Goal: Information Seeking & Learning: Learn about a topic

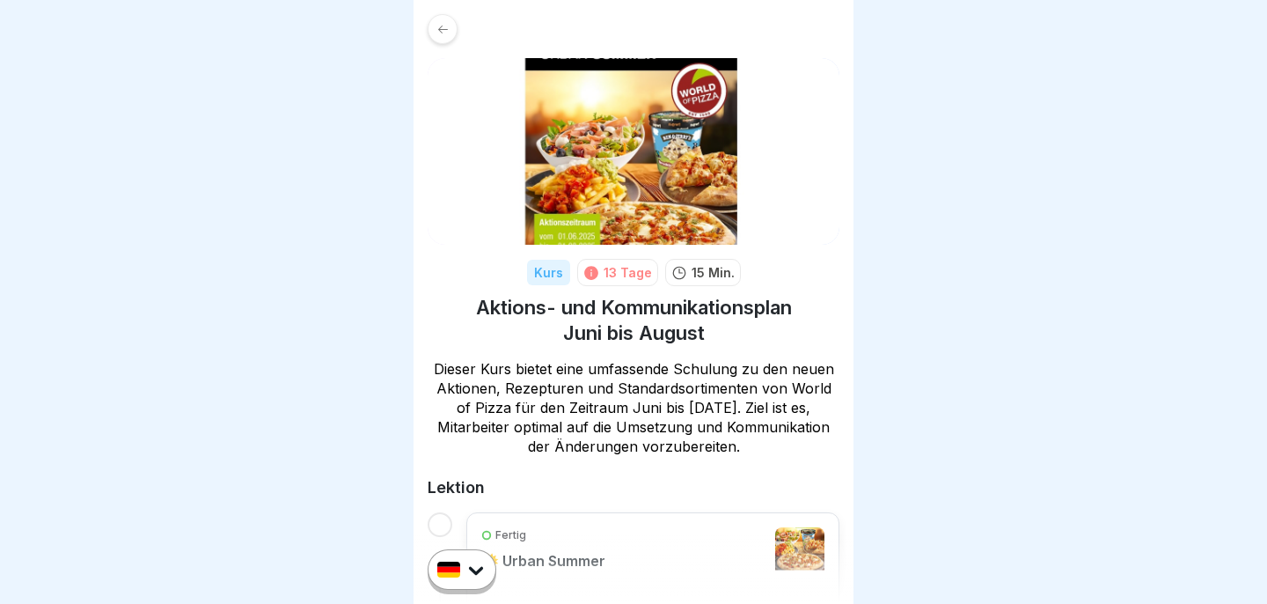
click at [445, 31] on icon at bounding box center [442, 29] width 13 height 13
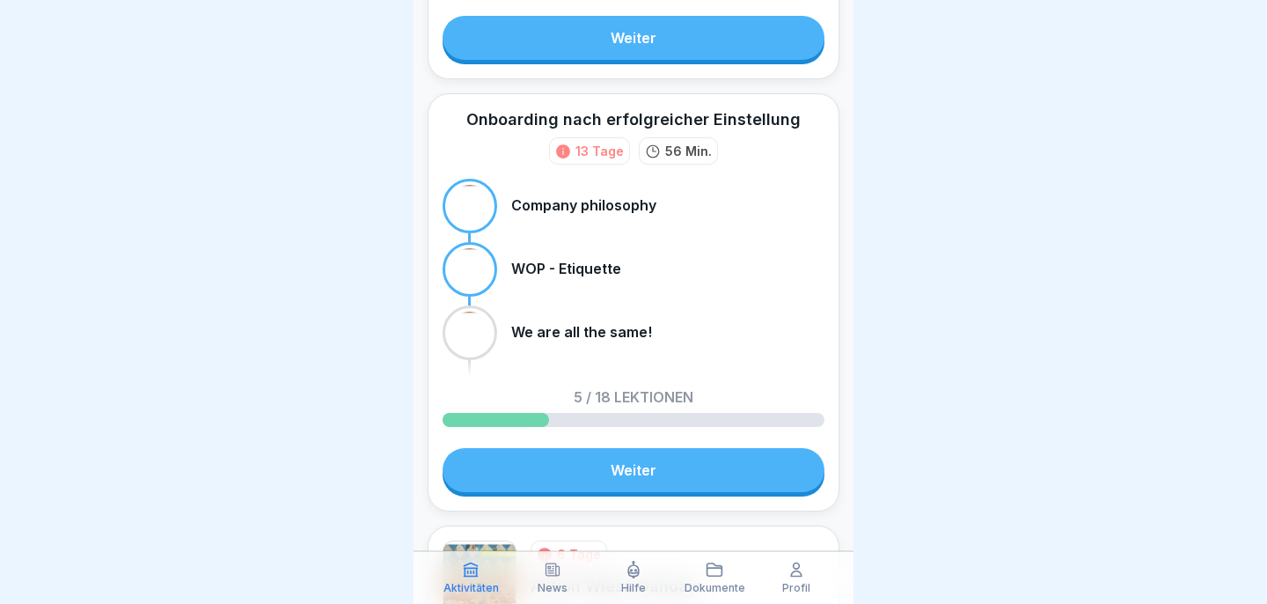
scroll to position [428, 0]
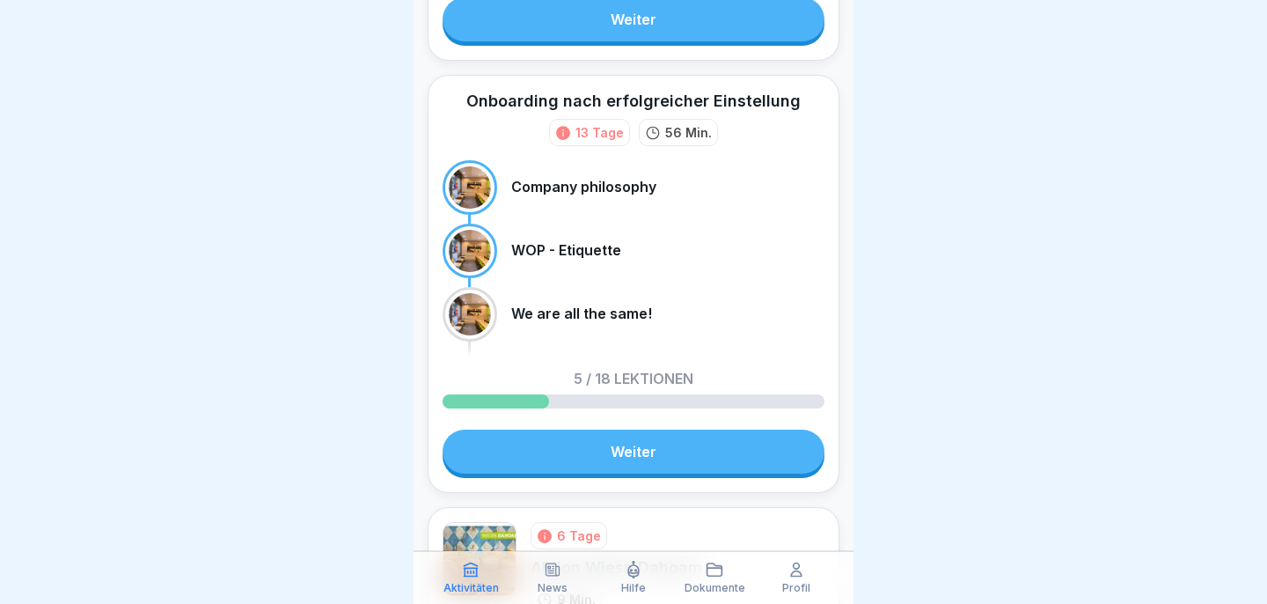
click at [653, 462] on link "Weiter" at bounding box center [634, 451] width 382 height 44
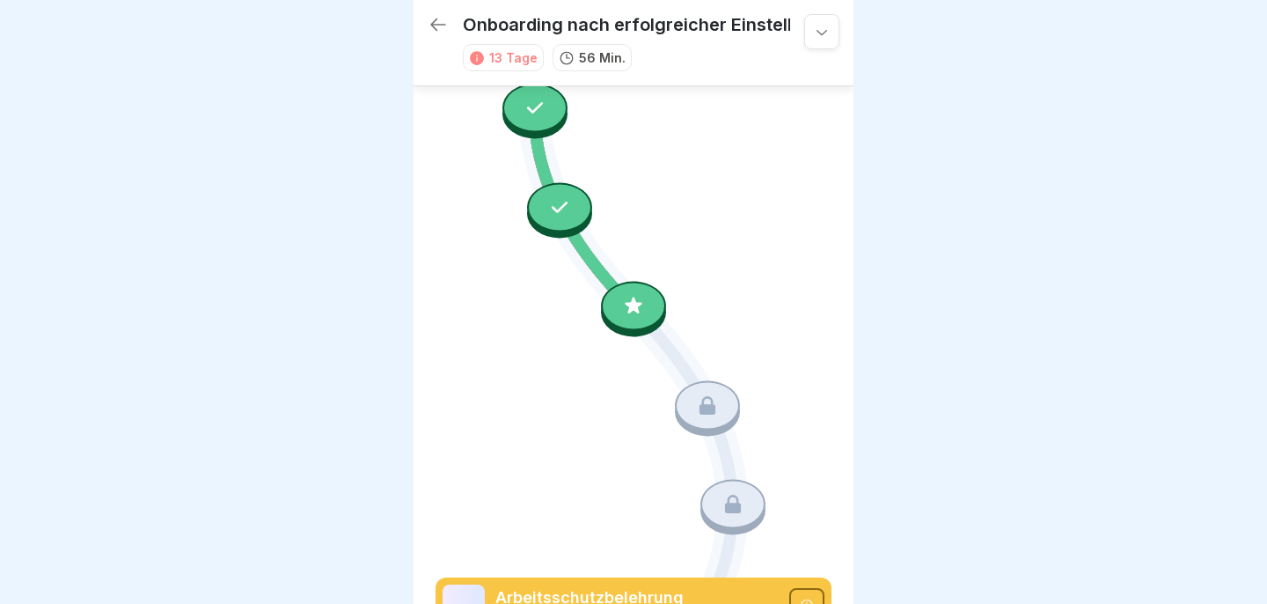
scroll to position [603, 0]
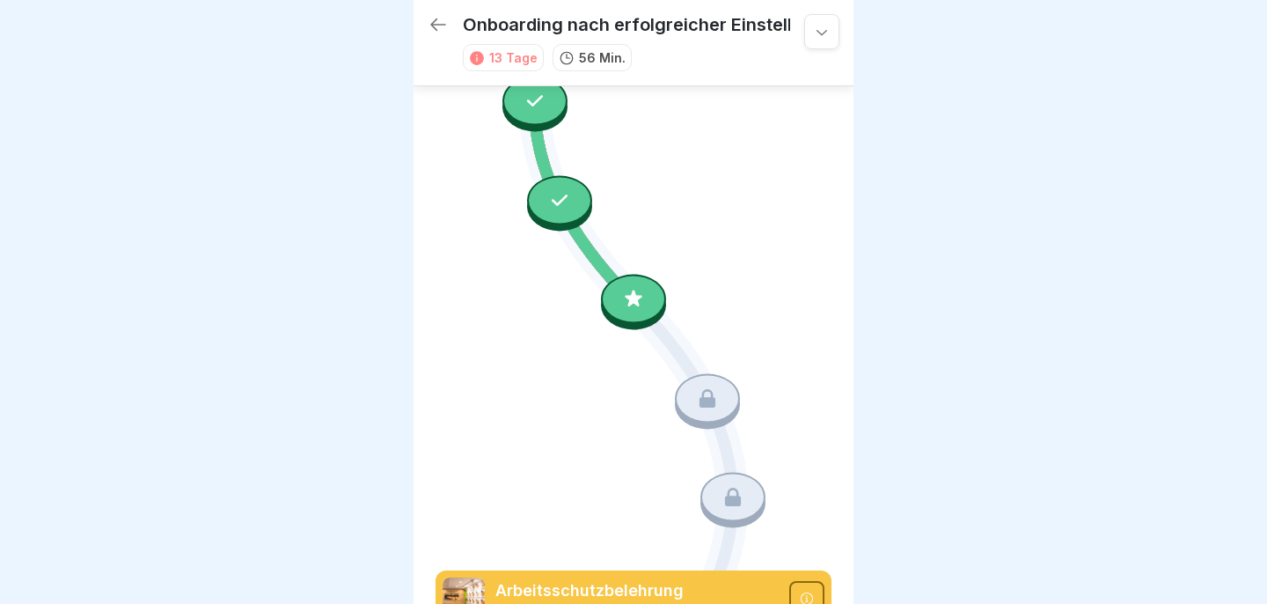
click at [643, 303] on icon at bounding box center [633, 298] width 23 height 23
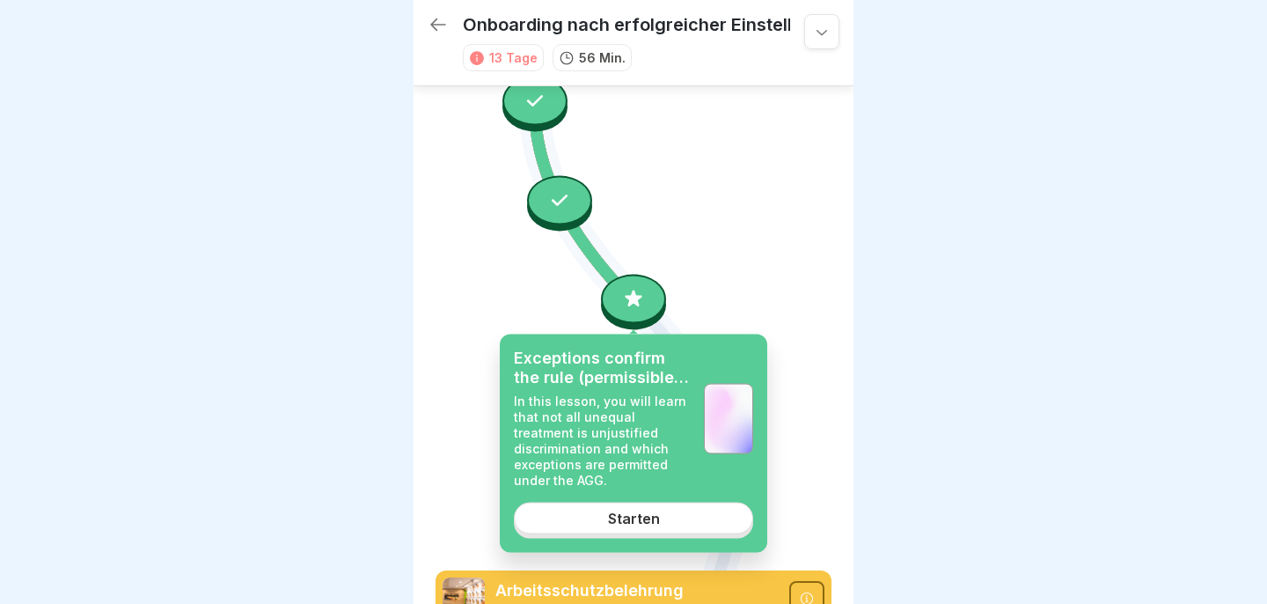
click at [624, 510] on div "Starten" at bounding box center [634, 518] width 52 height 16
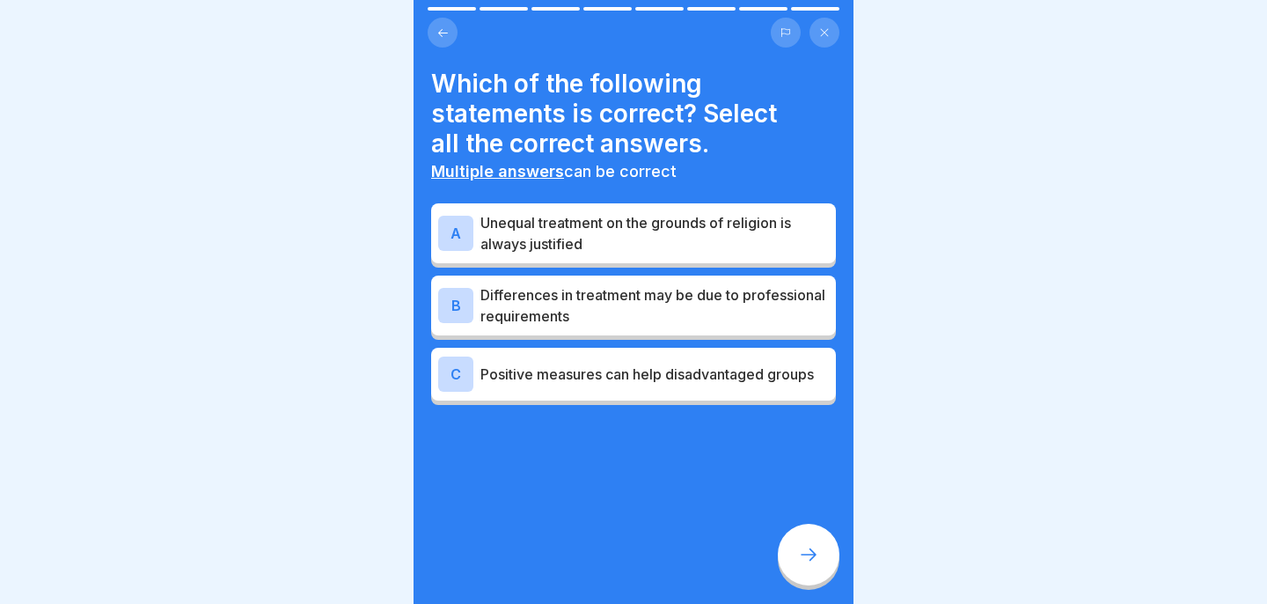
click at [665, 303] on p "Differences in treatment may be due to professional requirements" at bounding box center [654, 305] width 348 height 42
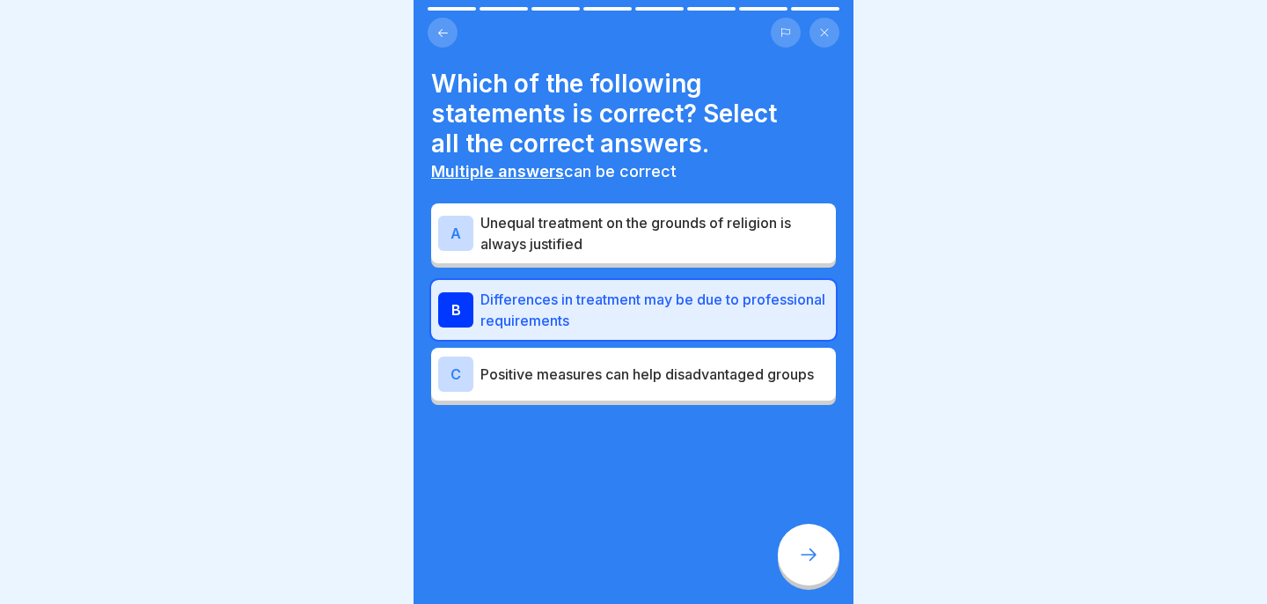
click at [662, 393] on div "C Positive measures can help disadvantaged groups" at bounding box center [633, 374] width 405 height 53
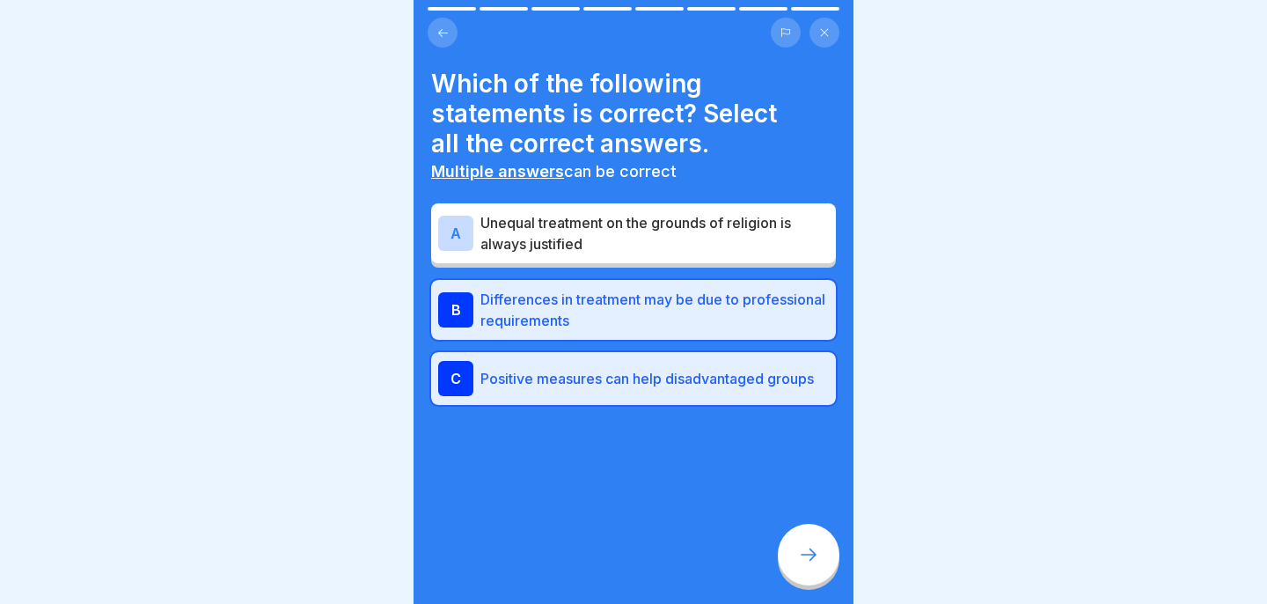
click at [795, 561] on div at bounding box center [809, 554] width 62 height 62
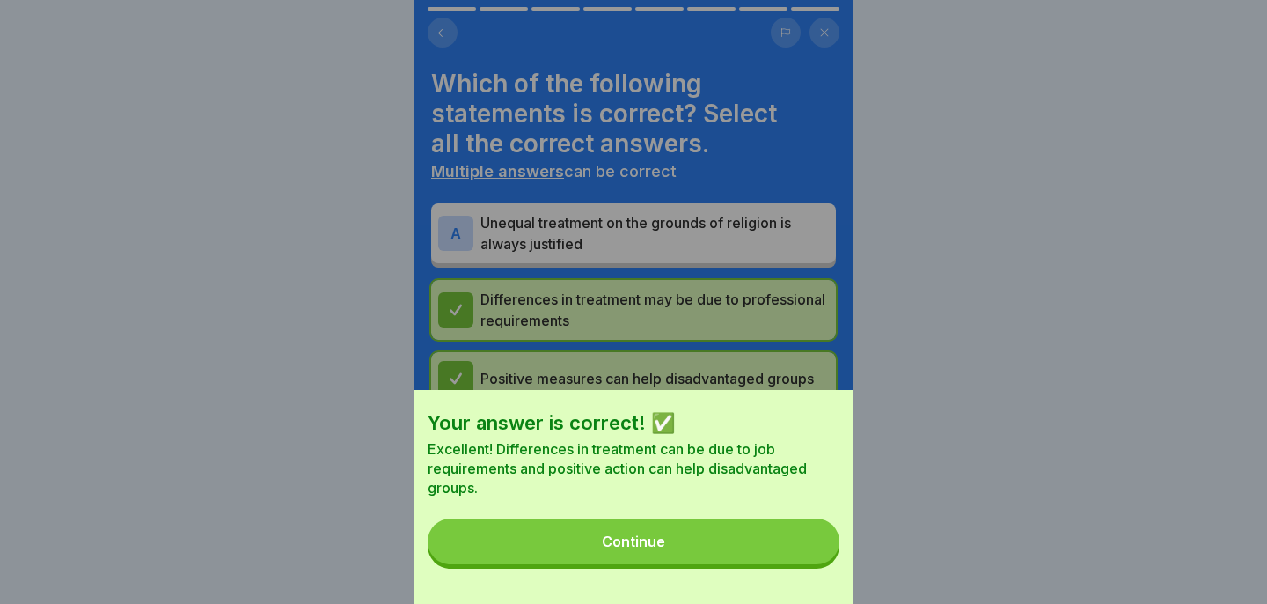
click at [733, 551] on button "Continue" at bounding box center [634, 541] width 412 height 46
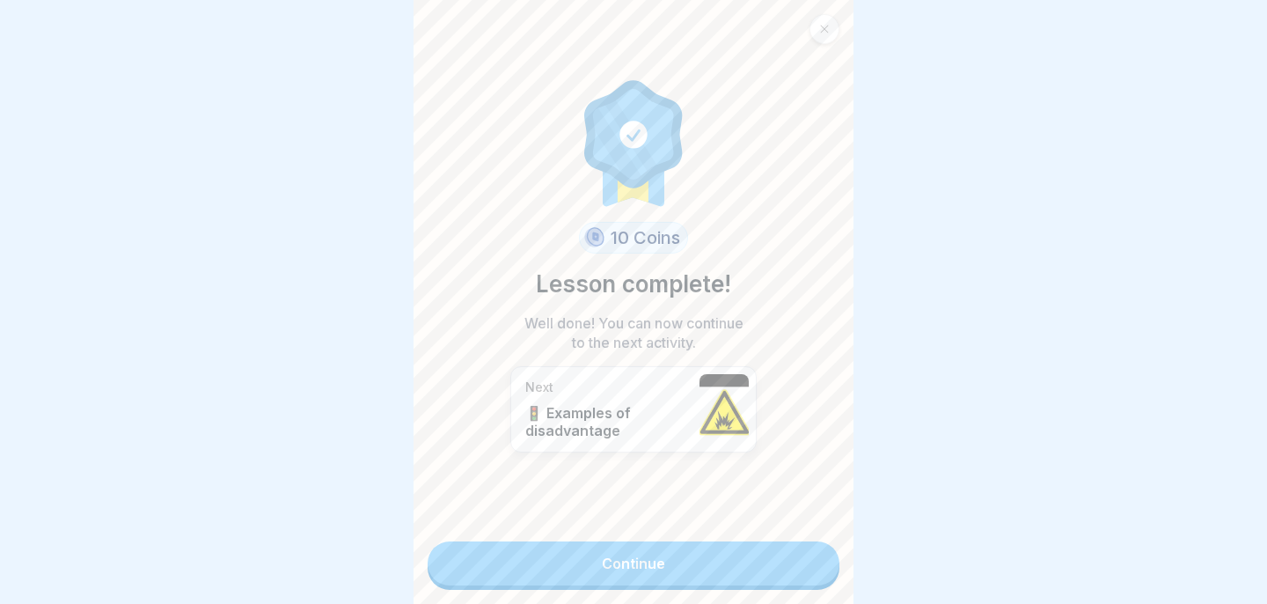
click at [704, 566] on link "Continue" at bounding box center [634, 563] width 412 height 44
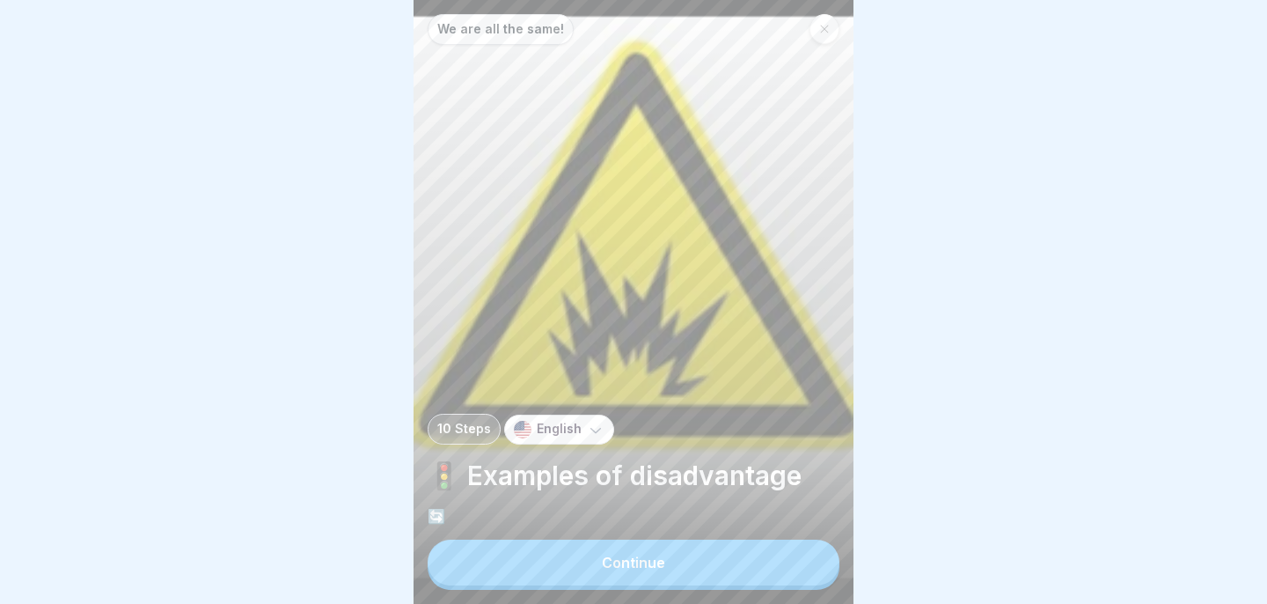
click at [704, 566] on button "Continue" at bounding box center [634, 562] width 412 height 46
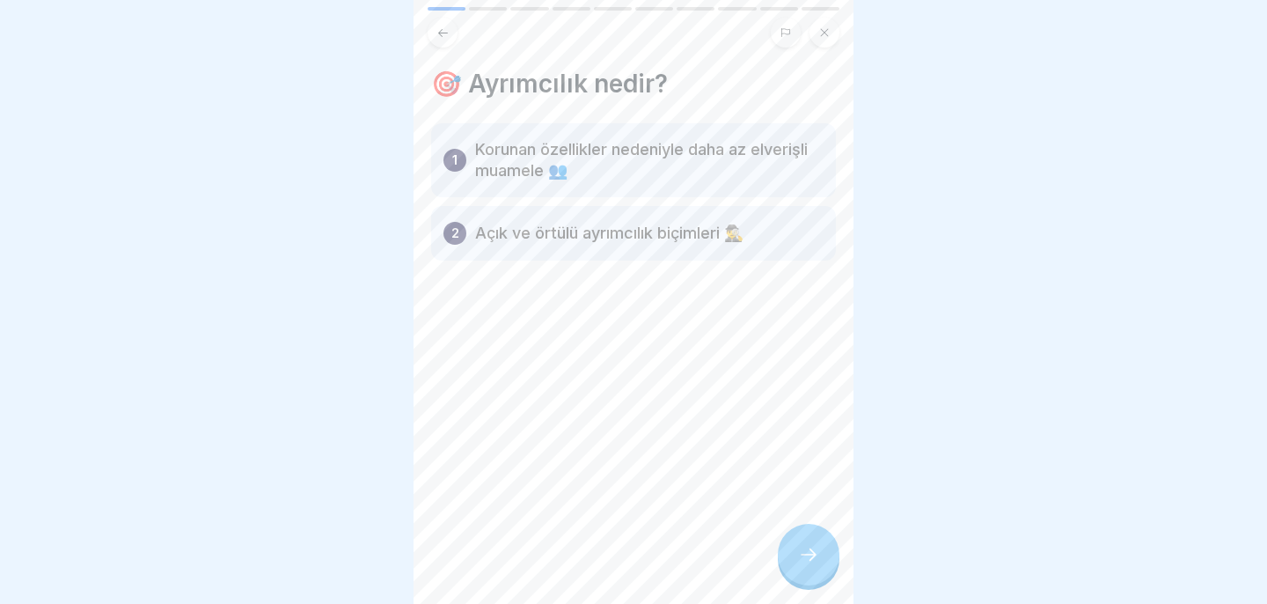
click at [725, 165] on p "Korunan özellikler nedeniyle daha az elverişli muamele 👥" at bounding box center [649, 160] width 348 height 42
click at [809, 548] on icon at bounding box center [808, 554] width 21 height 21
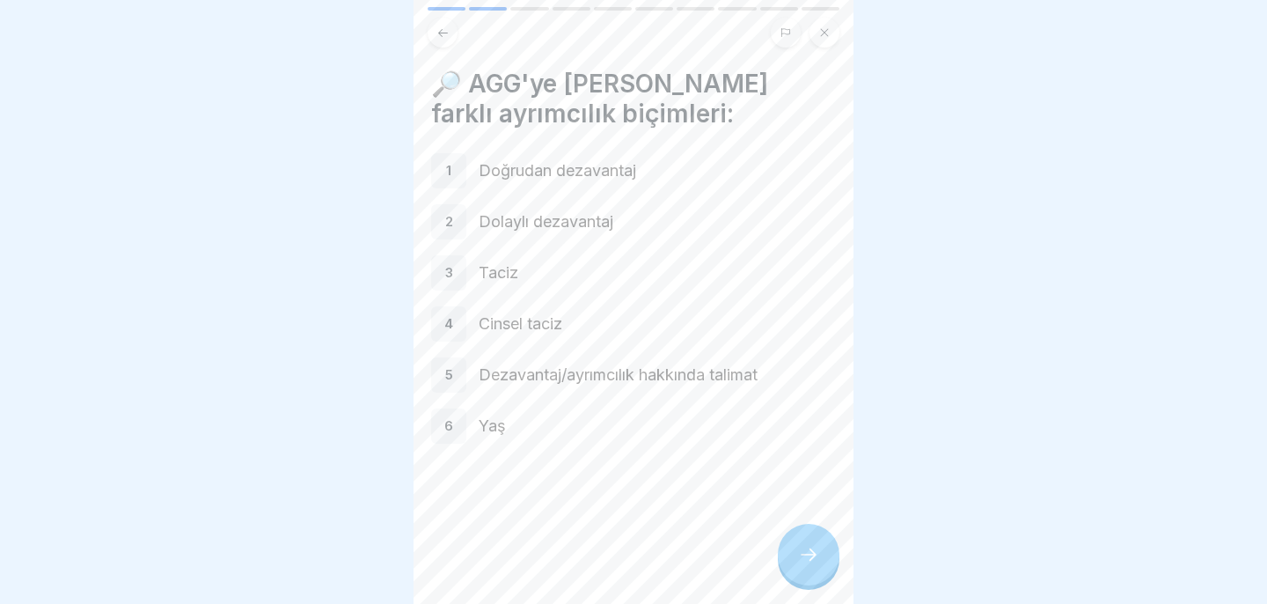
click at [809, 547] on icon at bounding box center [808, 554] width 21 height 21
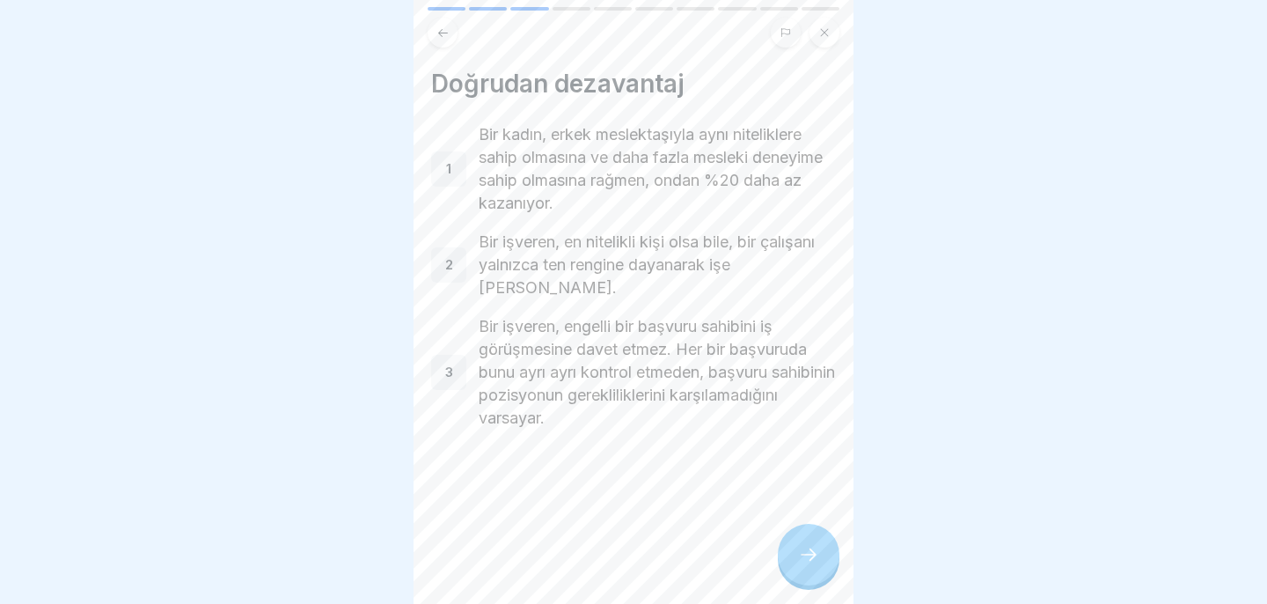
click at [809, 547] on icon at bounding box center [808, 554] width 21 height 21
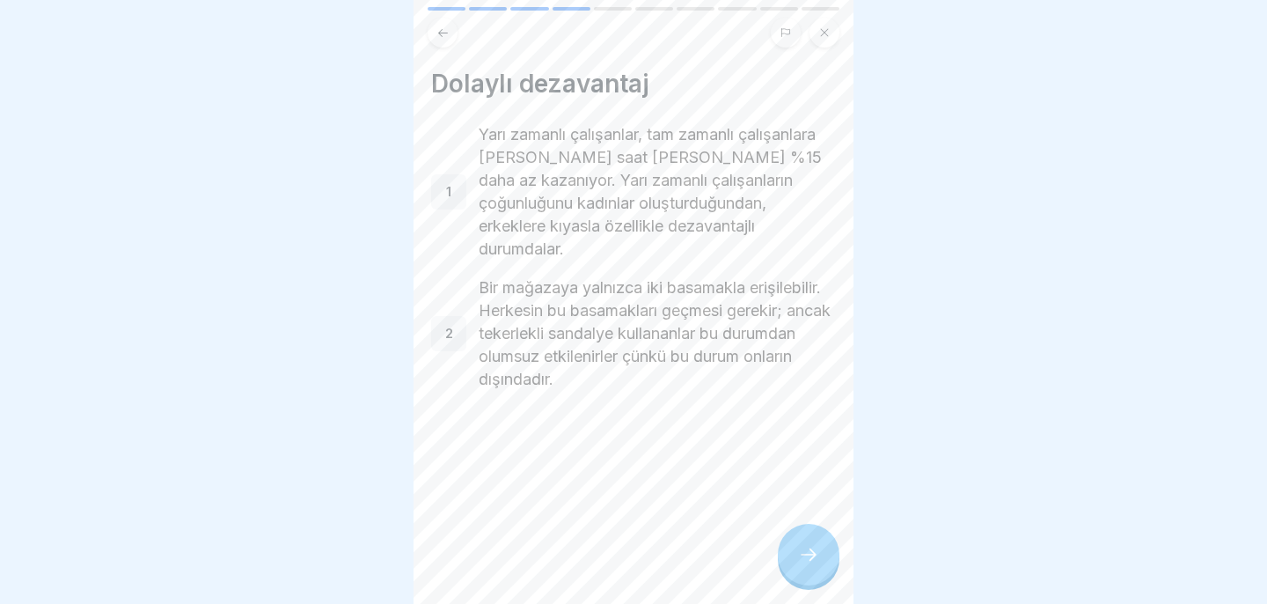
click at [809, 546] on icon at bounding box center [808, 554] width 21 height 21
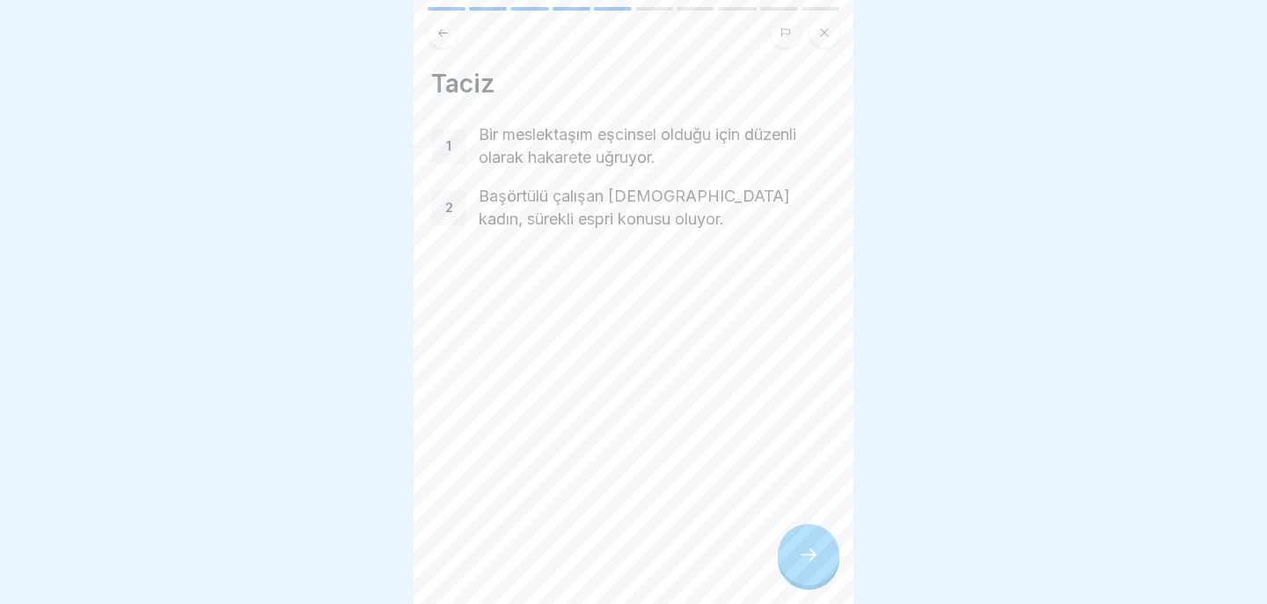
click at [809, 546] on icon at bounding box center [808, 554] width 21 height 21
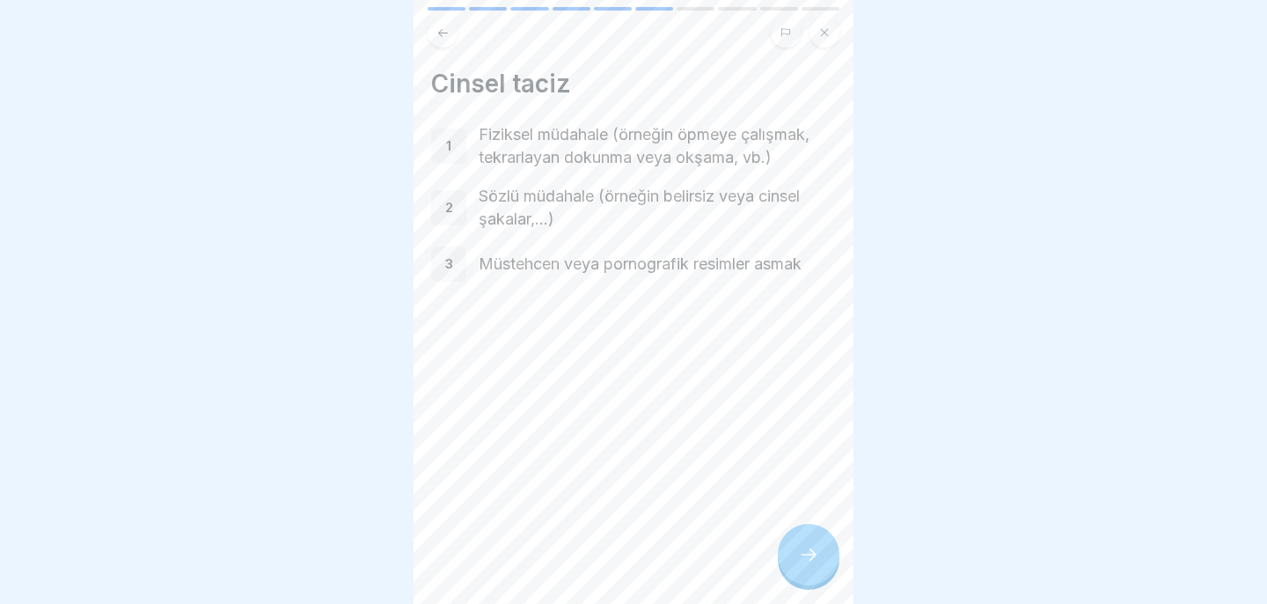
click at [809, 546] on icon at bounding box center [808, 554] width 21 height 21
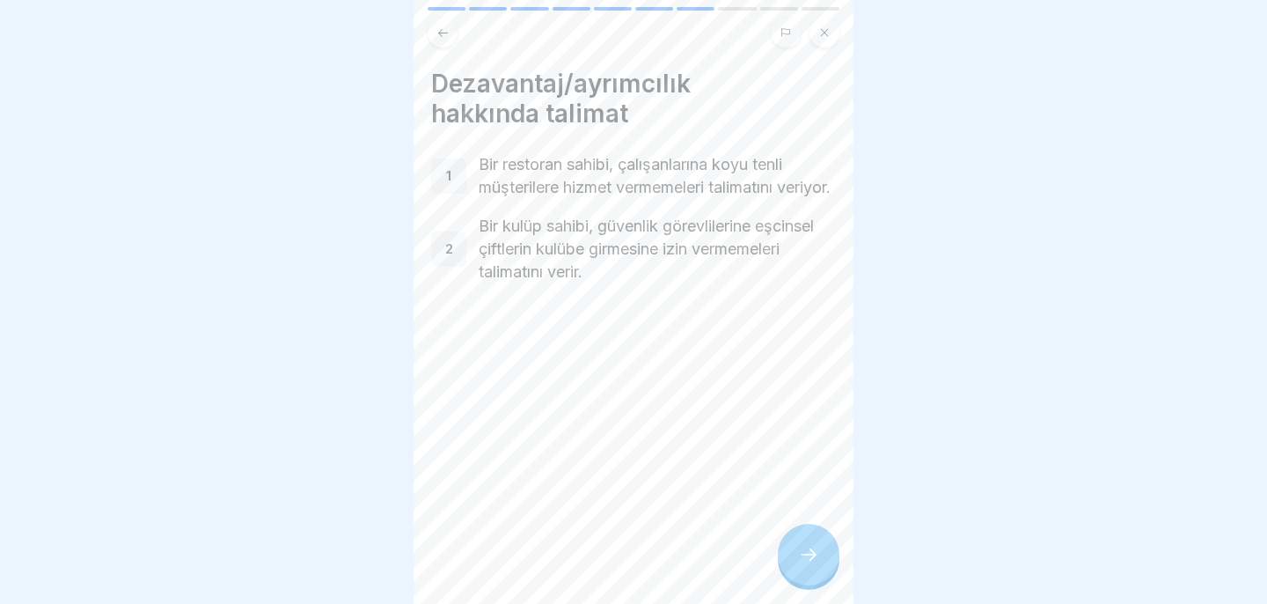
click at [811, 556] on icon at bounding box center [808, 554] width 21 height 21
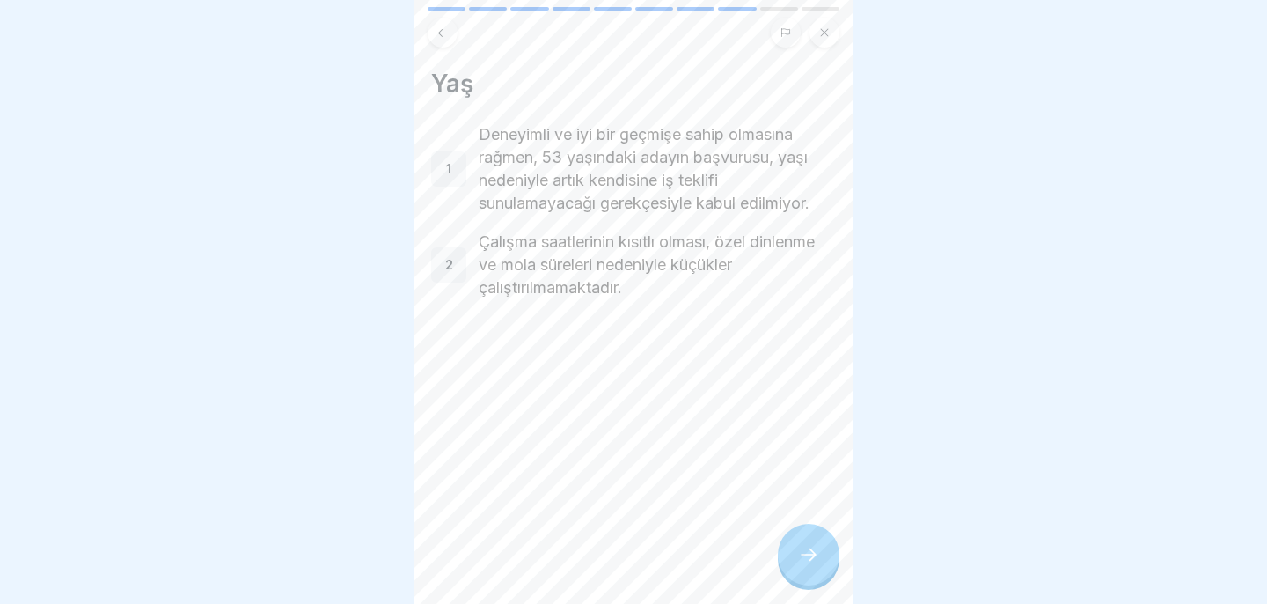
click at [808, 543] on div at bounding box center [809, 554] width 62 height 62
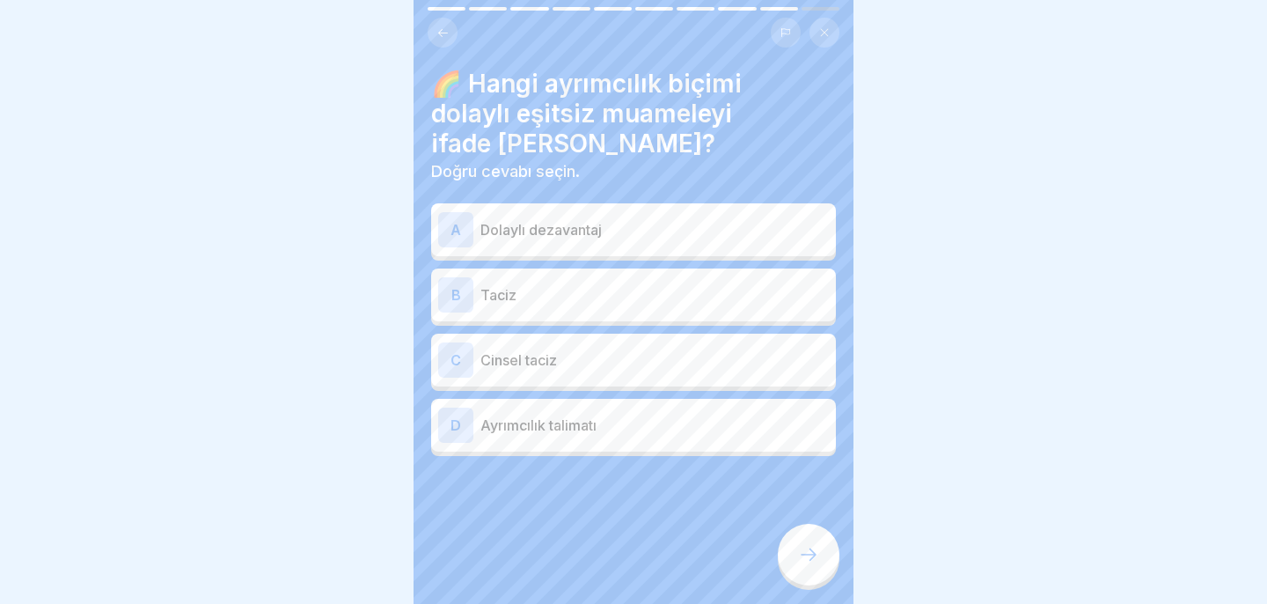
click at [666, 284] on div "B Taciz" at bounding box center [633, 294] width 405 height 53
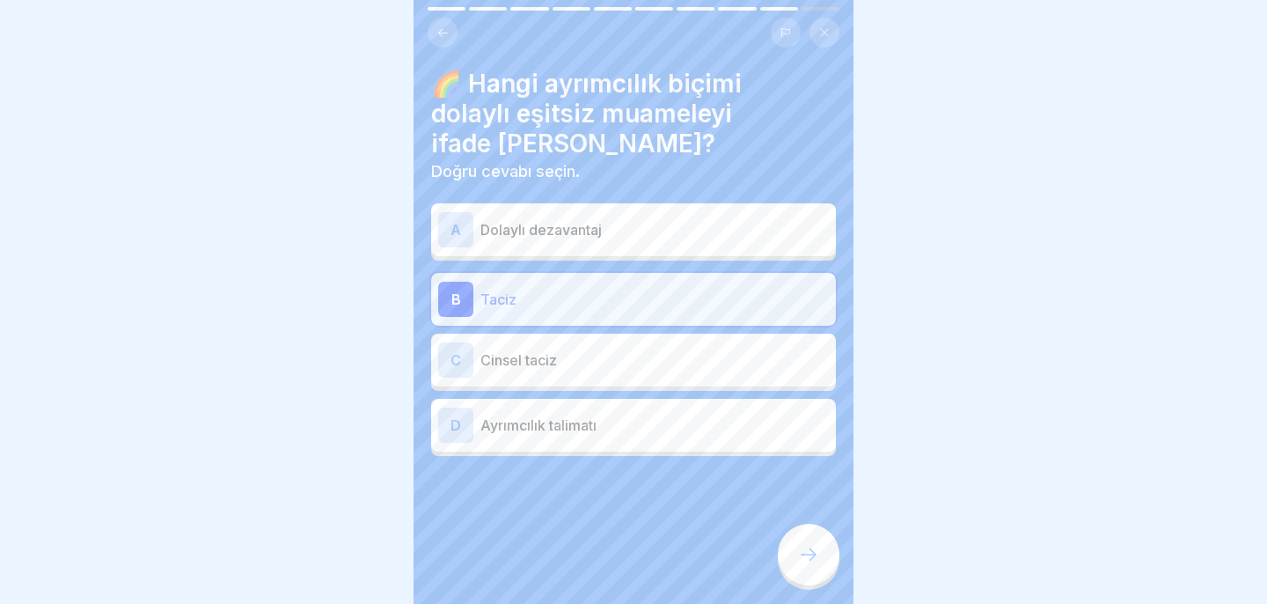
click at [665, 349] on p "Cinsel taciz" at bounding box center [654, 359] width 348 height 21
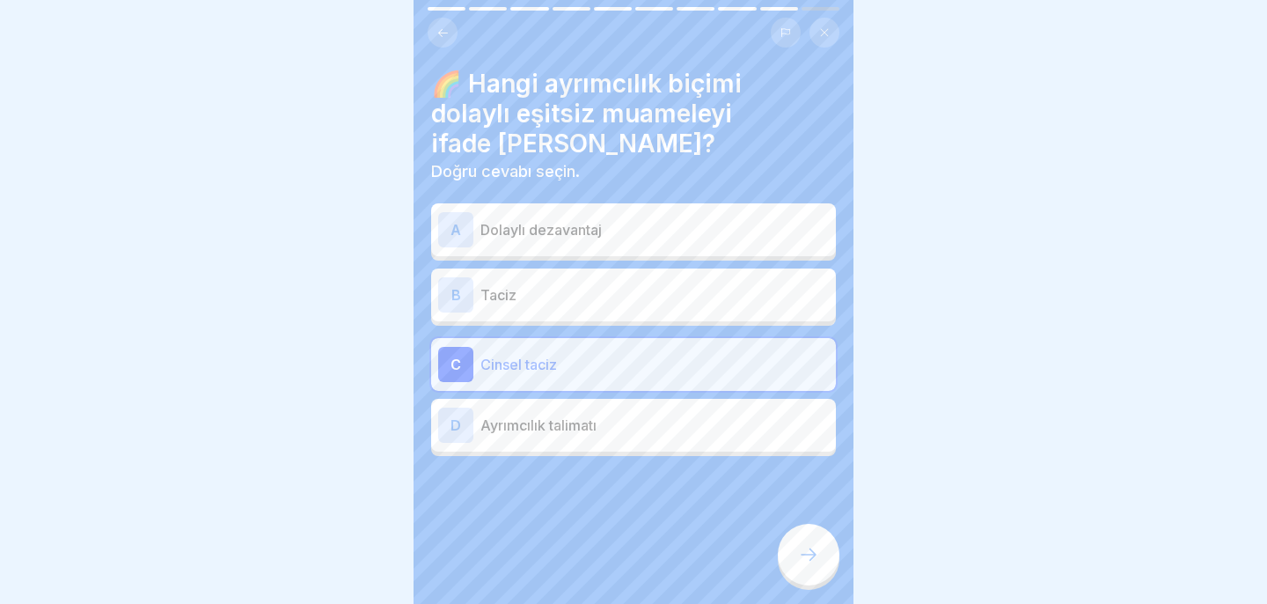
click at [653, 414] on p "Ayrımcılık talimatı" at bounding box center [654, 424] width 348 height 21
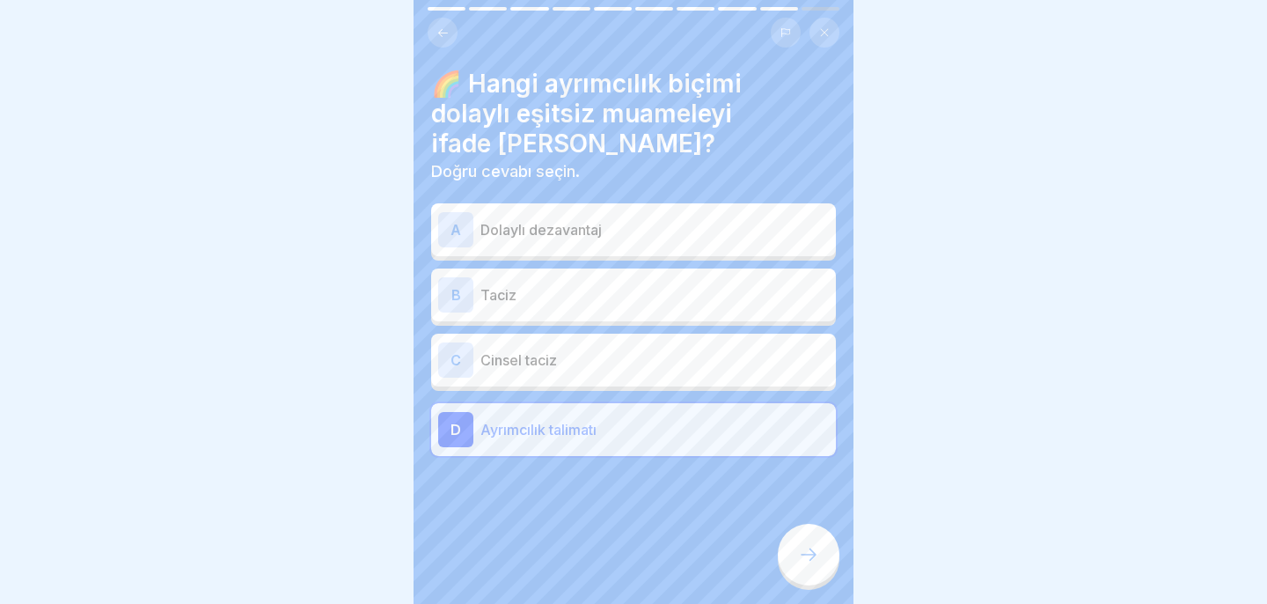
click at [655, 219] on p "Dolaylı dezavantaj" at bounding box center [654, 229] width 348 height 21
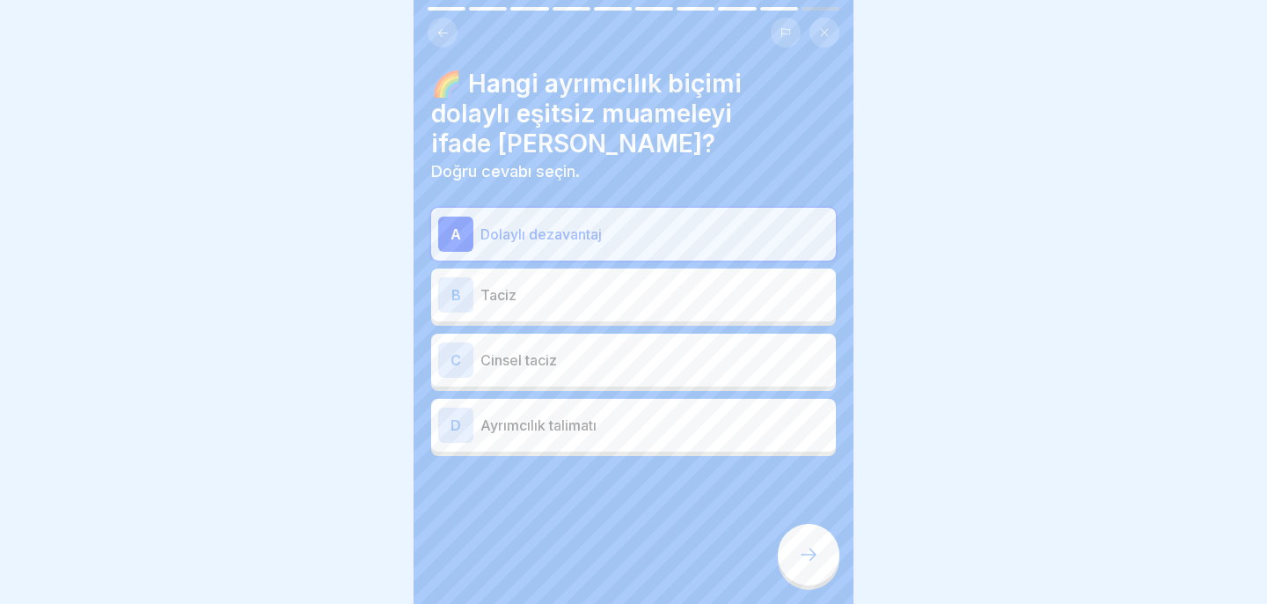
click at [816, 546] on icon at bounding box center [808, 554] width 21 height 21
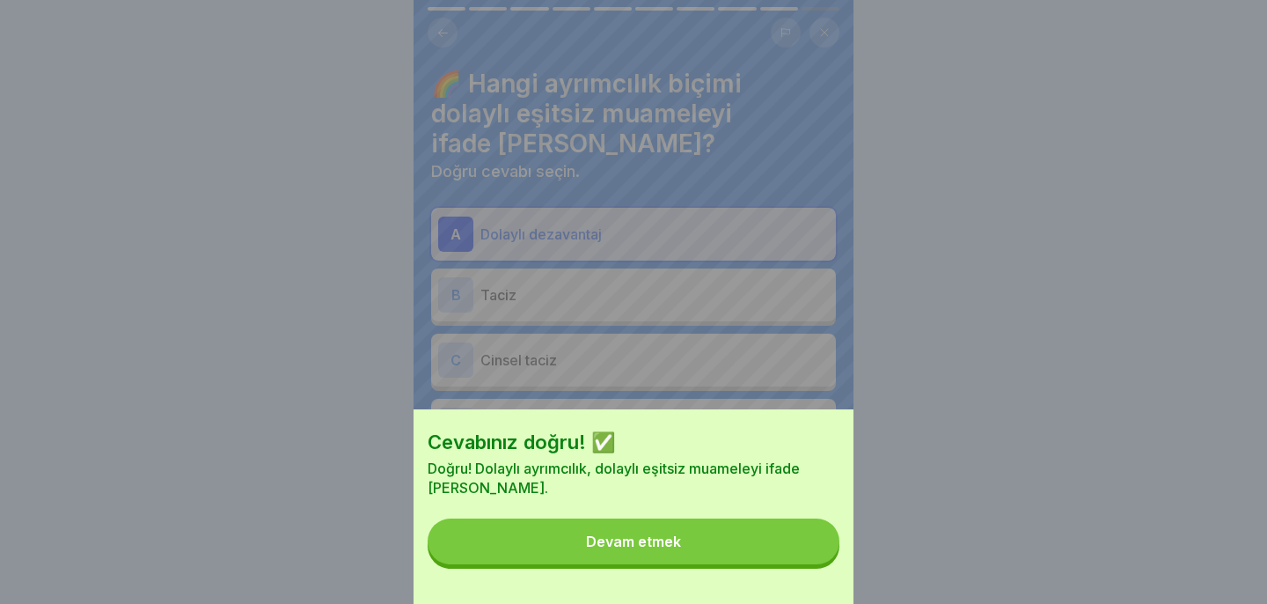
click at [781, 558] on button "Devam etmek" at bounding box center [634, 541] width 412 height 46
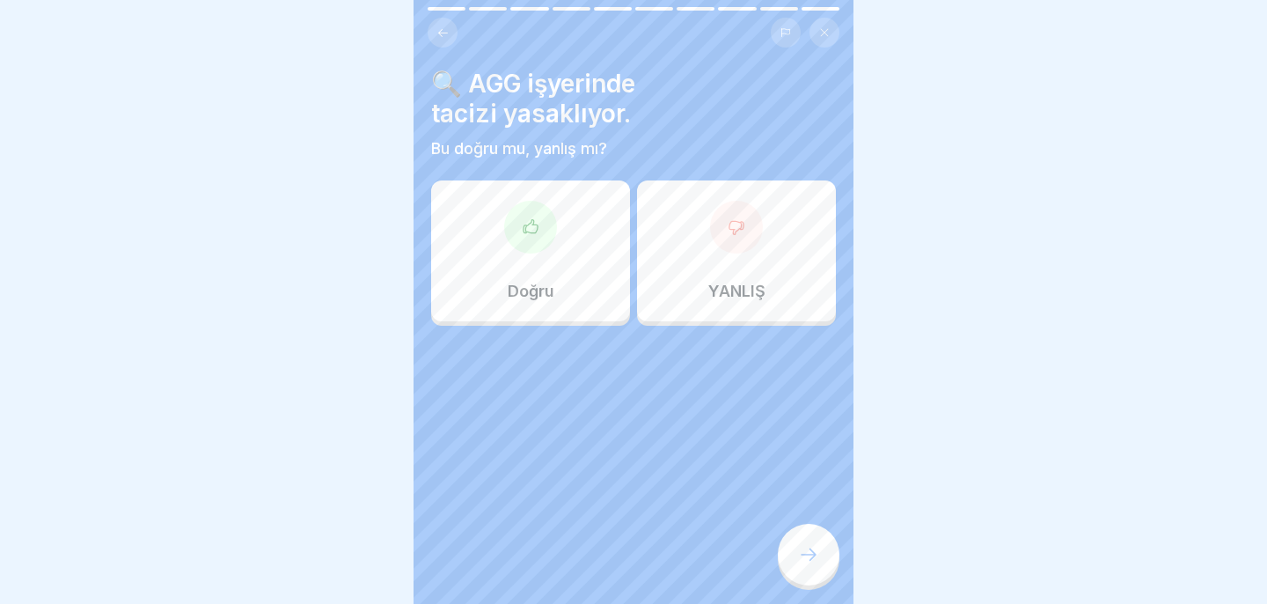
click at [604, 293] on div "Doğru" at bounding box center [530, 250] width 199 height 141
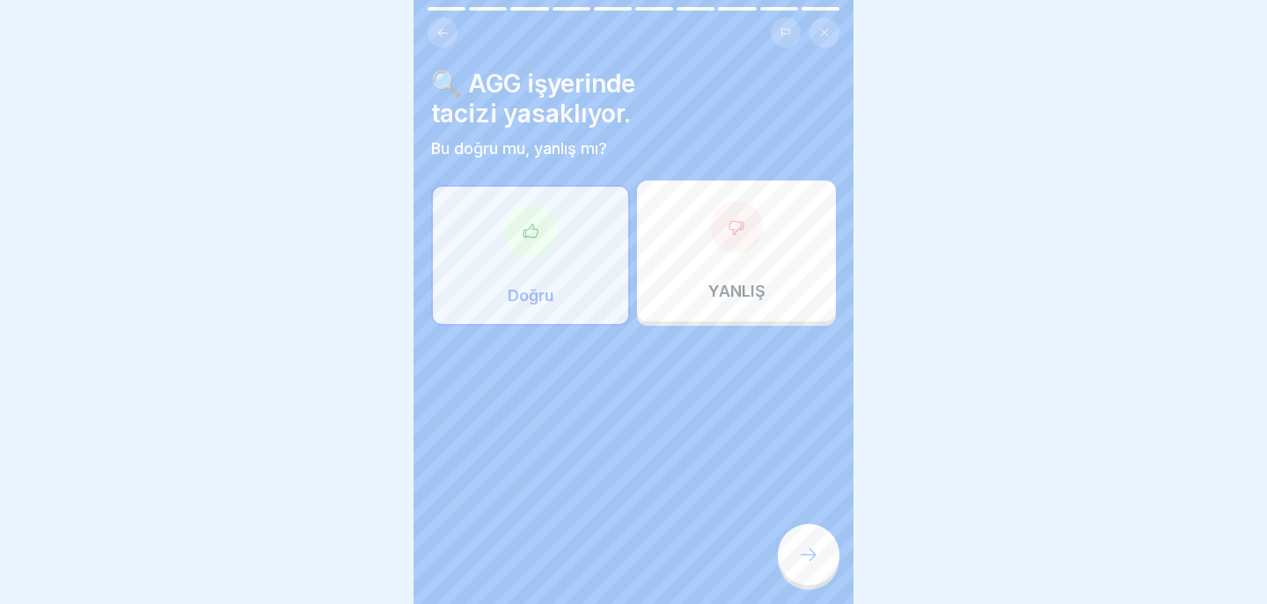
click at [800, 537] on div at bounding box center [809, 554] width 62 height 62
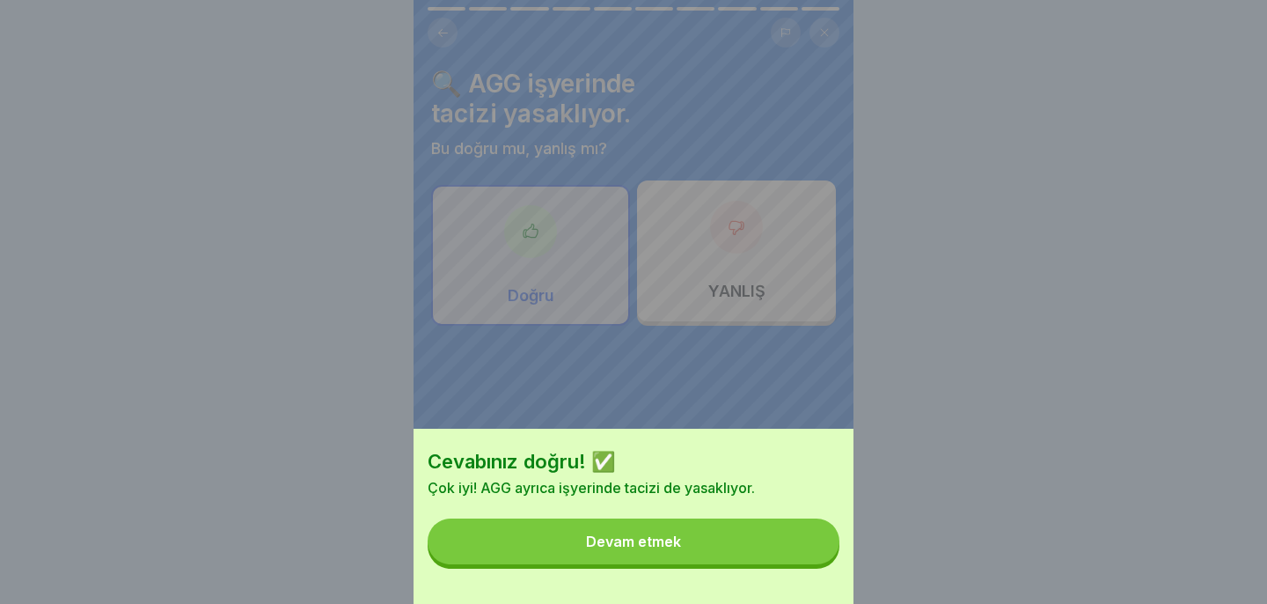
click at [796, 538] on button "Devam etmek" at bounding box center [634, 541] width 412 height 46
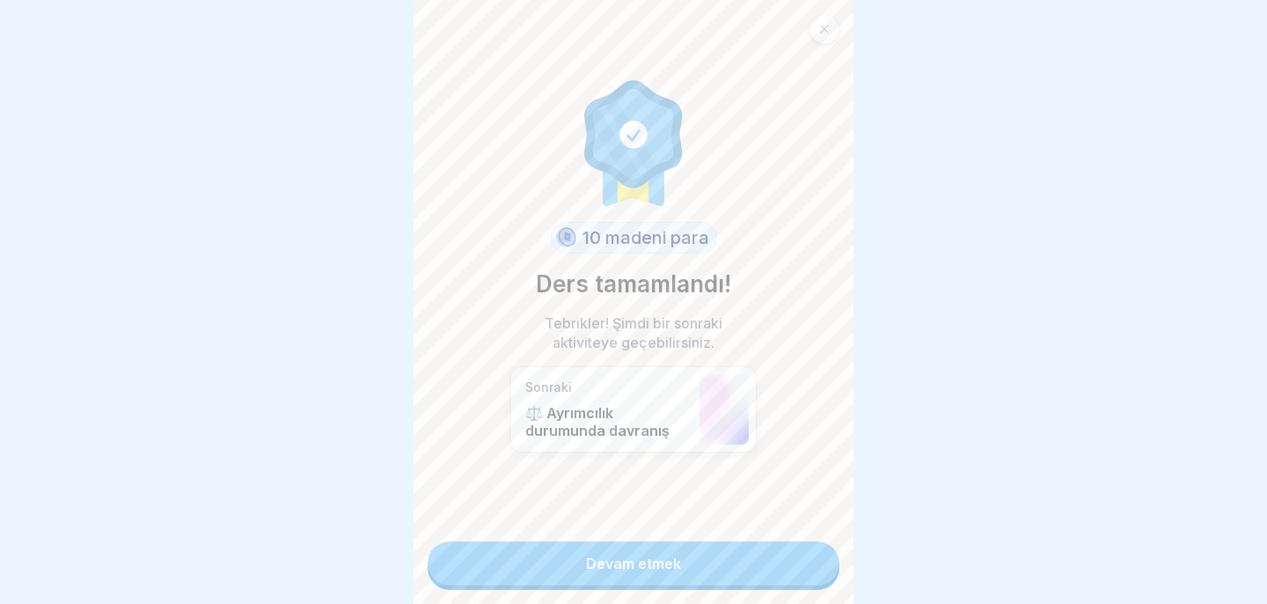
click at [771, 566] on link "Devam etmek" at bounding box center [634, 563] width 412 height 44
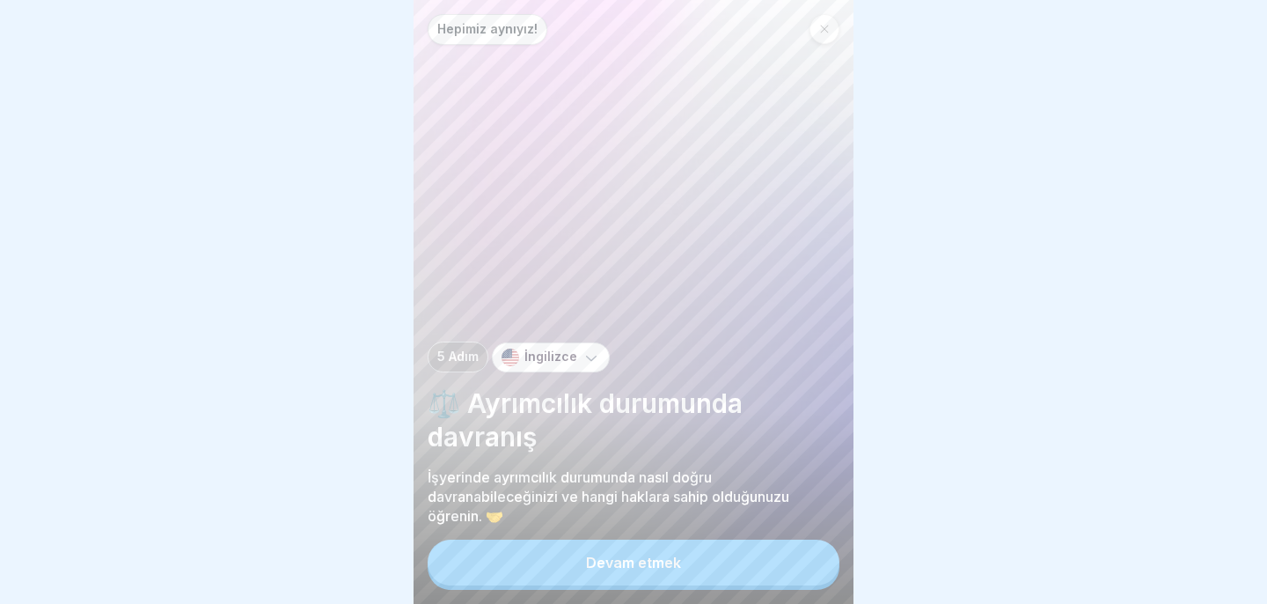
click at [649, 554] on button "Devam etmek" at bounding box center [634, 562] width 412 height 46
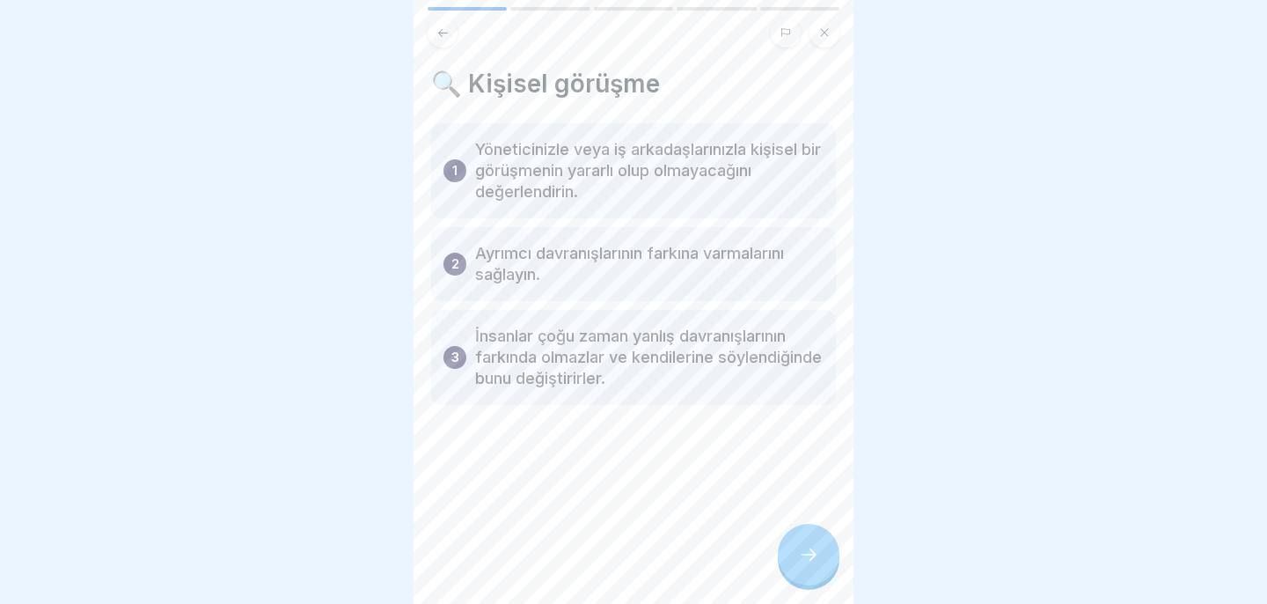
click at [784, 560] on div at bounding box center [809, 554] width 62 height 62
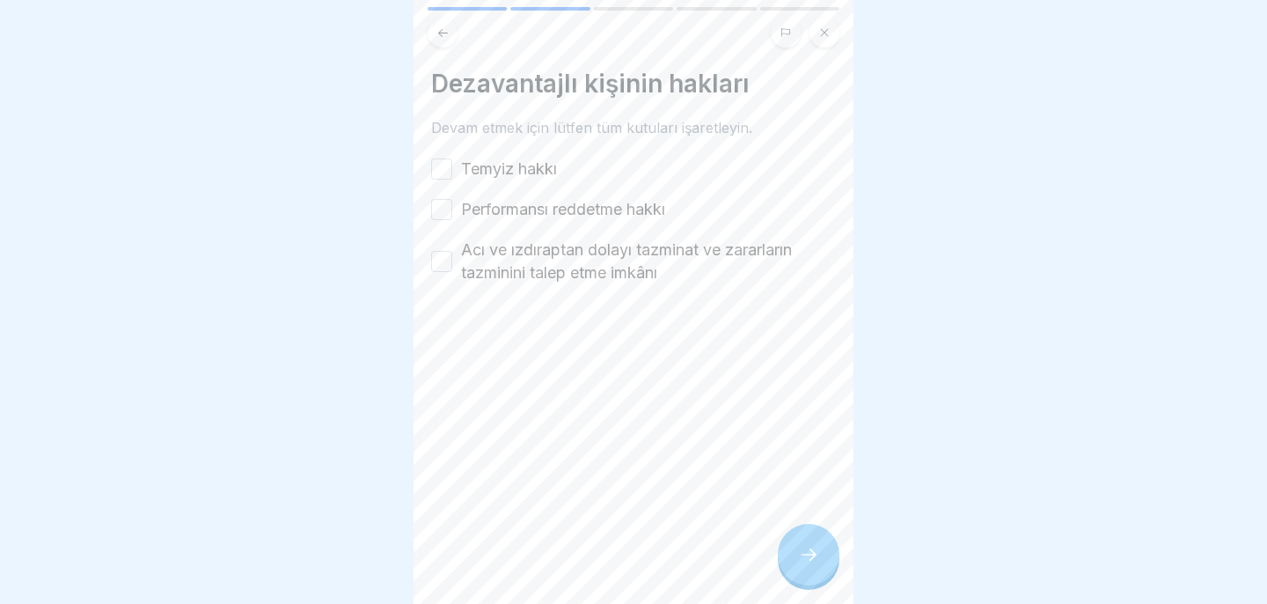
click at [604, 261] on label "Acı ve ızdıraptan dolayı tazminat ve zararların tazminini talep etme imkânı" at bounding box center [648, 261] width 375 height 46
click at [452, 261] on button "Acı ve ızdıraptan dolayı tazminat ve zararların tazminini talep etme imkânı" at bounding box center [441, 261] width 21 height 21
click at [545, 173] on font "Temyiz hakkı" at bounding box center [509, 168] width 96 height 18
click at [452, 173] on button "Temyiz hakkı" at bounding box center [441, 168] width 21 height 21
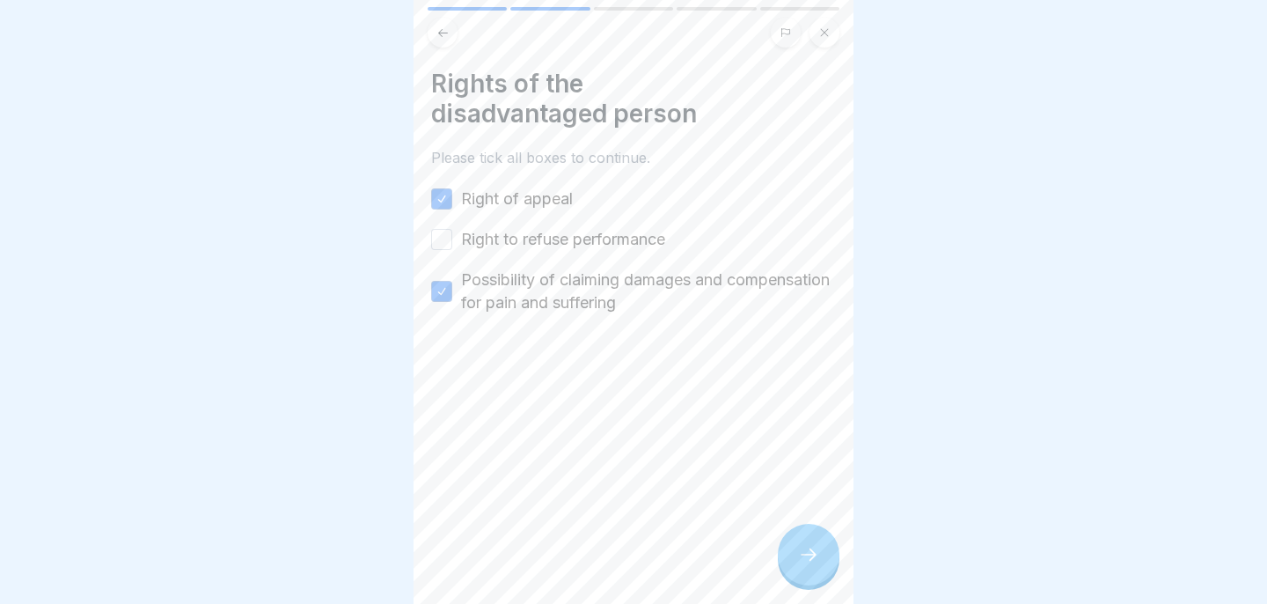
click at [670, 398] on div at bounding box center [633, 367] width 405 height 106
click at [809, 565] on div at bounding box center [809, 554] width 62 height 62
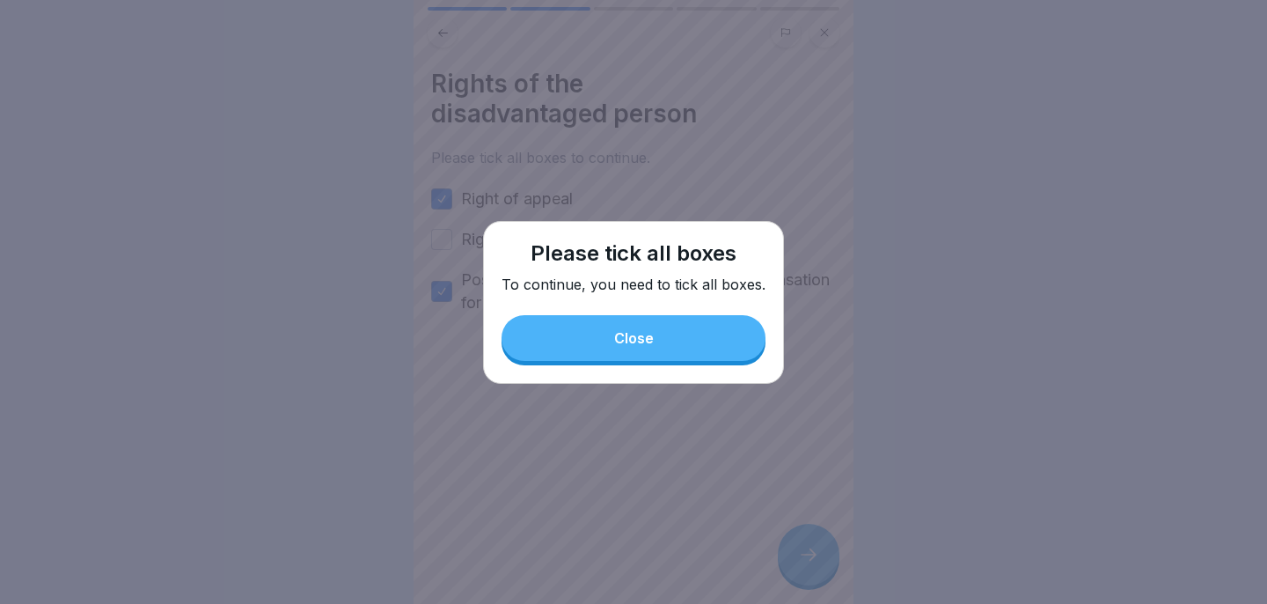
click at [703, 350] on button "Close" at bounding box center [633, 338] width 264 height 46
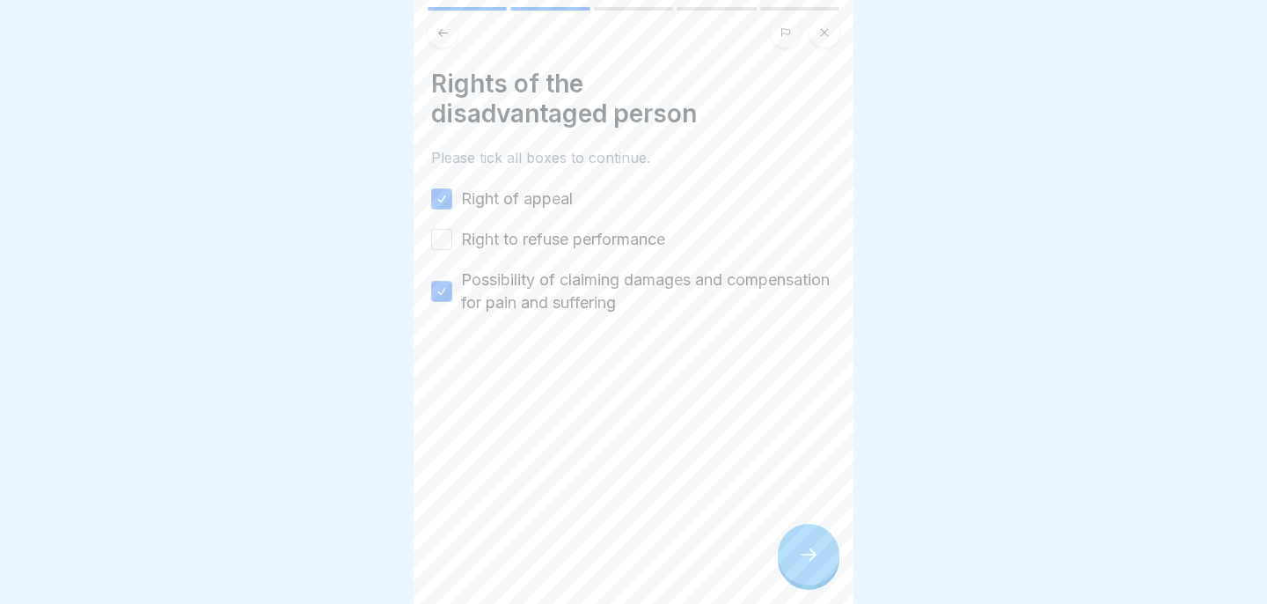
click at [527, 253] on div "Right of appeal Right to refuse performance Possibility of claiming damages and…" at bounding box center [633, 250] width 405 height 127
click at [518, 237] on label "Right to refuse performance" at bounding box center [563, 239] width 204 height 23
click at [452, 237] on button "Right to refuse performance" at bounding box center [441, 239] width 21 height 21
click at [809, 561] on icon at bounding box center [808, 554] width 21 height 21
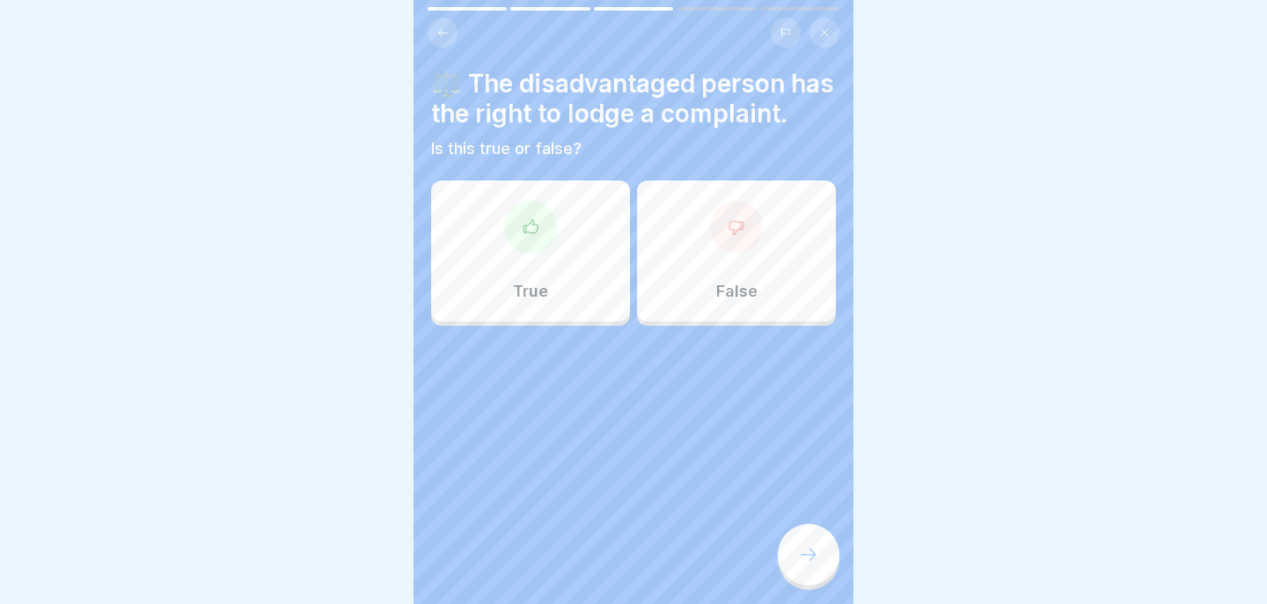
click at [527, 235] on icon at bounding box center [531, 227] width 18 height 18
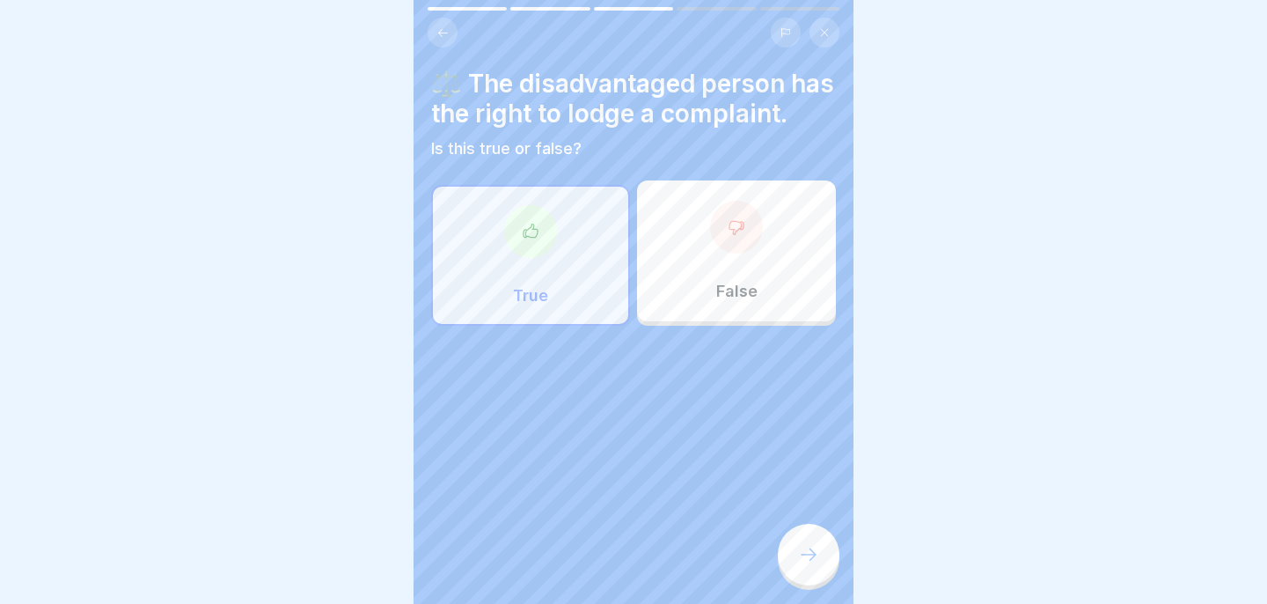
click at [818, 561] on icon at bounding box center [808, 554] width 21 height 21
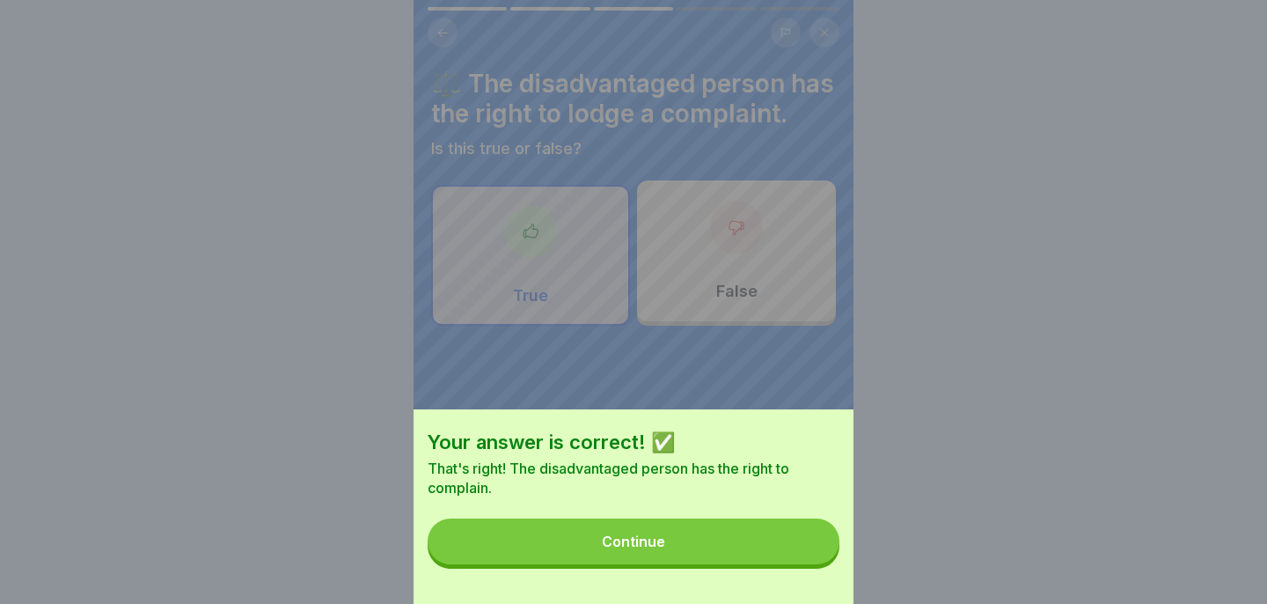
click at [811, 556] on button "Continue" at bounding box center [634, 541] width 412 height 46
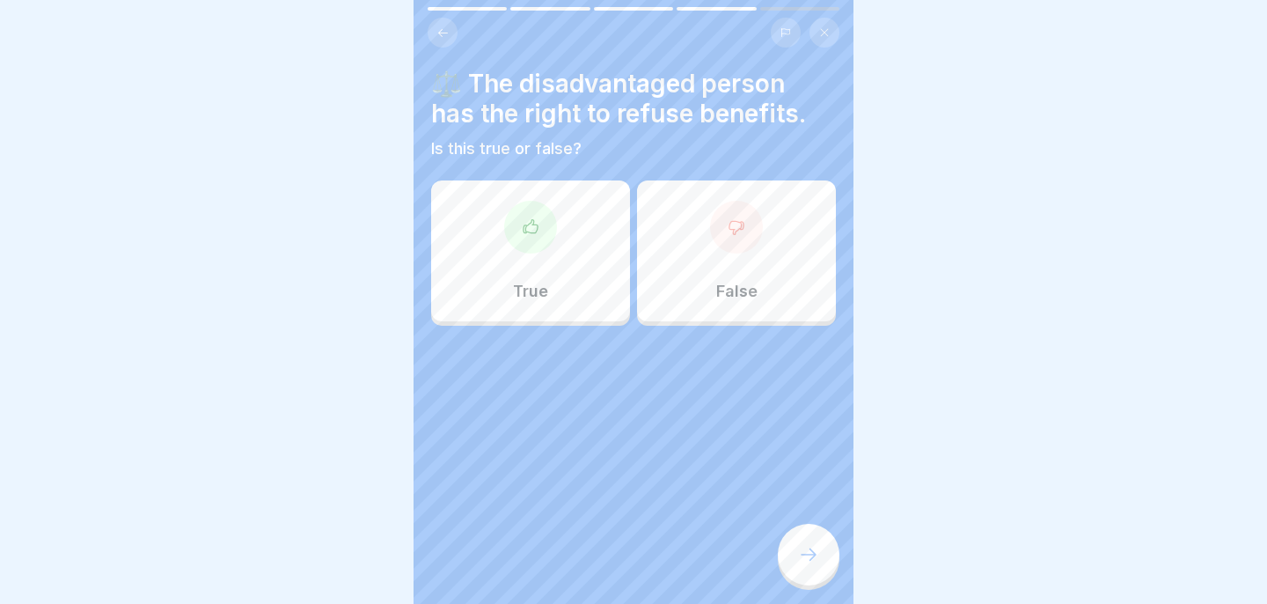
click at [560, 269] on div "True" at bounding box center [530, 250] width 199 height 141
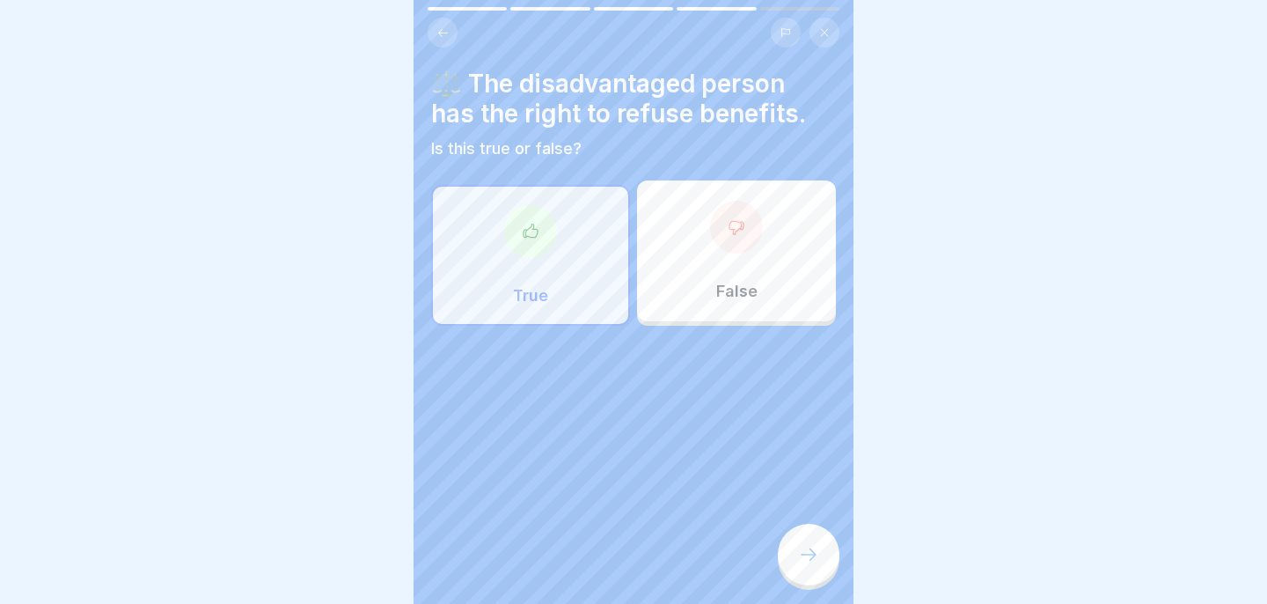
click at [801, 550] on icon at bounding box center [808, 554] width 21 height 21
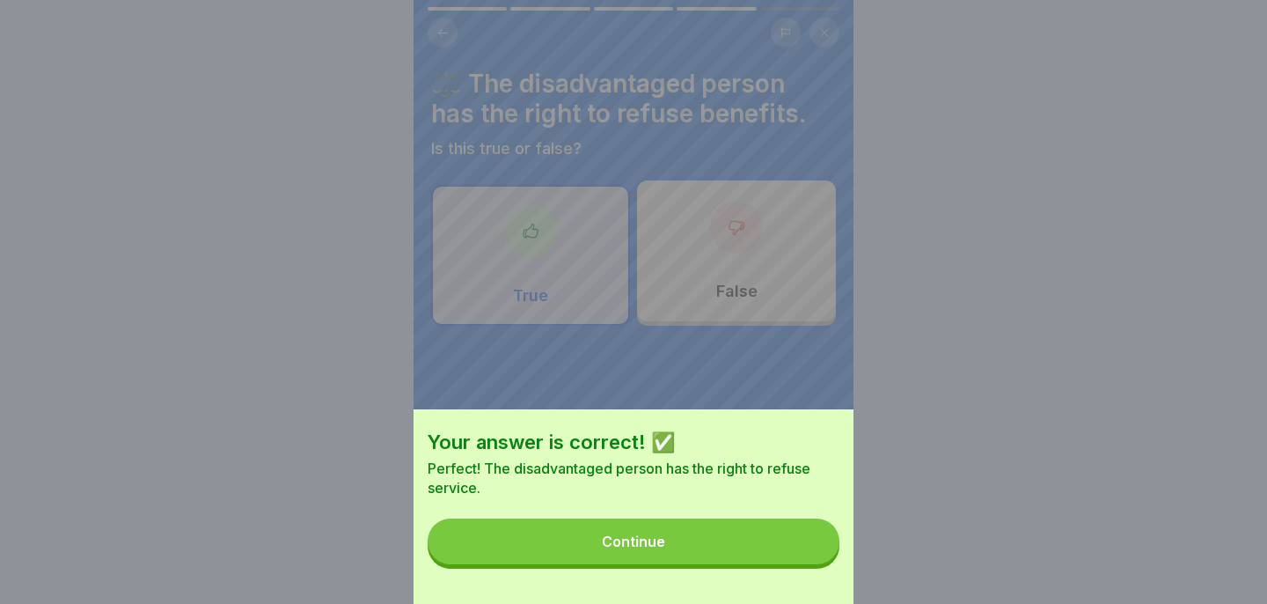
click at [801, 550] on button "Continue" at bounding box center [634, 541] width 412 height 46
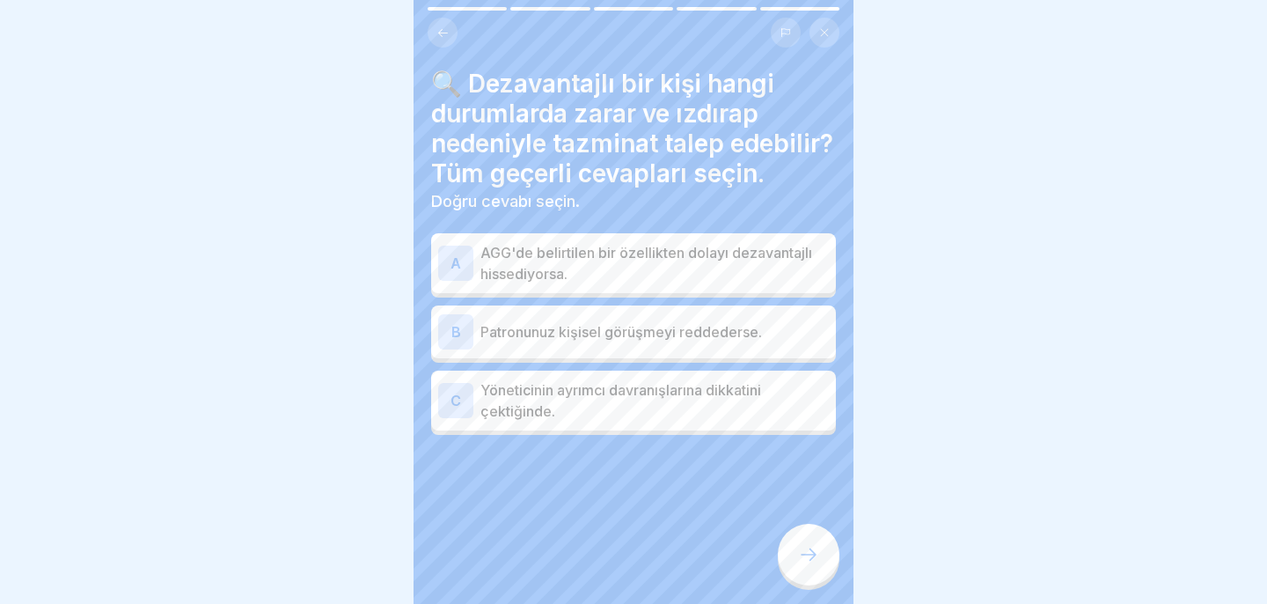
click at [722, 258] on font "AGG'de belirtilen bir özellikten dolayı dezavantajlı hissediyorsa." at bounding box center [646, 263] width 332 height 39
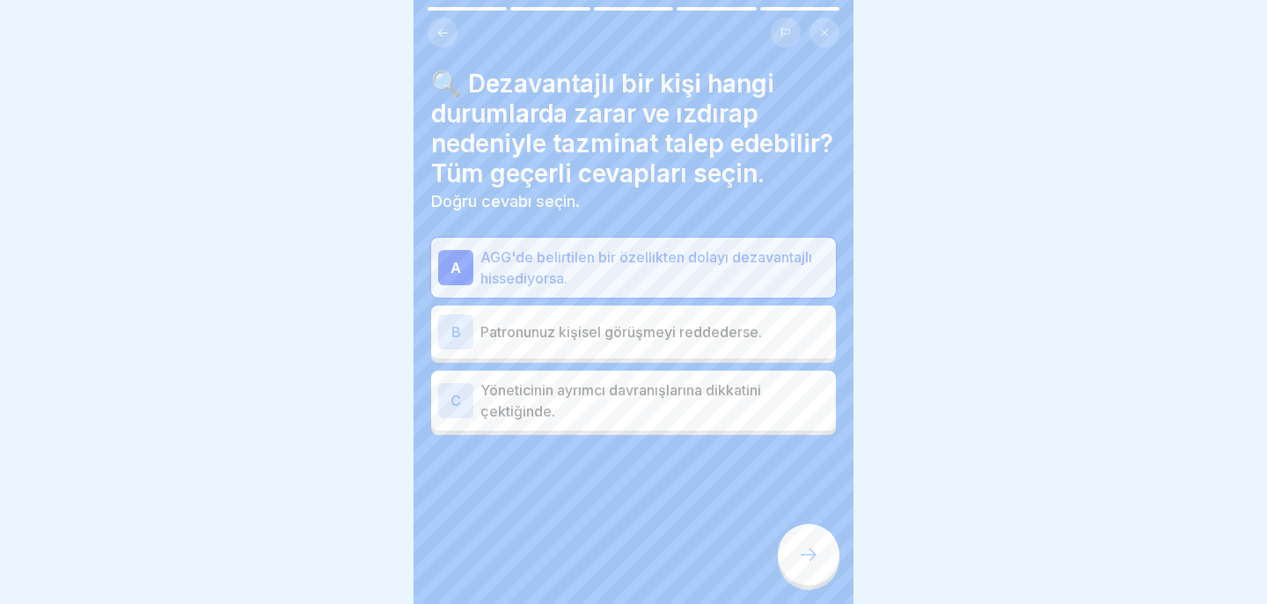
click at [706, 345] on div "B Patronunuz kişisel görüşmeyi reddederse." at bounding box center [633, 331] width 391 height 35
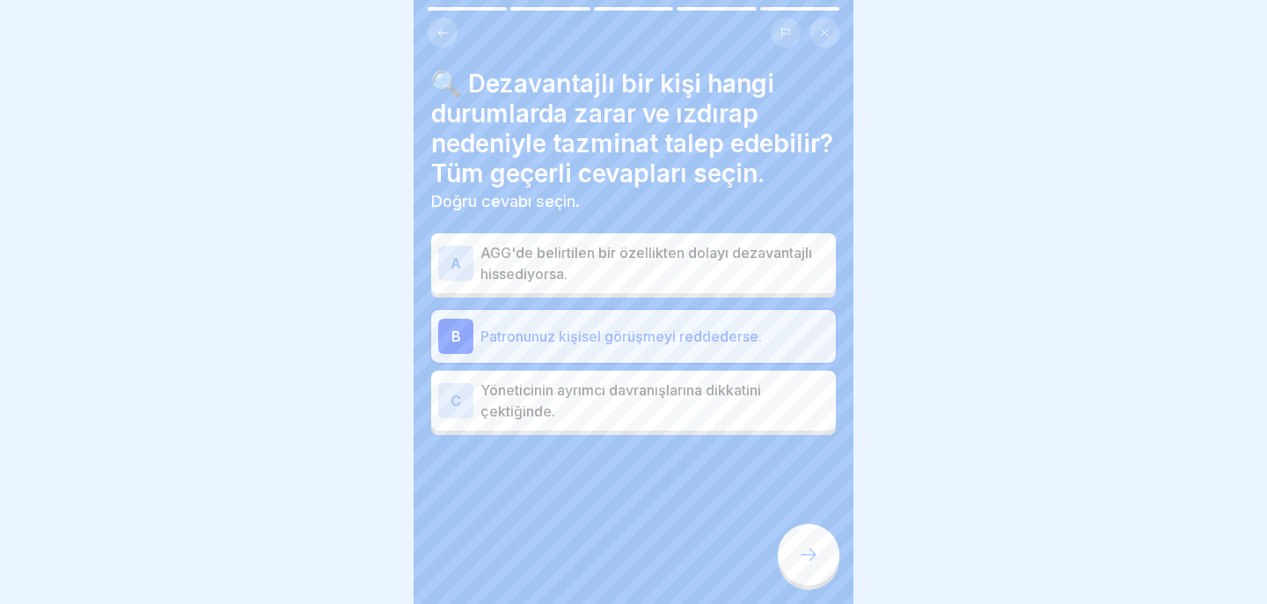
click at [706, 276] on p "AGG'de belirtilen bir özellikten dolayı dezavantajlı hissediyorsa." at bounding box center [654, 263] width 348 height 42
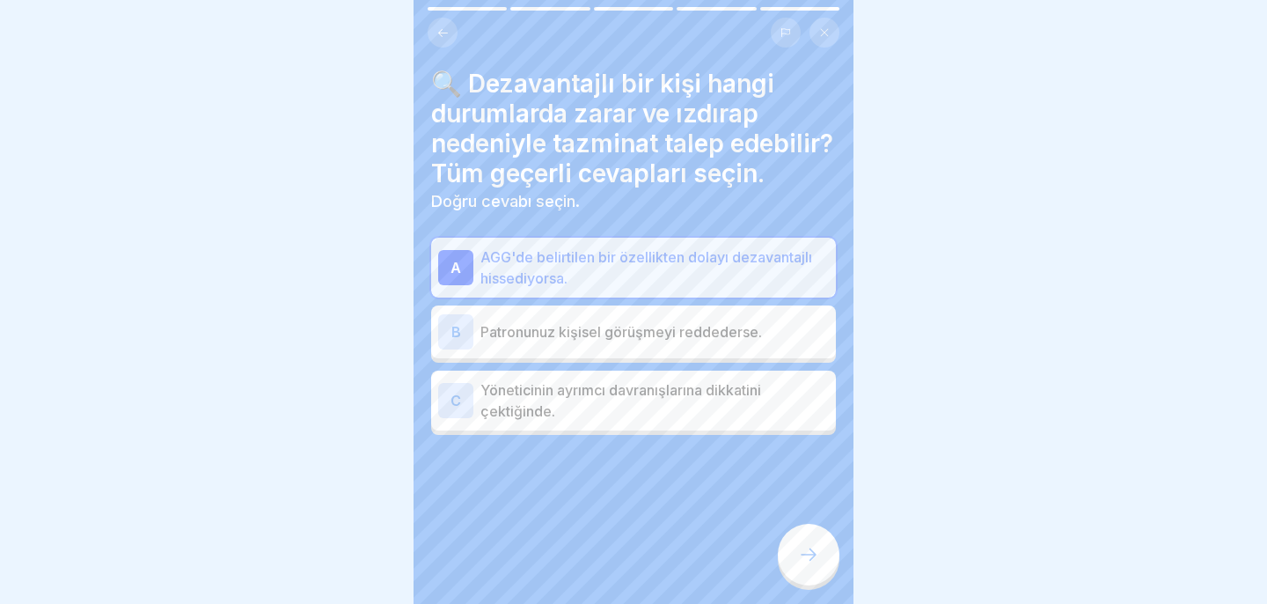
click at [809, 546] on icon at bounding box center [808, 554] width 21 height 21
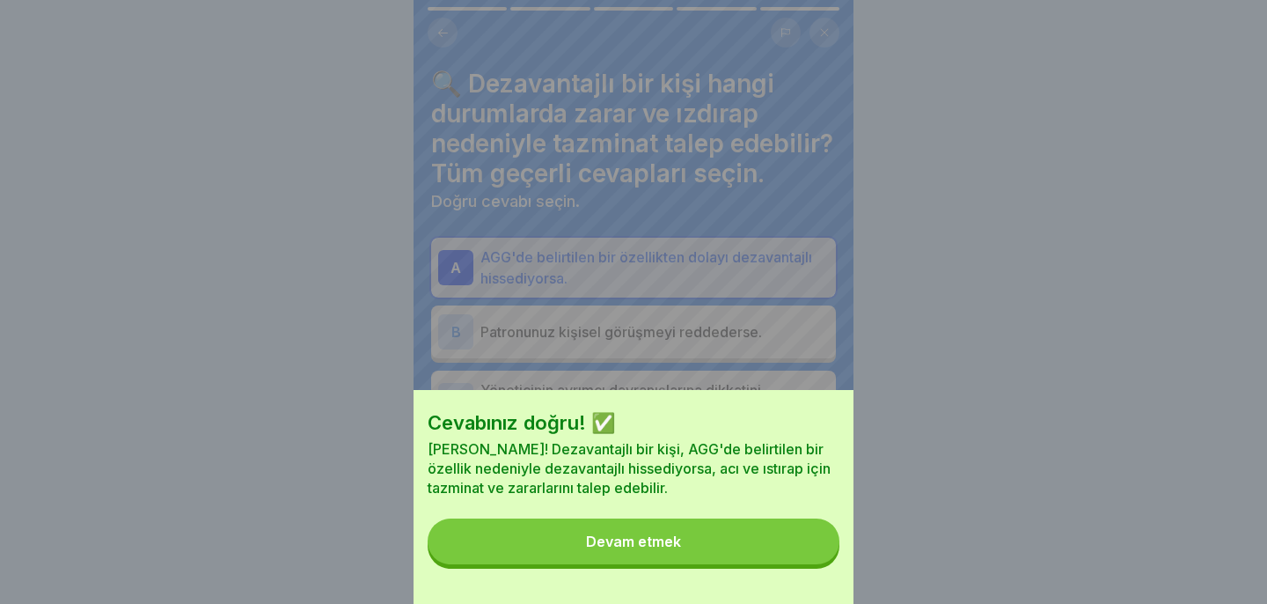
click at [759, 561] on button "Devam etmek" at bounding box center [634, 541] width 412 height 46
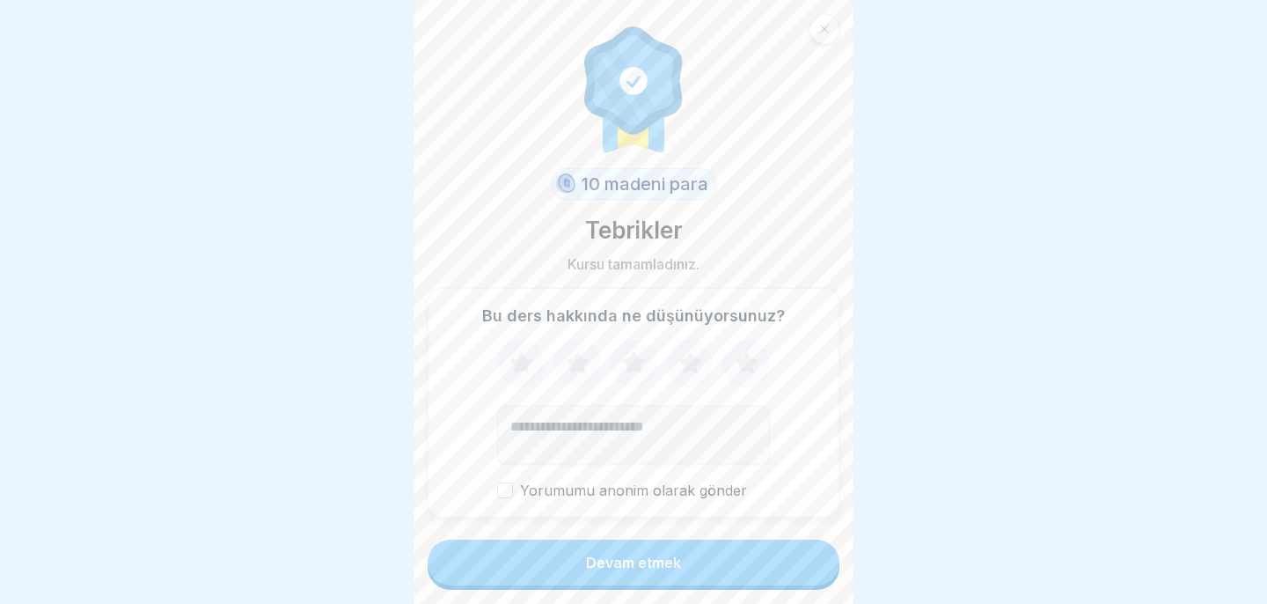
click at [759, 561] on button "Devam etmek" at bounding box center [634, 562] width 412 height 46
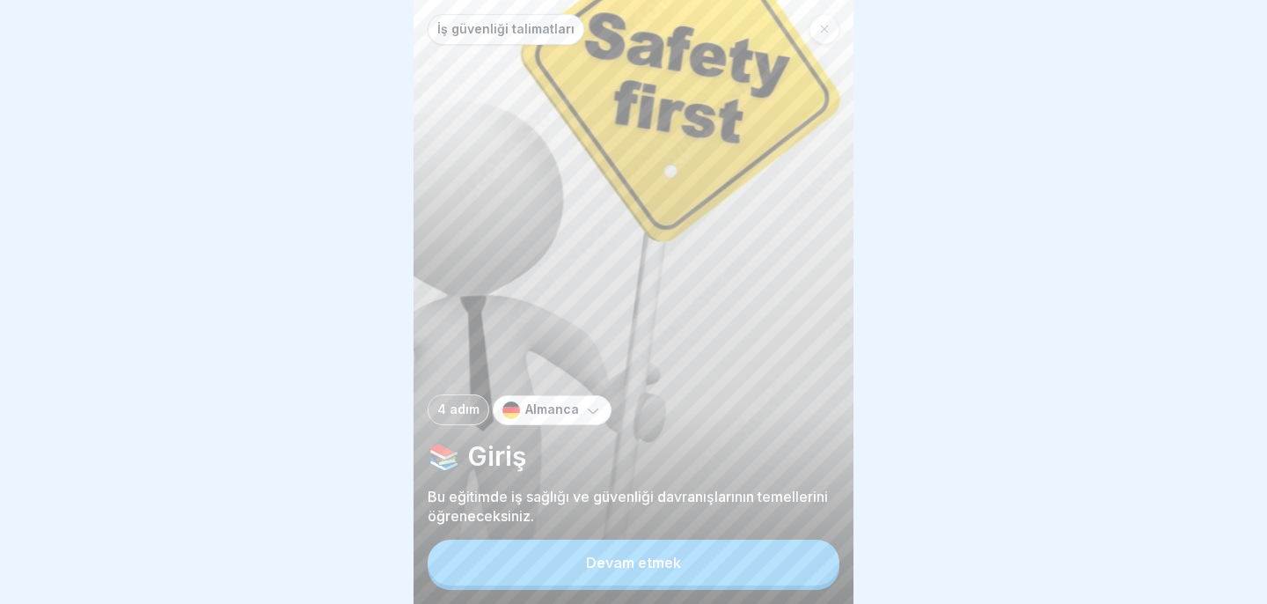
click at [714, 559] on button "Devam etmek" at bounding box center [634, 562] width 412 height 46
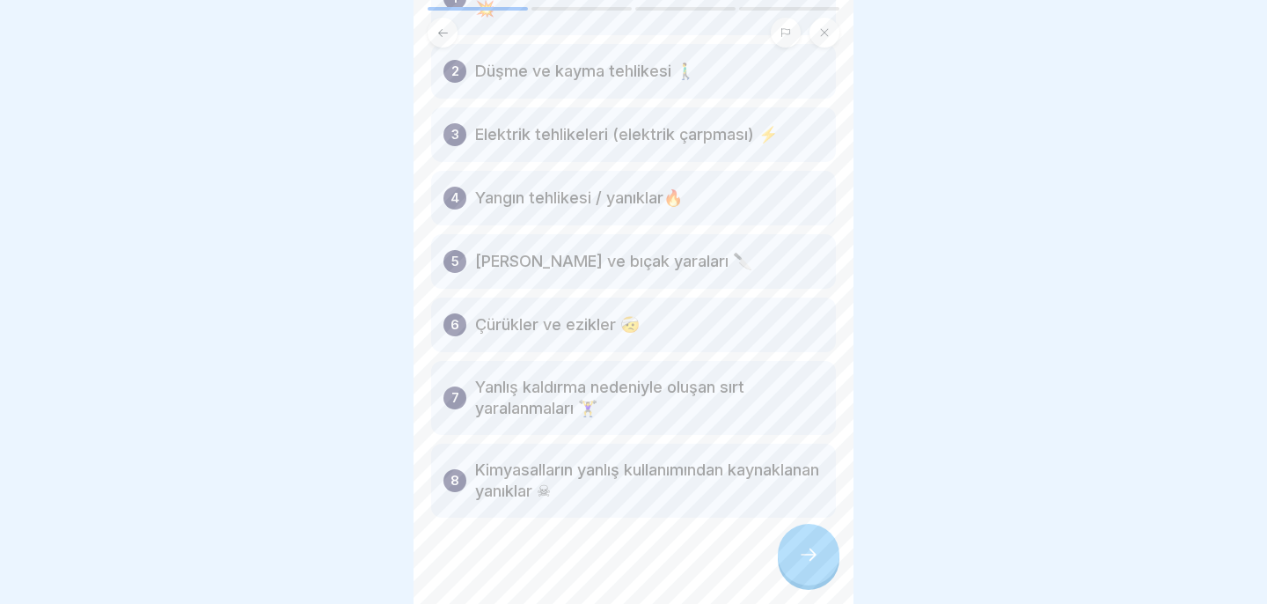
scroll to position [191, 0]
click at [794, 555] on div at bounding box center [809, 554] width 62 height 62
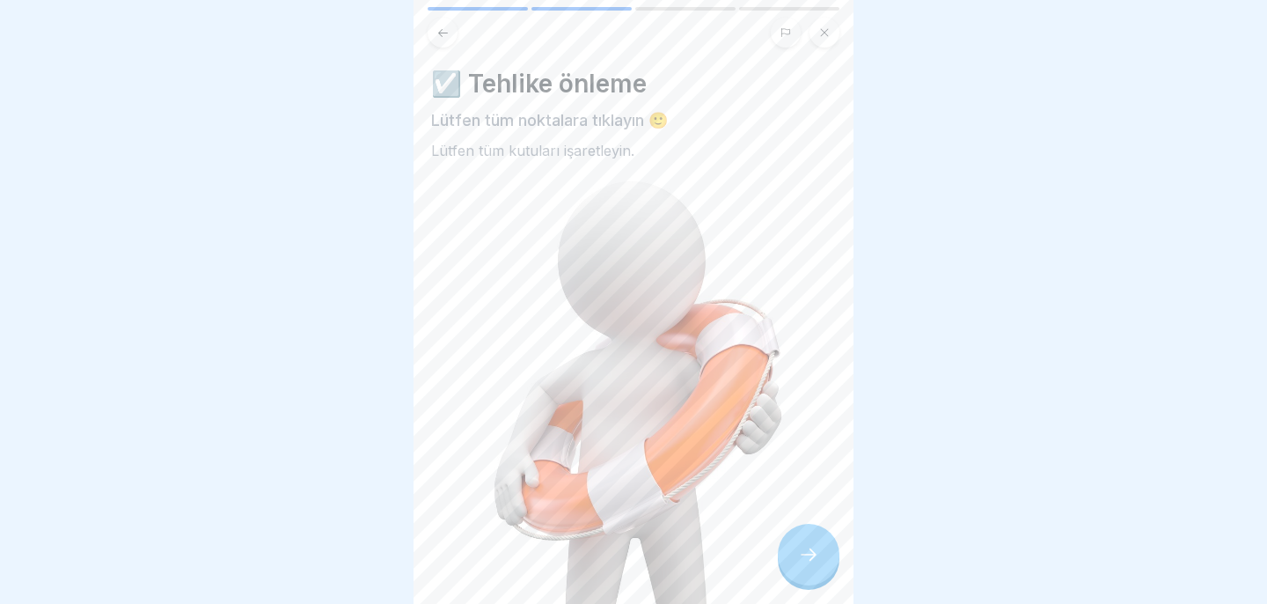
click at [699, 434] on img at bounding box center [633, 471] width 405 height 589
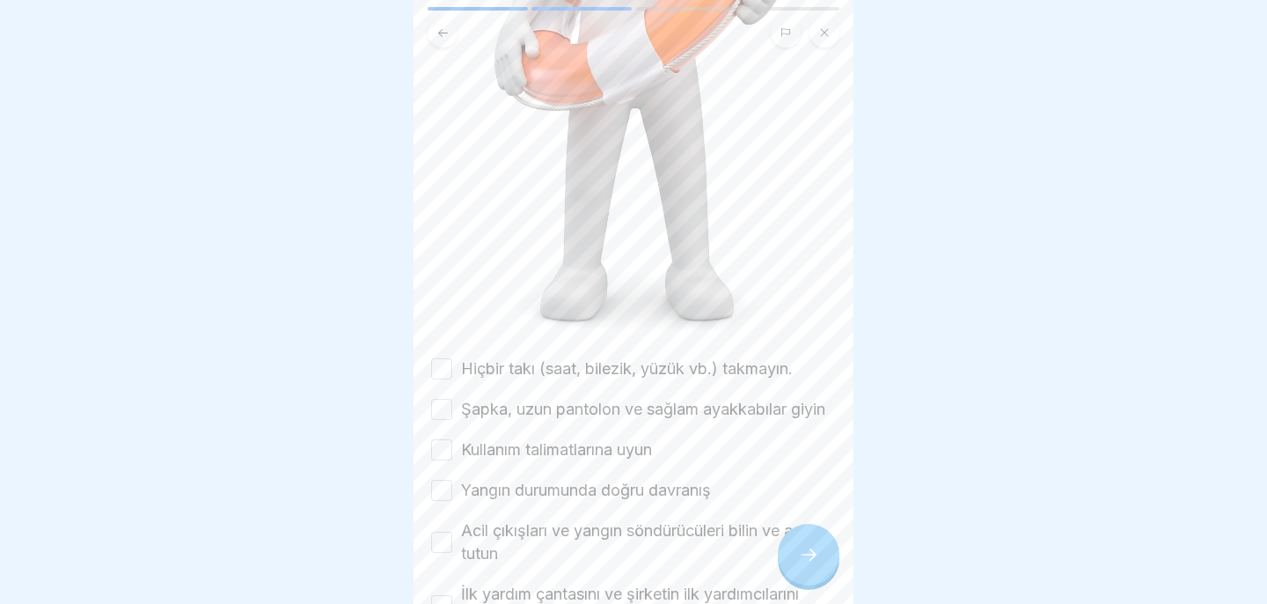
scroll to position [470, 0]
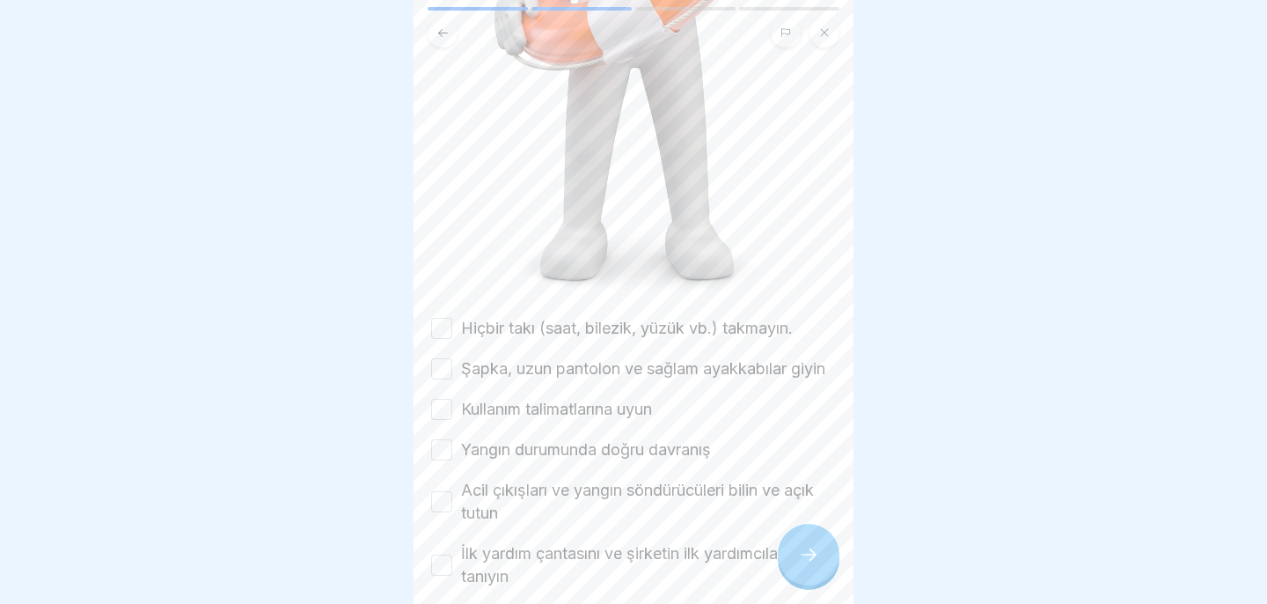
click at [450, 330] on button "Hiçbir takı (saat, bilezik, yüzük vb.) takmayın." at bounding box center [441, 328] width 21 height 21
click at [445, 366] on button "Şapka, uzun pantolon ve sağlam ayakkabılar giyin" at bounding box center [441, 368] width 21 height 21
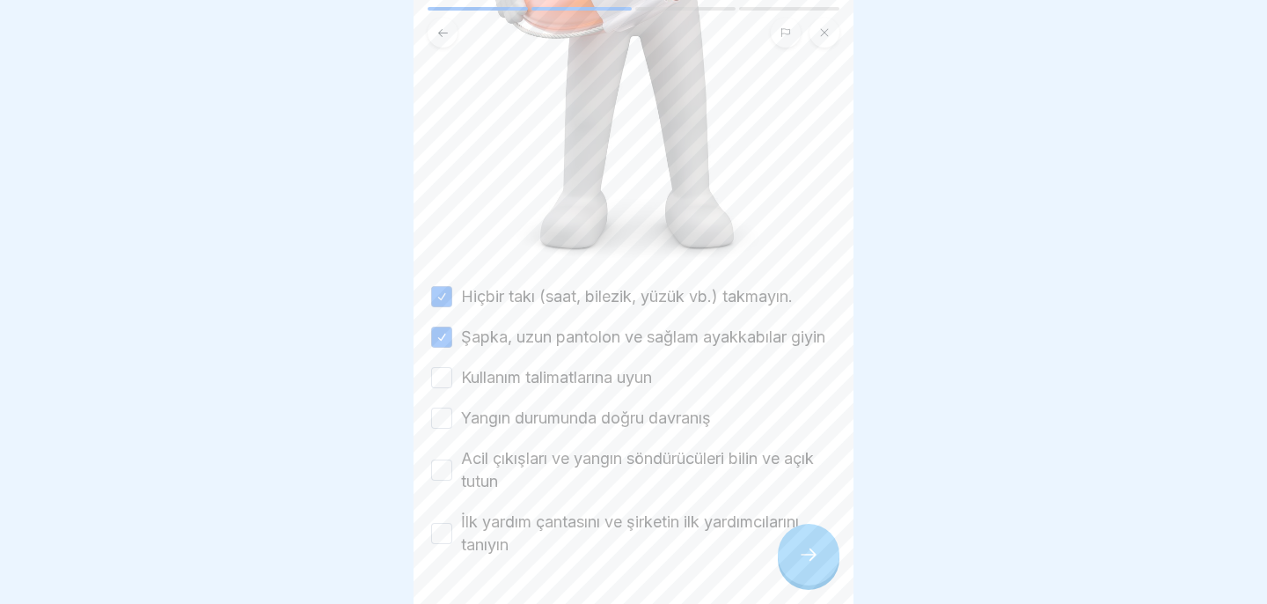
scroll to position [513, 0]
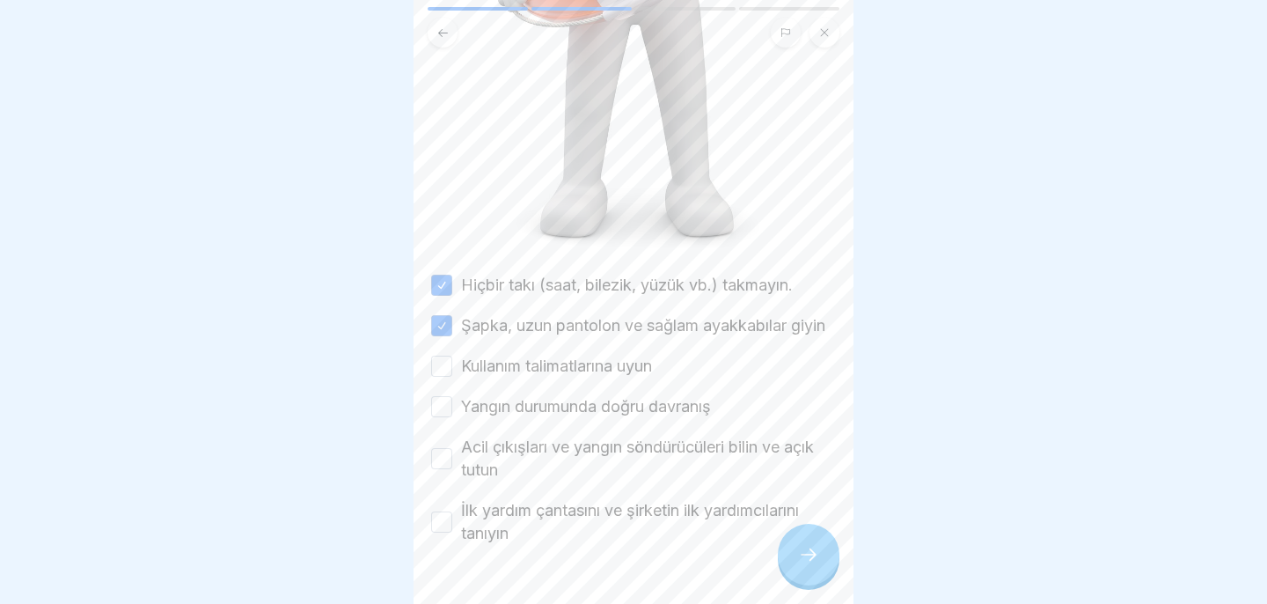
click at [445, 355] on div "Kullanım talimatlarına uyun" at bounding box center [541, 366] width 221 height 23
click at [443, 370] on button "Kullanım talimatlarına uyun" at bounding box center [441, 365] width 21 height 21
click at [439, 406] on button "Yangın durumunda doğru davranış" at bounding box center [441, 406] width 21 height 21
click at [439, 455] on button "Acil çıkışları ve yangın söndürücüleri bilin ve açık tutun" at bounding box center [441, 458] width 21 height 21
click at [439, 521] on button "İlk yardım çantasını ve şirketin ilk yardımcılarını tanıyın" at bounding box center [441, 521] width 21 height 21
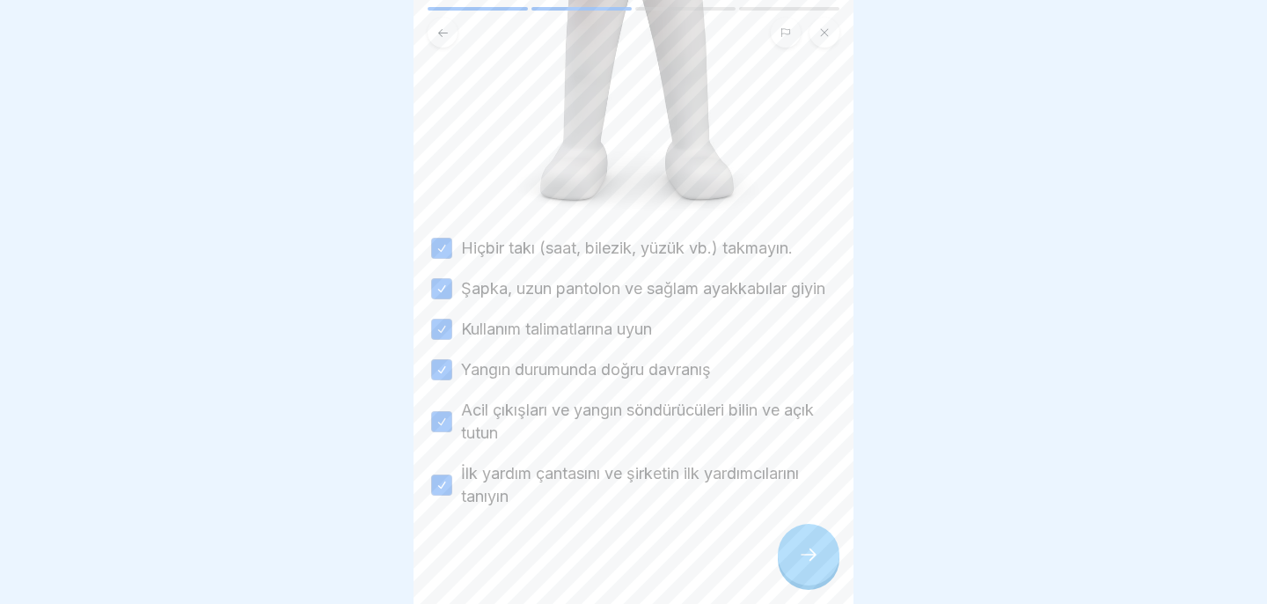
scroll to position [560, 0]
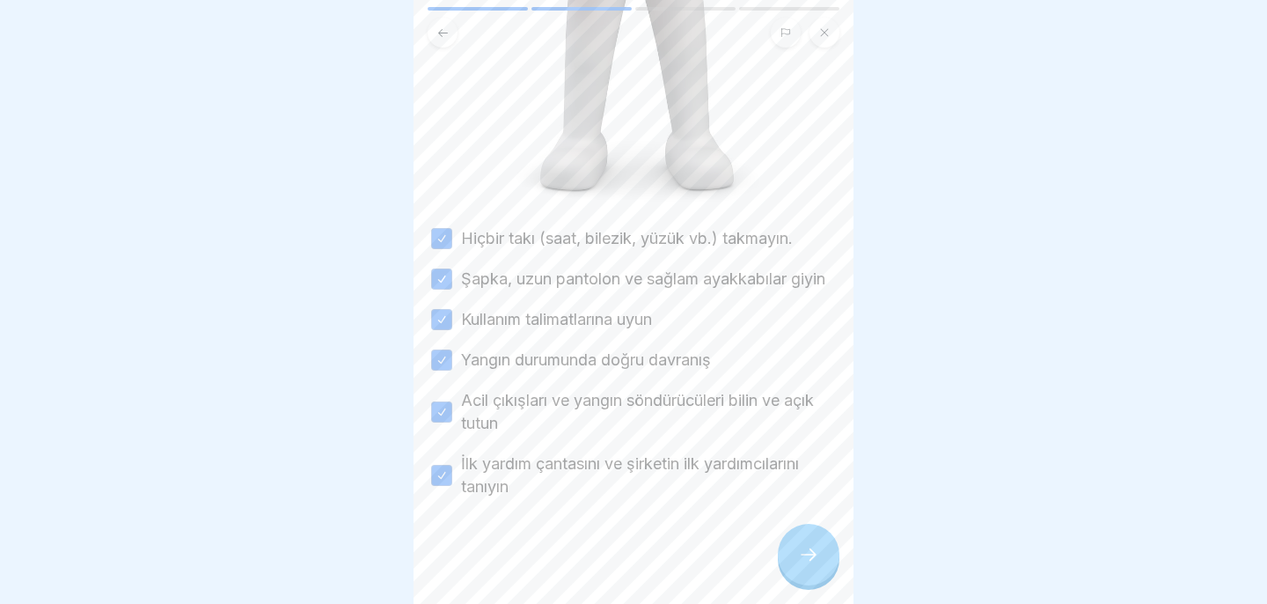
click at [817, 546] on icon at bounding box center [808, 554] width 21 height 21
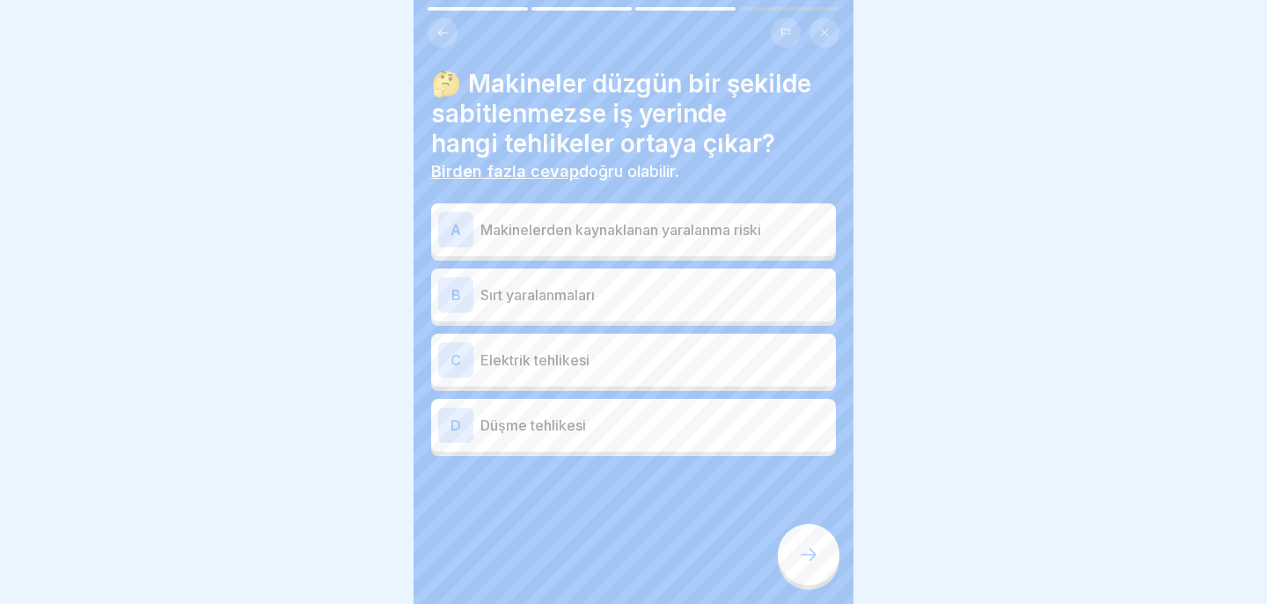
click at [765, 216] on div "A Makinelerden kaynaklanan yaralanma riski" at bounding box center [633, 229] width 391 height 35
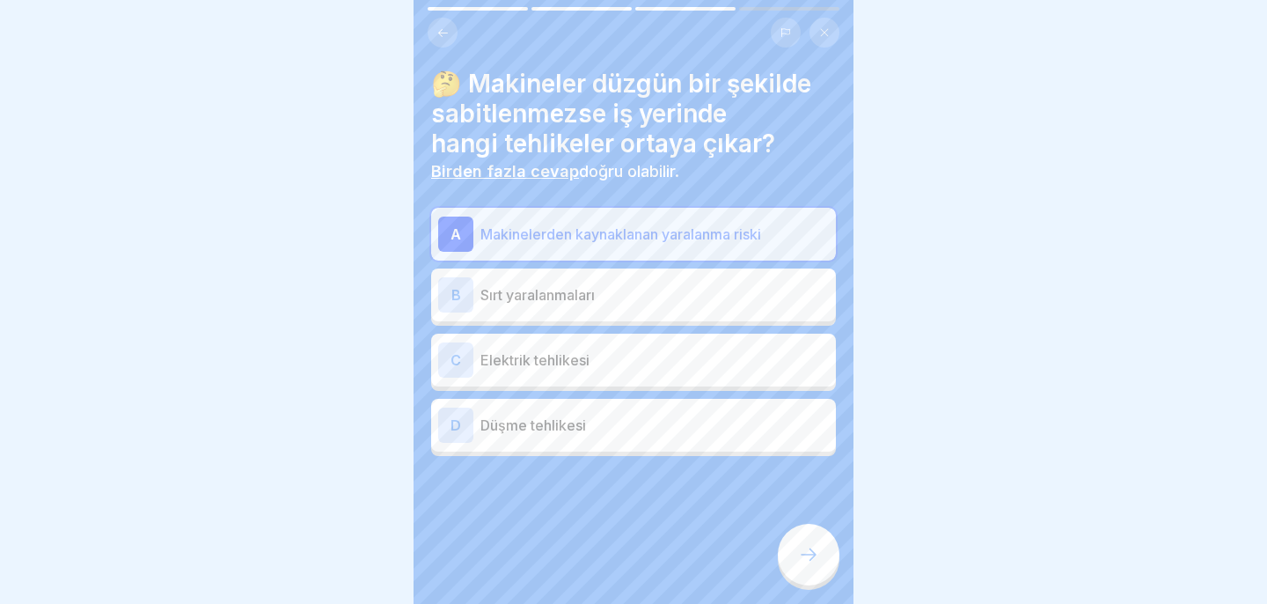
click at [725, 282] on div "B Sırt yaralanmaları" at bounding box center [633, 294] width 391 height 35
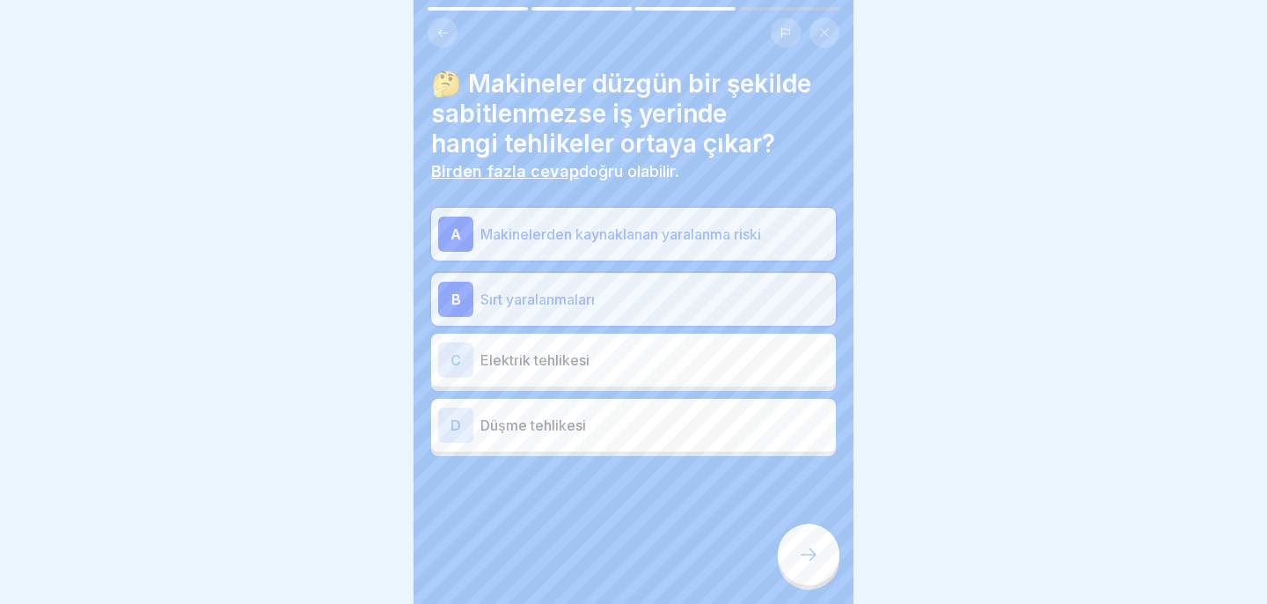
click at [704, 359] on p "Elektrik tehlikesi" at bounding box center [654, 359] width 348 height 21
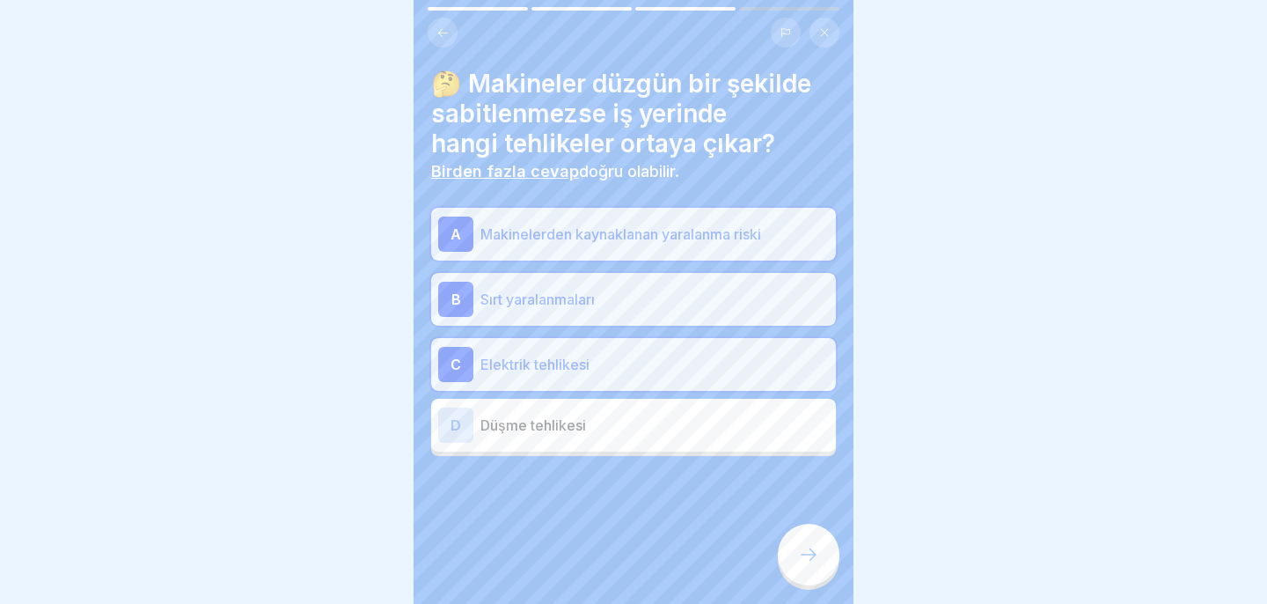
click at [715, 412] on div "D Düşme tehlikesi" at bounding box center [633, 424] width 391 height 35
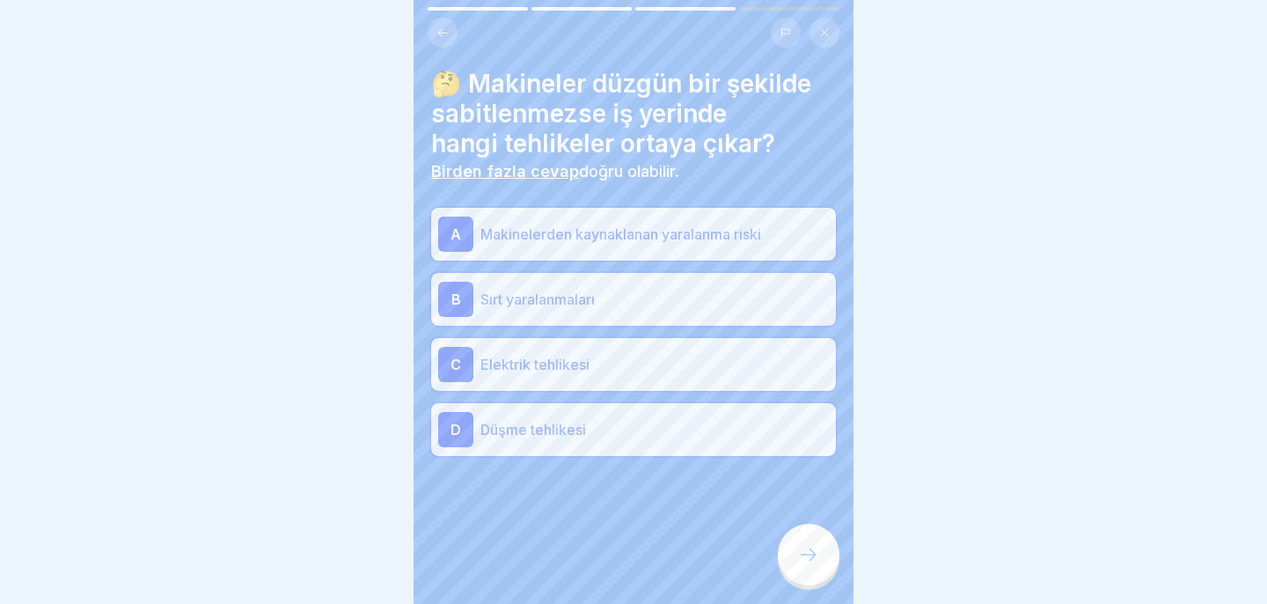
click at [796, 542] on div at bounding box center [809, 554] width 62 height 62
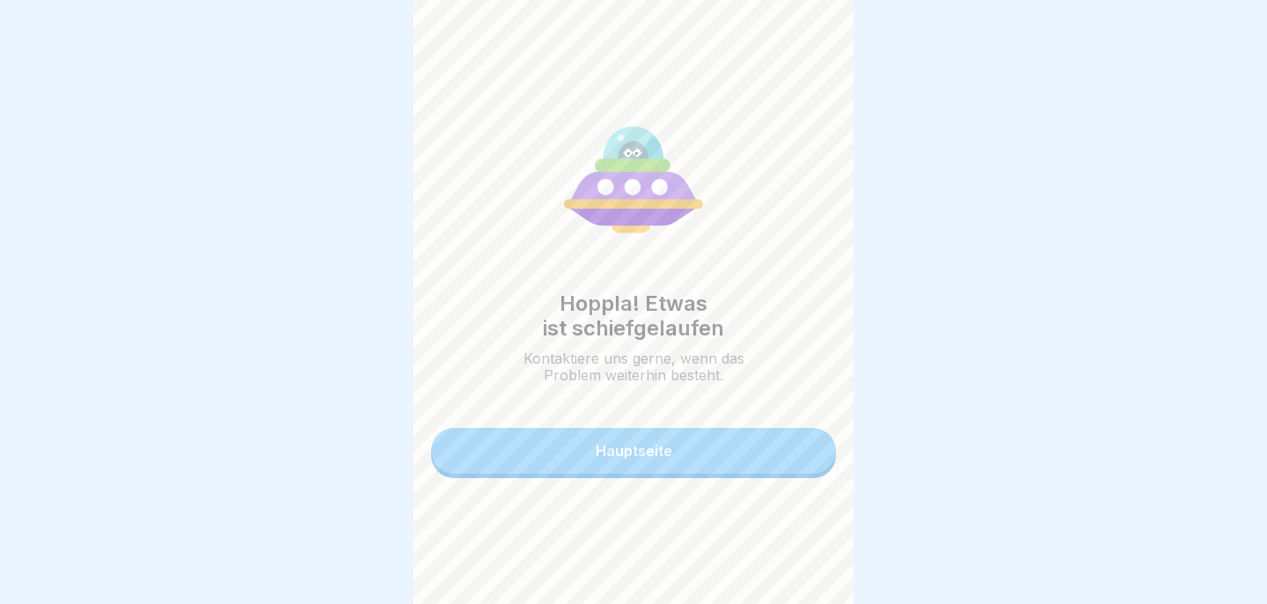
click at [768, 439] on button "Hauptseite" at bounding box center [633, 451] width 405 height 46
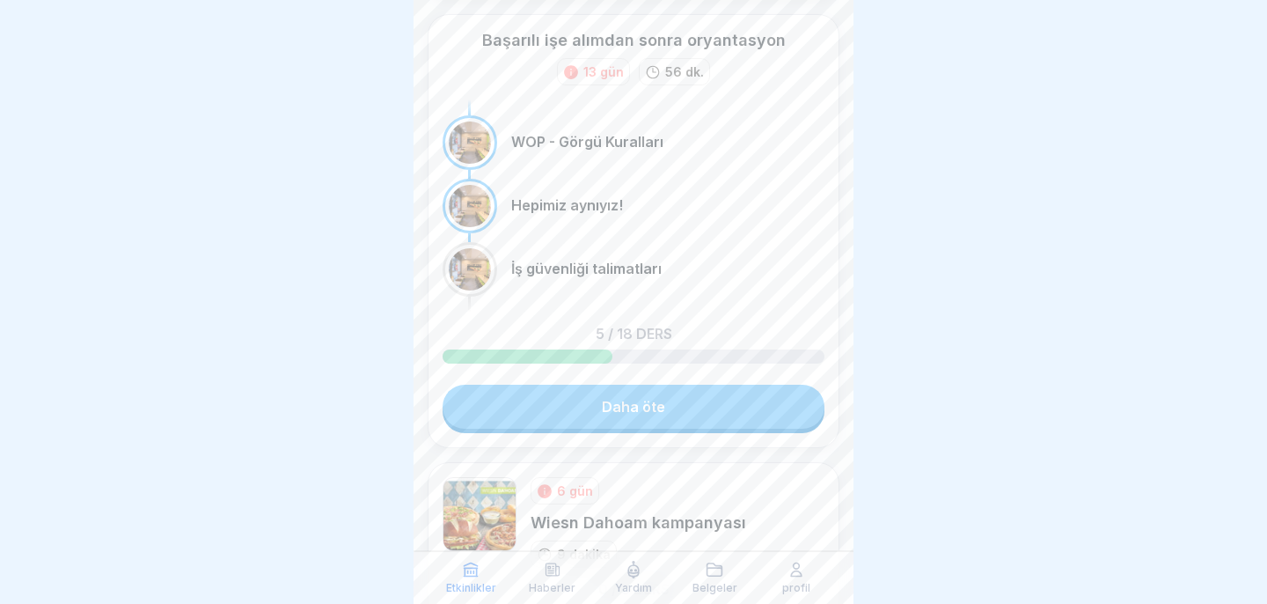
click at [757, 425] on link "Daha öte" at bounding box center [634, 406] width 382 height 44
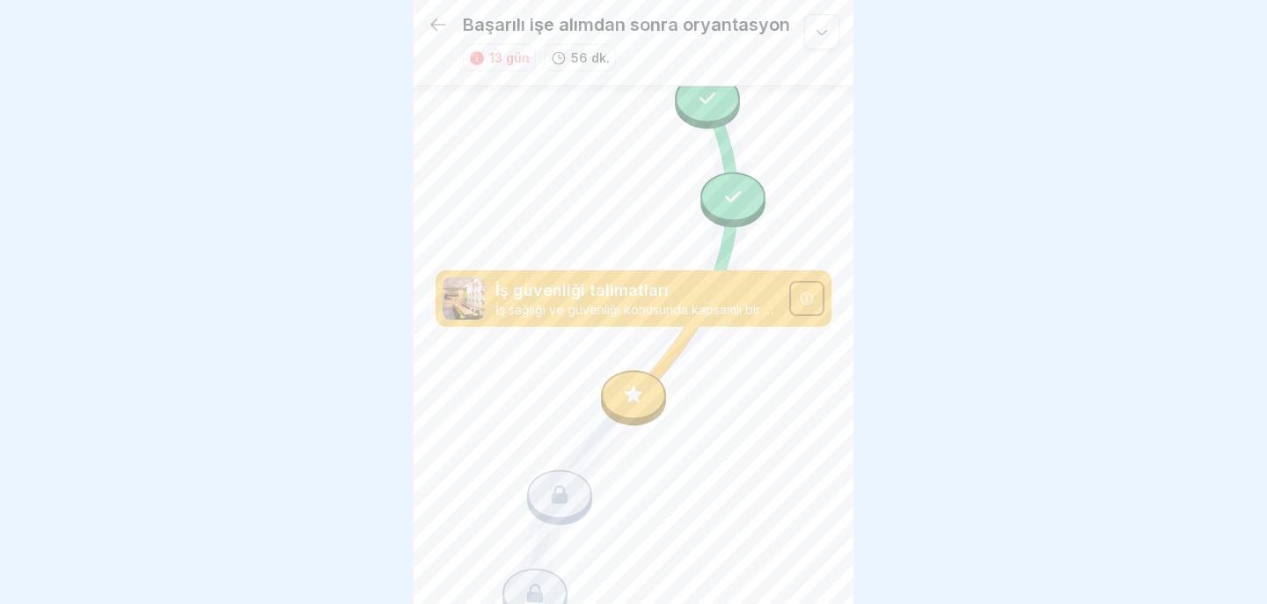
scroll to position [1006, 0]
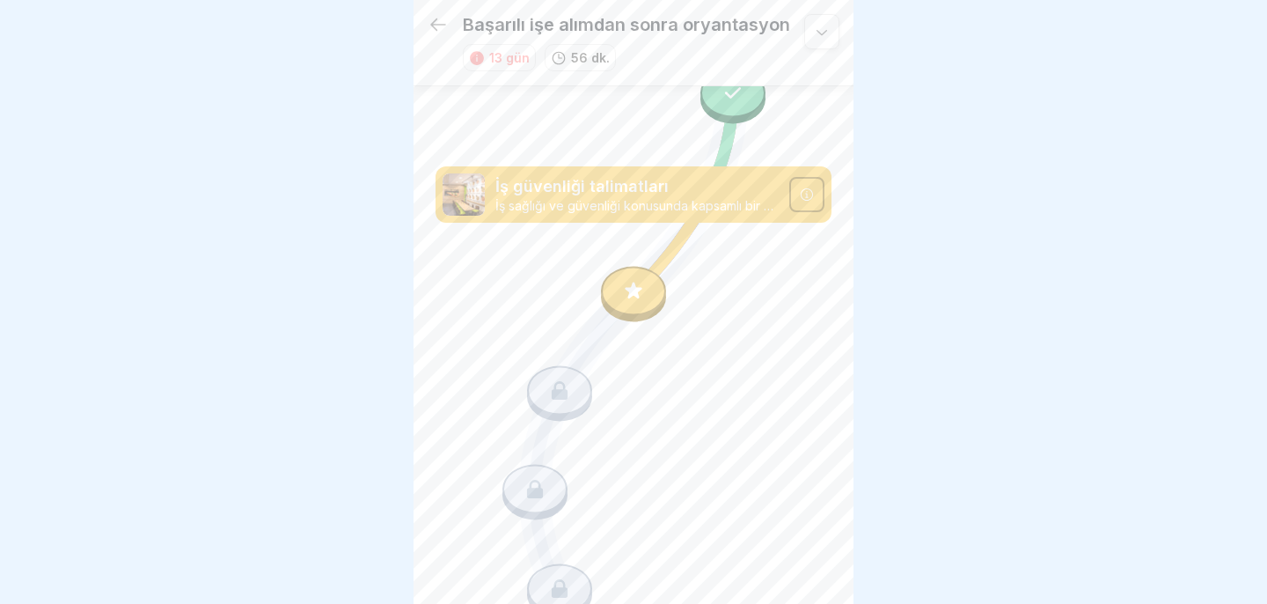
click at [644, 292] on icon at bounding box center [633, 291] width 23 height 23
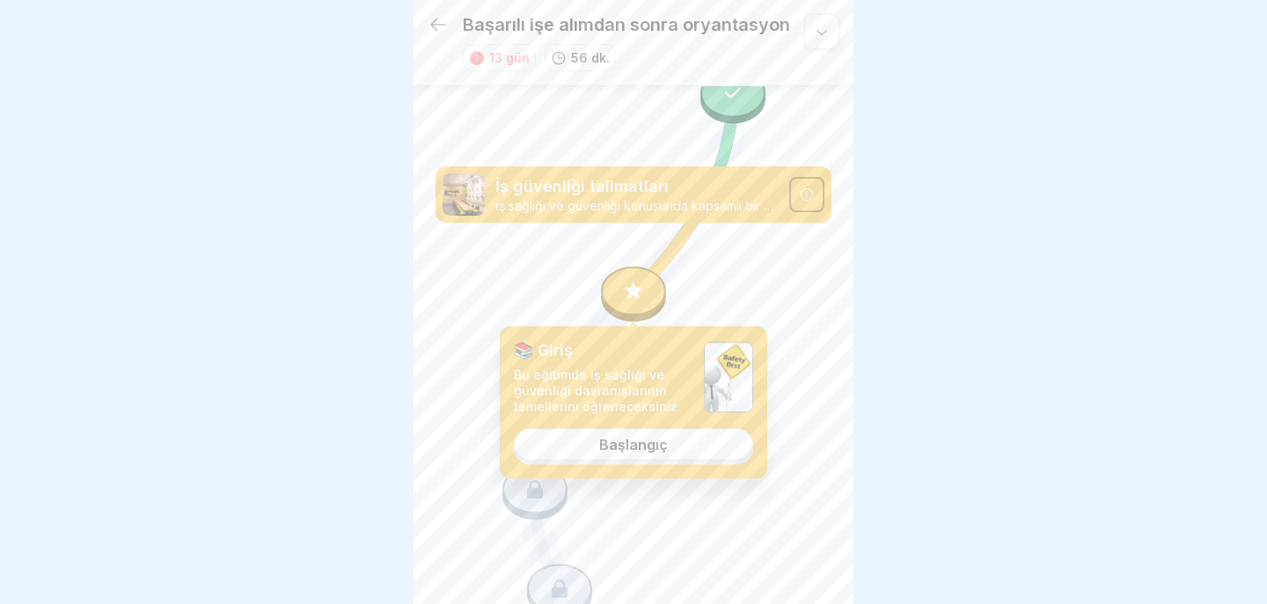
click at [630, 431] on link "Başlangıç" at bounding box center [633, 444] width 239 height 32
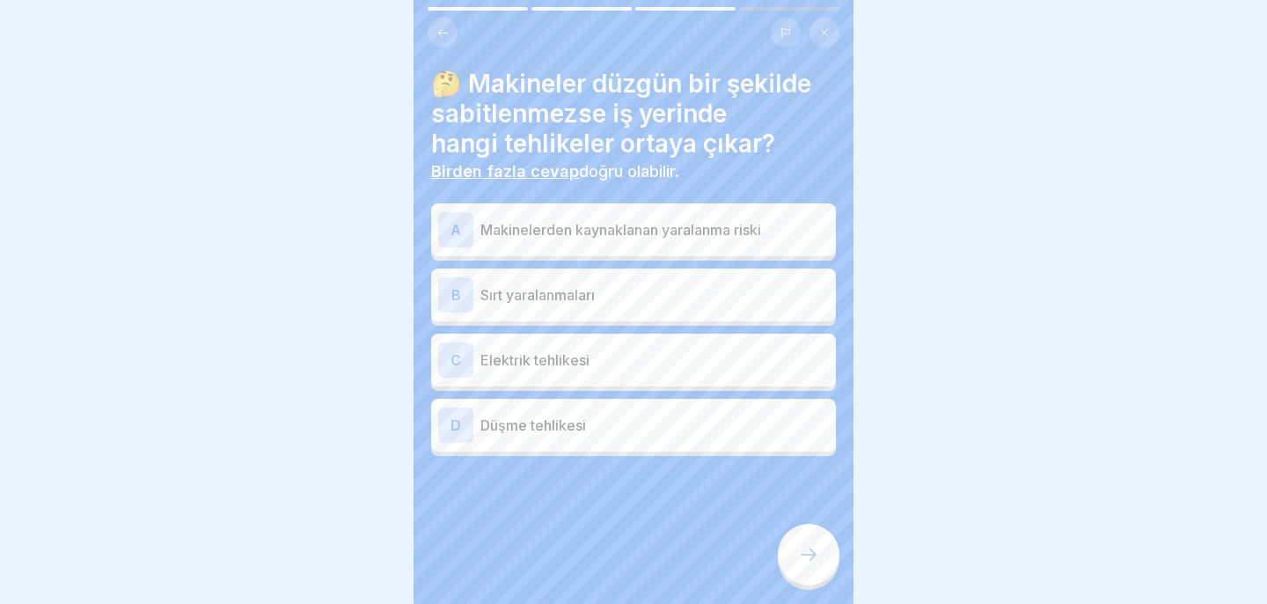
click at [669, 221] on font "Makinelerden kaynaklanan yaralanma riski" at bounding box center [620, 230] width 281 height 18
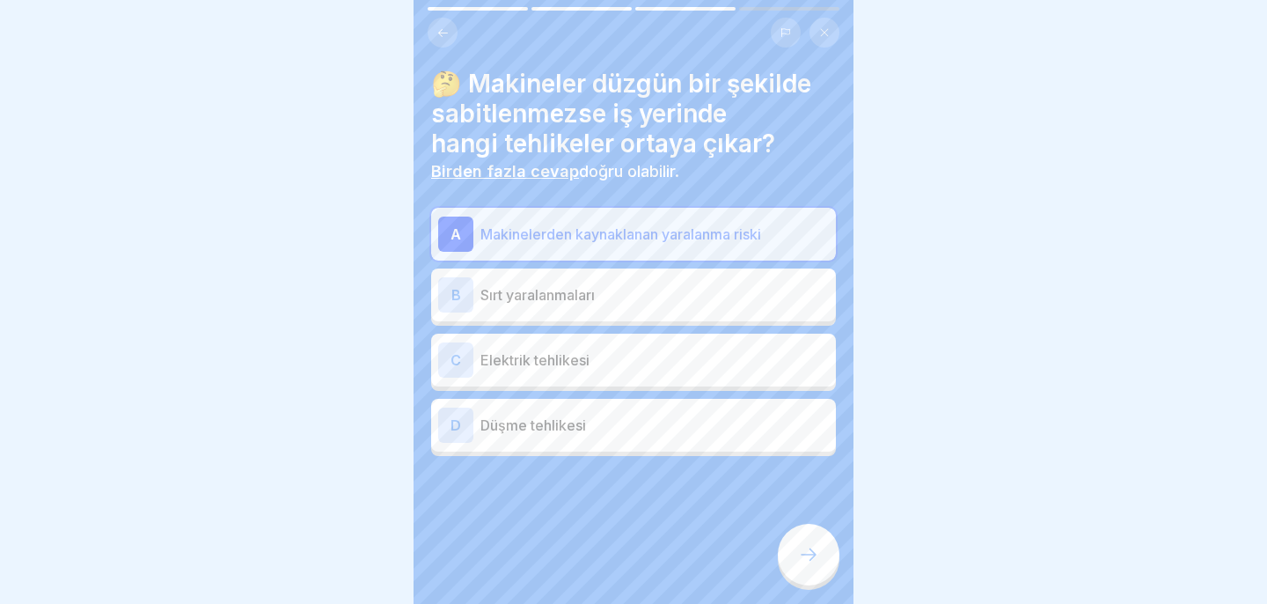
click at [651, 288] on p "Sırt yaralanmaları" at bounding box center [654, 294] width 348 height 21
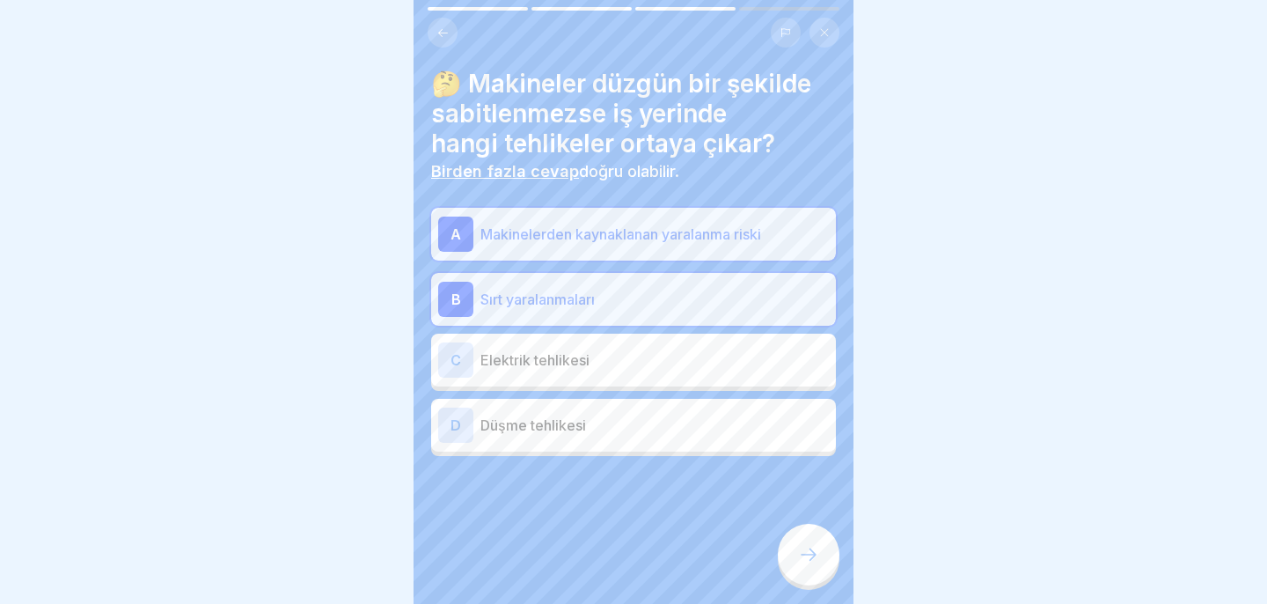
click at [649, 360] on p "Elektrik tehlikesi" at bounding box center [654, 359] width 348 height 21
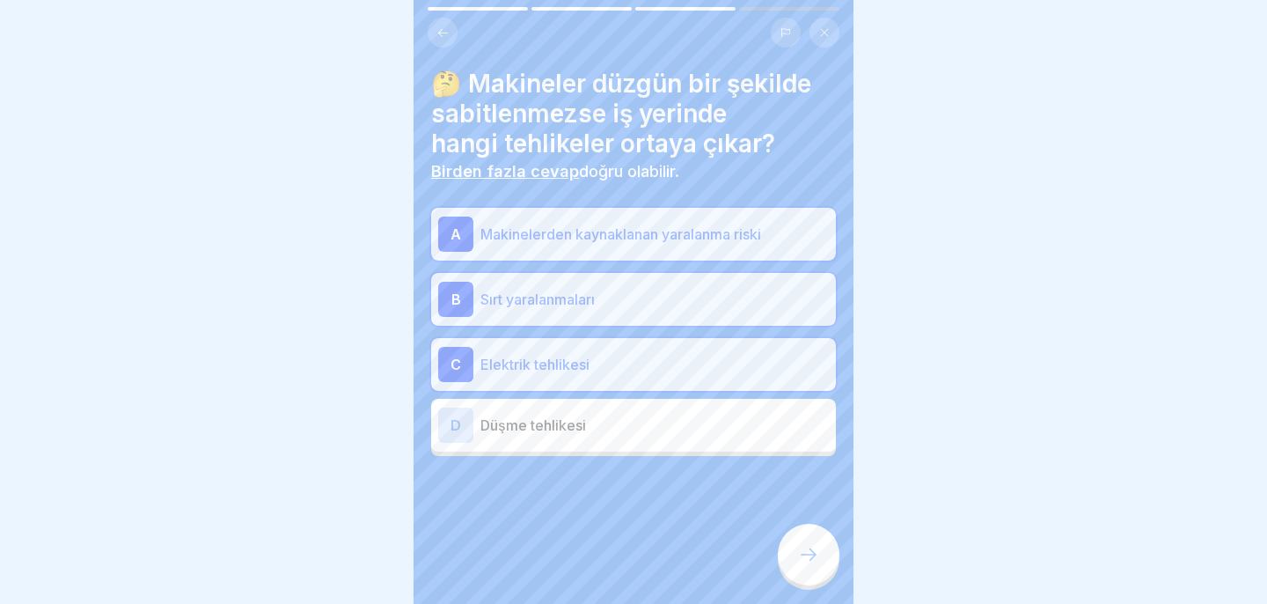
click at [754, 435] on div "D Düşme tehlikesi" at bounding box center [633, 424] width 391 height 35
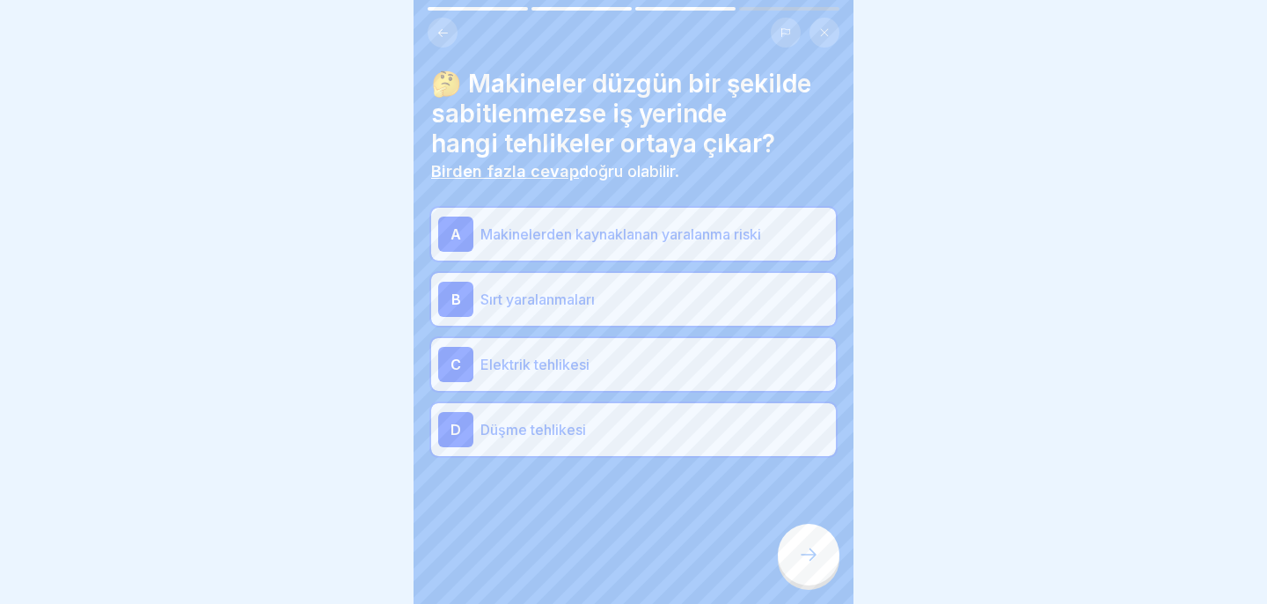
click at [808, 537] on div at bounding box center [809, 554] width 62 height 62
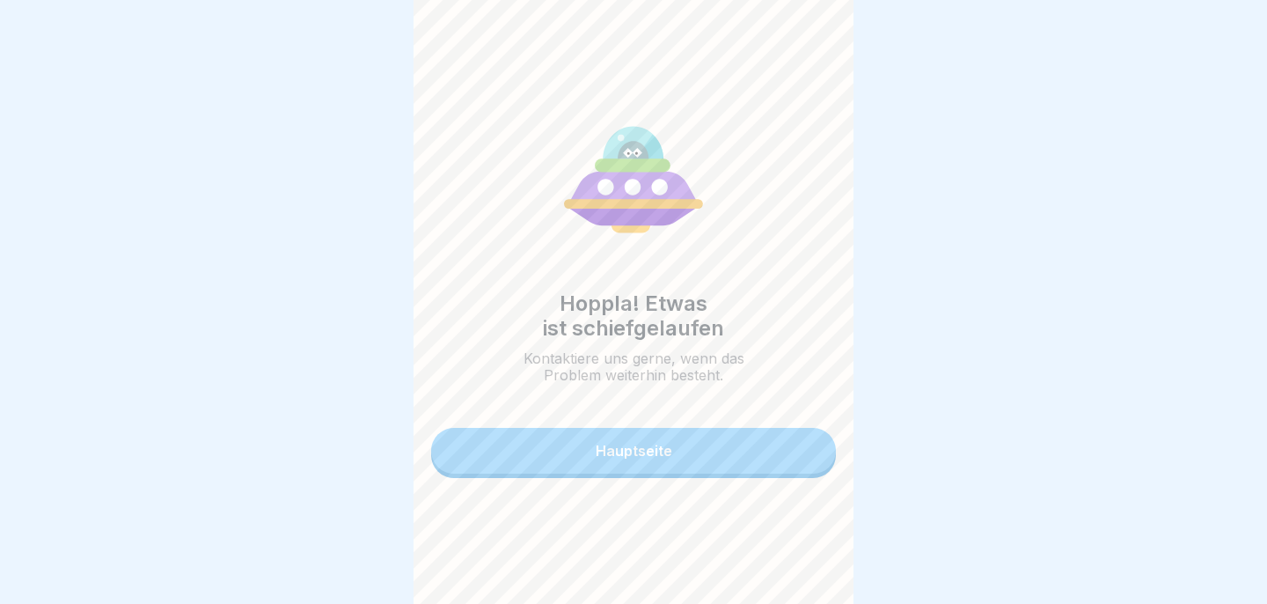
click at [757, 454] on button "Hauptseite" at bounding box center [633, 451] width 405 height 46
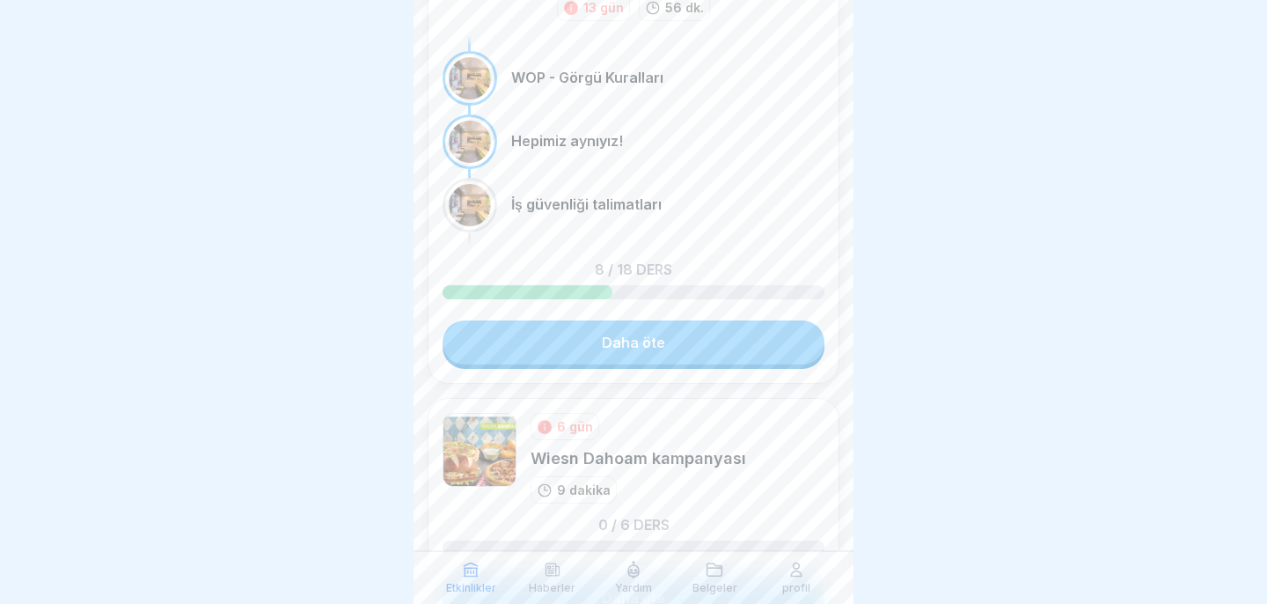
click at [714, 346] on link "Daha öte" at bounding box center [634, 342] width 382 height 44
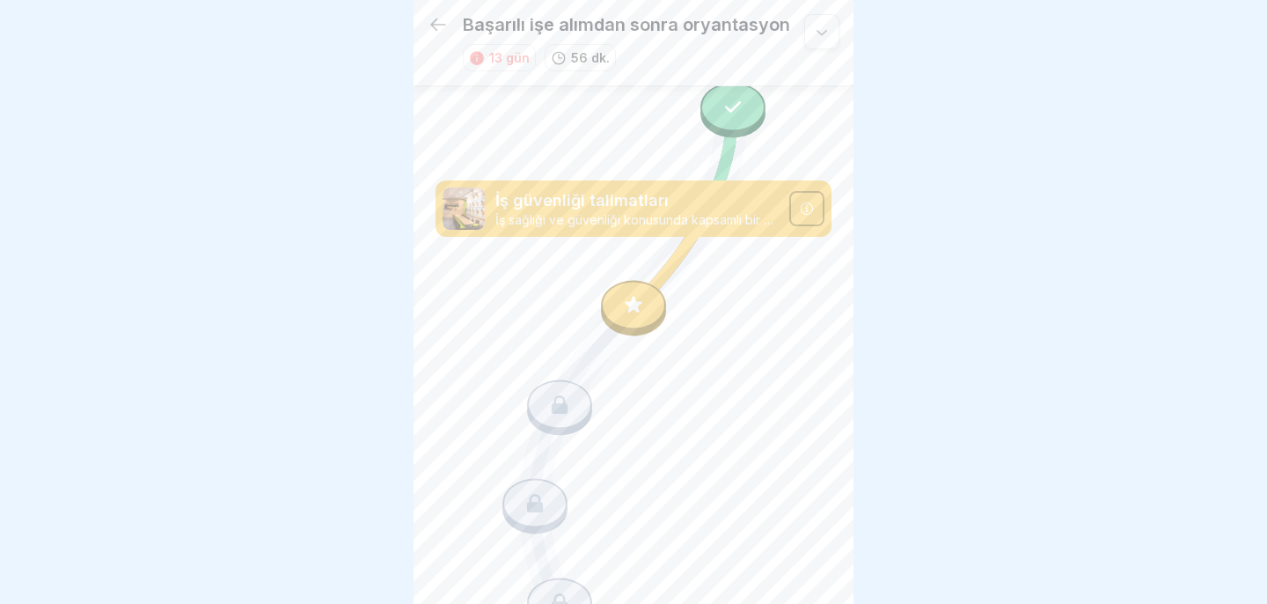
scroll to position [999, 0]
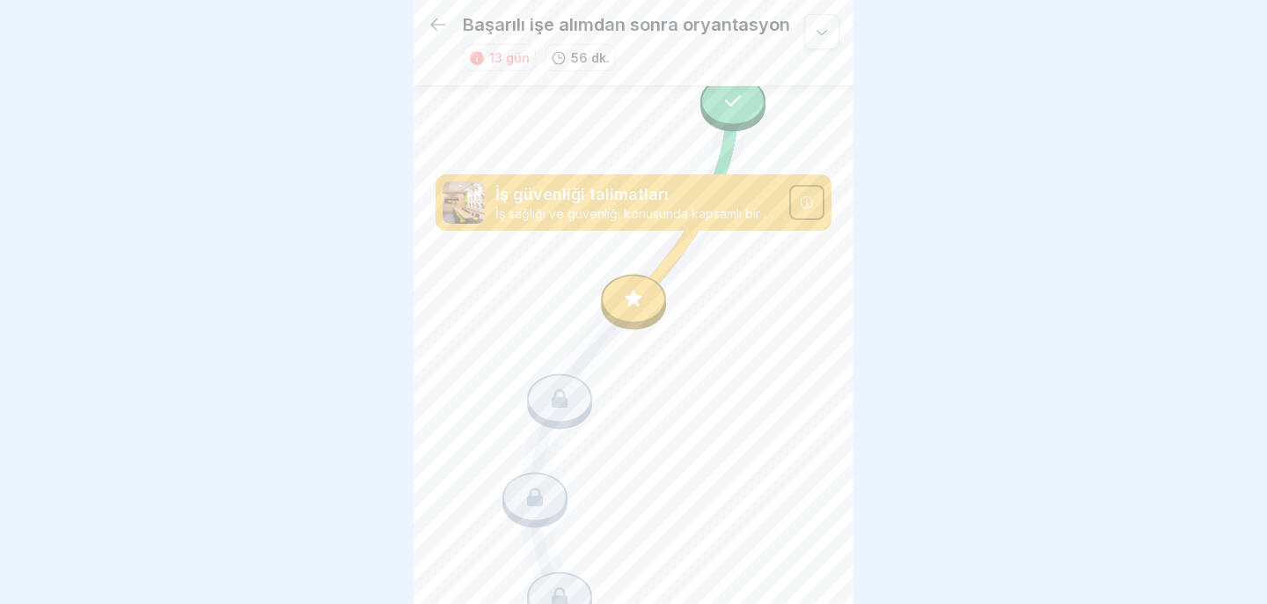
click at [647, 302] on div at bounding box center [633, 298] width 65 height 49
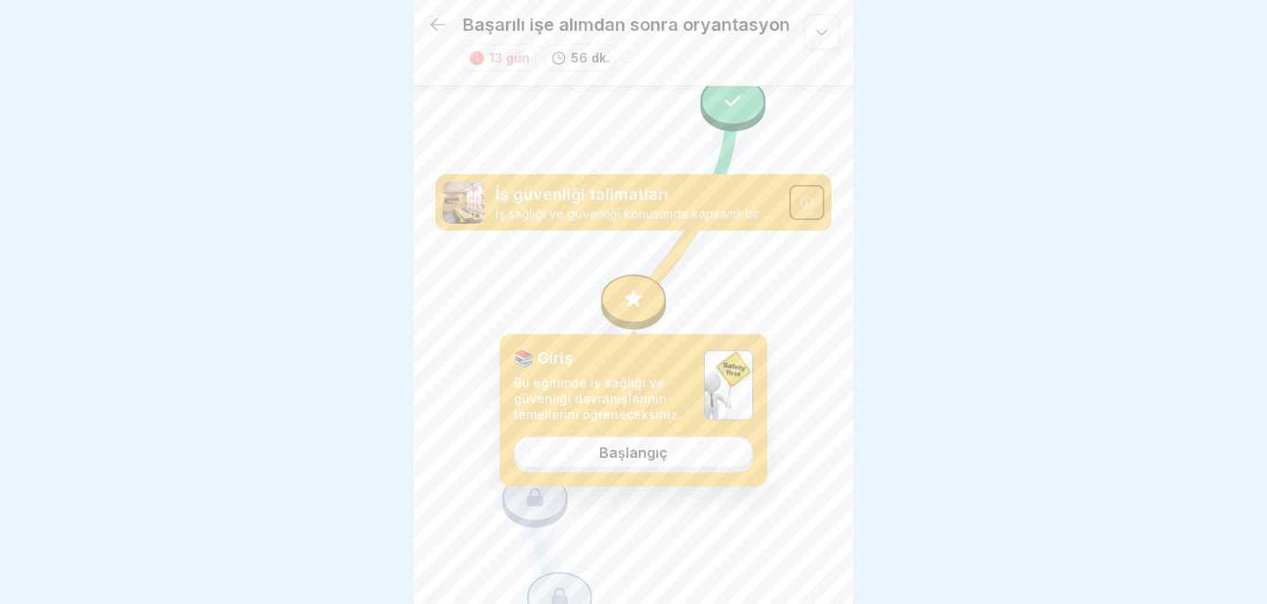
click at [657, 454] on font "Başlangıç" at bounding box center [633, 452] width 69 height 18
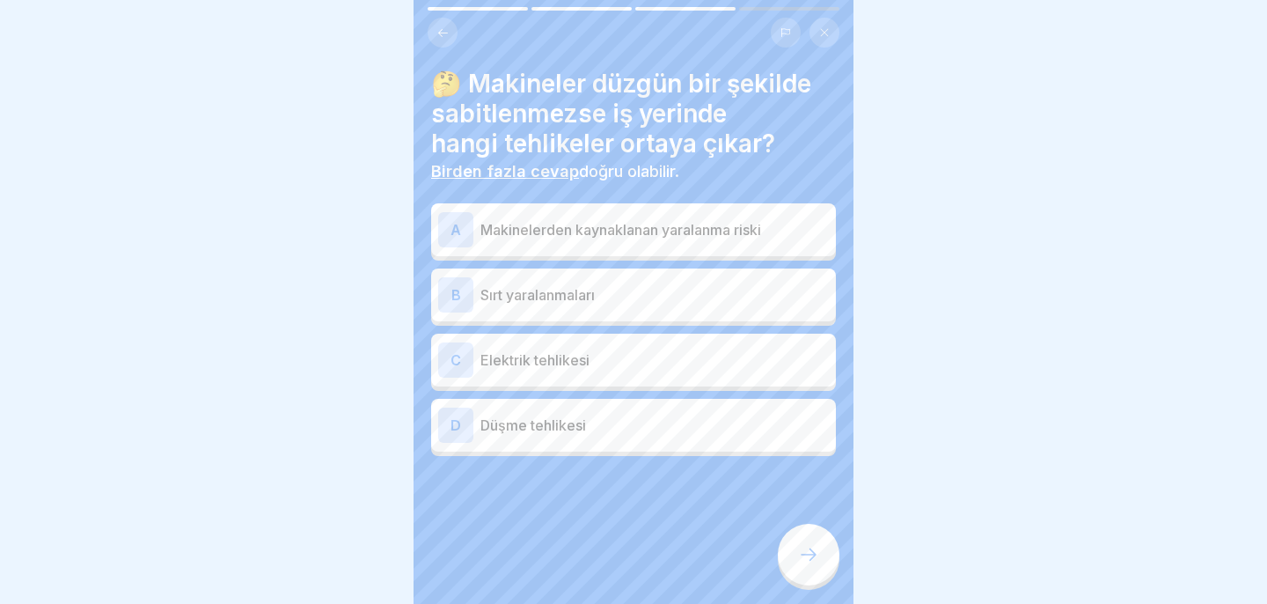
click at [640, 430] on p "Düşme tehlikesi" at bounding box center [654, 424] width 348 height 21
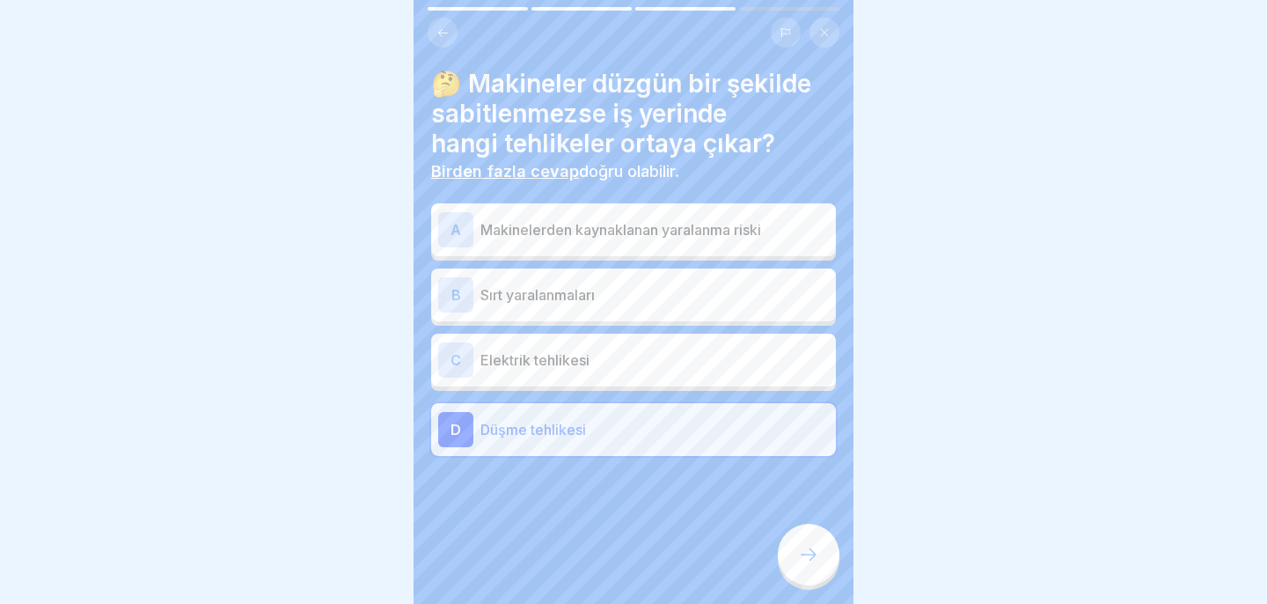
click at [674, 234] on font "Makinelerden kaynaklanan yaralanma riski" at bounding box center [620, 230] width 281 height 18
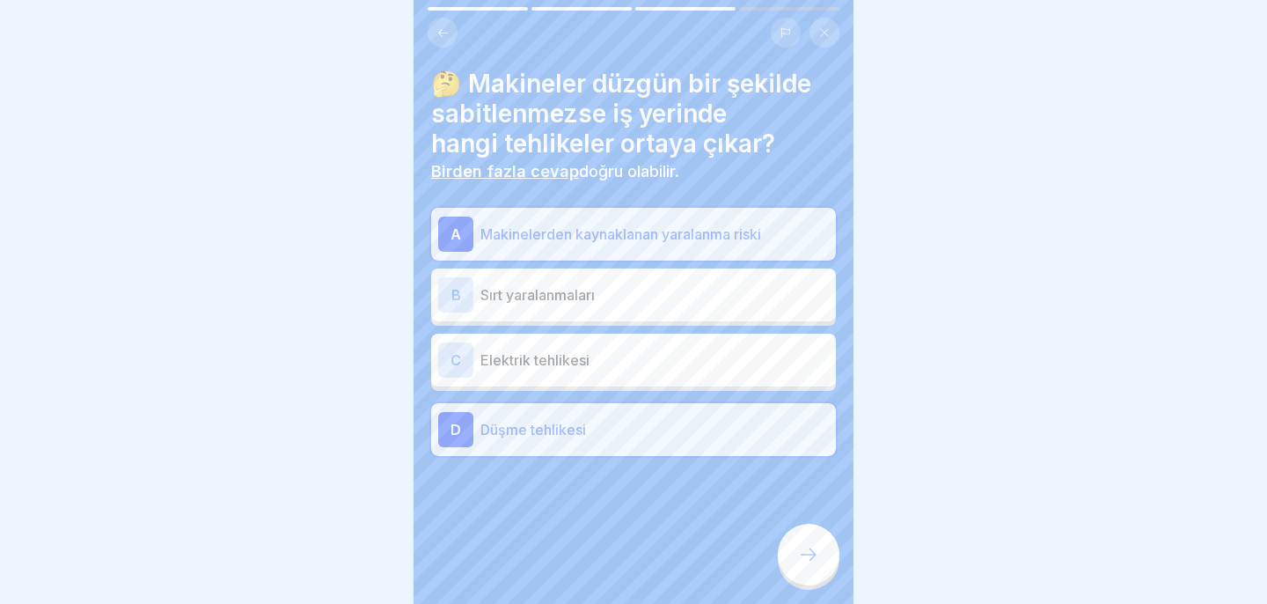
click at [808, 546] on icon at bounding box center [808, 554] width 21 height 21
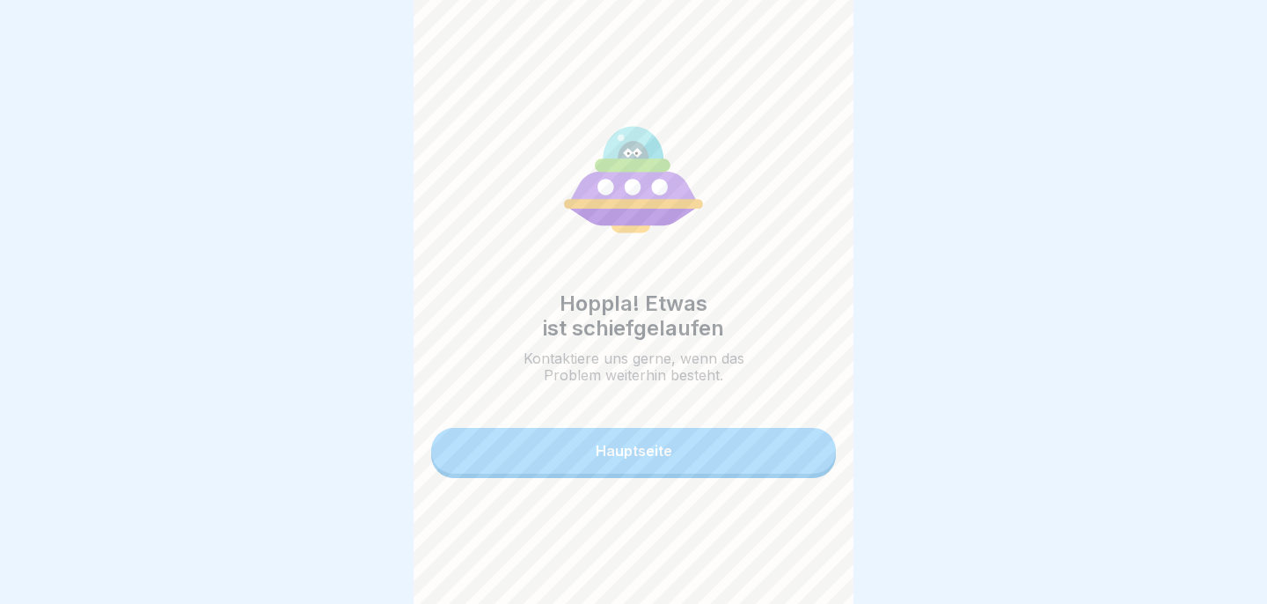
click at [744, 458] on button "Hauptseite" at bounding box center [633, 451] width 405 height 46
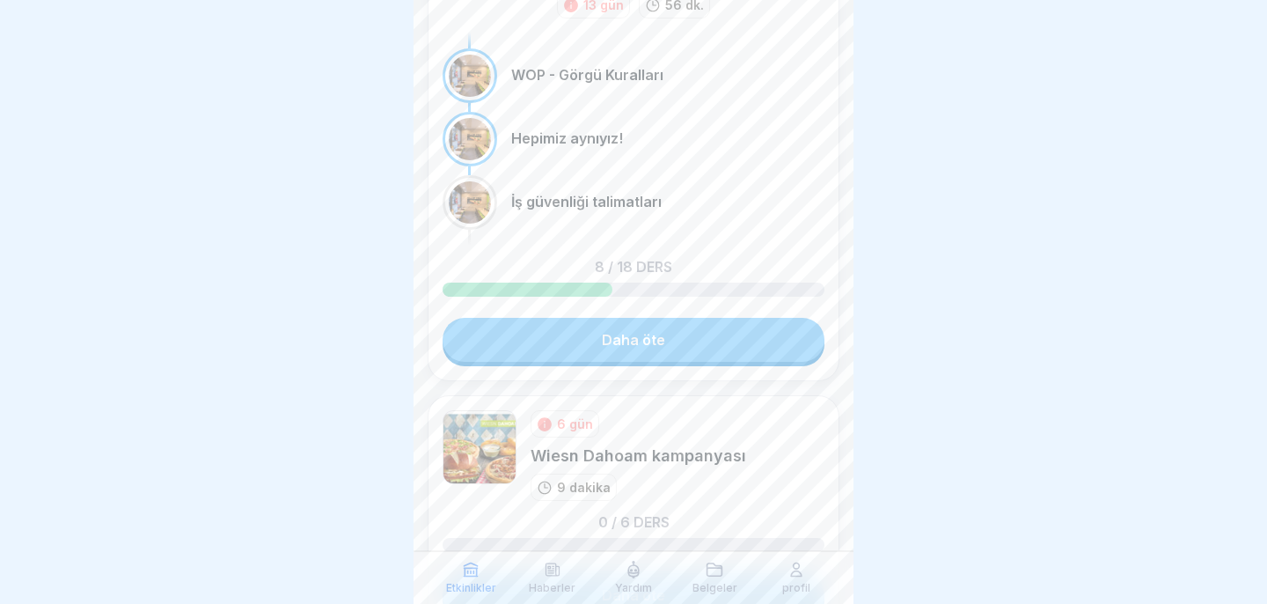
scroll to position [557, 0]
click at [678, 365] on div "Başarılı işe alımdan sonra oryantasyon 13 gün 56 dk. WOP - Görgü Kuralları Hepi…" at bounding box center [634, 162] width 412 height 434
click at [680, 347] on link "Daha öte" at bounding box center [634, 338] width 382 height 44
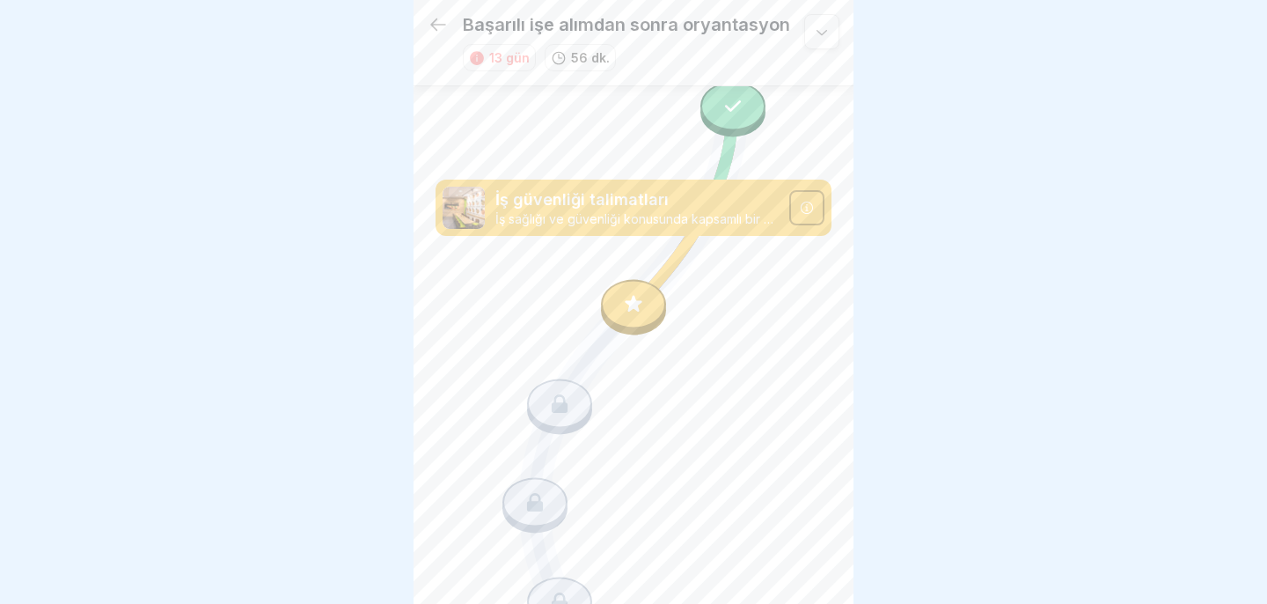
scroll to position [999, 0]
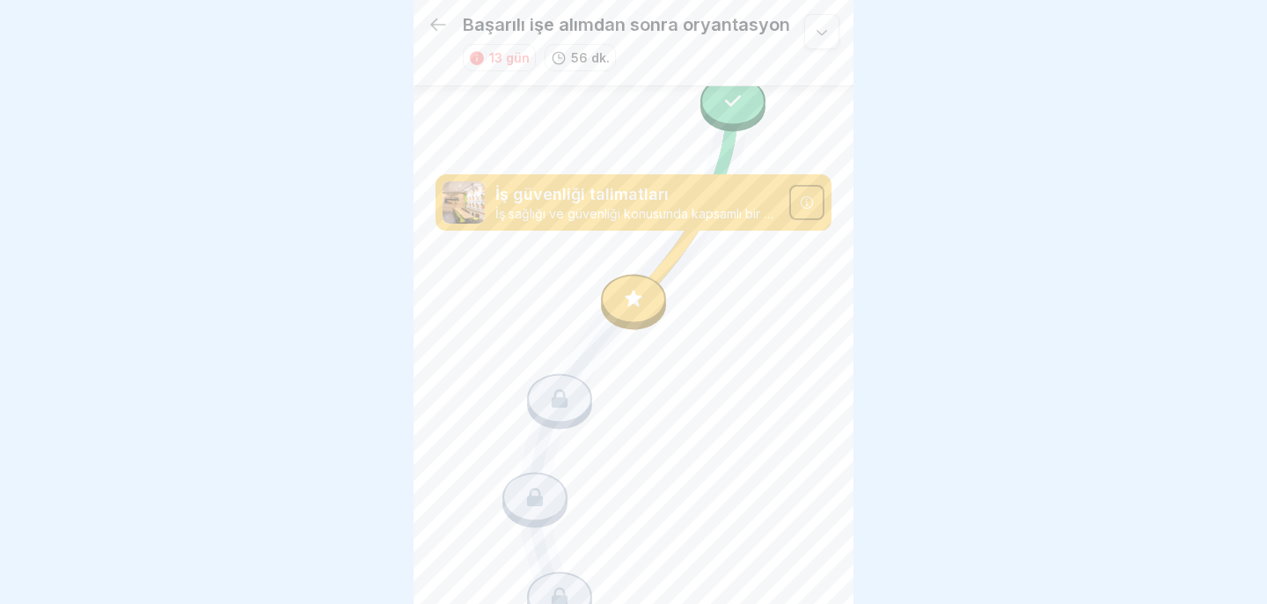
click at [644, 302] on icon at bounding box center [633, 299] width 23 height 23
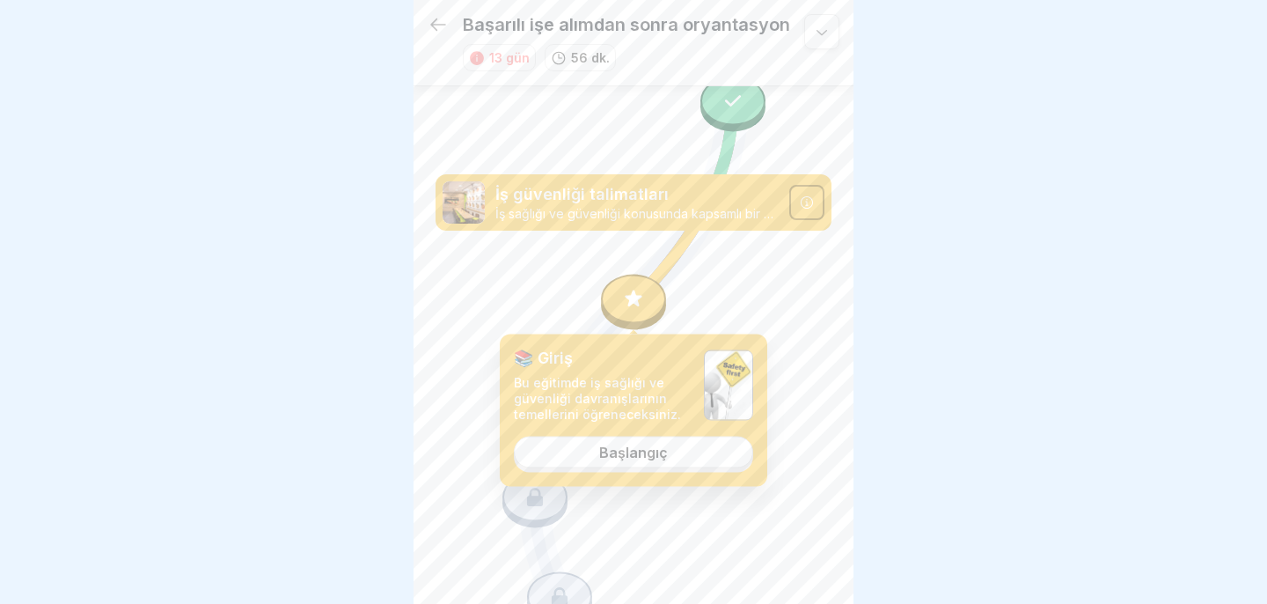
click at [647, 460] on link "Başlangıç" at bounding box center [633, 451] width 239 height 32
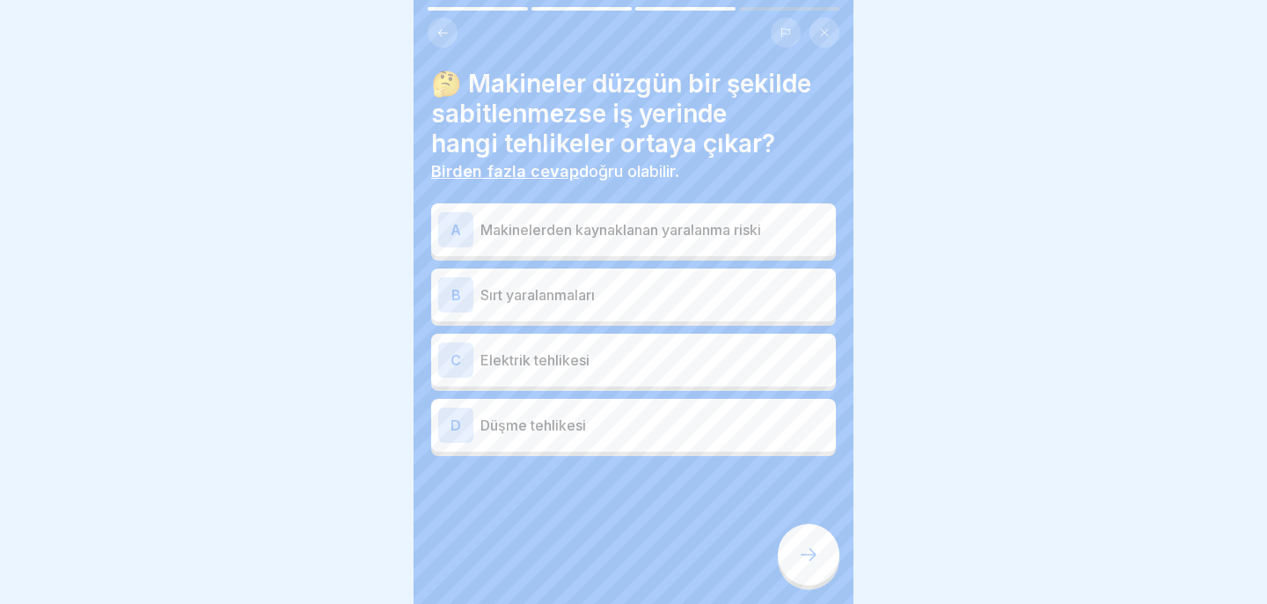
click at [662, 297] on p "Sırt yaralanmaları" at bounding box center [654, 294] width 348 height 21
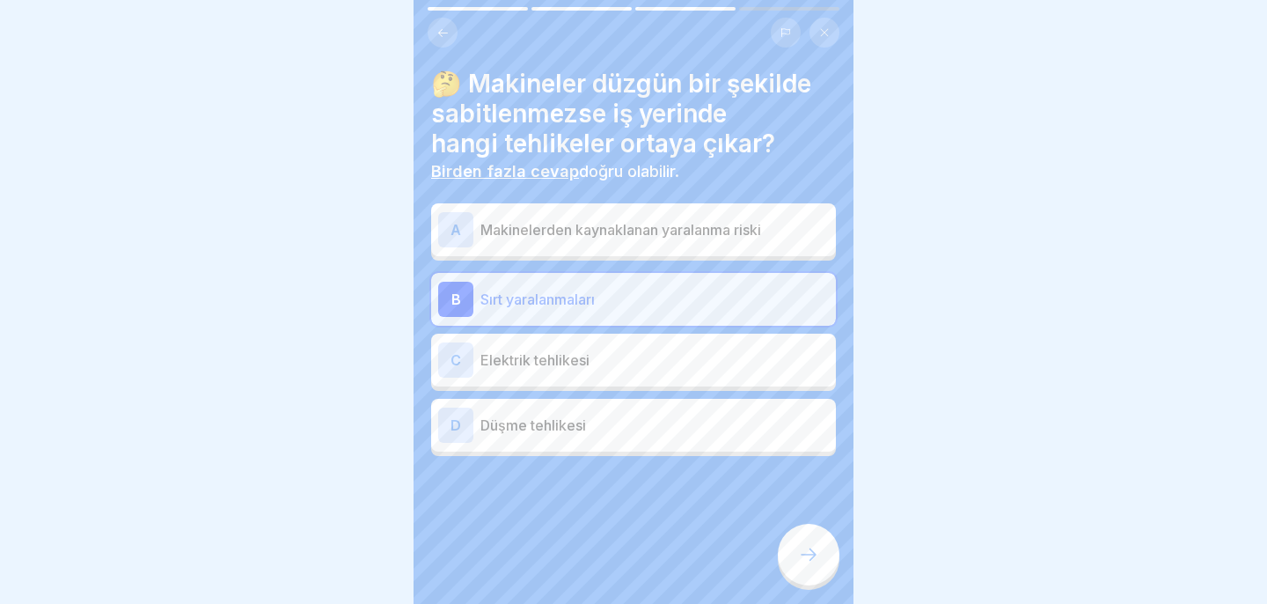
click at [662, 297] on p "Sırt yaralanmaları" at bounding box center [654, 299] width 348 height 21
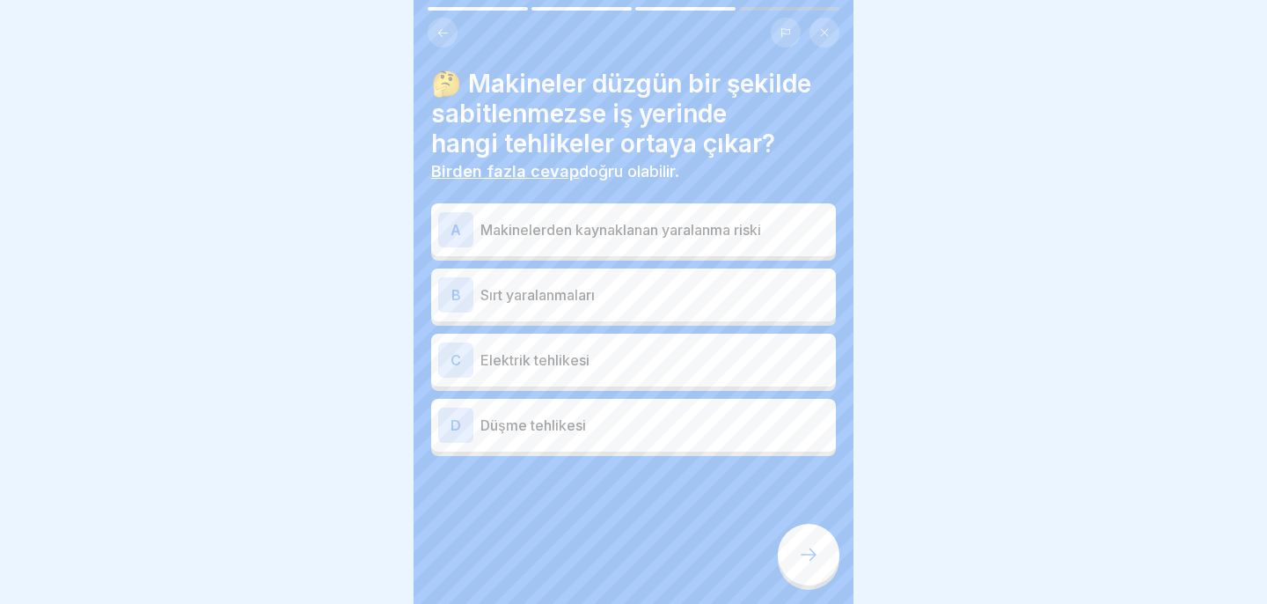
click at [674, 245] on div "A Makinelerden kaynaklanan yaralanma riski" at bounding box center [633, 229] width 391 height 35
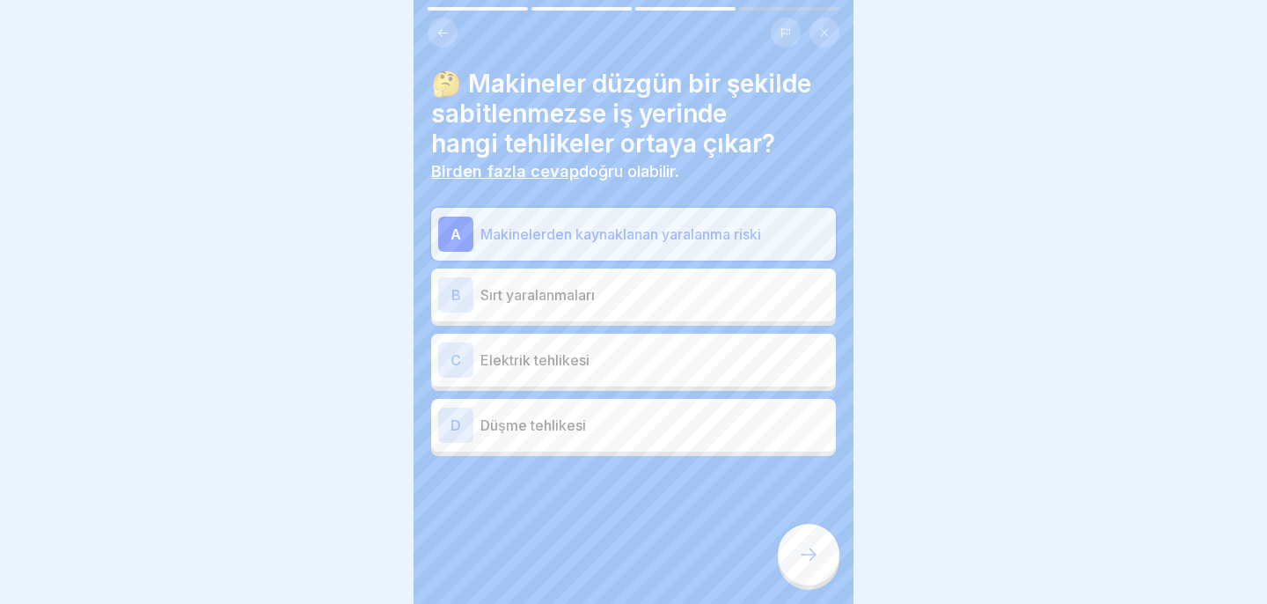
click at [706, 436] on div "D Düşme tehlikesi" at bounding box center [633, 424] width 391 height 35
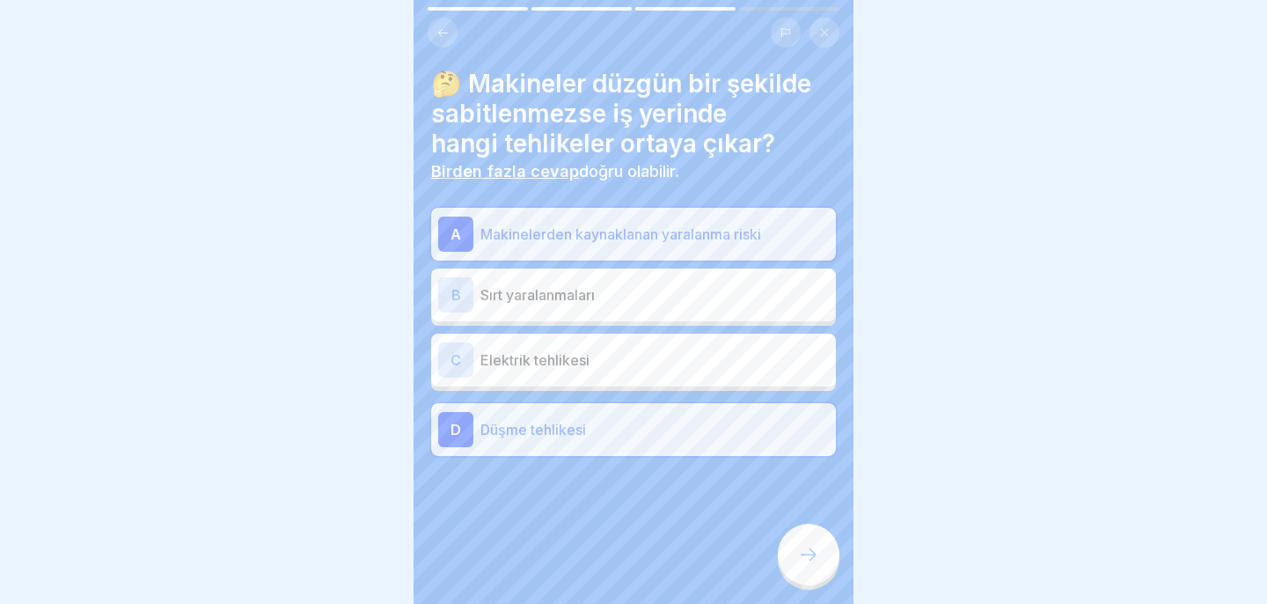
click at [713, 284] on p "Sırt yaralanmaları" at bounding box center [654, 294] width 348 height 21
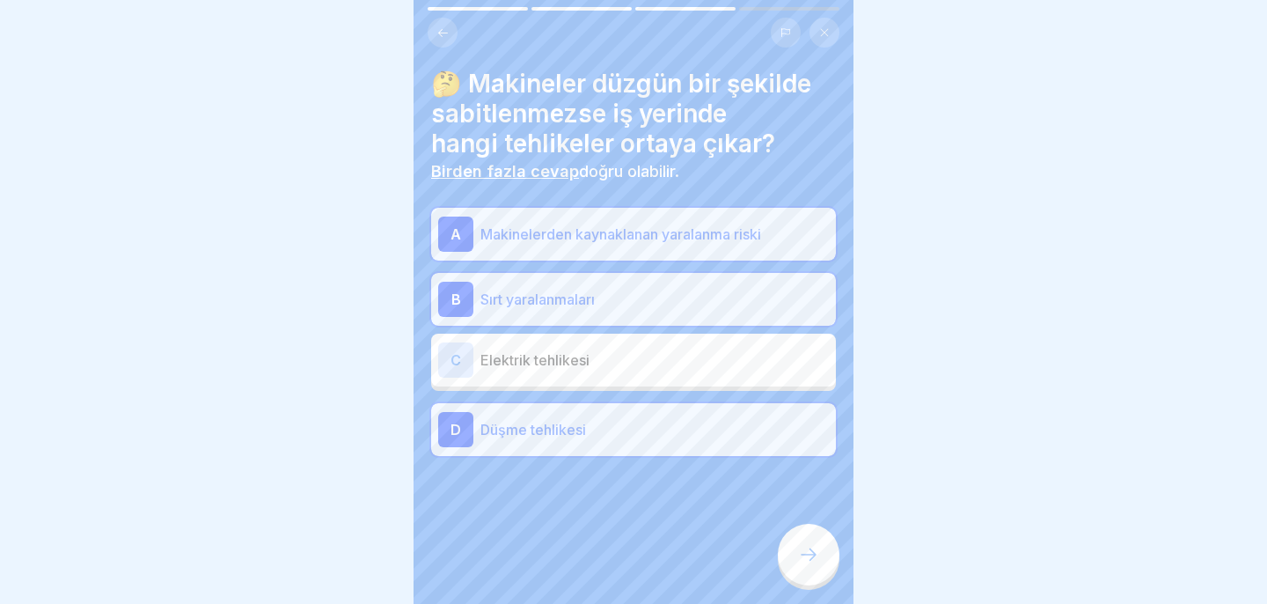
click at [795, 559] on div at bounding box center [809, 554] width 62 height 62
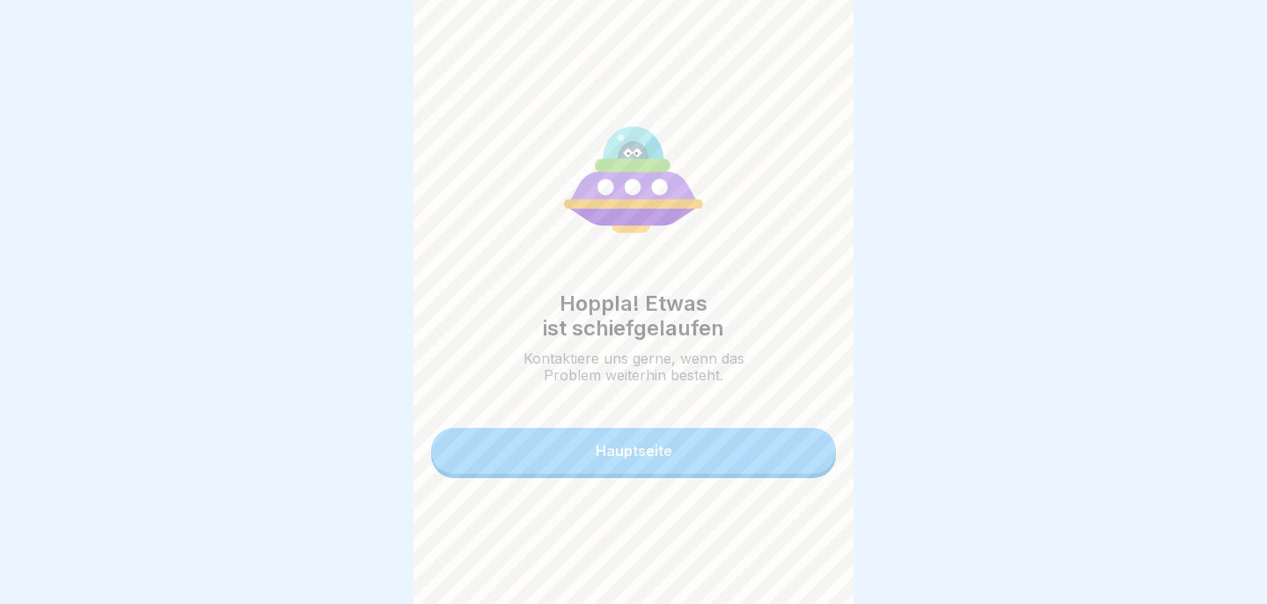
click at [708, 452] on button "Hauptseite" at bounding box center [633, 451] width 405 height 46
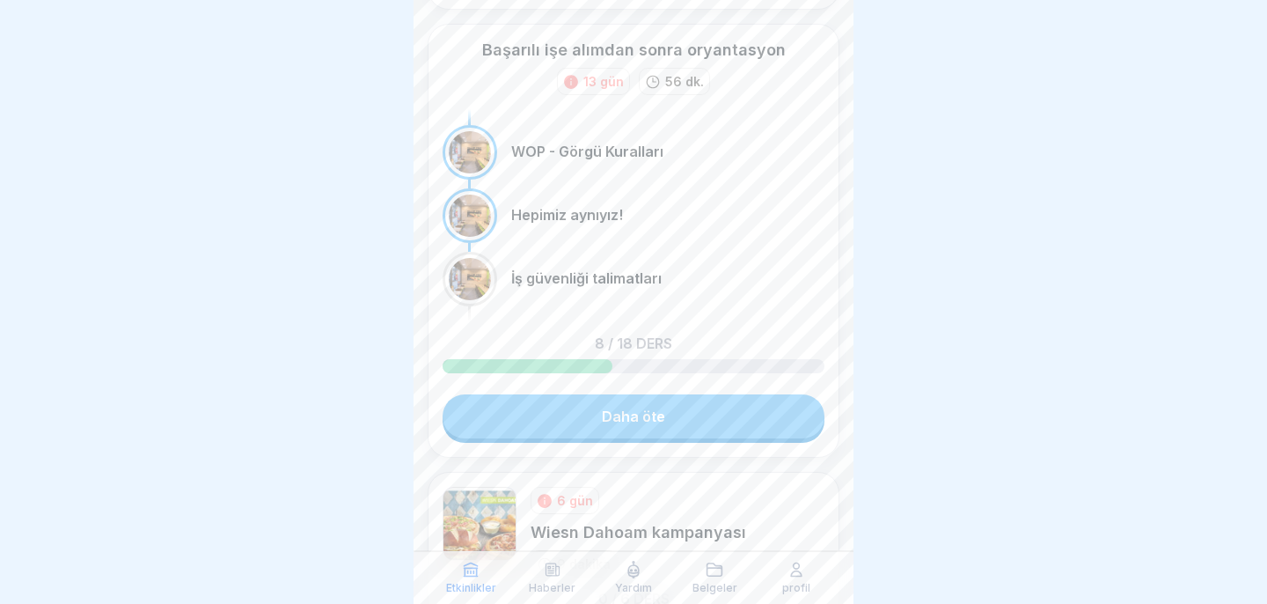
click at [699, 431] on link "Daha öte" at bounding box center [634, 416] width 382 height 44
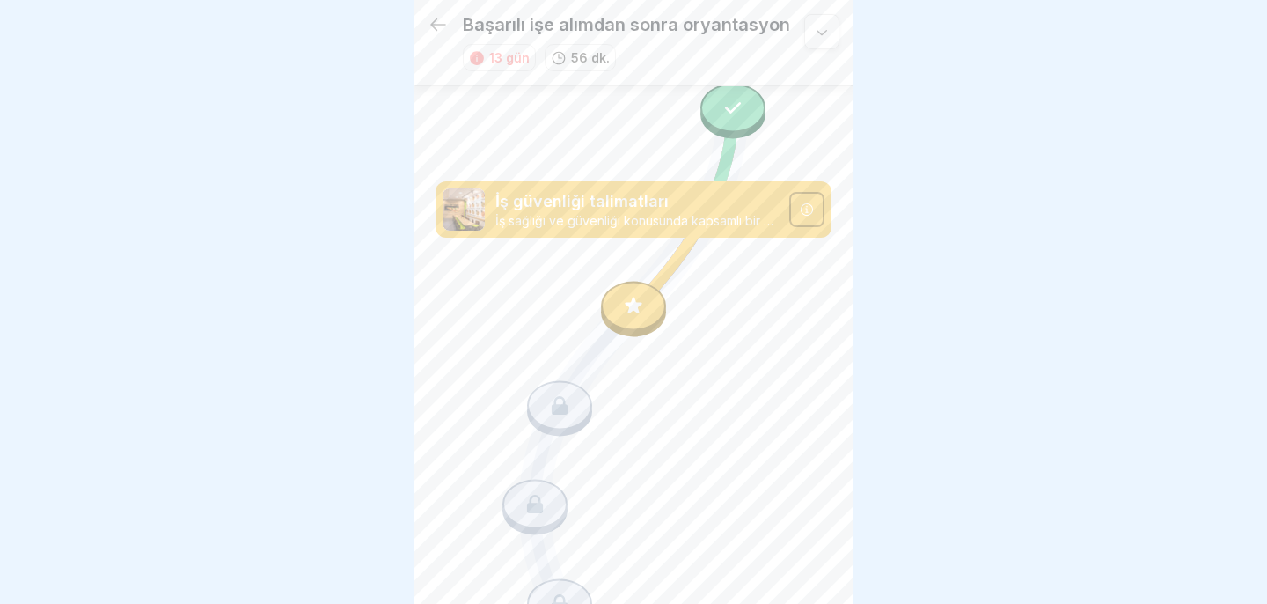
scroll to position [999, 0]
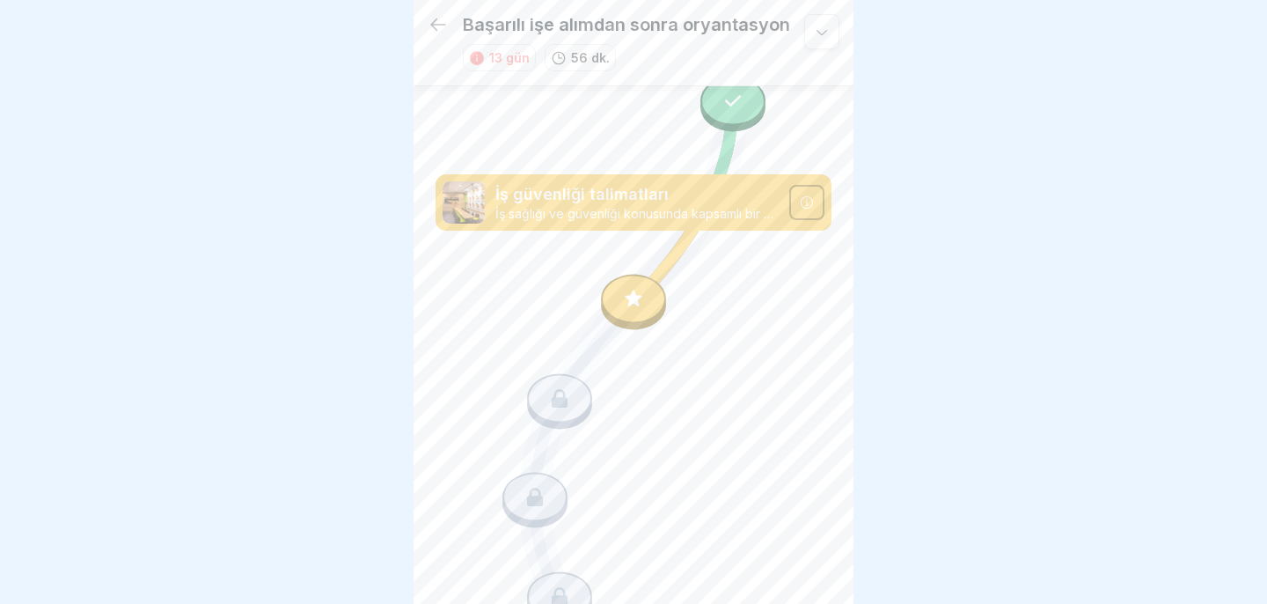
click at [639, 296] on icon at bounding box center [633, 299] width 23 height 23
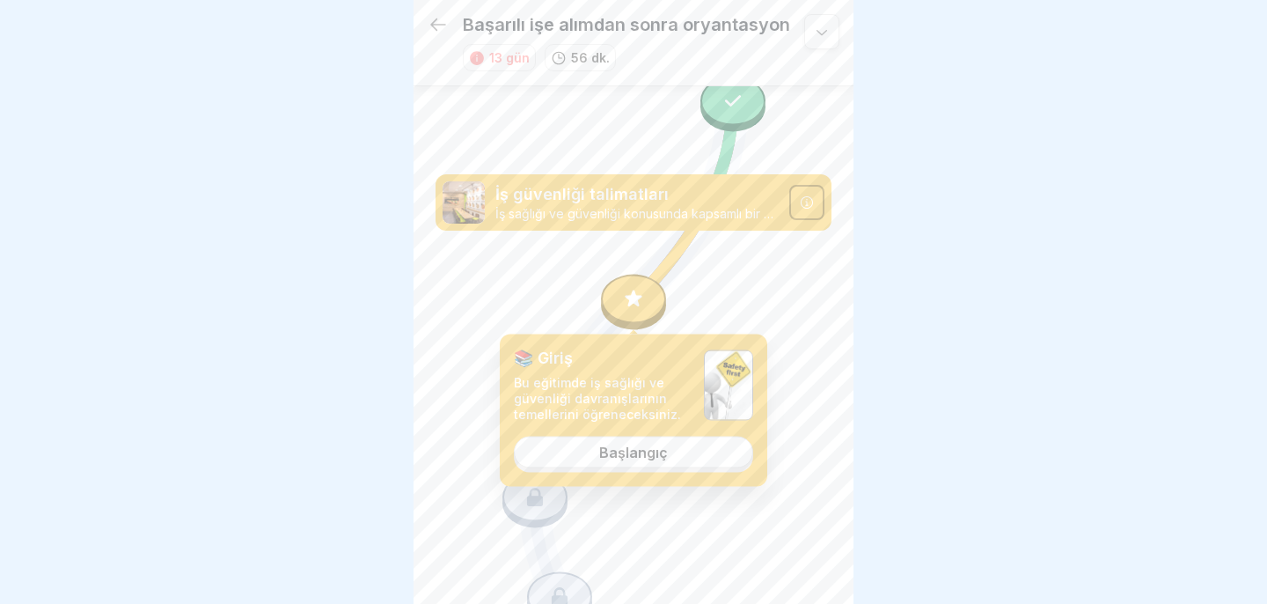
click at [643, 450] on font "Başlangıç" at bounding box center [633, 452] width 69 height 18
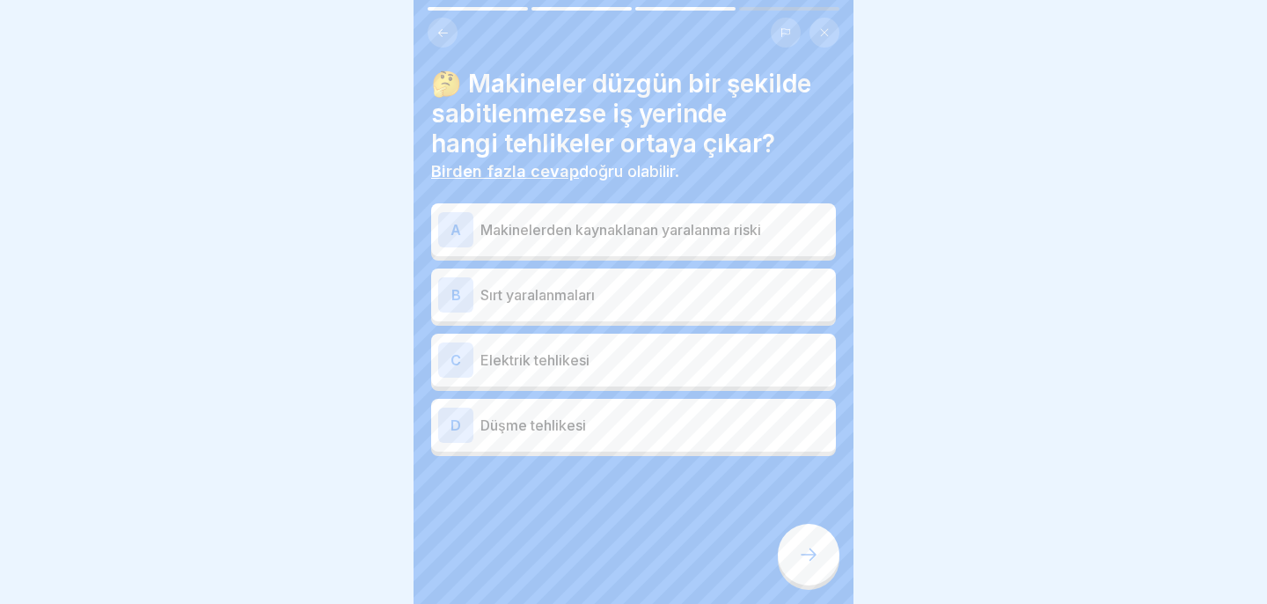
click at [700, 223] on font "Makinelerden kaynaklanan yaralanma riski" at bounding box center [620, 230] width 281 height 18
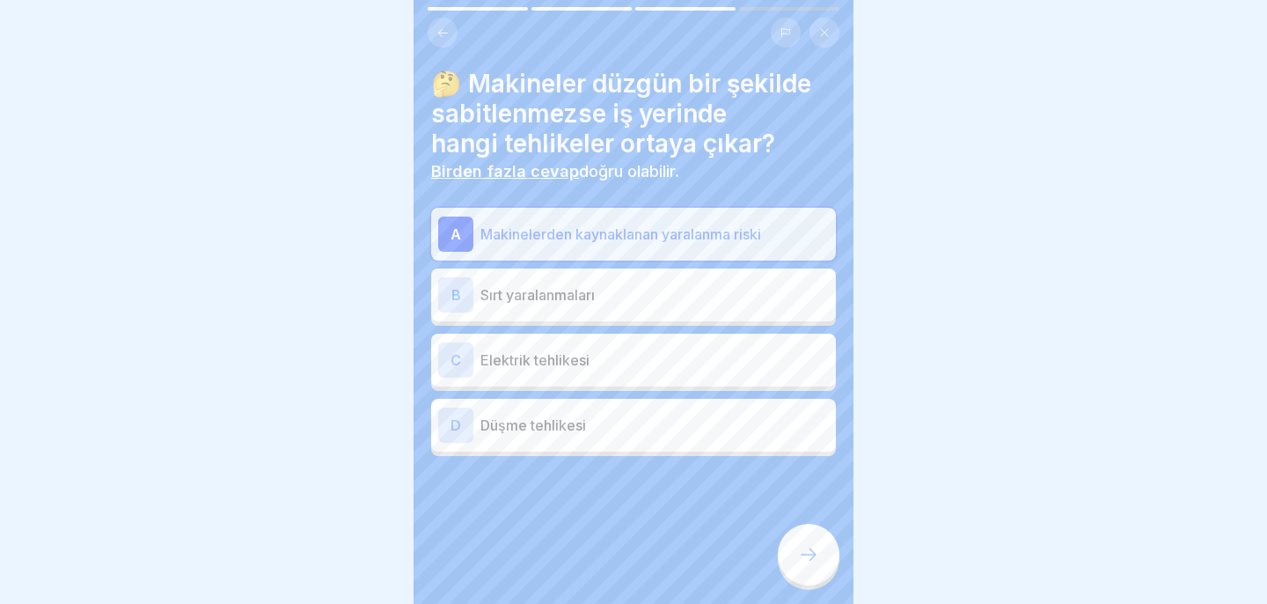
click at [638, 430] on p "Düşme tehlikesi" at bounding box center [654, 424] width 348 height 21
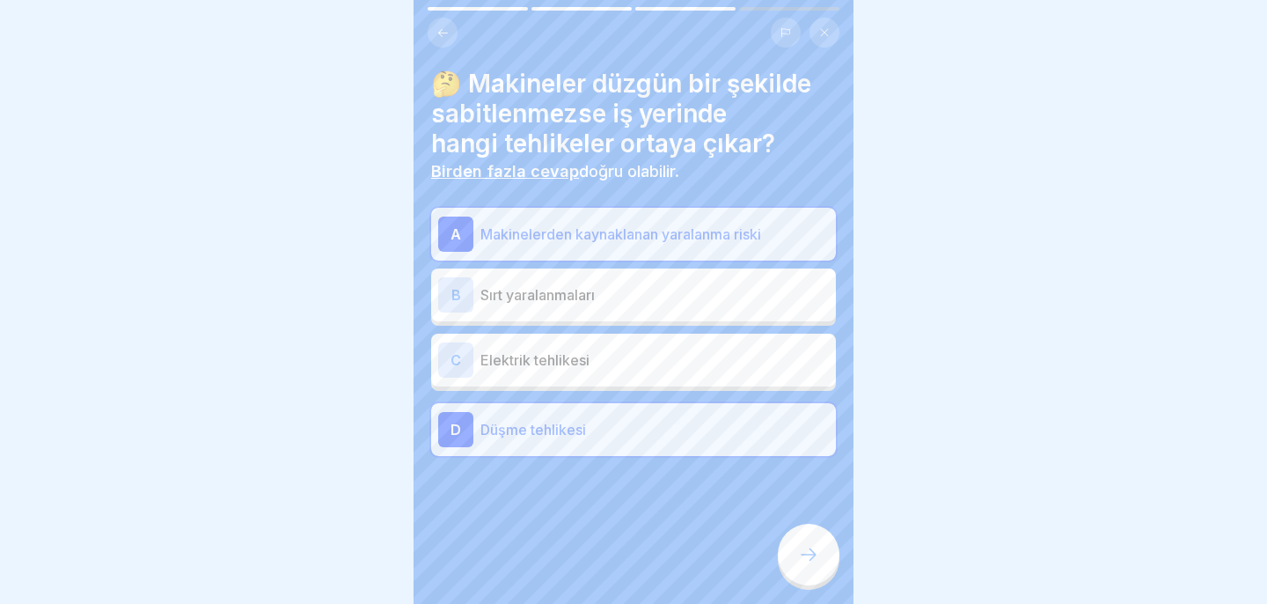
click at [811, 562] on icon at bounding box center [808, 554] width 21 height 21
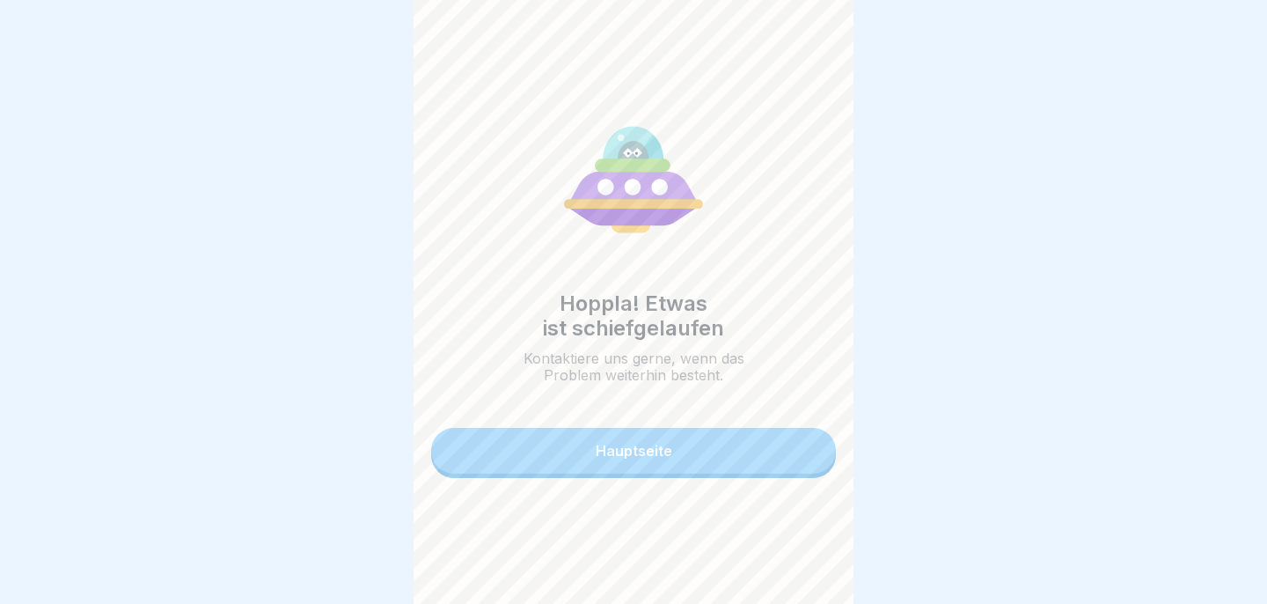
click at [734, 436] on button "Hauptseite" at bounding box center [633, 451] width 405 height 46
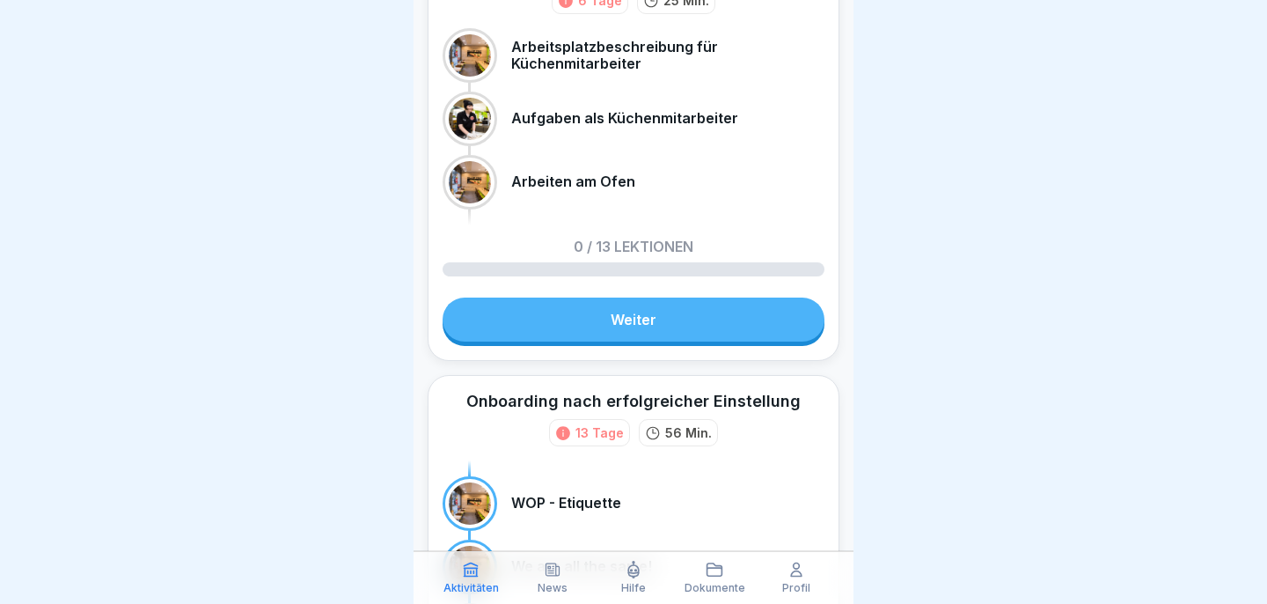
scroll to position [128, 0]
click at [795, 578] on div "Profil" at bounding box center [796, 576] width 72 height 33
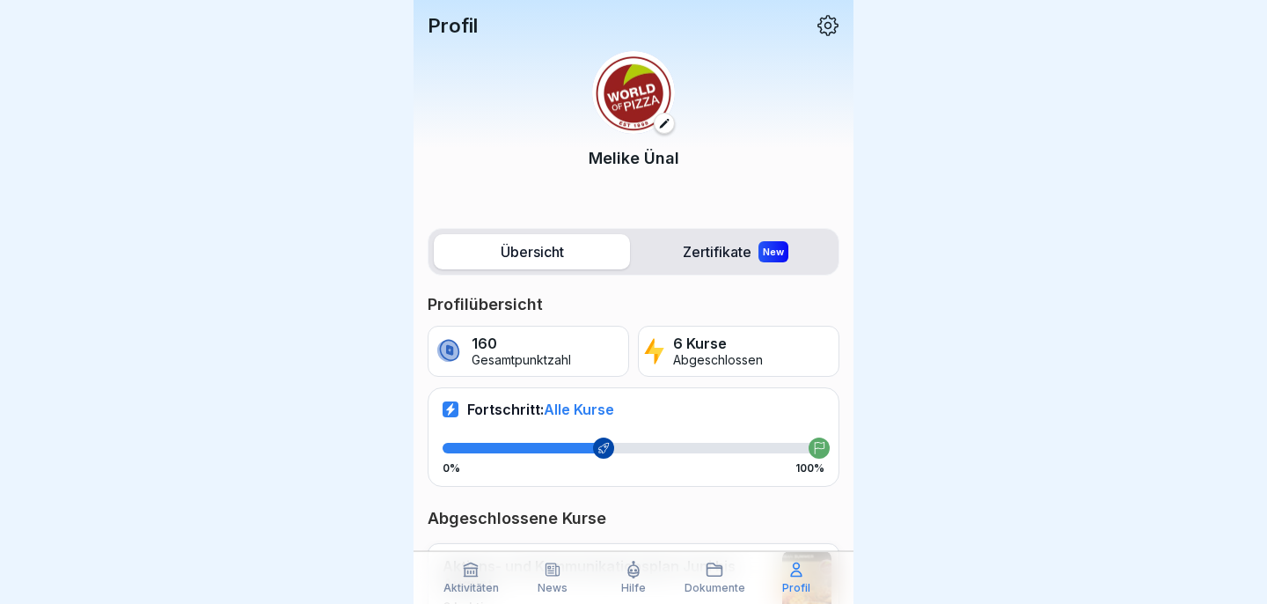
click at [593, 410] on span "Alle Kurse" at bounding box center [579, 409] width 70 height 18
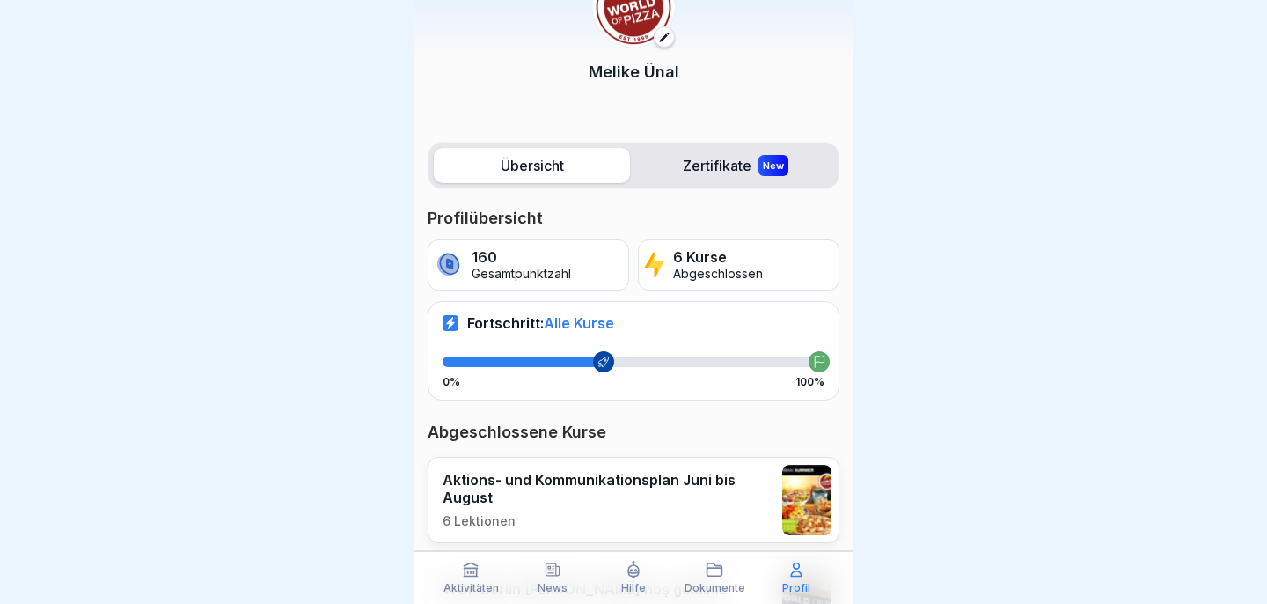
scroll to position [91, 0]
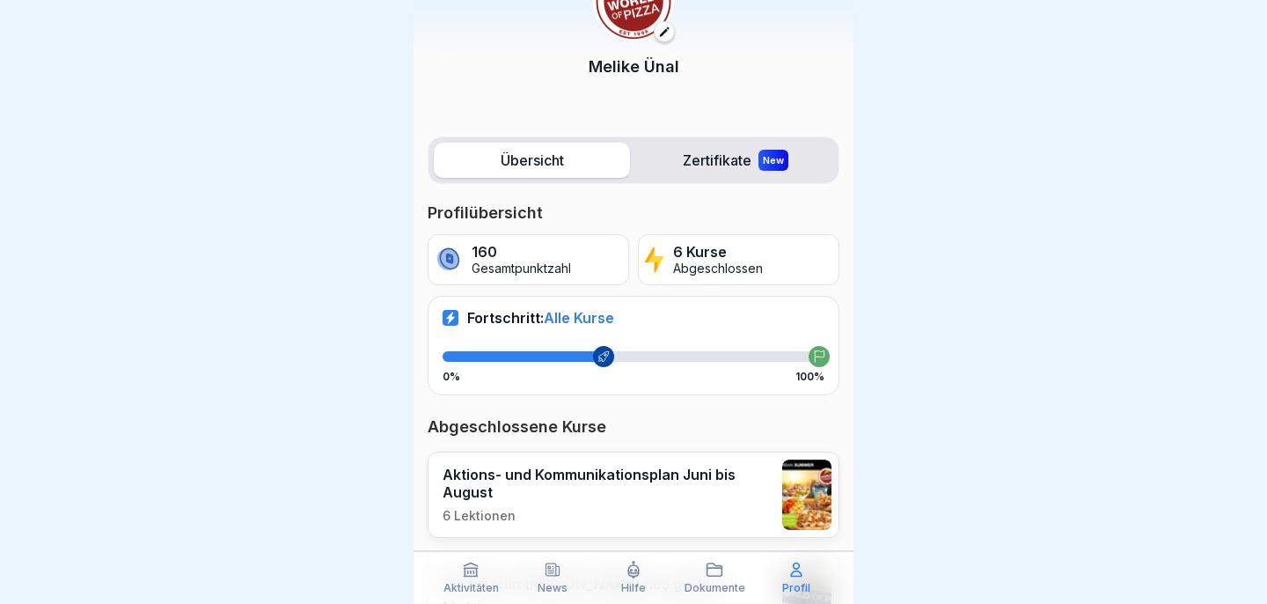
click at [720, 266] on p "Abgeschlossen" at bounding box center [718, 268] width 90 height 15
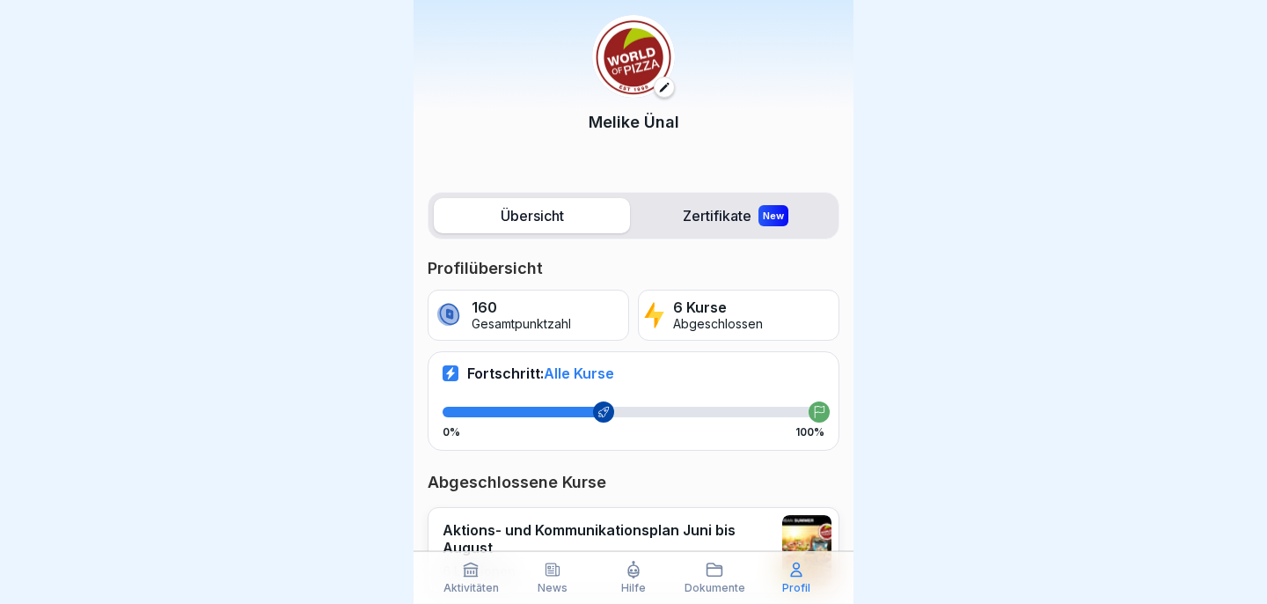
scroll to position [0, 0]
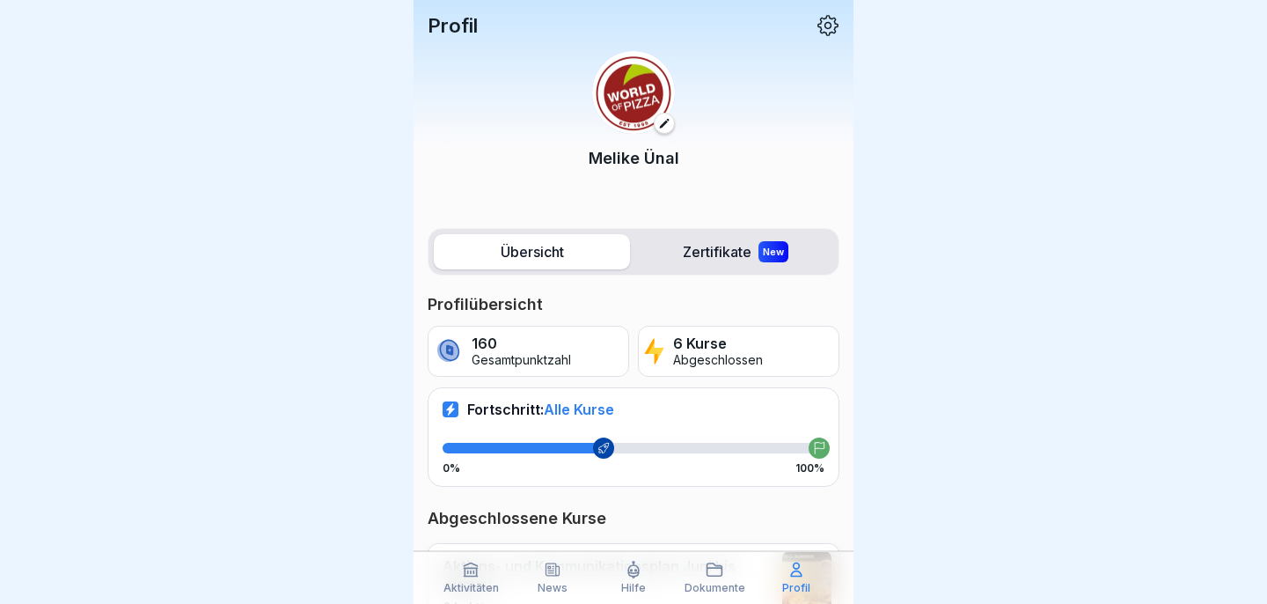
click at [726, 578] on div "Dokumente" at bounding box center [714, 576] width 72 height 33
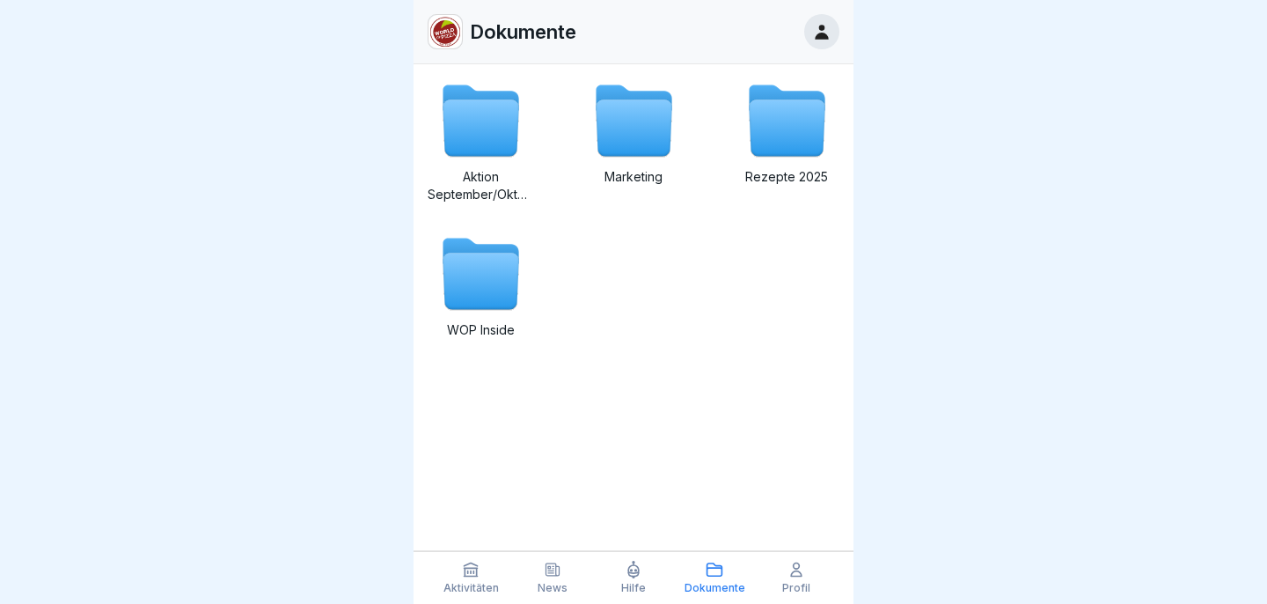
click at [775, 120] on icon at bounding box center [787, 128] width 76 height 56
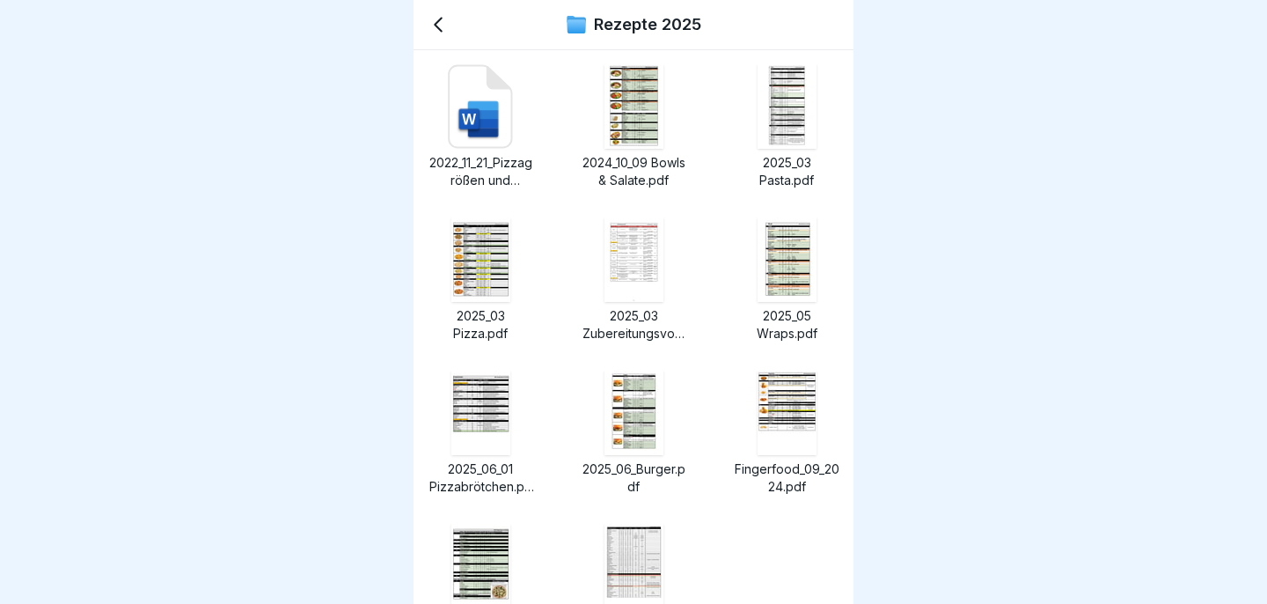
click at [775, 120] on div at bounding box center [786, 106] width 84 height 84
click at [625, 111] on img at bounding box center [633, 106] width 59 height 84
click at [793, 103] on img at bounding box center [786, 106] width 59 height 84
click at [446, 23] on icon at bounding box center [438, 24] width 21 height 21
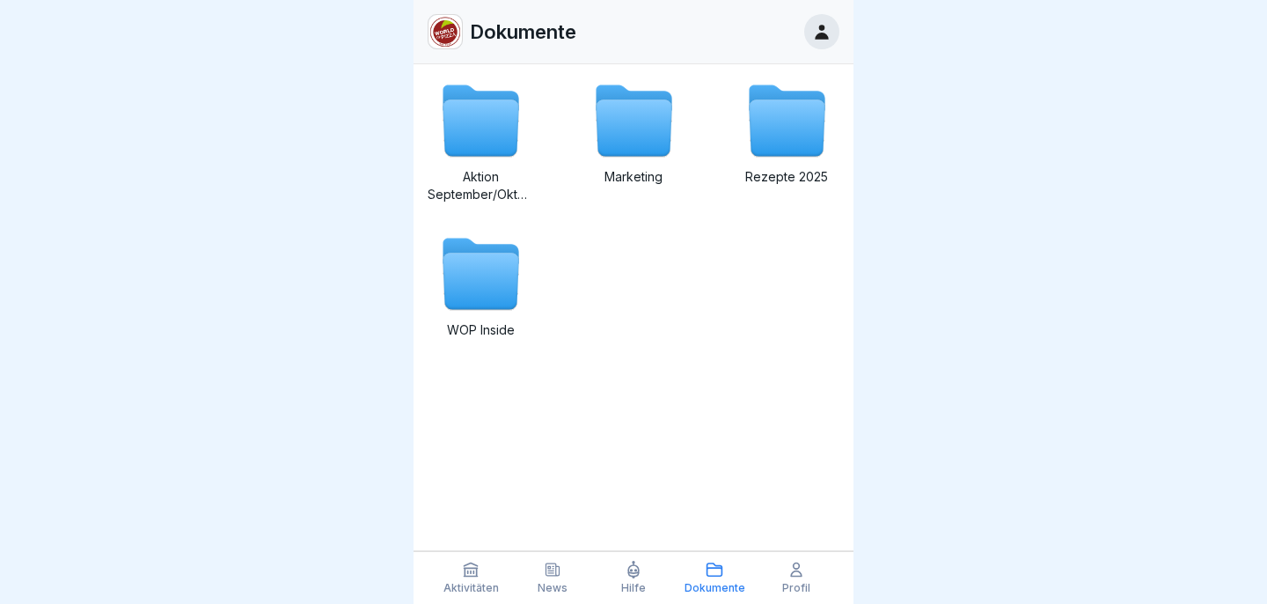
click at [492, 130] on icon at bounding box center [481, 128] width 76 height 56
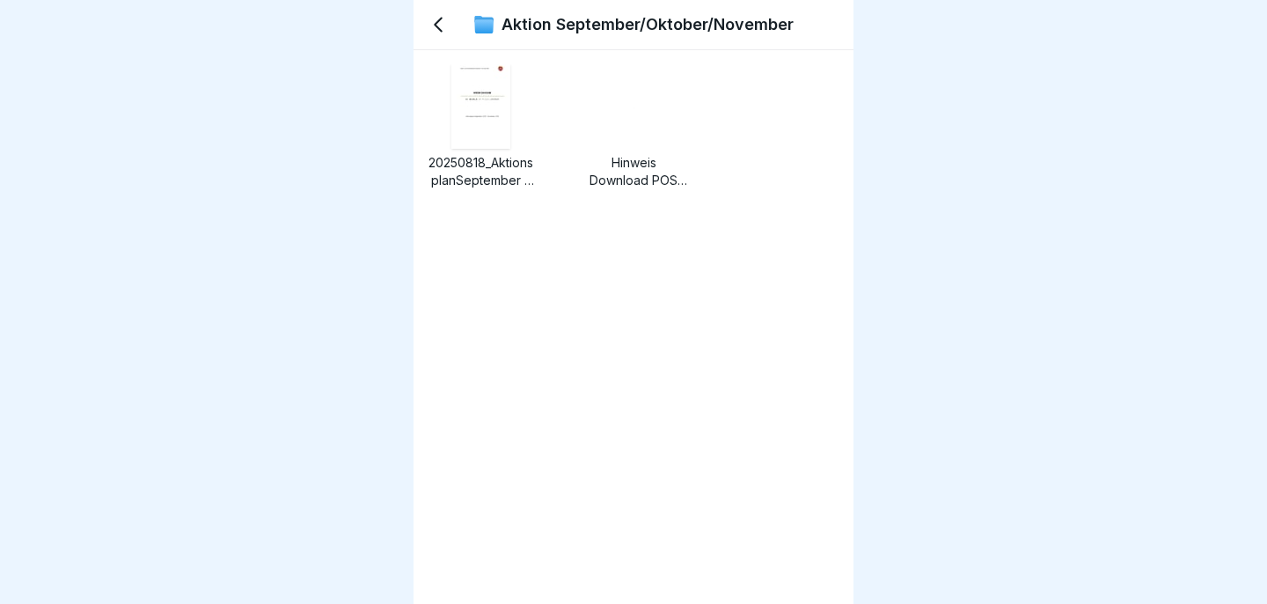
click at [439, 20] on icon at bounding box center [438, 24] width 7 height 13
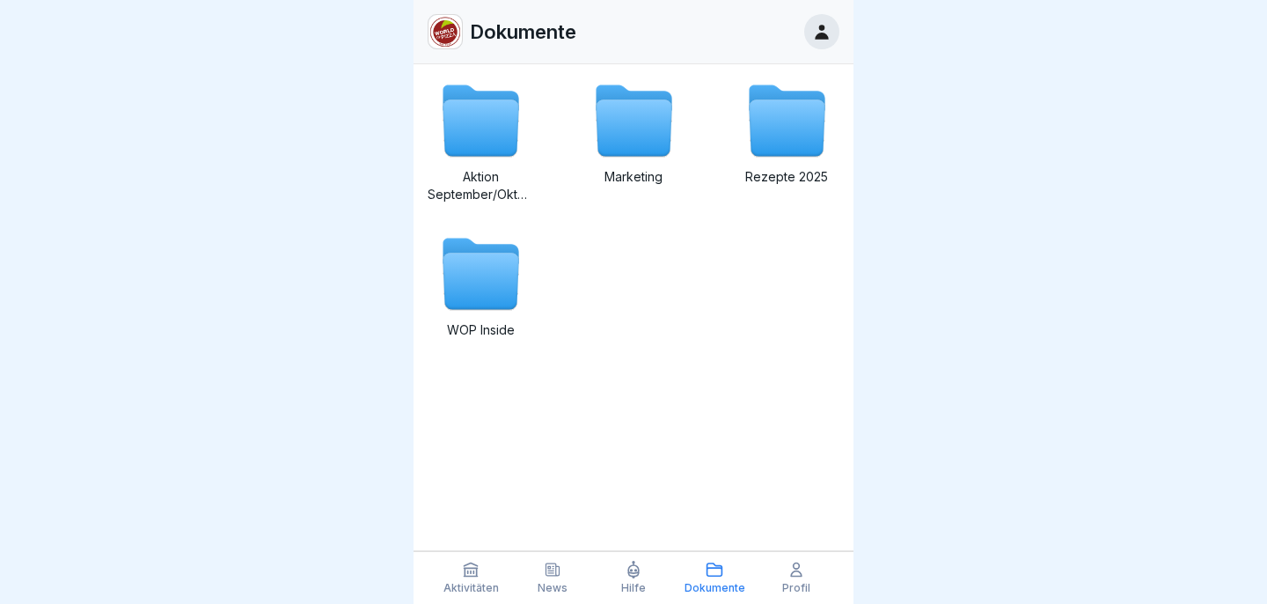
click at [615, 142] on icon at bounding box center [634, 128] width 76 height 56
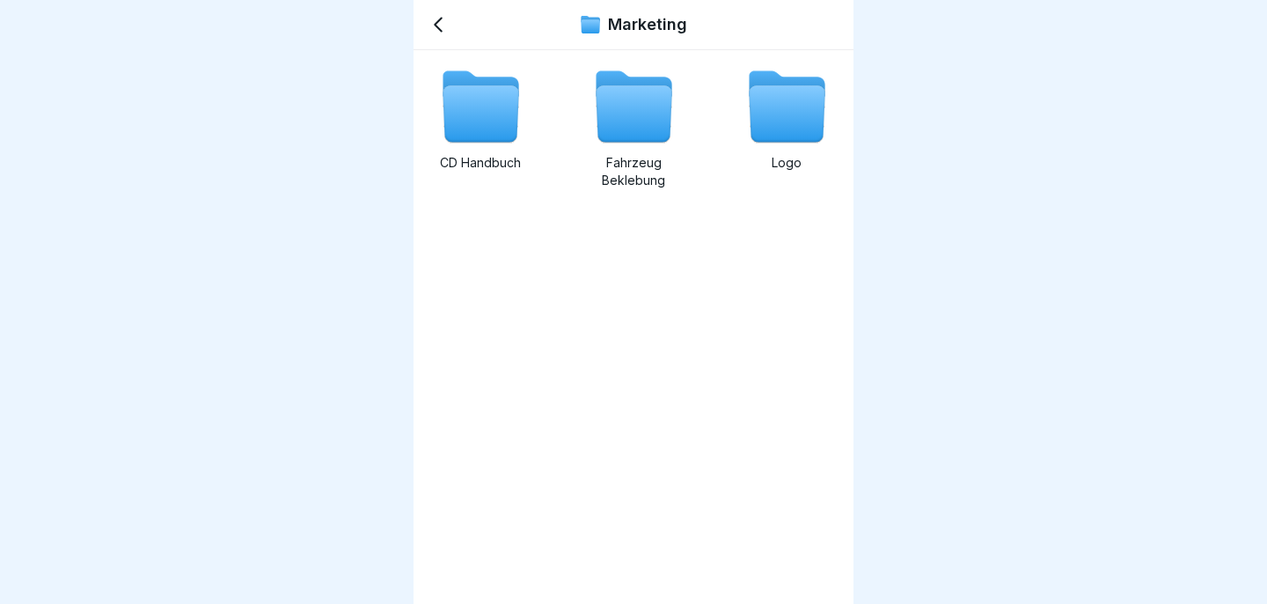
click at [436, 14] on icon at bounding box center [438, 24] width 21 height 21
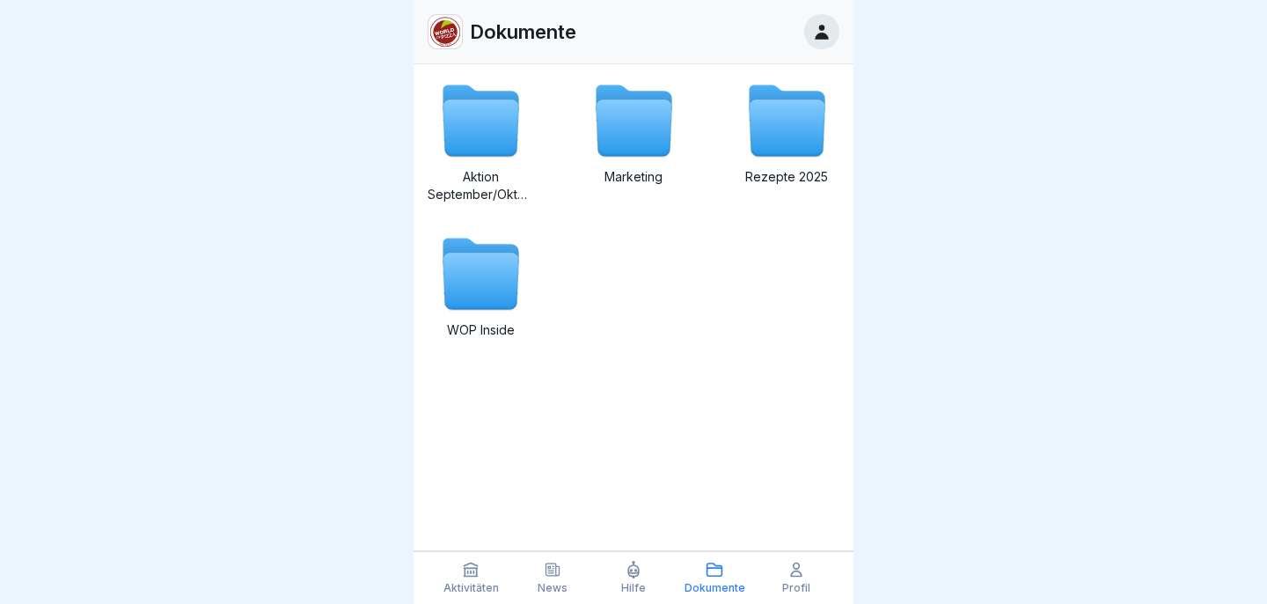
click at [489, 284] on icon at bounding box center [481, 281] width 76 height 56
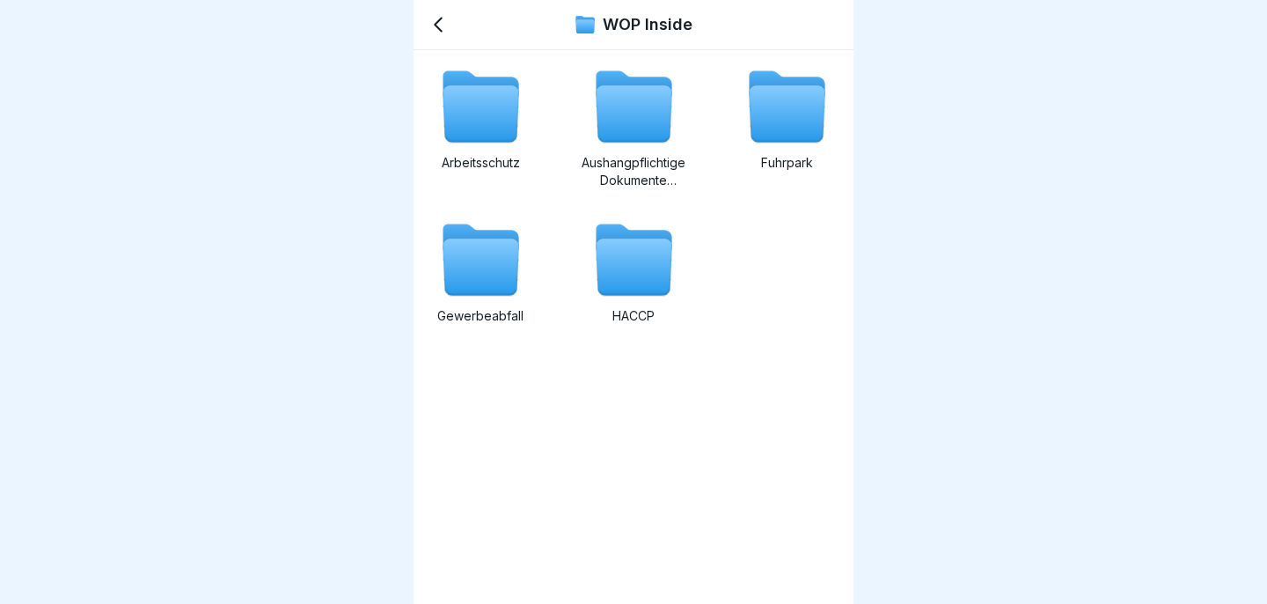
click at [495, 115] on icon at bounding box center [481, 114] width 76 height 56
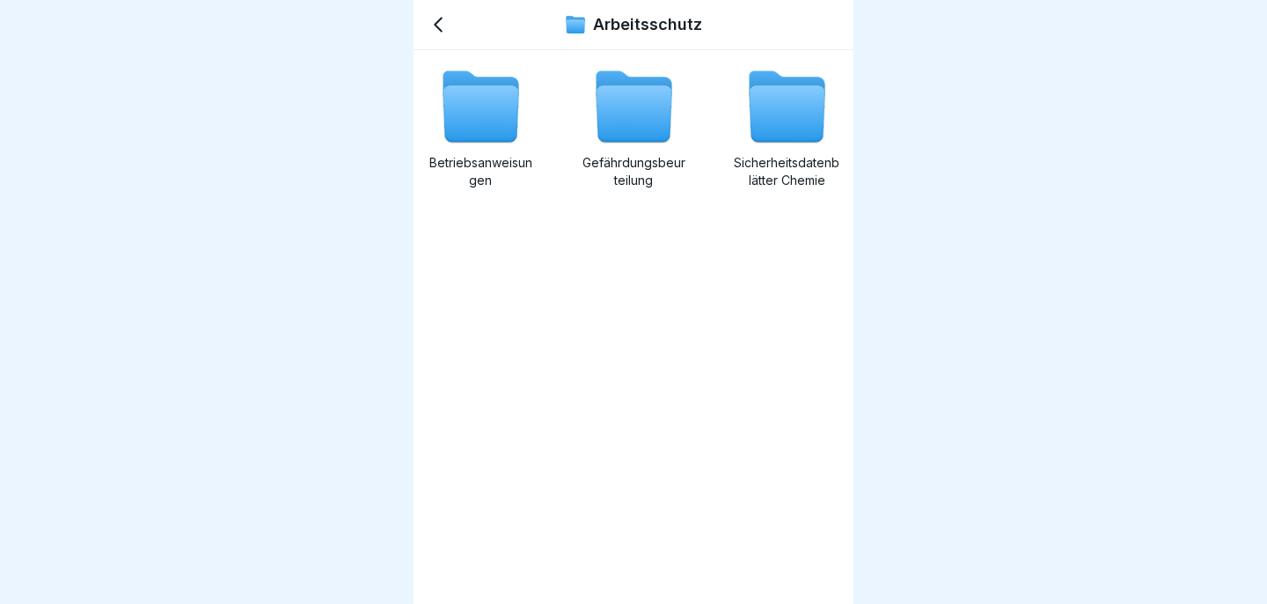
click at [439, 42] on div "Arbeitsschutz" at bounding box center [634, 25] width 440 height 50
click at [439, 29] on icon at bounding box center [438, 24] width 7 height 13
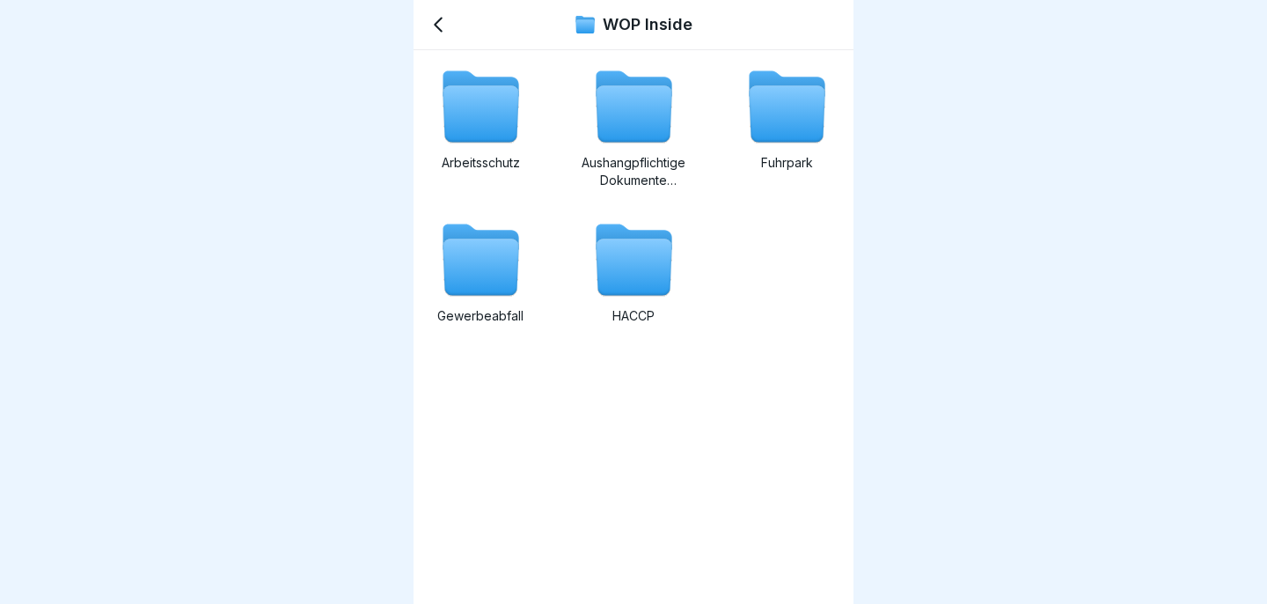
click at [439, 29] on icon at bounding box center [438, 24] width 7 height 13
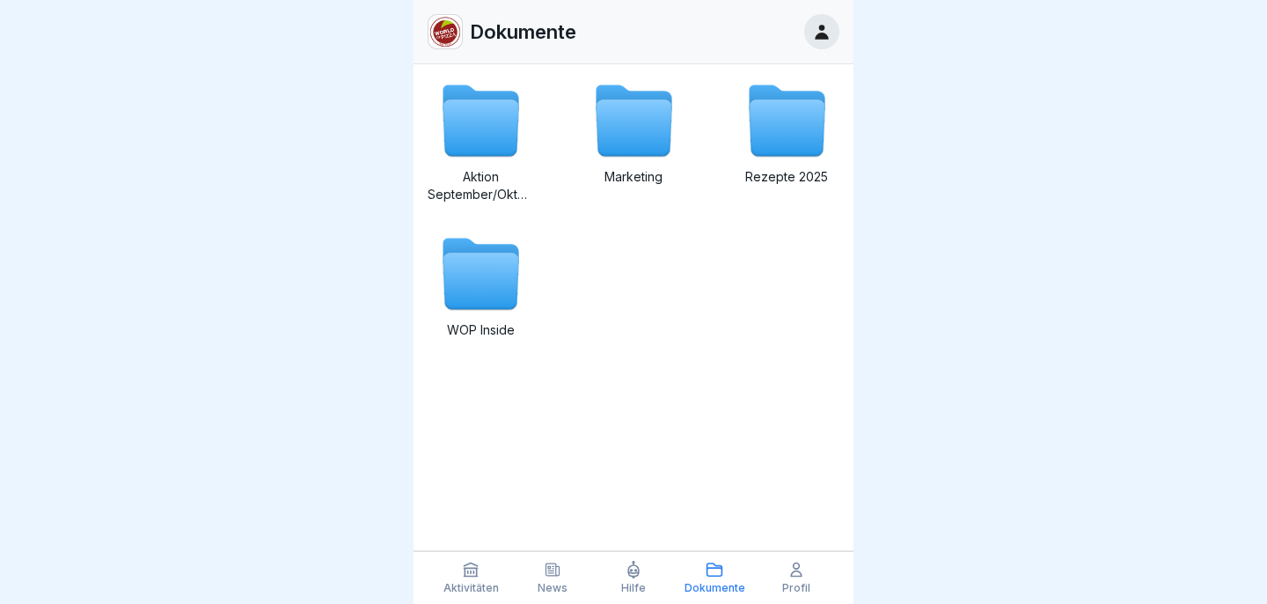
click at [631, 588] on p "Hilfe" at bounding box center [633, 588] width 25 height 12
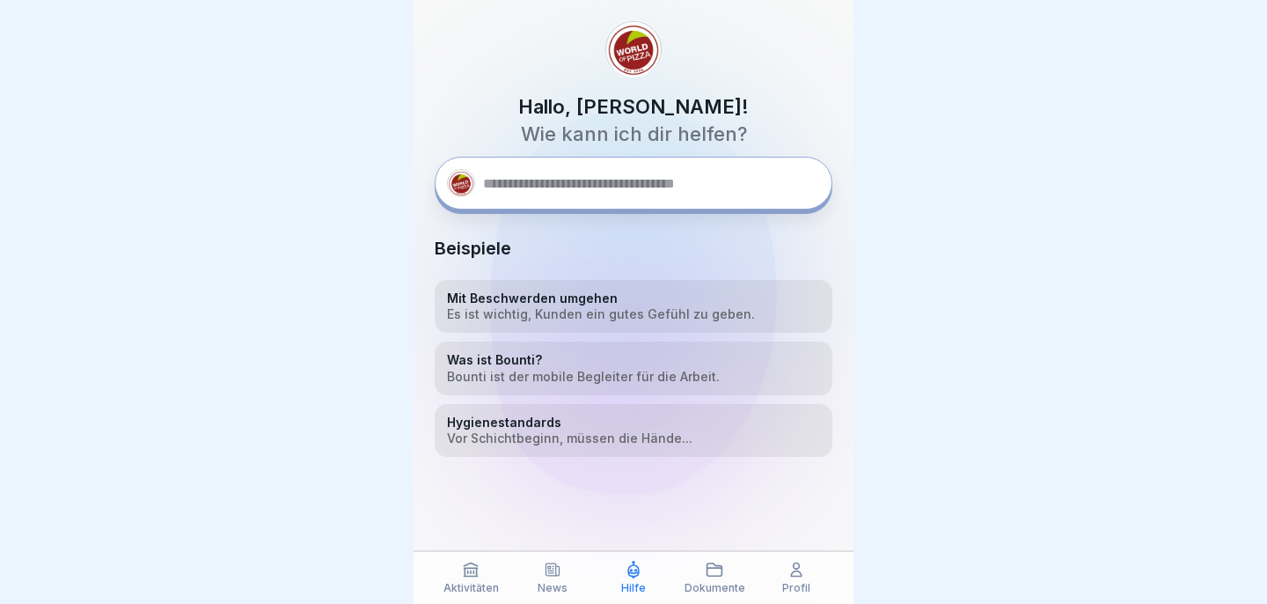
click at [550, 584] on p "News" at bounding box center [553, 588] width 30 height 12
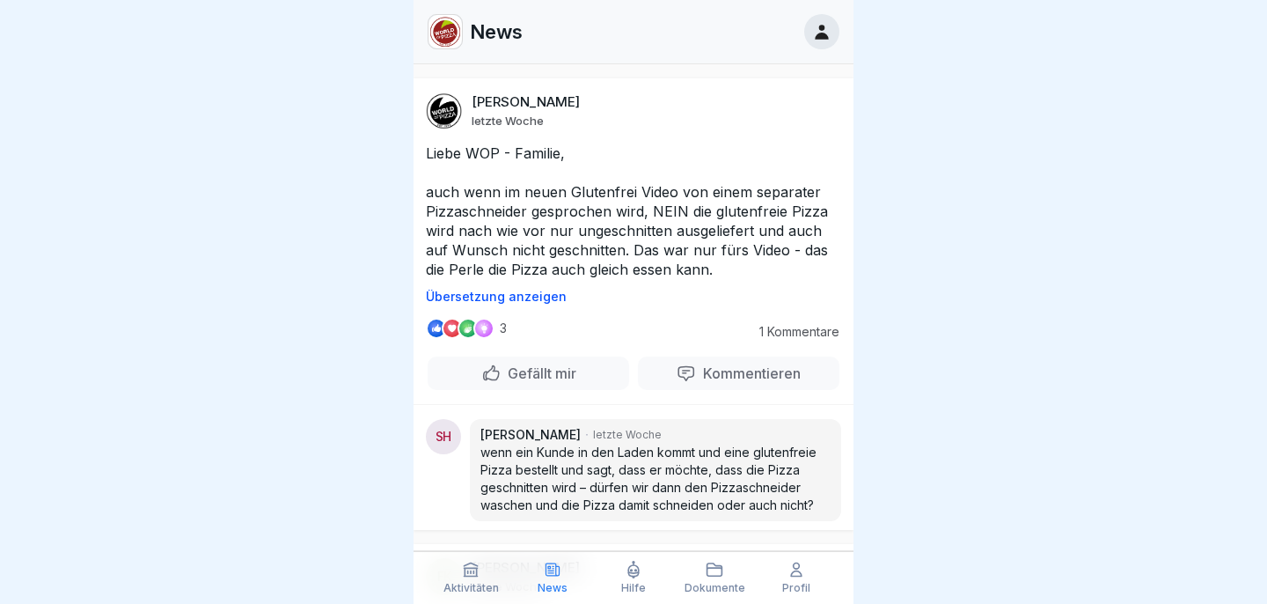
click at [480, 579] on div "Aktivitäten" at bounding box center [471, 576] width 72 height 33
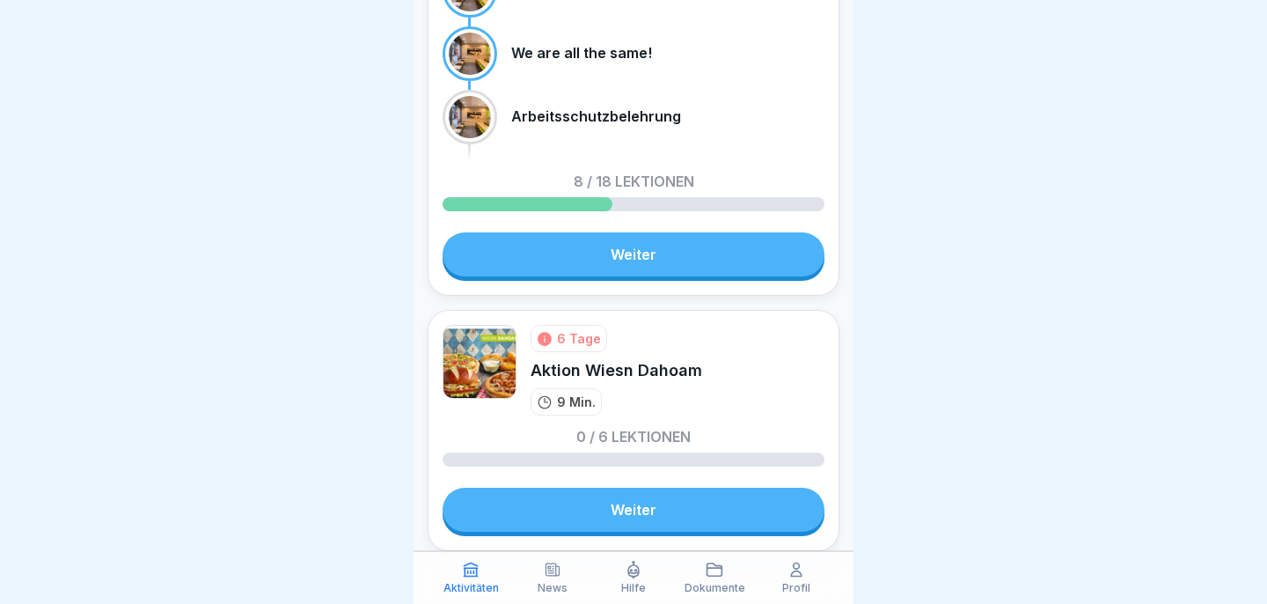
scroll to position [655, 0]
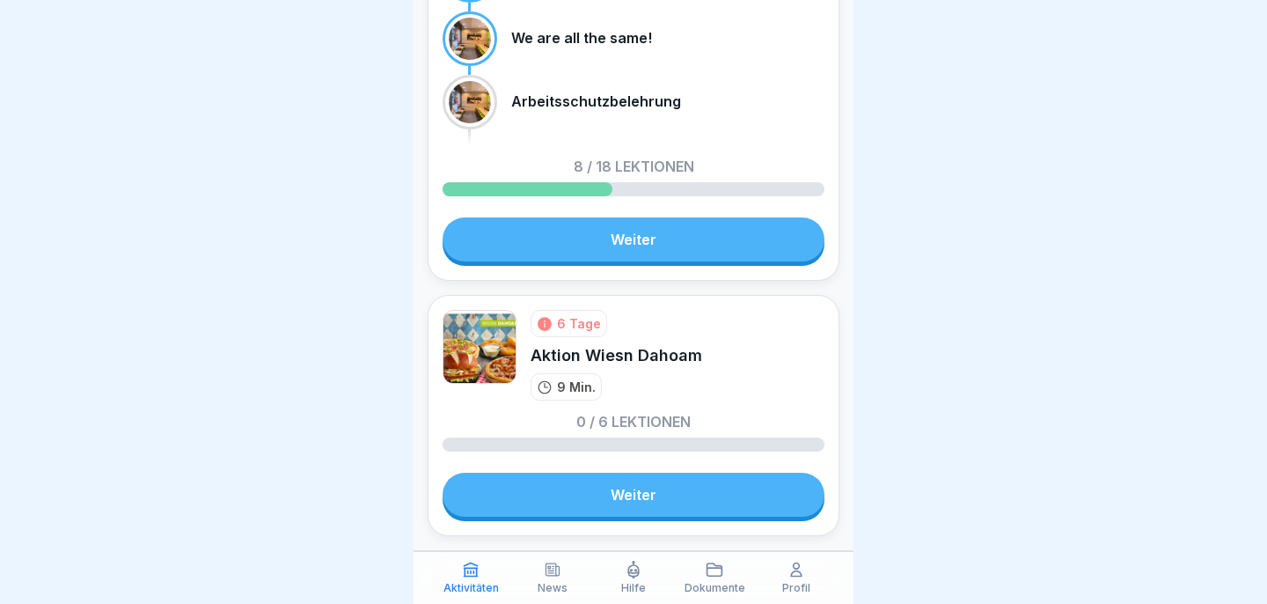
click at [706, 248] on link "Weiter" at bounding box center [634, 239] width 382 height 44
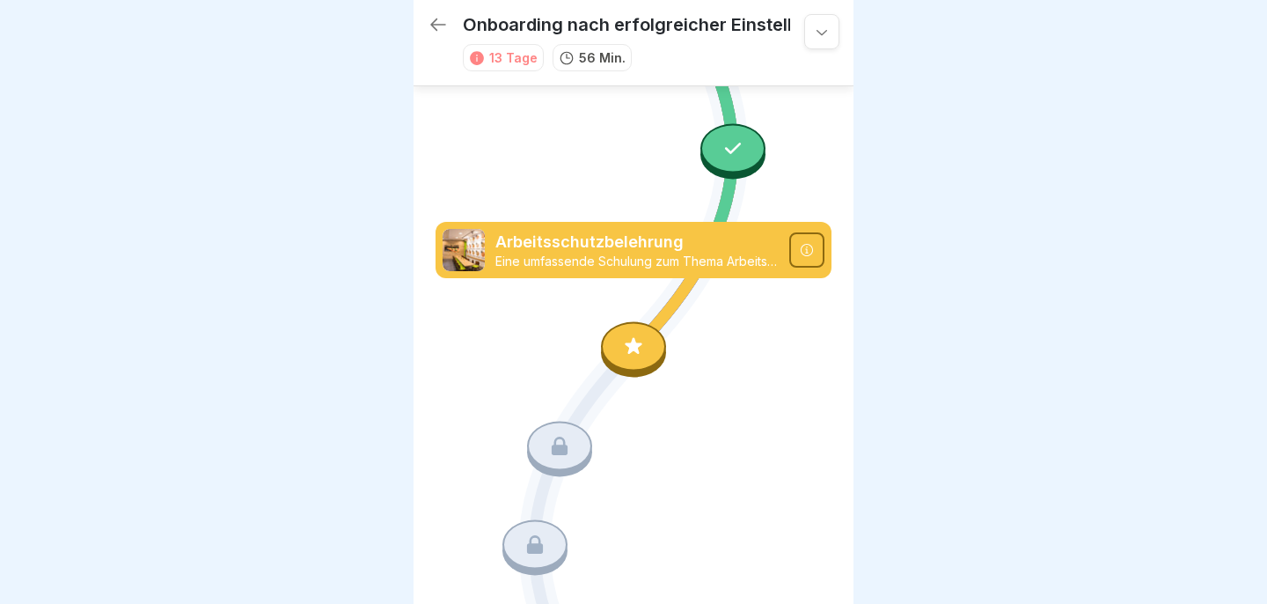
scroll to position [999, 0]
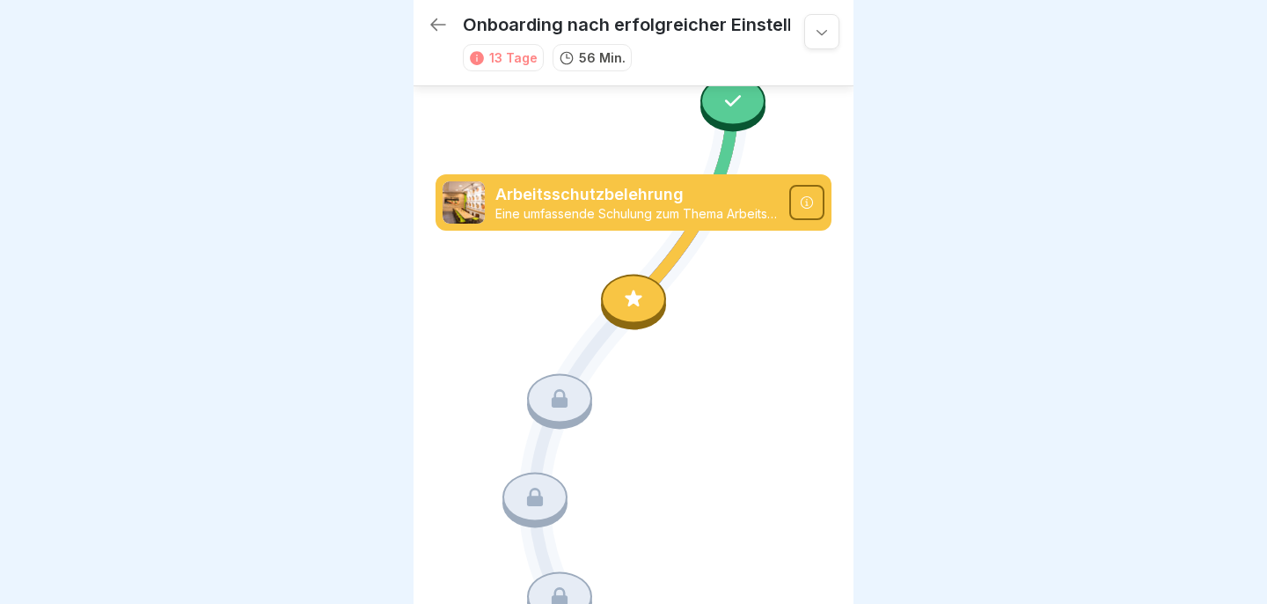
click at [635, 306] on icon at bounding box center [633, 299] width 23 height 23
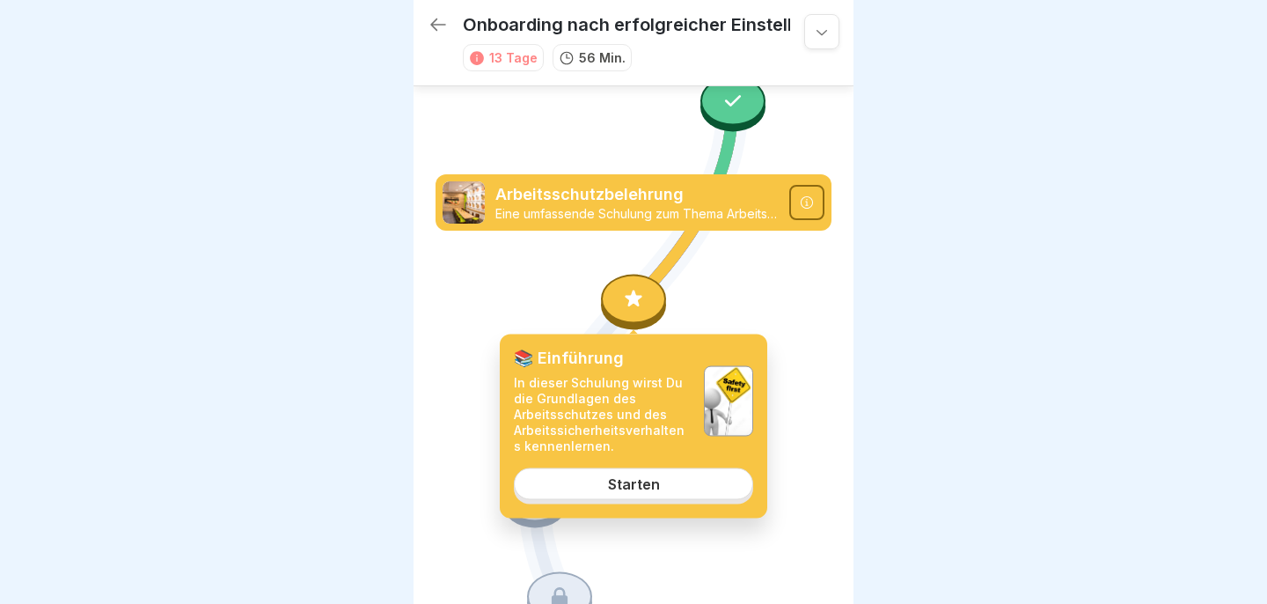
click at [640, 497] on link "Starten" at bounding box center [633, 483] width 239 height 32
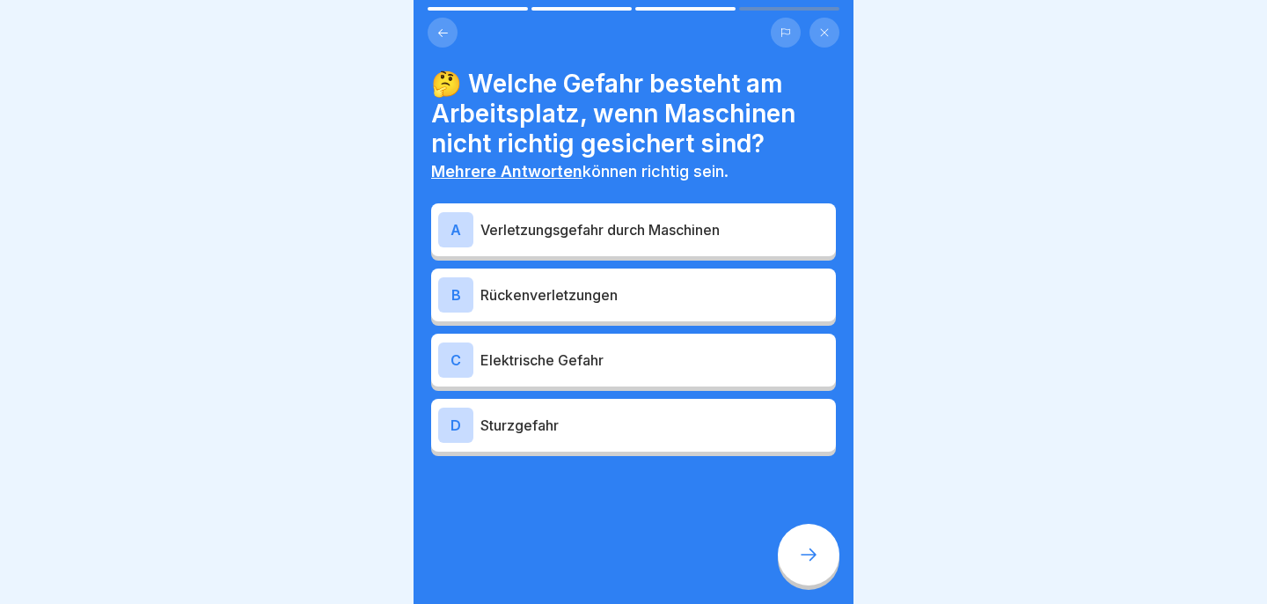
click at [690, 223] on p "Verletzungsgefahr durch Maschinen" at bounding box center [654, 229] width 348 height 21
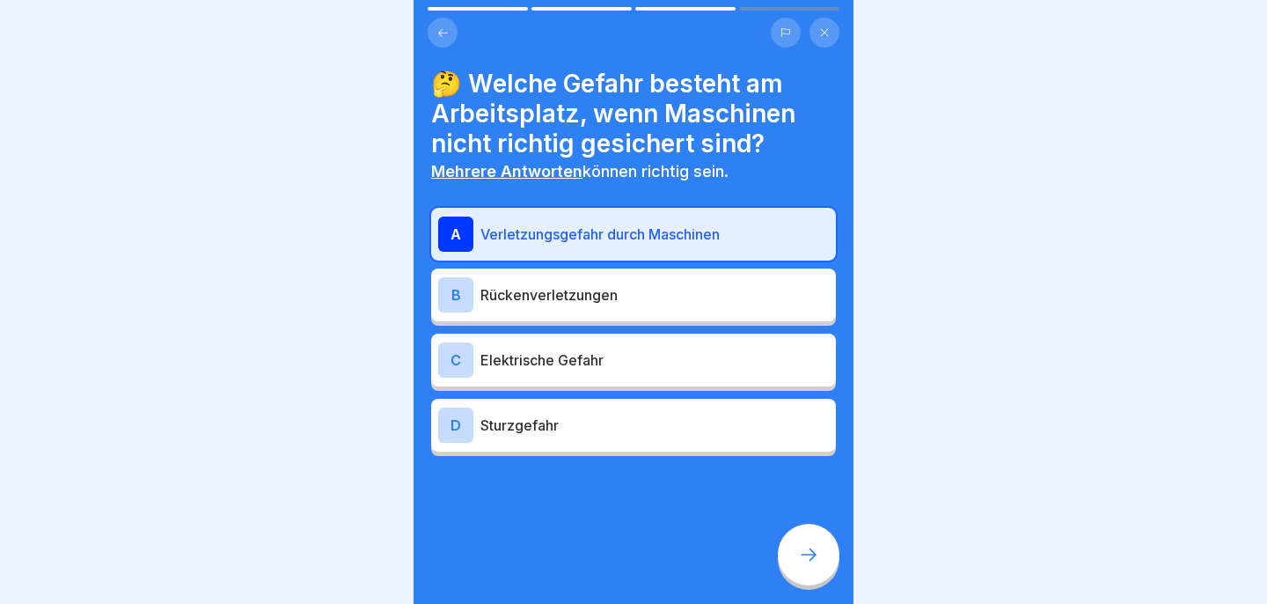
click at [664, 428] on p "Sturzgefahr" at bounding box center [654, 424] width 348 height 21
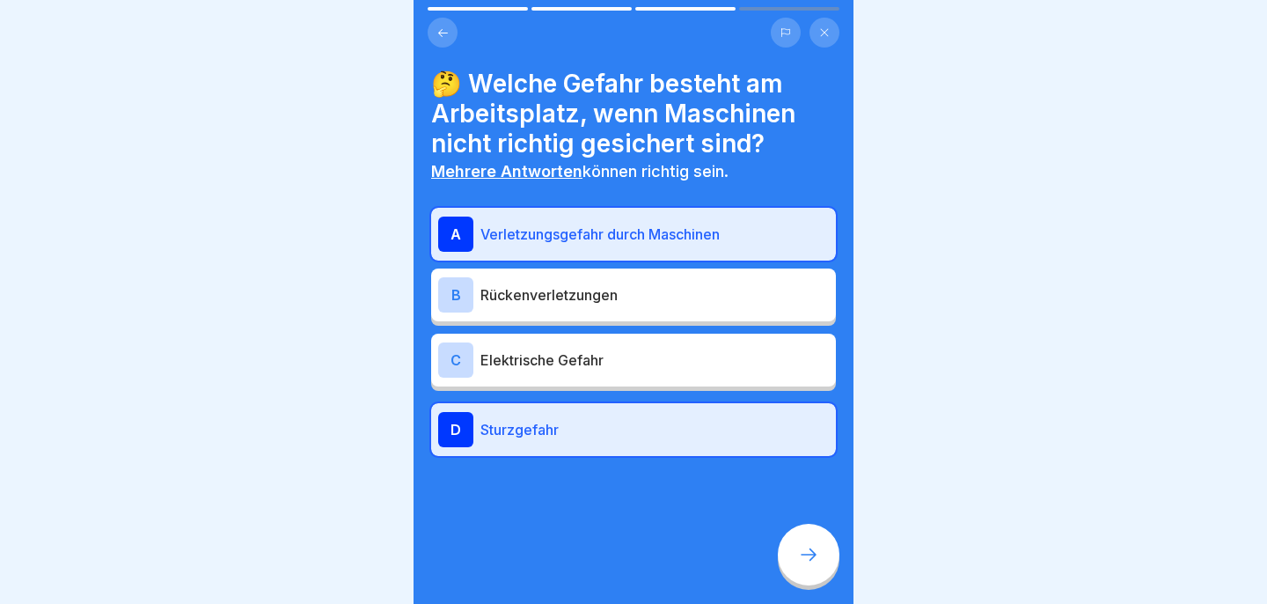
click at [710, 318] on div "B Rückenverletzungen" at bounding box center [633, 294] width 405 height 53
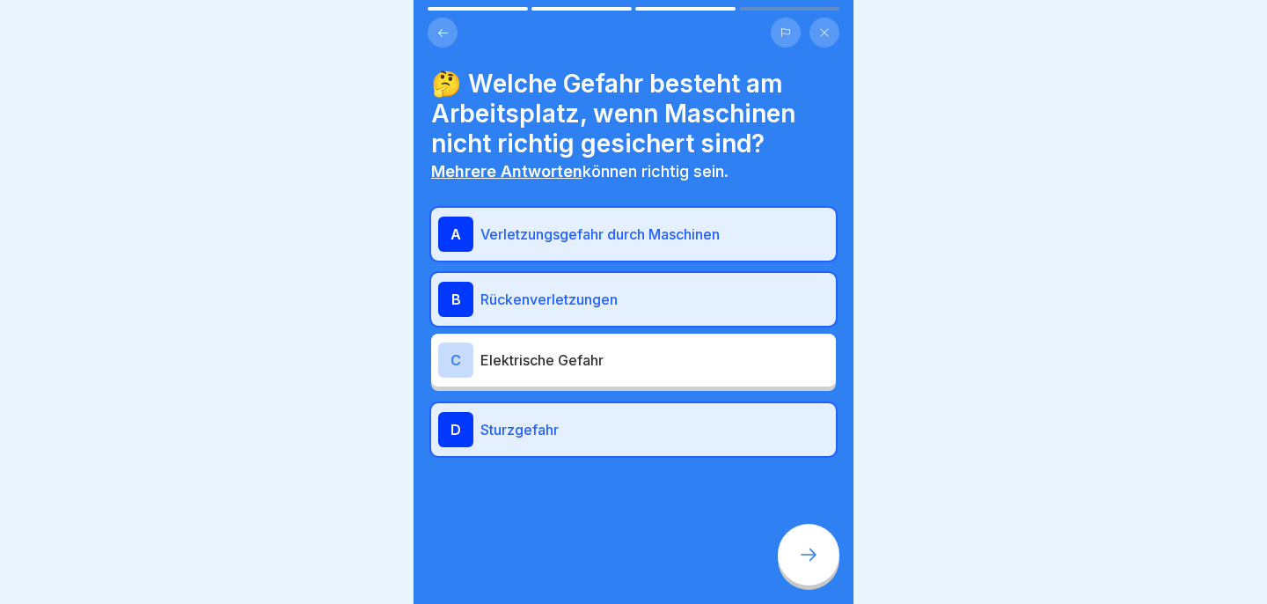
click at [805, 548] on icon at bounding box center [808, 554] width 21 height 21
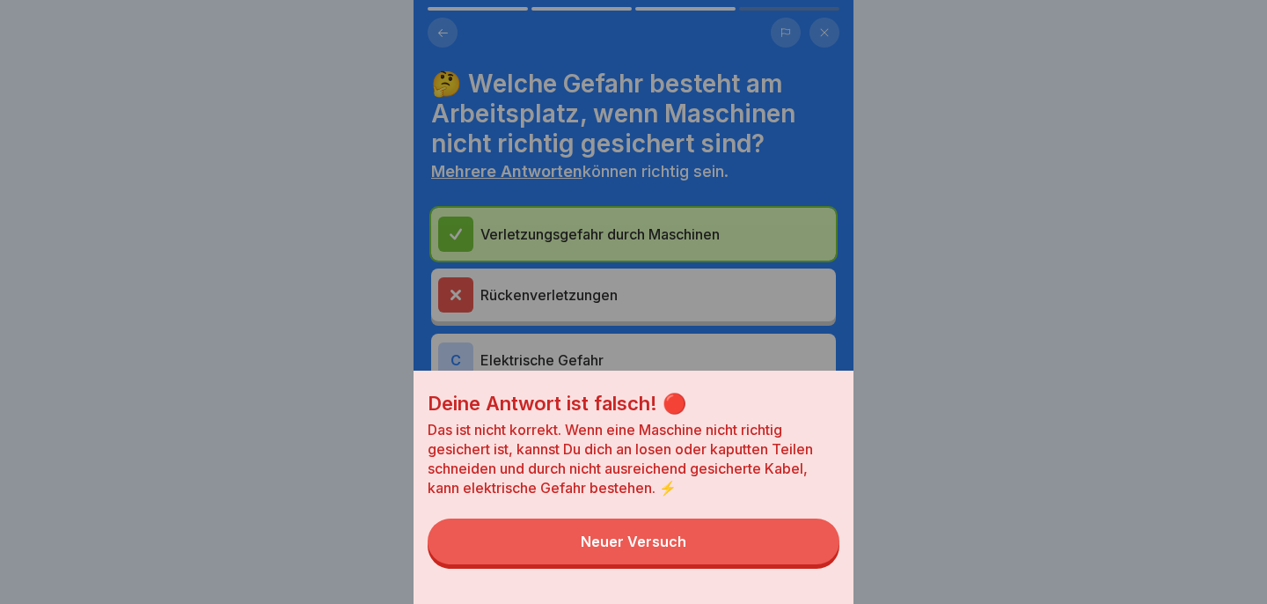
click at [793, 545] on button "Neuer Versuch" at bounding box center [634, 541] width 412 height 46
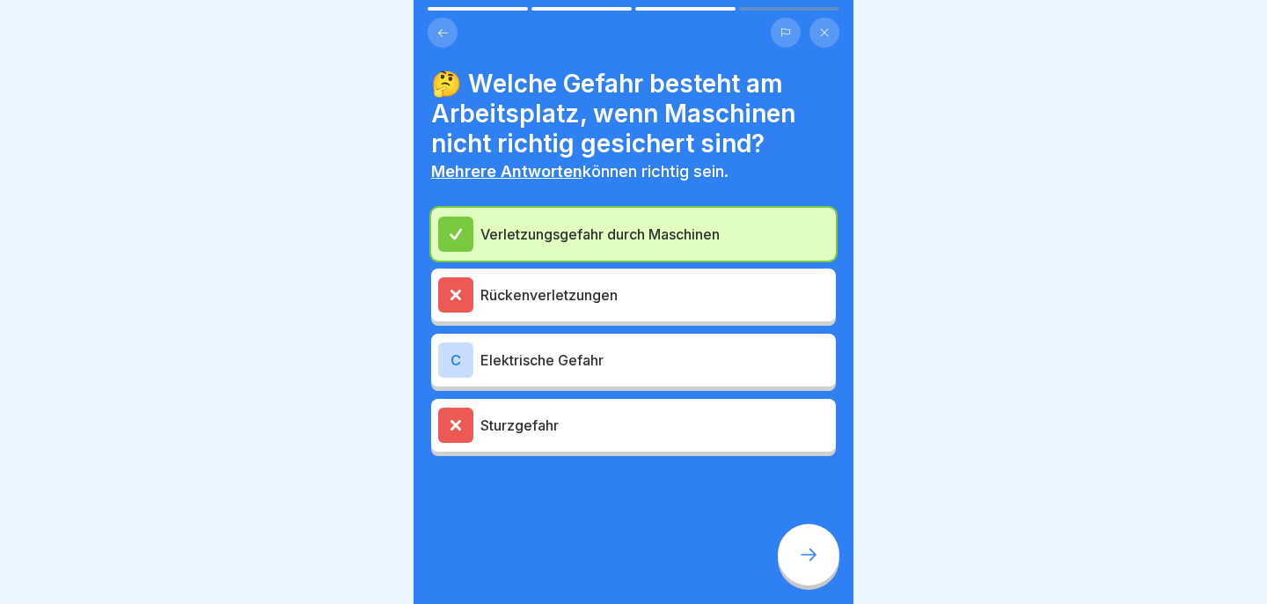
click at [601, 298] on p "Rückenverletzungen" at bounding box center [654, 294] width 348 height 21
click at [594, 399] on div "Sturzgefahr" at bounding box center [633, 425] width 405 height 53
click at [805, 572] on div at bounding box center [809, 554] width 62 height 62
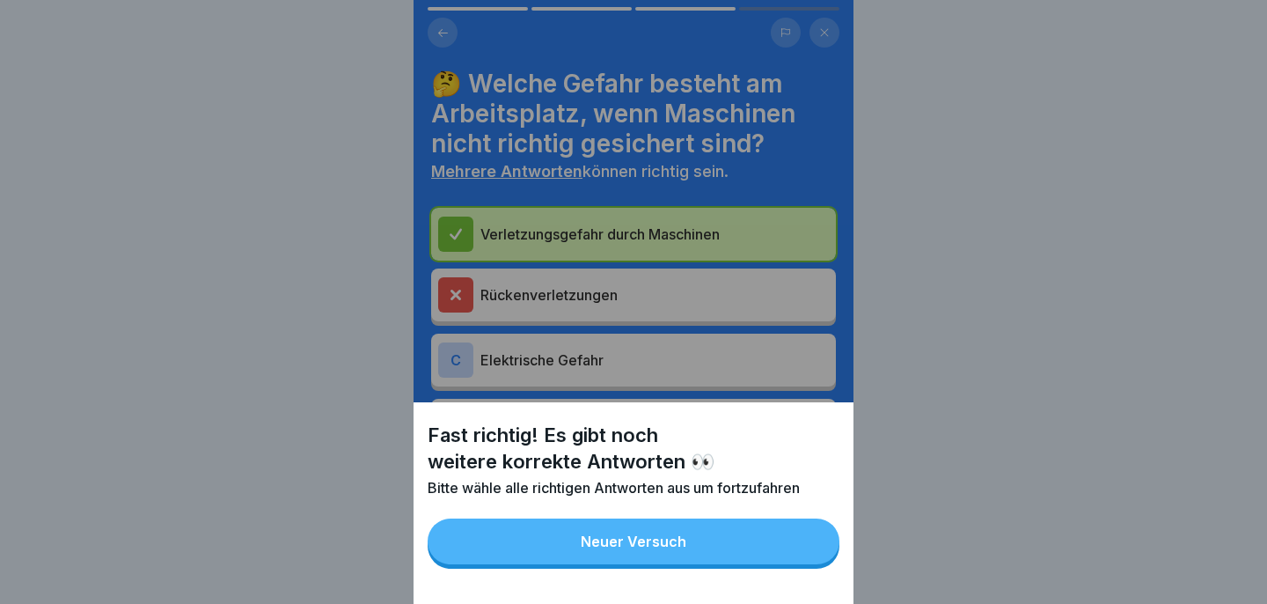
click at [765, 538] on button "Neuer Versuch" at bounding box center [634, 541] width 412 height 46
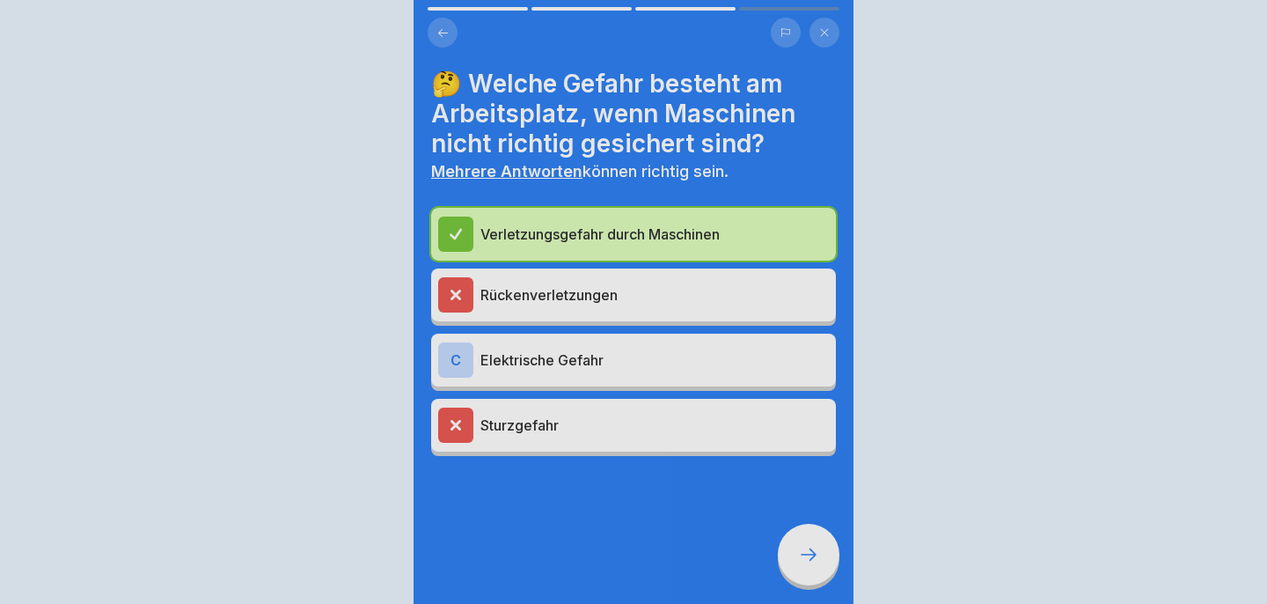
click at [765, 538] on div "Fast richtig! Es gibt noch weitere korrekte Antworten 👀 Bitte wähle alle richti…" at bounding box center [633, 302] width 1267 height 604
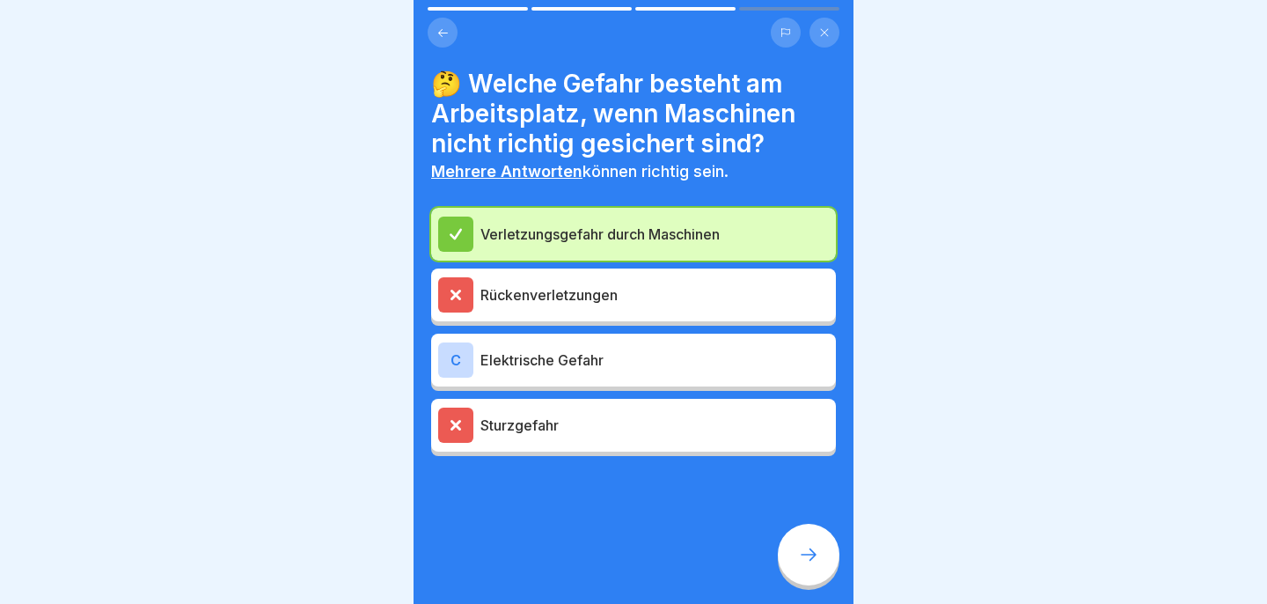
click at [652, 354] on p "Elektrische Gefahr" at bounding box center [654, 359] width 348 height 21
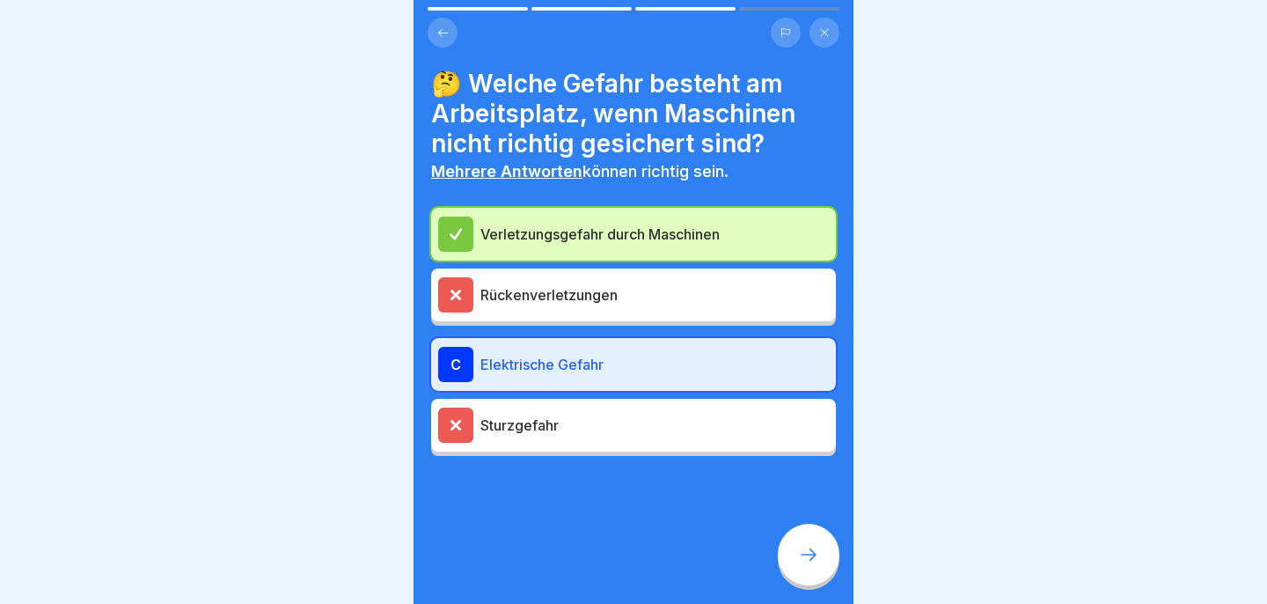
click at [817, 543] on div at bounding box center [809, 554] width 62 height 62
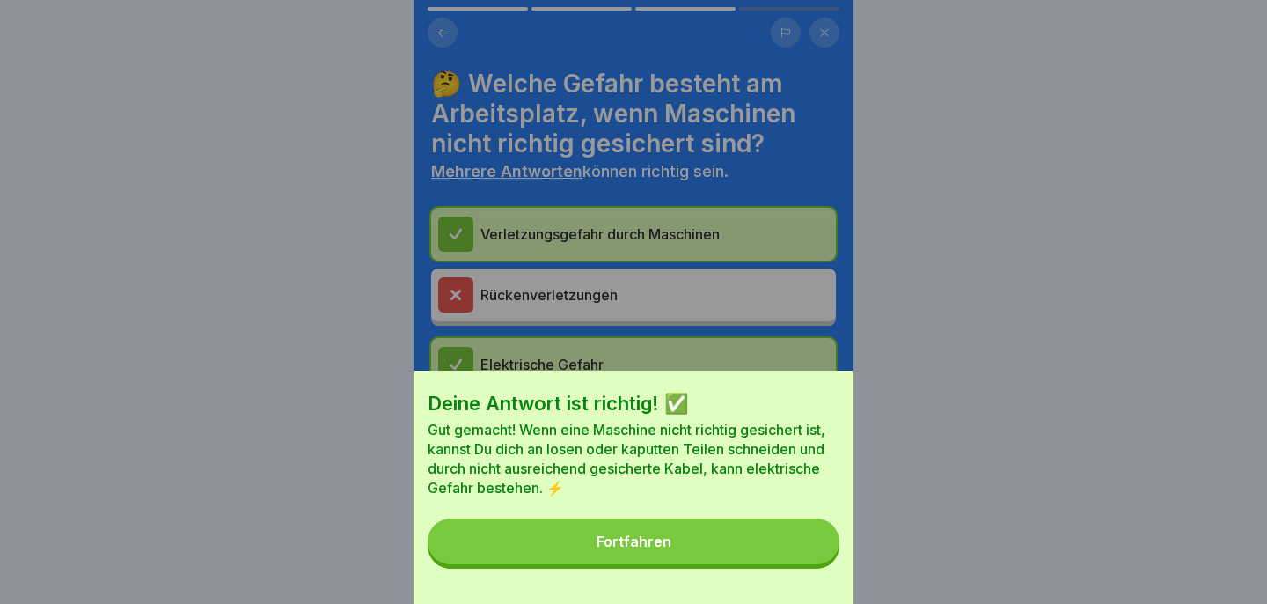
click at [750, 537] on button "Fortfahren" at bounding box center [634, 541] width 412 height 46
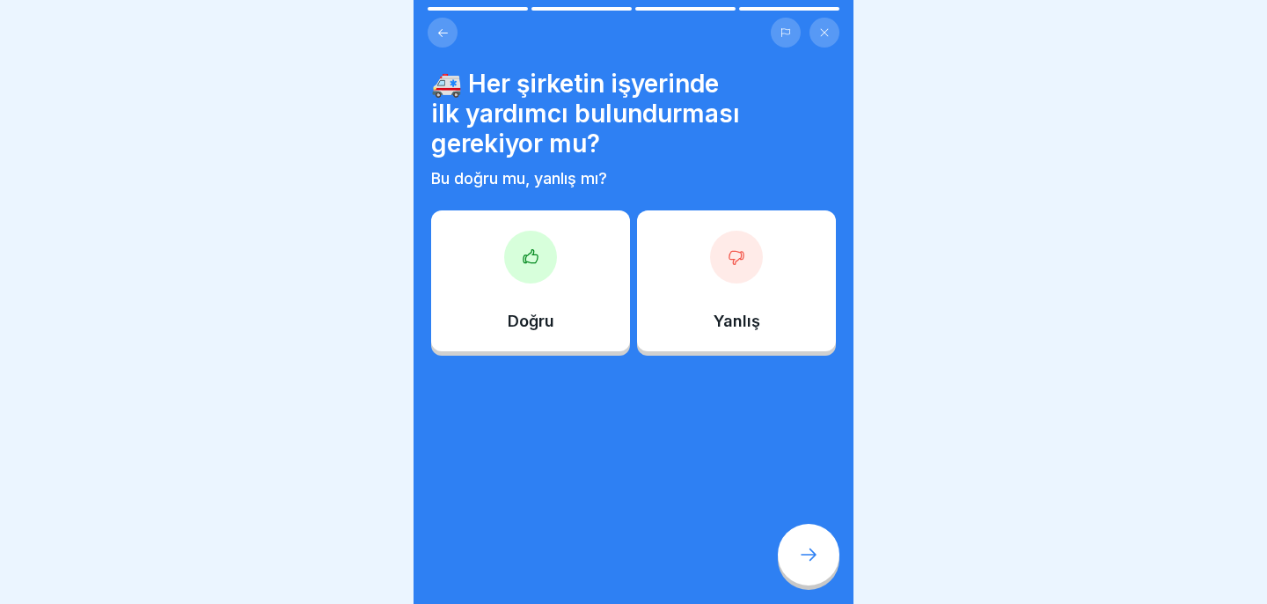
click at [555, 266] on div "Doğru" at bounding box center [530, 280] width 199 height 141
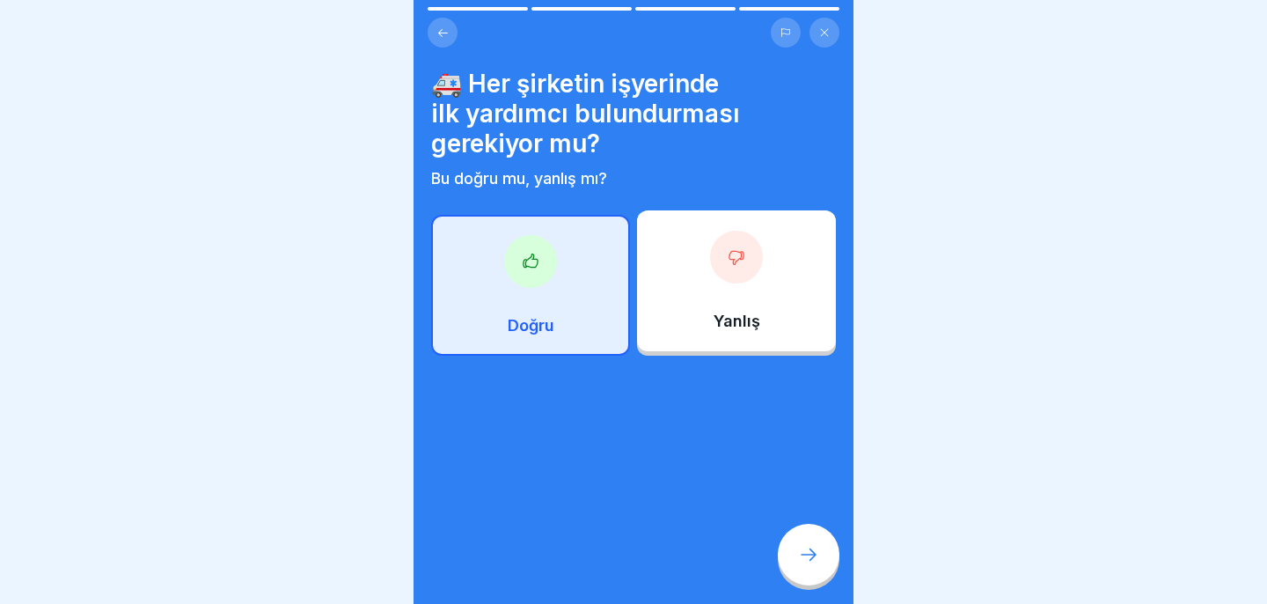
click at [828, 572] on div at bounding box center [809, 554] width 62 height 62
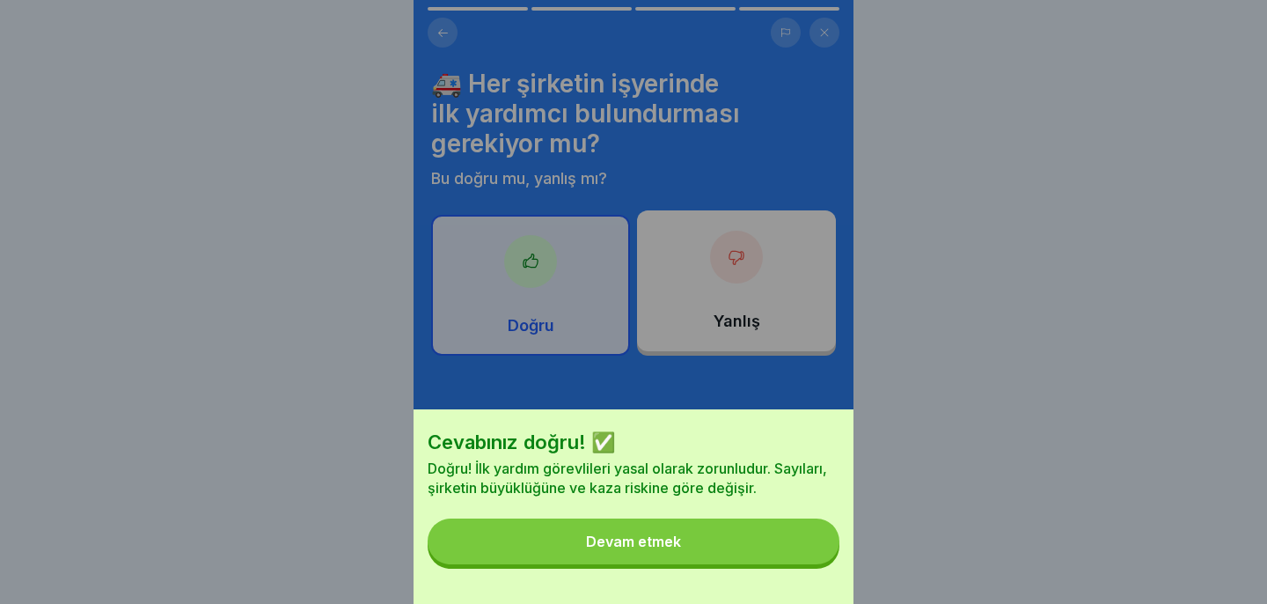
click at [793, 543] on button "Devam etmek" at bounding box center [634, 541] width 412 height 46
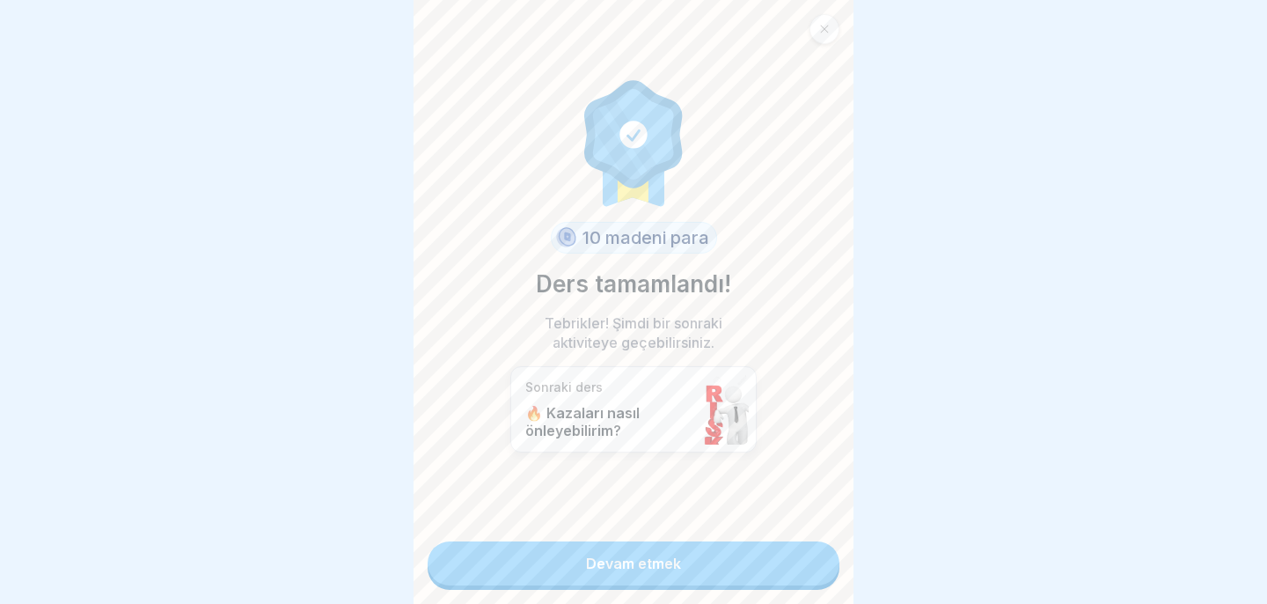
click at [789, 562] on link "Devam etmek" at bounding box center [634, 563] width 412 height 44
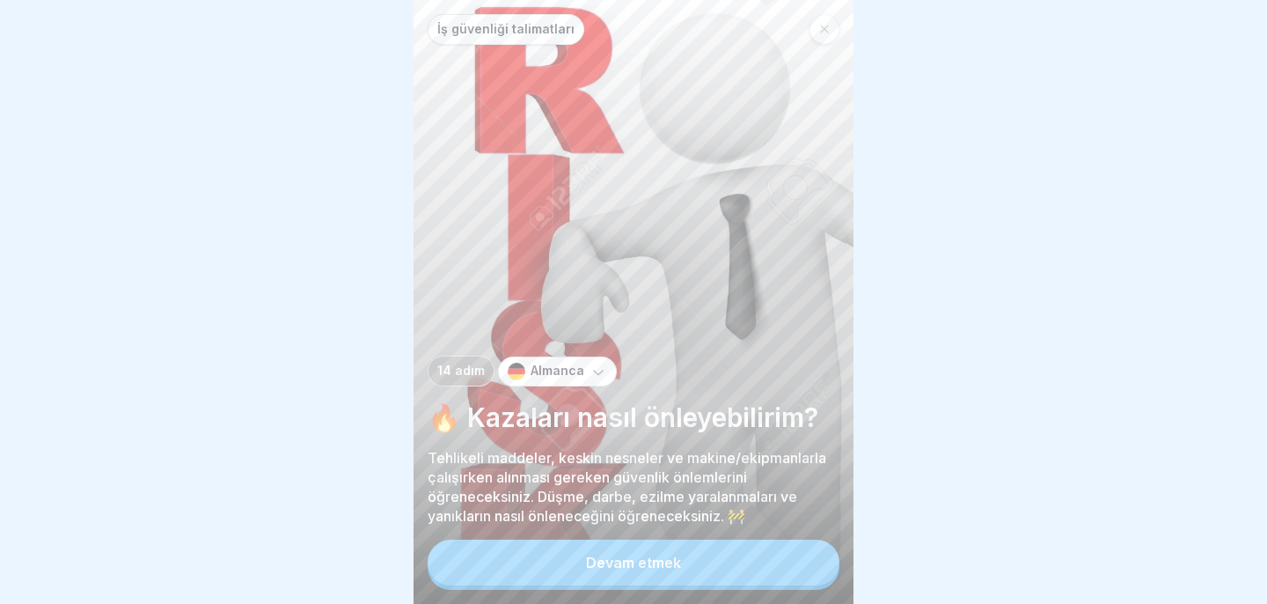
click at [780, 567] on button "Devam etmek" at bounding box center [634, 562] width 412 height 46
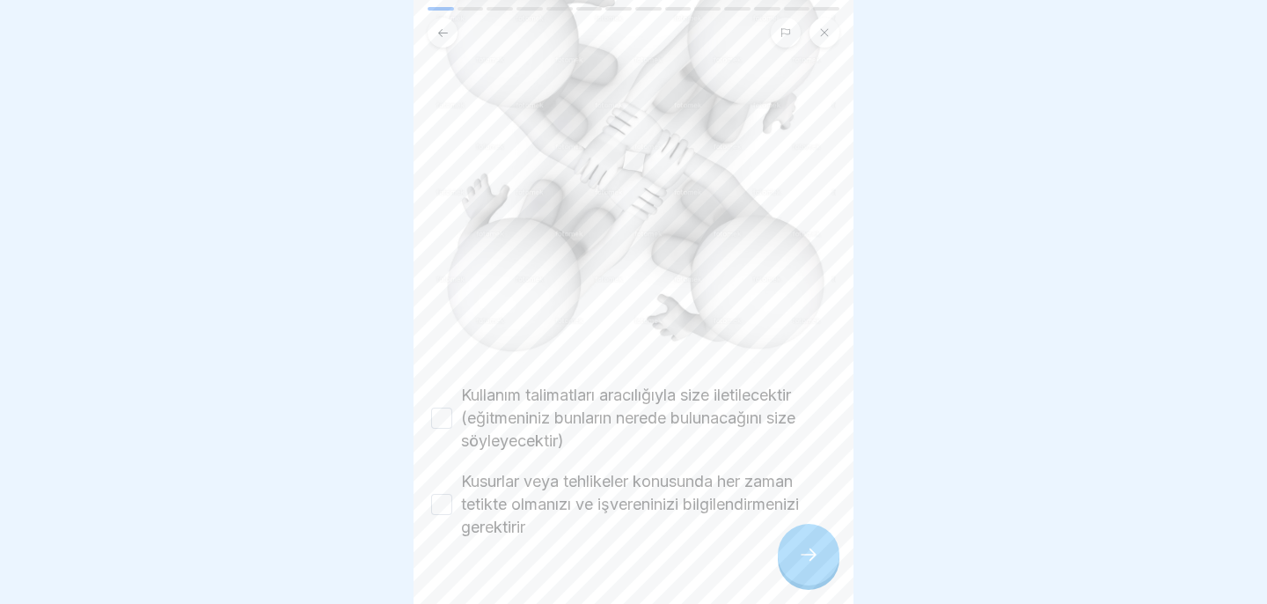
scroll to position [265, 0]
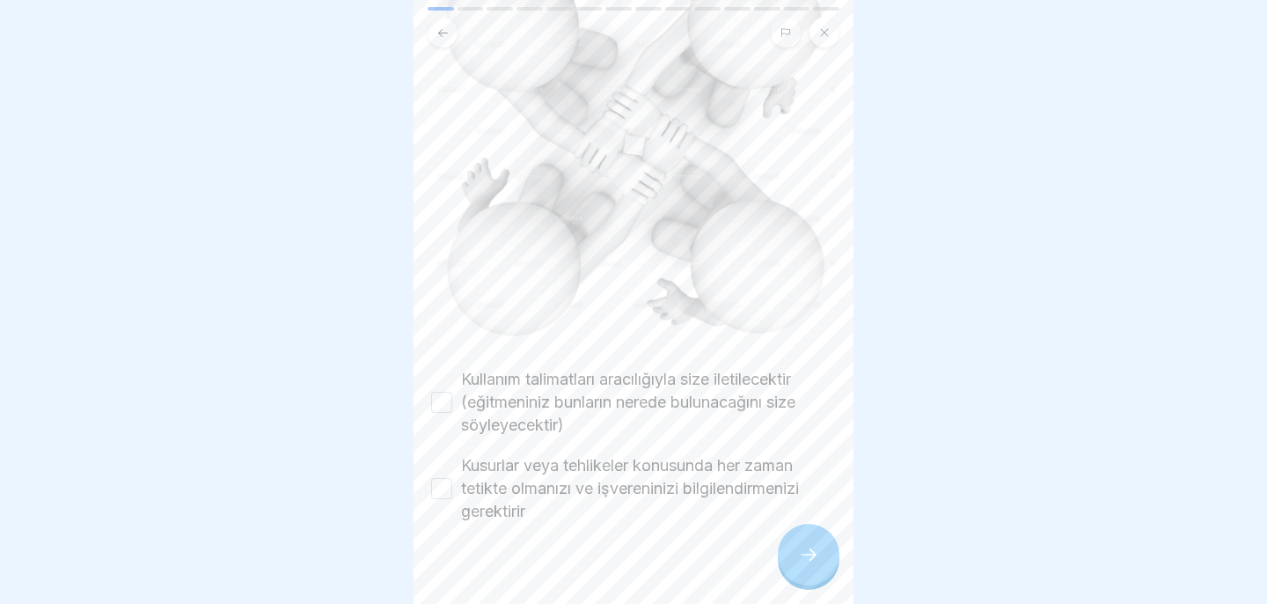
click at [451, 399] on button "Kullanım talimatları aracılığıyla size iletilecektir (eğitmeniniz bunların nere…" at bounding box center [441, 402] width 21 height 21
click at [435, 489] on button "Kusurlar veya tehlikeler konusunda her zaman tetikte olmanızı ve işvereninizi b…" at bounding box center [441, 488] width 21 height 21
click at [802, 557] on icon at bounding box center [808, 554] width 21 height 21
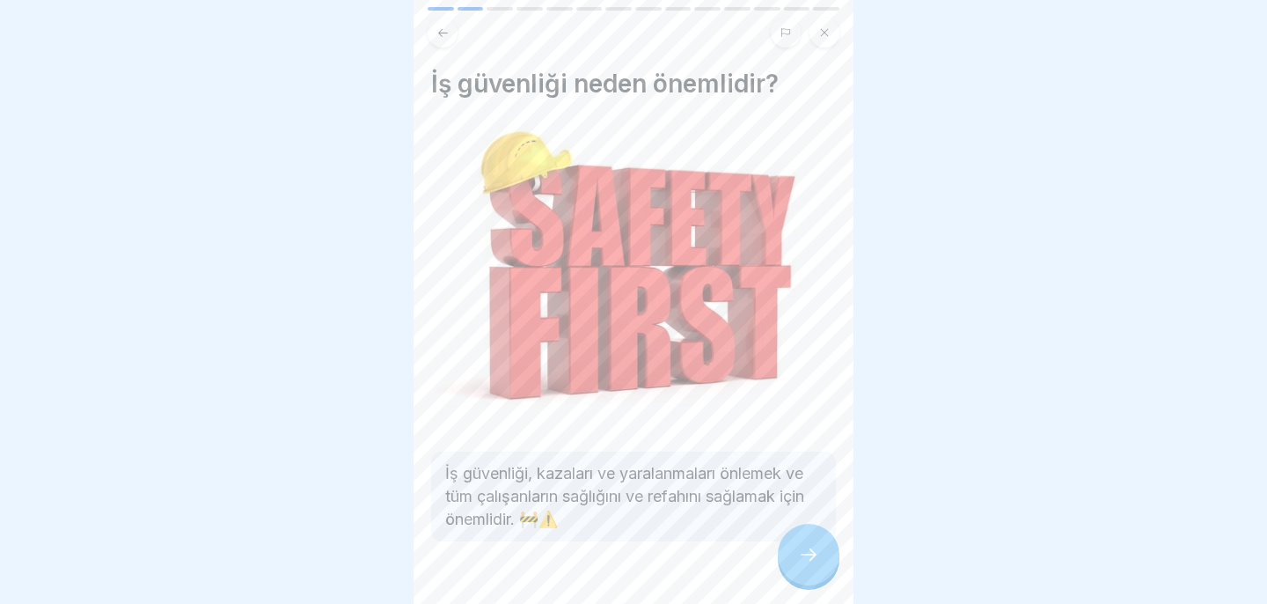
click at [823, 563] on div at bounding box center [809, 554] width 62 height 62
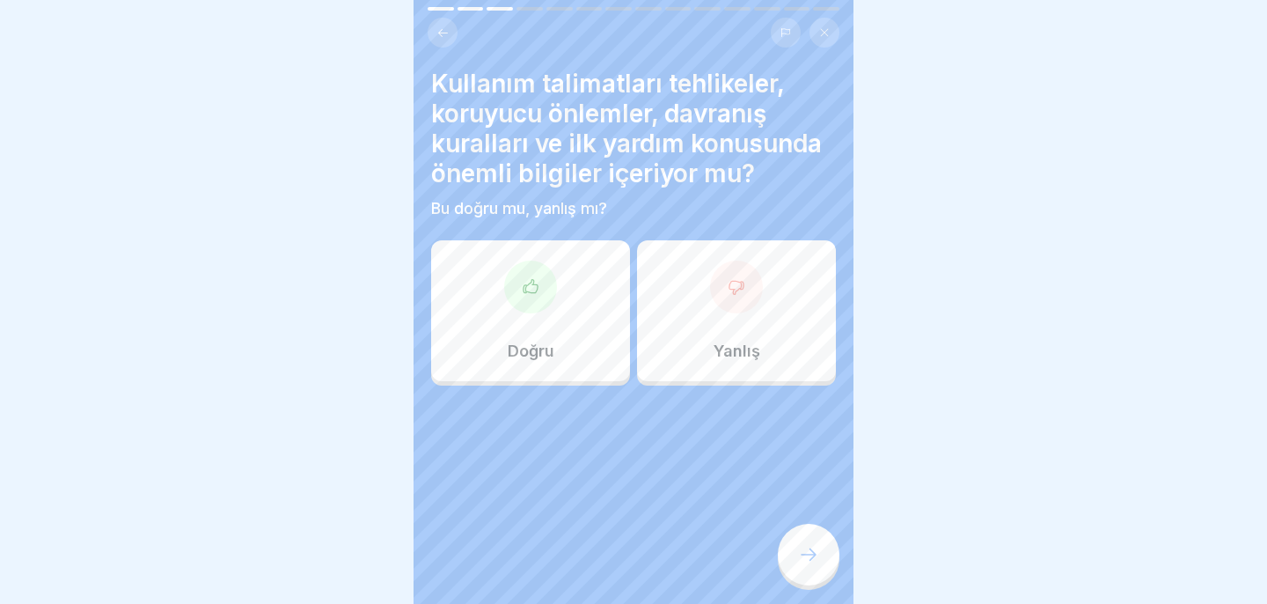
click at [550, 318] on div "Doğru" at bounding box center [530, 310] width 199 height 141
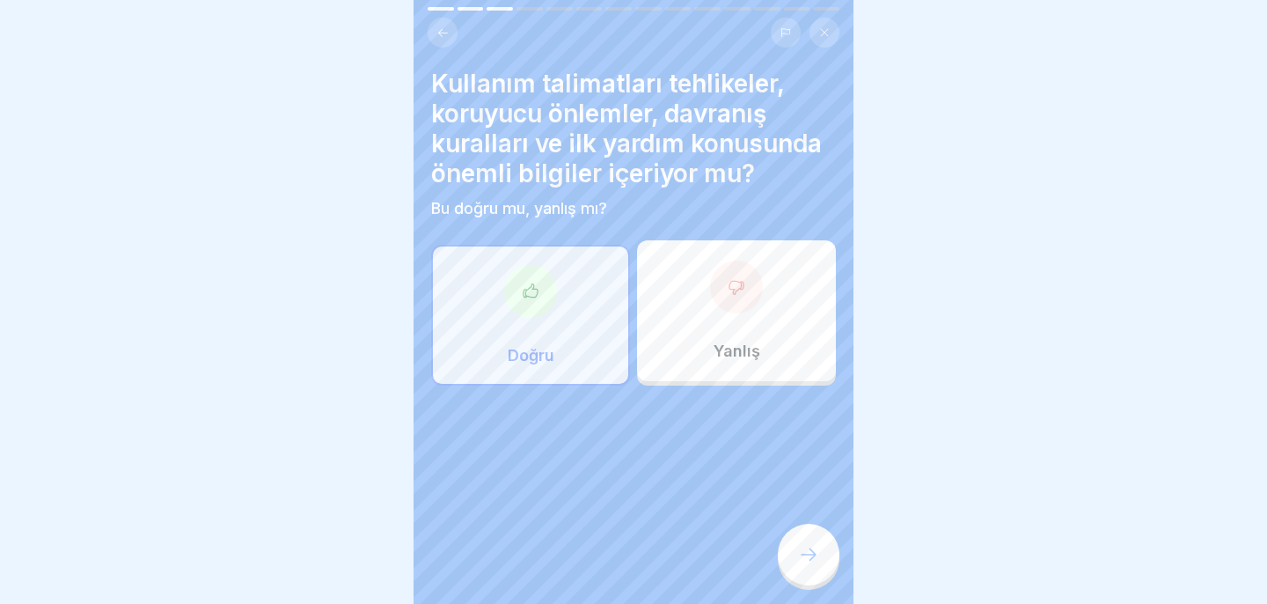
click at [780, 574] on div "Kullanım talimatları tehlikeler, koruyucu önlemler, davranış kuralları ve ilk y…" at bounding box center [634, 302] width 440 height 604
click at [798, 560] on icon at bounding box center [808, 554] width 21 height 21
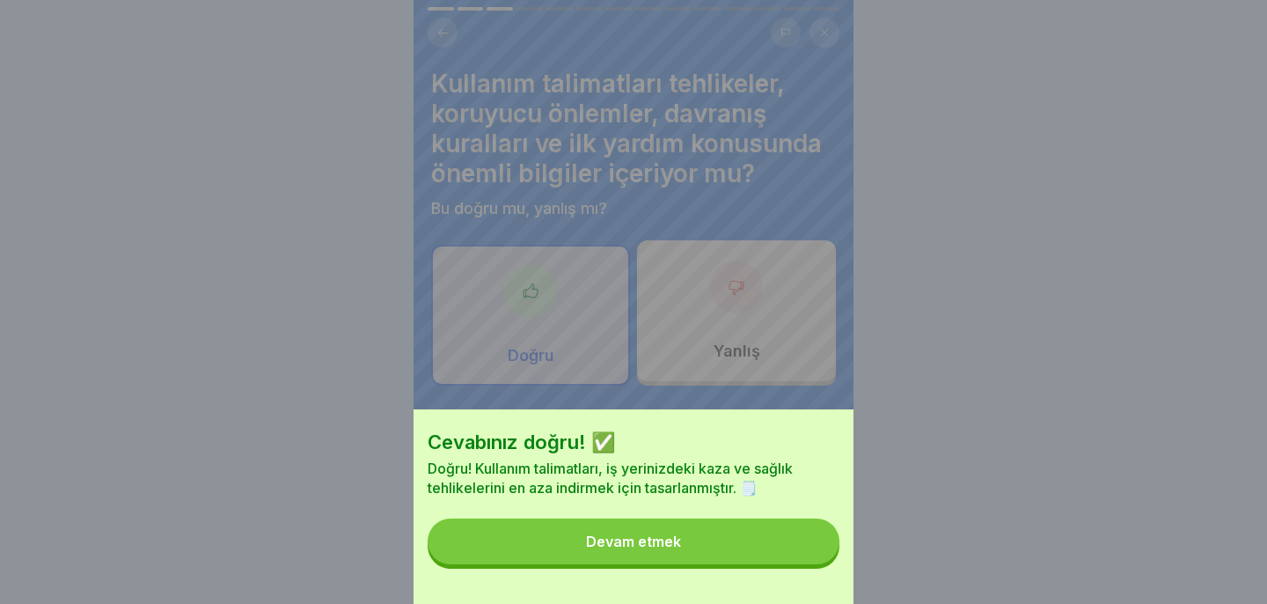
click at [781, 551] on button "Devam etmek" at bounding box center [634, 541] width 412 height 46
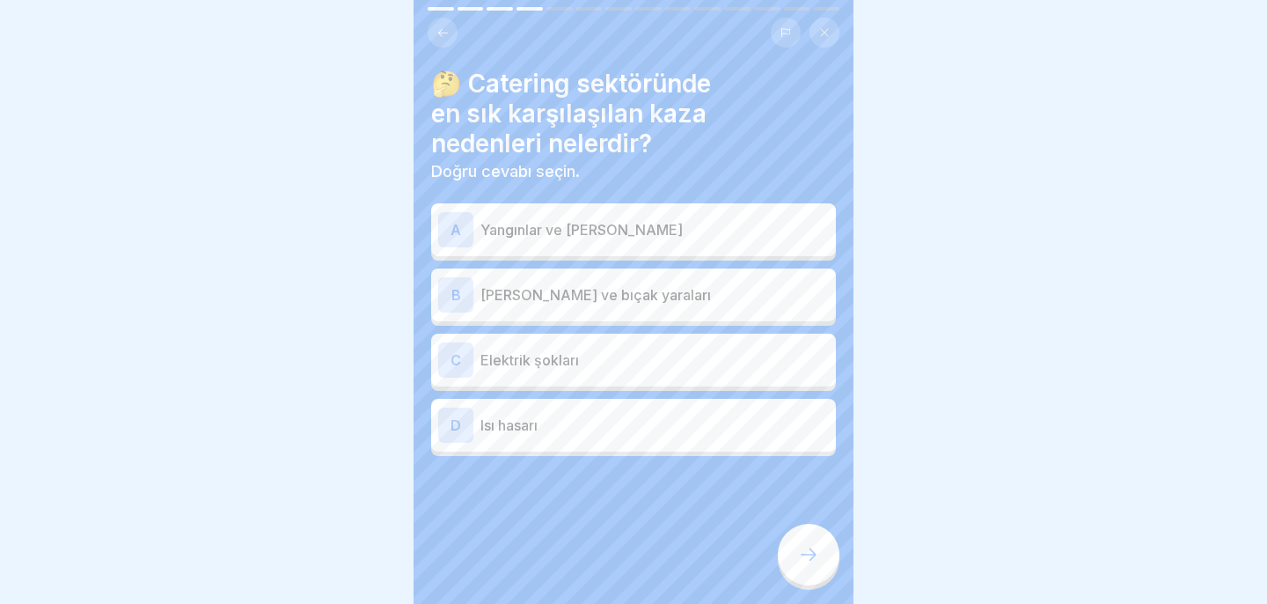
click at [714, 217] on div "A Yangınlar ve patlamalar" at bounding box center [633, 229] width 391 height 35
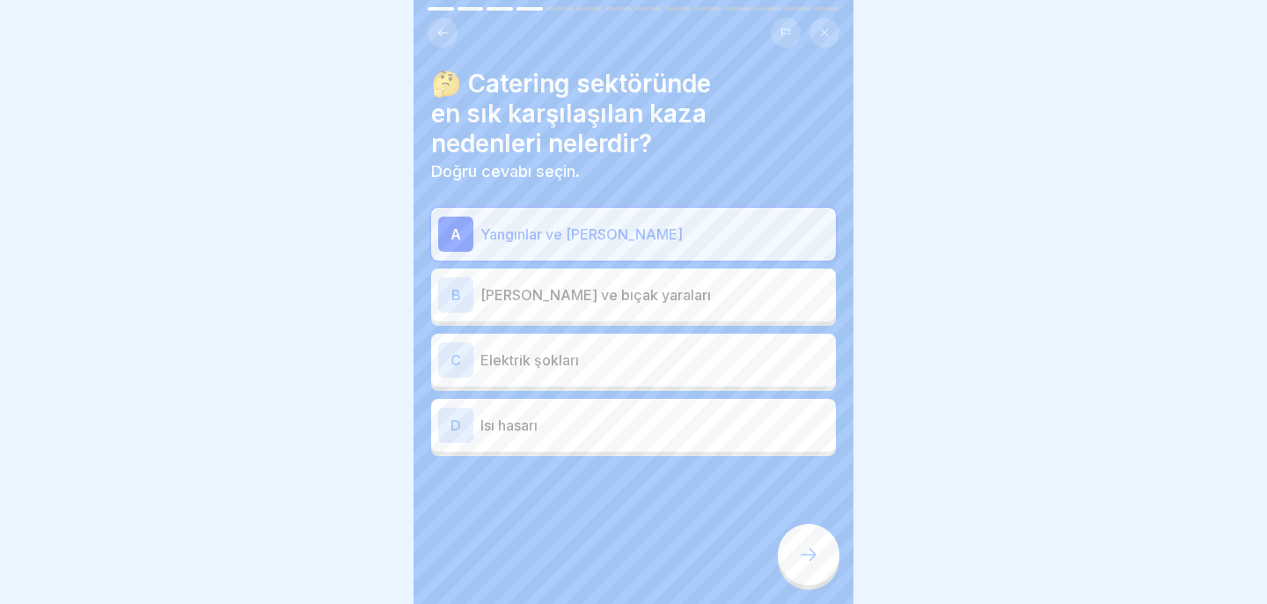
click at [669, 307] on div "B [PERSON_NAME] ve bıçak yaraları" at bounding box center [633, 294] width 391 height 35
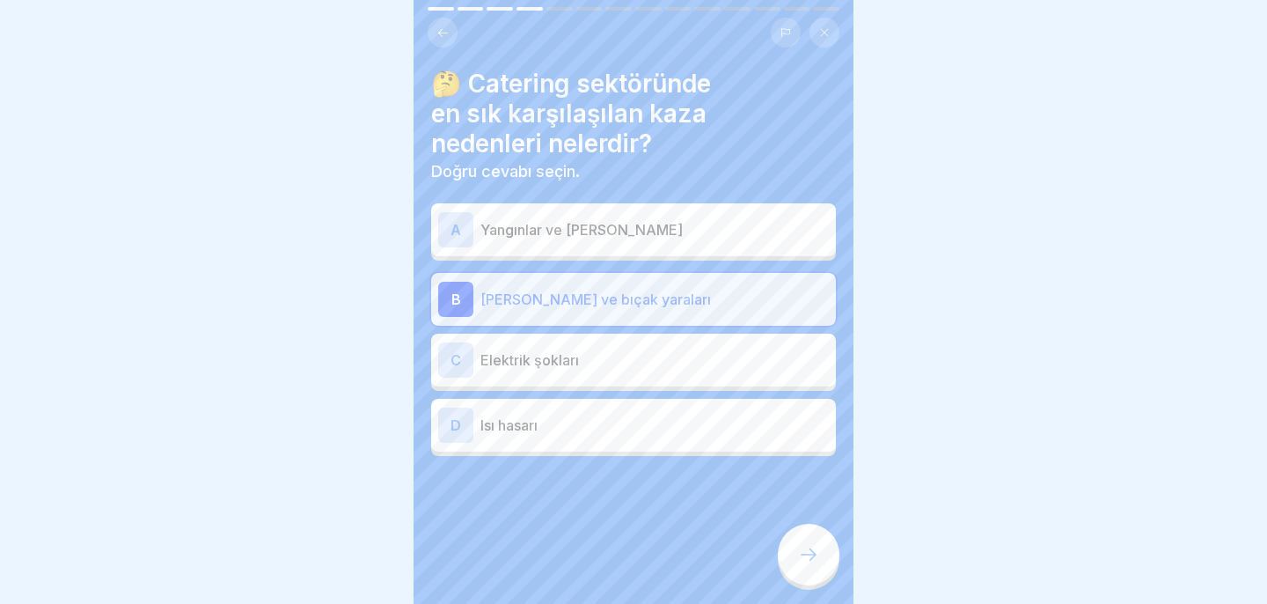
click at [803, 550] on icon at bounding box center [808, 554] width 21 height 21
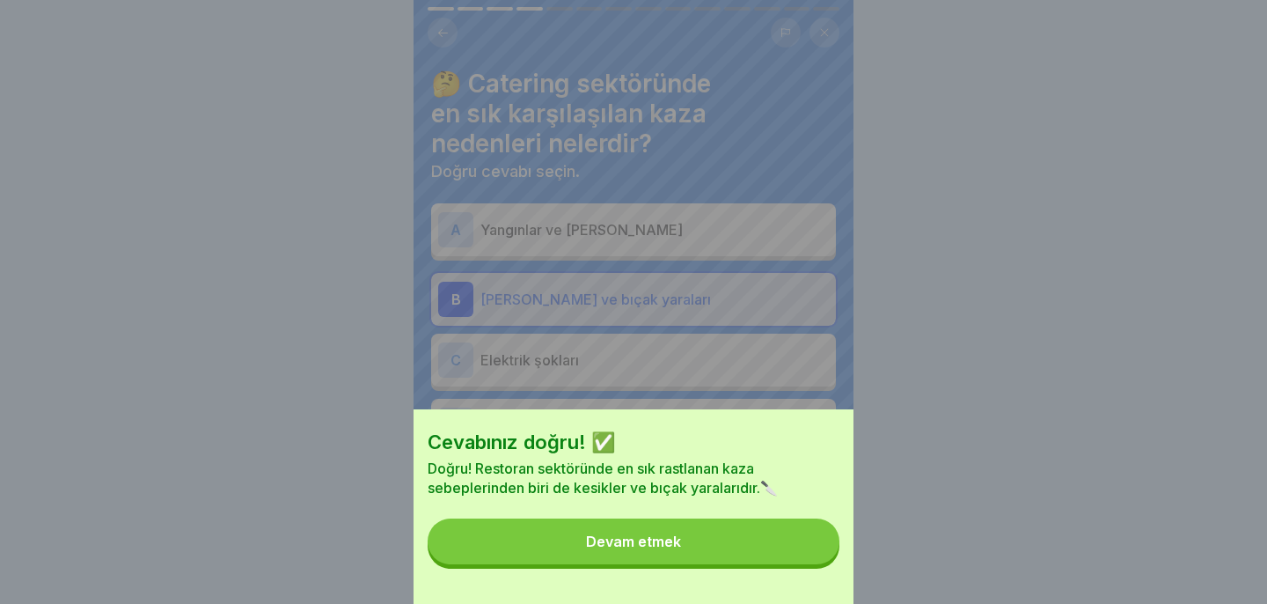
click at [802, 548] on button "Devam etmek" at bounding box center [634, 541] width 412 height 46
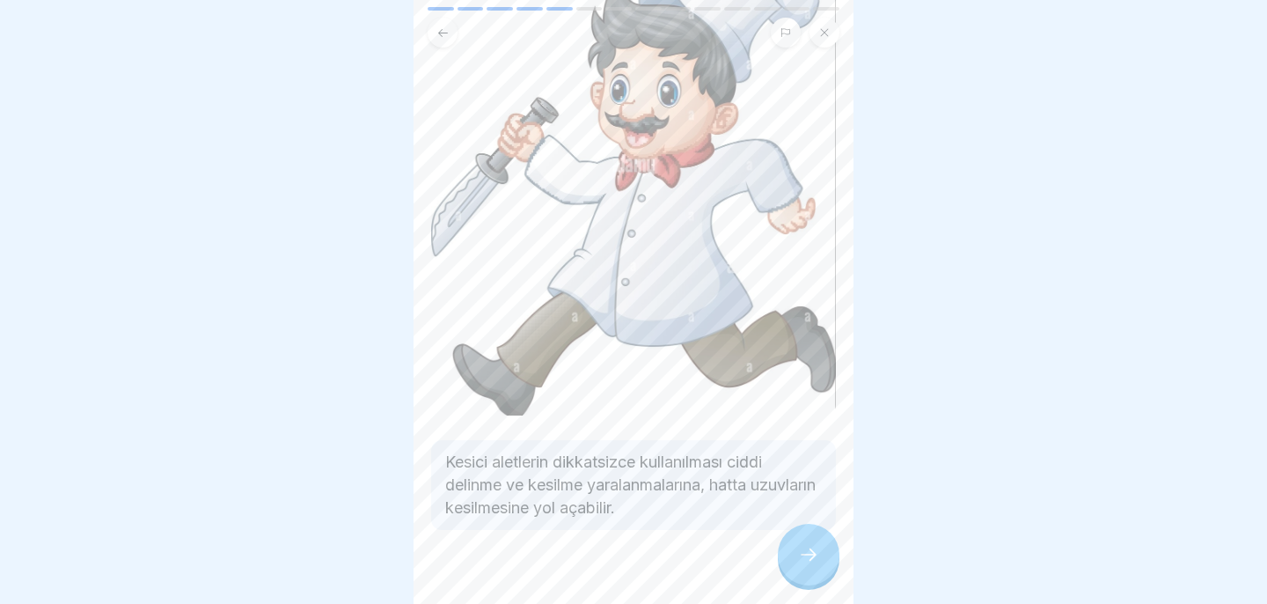
scroll to position [240, 0]
click at [796, 563] on div at bounding box center [809, 554] width 62 height 62
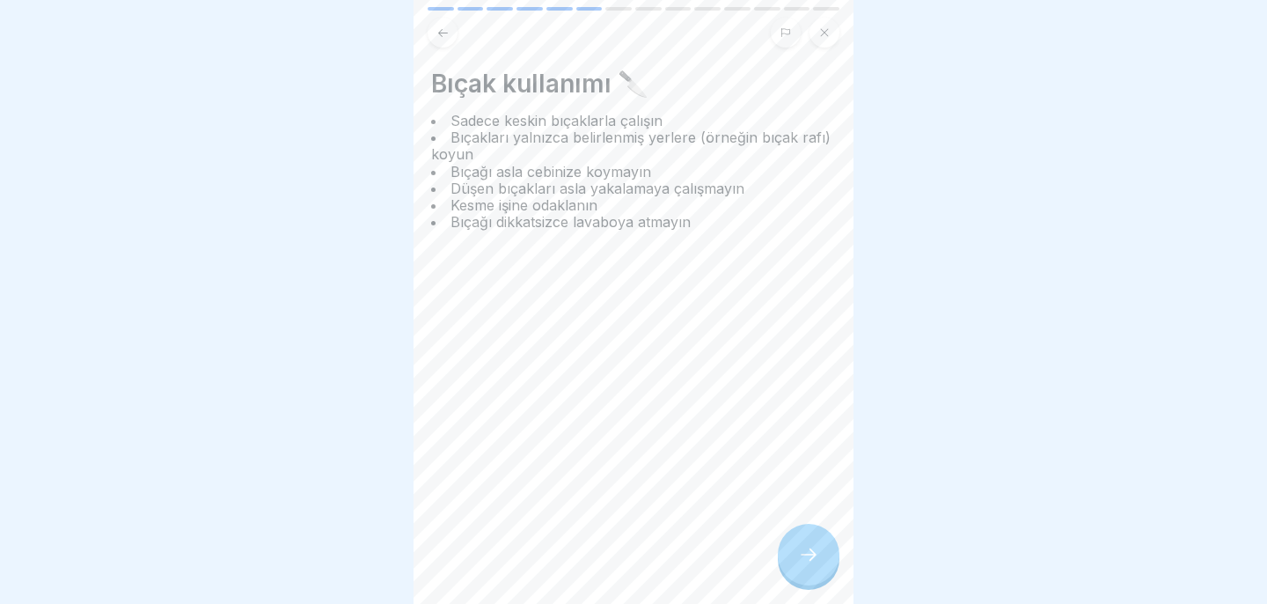
click at [796, 563] on div at bounding box center [809, 554] width 62 height 62
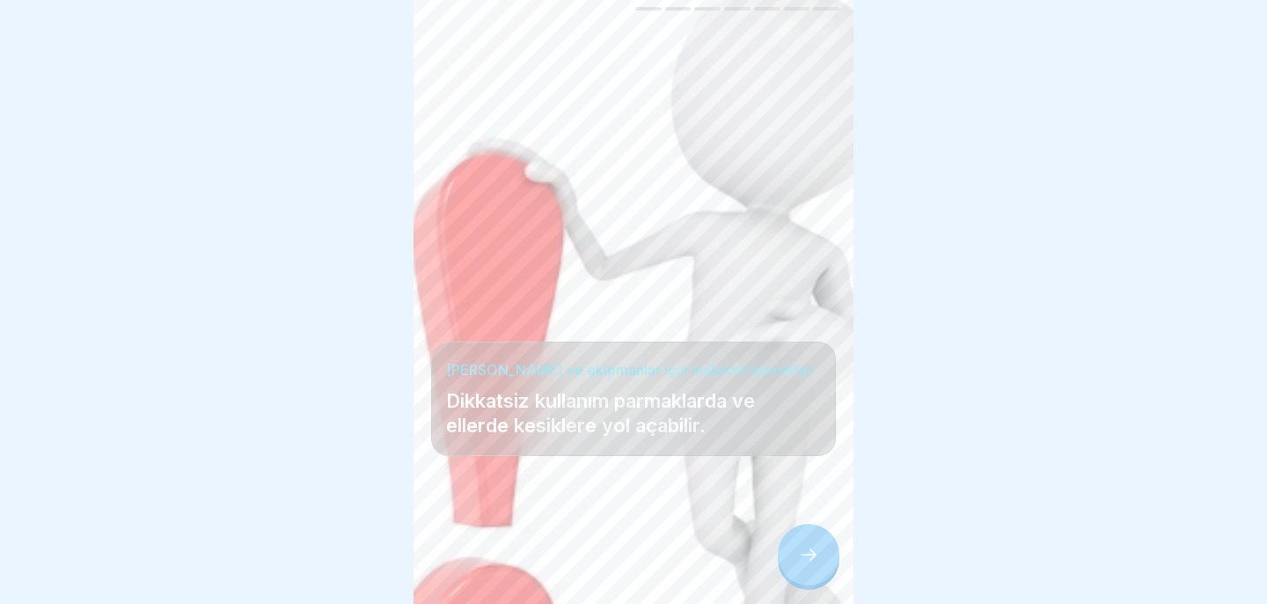
click at [817, 540] on div at bounding box center [809, 554] width 62 height 62
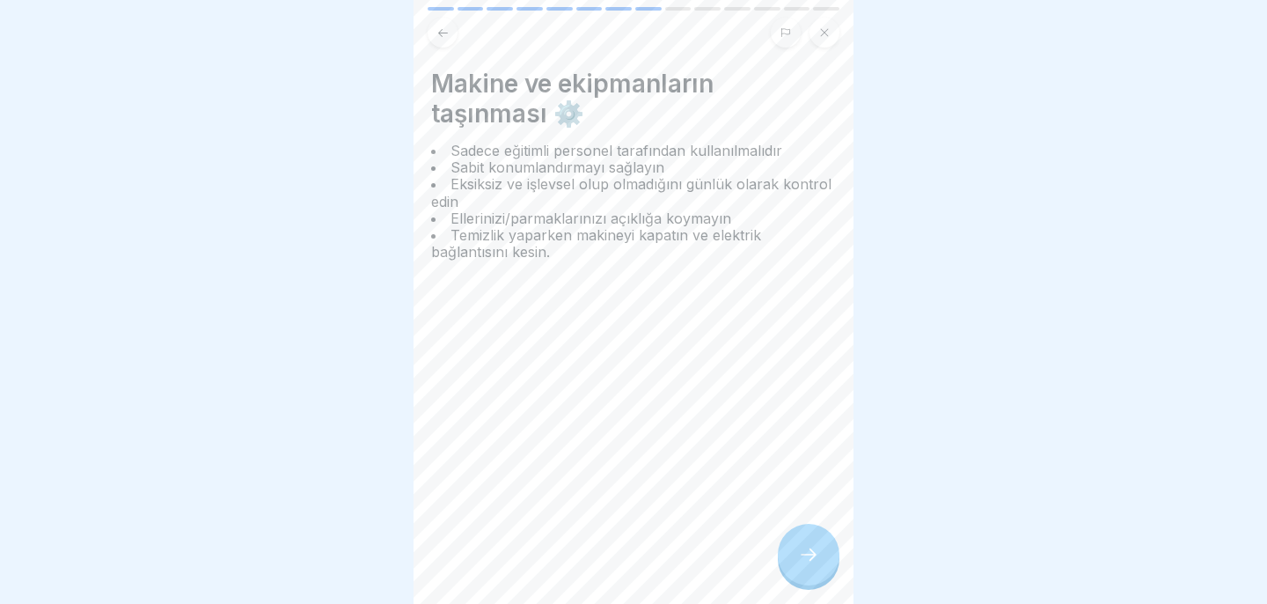
click at [809, 541] on div at bounding box center [809, 554] width 62 height 62
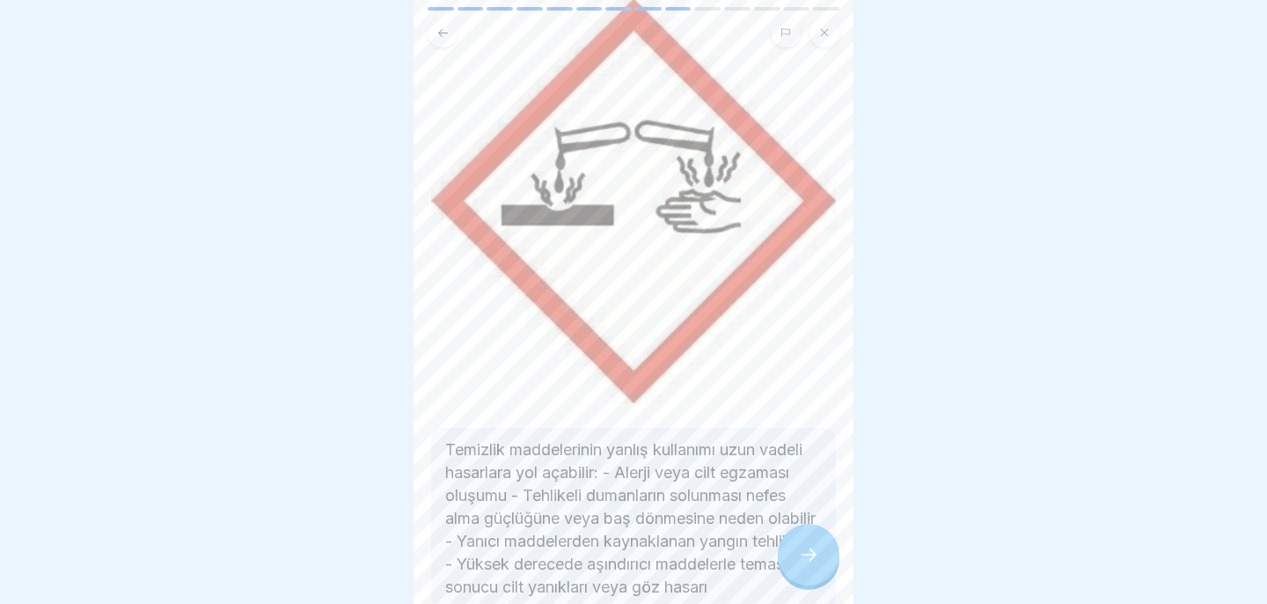
scroll to position [266, 0]
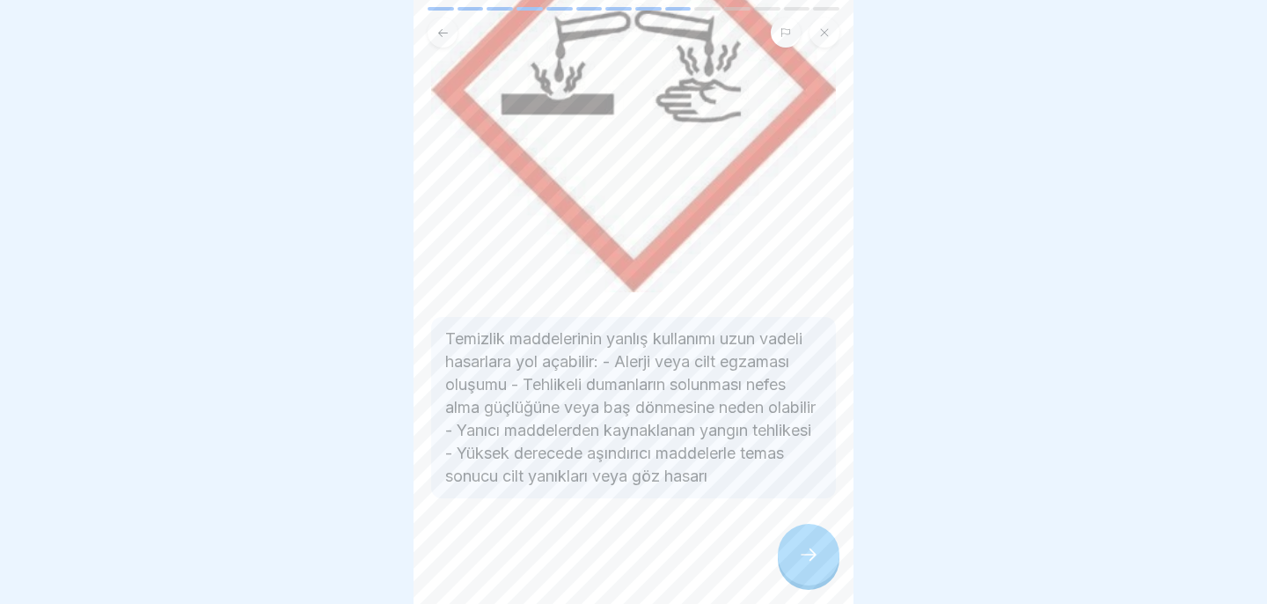
click at [795, 557] on div at bounding box center [809, 554] width 62 height 62
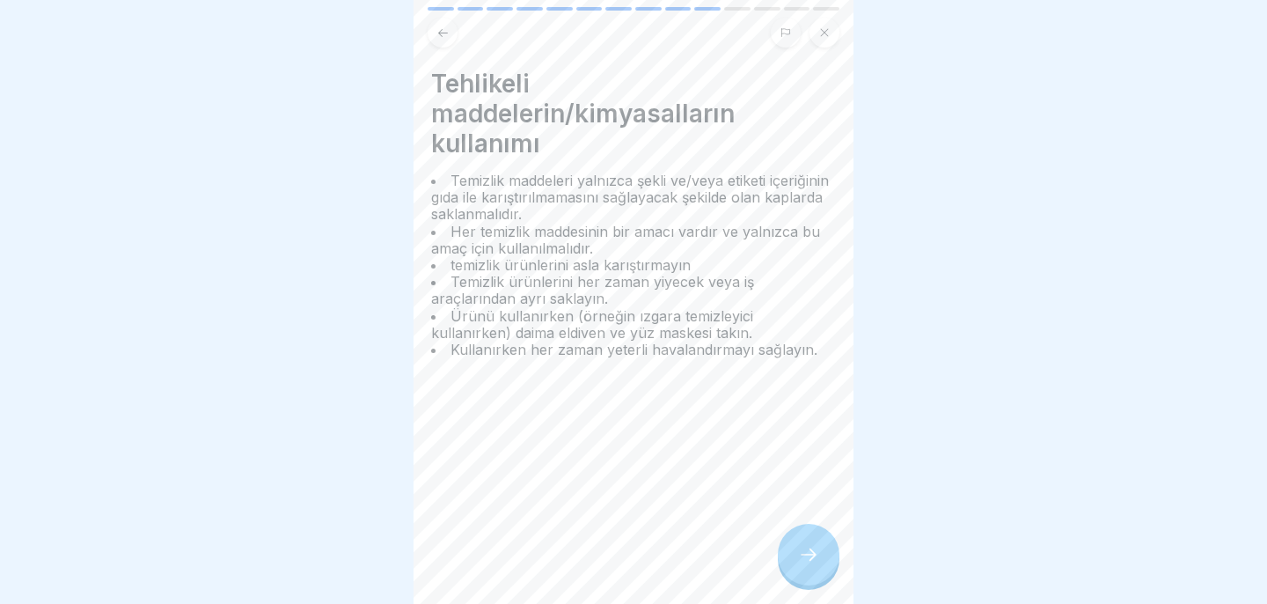
click at [784, 560] on div at bounding box center [809, 554] width 62 height 62
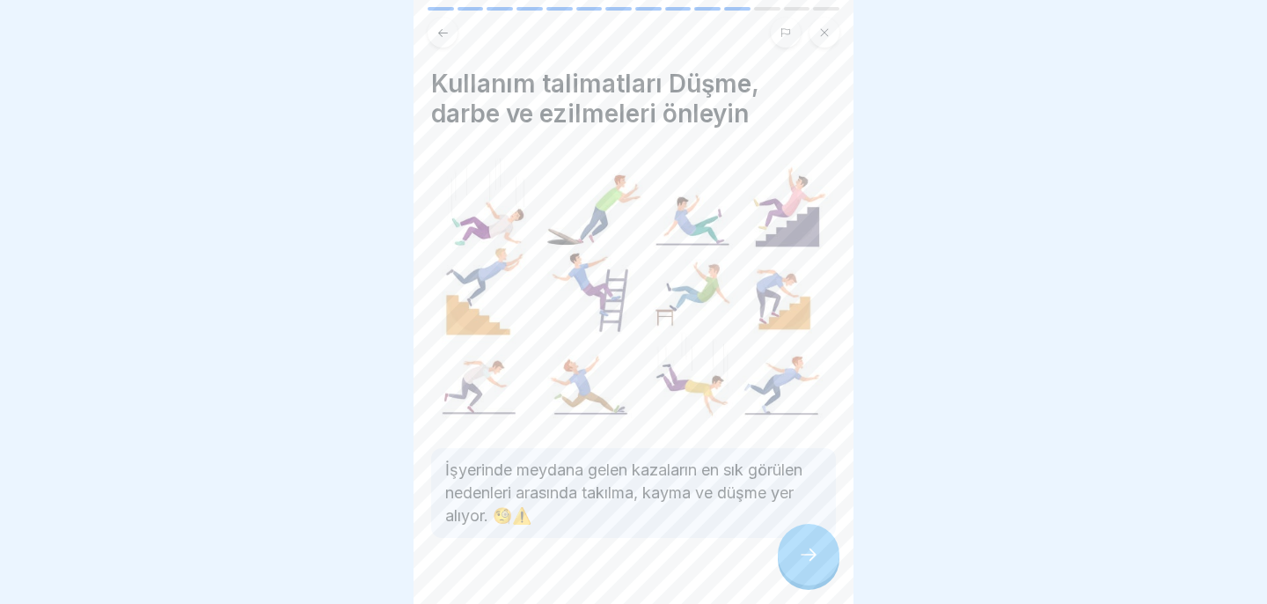
click at [784, 558] on div at bounding box center [809, 554] width 62 height 62
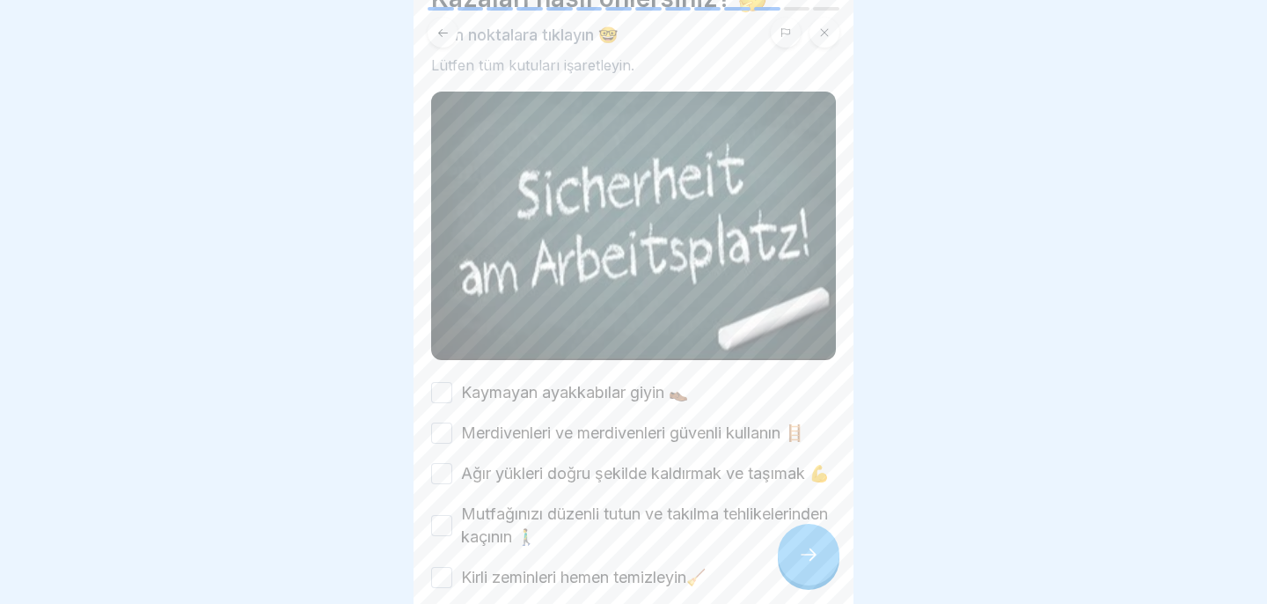
scroll to position [216, 0]
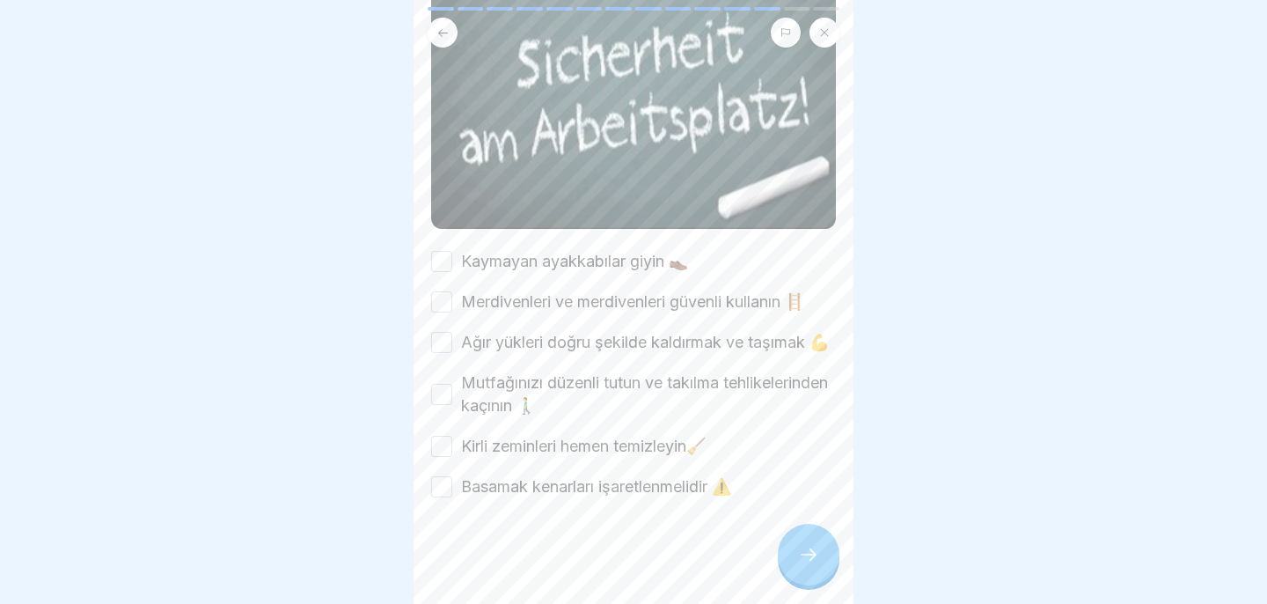
click at [451, 269] on div "Kaymayan ayakkabılar giyin 👞" at bounding box center [559, 261] width 257 height 23
click at [443, 259] on button "Kaymayan ayakkabılar giyin 👞" at bounding box center [441, 261] width 21 height 21
click at [447, 309] on button "Merdivenleri ve merdivenleri güvenli kullanın 🪜" at bounding box center [441, 301] width 21 height 21
click at [442, 342] on button "Ağır yükleri doğru şekilde kaldırmak ve taşımak 💪" at bounding box center [441, 342] width 21 height 21
click at [443, 388] on button "Mutfağınızı düzenli tutun ve takılma tehlikelerinden kaçının 🚶‍♂️" at bounding box center [441, 394] width 21 height 21
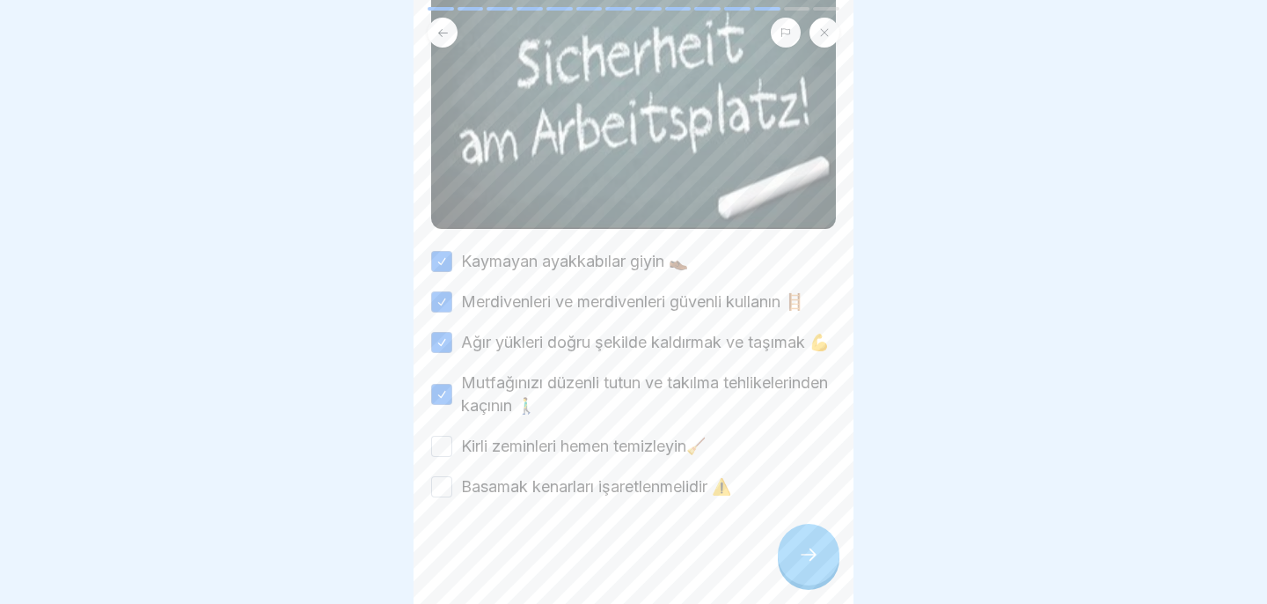
click at [439, 455] on button "Kirli zeminleri hemen temizleyin🧹" at bounding box center [441, 445] width 21 height 21
click at [442, 492] on button "Basamak kenarları işaretlenmelidir ⚠️" at bounding box center [441, 486] width 21 height 21
click at [798, 562] on icon at bounding box center [808, 554] width 21 height 21
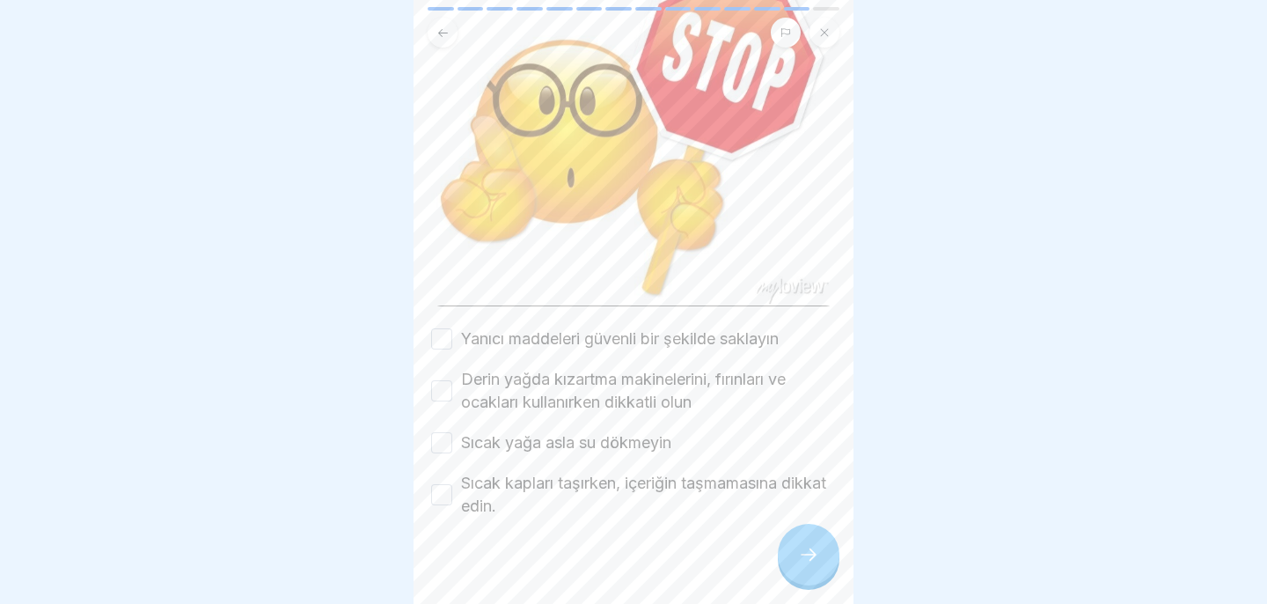
scroll to position [296, 0]
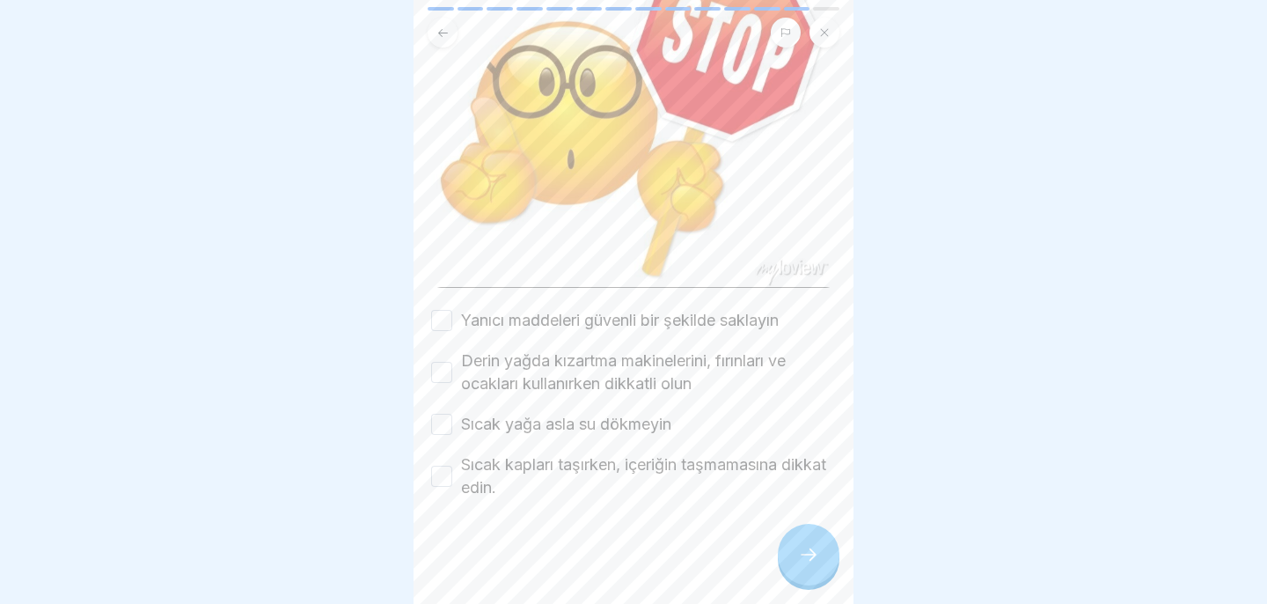
click at [457, 317] on div "Yanıcı maddeleri güvenli bir şekilde saklayın" at bounding box center [605, 320] width 348 height 23
click at [443, 318] on button "Yanıcı maddeleri güvenli bir şekilde saklayın" at bounding box center [441, 320] width 21 height 21
click at [444, 369] on button "Derin yağda kızartma makinelerini, fırınları ve ocakları kullanırken dikkatli o…" at bounding box center [441, 372] width 21 height 21
click at [442, 418] on button "Sıcak yağa asla su dökmeyin" at bounding box center [441, 424] width 21 height 21
click at [441, 476] on button "Sıcak kapları taşırken, içeriğin taşmamasına dikkat edin." at bounding box center [441, 475] width 21 height 21
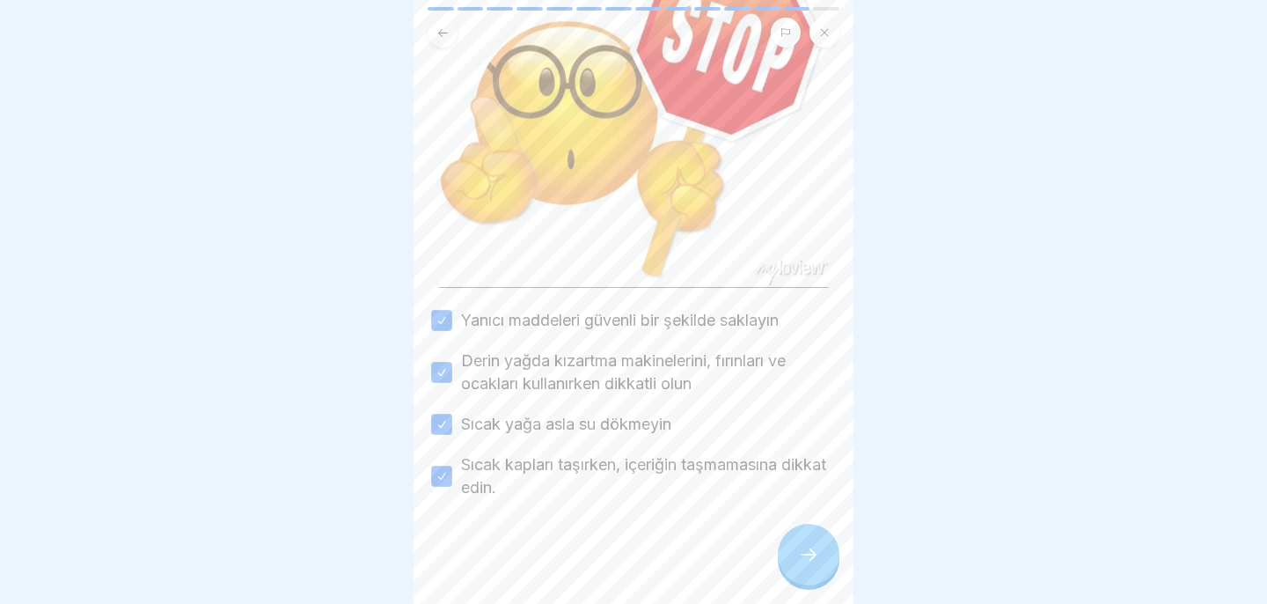
click at [816, 555] on icon at bounding box center [808, 554] width 21 height 21
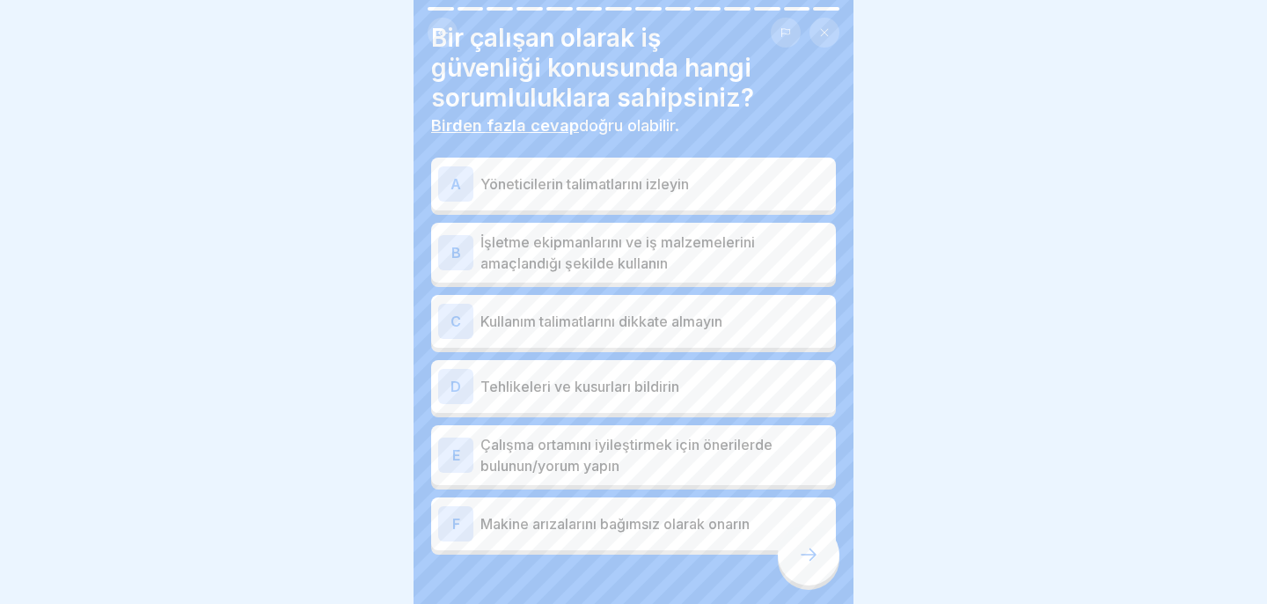
scroll to position [48, 0]
click at [621, 180] on font "Yöneticilerin talimatlarını izleyin" at bounding box center [584, 182] width 209 height 18
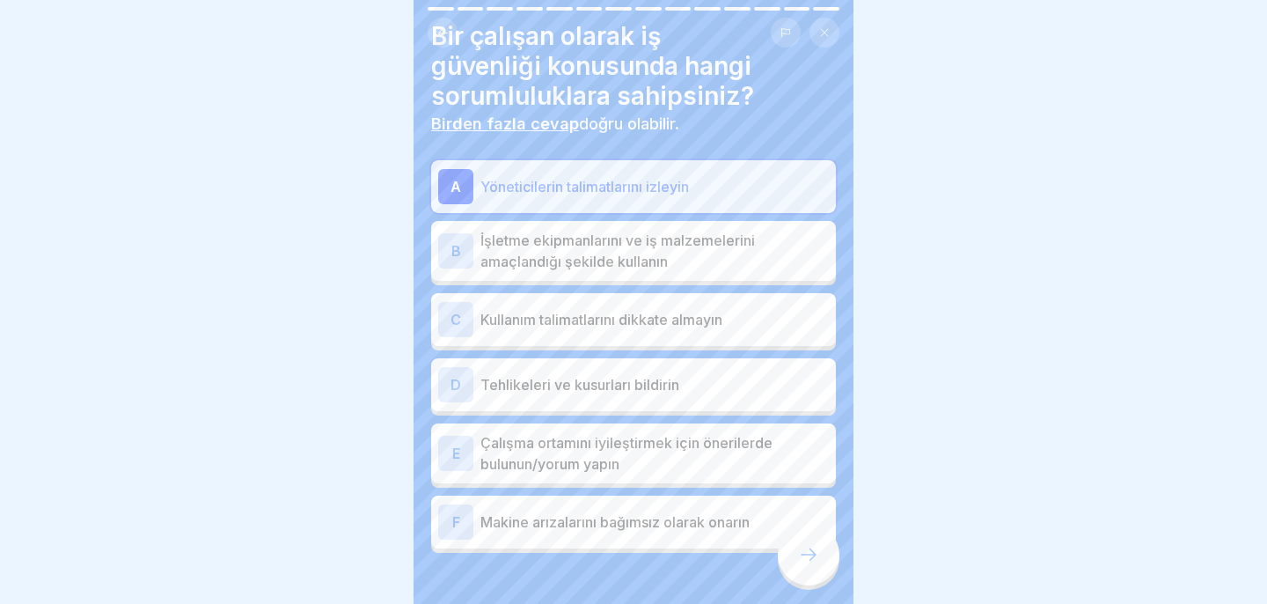
click at [621, 246] on font "İşletme ekipmanlarını ve iş malzemelerini amaçlandığı şekilde kullanın" at bounding box center [617, 250] width 274 height 39
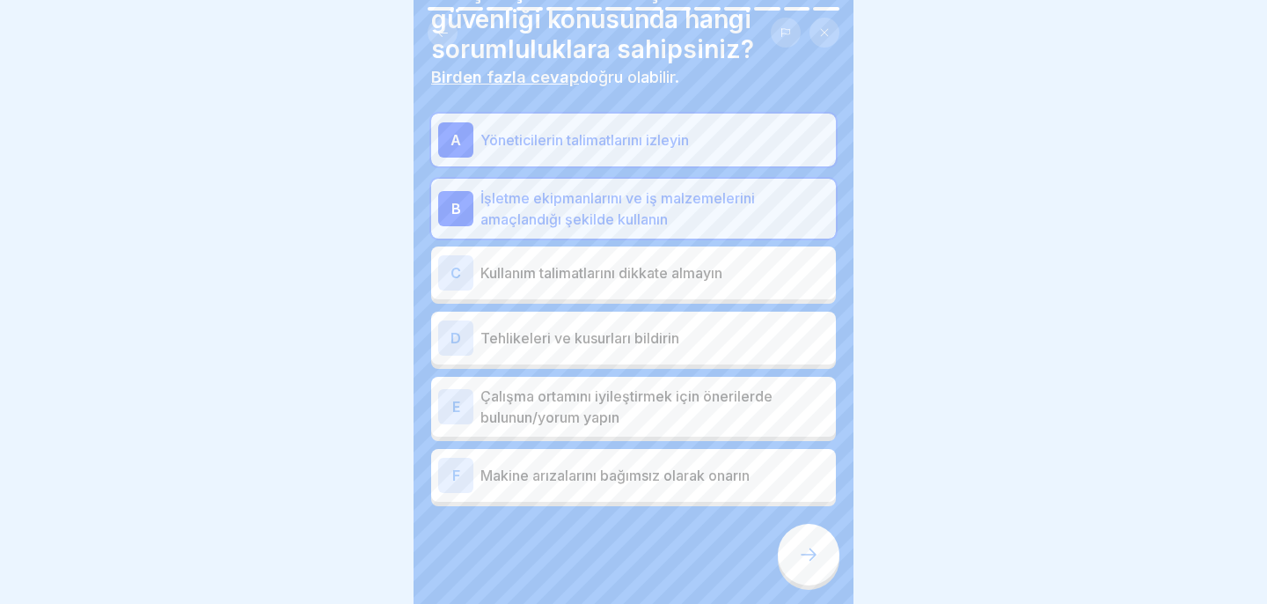
scroll to position [95, 0]
click at [611, 334] on font "Tehlikeleri ve kusurları bildirin" at bounding box center [579, 337] width 199 height 18
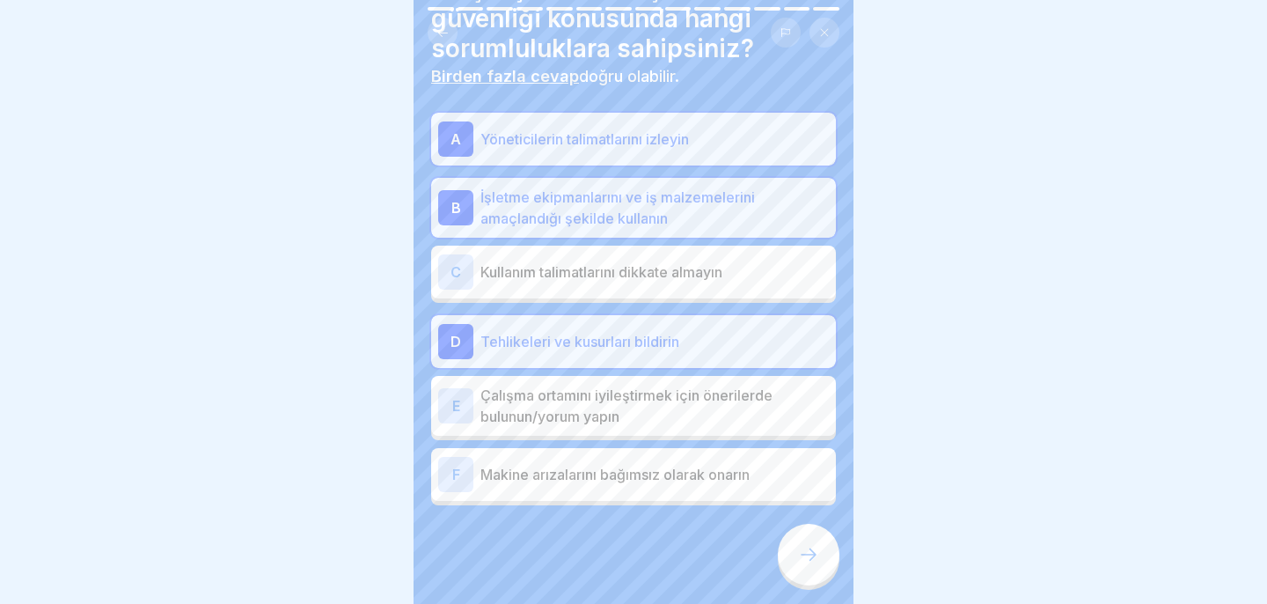
click at [618, 419] on font "Çalışma ortamını iyileştirmek için önerilerde bulunun/yorum yapın" at bounding box center [626, 405] width 292 height 39
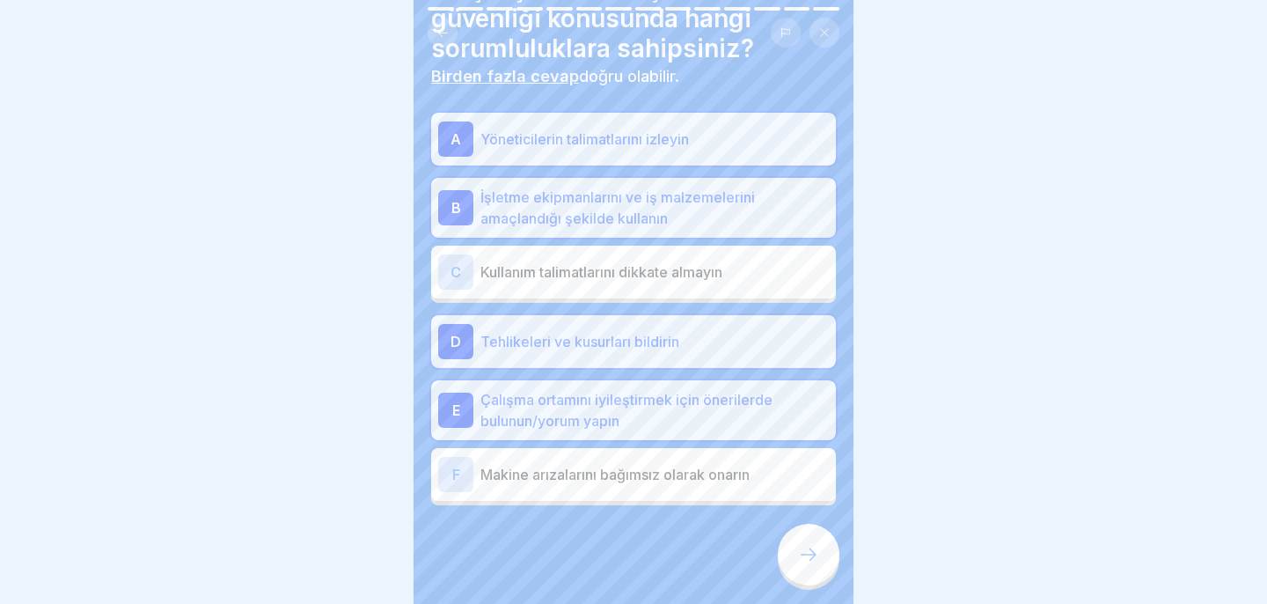
click at [625, 495] on div "F Makine arızalarını bağımsız olarak onarın" at bounding box center [633, 474] width 405 height 53
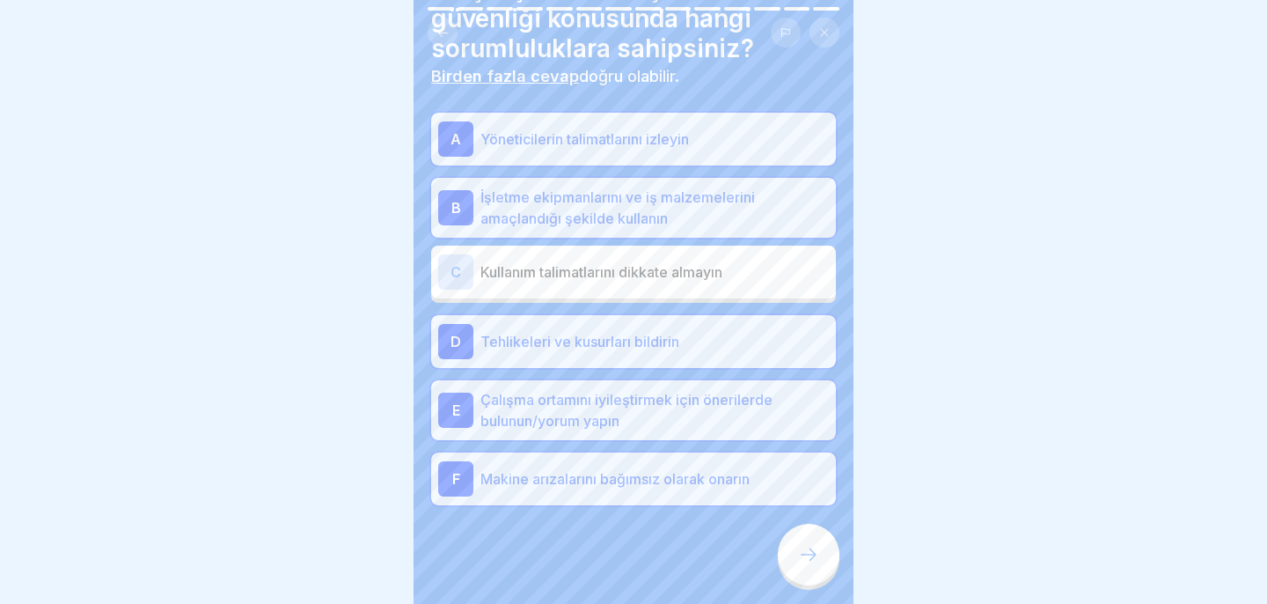
click at [625, 495] on div "F Makine arızalarını bağımsız olarak onarın" at bounding box center [633, 478] width 391 height 35
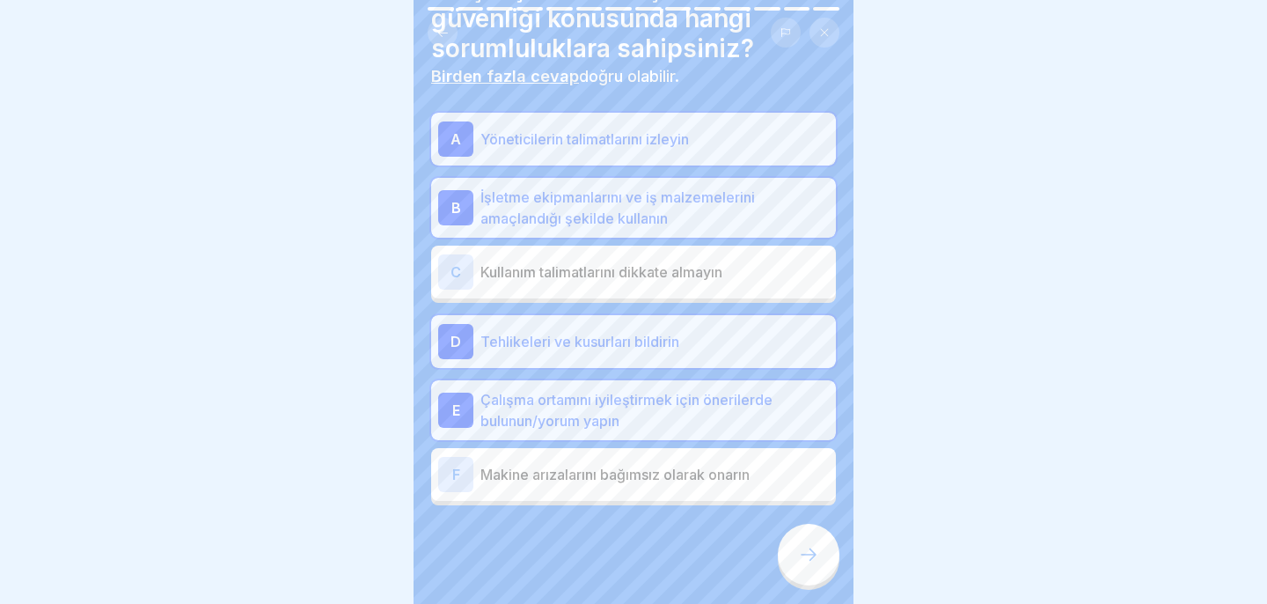
click at [786, 562] on div at bounding box center [809, 554] width 62 height 62
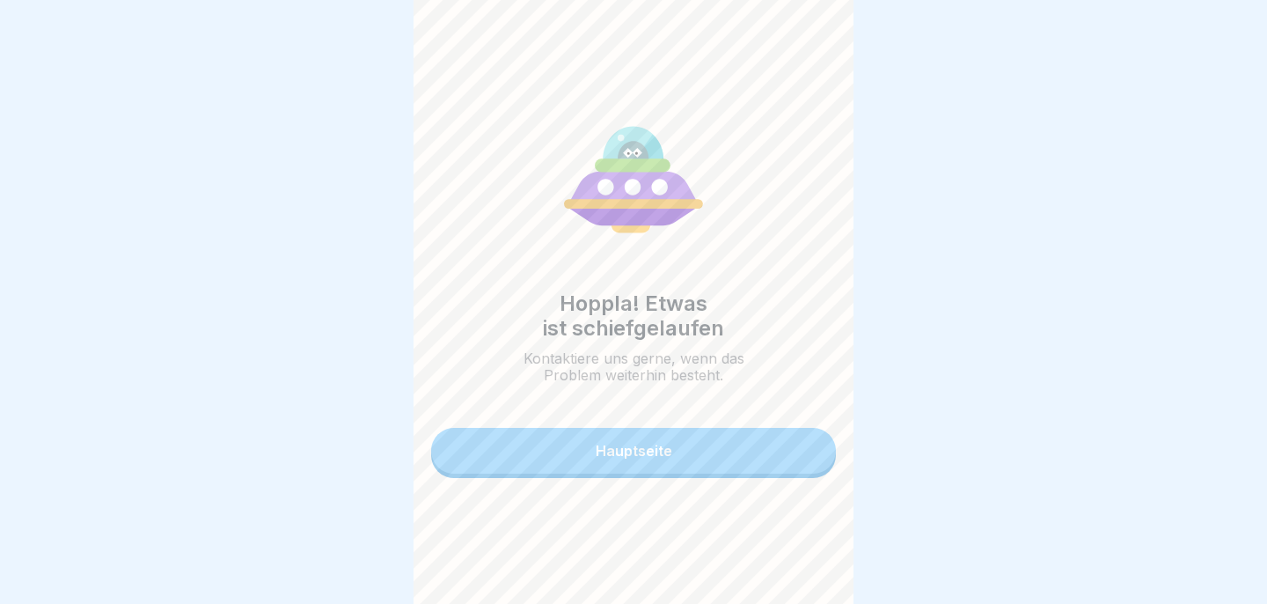
click at [706, 454] on button "Hauptseite" at bounding box center [633, 451] width 405 height 46
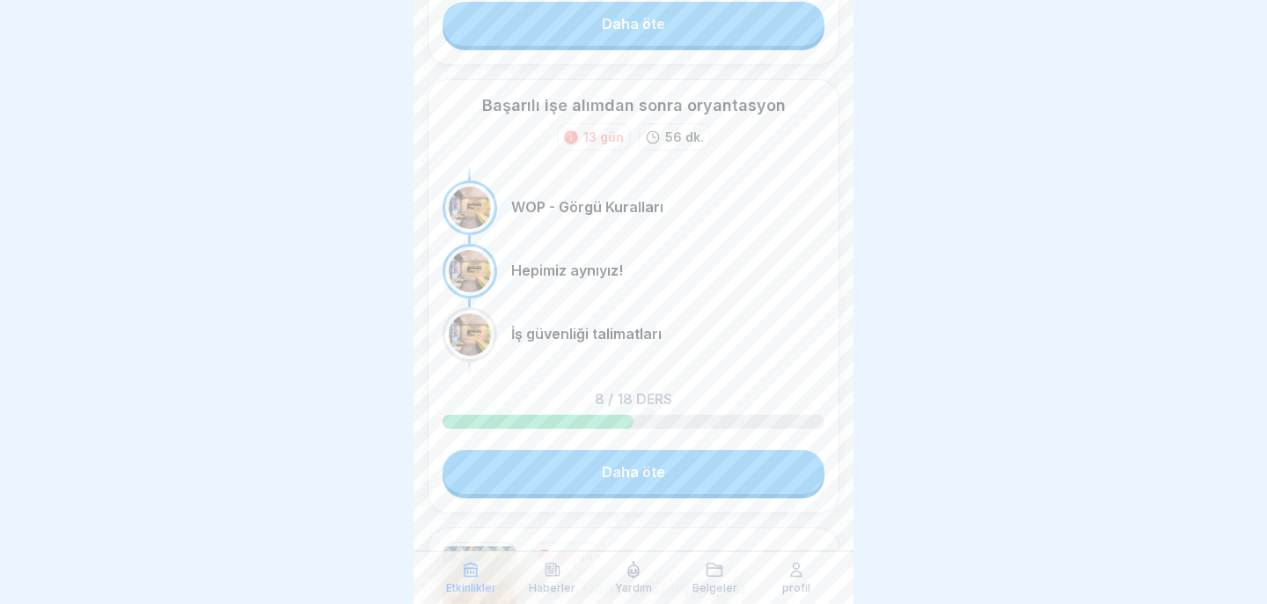
click at [742, 487] on link "Daha öte" at bounding box center [634, 472] width 382 height 44
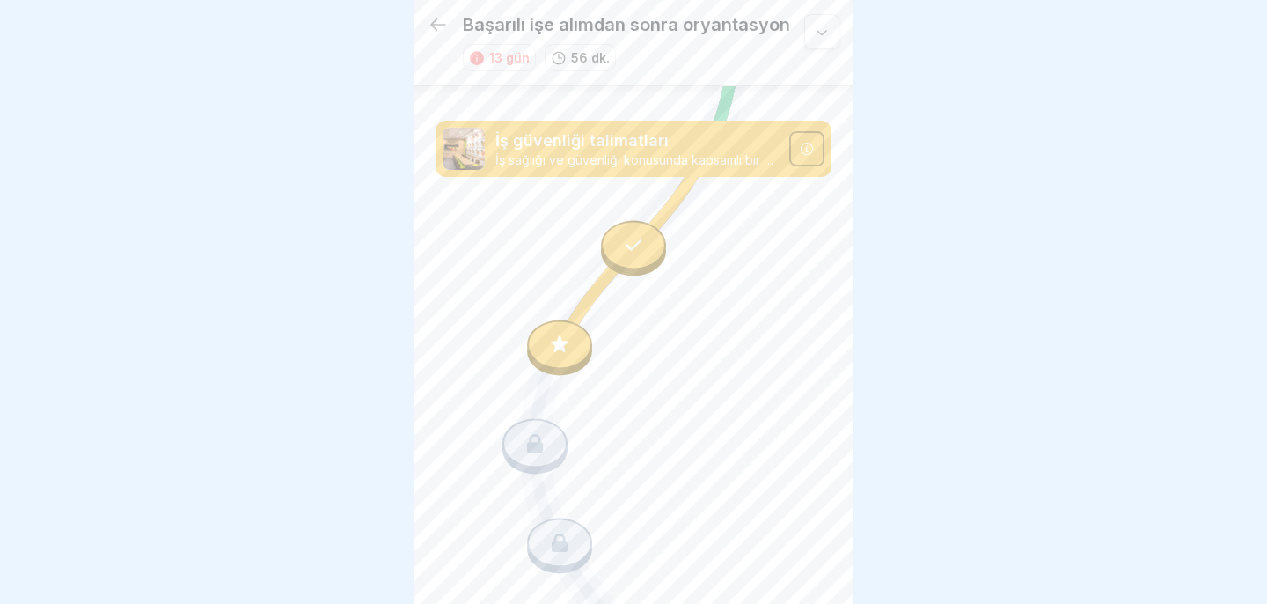
scroll to position [1097, 0]
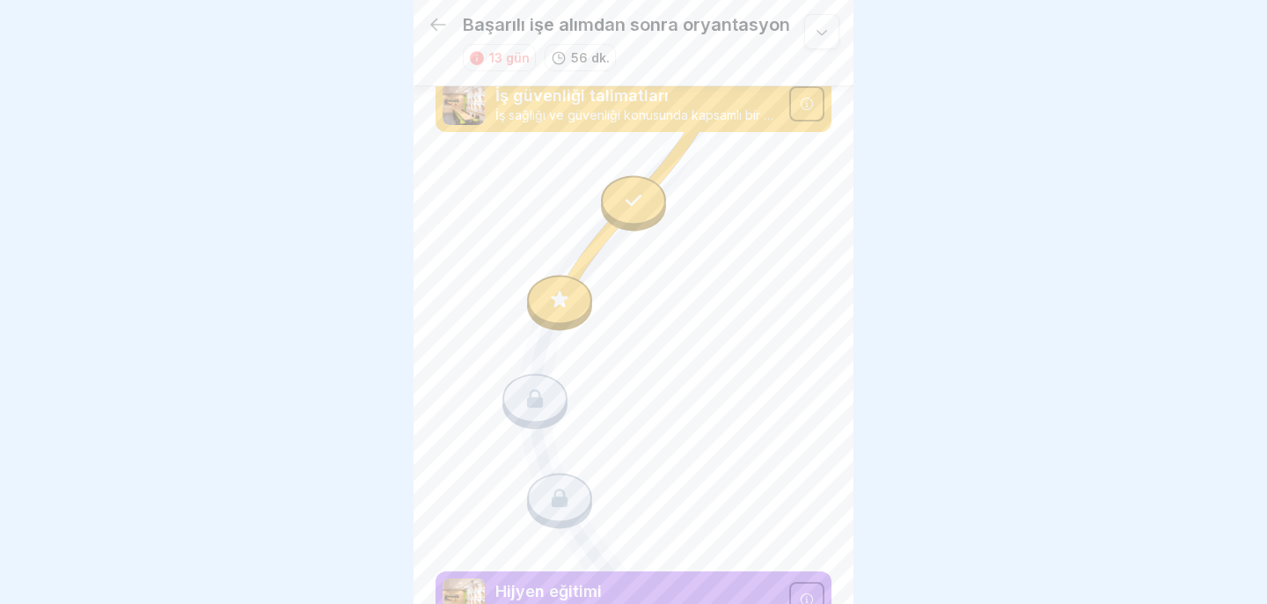
click at [561, 297] on icon at bounding box center [559, 299] width 23 height 23
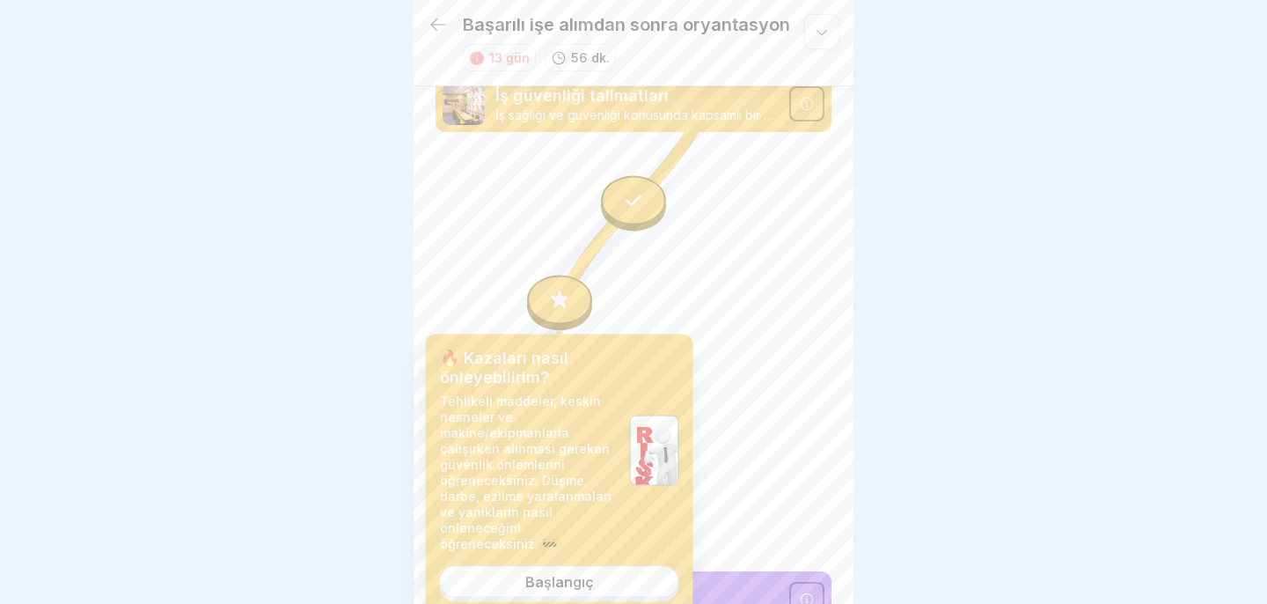
click at [566, 592] on link "Başlangıç" at bounding box center [559, 582] width 239 height 32
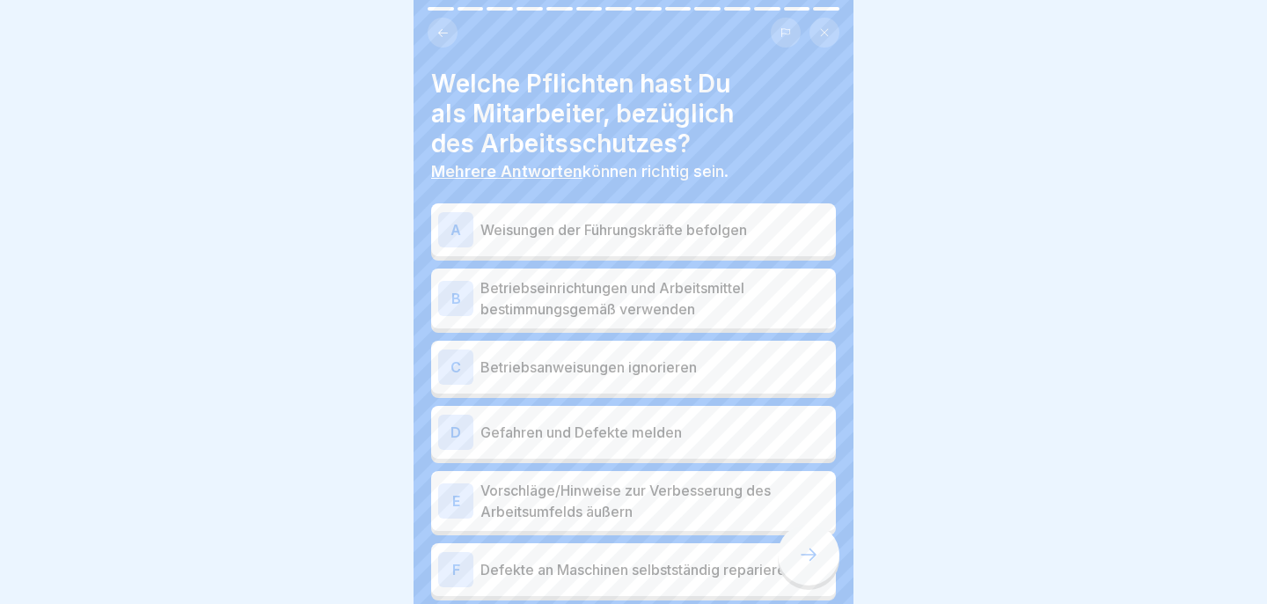
click at [634, 243] on div "A Weisungen der Führungskräfte befolgen" at bounding box center [633, 229] width 391 height 35
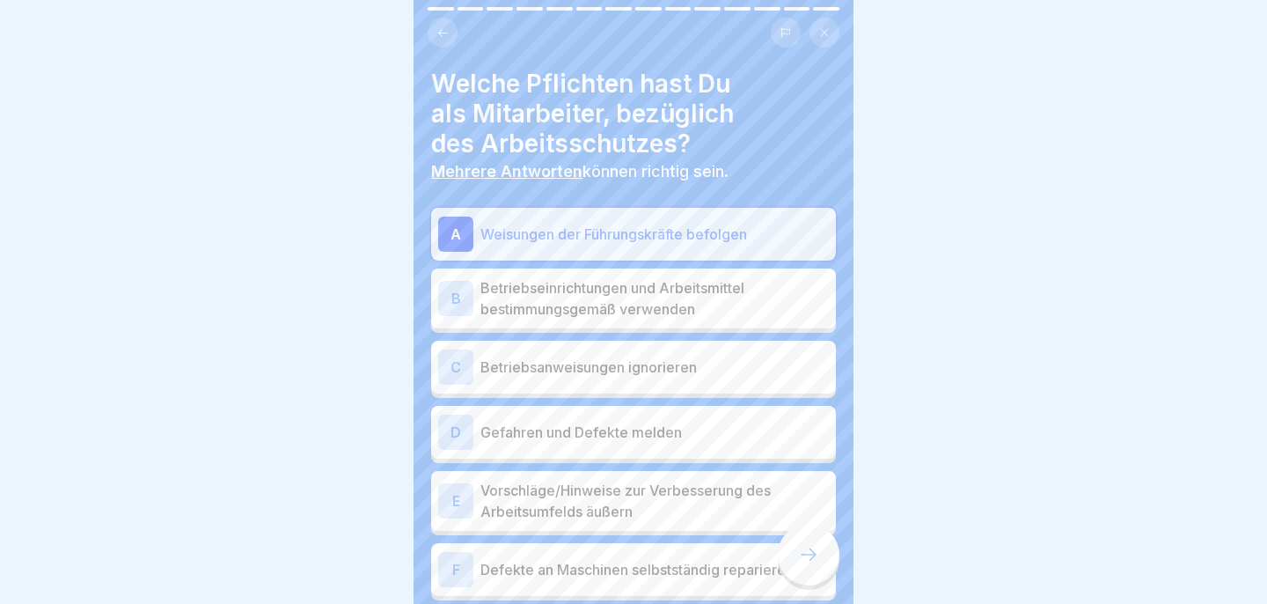
click at [635, 312] on p "Betriebseinrichtungen und Arbeitsmittel bestimmungsgemäß verwenden" at bounding box center [654, 298] width 348 height 42
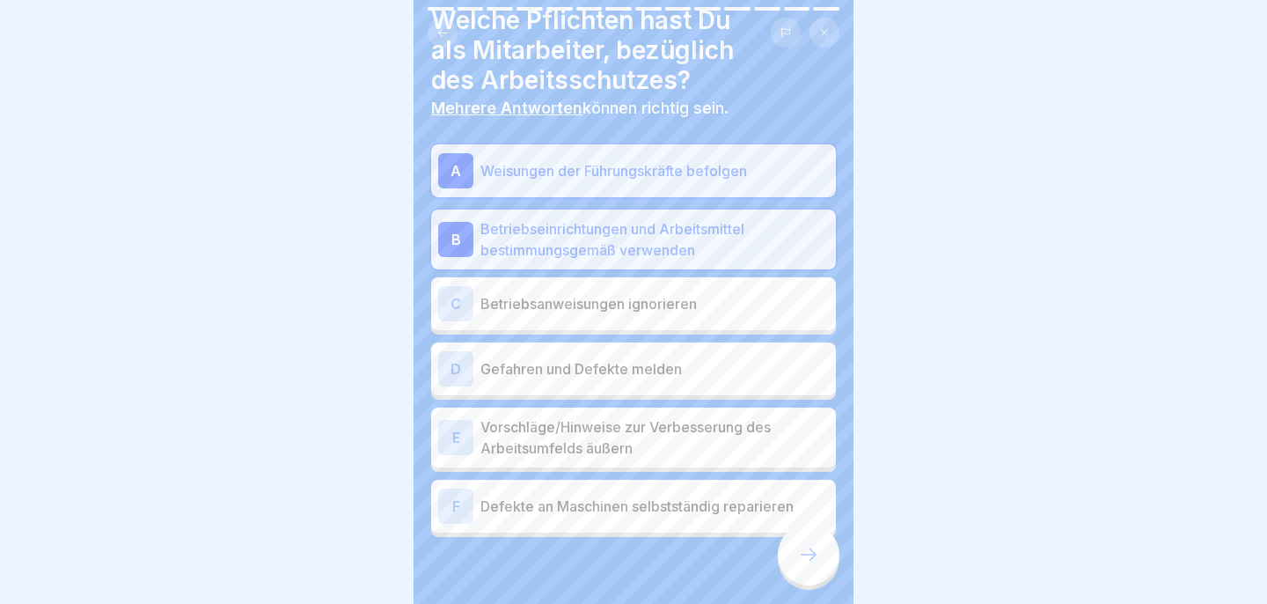
scroll to position [66, 0]
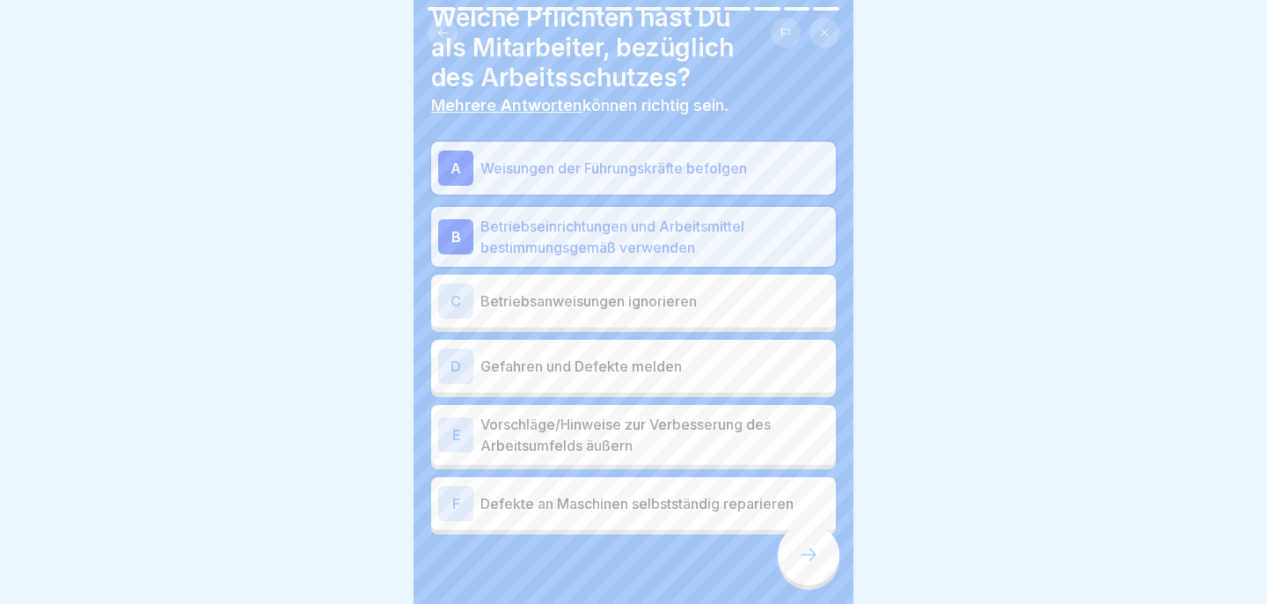
click at [632, 374] on p "Gefahren und Defekte melden" at bounding box center [654, 365] width 348 height 21
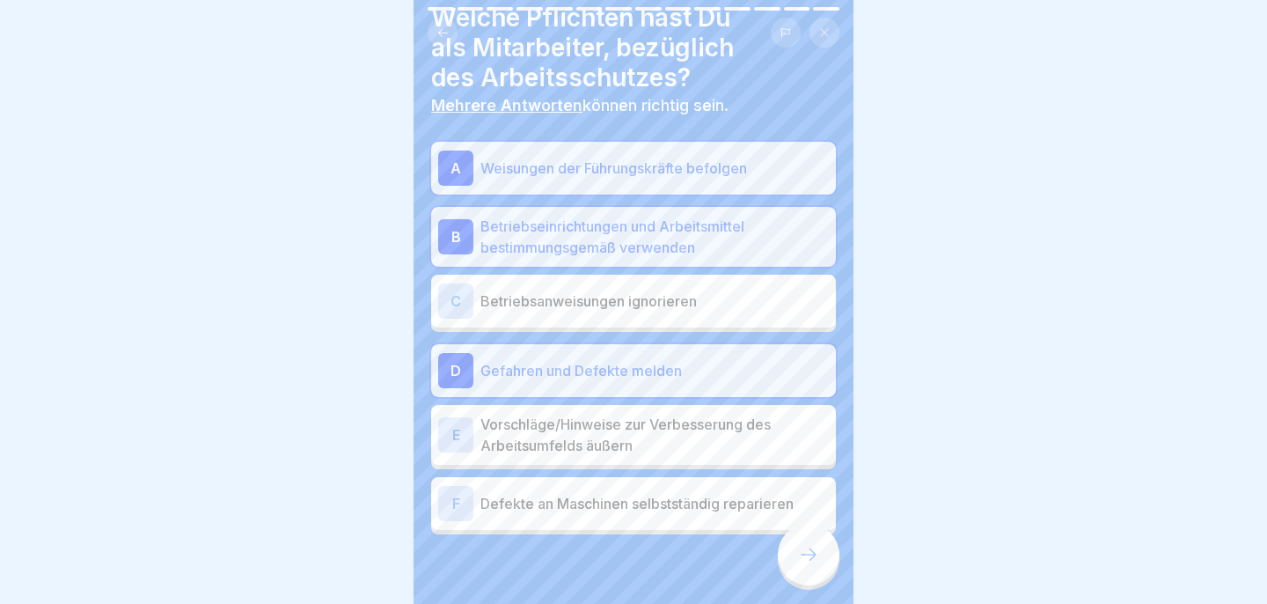
click at [639, 440] on p "Vorschläge/Hinweise zur Verbesserung des Arbeitsumfelds äußern" at bounding box center [654, 435] width 348 height 42
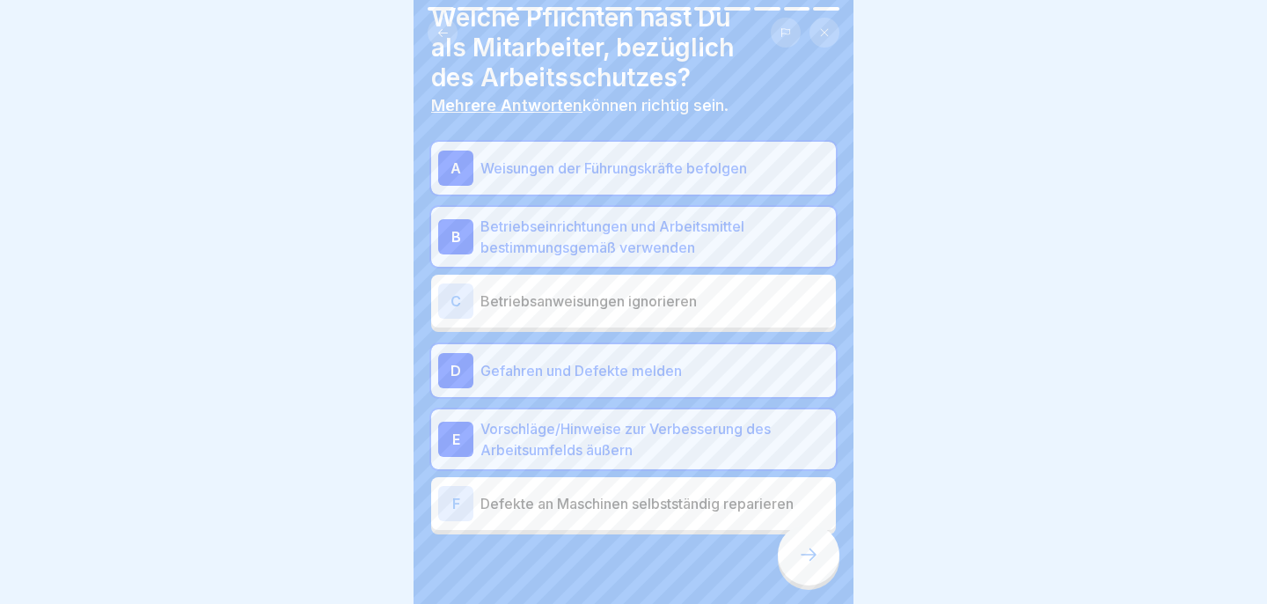
click at [812, 567] on div at bounding box center [809, 554] width 62 height 62
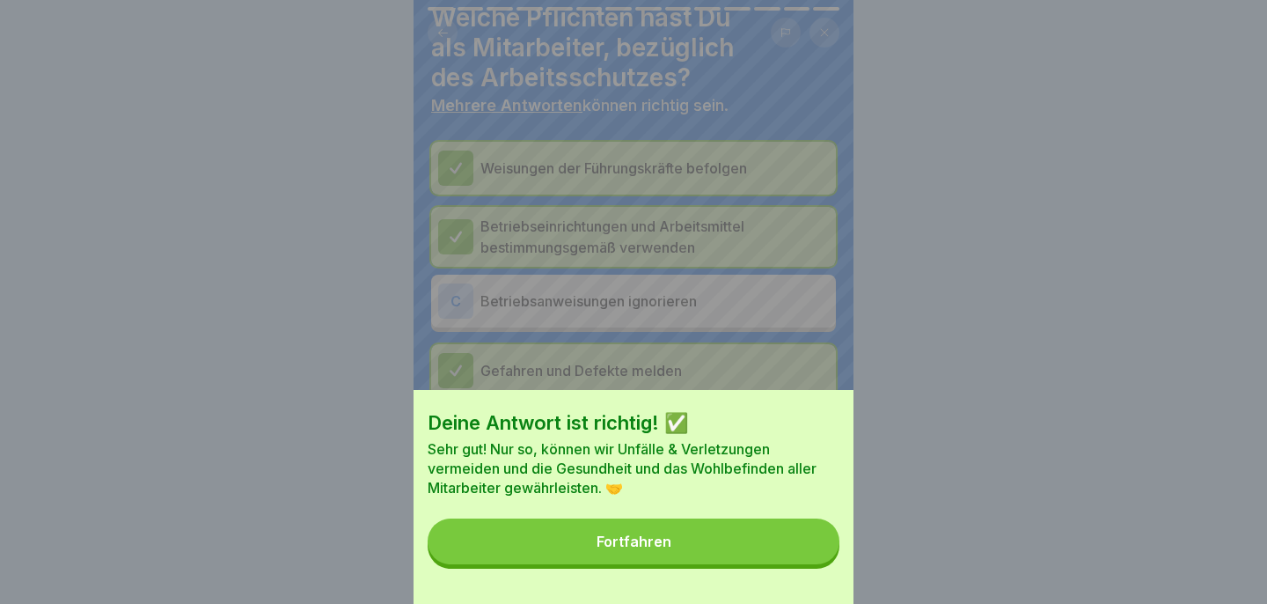
click at [734, 533] on button "Fortfahren" at bounding box center [634, 541] width 412 height 46
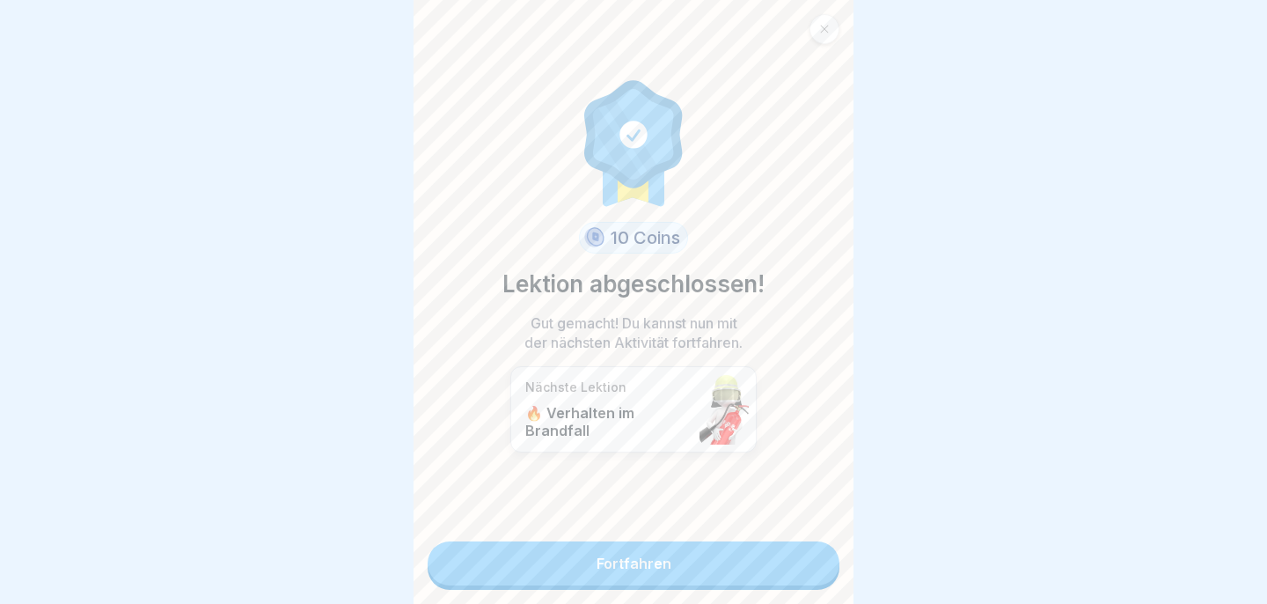
click at [699, 572] on link "Fortfahren" at bounding box center [634, 563] width 412 height 44
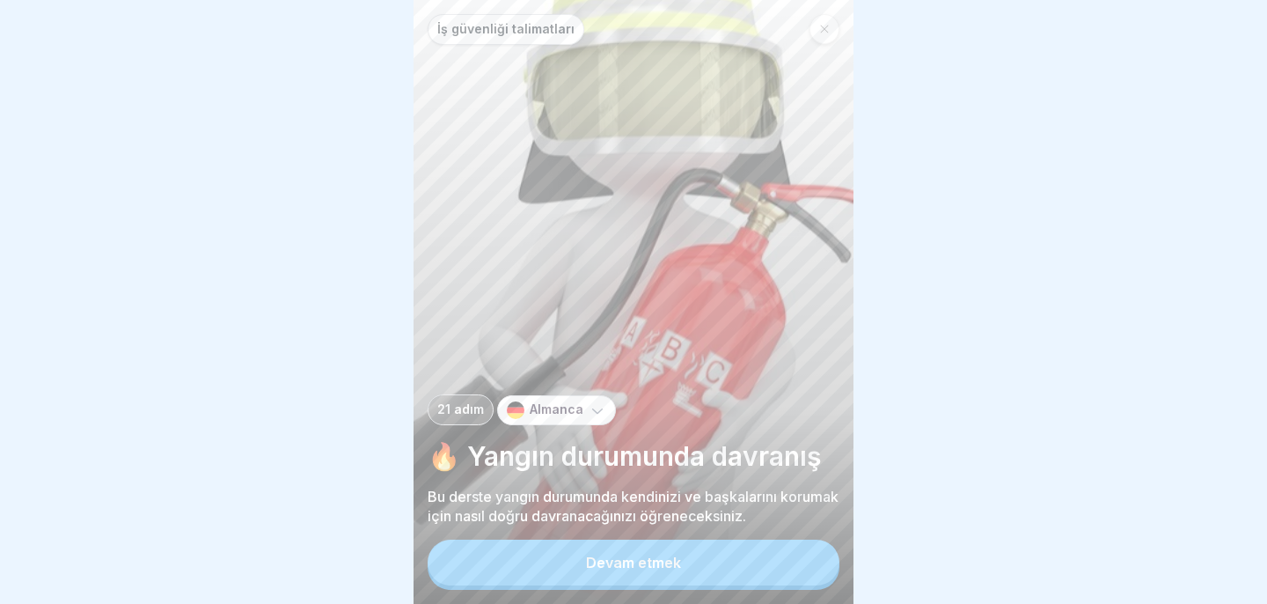
click at [741, 367] on div "İş güvenliği talimatları 21 adım Almanca 🔥 Yangın durumunda davranış Bu derste …" at bounding box center [634, 302] width 440 height 604
click at [582, 411] on div "Almanca" at bounding box center [556, 410] width 119 height 30
click at [675, 415] on div "21 adım Almanca" at bounding box center [634, 409] width 412 height 31
click at [626, 568] on font "Devam etmek" at bounding box center [633, 562] width 95 height 18
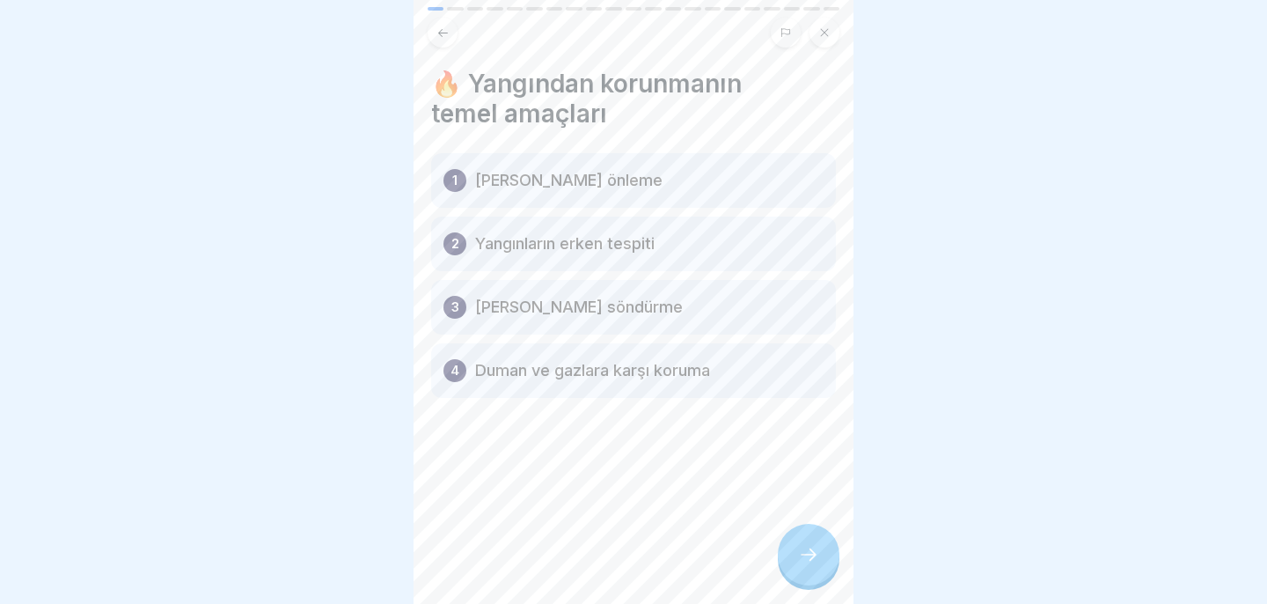
click at [831, 553] on div at bounding box center [809, 554] width 62 height 62
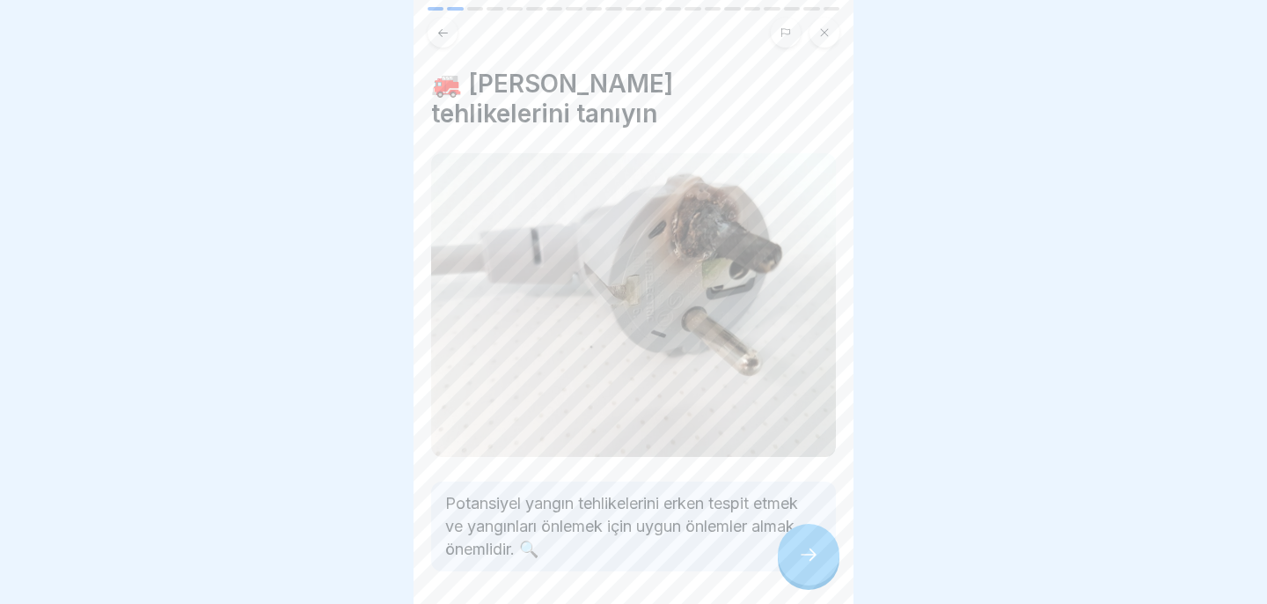
click at [818, 549] on icon at bounding box center [808, 554] width 21 height 21
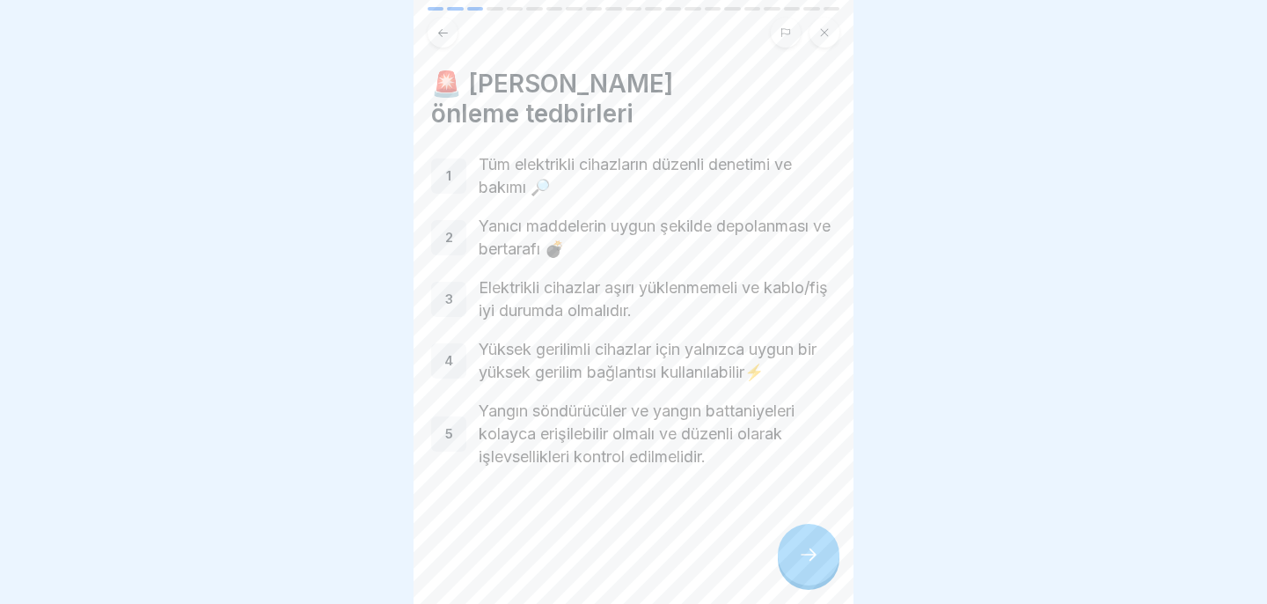
click at [816, 545] on div at bounding box center [809, 554] width 62 height 62
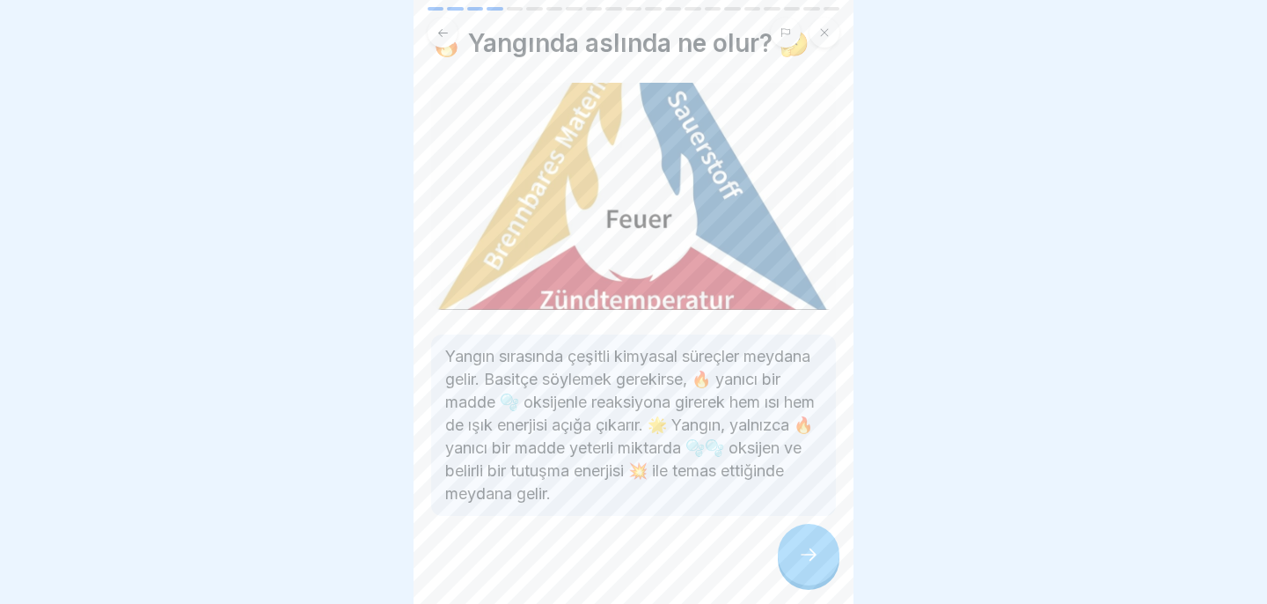
scroll to position [39, 0]
click at [809, 551] on icon at bounding box center [808, 554] width 21 height 21
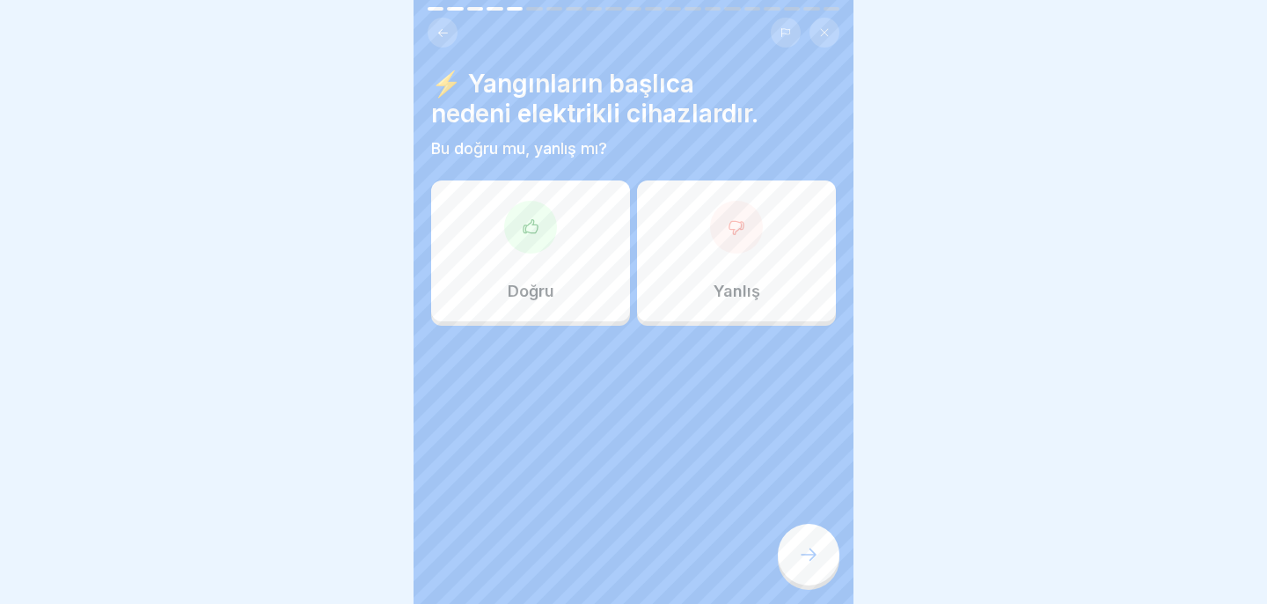
click at [542, 258] on div "Doğru" at bounding box center [530, 250] width 199 height 141
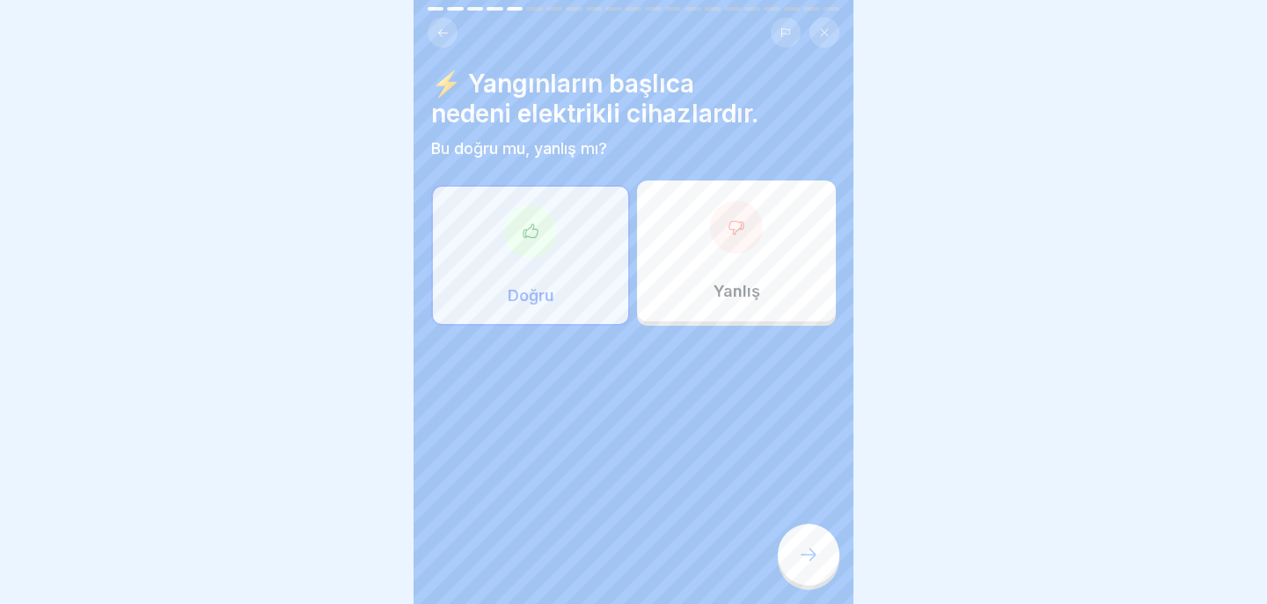
click at [829, 555] on div at bounding box center [809, 554] width 62 height 62
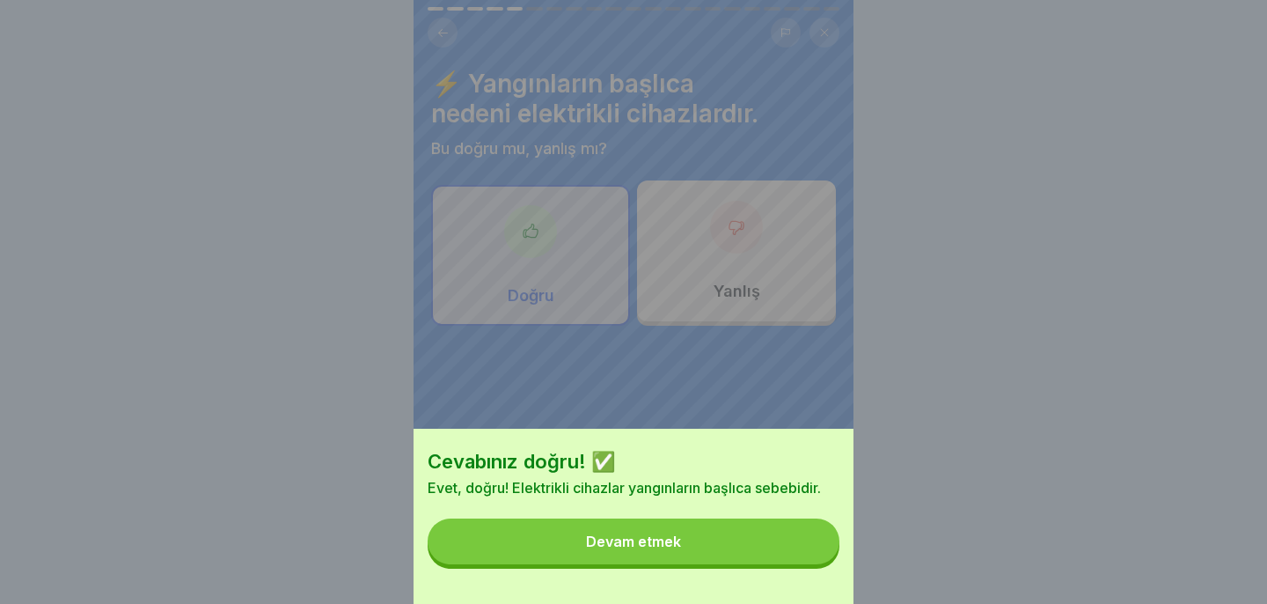
click at [785, 554] on button "Devam etmek" at bounding box center [634, 541] width 412 height 46
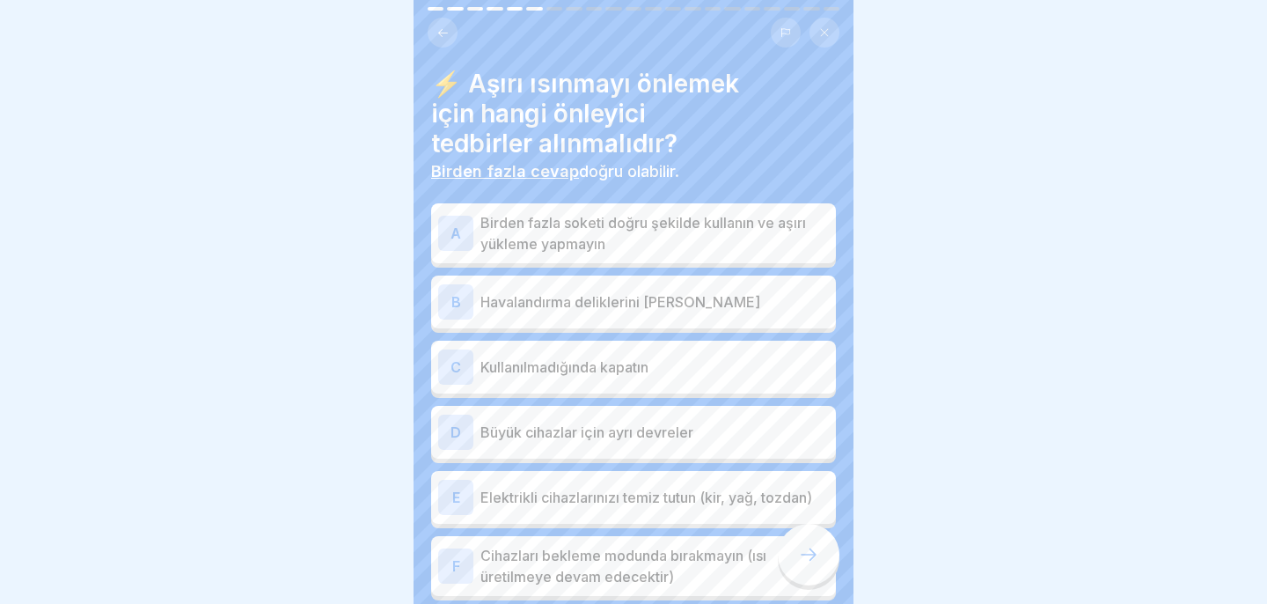
click at [772, 236] on p "Birden fazla soketi doğru şekilde kullanın ve aşırı yükleme yapmayın" at bounding box center [654, 233] width 348 height 42
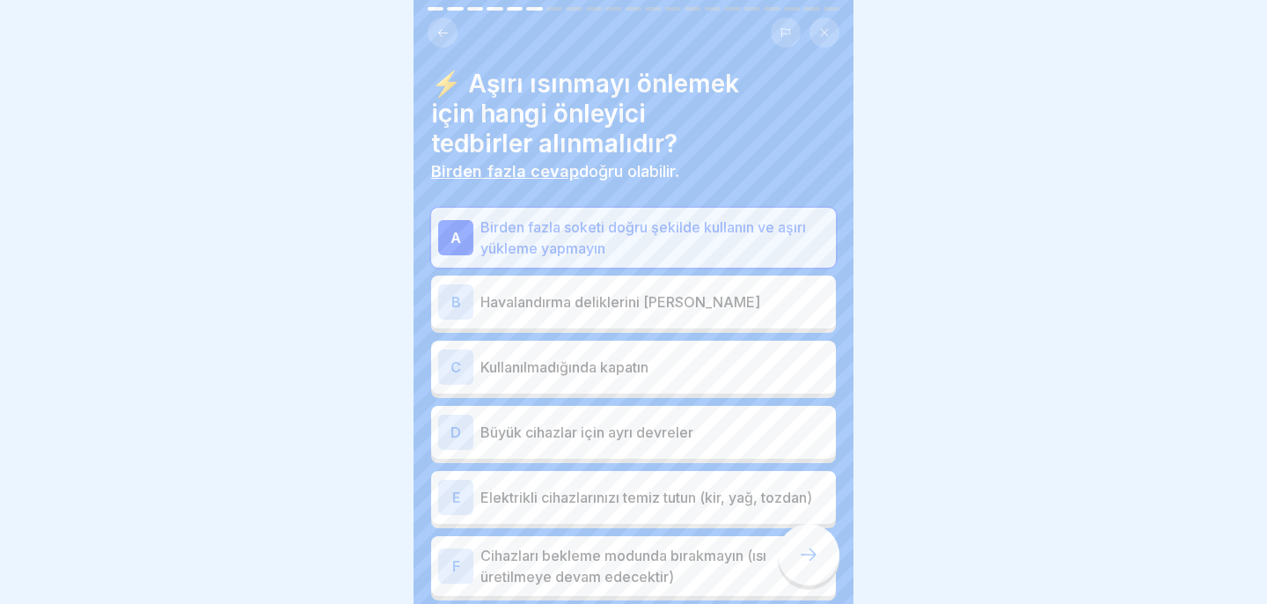
click at [737, 304] on p "Havalandırma deliklerini [PERSON_NAME]" at bounding box center [654, 301] width 348 height 21
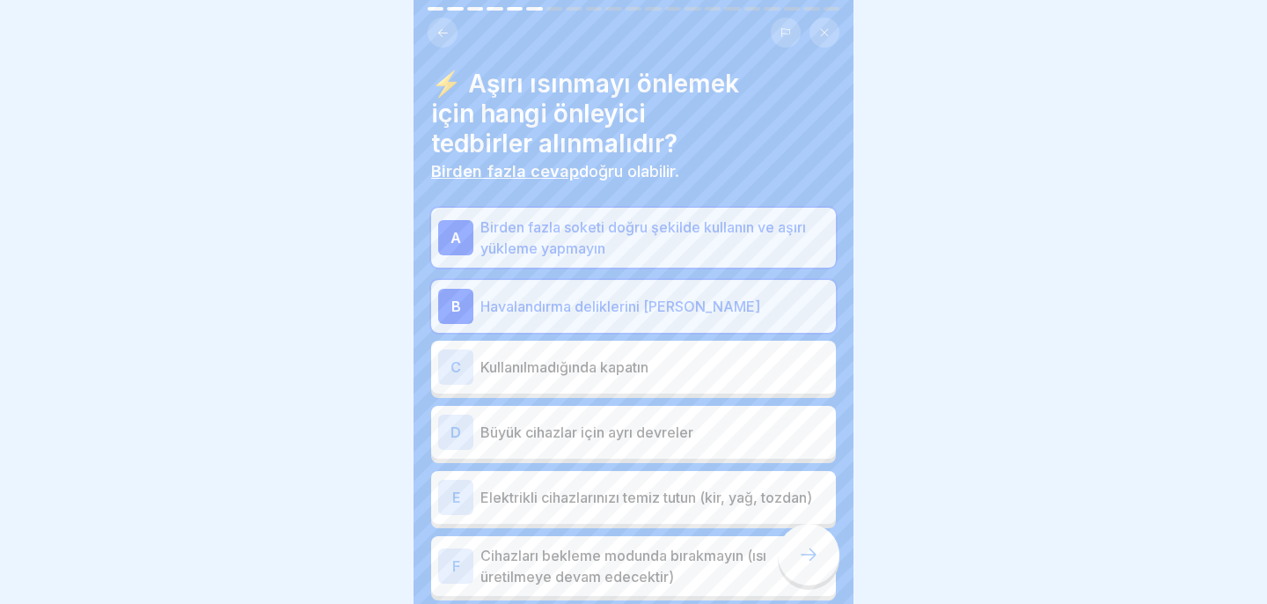
click at [692, 375] on p "Kullanılmadığında kapatın" at bounding box center [654, 366] width 348 height 21
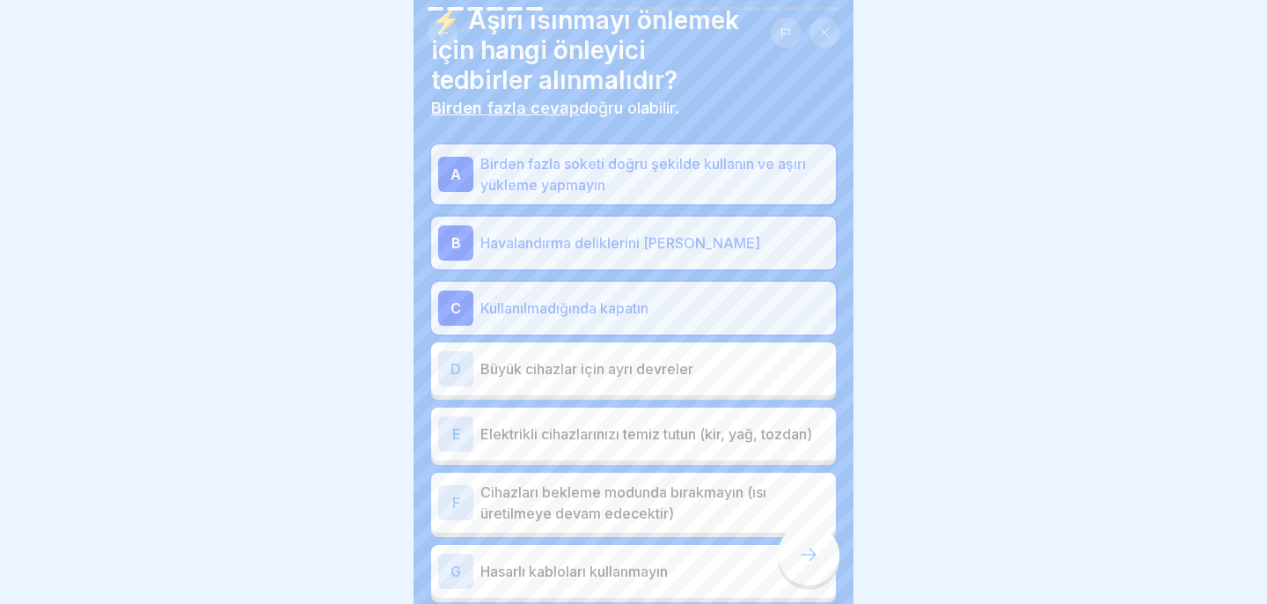
scroll to position [77, 0]
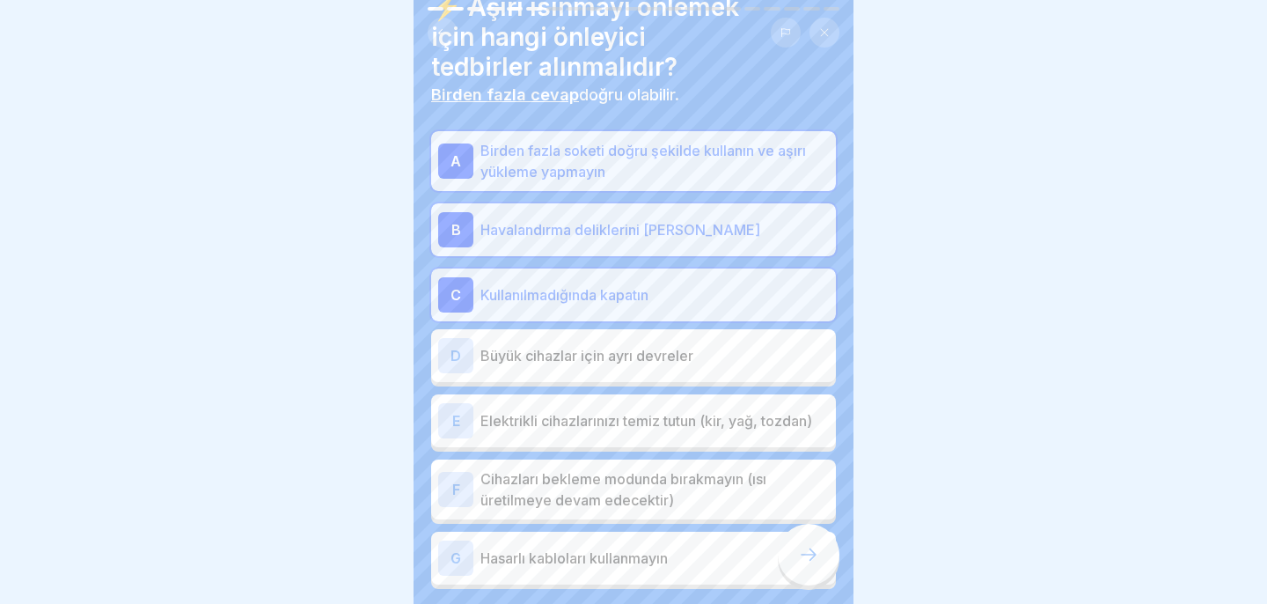
click at [701, 369] on div "D Büyük cihazlar için ayrı devreler" at bounding box center [633, 355] width 391 height 35
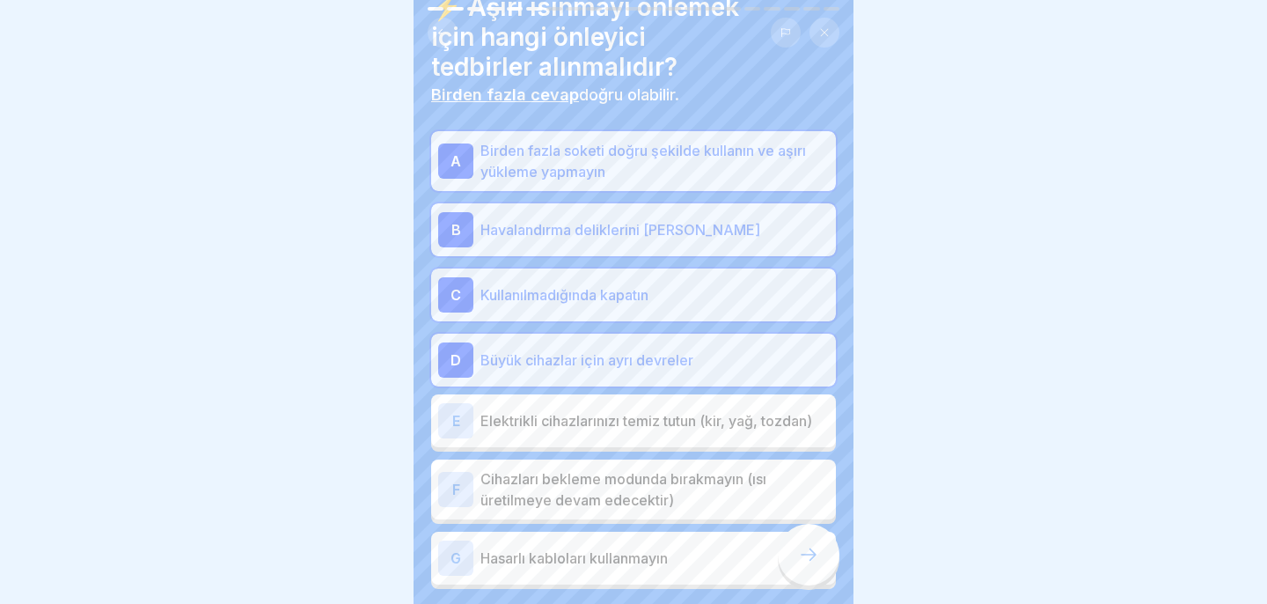
click at [711, 443] on div "E Elektrikli cihazlarınızı temiz tutun (kir, yağ, tozdan)" at bounding box center [633, 420] width 405 height 53
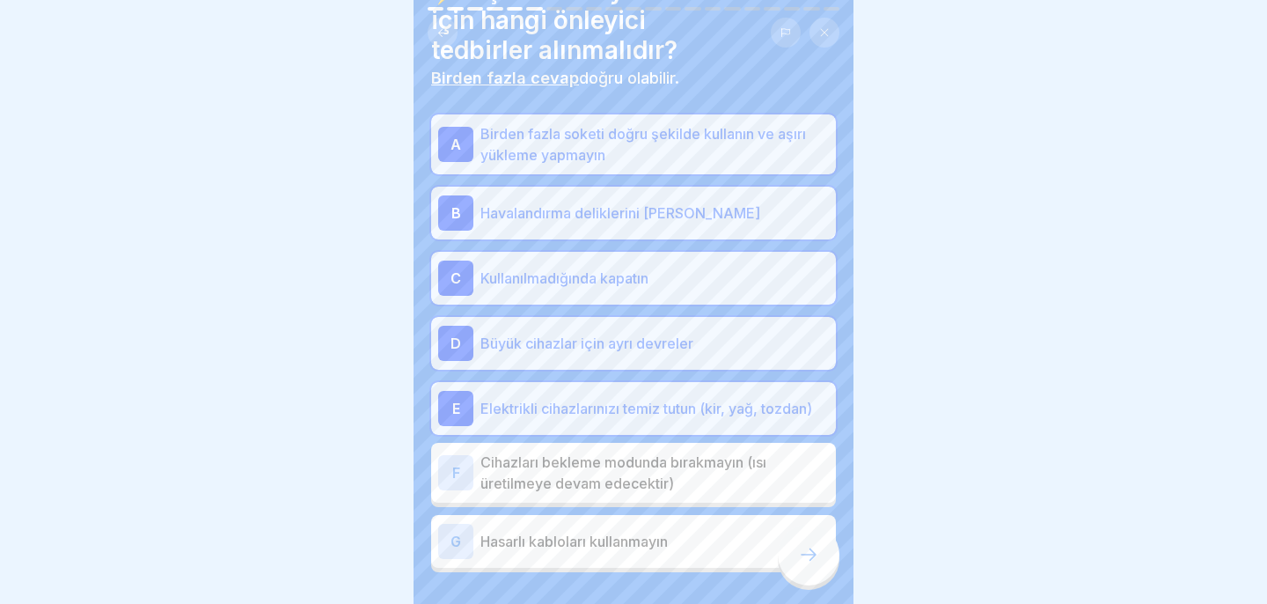
scroll to position [103, 0]
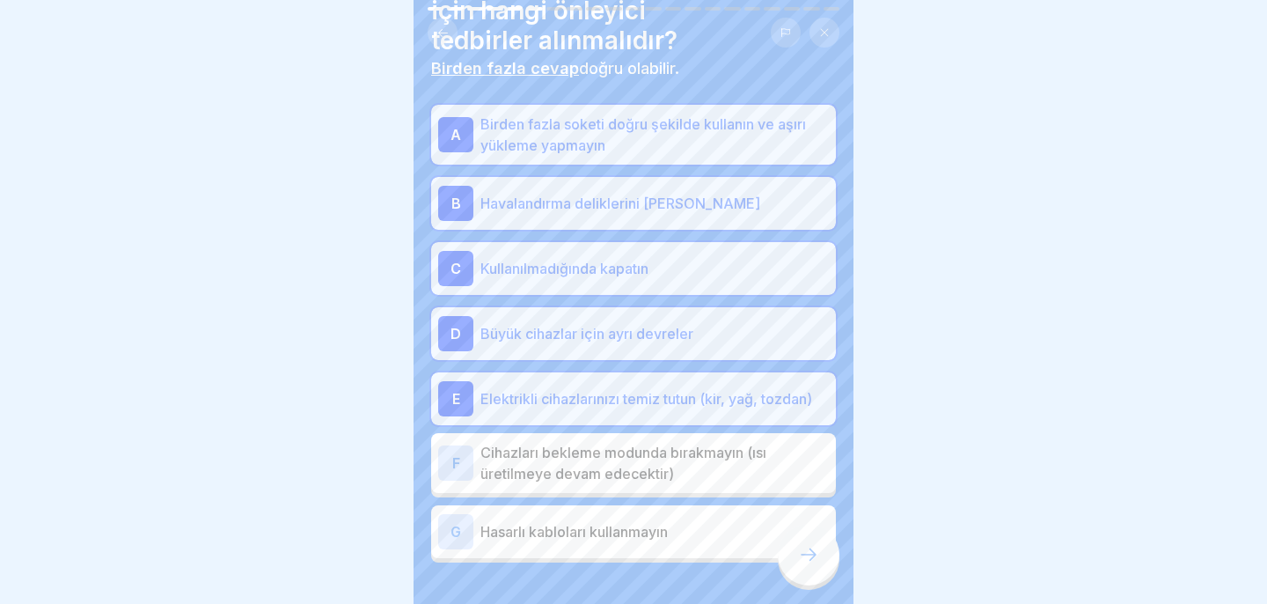
click at [749, 445] on font "Cihazları bekleme modunda bırakmayın (ısı üretilmeye devam edecektir)" at bounding box center [623, 462] width 286 height 39
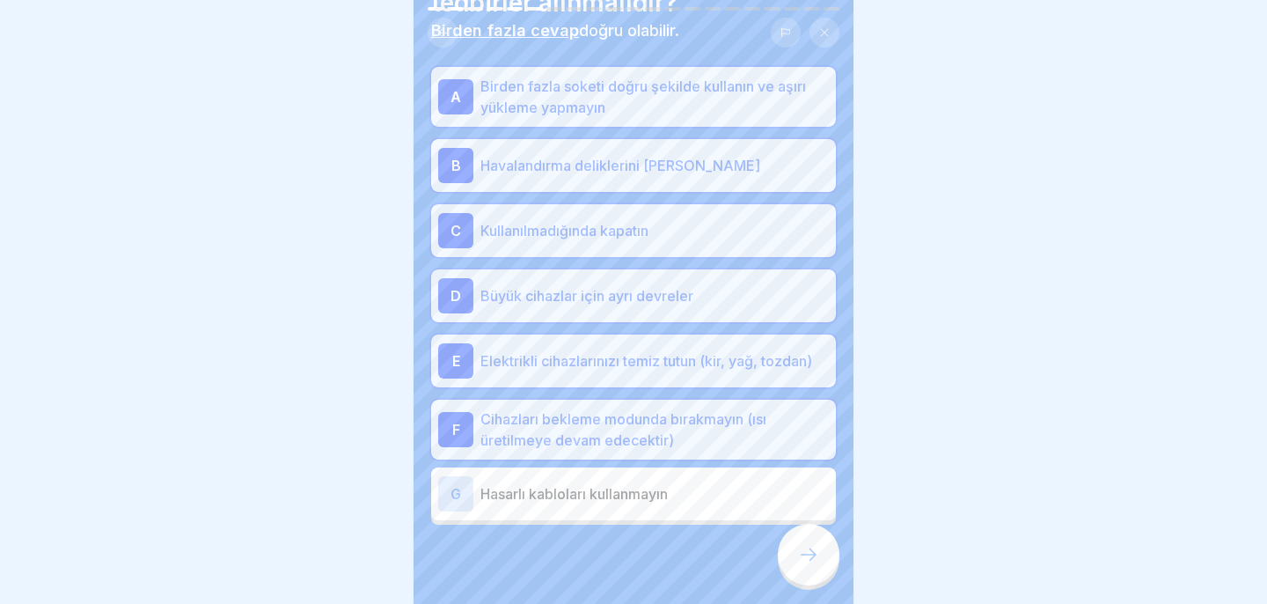
scroll to position [142, 0]
click at [692, 494] on p "Hasarlı kabloları kullanmayın" at bounding box center [654, 492] width 348 height 21
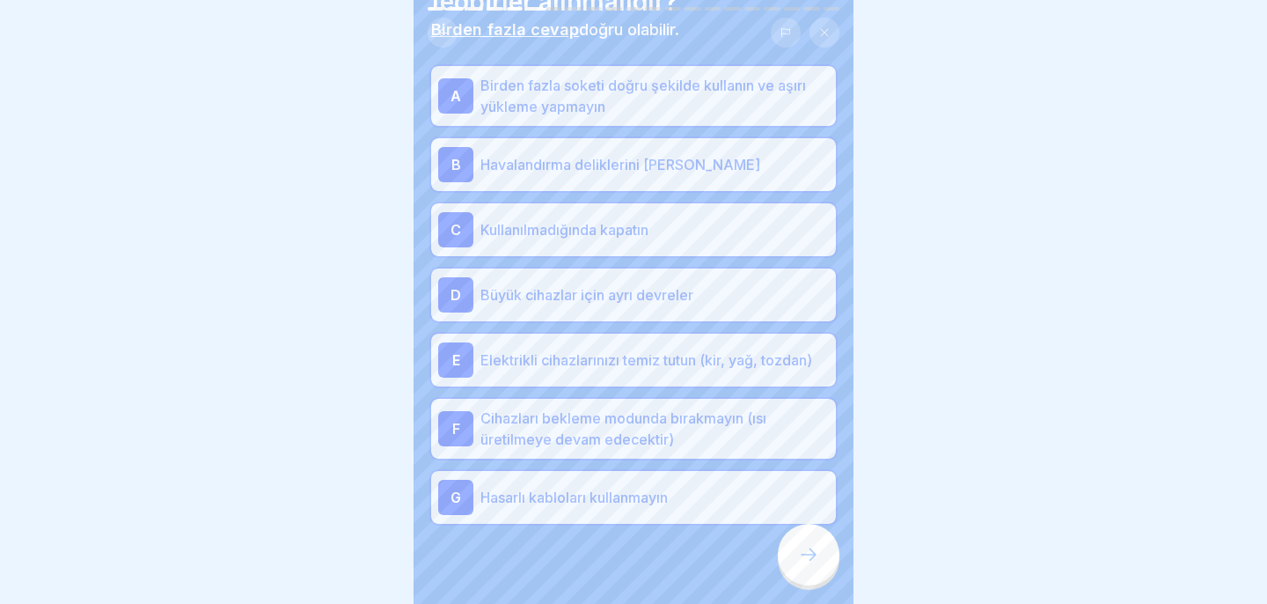
click at [824, 565] on div at bounding box center [809, 554] width 62 height 62
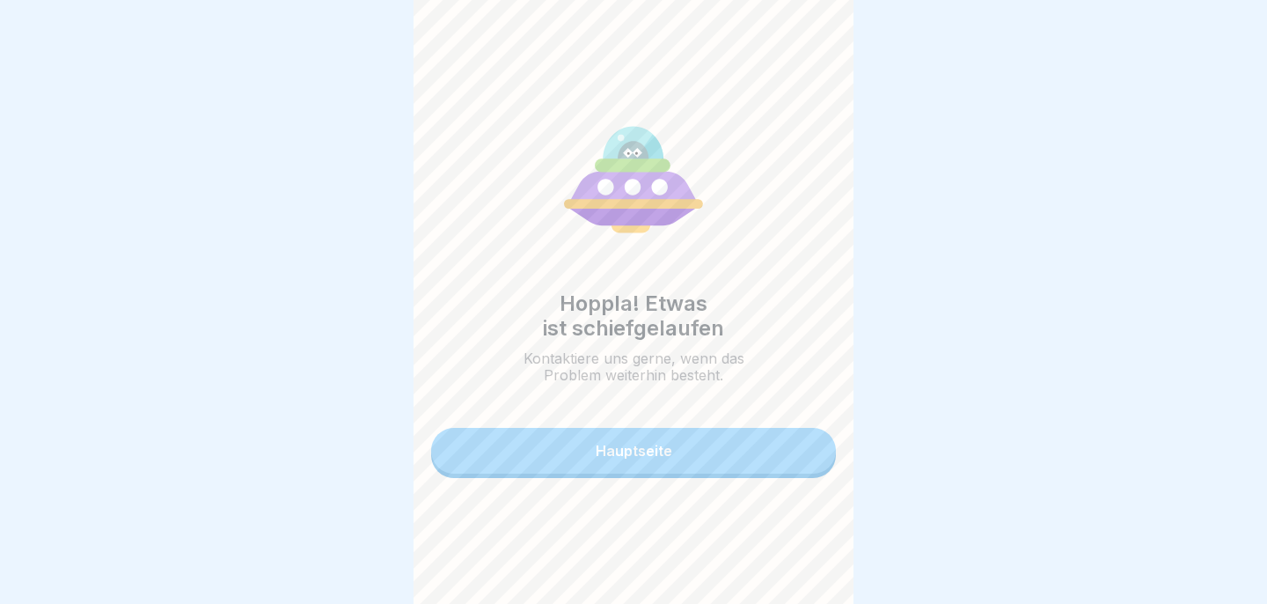
click at [767, 456] on button "Hauptseite" at bounding box center [633, 451] width 405 height 46
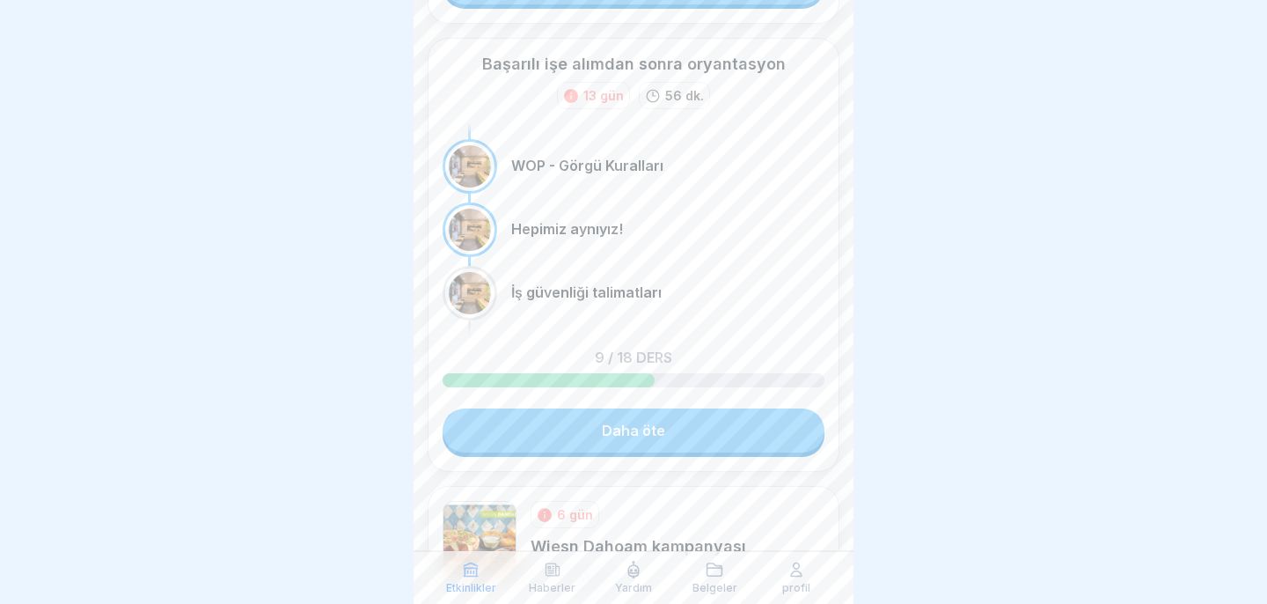
scroll to position [575, 0]
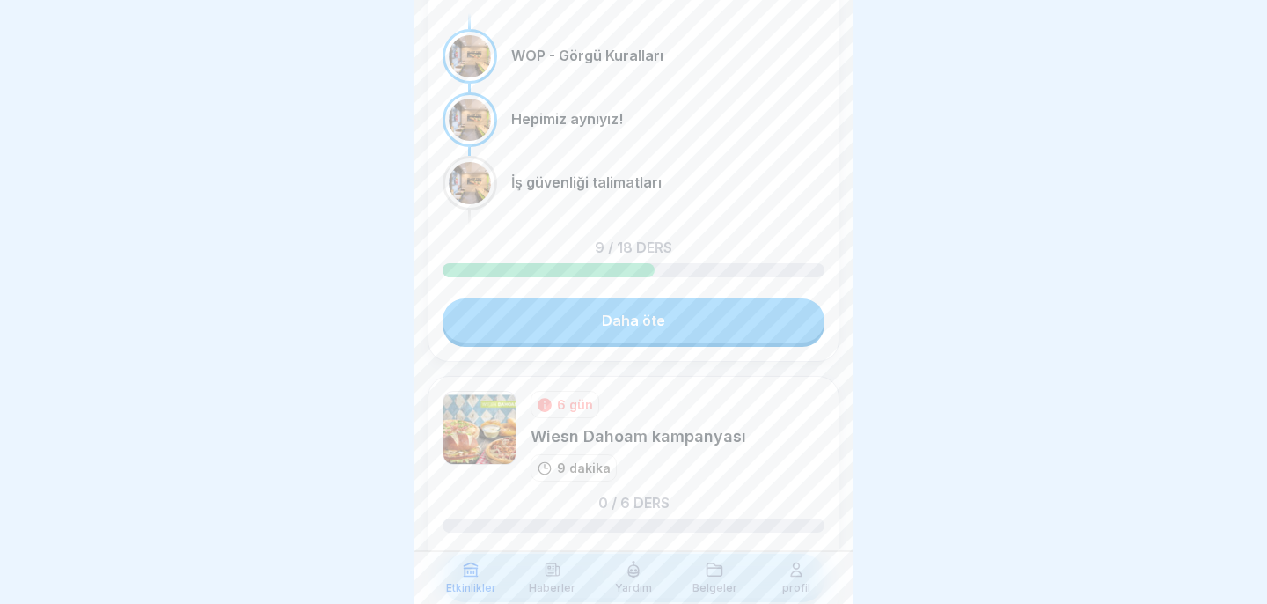
click at [715, 320] on link "Daha öte" at bounding box center [634, 320] width 382 height 44
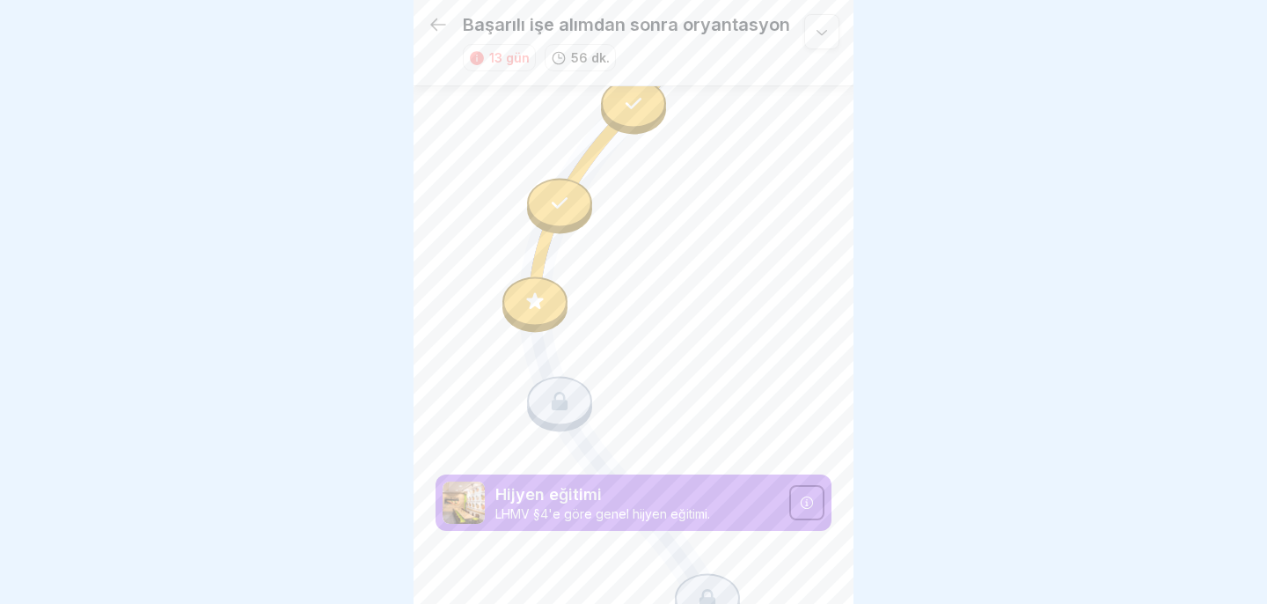
scroll to position [1197, 0]
click at [534, 304] on icon at bounding box center [534, 298] width 23 height 23
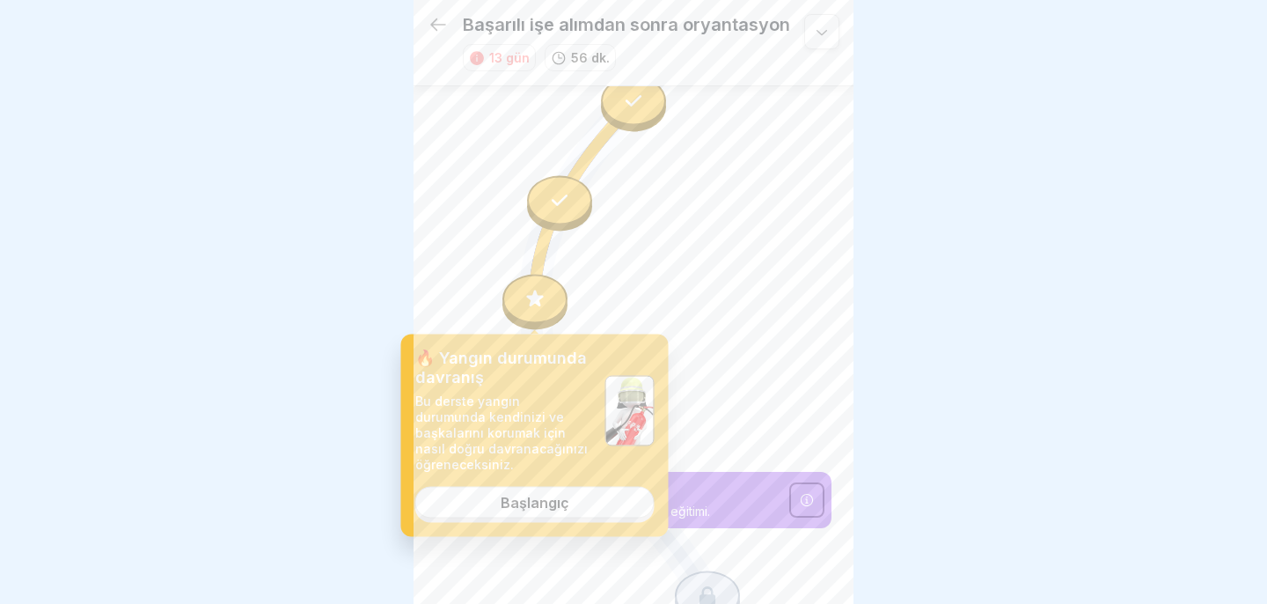
click at [543, 506] on font "Başlangıç" at bounding box center [535, 503] width 69 height 18
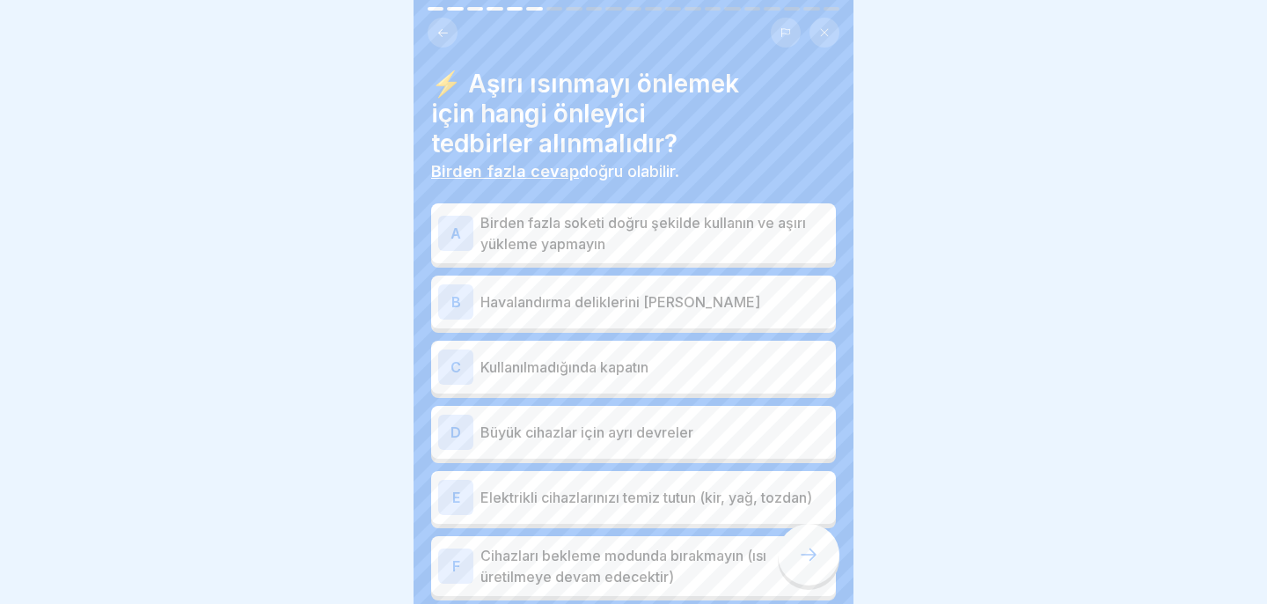
scroll to position [31, 0]
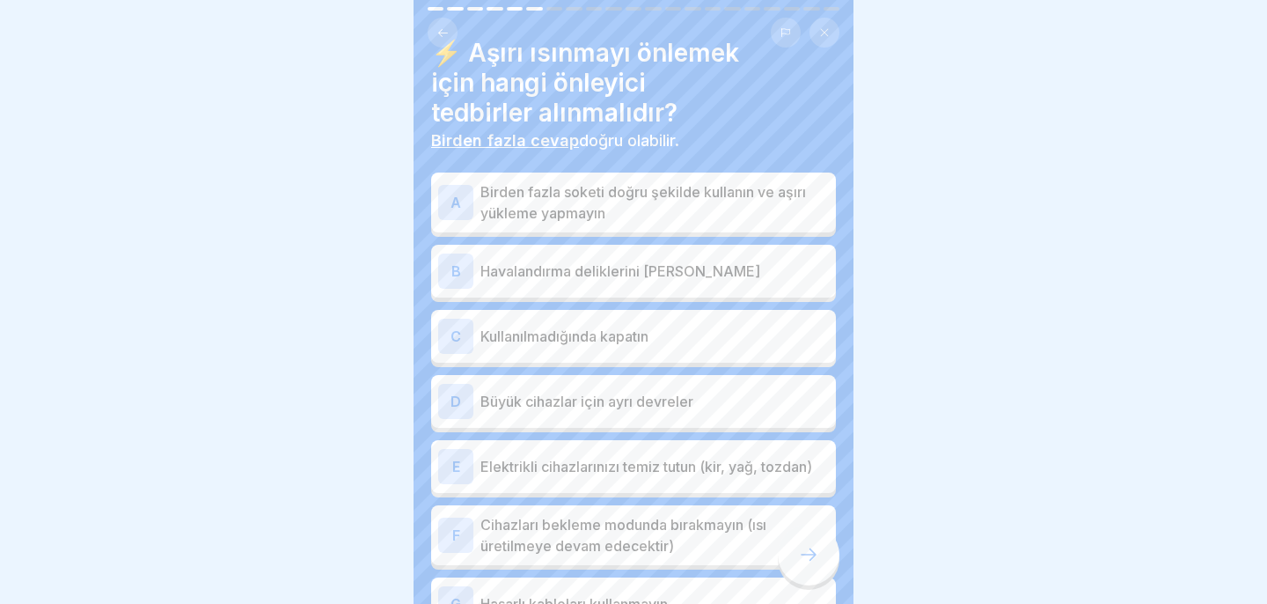
click at [741, 201] on p "Birden fazla soketi doğru şekilde kullanın ve aşırı yükleme yapmayın" at bounding box center [654, 202] width 348 height 42
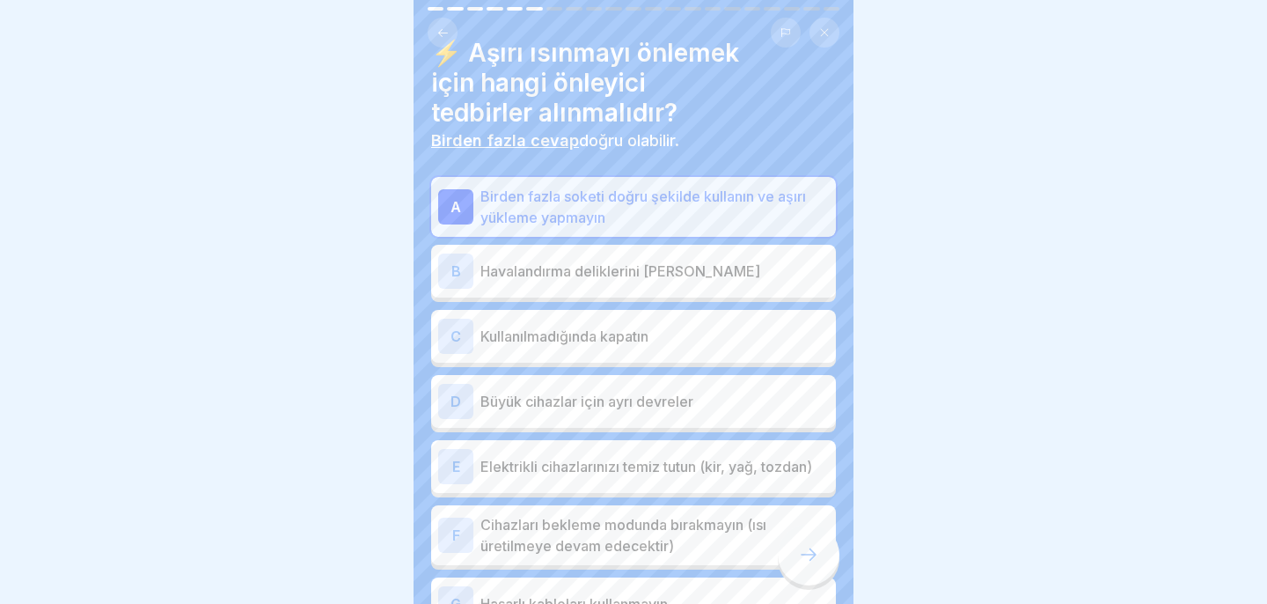
click at [716, 265] on p "Havalandırma deliklerini [PERSON_NAME]" at bounding box center [654, 270] width 348 height 21
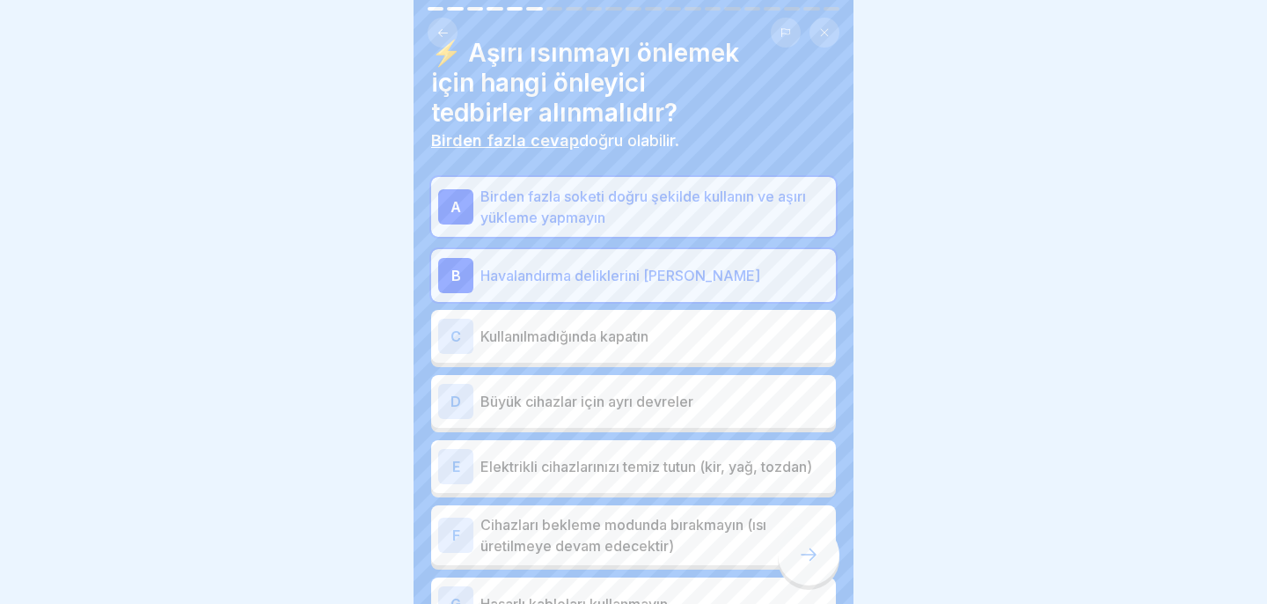
click at [688, 346] on p "Kullanılmadığında kapatın" at bounding box center [654, 336] width 348 height 21
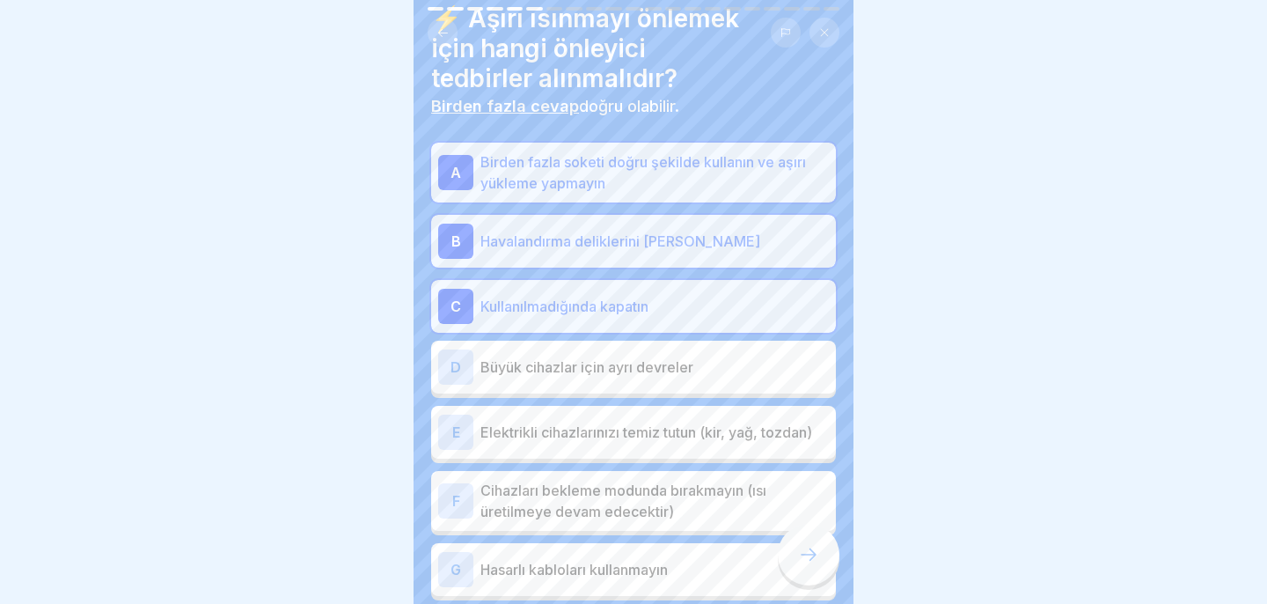
scroll to position [70, 0]
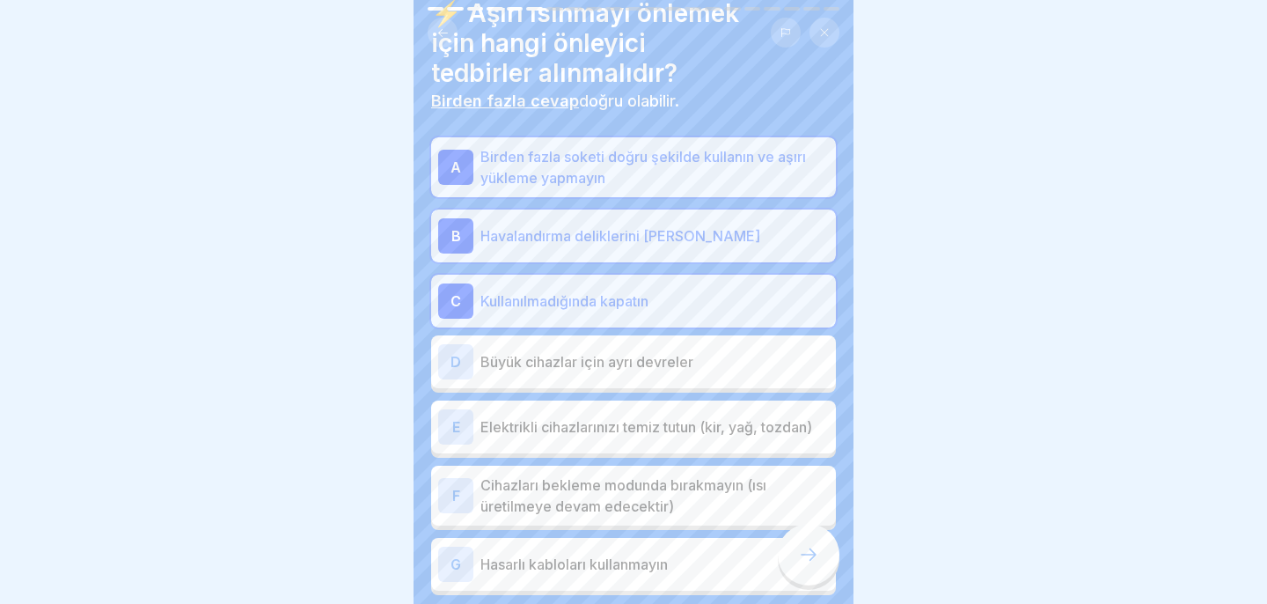
click at [764, 354] on p "Büyük cihazlar için ayrı devreler" at bounding box center [654, 361] width 348 height 21
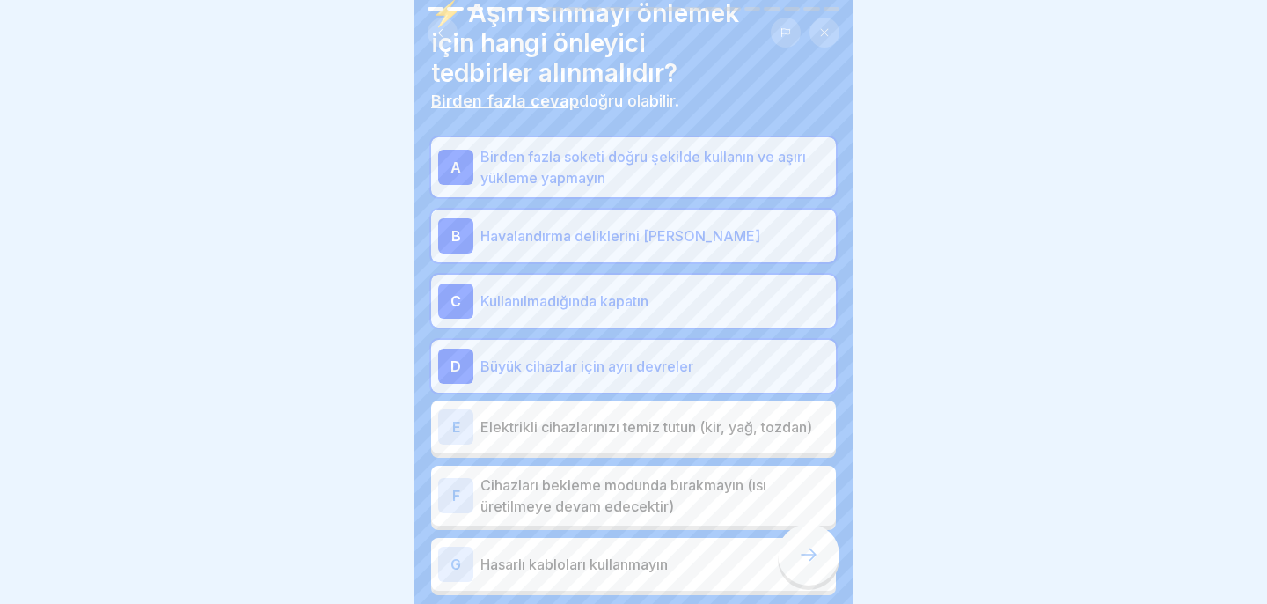
click at [742, 418] on font "Elektrikli cihazlarınızı temiz tutun (kir, yağ, tozdan)" at bounding box center [646, 427] width 332 height 18
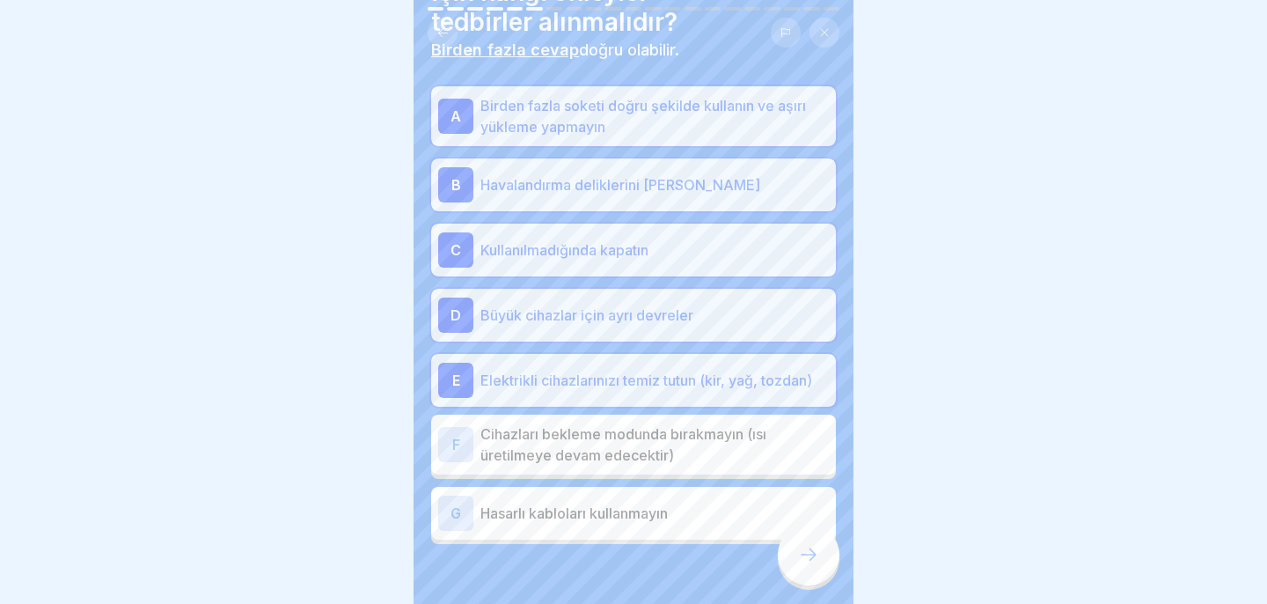
scroll to position [126, 0]
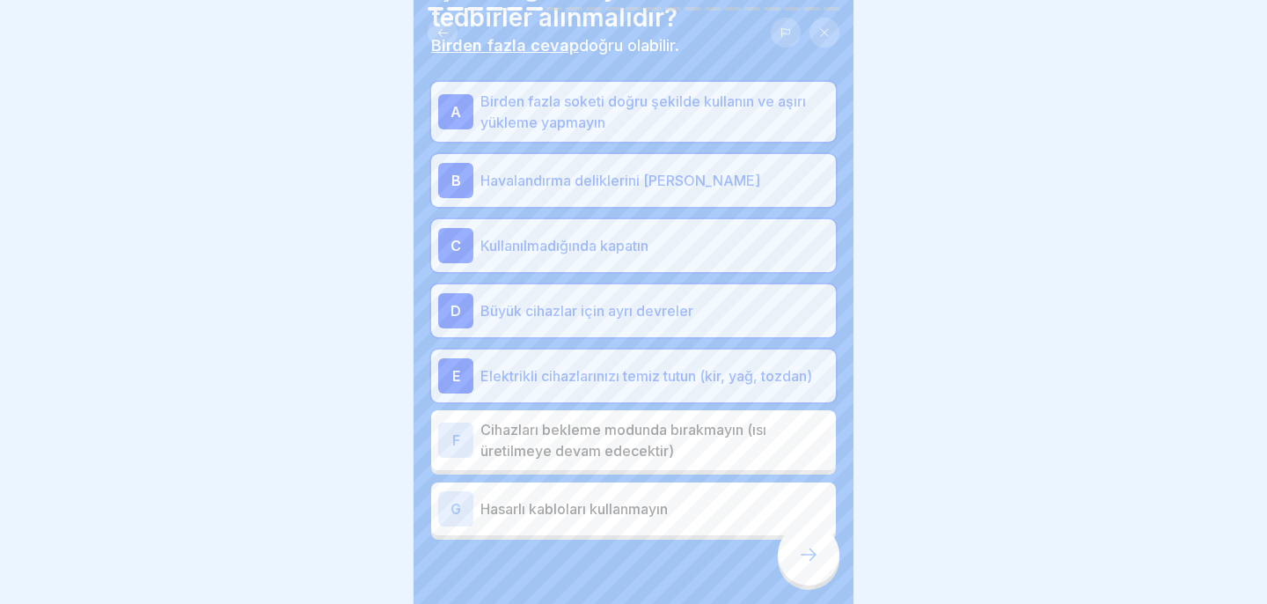
click at [727, 428] on font "Cihazları bekleme modunda bırakmayın (ısı üretilmeye devam edecektir)" at bounding box center [623, 440] width 286 height 39
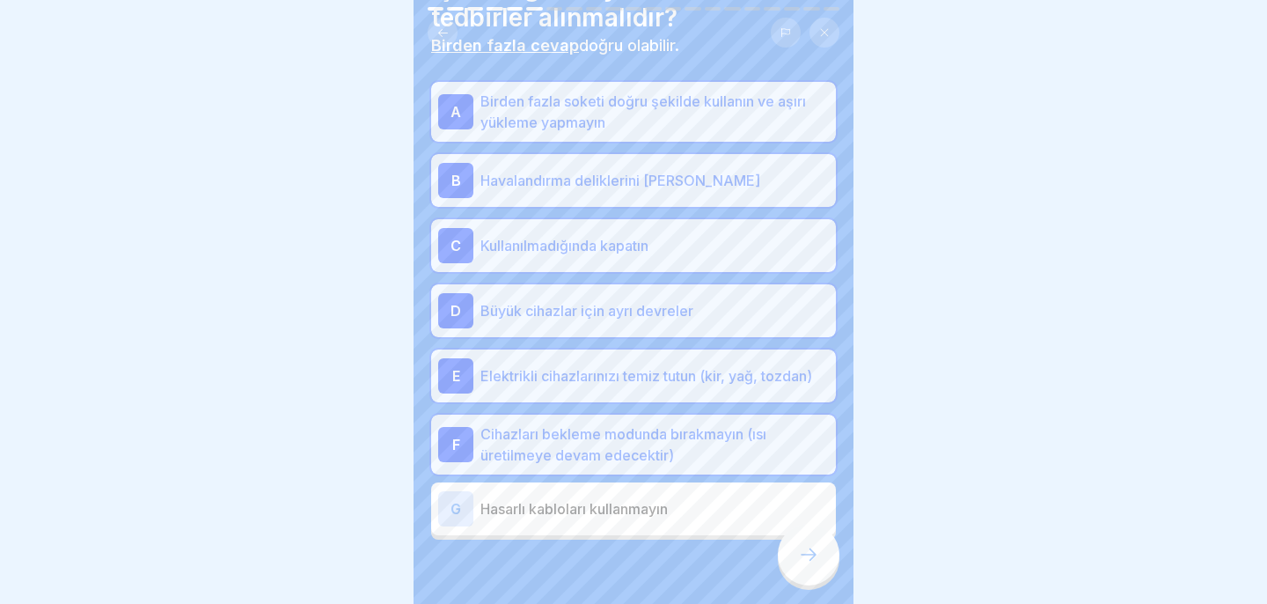
click at [706, 513] on p "Hasarlı kabloları kullanmayın" at bounding box center [654, 508] width 348 height 21
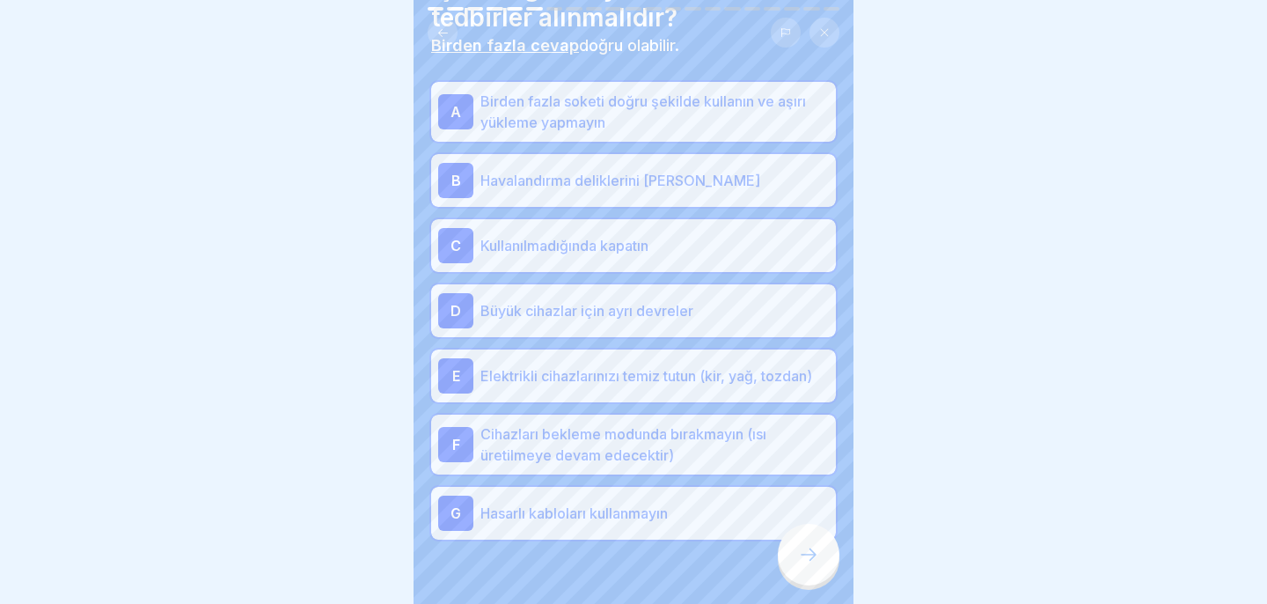
click at [823, 560] on div at bounding box center [809, 554] width 62 height 62
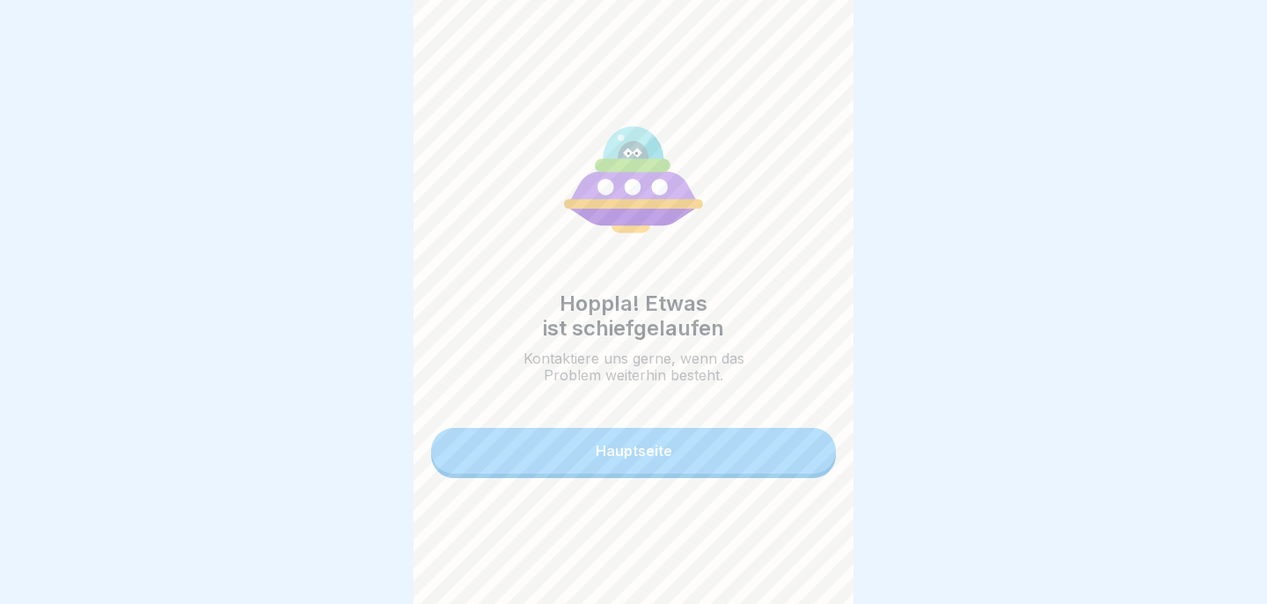
click at [748, 443] on button "Hauptseite" at bounding box center [633, 451] width 405 height 46
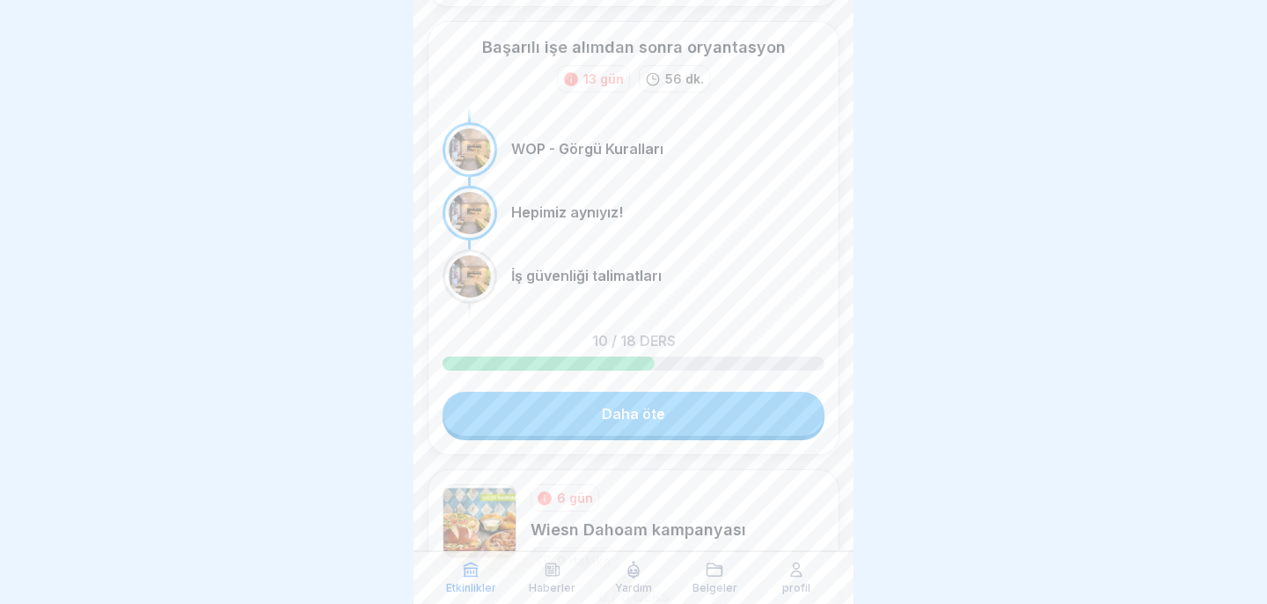
scroll to position [483, 0]
click at [653, 431] on link "Daha öte" at bounding box center [634, 412] width 382 height 44
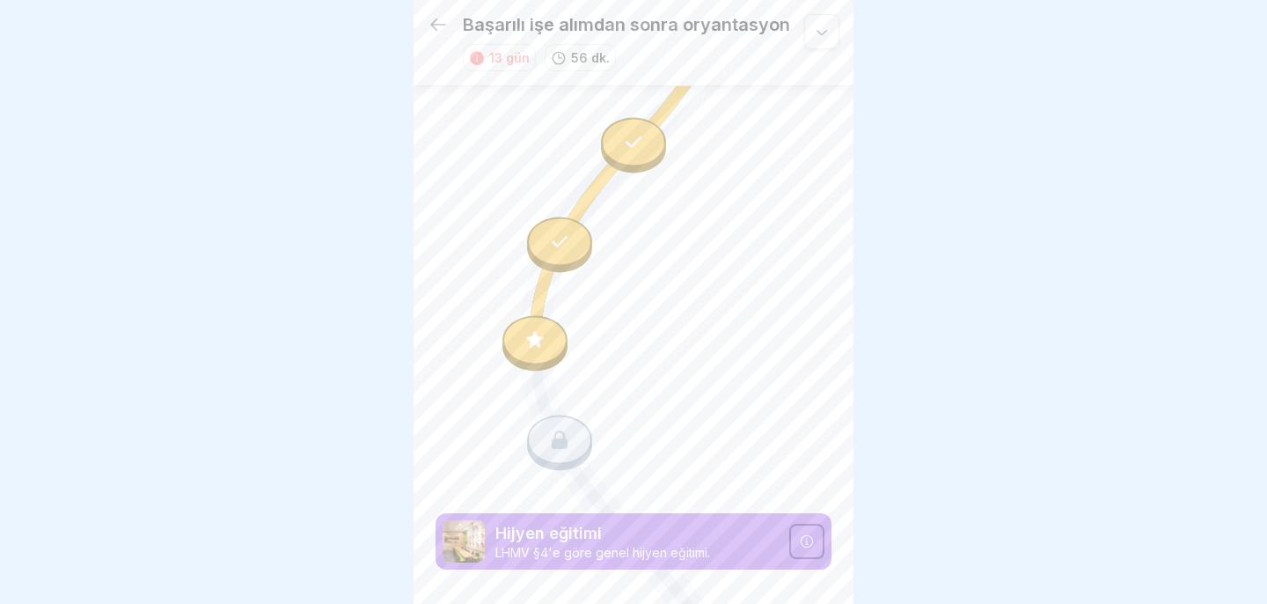
scroll to position [1197, 0]
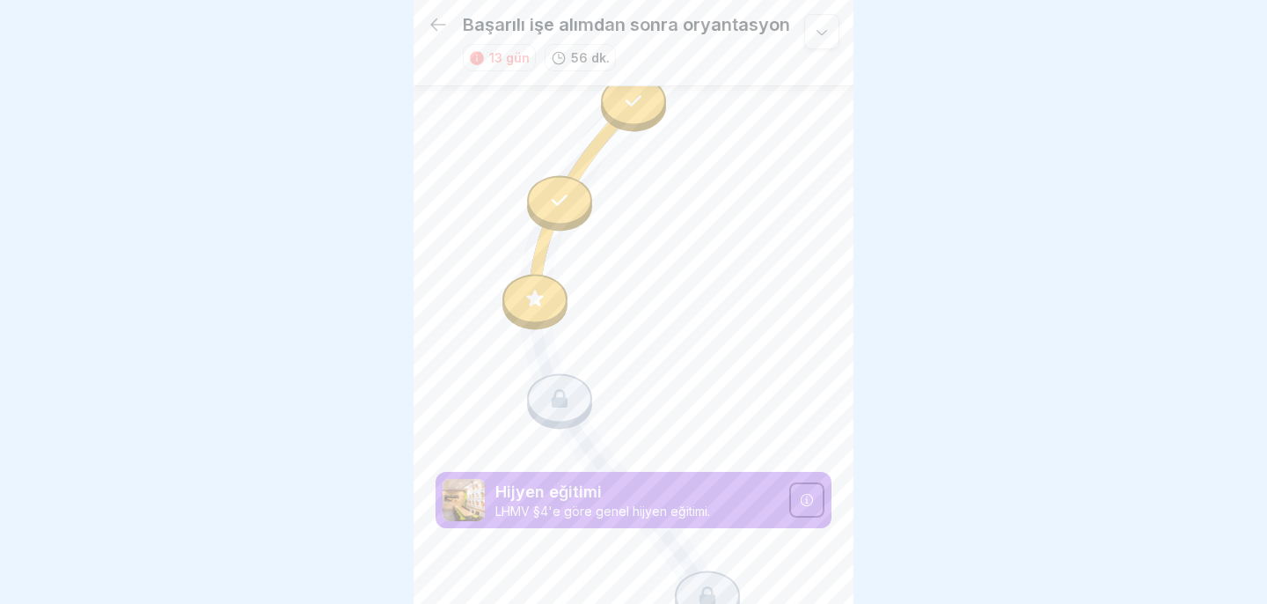
click at [542, 287] on div at bounding box center [534, 298] width 65 height 49
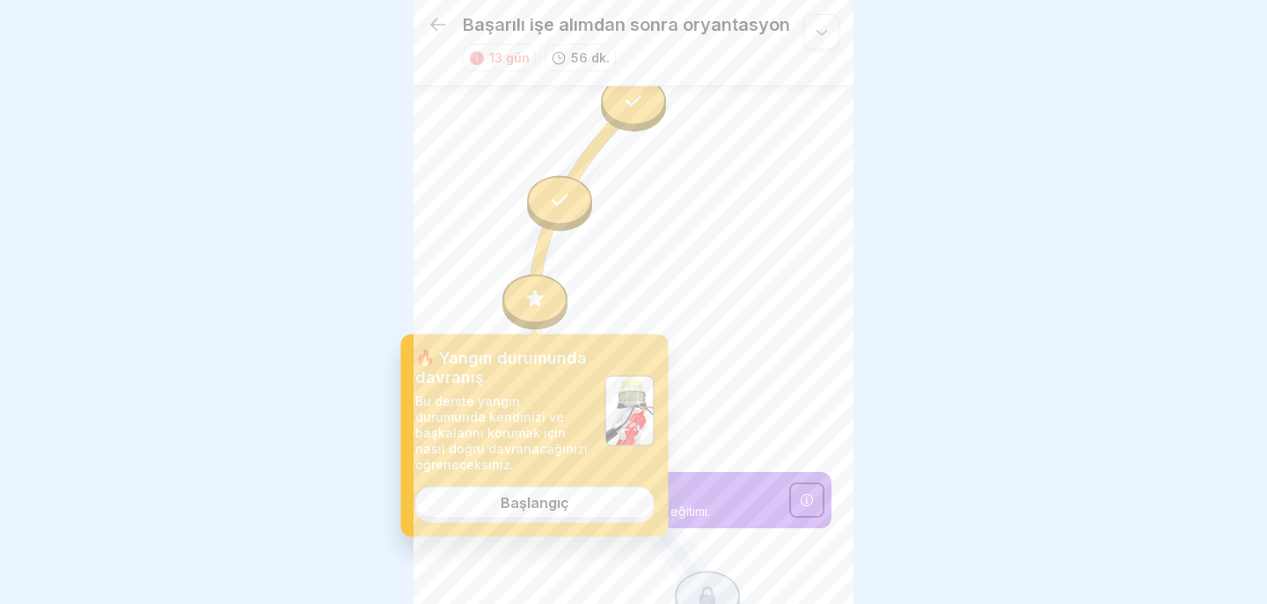
click at [545, 501] on font "Başlangıç" at bounding box center [535, 503] width 69 height 18
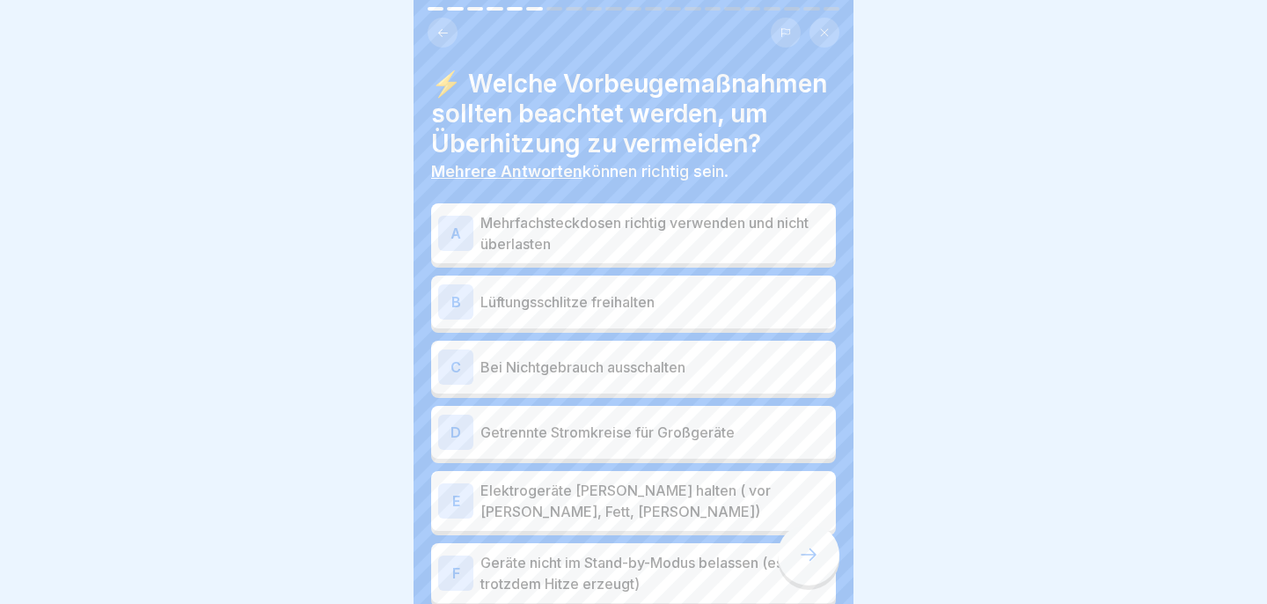
click at [681, 241] on p "Mehrfachsteckdosen richtig verwenden und nicht überlasten" at bounding box center [654, 233] width 348 height 42
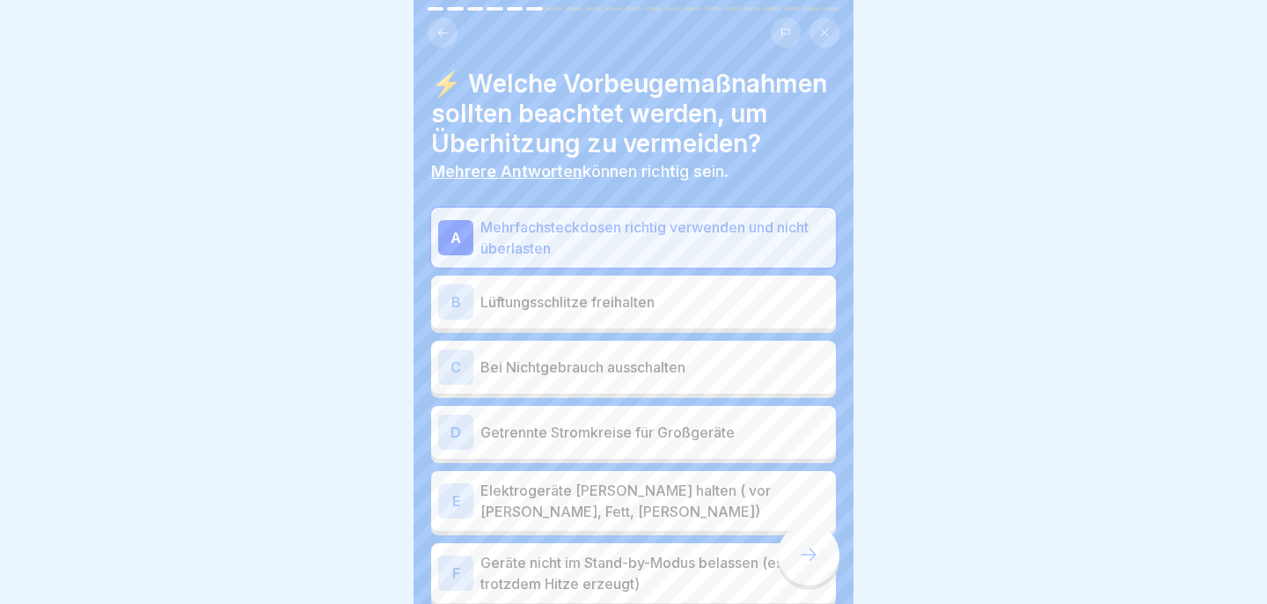
click at [662, 294] on p "Lüftungsschlitze freihalten" at bounding box center [654, 301] width 348 height 21
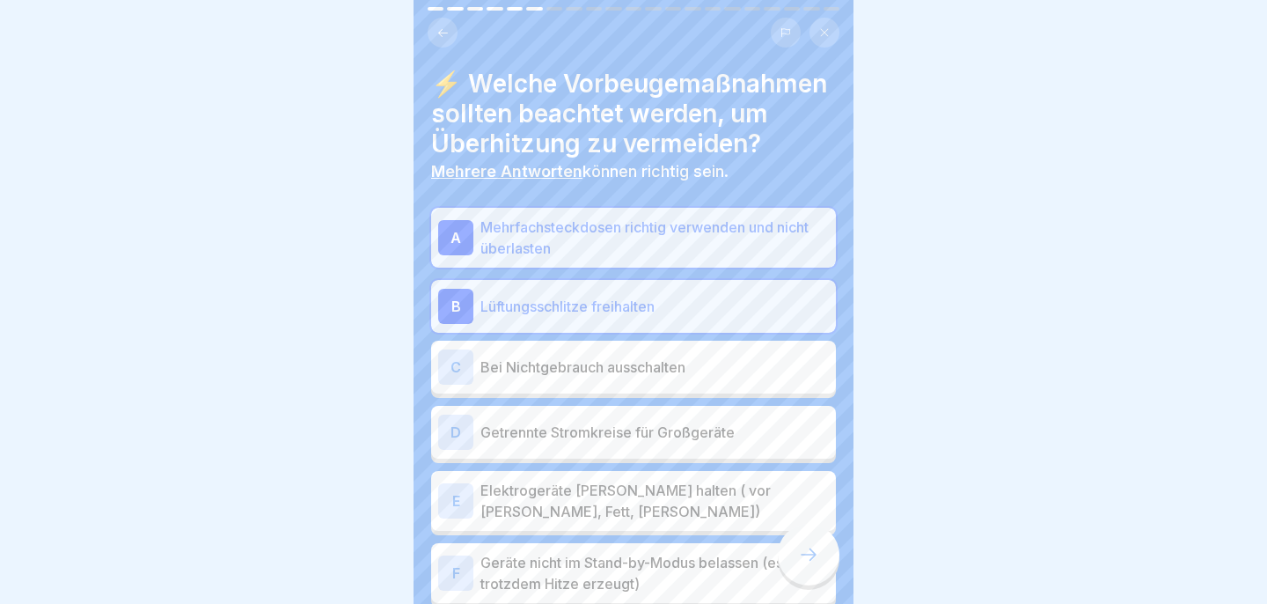
click at [655, 351] on div "C Bei Nichtgebrauch ausschalten" at bounding box center [633, 366] width 391 height 35
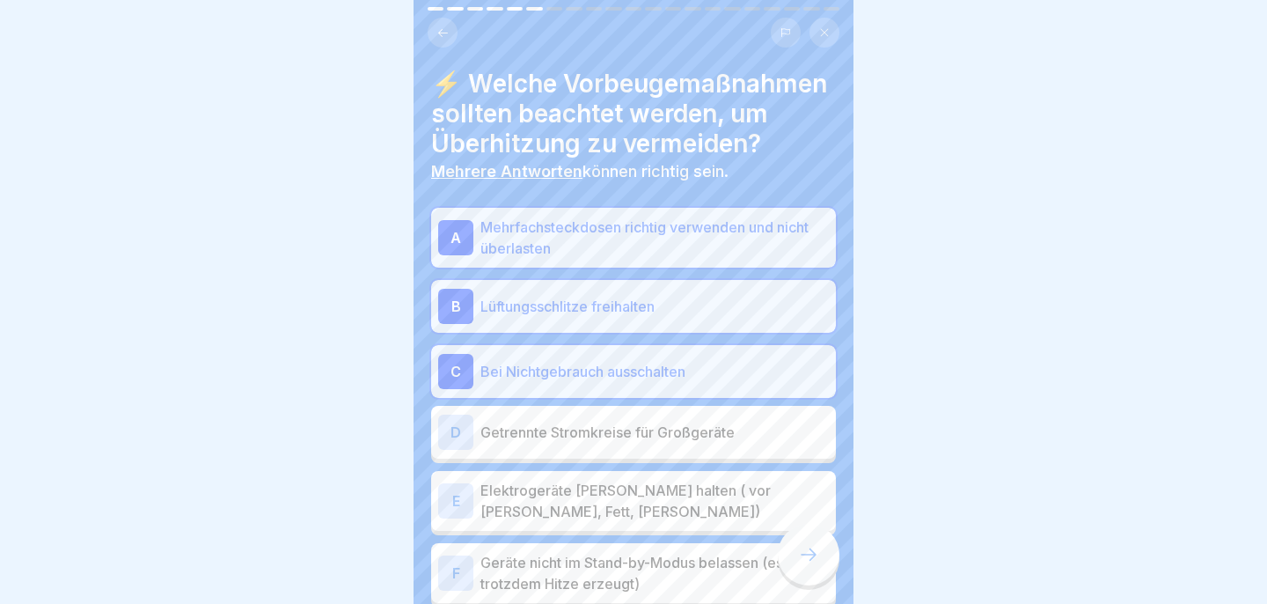
click at [655, 422] on p "Getrennte Stromkreise für Großgeräte" at bounding box center [654, 431] width 348 height 21
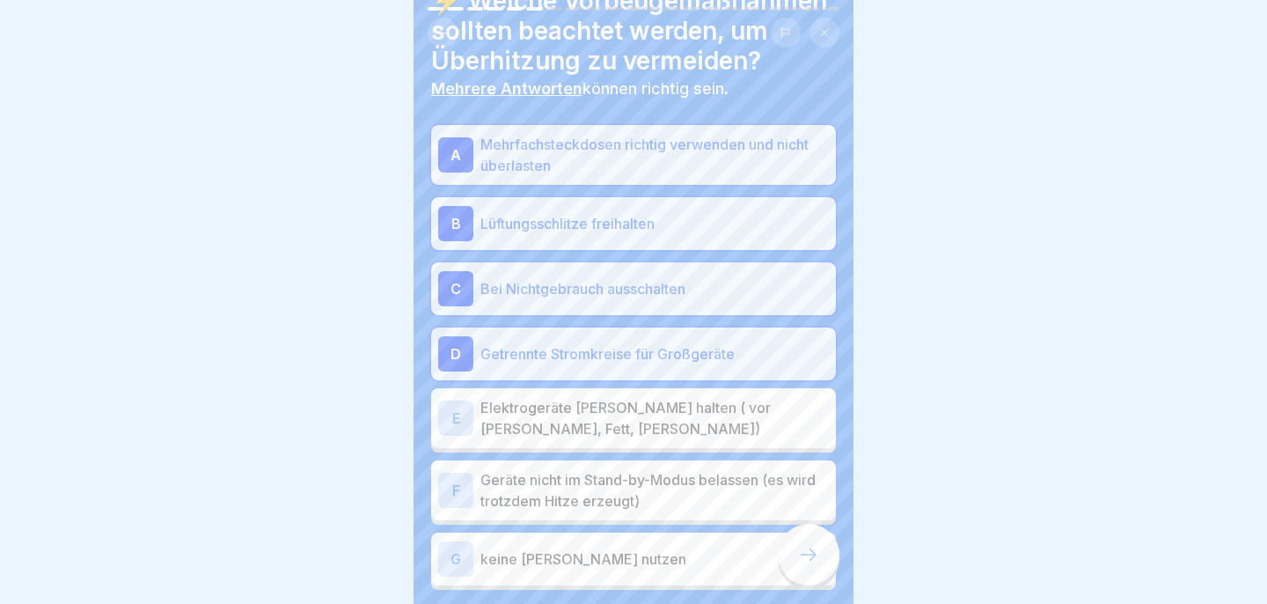
scroll to position [92, 0]
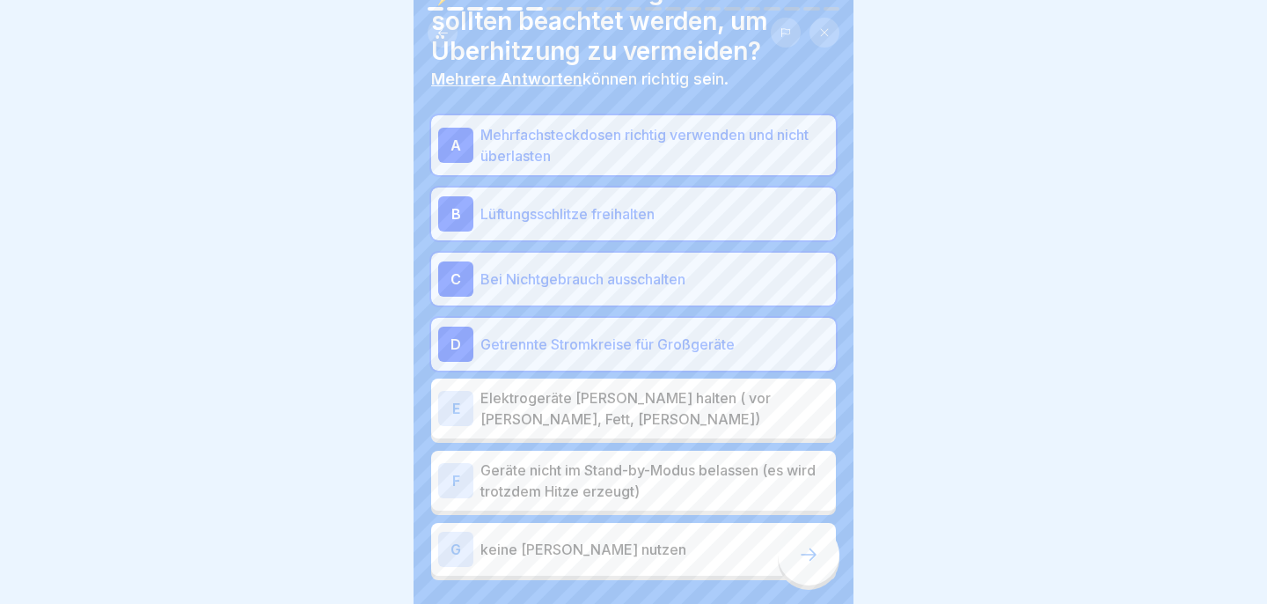
click at [655, 409] on p "Elektrogeräte [PERSON_NAME] halten ( vor [PERSON_NAME], Fett, [PERSON_NAME])" at bounding box center [654, 408] width 348 height 42
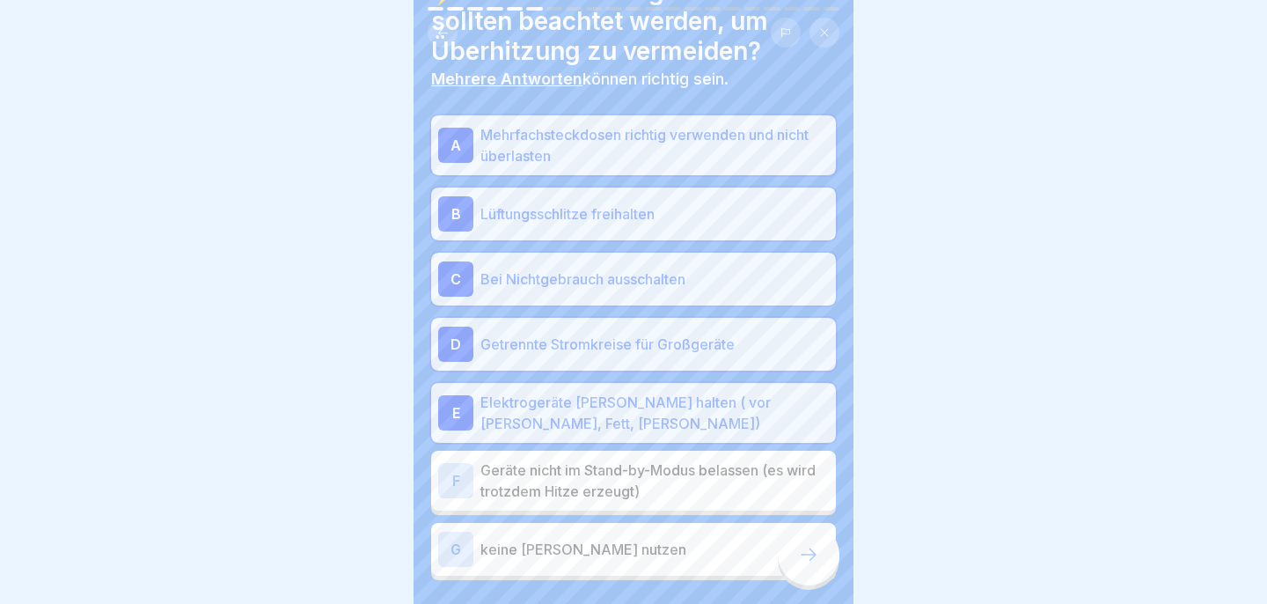
click at [651, 464] on p "Geräte nicht im Stand-by-Modus belassen (es wird trotzdem Hitze erzeugt)" at bounding box center [654, 480] width 348 height 42
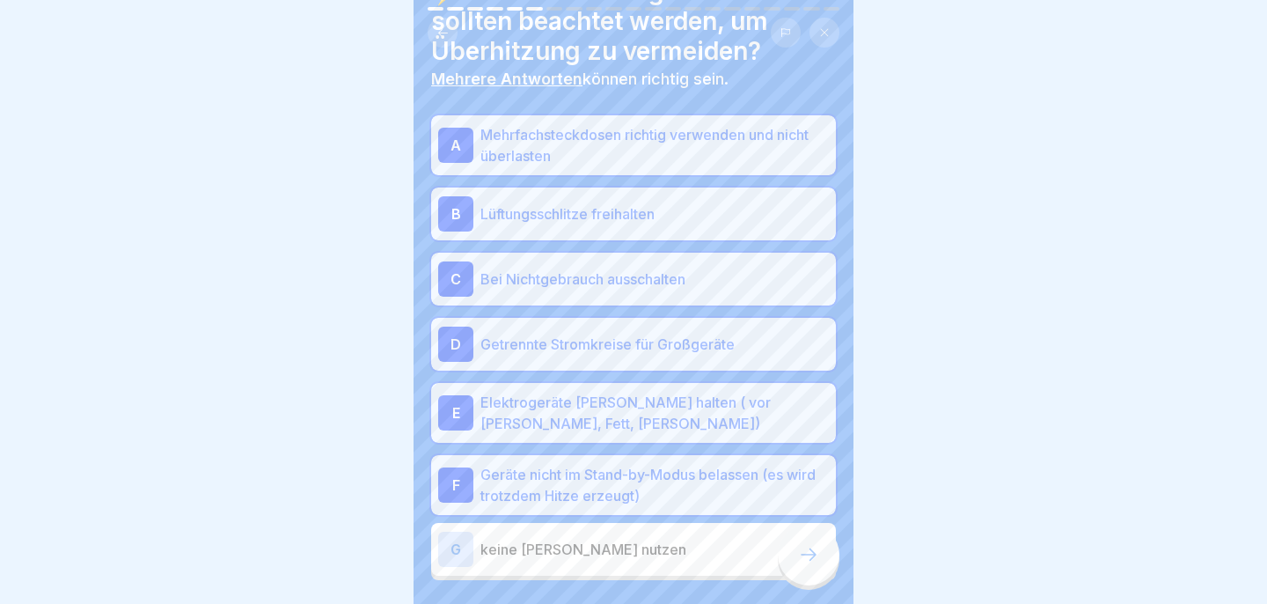
click at [631, 533] on div "G keine [PERSON_NAME] nutzen" at bounding box center [633, 548] width 391 height 35
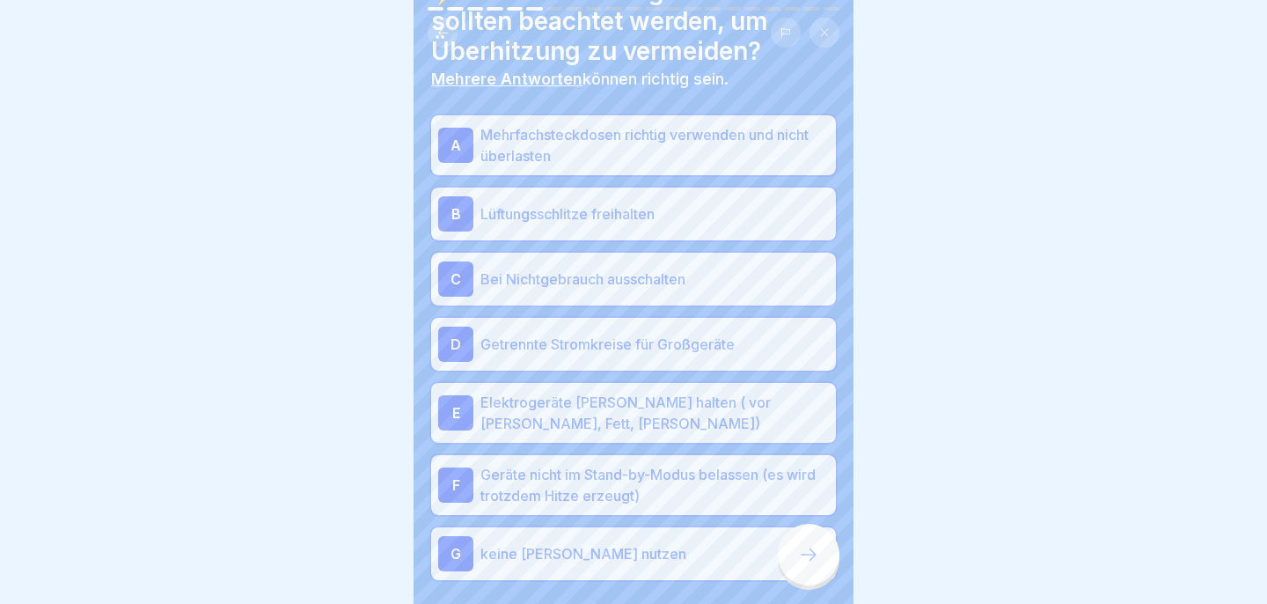
click at [799, 565] on div at bounding box center [809, 554] width 62 height 62
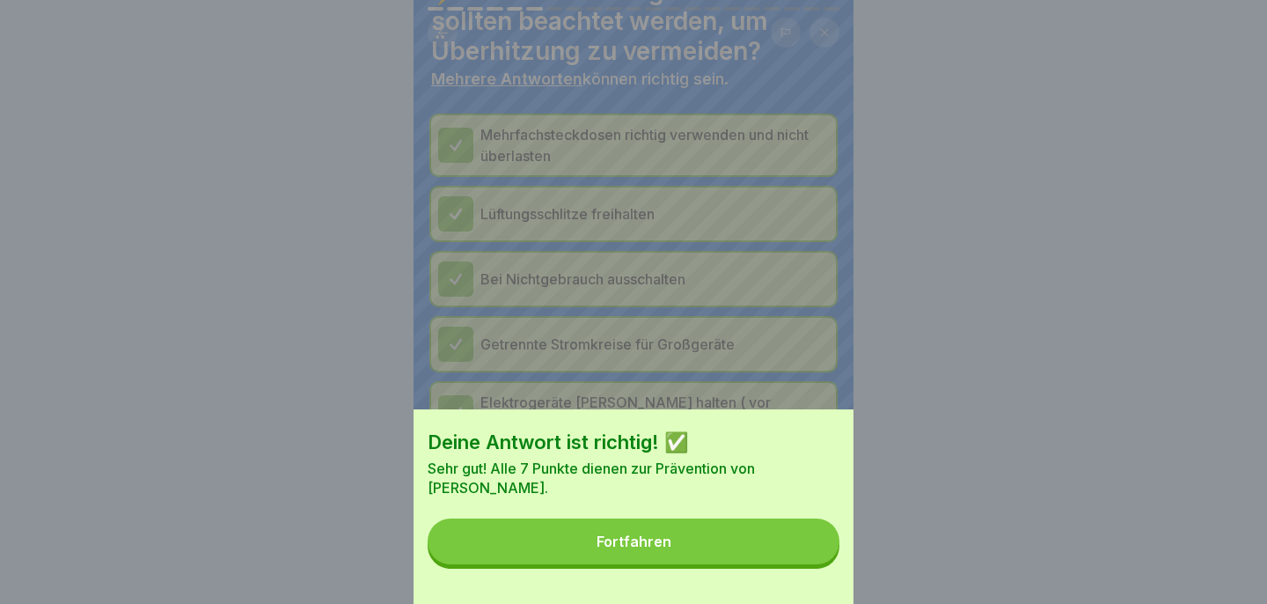
click at [766, 560] on button "Fortfahren" at bounding box center [634, 541] width 412 height 46
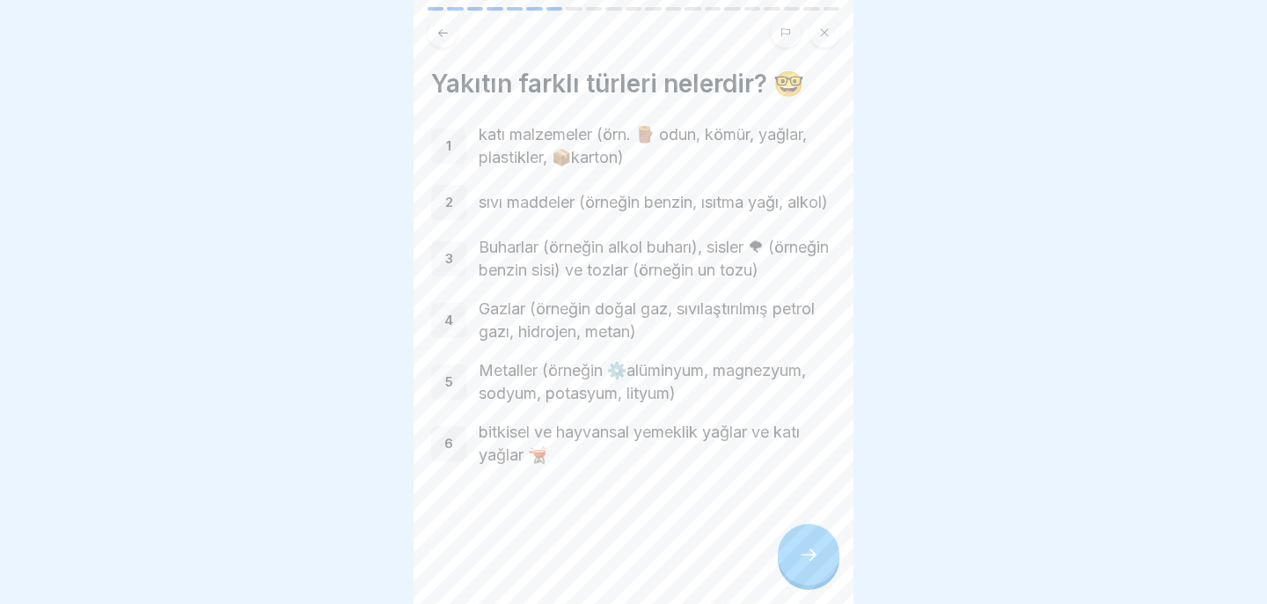
click at [803, 546] on icon at bounding box center [808, 554] width 21 height 21
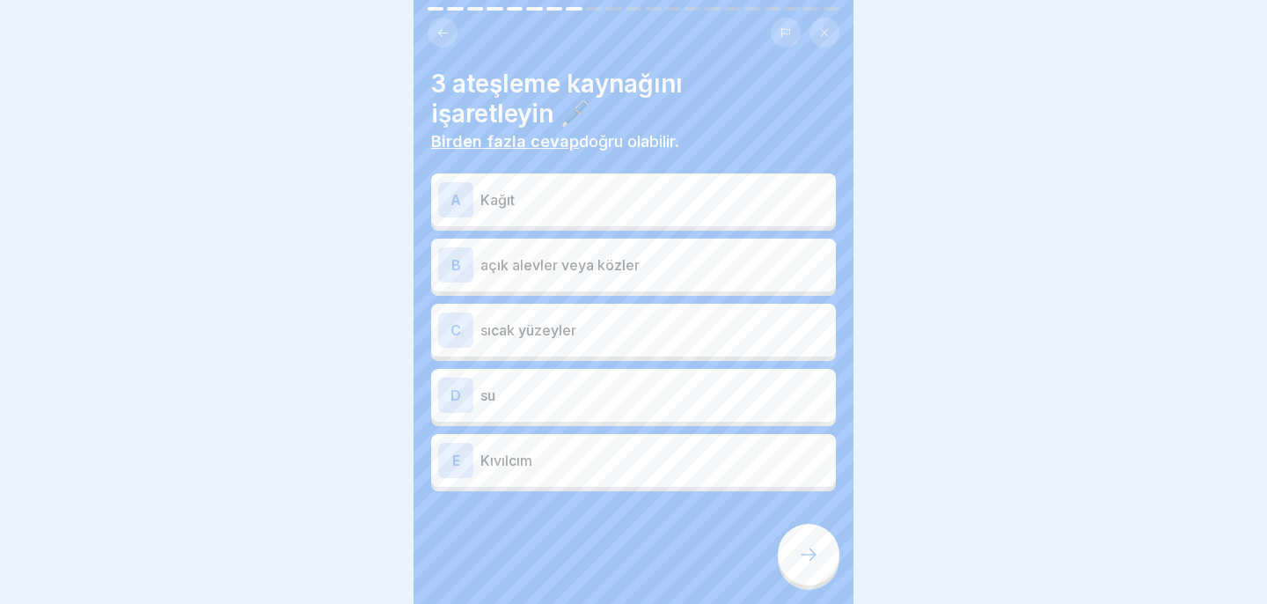
click at [644, 189] on p "Kağıt" at bounding box center [654, 199] width 348 height 21
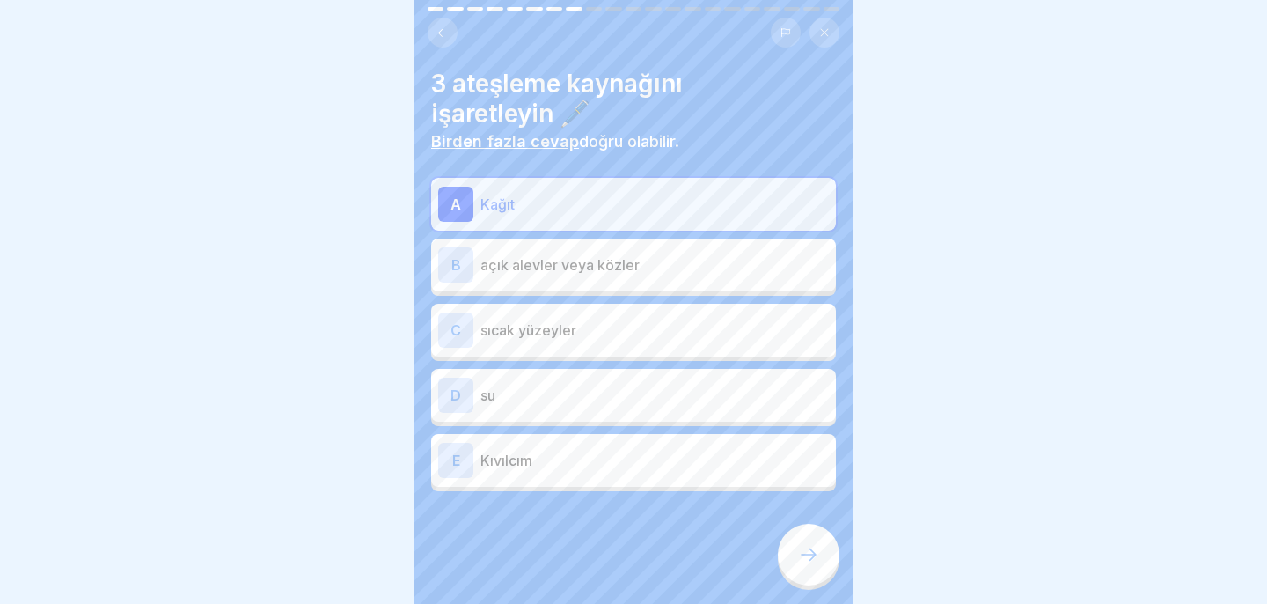
click at [637, 274] on p "açık alevler veya közler" at bounding box center [654, 264] width 348 height 21
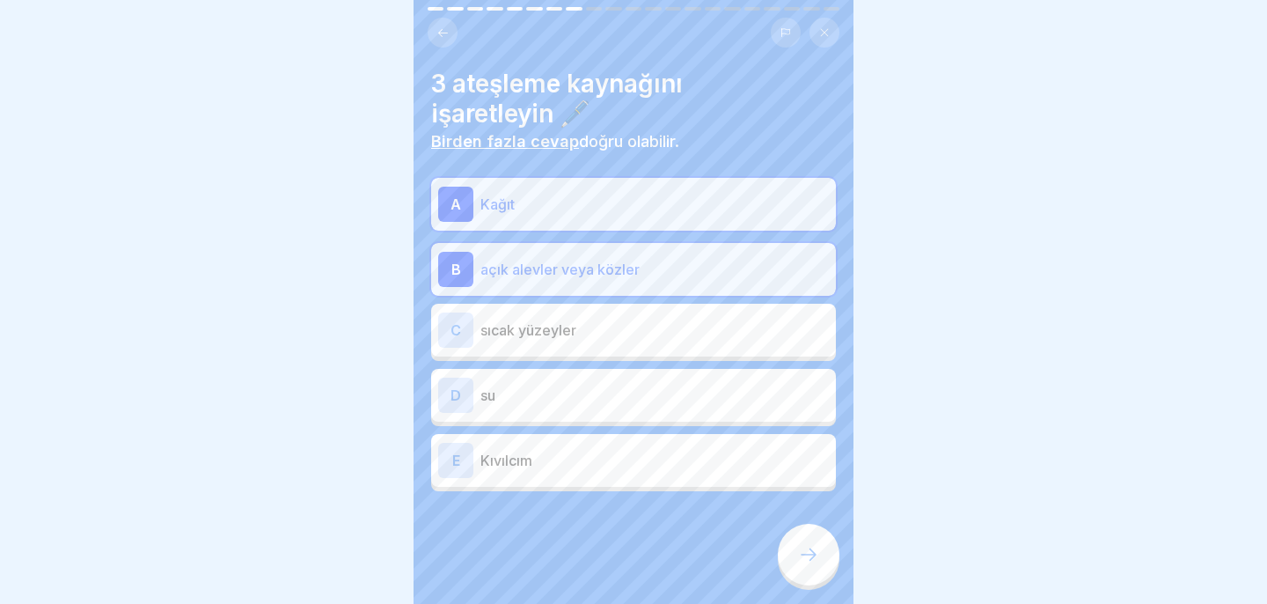
click at [631, 467] on p "Kıvılcım" at bounding box center [654, 460] width 348 height 21
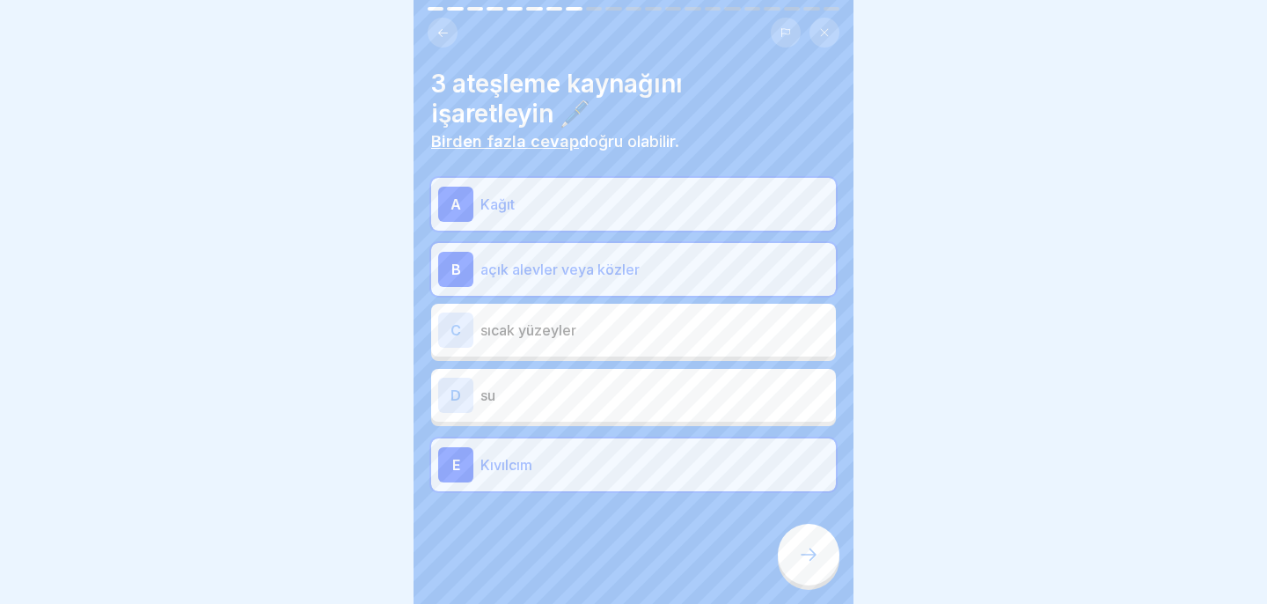
click at [798, 553] on icon at bounding box center [808, 554] width 21 height 21
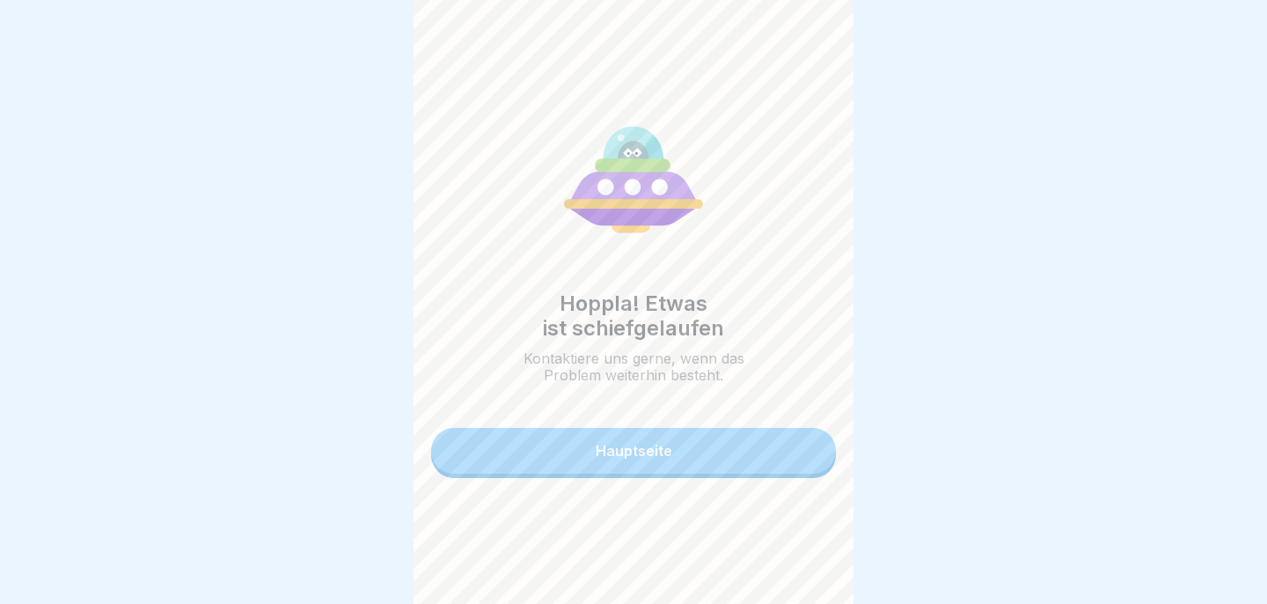
click at [751, 461] on button "Hauptseite" at bounding box center [633, 451] width 405 height 46
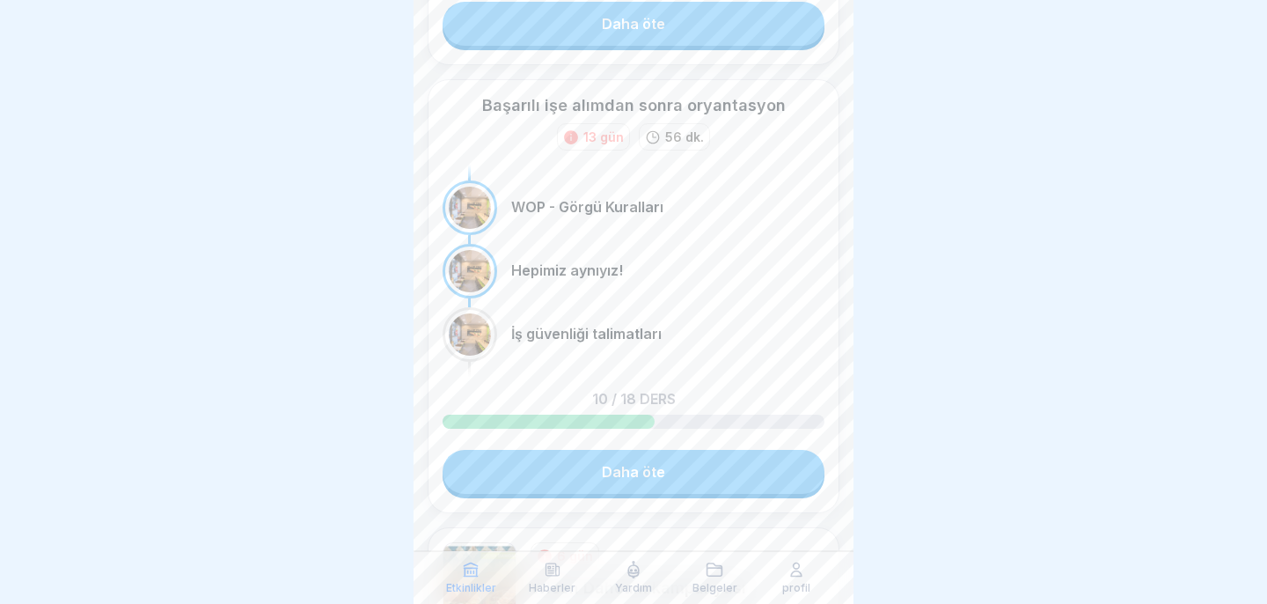
scroll to position [428, 0]
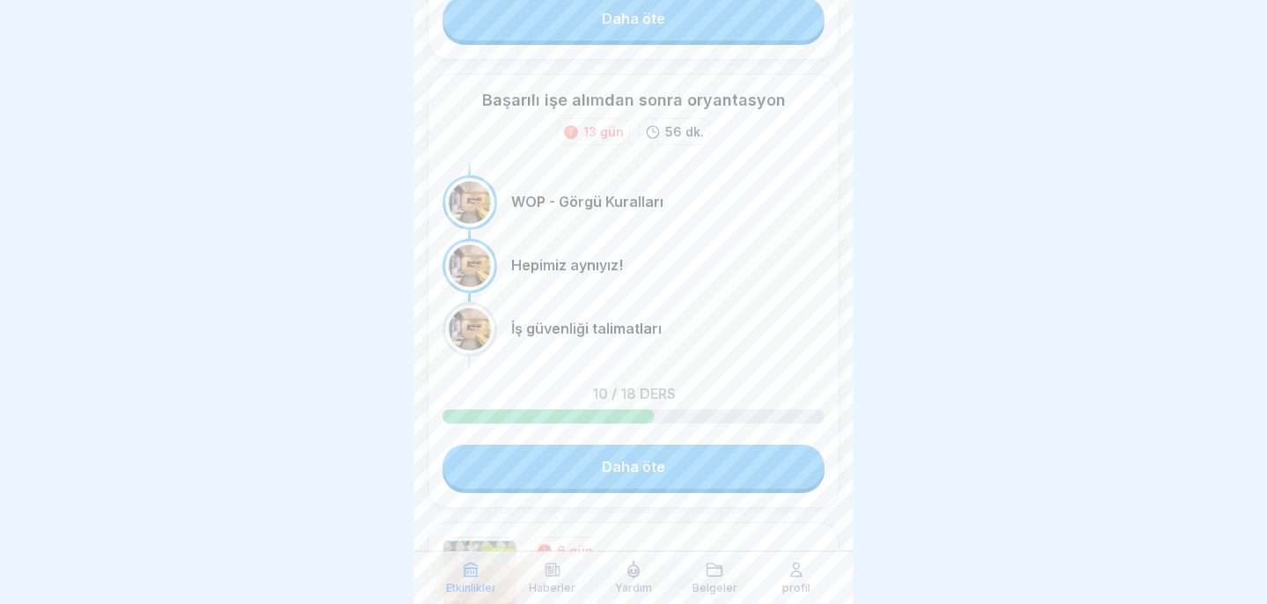
click at [696, 470] on link "Daha öte" at bounding box center [634, 466] width 382 height 44
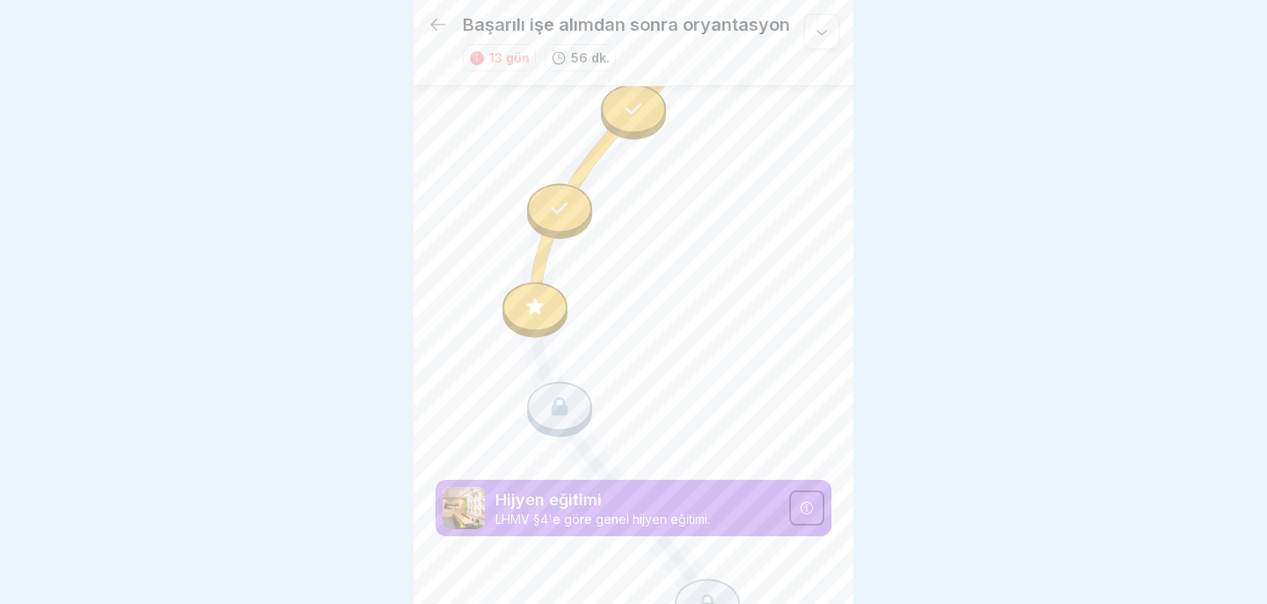
scroll to position [1197, 0]
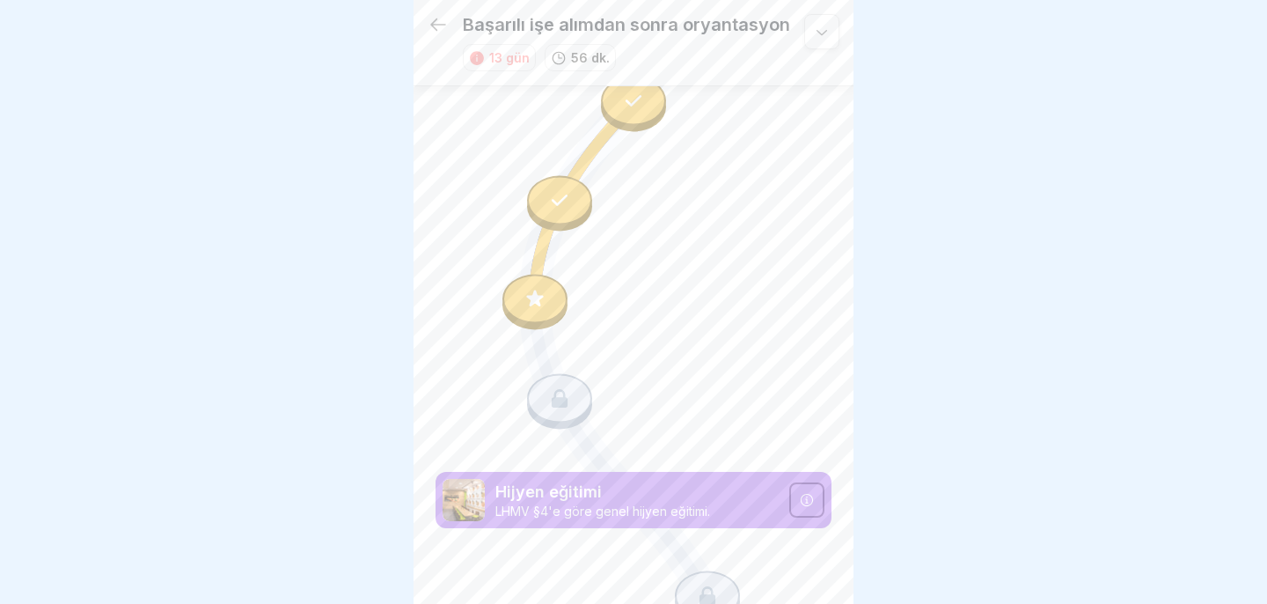
click at [523, 296] on icon at bounding box center [534, 298] width 23 height 23
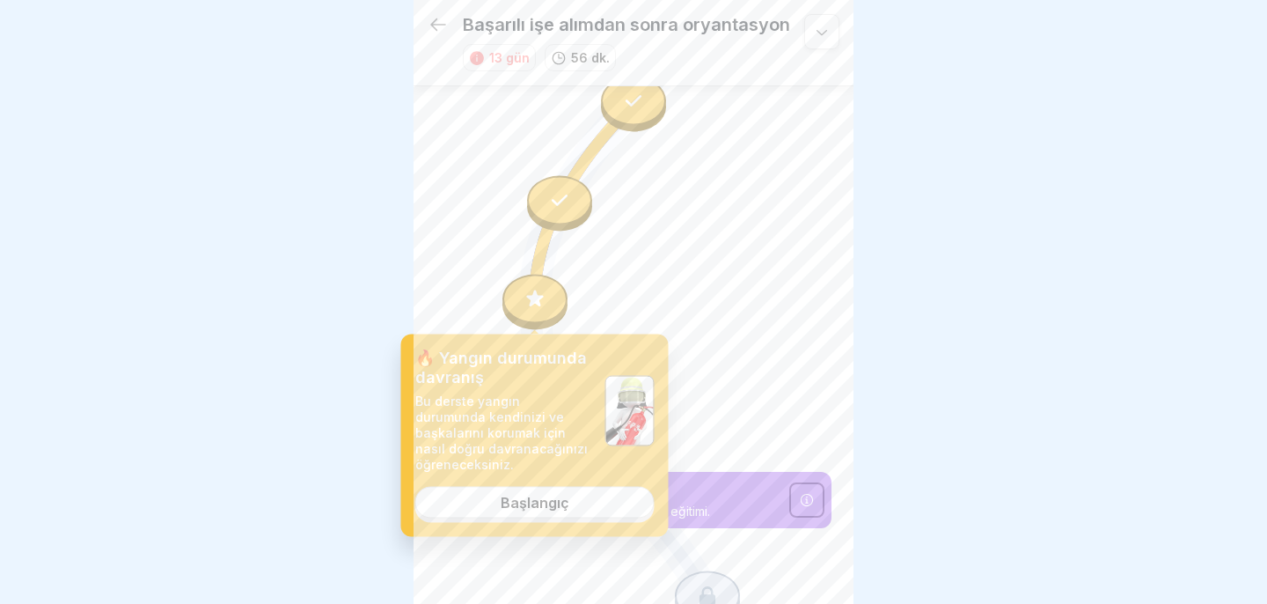
click at [554, 505] on font "Başlangıç" at bounding box center [535, 503] width 69 height 18
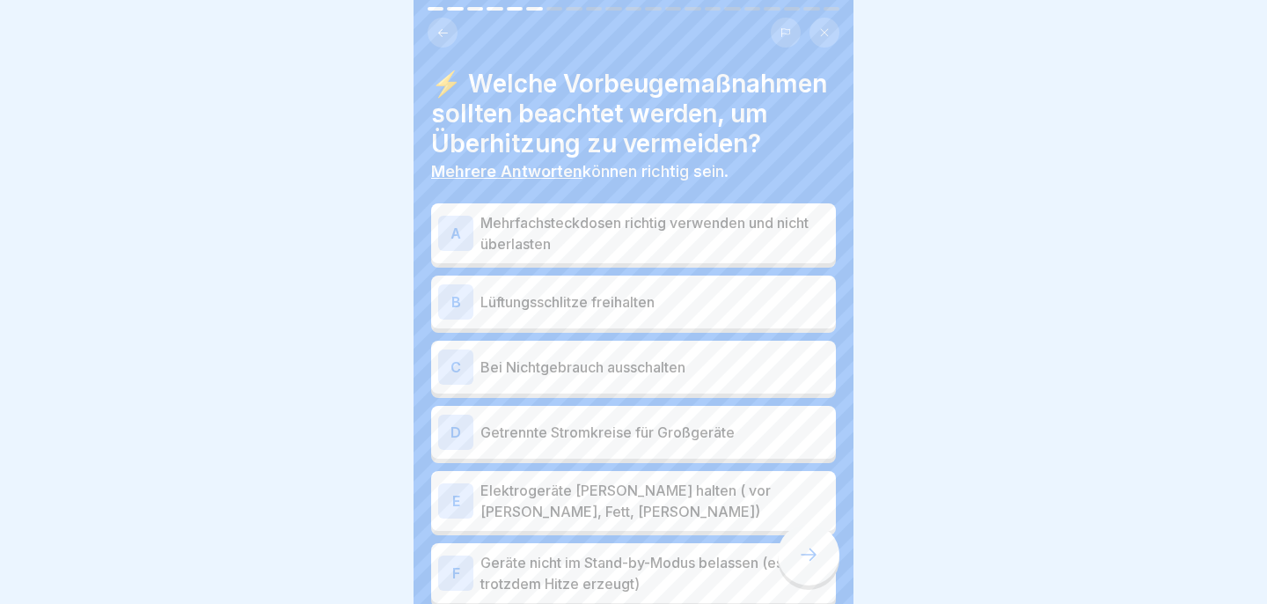
click at [658, 218] on p "Mehrfachsteckdosen richtig verwenden und nicht überlasten" at bounding box center [654, 233] width 348 height 42
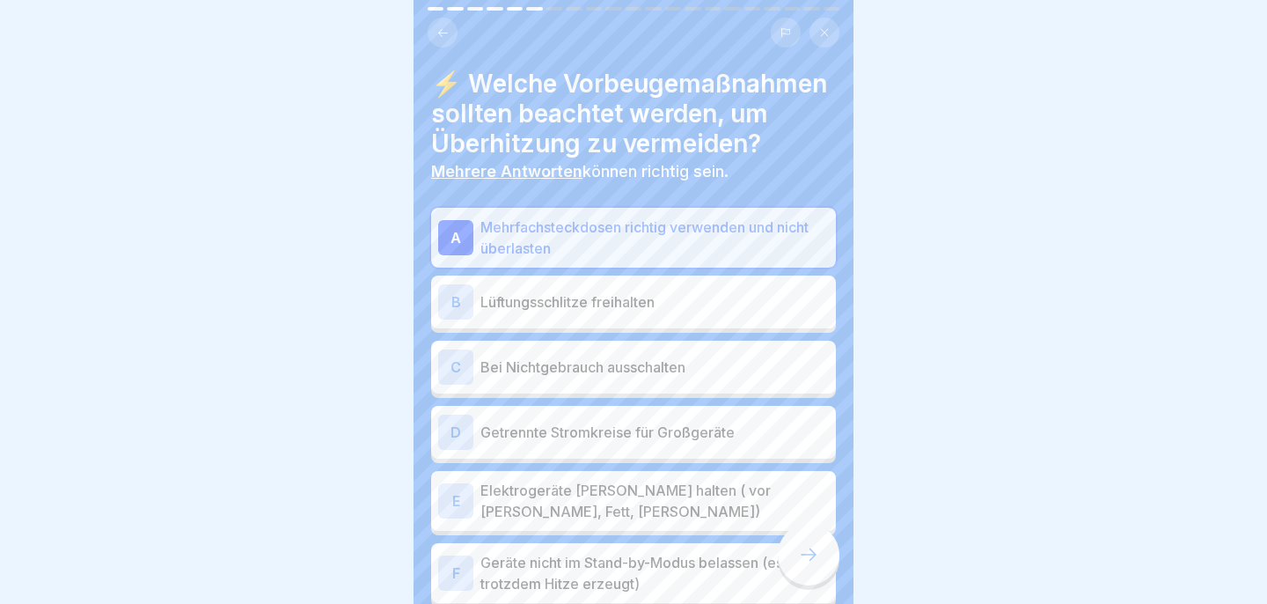
click at [640, 304] on p "Lüftungsschlitze freihalten" at bounding box center [654, 301] width 348 height 21
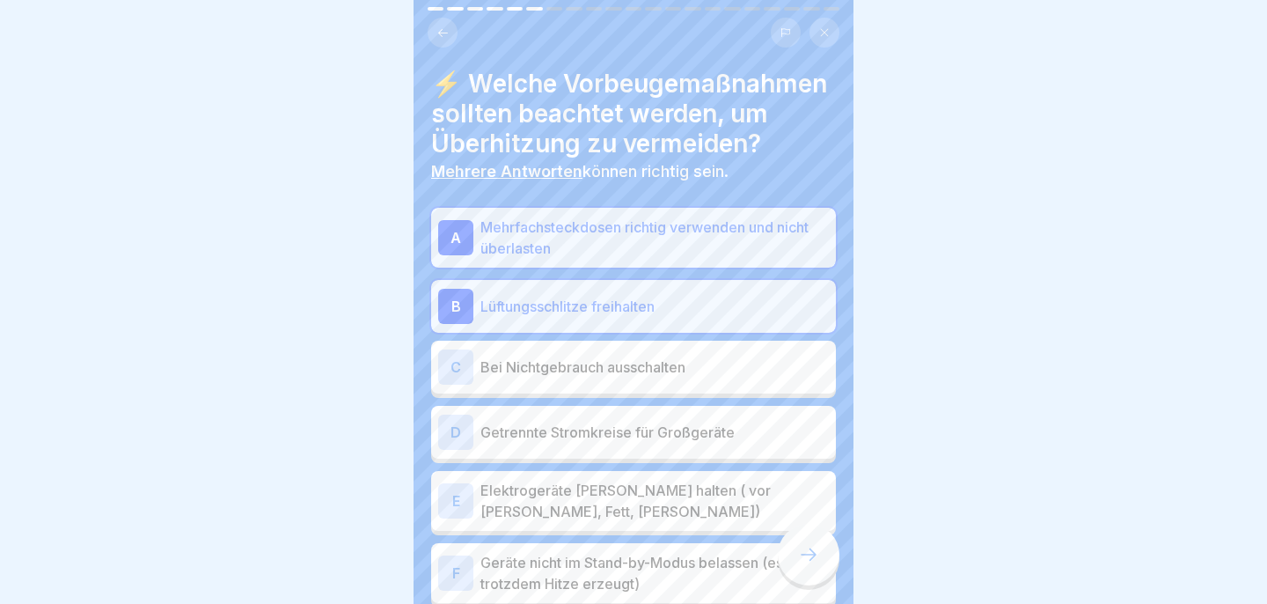
click at [644, 366] on p "Bei Nichtgebrauch ausschalten" at bounding box center [654, 366] width 348 height 21
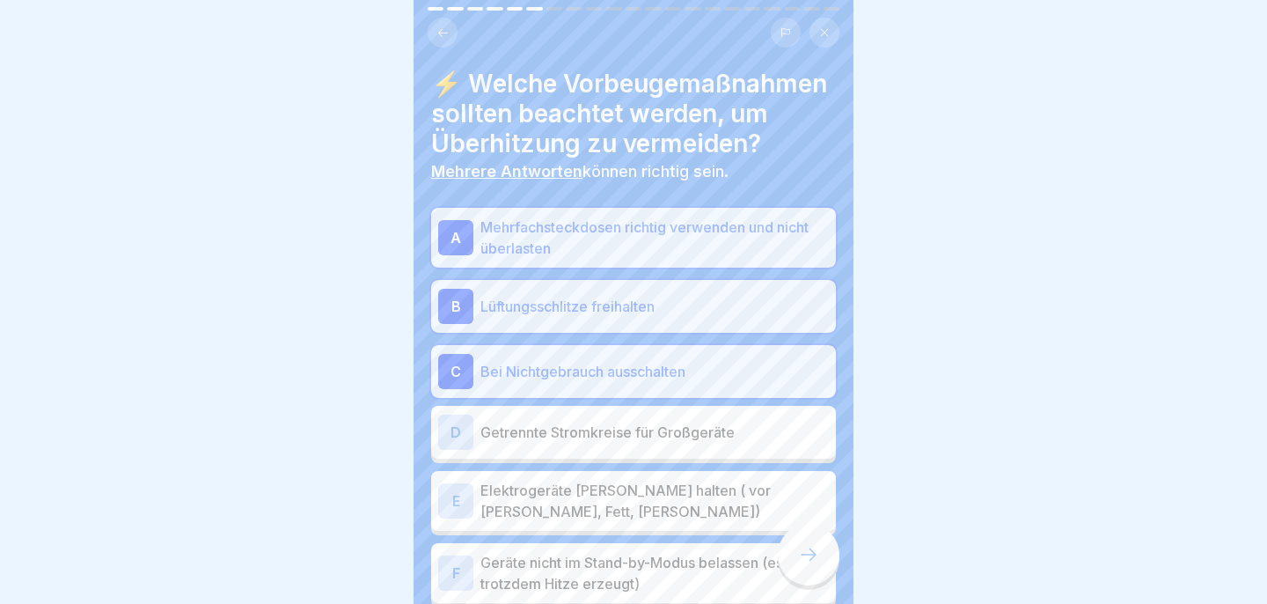
click at [644, 437] on p "Getrennte Stromkreise für Großgeräte" at bounding box center [654, 431] width 348 height 21
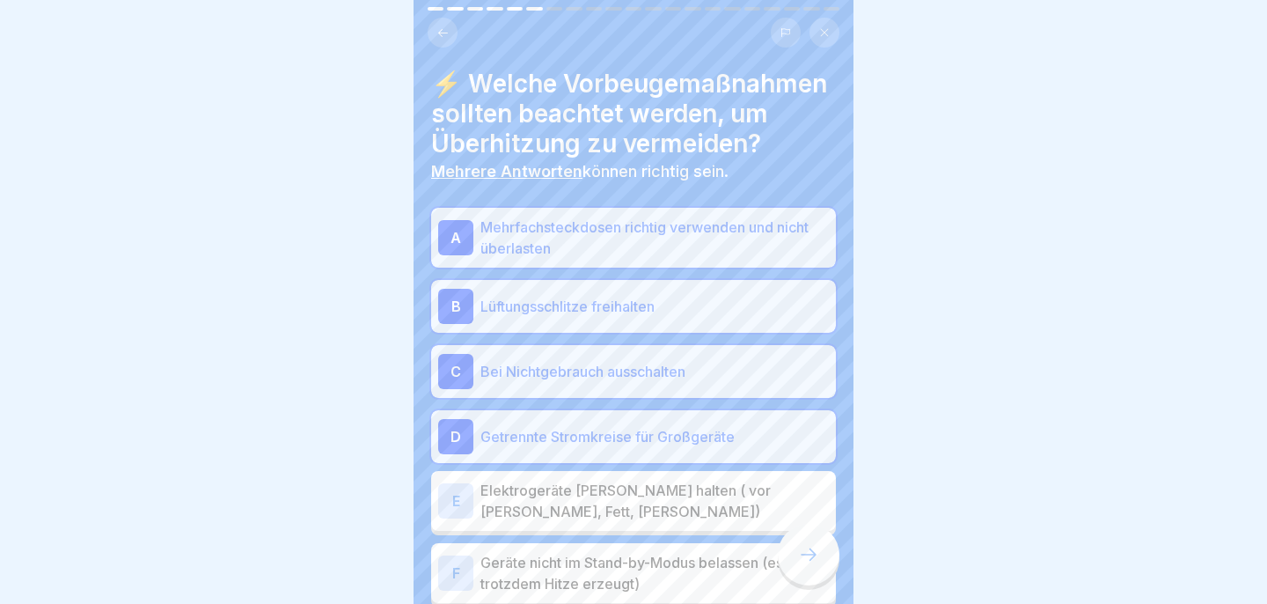
click at [653, 497] on p "Elektrogeräte [PERSON_NAME] halten ( vor [PERSON_NAME], Fett, [PERSON_NAME])" at bounding box center [654, 500] width 348 height 42
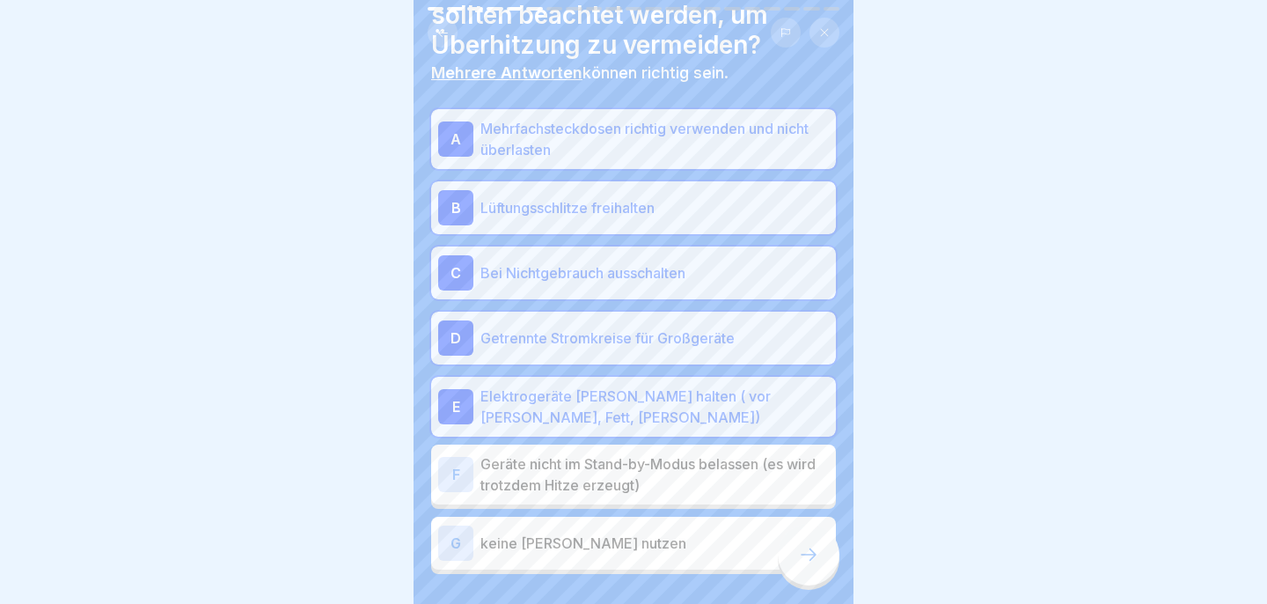
scroll to position [109, 0]
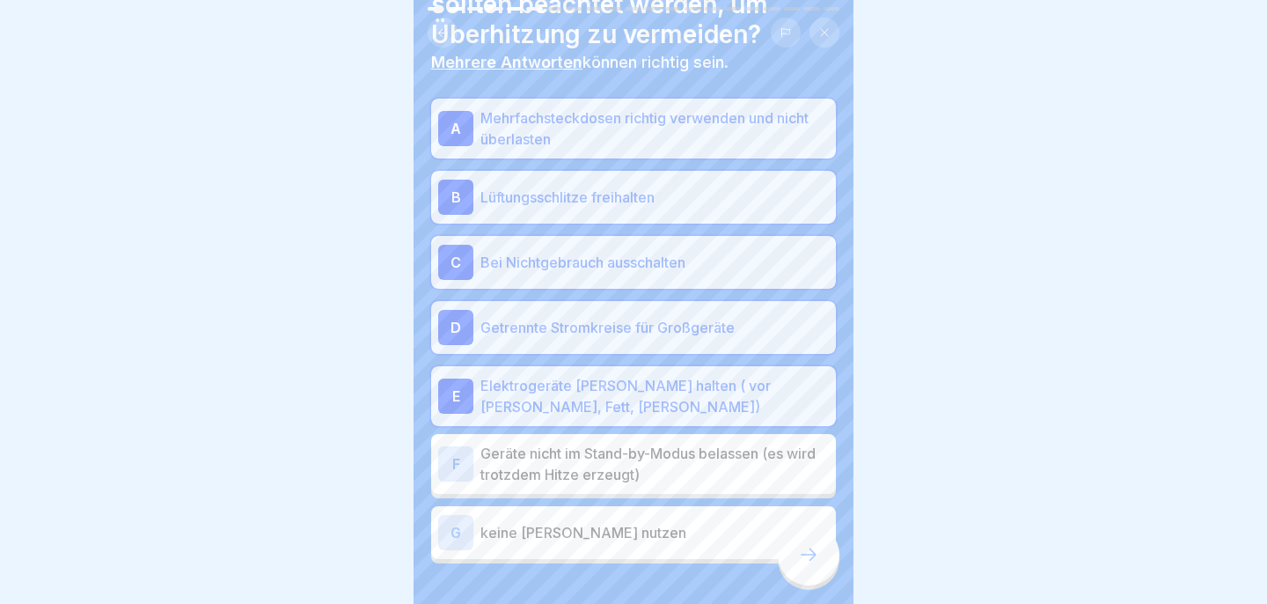
click at [651, 479] on p "Geräte nicht im Stand-by-Modus belassen (es wird trotzdem Hitze erzeugt)" at bounding box center [654, 464] width 348 height 42
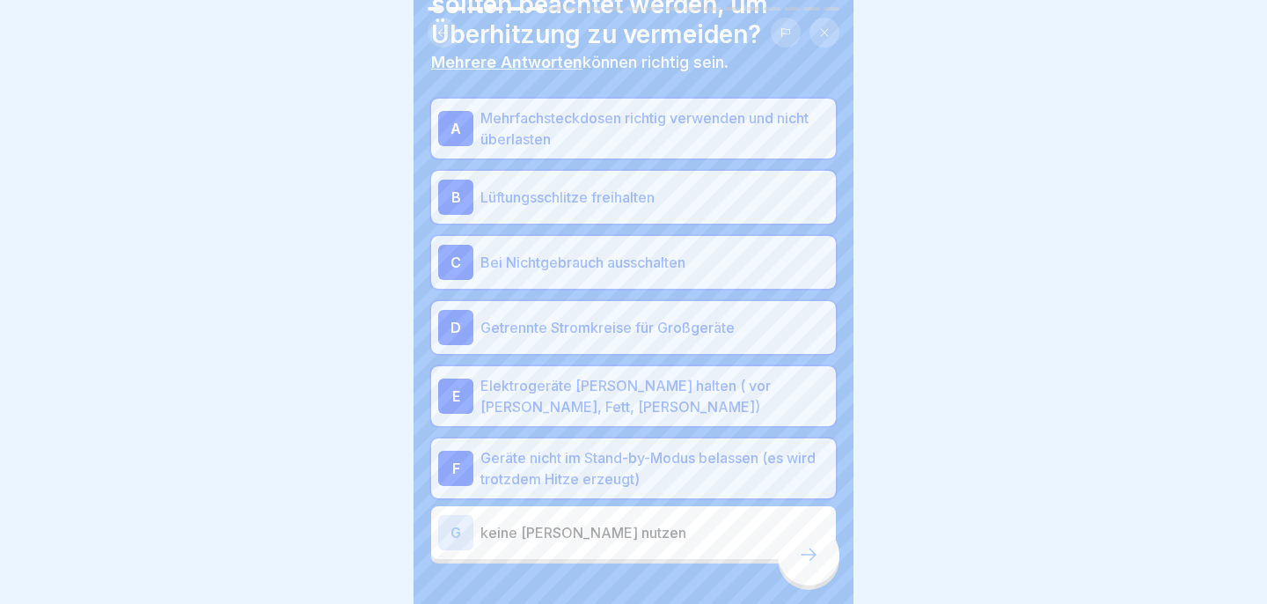
click at [657, 525] on p "keine [PERSON_NAME] nutzen" at bounding box center [654, 532] width 348 height 21
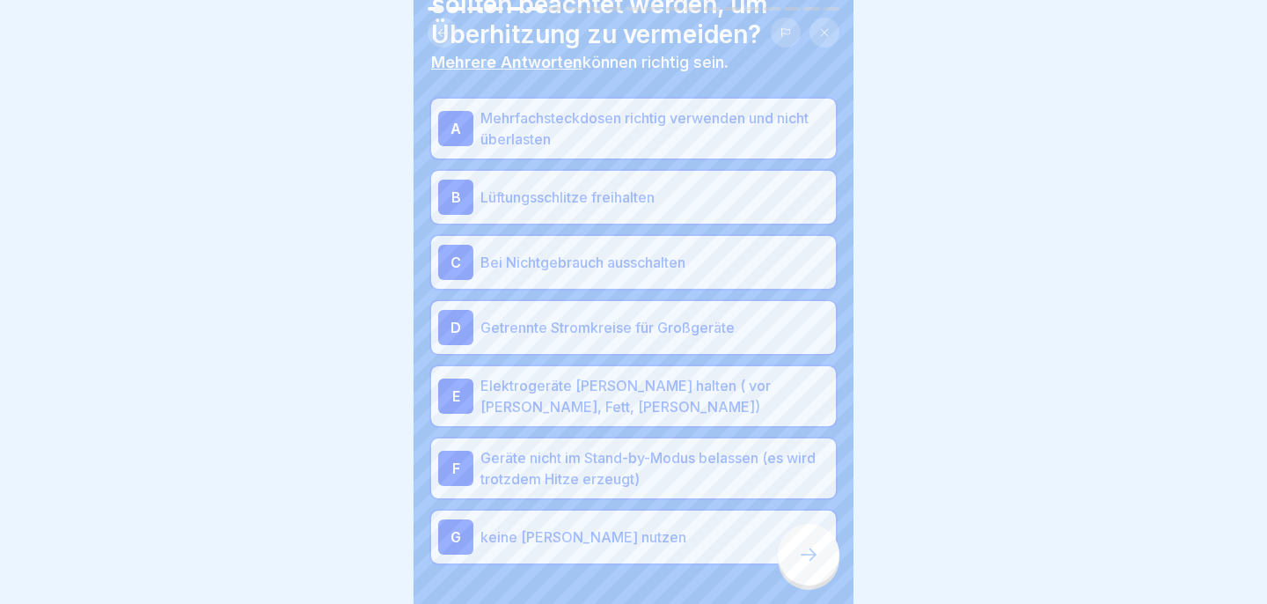
click at [811, 548] on icon at bounding box center [808, 554] width 21 height 21
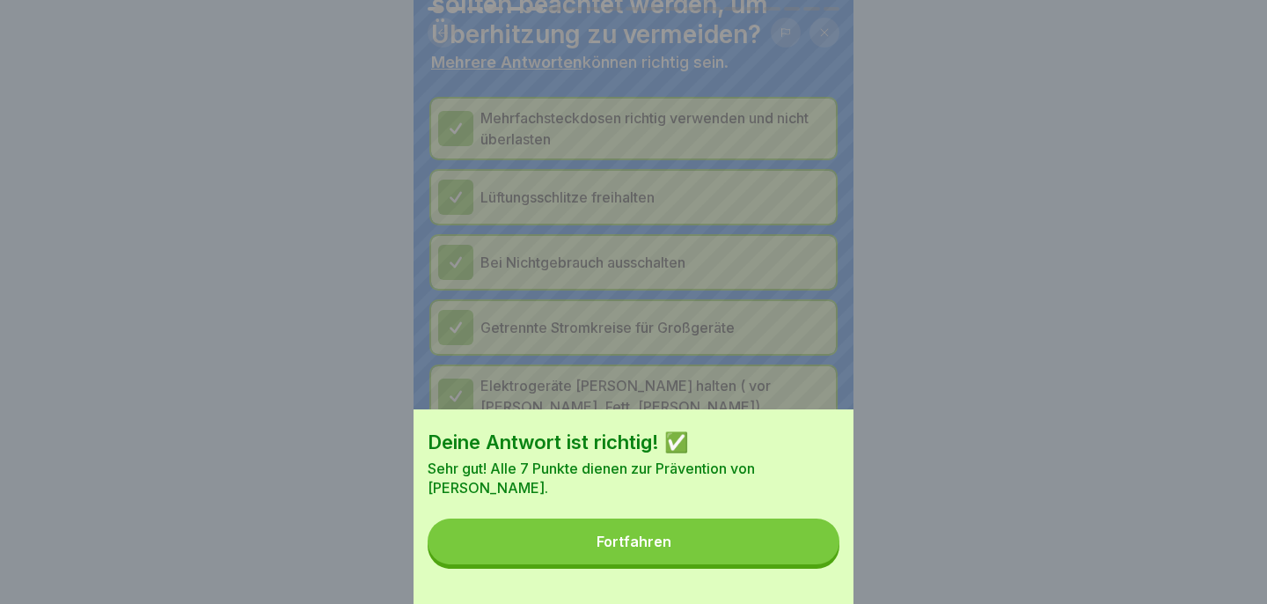
click at [753, 539] on button "Fortfahren" at bounding box center [634, 541] width 412 height 46
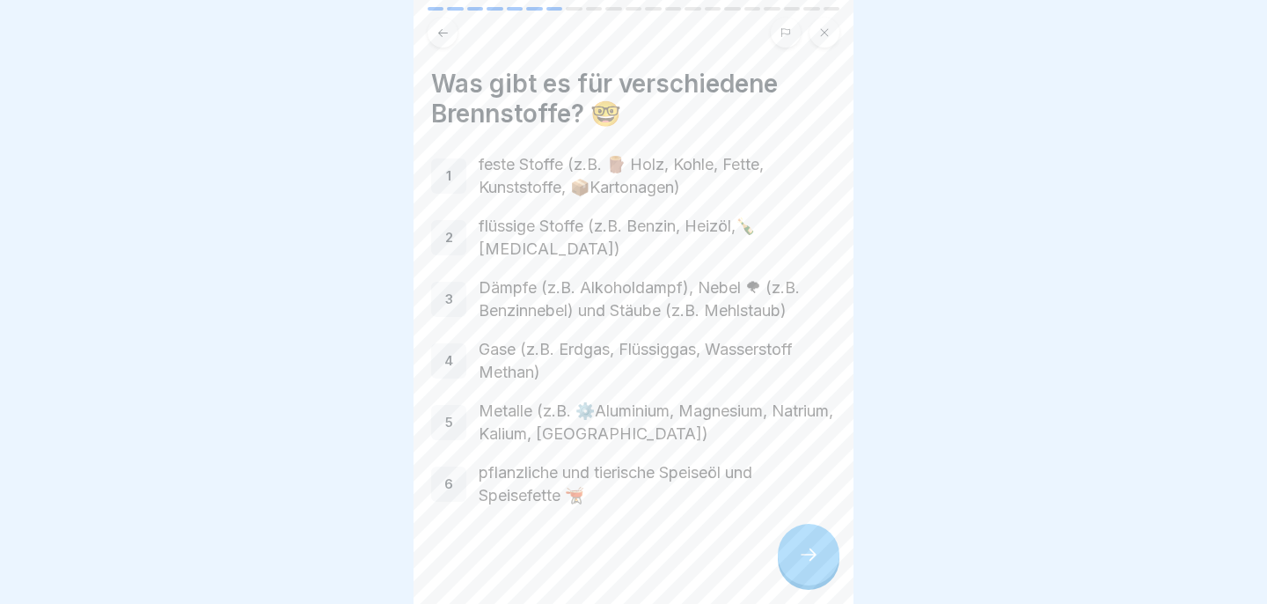
click at [814, 544] on div at bounding box center [809, 554] width 62 height 62
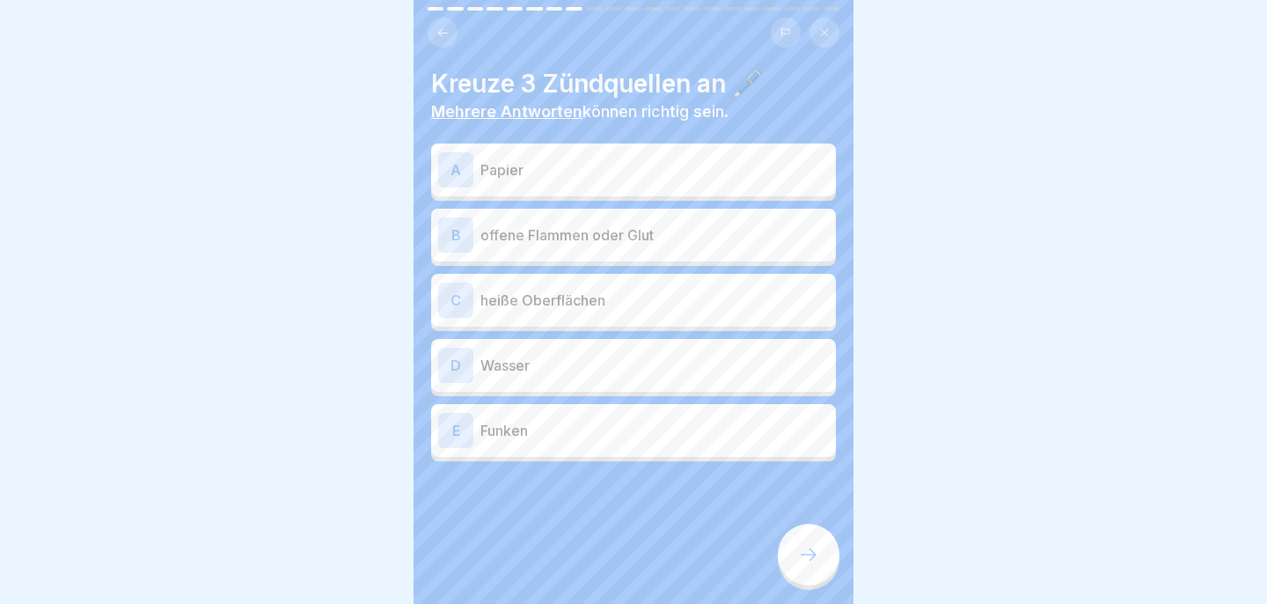
click at [653, 179] on p "Papier" at bounding box center [654, 169] width 348 height 21
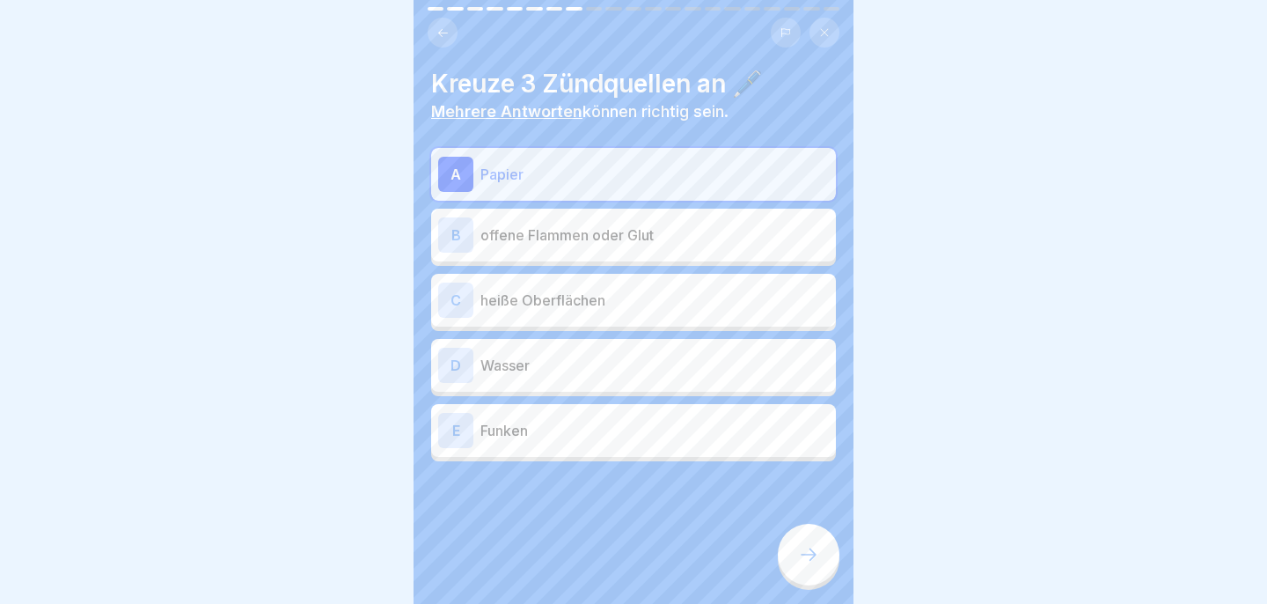
click at [648, 235] on p "offene Flammen oder Glut" at bounding box center [654, 234] width 348 height 21
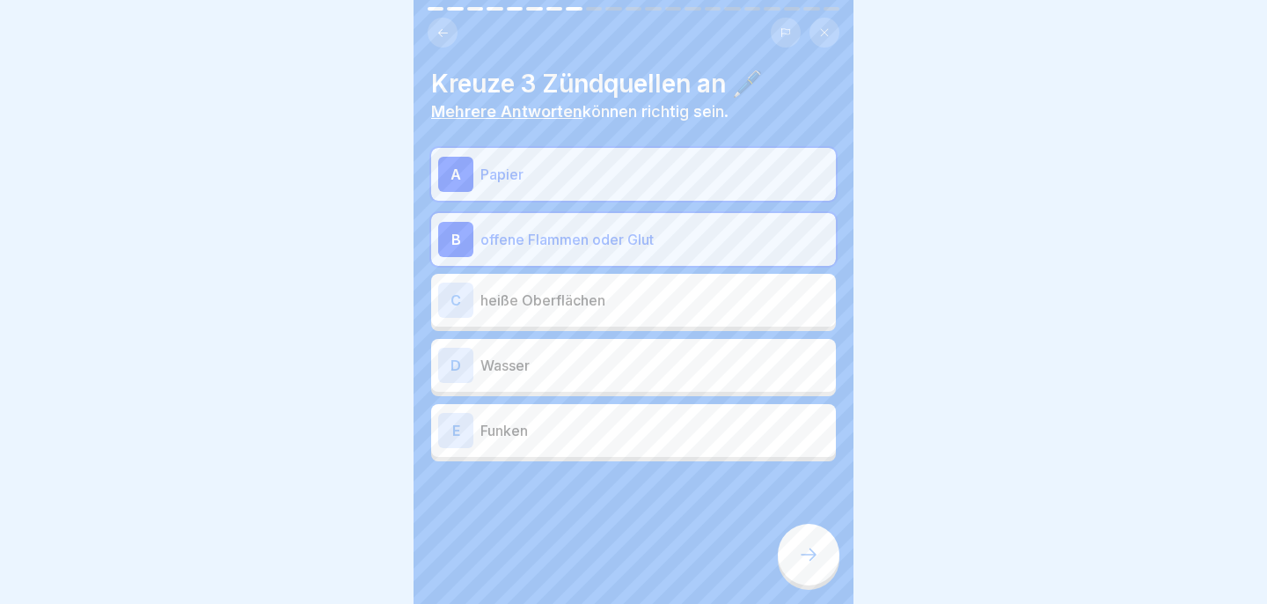
click at [596, 443] on div "E Funken" at bounding box center [633, 430] width 391 height 35
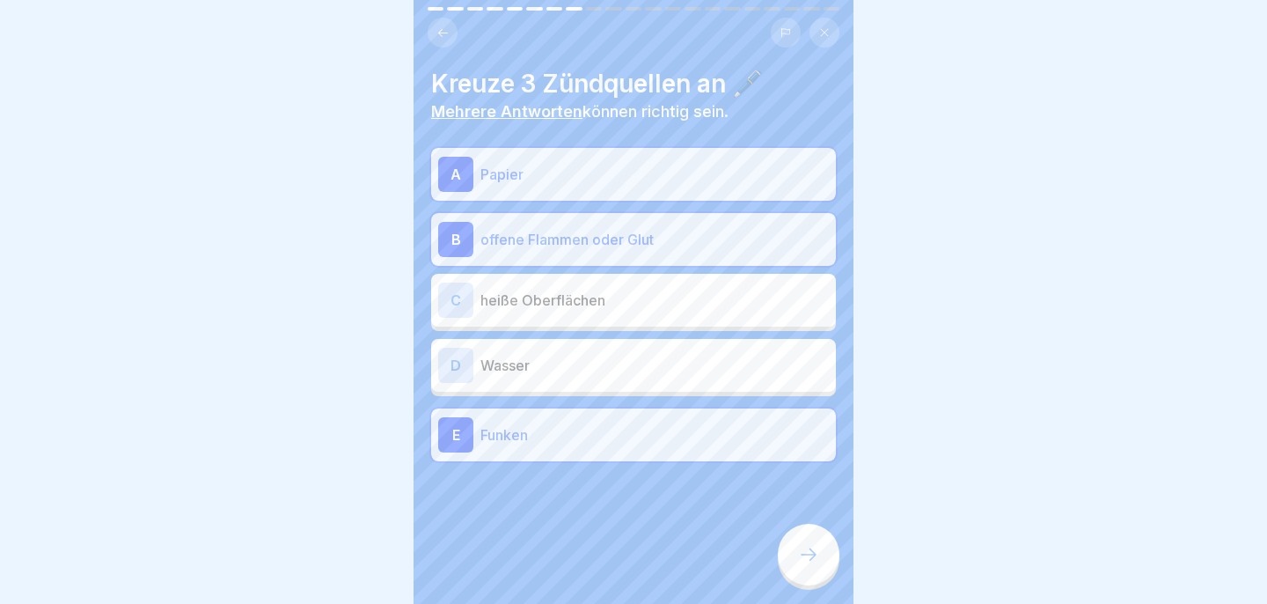
click at [800, 568] on div at bounding box center [809, 554] width 62 height 62
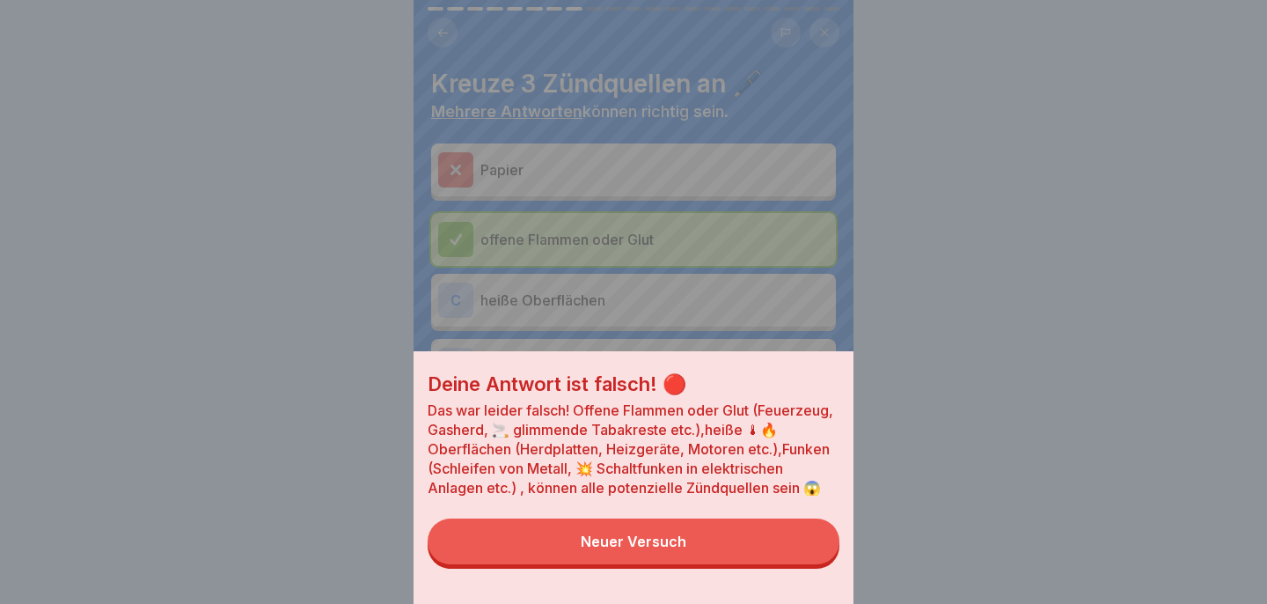
click at [799, 568] on div "Deine Antwort ist falsch! 🔴 Das war leider falsch! Offene Flammen oder Glut (Fe…" at bounding box center [634, 477] width 440 height 252
click at [777, 554] on button "Neuer Versuch" at bounding box center [634, 541] width 412 height 46
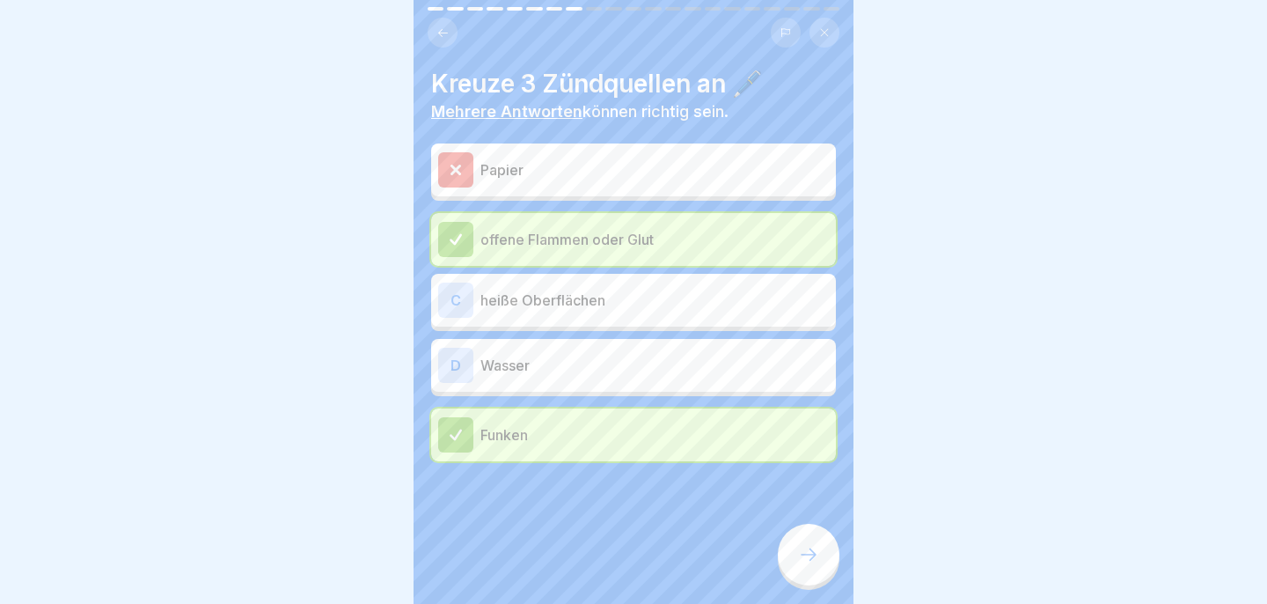
click at [811, 559] on icon at bounding box center [808, 554] width 21 height 21
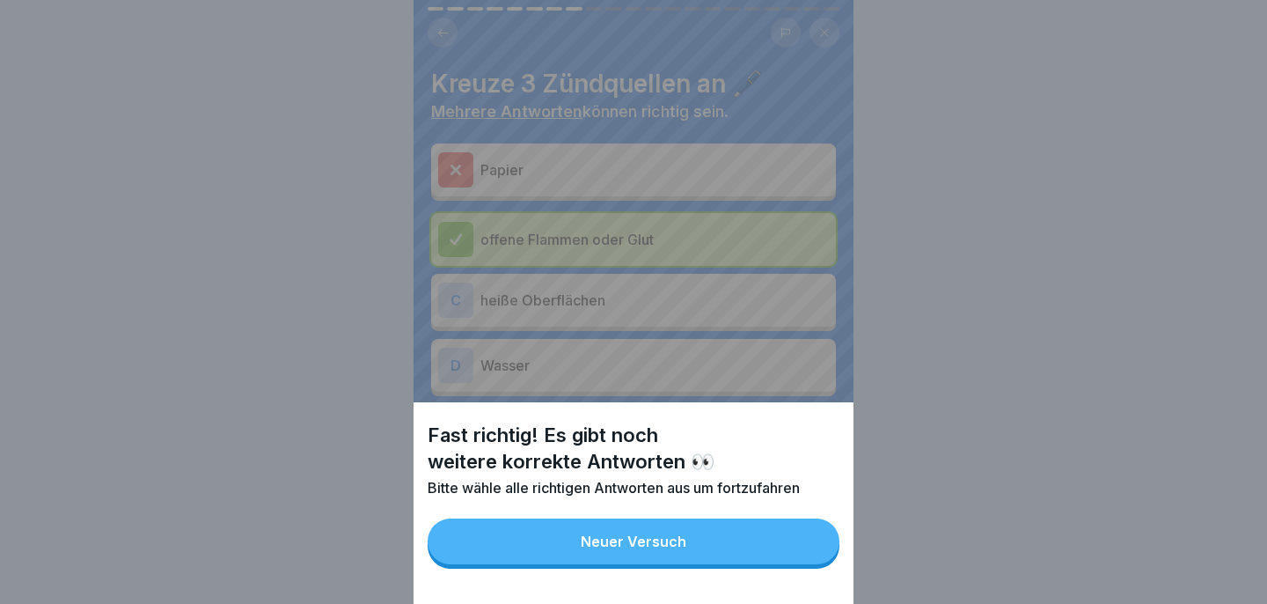
click at [777, 551] on button "Neuer Versuch" at bounding box center [634, 541] width 412 height 46
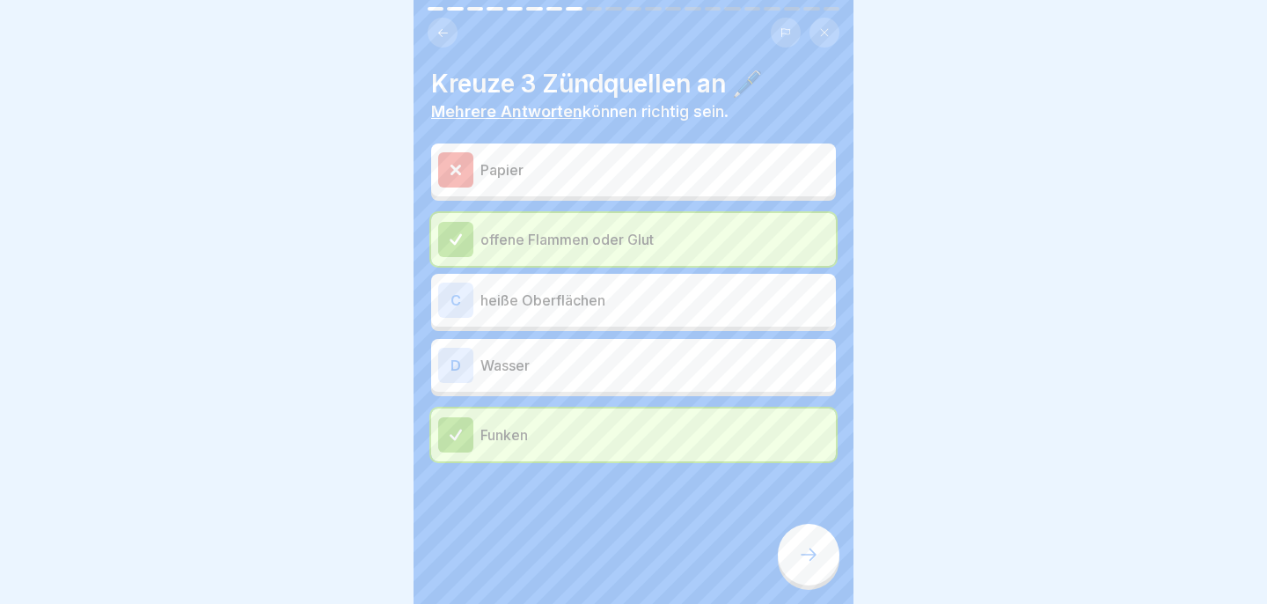
click at [642, 298] on p "heiße Oberflächen" at bounding box center [654, 299] width 348 height 21
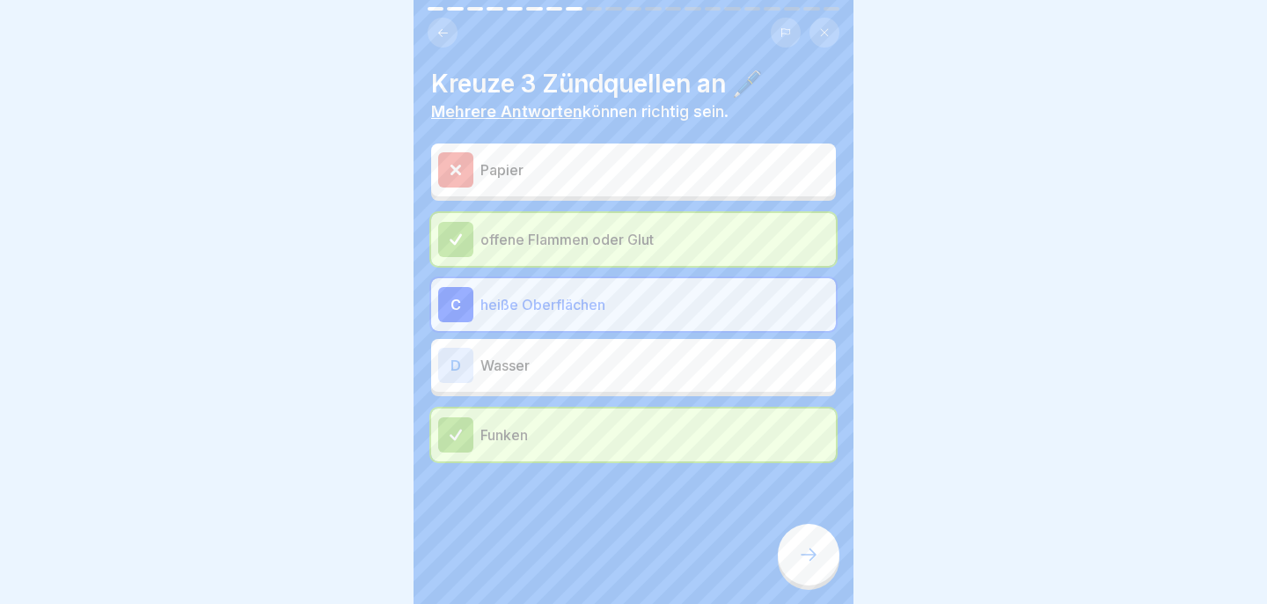
click at [793, 545] on div at bounding box center [809, 554] width 62 height 62
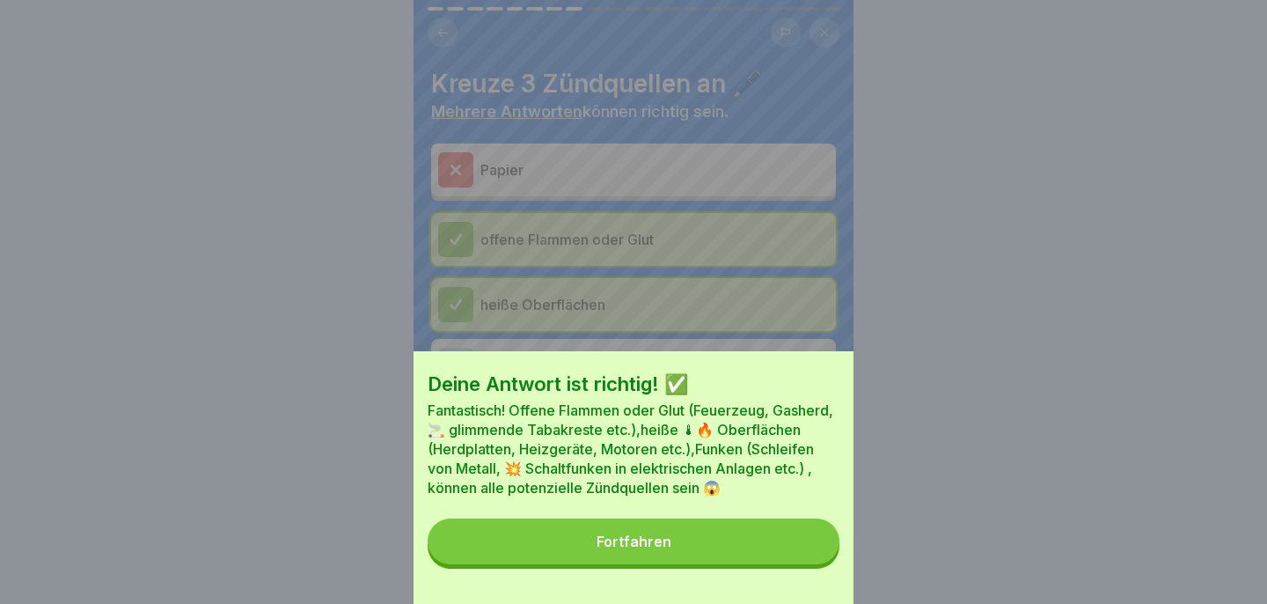
click at [769, 538] on button "Fortfahren" at bounding box center [634, 541] width 412 height 46
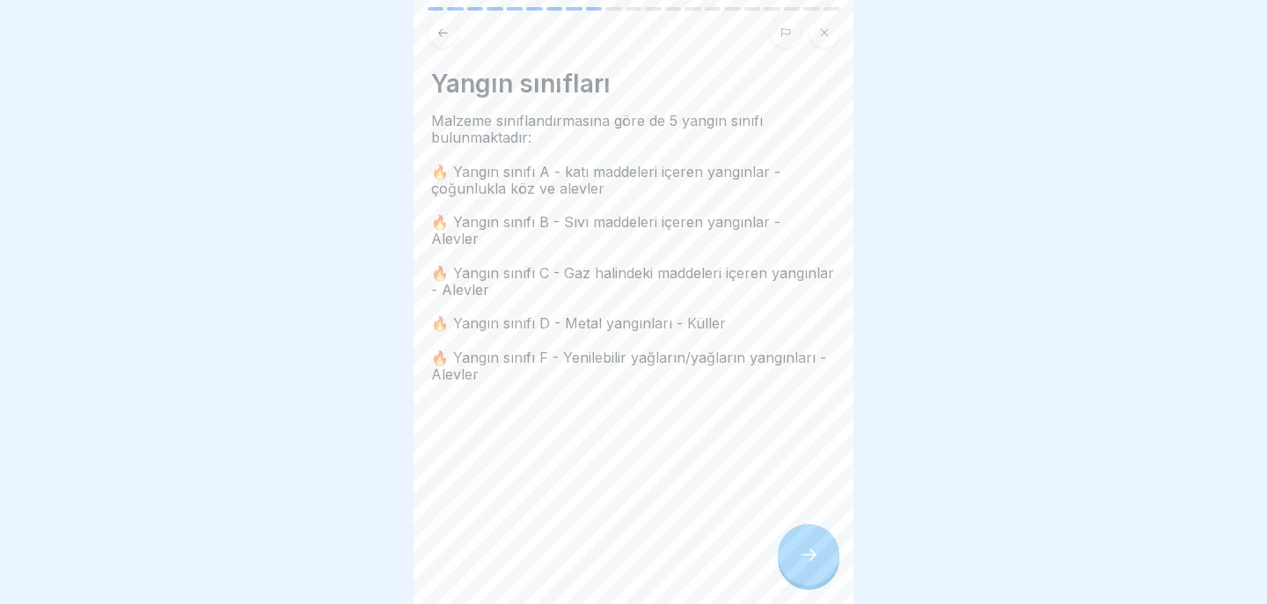
click at [820, 555] on div at bounding box center [809, 554] width 62 height 62
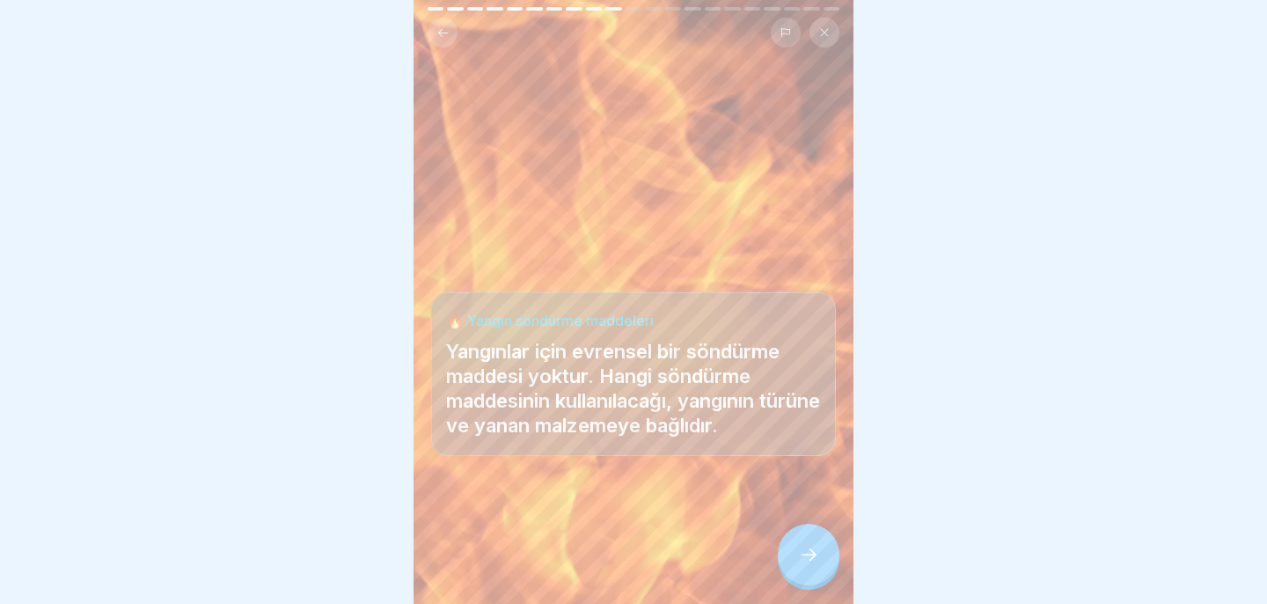
click at [810, 549] on icon at bounding box center [808, 554] width 21 height 21
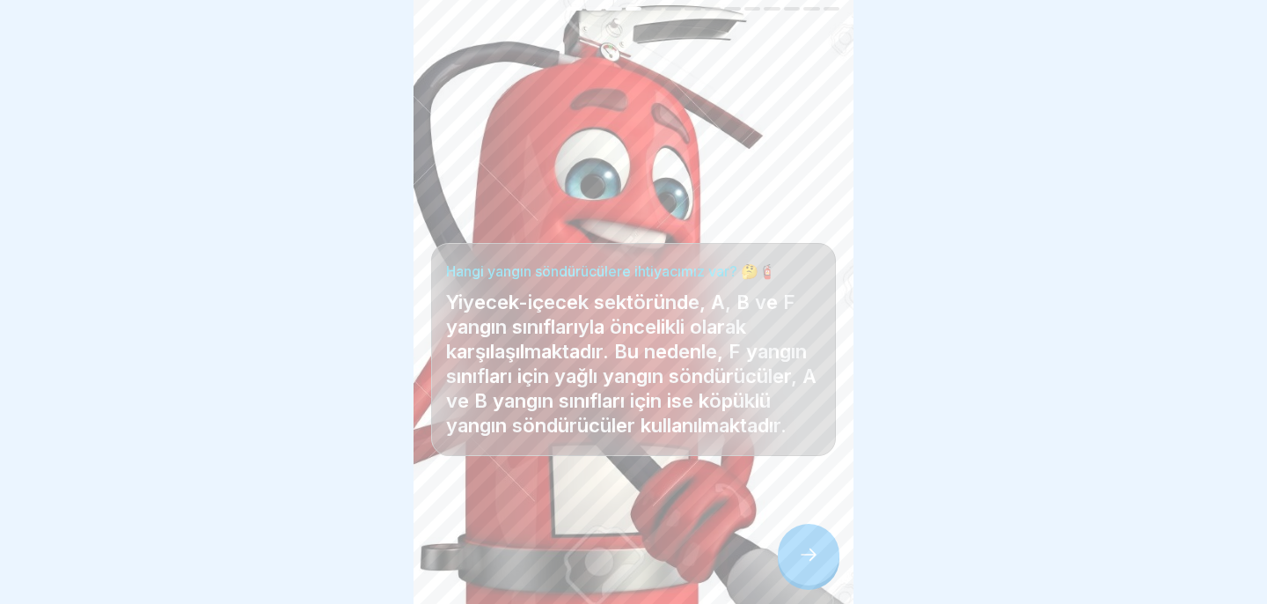
click at [810, 550] on icon at bounding box center [808, 554] width 21 height 21
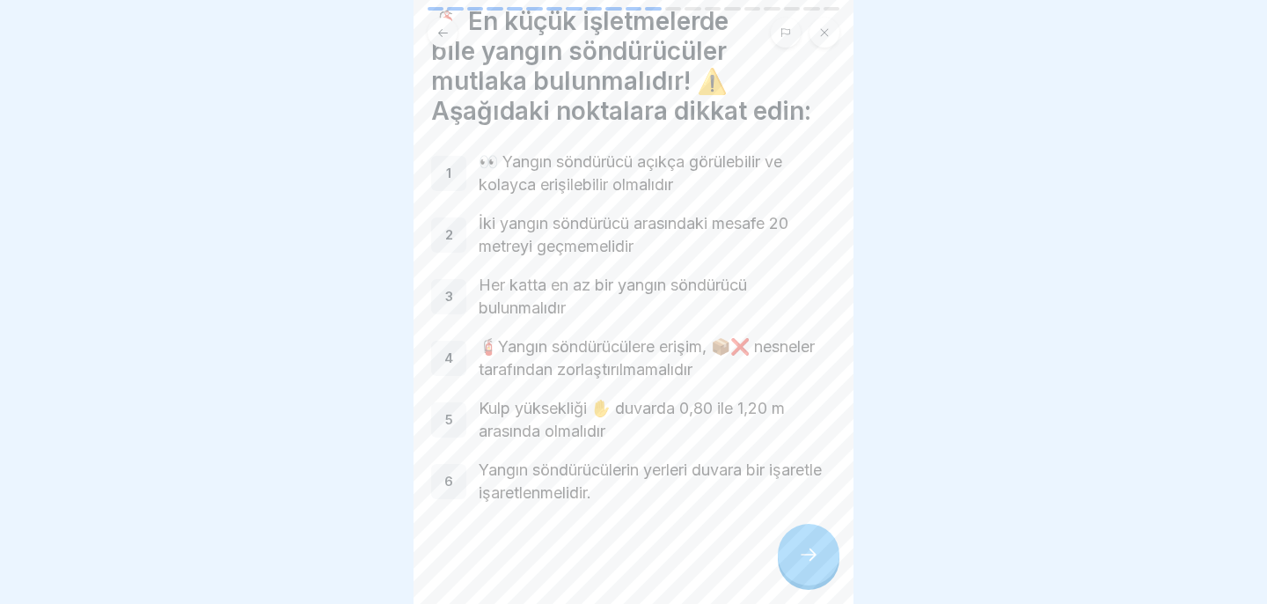
scroll to position [62, 0]
click at [794, 542] on div at bounding box center [809, 554] width 62 height 62
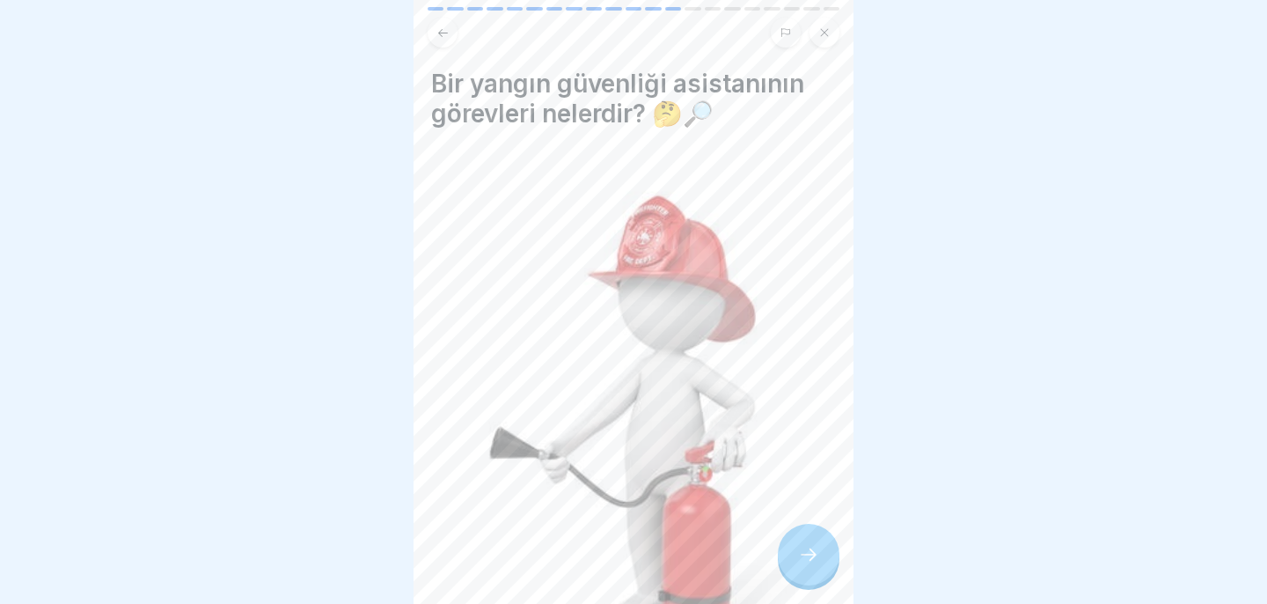
click at [794, 542] on div at bounding box center [809, 554] width 62 height 62
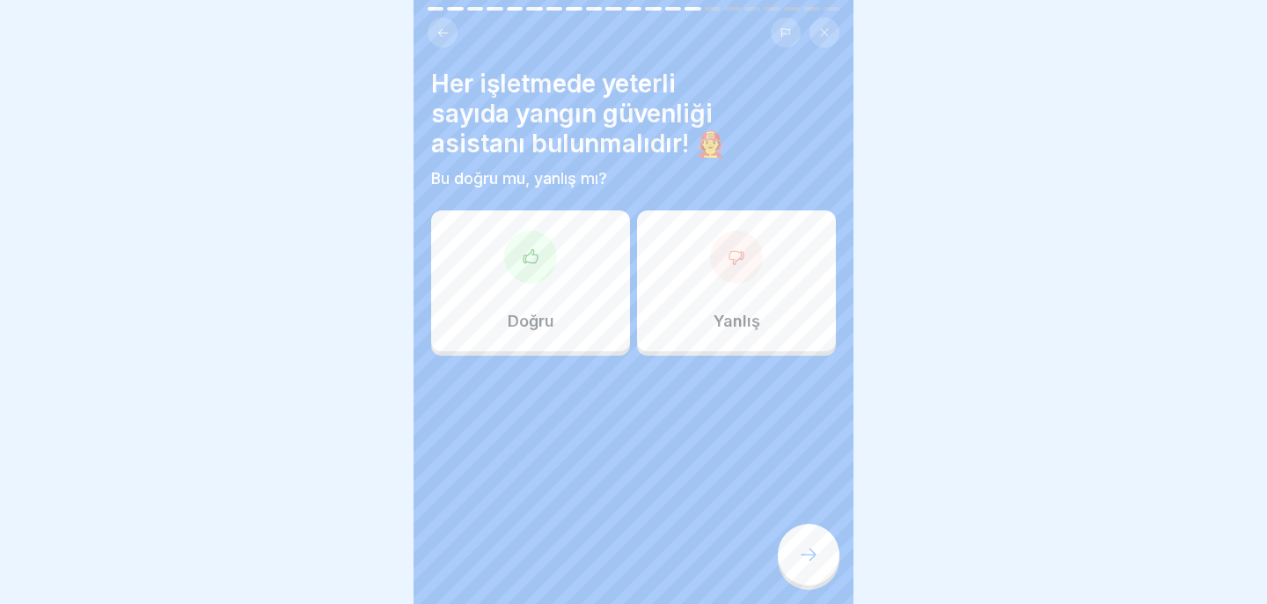
click at [571, 274] on div "Doğru" at bounding box center [530, 280] width 199 height 141
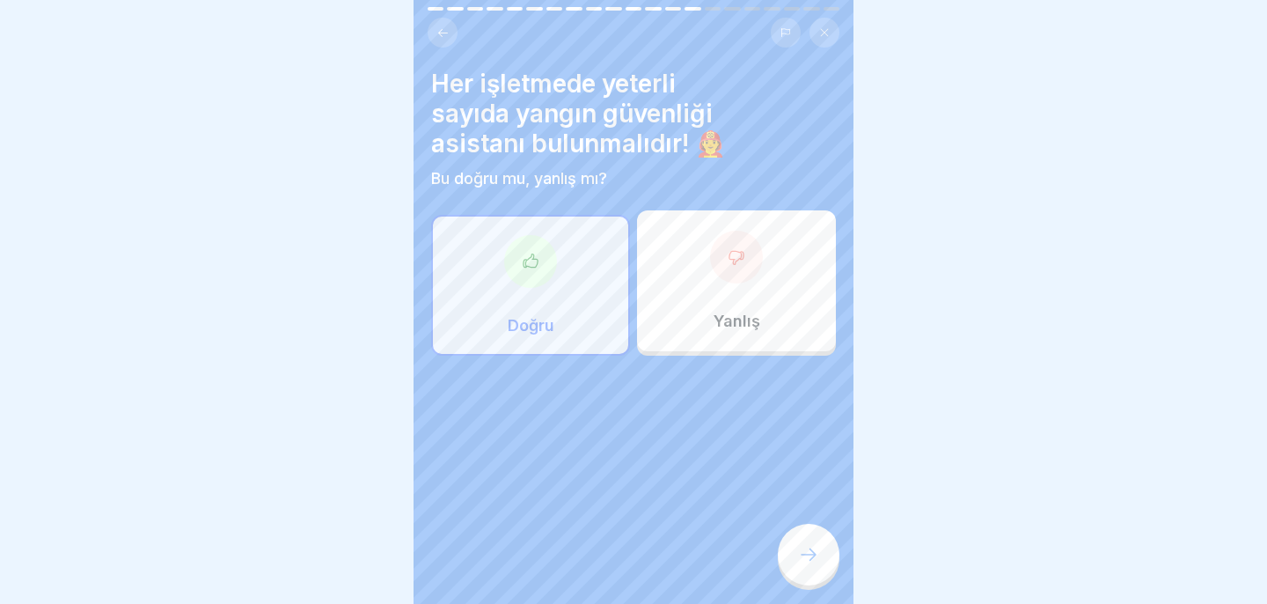
click at [808, 545] on div at bounding box center [809, 554] width 62 height 62
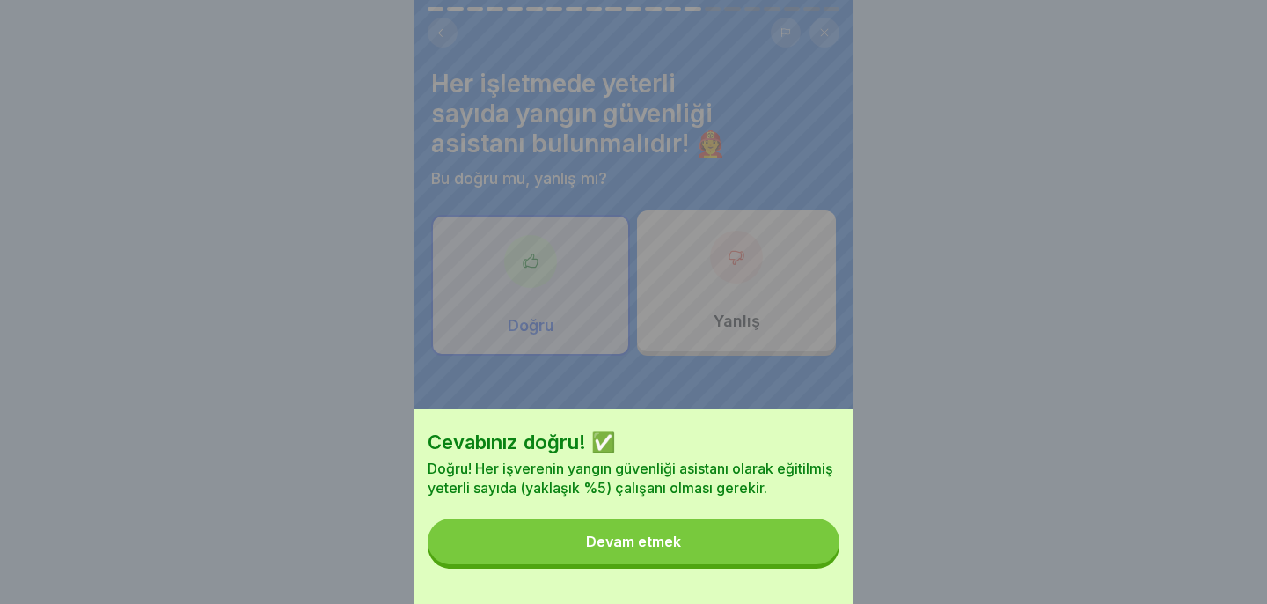
click at [808, 545] on button "Devam etmek" at bounding box center [634, 541] width 412 height 46
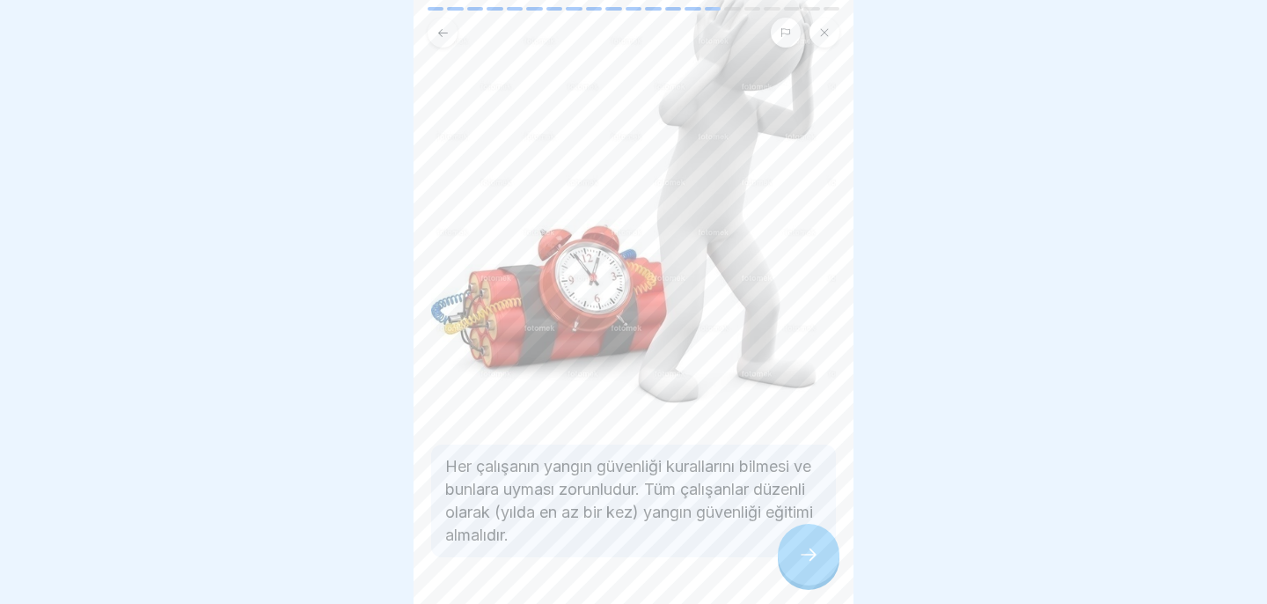
scroll to position [144, 0]
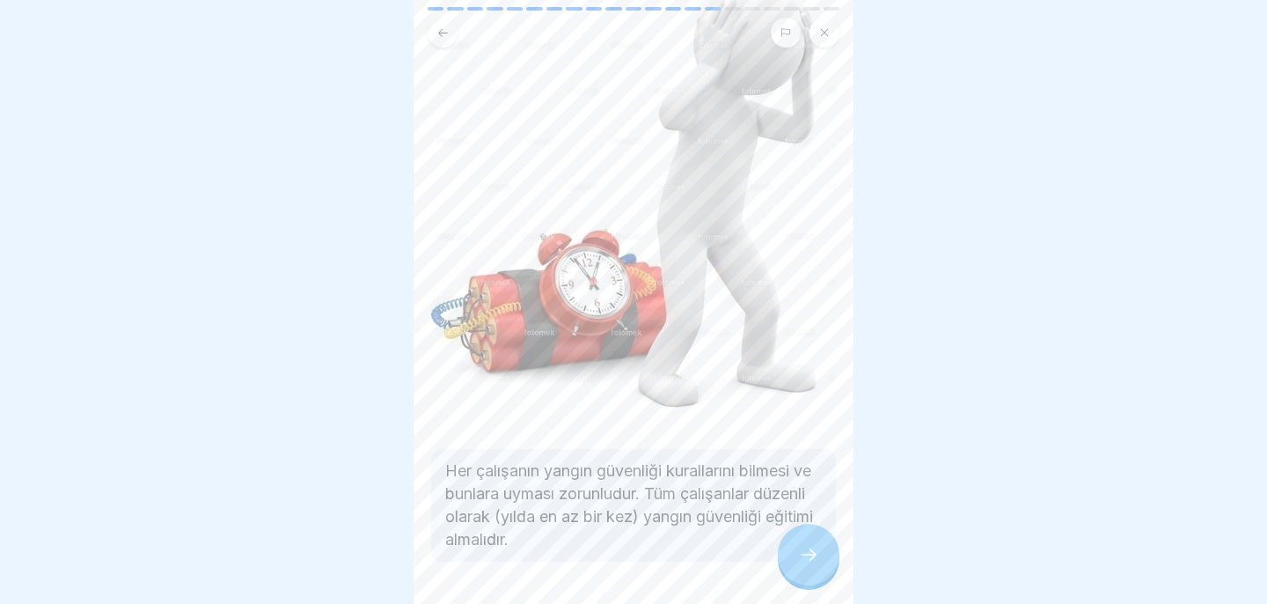
click at [806, 566] on div at bounding box center [809, 554] width 62 height 62
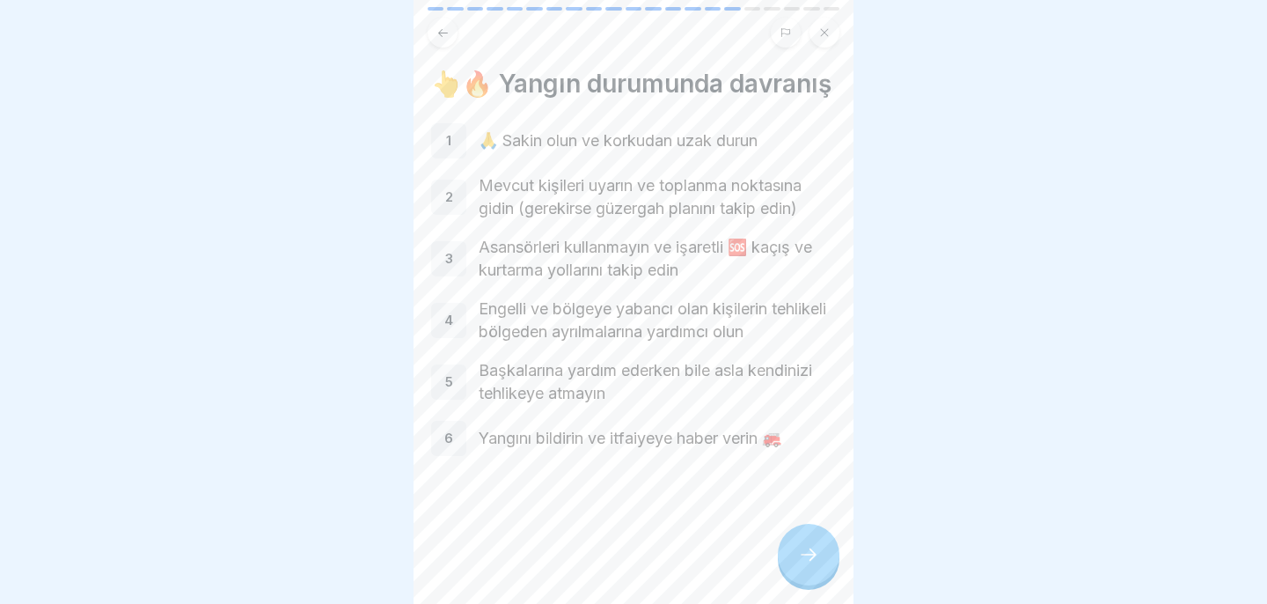
click at [816, 559] on icon at bounding box center [808, 554] width 21 height 21
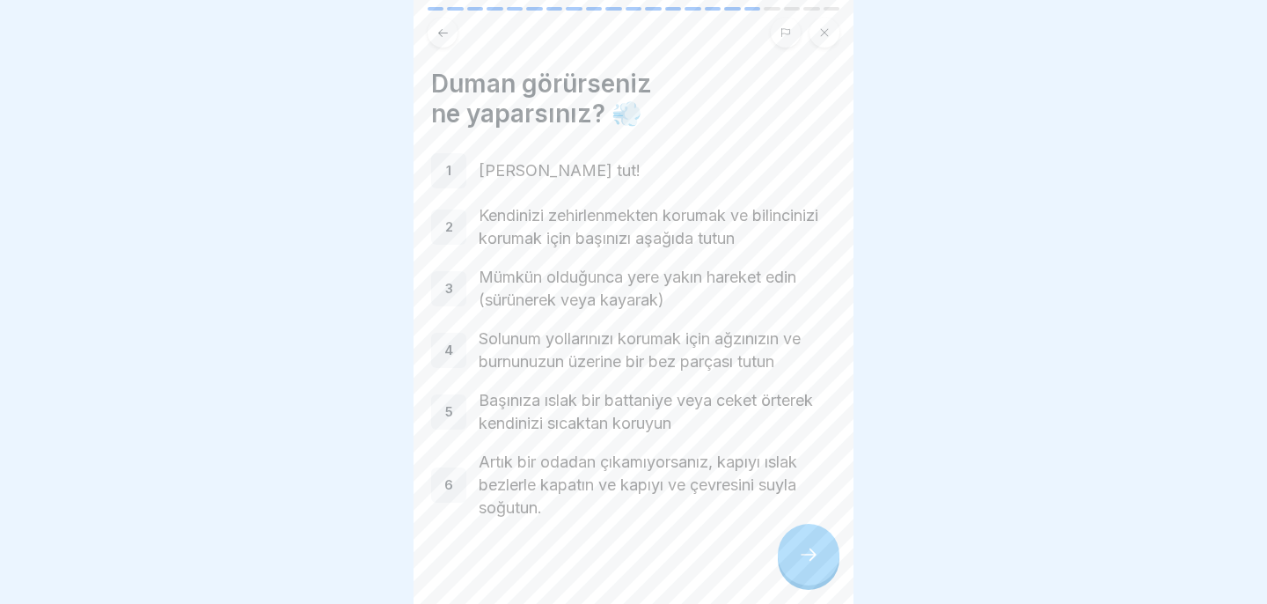
click at [810, 550] on icon at bounding box center [808, 554] width 21 height 21
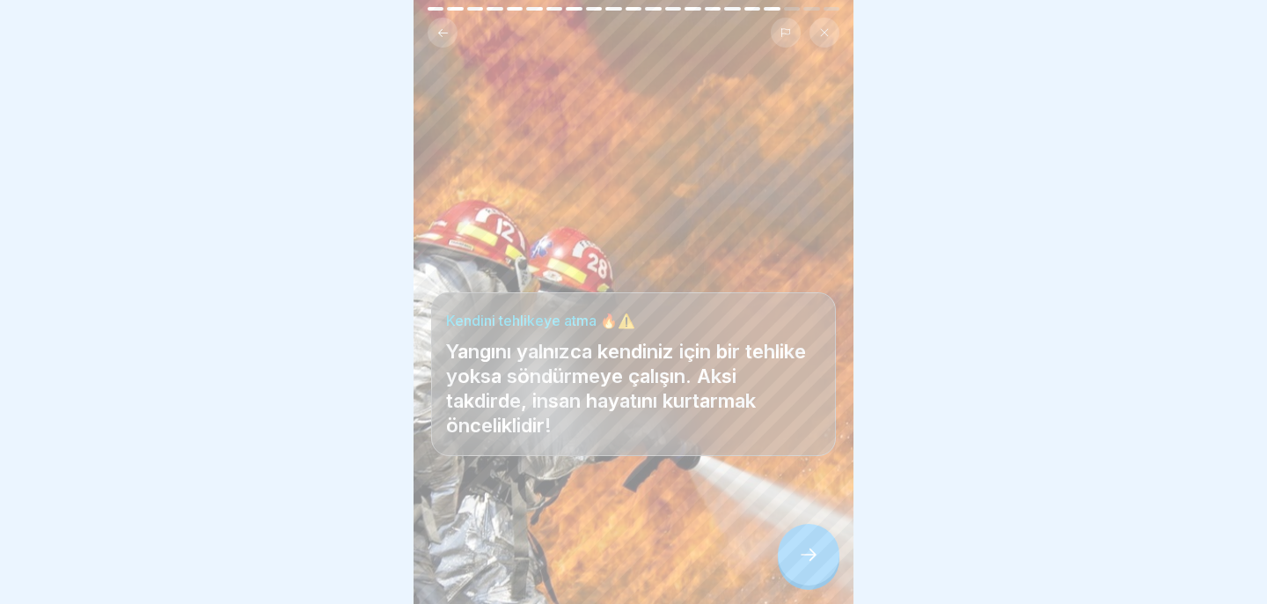
click at [800, 553] on icon at bounding box center [808, 554] width 21 height 21
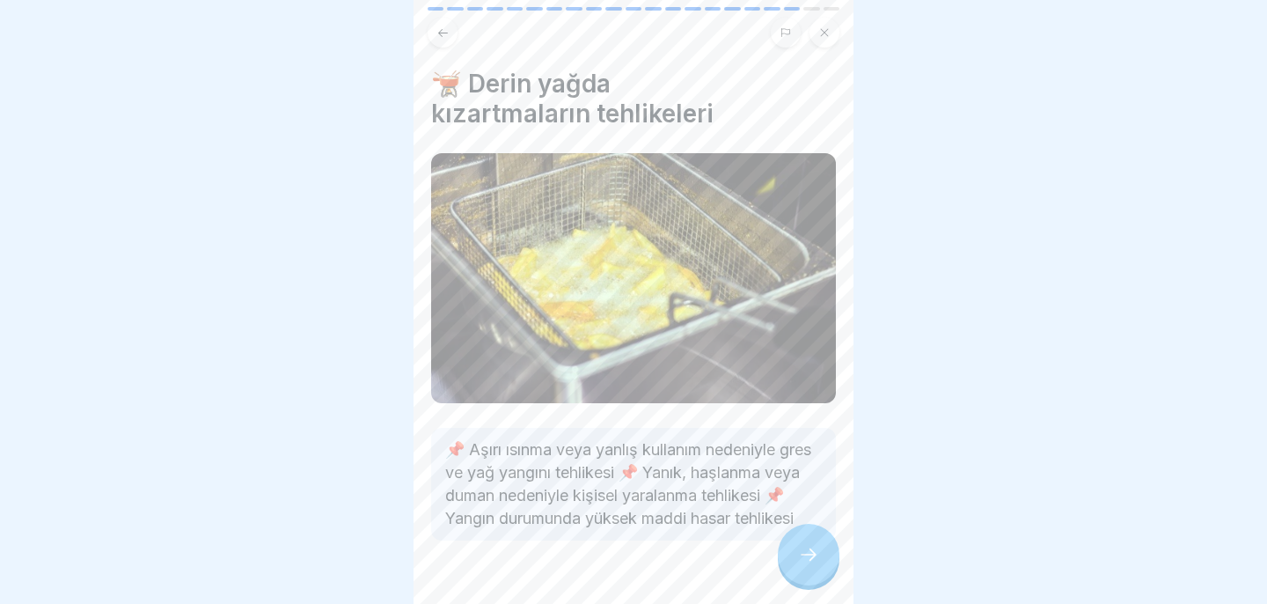
click at [801, 550] on icon at bounding box center [808, 554] width 21 height 21
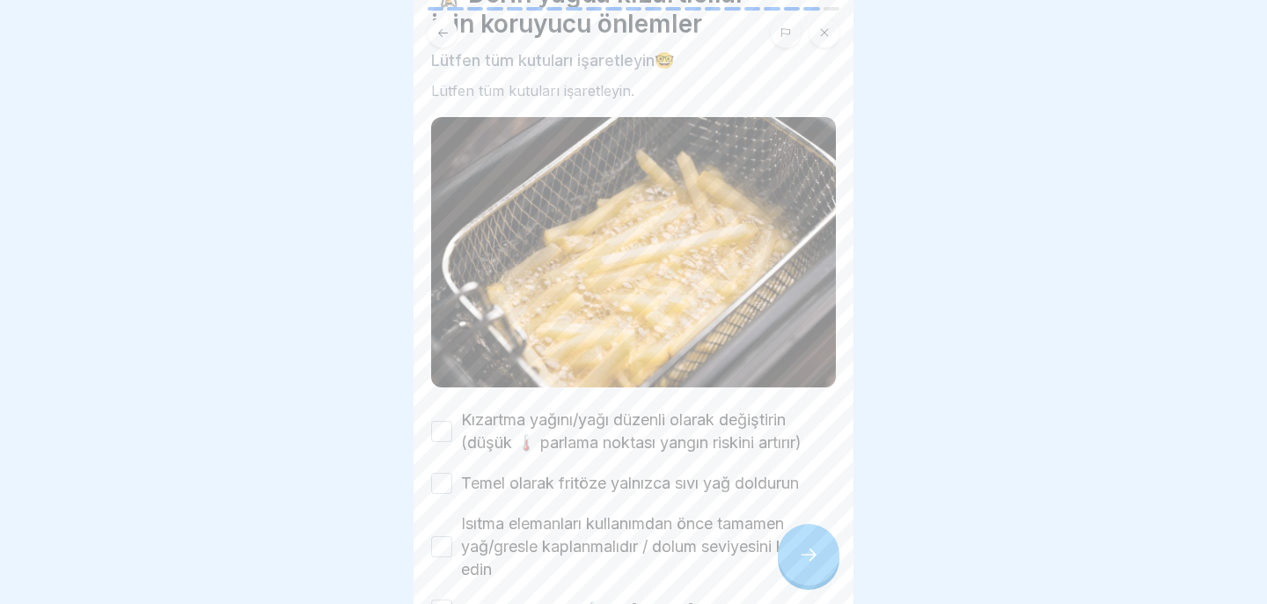
scroll to position [102, 0]
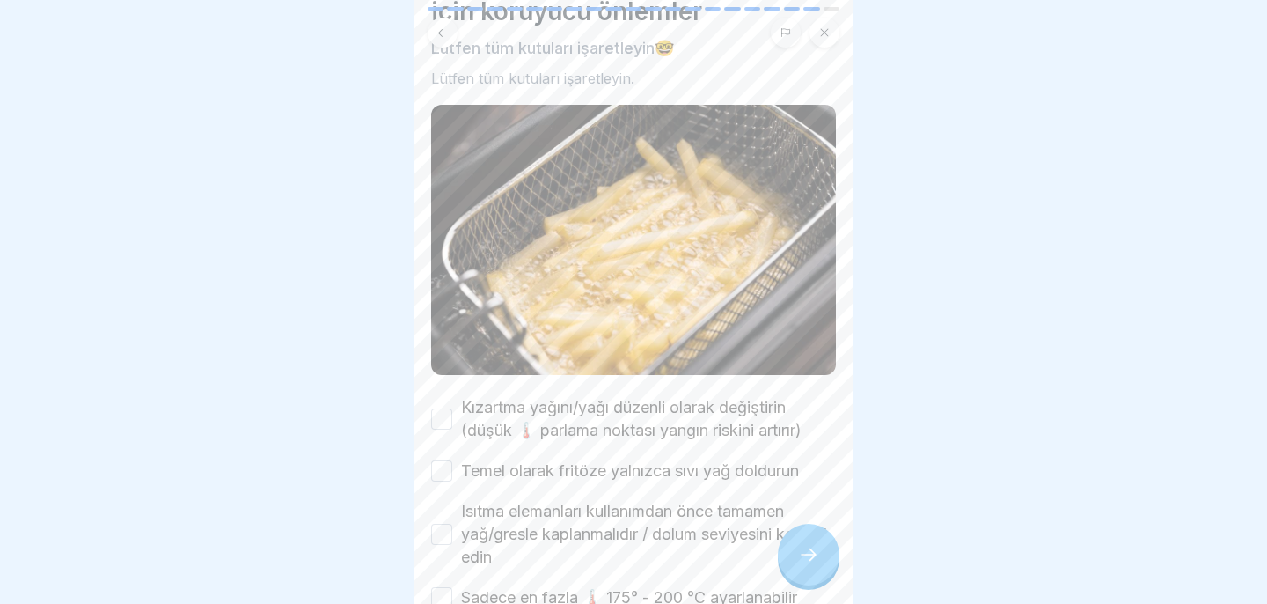
click at [455, 417] on div "Kızartma yağını/yağı düzenli olarak değiştirin (düşük 🌡️ parlama noktası yangın…" at bounding box center [633, 419] width 405 height 46
click at [445, 418] on button "Kızartma yağını/yağı düzenli olarak değiştirin (düşük 🌡️ parlama noktası yangın…" at bounding box center [441, 418] width 21 height 21
click at [449, 482] on div "Kızartma yağını/yağı düzenli olarak değiştirin (düşük 🌡️ parlama noktası yangın…" at bounding box center [633, 543] width 405 height 294
click at [445, 475] on button "Temel olarak fritöze yalnızca sıvı yağ doldurun" at bounding box center [441, 470] width 21 height 21
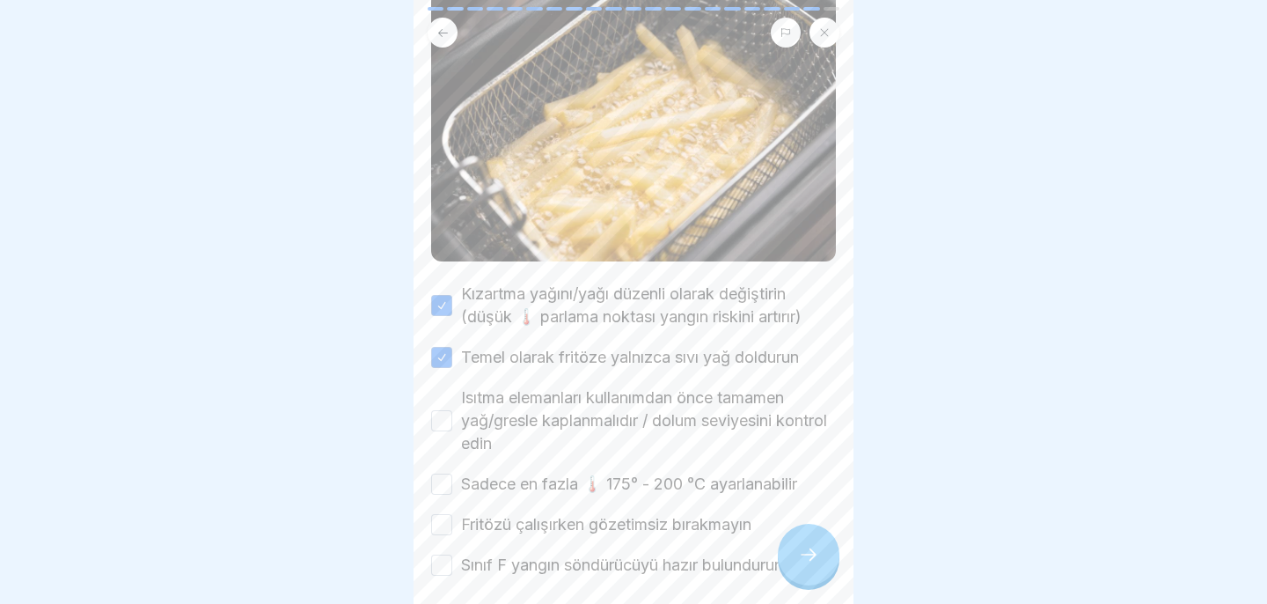
scroll to position [221, 0]
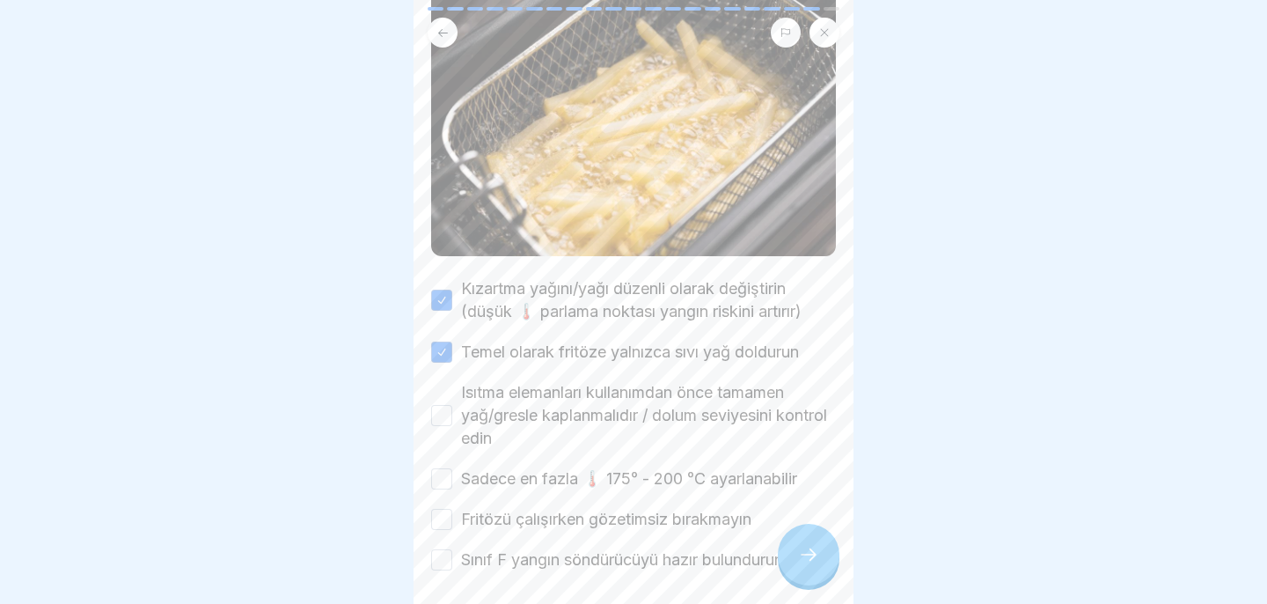
click at [437, 412] on button "Isıtma elemanları kullanımdan önce tamamen yağ/gresle kaplanmalıdır / dolum sev…" at bounding box center [441, 415] width 21 height 21
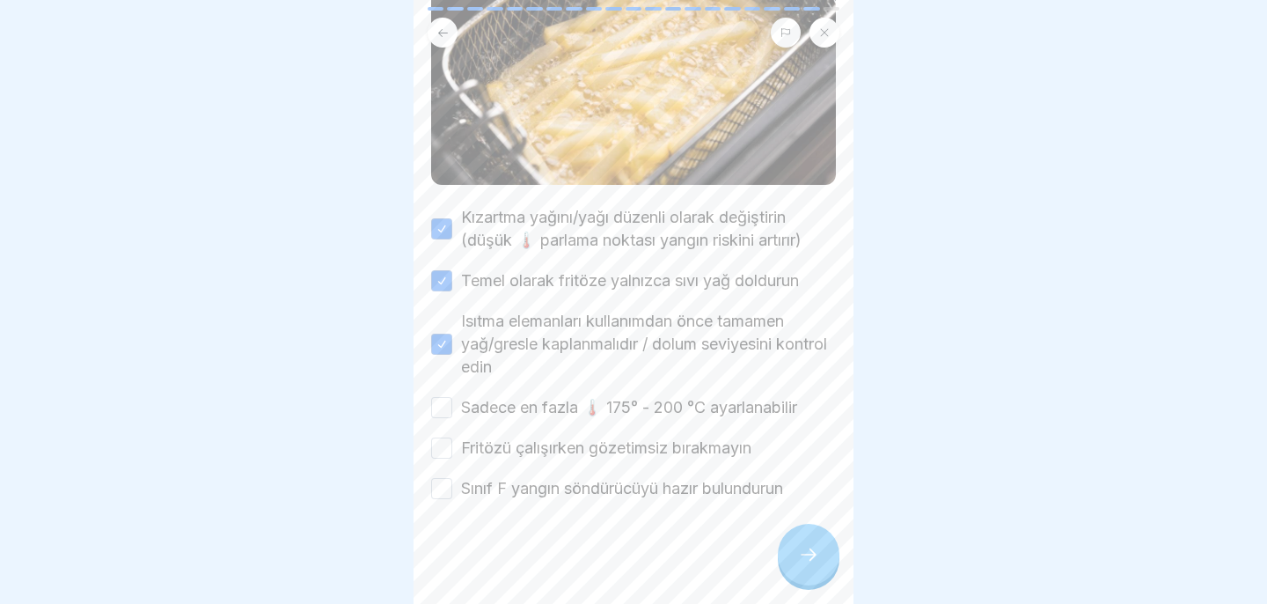
scroll to position [294, 0]
click at [442, 407] on button "Sadece en fazla 🌡️ 175° - 200 °C ayarlanabilir" at bounding box center [441, 405] width 21 height 21
click at [448, 450] on button "Fritözü çalışırken gözetimsiz bırakmayın" at bounding box center [441, 445] width 21 height 21
click at [447, 483] on button "Sınıf F yangın söndürücüyü hazır bulundurun" at bounding box center [441, 486] width 21 height 21
click at [811, 559] on icon at bounding box center [808, 554] width 21 height 21
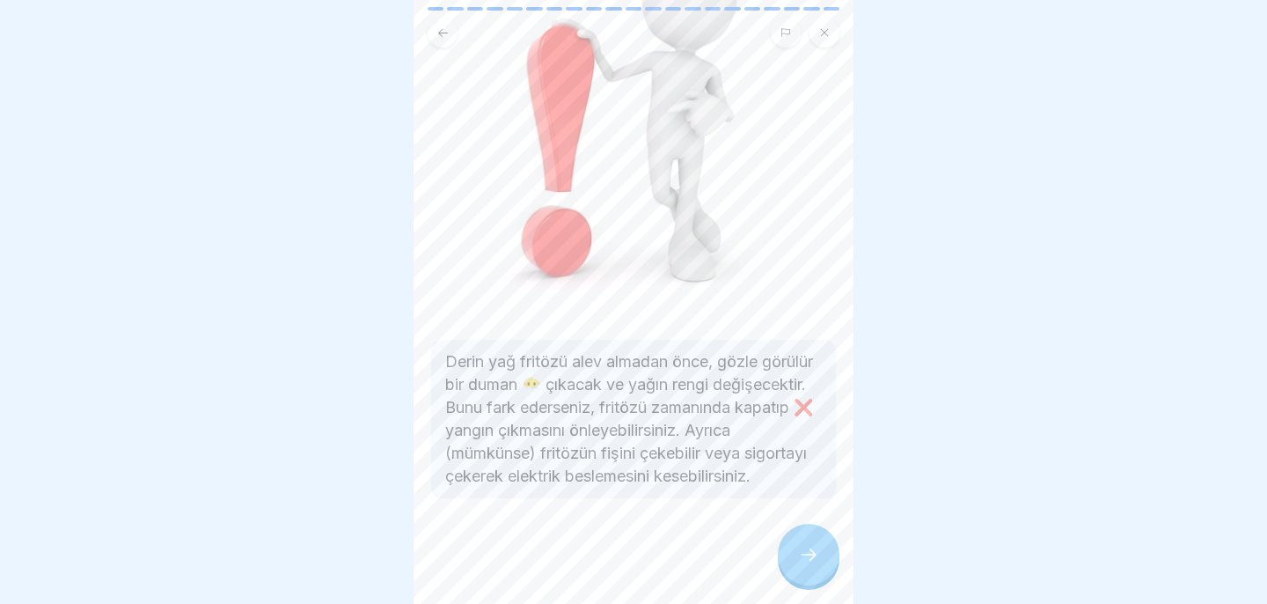
scroll to position [259, 0]
click at [793, 547] on div at bounding box center [809, 554] width 62 height 62
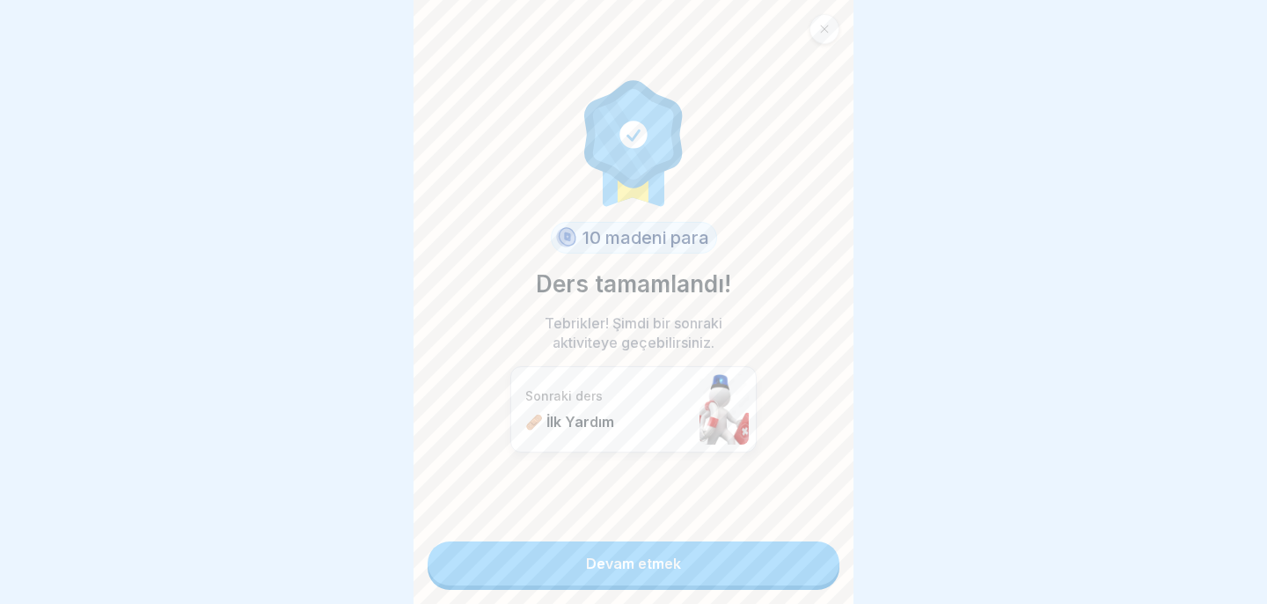
click at [793, 547] on link "Devam etmek" at bounding box center [634, 563] width 412 height 44
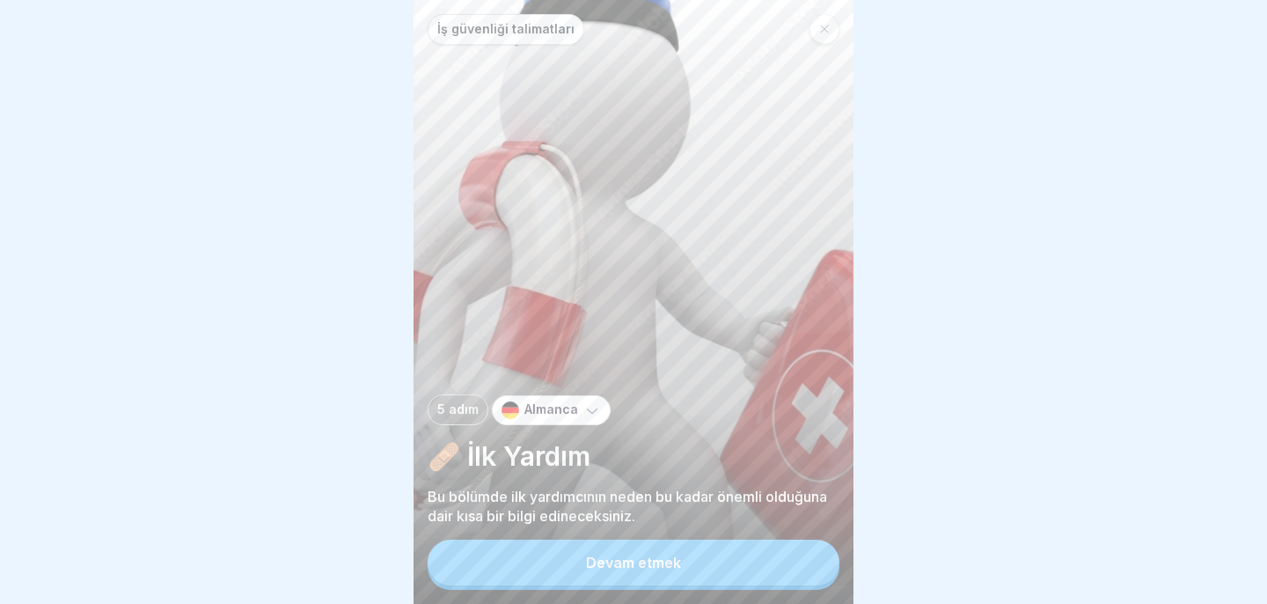
click at [785, 564] on button "Devam etmek" at bounding box center [634, 562] width 412 height 46
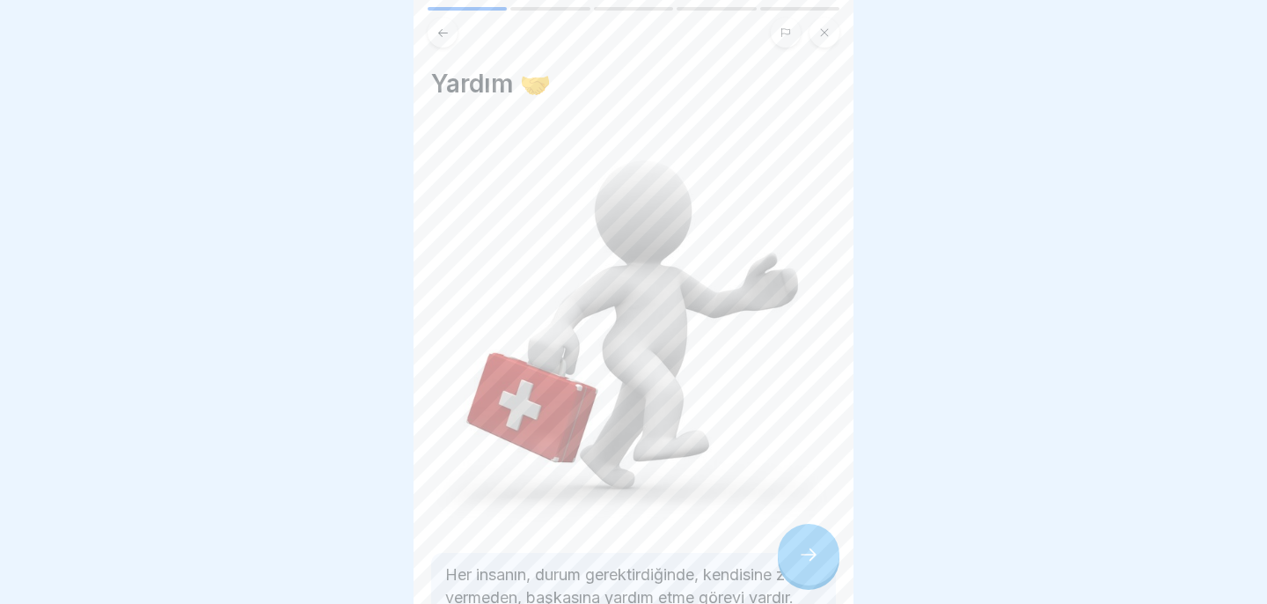
click at [812, 544] on div at bounding box center [809, 554] width 62 height 62
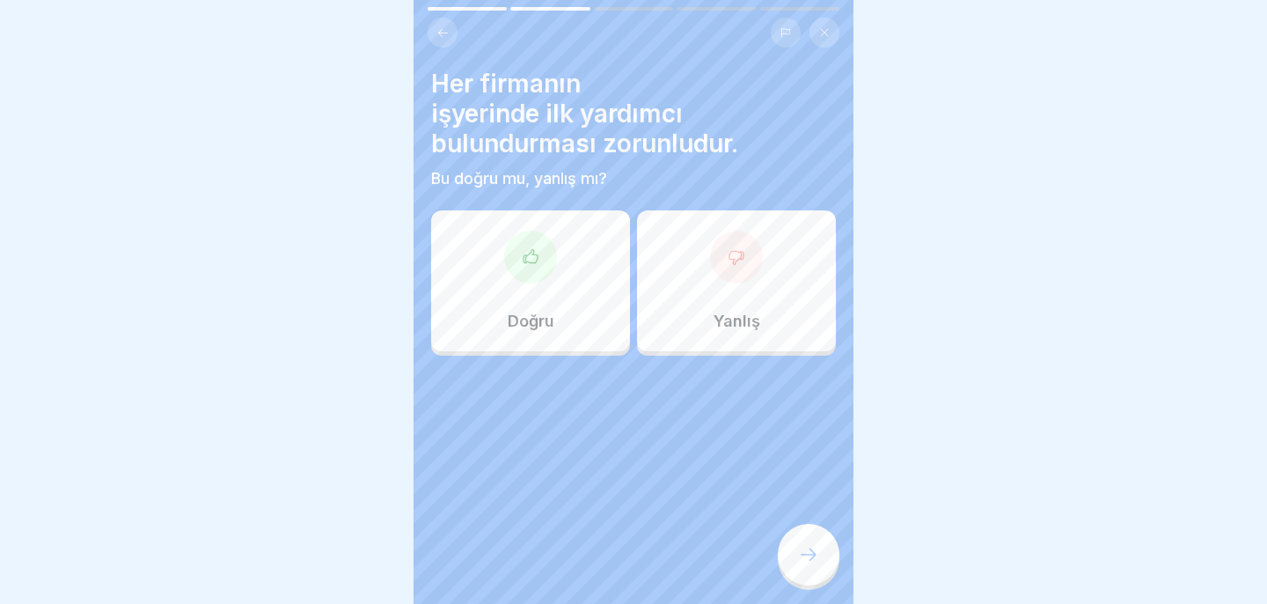
click at [598, 309] on div "Doğru" at bounding box center [530, 280] width 199 height 141
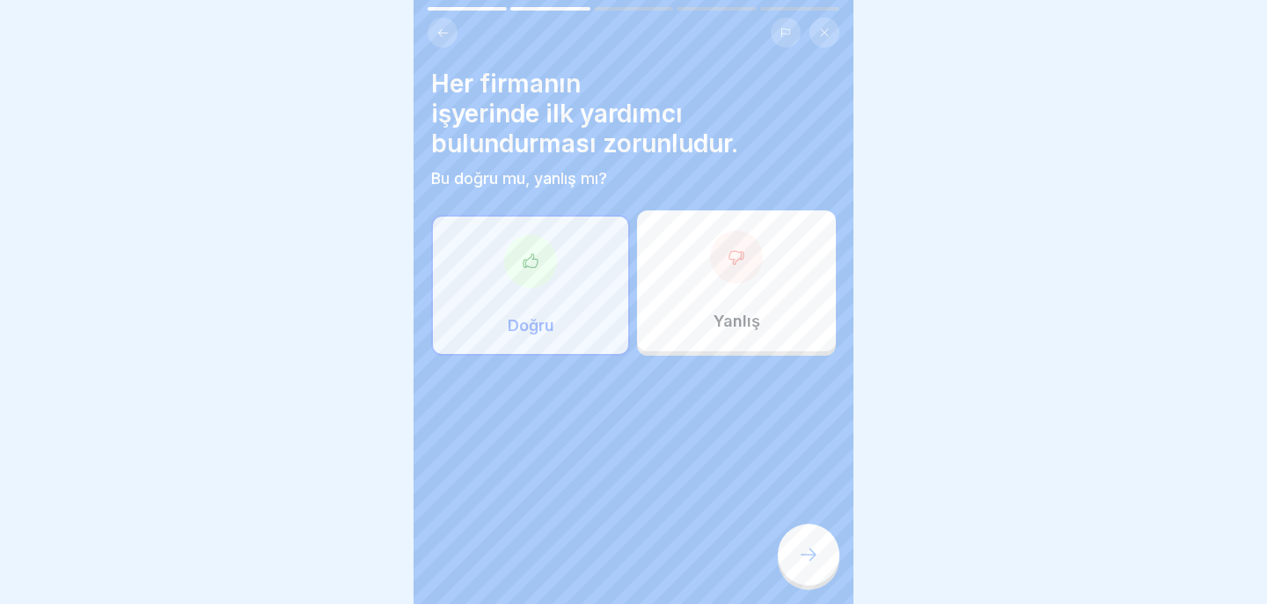
click at [814, 543] on div at bounding box center [809, 554] width 62 height 62
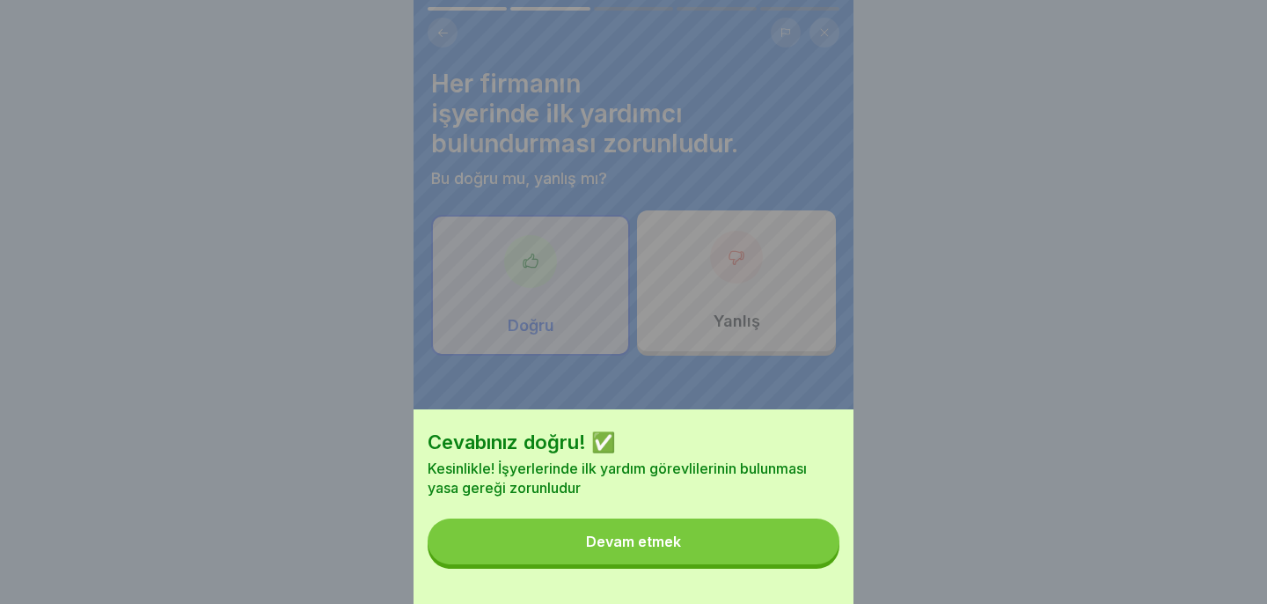
click at [772, 531] on button "Devam etmek" at bounding box center [634, 541] width 412 height 46
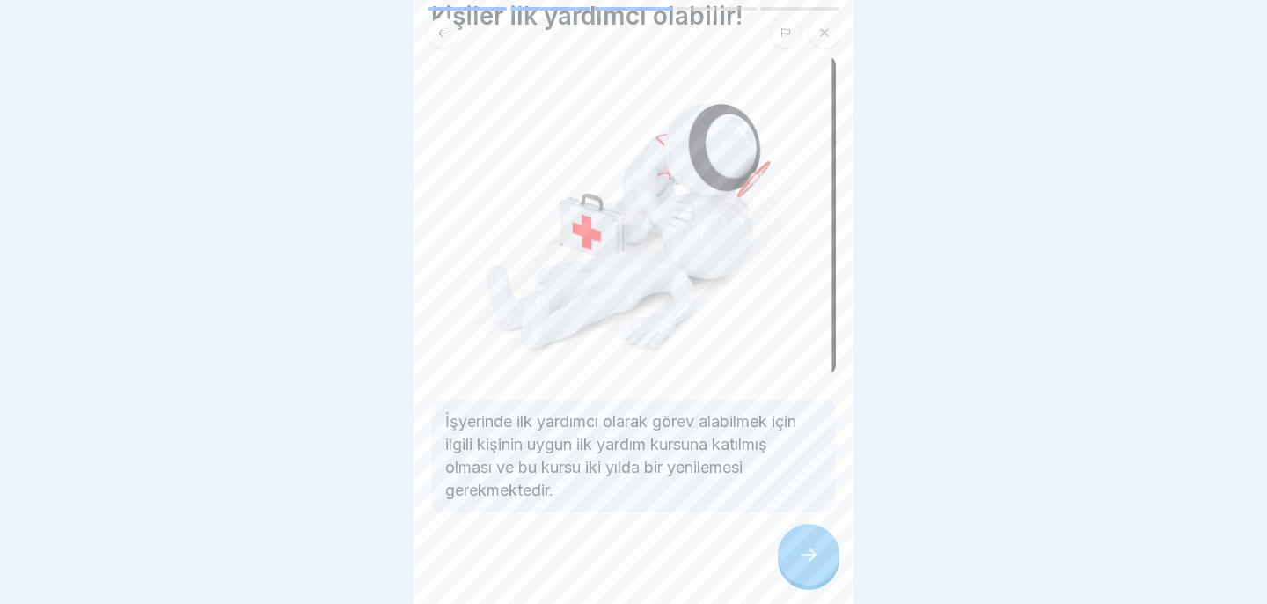
scroll to position [97, 0]
click at [815, 563] on icon at bounding box center [808, 554] width 21 height 21
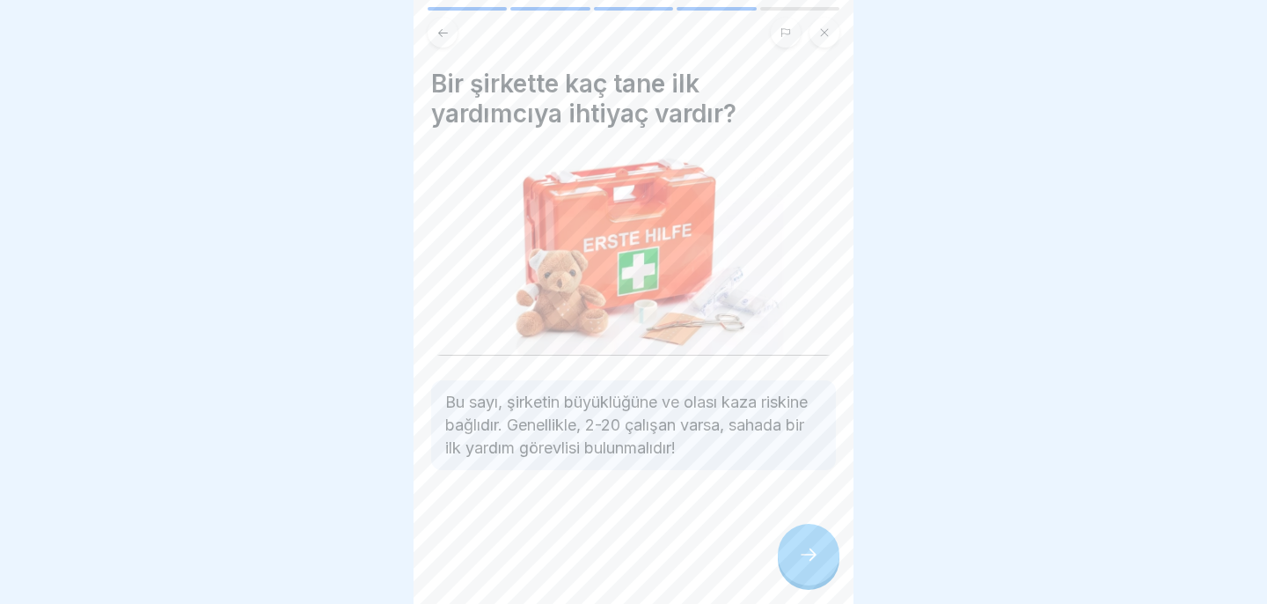
click at [809, 560] on icon at bounding box center [808, 554] width 21 height 21
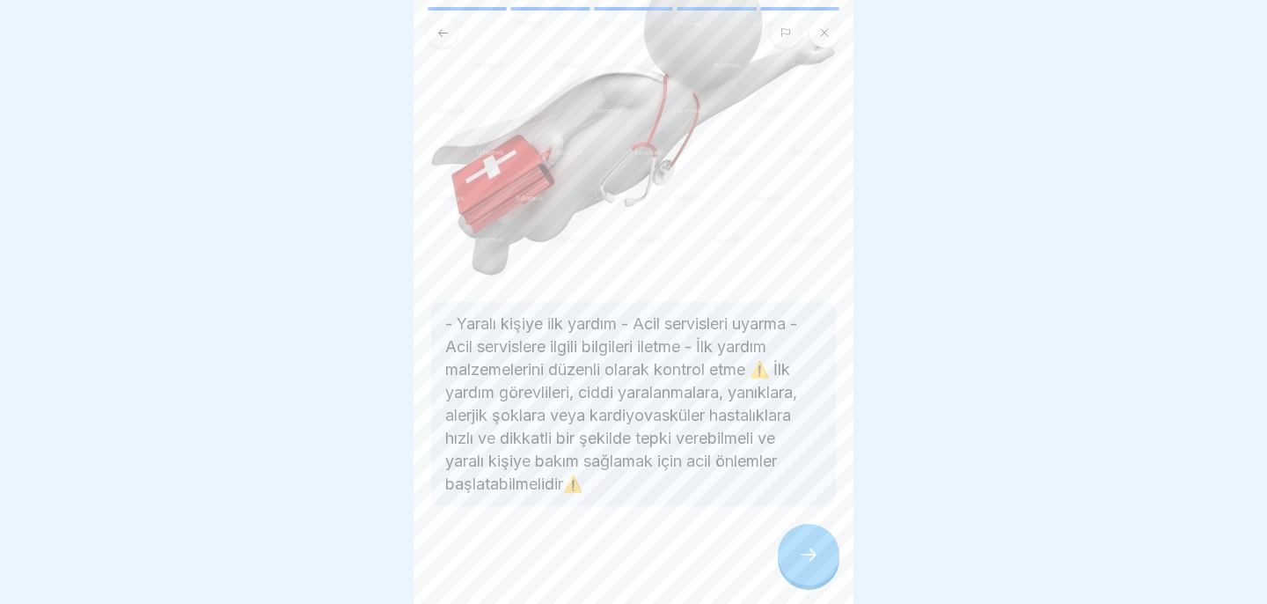
scroll to position [192, 0]
click at [806, 555] on icon at bounding box center [808, 554] width 21 height 21
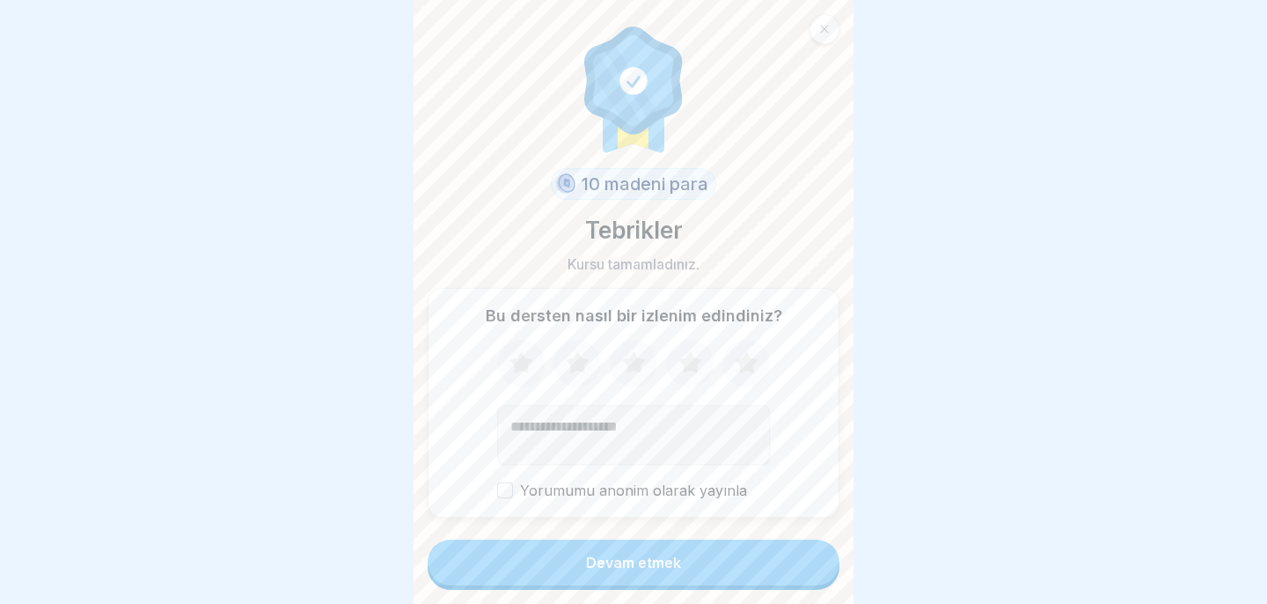
click at [806, 554] on button "Devam etmek" at bounding box center [634, 562] width 412 height 46
click at [719, 558] on button "Devam etmek" at bounding box center [634, 562] width 412 height 46
click at [663, 560] on font "Devam etmek" at bounding box center [633, 562] width 95 height 18
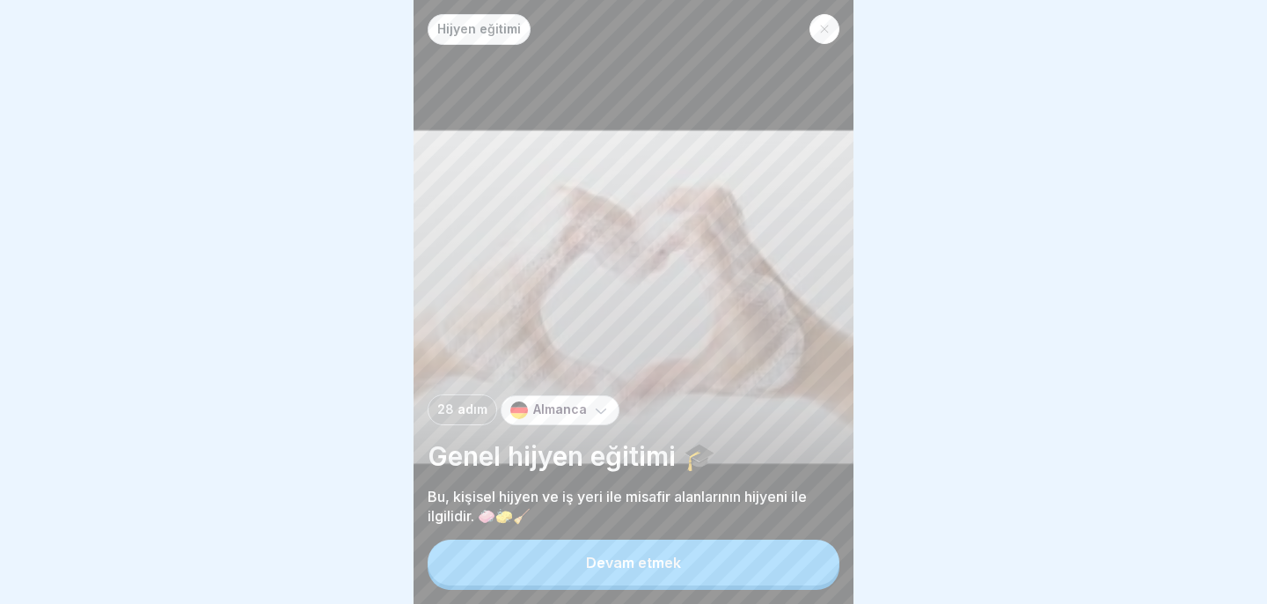
click at [665, 553] on button "Devam etmek" at bounding box center [634, 562] width 412 height 46
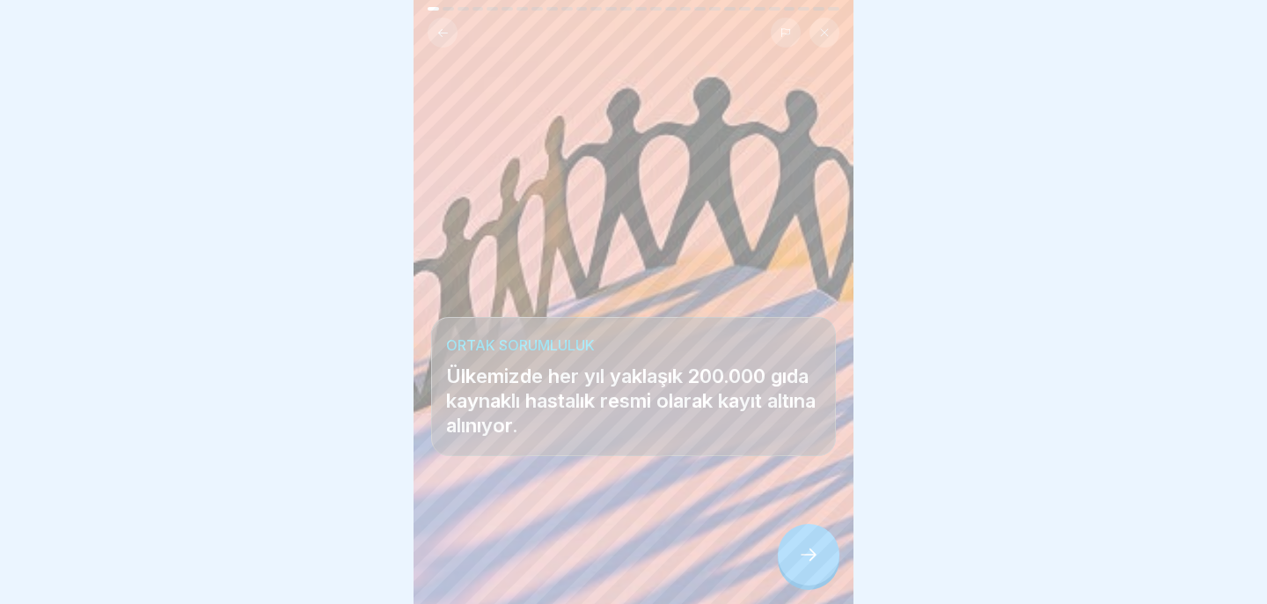
click at [808, 545] on div at bounding box center [809, 554] width 62 height 62
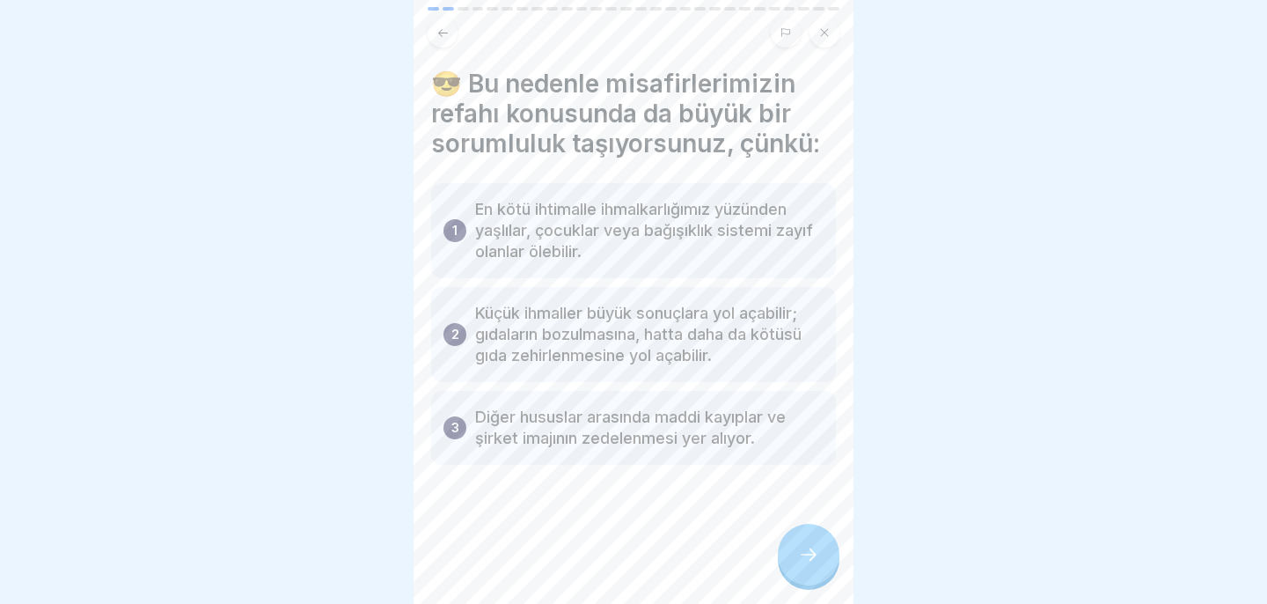
click at [828, 555] on div at bounding box center [809, 554] width 62 height 62
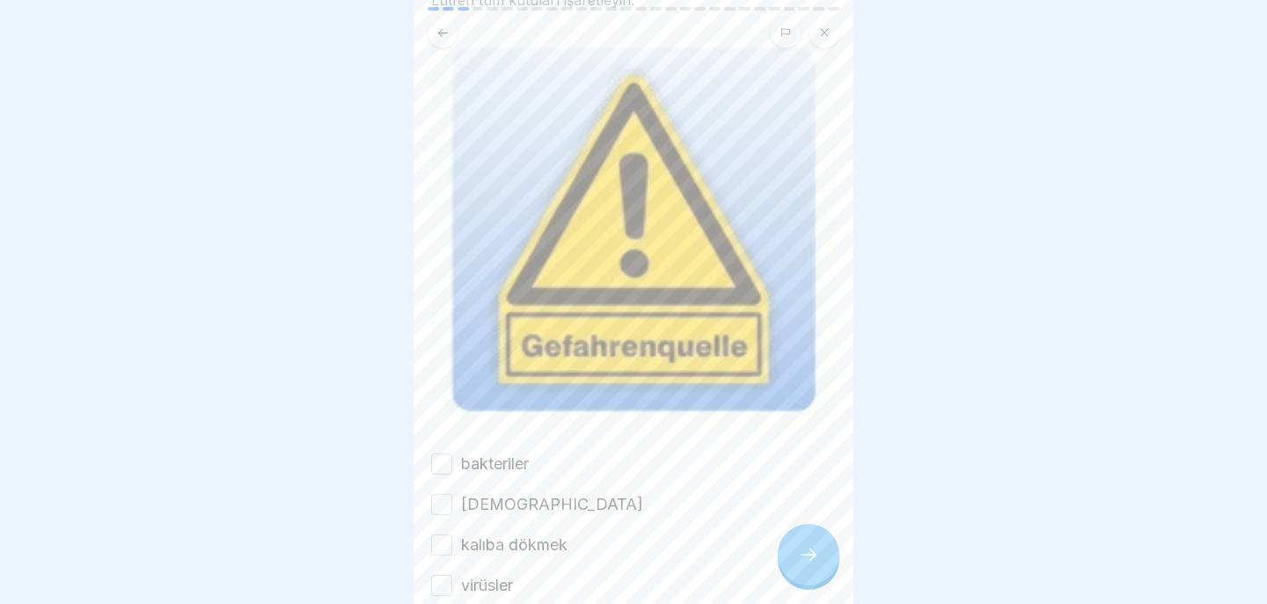
scroll to position [186, 0]
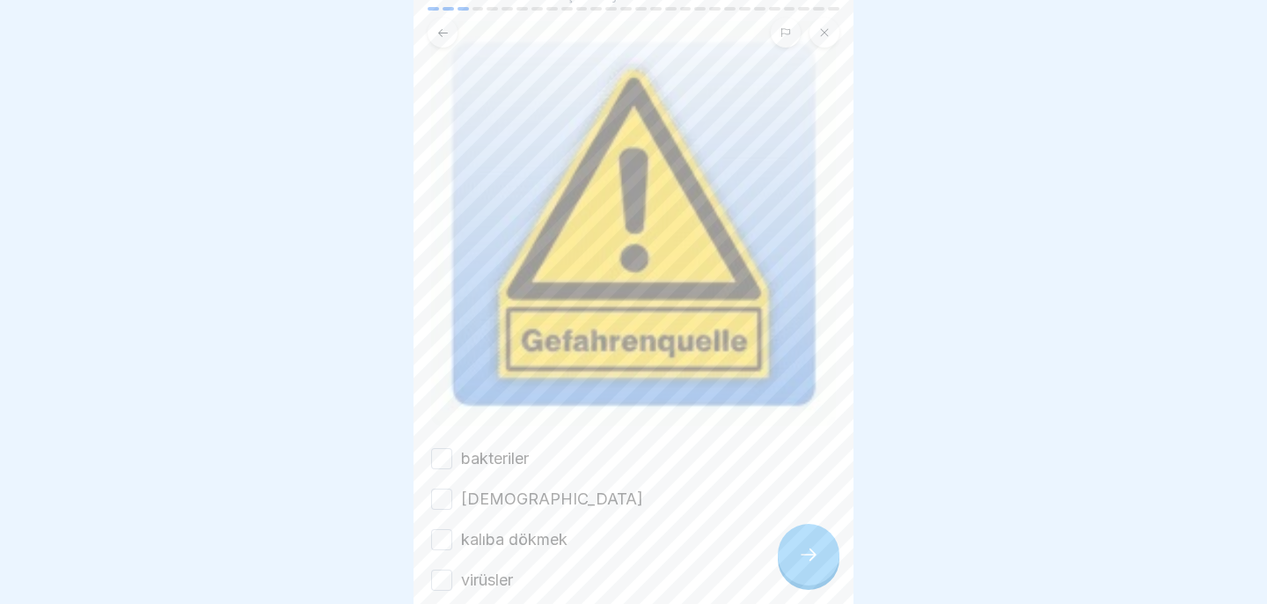
click at [463, 451] on font "bakteriler" at bounding box center [495, 458] width 68 height 18
click at [452, 451] on button "bakteriler" at bounding box center [441, 458] width 21 height 21
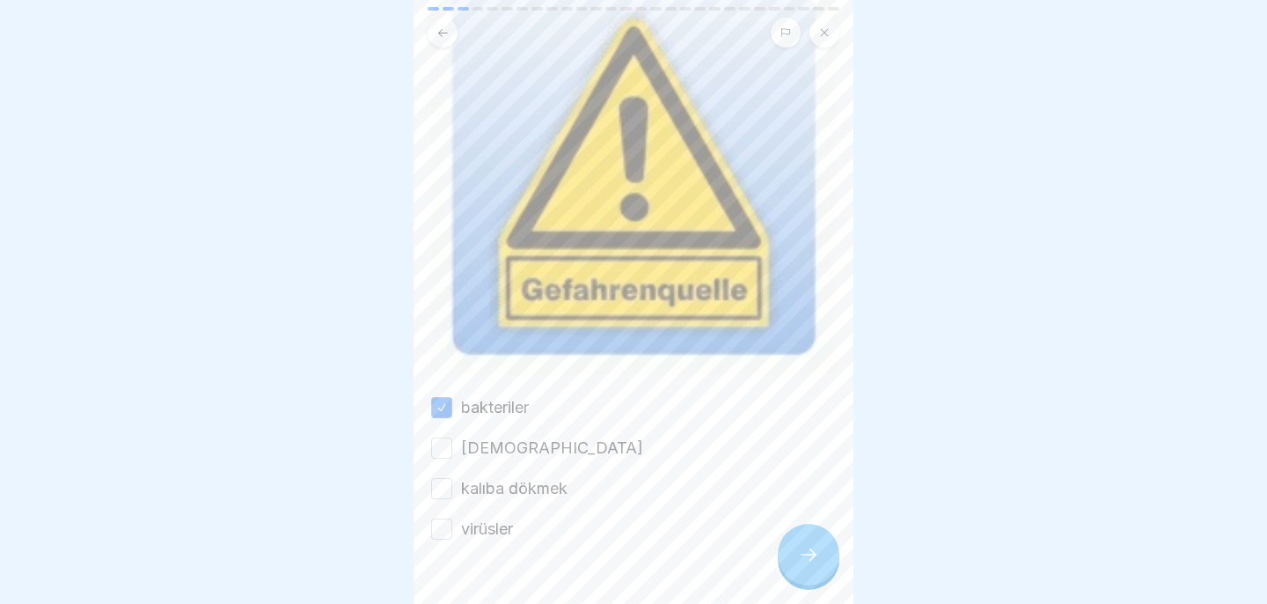
scroll to position [239, 0]
click at [434, 437] on button "[DEMOGRAPHIC_DATA]" at bounding box center [441, 445] width 21 height 21
click at [448, 477] on button "kalıba dökmek" at bounding box center [441, 485] width 21 height 21
click at [443, 527] on button "virüsler" at bounding box center [441, 526] width 21 height 21
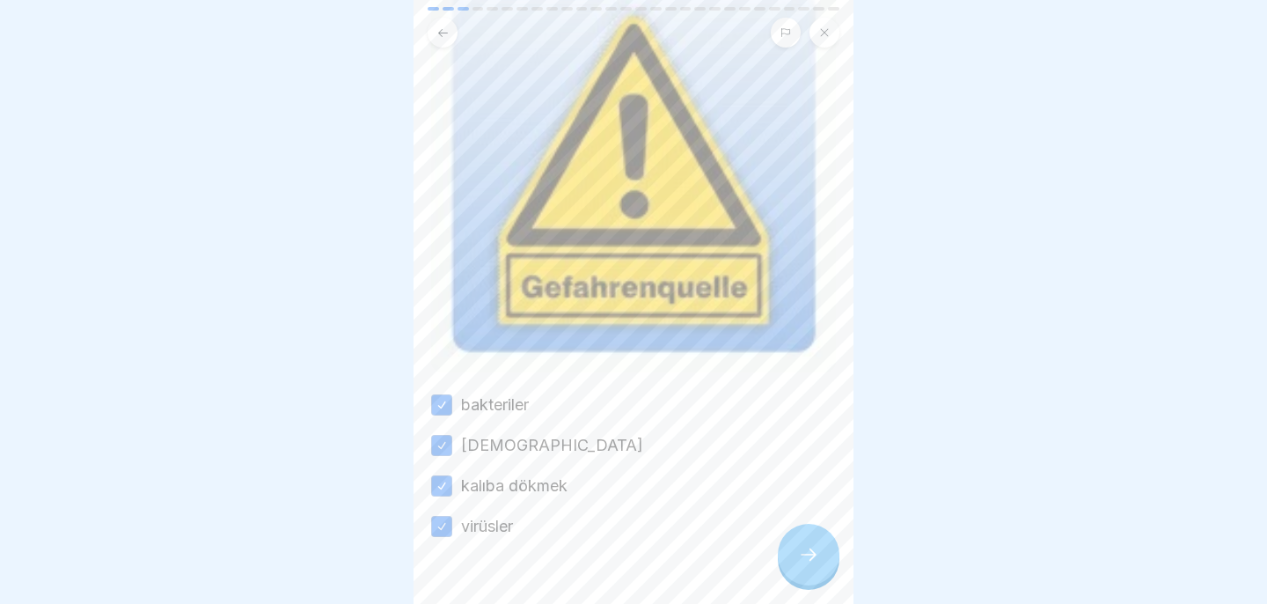
click at [807, 557] on icon at bounding box center [808, 554] width 21 height 21
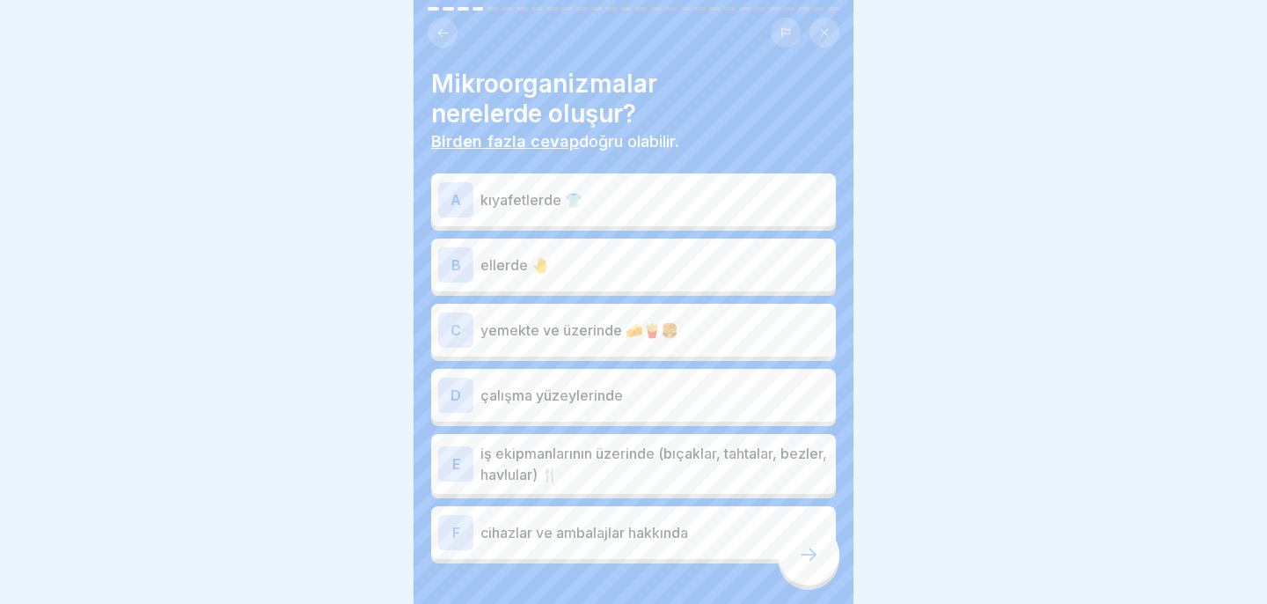
click at [570, 268] on p "ellerde 🤚" at bounding box center [654, 264] width 348 height 21
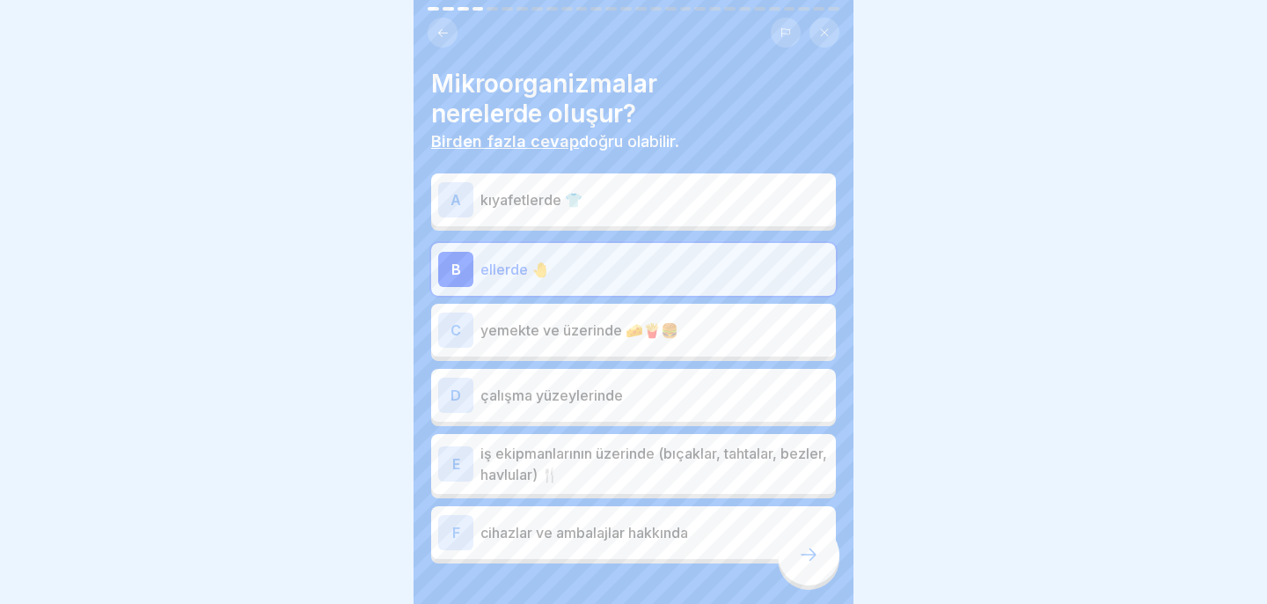
click at [571, 335] on font "yemekte ve üzerinde 🧀🍟🍔" at bounding box center [579, 330] width 198 height 18
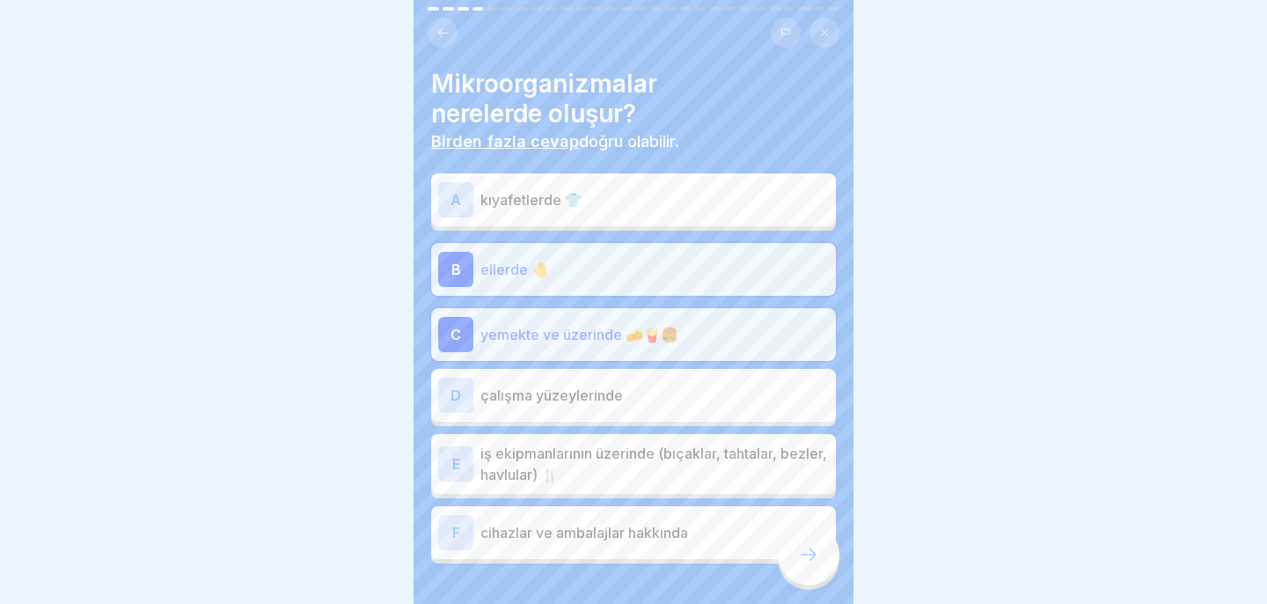
click at [593, 414] on div "D çalışma yüzeylerinde" at bounding box center [633, 395] width 405 height 53
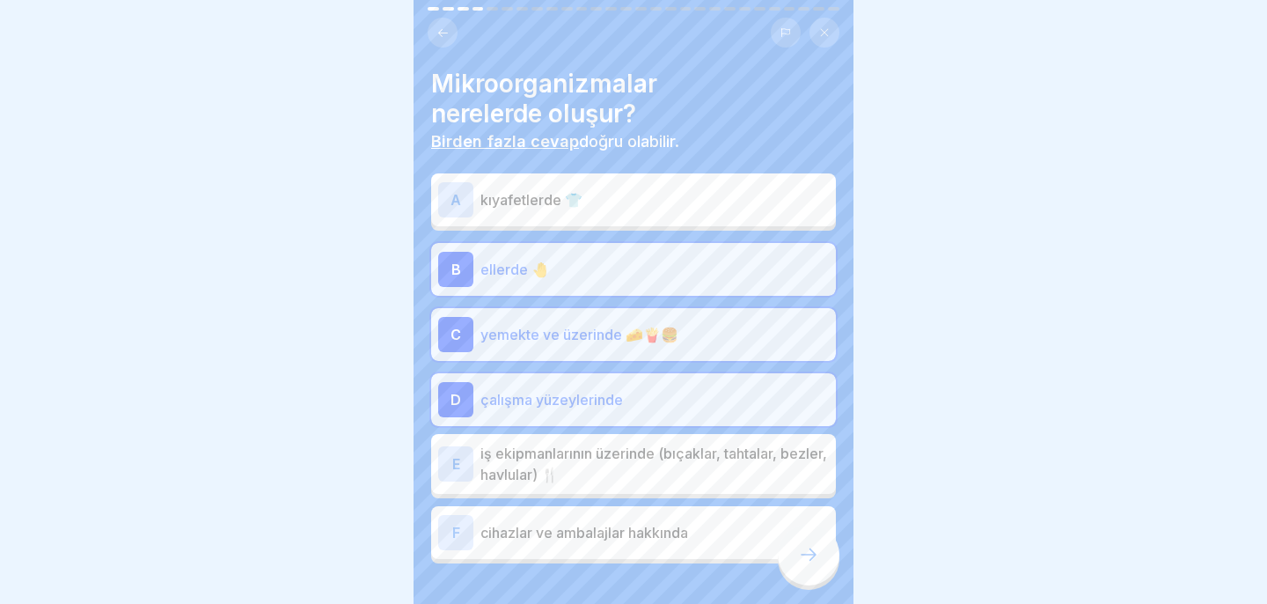
click at [612, 463] on p "iş ekipmanlarının üzerinde (bıçaklar, tahtalar, bezler, havlular) 🍴" at bounding box center [654, 464] width 348 height 42
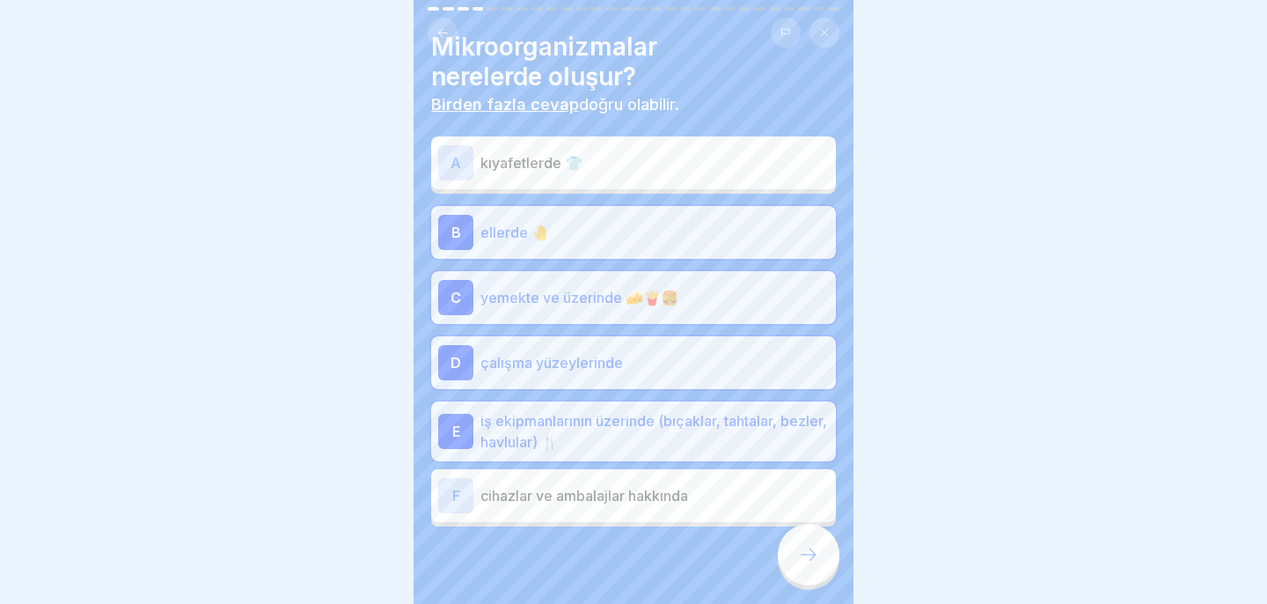
scroll to position [41, 0]
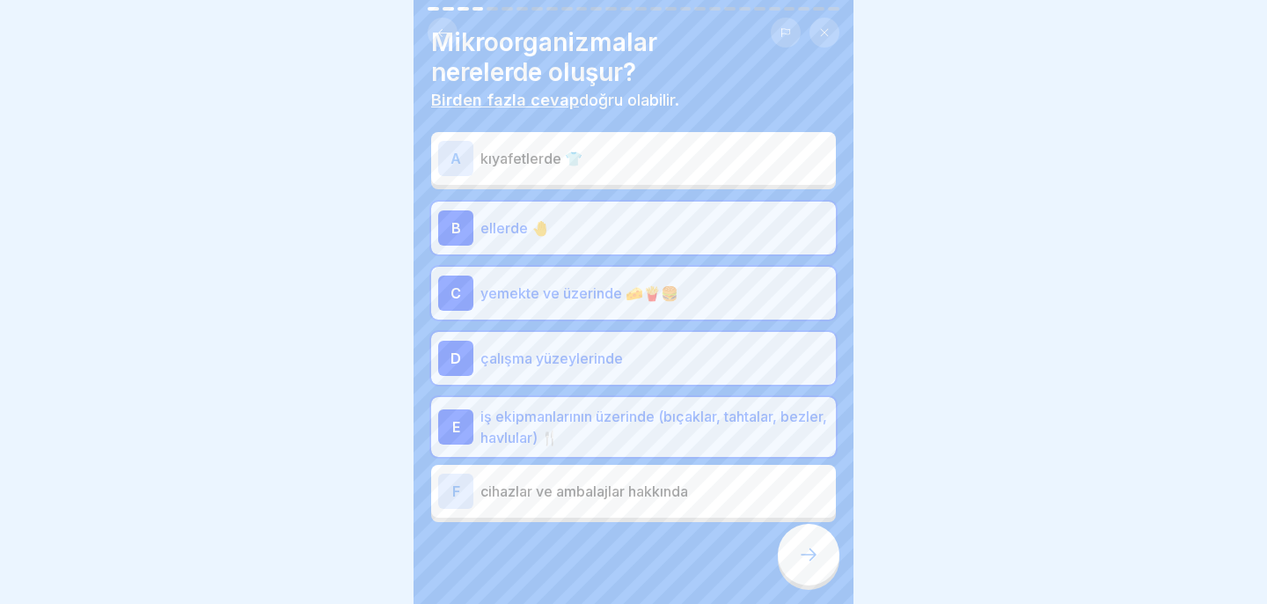
click at [811, 554] on icon at bounding box center [808, 554] width 21 height 21
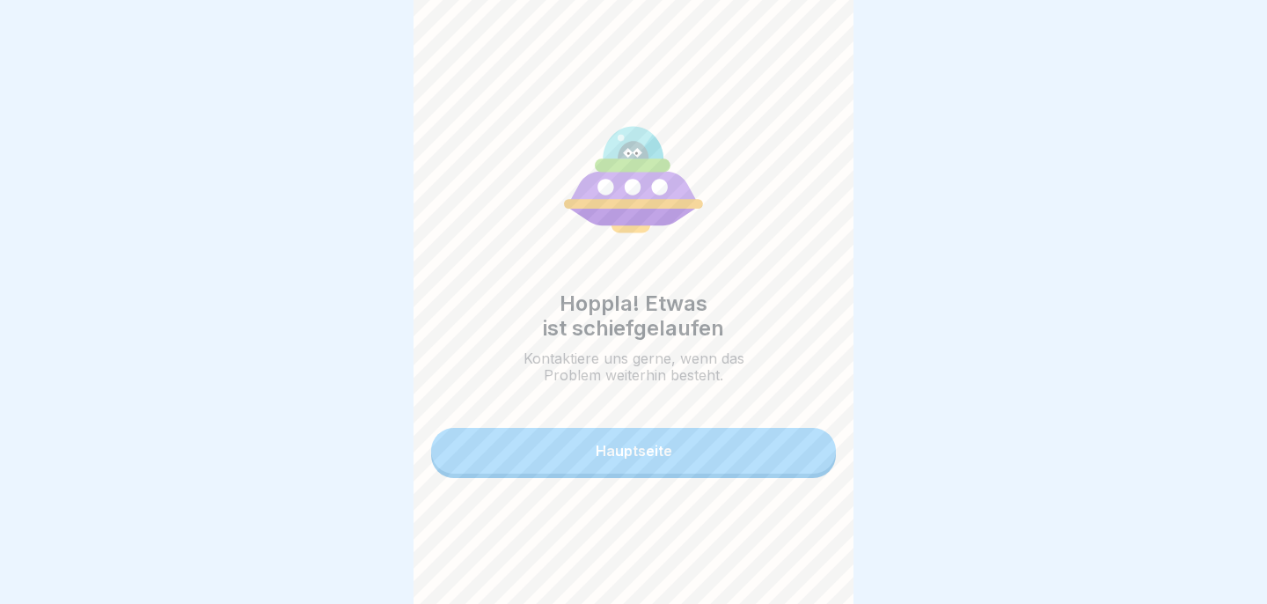
click at [708, 438] on button "Hauptseite" at bounding box center [633, 451] width 405 height 46
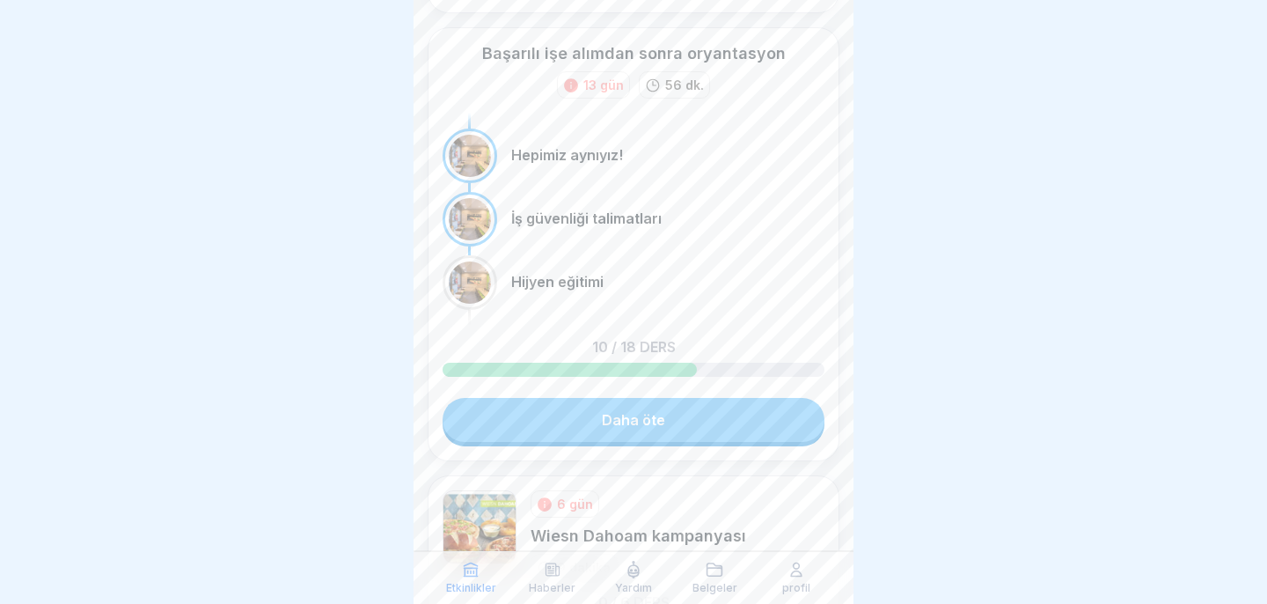
scroll to position [477, 0]
click at [697, 431] on link "Daha öte" at bounding box center [634, 418] width 382 height 44
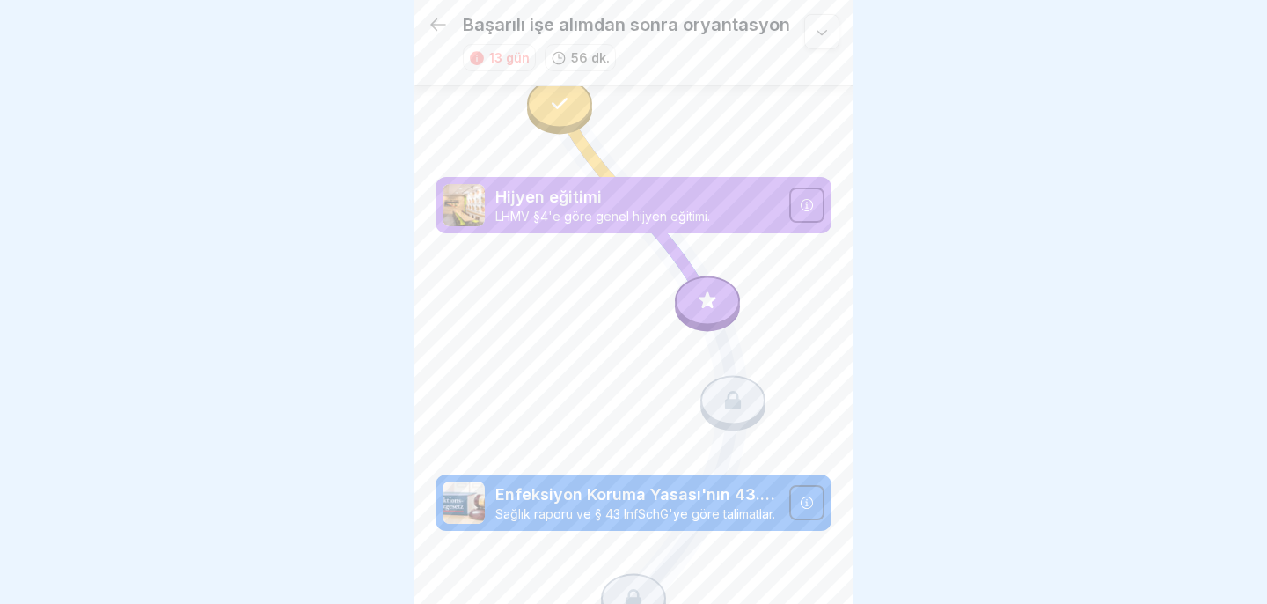
scroll to position [1493, 0]
click at [717, 300] on icon at bounding box center [707, 299] width 23 height 23
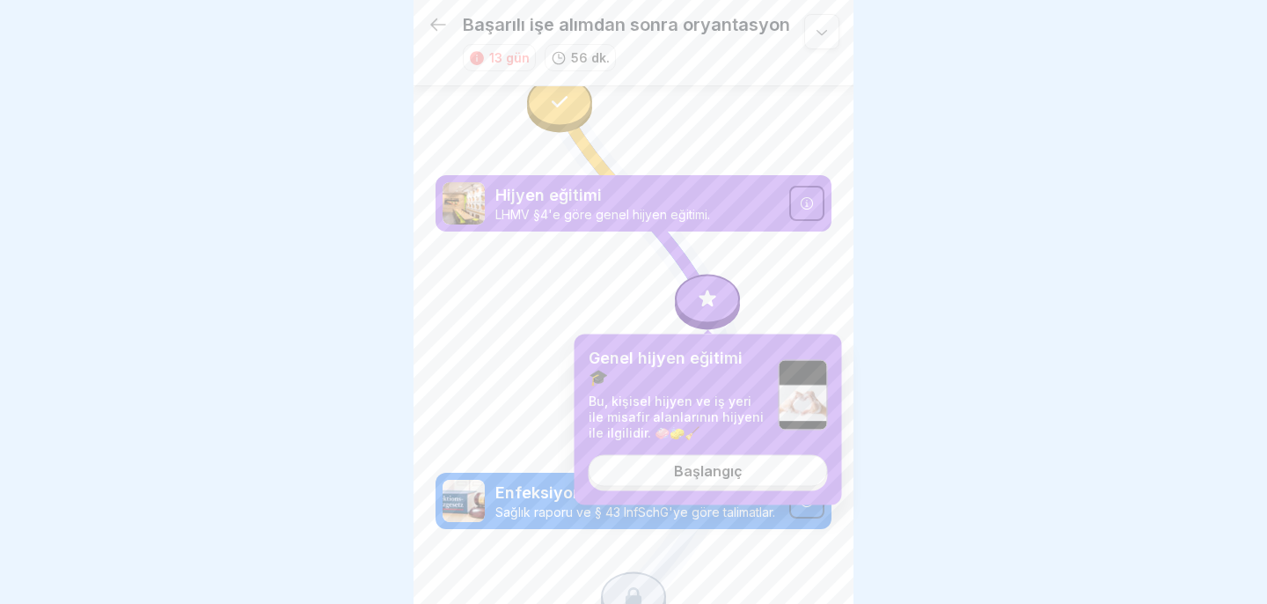
click at [713, 462] on font "Başlangıç" at bounding box center [708, 471] width 69 height 18
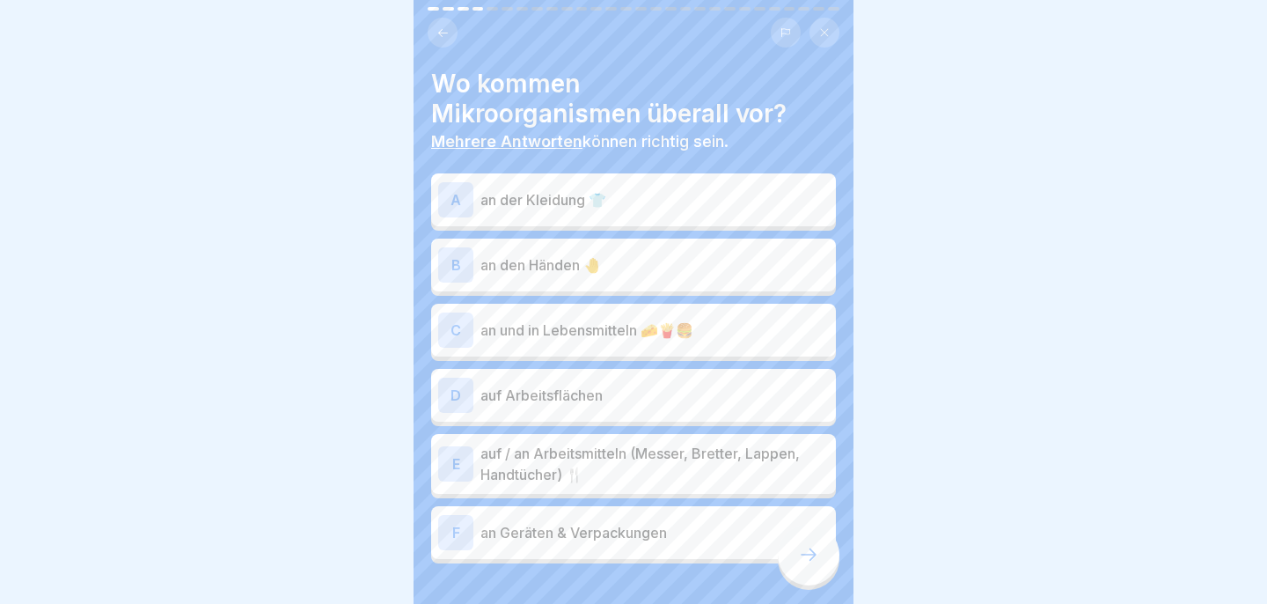
click at [574, 268] on p "an den Händen 🤚" at bounding box center [654, 264] width 348 height 21
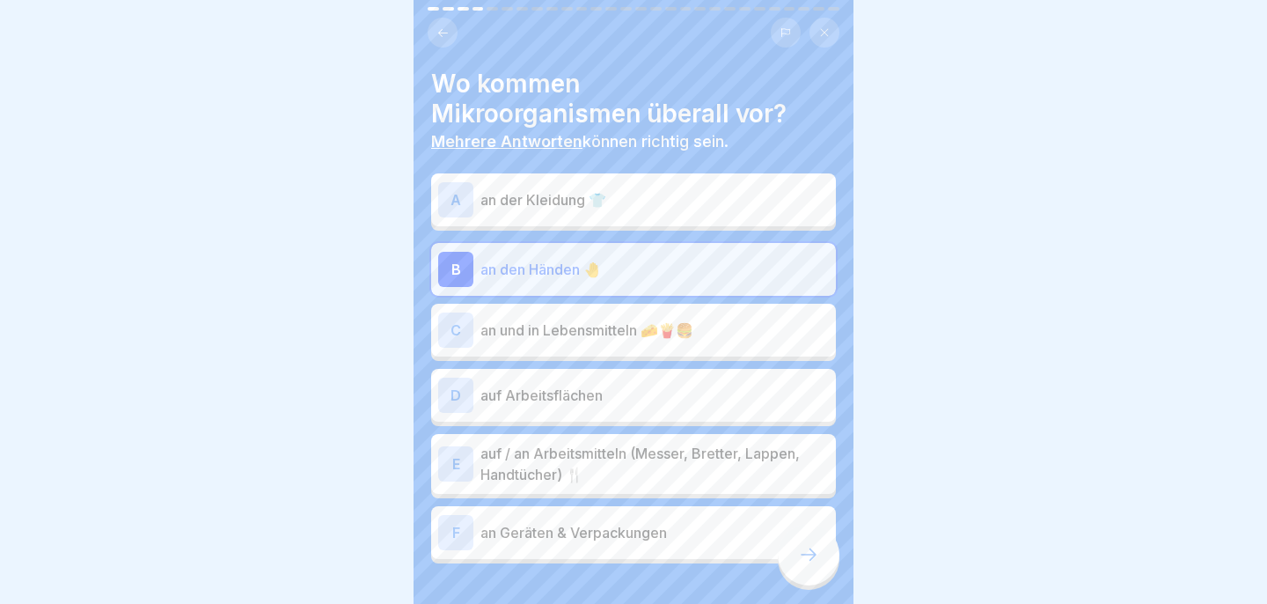
click at [577, 334] on p "an und in Lebensmitteln 🧀🍟🍔" at bounding box center [654, 329] width 348 height 21
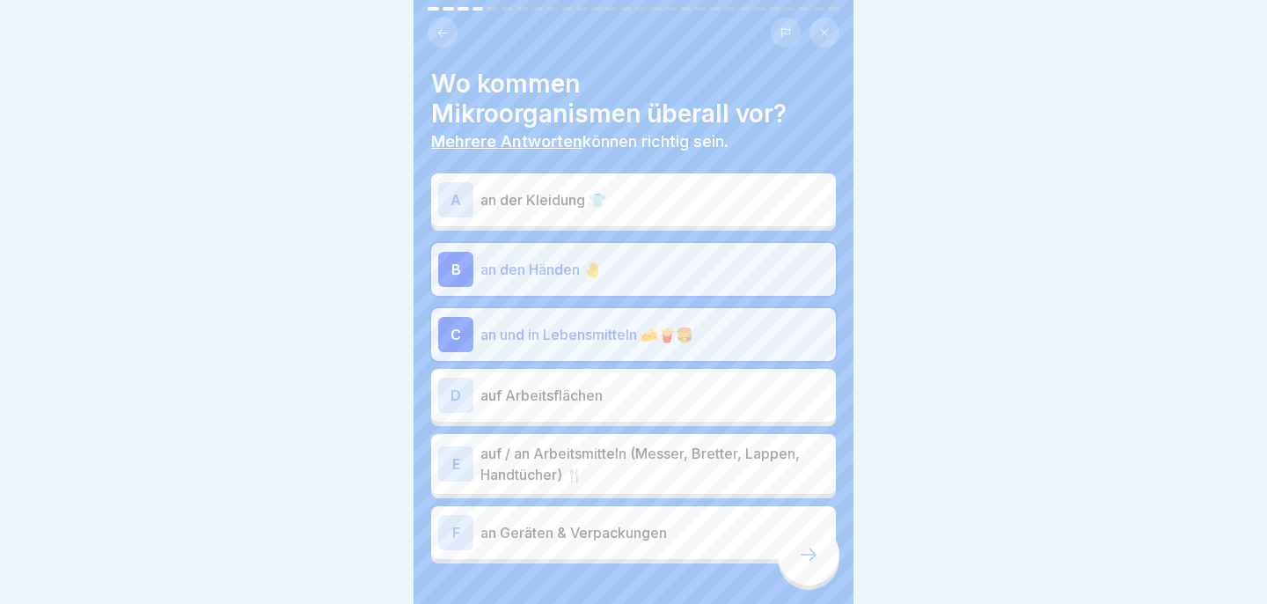
click at [597, 387] on p "auf Arbeitsflächen" at bounding box center [654, 394] width 348 height 21
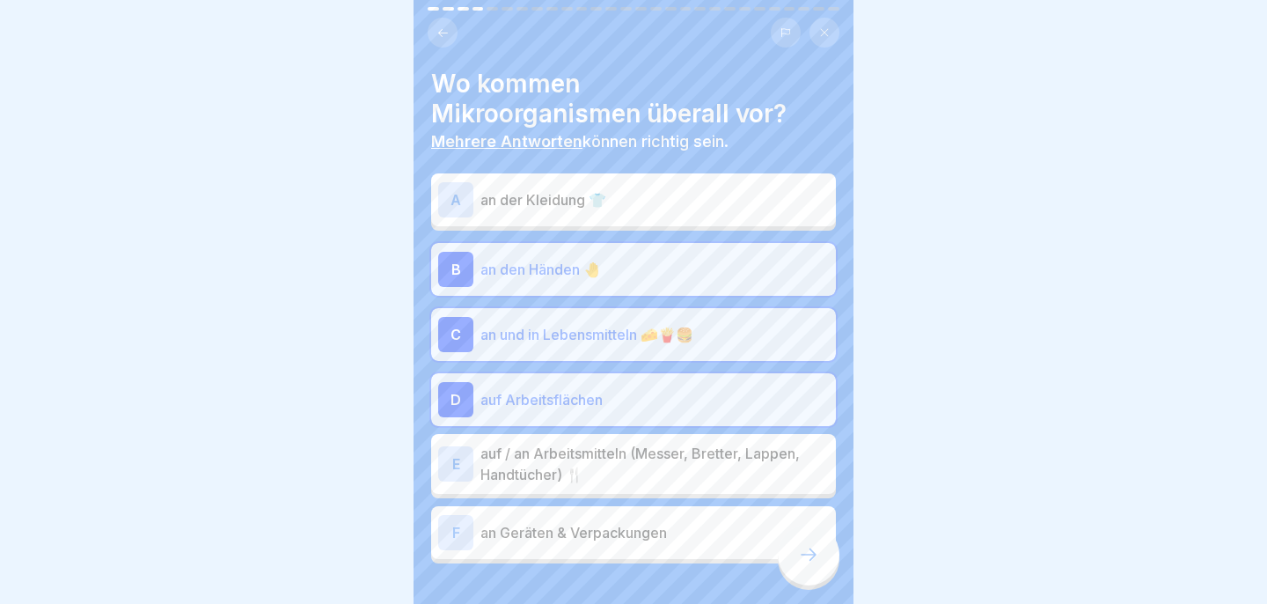
click at [634, 477] on p "auf / an Arbeitsmitteln (Messer, Bretter, Lappen, Handtücher) 🍴" at bounding box center [654, 464] width 348 height 42
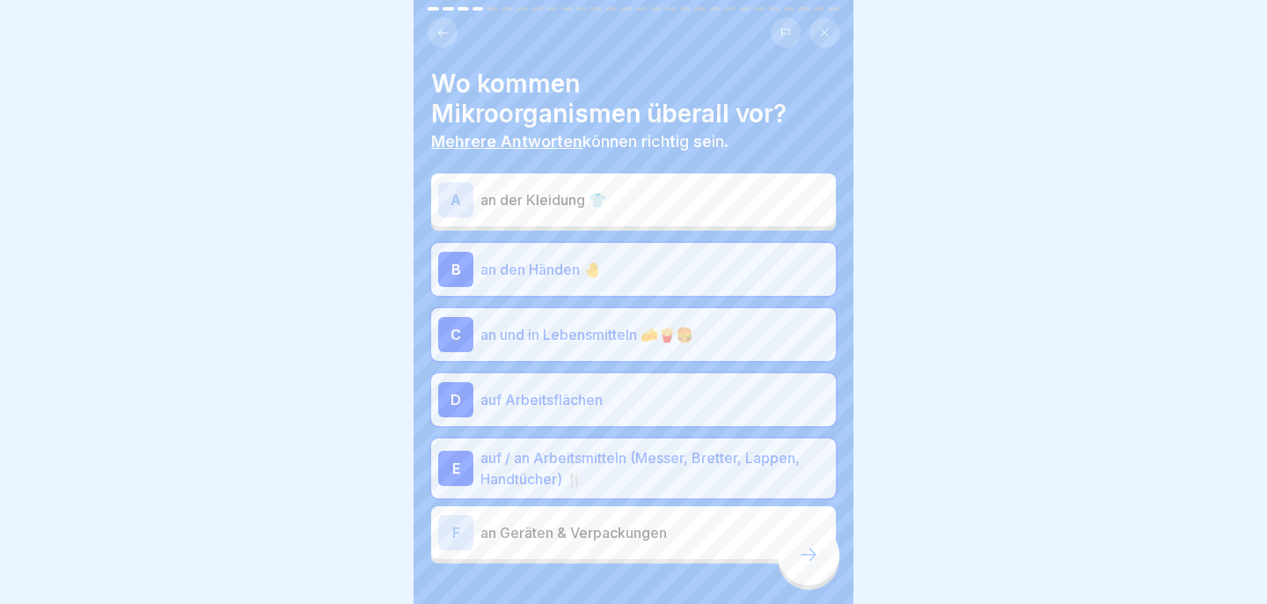
click at [738, 468] on p "auf / an Arbeitsmitteln (Messer, Bretter, Lappen, Handtücher) 🍴" at bounding box center [654, 468] width 348 height 42
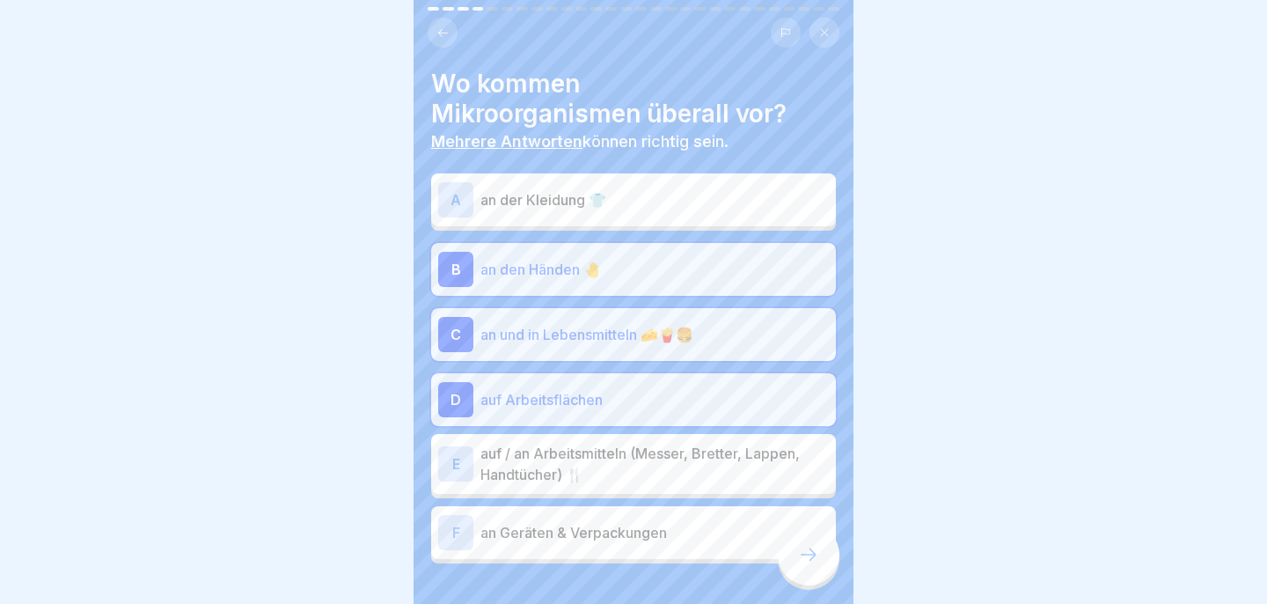
click at [750, 456] on p "auf / an Arbeitsmitteln (Messer, Bretter, Lappen, Handtücher) 🍴" at bounding box center [654, 464] width 348 height 42
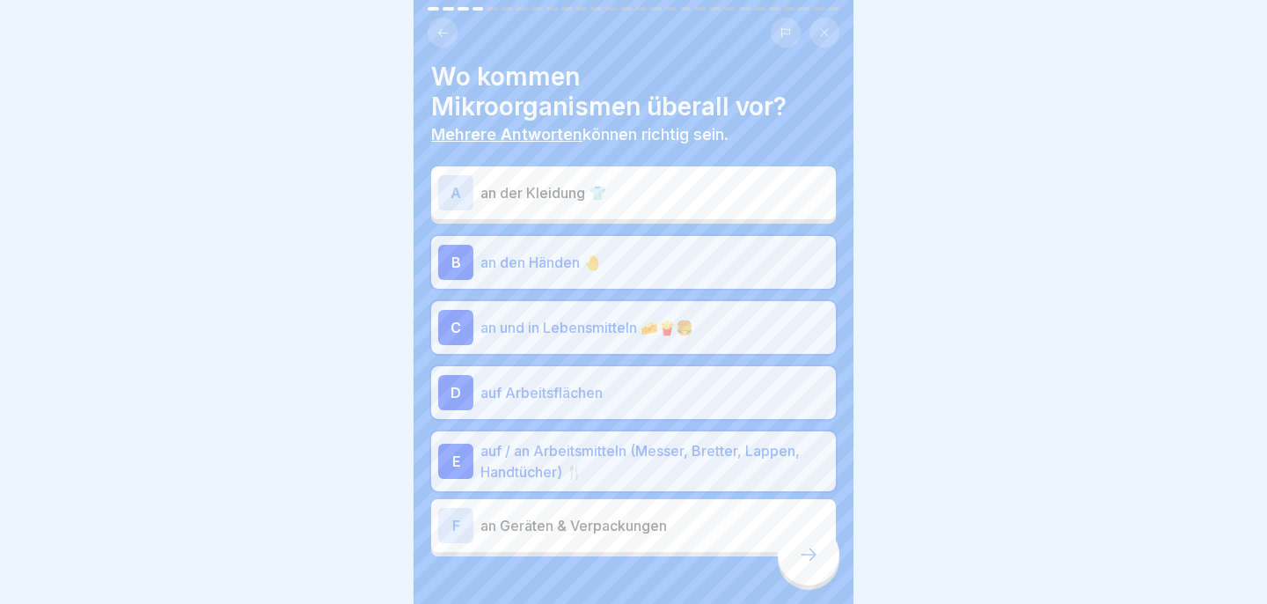
scroll to position [5, 0]
click at [803, 546] on icon at bounding box center [808, 554] width 21 height 21
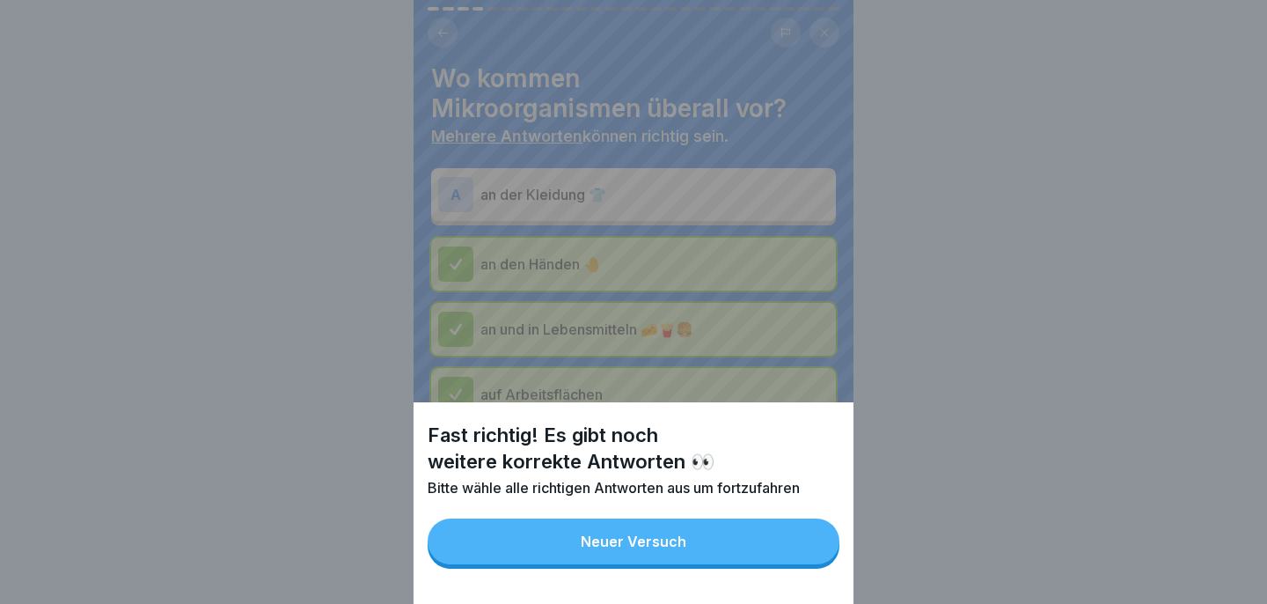
click at [761, 536] on button "Neuer Versuch" at bounding box center [634, 541] width 412 height 46
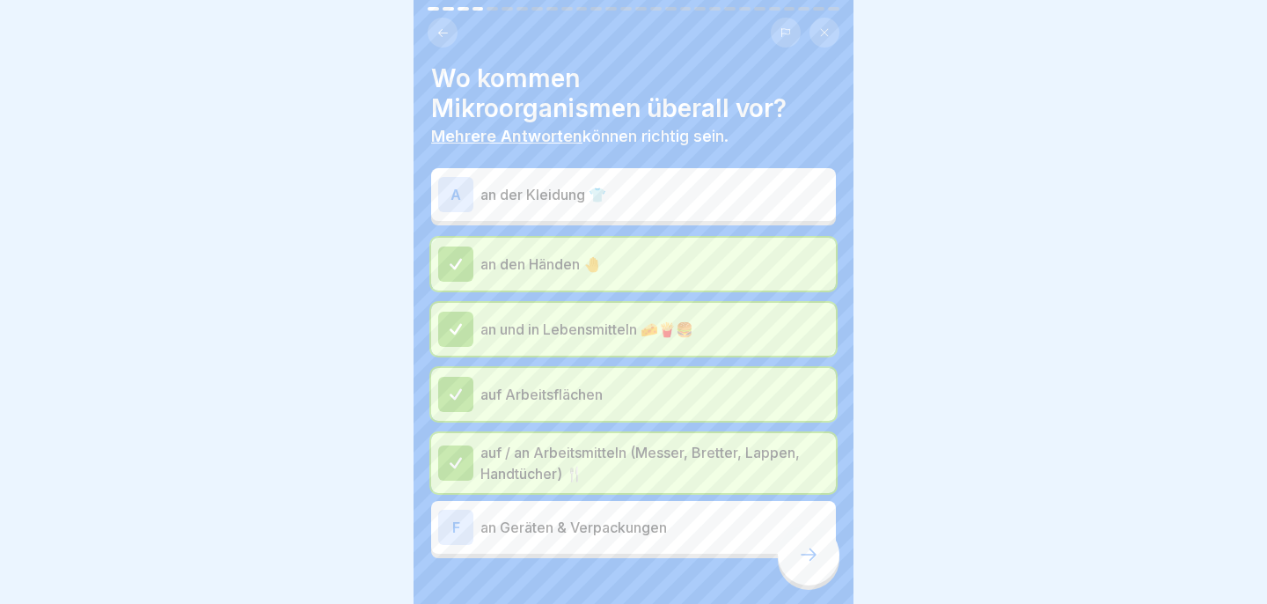
click at [704, 531] on p "an Geräten & Verpackungen" at bounding box center [654, 526] width 348 height 21
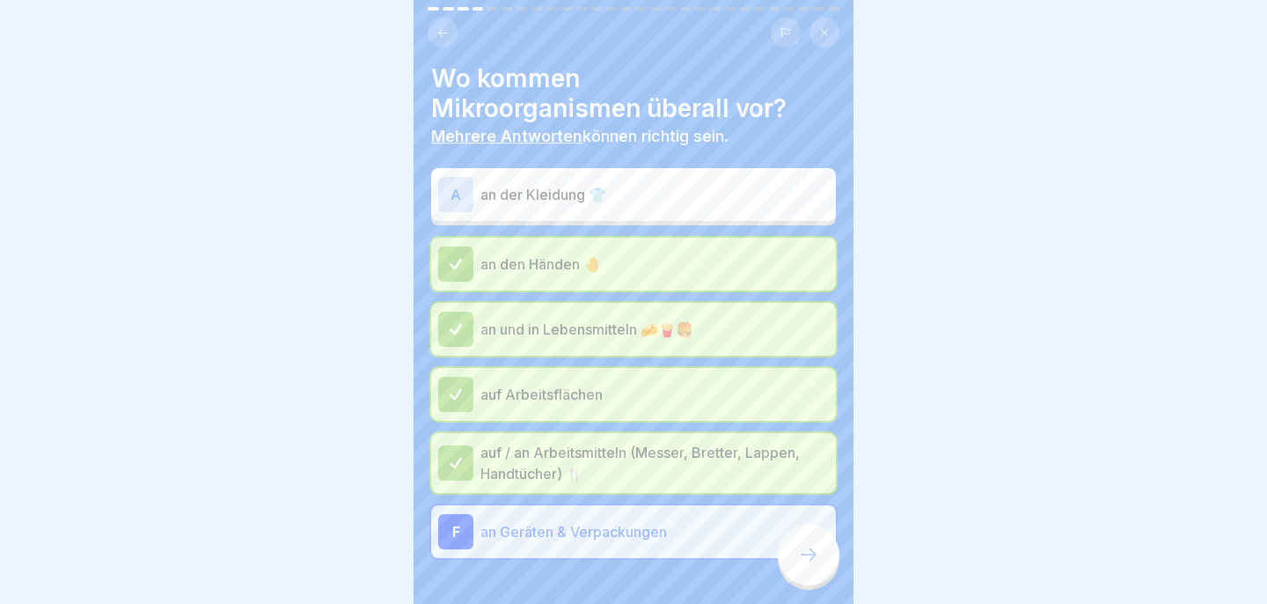
click at [824, 567] on div at bounding box center [809, 554] width 62 height 62
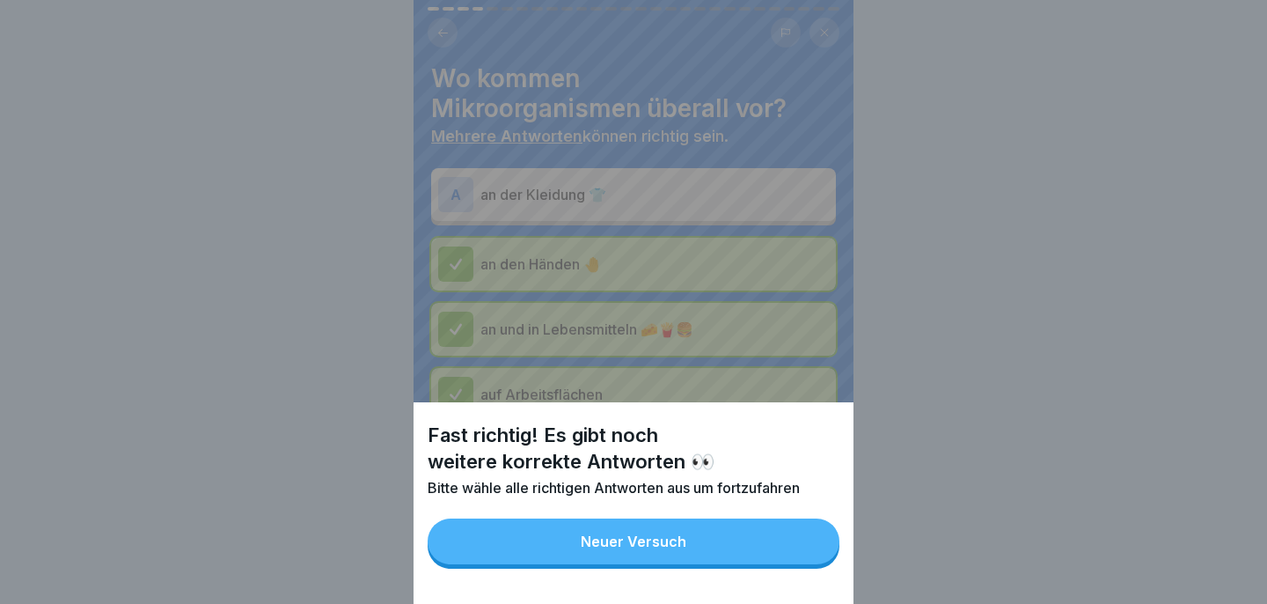
click at [769, 549] on button "Neuer Versuch" at bounding box center [634, 541] width 412 height 46
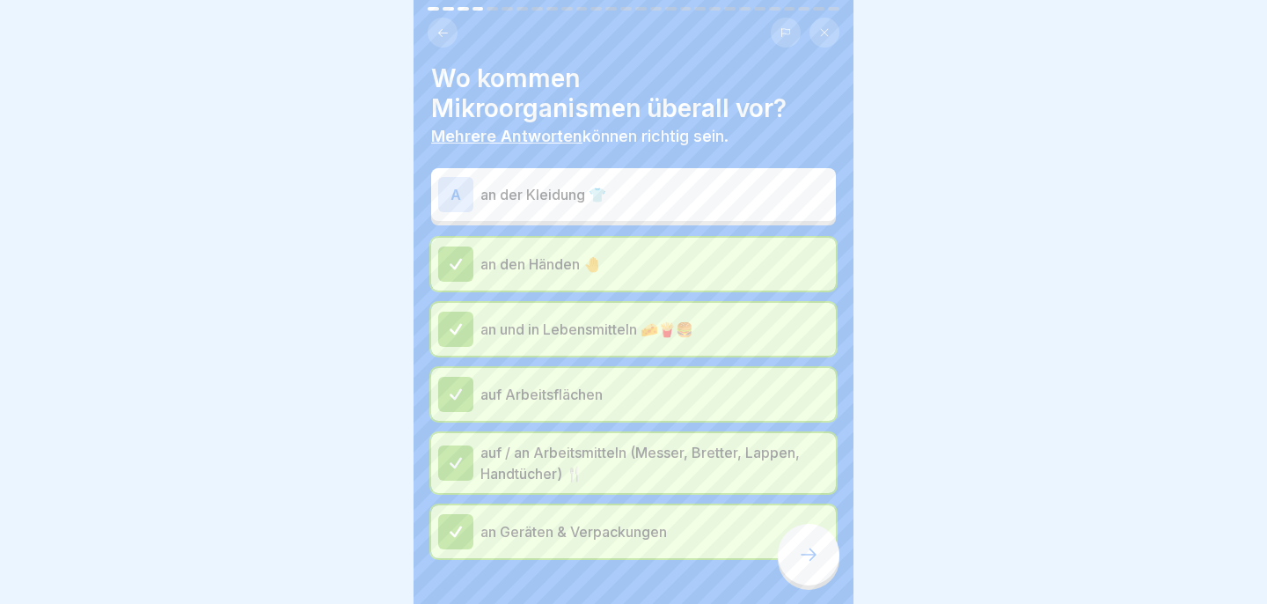
click at [656, 203] on p "an der Kleidung 👕" at bounding box center [654, 194] width 348 height 21
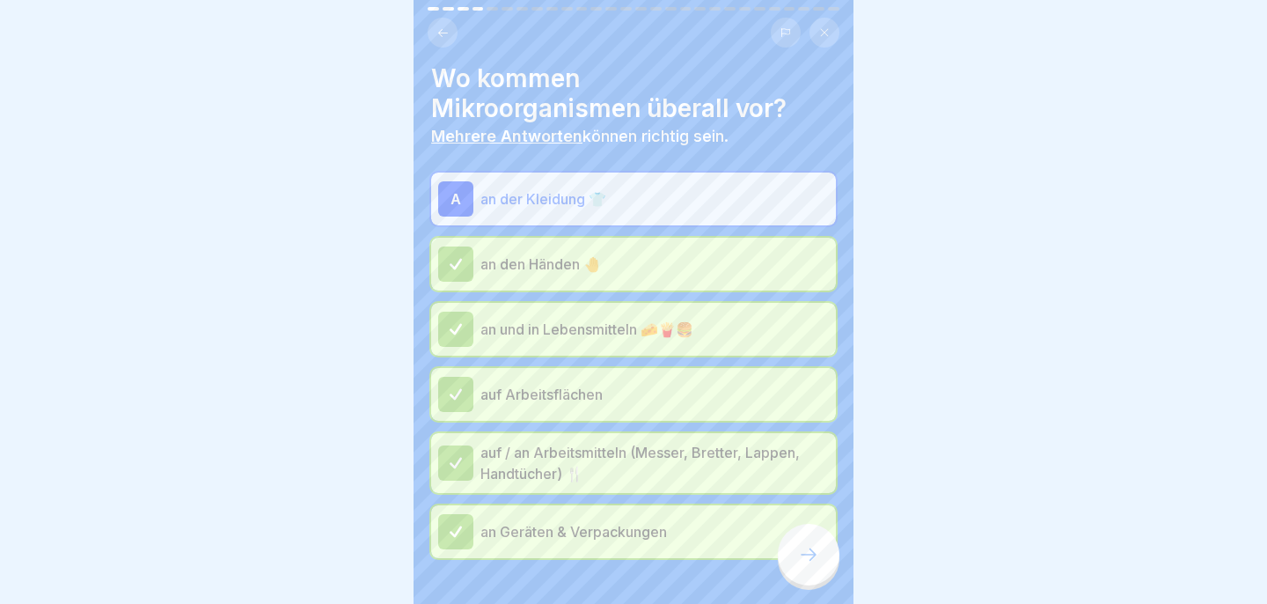
click at [809, 540] on div at bounding box center [809, 554] width 62 height 62
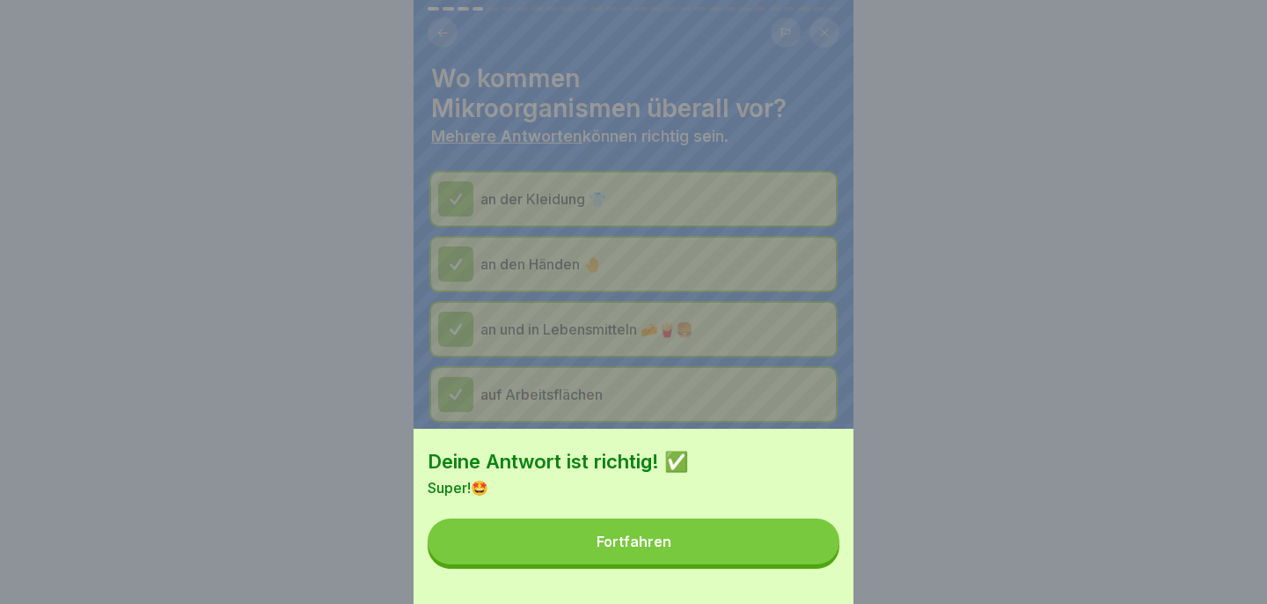
click at [809, 540] on button "Fortfahren" at bounding box center [634, 541] width 412 height 46
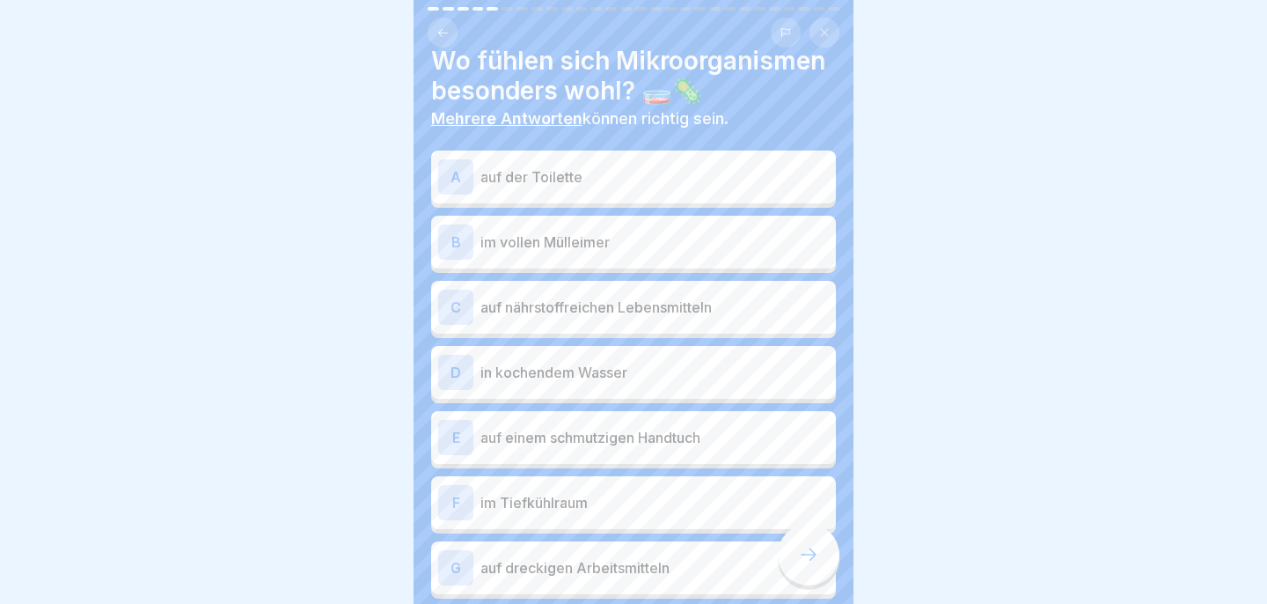
scroll to position [28, 0]
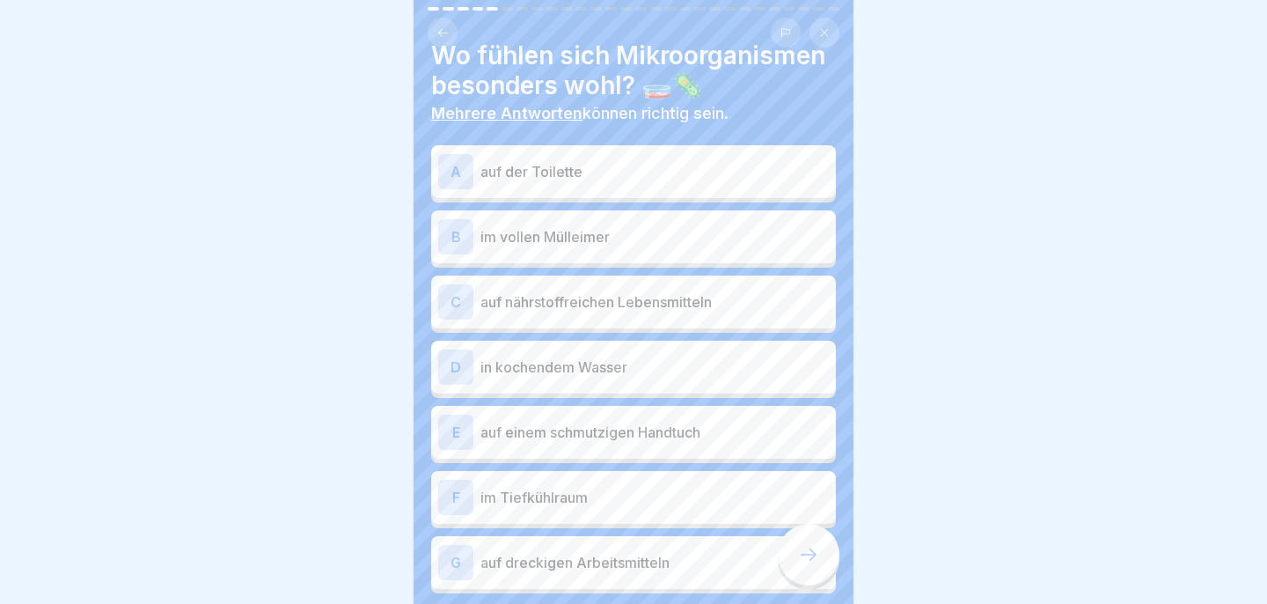
click at [661, 158] on div "A auf der Toilette" at bounding box center [633, 171] width 391 height 35
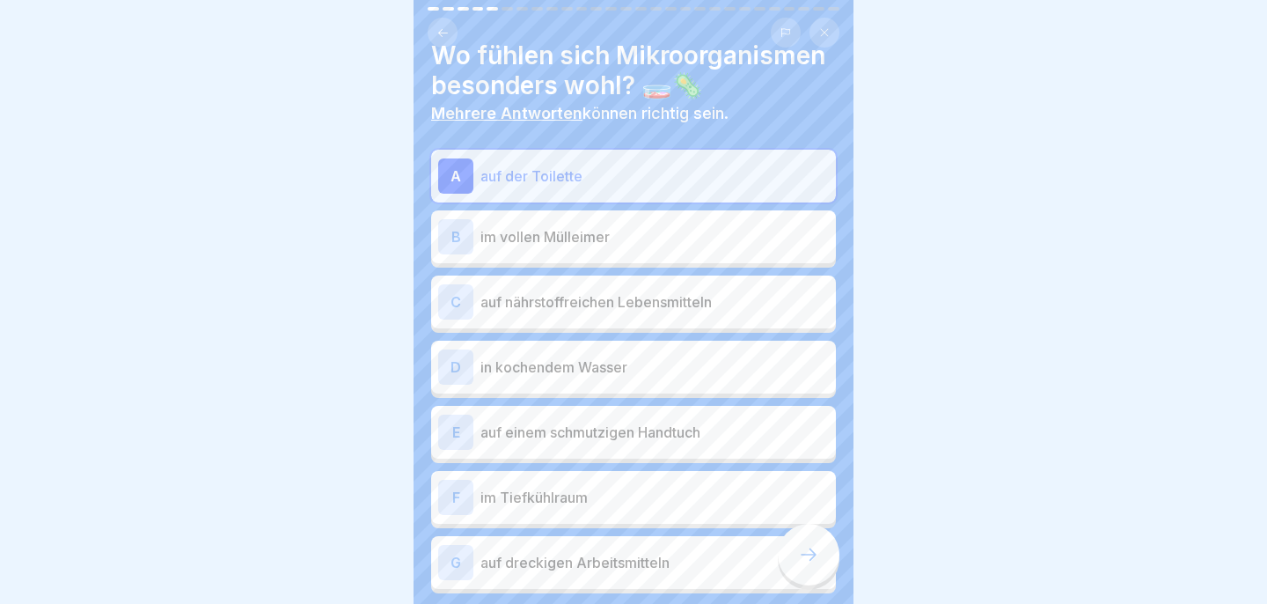
click at [650, 241] on p "im vollen Mülleimer" at bounding box center [654, 236] width 348 height 21
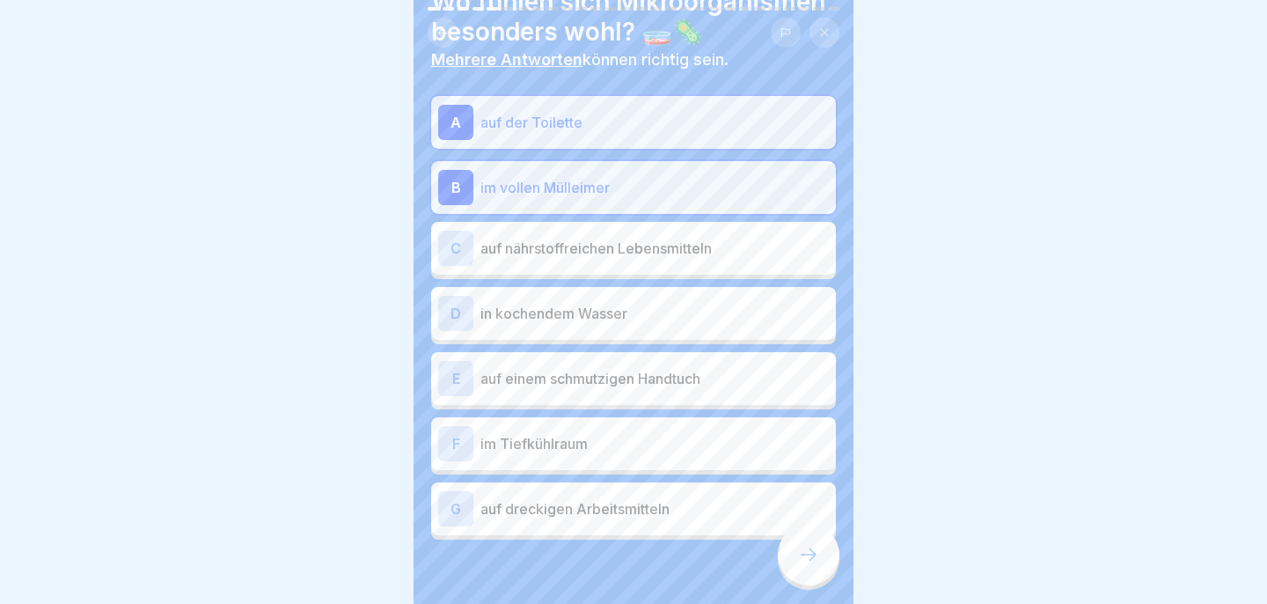
scroll to position [84, 0]
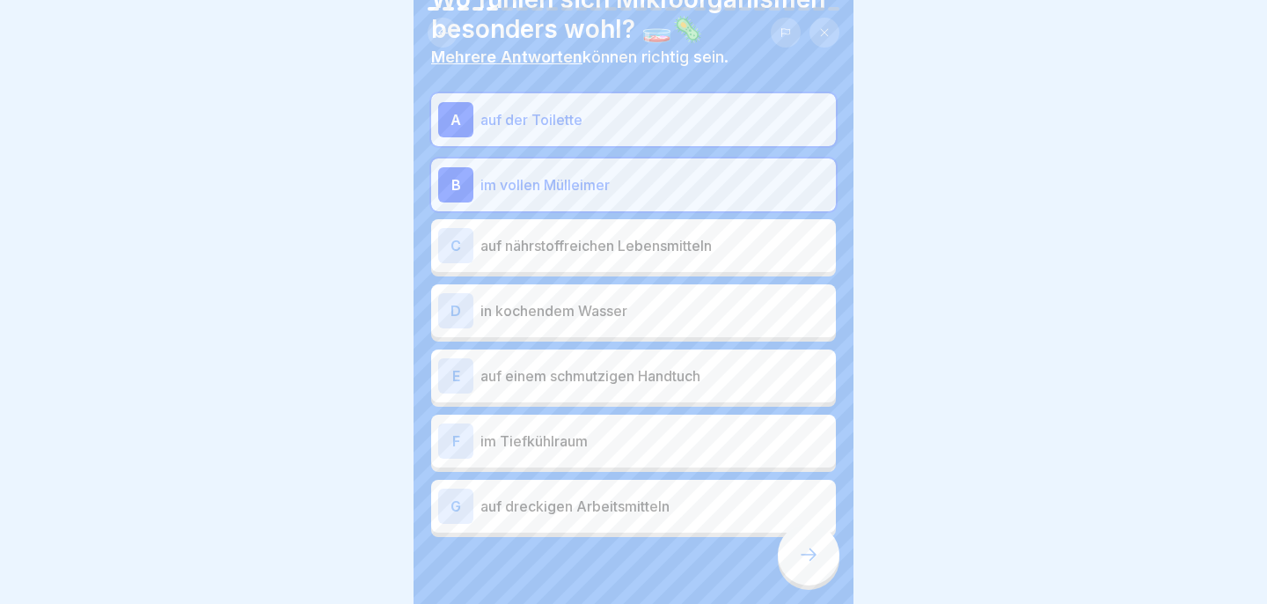
click at [690, 255] on div "C auf nährstoffreichen Lebensmitteln" at bounding box center [633, 245] width 391 height 35
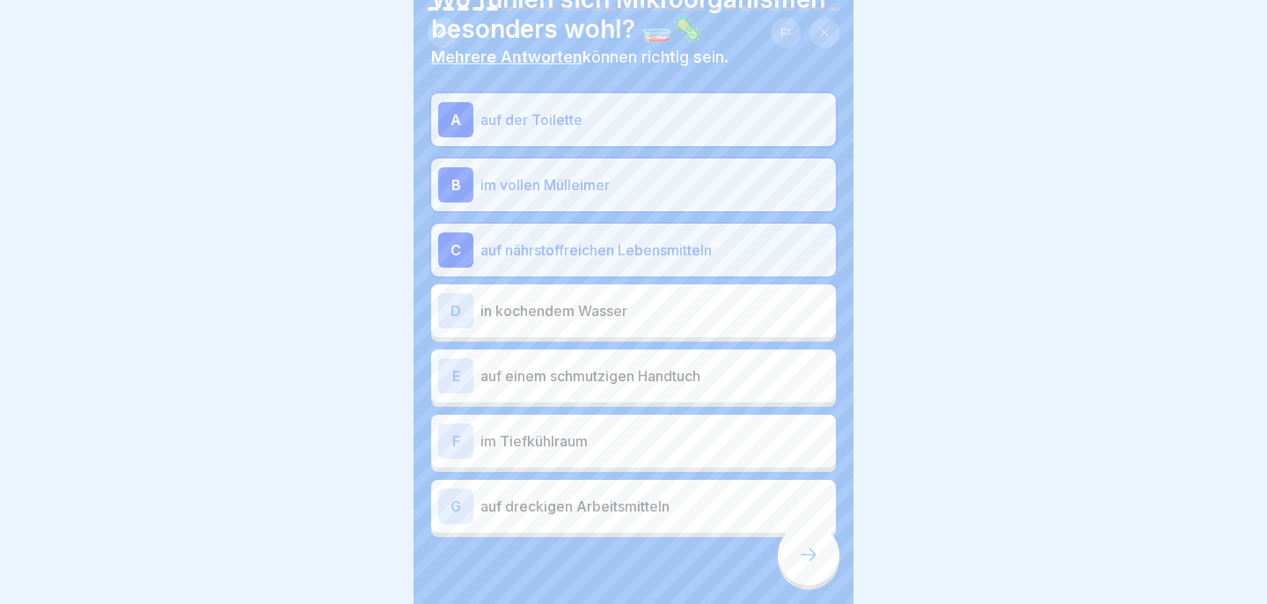
click at [640, 507] on p "auf dreckigen Arbeitsmitteln" at bounding box center [654, 505] width 348 height 21
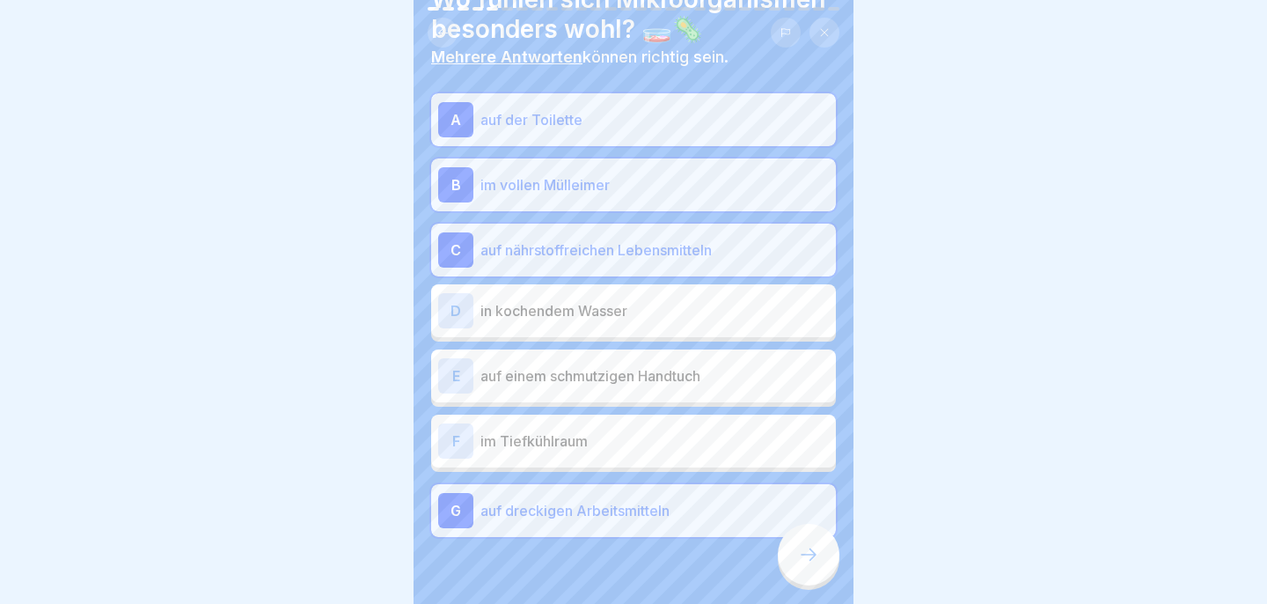
click at [669, 377] on p "auf einem schmutzigen Handtuch" at bounding box center [654, 375] width 348 height 21
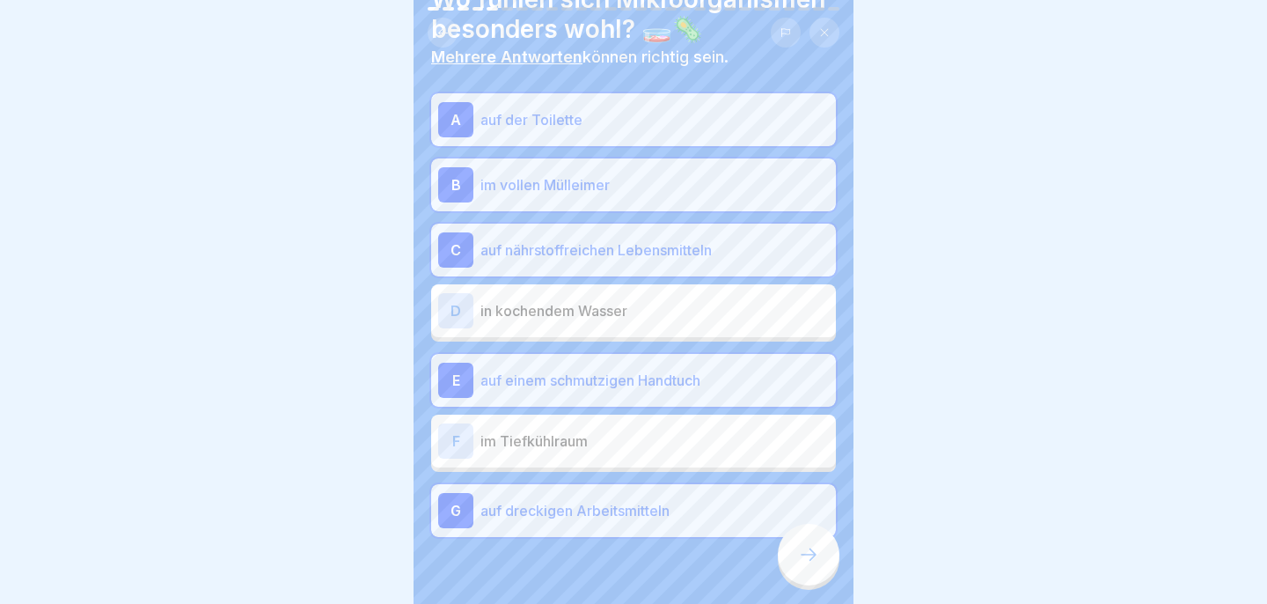
click at [801, 551] on icon at bounding box center [808, 554] width 21 height 21
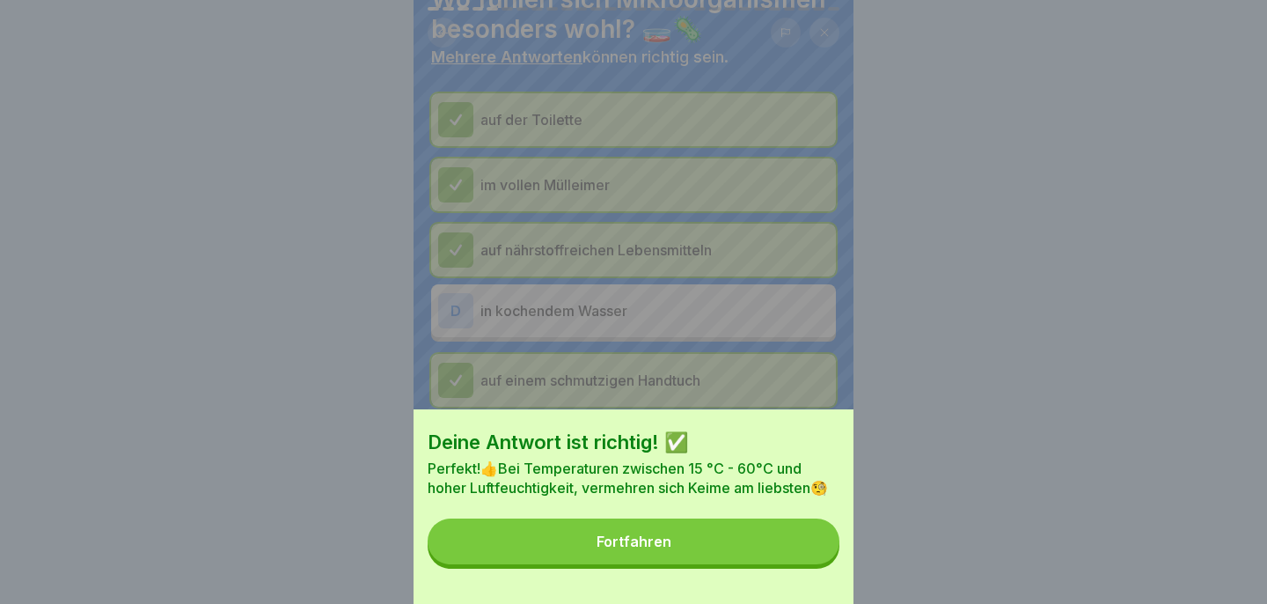
click at [801, 551] on button "Fortfahren" at bounding box center [634, 541] width 412 height 46
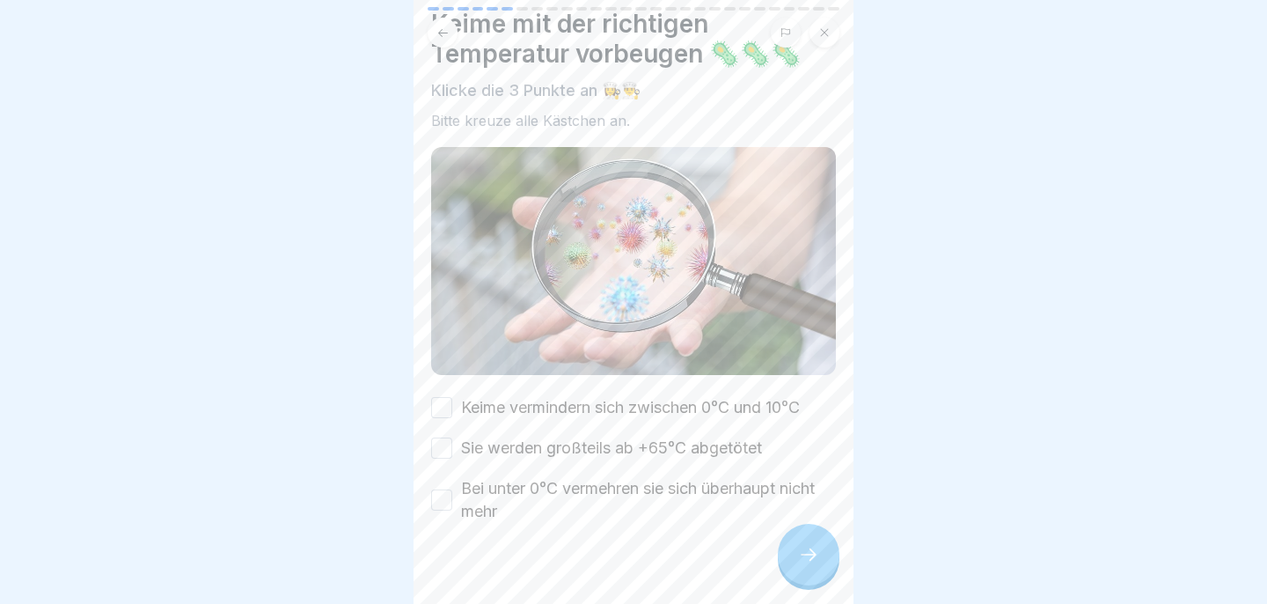
scroll to position [62, 0]
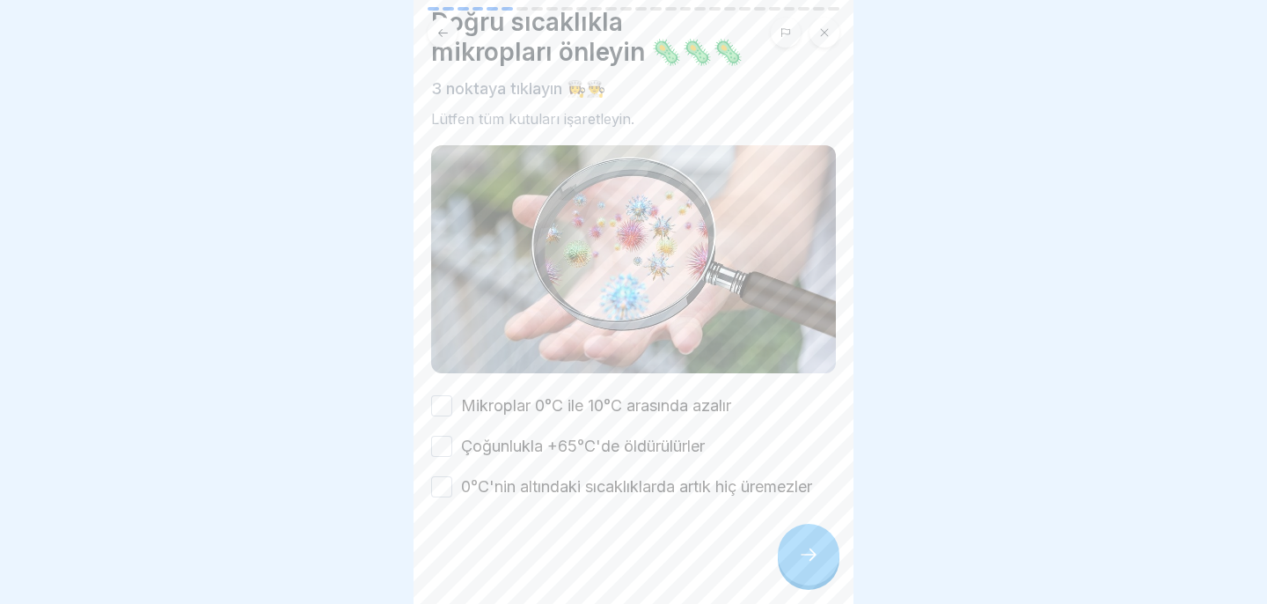
click at [461, 414] on font "Mikroplar 0°C ile 10°C arasında azalır" at bounding box center [596, 405] width 270 height 18
click at [452, 414] on button "Mikroplar 0°C ile 10°C arasında azalır" at bounding box center [441, 405] width 21 height 21
click at [450, 450] on button "Çoğunlukla +65°C'de öldürülürler" at bounding box center [441, 445] width 21 height 21
click at [440, 487] on button "0°C'nin altındaki sıcaklıklarda artık hiç üremezler" at bounding box center [441, 486] width 21 height 21
click at [822, 564] on div at bounding box center [809, 554] width 62 height 62
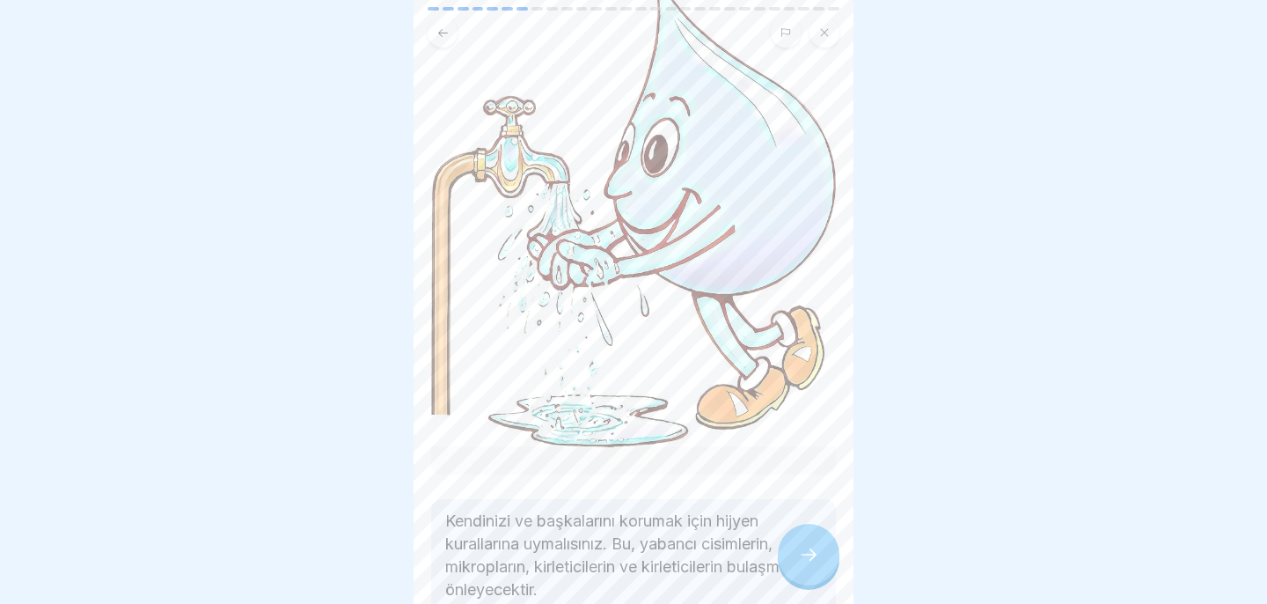
scroll to position [302, 0]
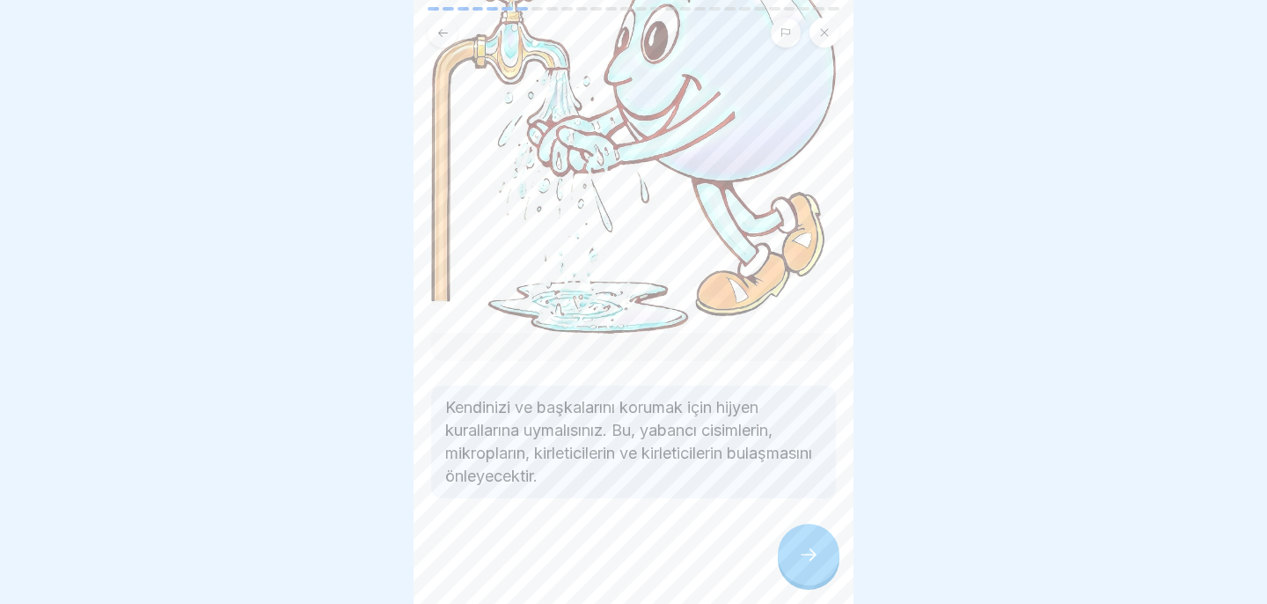
click at [801, 549] on icon at bounding box center [808, 554] width 21 height 21
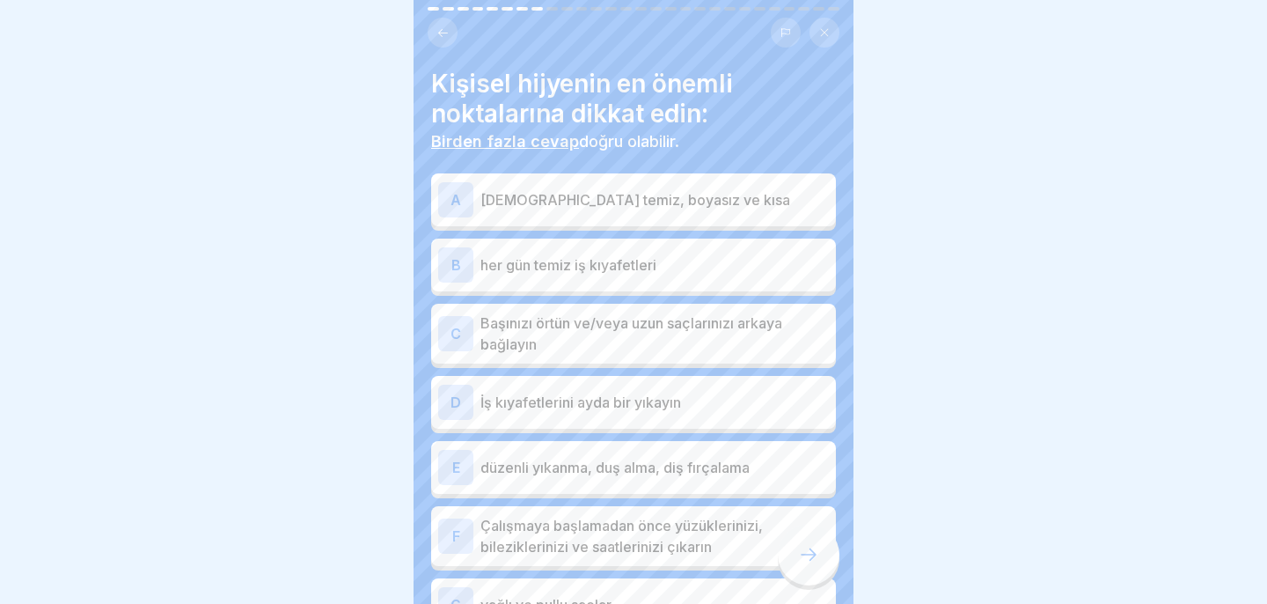
click at [698, 208] on p "[DEMOGRAPHIC_DATA] temiz, boyasız ve kısa" at bounding box center [654, 199] width 348 height 21
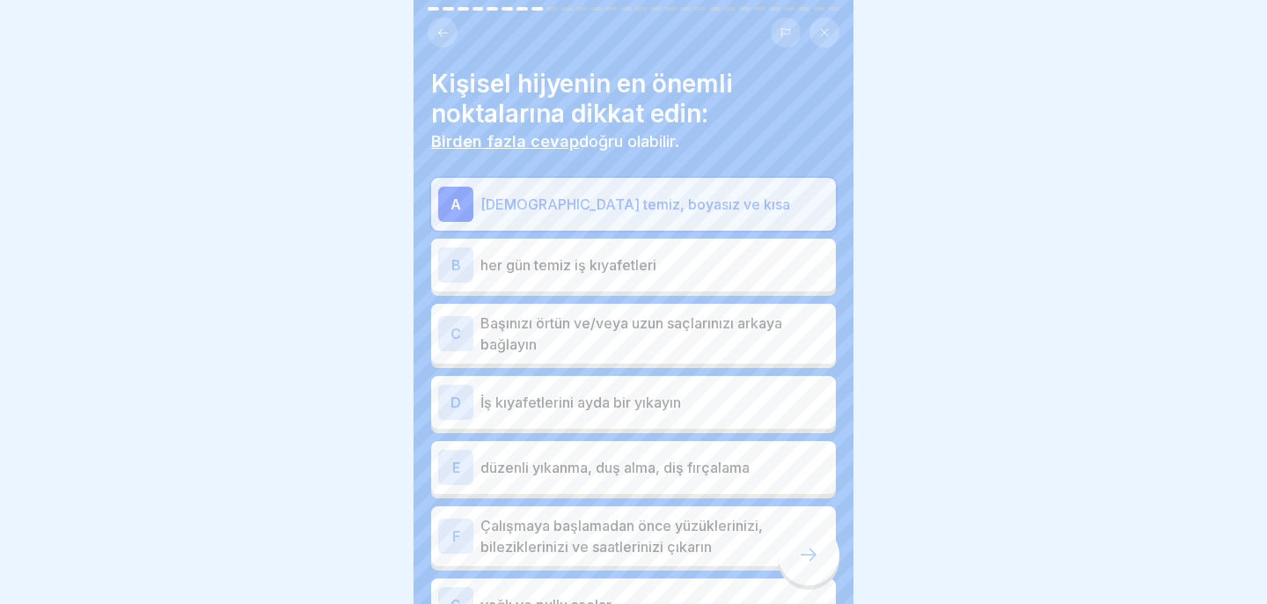
click at [704, 273] on p "her gün temiz iş kıyafetleri" at bounding box center [654, 264] width 348 height 21
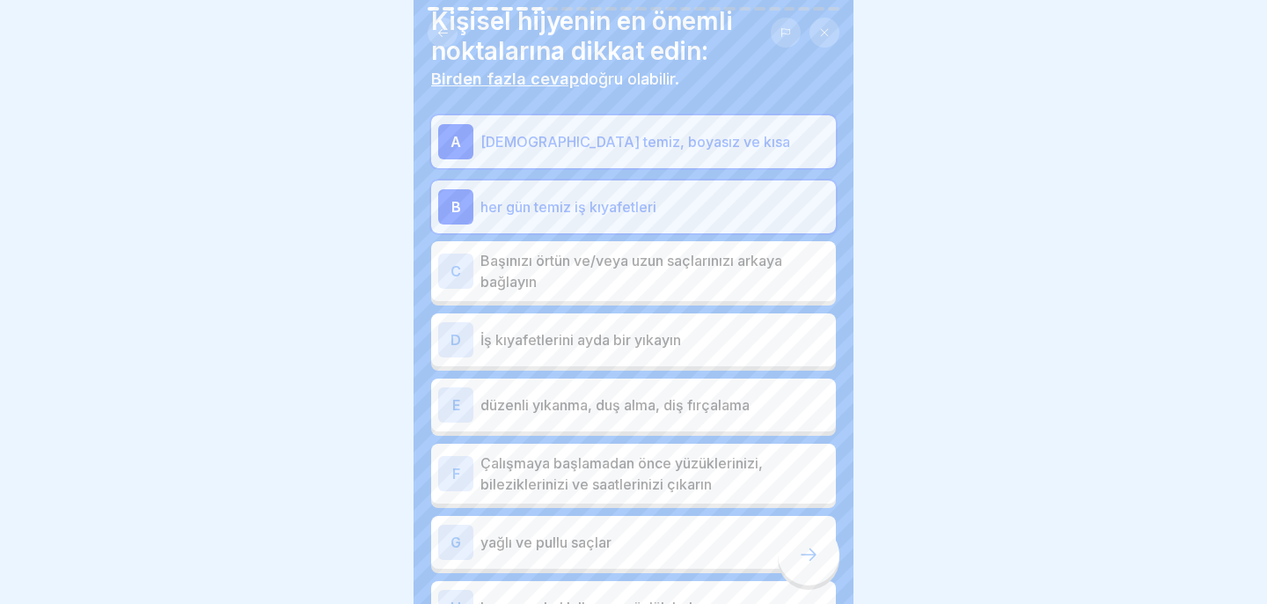
scroll to position [70, 0]
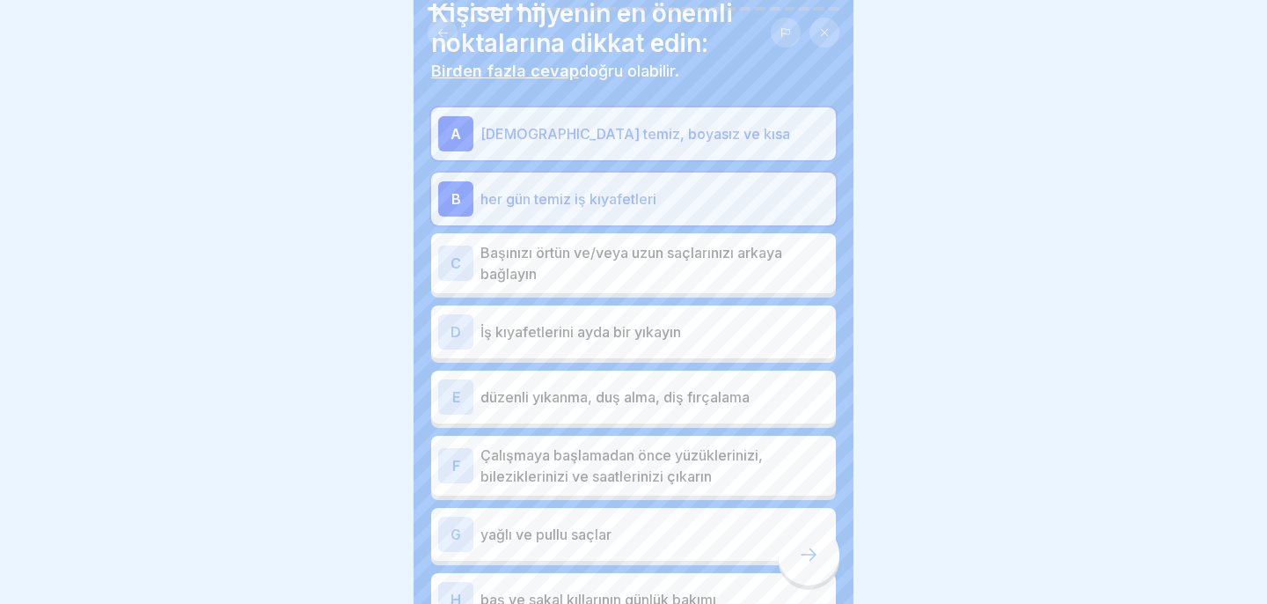
click at [736, 271] on p "Başınızı örtün ve/veya uzun saçlarınızı arkaya bağlayın" at bounding box center [654, 263] width 348 height 42
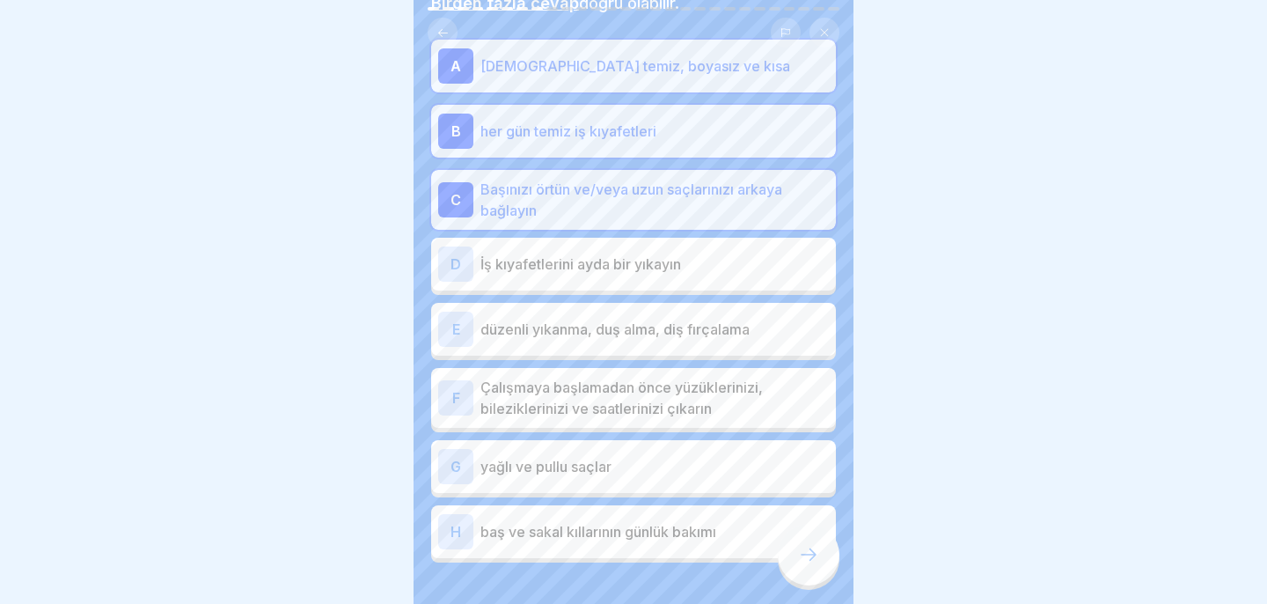
scroll to position [146, 0]
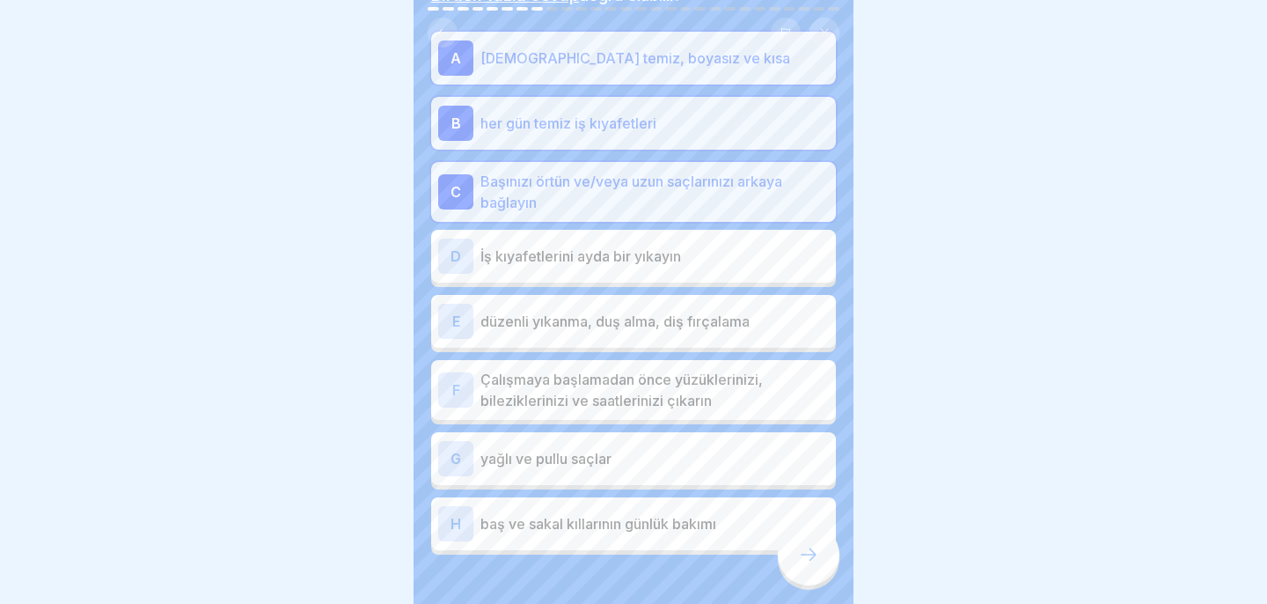
click at [759, 318] on p "düzenli yıkanma, duş alma, diş fırçalama" at bounding box center [654, 321] width 348 height 21
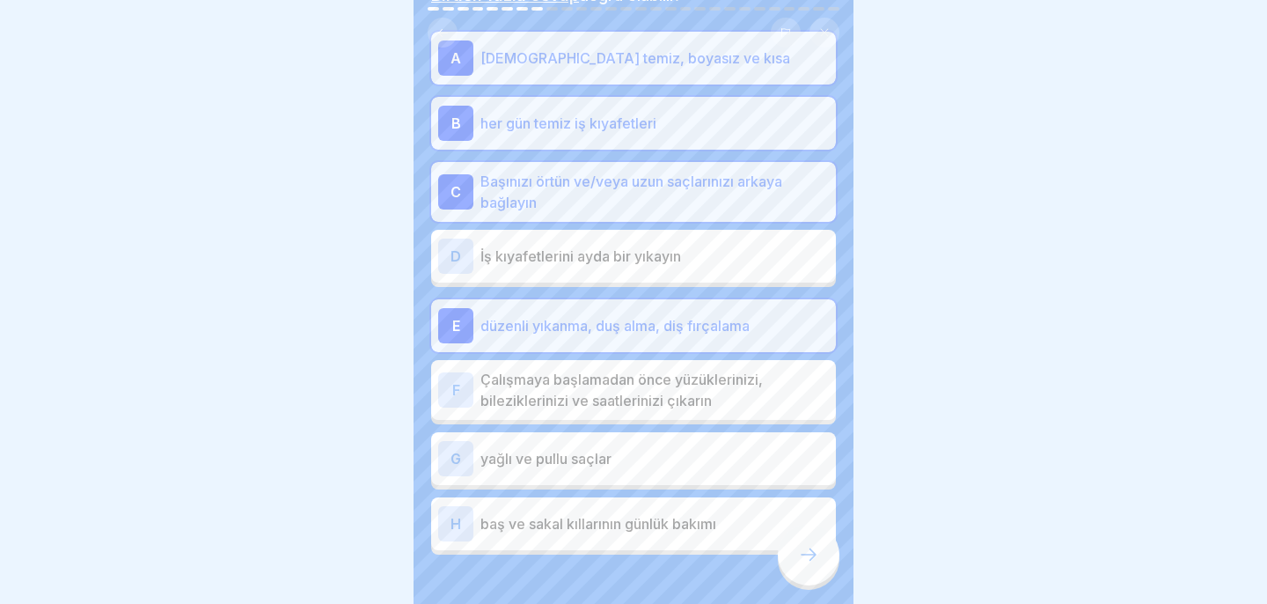
click at [724, 414] on div "F Çalışmaya başlamadan önce yüzüklerinizi, bileziklerinizi ve saatlerinizi çıka…" at bounding box center [633, 390] width 405 height 60
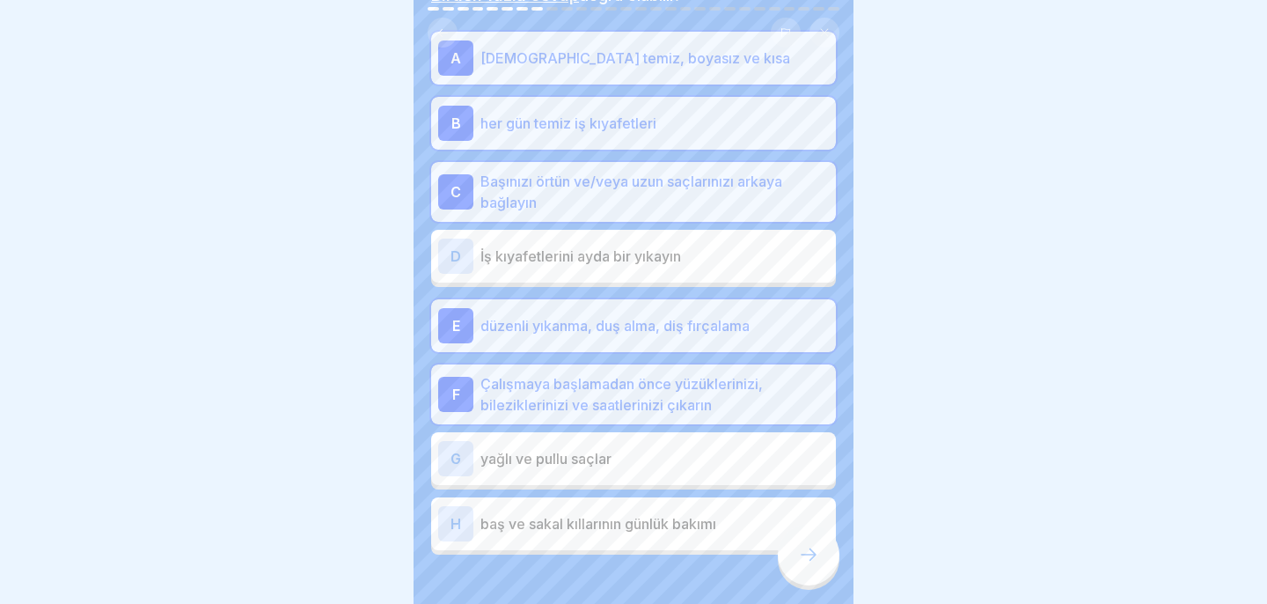
click at [751, 524] on p "baş ve sakal kıllarının günlük bakımı" at bounding box center [654, 523] width 348 height 21
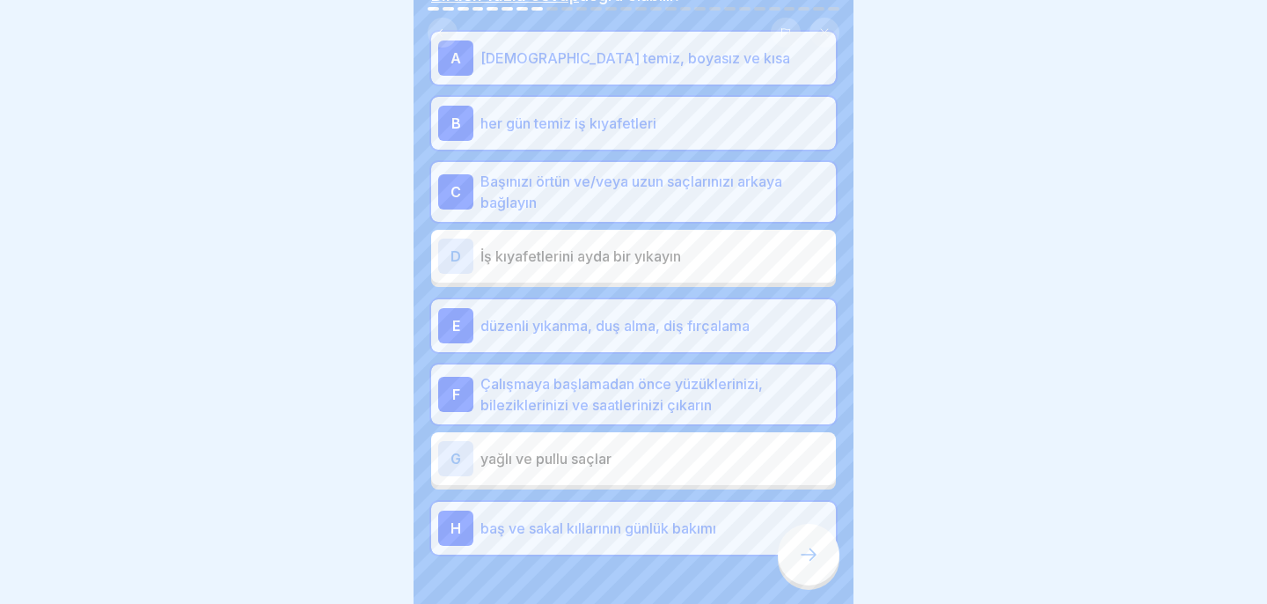
click at [814, 559] on icon at bounding box center [808, 554] width 21 height 21
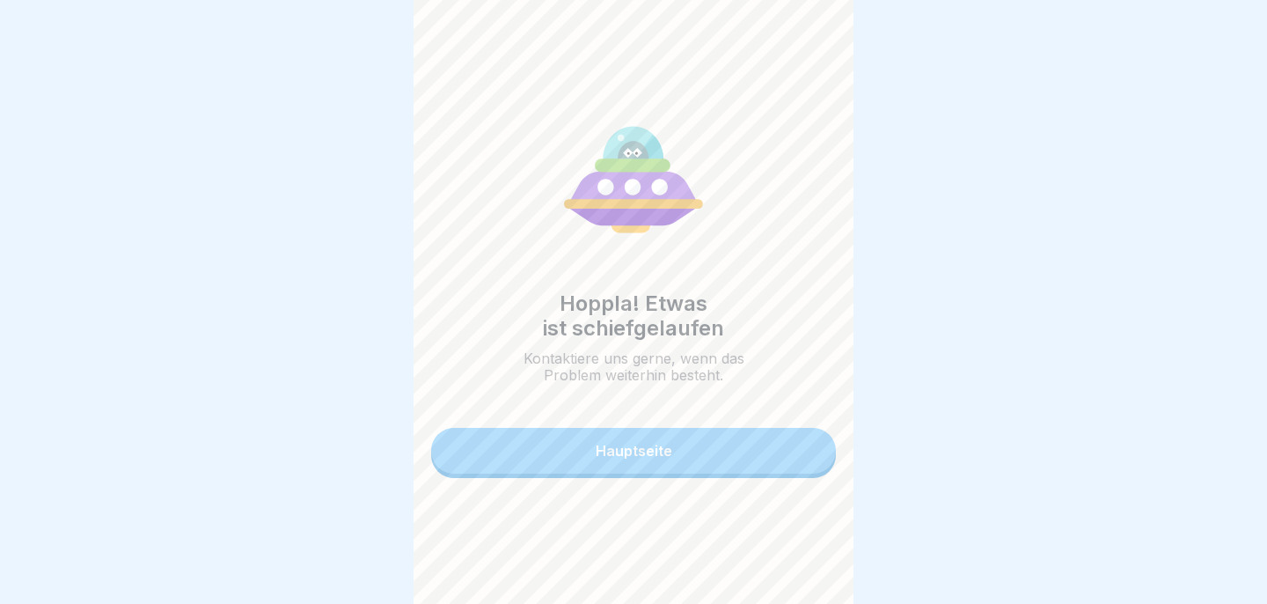
click at [773, 459] on button "Hauptseite" at bounding box center [633, 451] width 405 height 46
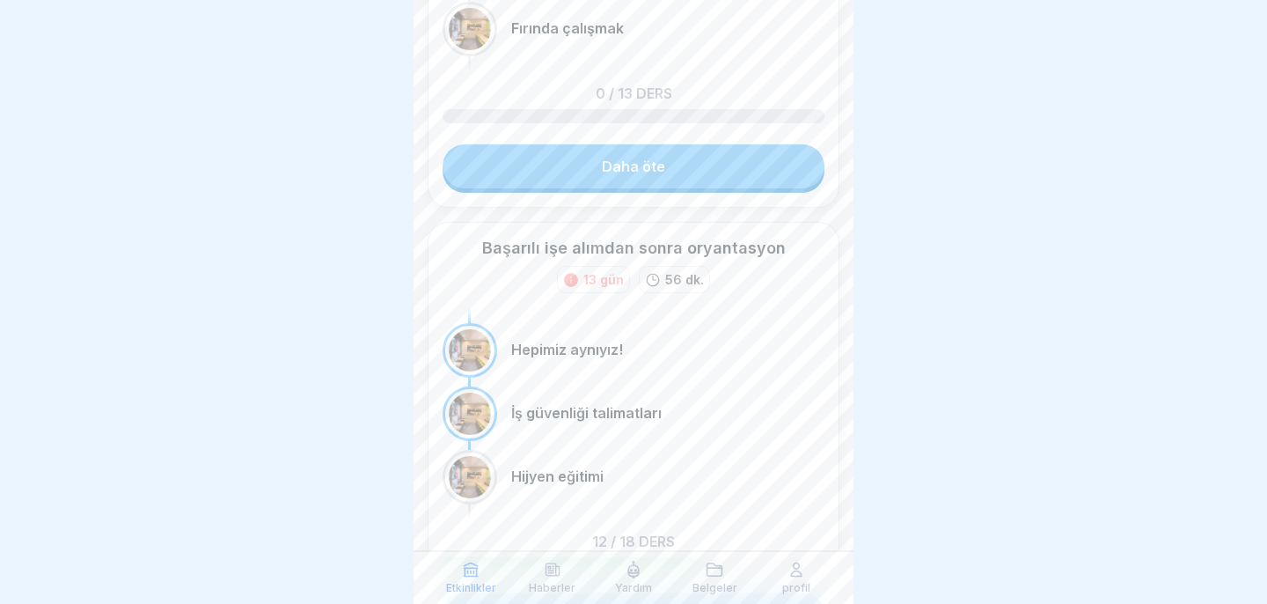
scroll to position [409, 0]
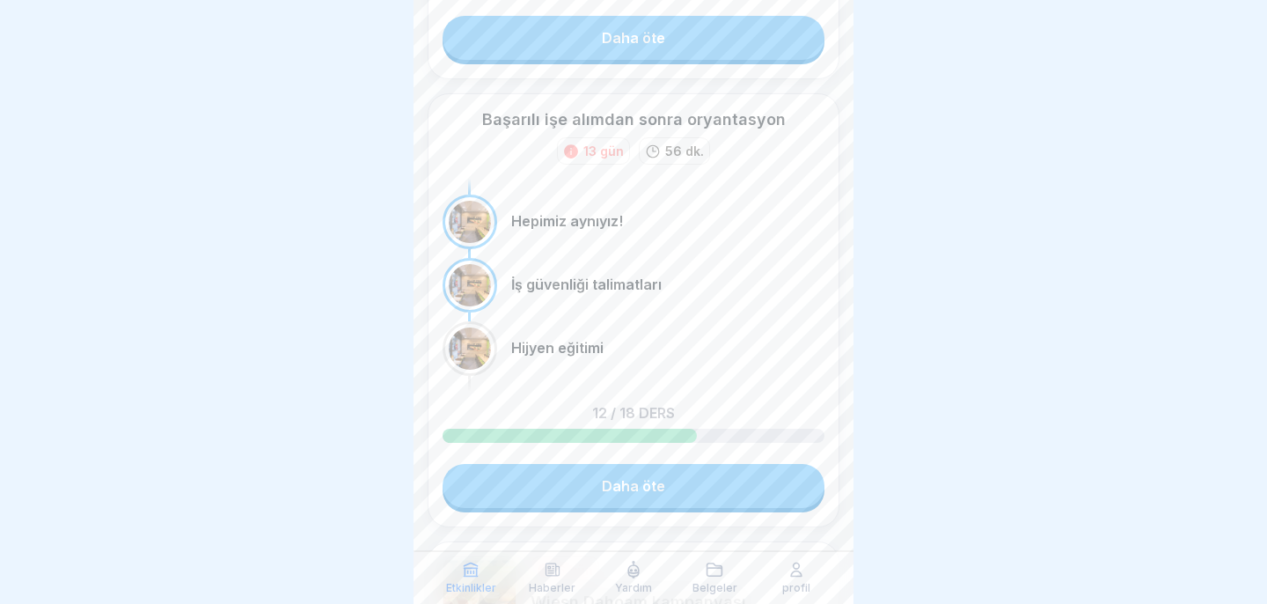
click at [755, 498] on link "Daha öte" at bounding box center [634, 486] width 382 height 44
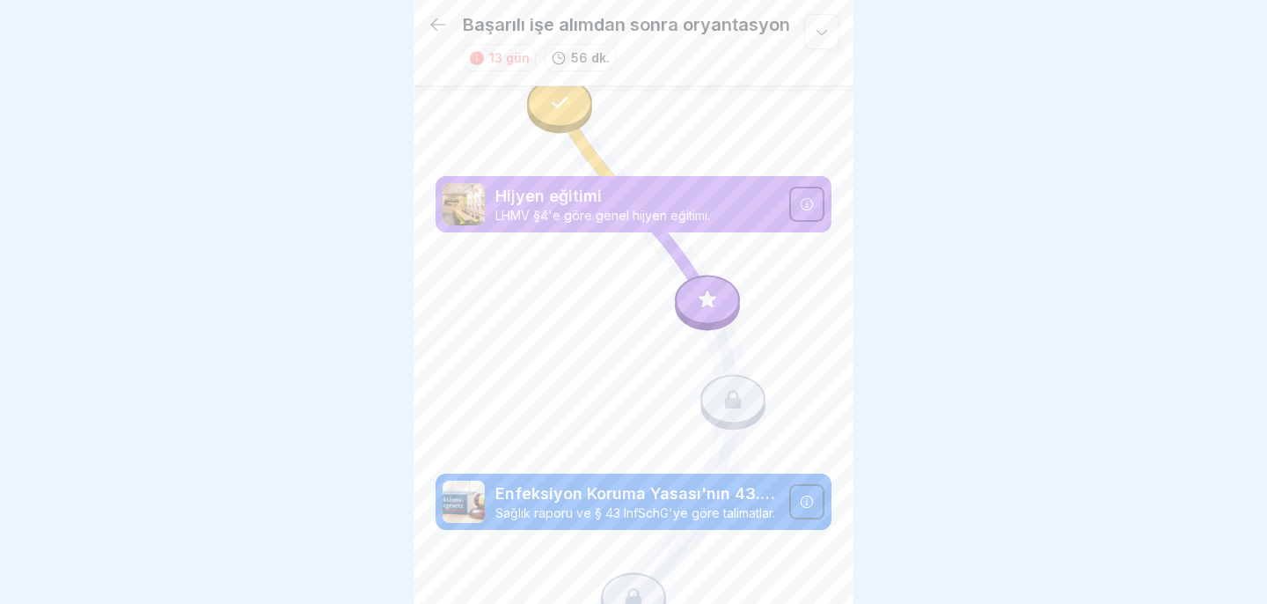
scroll to position [1493, 0]
click at [709, 304] on icon at bounding box center [707, 299] width 23 height 23
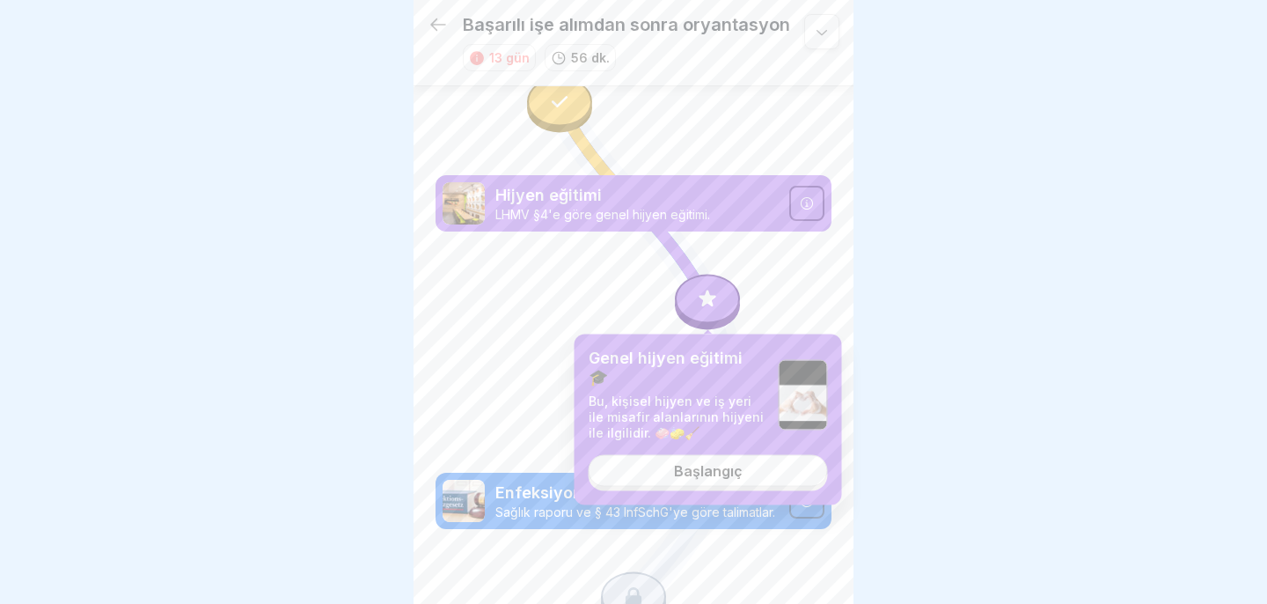
click at [714, 462] on font "Başlangıç" at bounding box center [708, 471] width 69 height 18
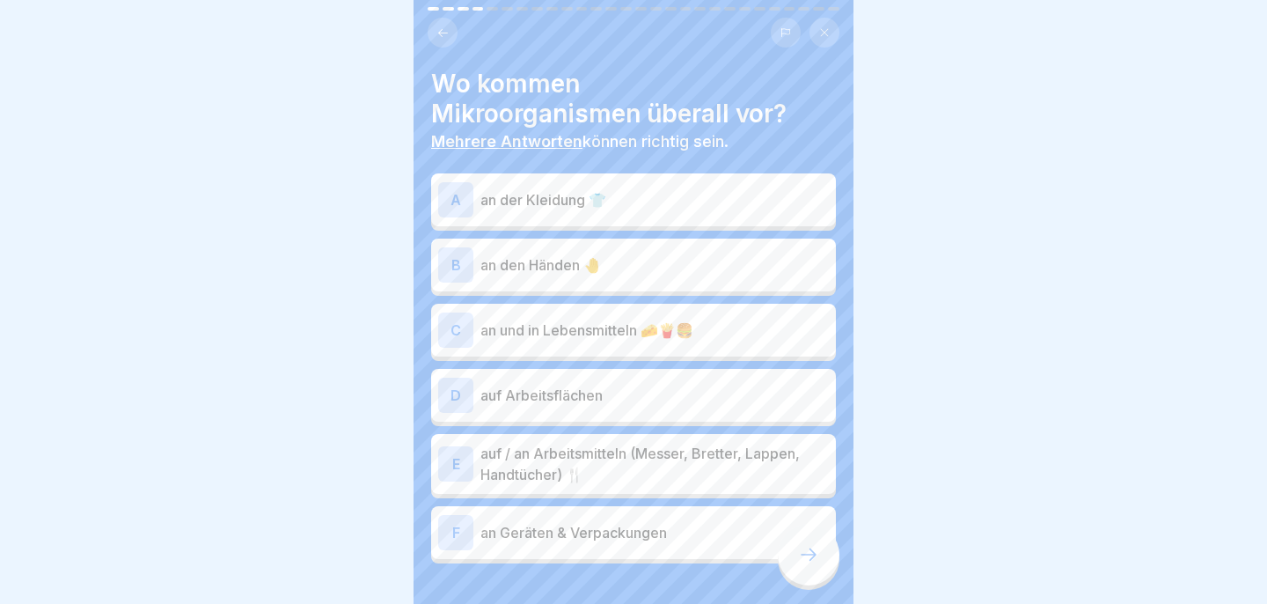
click at [586, 272] on p "an den Händen 🤚" at bounding box center [654, 264] width 348 height 21
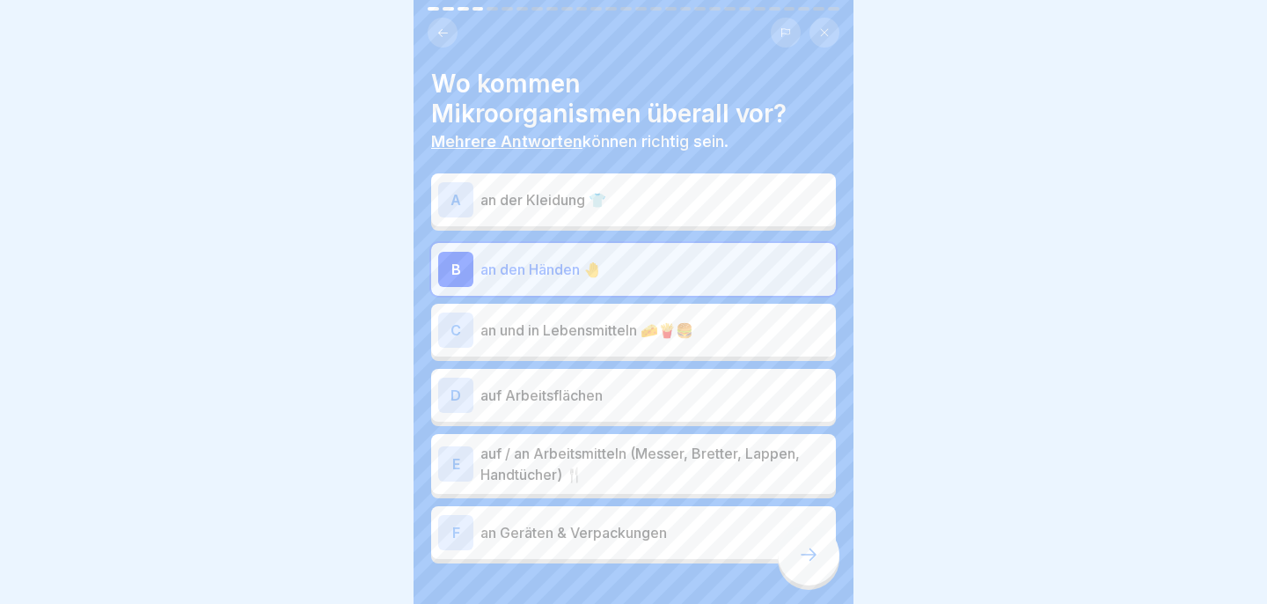
click at [587, 344] on div "C an und in Lebensmitteln 🧀🍟🍔" at bounding box center [633, 329] width 391 height 35
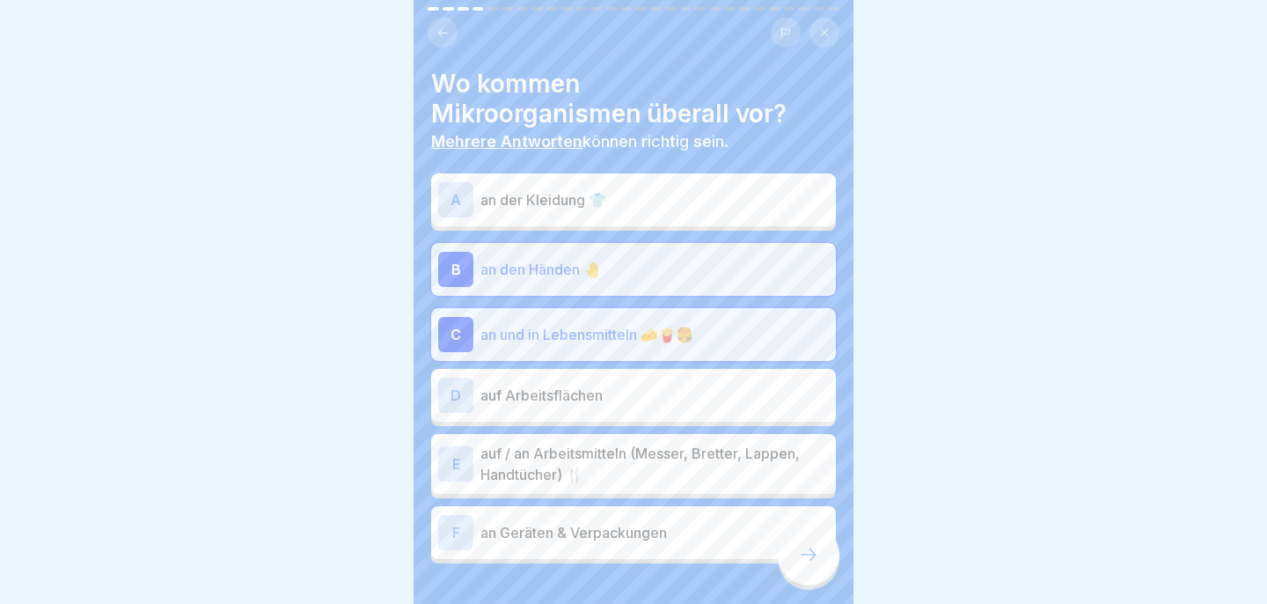
click at [590, 402] on p "auf Arbeitsflächen" at bounding box center [654, 394] width 348 height 21
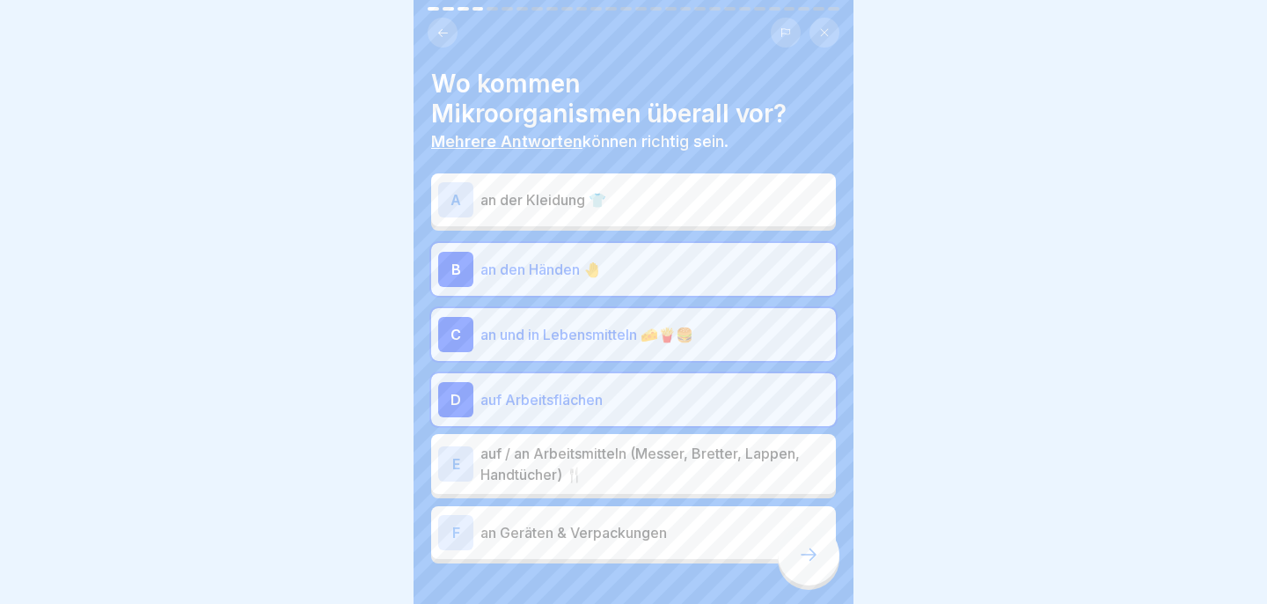
click at [629, 473] on p "auf / an Arbeitsmitteln (Messer, Bretter, Lappen, Handtücher) 🍴" at bounding box center [654, 464] width 348 height 42
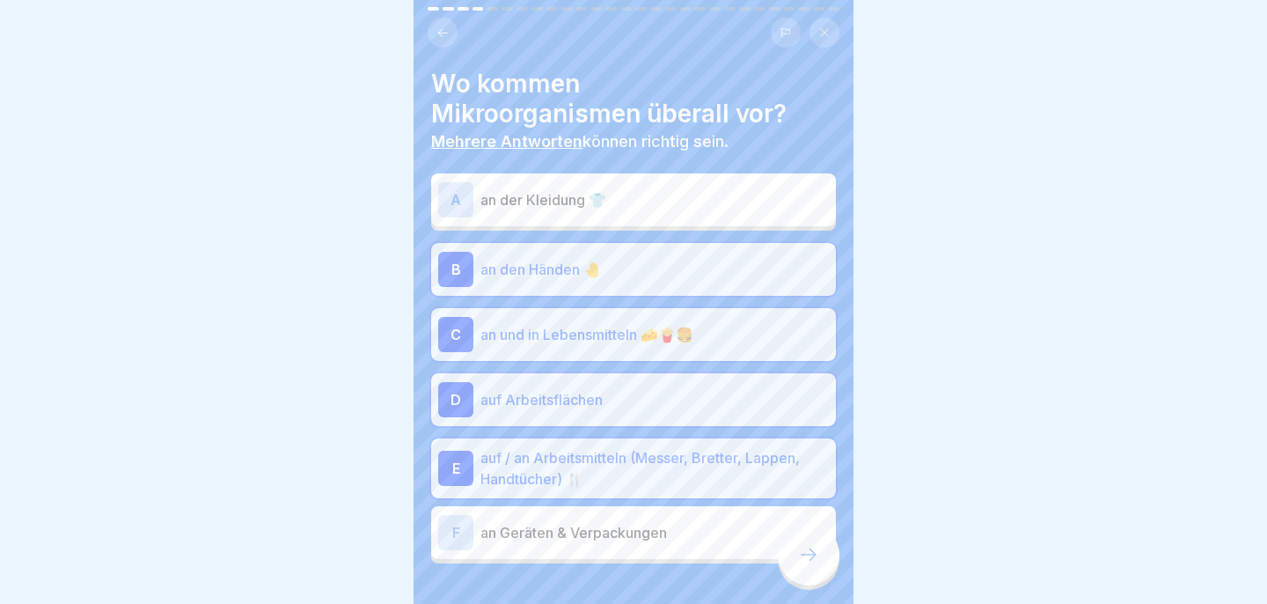
click at [729, 538] on p "an Geräten & Verpackungen" at bounding box center [654, 532] width 348 height 21
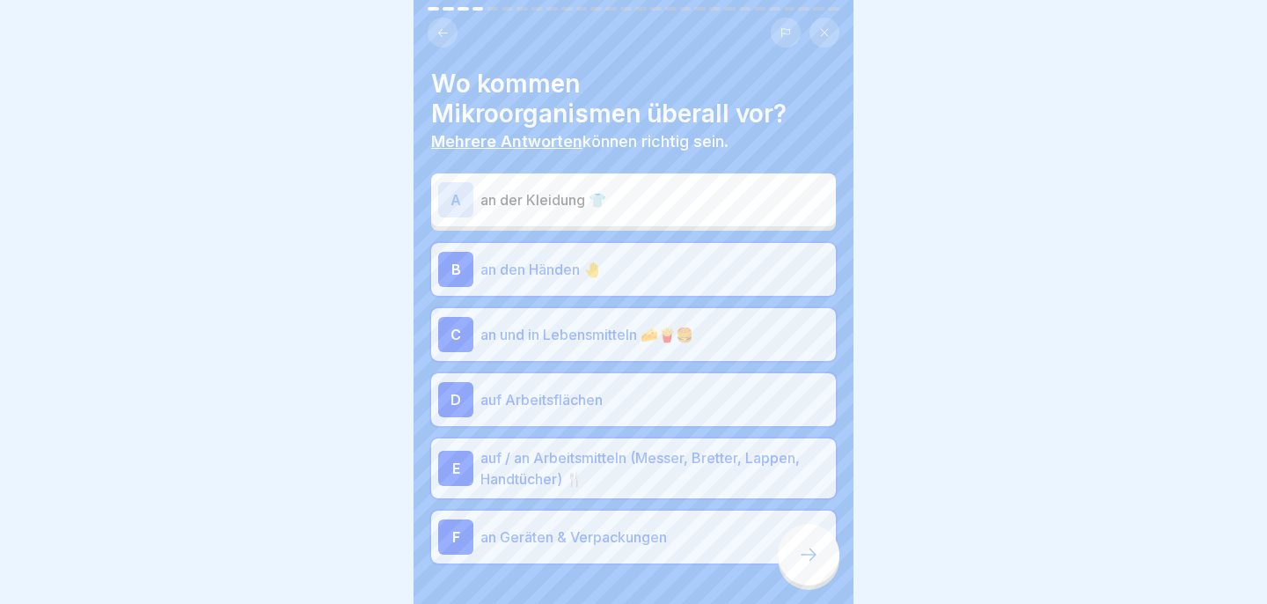
click at [659, 193] on p "an der Kleidung 👕" at bounding box center [654, 199] width 348 height 21
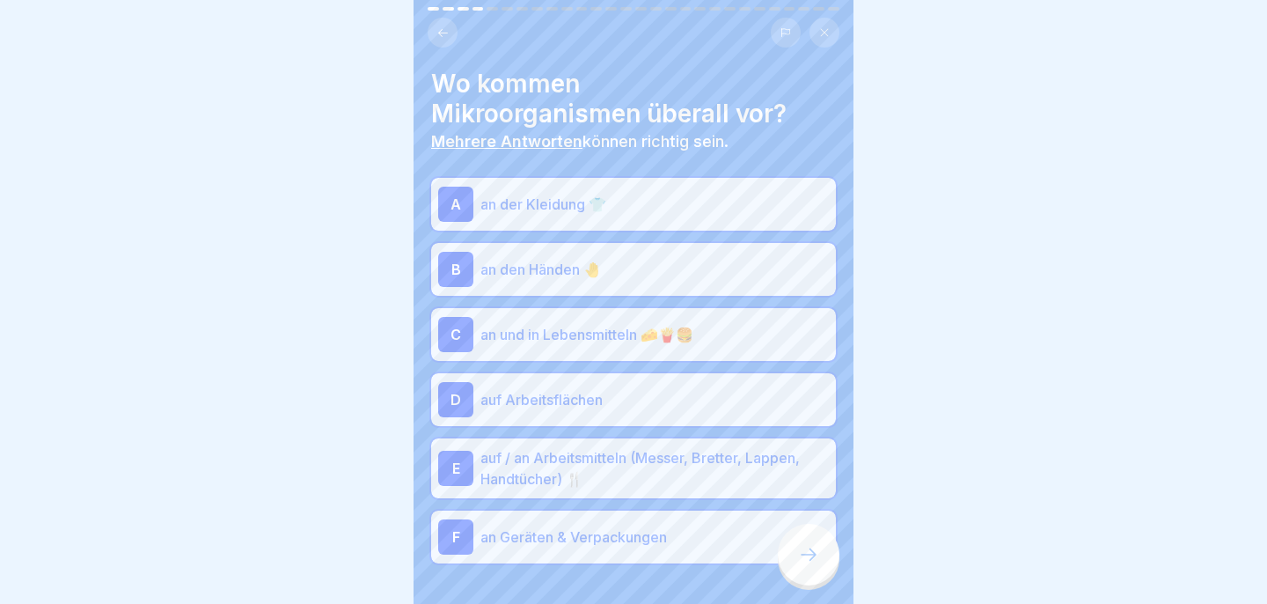
click at [817, 556] on icon at bounding box center [808, 554] width 21 height 21
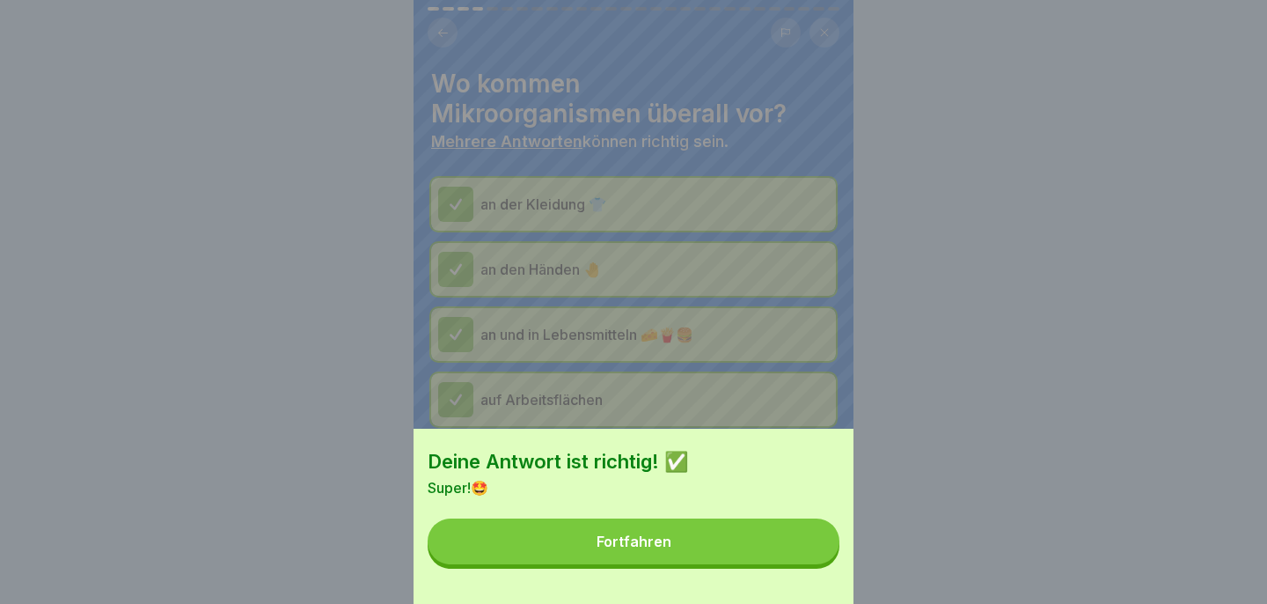
click at [781, 571] on div "Deine Antwort ist richtig! ✅ Super!🤩 Fortfahren" at bounding box center [634, 515] width 440 height 175
click at [775, 550] on button "Fortfahren" at bounding box center [634, 541] width 412 height 46
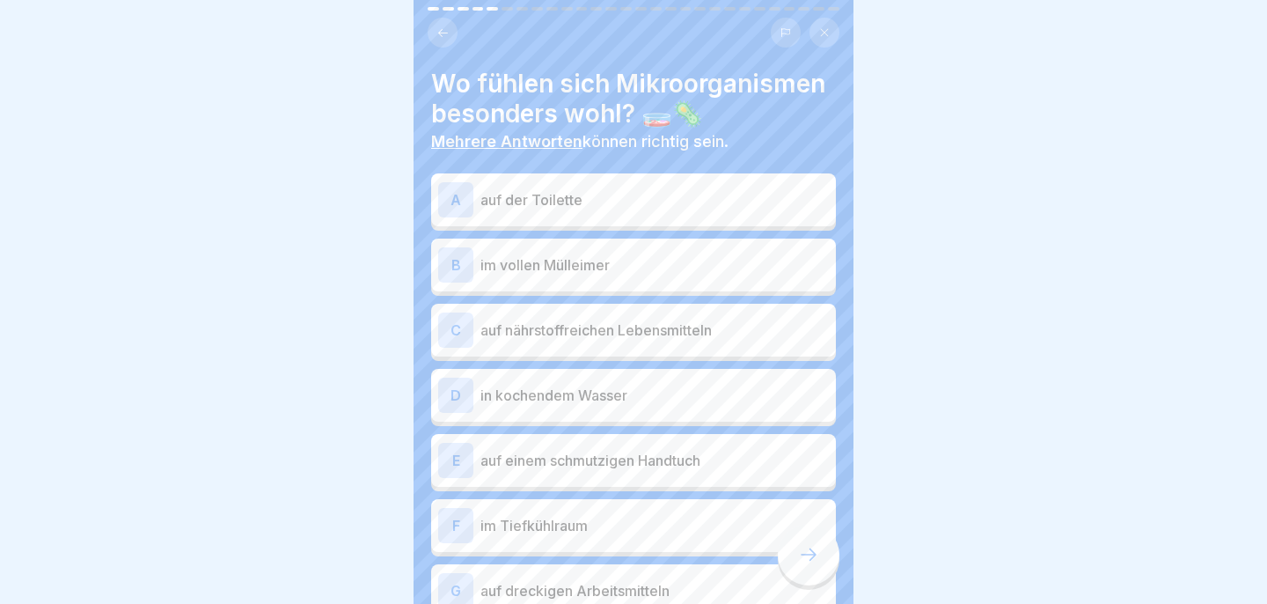
click at [626, 201] on p "auf der Toilette" at bounding box center [654, 199] width 348 height 21
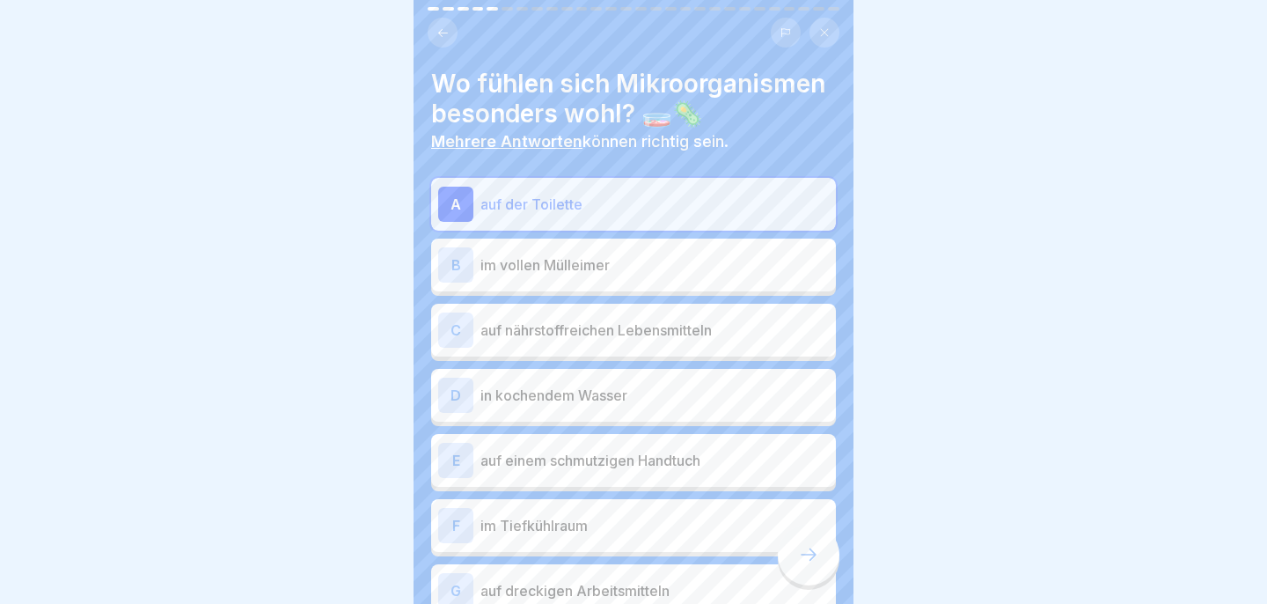
click at [618, 268] on p "im vollen Mülleimer" at bounding box center [654, 264] width 348 height 21
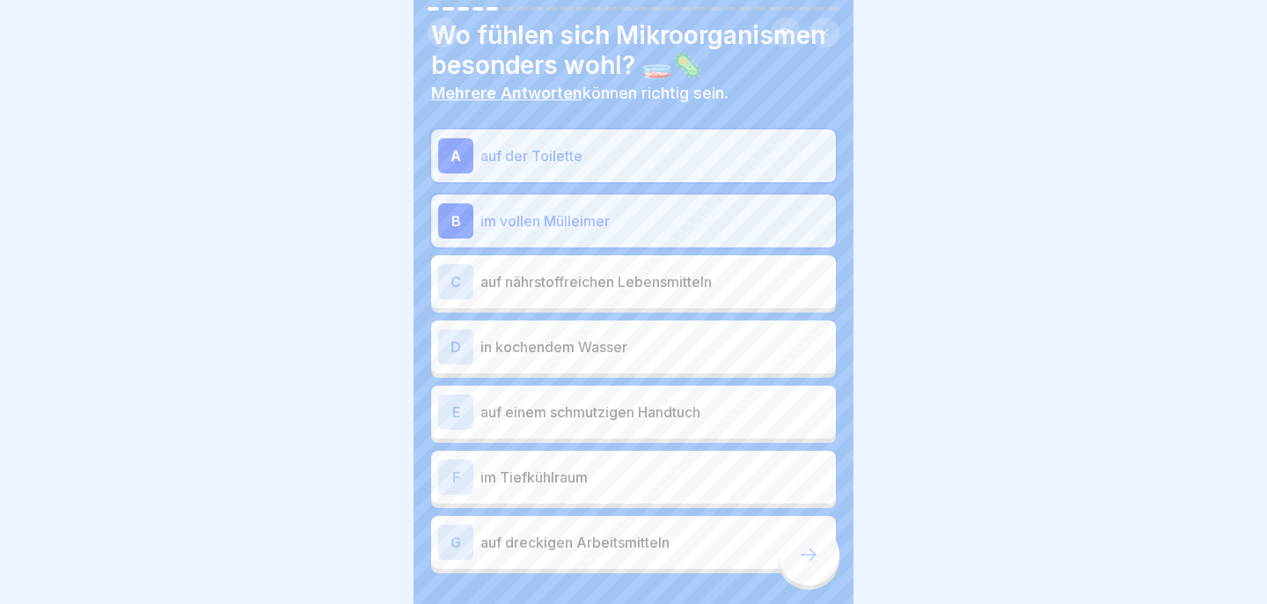
scroll to position [64, 0]
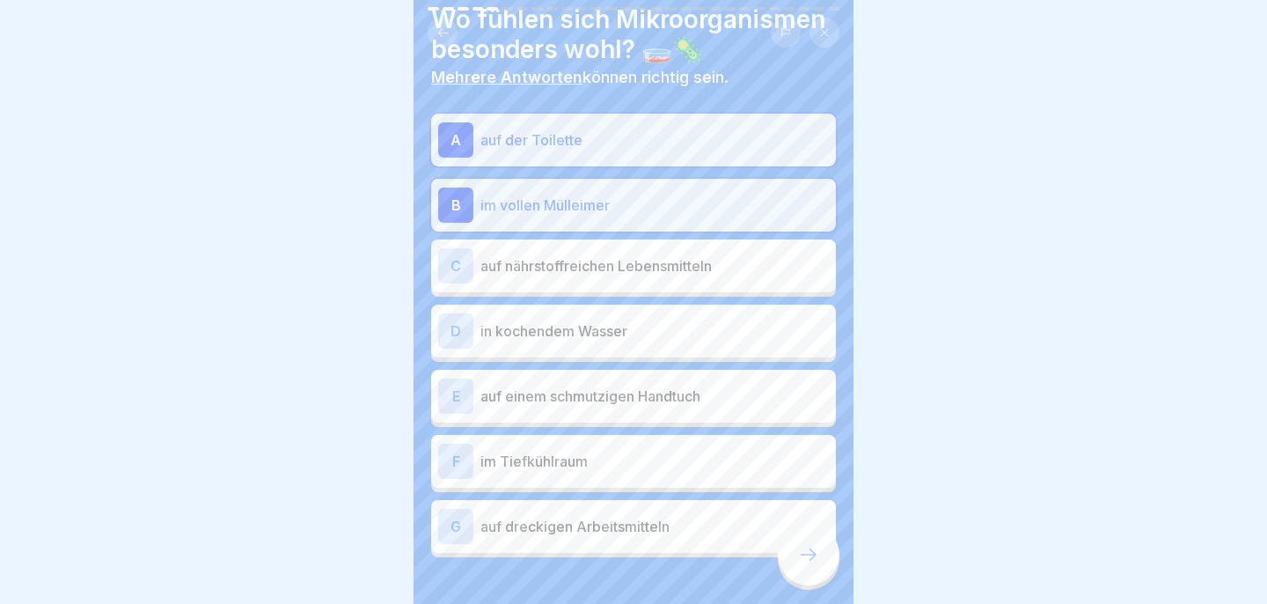
click at [618, 268] on p "auf nährstoffreichen Lebensmitteln" at bounding box center [654, 265] width 348 height 21
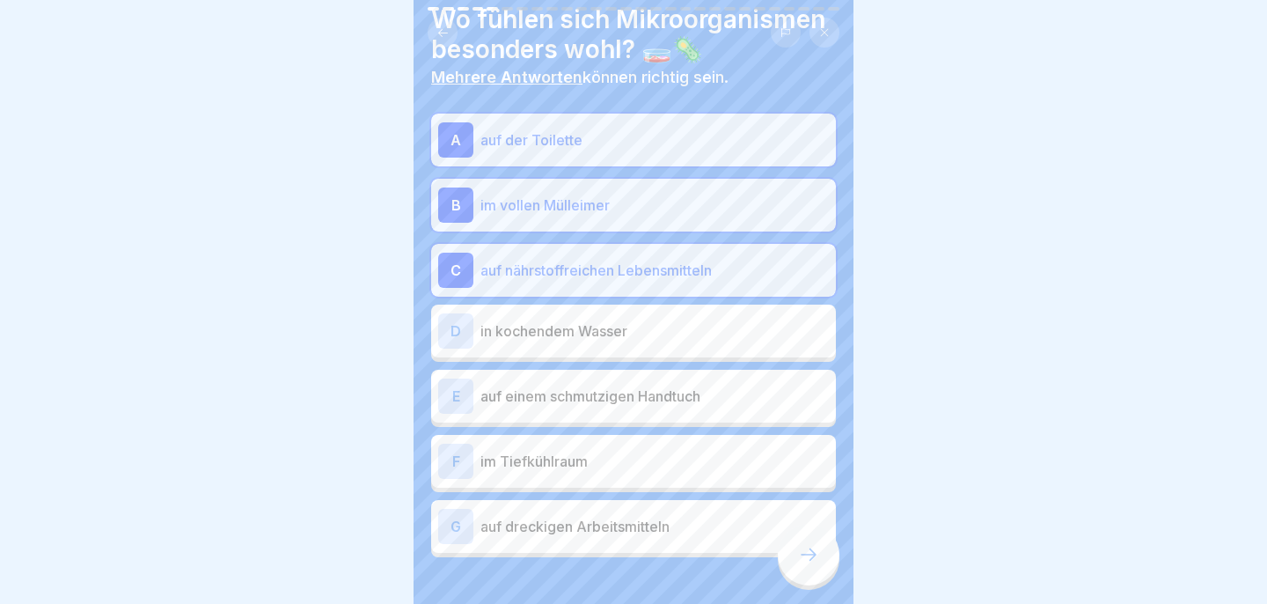
click at [633, 411] on div "E auf einem schmutzigen Handtuch" at bounding box center [633, 395] width 391 height 35
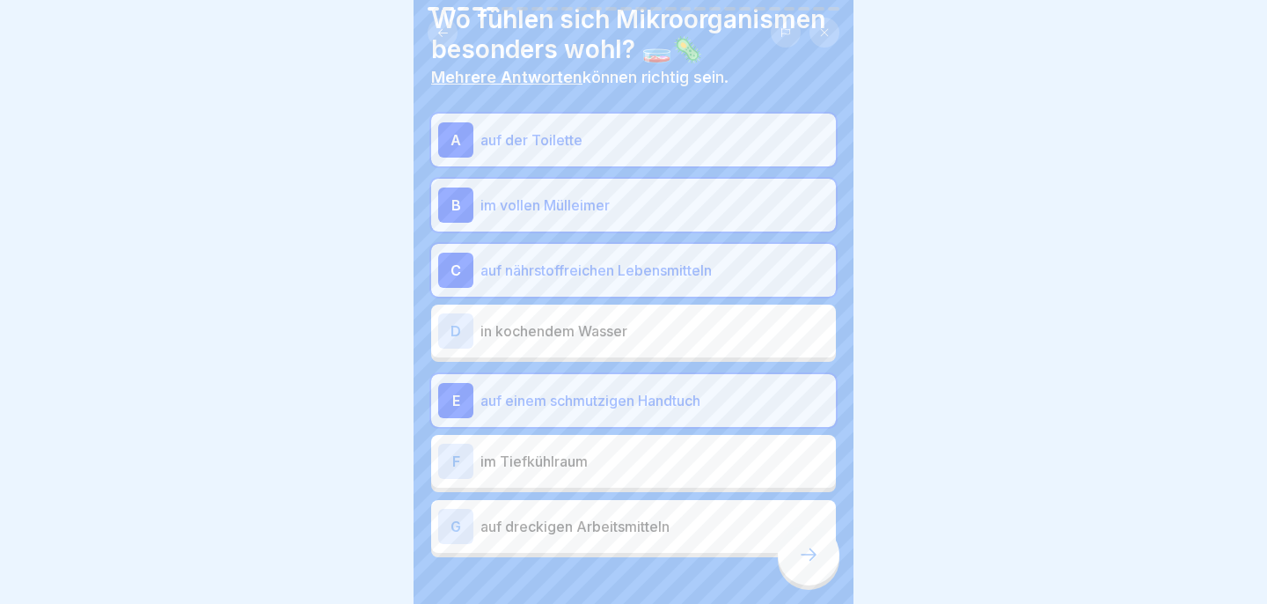
click at [589, 534] on p "auf dreckigen Arbeitsmitteln" at bounding box center [654, 526] width 348 height 21
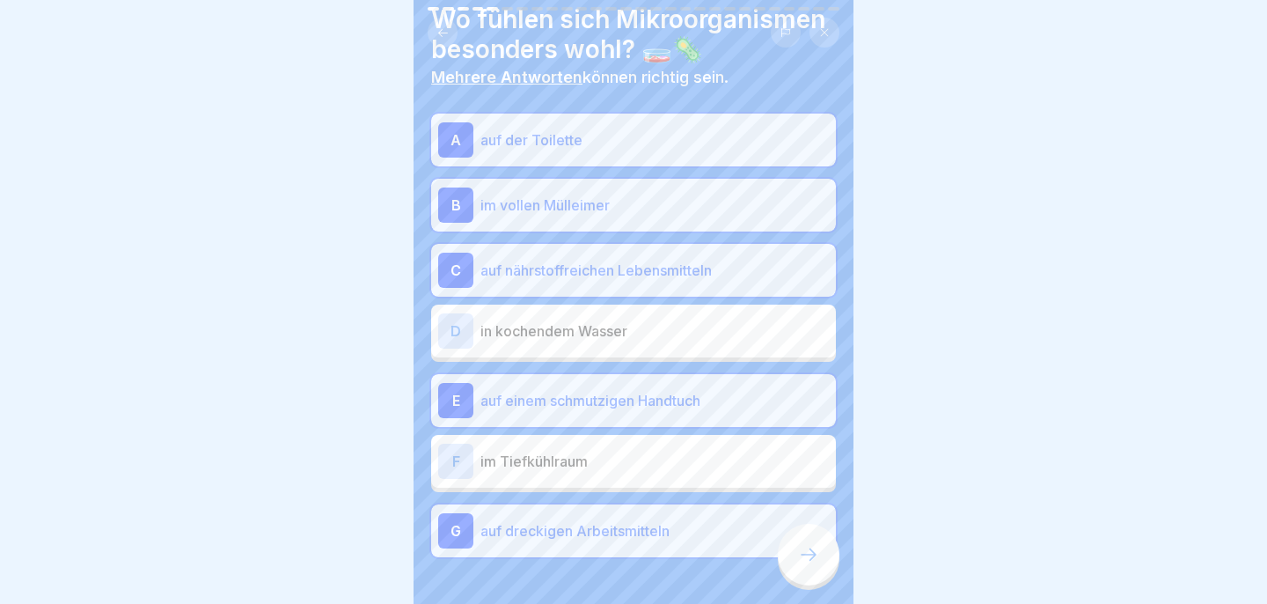
click at [804, 549] on icon at bounding box center [808, 554] width 21 height 21
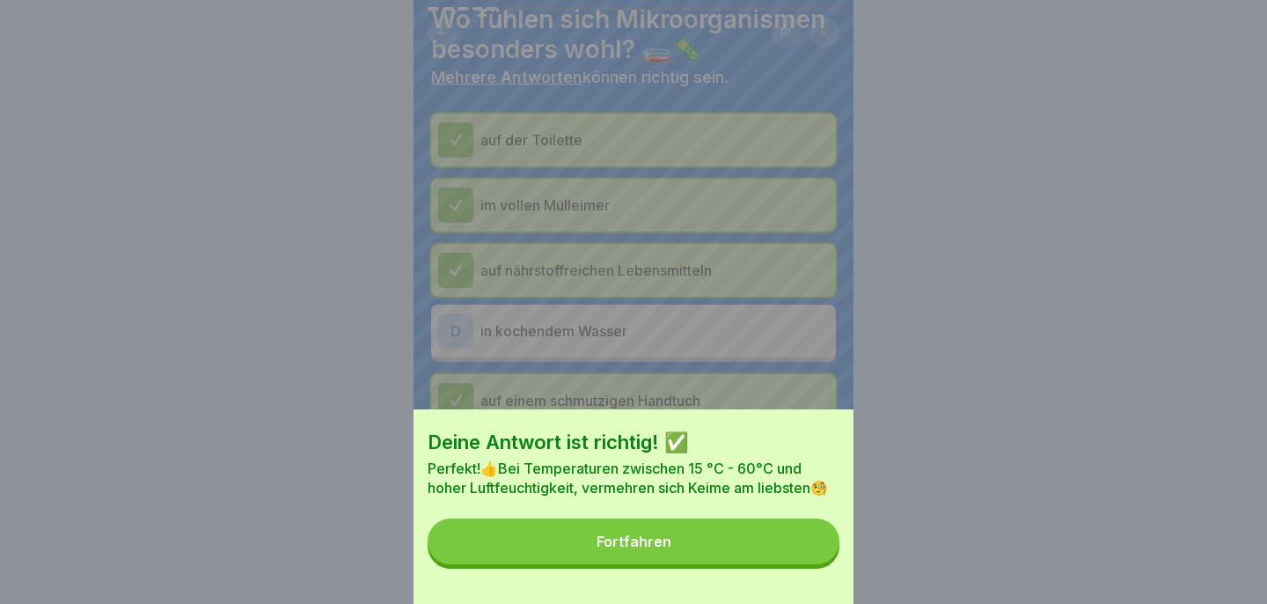
click at [787, 549] on button "Fortfahren" at bounding box center [634, 541] width 412 height 46
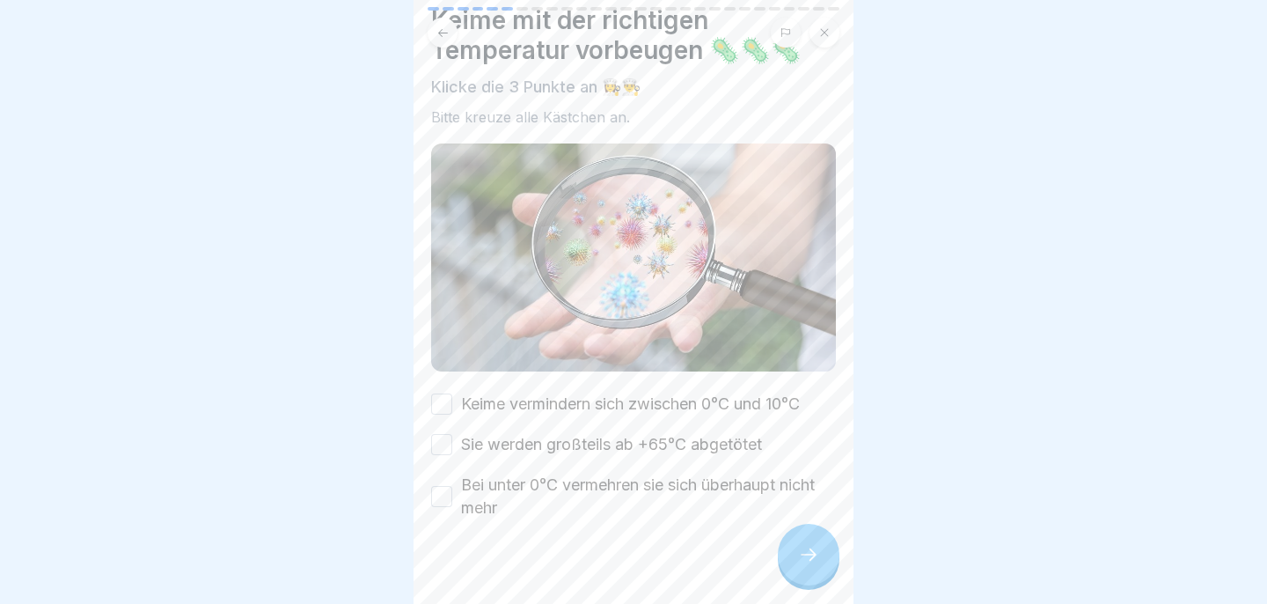
scroll to position [69, 0]
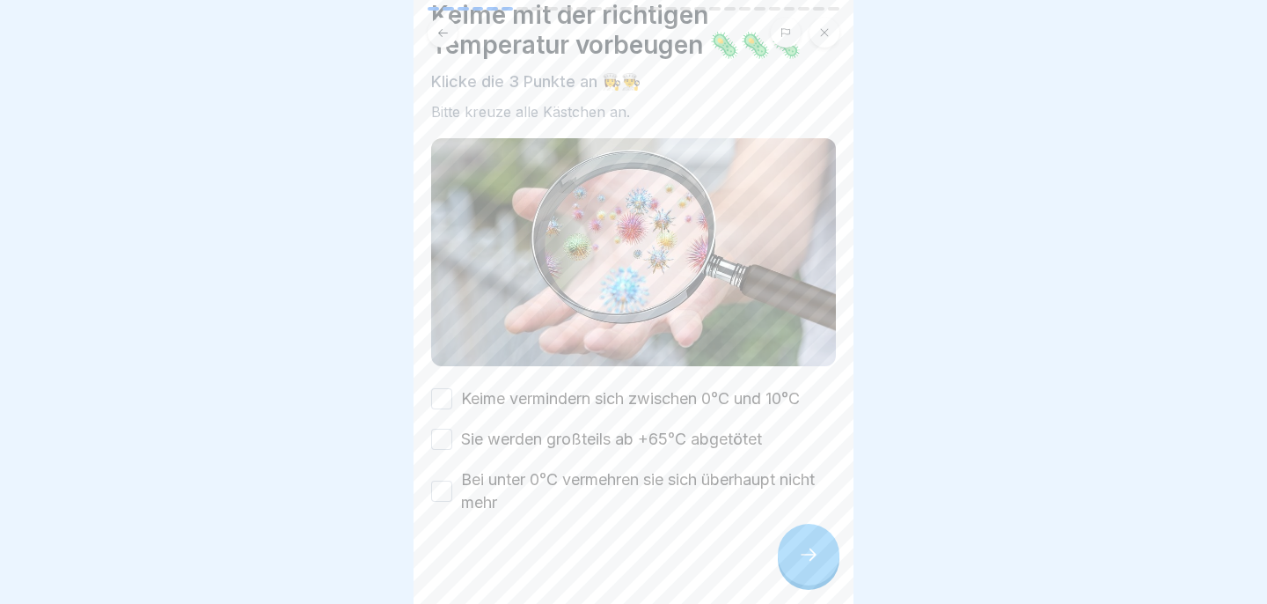
click at [454, 402] on div "Keime vermindern sich zwischen 0°C und 10°C" at bounding box center [615, 398] width 369 height 23
click at [444, 399] on button "Keime vermindern sich zwischen 0°C und 10°C" at bounding box center [441, 398] width 21 height 21
click at [444, 445] on button "Sie werden großteils ab +65°C abgetötet" at bounding box center [441, 438] width 21 height 21
click at [448, 487] on button "Bei unter 0°C vermehren sie sich überhaupt nicht mehr" at bounding box center [441, 490] width 21 height 21
click at [811, 564] on icon at bounding box center [808, 554] width 21 height 21
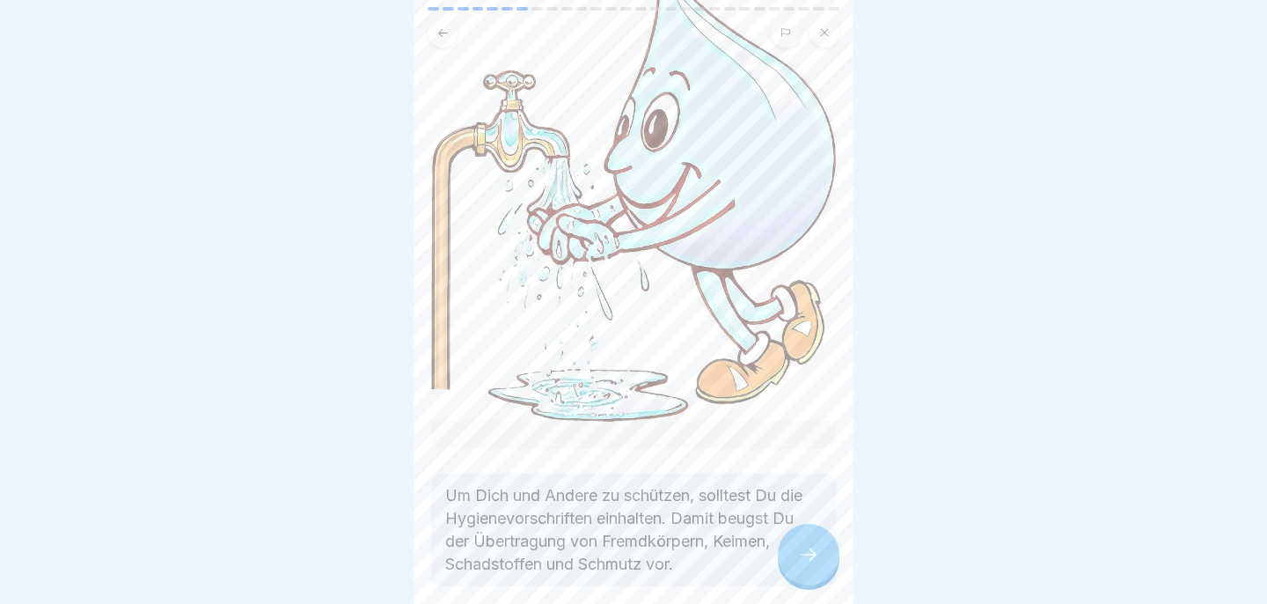
scroll to position [302, 0]
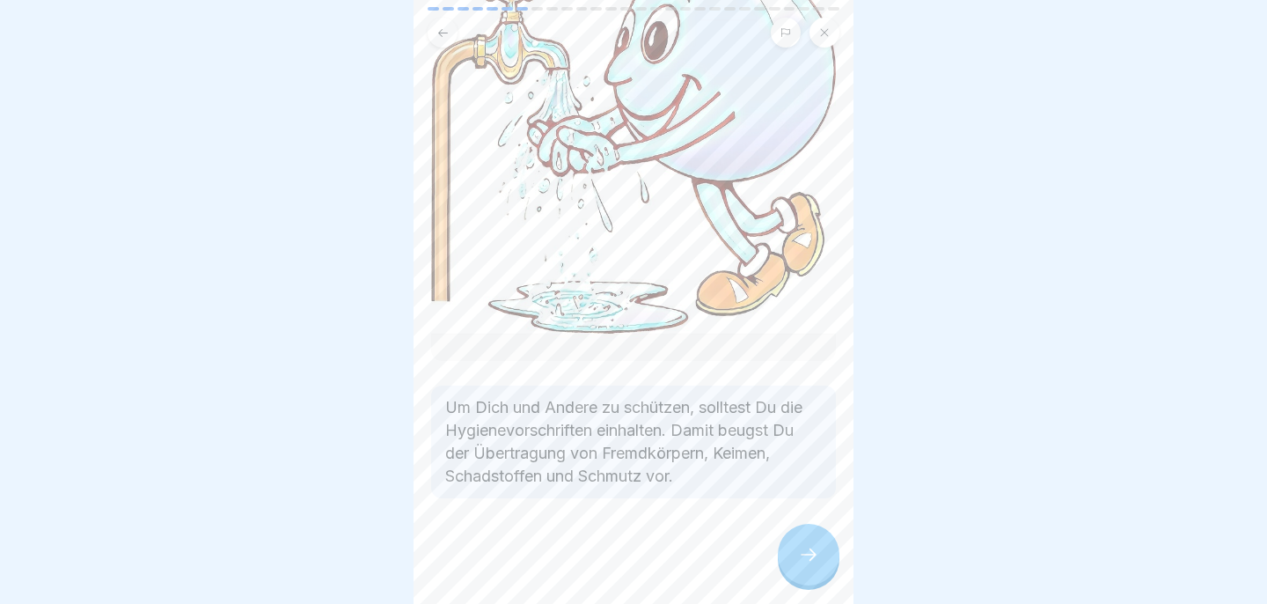
click at [816, 549] on icon at bounding box center [808, 554] width 21 height 21
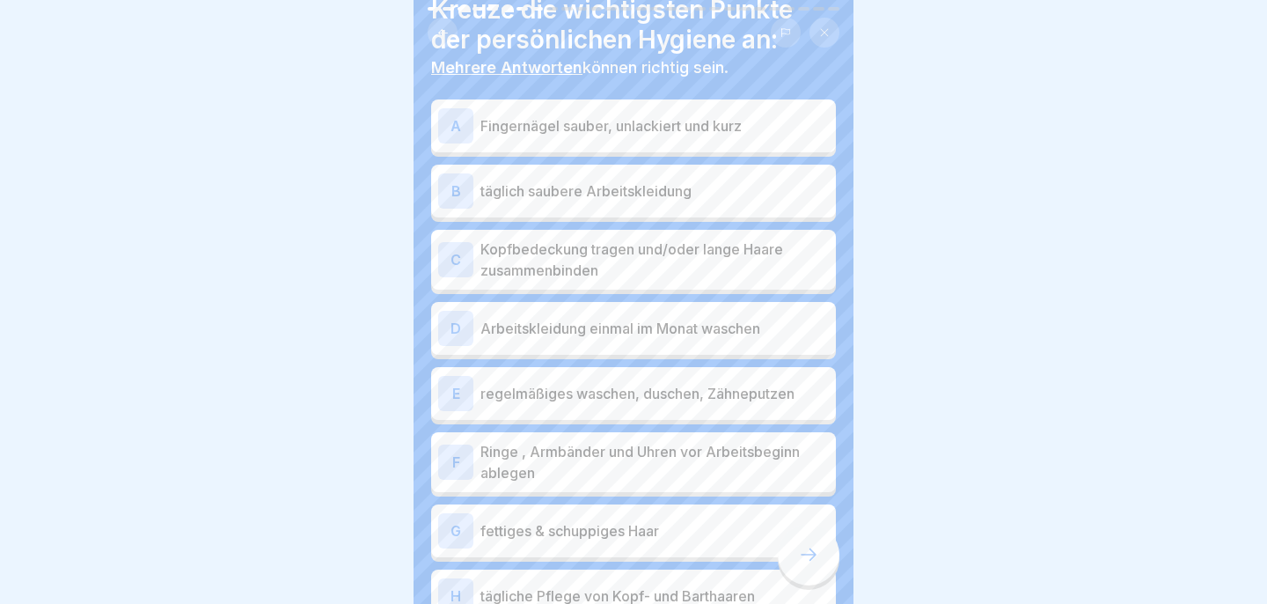
scroll to position [77, 0]
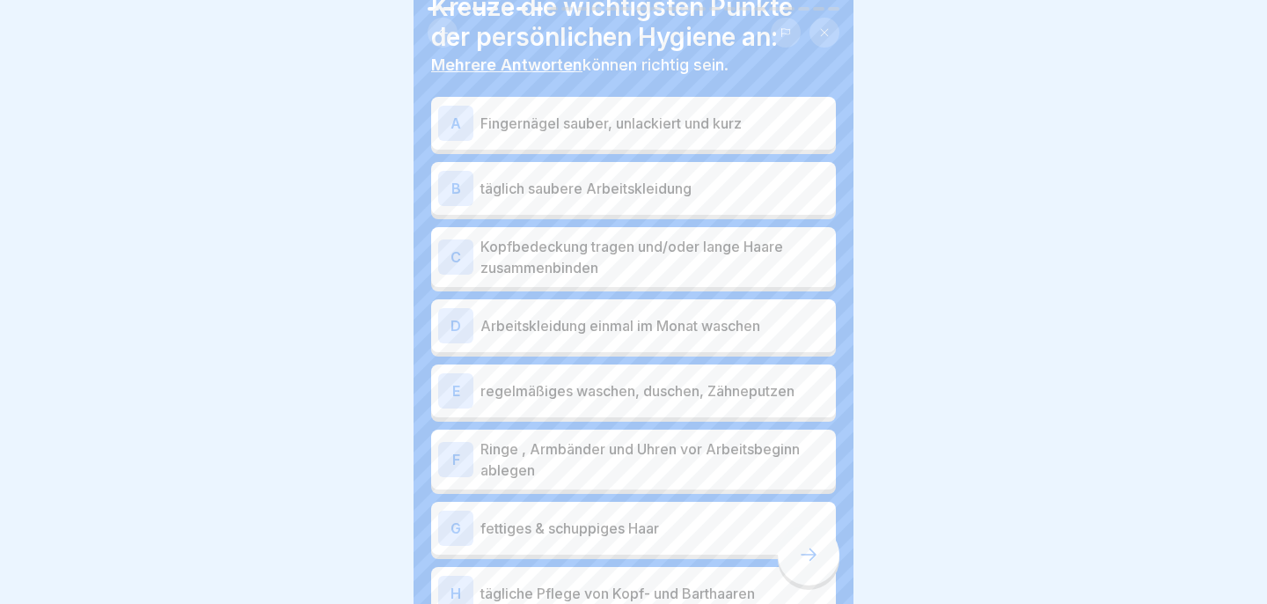
click at [757, 126] on p "Fingernägel sauber, unlackiert und kurz" at bounding box center [654, 123] width 348 height 21
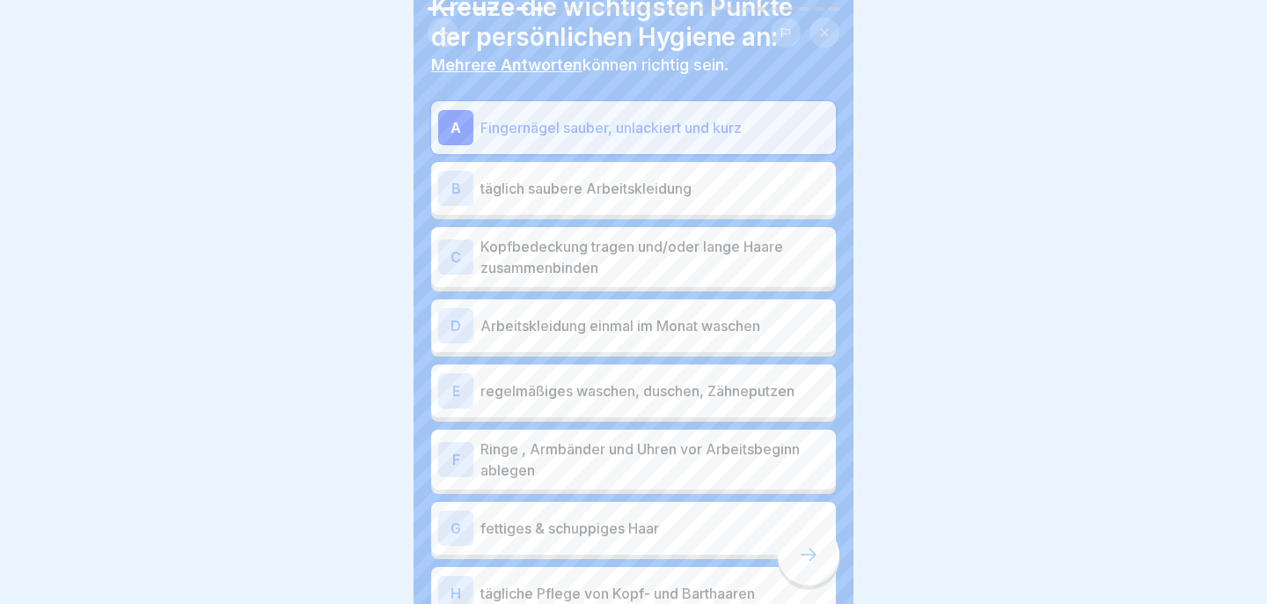
click at [751, 187] on p "täglich saubere Arbeitskleidung" at bounding box center [654, 188] width 348 height 21
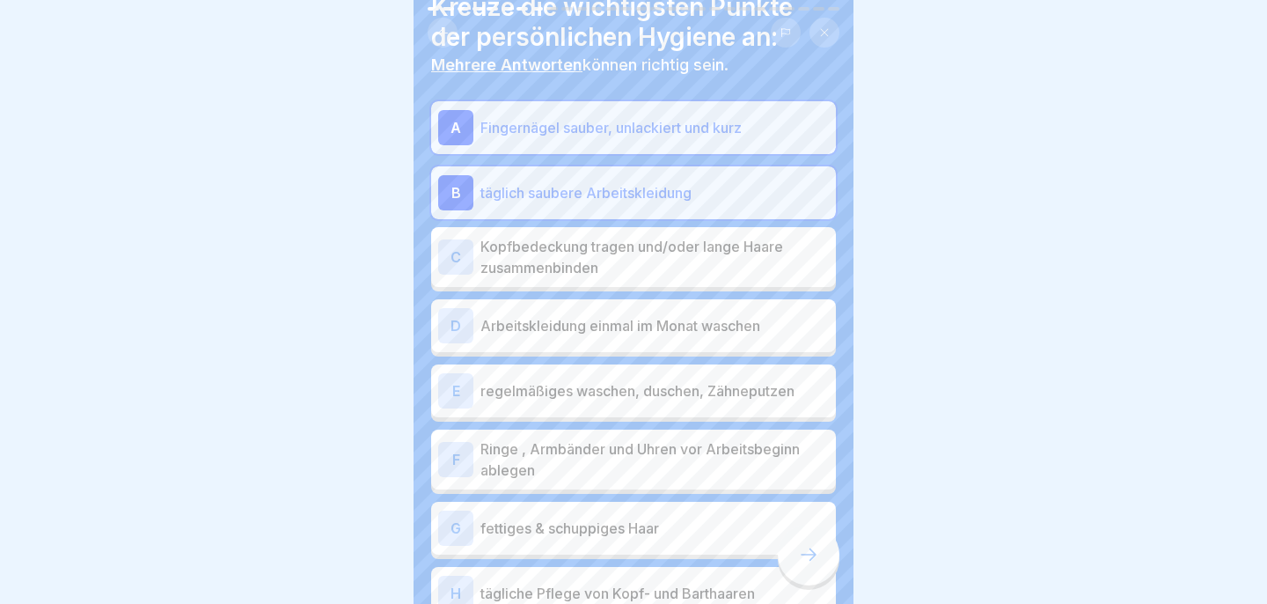
click at [731, 254] on p "Kopfbedeckung tragen und/oder lange Haare zusammenbinden" at bounding box center [654, 257] width 348 height 42
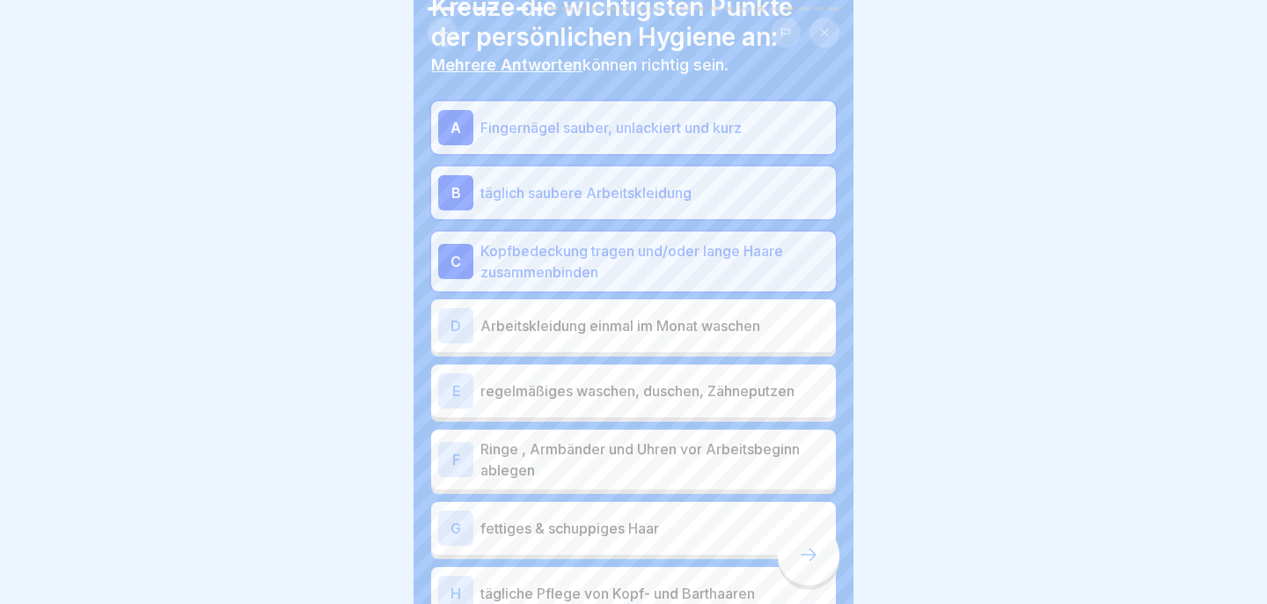
click at [719, 343] on div "D Arbeitskleidung einmal im Monat waschen" at bounding box center [633, 325] width 405 height 53
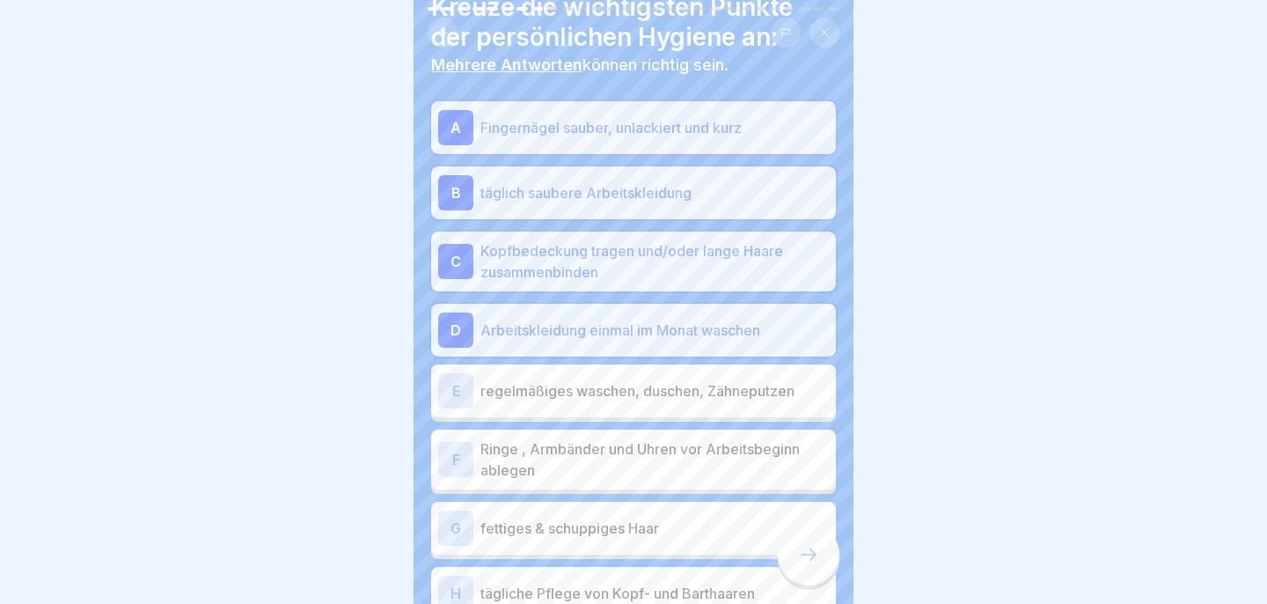
click at [719, 343] on div "D Arbeitskleidung einmal im Monat waschen" at bounding box center [633, 329] width 391 height 35
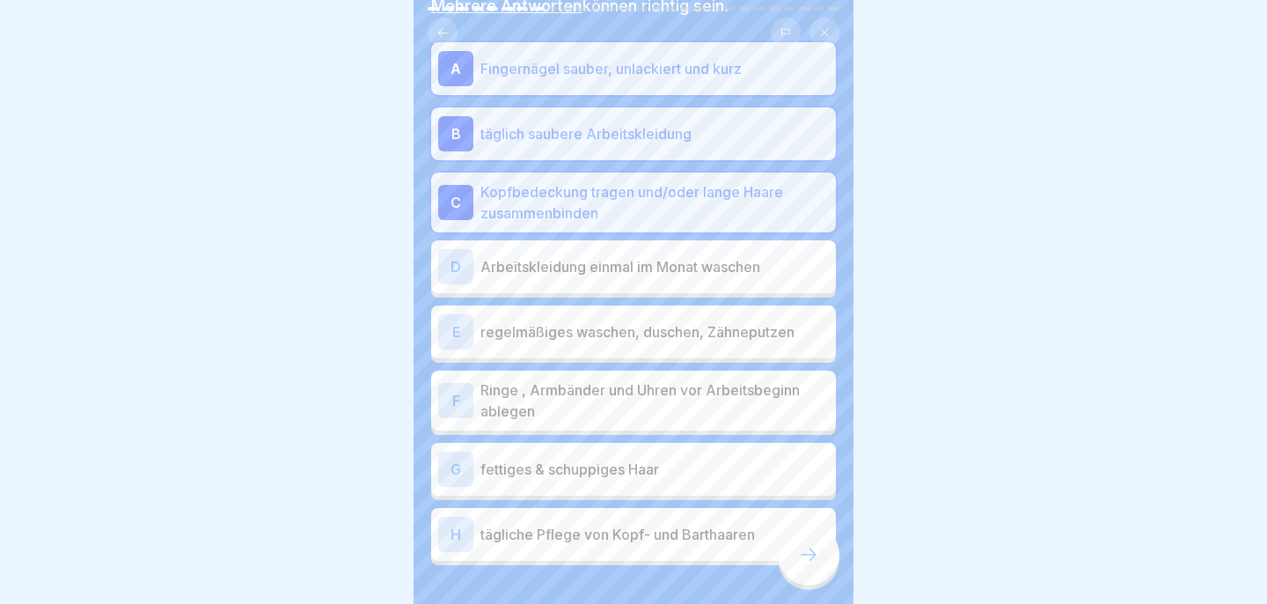
scroll to position [147, 0]
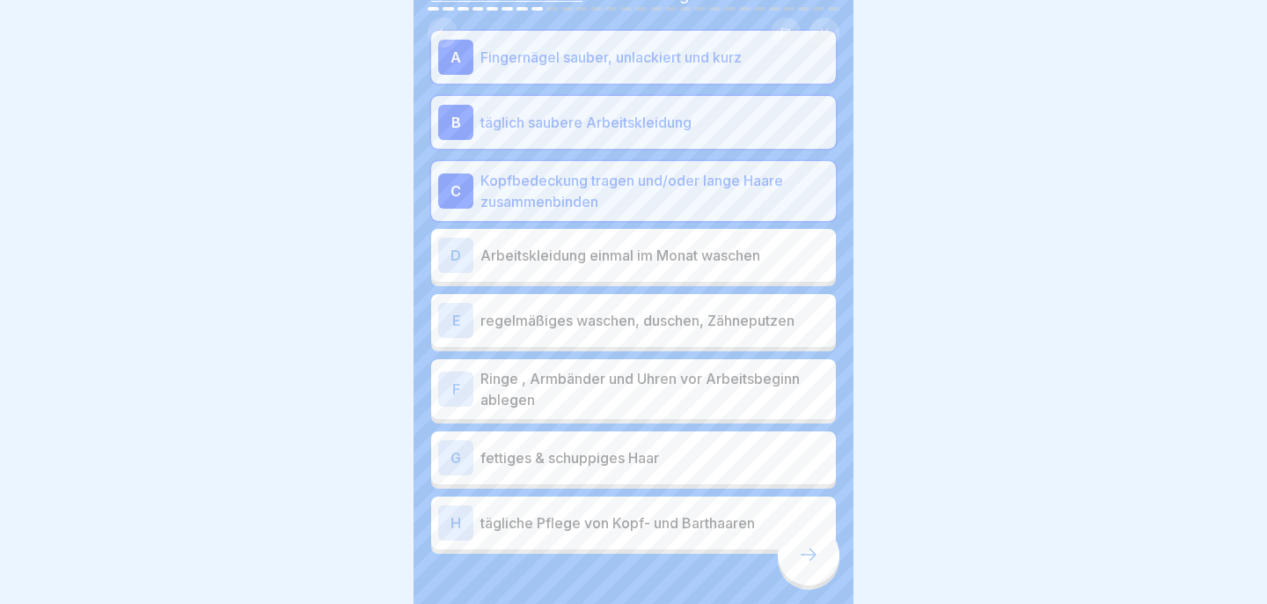
click at [715, 332] on div "E regelmäßiges waschen, duschen, Zähneputzen" at bounding box center [633, 320] width 391 height 35
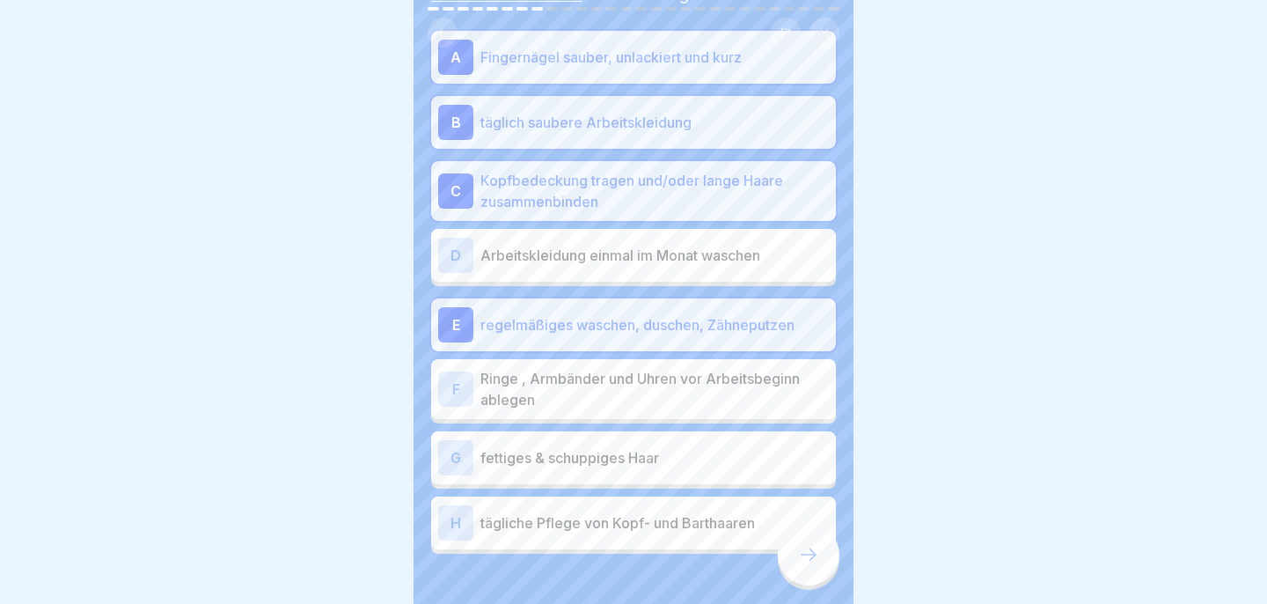
click at [693, 398] on p "Ringe , Armbänder und Uhren vor Arbeitsbeginn ablegen" at bounding box center [654, 389] width 348 height 42
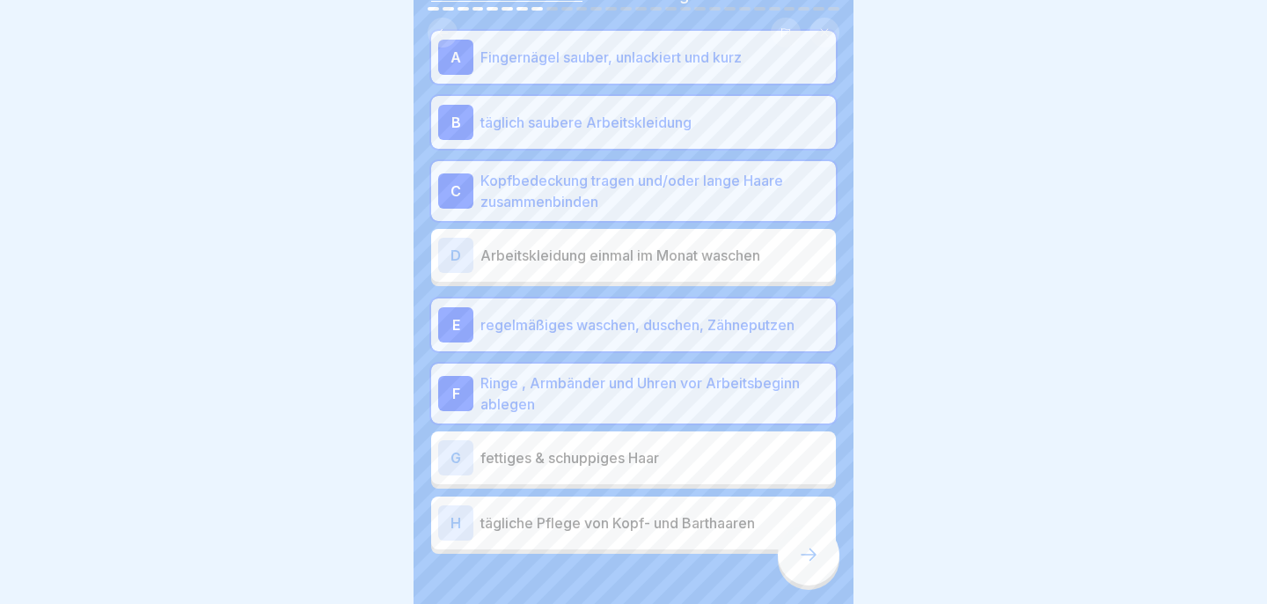
click at [687, 534] on div "H tägliche Pflege von [PERSON_NAME]- und Barthaaren" at bounding box center [633, 522] width 391 height 35
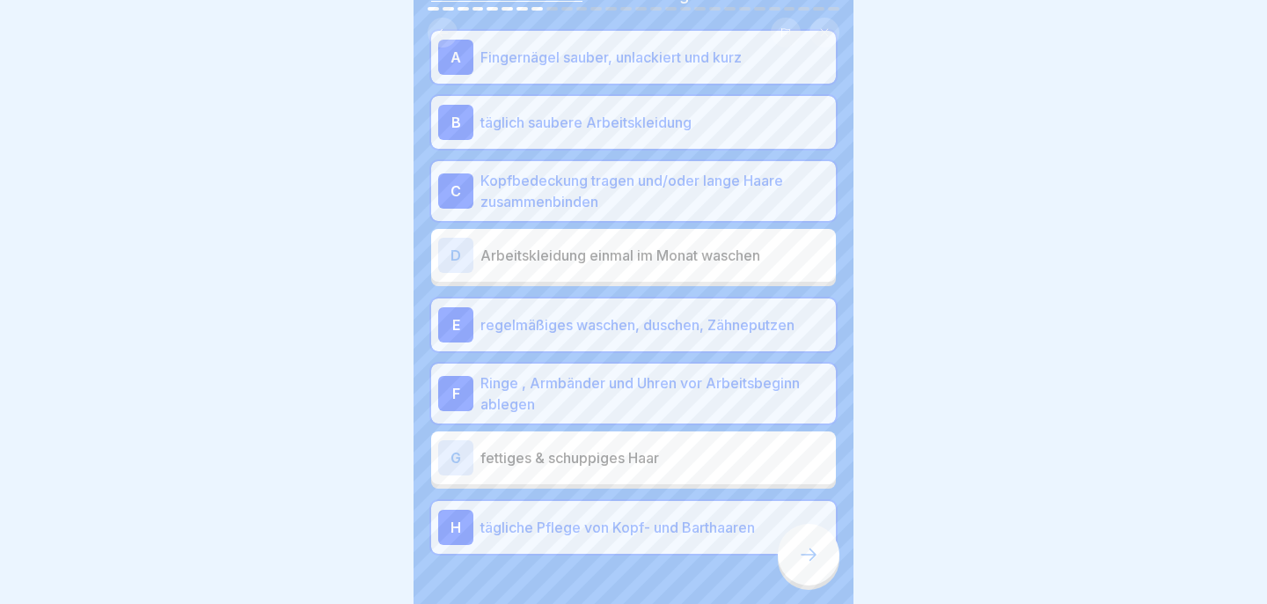
click at [815, 563] on icon at bounding box center [808, 554] width 21 height 21
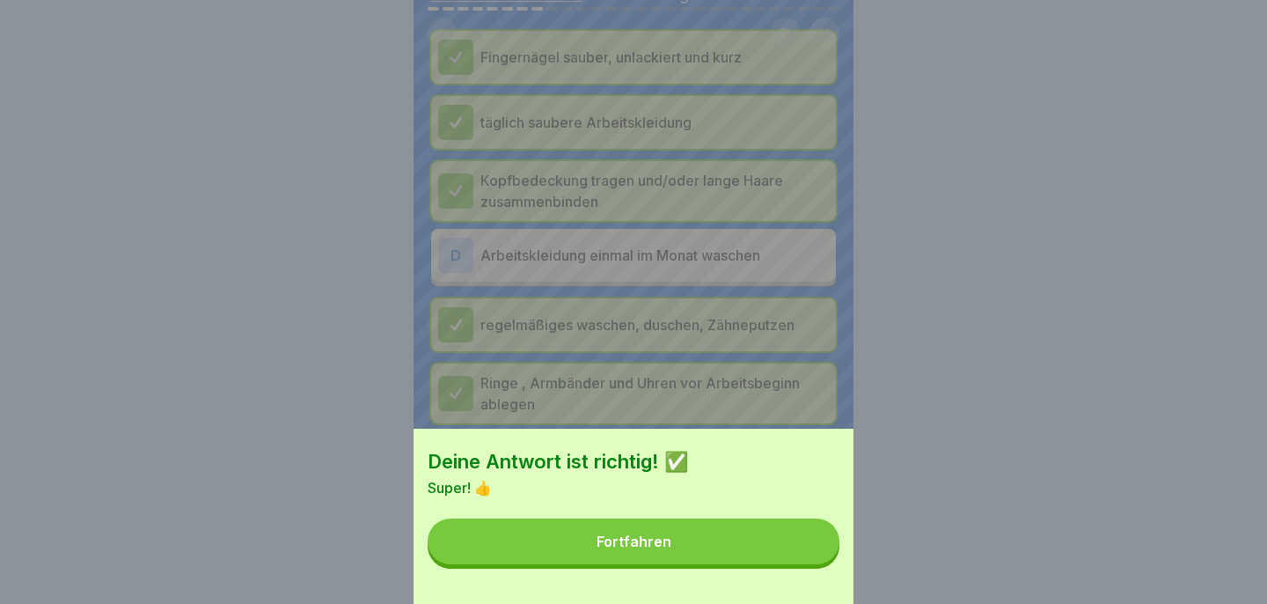
click at [796, 554] on button "Fortfahren" at bounding box center [634, 541] width 412 height 46
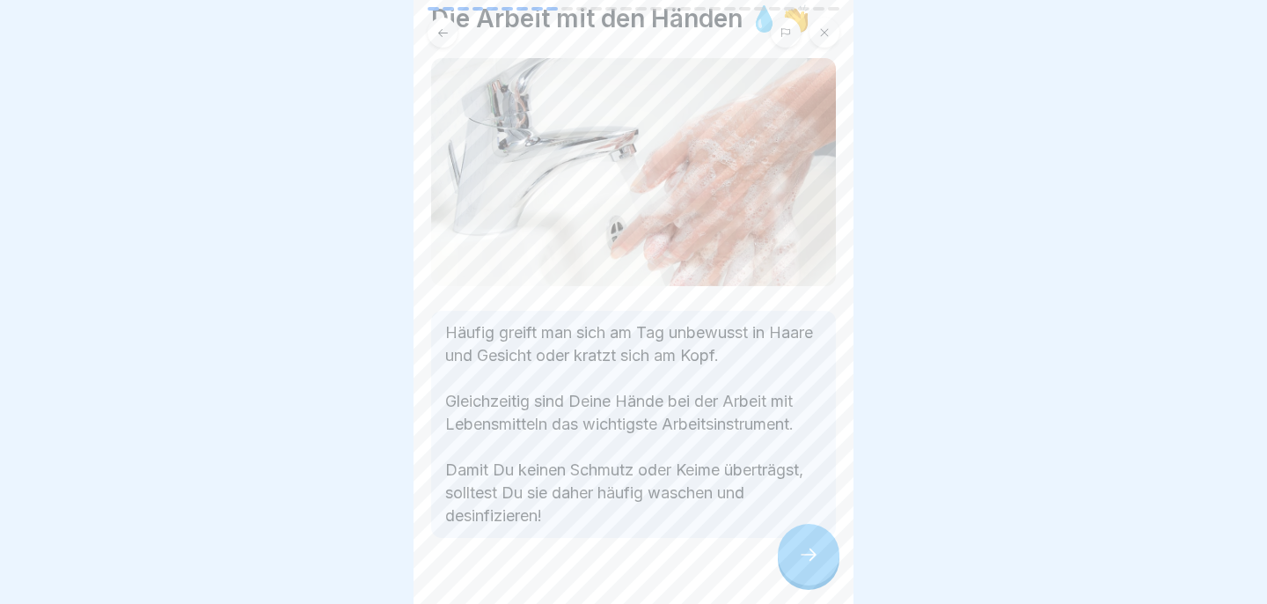
scroll to position [74, 0]
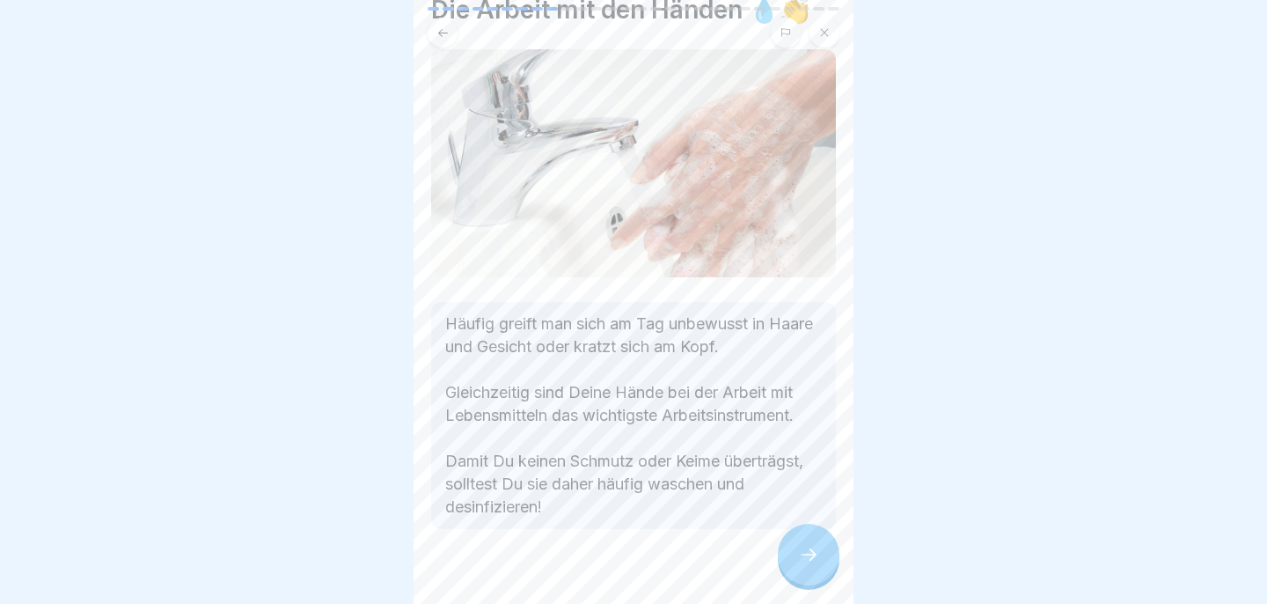
click at [805, 552] on icon at bounding box center [808, 554] width 21 height 21
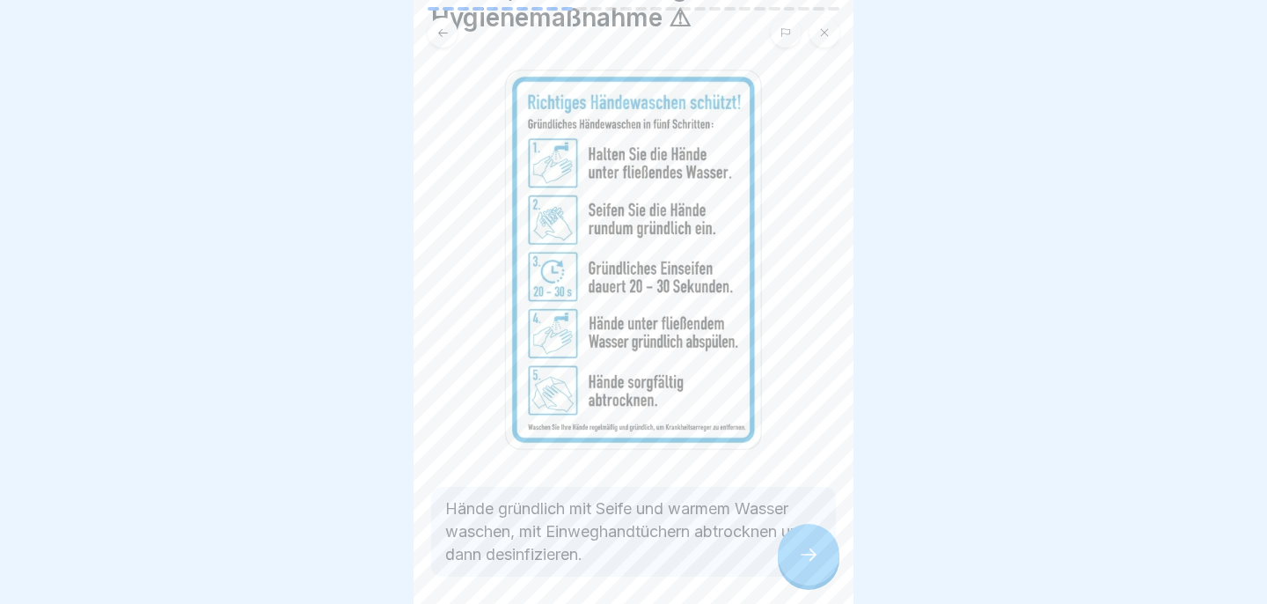
click at [798, 560] on icon at bounding box center [808, 554] width 21 height 21
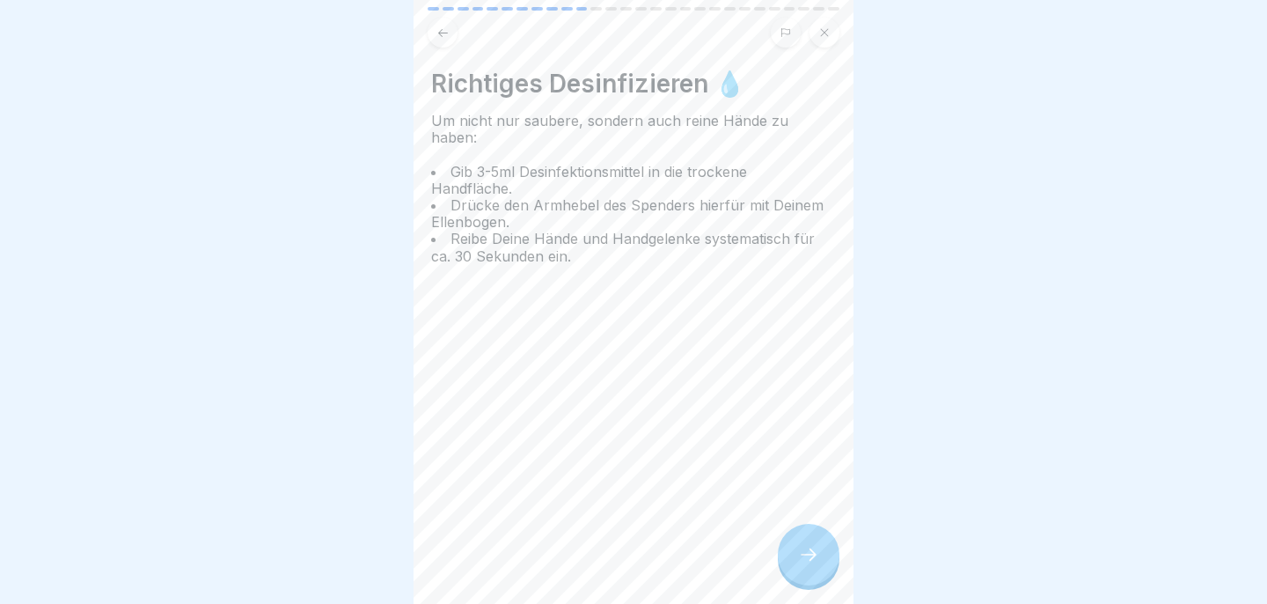
click at [800, 563] on icon at bounding box center [808, 554] width 21 height 21
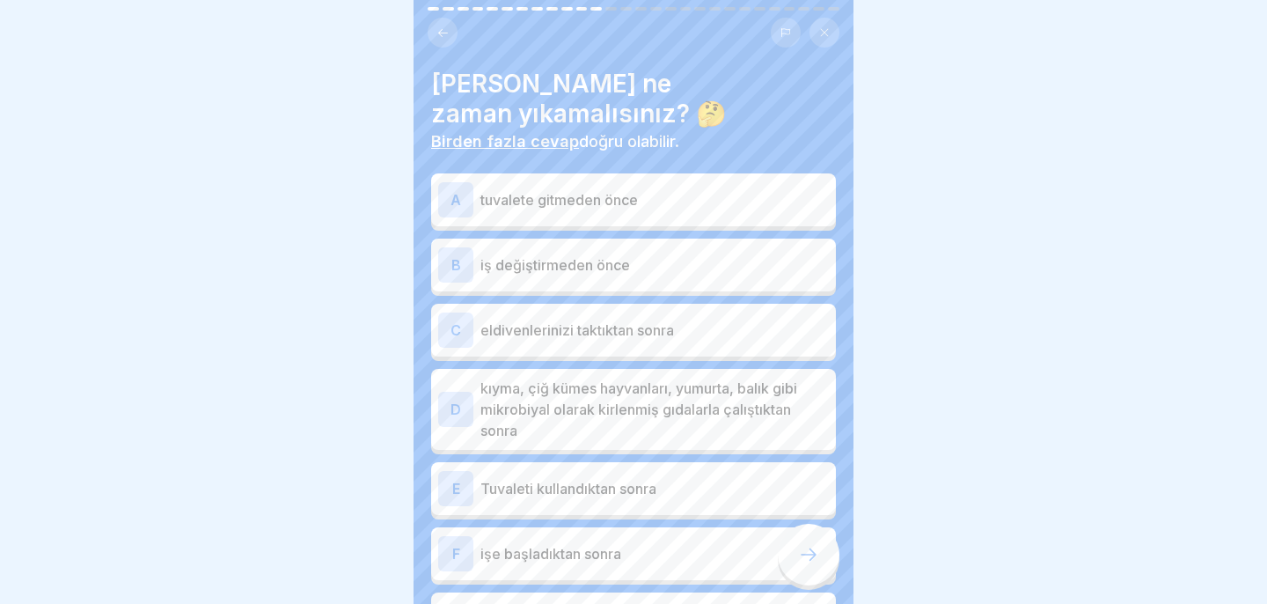
scroll to position [35, 0]
click at [663, 267] on p "iş değiştirmeden önce" at bounding box center [654, 264] width 348 height 21
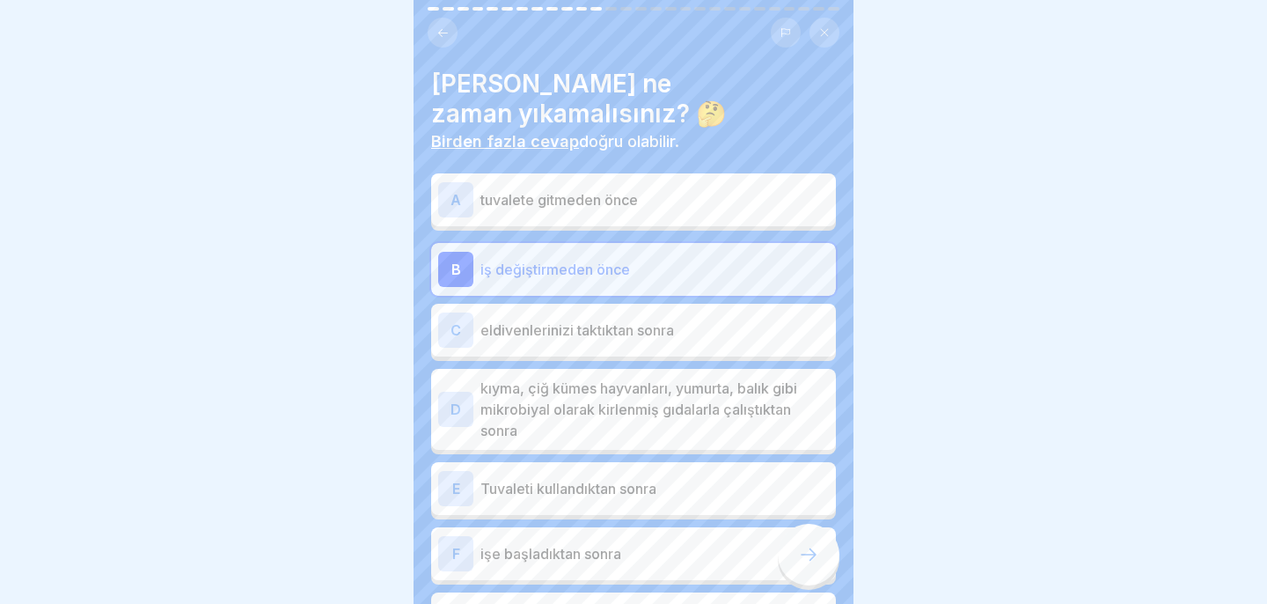
click at [788, 123] on div "[PERSON_NAME] ne zaman yıkamalısınız? 🤔 Birden fazla cevap doğru olabilir. A tu…" at bounding box center [633, 428] width 405 height 718
click at [636, 412] on font "kıyma, çiğ kümes hayvanları, yumurta, balık gibi mikrobiyal olarak kirlenmiş gı…" at bounding box center [638, 409] width 317 height 60
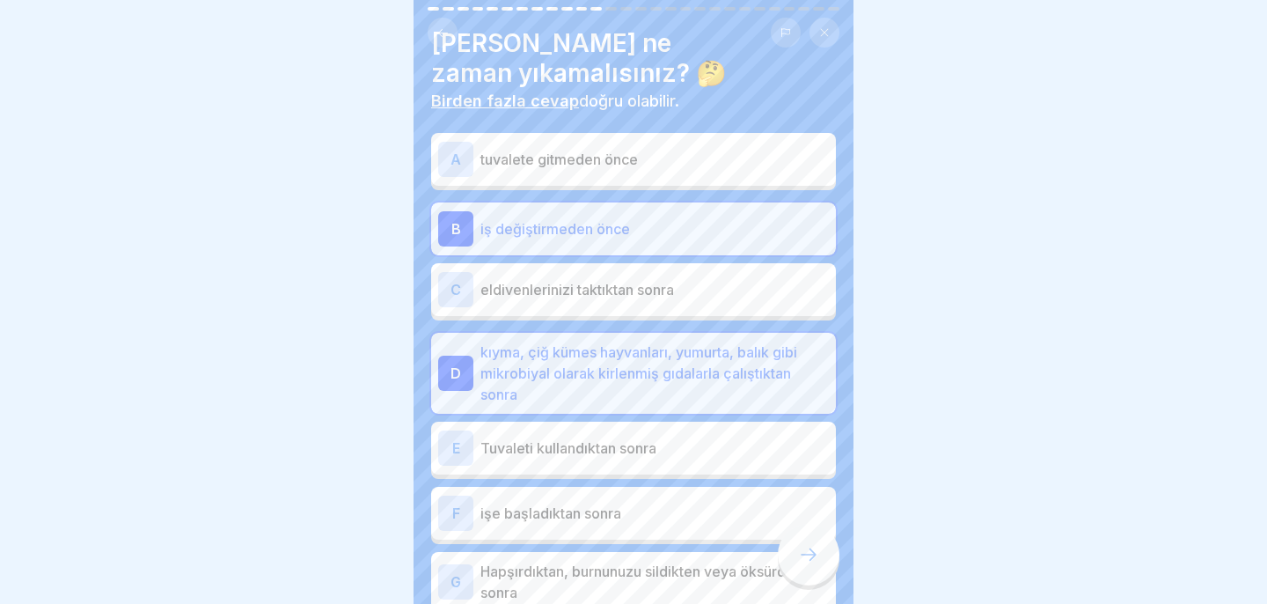
scroll to position [42, 0]
click at [633, 437] on font "Tuvaleti kullandıktan sonra" at bounding box center [568, 446] width 176 height 18
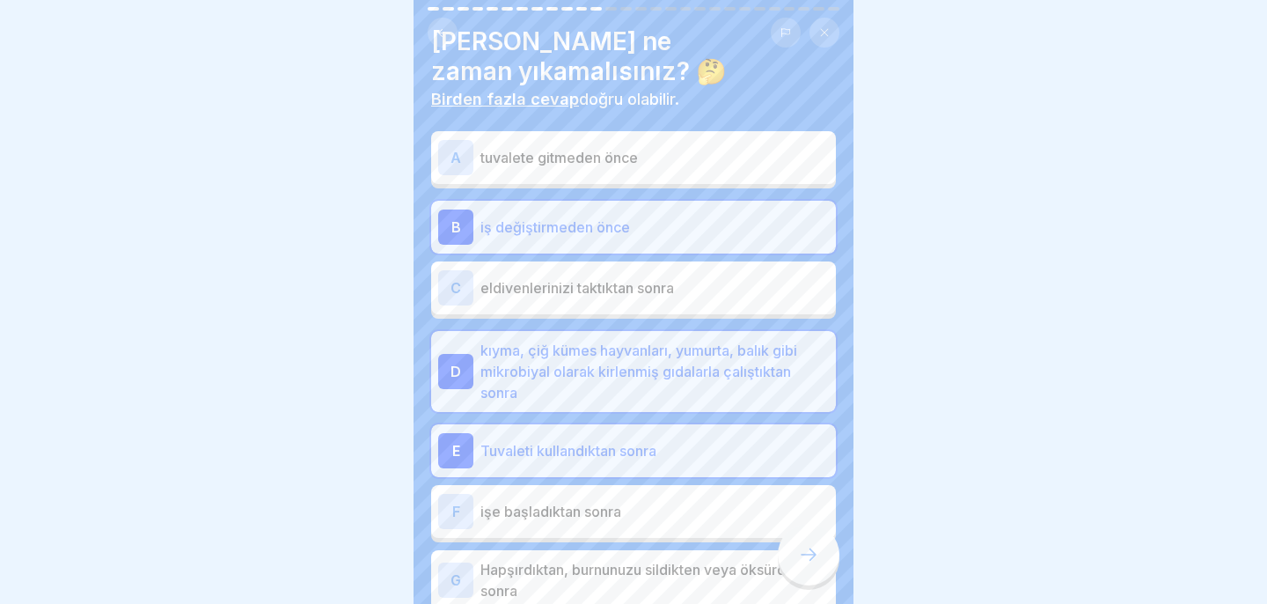
click at [613, 523] on div "F işe başladıktan sonra" at bounding box center [633, 511] width 391 height 35
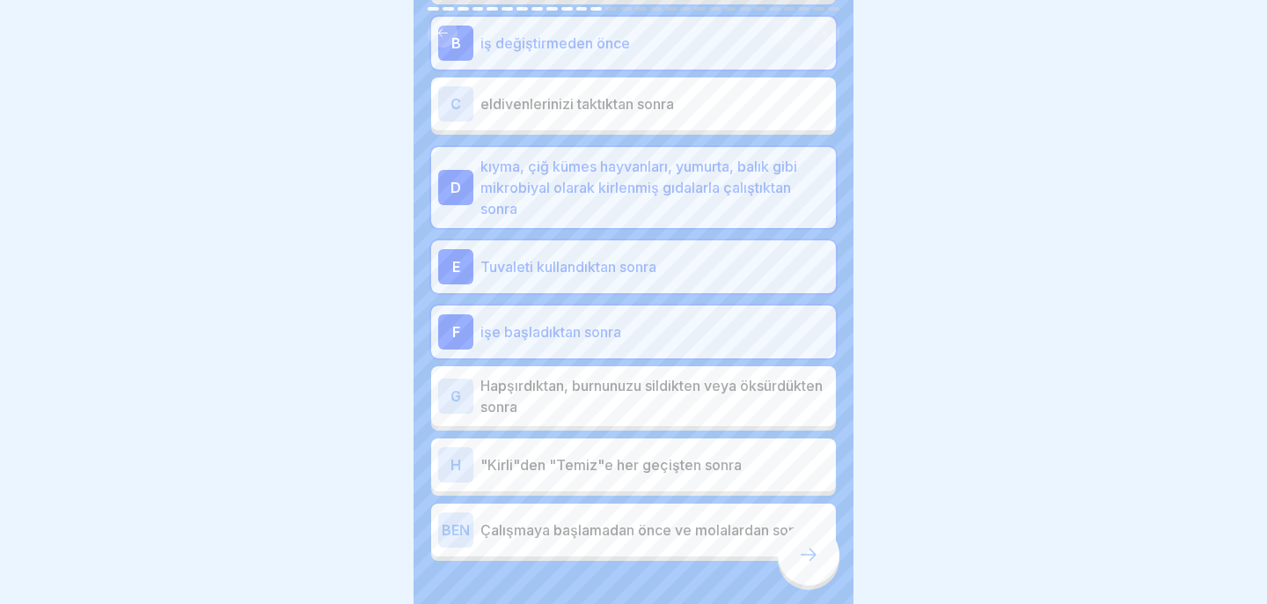
scroll to position [222, 0]
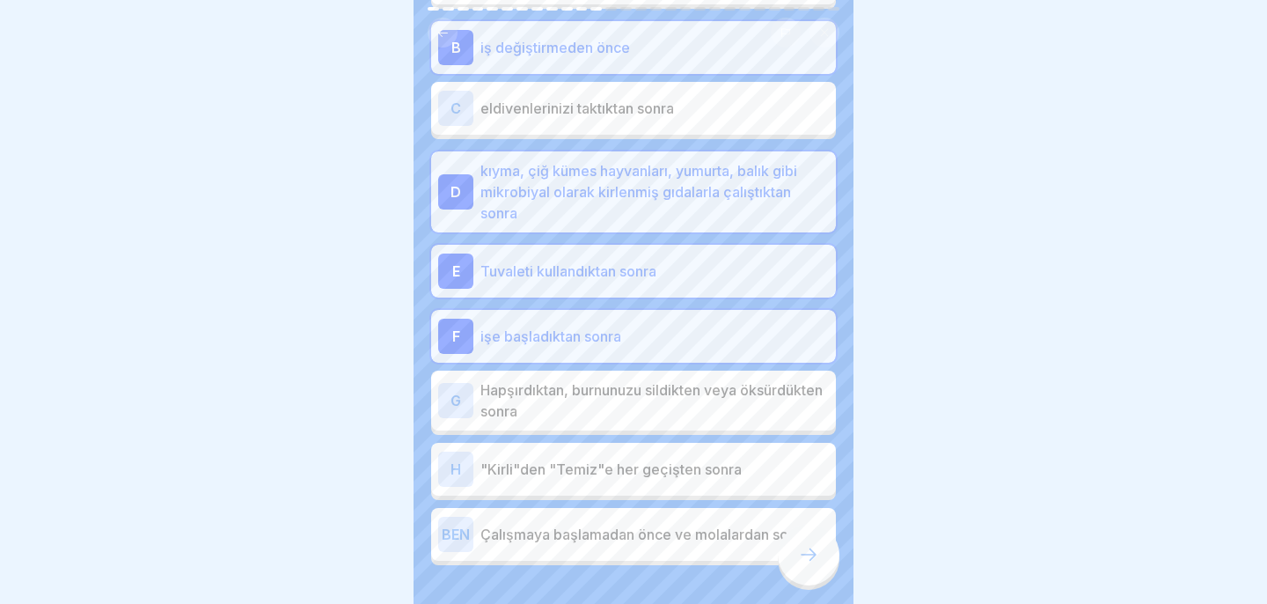
click at [603, 333] on font "işe başladıktan sonra" at bounding box center [550, 336] width 141 height 18
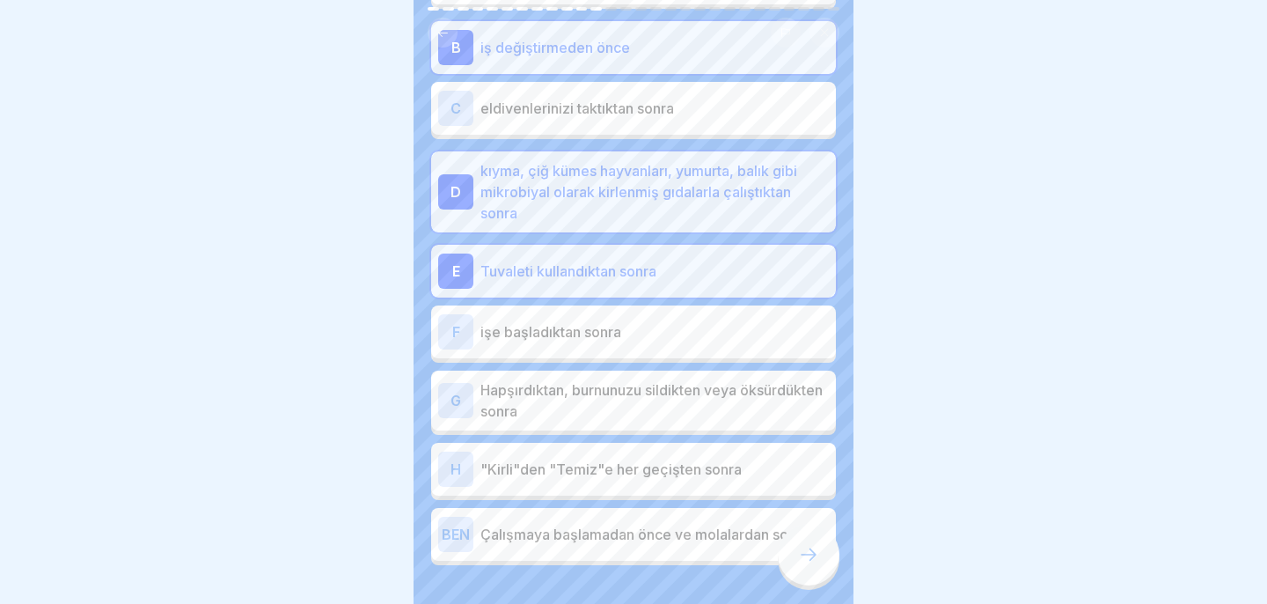
click at [603, 404] on font "Hapşırdıktan, burnunuzu sildikten veya öksürdükten sonra" at bounding box center [651, 400] width 342 height 39
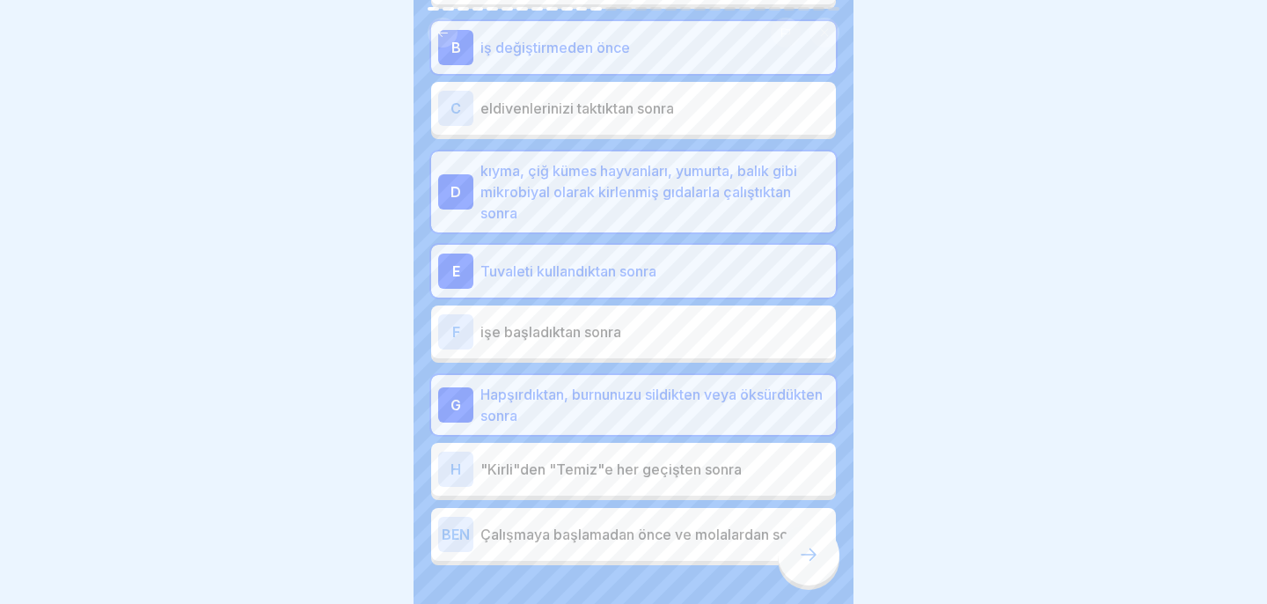
click at [671, 484] on div "H "Kirli"den "Temiz"e her geçişten sonra" at bounding box center [633, 468] width 391 height 35
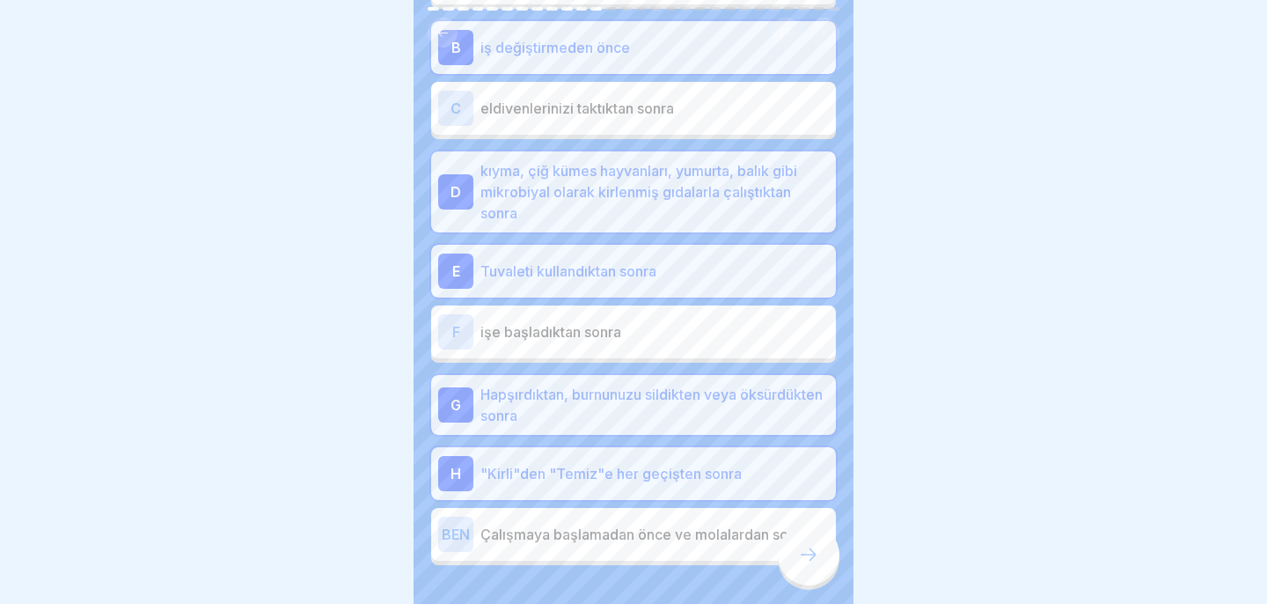
click at [662, 532] on font "Çalışmaya başlamadan önce ve molalardan sonra" at bounding box center [644, 534] width 329 height 18
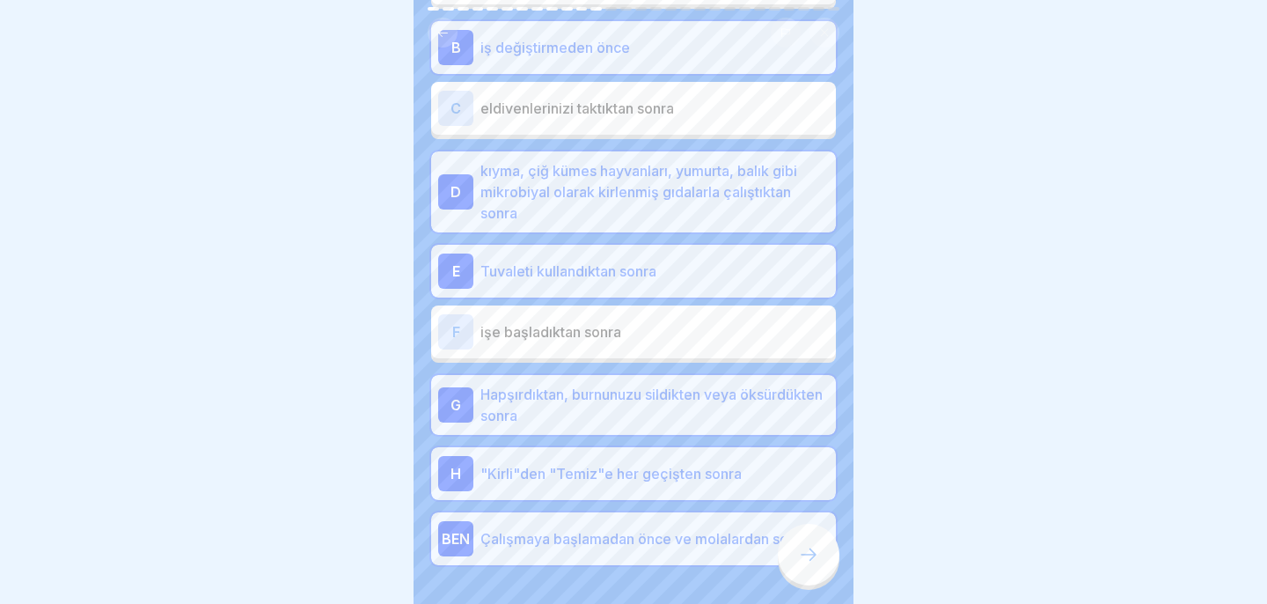
click at [663, 483] on p ""Kirli"den "Temiz"e her geçişten sonra" at bounding box center [654, 473] width 348 height 21
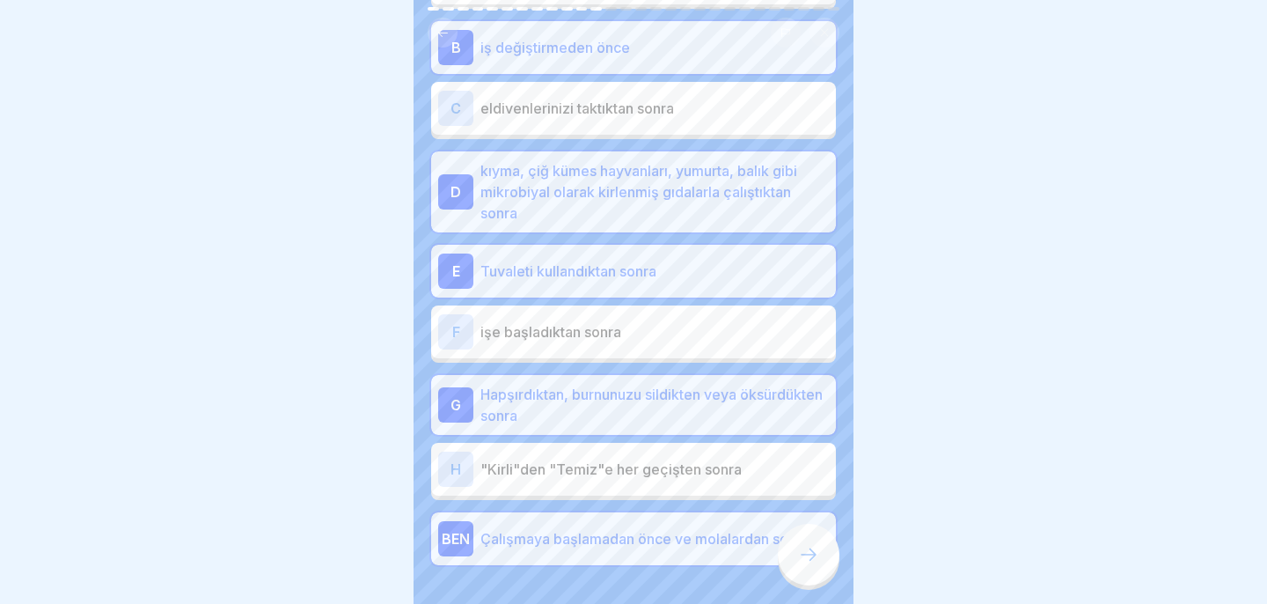
click at [956, 104] on div at bounding box center [633, 302] width 1267 height 604
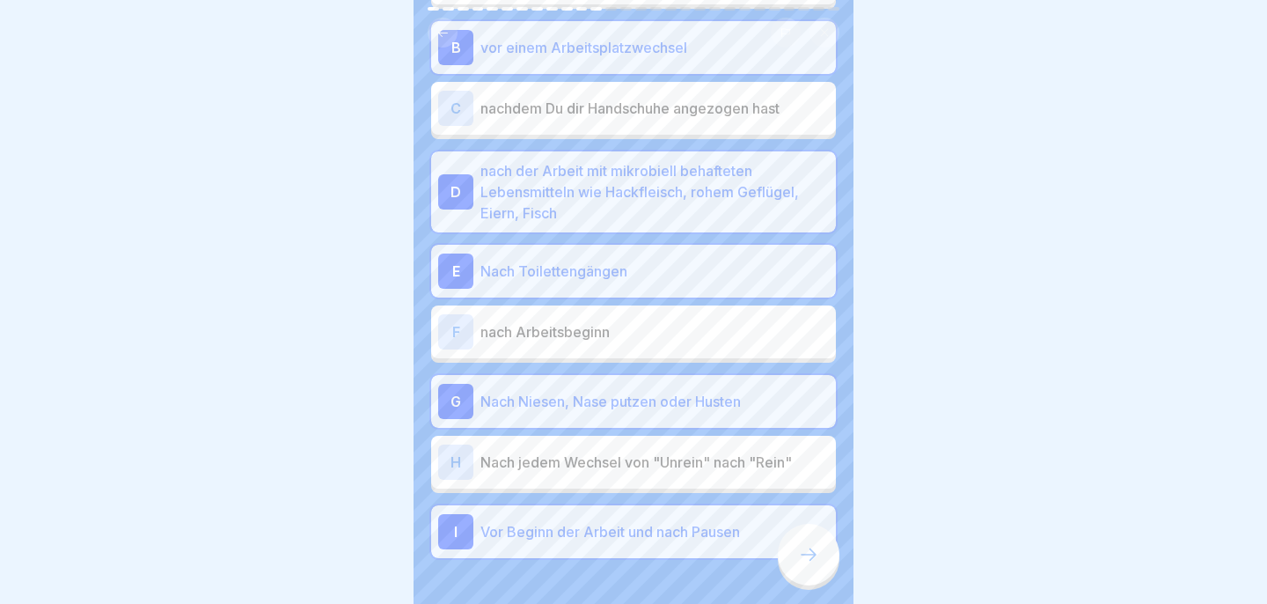
scroll to position [74, 0]
click at [812, 547] on icon at bounding box center [808, 554] width 21 height 21
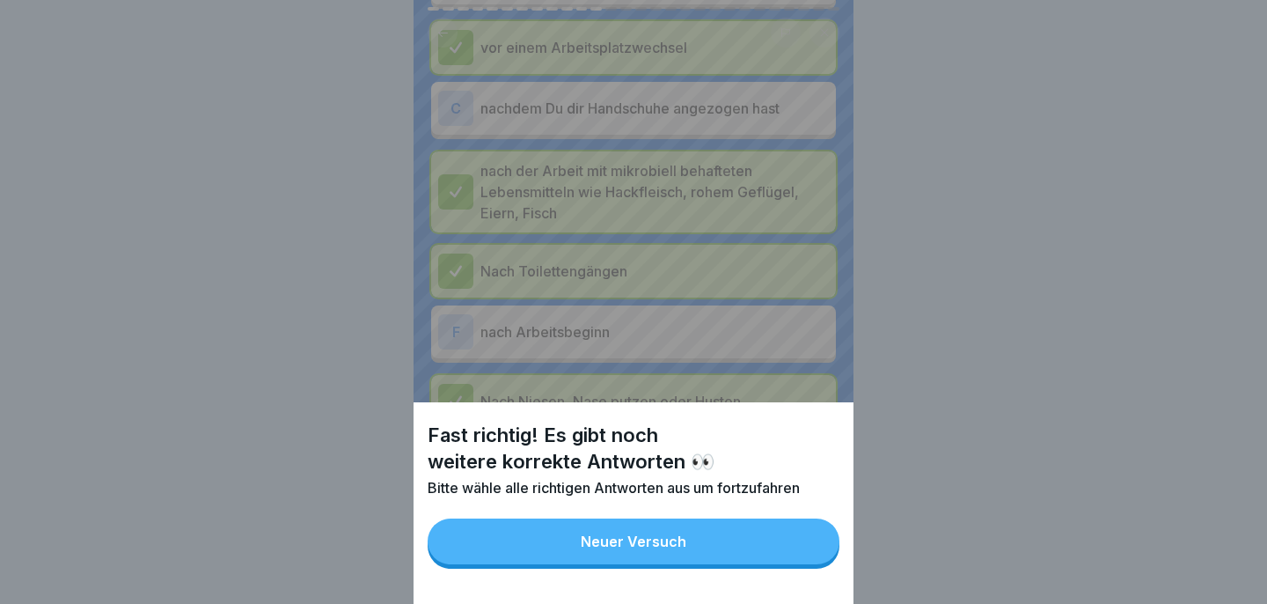
click at [809, 547] on button "Neuer Versuch" at bounding box center [634, 541] width 412 height 46
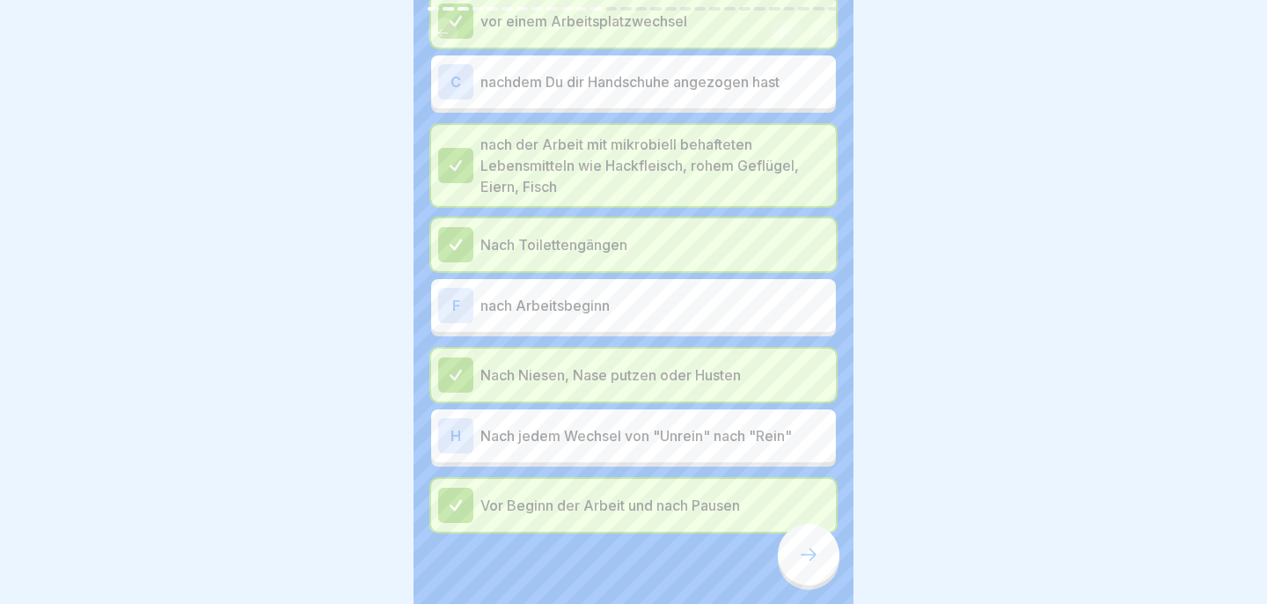
scroll to position [249, 0]
click at [668, 446] on div "H Nach jedem Wechsel von "Unrein" nach "Rein"" at bounding box center [633, 434] width 391 height 35
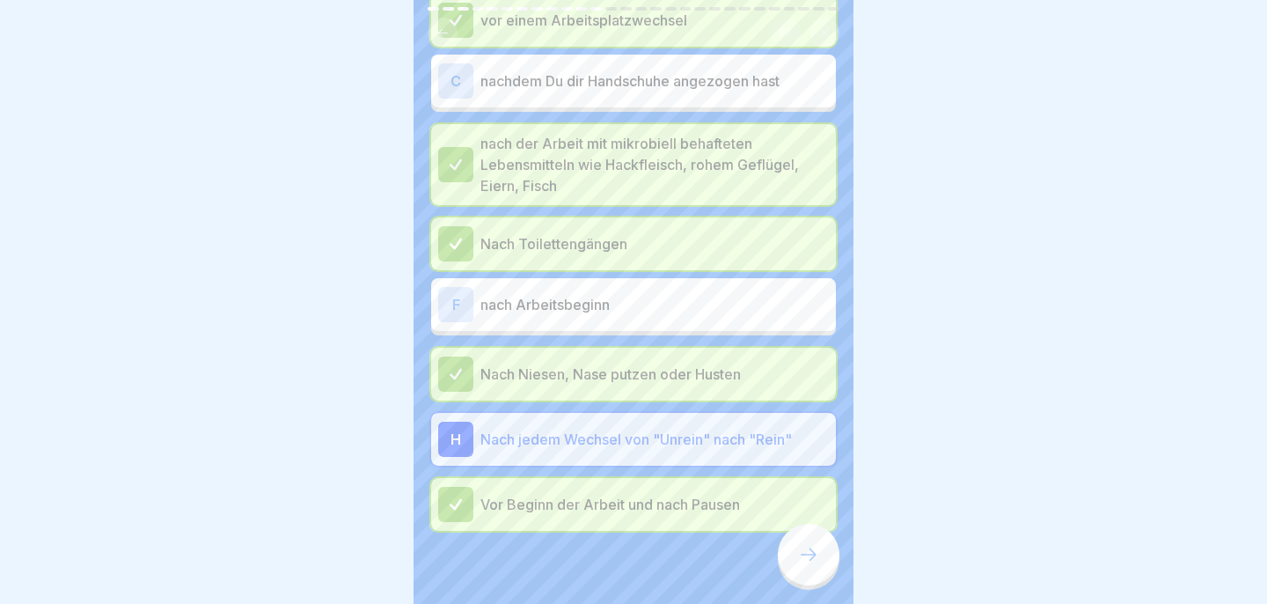
click at [807, 550] on icon at bounding box center [808, 554] width 21 height 21
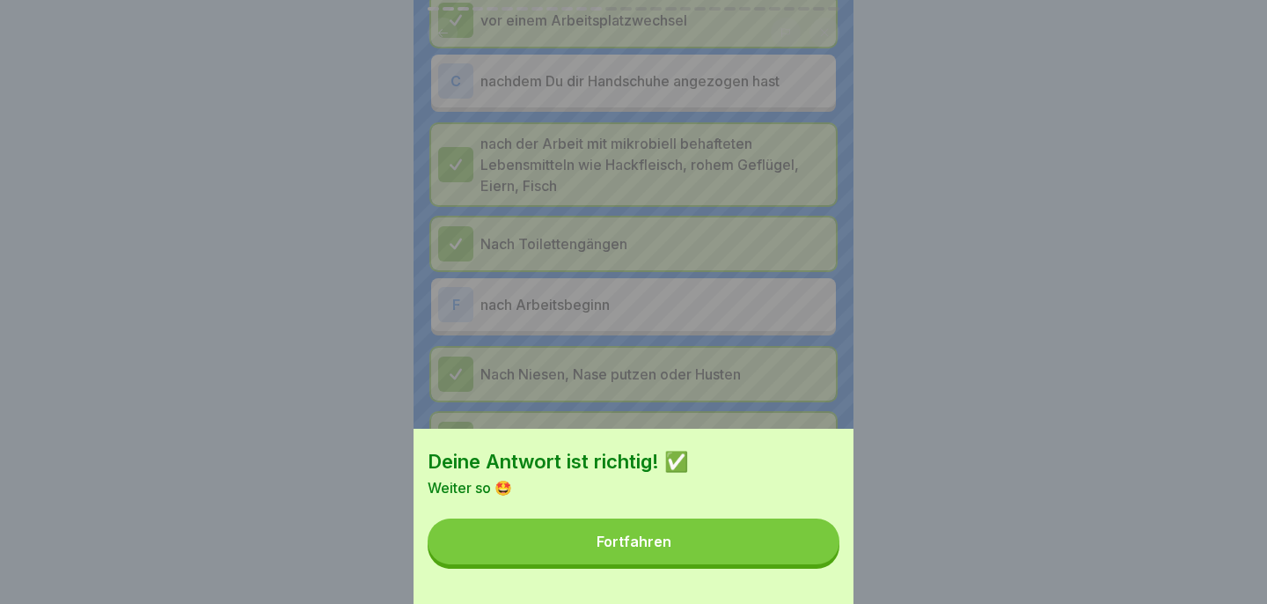
click at [799, 546] on button "Fortfahren" at bounding box center [634, 541] width 412 height 46
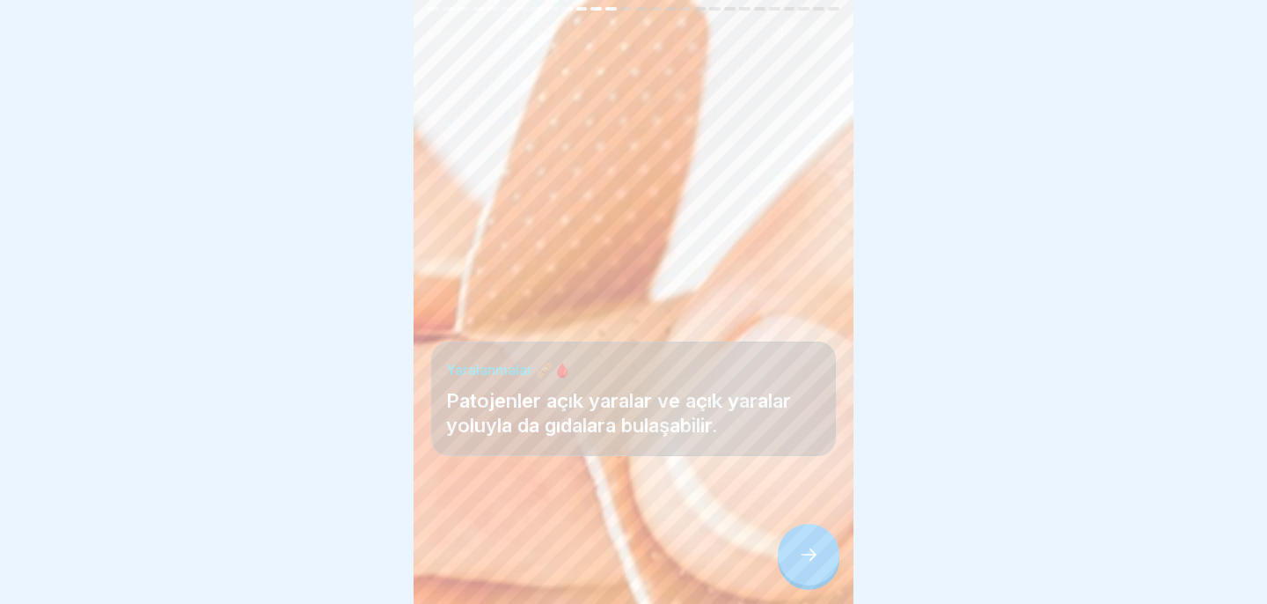
scroll to position [35, 0]
click at [823, 573] on div at bounding box center [809, 554] width 62 height 62
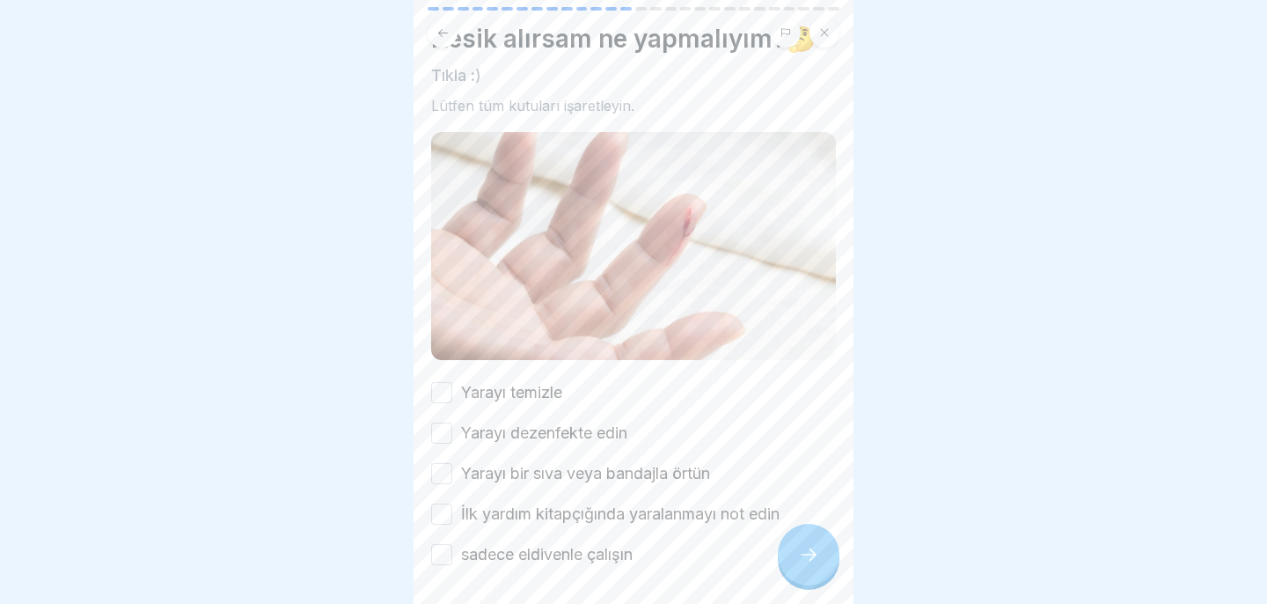
scroll to position [73, 0]
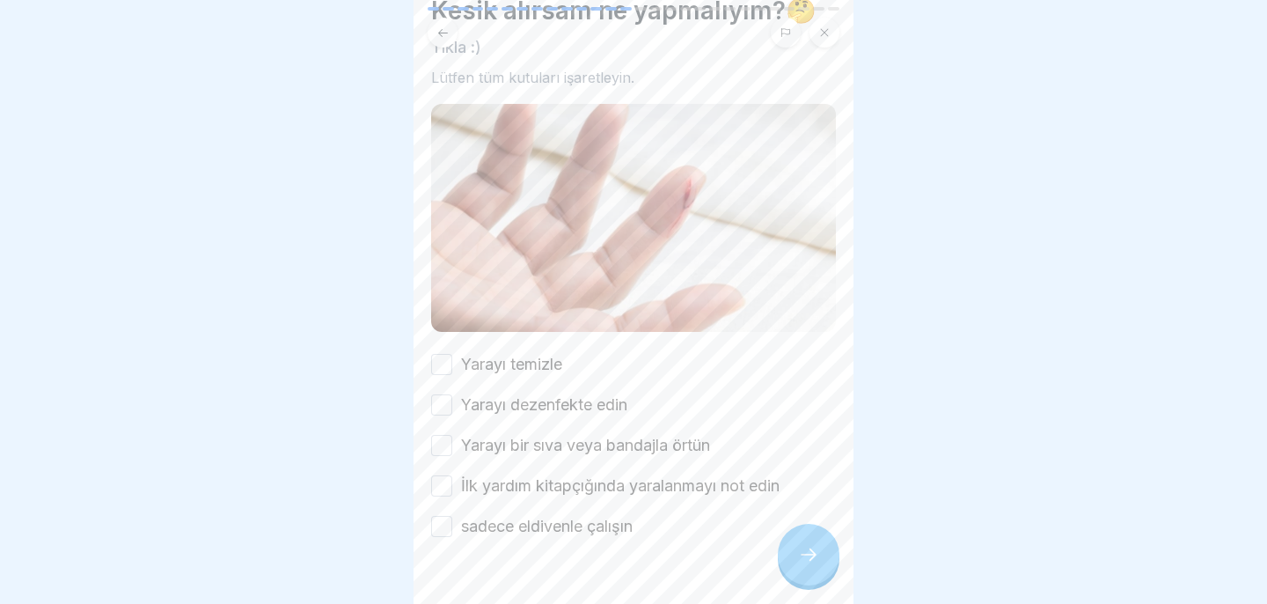
click at [457, 375] on div "Yarayı temizle" at bounding box center [496, 364] width 131 height 23
click at [443, 362] on button "Yarayı temizle" at bounding box center [441, 364] width 21 height 21
click at [443, 405] on button "Yarayı dezenfekte edin" at bounding box center [441, 404] width 21 height 21
click at [446, 444] on button "Yarayı bir sıva veya bandajla örtün" at bounding box center [441, 445] width 21 height 21
click at [444, 486] on button "İlk yardım kitapçığında yaralanmayı not edin" at bounding box center [441, 485] width 21 height 21
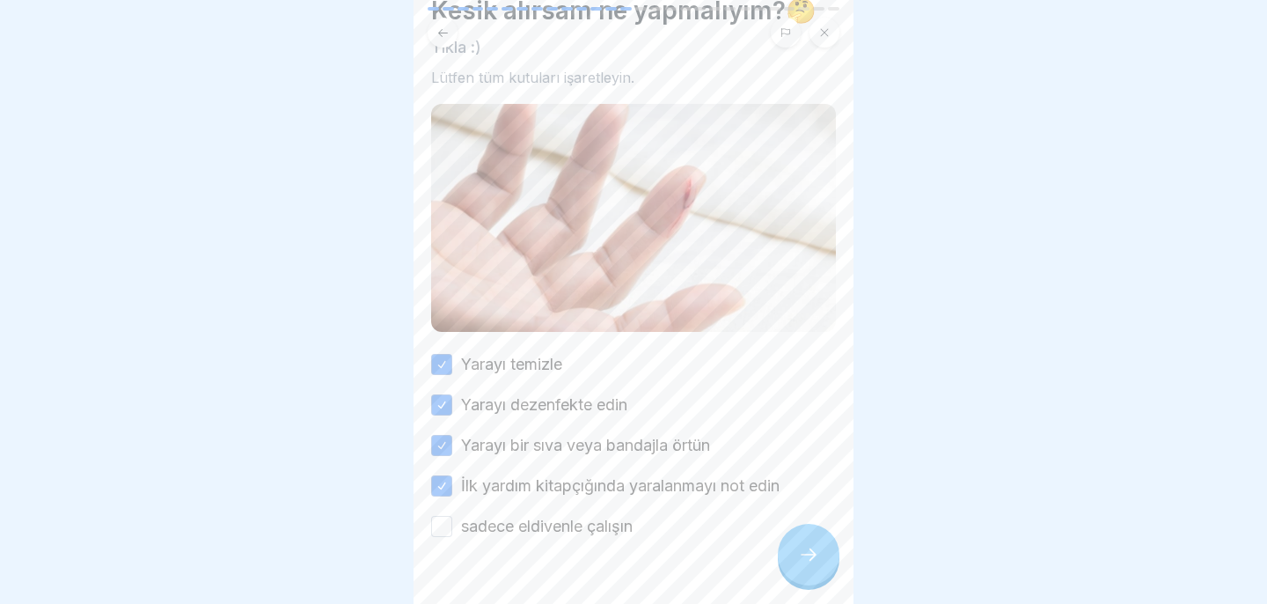
click at [435, 524] on button "sadece eldivenle çalışın" at bounding box center [441, 526] width 21 height 21
click at [810, 554] on icon at bounding box center [808, 554] width 21 height 21
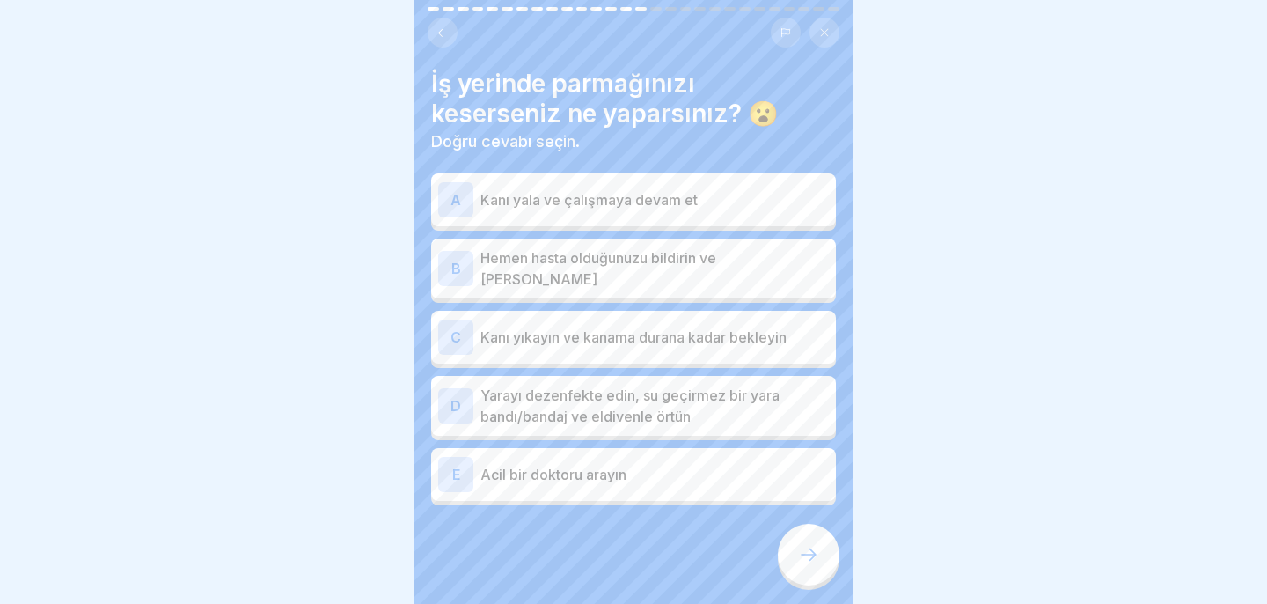
click at [615, 332] on font "Kanı yıkayın ve kanama durana kadar bekleyin" at bounding box center [633, 337] width 306 height 18
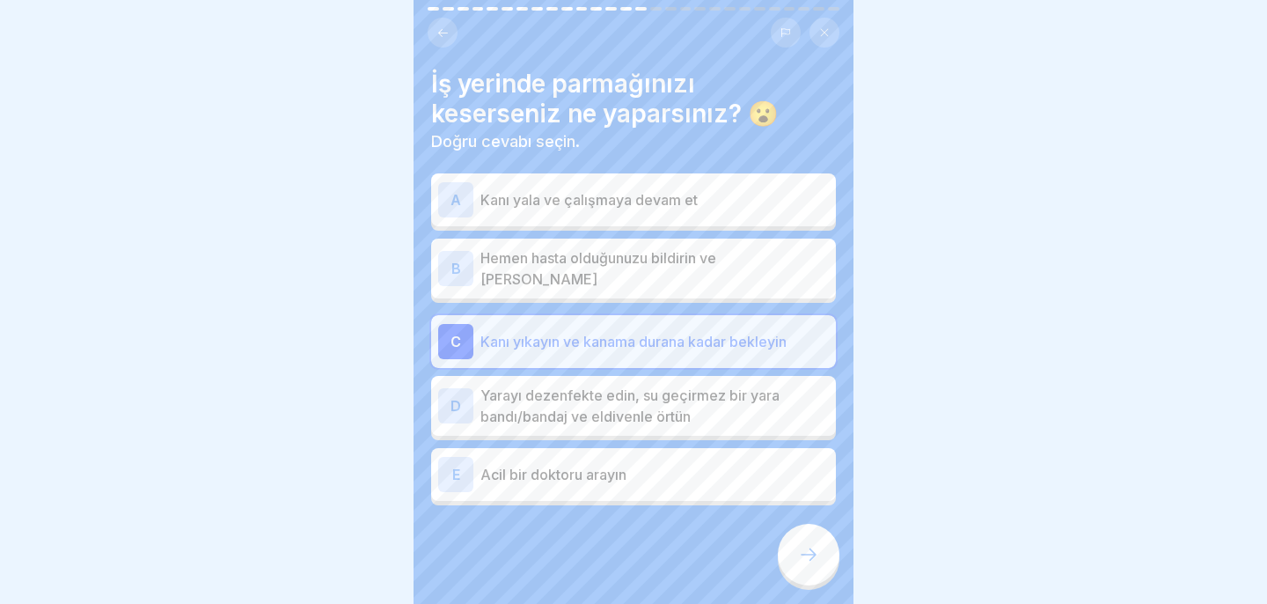
click at [595, 397] on p "Yarayı dezenfekte edin, su geçirmez bir yara bandı/bandaj ve eldivenle örtün" at bounding box center [654, 405] width 348 height 42
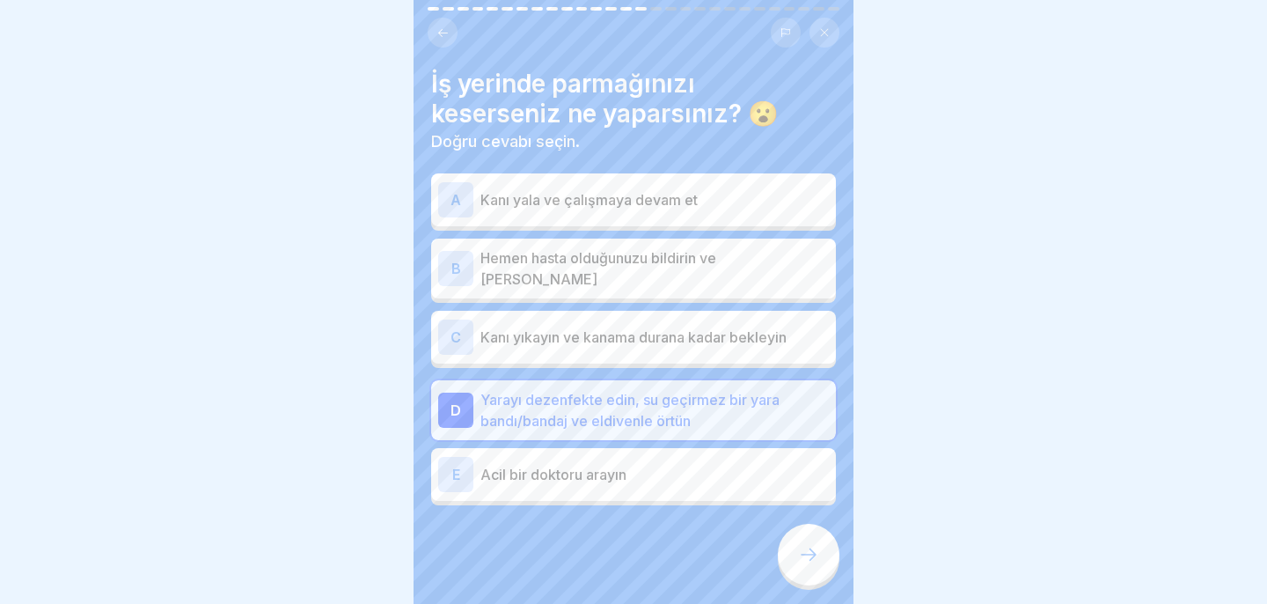
click at [810, 553] on icon at bounding box center [808, 554] width 21 height 21
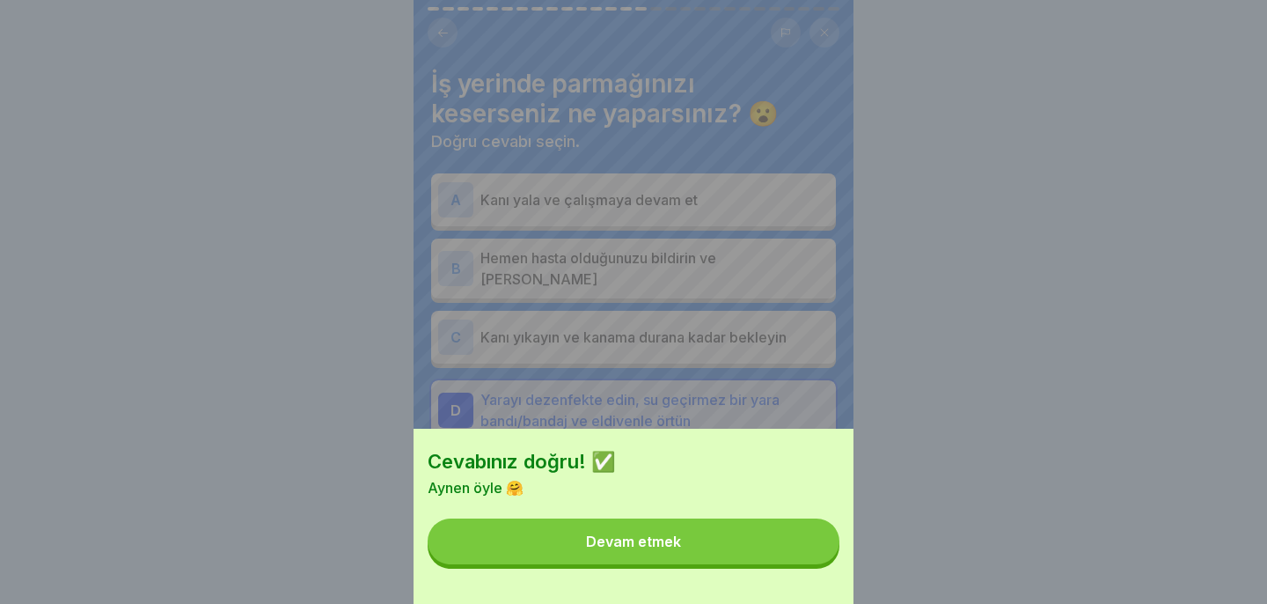
click at [809, 552] on button "Devam etmek" at bounding box center [634, 541] width 412 height 46
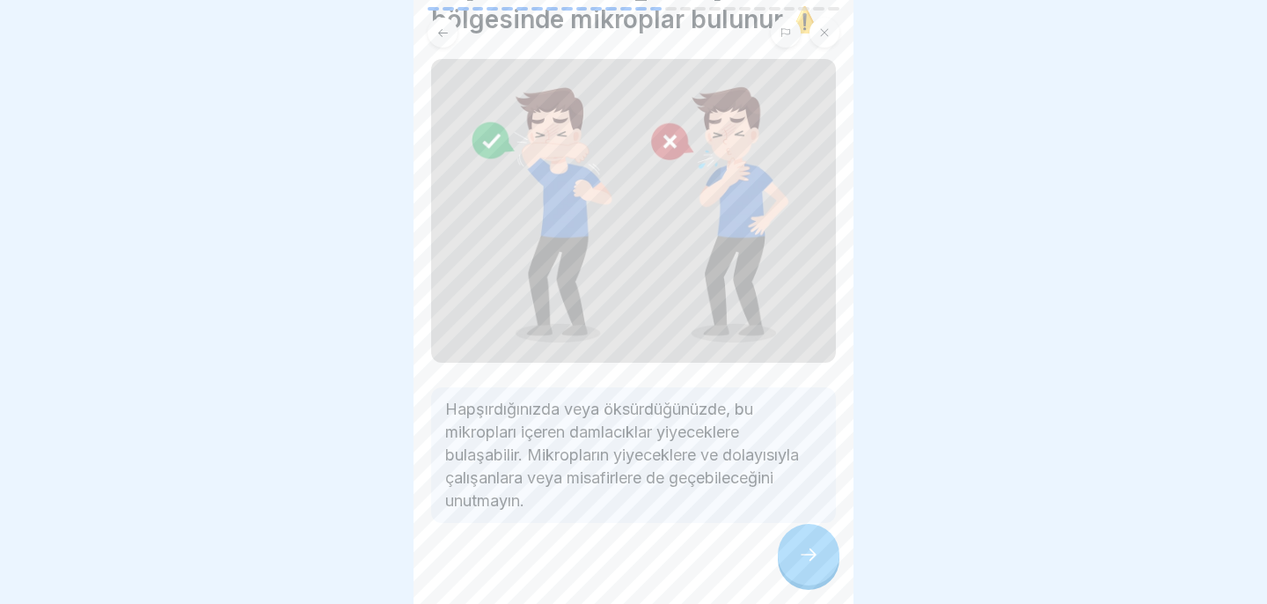
scroll to position [93, 0]
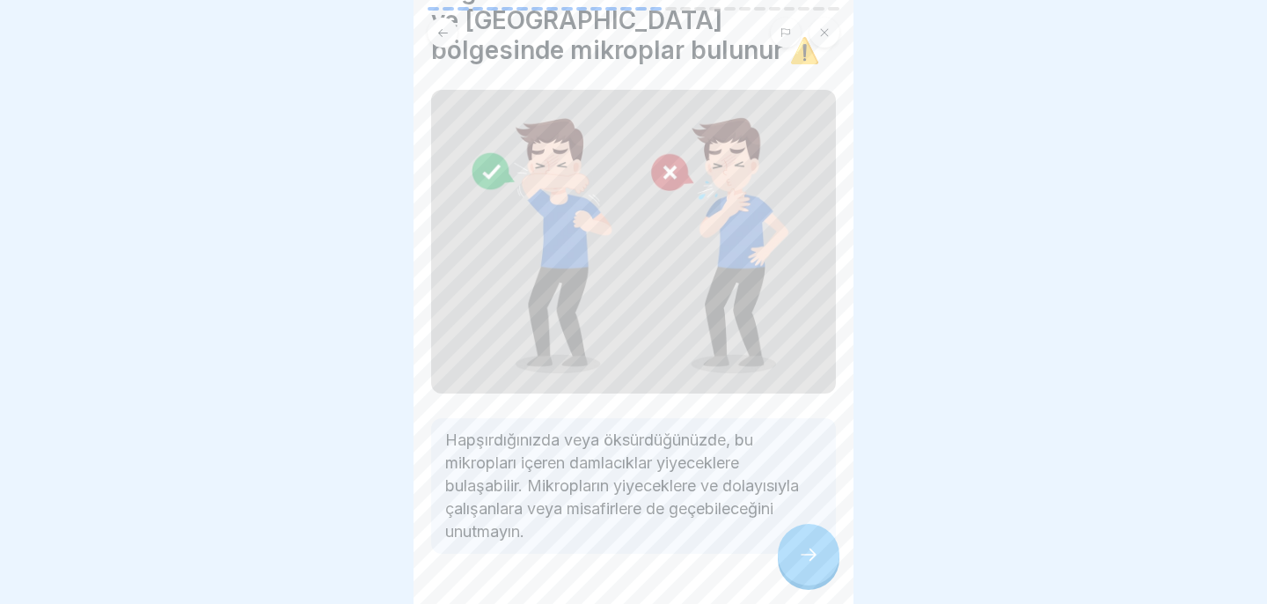
click at [797, 562] on div at bounding box center [809, 554] width 62 height 62
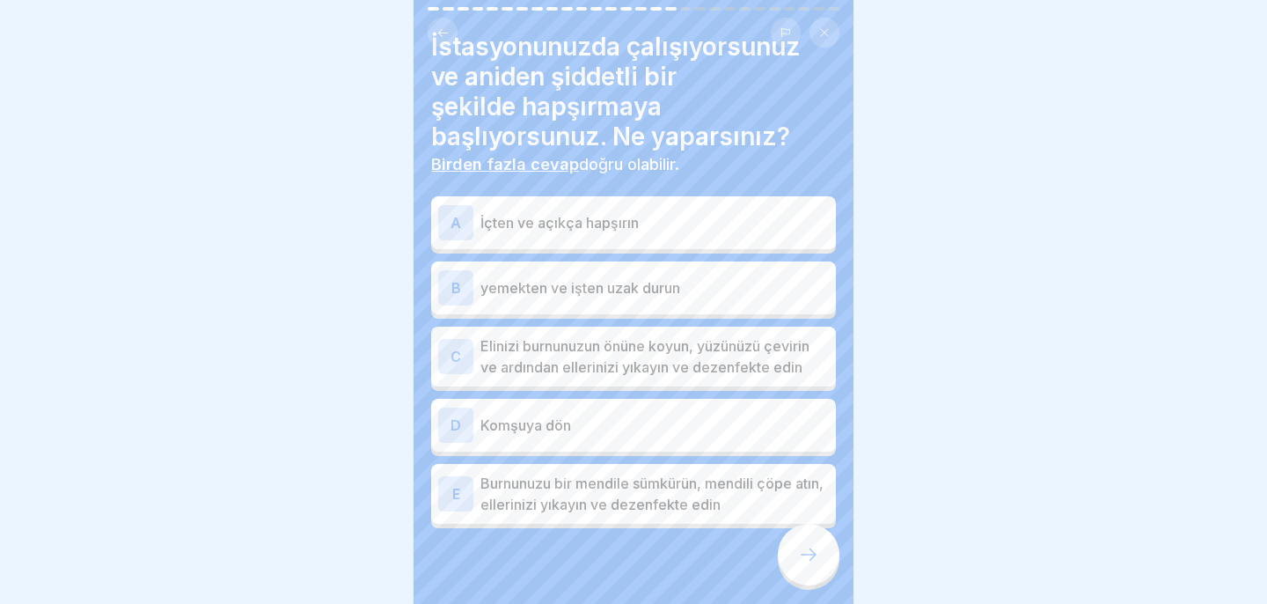
scroll to position [50, 0]
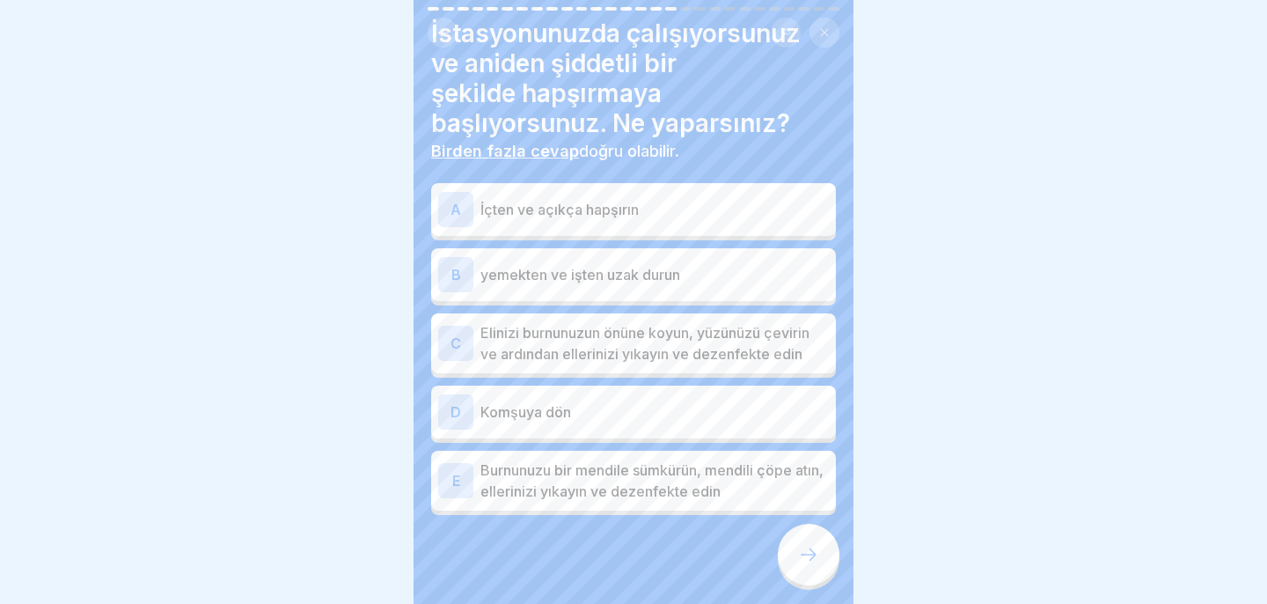
click at [736, 332] on font "Elinizi burnunuzun önüne koyun, yüzünüzü çevirin ve ardından ellerinizi yıkayın…" at bounding box center [644, 343] width 329 height 39
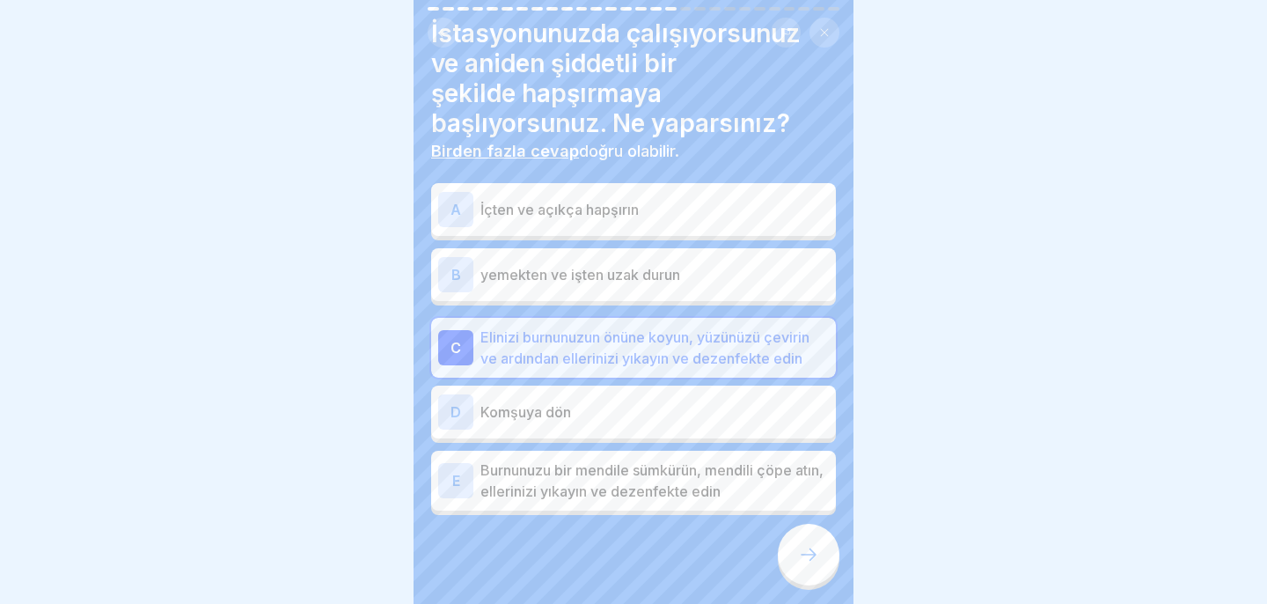
click at [730, 275] on p "yemekten ve işten uzak durun" at bounding box center [654, 274] width 348 height 21
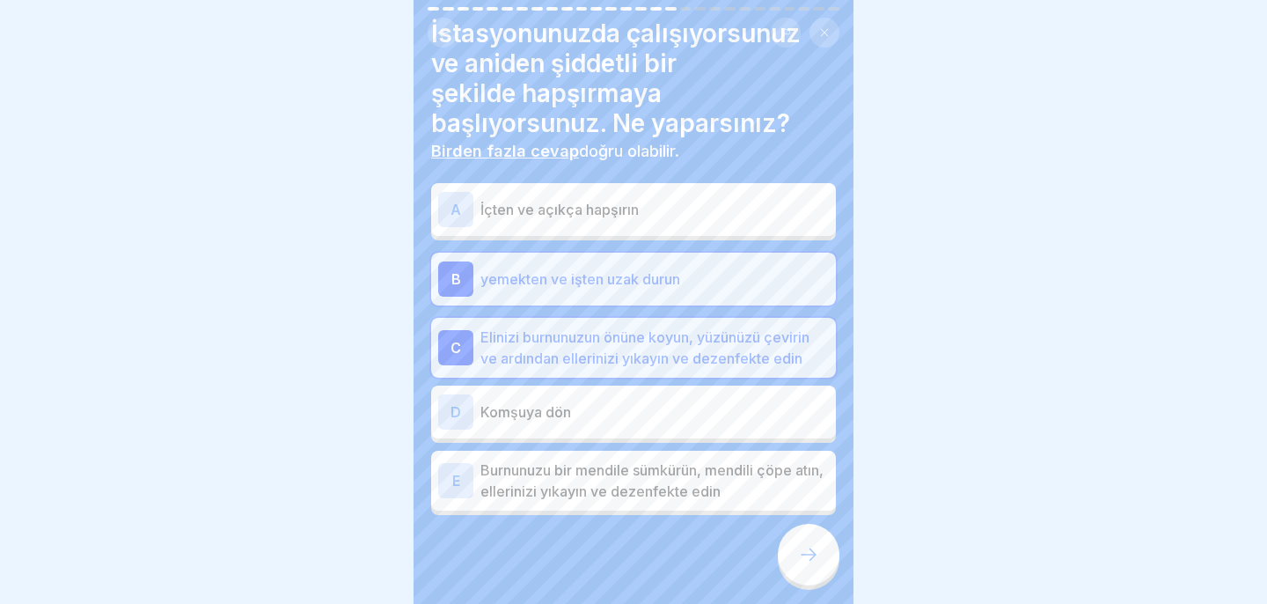
click at [688, 478] on p "Burnunuzu bir mendile sümkürün, mendili çöpe atın, ellerinizi yıkayın ve dezenf…" at bounding box center [654, 480] width 348 height 42
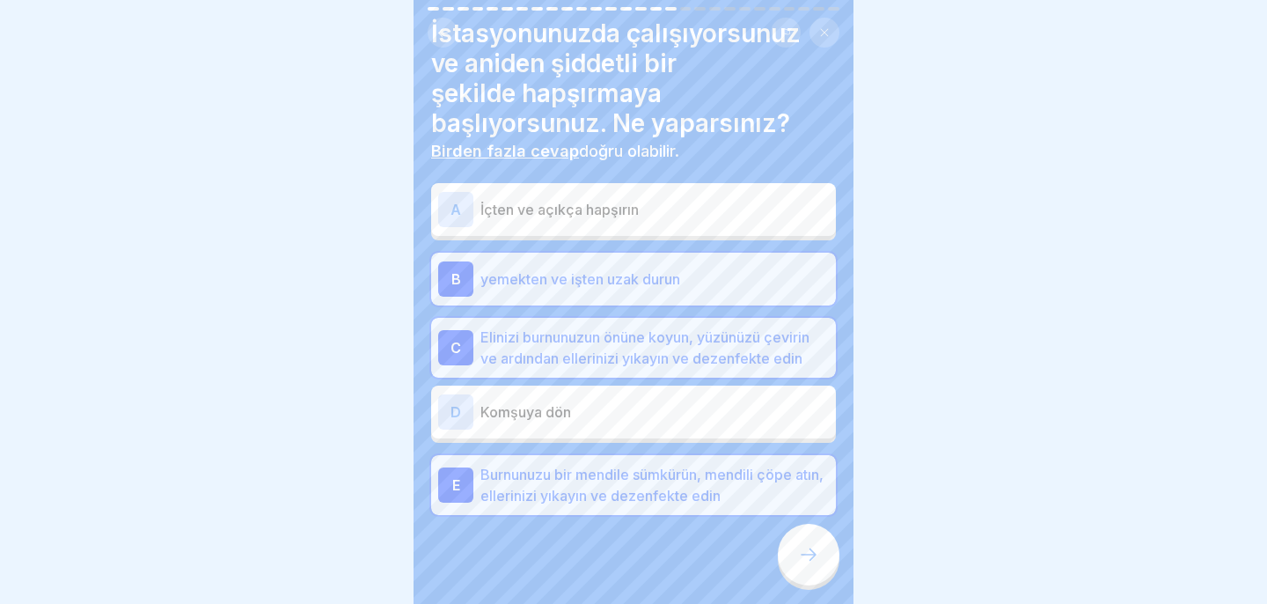
scroll to position [74, 0]
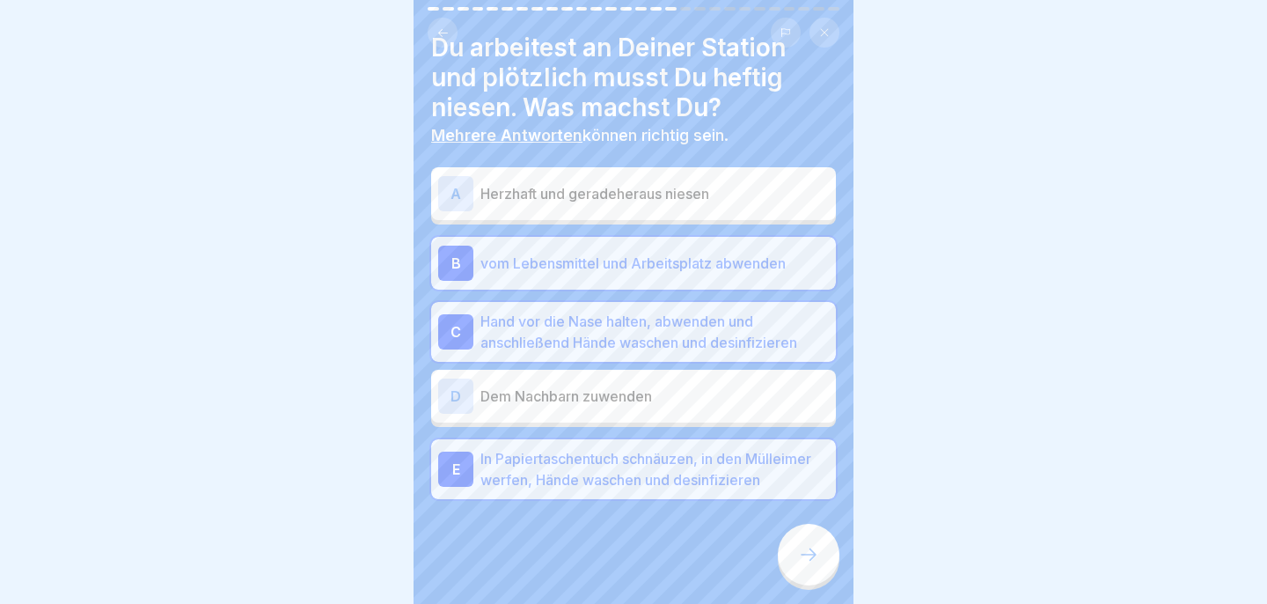
click at [802, 553] on icon at bounding box center [808, 554] width 21 height 21
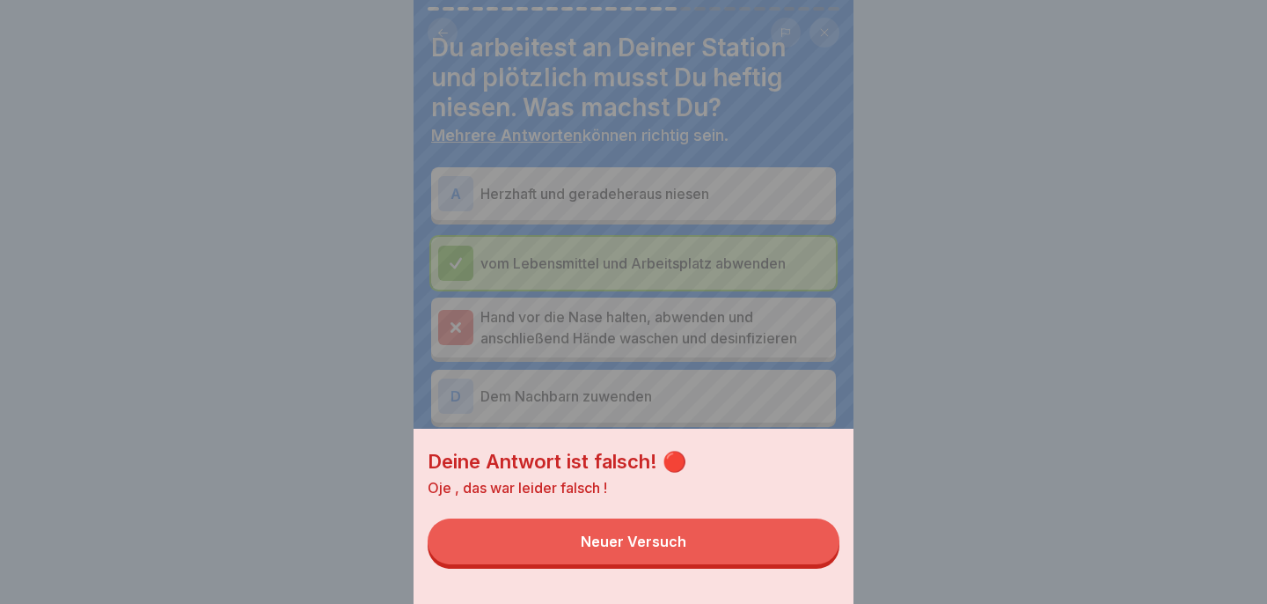
click at [801, 553] on button "Neuer Versuch" at bounding box center [634, 541] width 412 height 46
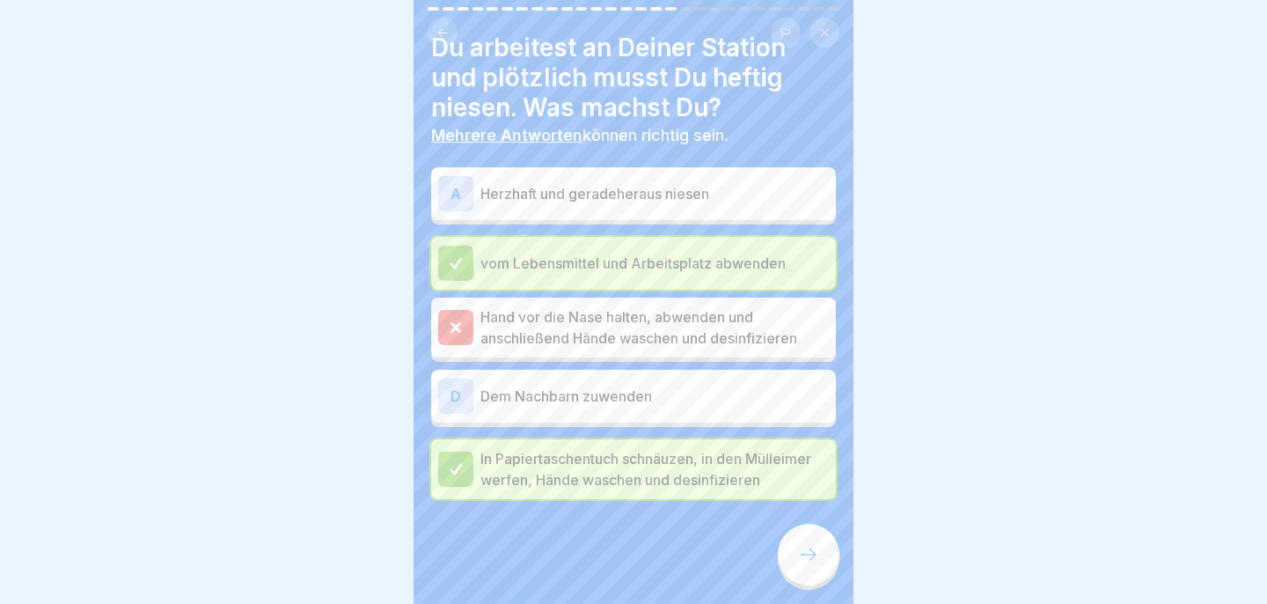
click at [817, 547] on icon at bounding box center [808, 554] width 21 height 21
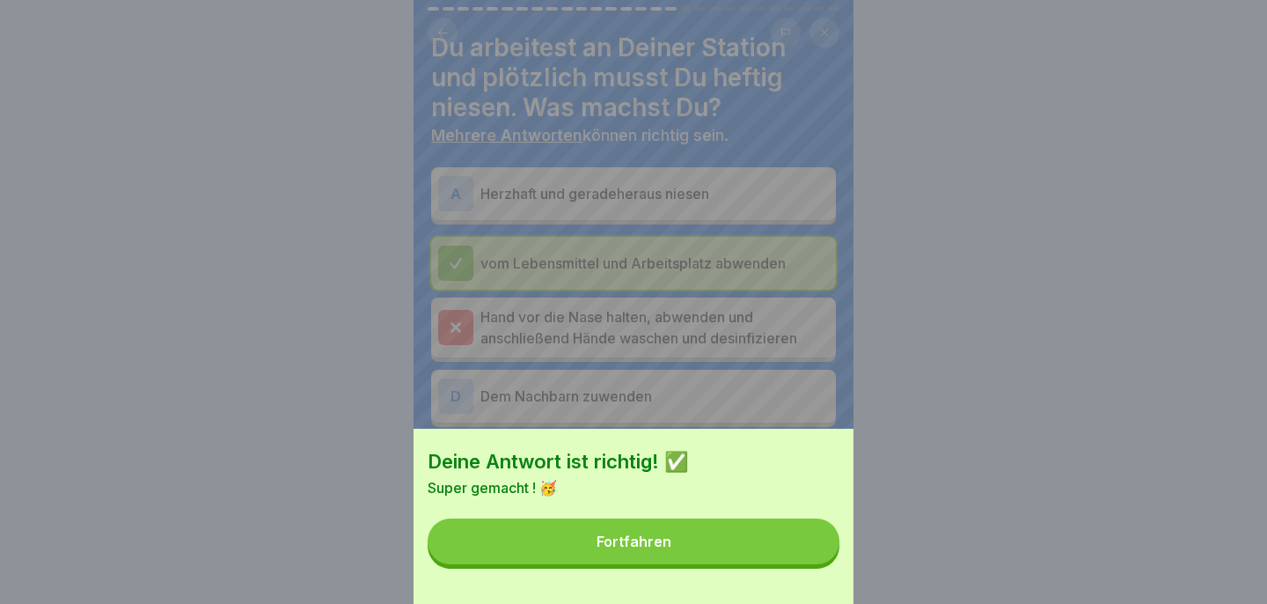
click at [816, 546] on button "Fortfahren" at bounding box center [634, 541] width 412 height 46
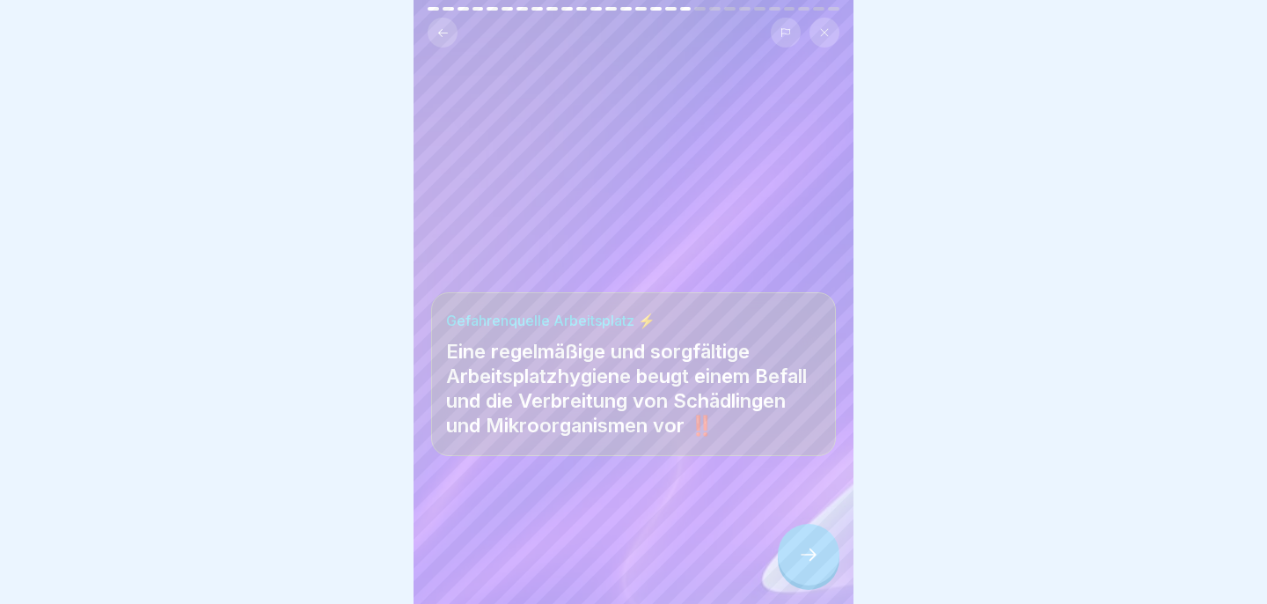
scroll to position [50, 0]
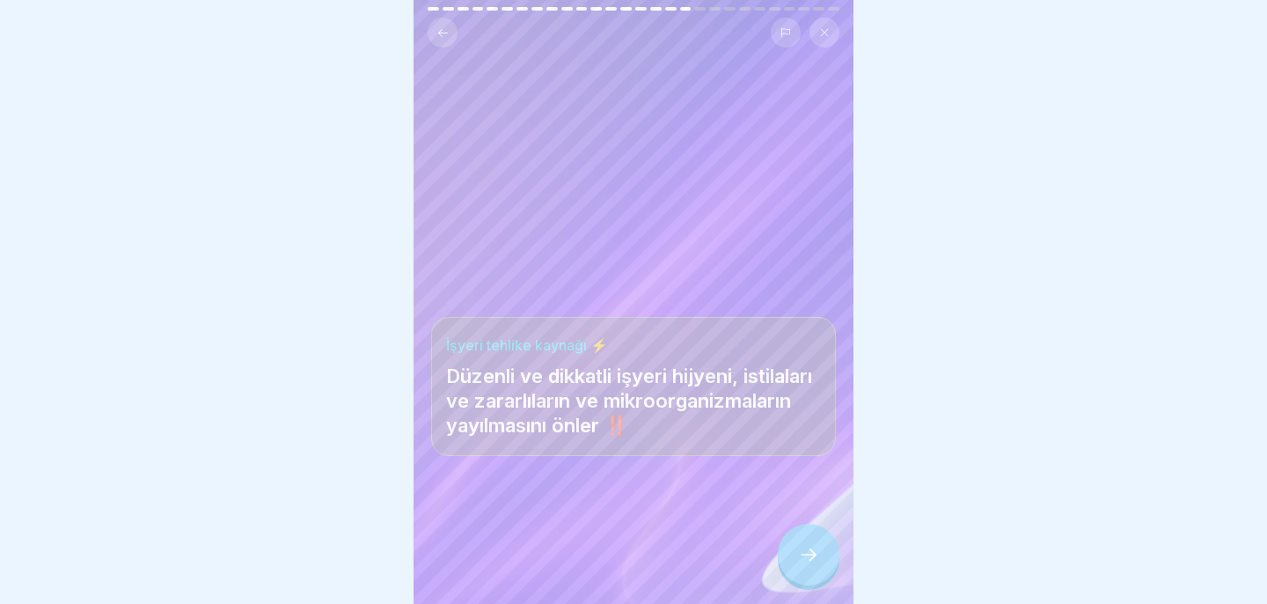
click at [810, 548] on icon at bounding box center [808, 554] width 21 height 21
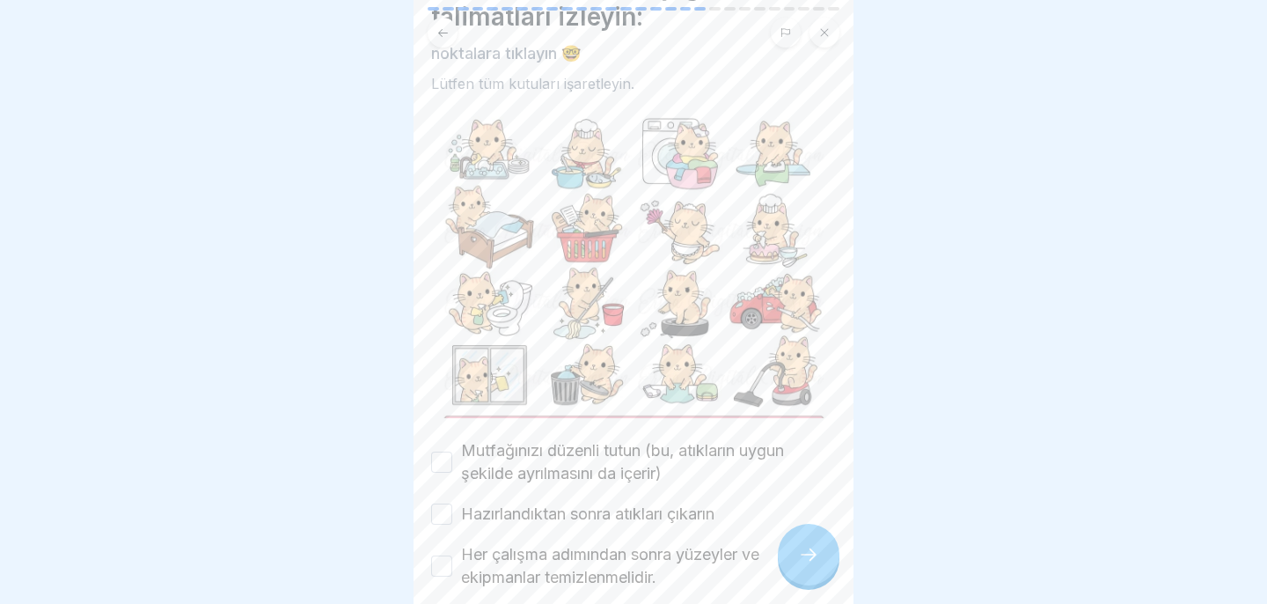
scroll to position [100, 0]
click at [436, 457] on button "Mutfağınızı düzenli tutun (bu, atıkların uygun şekilde ayrılmasını da içerir)" at bounding box center [441, 458] width 21 height 21
click at [454, 502] on div "Hazırlandıktan sonra atıkları çıkarın" at bounding box center [572, 510] width 283 height 23
click at [447, 504] on button "Hazırlandıktan sonra atıkları çıkarın" at bounding box center [441, 510] width 21 height 21
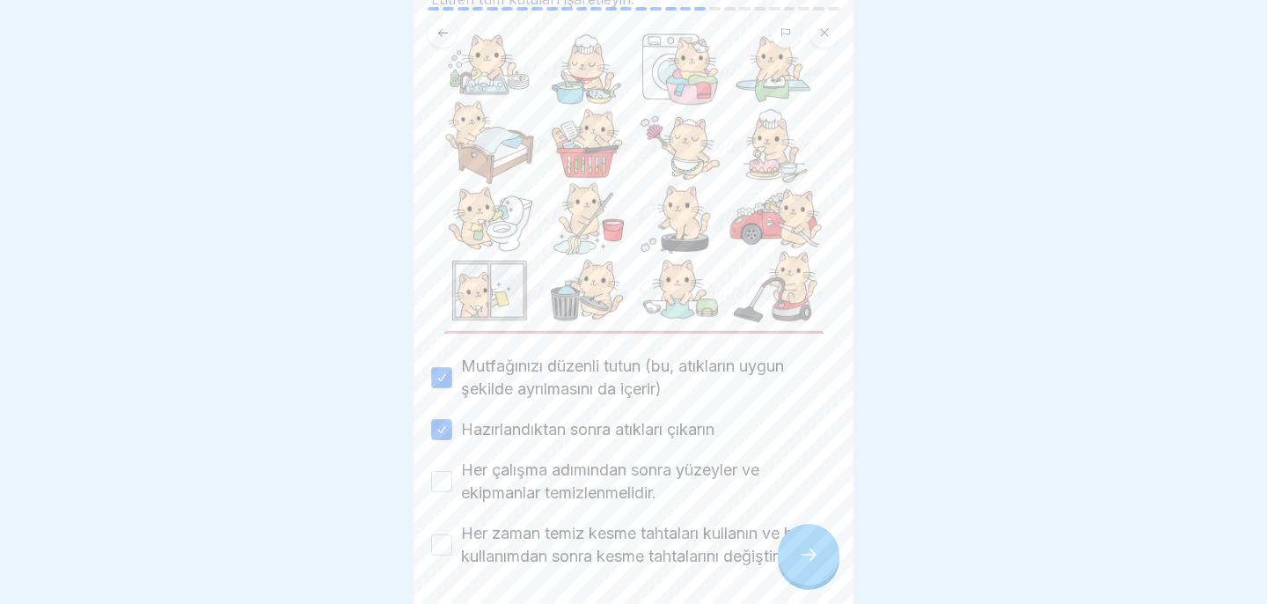
scroll to position [183, 0]
click at [447, 477] on button "Her çalışma adımından sonra yüzeyler ve ekipmanlar temizlenmelidir." at bounding box center [441, 479] width 21 height 21
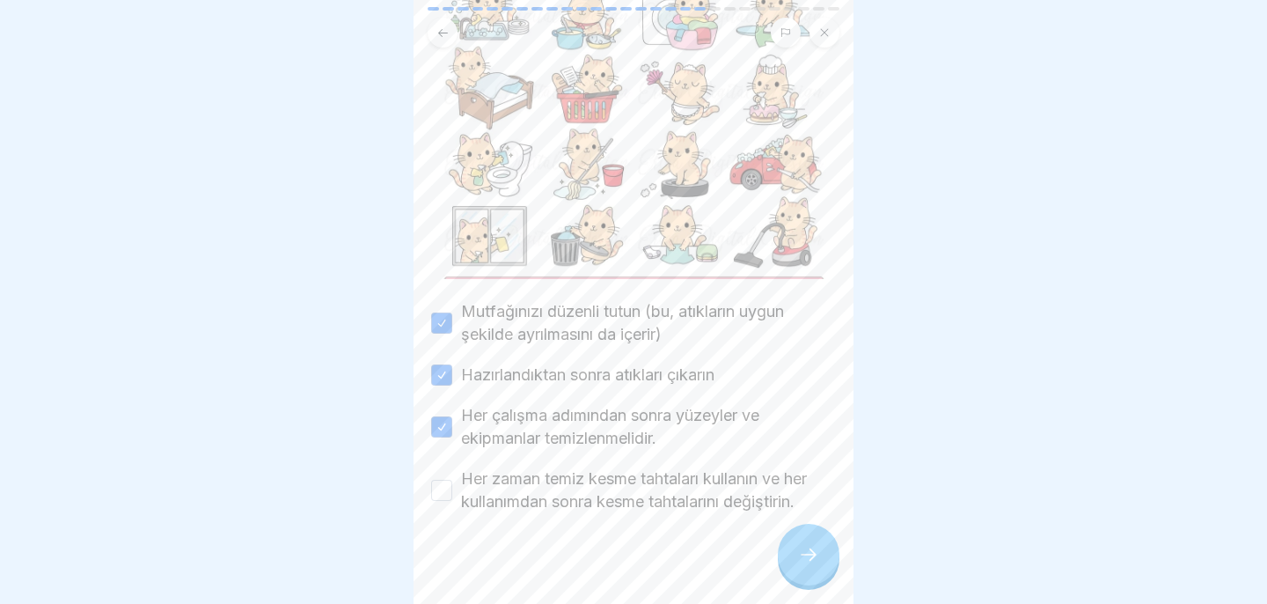
scroll to position [251, 0]
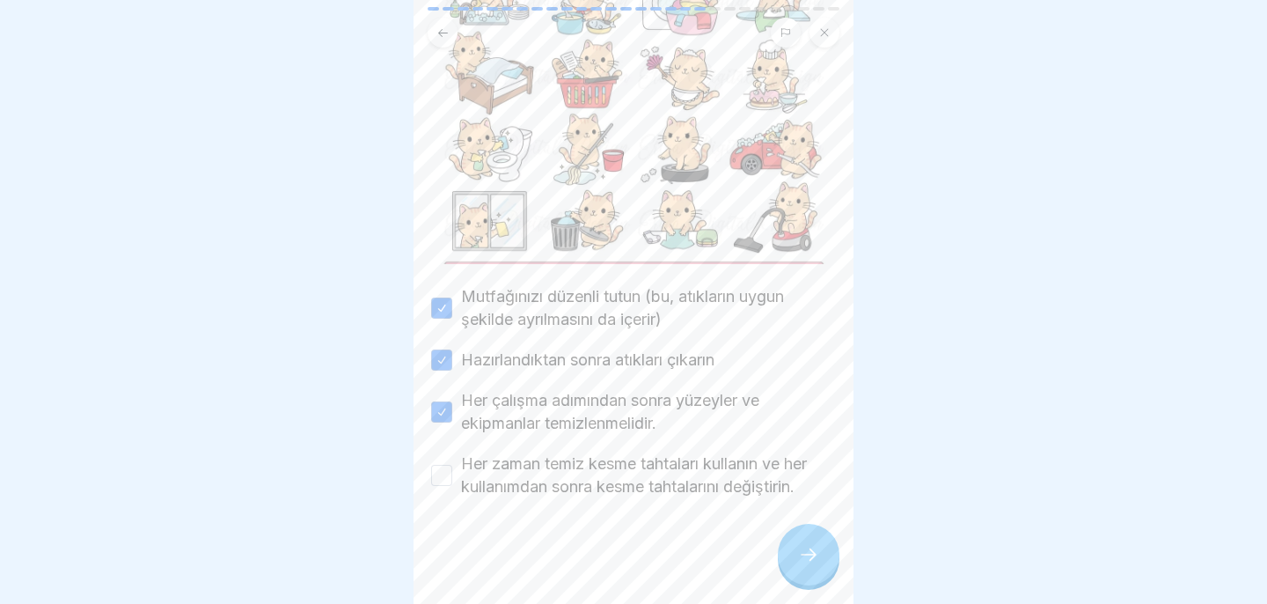
click at [443, 460] on div "Her zaman temiz kesme tahtaları kullanın ve her kullanımdan sonra kesme tahtala…" at bounding box center [633, 475] width 405 height 46
click at [436, 484] on button "Her zaman temiz kesme tahtaları kullanın ve her kullanımdan sonra kesme tahtala…" at bounding box center [441, 475] width 21 height 21
click at [824, 560] on div at bounding box center [809, 554] width 62 height 62
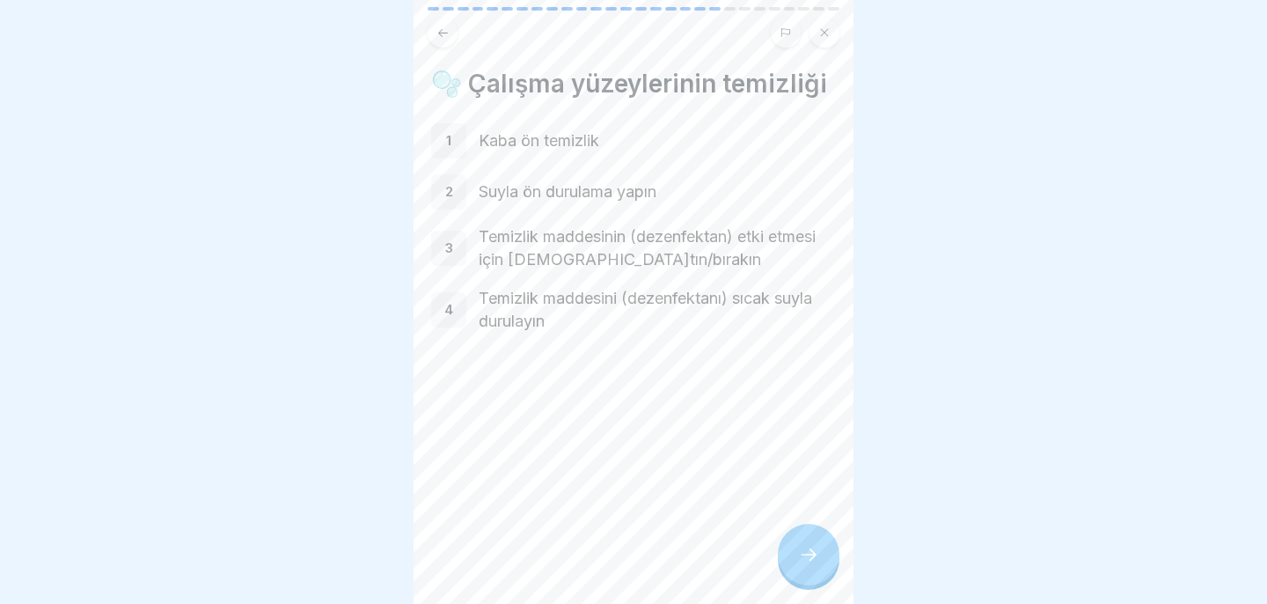
click at [465, 194] on div "2" at bounding box center [448, 191] width 35 height 35
click at [453, 187] on div "2" at bounding box center [448, 191] width 35 height 35
click at [821, 554] on div at bounding box center [809, 554] width 62 height 62
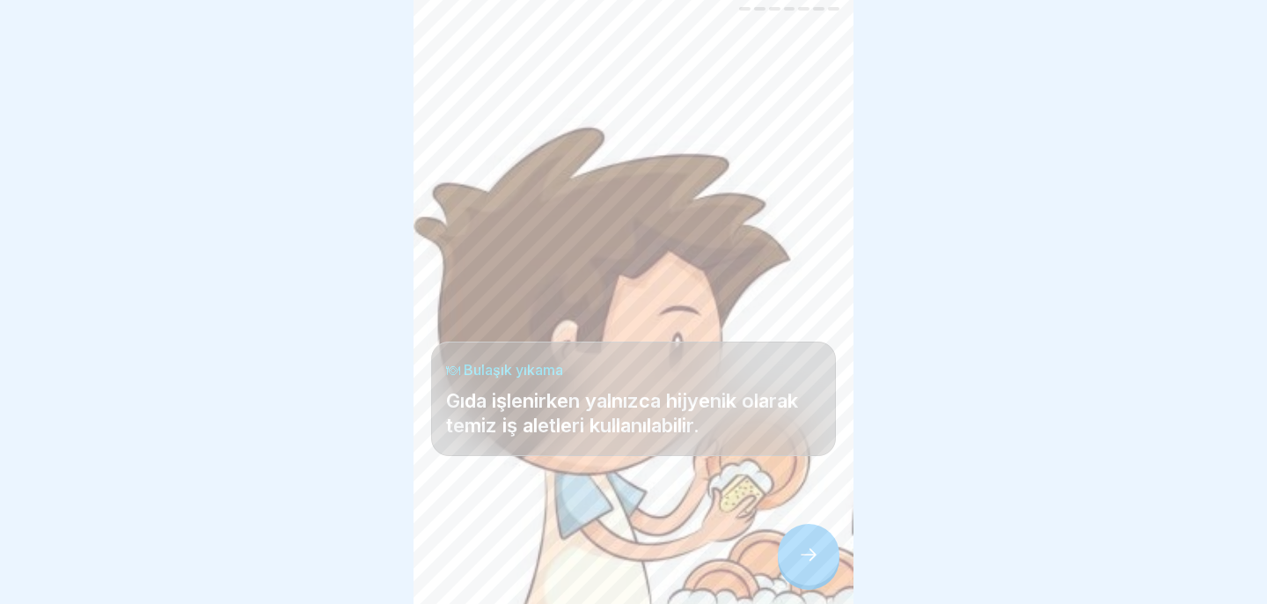
click at [821, 549] on div at bounding box center [809, 554] width 62 height 62
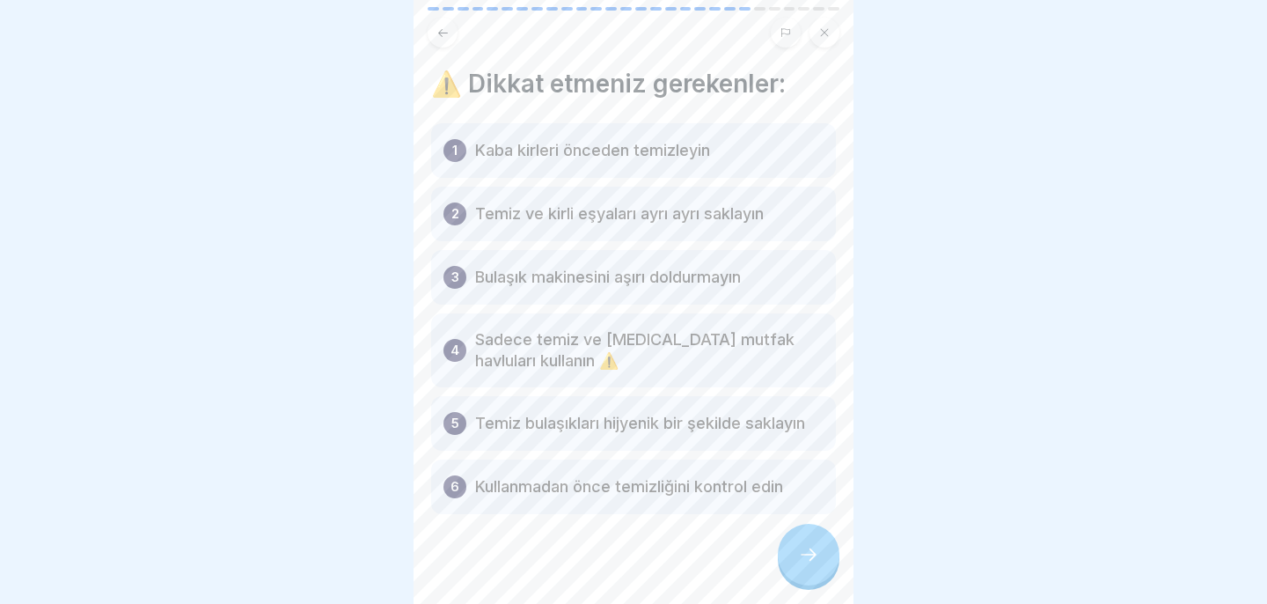
click at [807, 555] on icon at bounding box center [808, 554] width 21 height 21
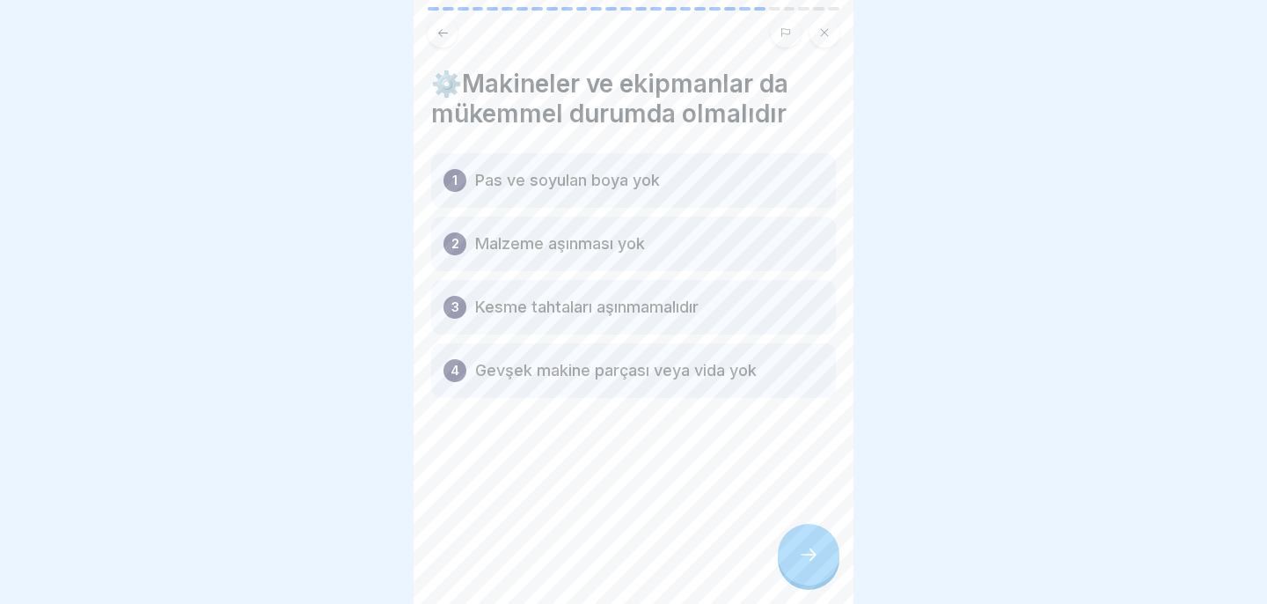
click at [805, 560] on icon at bounding box center [808, 554] width 21 height 21
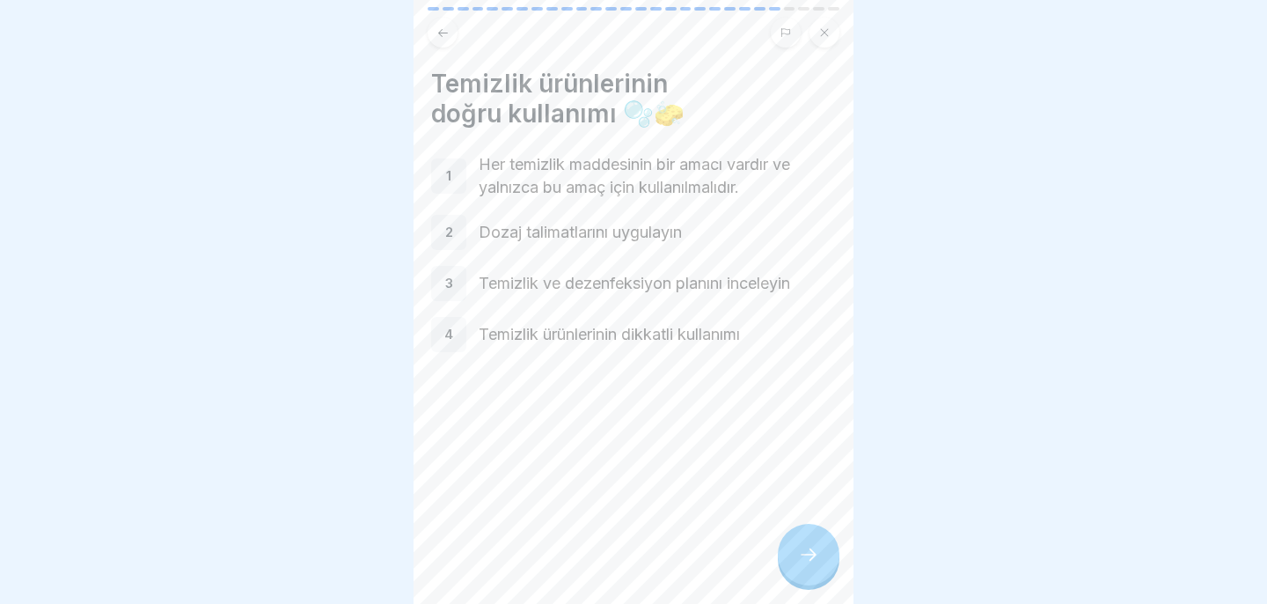
click at [810, 536] on div at bounding box center [809, 554] width 62 height 62
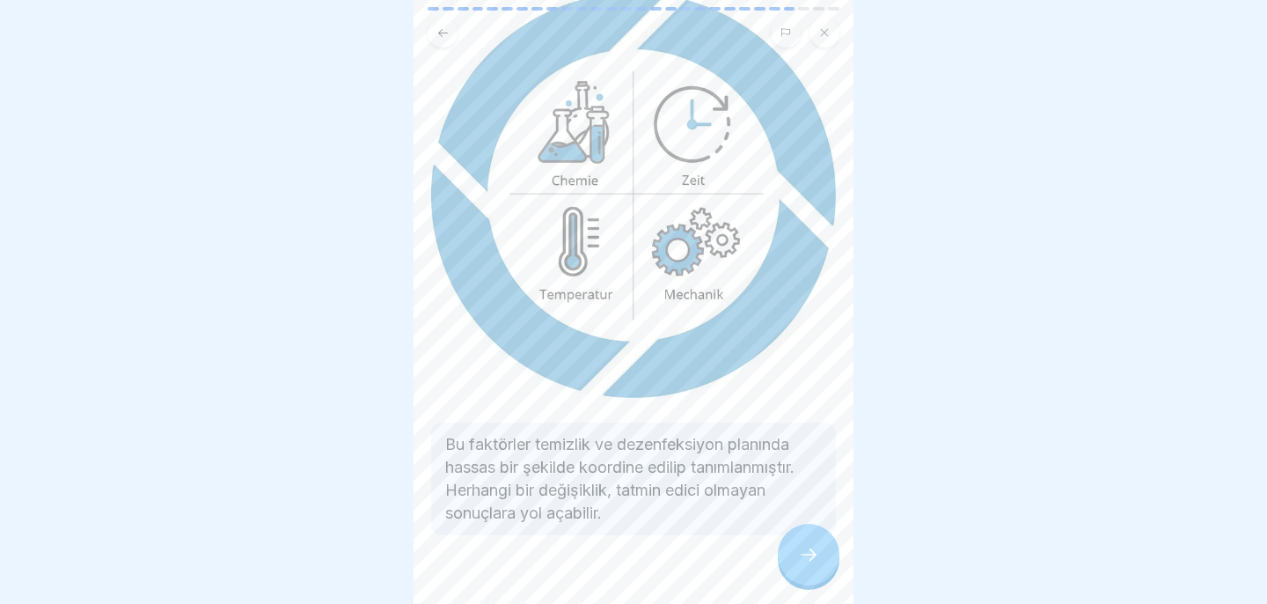
scroll to position [159, 0]
click at [801, 538] on div at bounding box center [809, 554] width 62 height 62
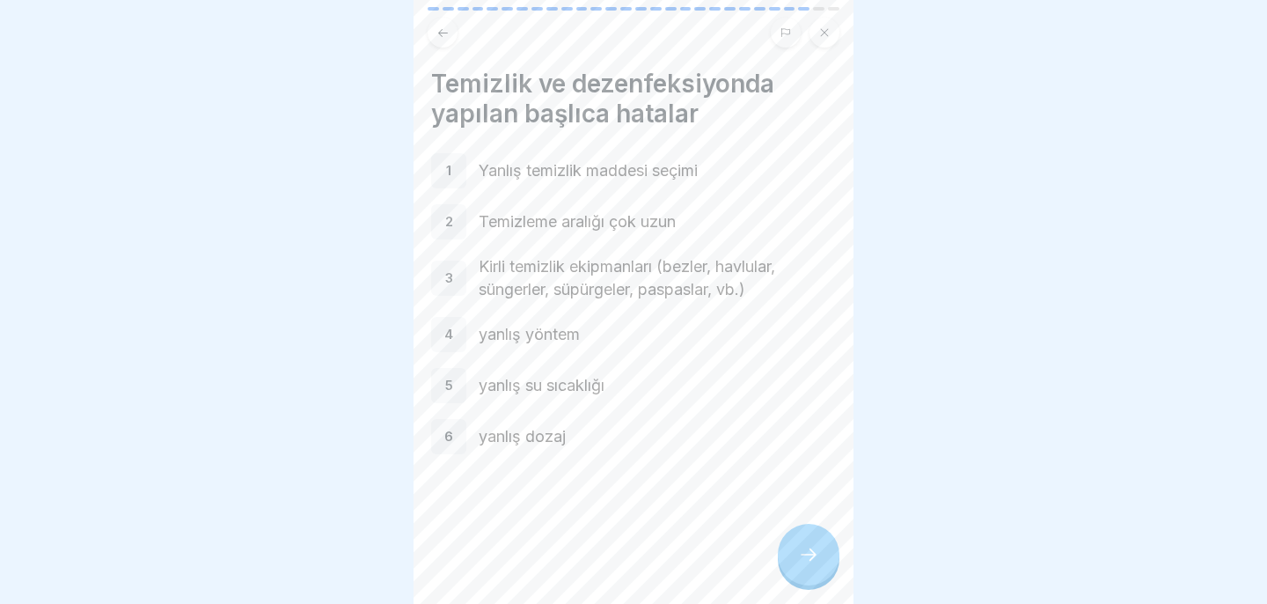
click at [805, 556] on icon at bounding box center [808, 554] width 21 height 21
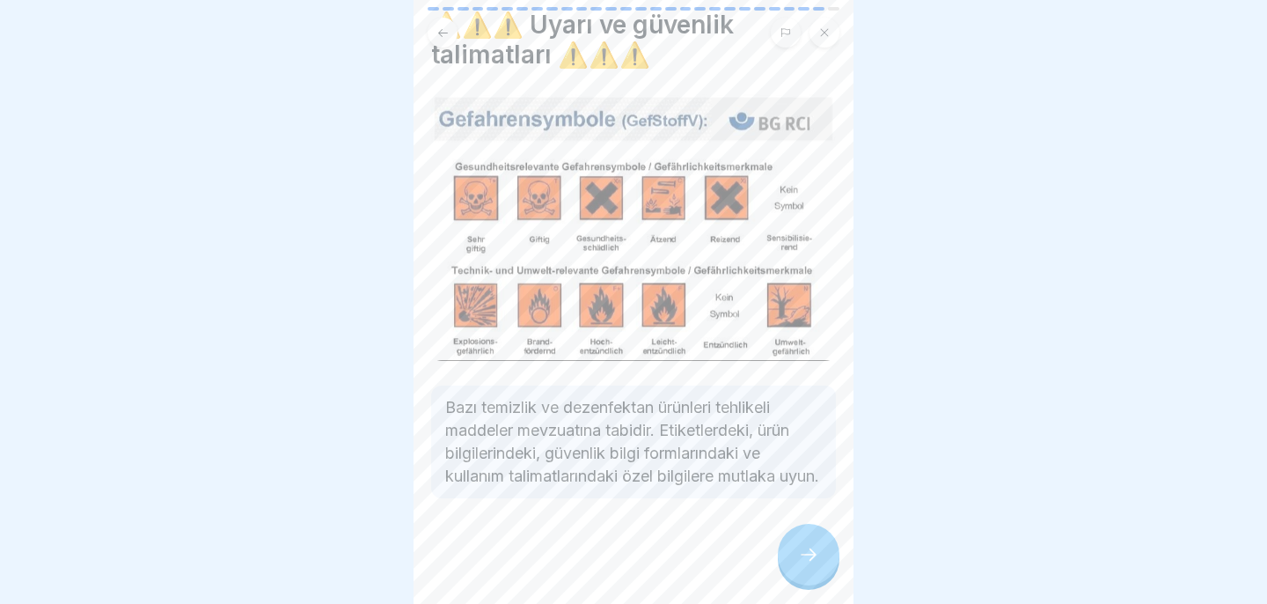
scroll to position [82, 0]
click at [787, 530] on div at bounding box center [633, 551] width 405 height 106
click at [798, 545] on icon at bounding box center [808, 554] width 21 height 21
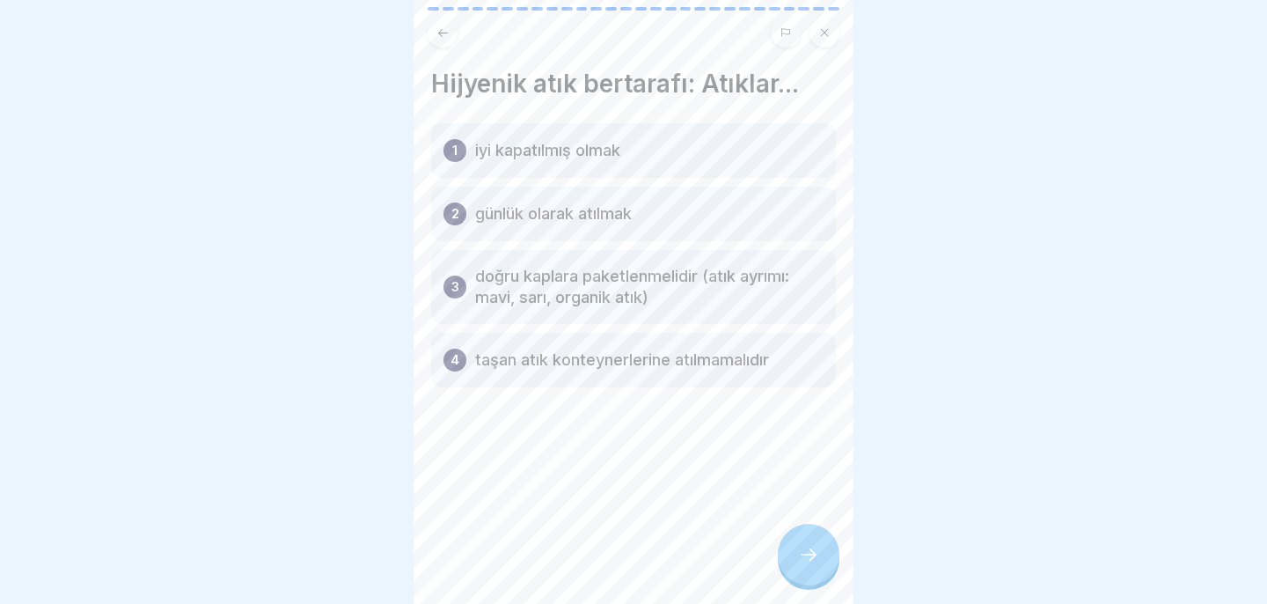
click at [808, 544] on div at bounding box center [809, 554] width 62 height 62
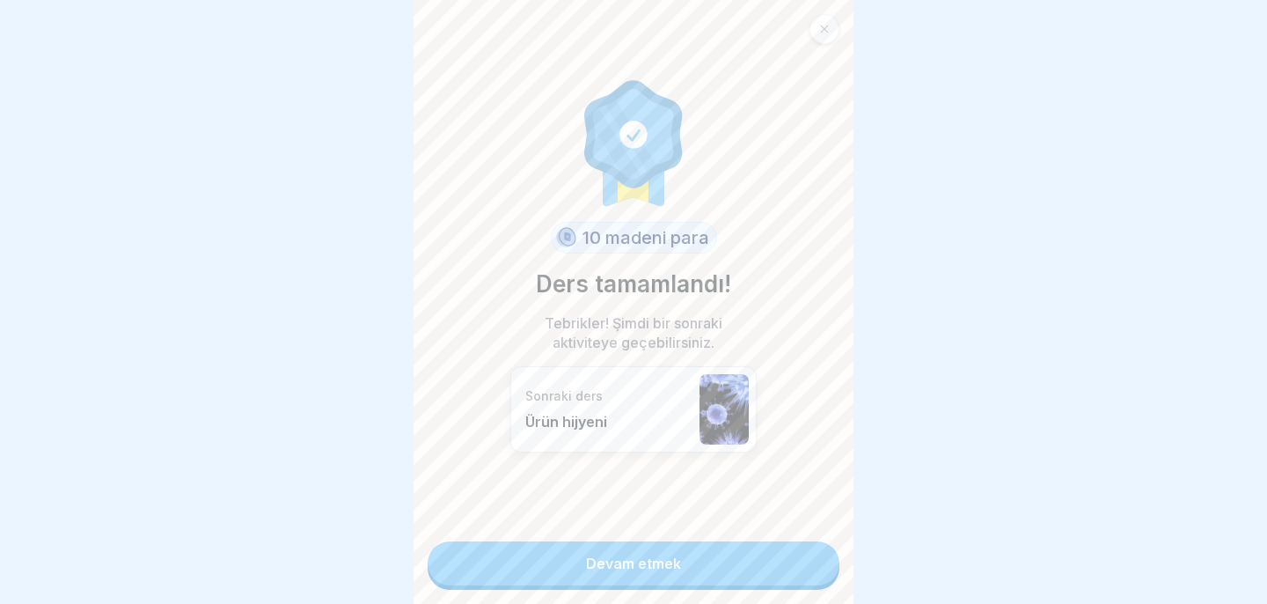
click at [796, 560] on link "Devam etmek" at bounding box center [634, 563] width 412 height 44
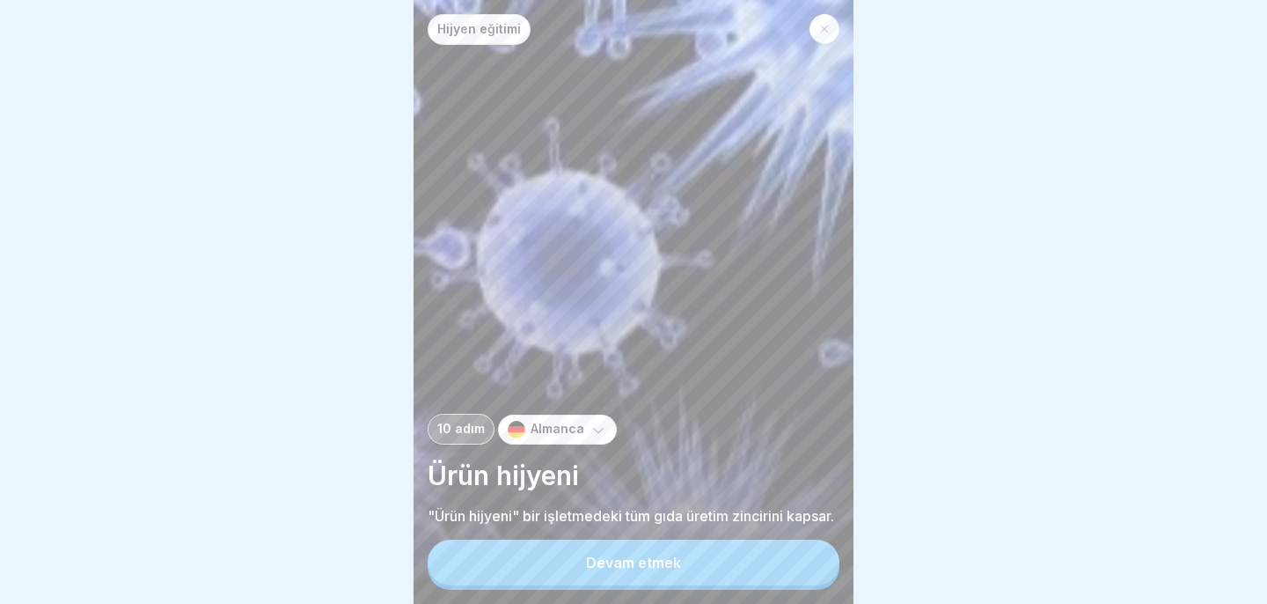
click at [797, 562] on button "Devam etmek" at bounding box center [634, 562] width 412 height 46
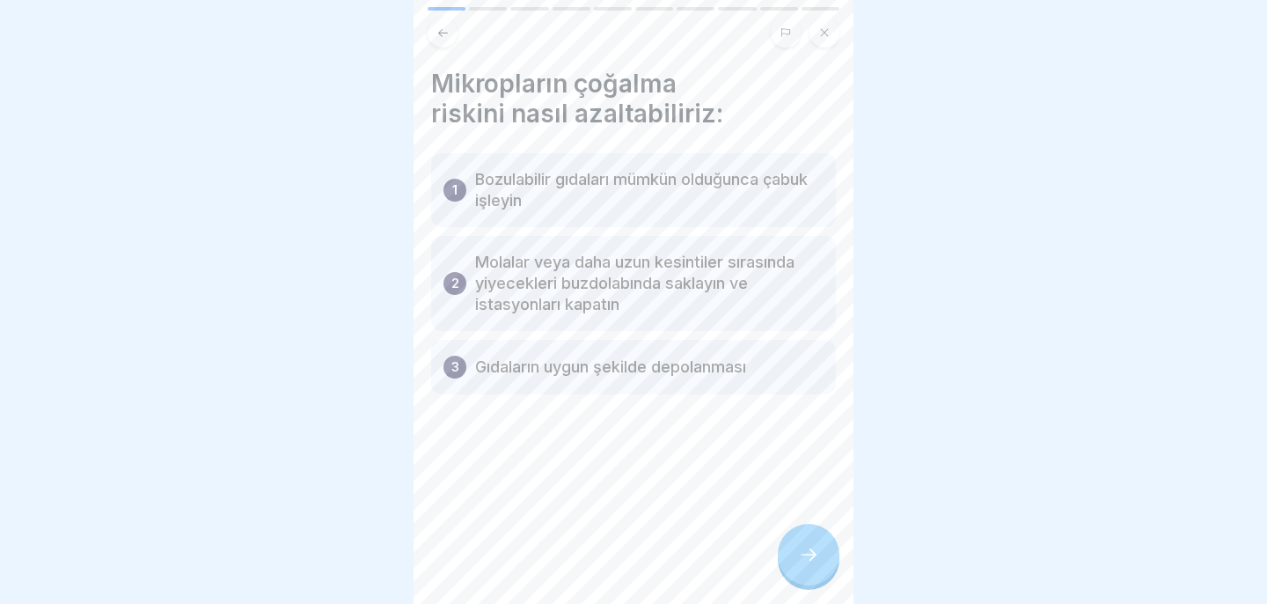
click at [803, 543] on div at bounding box center [809, 554] width 62 height 62
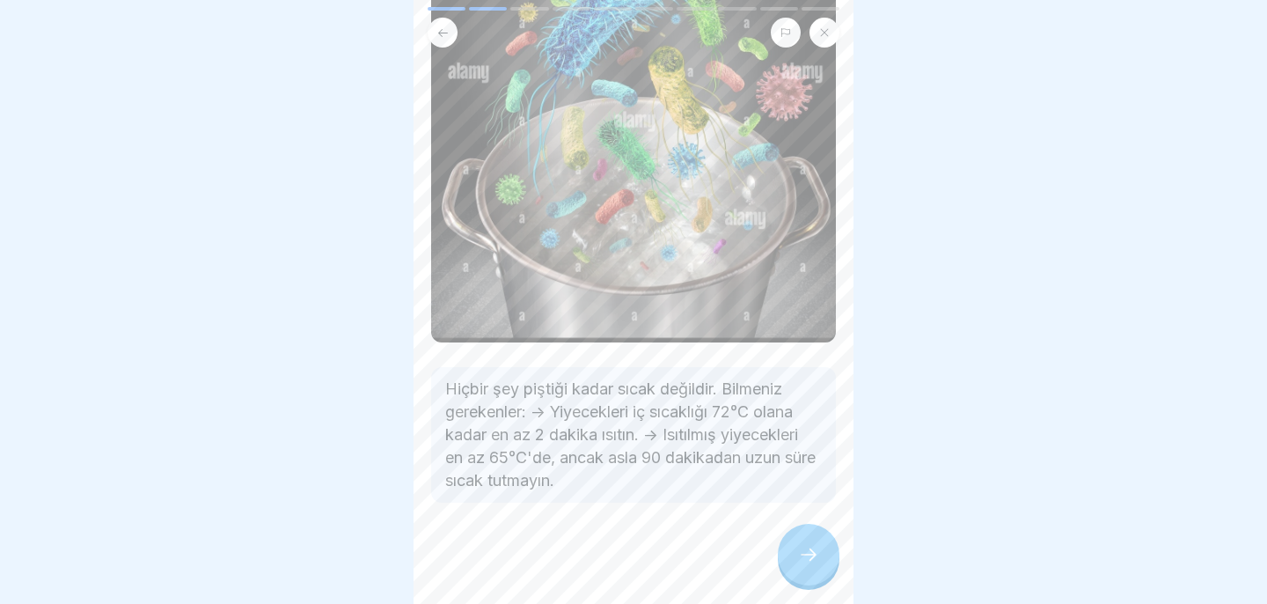
scroll to position [197, 0]
click at [815, 545] on div at bounding box center [809, 554] width 62 height 62
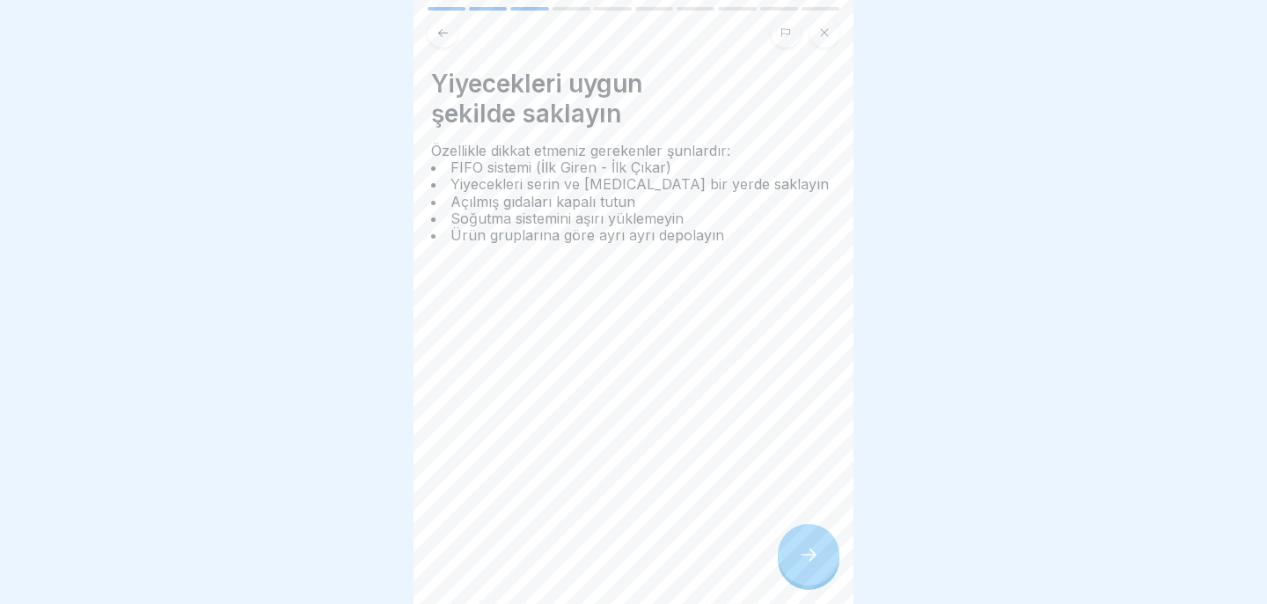
click at [813, 545] on div at bounding box center [809, 554] width 62 height 62
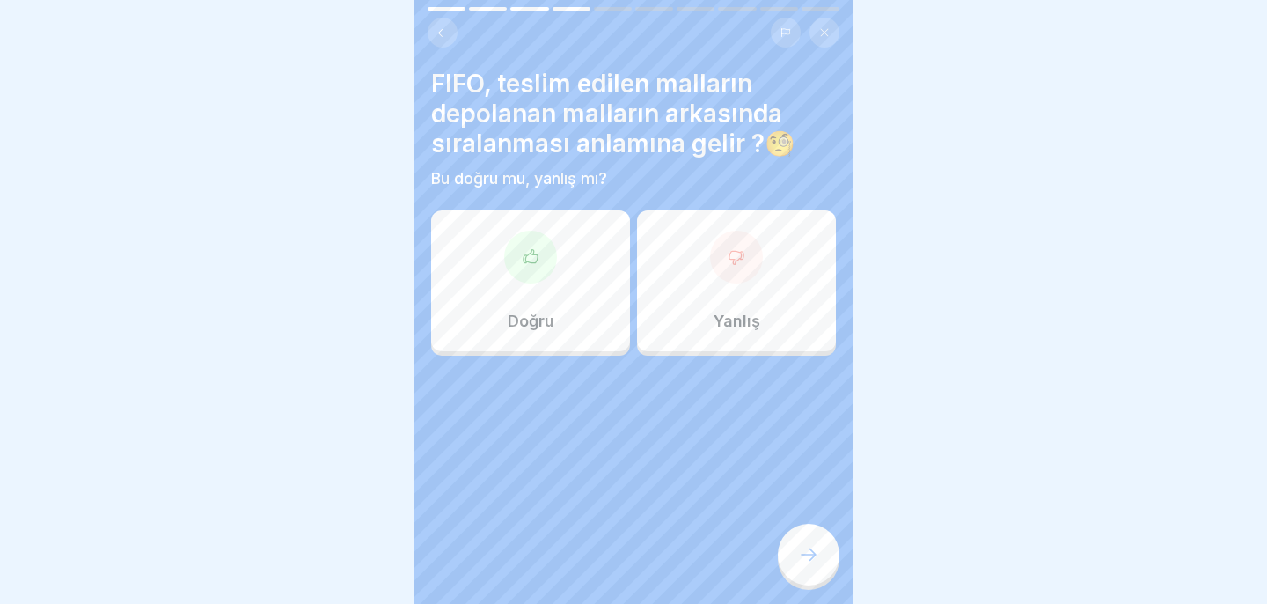
click at [671, 291] on div "Yanlış" at bounding box center [736, 280] width 199 height 141
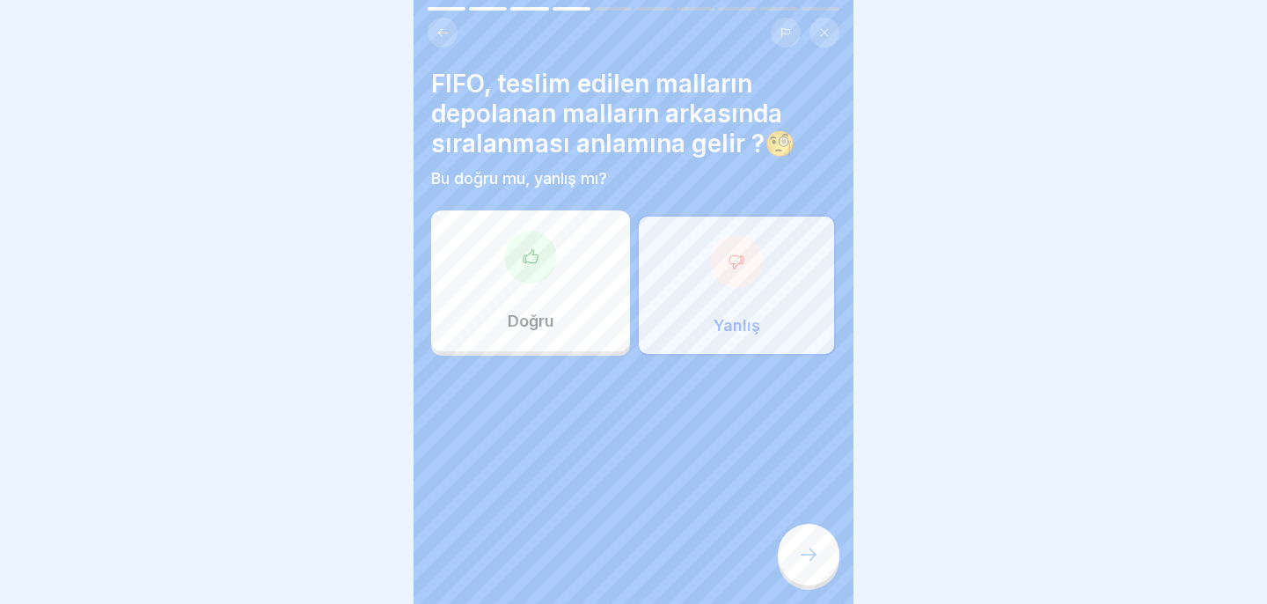
click at [795, 566] on div at bounding box center [809, 554] width 62 height 62
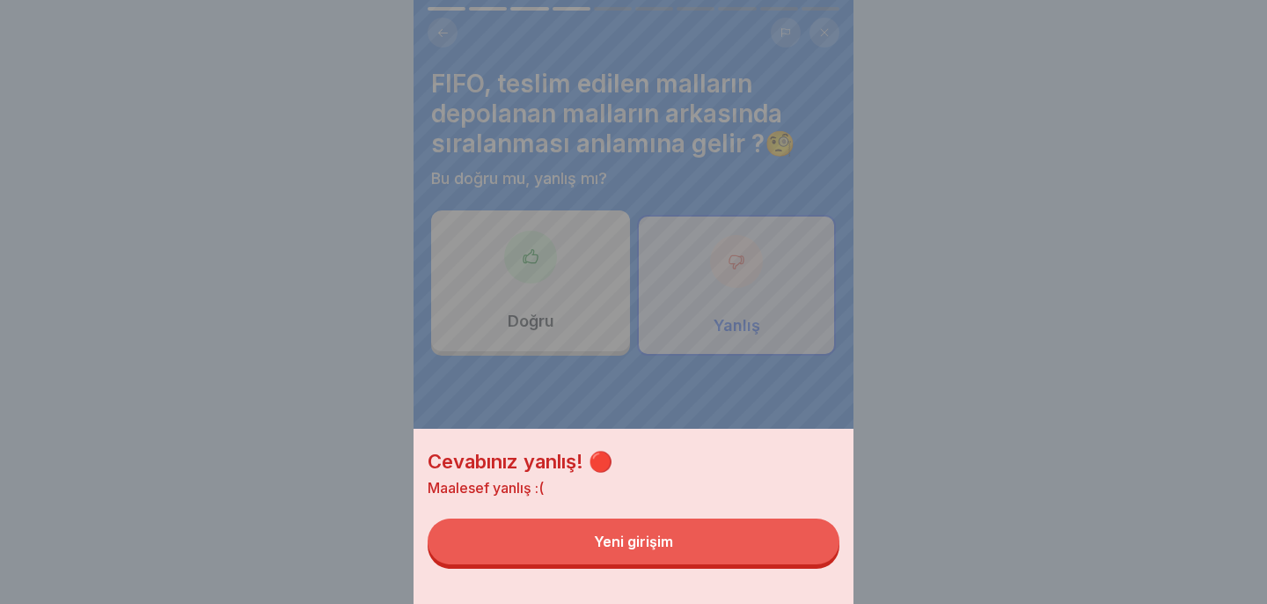
click at [791, 560] on button "Yeni girişim" at bounding box center [634, 541] width 412 height 46
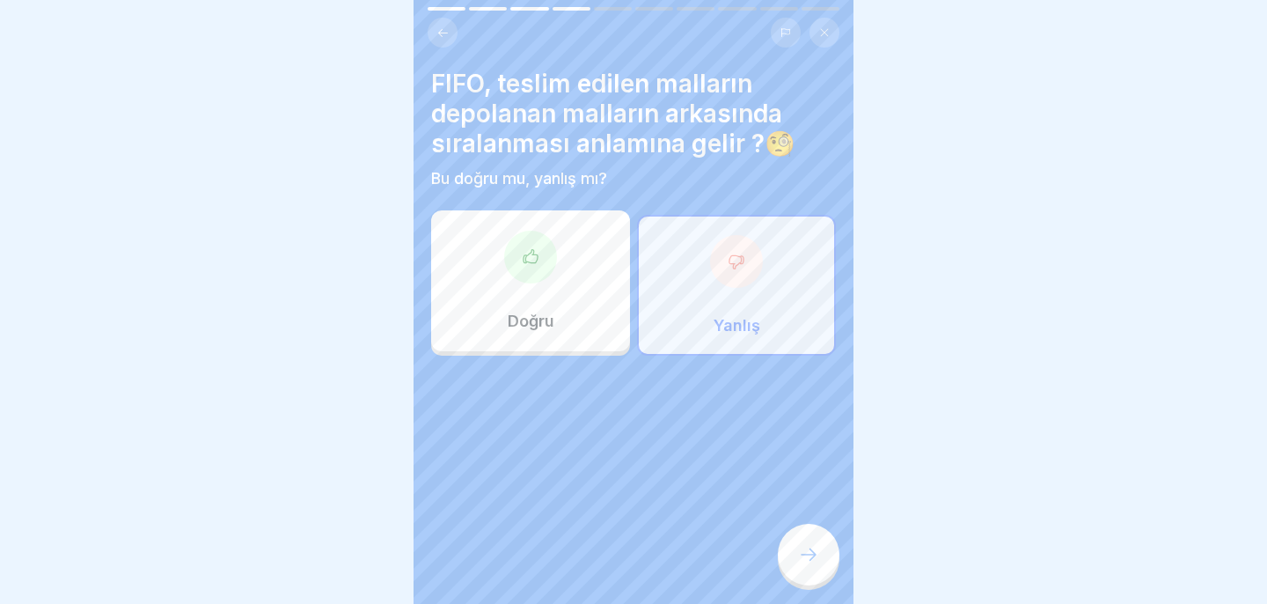
click at [560, 296] on div "Doğru" at bounding box center [530, 280] width 199 height 141
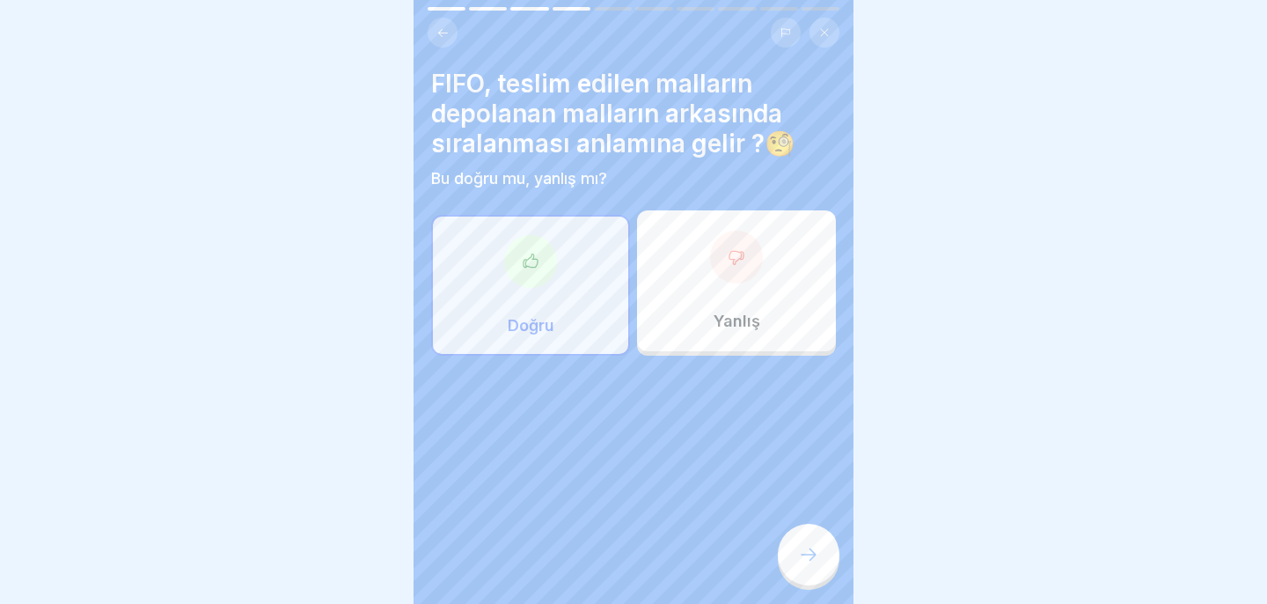
click at [819, 553] on div at bounding box center [809, 554] width 62 height 62
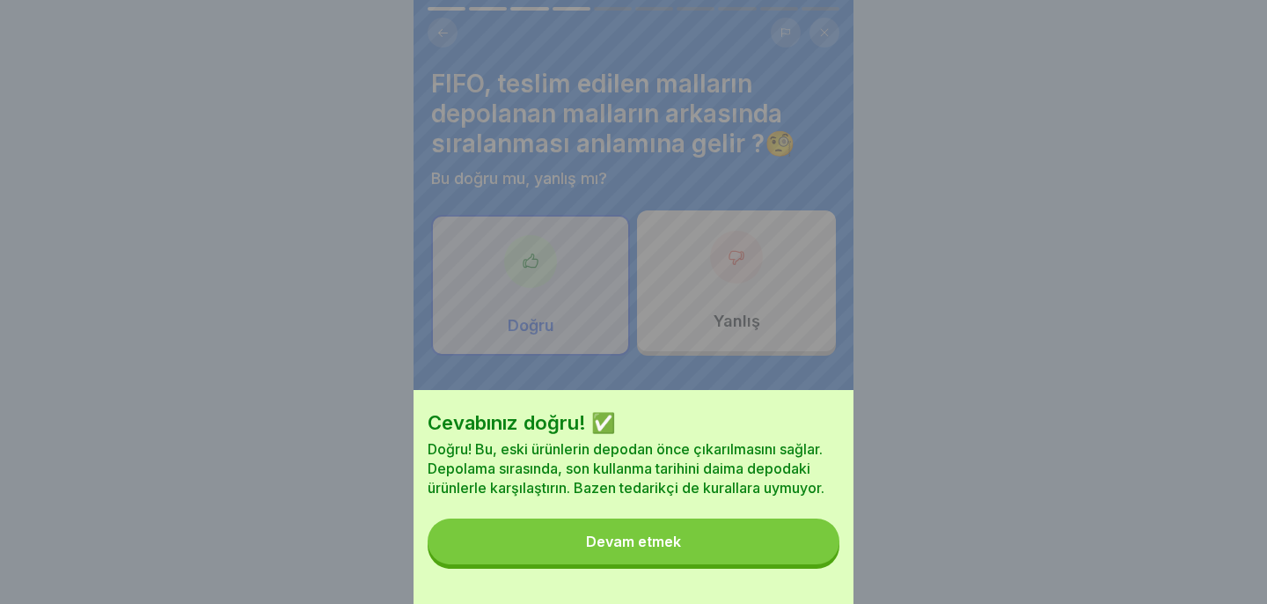
click at [739, 542] on button "Devam etmek" at bounding box center [634, 541] width 412 height 46
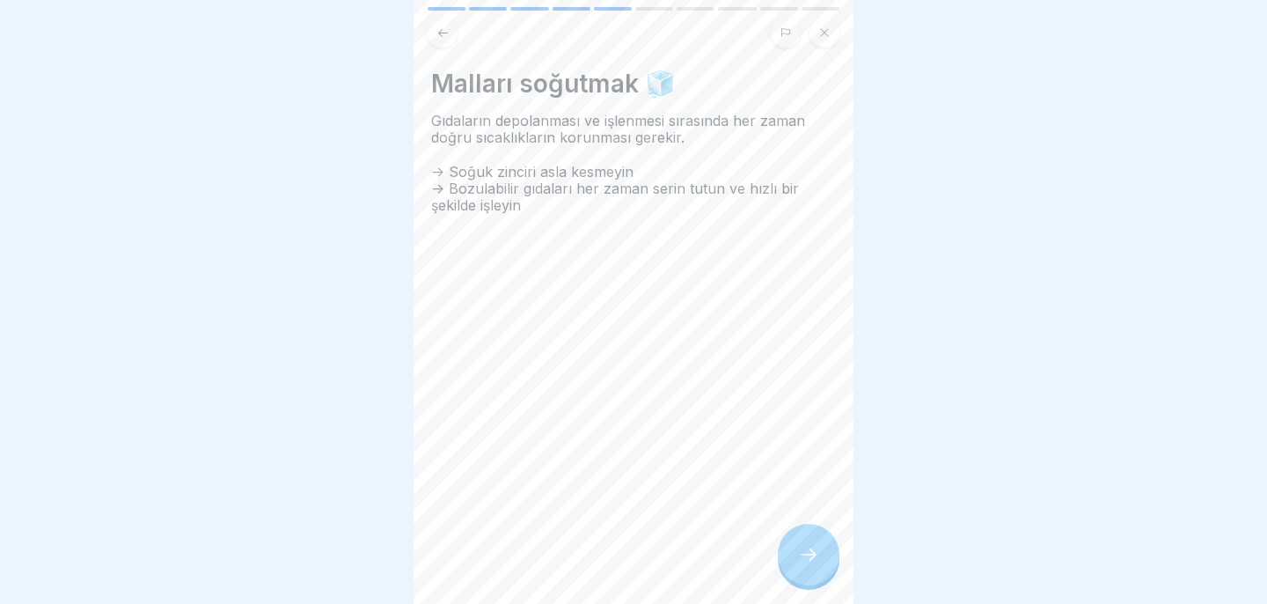
click at [801, 535] on div at bounding box center [809, 554] width 62 height 62
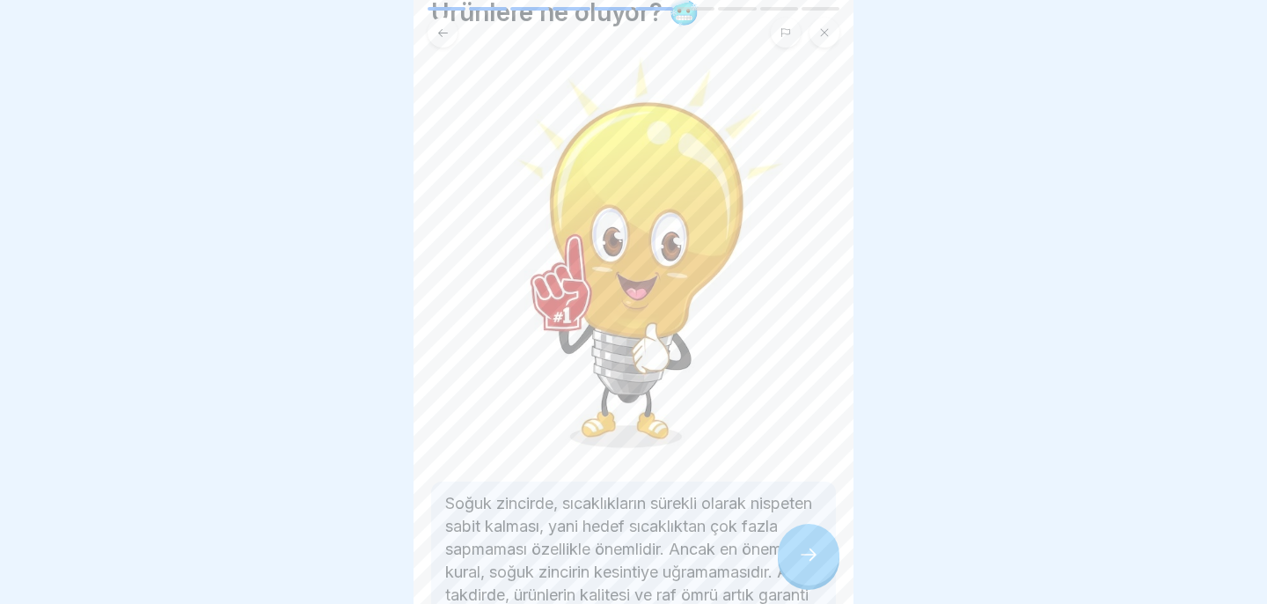
scroll to position [243, 0]
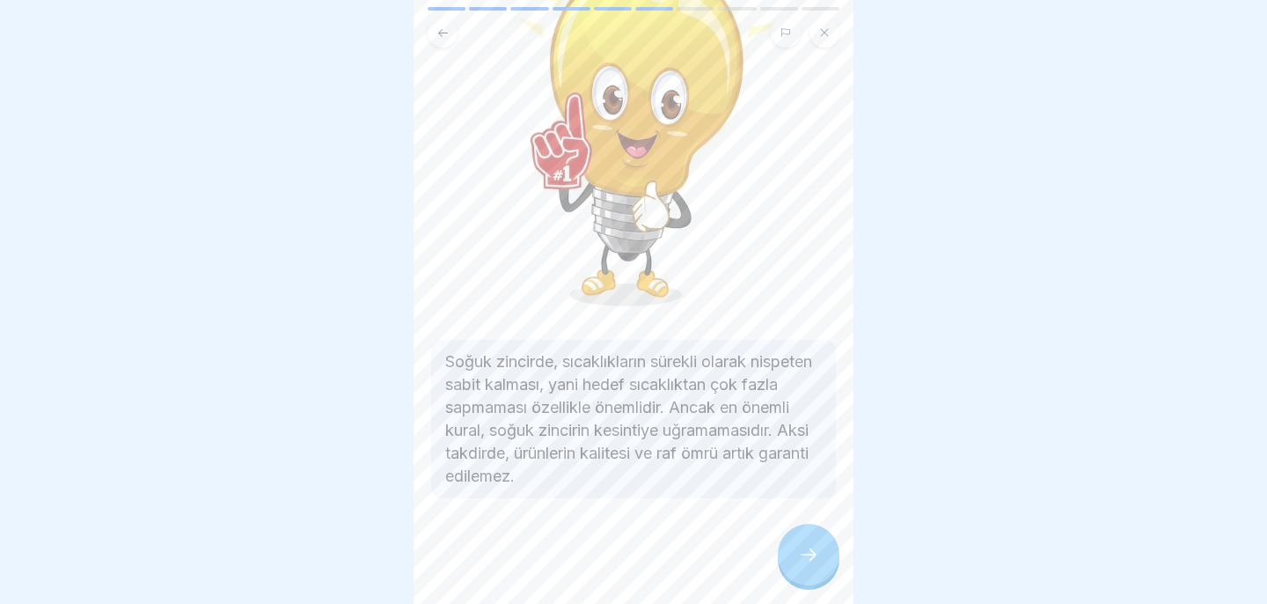
click at [800, 558] on icon at bounding box center [808, 554] width 21 height 21
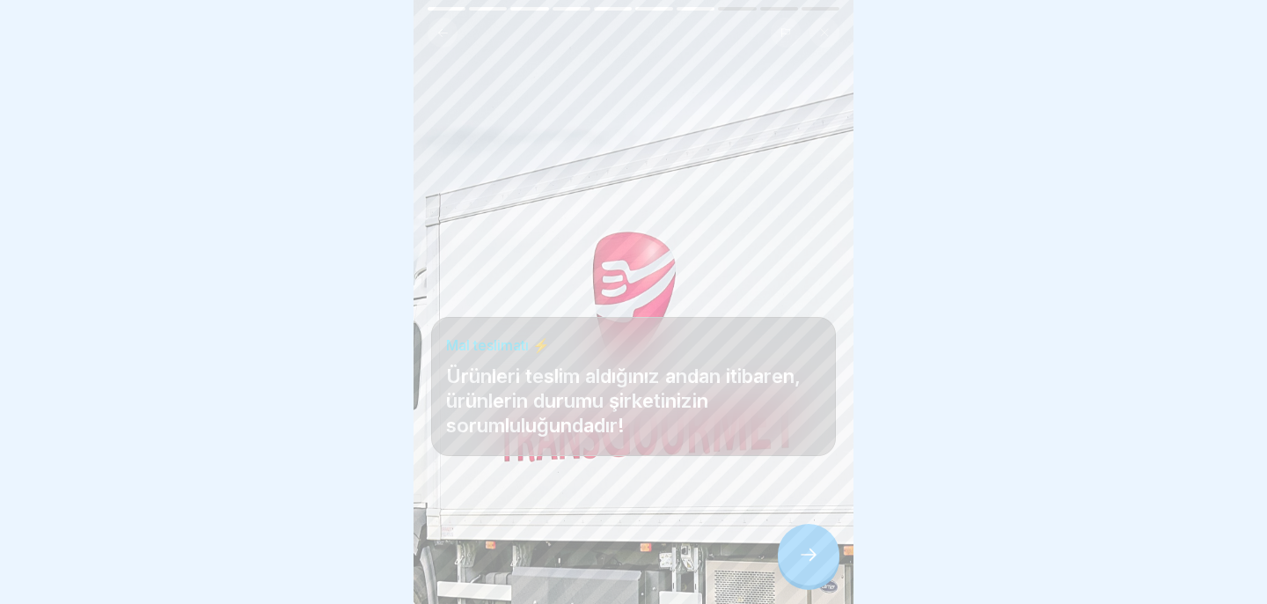
click at [807, 547] on icon at bounding box center [808, 554] width 21 height 21
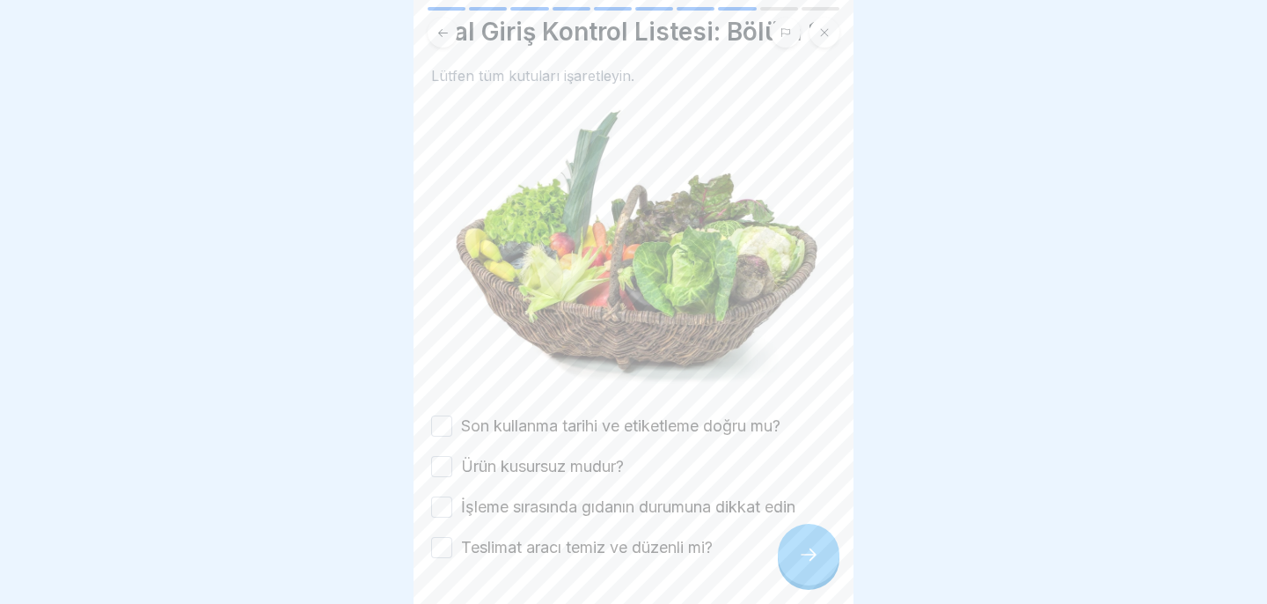
scroll to position [67, 0]
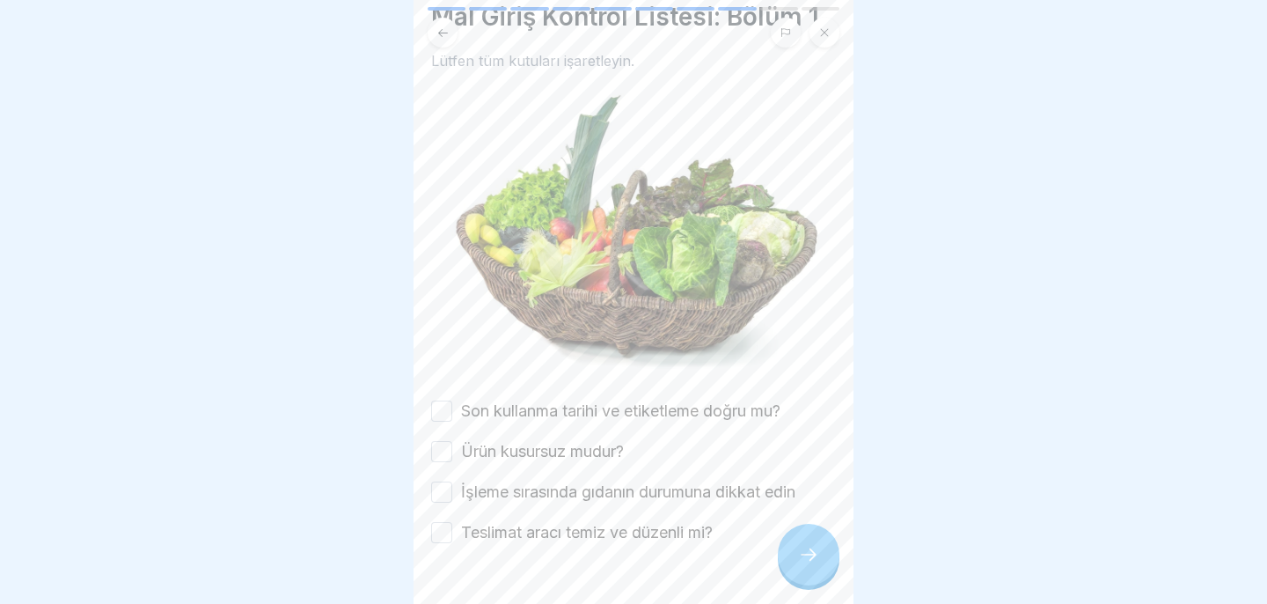
click at [448, 409] on button "Son kullanma tarihi ve etiketleme doğru mu?" at bounding box center [441, 410] width 21 height 21
click at [447, 457] on button "Ürün kusursuz mudur?" at bounding box center [441, 451] width 21 height 21
click at [445, 487] on button "İşleme sırasında gıdanın durumuna dikkat edin" at bounding box center [441, 491] width 21 height 21
click at [444, 530] on button "Teslimat aracı temiz ve düzenli mi?" at bounding box center [441, 532] width 21 height 21
click at [814, 543] on div at bounding box center [809, 554] width 62 height 62
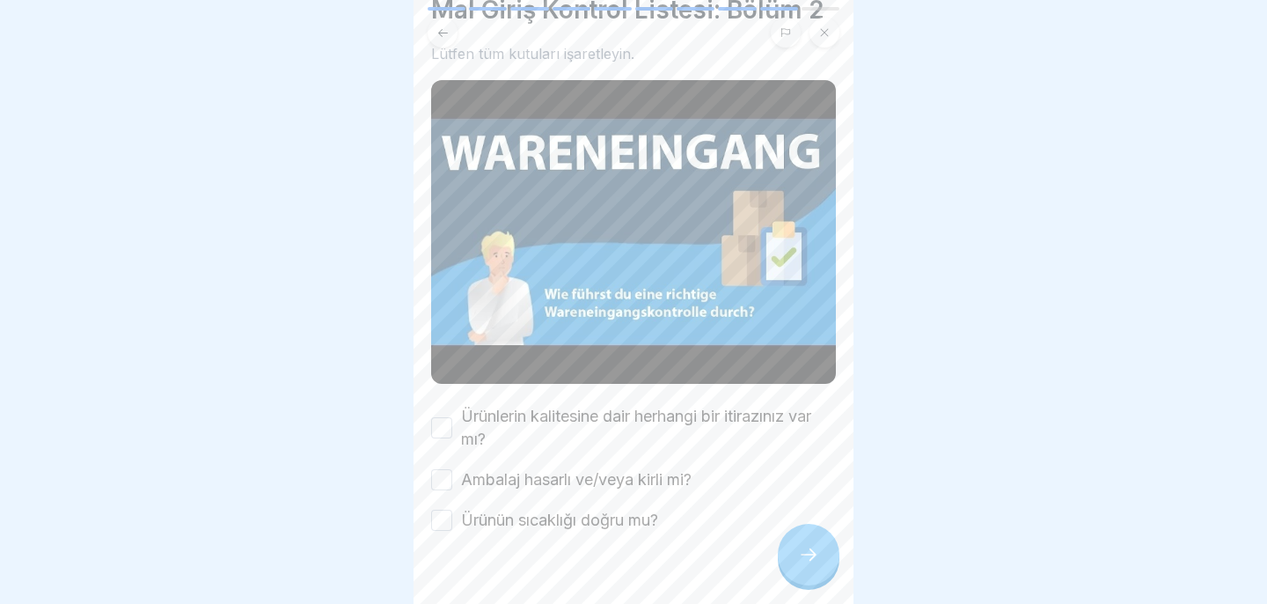
scroll to position [81, 0]
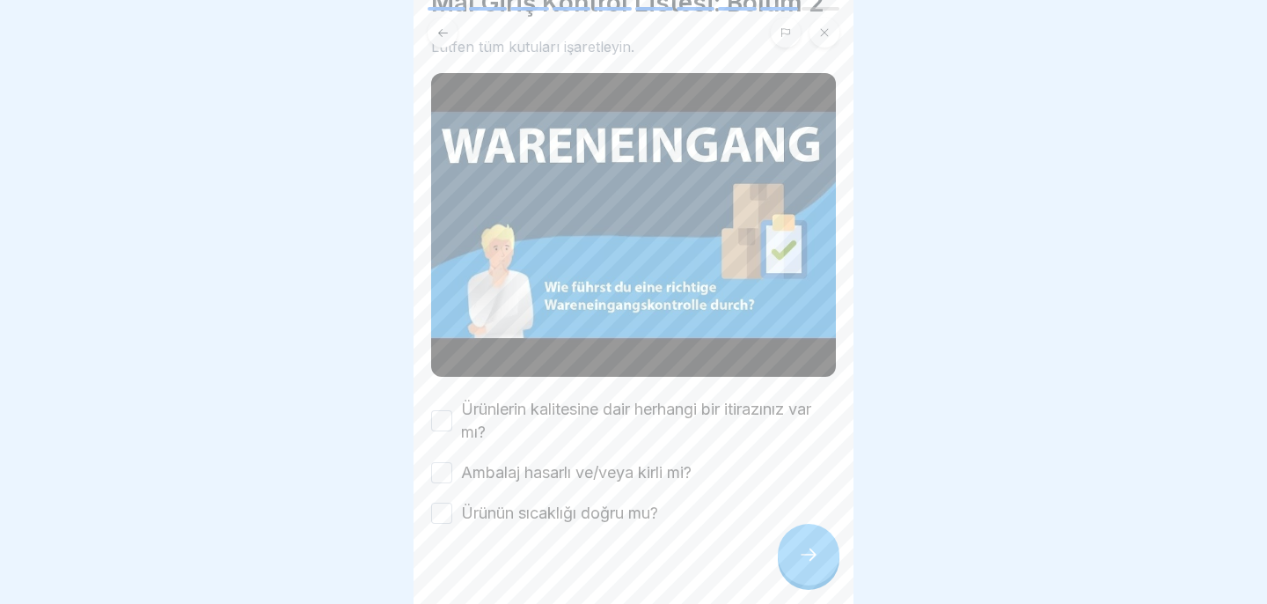
click at [462, 424] on font "Ürünlerin kalitesine dair herhangi bir itirazınız var mı?" at bounding box center [636, 419] width 350 height 41
click at [452, 424] on button "Ürünlerin kalitesine dair herhangi bir itirazınız var mı?" at bounding box center [441, 420] width 21 height 21
click at [435, 479] on button "Ambalaj hasarlı ve/veya kirli mi?" at bounding box center [441, 472] width 21 height 21
click at [444, 521] on button "Ürünün sıcaklığı doğru mu?" at bounding box center [441, 512] width 21 height 21
click at [819, 565] on div at bounding box center [809, 554] width 62 height 62
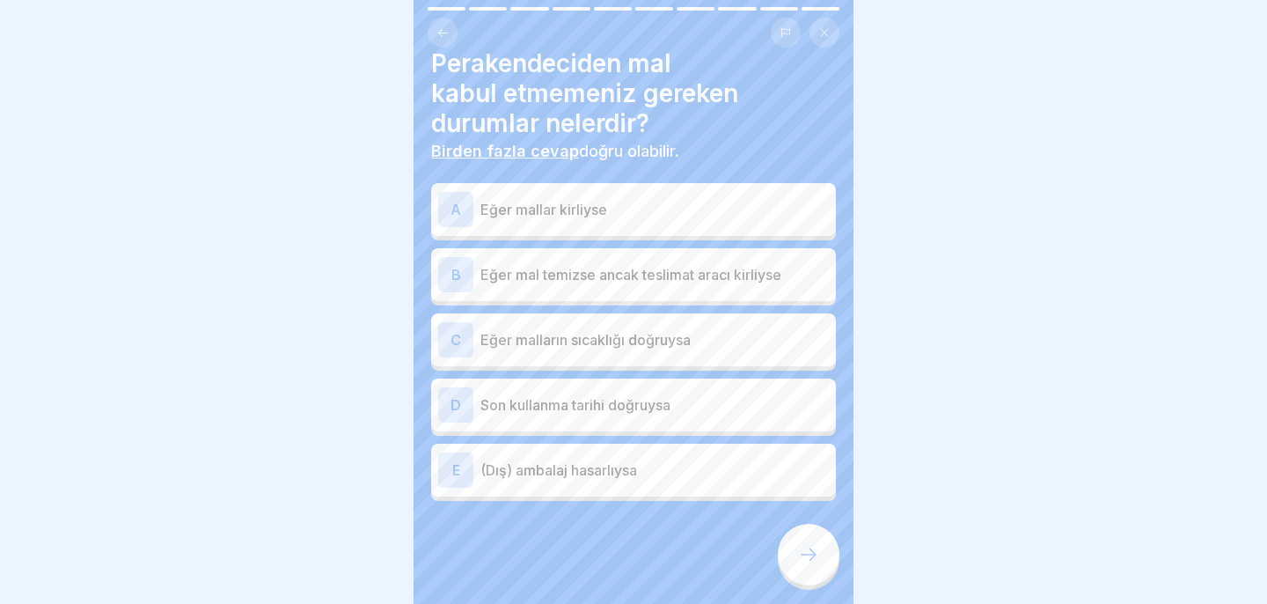
scroll to position [21, 0]
click at [680, 238] on div "A Eğer mallar kirliyse B Eğer mal temizse ancak teslimat aracı kirliyse C Eğer …" at bounding box center [633, 343] width 405 height 313
click at [675, 218] on div "A Eğer mallar kirliyse" at bounding box center [633, 208] width 391 height 35
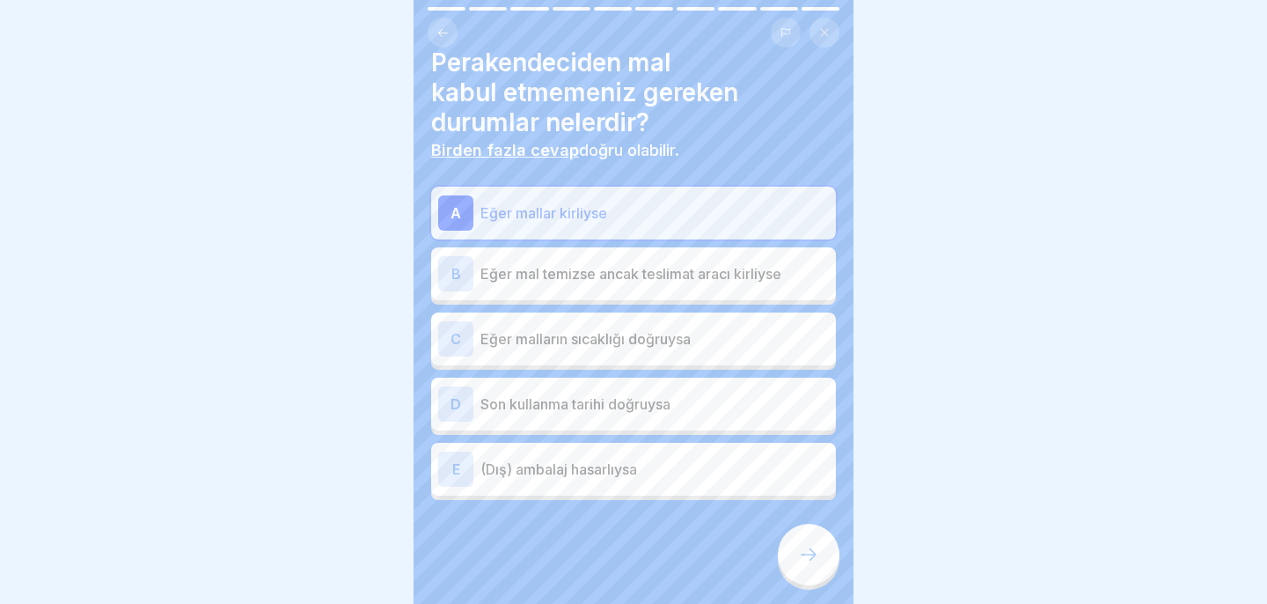
click at [685, 289] on div "B Eğer mal temizse ancak teslimat aracı kirliyse" at bounding box center [633, 273] width 391 height 35
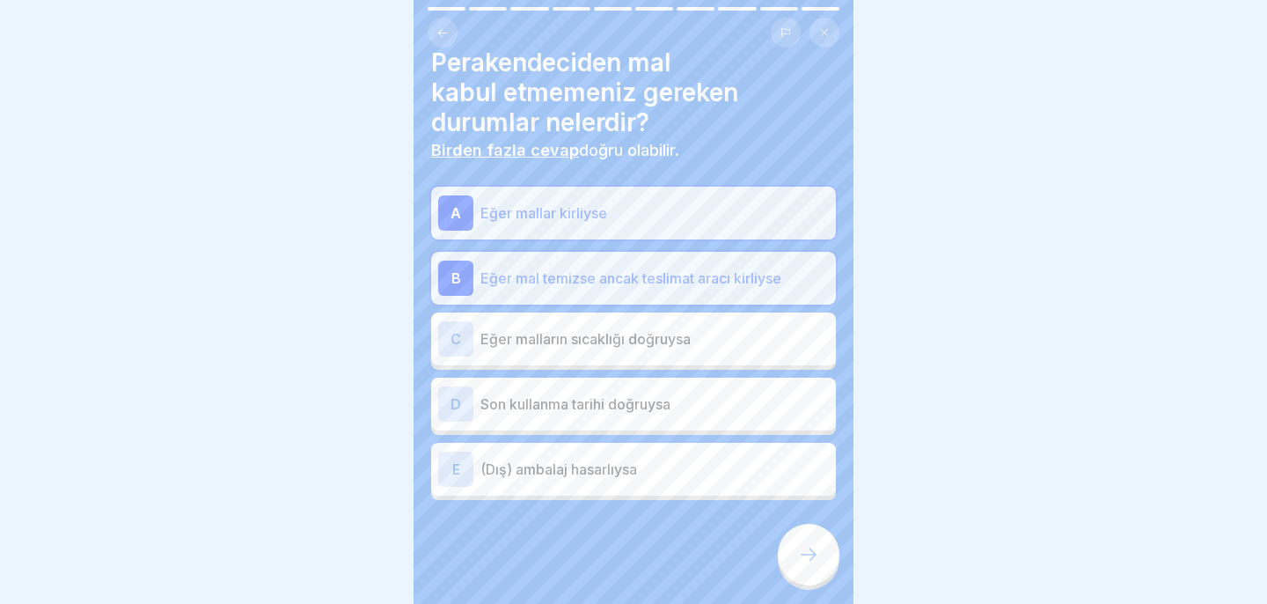
click at [684, 466] on p "(Dış) ambalaj hasarlıysa" at bounding box center [654, 468] width 348 height 21
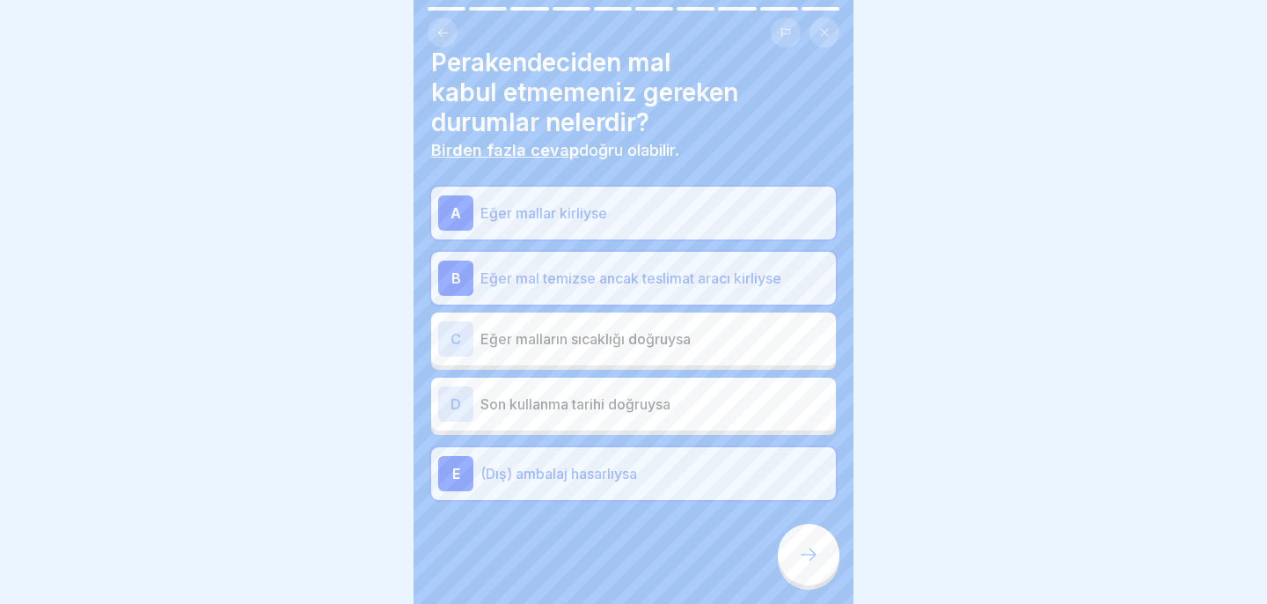
click at [809, 566] on div at bounding box center [809, 554] width 62 height 62
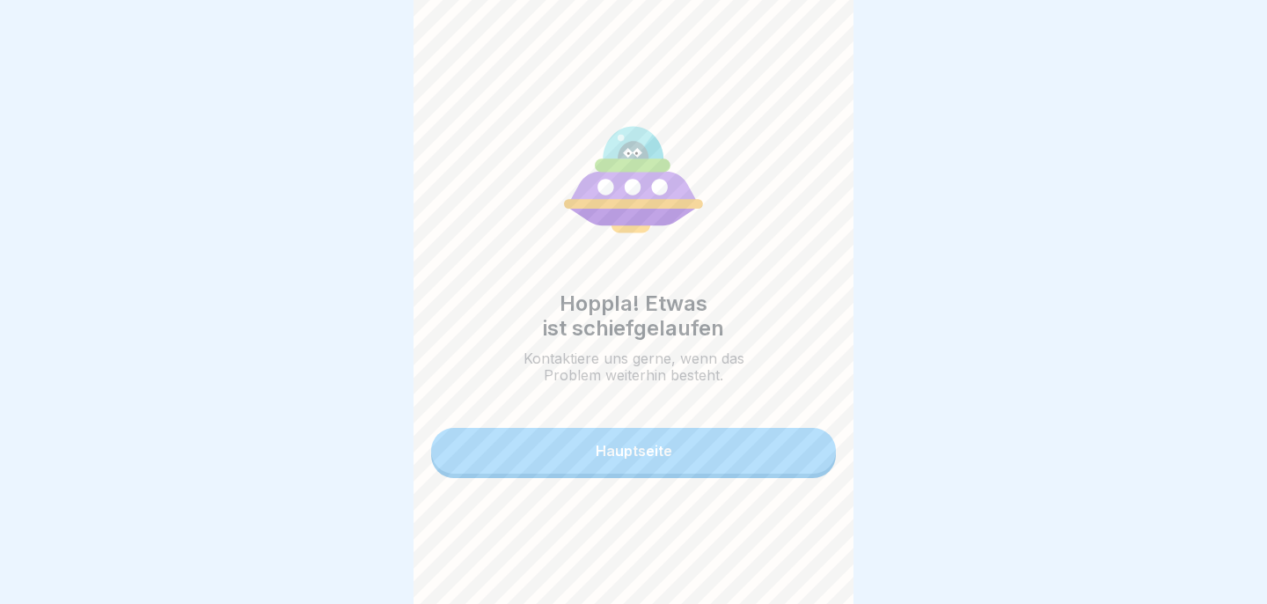
click at [757, 471] on button "Hauptseite" at bounding box center [633, 451] width 405 height 46
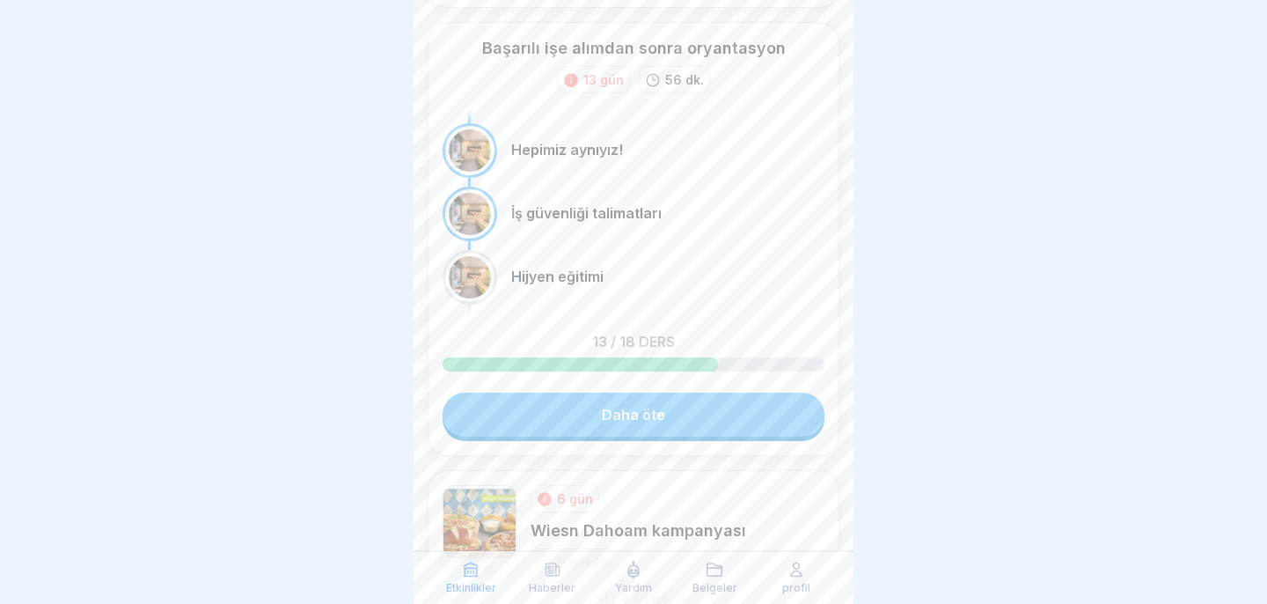
click at [704, 406] on link "Daha öte" at bounding box center [634, 414] width 382 height 44
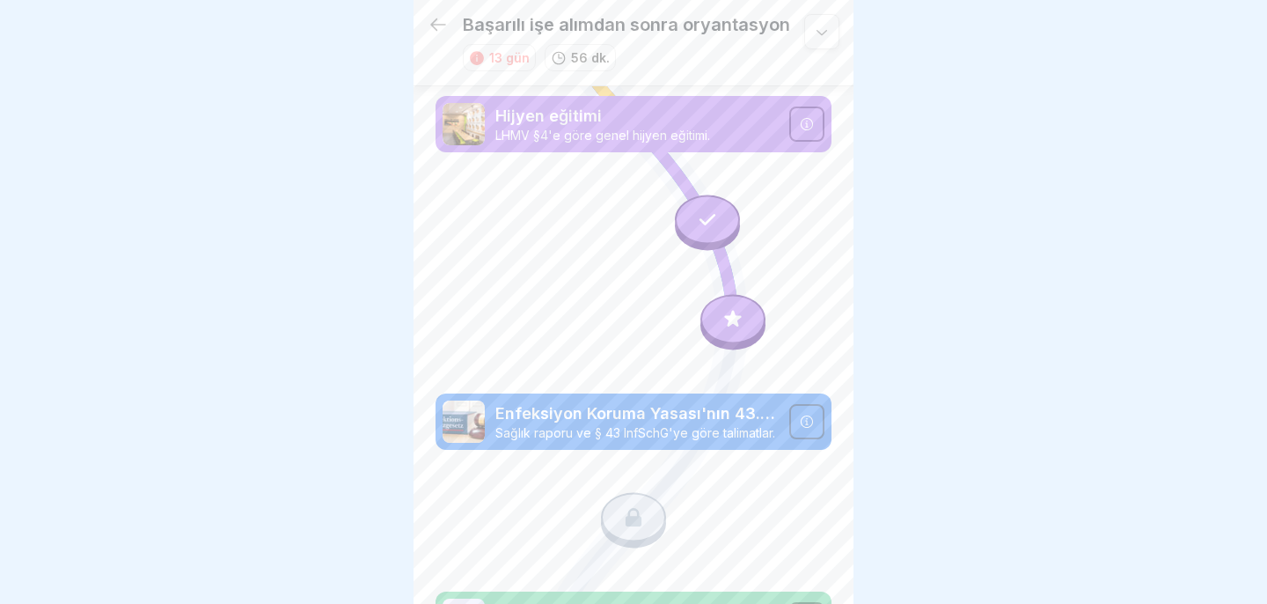
scroll to position [1592, 0]
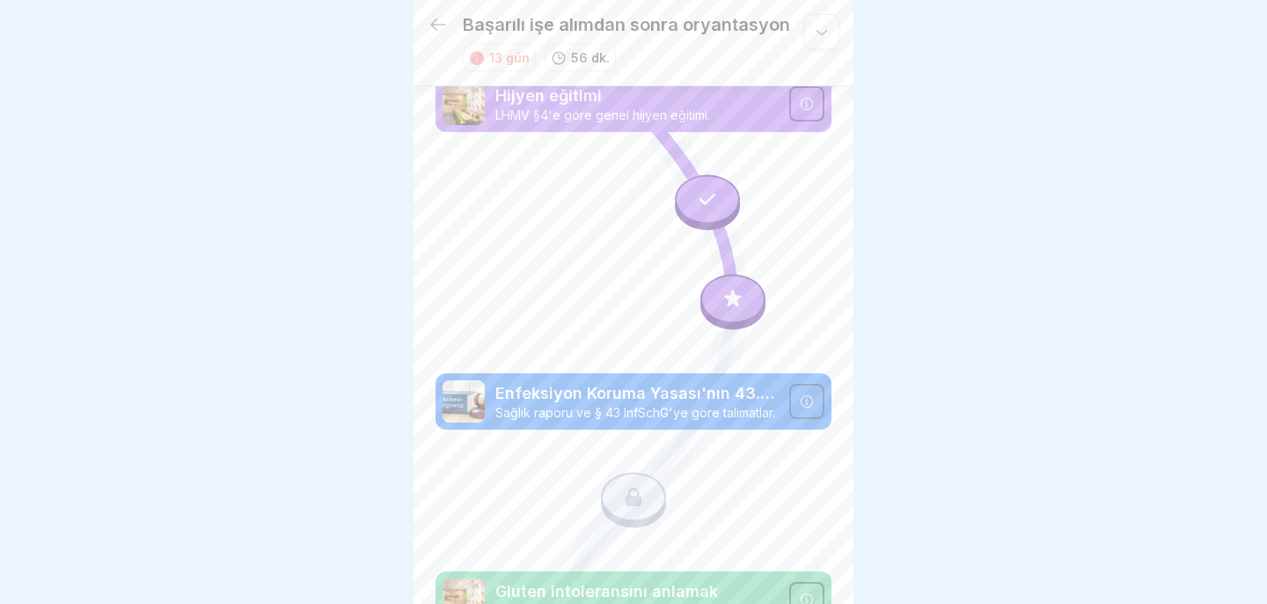
click at [734, 296] on icon at bounding box center [732, 299] width 23 height 23
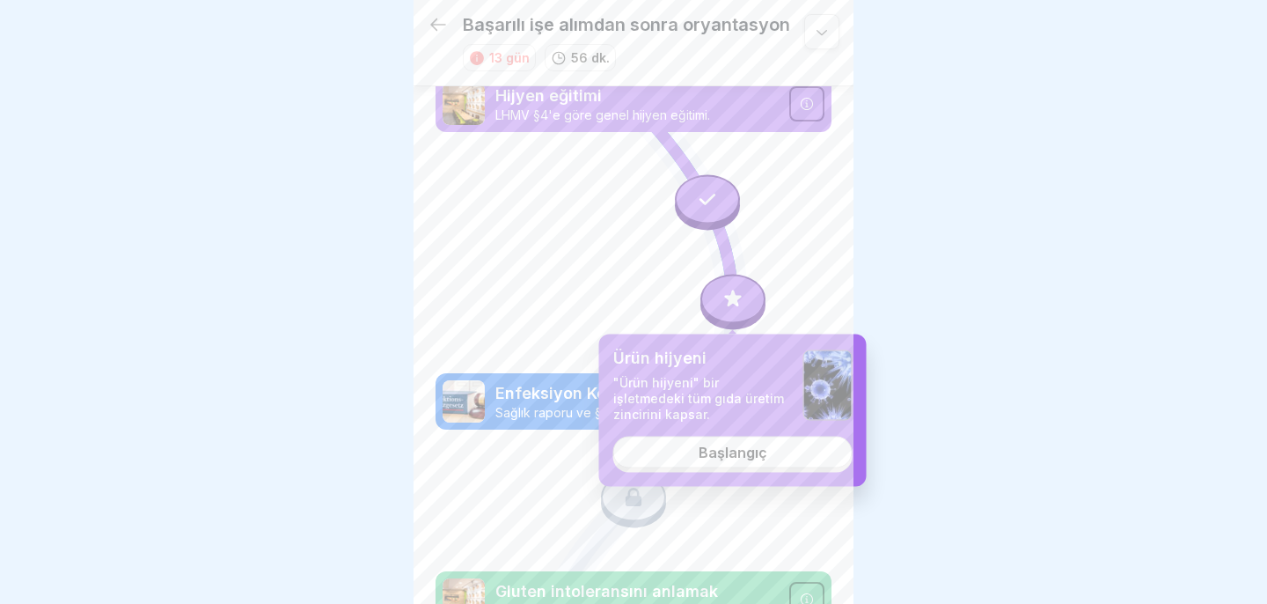
click at [775, 457] on link "Başlangıç" at bounding box center [732, 451] width 239 height 32
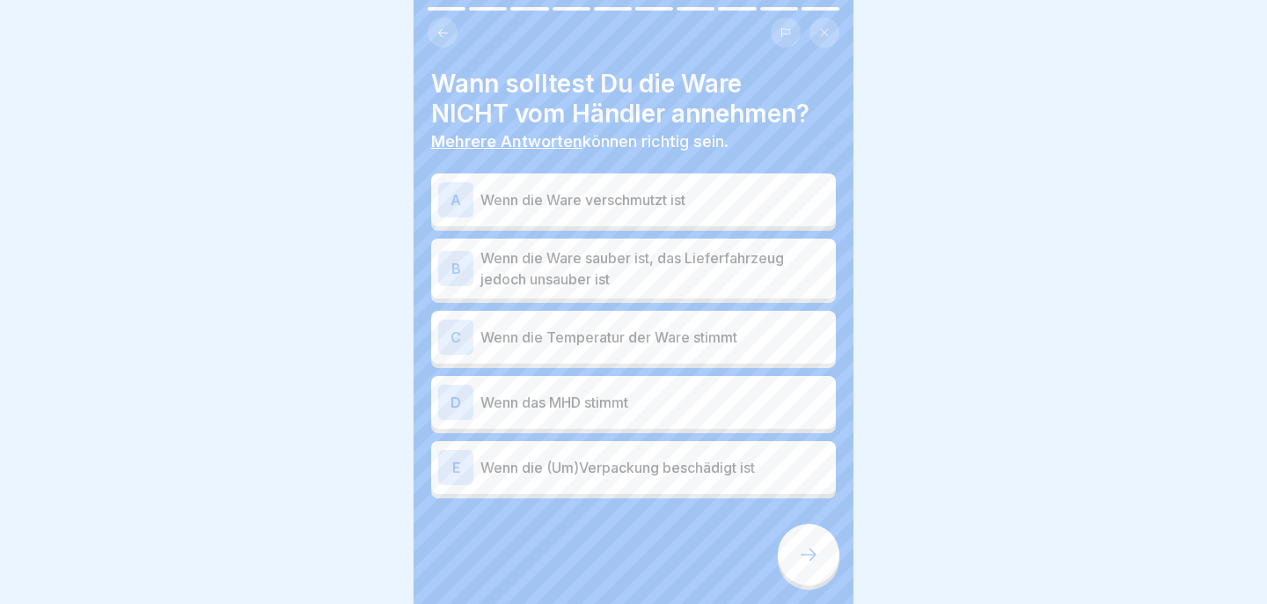
click at [611, 208] on p "Wenn die Ware verschmutzt ist" at bounding box center [654, 199] width 348 height 21
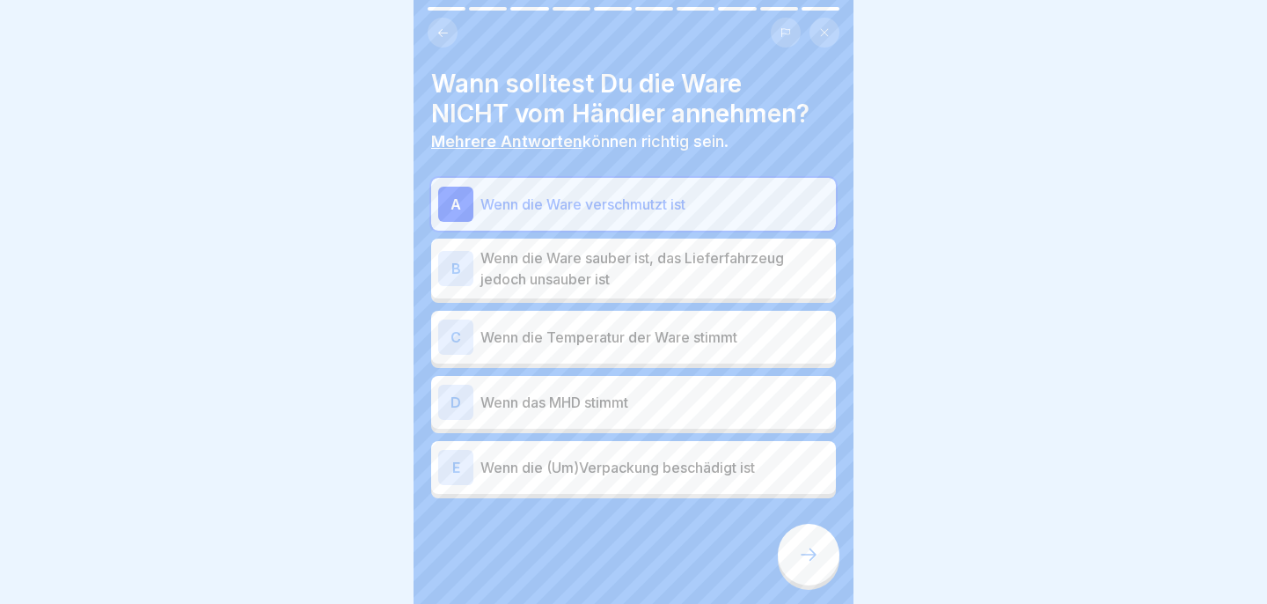
click at [620, 260] on p "Wenn die Ware sauber ist, das Lieferfahrzeug jedoch unsauber ist" at bounding box center [654, 268] width 348 height 42
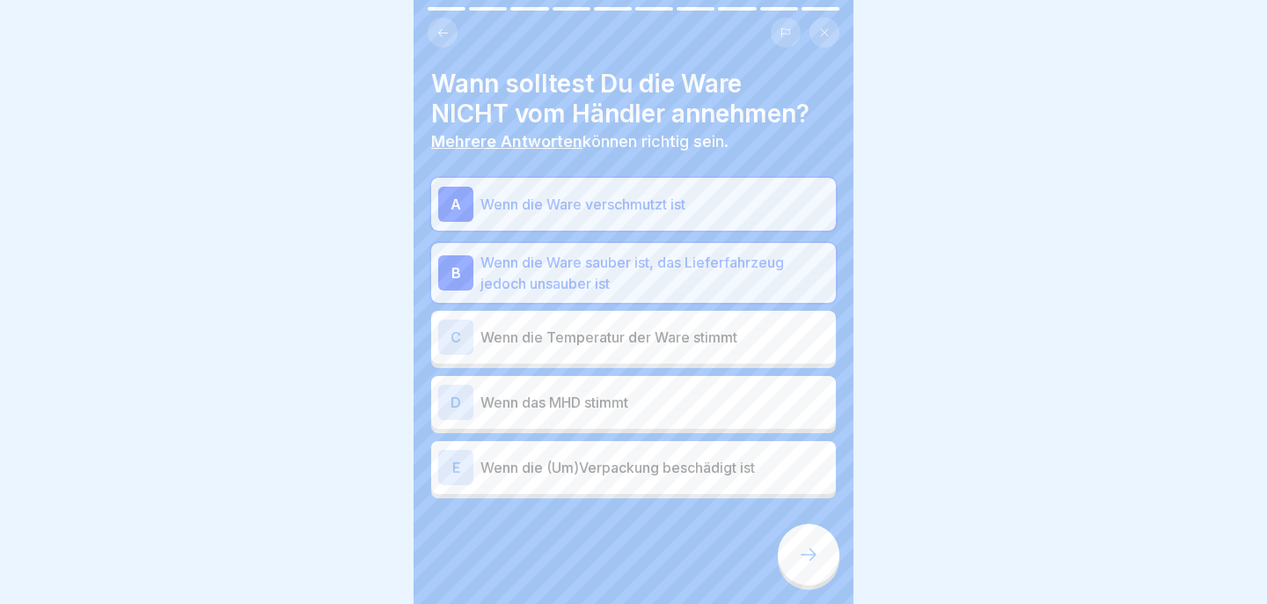
click at [646, 457] on p "Wenn die (Um)Verpackung beschädigt ist" at bounding box center [654, 467] width 348 height 21
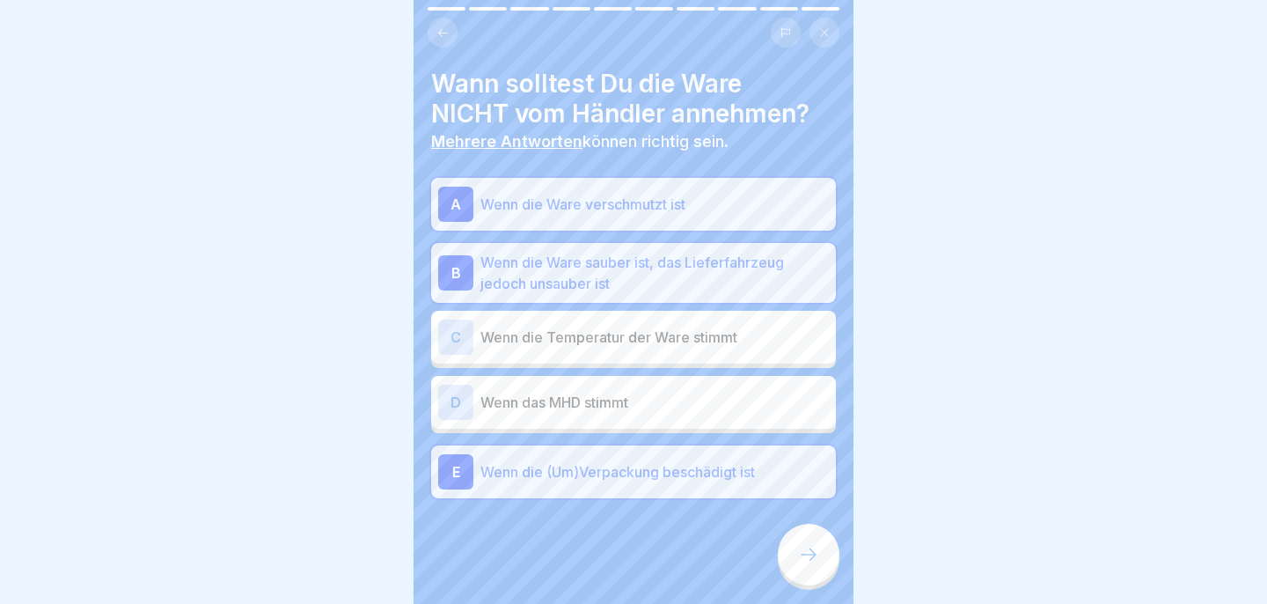
click at [818, 550] on icon at bounding box center [808, 554] width 21 height 21
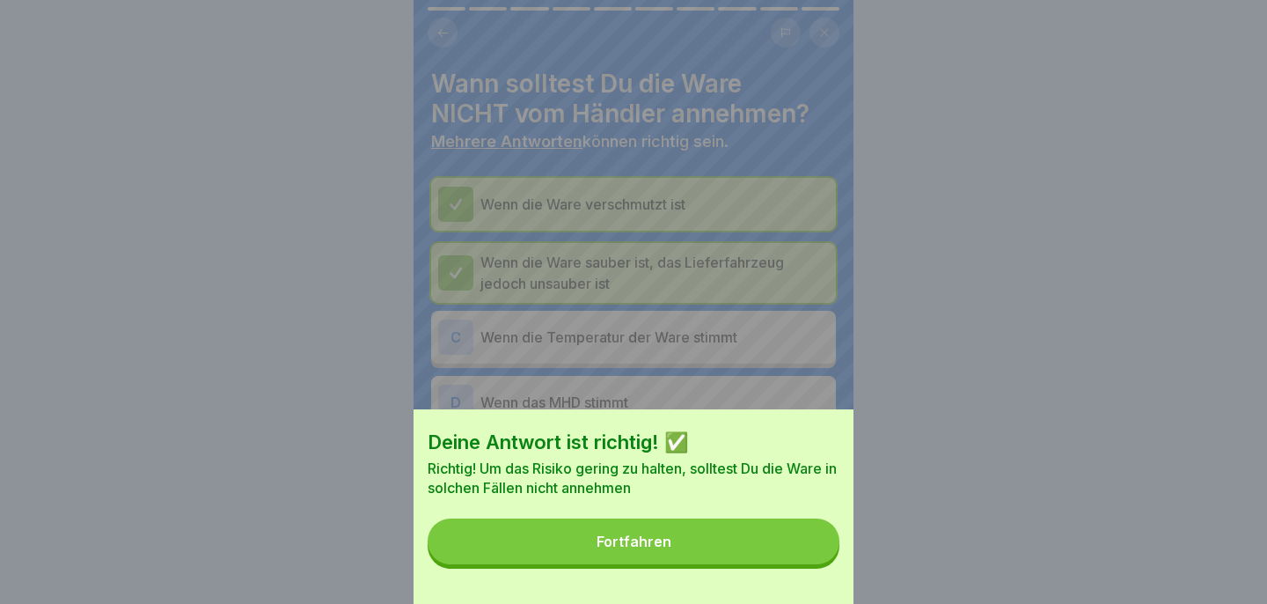
click at [747, 552] on button "Fortfahren" at bounding box center [634, 541] width 412 height 46
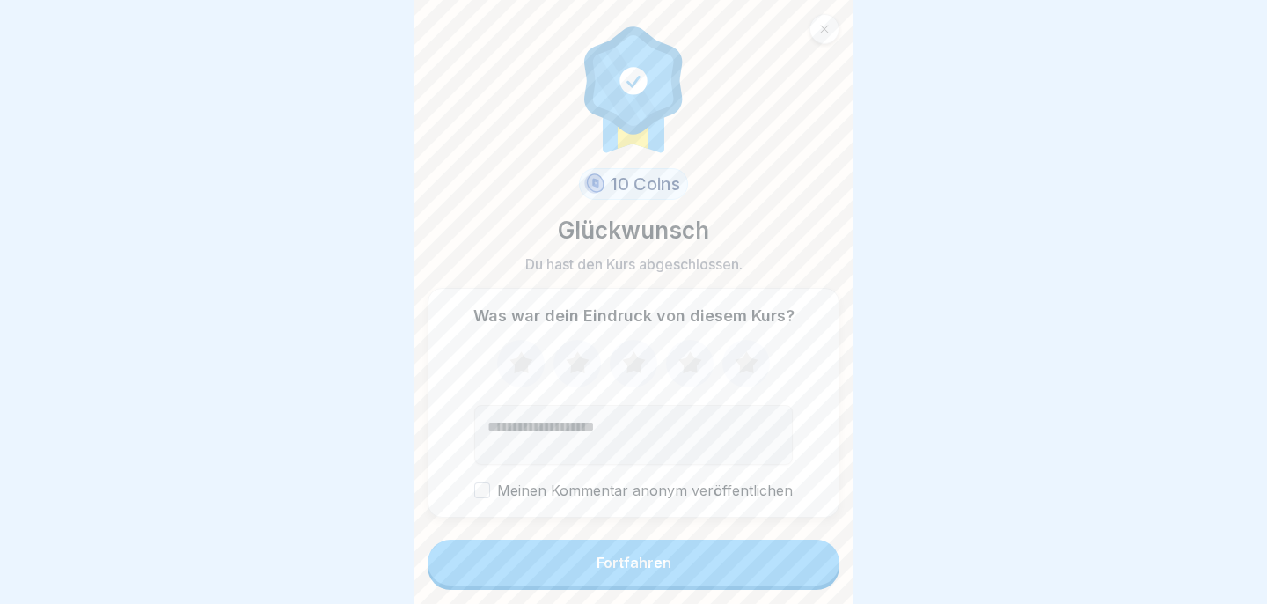
click at [747, 552] on button "Fortfahren" at bounding box center [634, 562] width 412 height 46
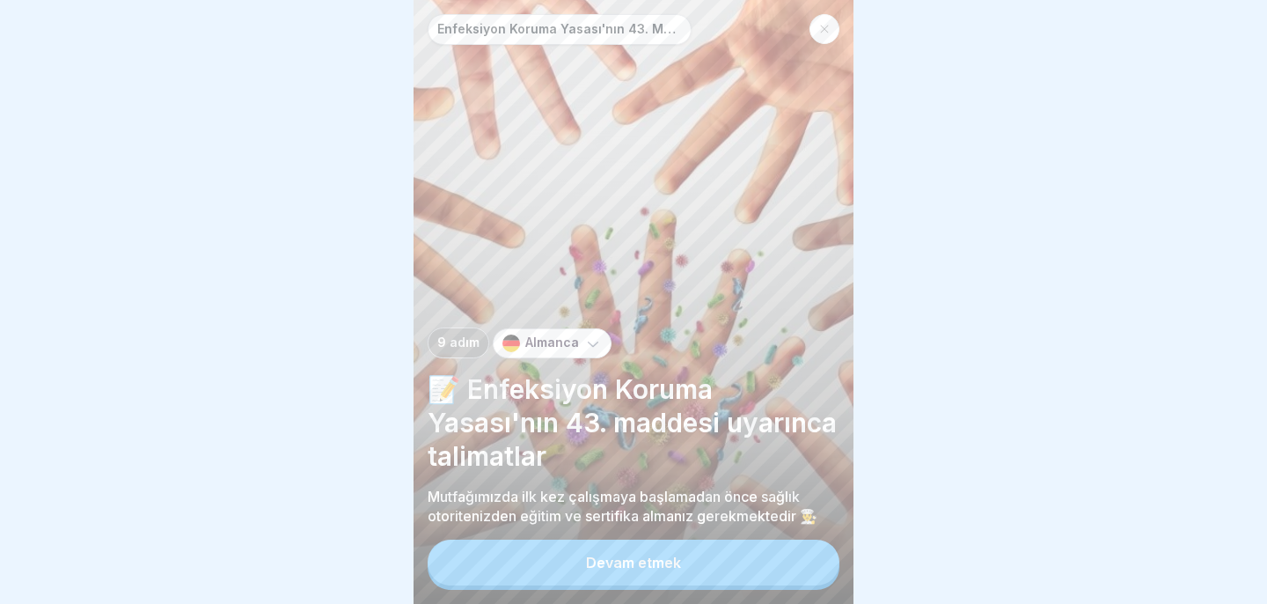
click at [668, 567] on font "Devam etmek" at bounding box center [633, 562] width 95 height 18
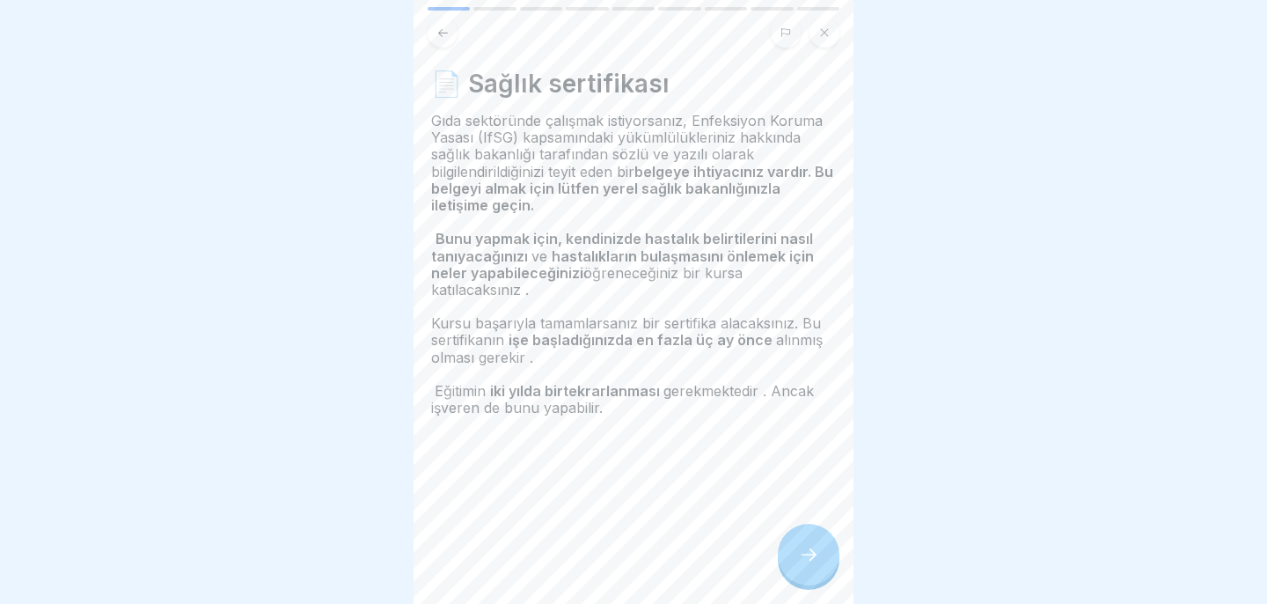
click at [803, 544] on div at bounding box center [809, 554] width 62 height 62
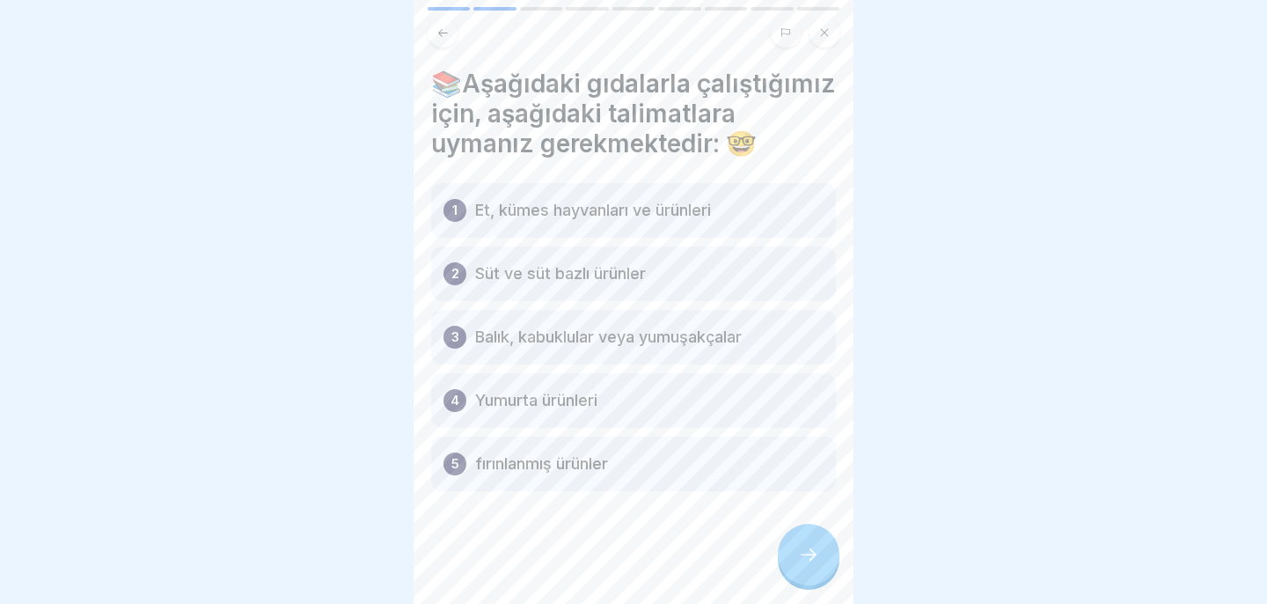
click at [794, 538] on div at bounding box center [809, 554] width 62 height 62
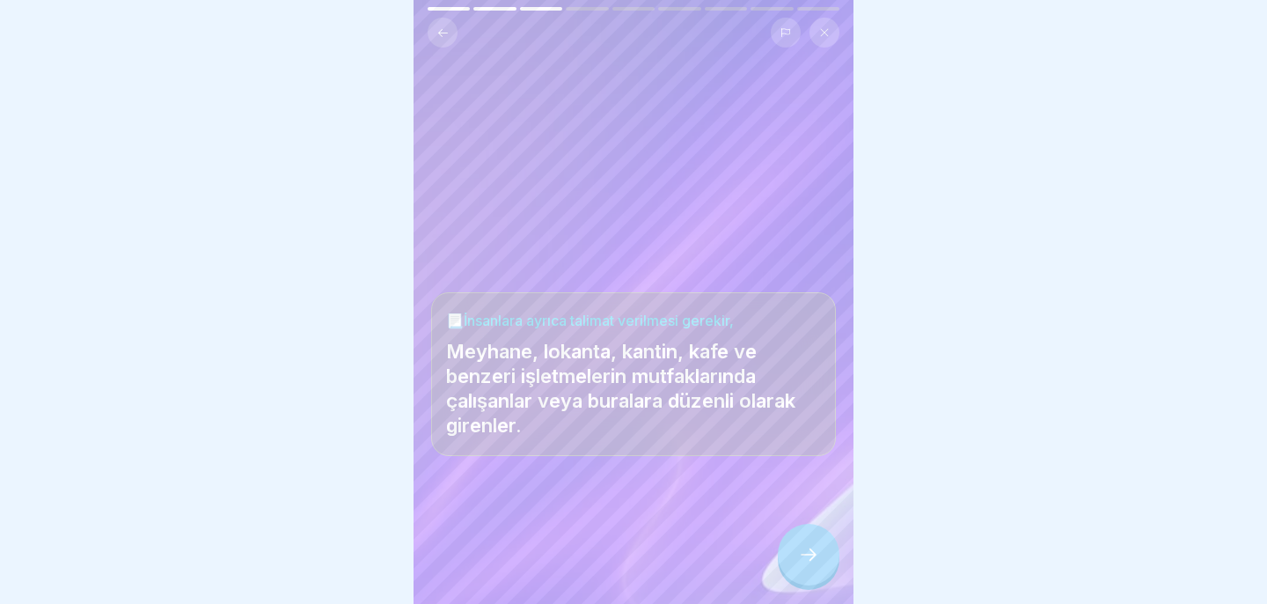
click at [794, 538] on div at bounding box center [809, 554] width 62 height 62
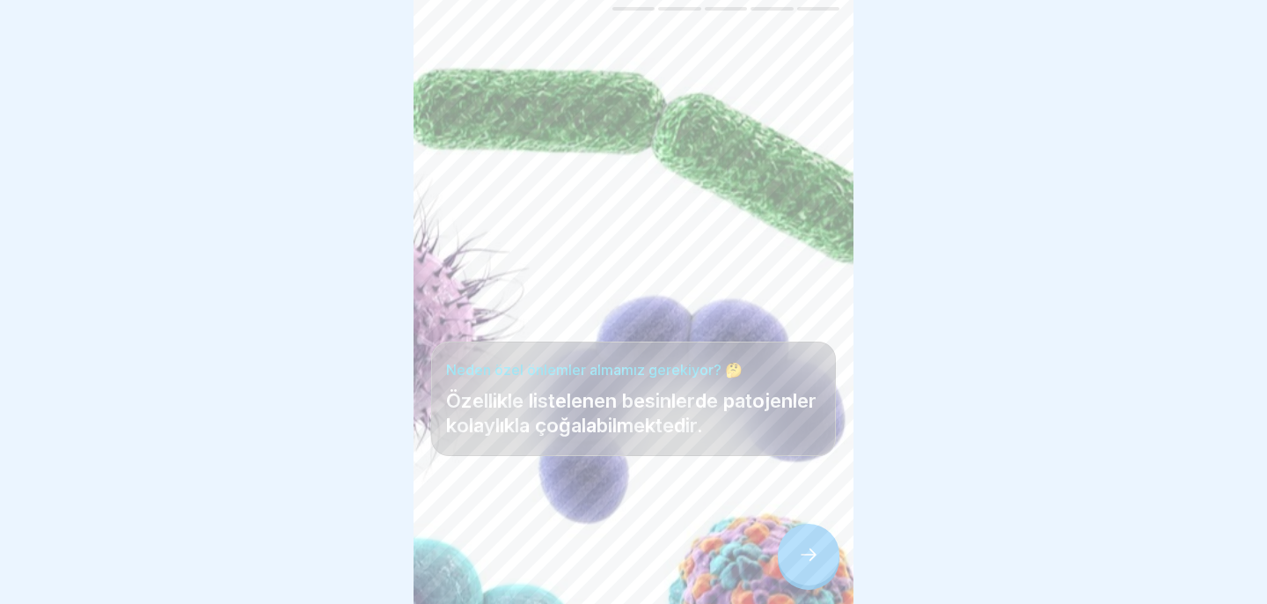
click at [794, 538] on div at bounding box center [809, 554] width 62 height 62
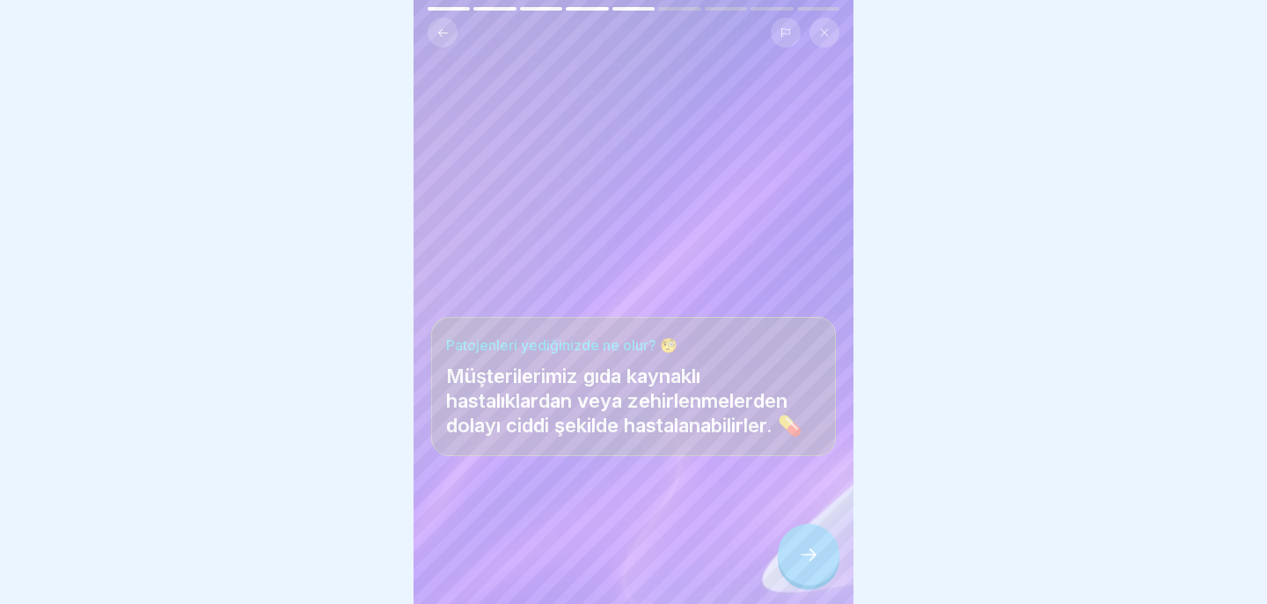
click at [796, 542] on div at bounding box center [809, 554] width 62 height 62
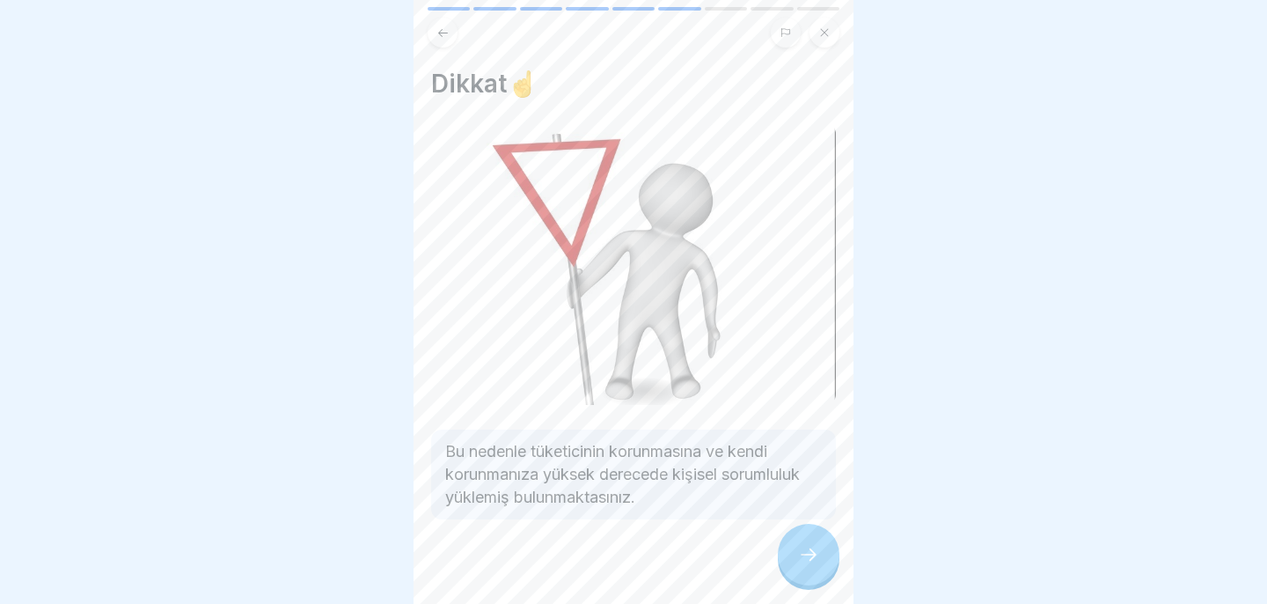
click at [796, 542] on div at bounding box center [809, 554] width 62 height 62
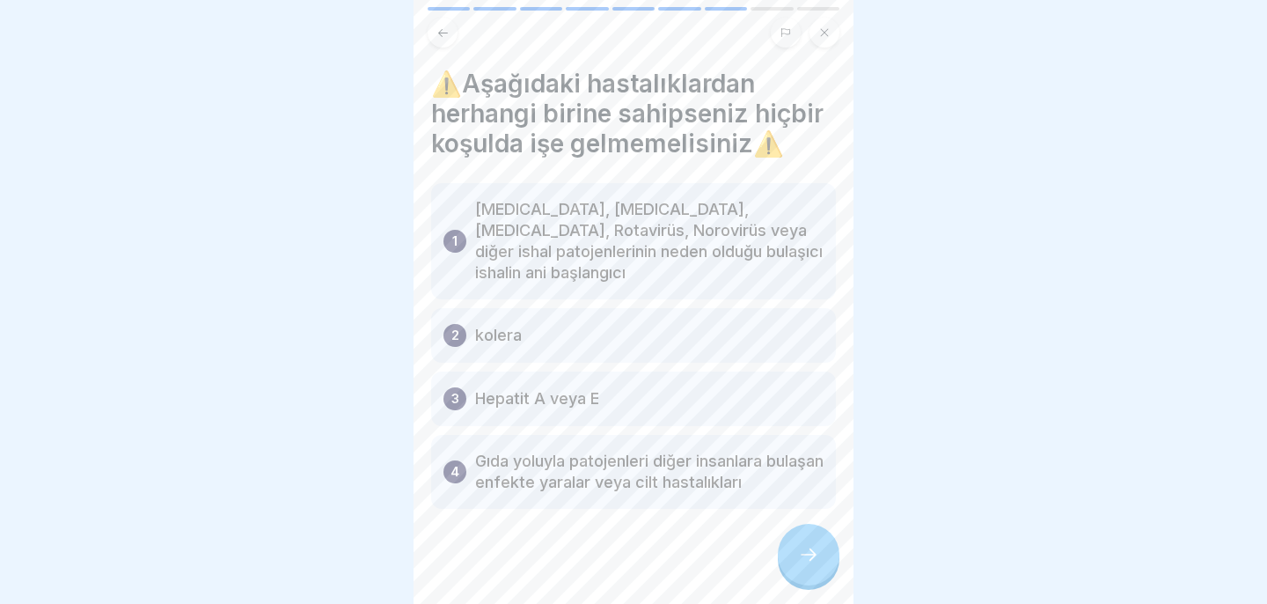
click at [795, 540] on div at bounding box center [809, 554] width 62 height 62
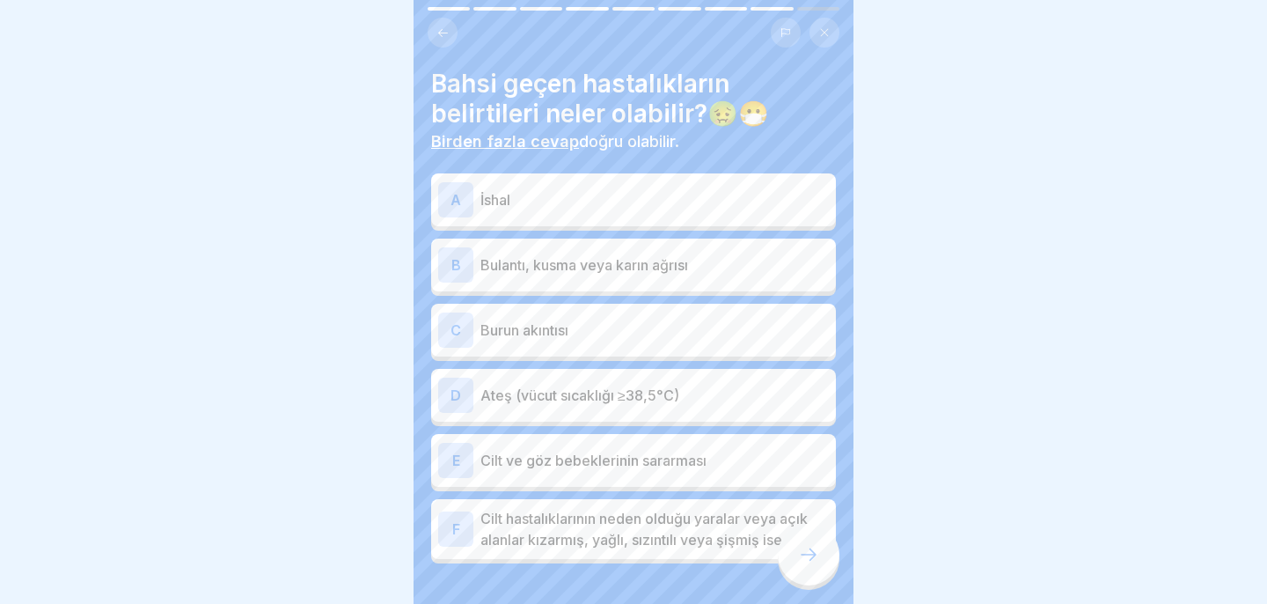
click at [671, 213] on div "A İshal" at bounding box center [633, 199] width 391 height 35
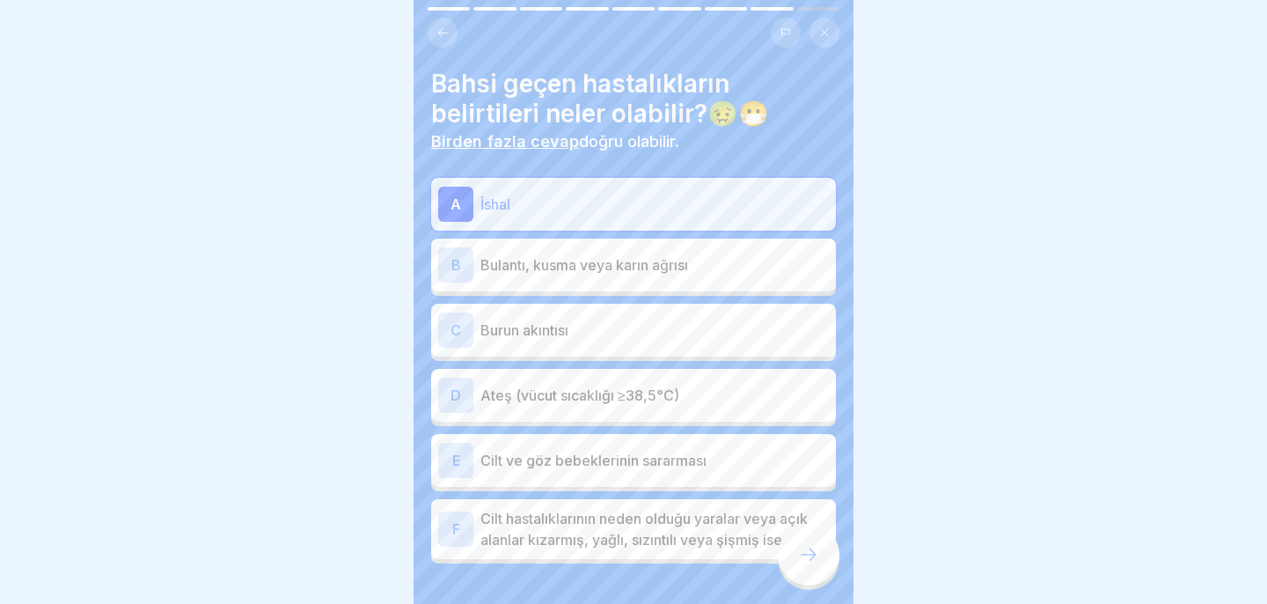
click at [665, 263] on font "Bulantı, kusma veya karın ağrısı" at bounding box center [584, 265] width 208 height 18
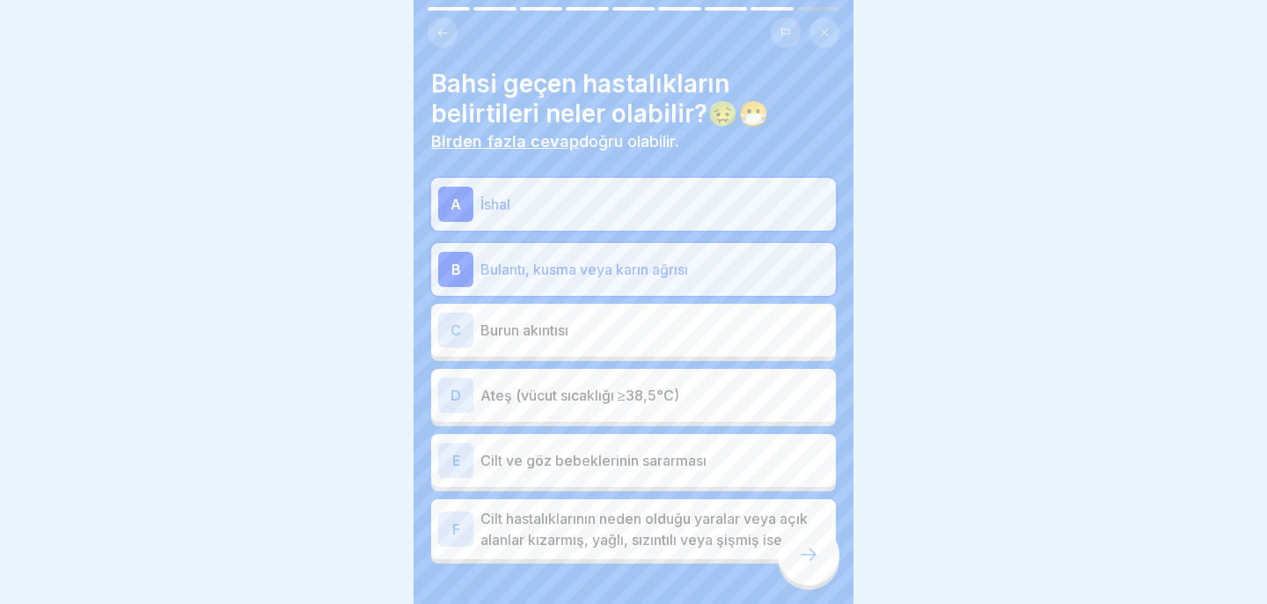
click at [646, 406] on div "D Ateş (vücut sıcaklığı ≥38,5°C)" at bounding box center [633, 394] width 391 height 35
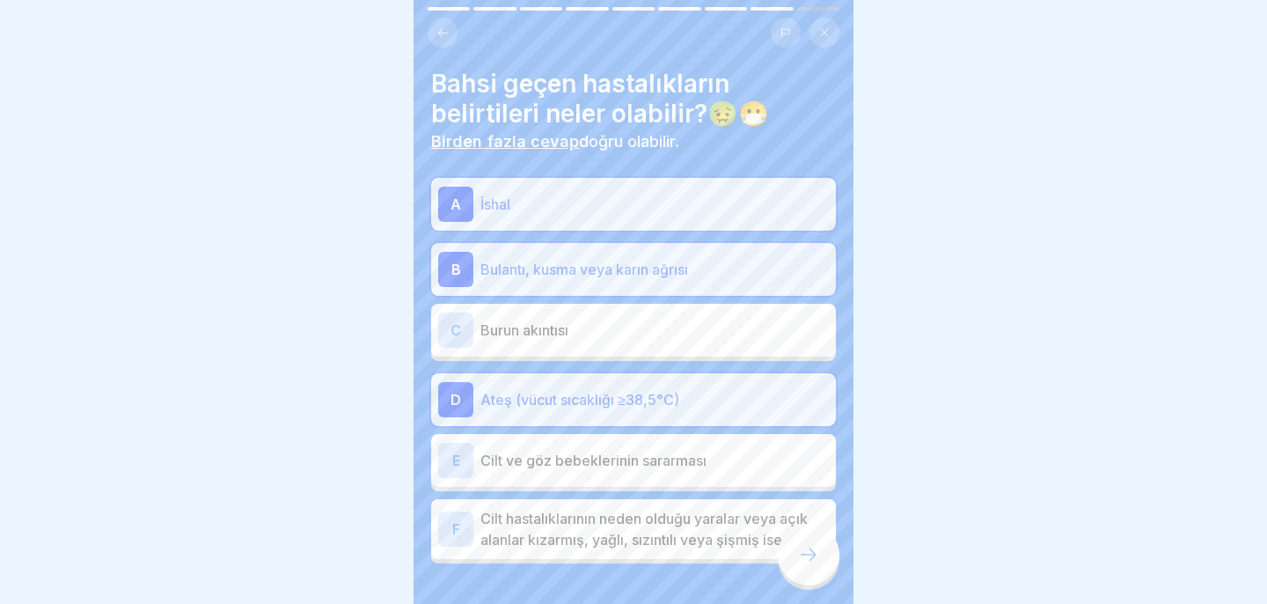
click at [650, 457] on font "Cilt ve göz bebeklerinin sararması" at bounding box center [593, 460] width 226 height 18
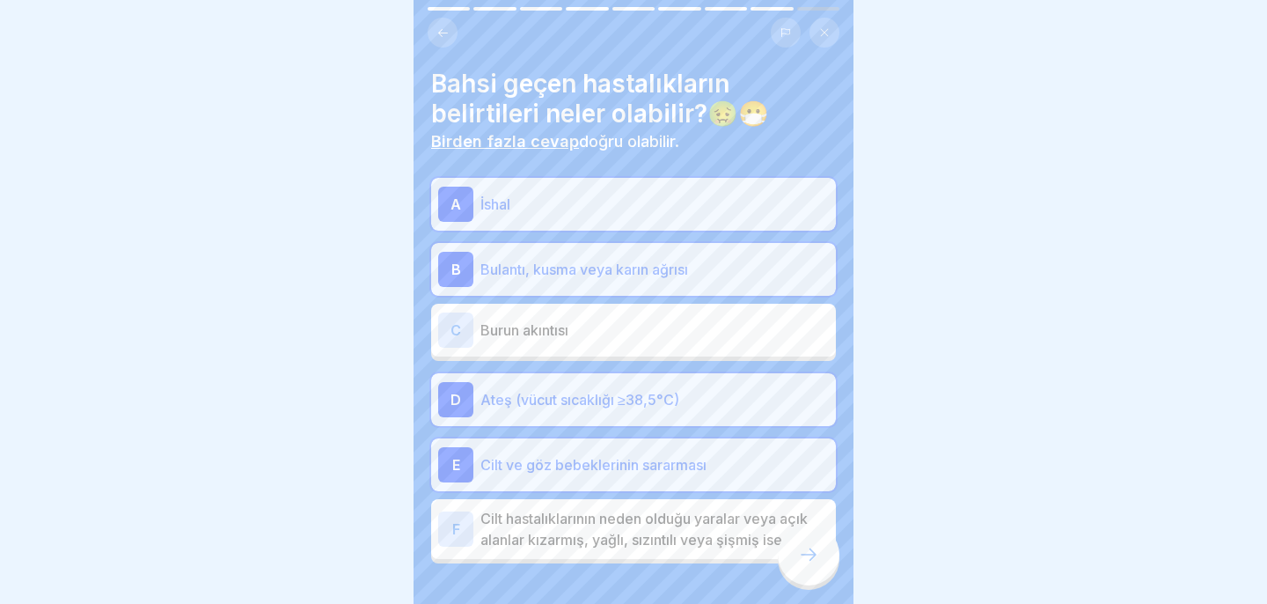
scroll to position [13, 0]
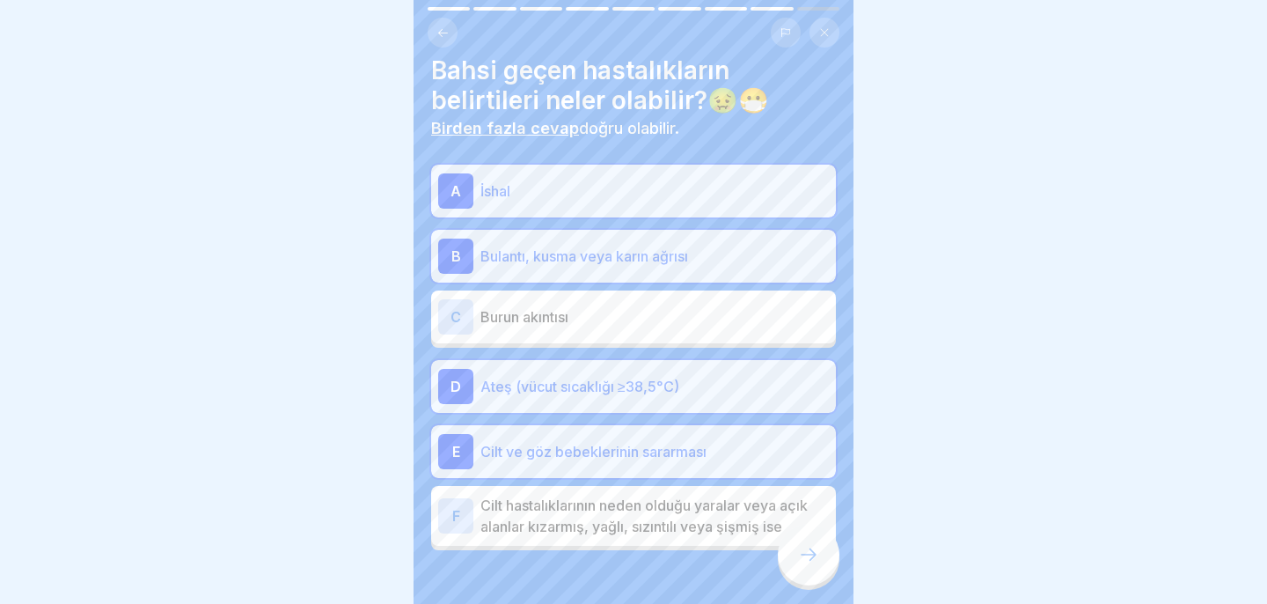
click at [669, 535] on p "Cilt hastalıklarının neden olduğu yaralar veya açık alanlar kızarmış, yağlı, sı…" at bounding box center [654, 515] width 348 height 42
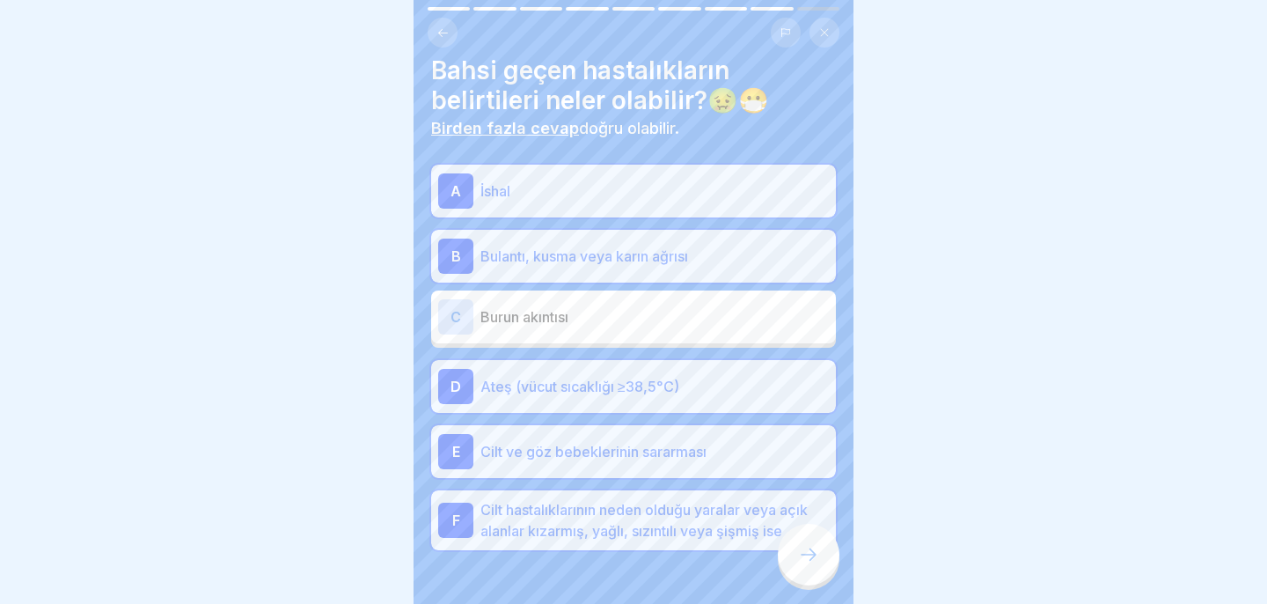
click at [804, 557] on icon at bounding box center [808, 554] width 21 height 21
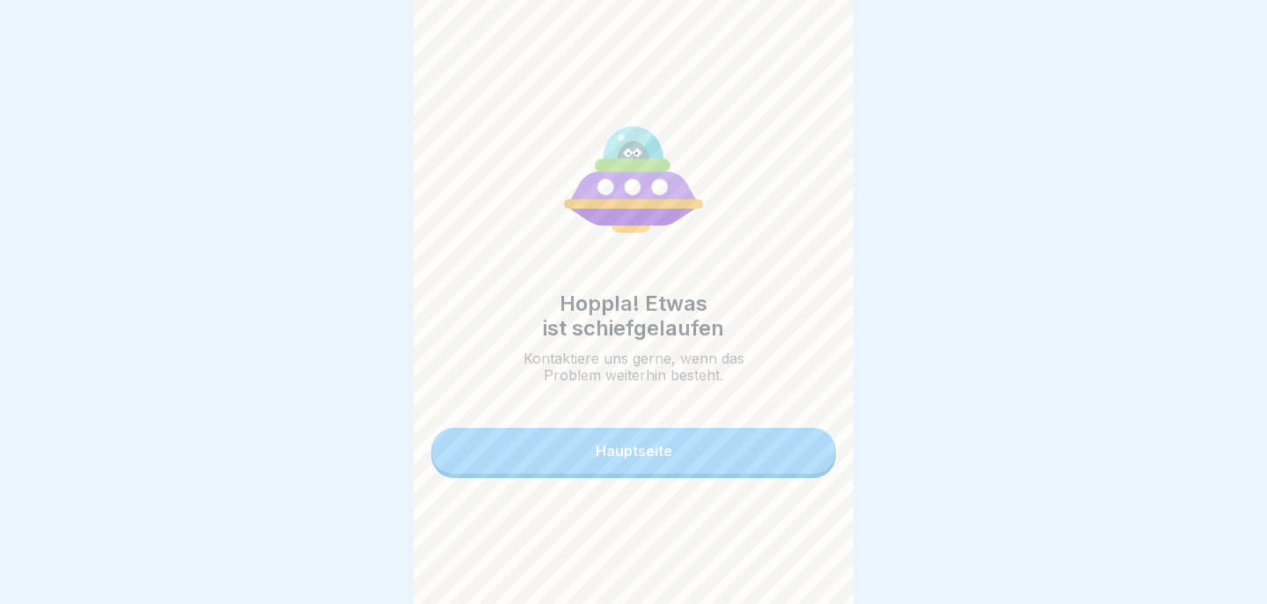
click at [755, 442] on button "Hauptseite" at bounding box center [633, 451] width 405 height 46
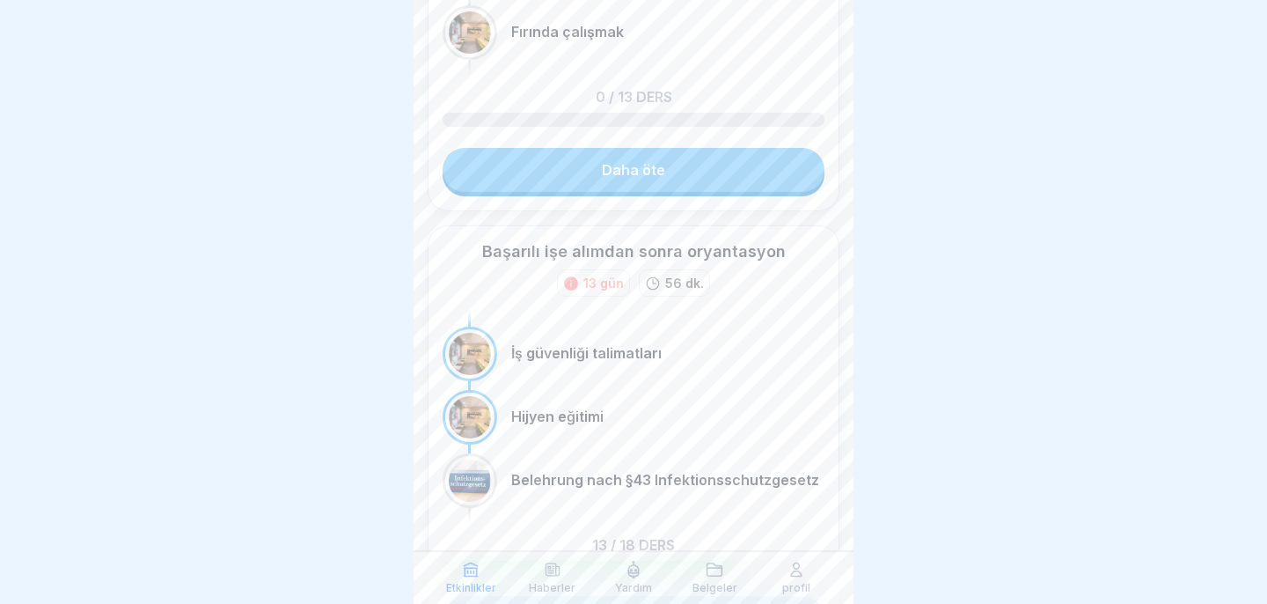
scroll to position [438, 0]
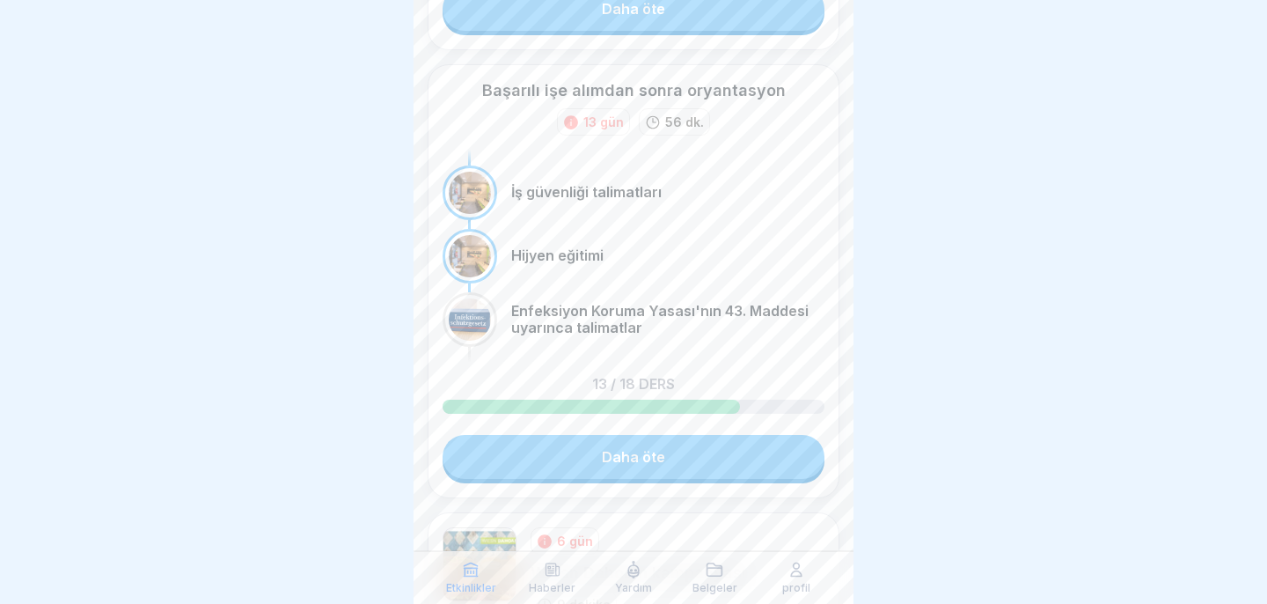
click at [687, 467] on link "Daha öte" at bounding box center [634, 457] width 382 height 44
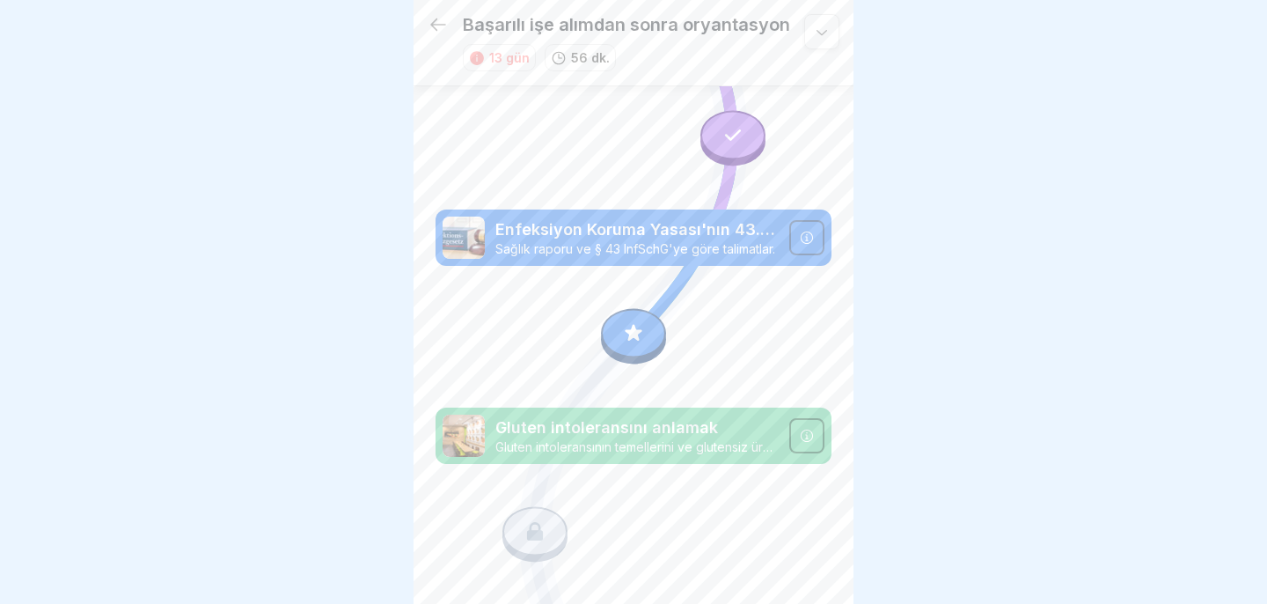
scroll to position [1734, 0]
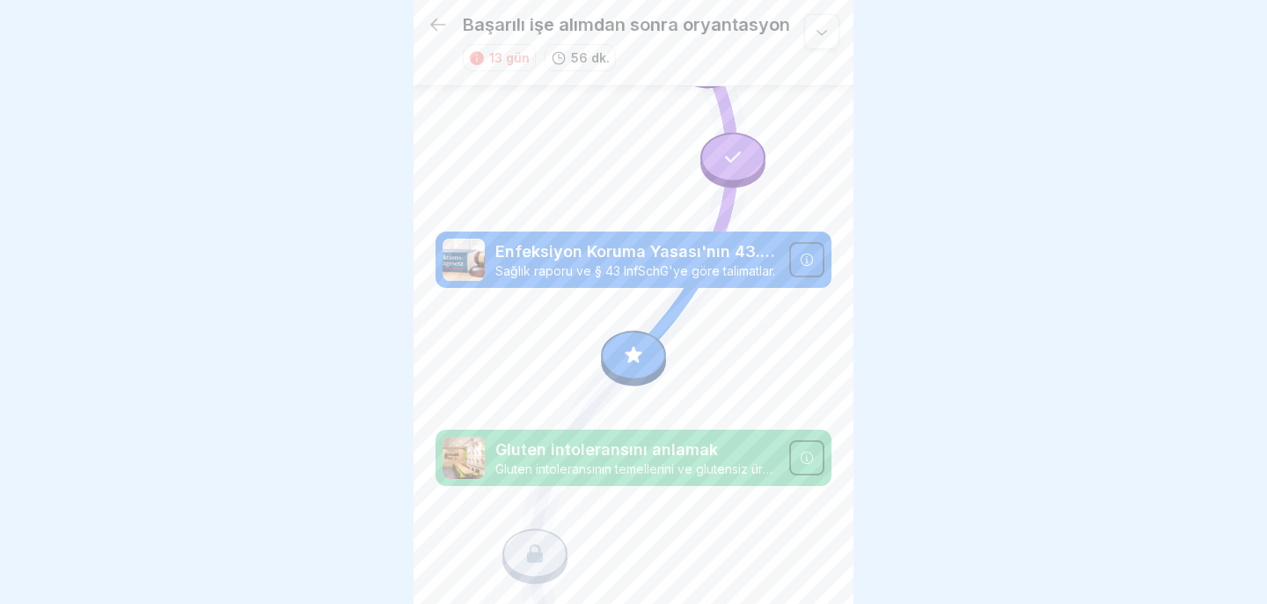
click at [636, 362] on icon at bounding box center [633, 354] width 23 height 23
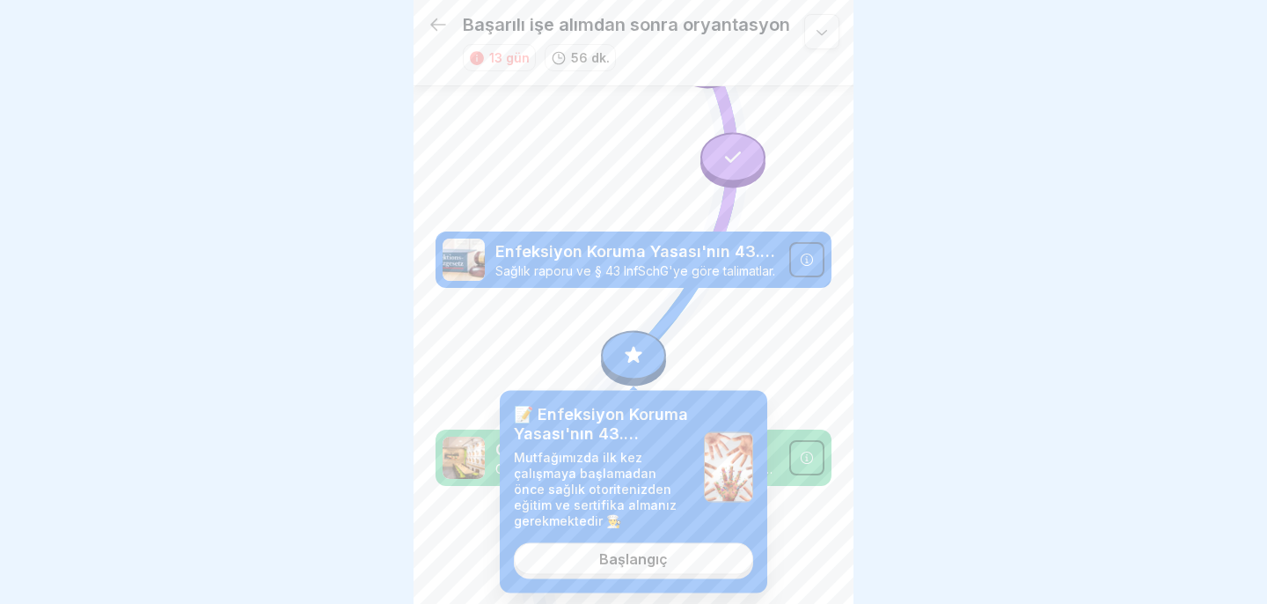
click at [644, 556] on font "Başlangıç" at bounding box center [633, 559] width 69 height 18
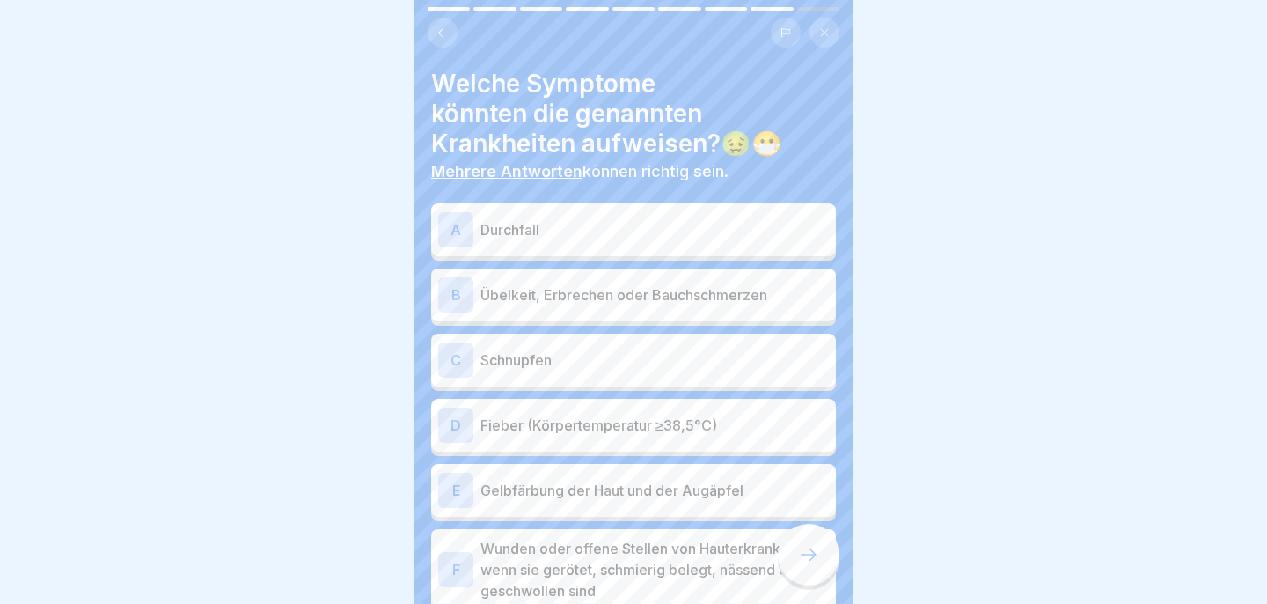
click at [604, 228] on p "Durchfall" at bounding box center [654, 229] width 348 height 21
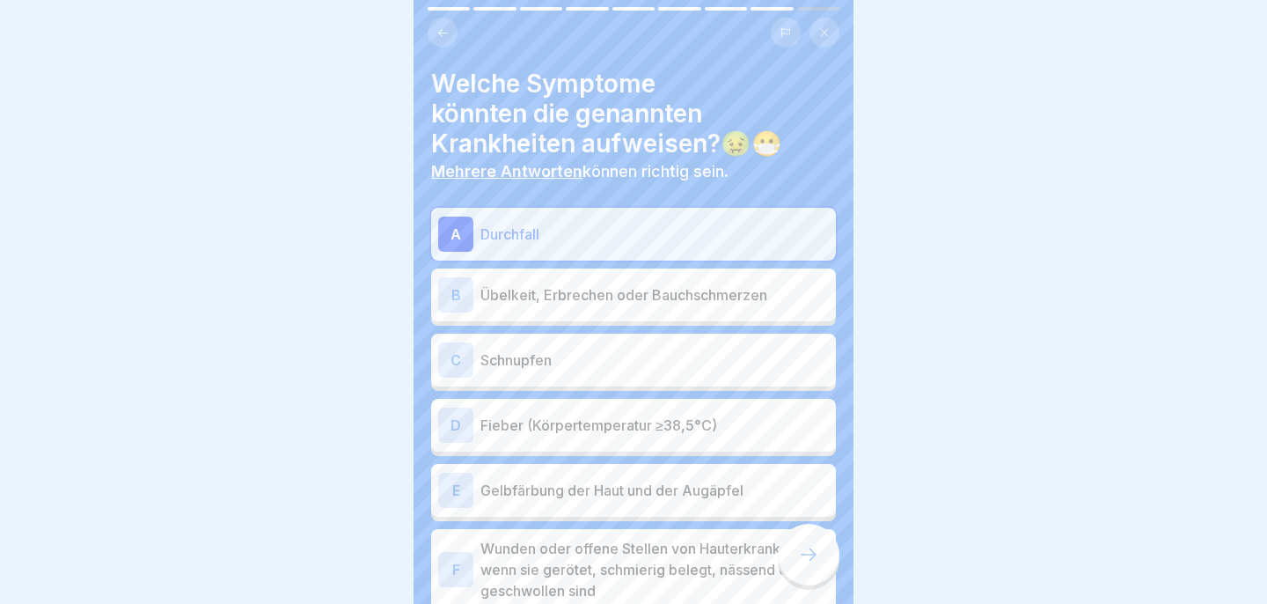
click at [597, 297] on p "Übelkeit, Erbrechen oder Bauchschmerzen" at bounding box center [654, 294] width 348 height 21
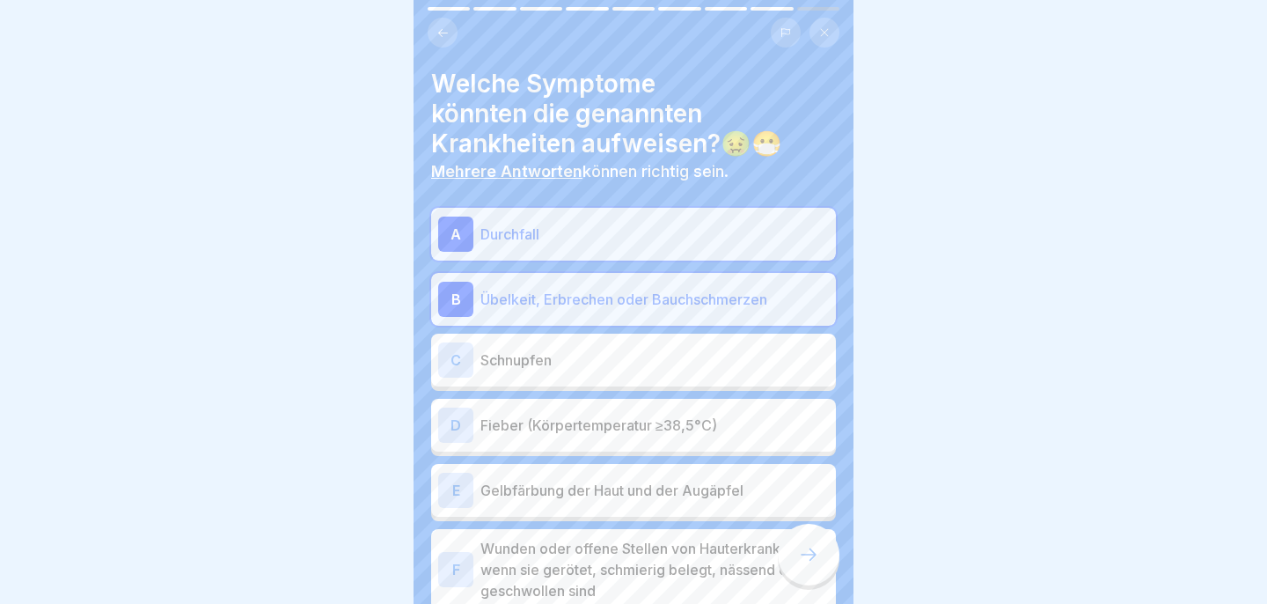
click at [585, 428] on p "Fieber (Körpertemperatur ≥38,5°C)" at bounding box center [654, 424] width 348 height 21
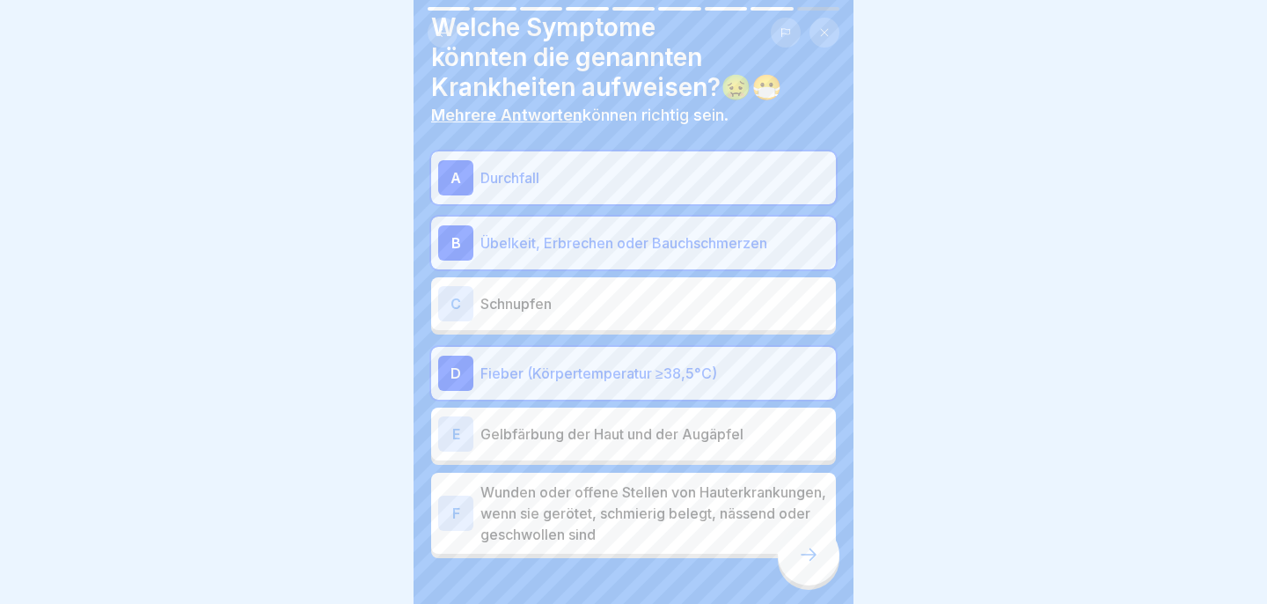
scroll to position [69, 0]
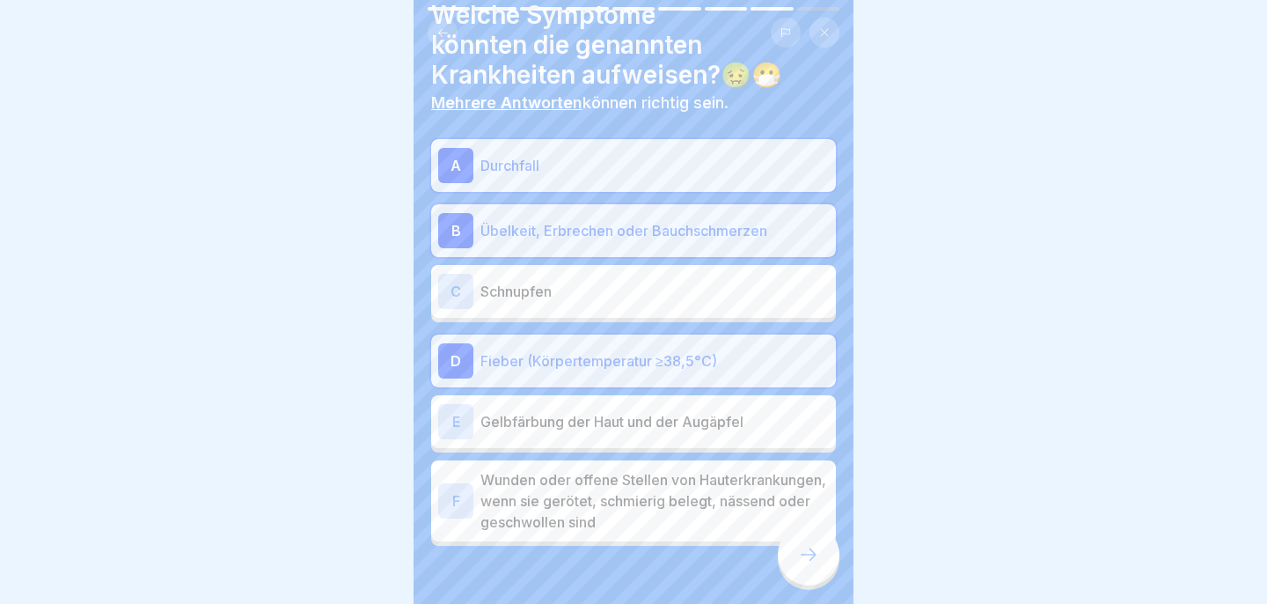
click at [585, 428] on p "Gelbfärbung der Haut und der Augäpfel" at bounding box center [654, 421] width 348 height 21
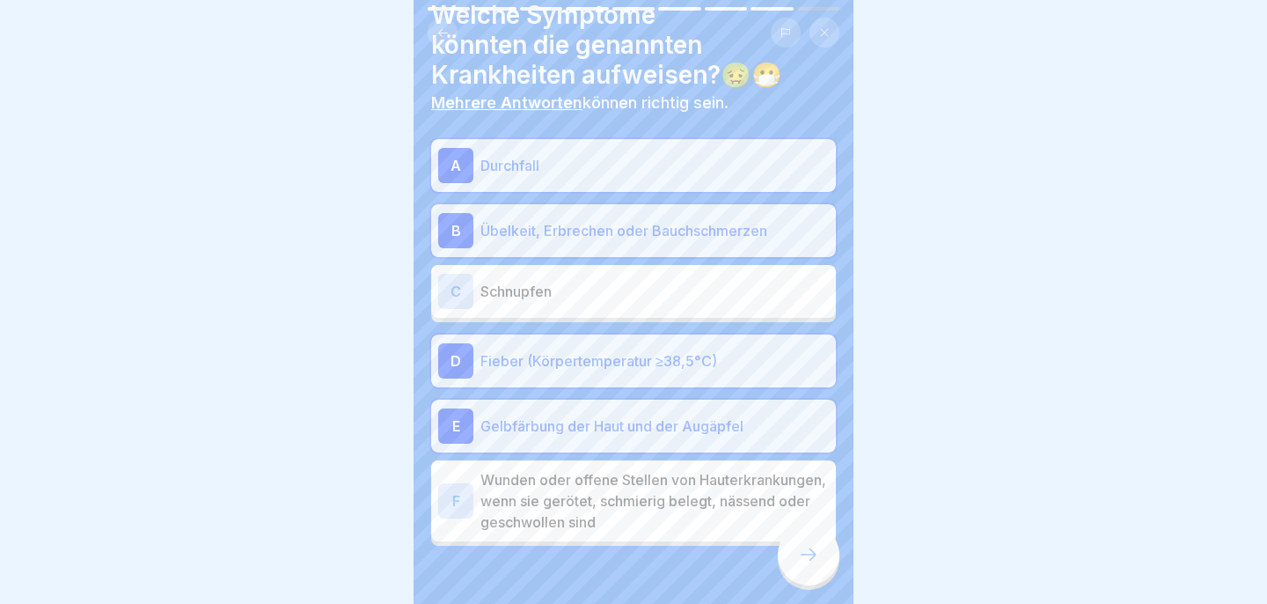
click at [597, 494] on p "Wunden oder offene Stellen von Hauterkrankungen, wenn sie gerötet, schmierig be…" at bounding box center [654, 500] width 348 height 63
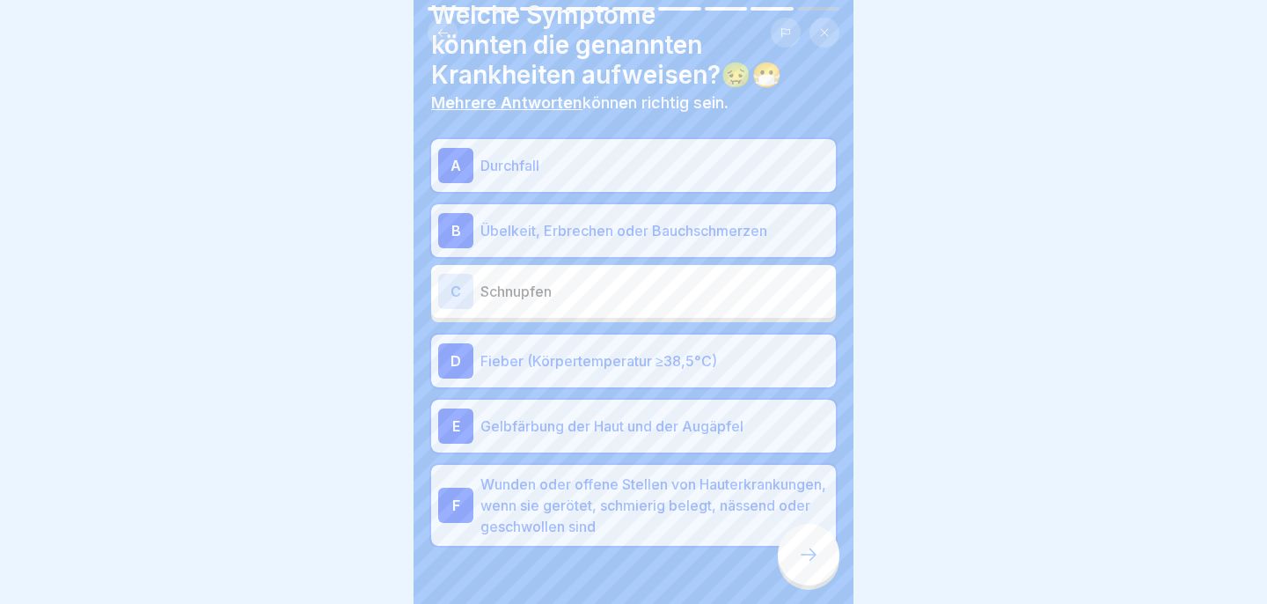
click at [812, 575] on div at bounding box center [809, 554] width 62 height 62
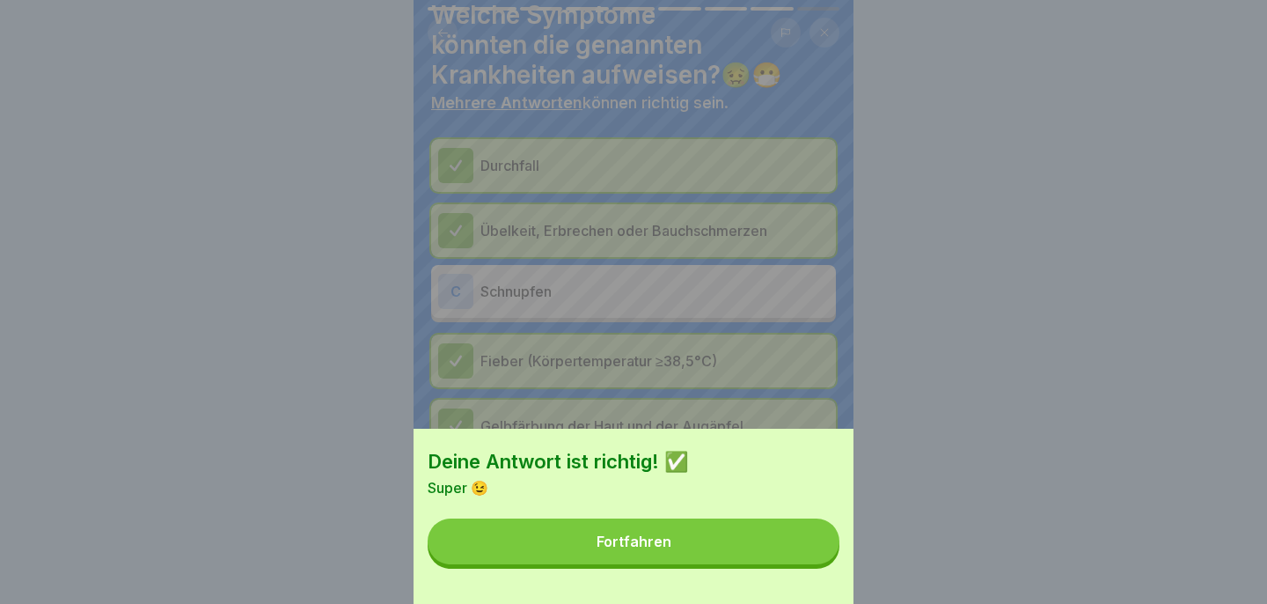
click at [772, 556] on button "Fortfahren" at bounding box center [634, 541] width 412 height 46
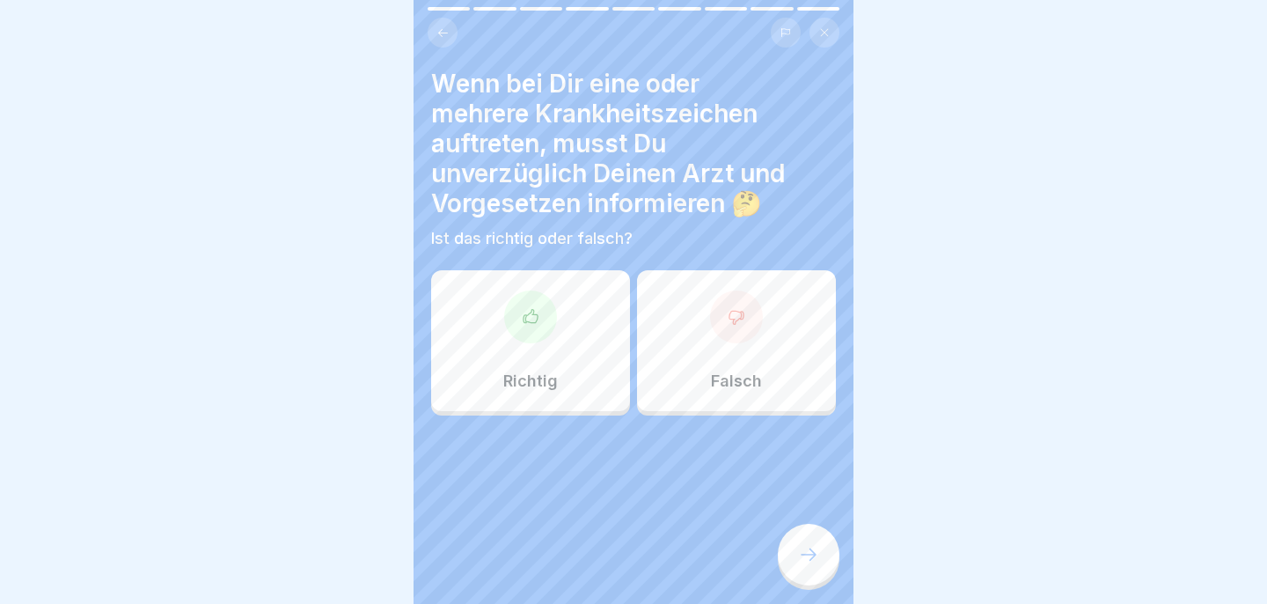
click at [508, 376] on p "Richtig" at bounding box center [530, 380] width 55 height 19
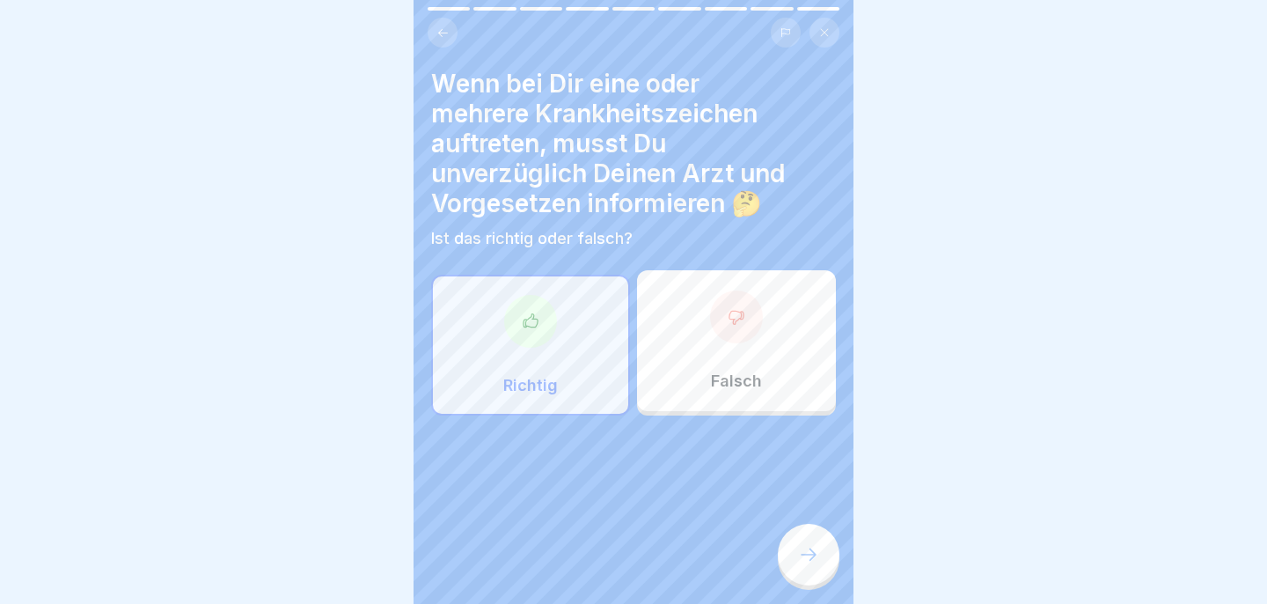
click at [790, 541] on div at bounding box center [809, 554] width 62 height 62
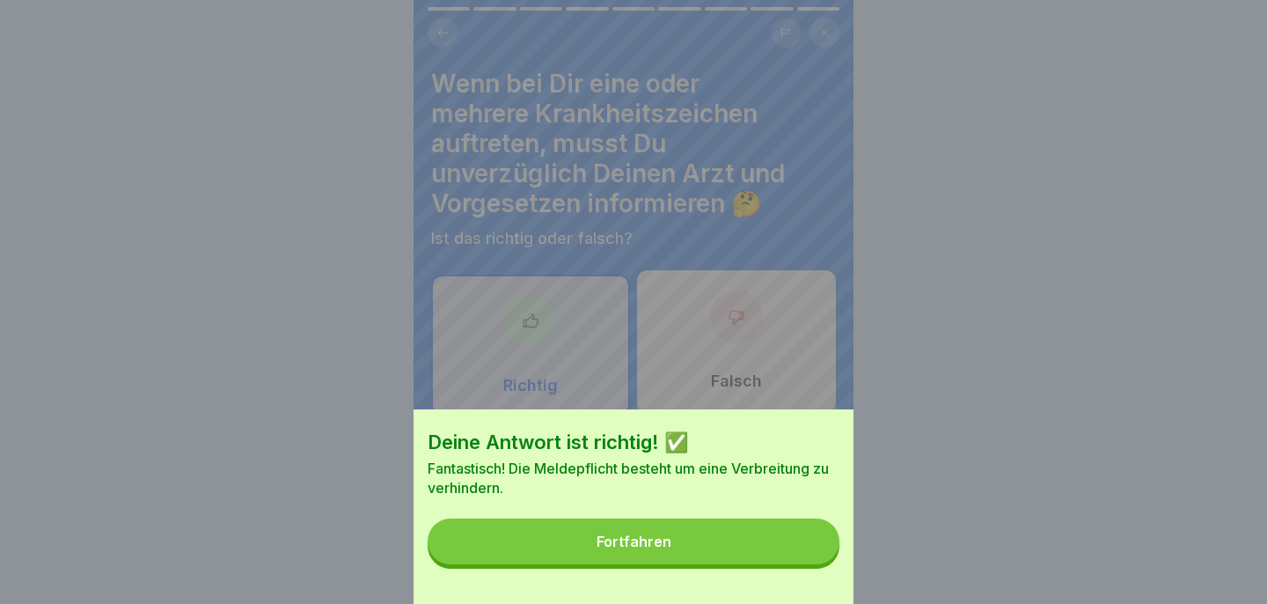
click at [763, 545] on button "Fortfahren" at bounding box center [634, 541] width 412 height 46
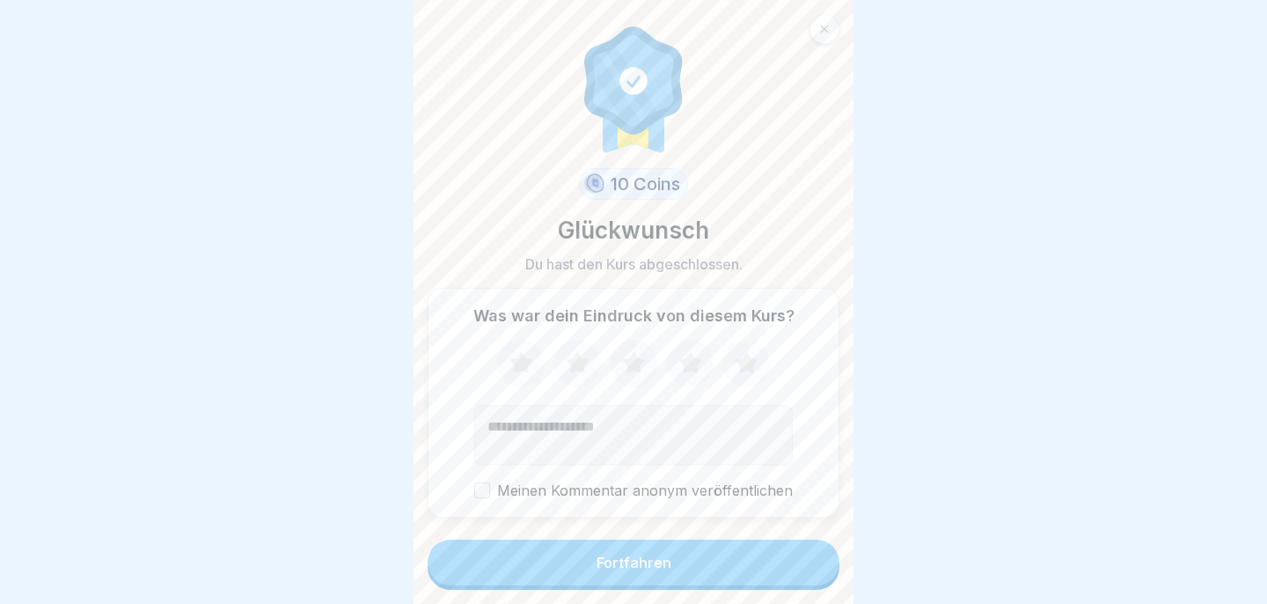
click at [763, 545] on button "Fortfahren" at bounding box center [634, 562] width 412 height 46
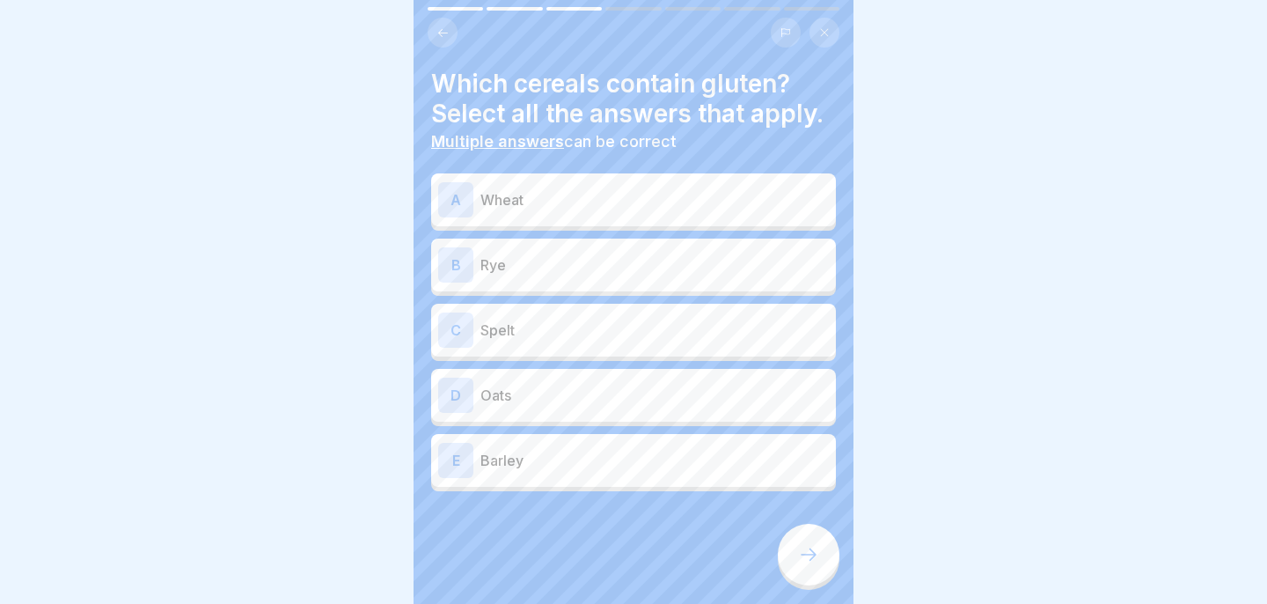
click at [627, 208] on p "Wheat" at bounding box center [654, 199] width 348 height 21
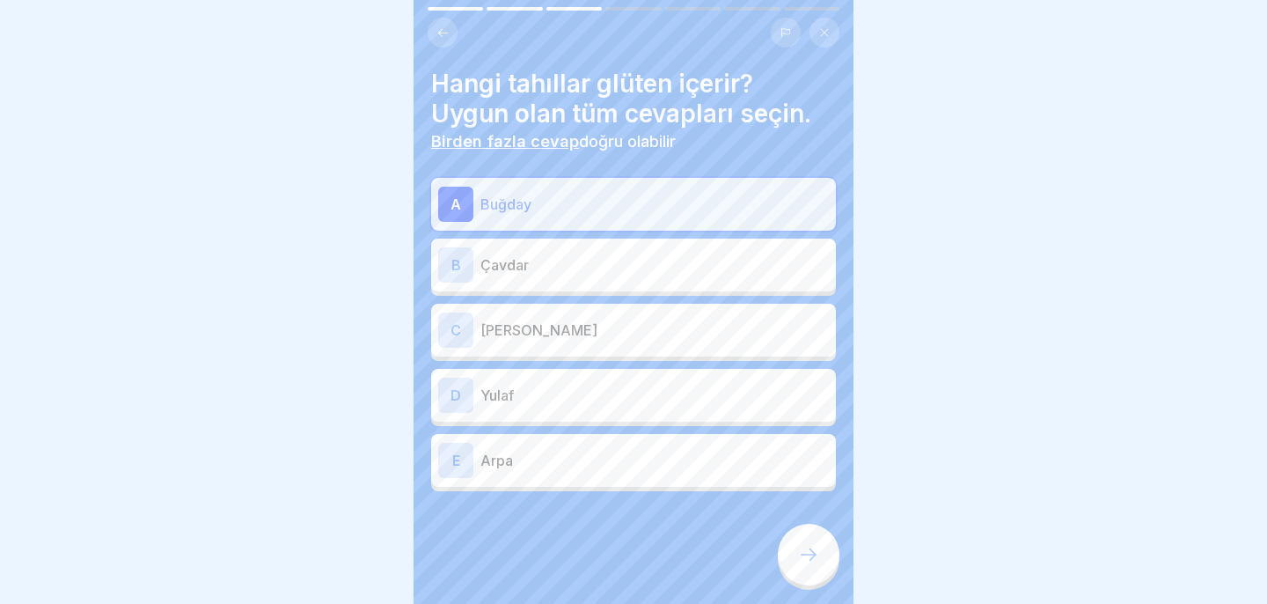
click at [673, 267] on p "Çavdar" at bounding box center [654, 264] width 348 height 21
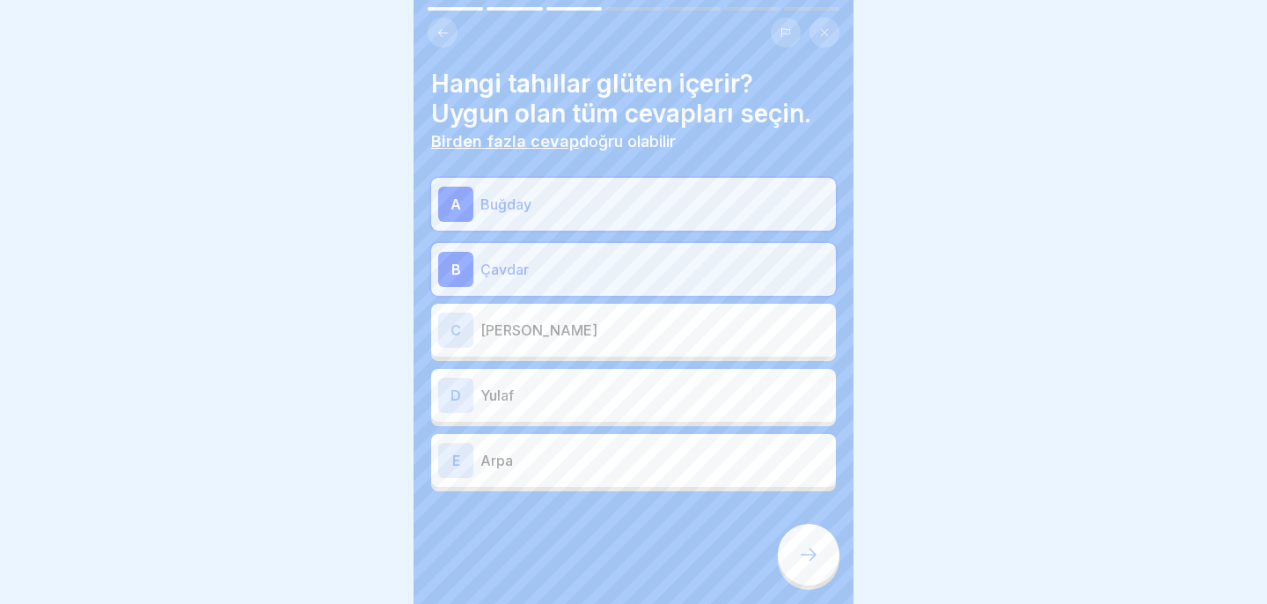
click at [635, 340] on div "C [PERSON_NAME]" at bounding box center [633, 329] width 391 height 35
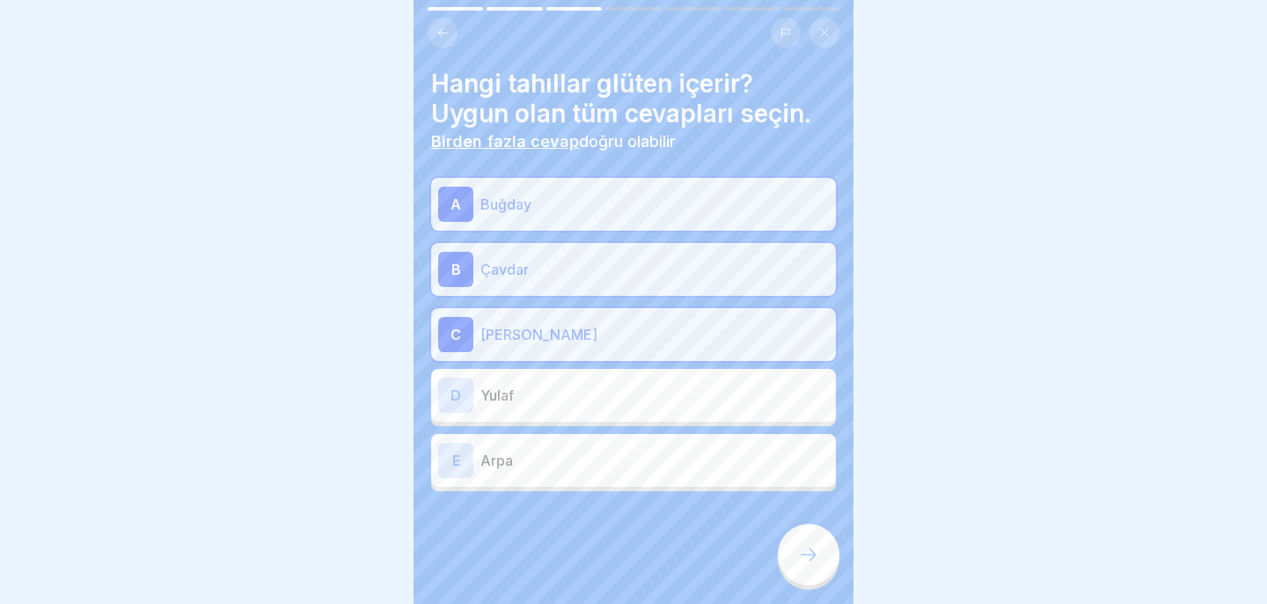
click at [611, 473] on div "E Arpa" at bounding box center [633, 460] width 391 height 35
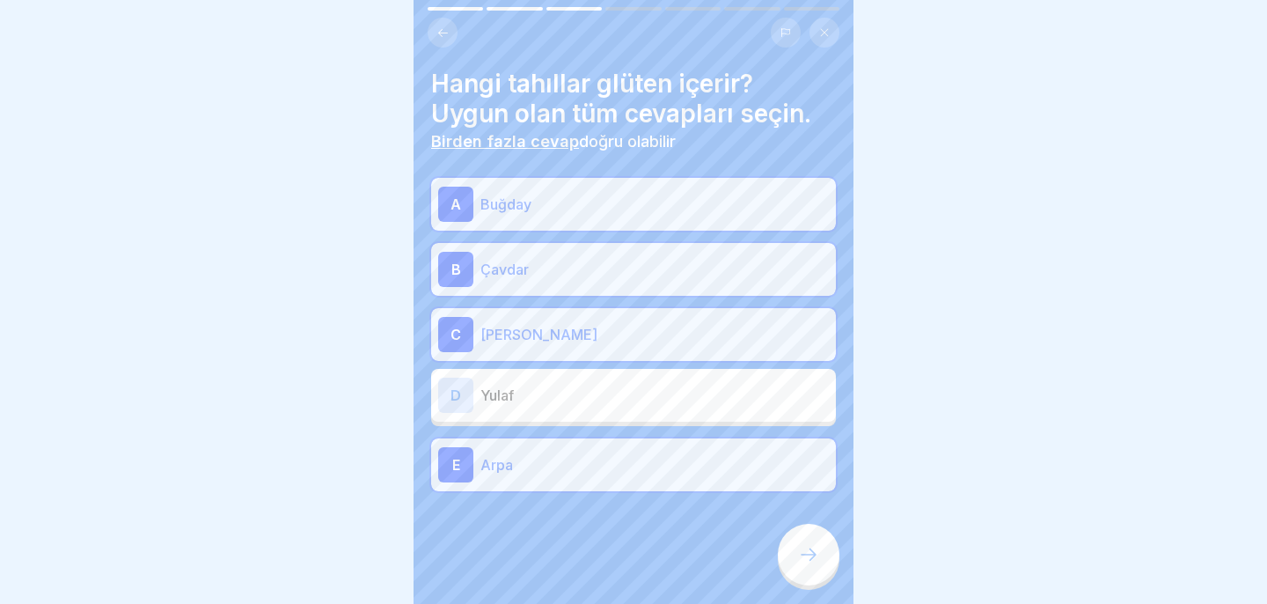
click at [949, 159] on div at bounding box center [633, 302] width 1267 height 604
click at [795, 535] on div at bounding box center [809, 554] width 62 height 62
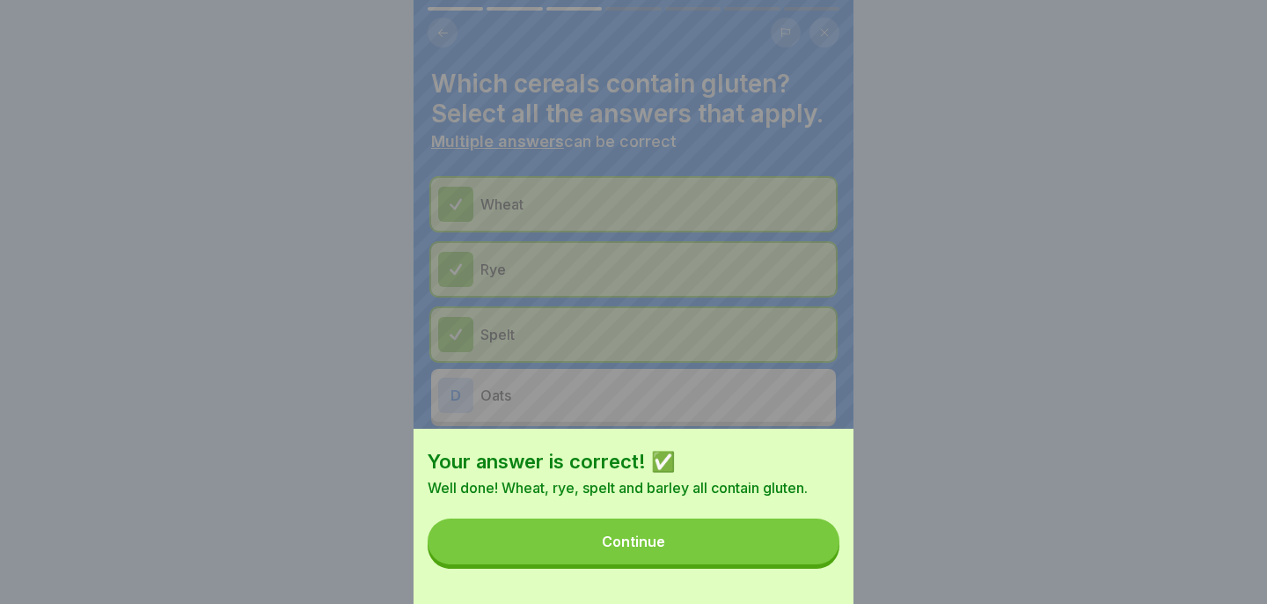
click at [772, 532] on button "Continue" at bounding box center [634, 541] width 412 height 46
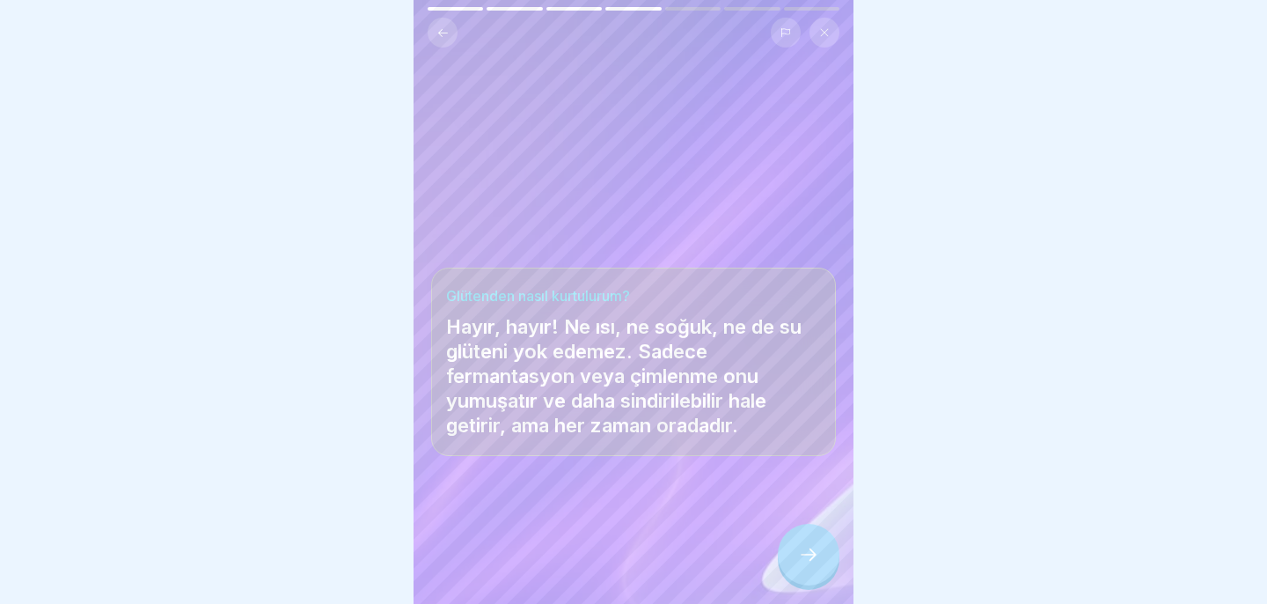
click at [807, 560] on icon at bounding box center [808, 554] width 21 height 21
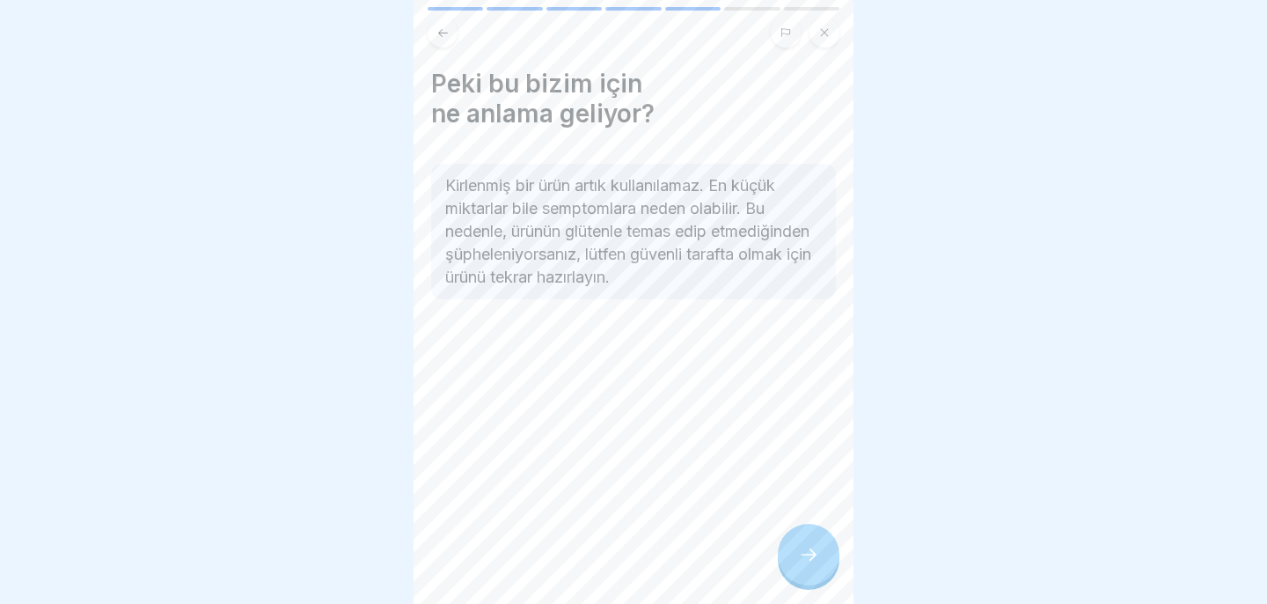
click at [804, 560] on icon at bounding box center [808, 554] width 21 height 21
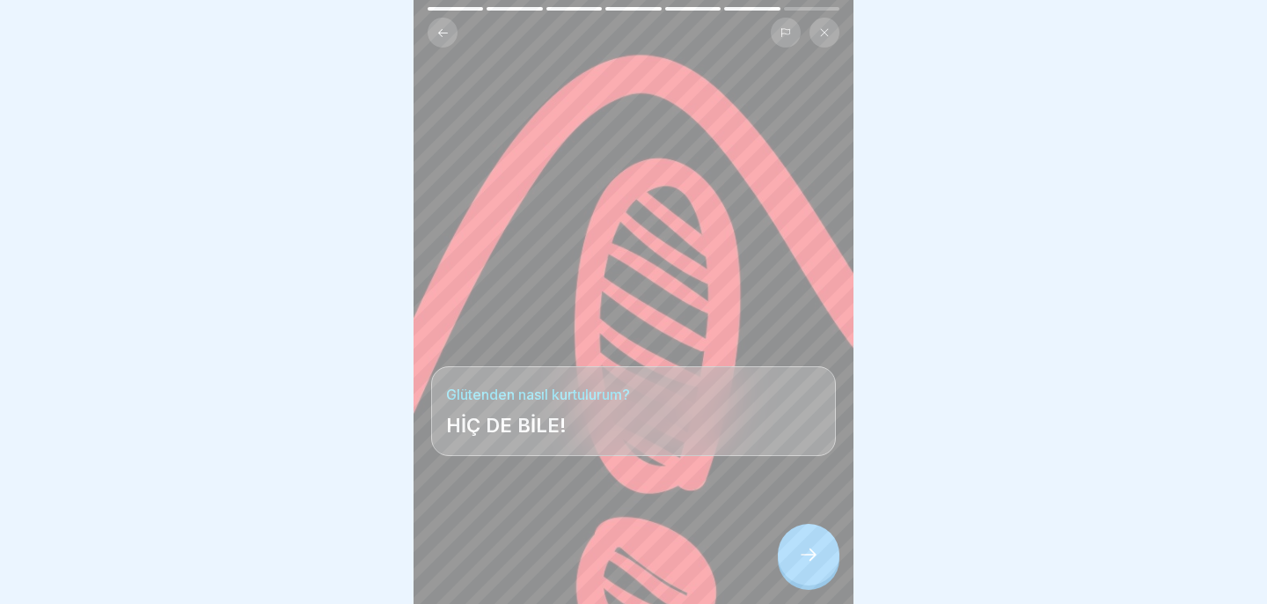
click at [804, 560] on icon at bounding box center [808, 554] width 21 height 21
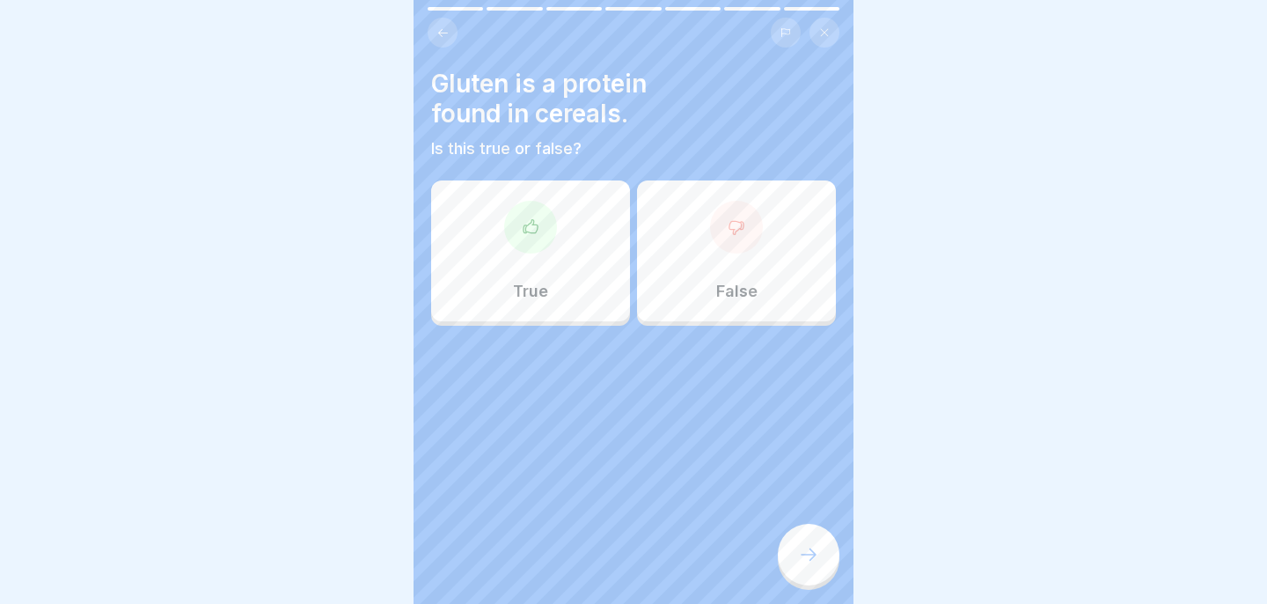
click at [578, 249] on div "True" at bounding box center [530, 250] width 199 height 141
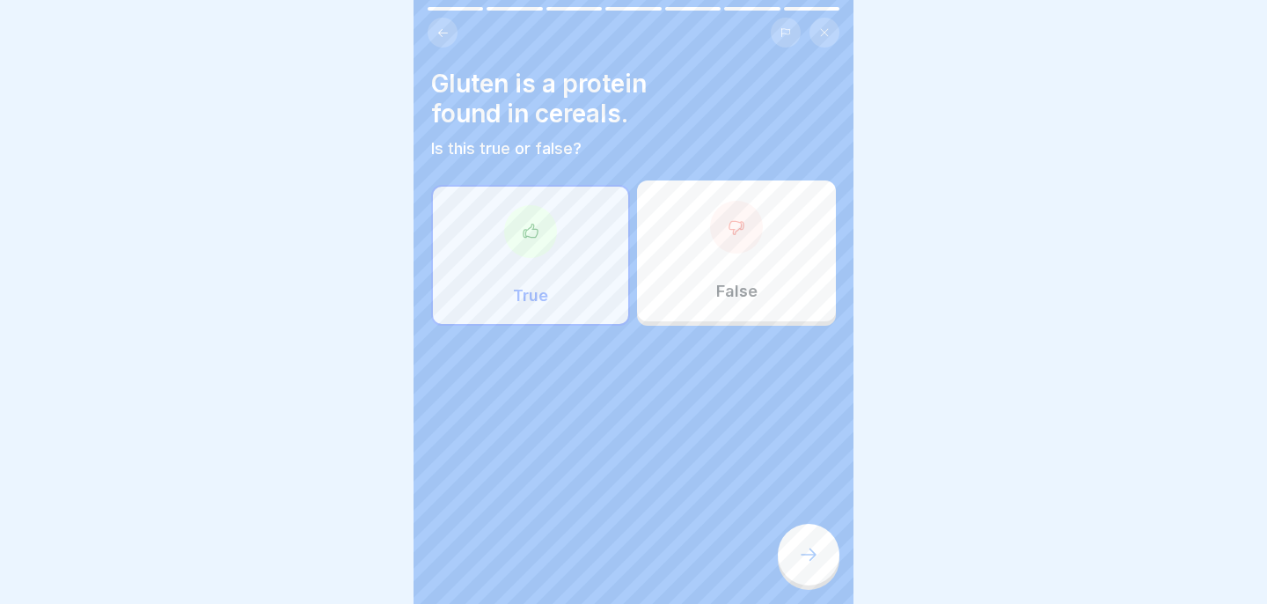
click at [813, 540] on div at bounding box center [809, 554] width 62 height 62
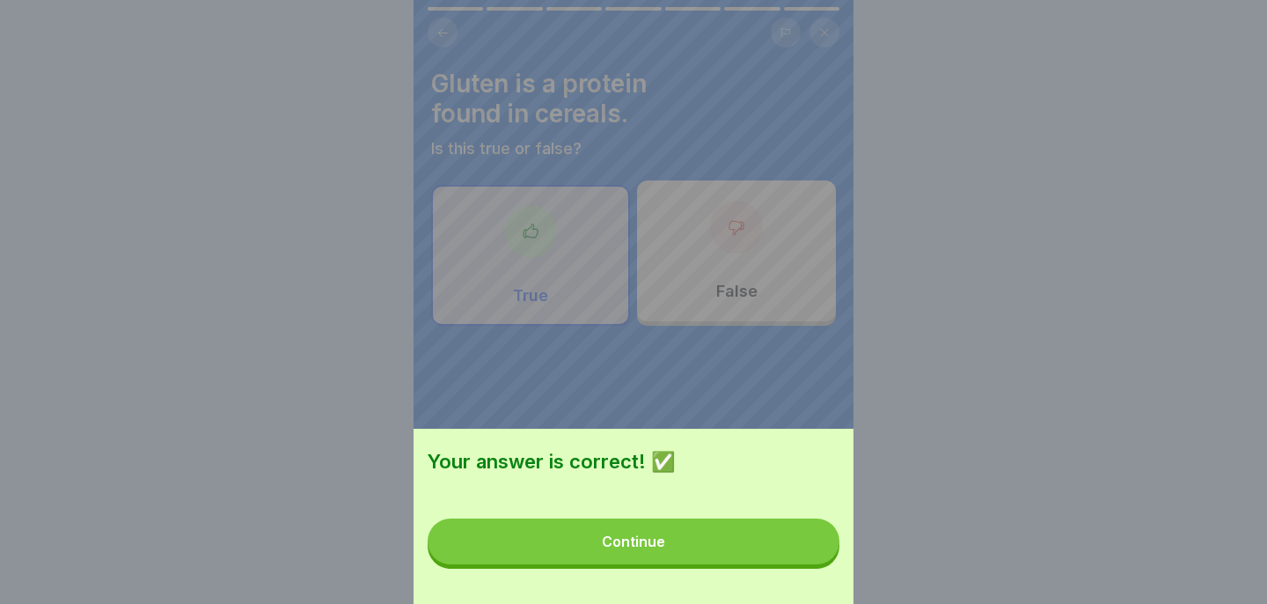
click at [794, 536] on button "Continue" at bounding box center [634, 541] width 412 height 46
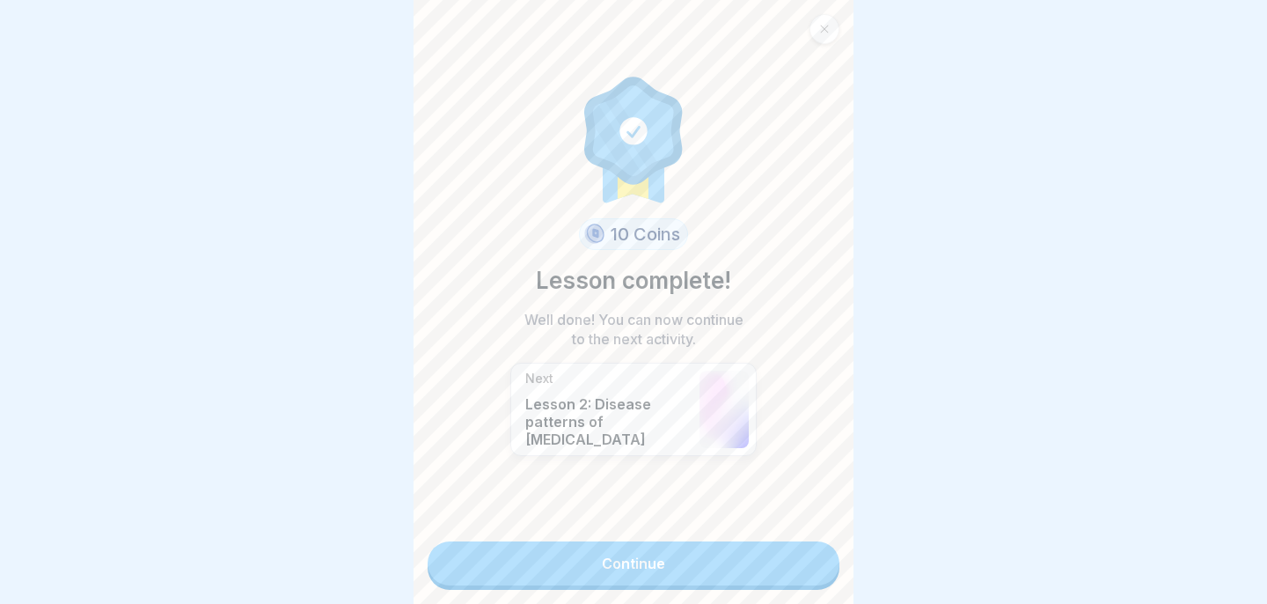
click at [784, 565] on link "Continue" at bounding box center [634, 563] width 412 height 44
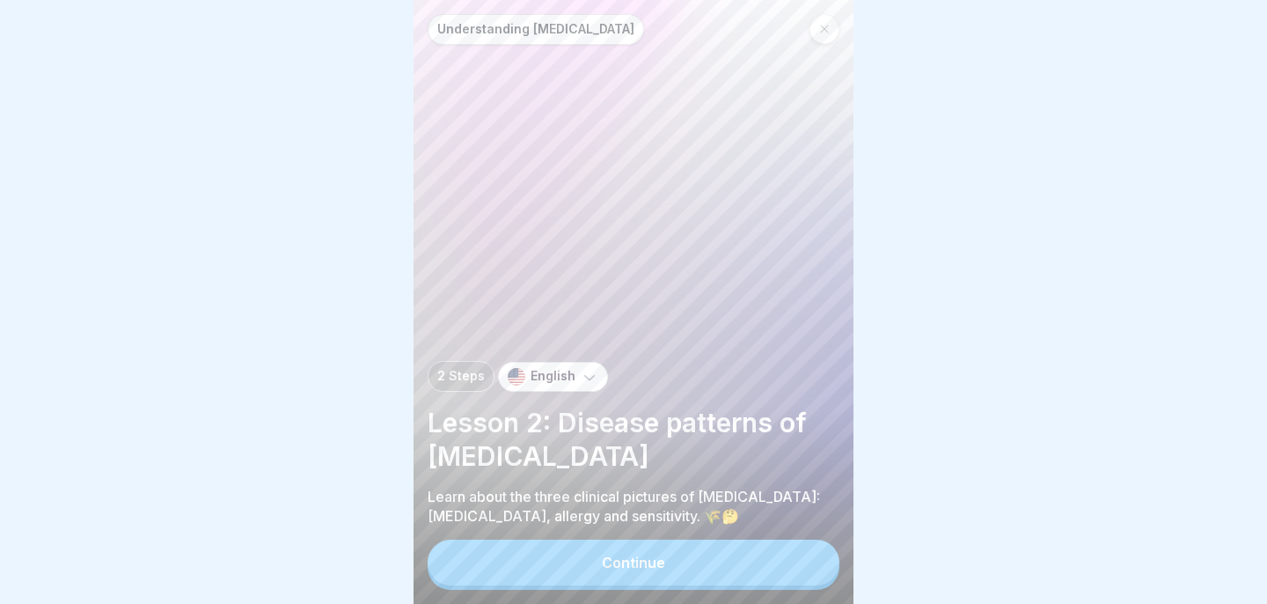
click at [783, 560] on button "Continue" at bounding box center [634, 562] width 412 height 46
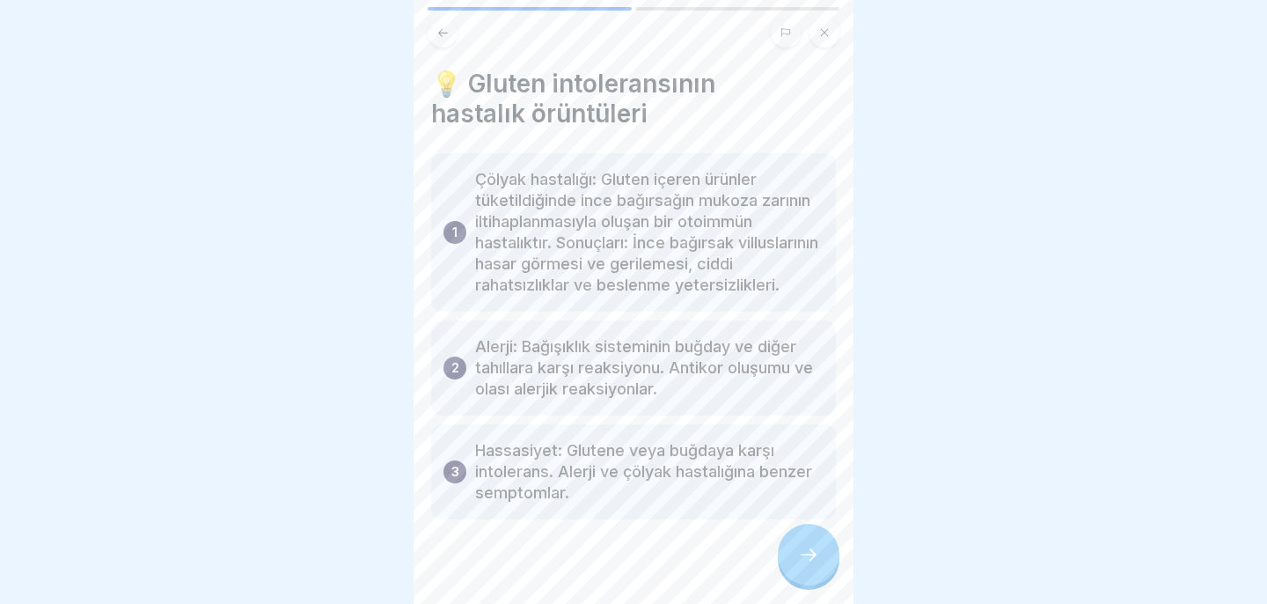
click at [803, 566] on div at bounding box center [809, 554] width 62 height 62
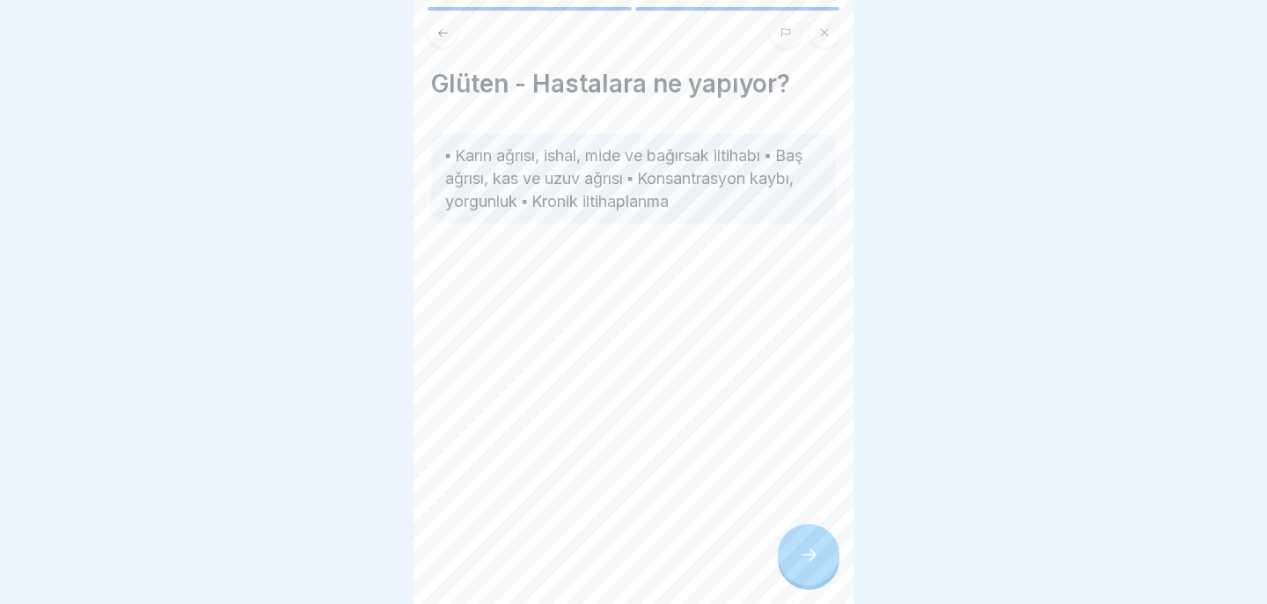
click at [799, 568] on div at bounding box center [809, 554] width 62 height 62
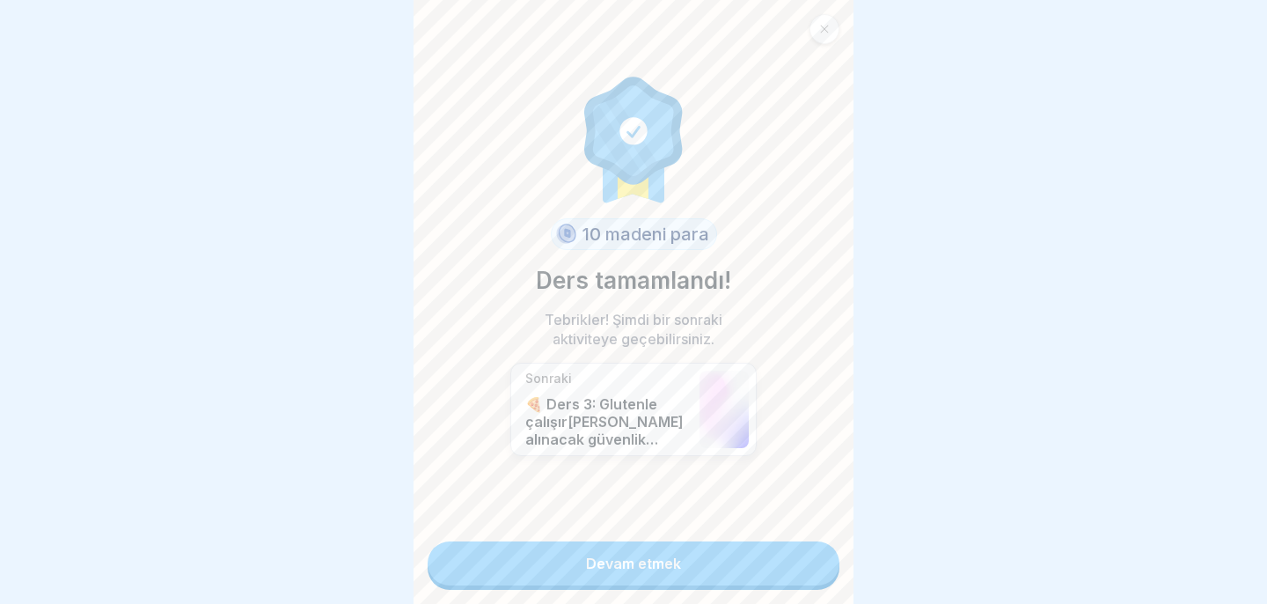
click at [799, 568] on link "Devam etmek" at bounding box center [634, 563] width 412 height 44
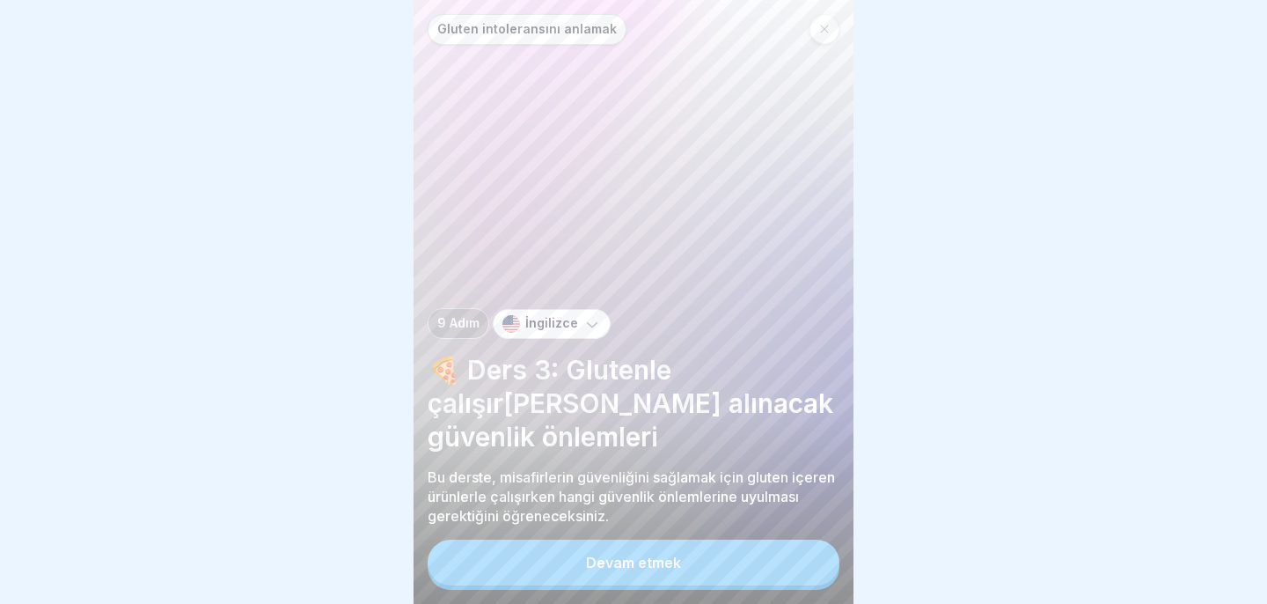
click at [799, 568] on button "Devam etmek" at bounding box center [634, 562] width 412 height 46
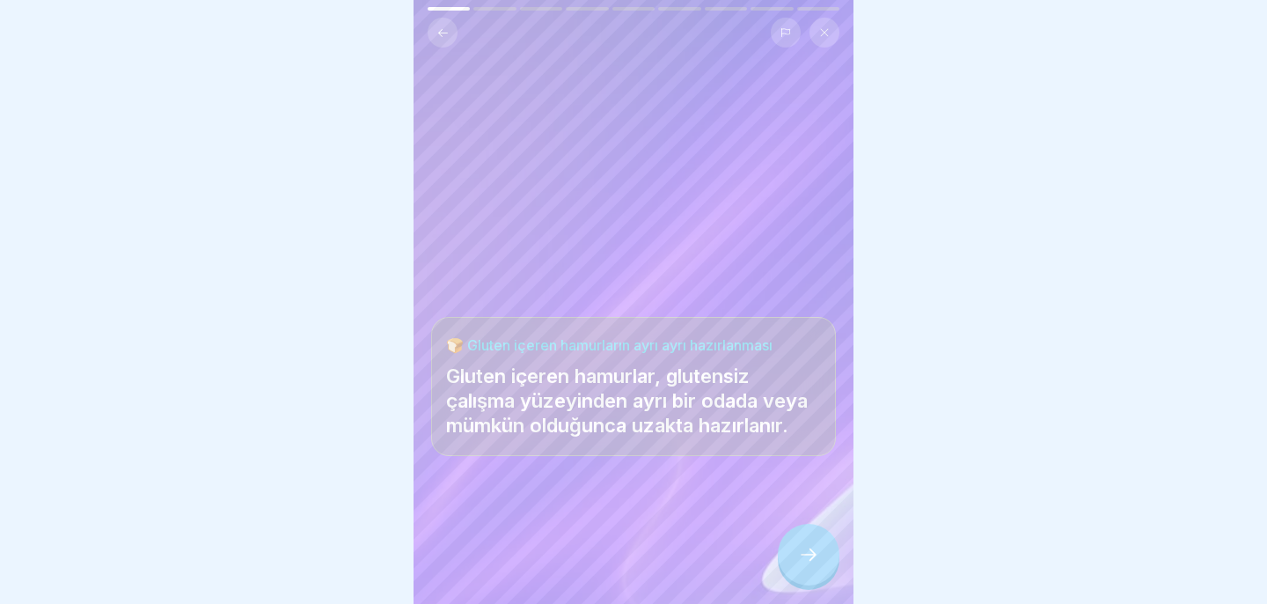
drag, startPoint x: 810, startPoint y: 560, endPoint x: 712, endPoint y: 518, distance: 107.2
click at [712, 518] on div "Gluten intoleransını anlamak 9 Adım İngilizce 🍕 Ders 3: Glutenle çalışırken alı…" at bounding box center [634, 302] width 440 height 604
click at [814, 567] on div at bounding box center [809, 554] width 62 height 62
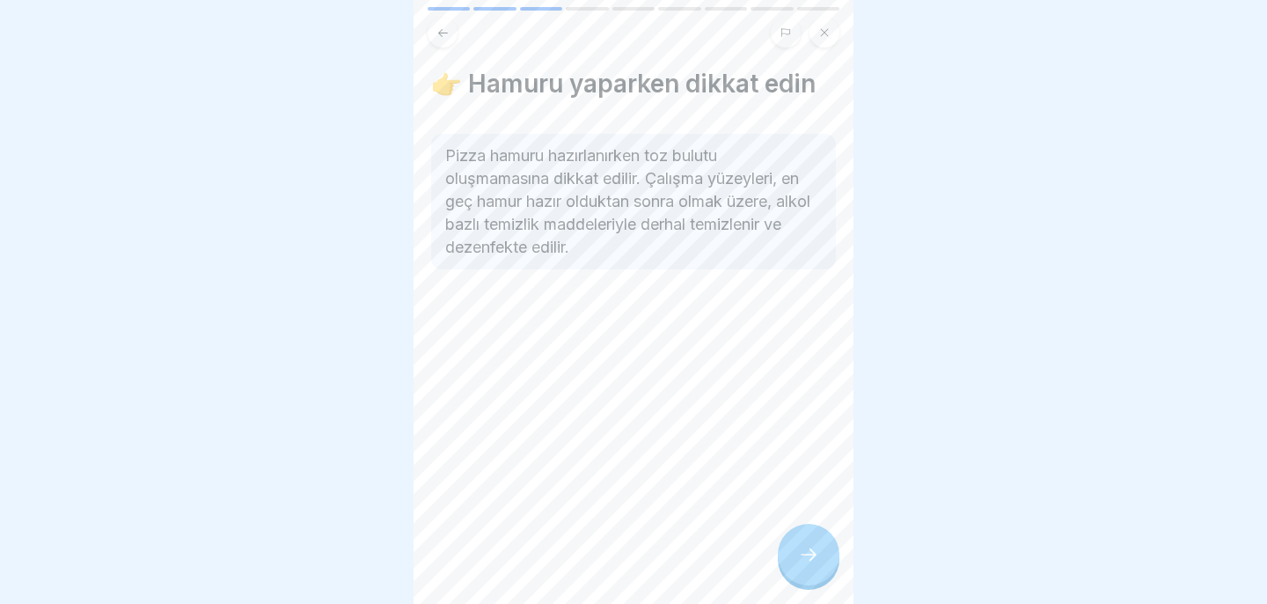
click at [813, 566] on div at bounding box center [809, 554] width 62 height 62
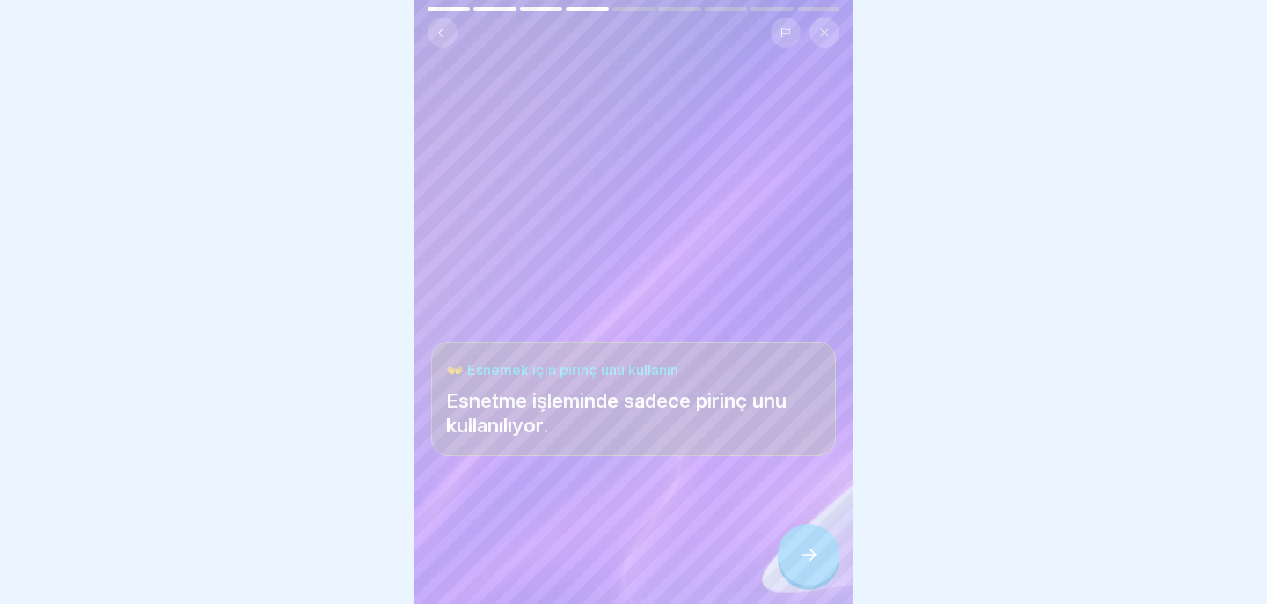
click at [813, 567] on div at bounding box center [809, 554] width 62 height 62
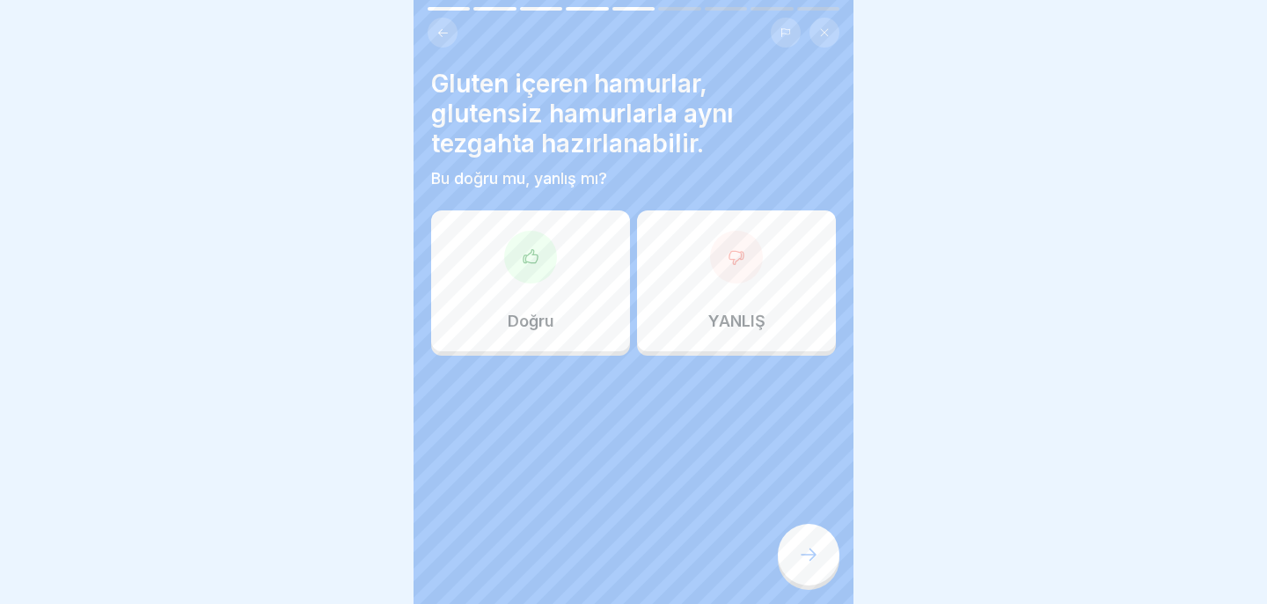
click at [762, 304] on div "YANLIŞ" at bounding box center [736, 280] width 199 height 141
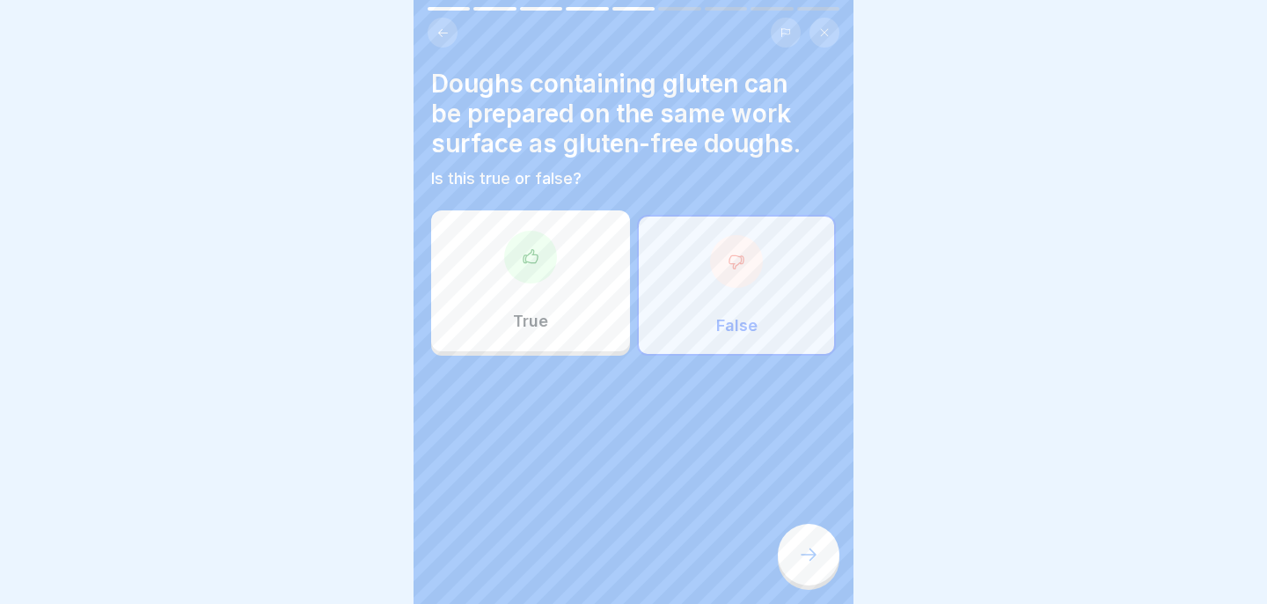
click at [794, 536] on div at bounding box center [809, 554] width 62 height 62
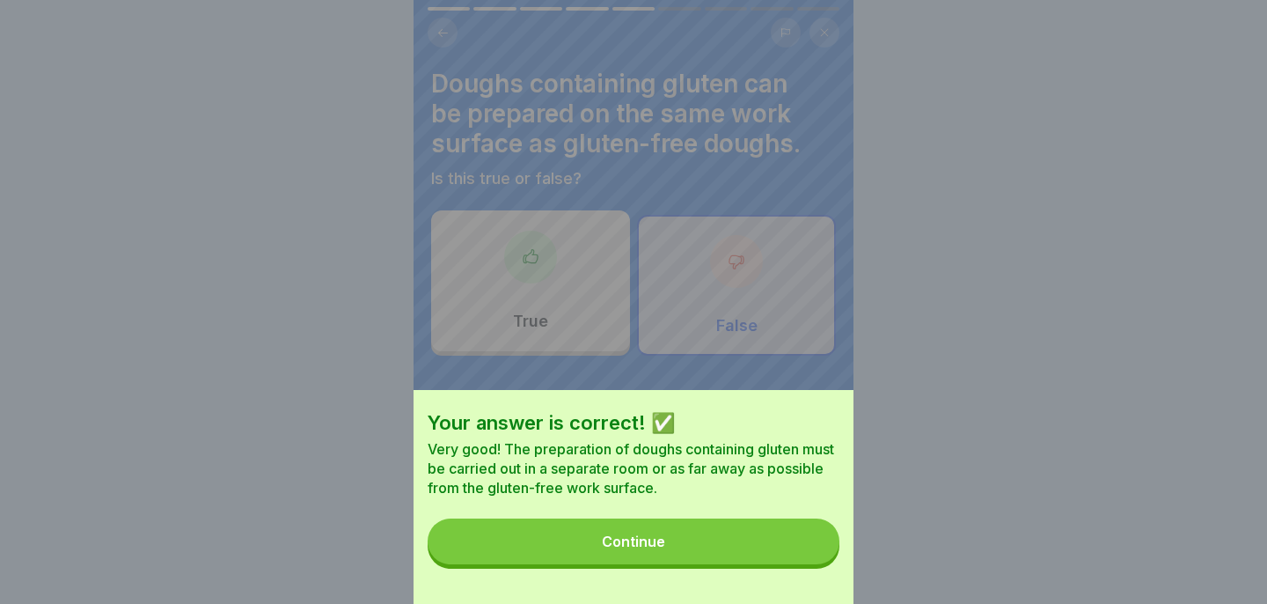
click at [778, 529] on button "Continue" at bounding box center [634, 541] width 412 height 46
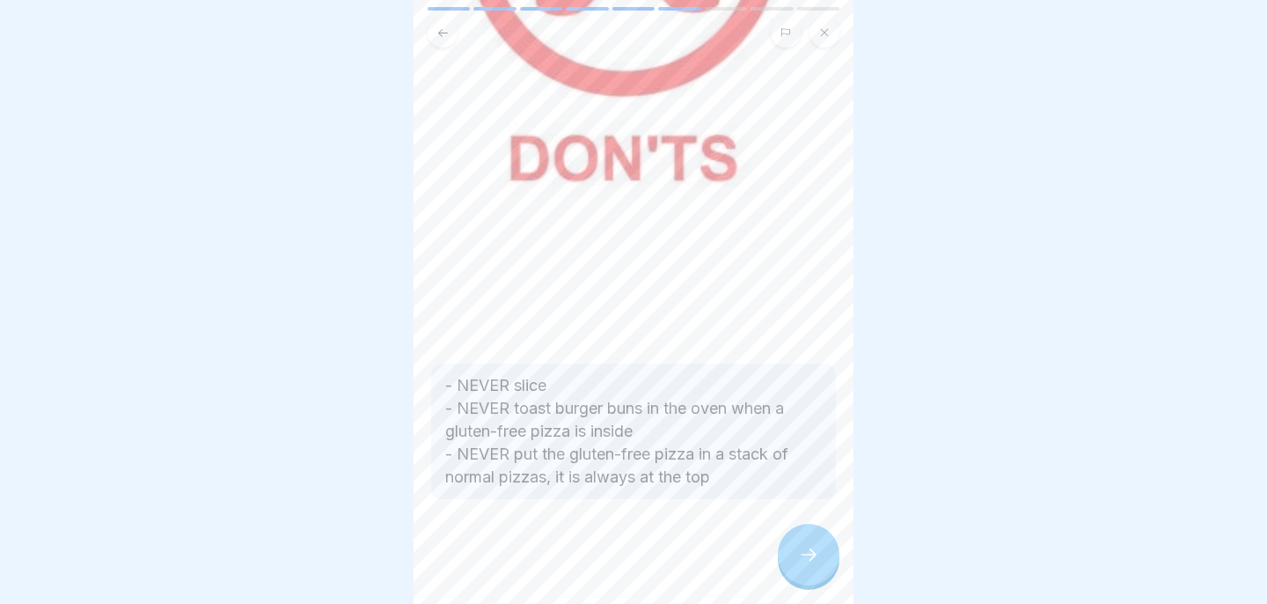
scroll to position [531, 0]
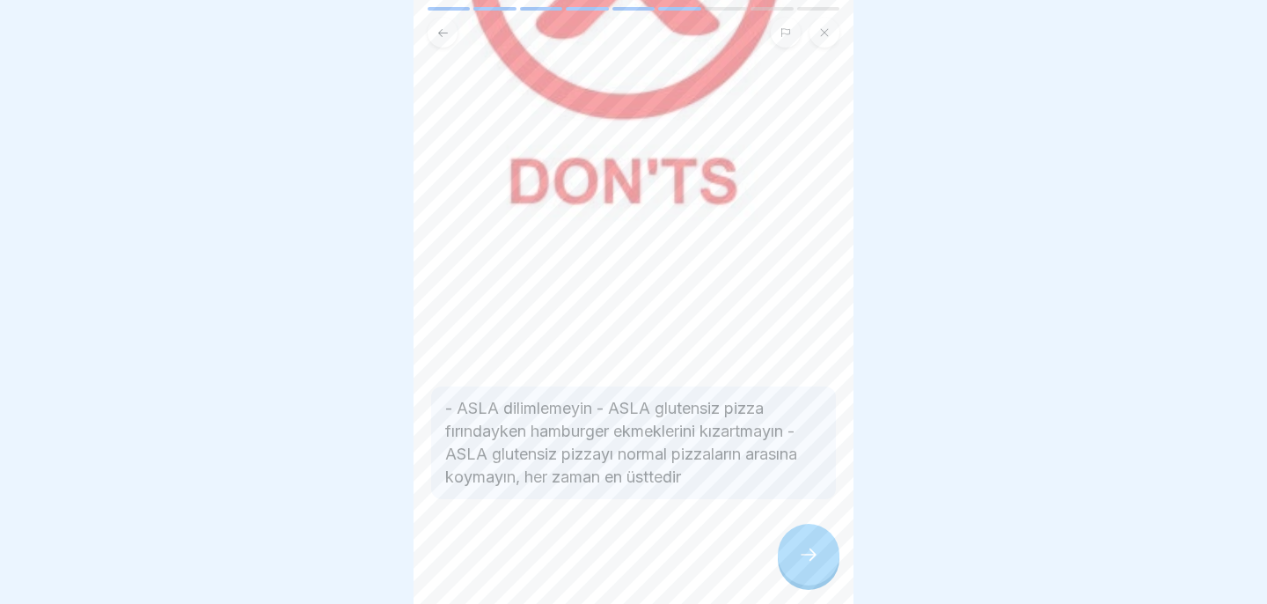
click at [812, 554] on icon at bounding box center [808, 554] width 21 height 21
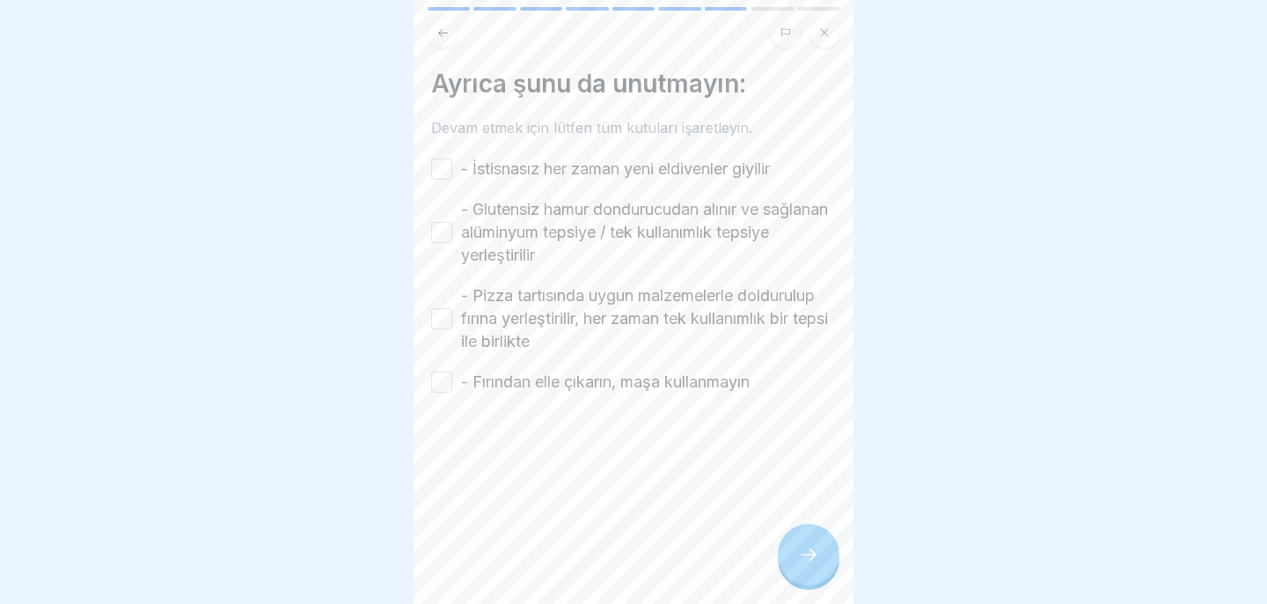
click at [447, 170] on button "- İstisnasız her zaman yeni eldivenler giyilir" at bounding box center [441, 168] width 21 height 21
click at [436, 240] on button "- Glutensiz hamur dondurucudan alınır ve sağlanan alüminyum tepsiye / tek kulla…" at bounding box center [441, 232] width 21 height 21
click at [441, 320] on button "- Pizza tartısında uygun malzemelerle doldurulup fırına yerleştirilir, her zama…" at bounding box center [441, 318] width 21 height 21
click at [444, 378] on button "- Fırından elle çıkarın, maşa kullanmayın" at bounding box center [441, 381] width 21 height 21
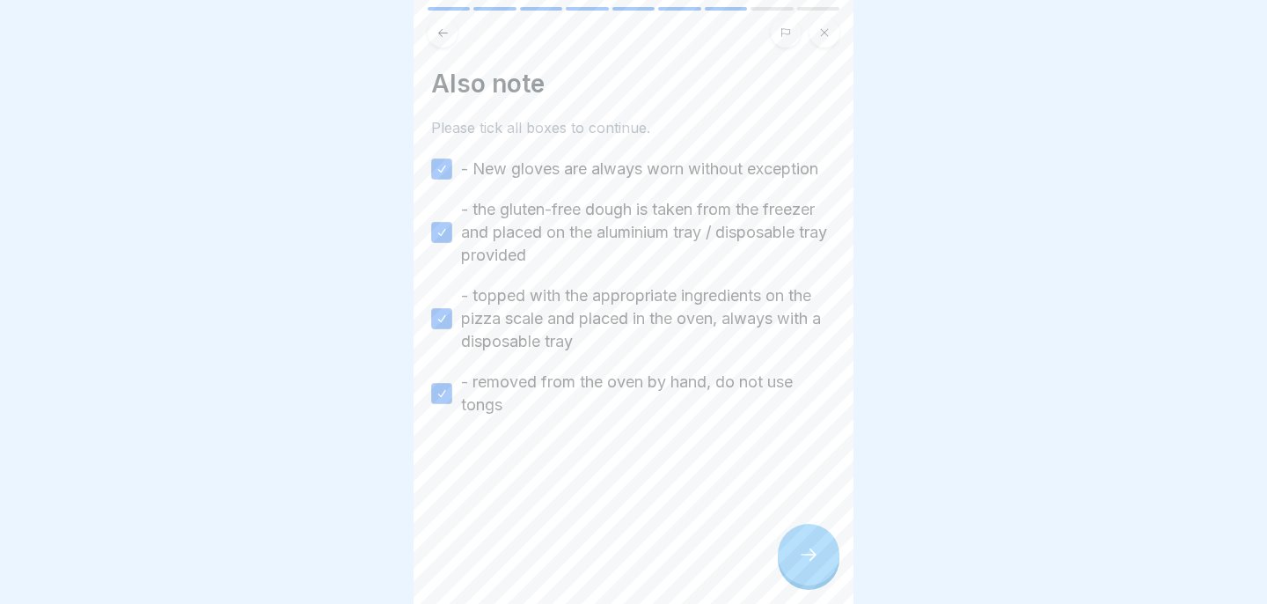
click at [800, 562] on icon at bounding box center [808, 554] width 21 height 21
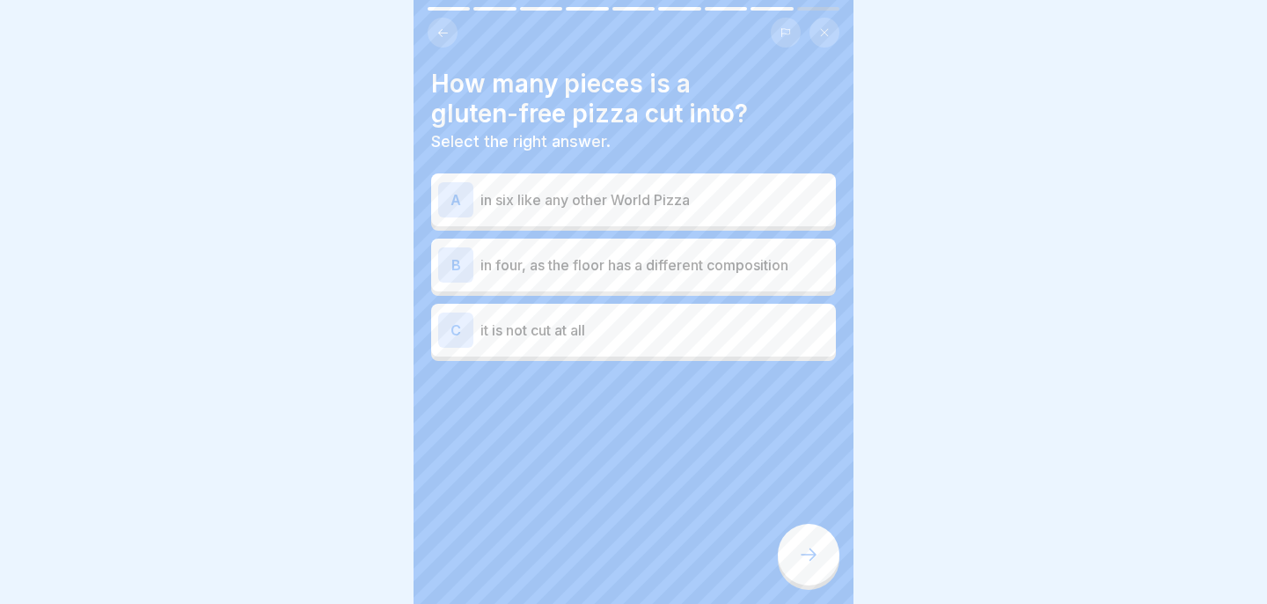
click at [618, 328] on p "it is not cut at all" at bounding box center [654, 329] width 348 height 21
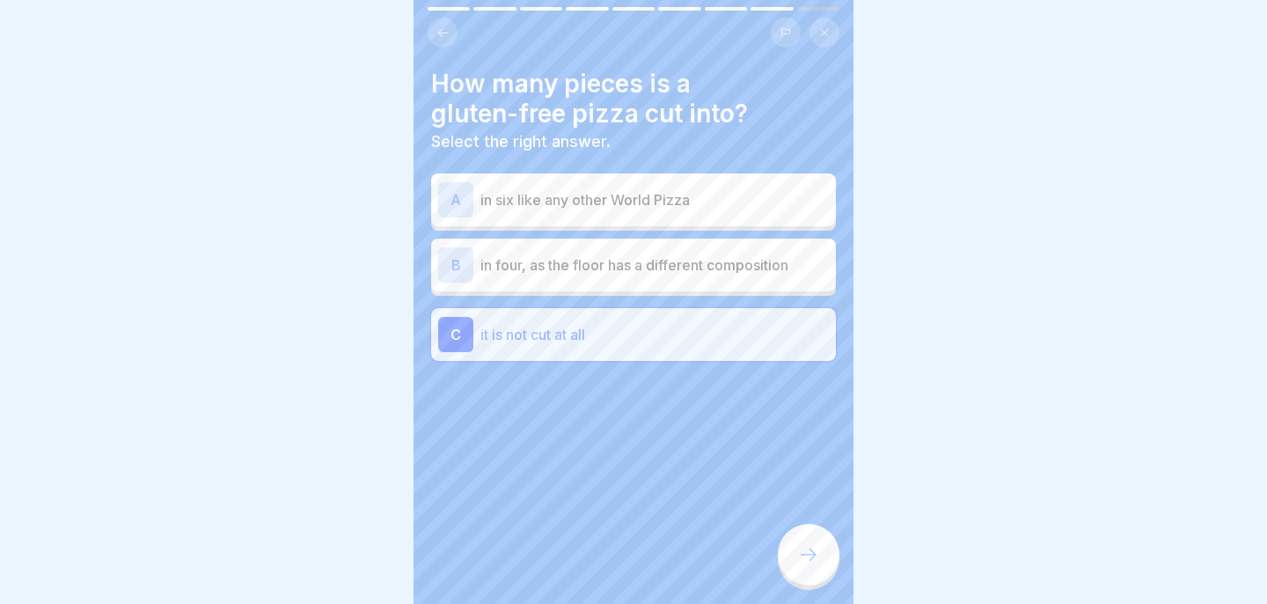
click at [794, 547] on div at bounding box center [809, 554] width 62 height 62
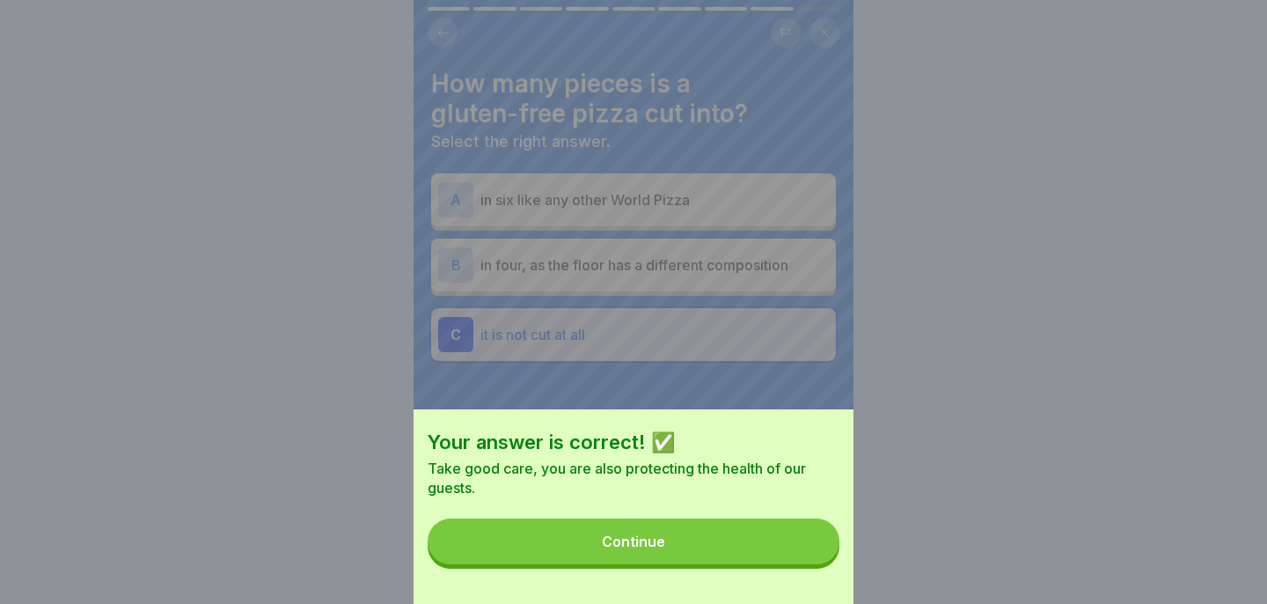
click at [794, 547] on button "Continue" at bounding box center [634, 541] width 412 height 46
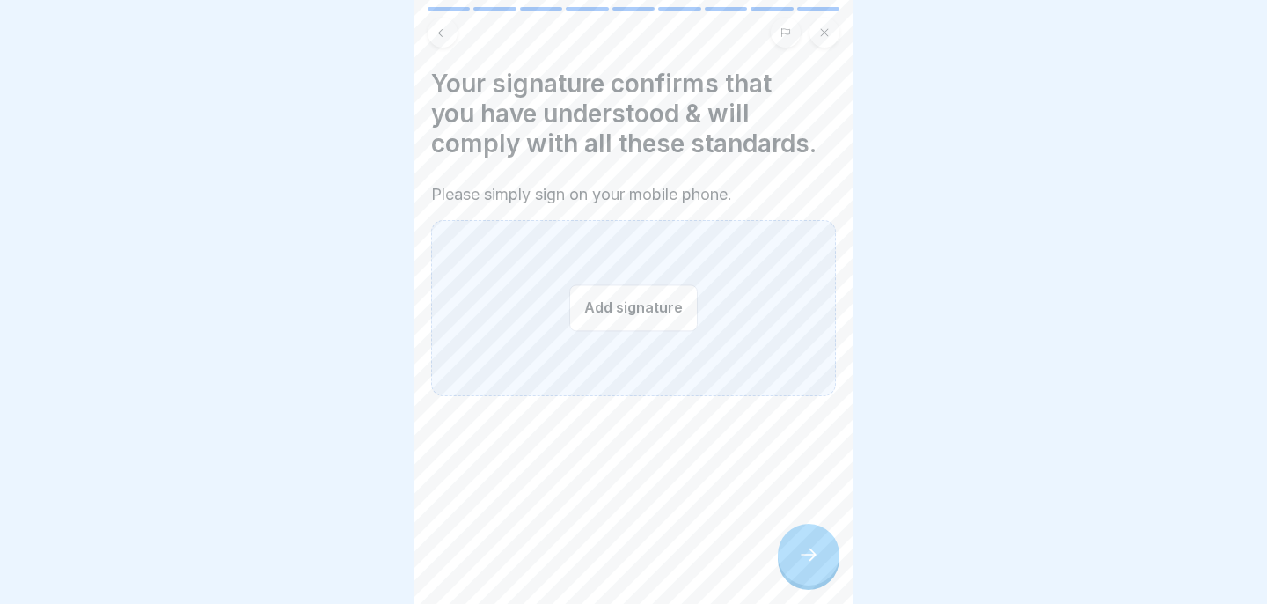
click at [661, 304] on button "Add signature" at bounding box center [633, 307] width 128 height 47
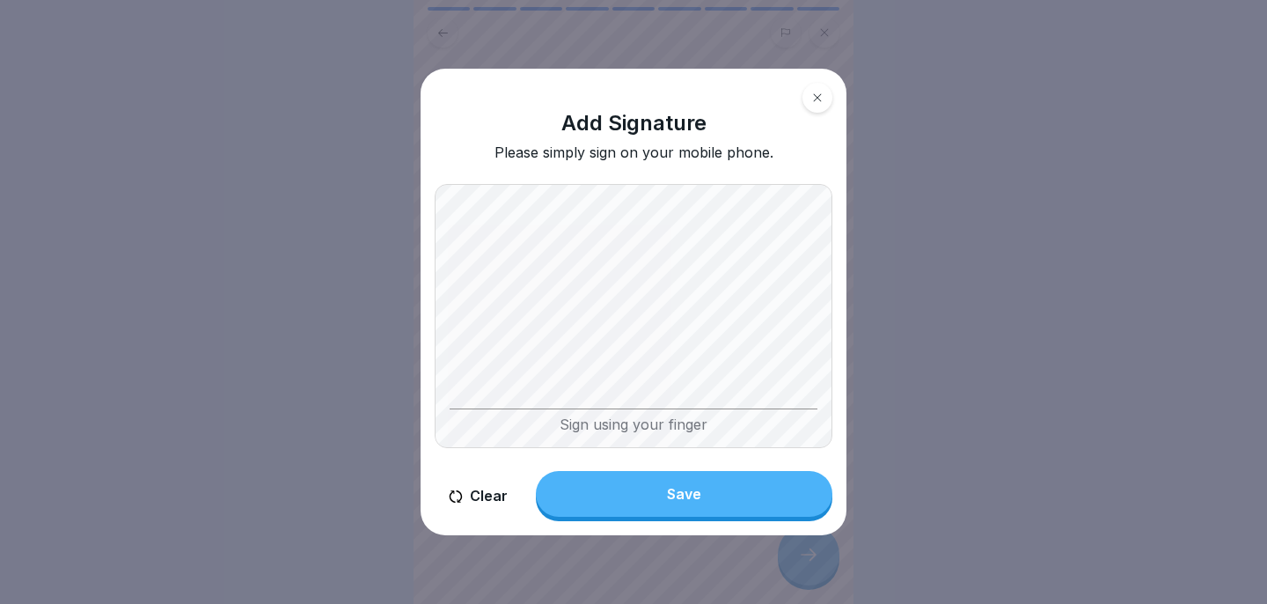
click at [613, 428] on div "Sign using your finger" at bounding box center [634, 420] width 368 height 25
click at [668, 501] on div "Save" at bounding box center [684, 494] width 34 height 16
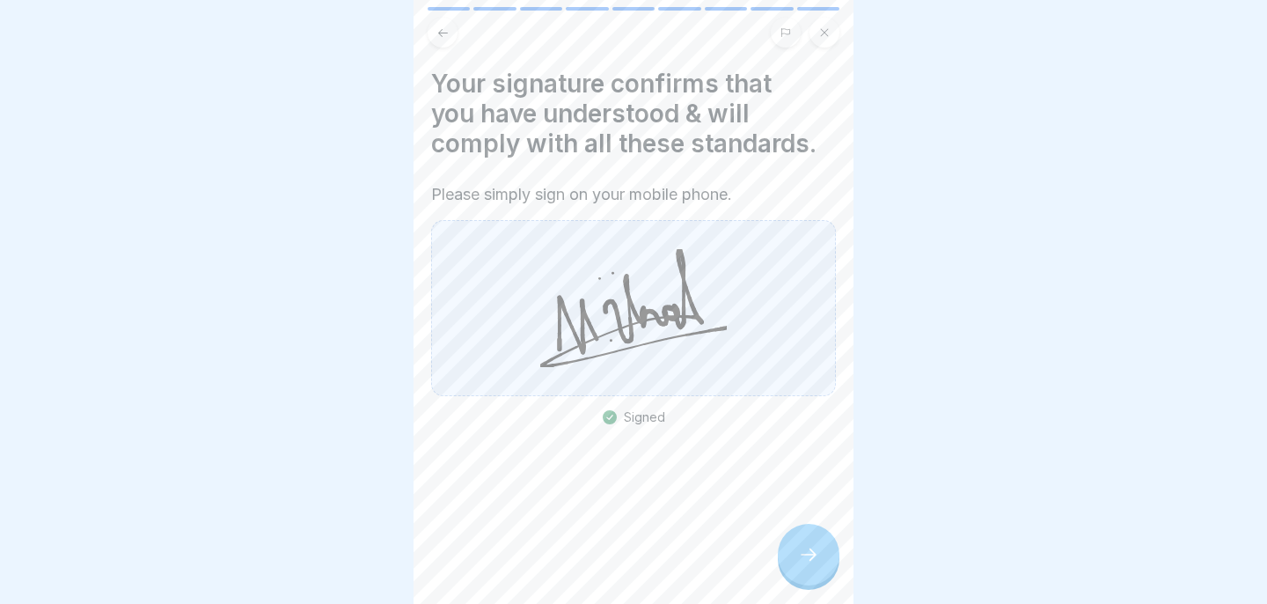
click at [804, 556] on icon at bounding box center [808, 554] width 21 height 21
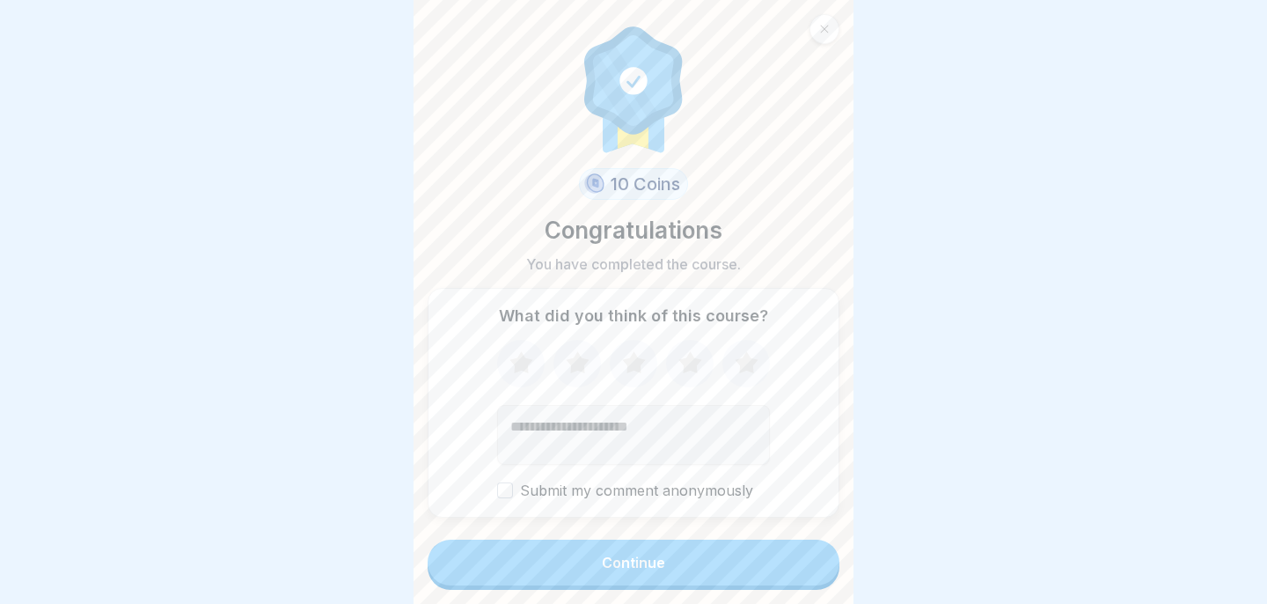
click at [804, 556] on button "Continue" at bounding box center [634, 562] width 412 height 46
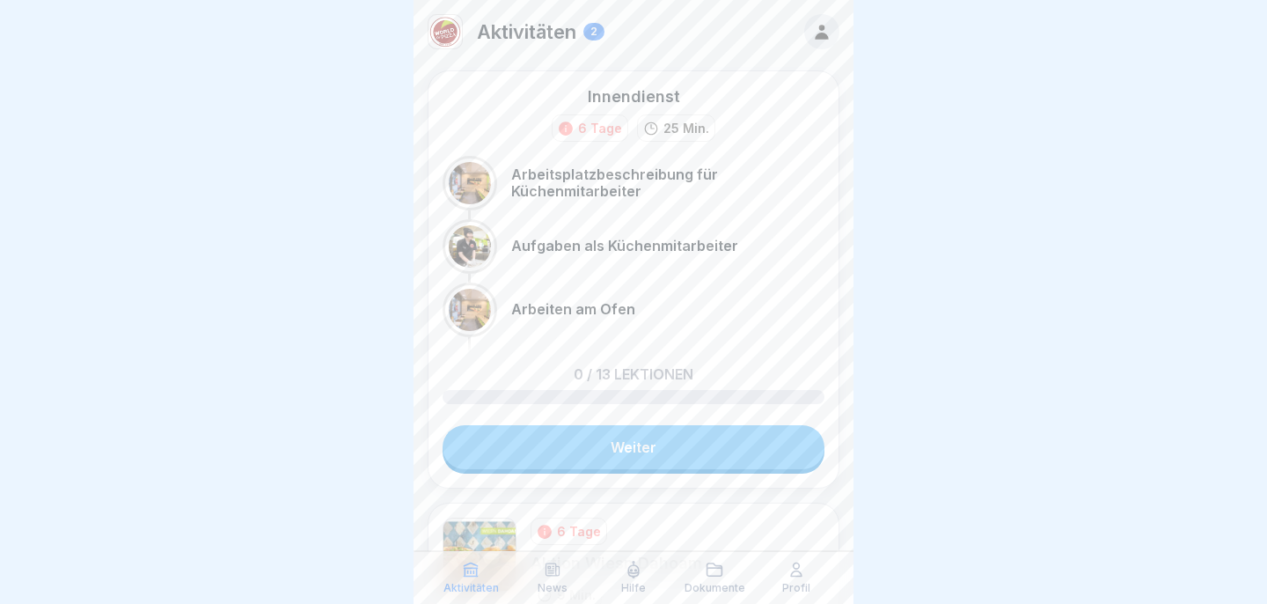
click at [789, 592] on p "Profil" at bounding box center [796, 588] width 28 height 12
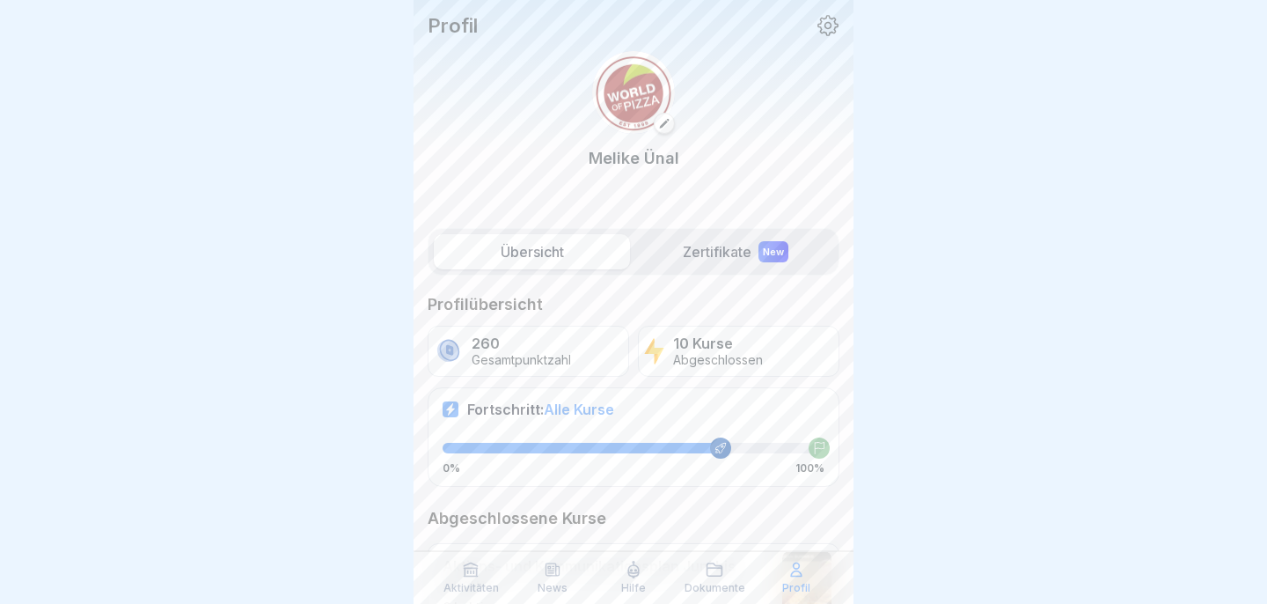
click at [478, 573] on icon at bounding box center [471, 569] width 18 height 18
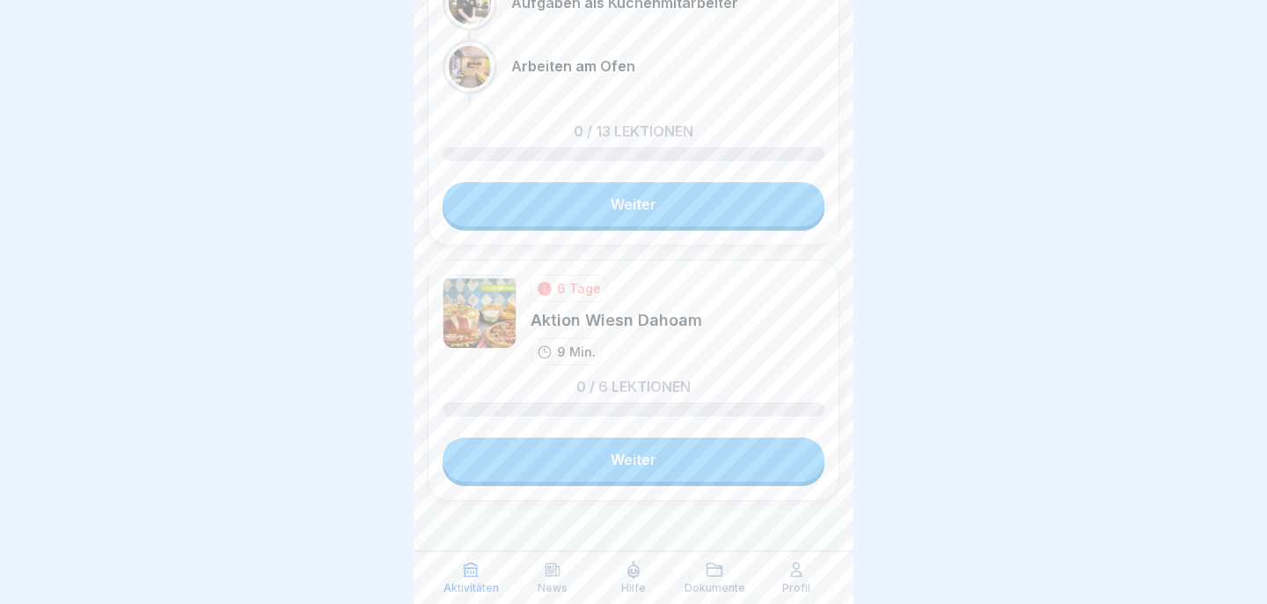
scroll to position [260, 0]
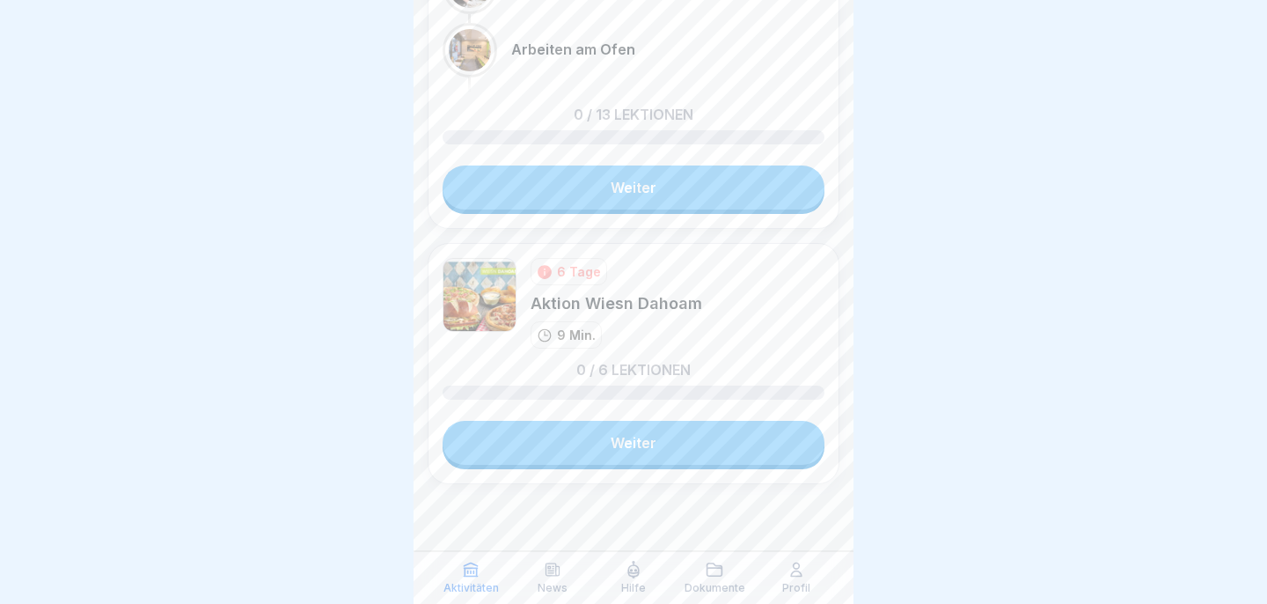
click at [661, 463] on link "Weiter" at bounding box center [634, 443] width 382 height 44
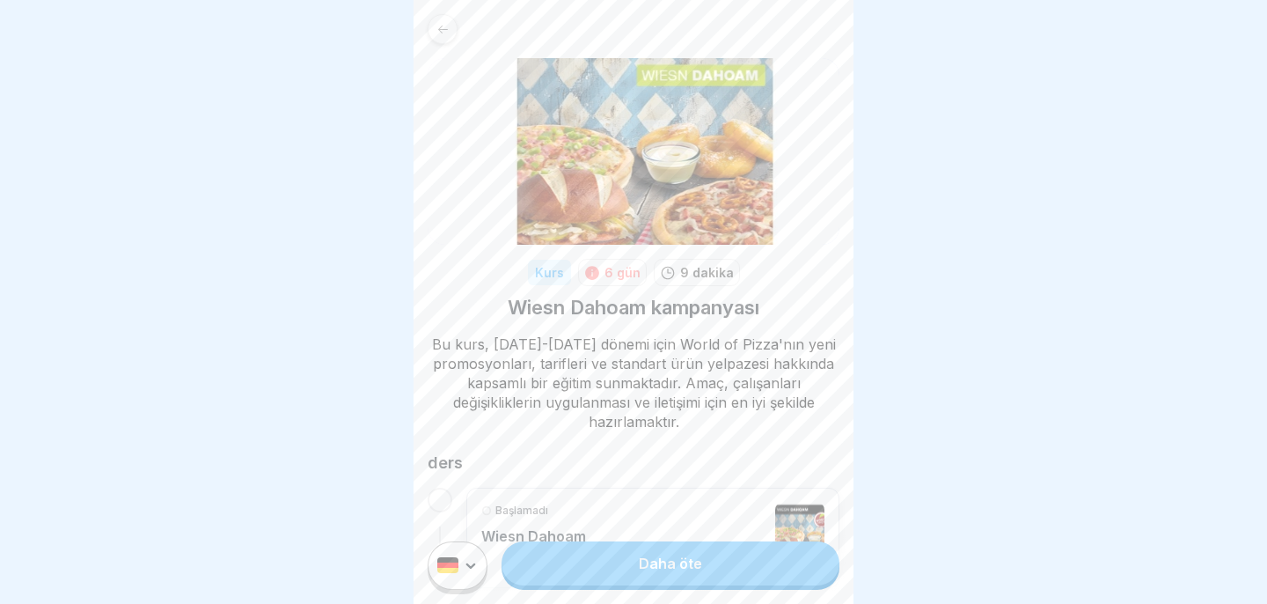
click at [800, 570] on link "Daha öte" at bounding box center [670, 563] width 338 height 44
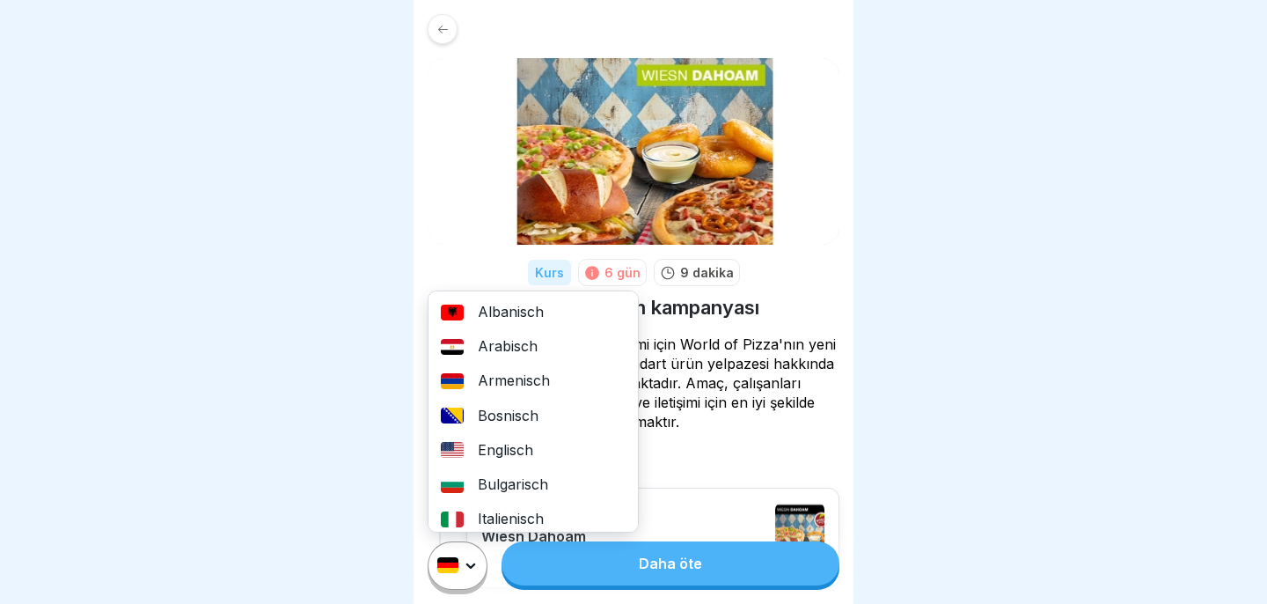
click at [480, 557] on html "Orijinal metin Bu çeviriyi değerlendirin Geri bildiriminiz, Google Çeviri'yi iy…" at bounding box center [633, 302] width 1267 height 604
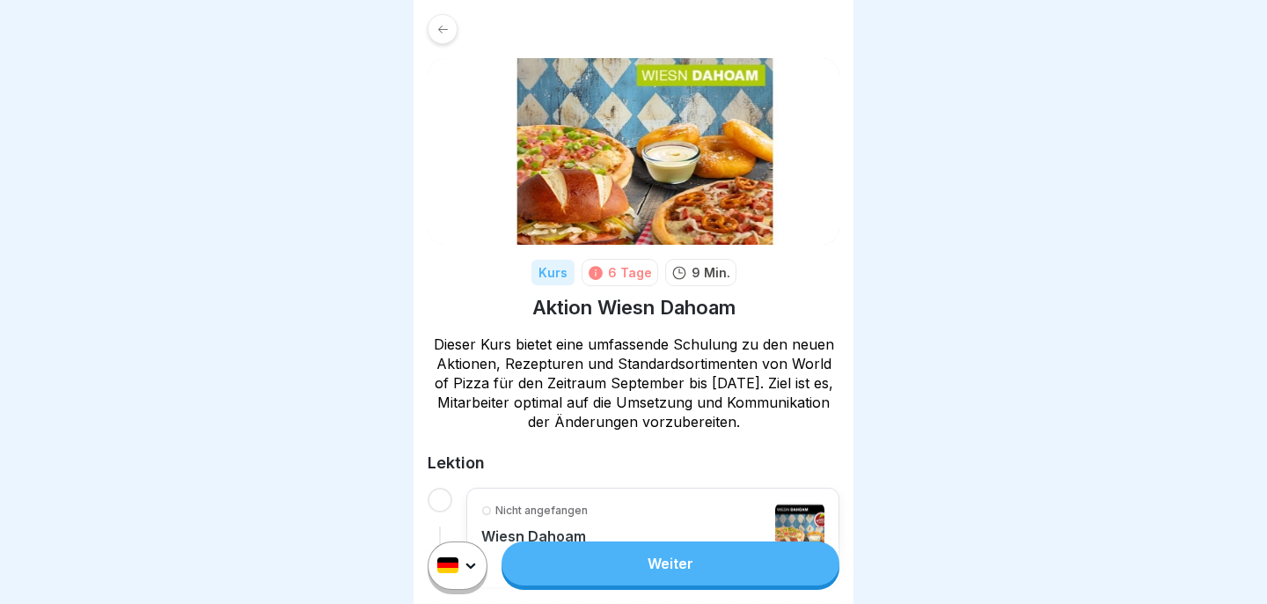
click at [750, 575] on link "Weiter" at bounding box center [670, 563] width 338 height 44
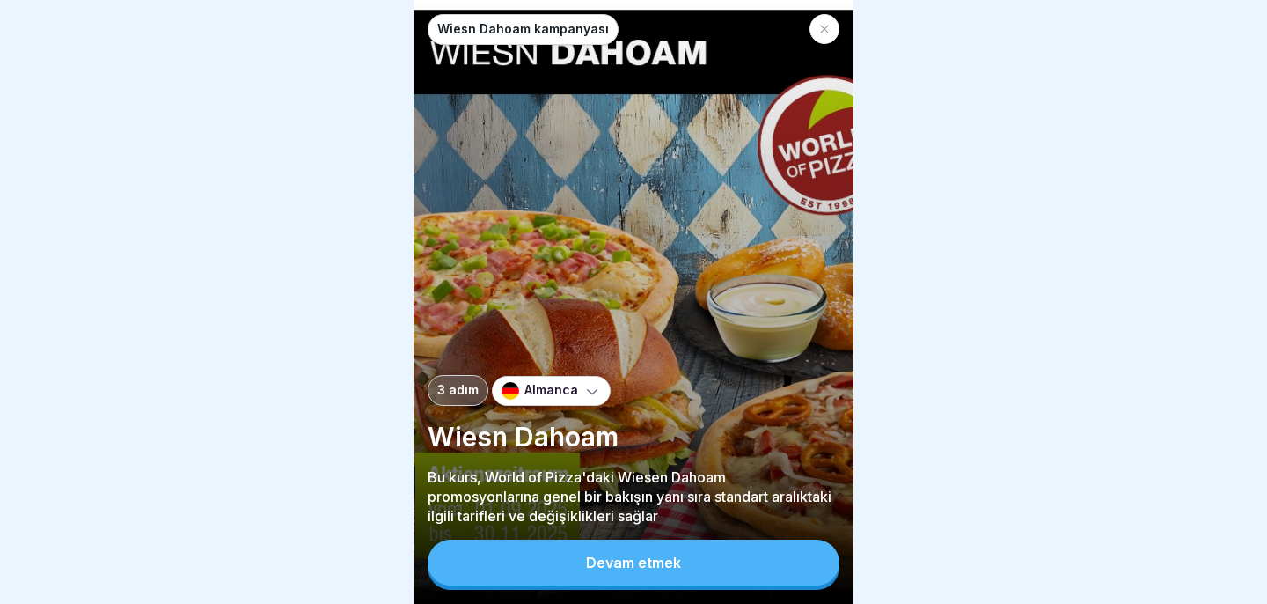
click at [753, 571] on button "Devam etmek" at bounding box center [634, 562] width 412 height 46
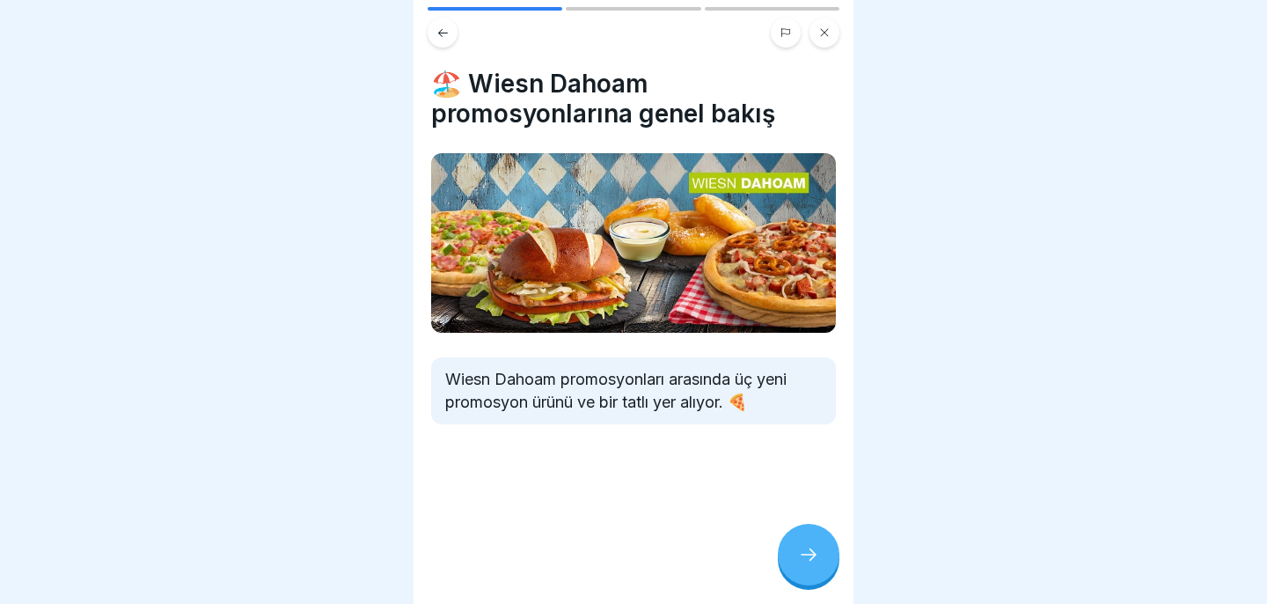
click at [828, 560] on div at bounding box center [809, 554] width 62 height 62
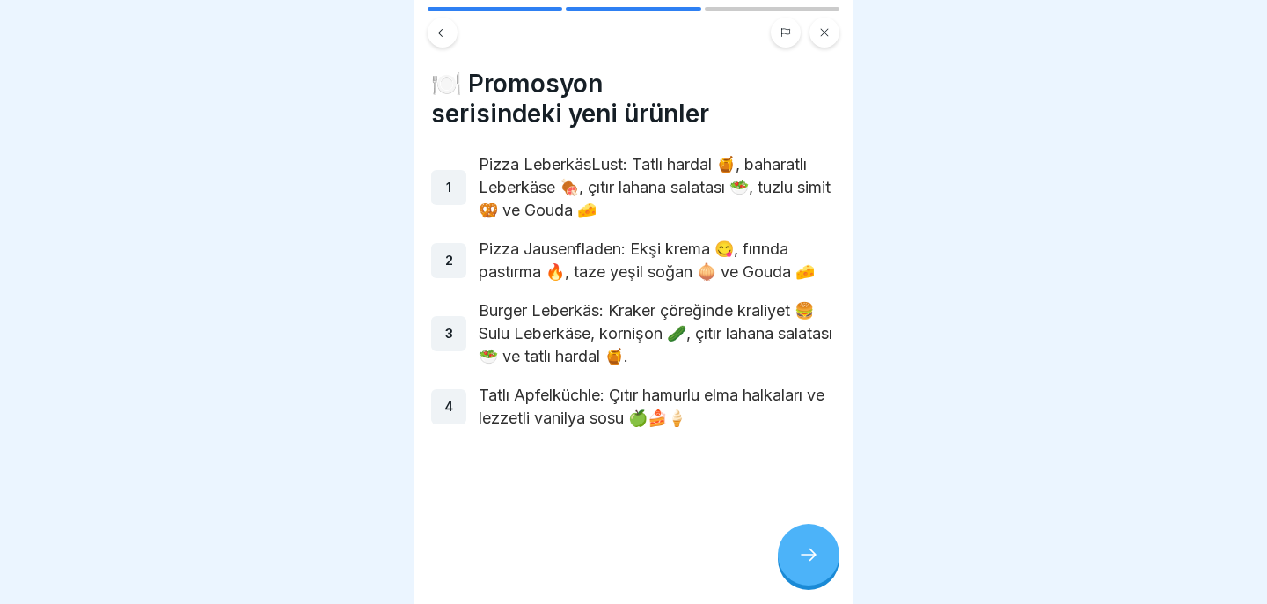
click at [827, 560] on div at bounding box center [809, 554] width 62 height 62
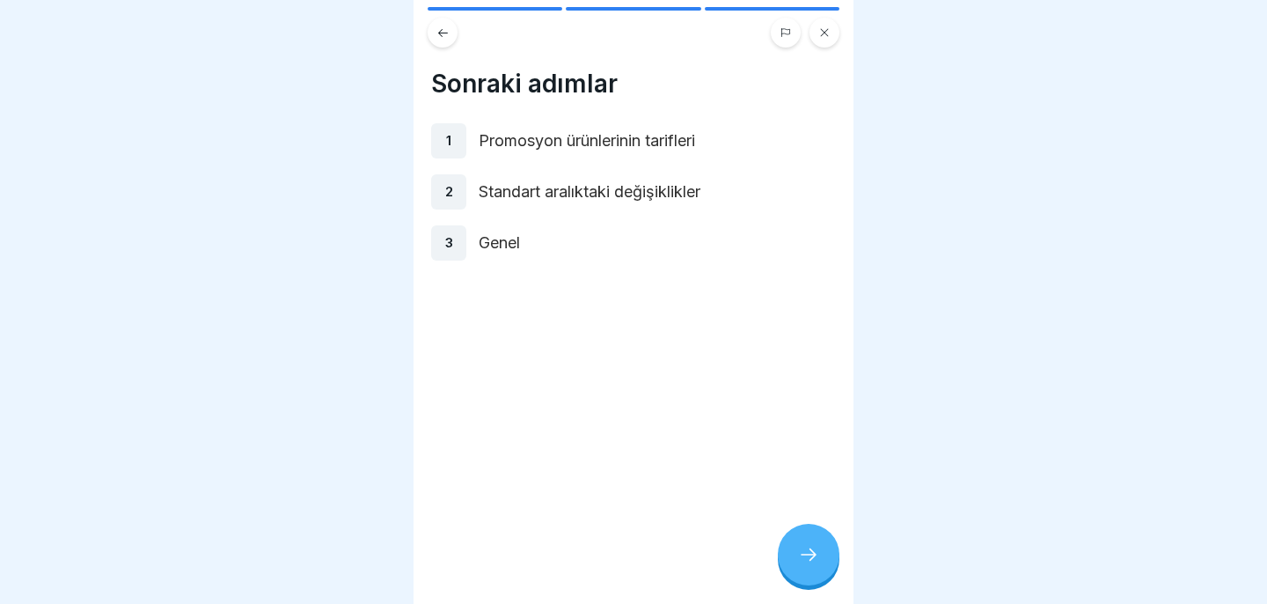
click at [827, 560] on div at bounding box center [809, 554] width 62 height 62
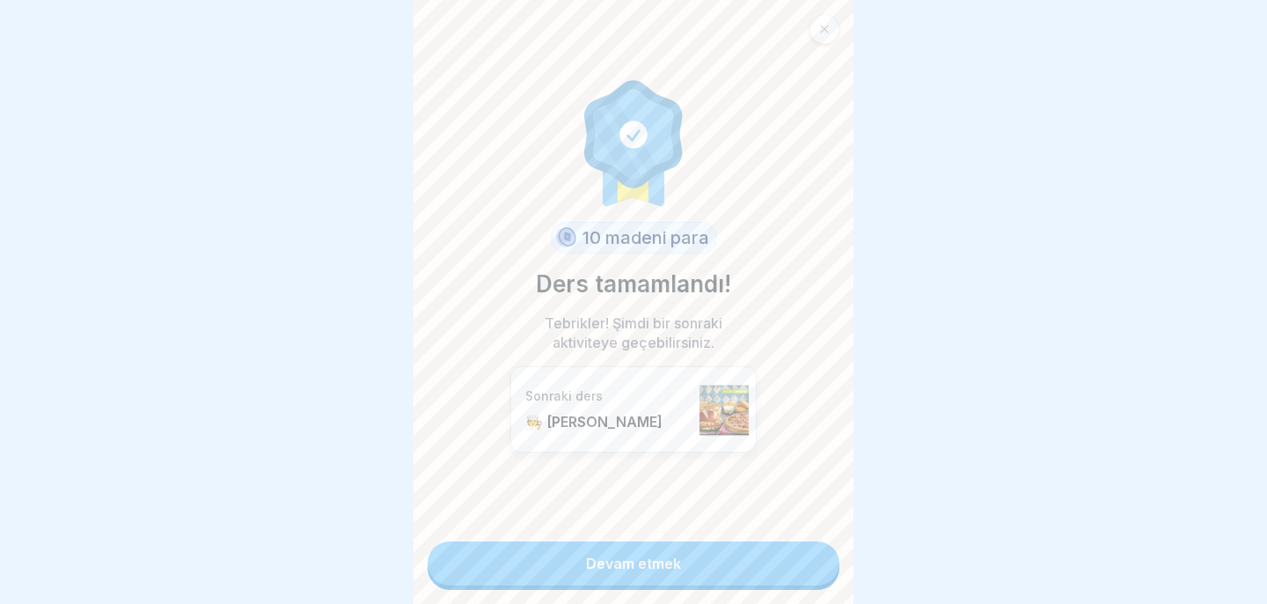
click at [827, 560] on link "Devam etmek" at bounding box center [634, 563] width 412 height 44
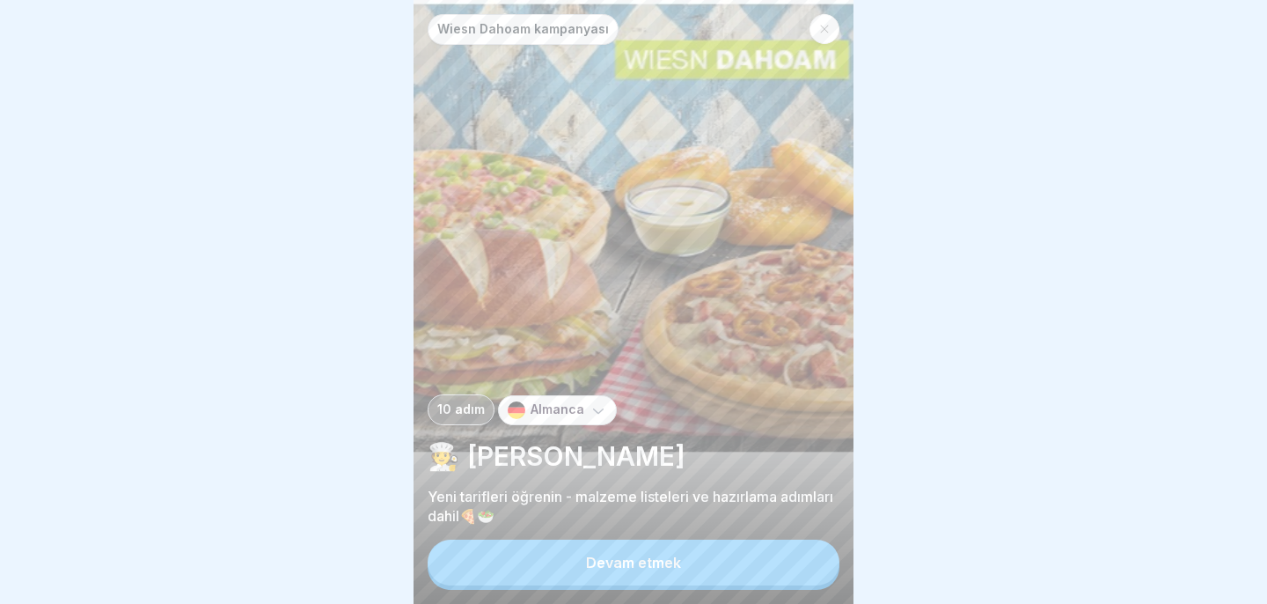
click at [827, 560] on button "Devam etmek" at bounding box center [634, 562] width 412 height 46
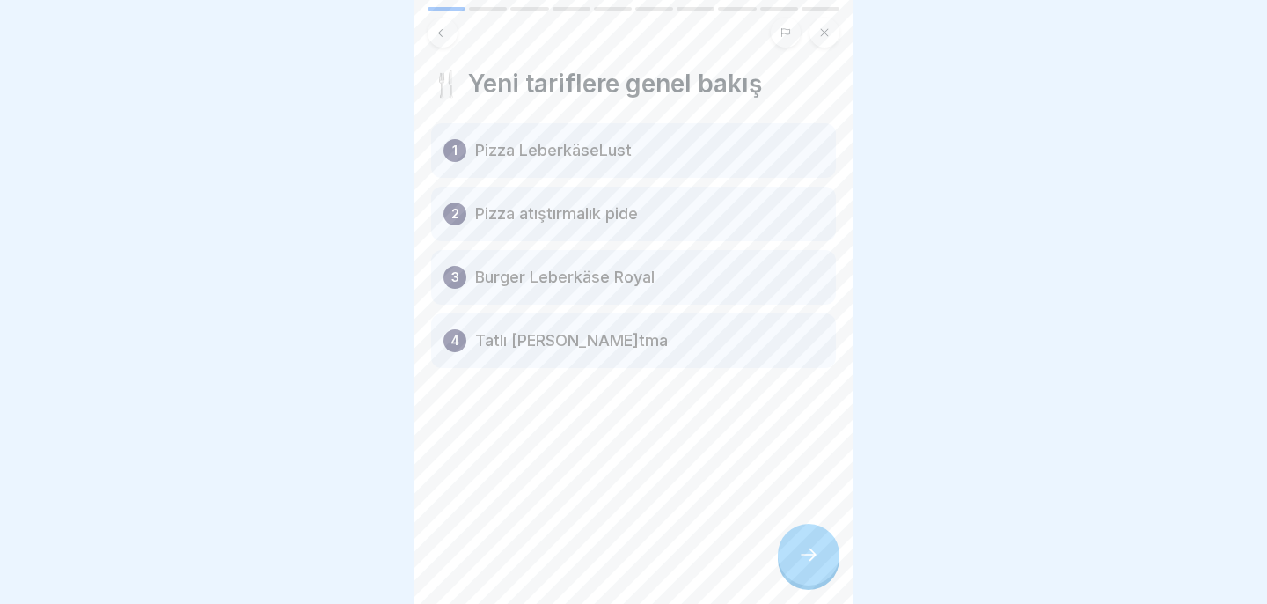
click at [811, 540] on div at bounding box center [809, 554] width 62 height 62
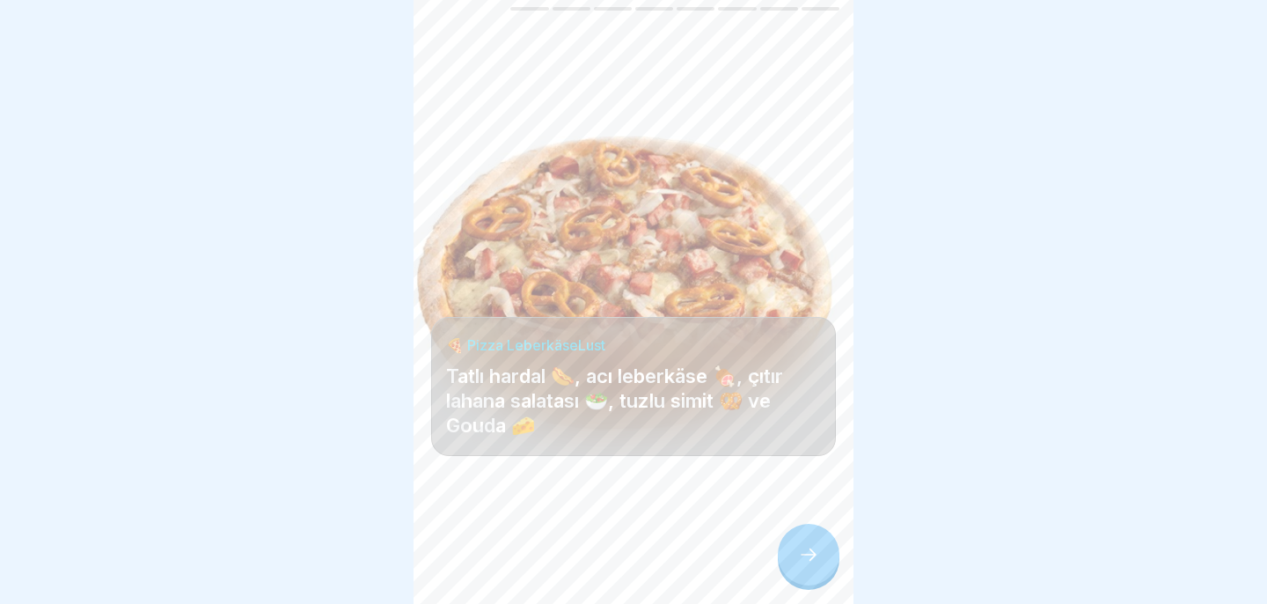
click at [813, 553] on icon at bounding box center [808, 554] width 21 height 21
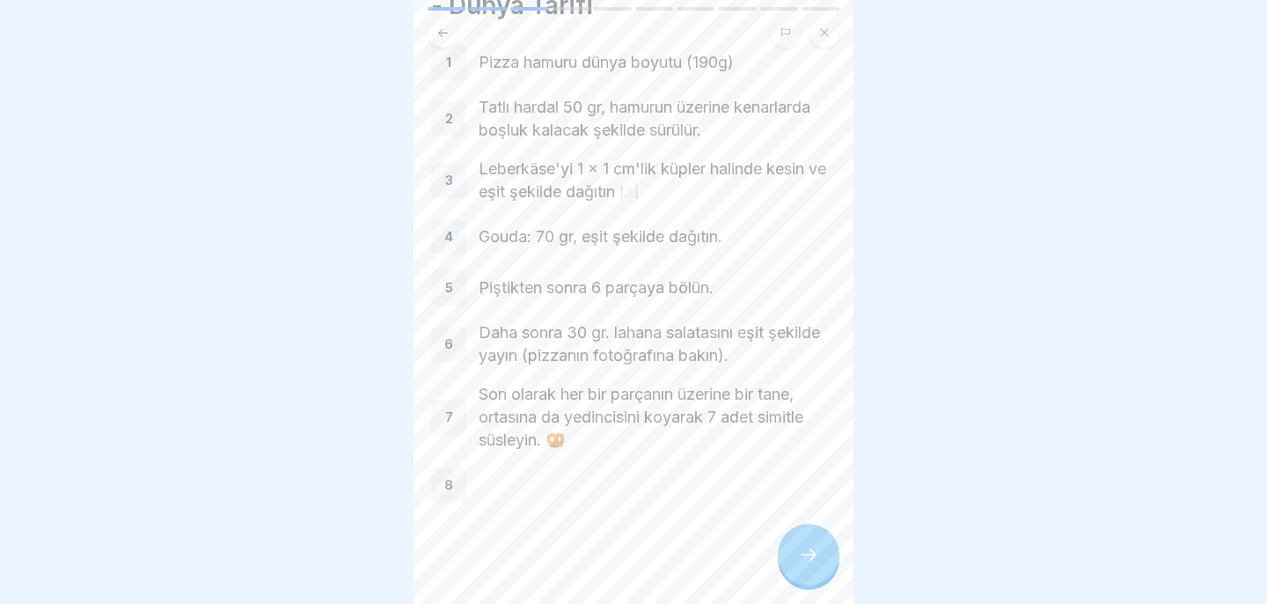
scroll to position [113, 0]
click at [803, 544] on div at bounding box center [809, 554] width 62 height 62
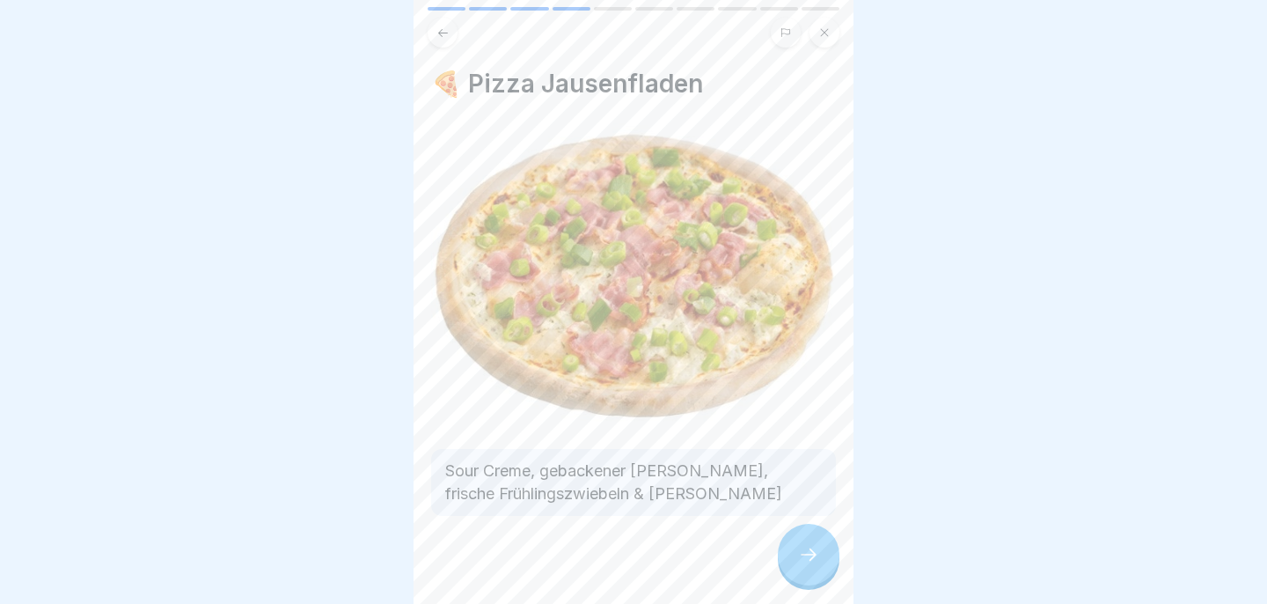
click at [819, 556] on div at bounding box center [809, 554] width 62 height 62
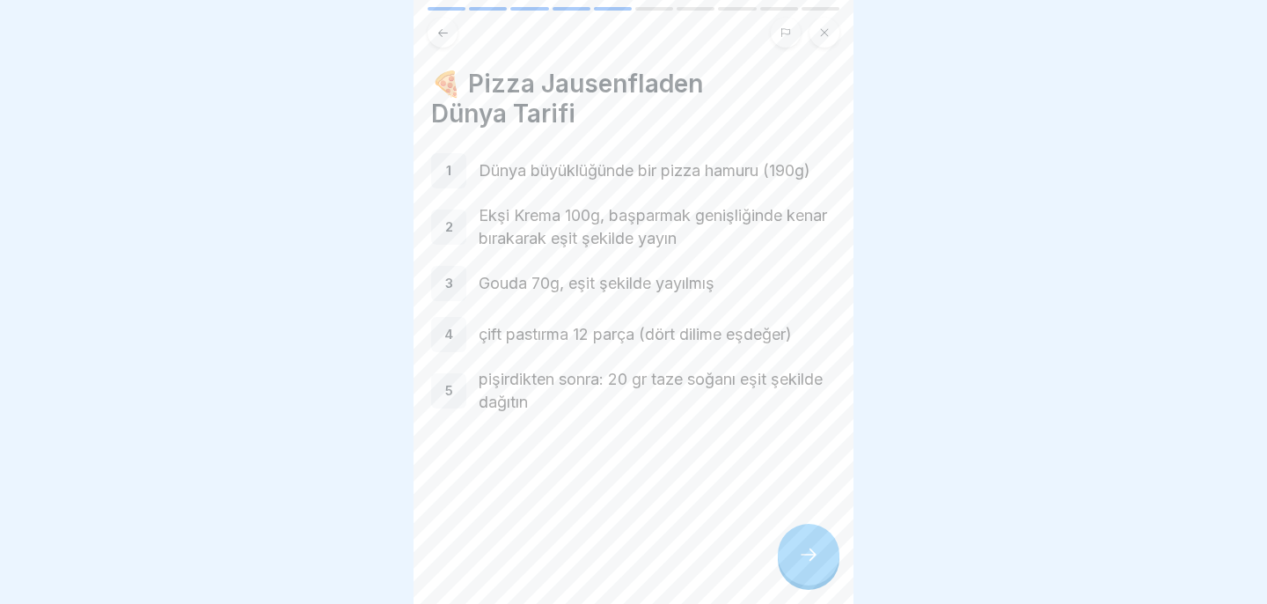
click at [813, 543] on div at bounding box center [809, 554] width 62 height 62
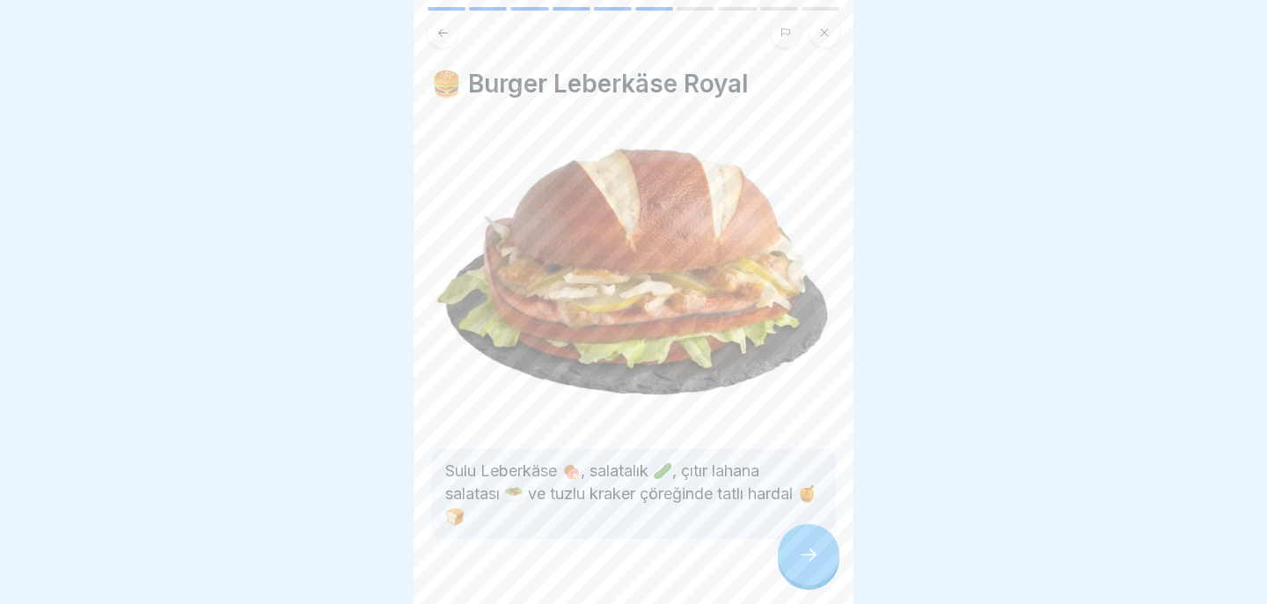
click at [813, 543] on div at bounding box center [809, 554] width 62 height 62
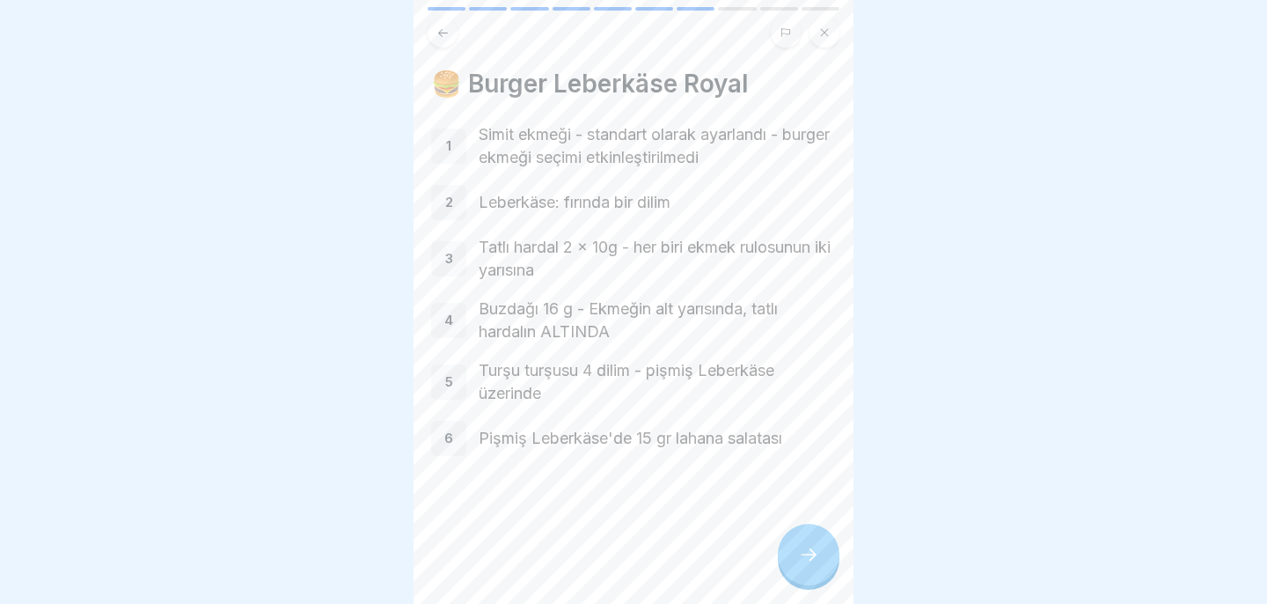
click at [951, 96] on div at bounding box center [633, 302] width 1267 height 604
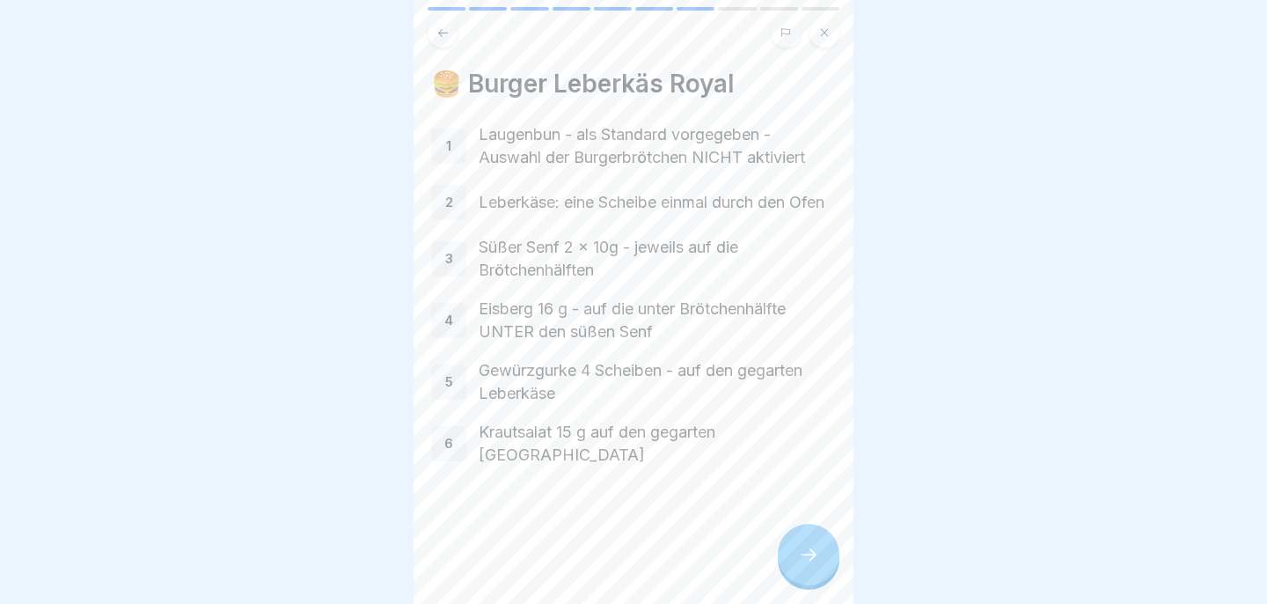
click at [776, 428] on div "1 Laugenbun - als Standard vorgegeben - Auswahl der Burgerbrötchen NICHT aktivi…" at bounding box center [633, 294] width 405 height 343
click at [809, 553] on icon at bounding box center [808, 554] width 21 height 21
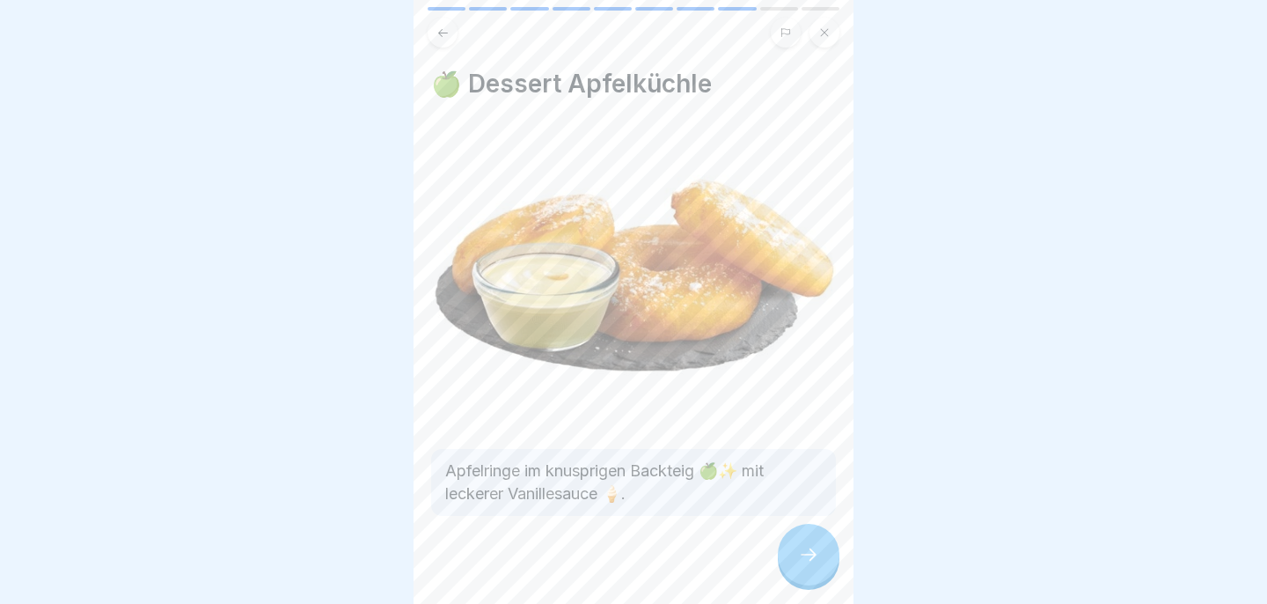
click at [809, 553] on icon at bounding box center [808, 554] width 21 height 21
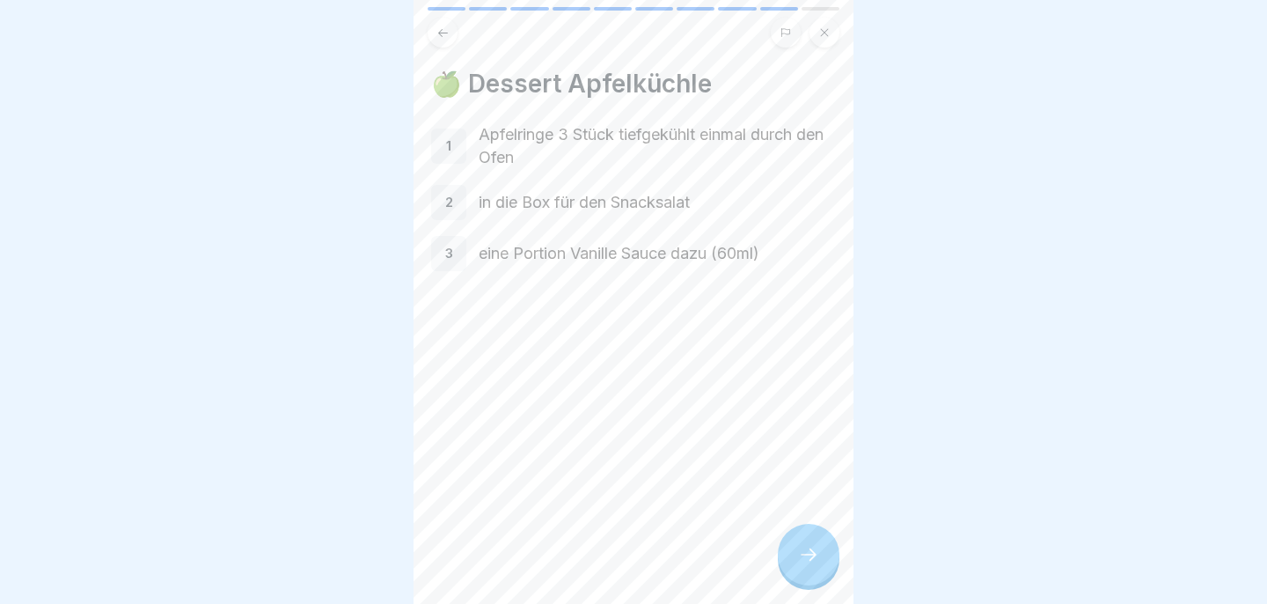
click at [809, 553] on icon at bounding box center [808, 554] width 21 height 21
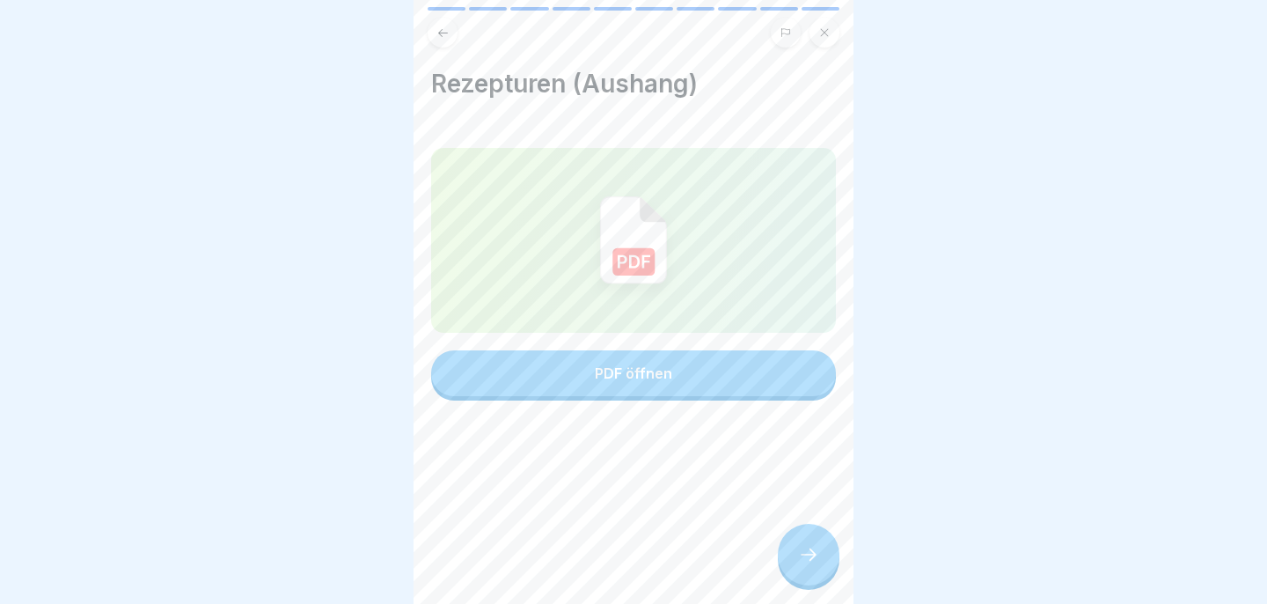
click at [809, 553] on icon at bounding box center [808, 554] width 21 height 21
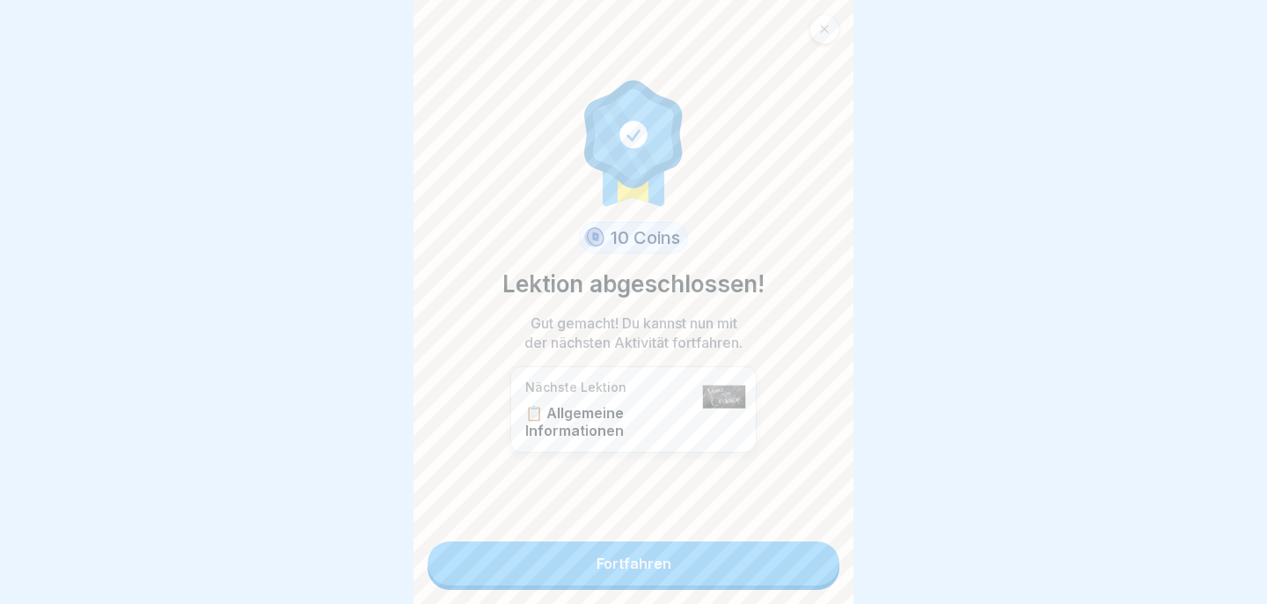
click at [811, 561] on link "Fortfahren" at bounding box center [634, 563] width 412 height 44
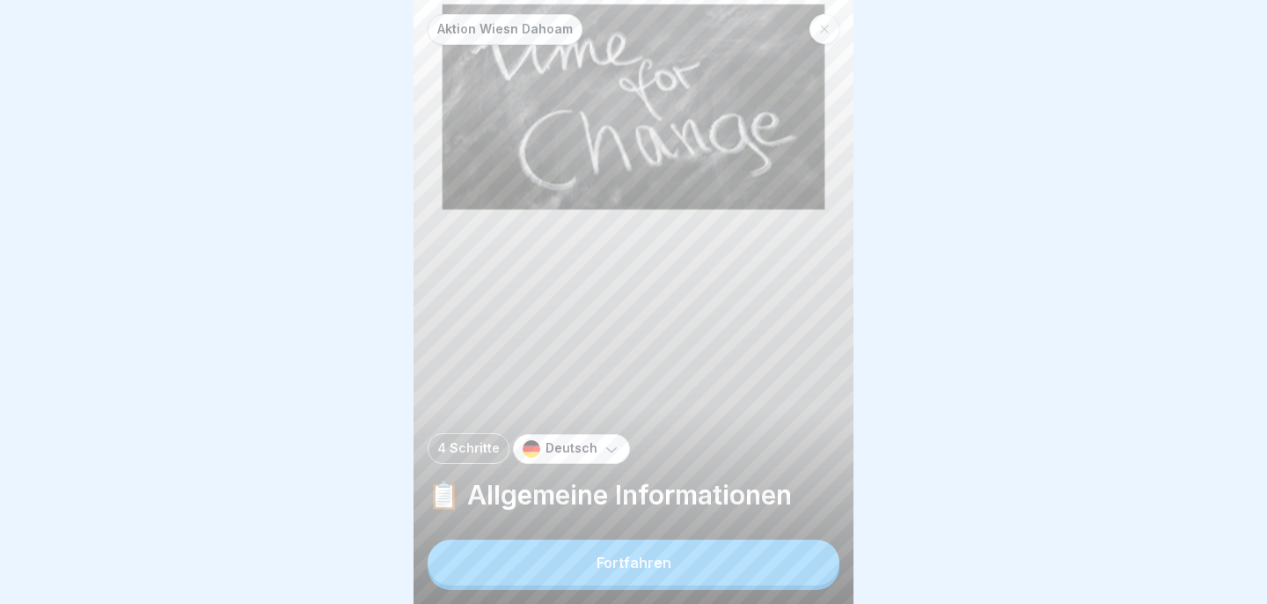
click at [811, 561] on button "Fortfahren" at bounding box center [634, 562] width 412 height 46
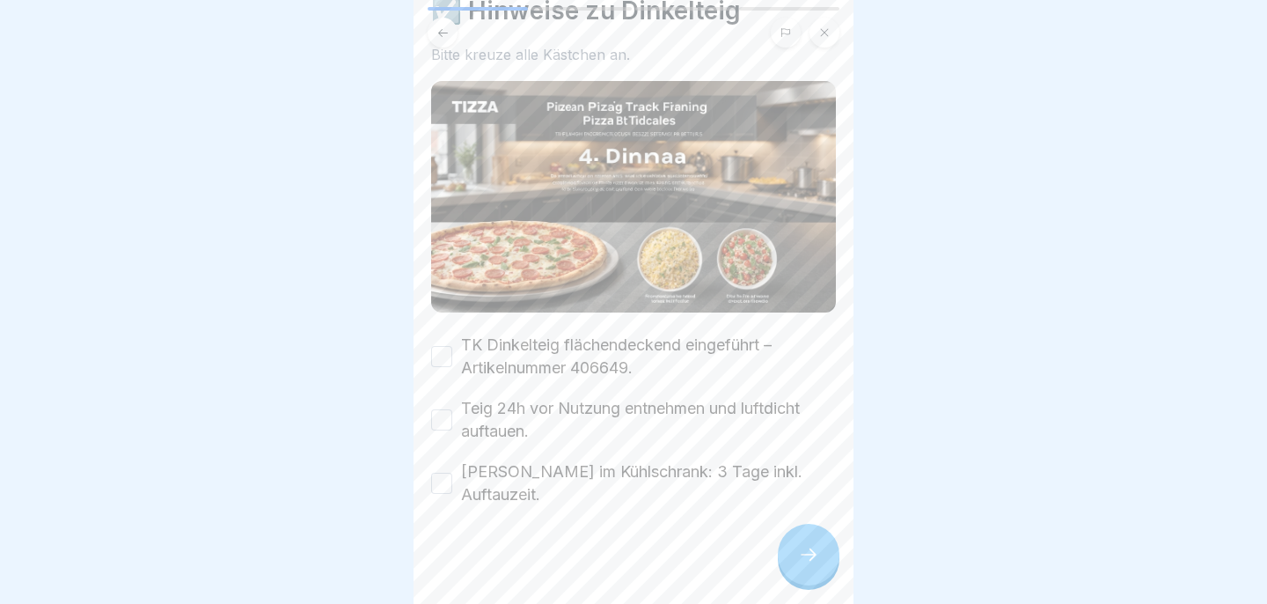
scroll to position [81, 0]
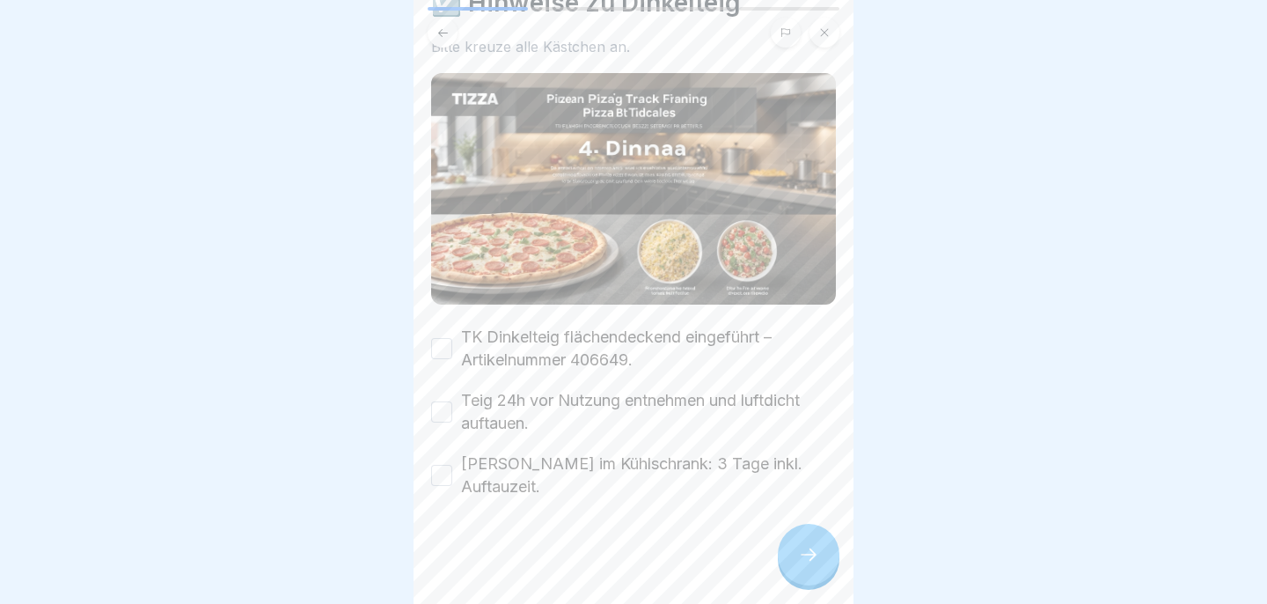
click at [448, 349] on button "TK Dinkelteig flächendeckend eingeführt – Artikelnummer 406649." at bounding box center [441, 348] width 21 height 21
click at [447, 403] on button "Teig 24h vor Nutzung entnehmen und luftdicht auftauen." at bounding box center [441, 411] width 21 height 21
click at [434, 479] on button "[PERSON_NAME] im Kühlschrank: 3 Tage inkl. Auftauzeit." at bounding box center [441, 475] width 21 height 21
click at [807, 557] on icon at bounding box center [808, 554] width 21 height 21
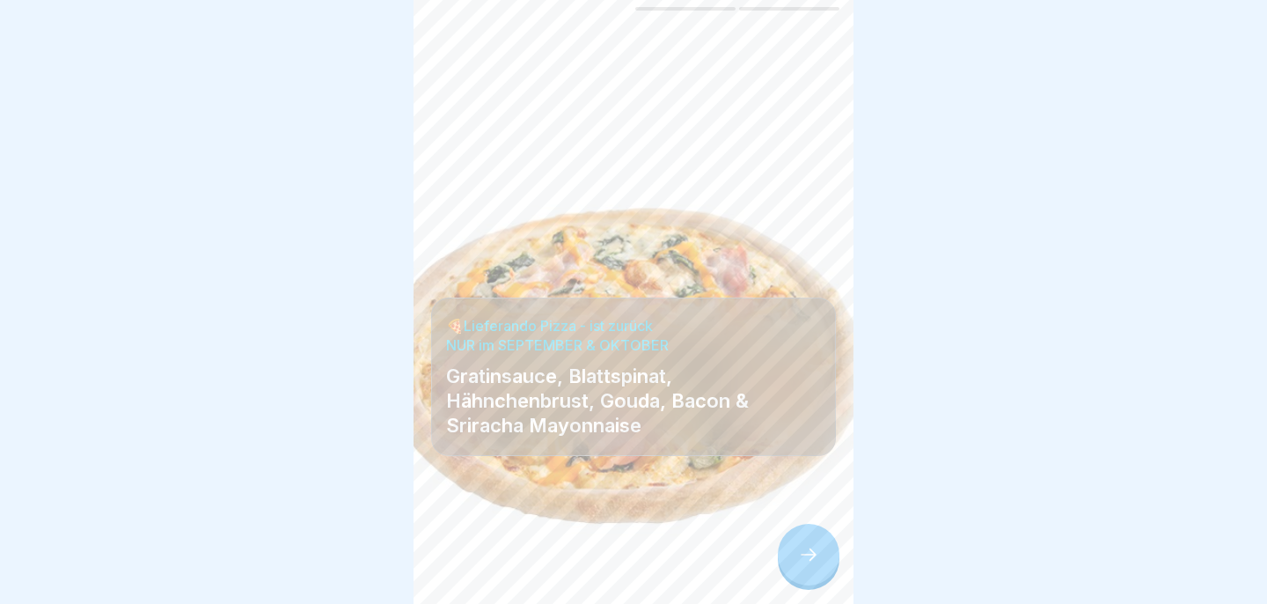
click at [803, 547] on icon at bounding box center [808, 554] width 21 height 21
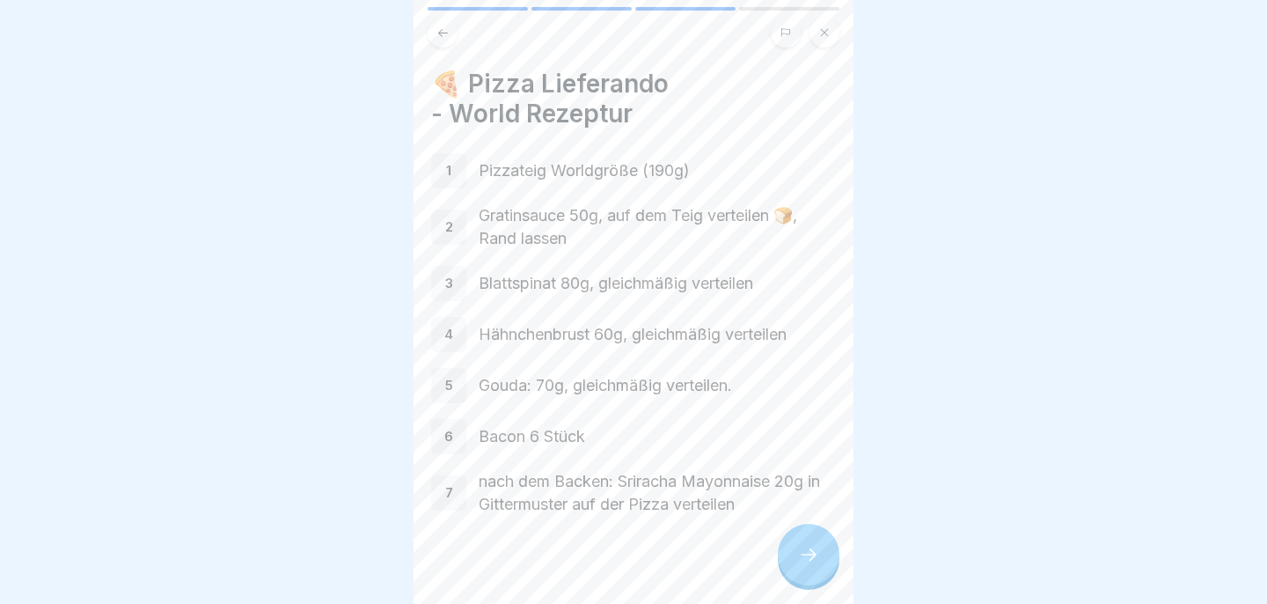
click at [803, 547] on icon at bounding box center [808, 554] width 21 height 21
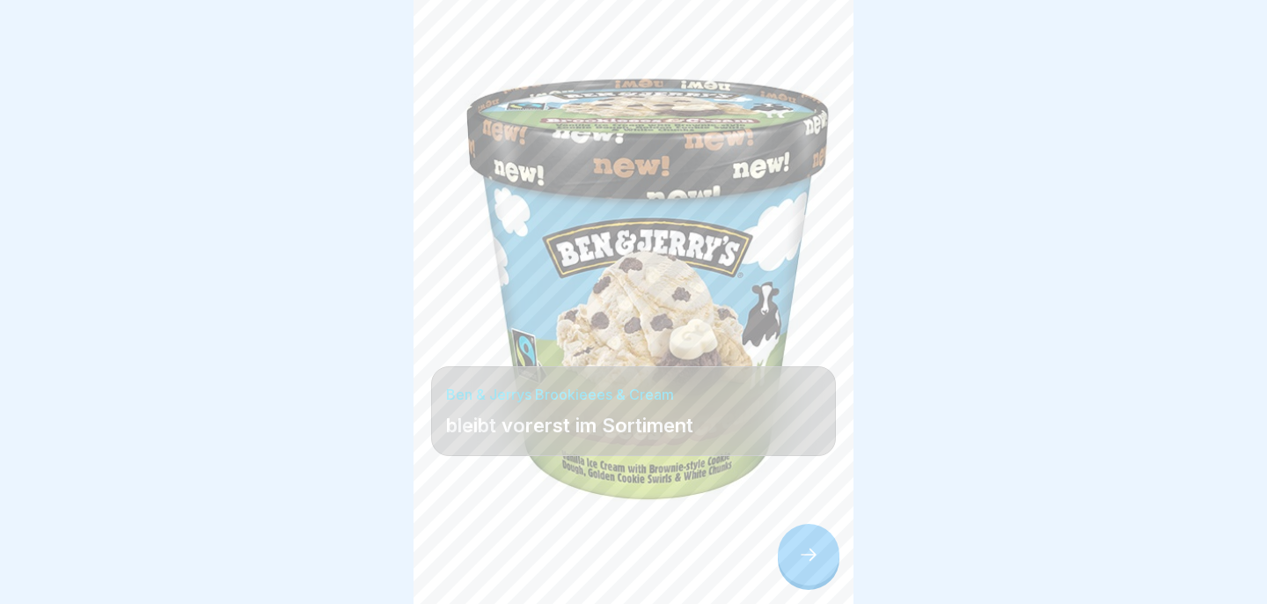
click at [804, 547] on icon at bounding box center [808, 554] width 21 height 21
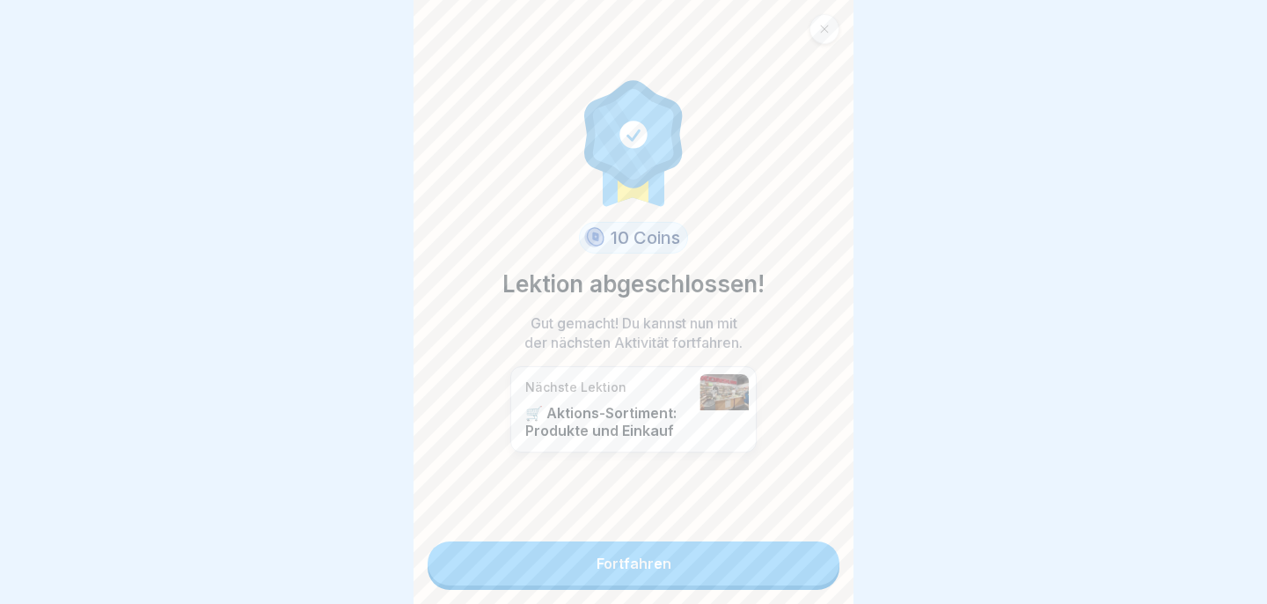
click at [804, 559] on link "Fortfahren" at bounding box center [634, 563] width 412 height 44
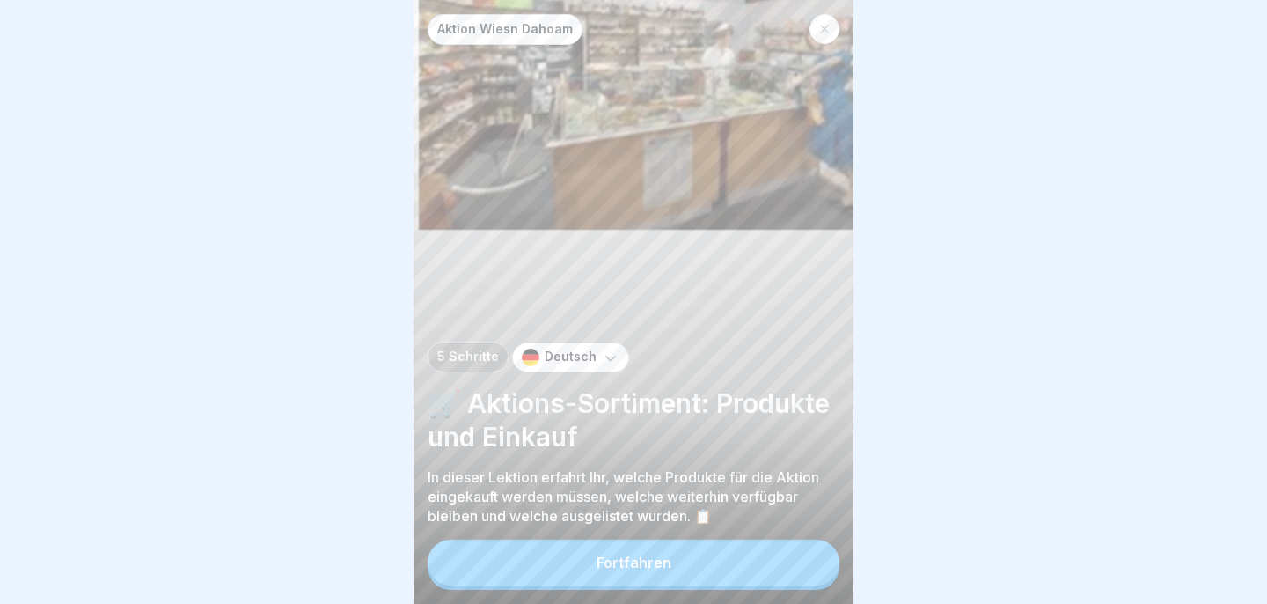
click at [804, 559] on button "Fortfahren" at bounding box center [634, 562] width 412 height 46
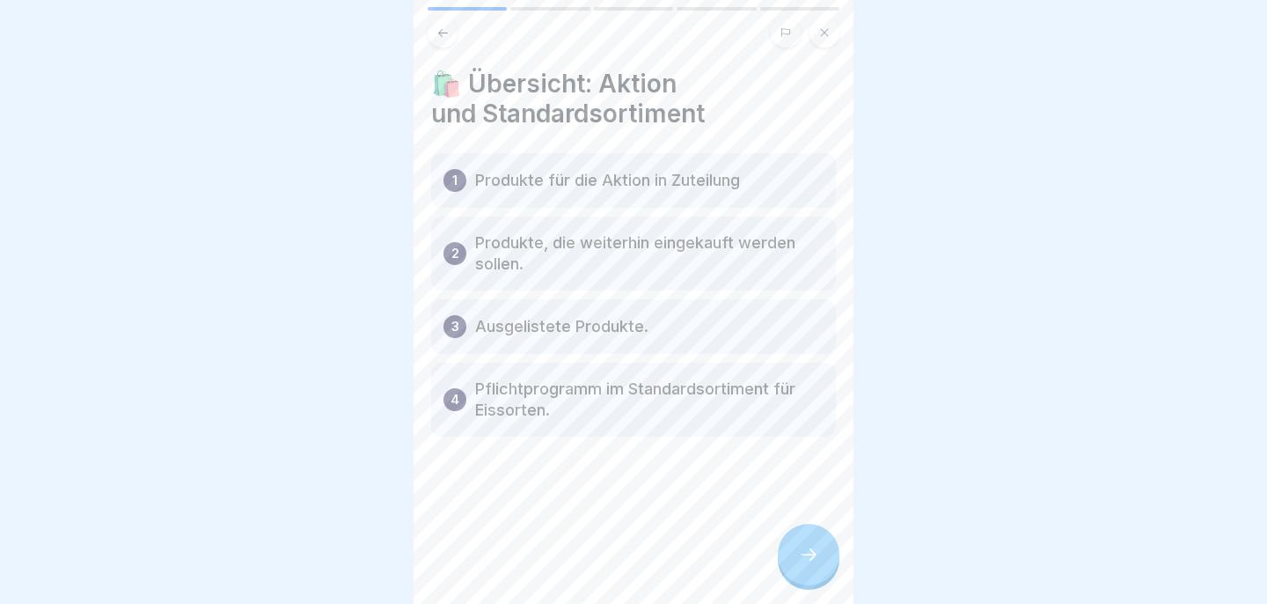
click at [807, 550] on icon at bounding box center [808, 554] width 21 height 21
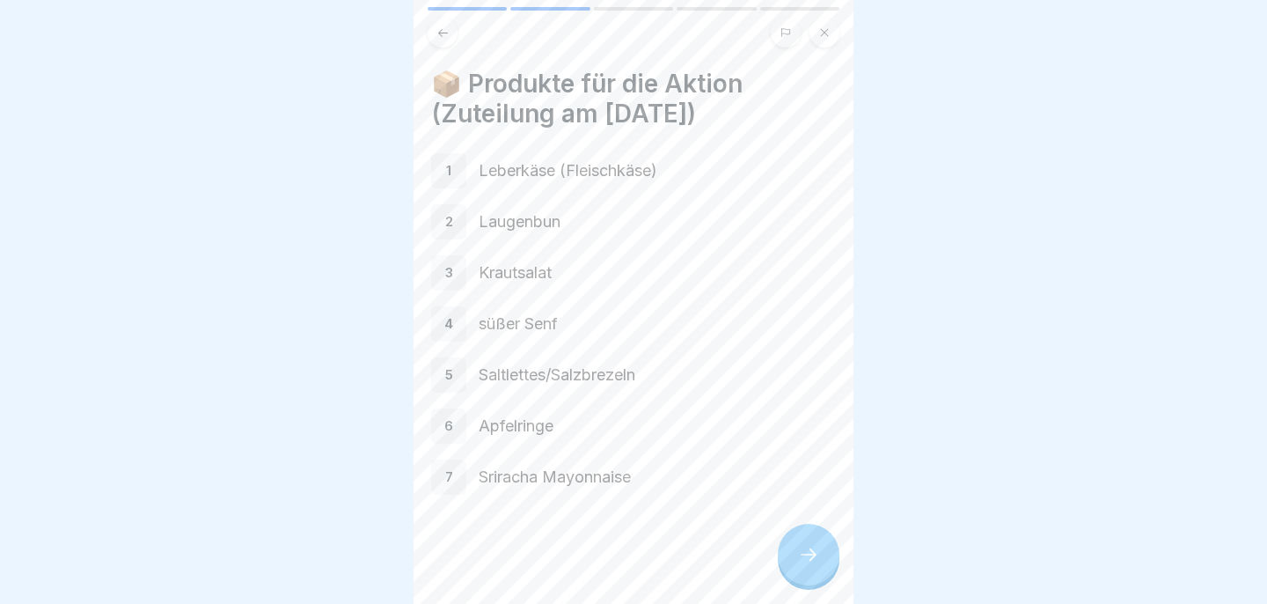
click at [807, 556] on icon at bounding box center [808, 554] width 21 height 21
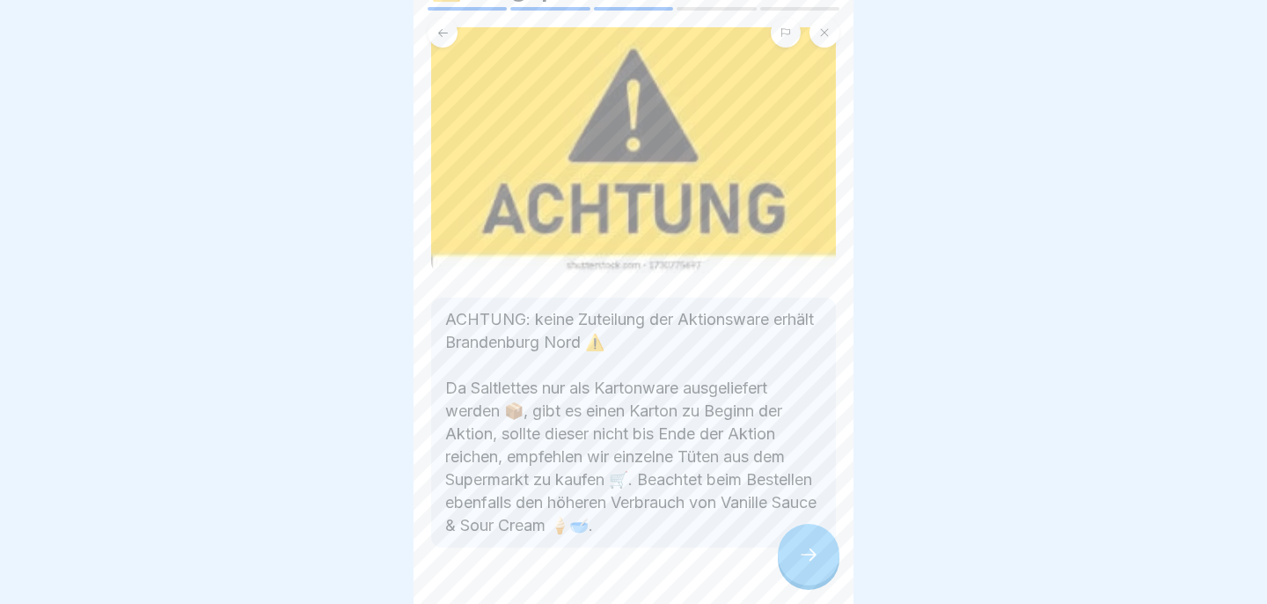
scroll to position [99, 0]
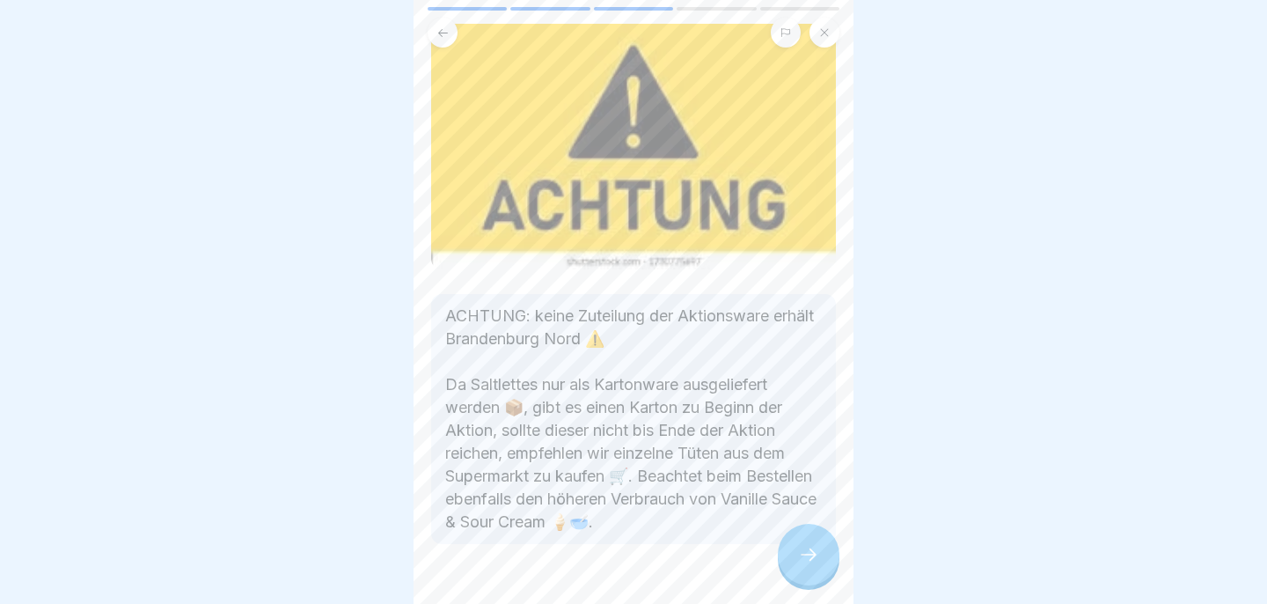
click at [816, 565] on div at bounding box center [809, 554] width 62 height 62
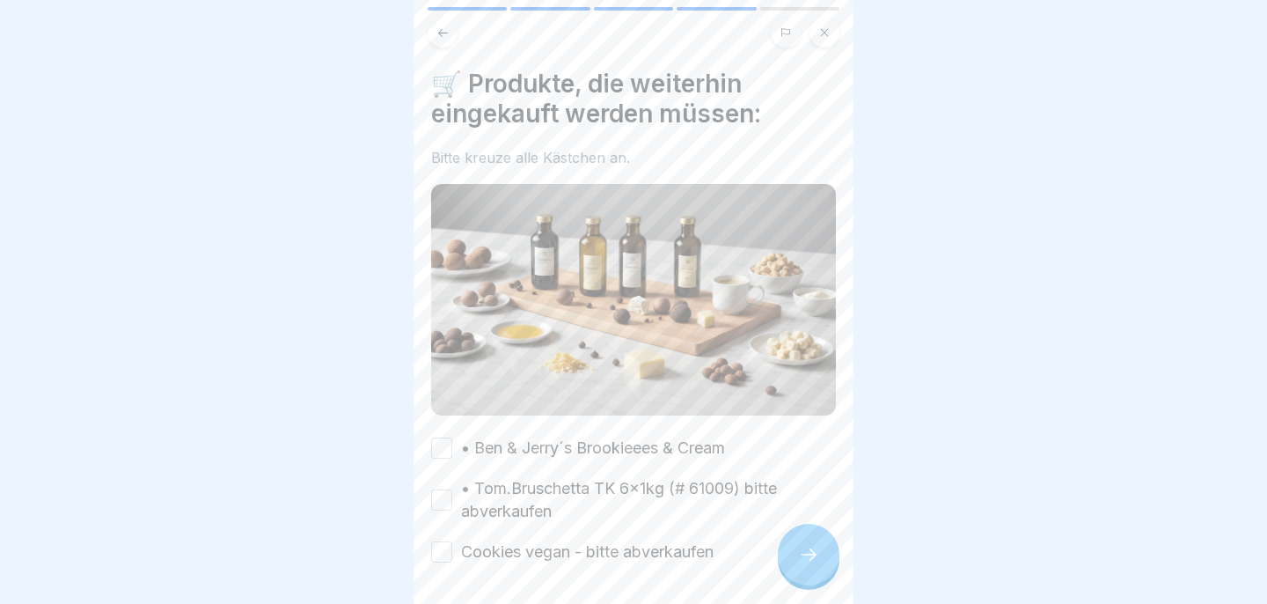
click at [443, 449] on button "• Ben & Jerry´s Brookieees & Cream" at bounding box center [441, 447] width 21 height 21
click at [444, 486] on div "• Tom.Bruschetta TK 6x1kg (# 61009) bitte abverkaufen" at bounding box center [633, 500] width 405 height 46
click at [441, 504] on button "• Tom.Bruschetta TK 6x1kg (# 61009) bitte abverkaufen" at bounding box center [441, 499] width 21 height 21
click at [439, 560] on button "Cookies vegan - bitte abverkaufen" at bounding box center [441, 551] width 21 height 21
click at [767, 563] on div at bounding box center [633, 616] width 405 height 106
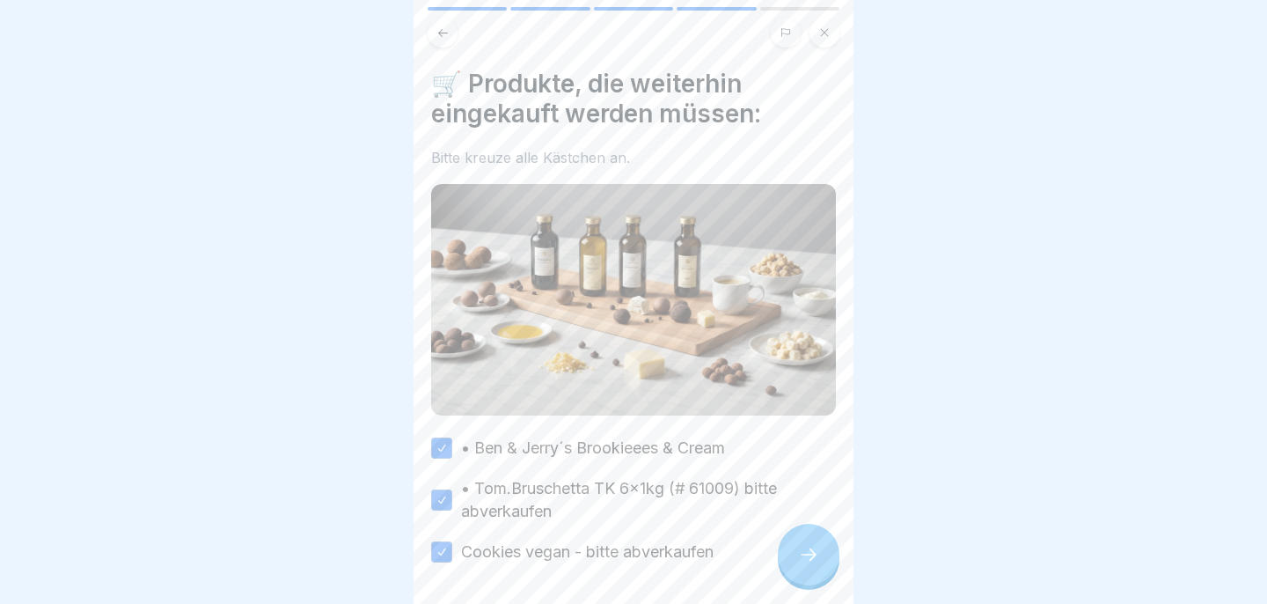
click at [805, 564] on icon at bounding box center [808, 554] width 21 height 21
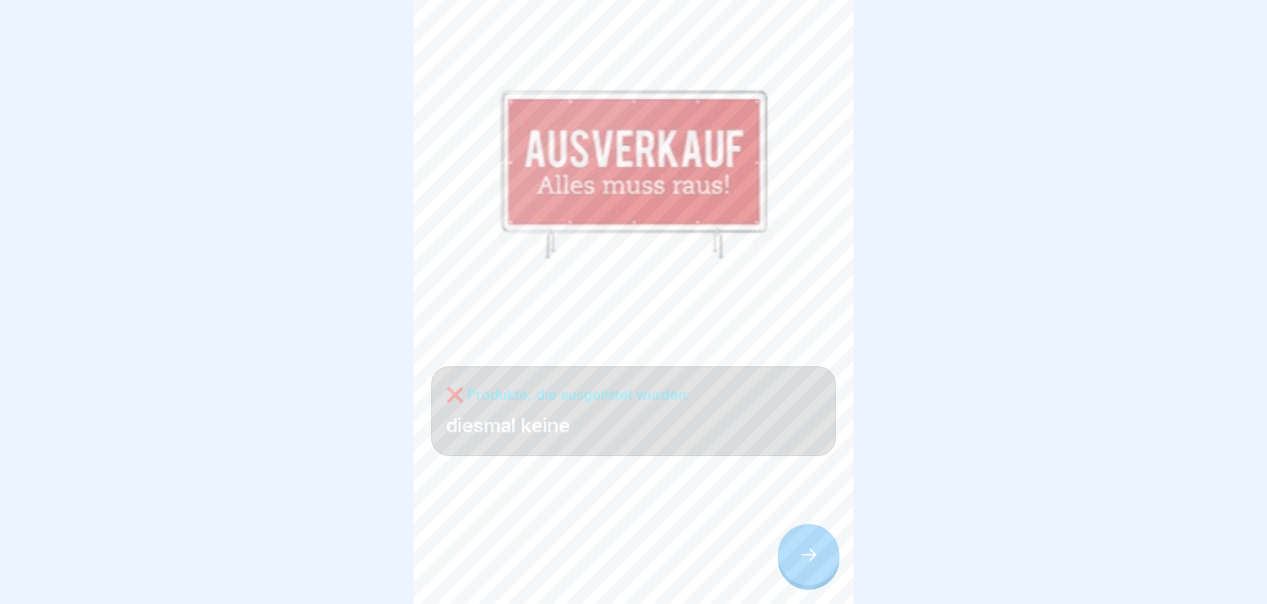
click at [803, 564] on icon at bounding box center [808, 554] width 21 height 21
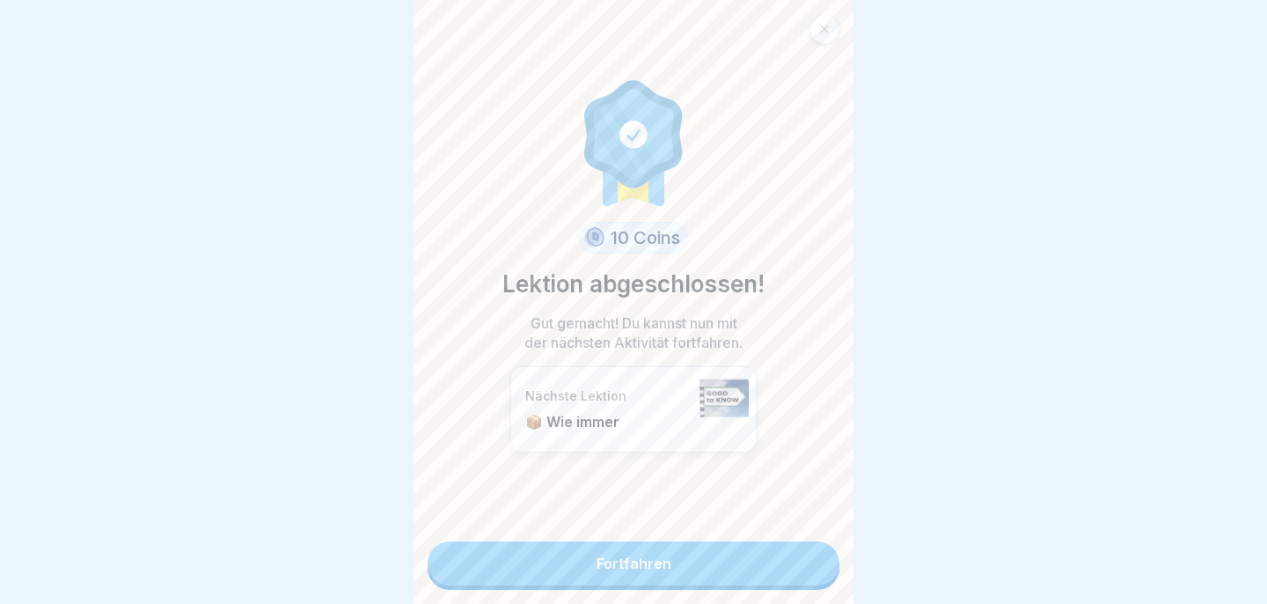
click at [803, 564] on link "Fortfahren" at bounding box center [634, 563] width 412 height 44
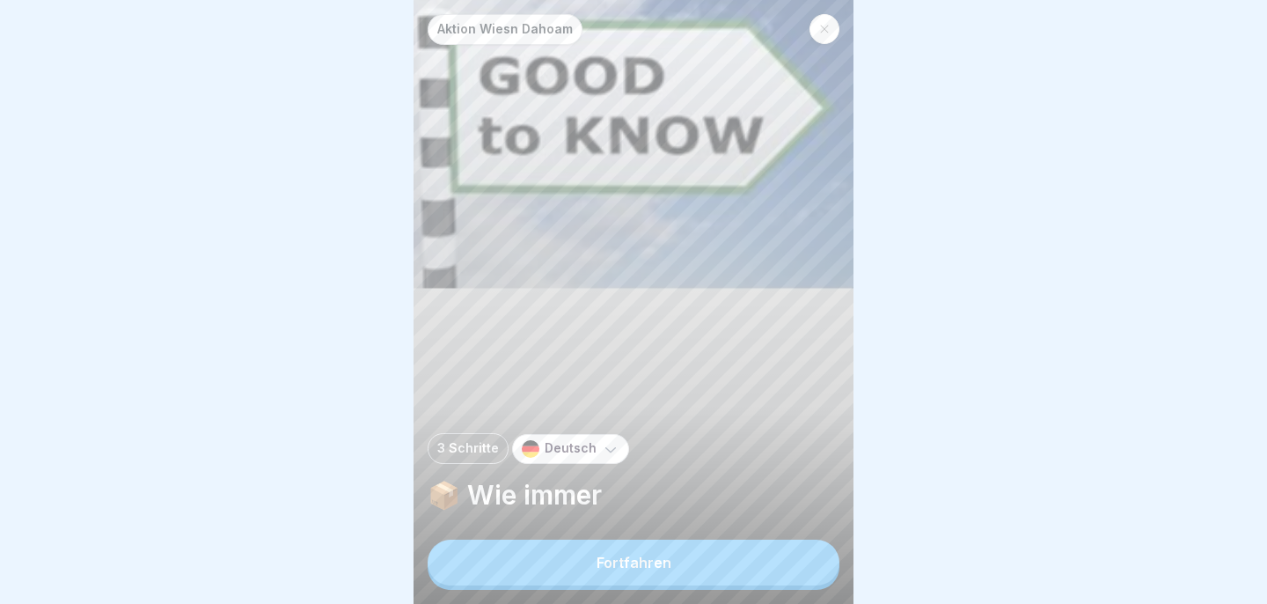
click at [803, 564] on button "Fortfahren" at bounding box center [634, 562] width 412 height 46
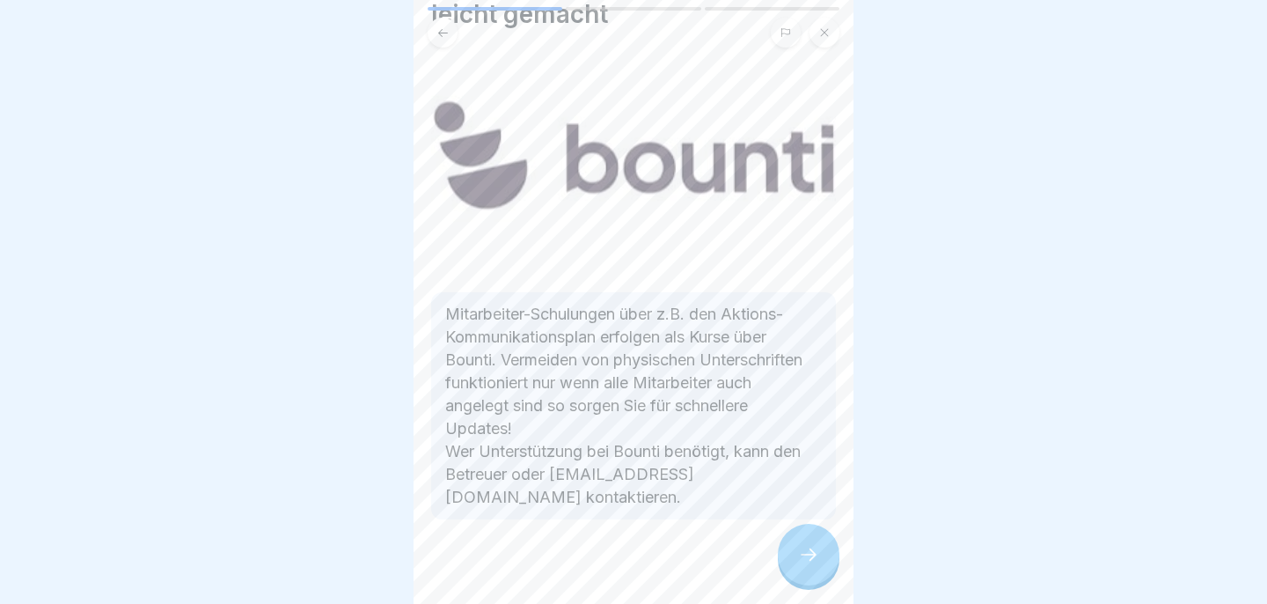
scroll to position [68, 0]
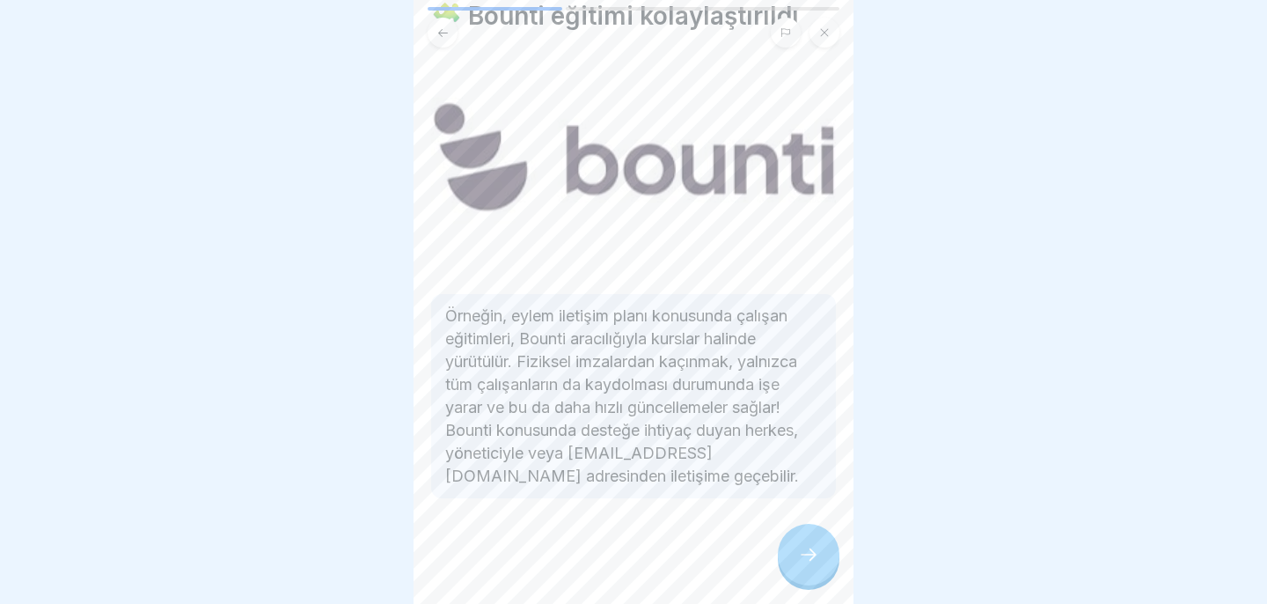
click at [825, 539] on div at bounding box center [809, 554] width 62 height 62
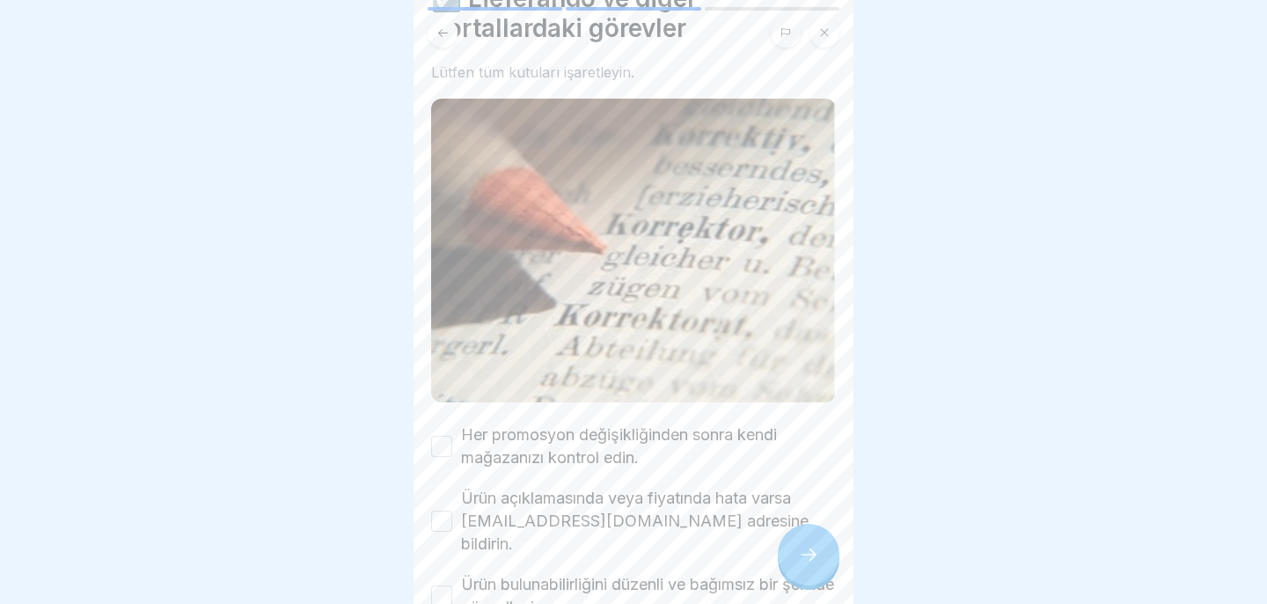
scroll to position [121, 0]
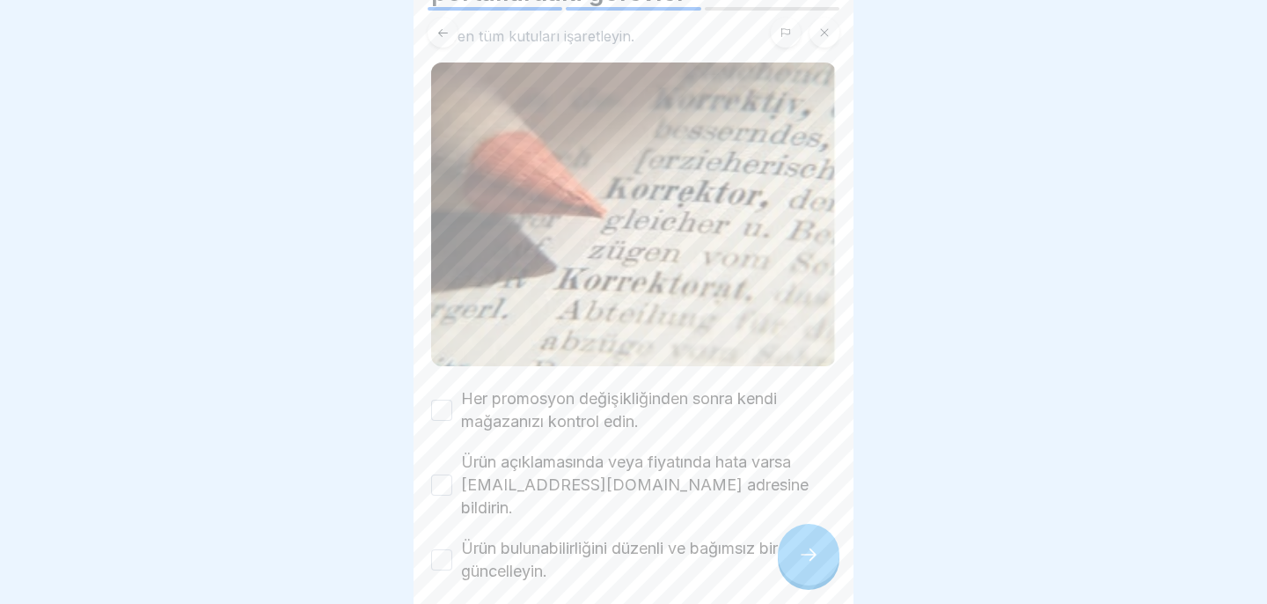
click at [431, 395] on div "Her promosyon değişikliğinden sonra kendi mağazanızı kontrol edin." at bounding box center [633, 410] width 405 height 46
click at [431, 410] on button "Her promosyon değişikliğinden sonra kendi mağazanızı kontrol edin." at bounding box center [441, 409] width 21 height 21
click at [442, 474] on button "Ürün açıklamasında veya fiyatında hata varsa [EMAIL_ADDRESS][DOMAIN_NAME] adres…" at bounding box center [441, 484] width 21 height 21
click at [442, 549] on button "Ürün bulunabilirliğini düzenli ve bağımsız bir şekilde güncelleyin." at bounding box center [441, 559] width 21 height 21
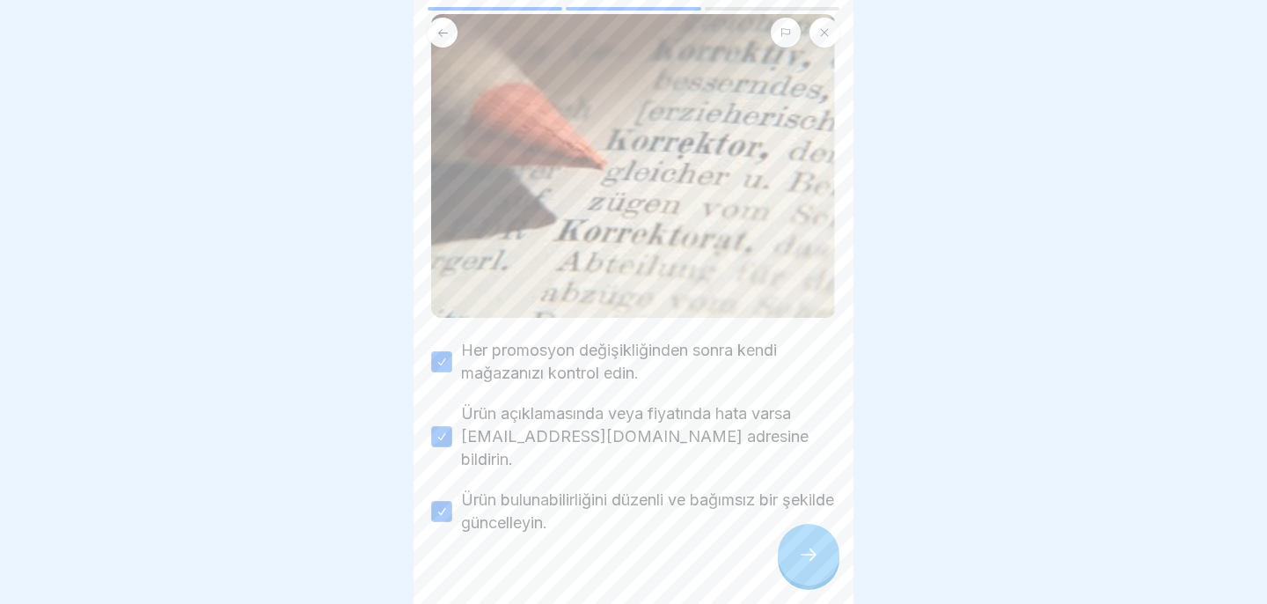
scroll to position [171, 0]
click at [816, 548] on icon at bounding box center [808, 554] width 21 height 21
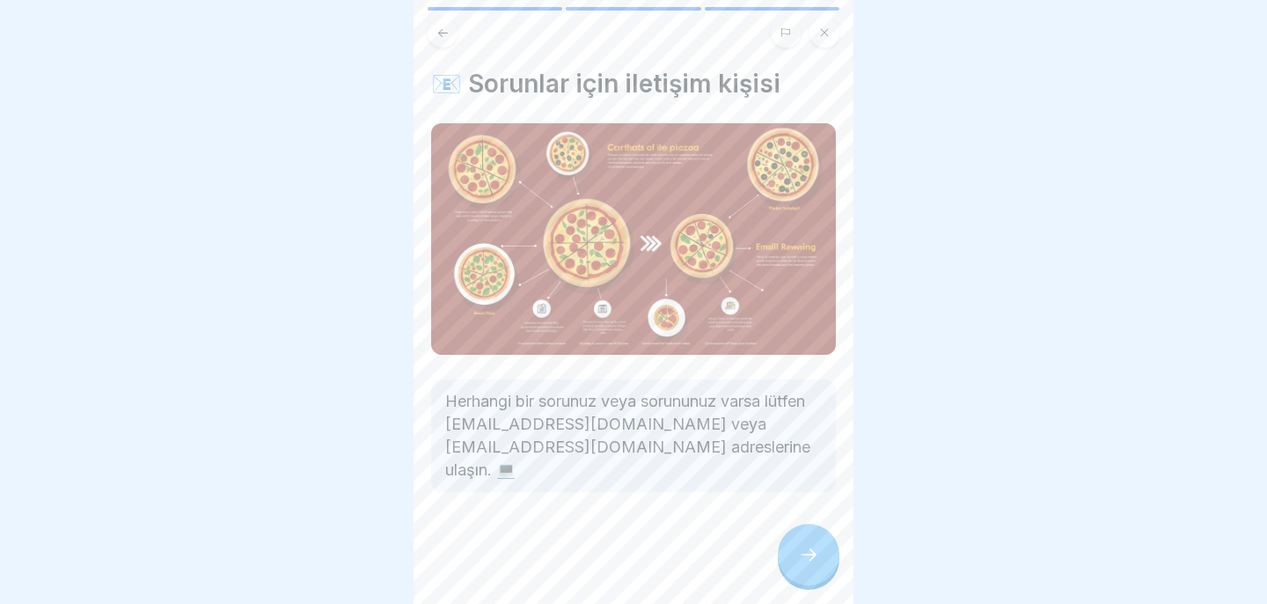
click at [816, 548] on icon at bounding box center [808, 554] width 21 height 21
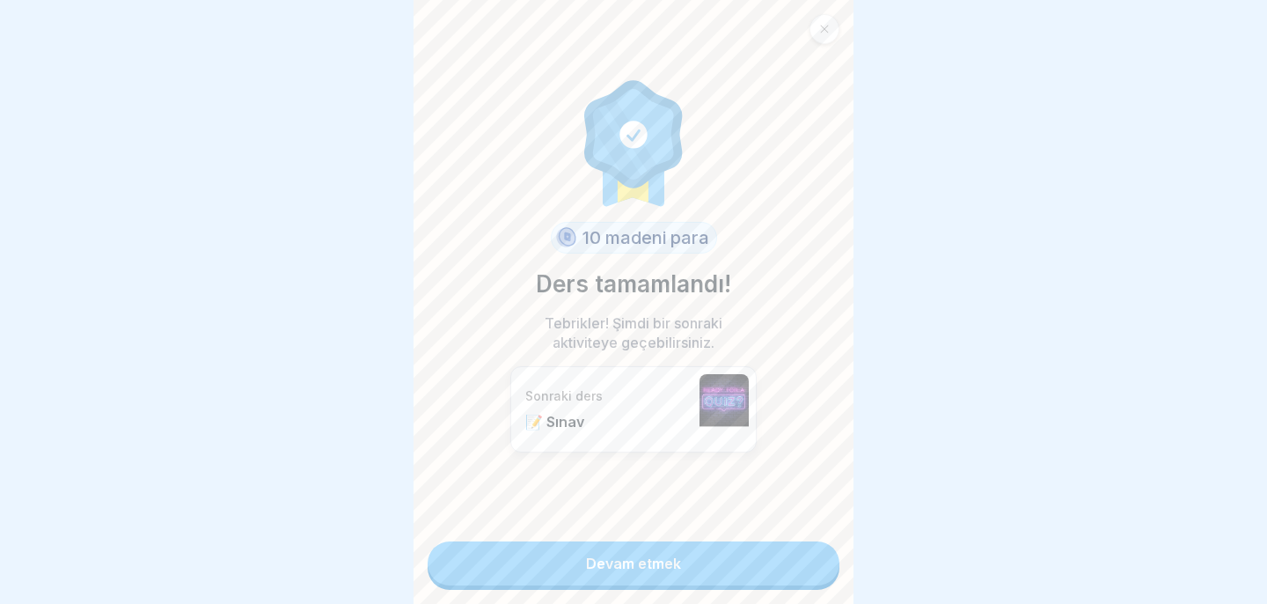
click at [817, 549] on link "Devam etmek" at bounding box center [634, 563] width 412 height 44
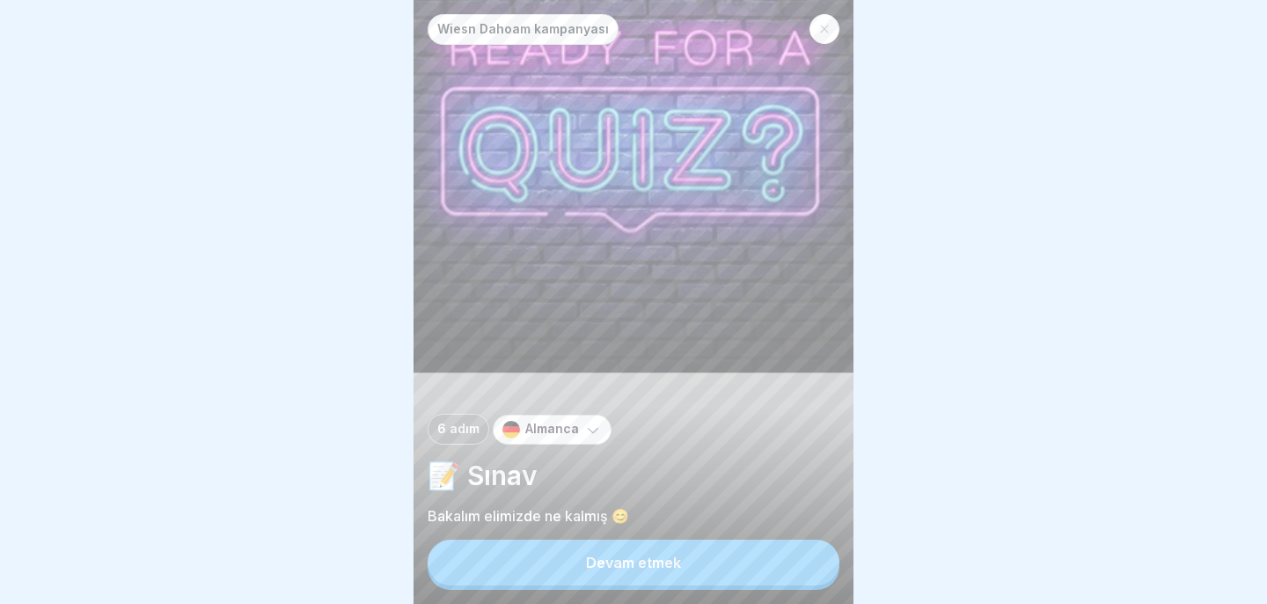
click at [817, 549] on button "Devam etmek" at bounding box center [634, 562] width 412 height 46
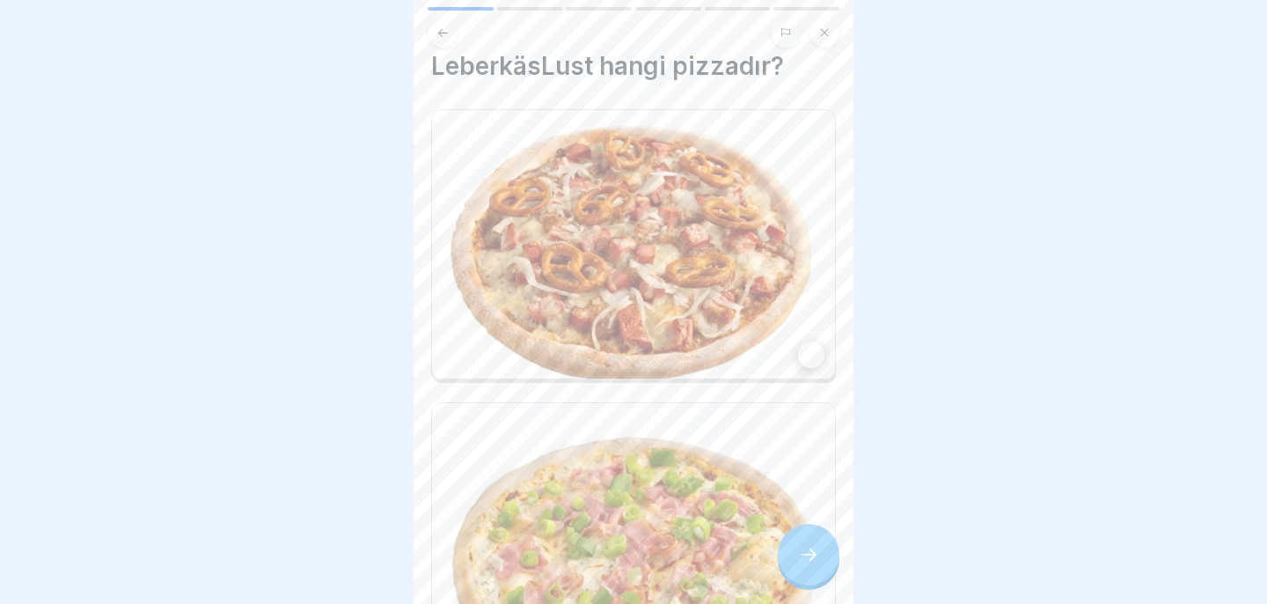
scroll to position [17, 0]
click at [811, 350] on div at bounding box center [811, 355] width 26 height 26
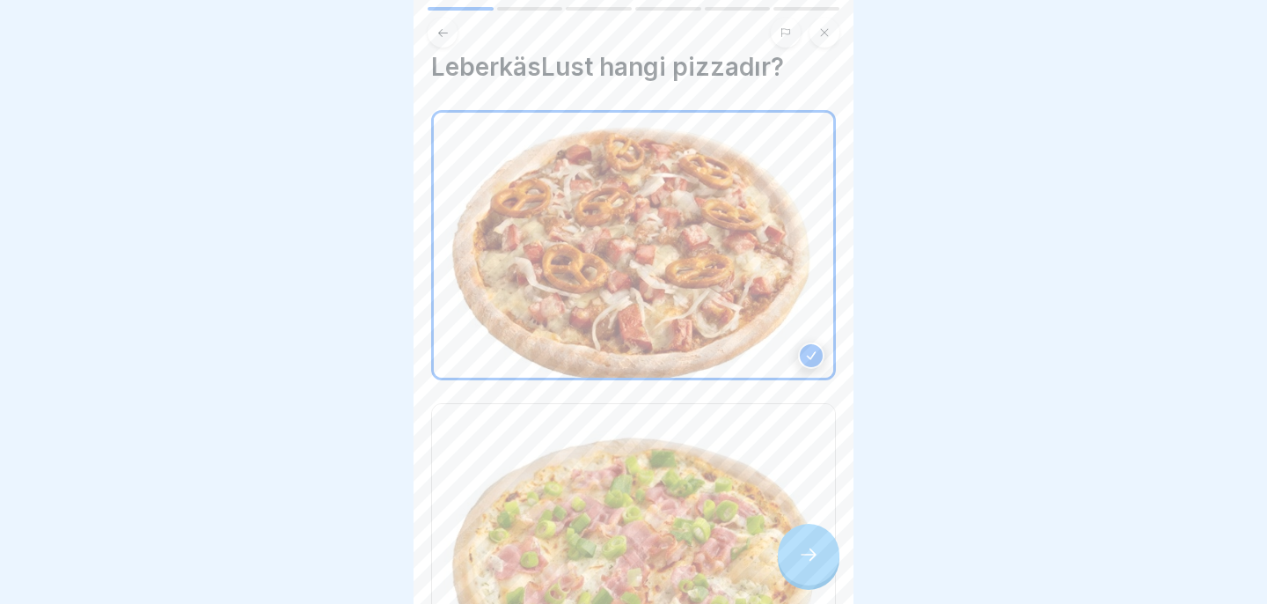
click at [809, 562] on icon at bounding box center [808, 554] width 21 height 21
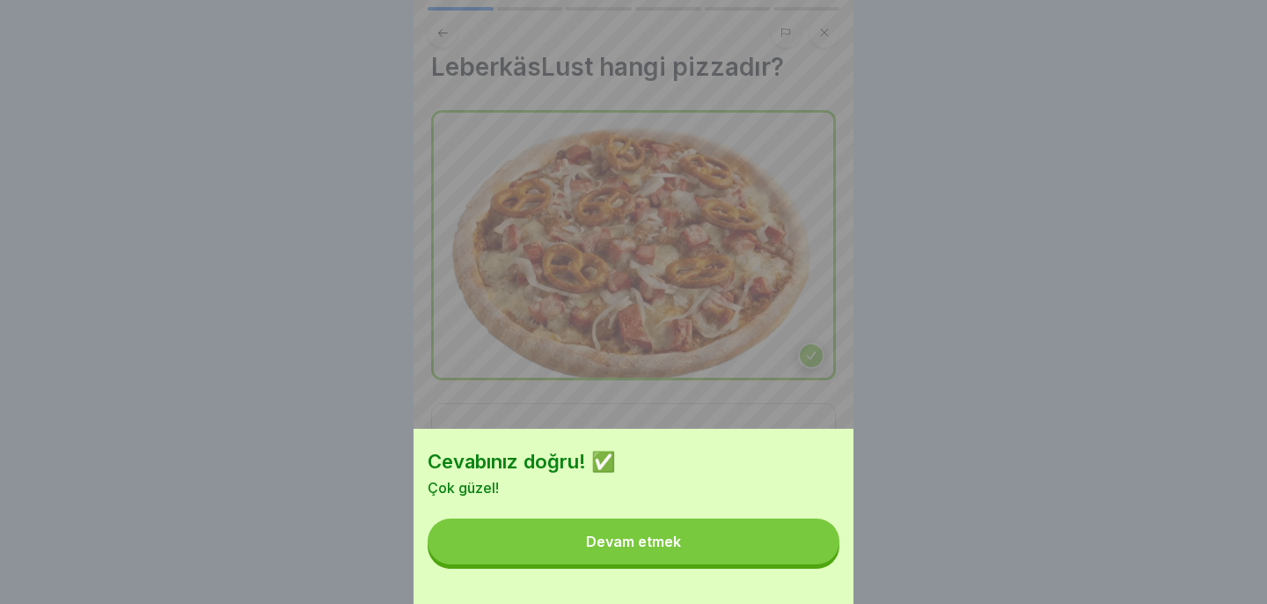
click at [809, 562] on button "Devam etmek" at bounding box center [634, 541] width 412 height 46
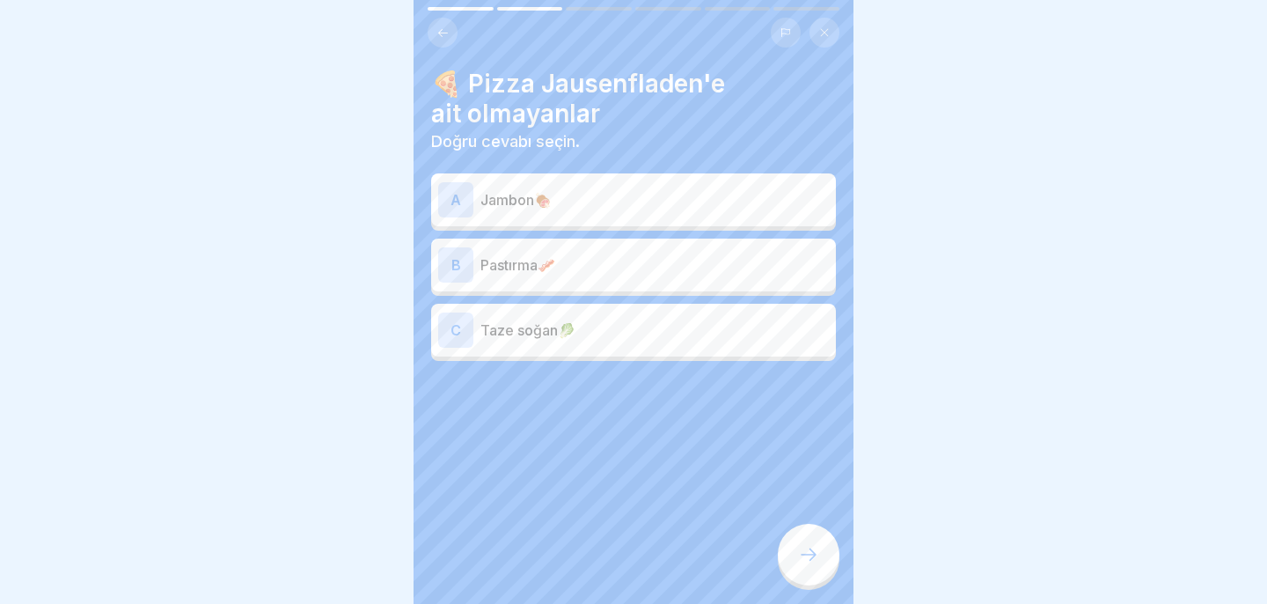
click at [682, 209] on p "Jambon🍖" at bounding box center [654, 199] width 348 height 21
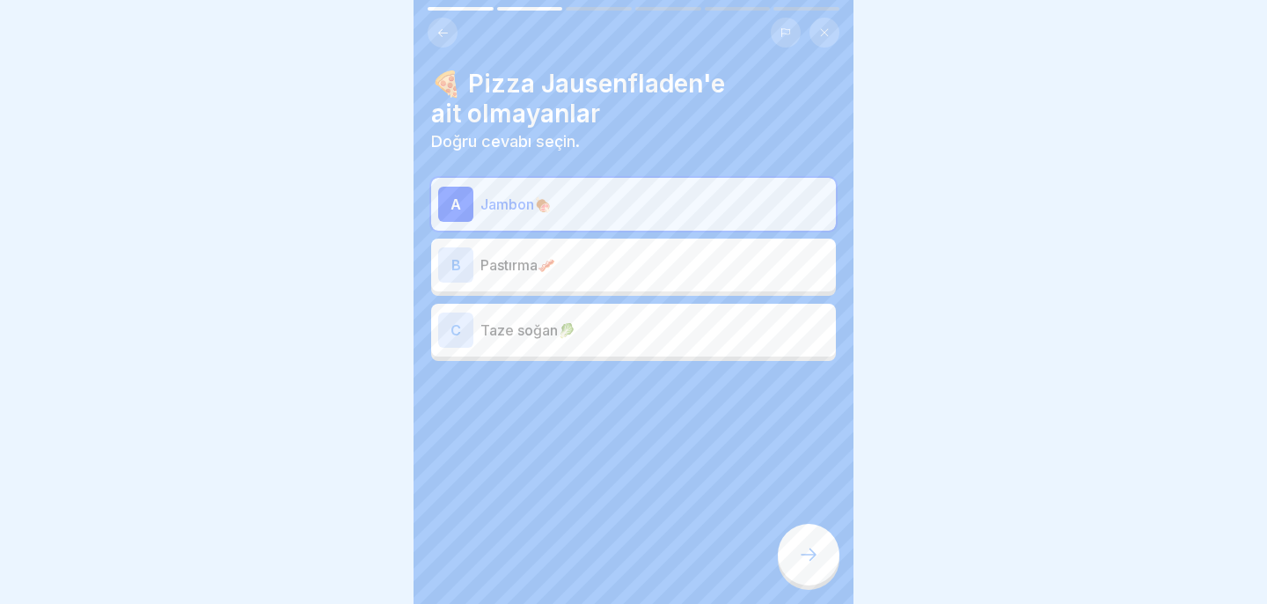
click at [812, 541] on div at bounding box center [809, 554] width 62 height 62
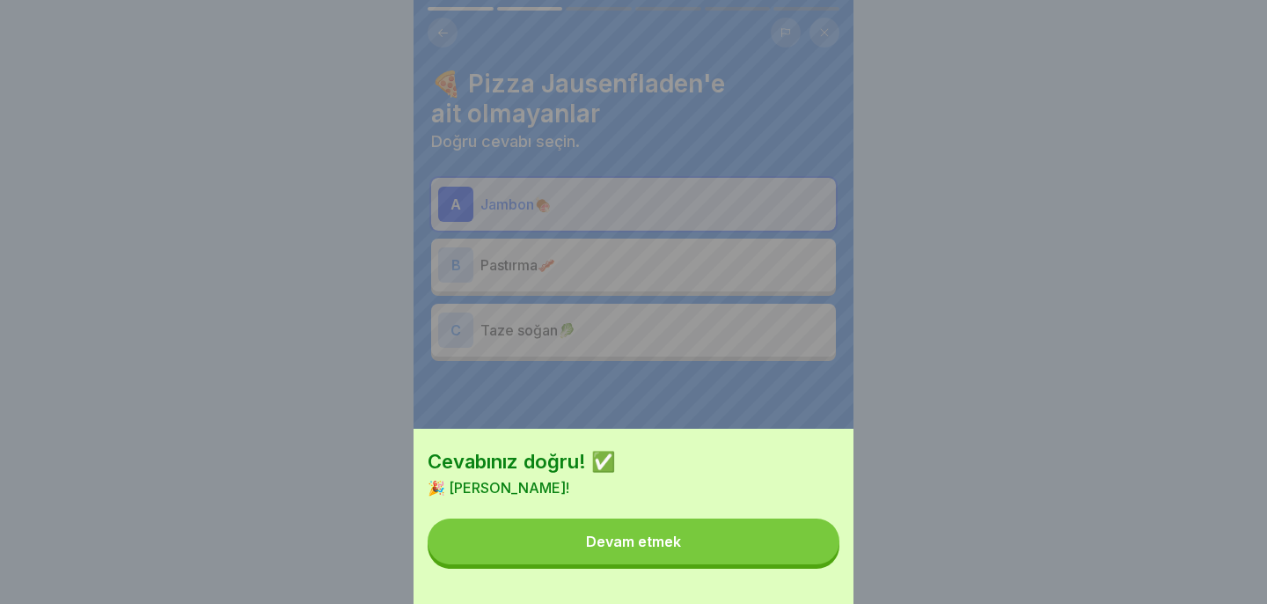
click at [800, 538] on button "Devam etmek" at bounding box center [634, 541] width 412 height 46
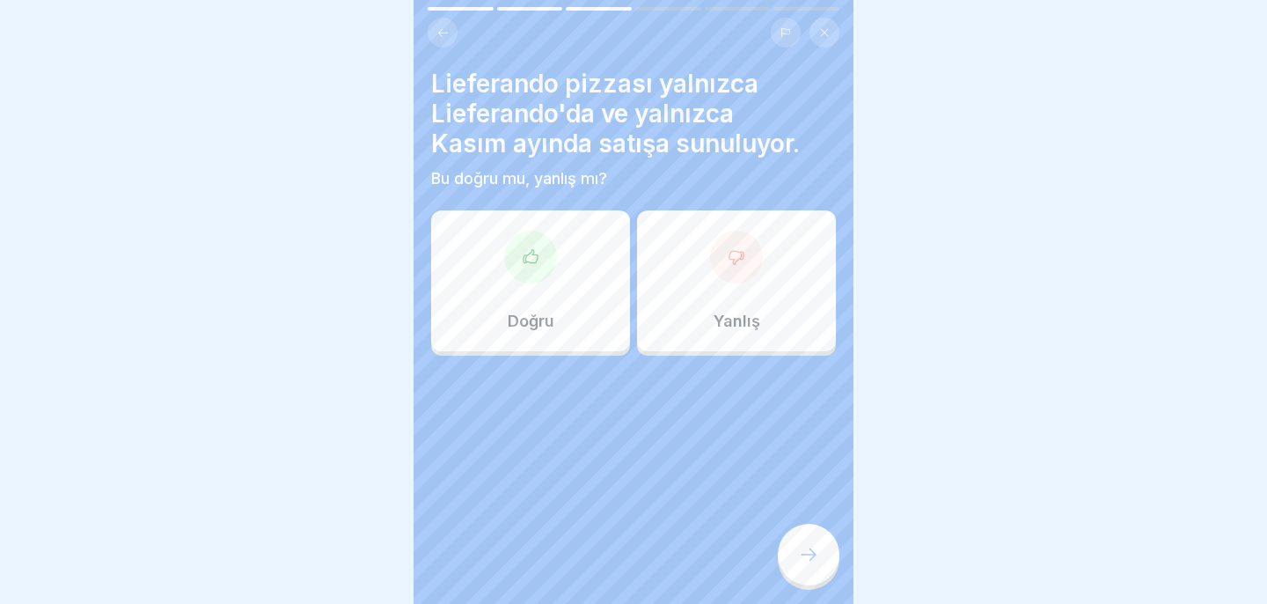
click at [721, 321] on font "Yanlış" at bounding box center [737, 320] width 47 height 18
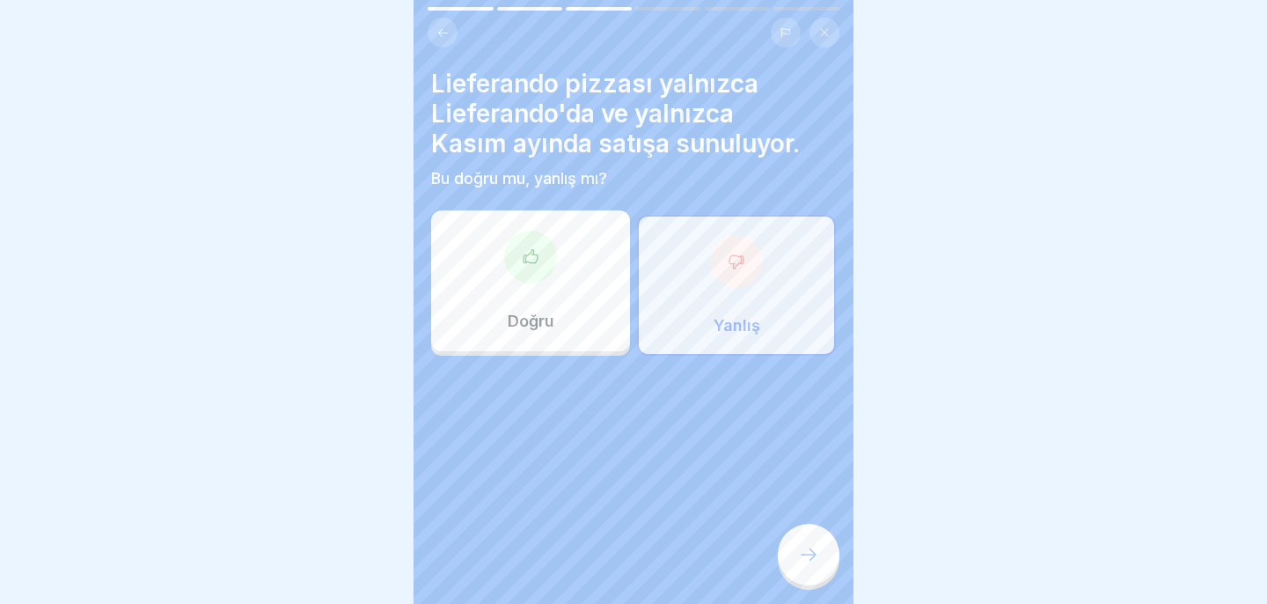
click at [813, 557] on icon at bounding box center [809, 554] width 16 height 12
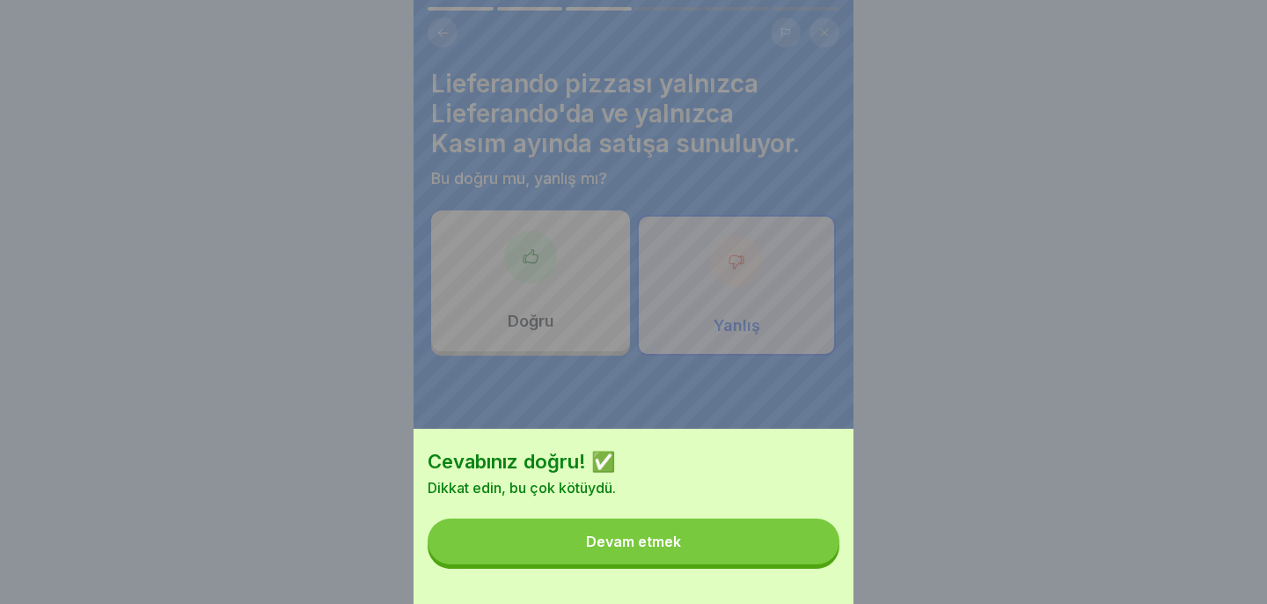
click at [810, 557] on button "Devam etmek" at bounding box center [634, 541] width 412 height 46
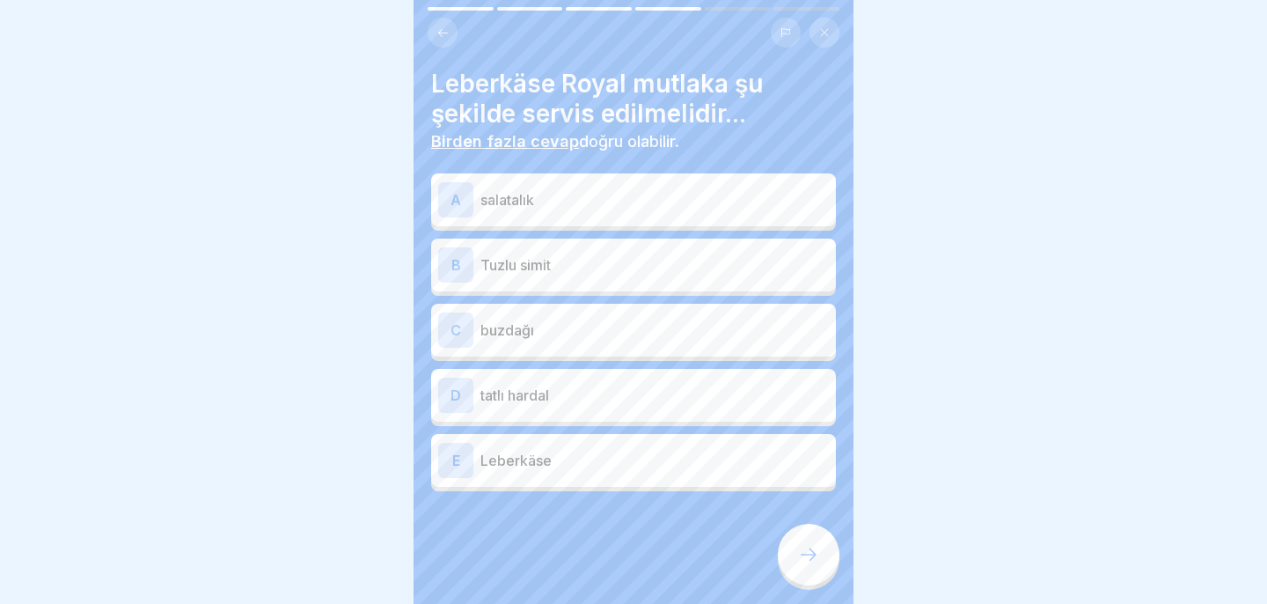
click at [679, 280] on div "B Tuzlu simit" at bounding box center [633, 264] width 391 height 35
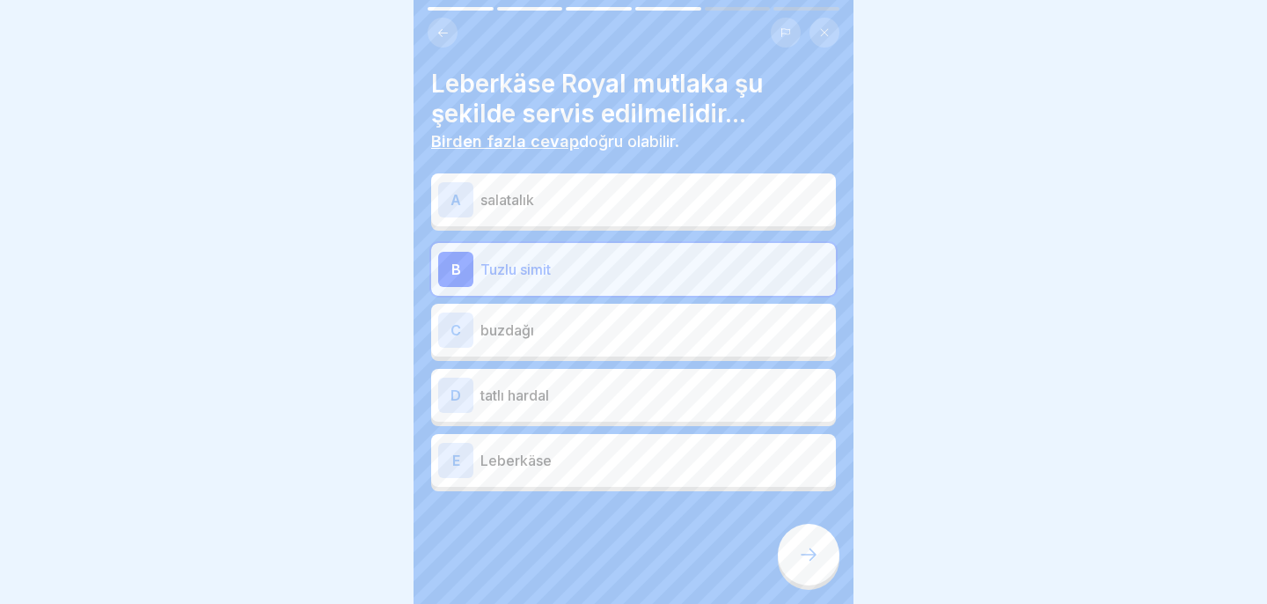
click at [670, 470] on p "Leberkäse" at bounding box center [654, 460] width 348 height 21
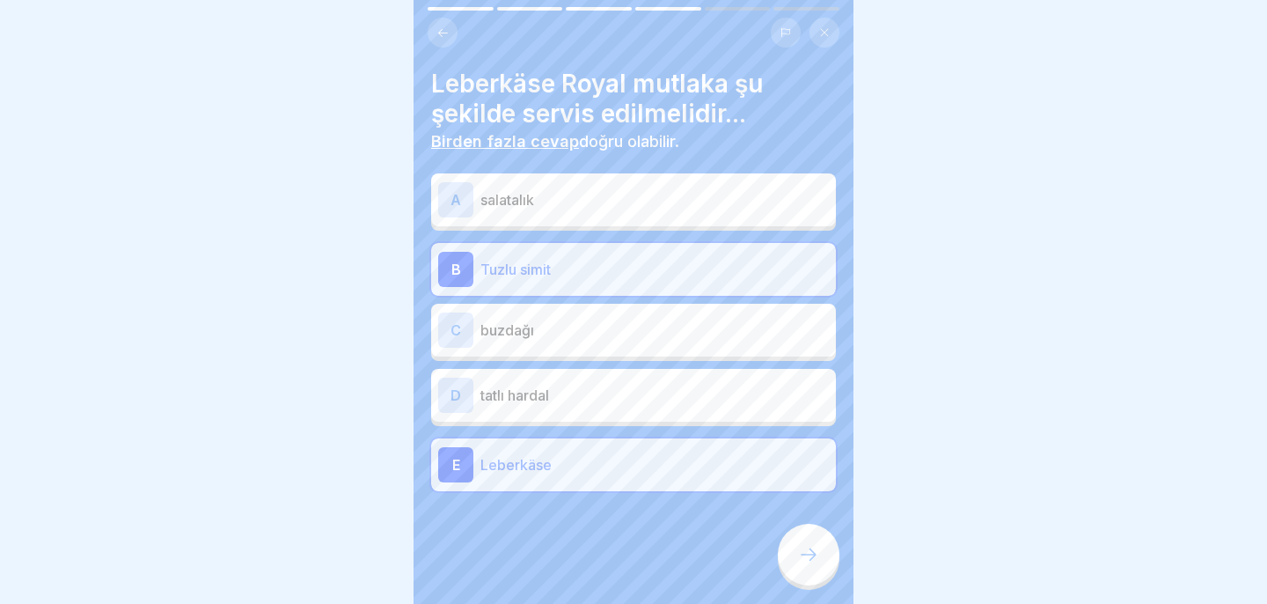
click at [814, 563] on icon at bounding box center [808, 554] width 21 height 21
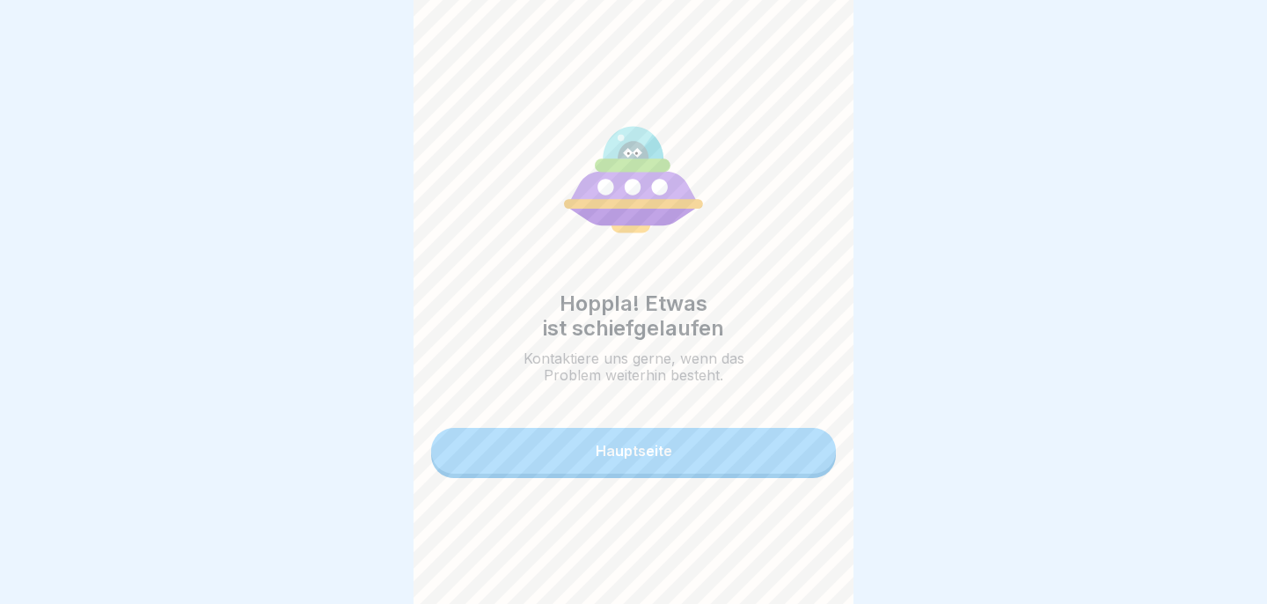
click at [765, 443] on button "Hauptseite" at bounding box center [633, 451] width 405 height 46
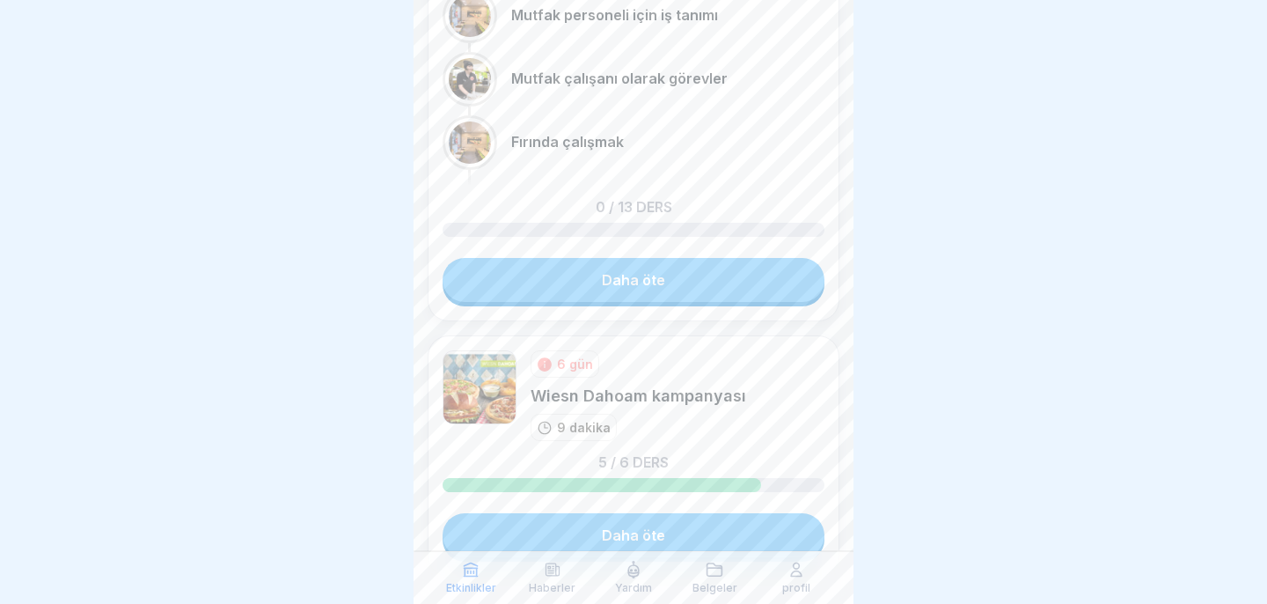
scroll to position [223, 0]
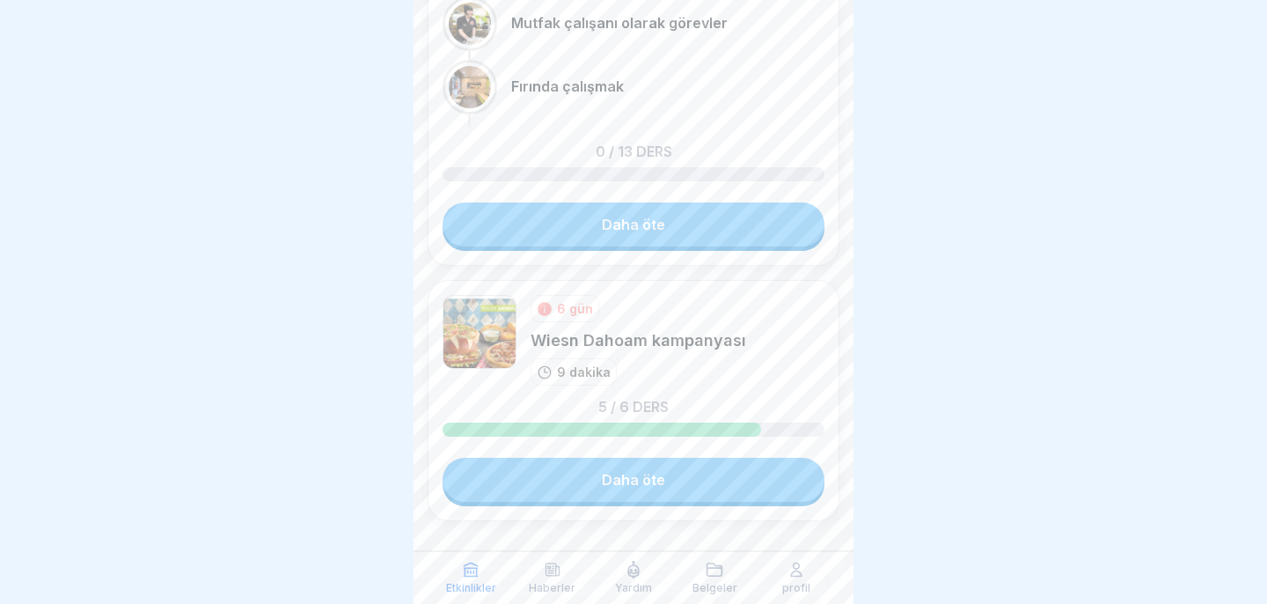
click at [763, 494] on link "Daha öte" at bounding box center [634, 479] width 382 height 44
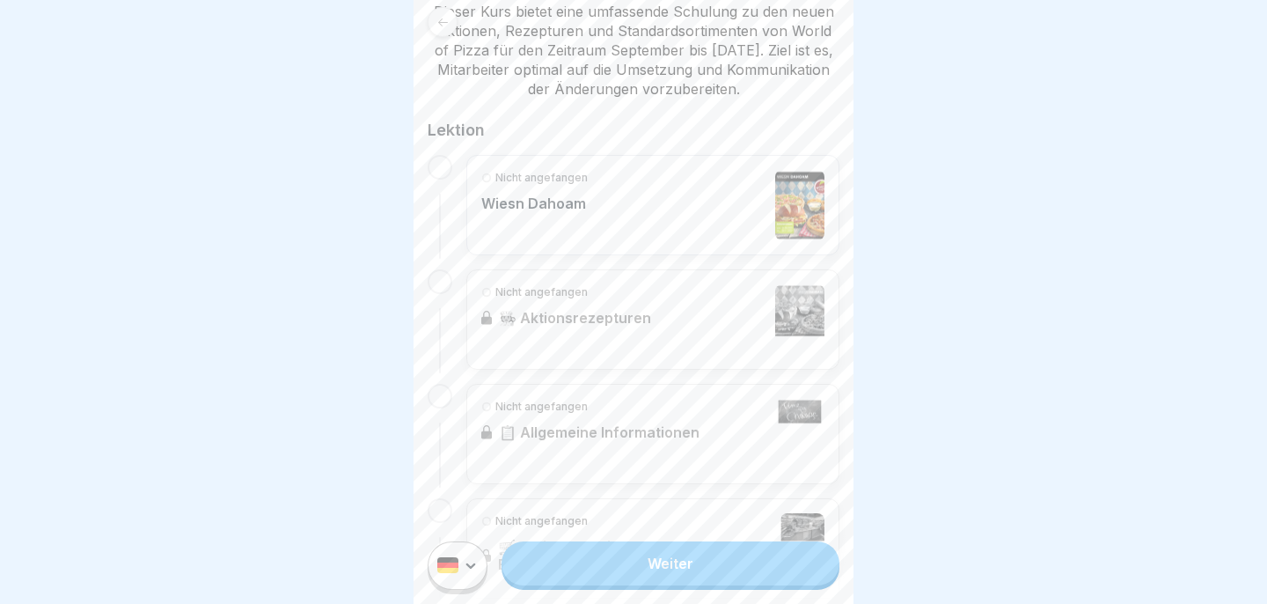
scroll to position [31, 0]
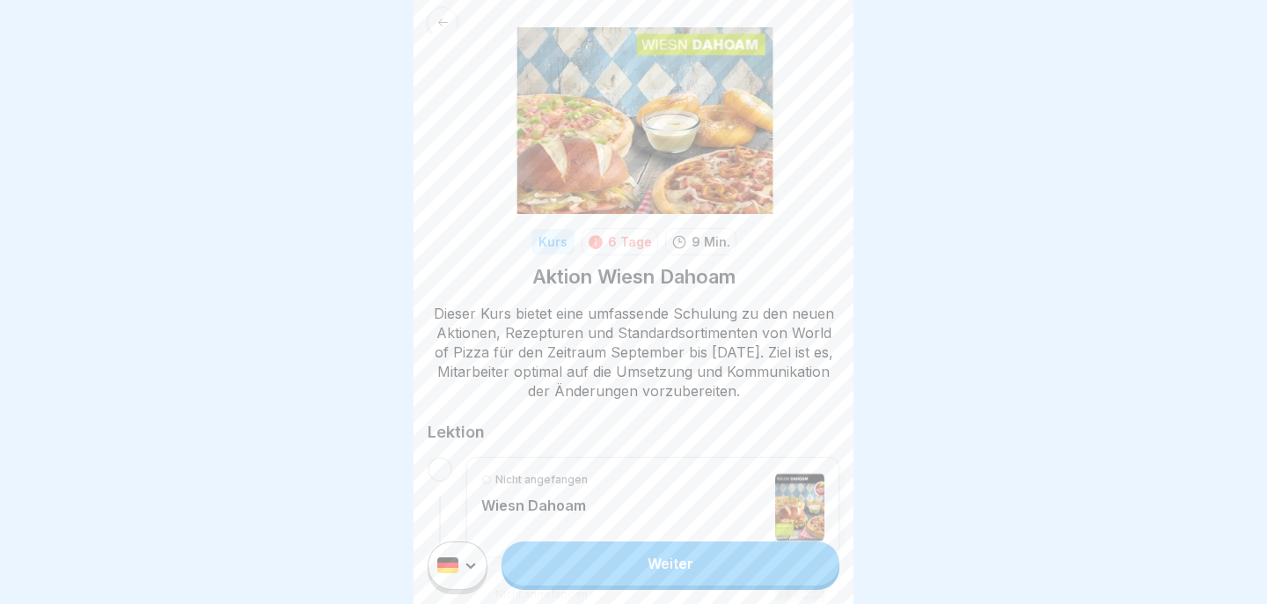
click at [750, 575] on link "Weiter" at bounding box center [670, 563] width 338 height 44
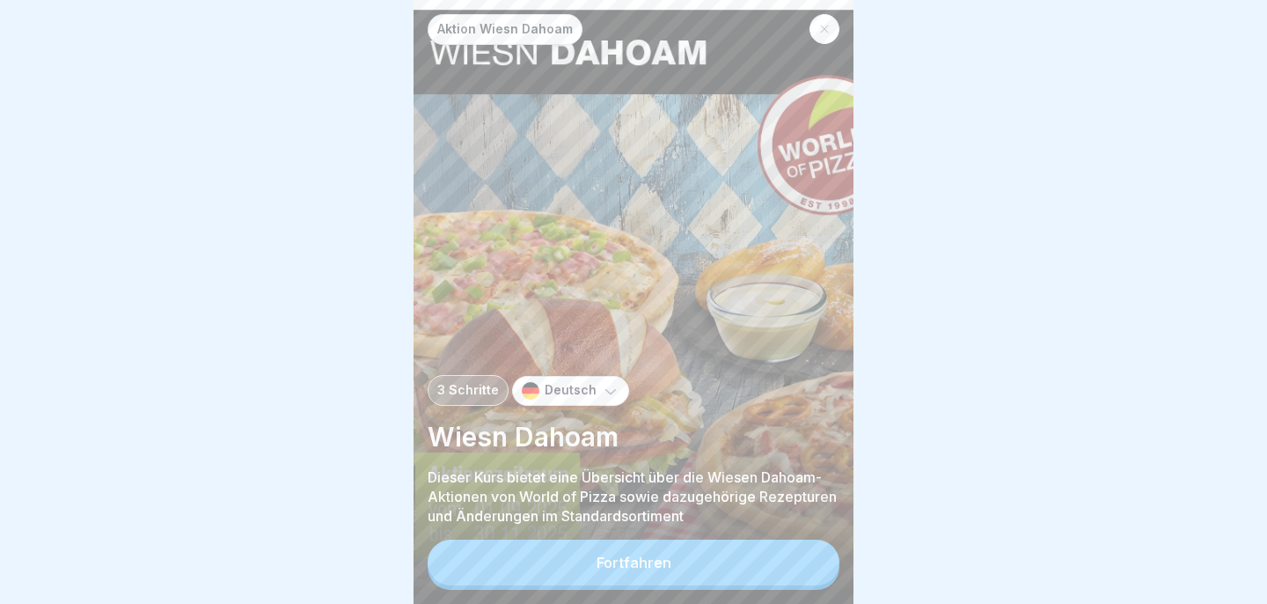
click at [750, 575] on button "Fortfahren" at bounding box center [634, 562] width 412 height 46
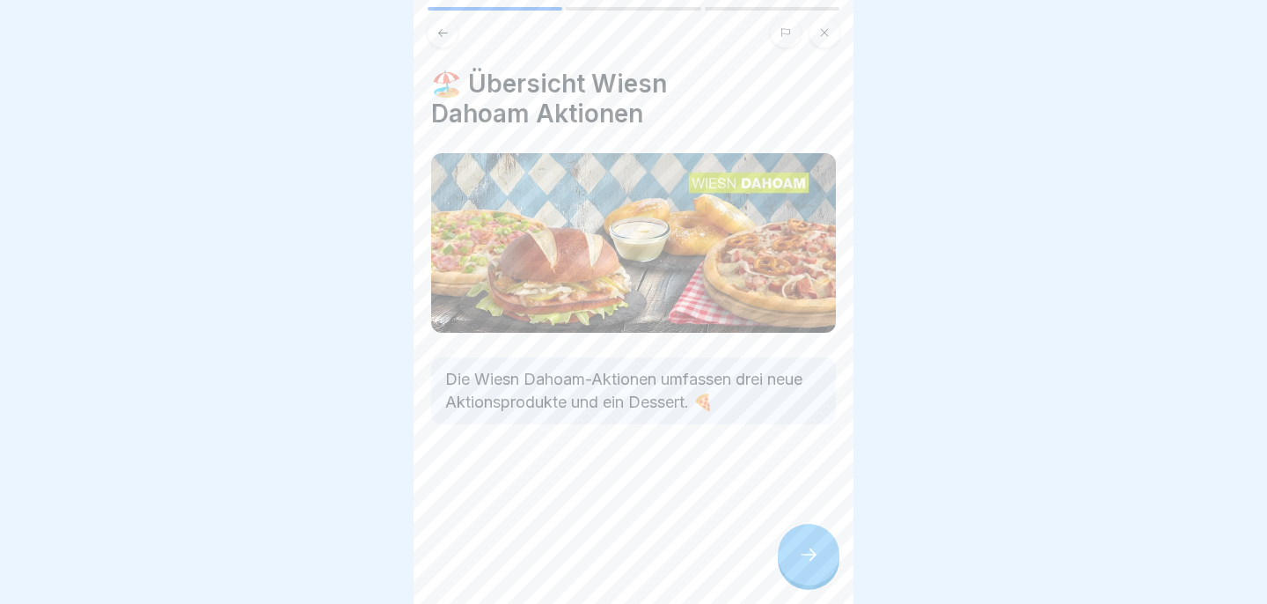
click at [803, 574] on div at bounding box center [809, 554] width 62 height 62
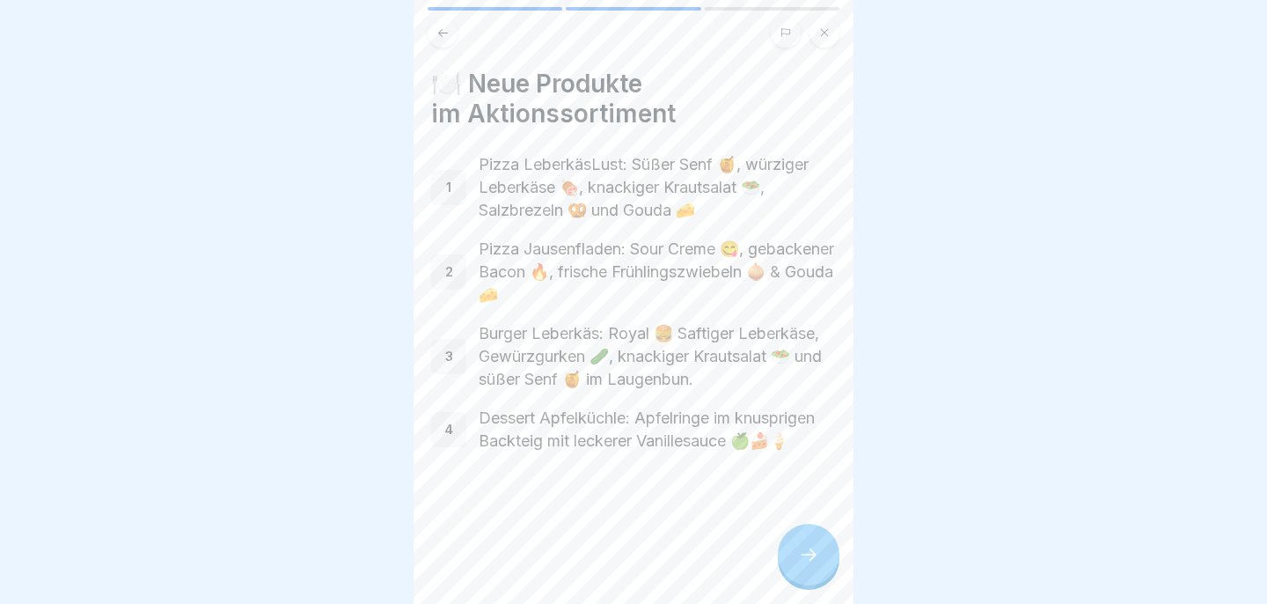
click at [803, 574] on div at bounding box center [809, 554] width 62 height 62
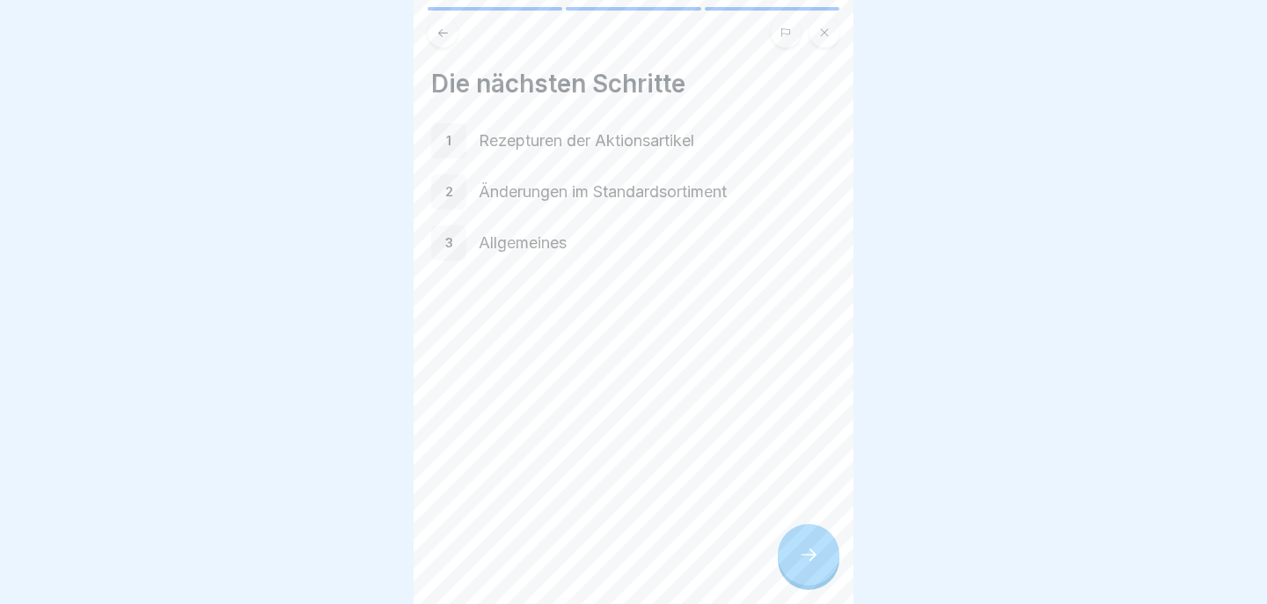
click at [803, 574] on div at bounding box center [809, 554] width 62 height 62
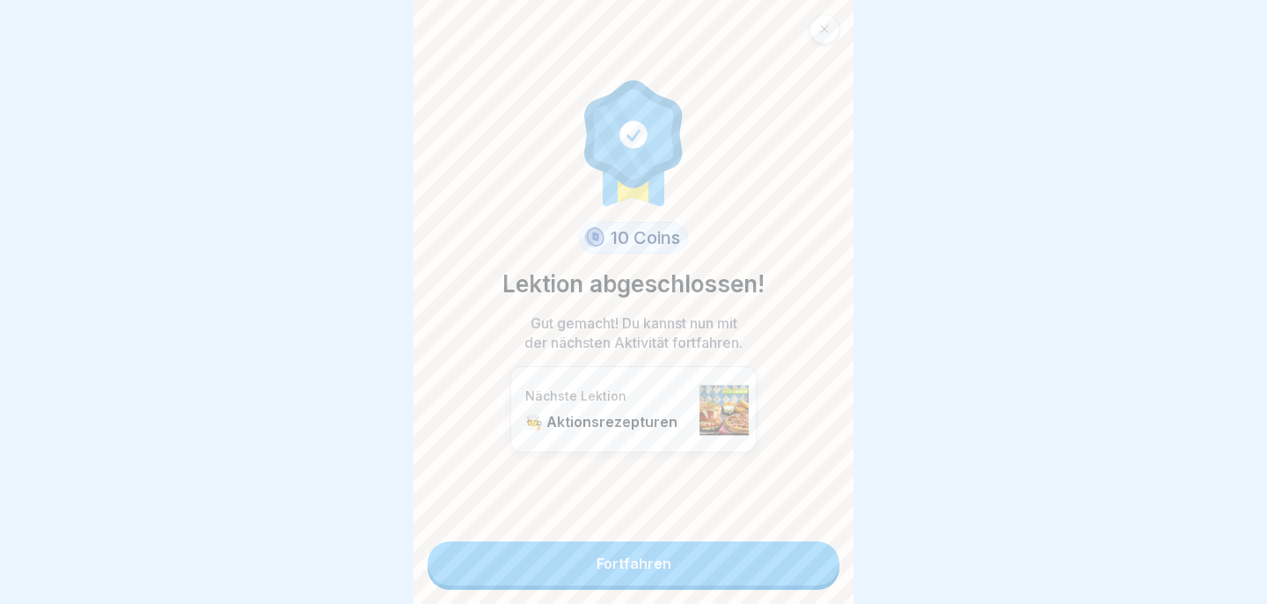
click at [803, 574] on link "Fortfahren" at bounding box center [634, 563] width 412 height 44
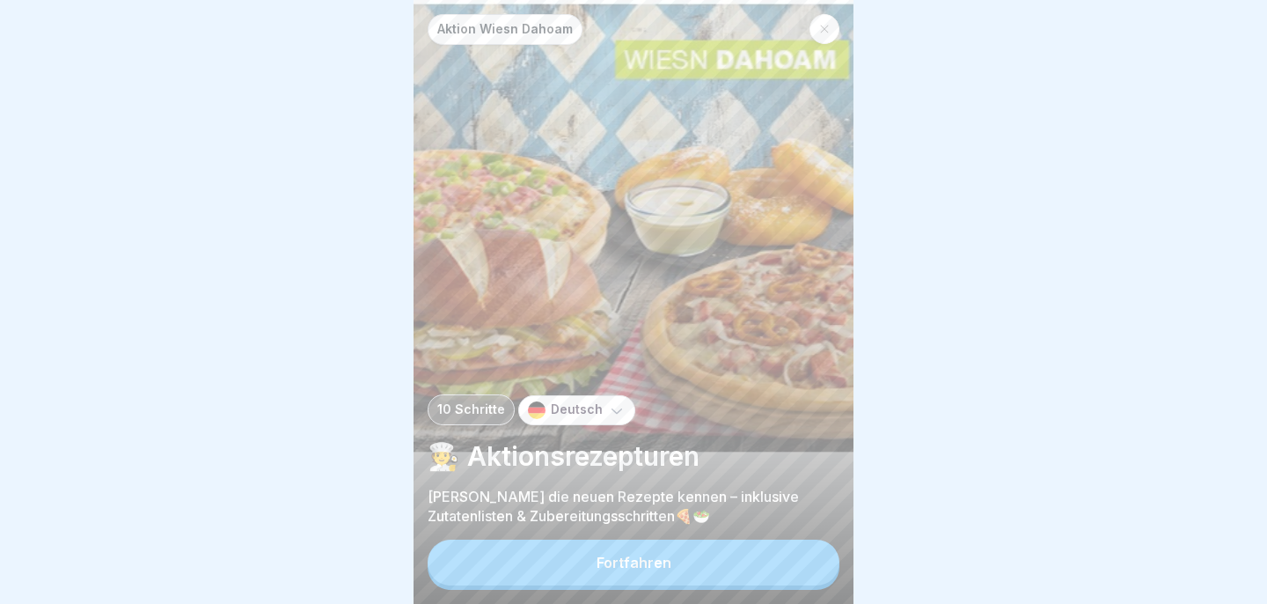
click at [803, 574] on button "Fortfahren" at bounding box center [634, 562] width 412 height 46
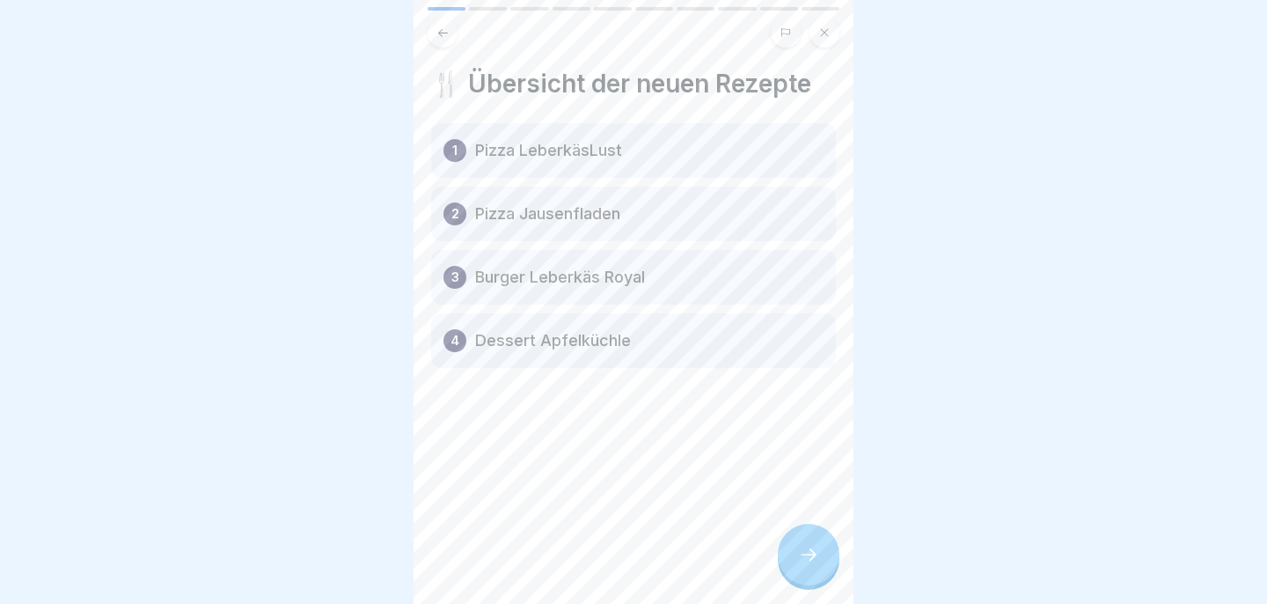
click at [803, 574] on div at bounding box center [809, 554] width 62 height 62
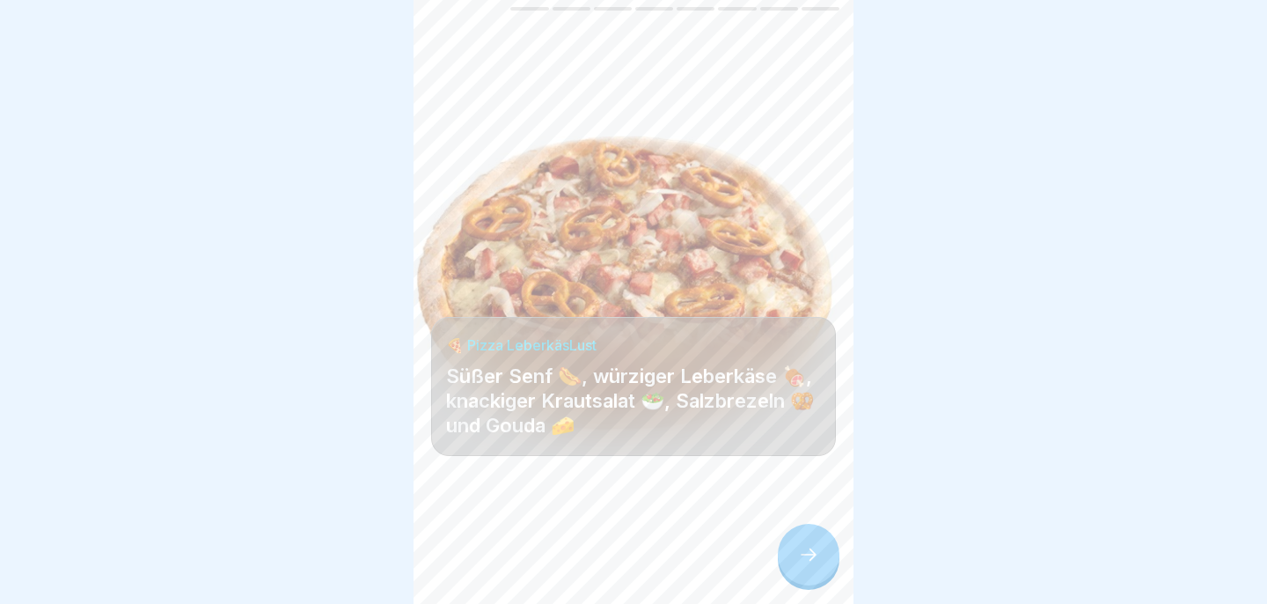
click at [803, 574] on div at bounding box center [809, 554] width 62 height 62
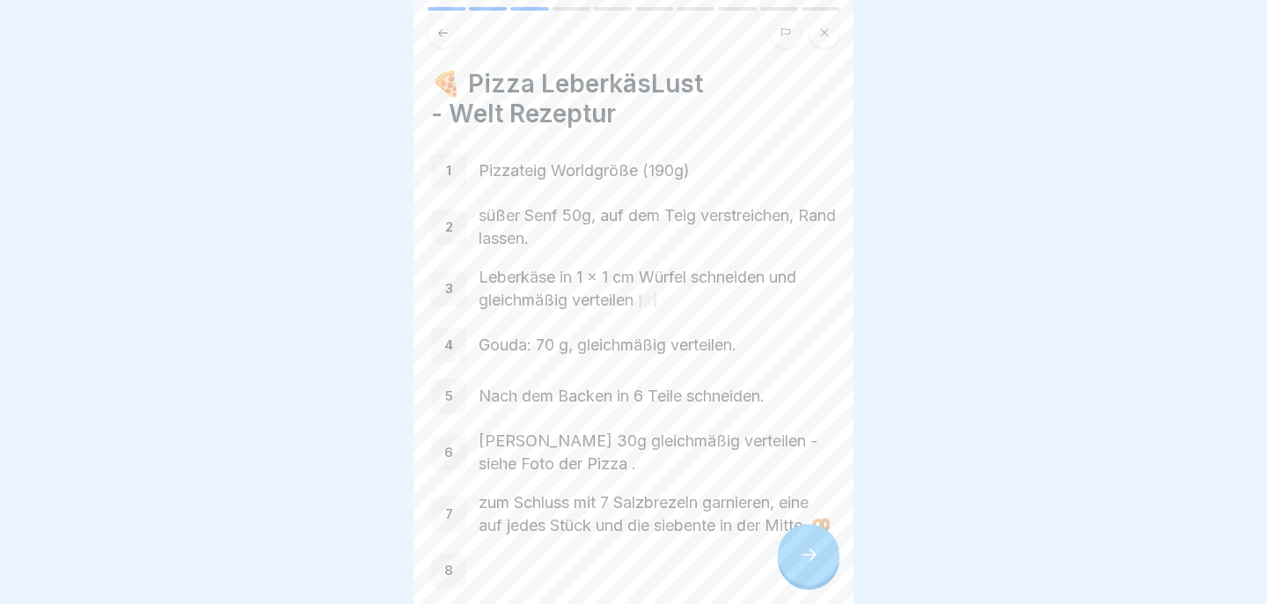
click at [803, 574] on div at bounding box center [809, 554] width 62 height 62
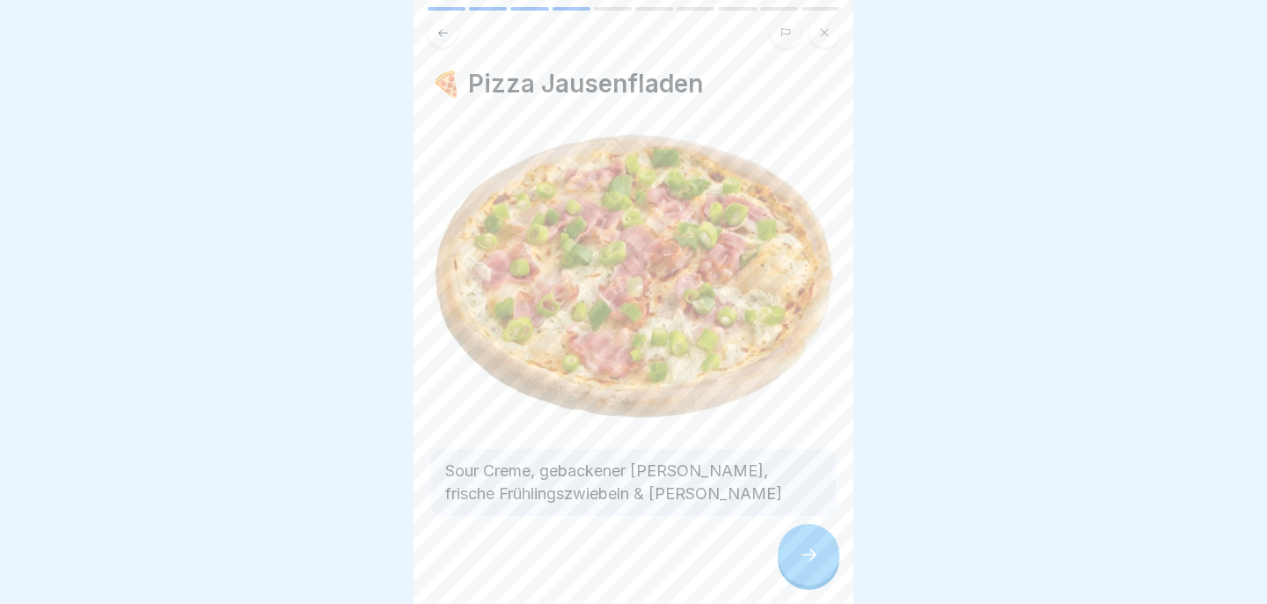
click at [803, 574] on div at bounding box center [809, 554] width 62 height 62
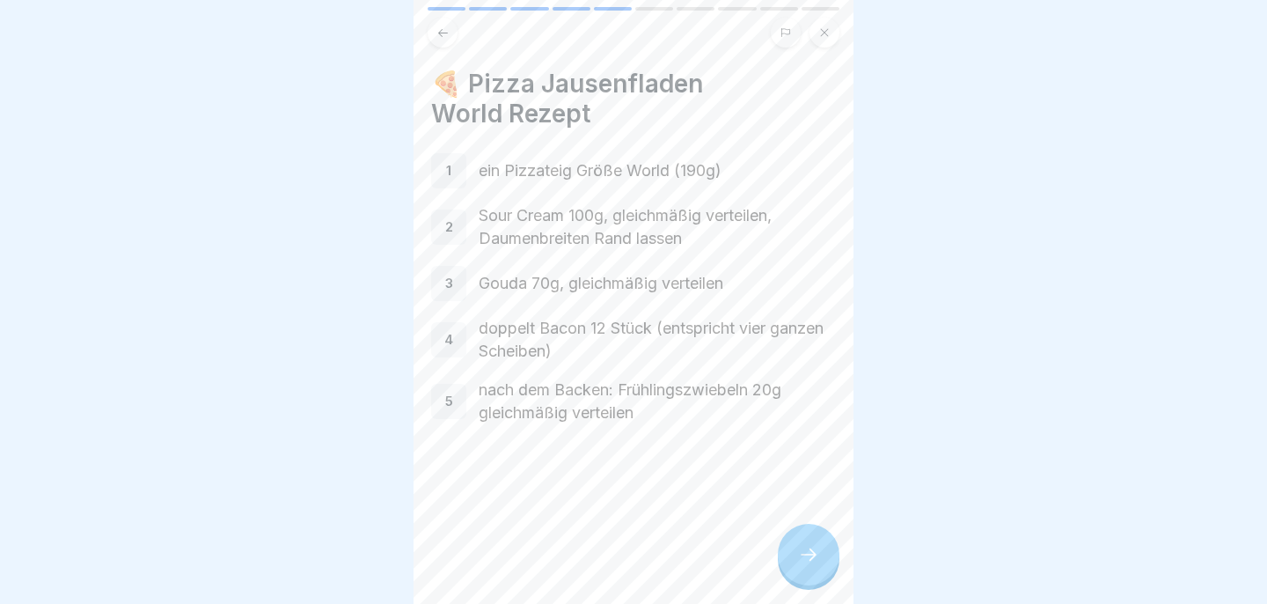
click at [803, 574] on div at bounding box center [809, 554] width 62 height 62
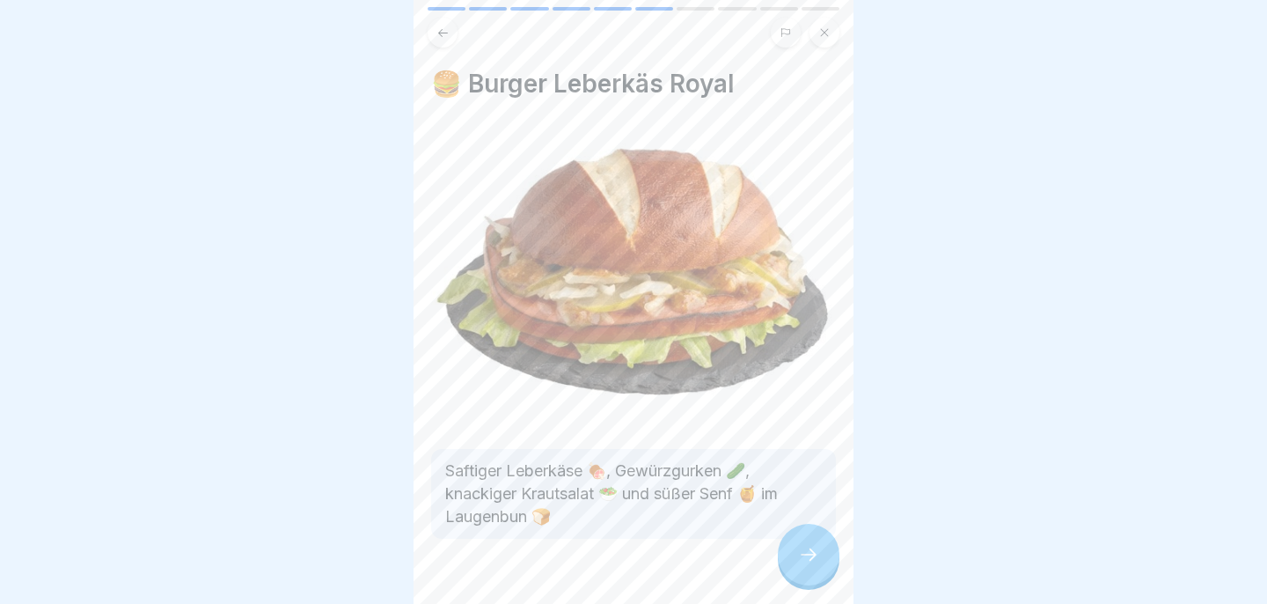
click at [803, 574] on div at bounding box center [809, 554] width 62 height 62
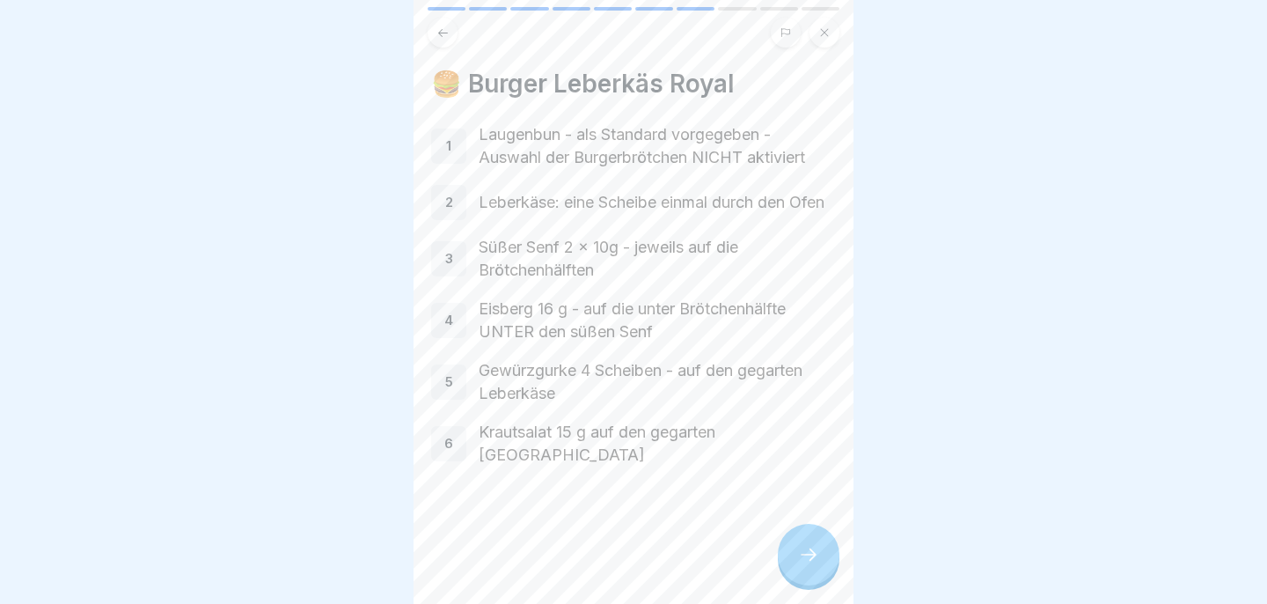
click at [803, 574] on div at bounding box center [809, 554] width 62 height 62
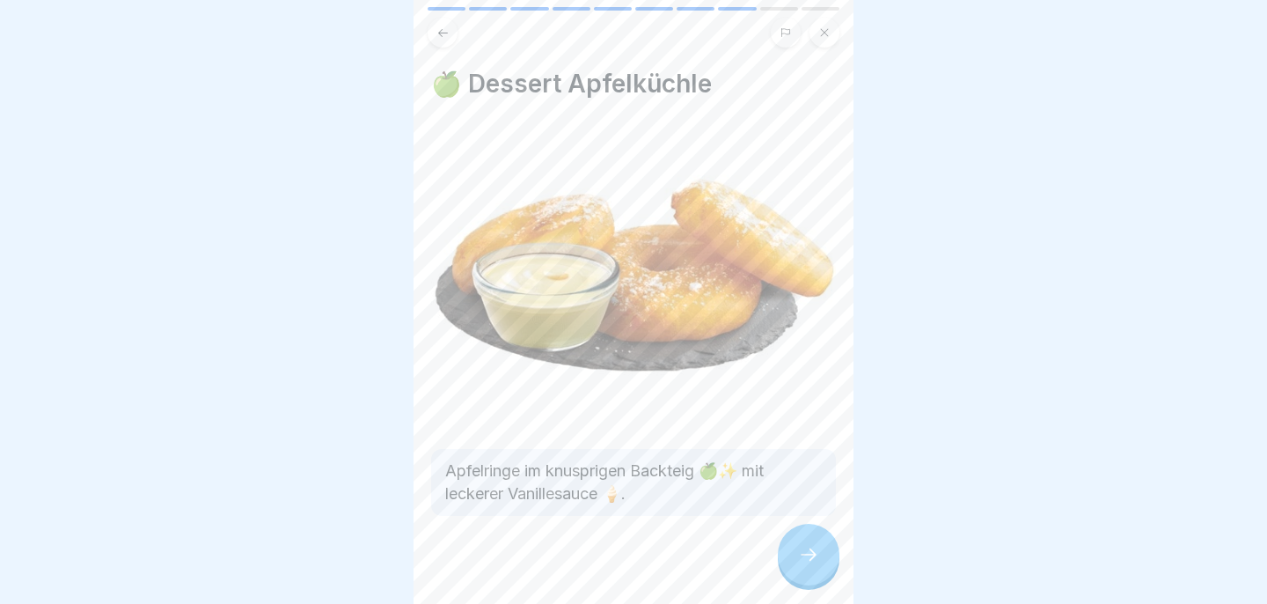
click at [803, 574] on div at bounding box center [809, 554] width 62 height 62
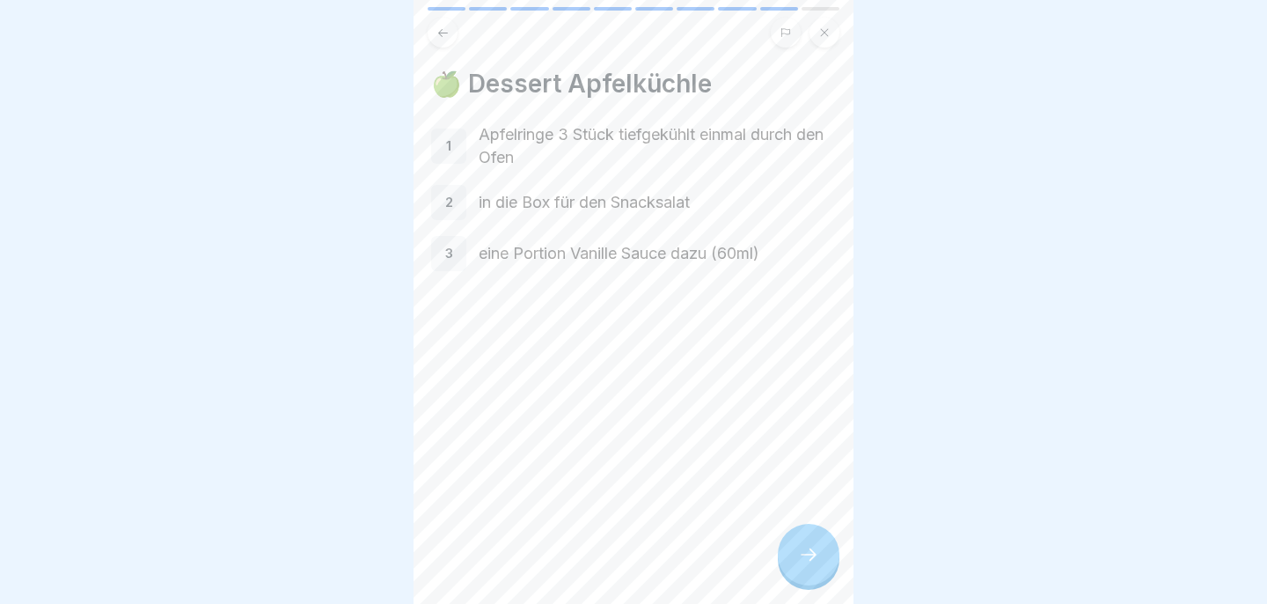
click at [803, 574] on div at bounding box center [809, 554] width 62 height 62
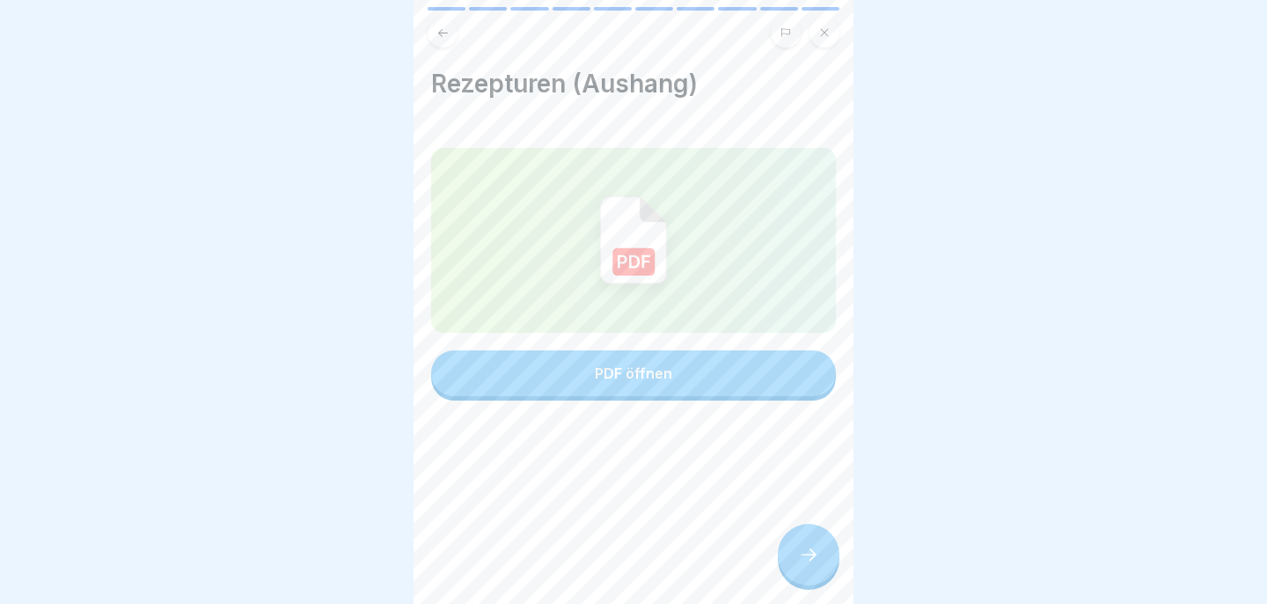
click at [803, 574] on div at bounding box center [809, 554] width 62 height 62
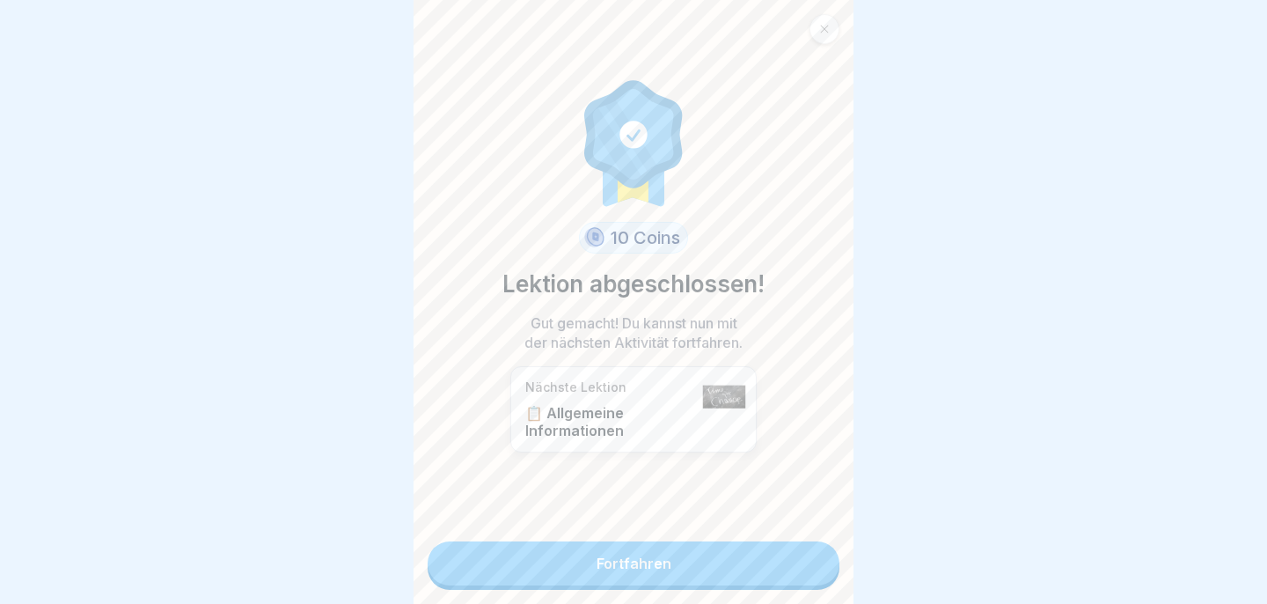
click at [803, 574] on link "Fortfahren" at bounding box center [634, 563] width 412 height 44
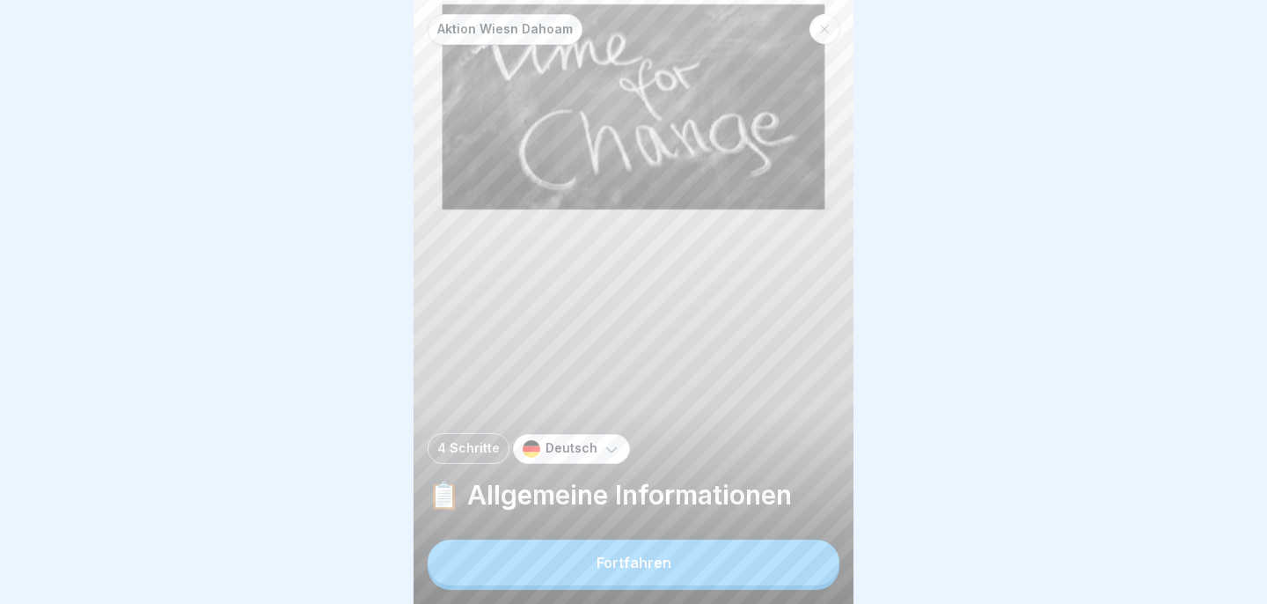
click at [803, 574] on button "Fortfahren" at bounding box center [634, 562] width 412 height 46
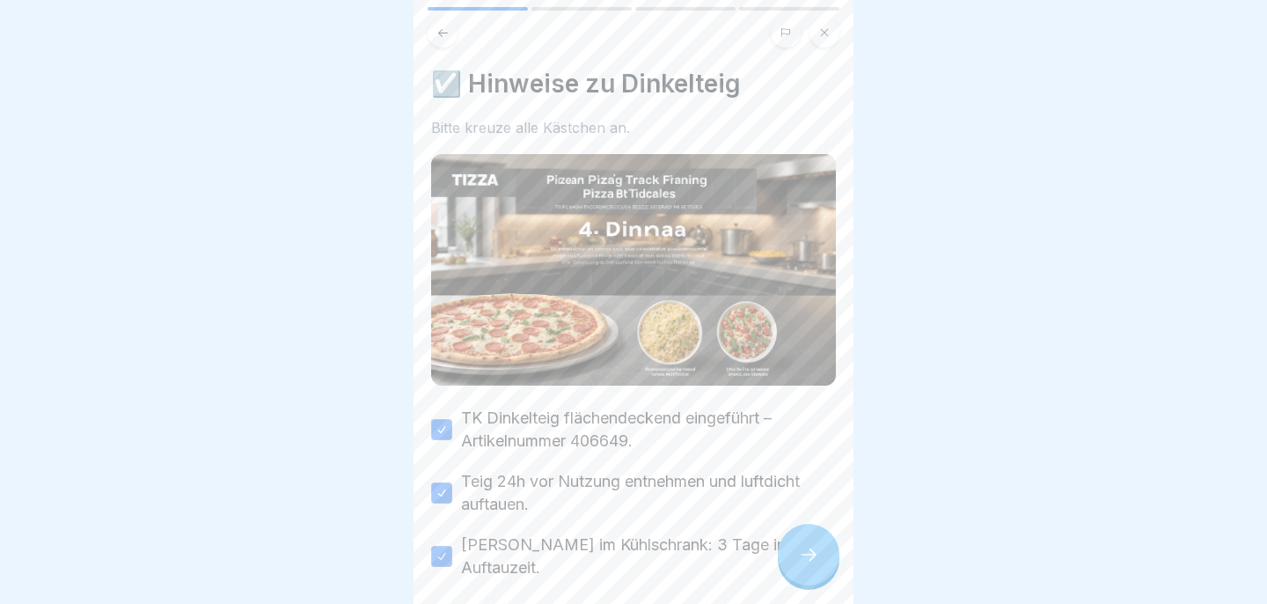
click at [803, 574] on div at bounding box center [809, 554] width 62 height 62
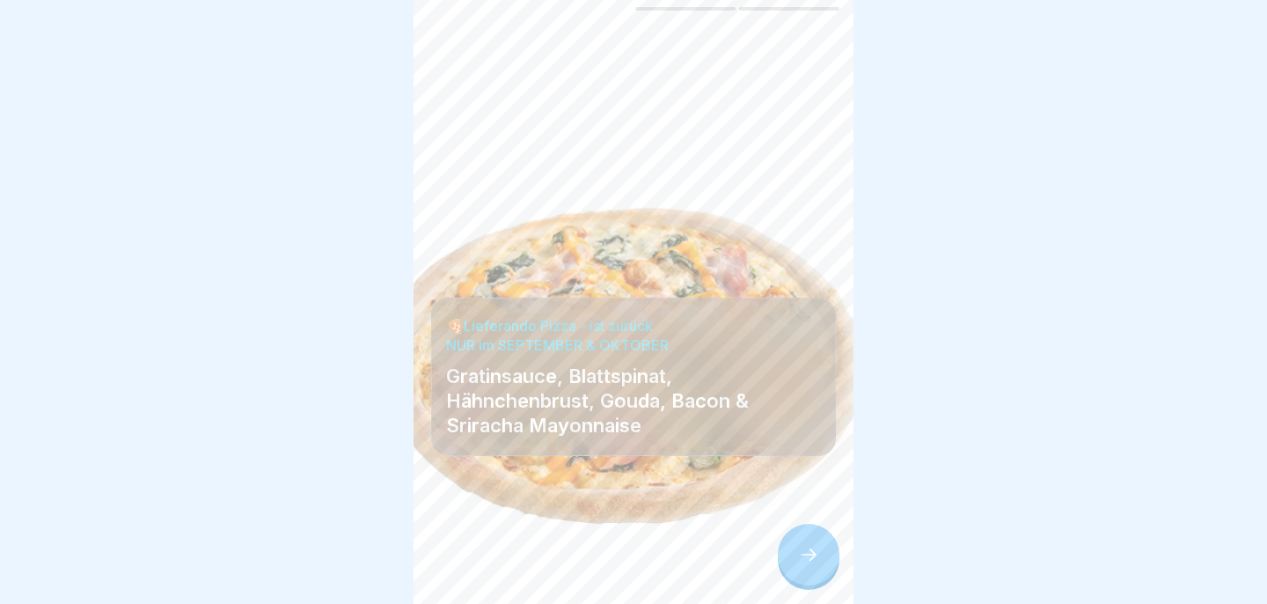
click at [803, 574] on div at bounding box center [809, 554] width 62 height 62
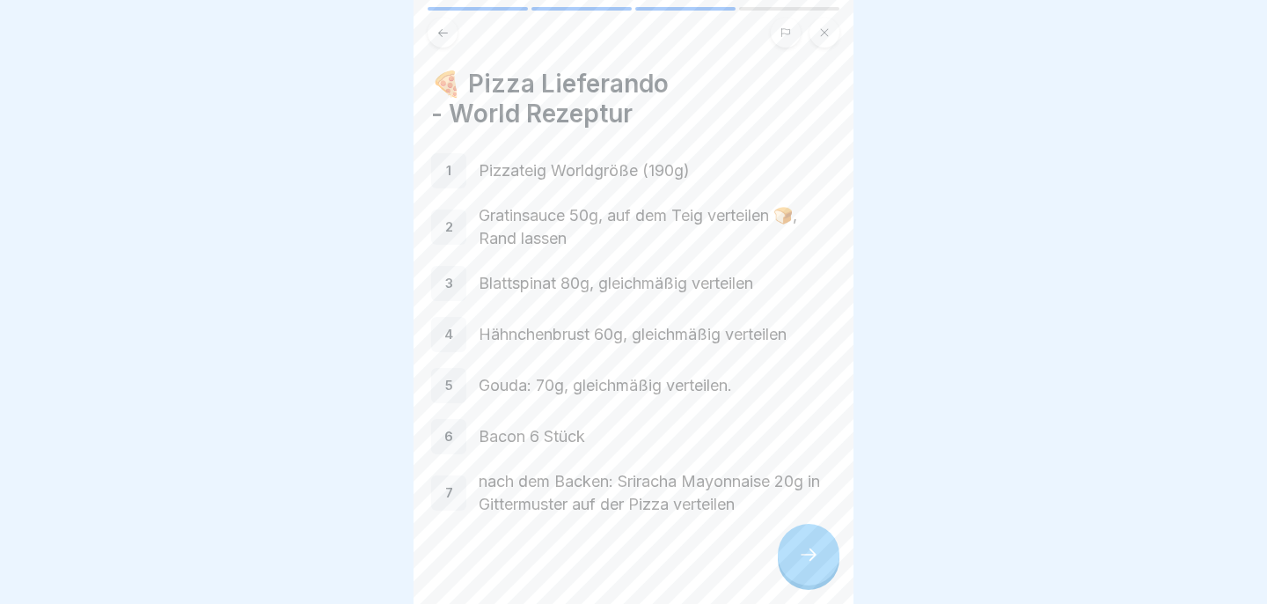
click at [803, 574] on div at bounding box center [809, 554] width 62 height 62
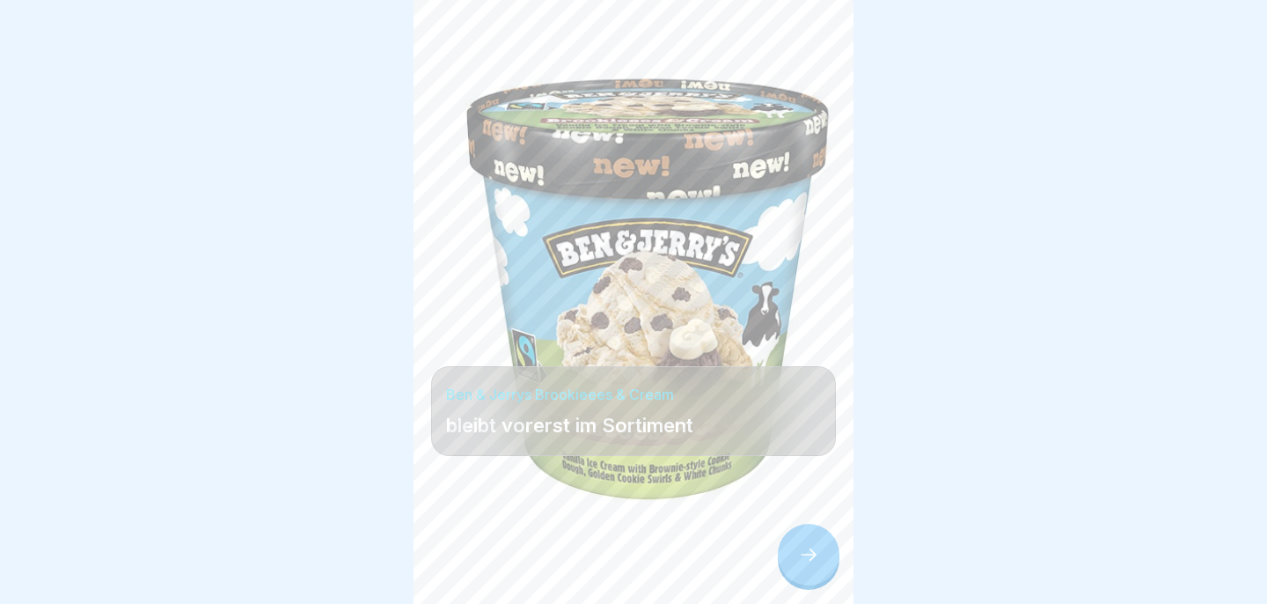
click at [803, 574] on div at bounding box center [809, 554] width 62 height 62
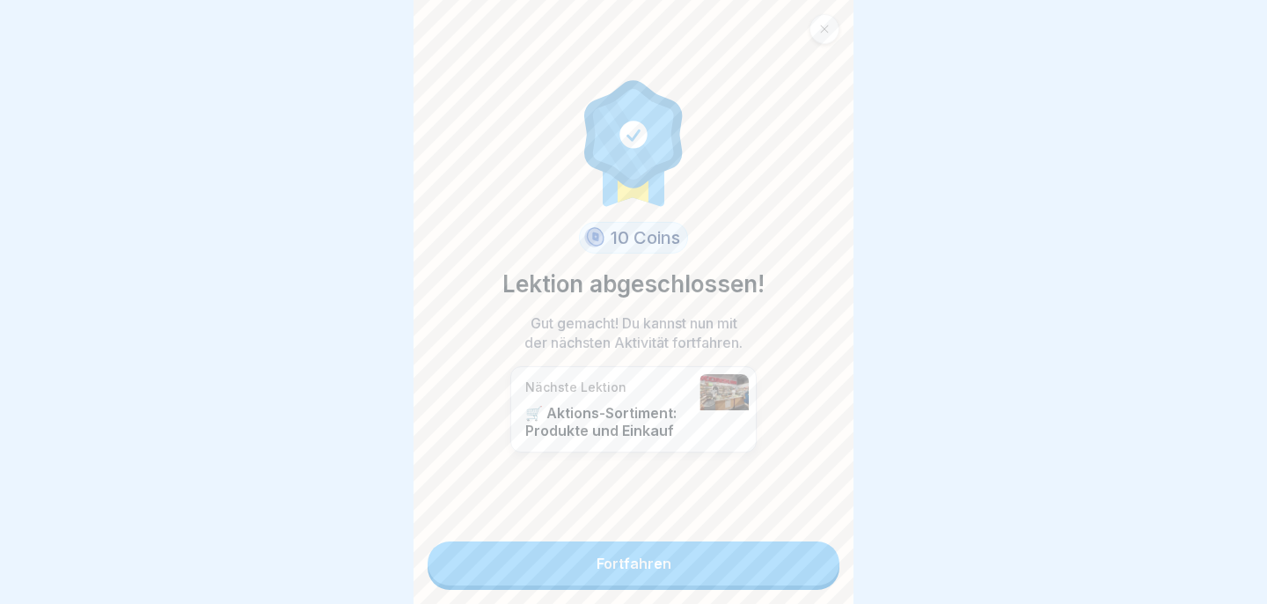
click at [803, 574] on link "Fortfahren" at bounding box center [634, 563] width 412 height 44
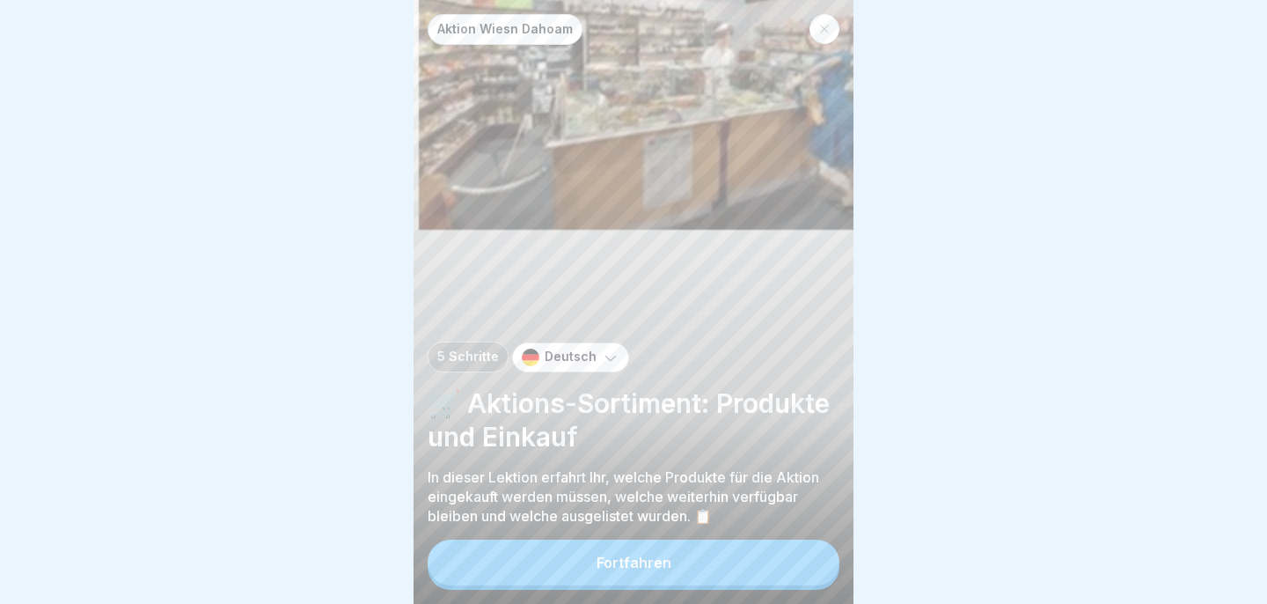
click at [803, 574] on button "Fortfahren" at bounding box center [634, 562] width 412 height 46
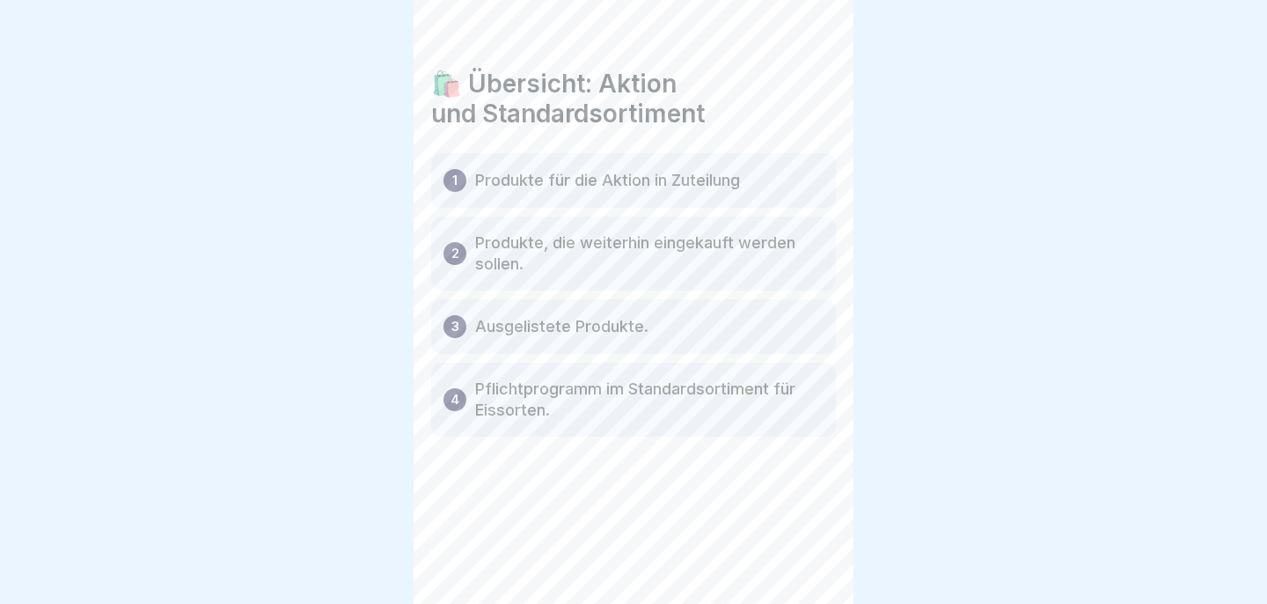
click at [803, 574] on div "Aktion Wiesn Dahoam 5 Schritte Deutsch 🛒 Aktions-Sortiment: Produkte und Einkau…" at bounding box center [634, 302] width 440 height 604
click at [803, 574] on div at bounding box center [809, 554] width 62 height 62
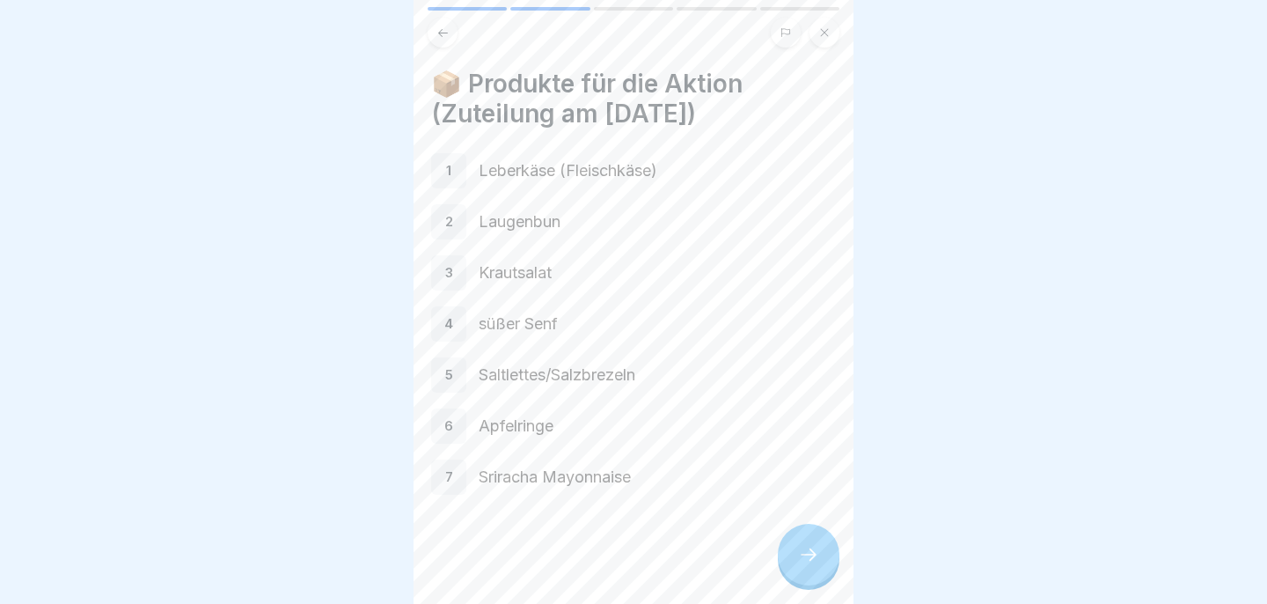
click at [803, 574] on div at bounding box center [809, 554] width 62 height 62
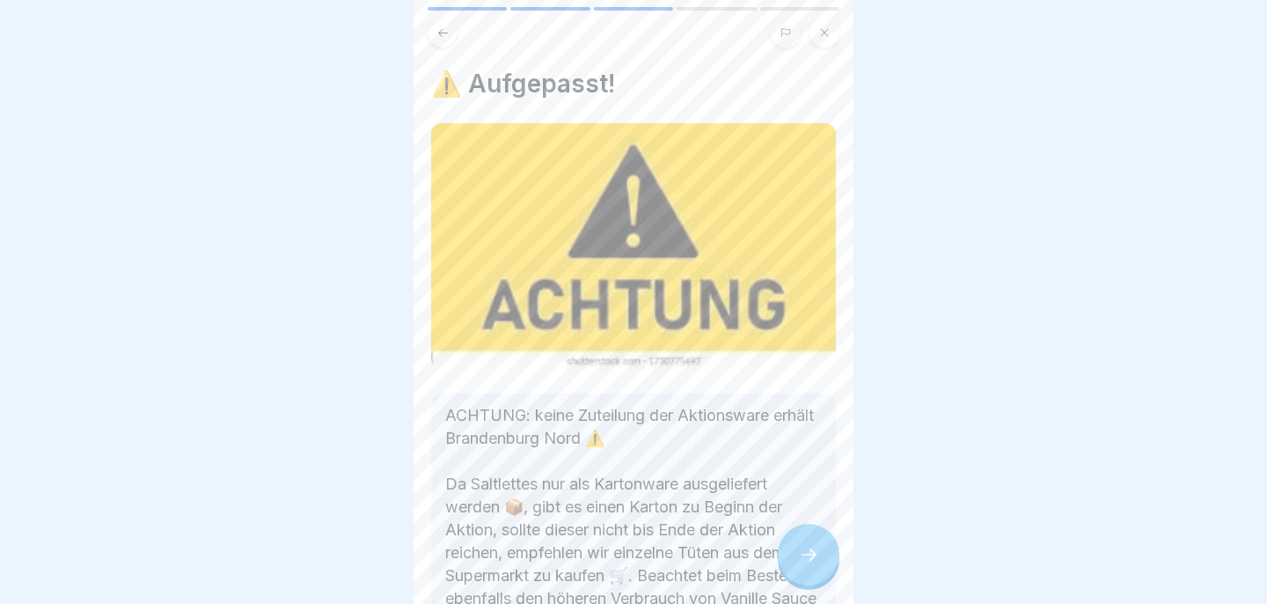
click at [803, 574] on div at bounding box center [809, 554] width 62 height 62
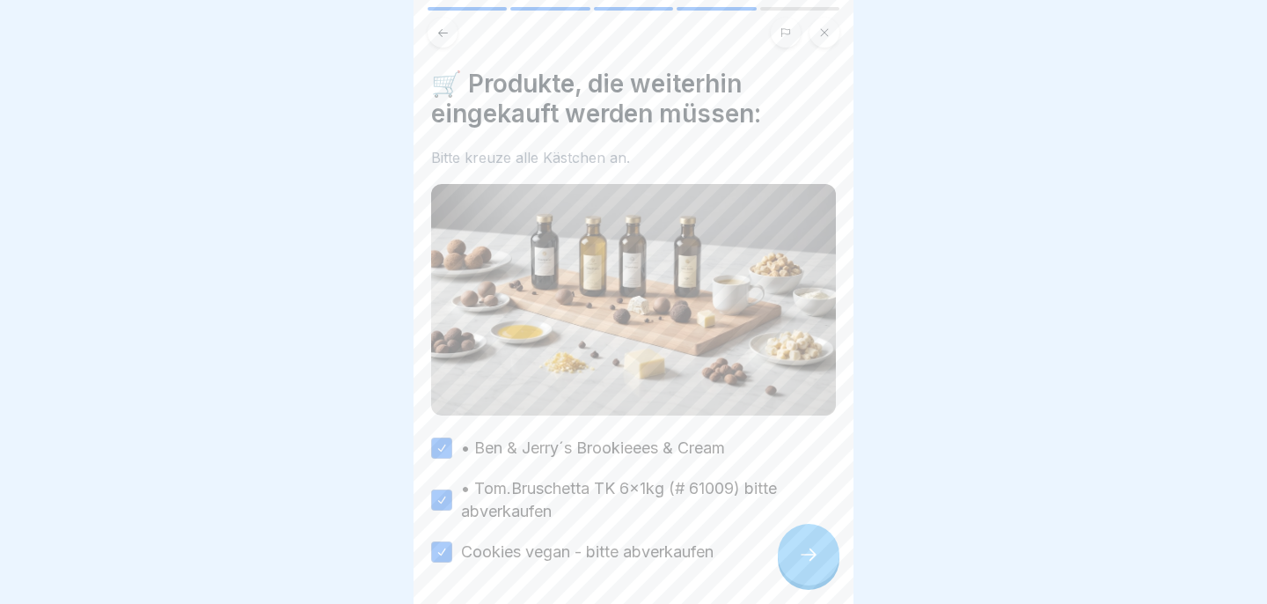
click at [803, 574] on div at bounding box center [809, 554] width 62 height 62
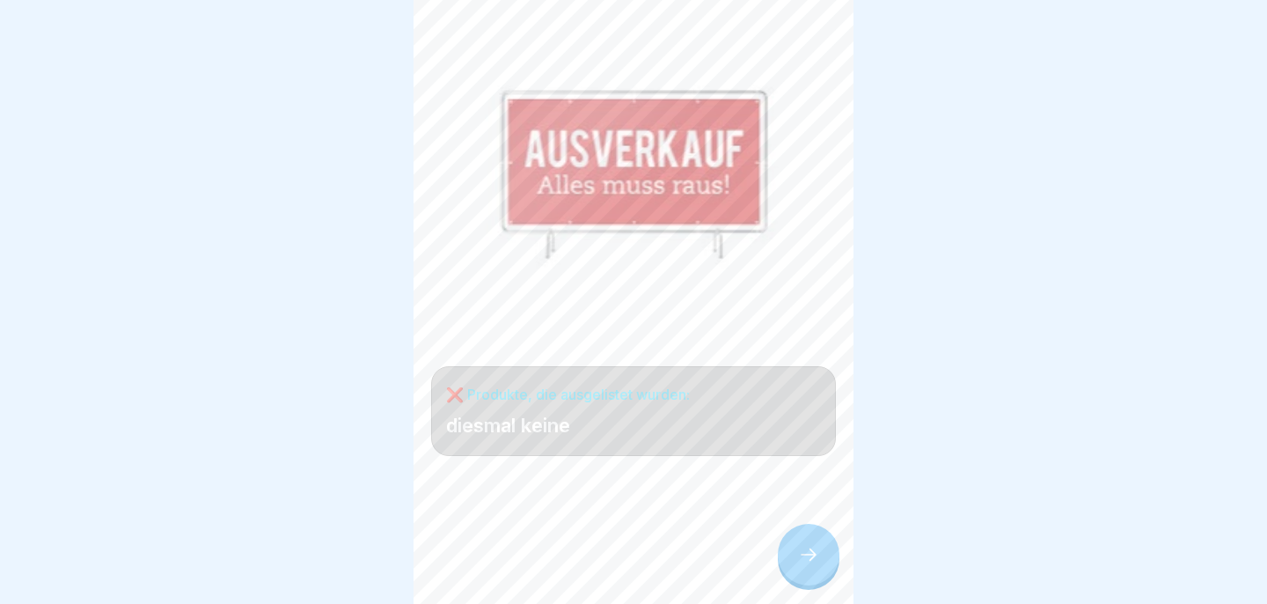
click at [803, 574] on div at bounding box center [809, 554] width 62 height 62
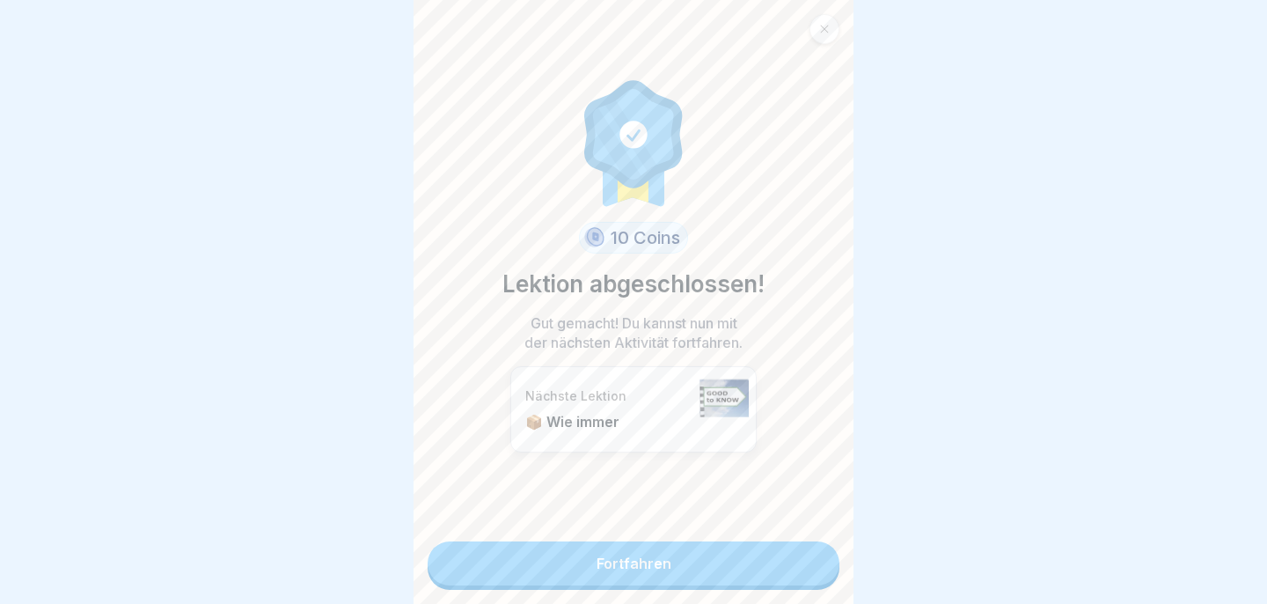
click at [803, 574] on link "Fortfahren" at bounding box center [634, 563] width 412 height 44
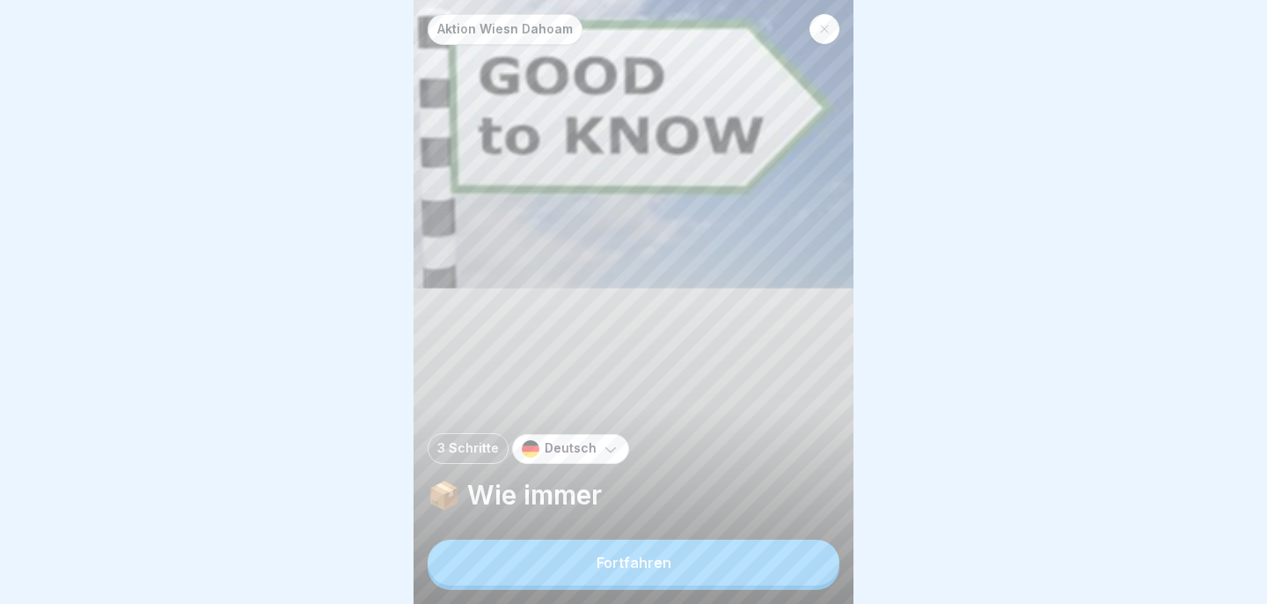
click at [803, 574] on button "Fortfahren" at bounding box center [634, 562] width 412 height 46
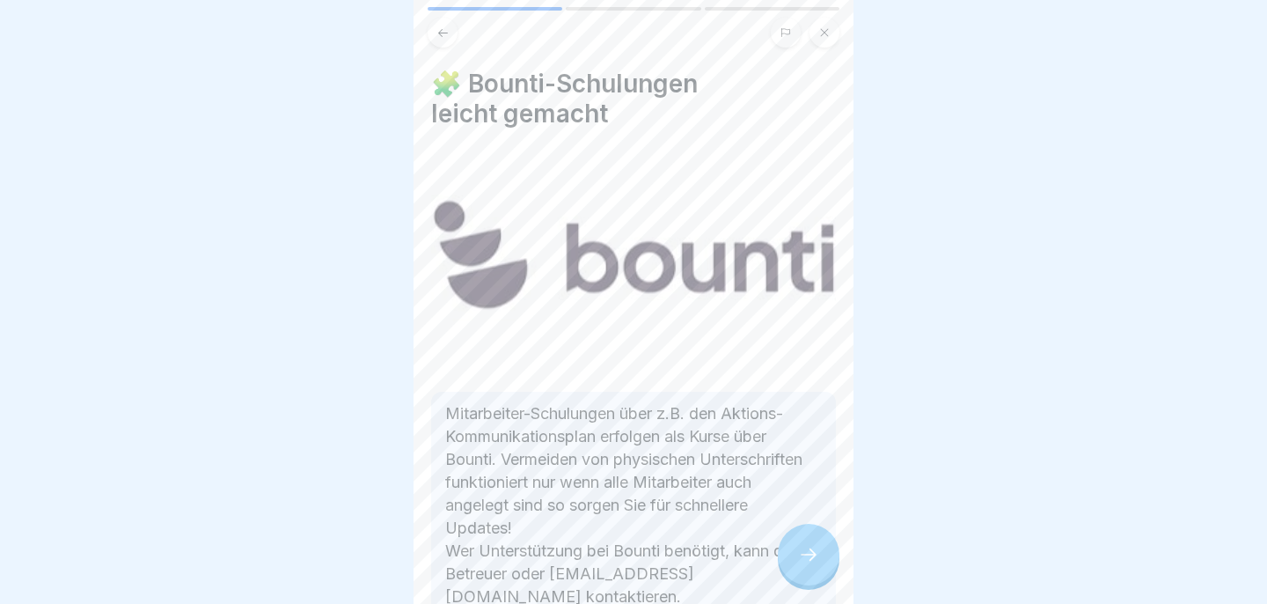
click at [803, 574] on div at bounding box center [809, 554] width 62 height 62
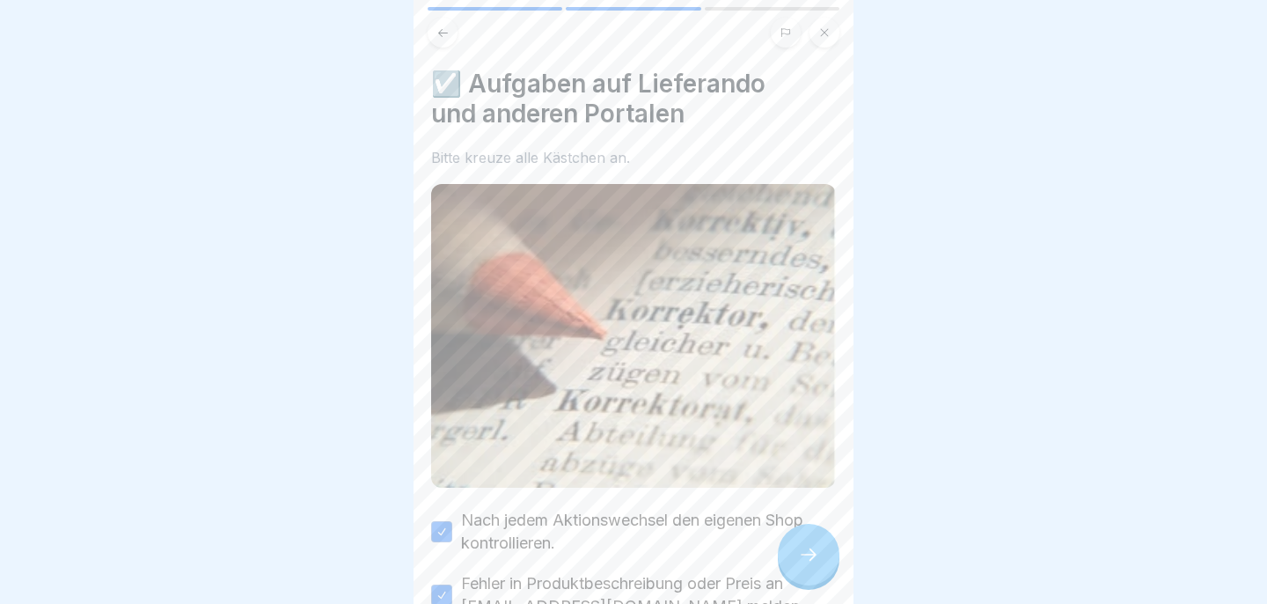
click at [803, 574] on div at bounding box center [809, 554] width 62 height 62
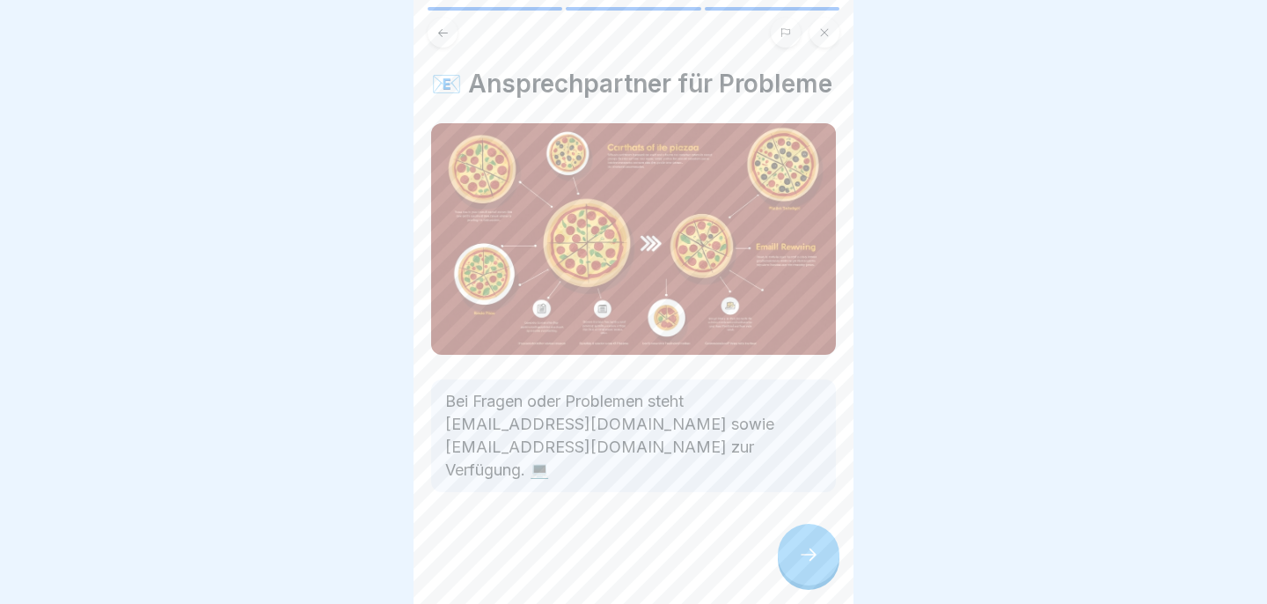
click at [803, 574] on div at bounding box center [809, 554] width 62 height 62
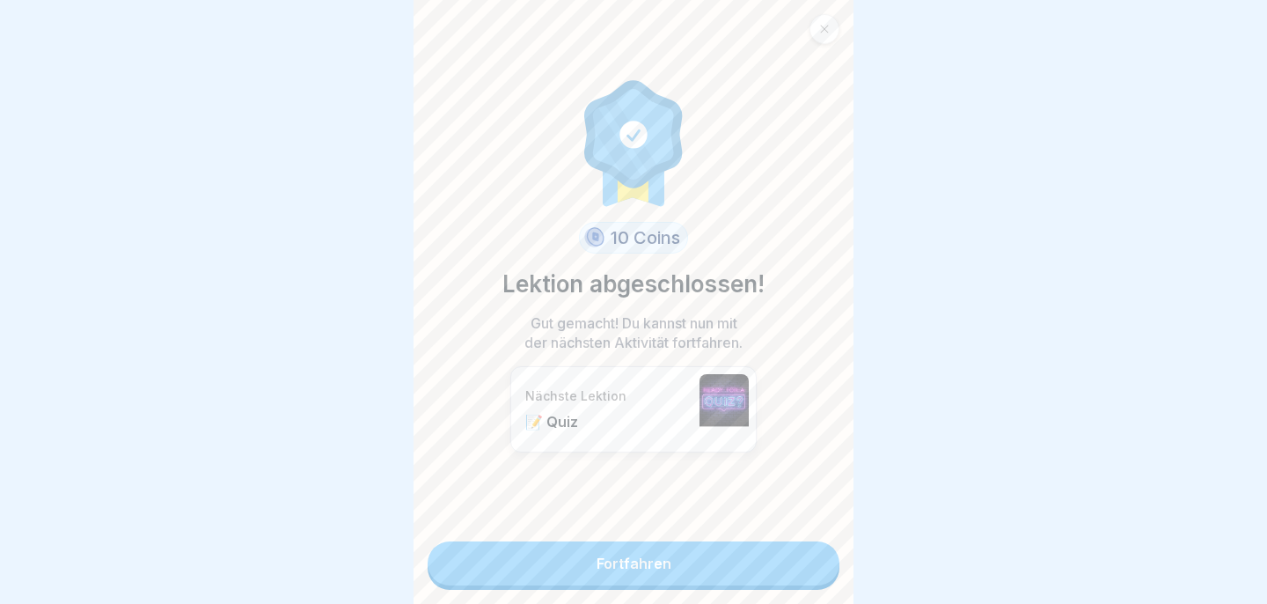
click at [803, 574] on link "Fortfahren" at bounding box center [634, 563] width 412 height 44
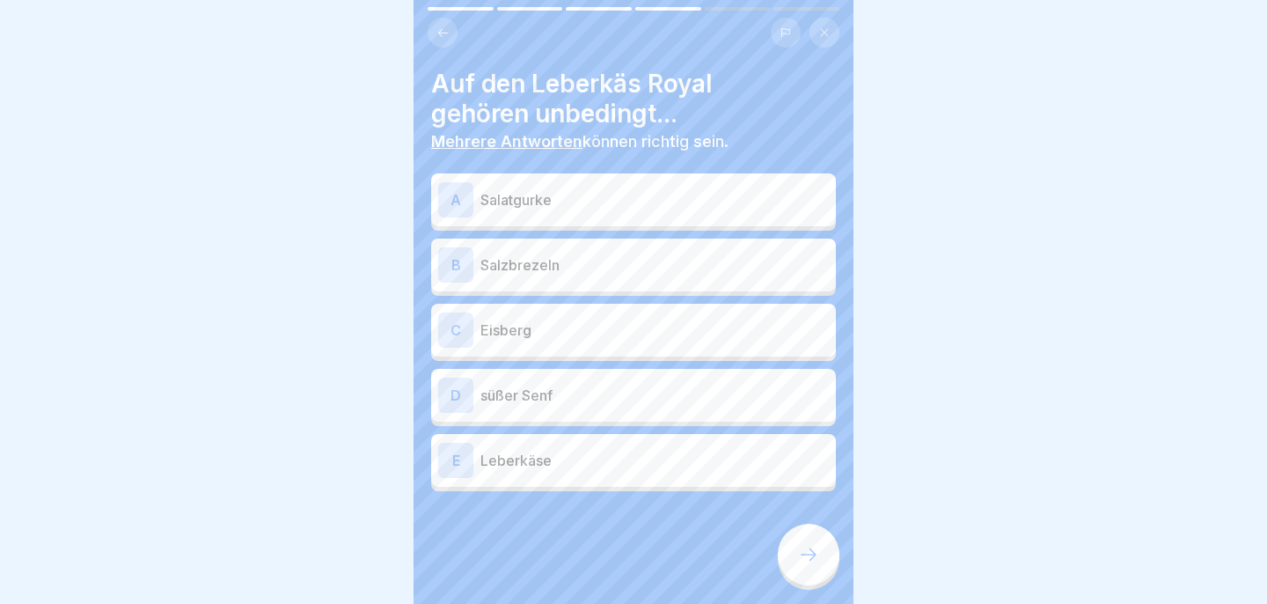
click at [697, 278] on div "B Salzbrezeln" at bounding box center [633, 264] width 391 height 35
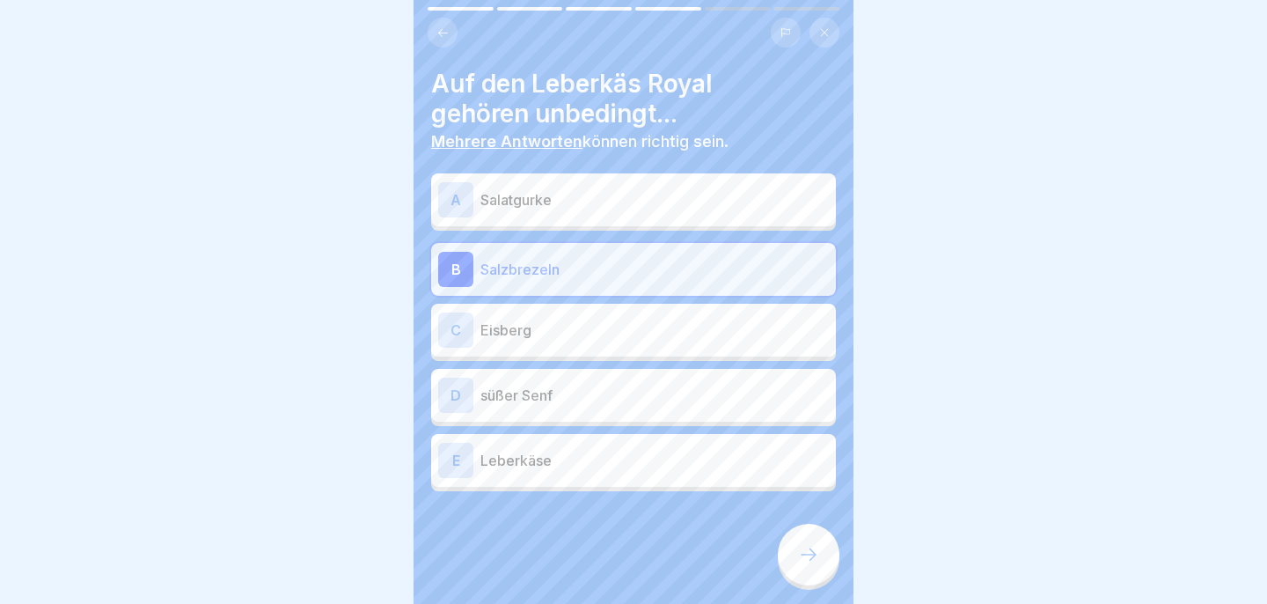
click at [679, 392] on p "süßer Senf" at bounding box center [654, 394] width 348 height 21
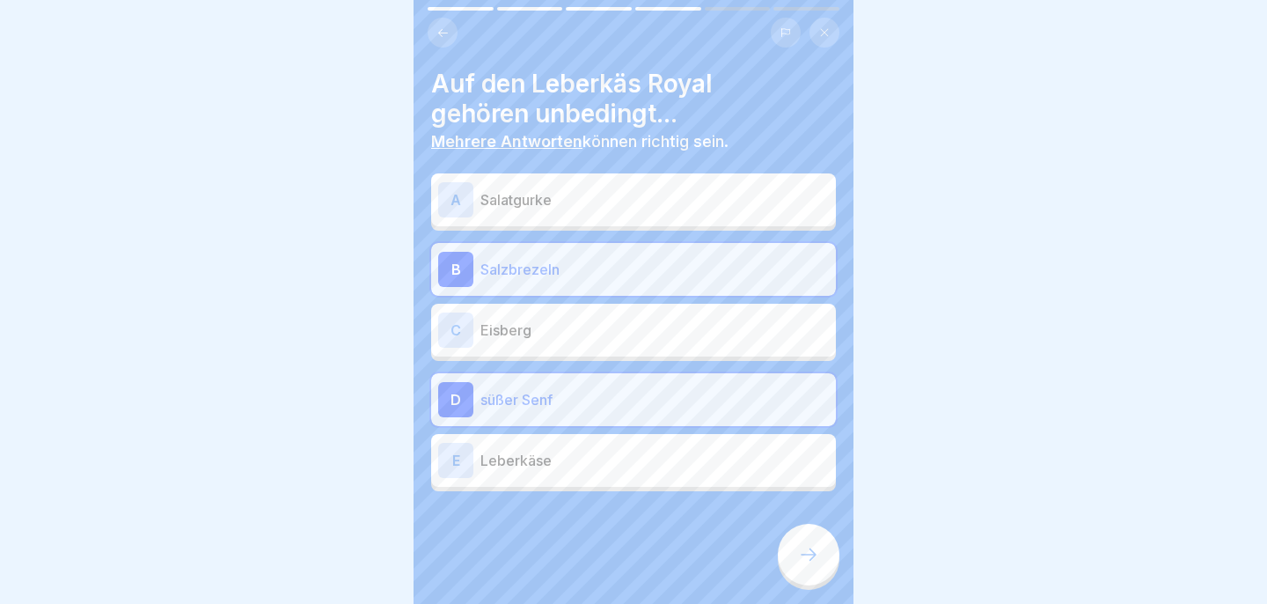
click at [719, 416] on div "D süßer [PERSON_NAME]" at bounding box center [633, 399] width 391 height 35
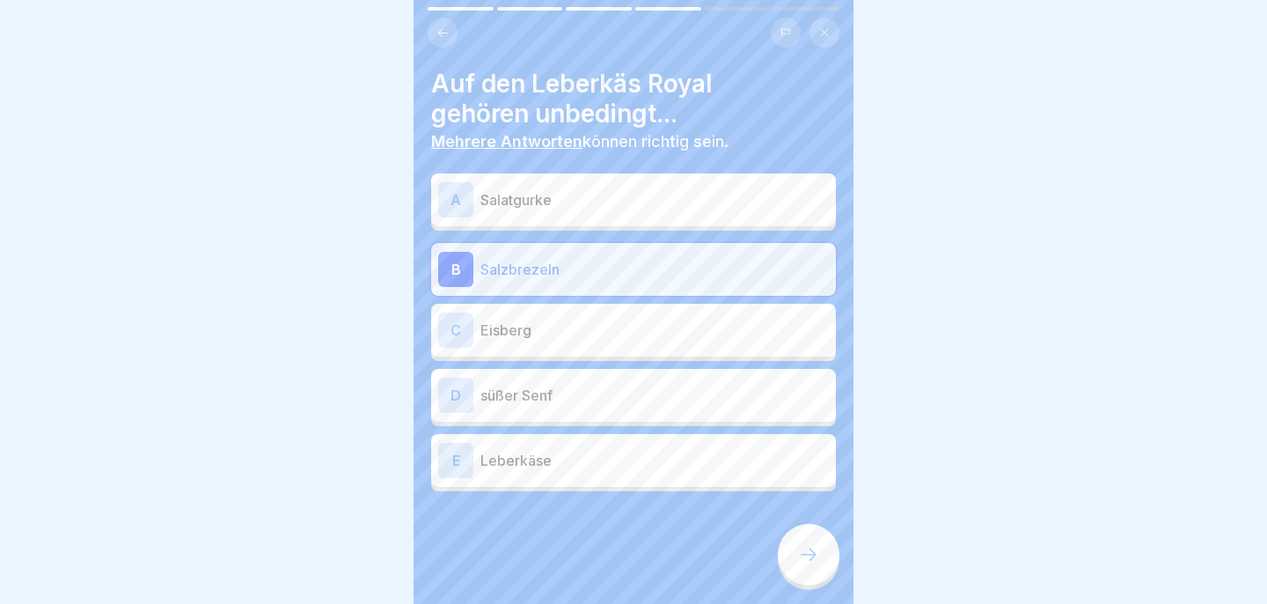
click at [714, 455] on p "Leberkäse" at bounding box center [654, 460] width 348 height 21
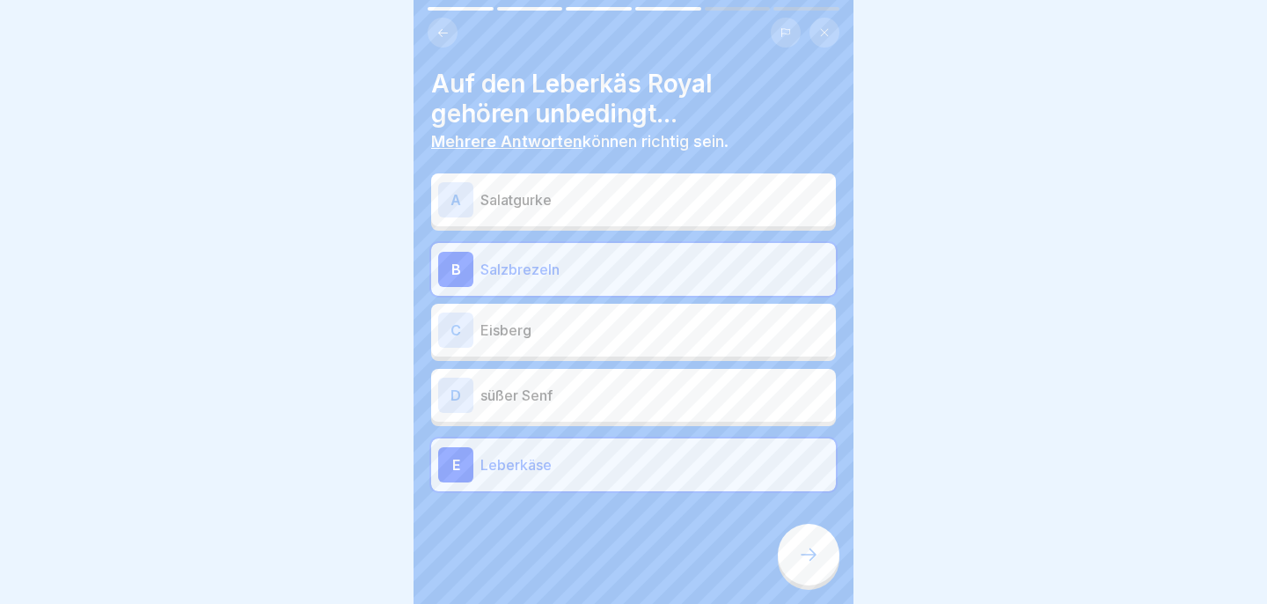
click at [825, 567] on div at bounding box center [809, 554] width 62 height 62
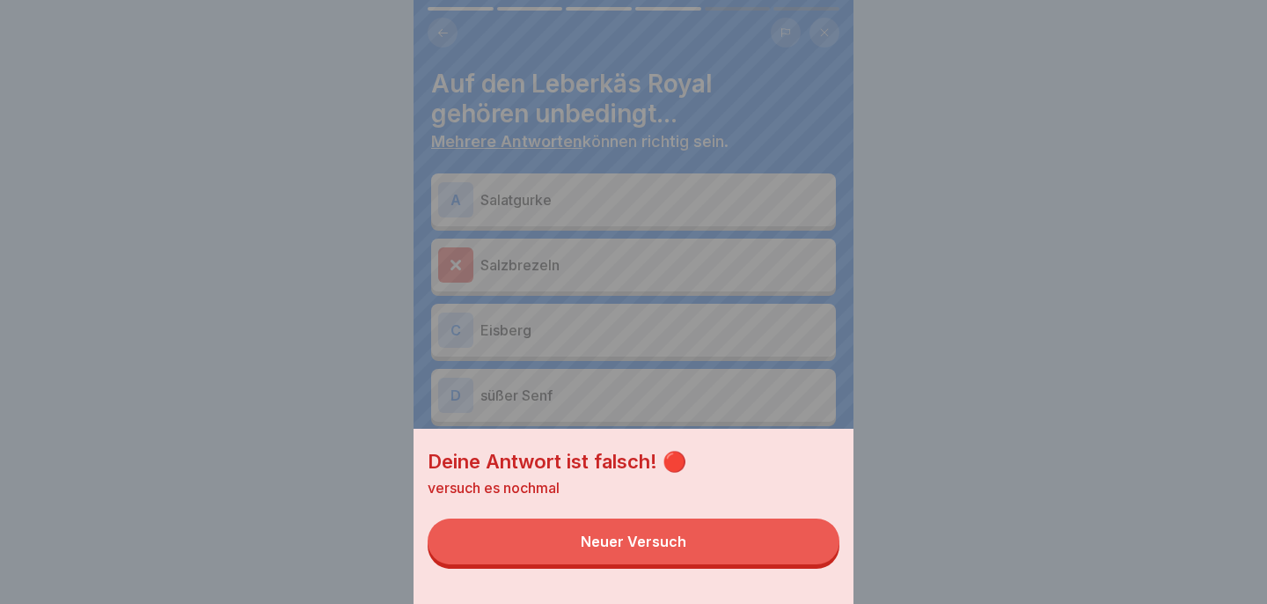
click at [795, 547] on button "Neuer Versuch" at bounding box center [634, 541] width 412 height 46
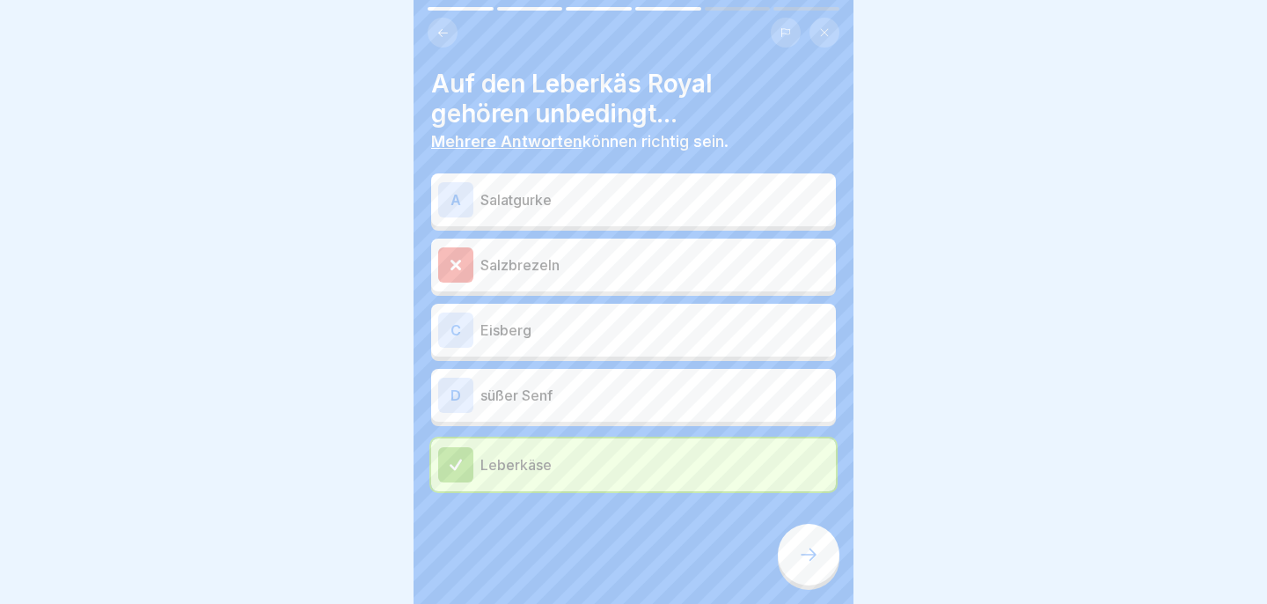
click at [684, 390] on p "süßer Senf" at bounding box center [654, 394] width 348 height 21
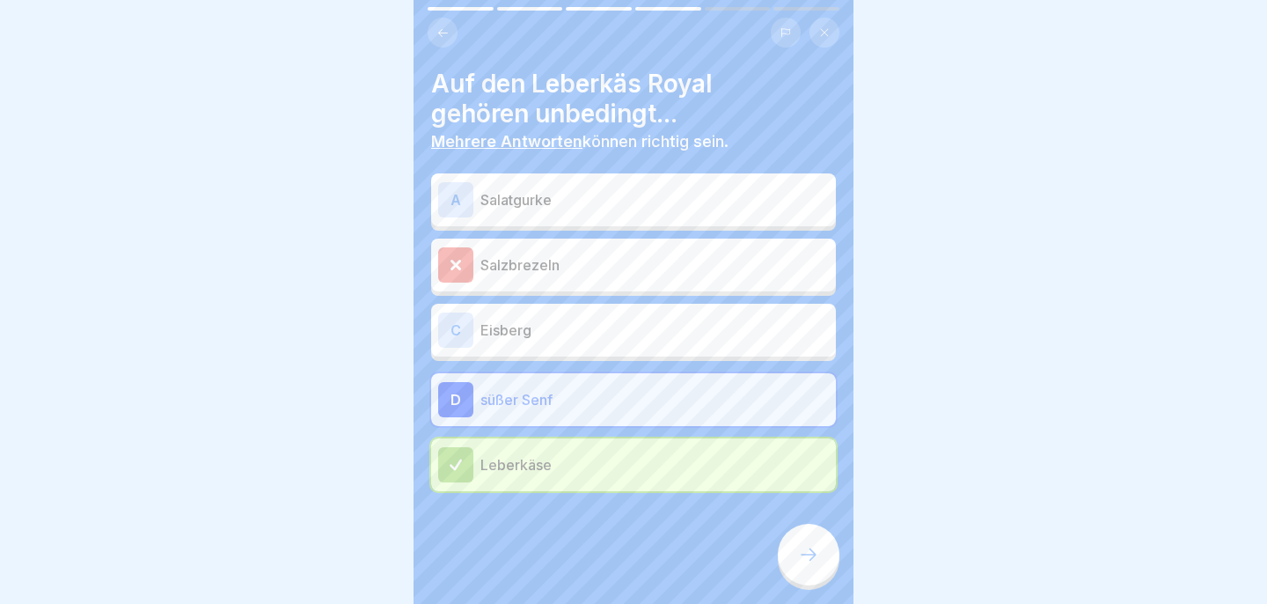
click at [611, 323] on p "Eisberg" at bounding box center [654, 329] width 348 height 21
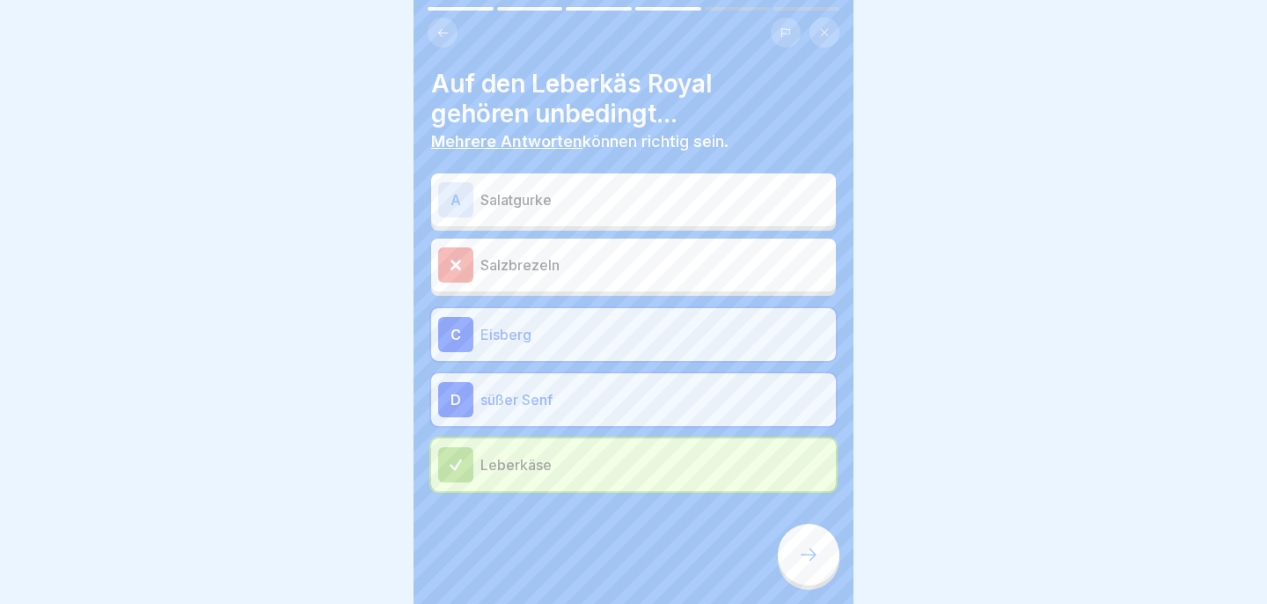
click at [808, 535] on div at bounding box center [809, 554] width 62 height 62
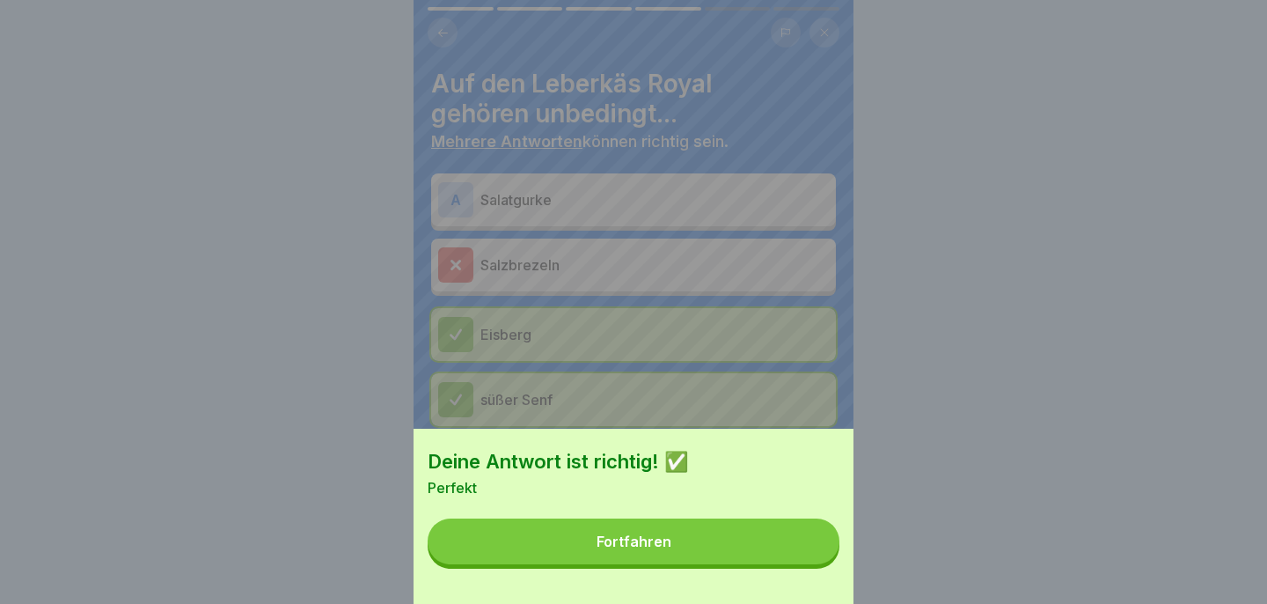
click at [807, 534] on button "Fortfahren" at bounding box center [634, 541] width 412 height 46
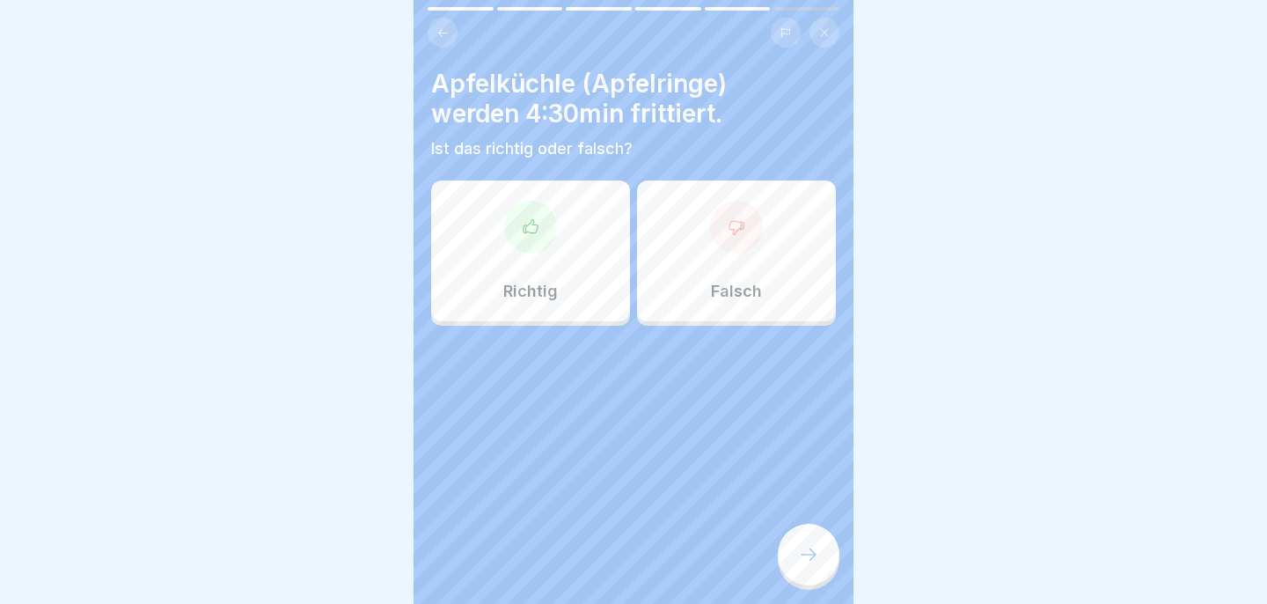
click at [731, 287] on p "Falsch" at bounding box center [736, 291] width 51 height 19
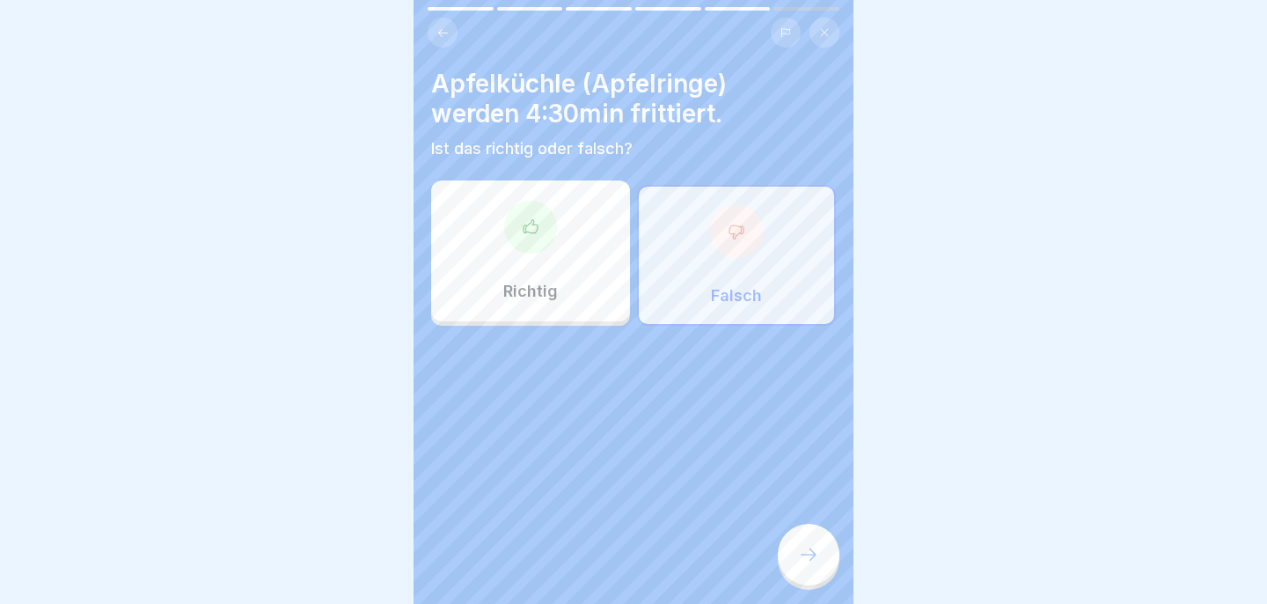
click at [810, 543] on div at bounding box center [809, 554] width 62 height 62
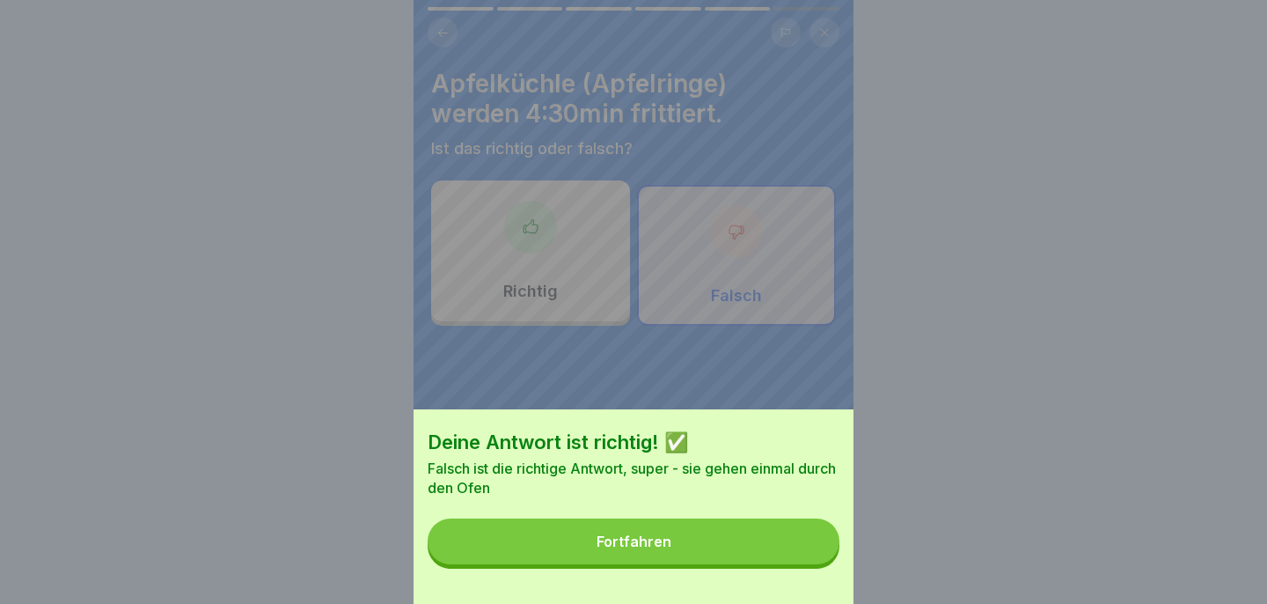
click at [736, 534] on button "Fortfahren" at bounding box center [634, 541] width 412 height 46
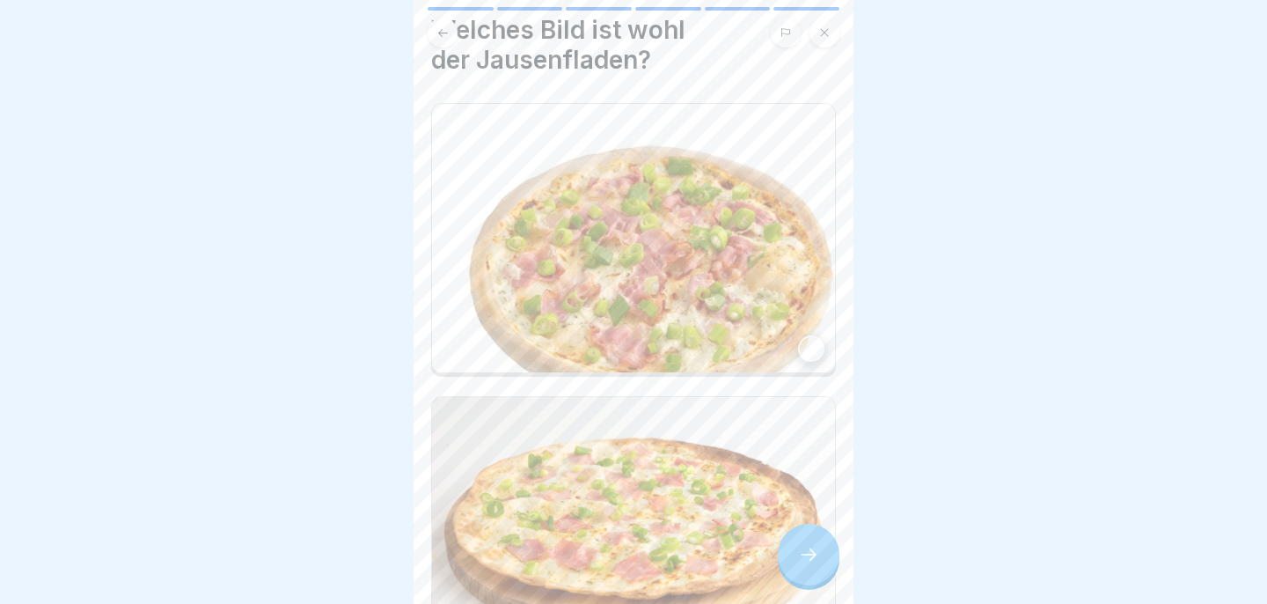
scroll to position [91, 0]
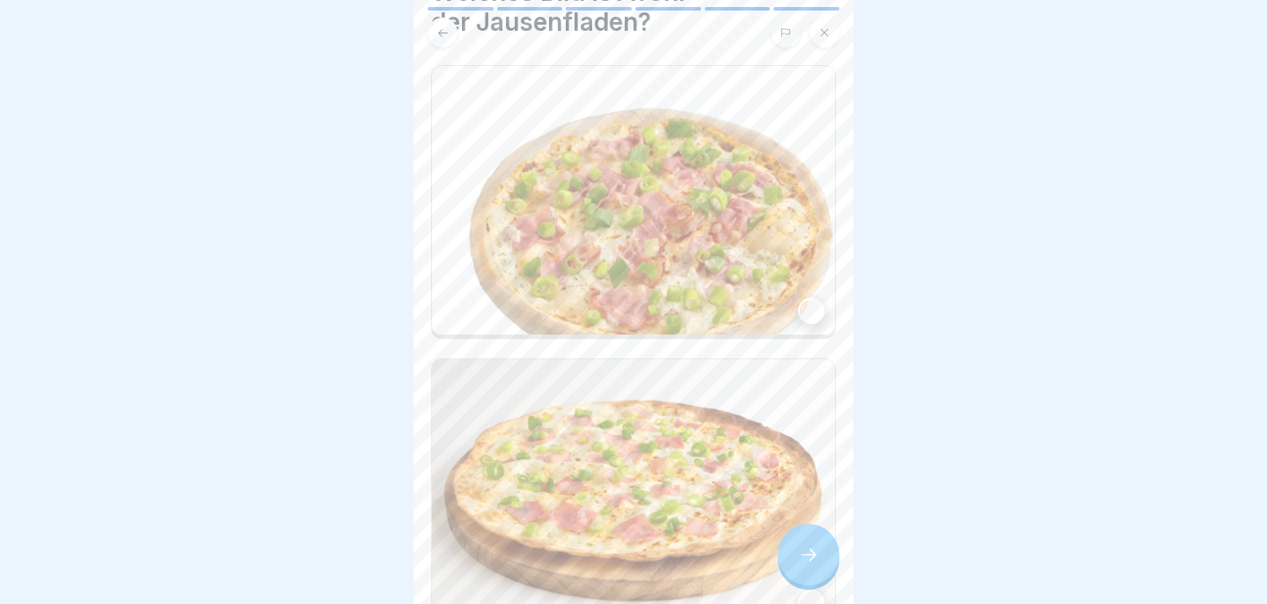
click at [788, 298] on img at bounding box center [633, 200] width 403 height 268
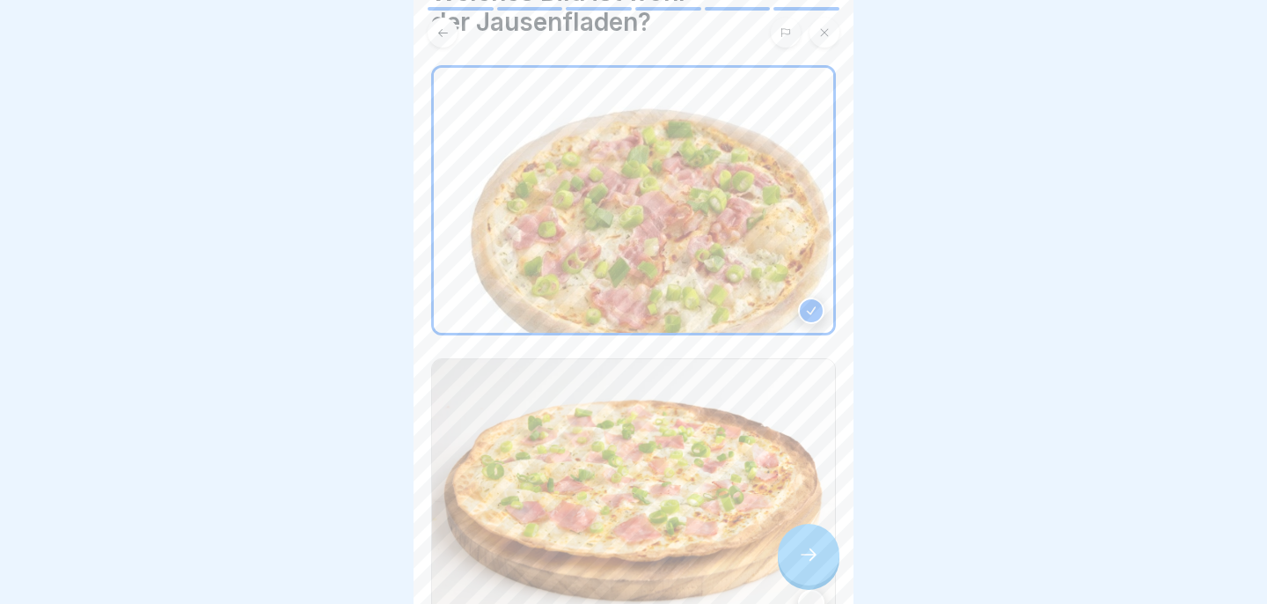
click at [801, 559] on icon at bounding box center [808, 554] width 21 height 21
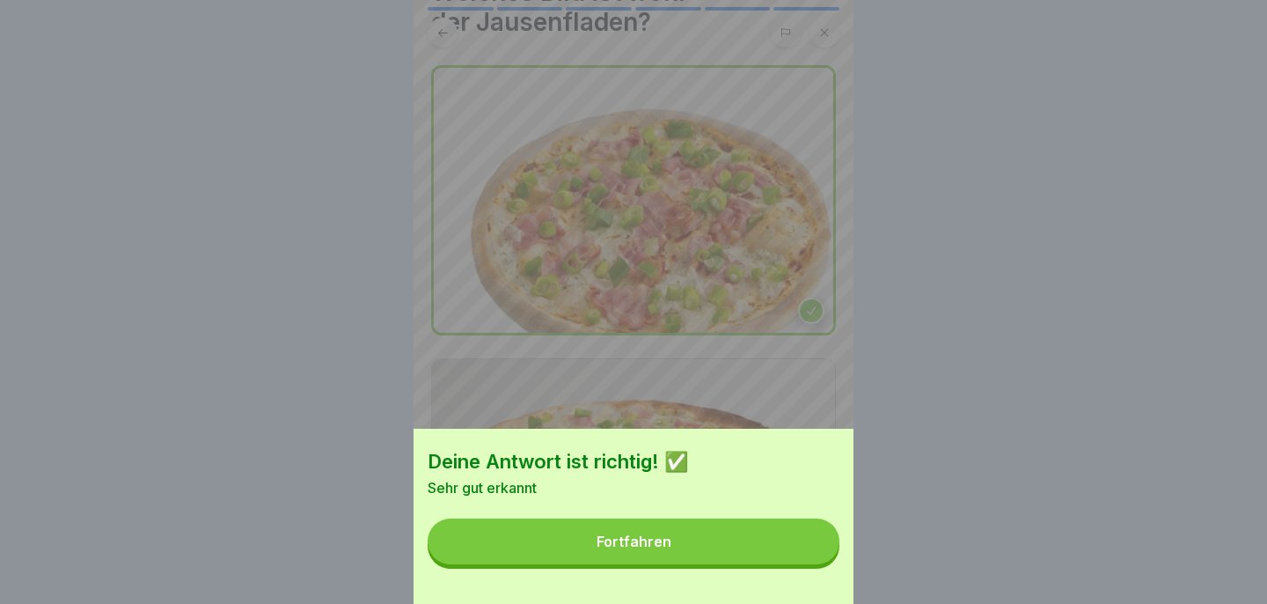
click at [801, 558] on button "Fortfahren" at bounding box center [634, 541] width 412 height 46
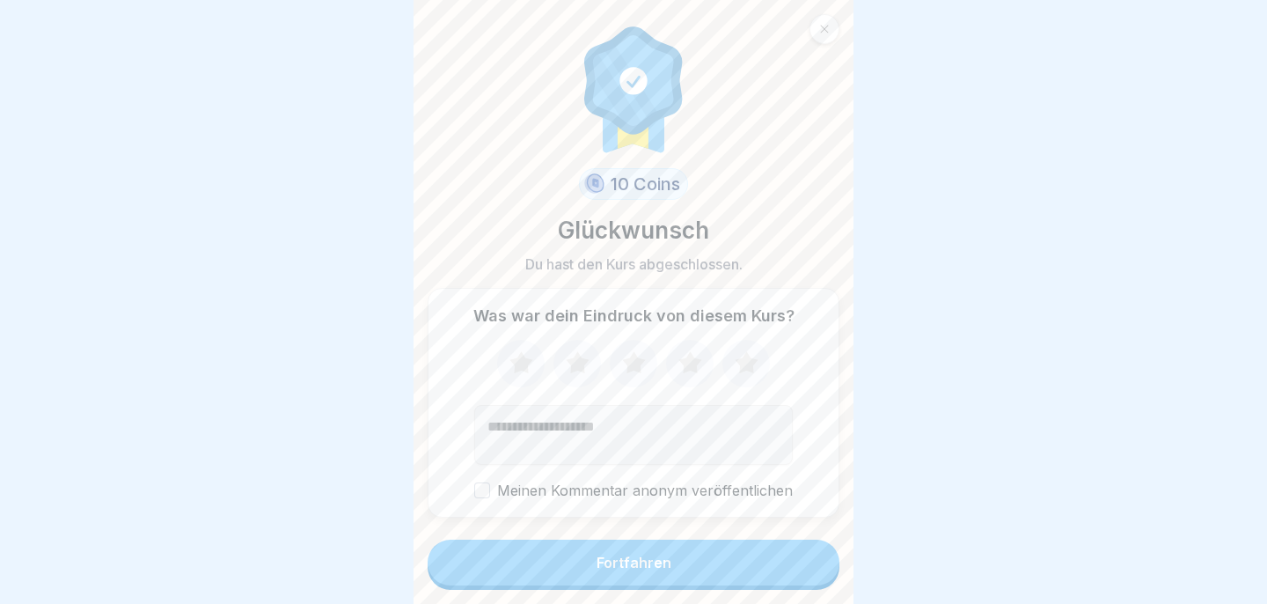
click at [801, 558] on button "Fortfahren" at bounding box center [634, 562] width 412 height 46
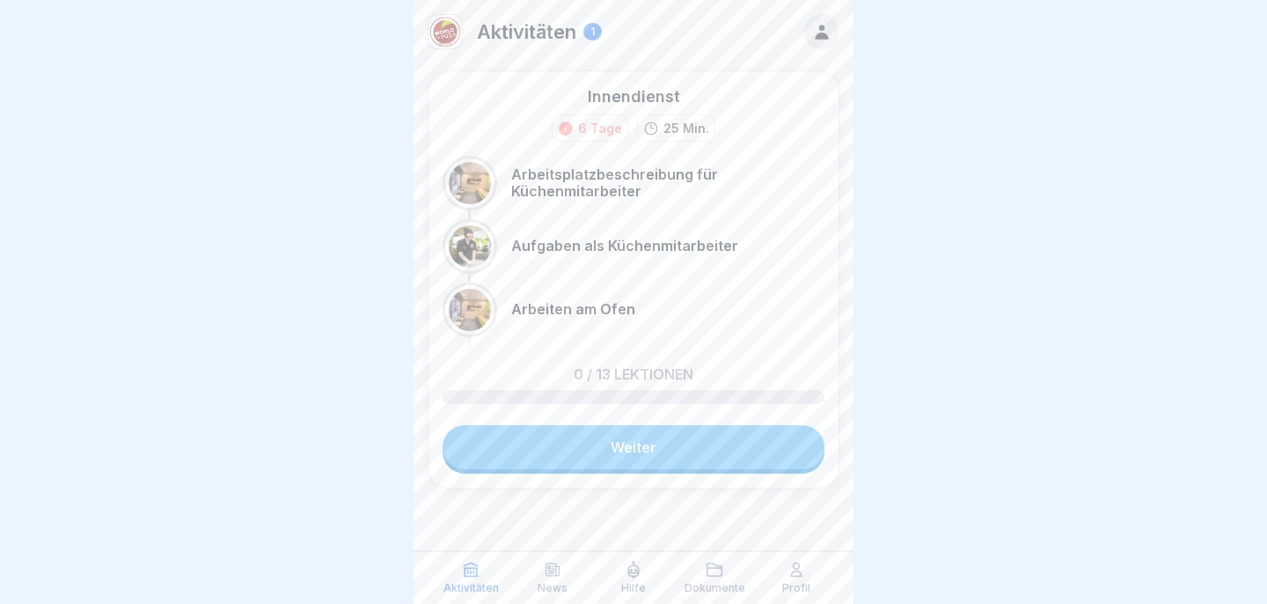
click at [699, 451] on link "Weiter" at bounding box center [634, 447] width 382 height 44
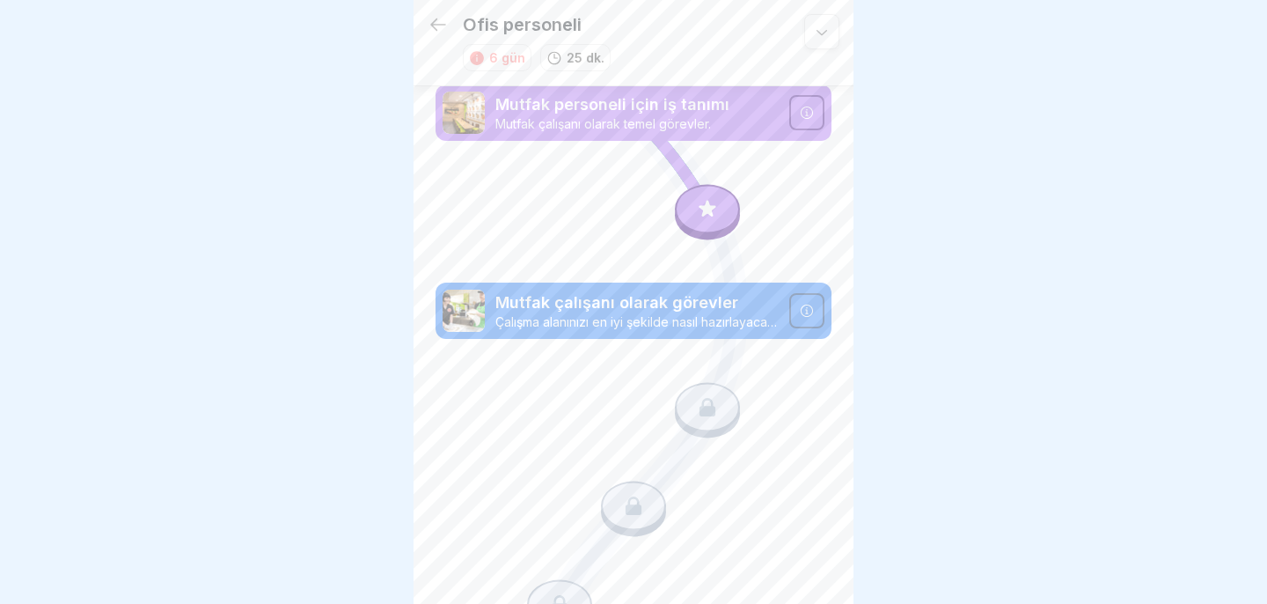
click at [721, 211] on div at bounding box center [707, 208] width 65 height 49
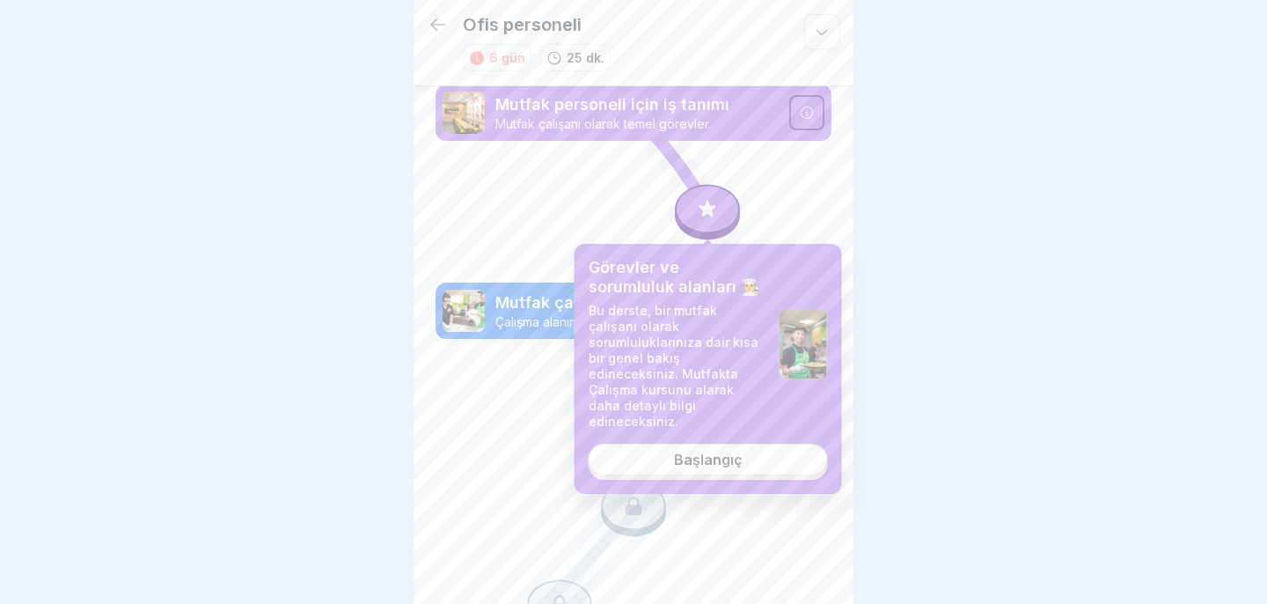
click at [723, 450] on font "Başlangıç" at bounding box center [708, 459] width 69 height 18
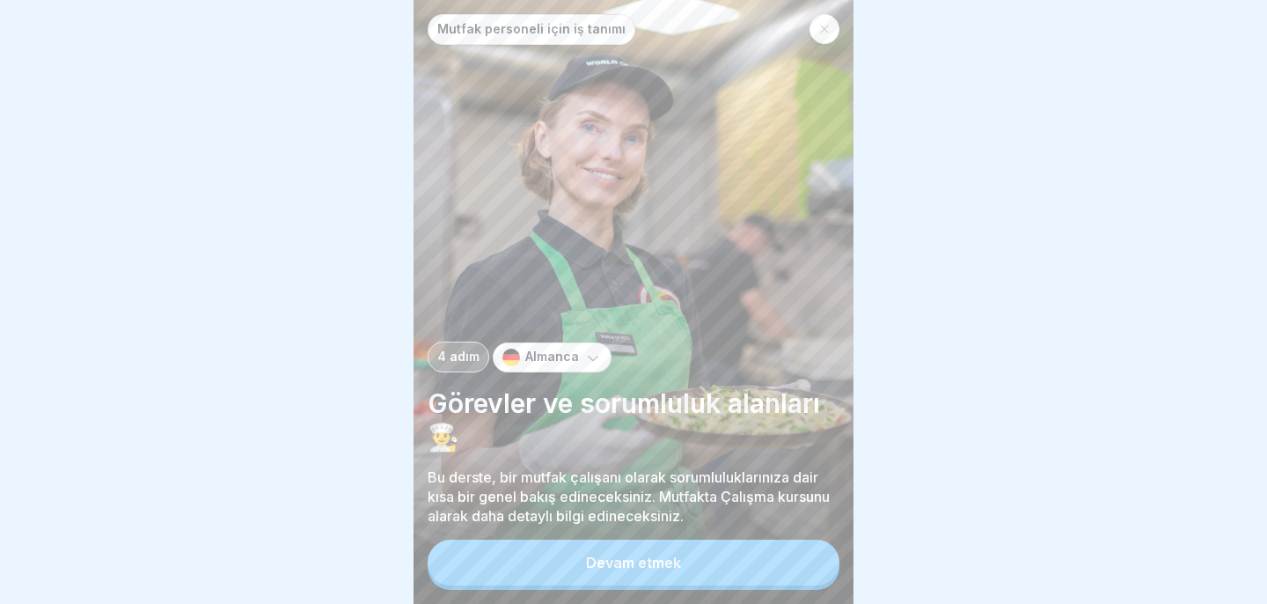
click at [732, 568] on button "Devam etmek" at bounding box center [634, 562] width 412 height 46
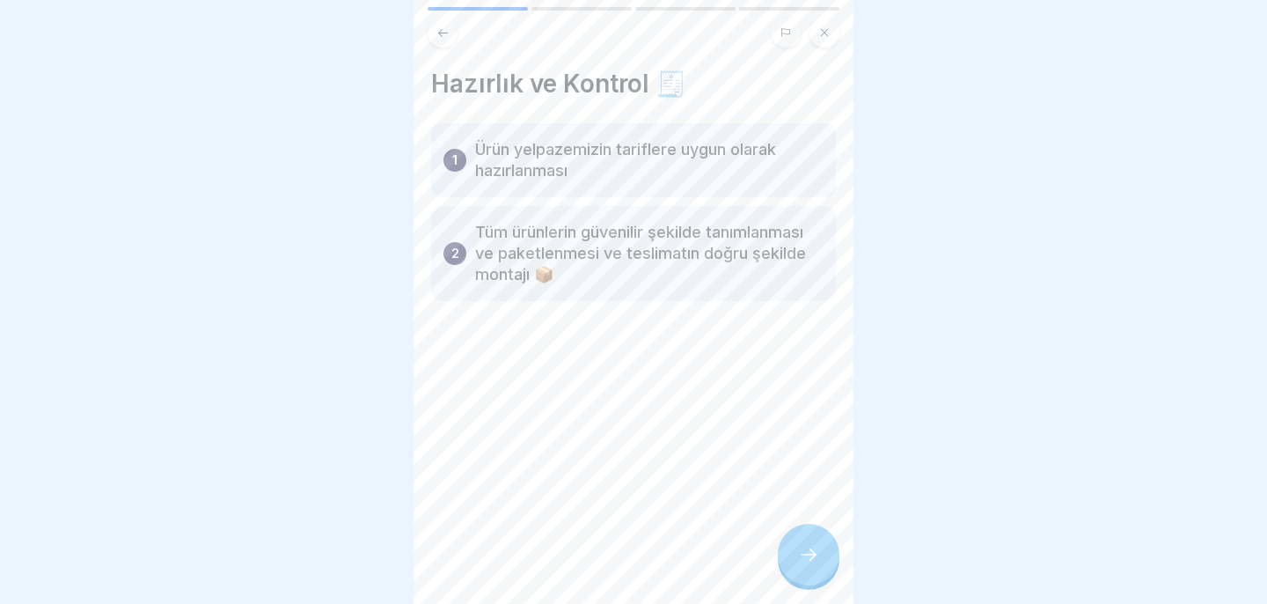
click at [793, 546] on div at bounding box center [809, 554] width 62 height 62
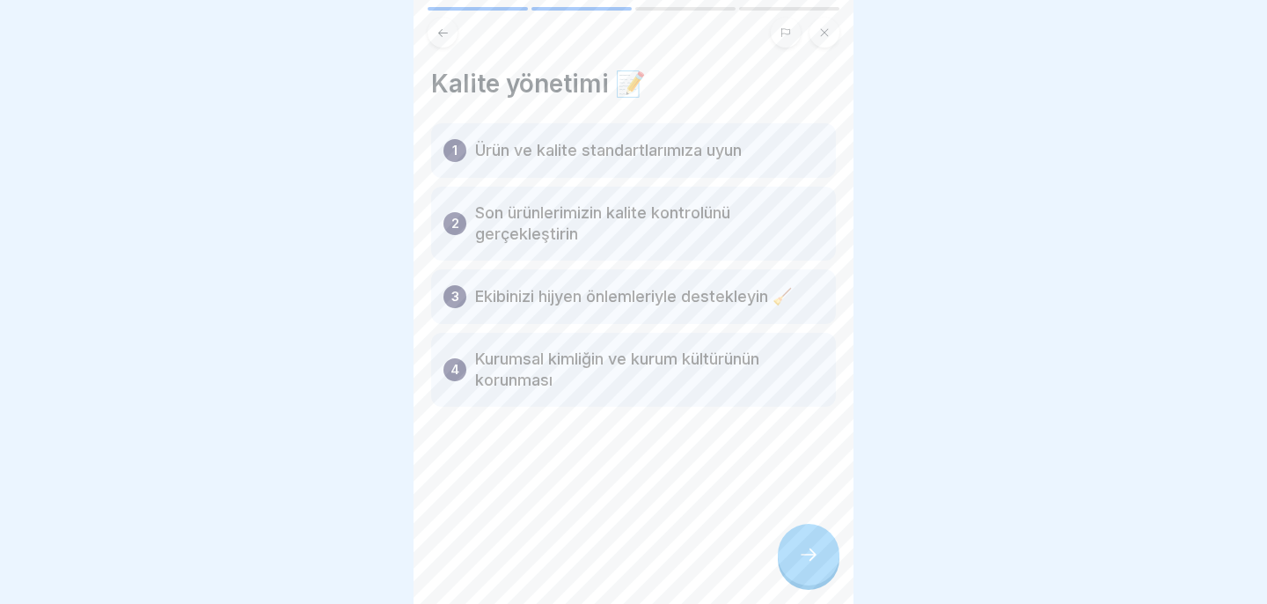
click at [792, 546] on div at bounding box center [809, 554] width 62 height 62
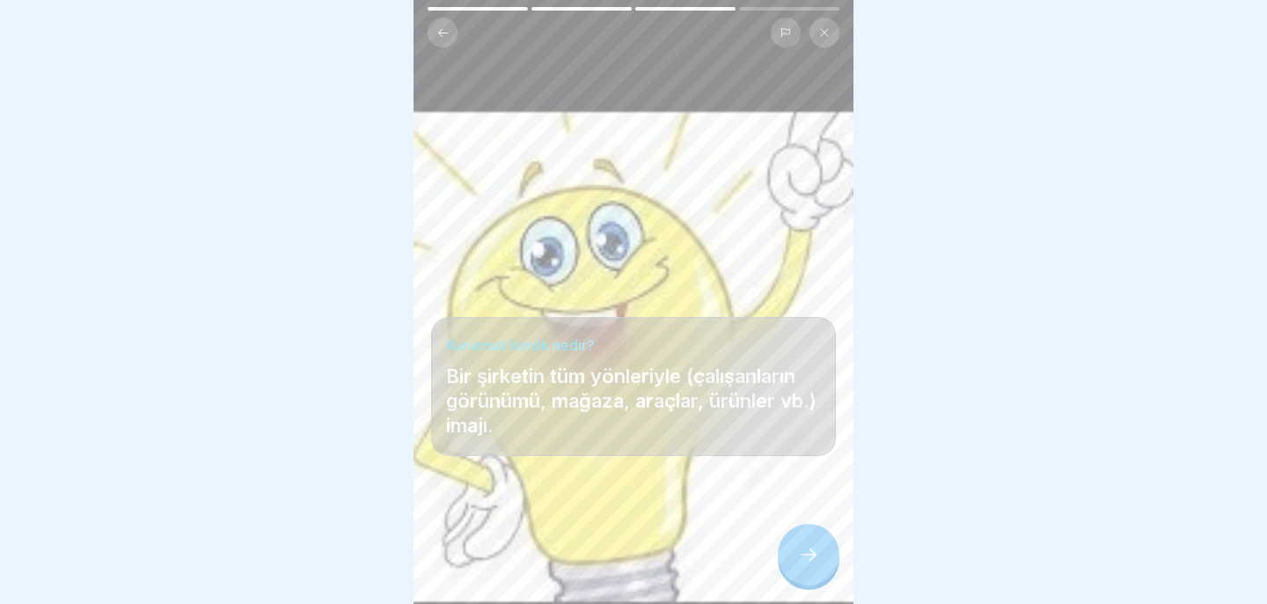
click at [804, 548] on icon at bounding box center [808, 554] width 21 height 21
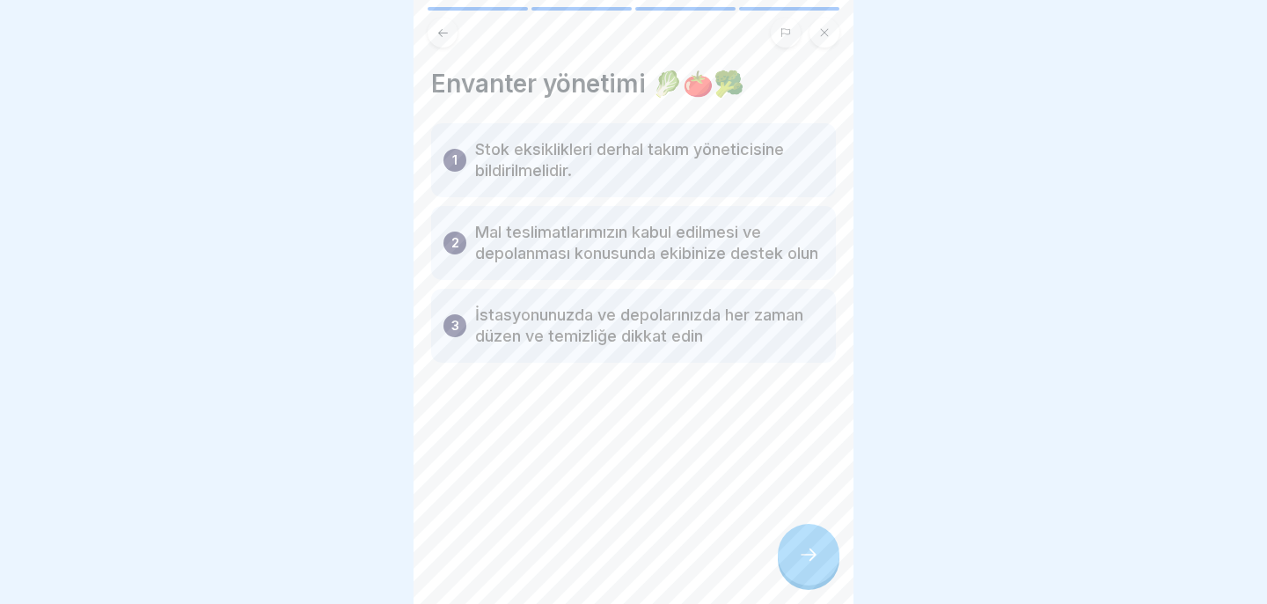
click at [810, 565] on div at bounding box center [809, 554] width 62 height 62
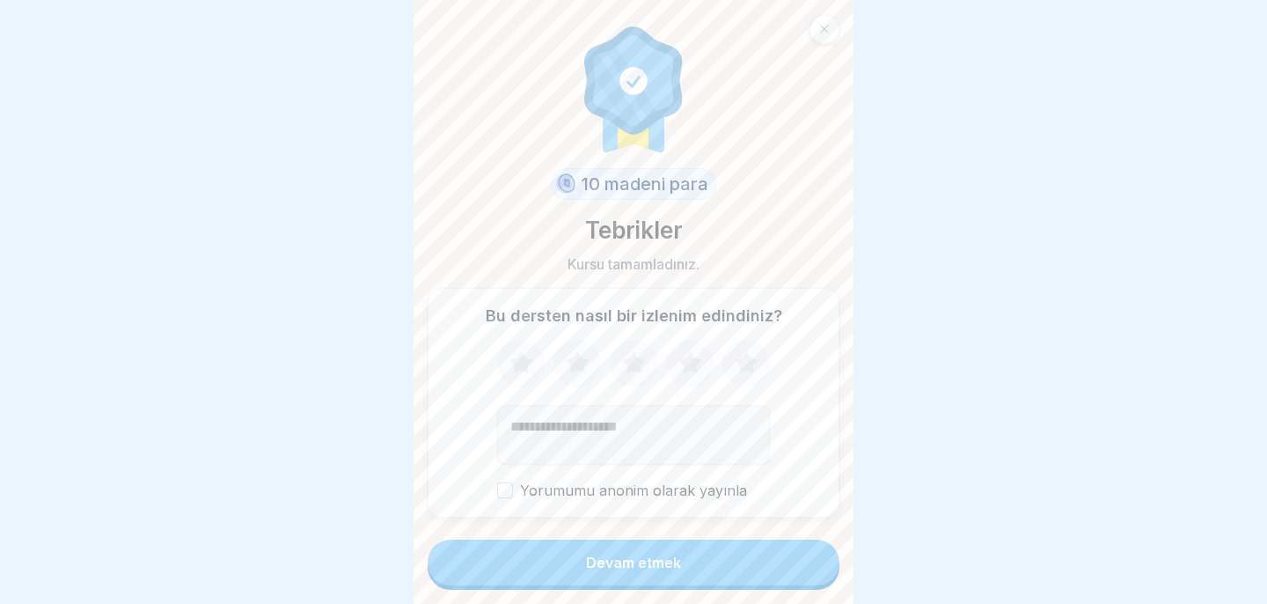
click at [810, 565] on button "Devam etmek" at bounding box center [634, 562] width 412 height 46
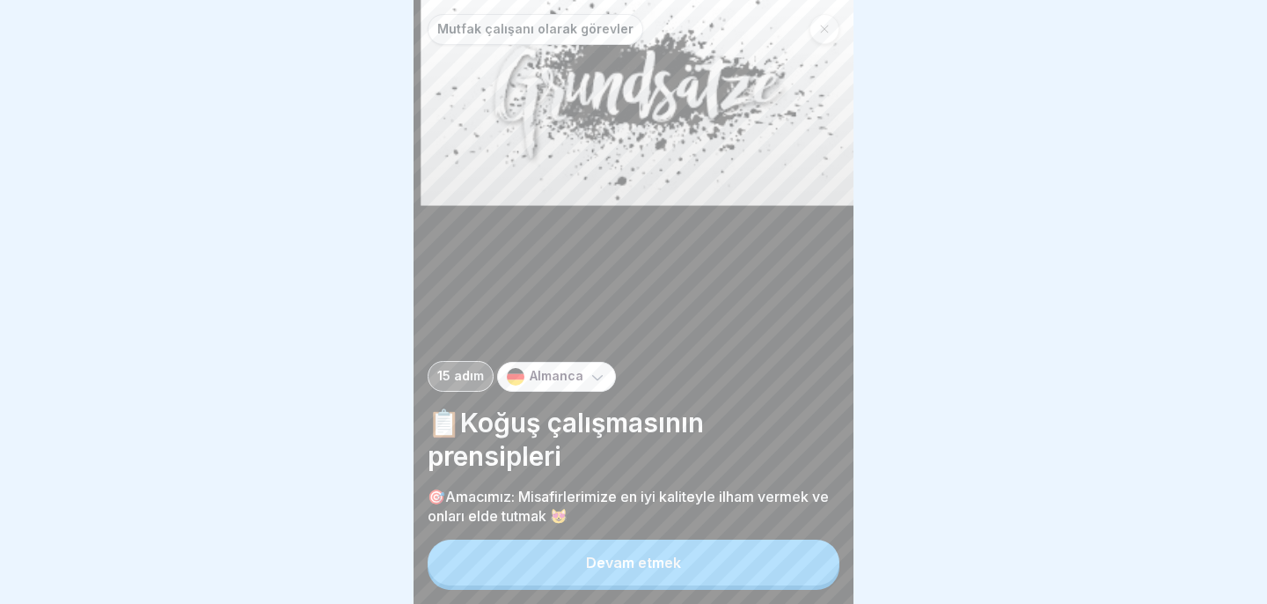
click at [810, 565] on button "Devam etmek" at bounding box center [634, 562] width 412 height 46
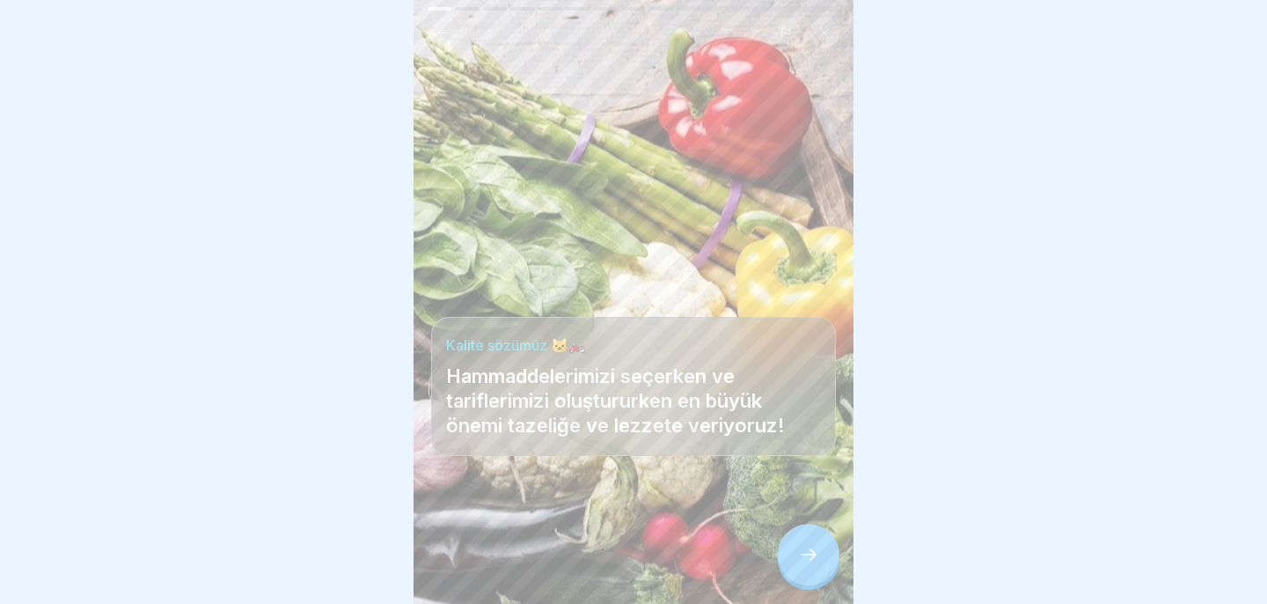
click at [809, 563] on icon at bounding box center [808, 554] width 21 height 21
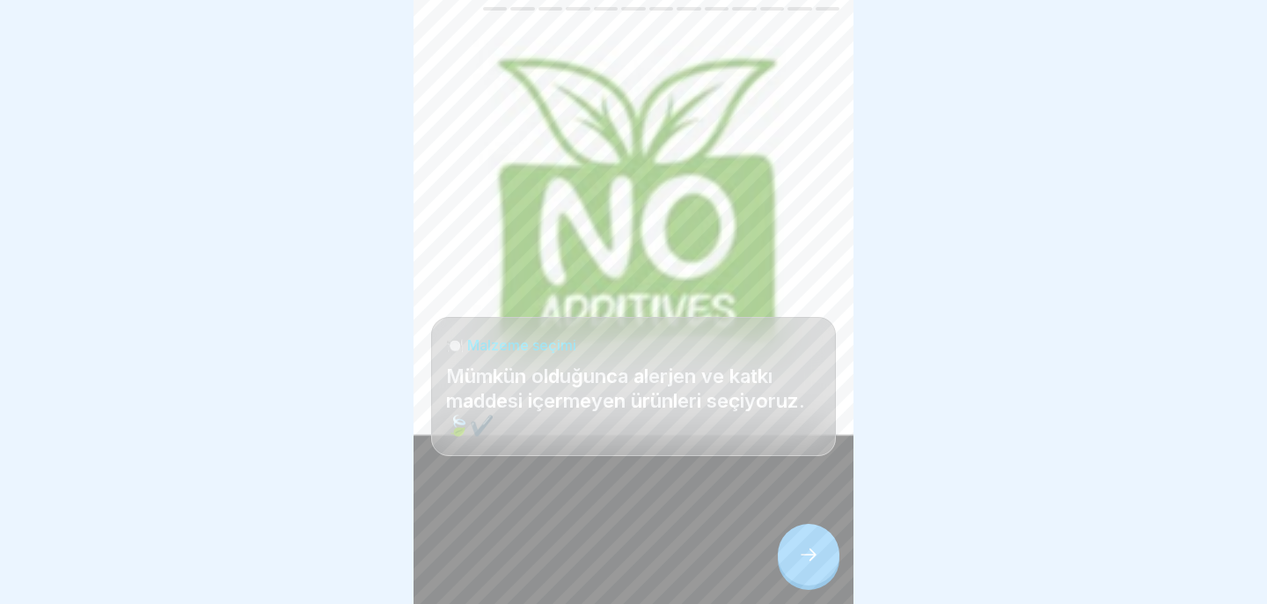
click at [809, 563] on icon at bounding box center [808, 554] width 21 height 21
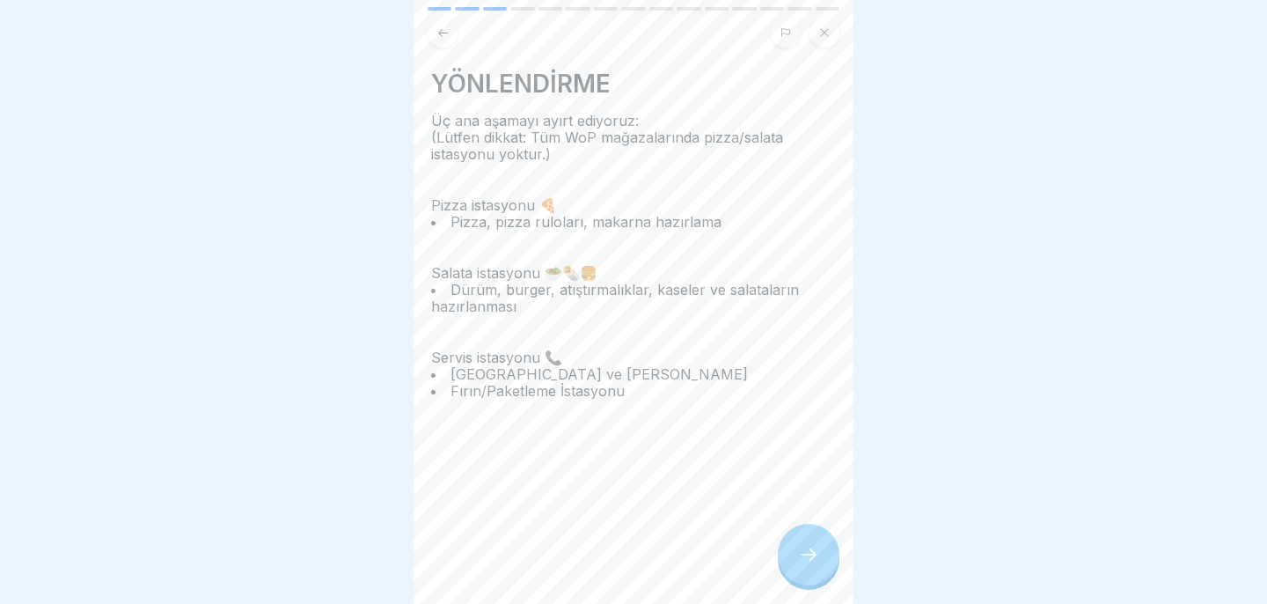
click at [808, 563] on icon at bounding box center [808, 554] width 21 height 21
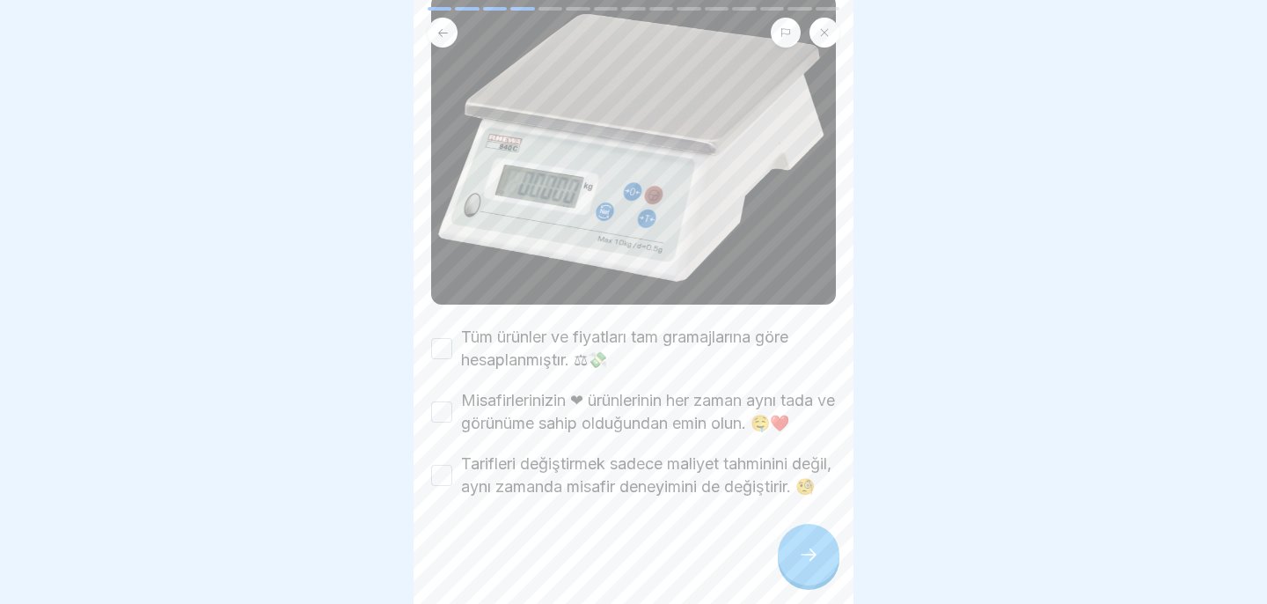
scroll to position [183, 0]
click at [430, 331] on div "📏 Ölçeği kullanma Lütfen tüm kutuları işaretleyin. Tüm ürünler ve fiyatları tam…" at bounding box center [634, 302] width 440 height 604
click at [444, 338] on button "Tüm ürünler ve fiyatları tam gramajlarına göre hesaplanmıştır. ⚖💸" at bounding box center [441, 348] width 21 height 21
click at [445, 401] on button "Misafirlerinizin ❤ ürünlerinin her zaman aynı tada ve görünüme sahip olduğundan…" at bounding box center [441, 411] width 21 height 21
click at [443, 465] on button "Tarifleri değiştirmek sadece maliyet tahminini değil, aynı zamanda misafir dene…" at bounding box center [441, 475] width 21 height 21
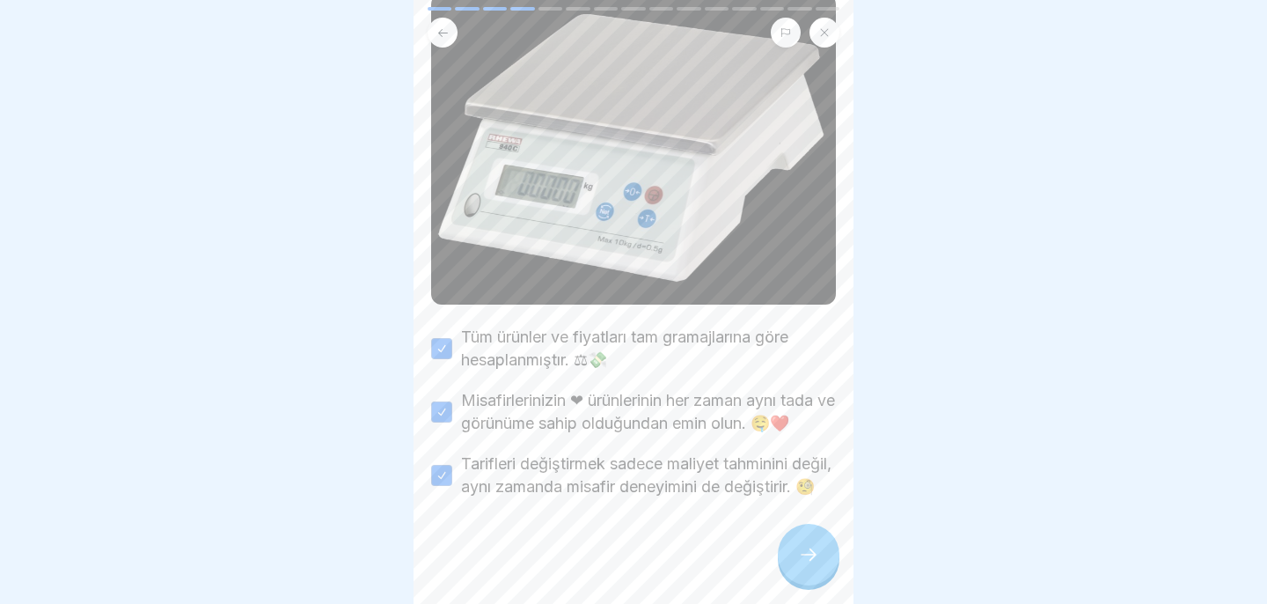
click at [824, 545] on div at bounding box center [809, 554] width 62 height 62
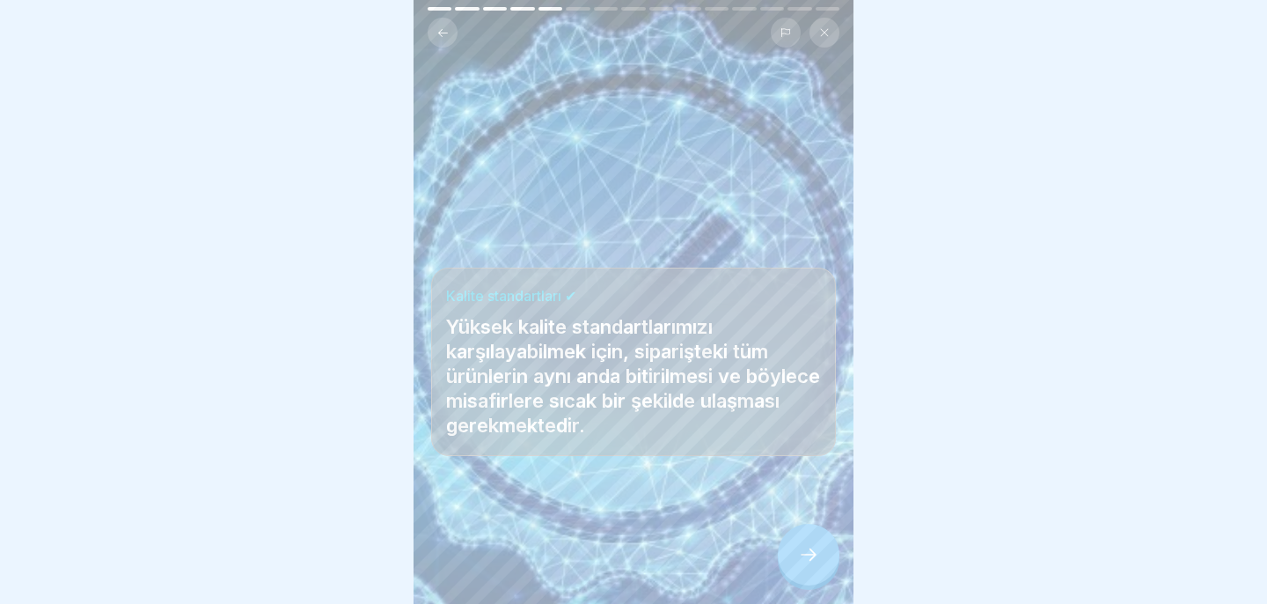
click at [823, 547] on div at bounding box center [809, 554] width 62 height 62
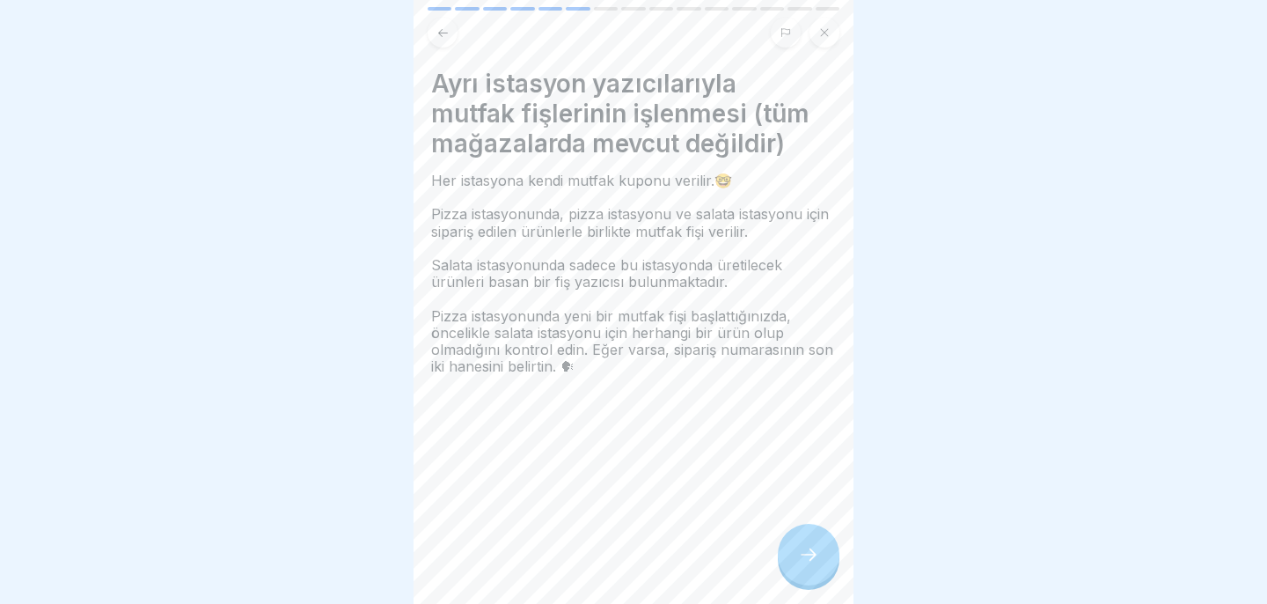
click at [821, 547] on div at bounding box center [809, 554] width 62 height 62
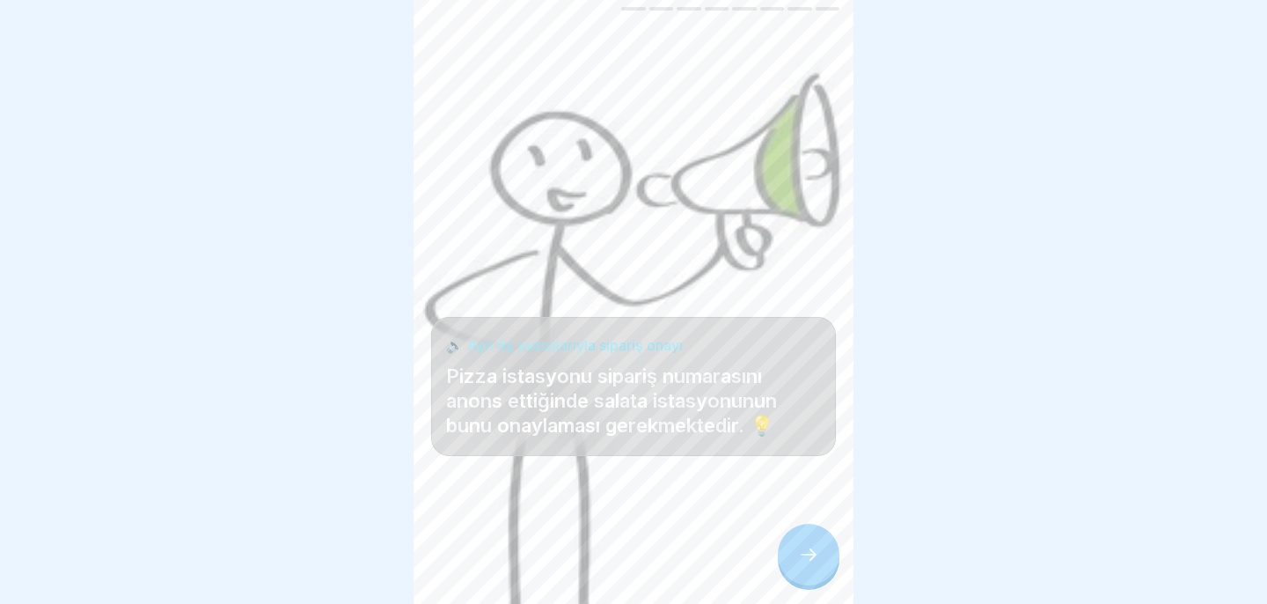
click at [821, 547] on div at bounding box center [809, 554] width 62 height 62
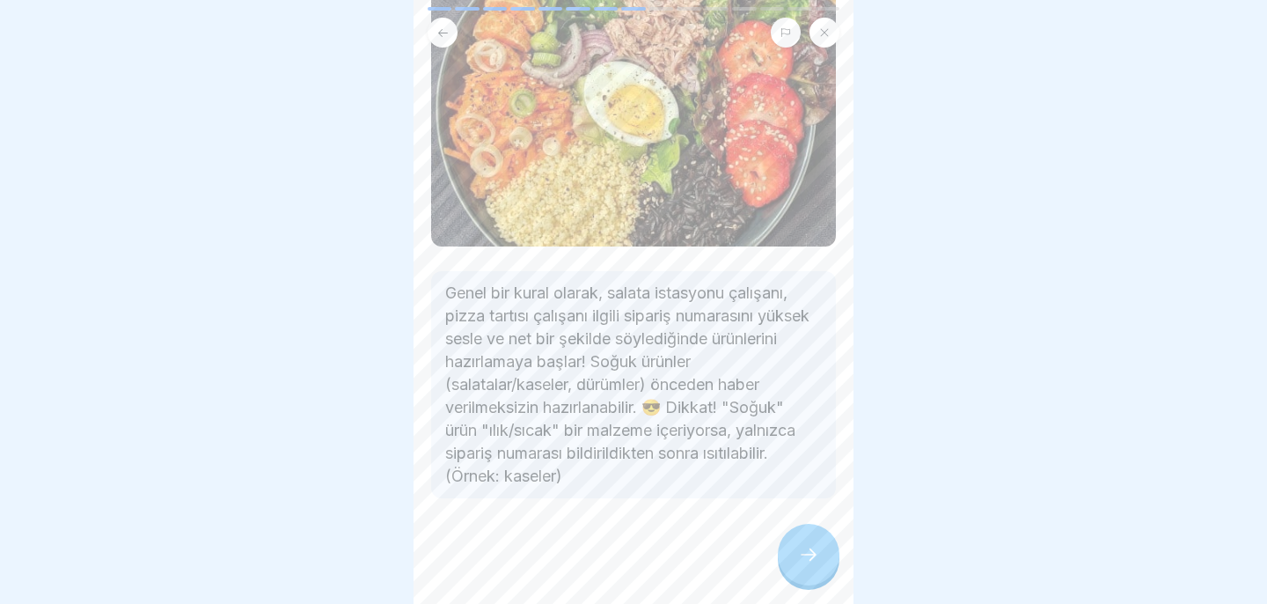
scroll to position [277, 0]
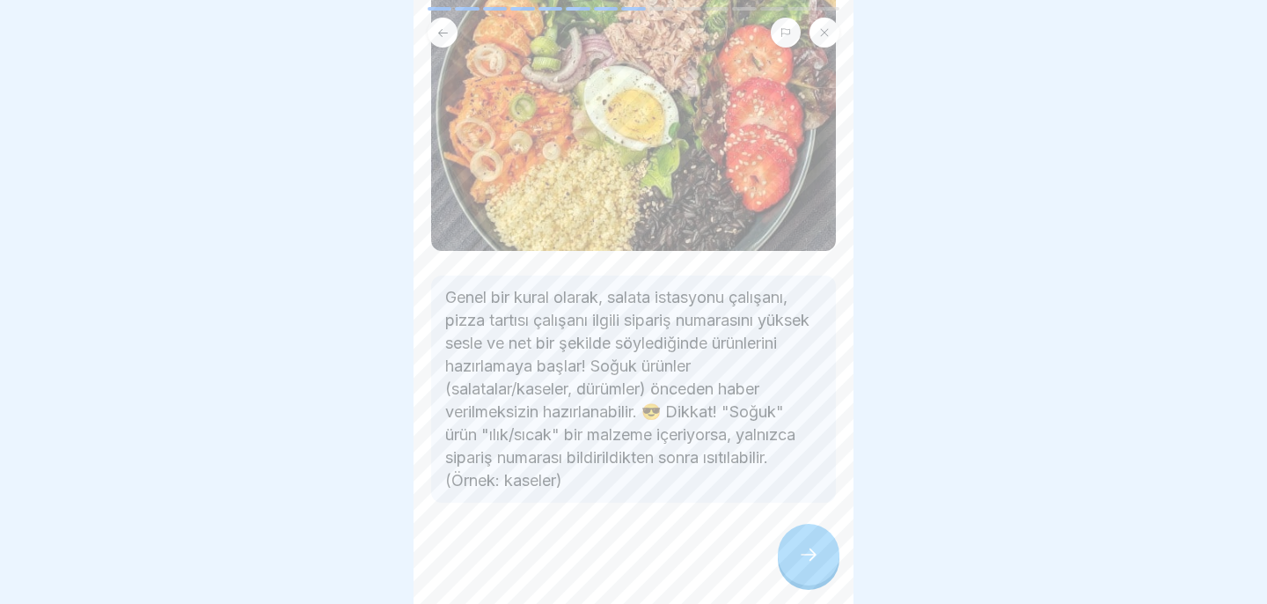
click at [804, 570] on div at bounding box center [809, 554] width 62 height 62
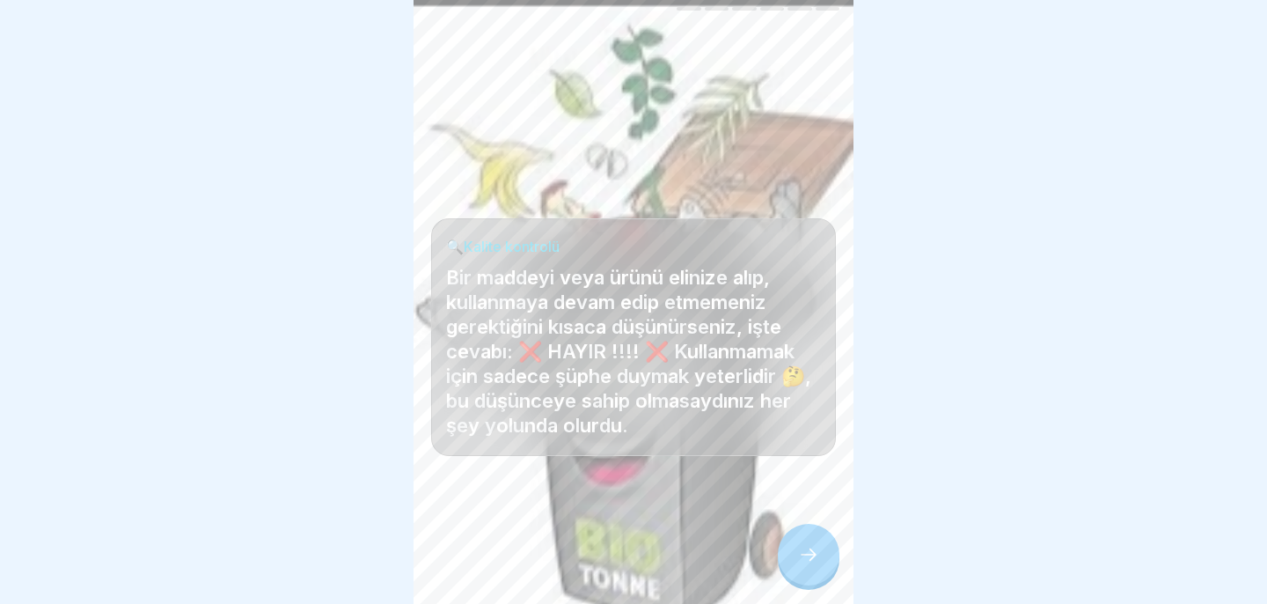
click at [815, 547] on icon at bounding box center [808, 554] width 21 height 21
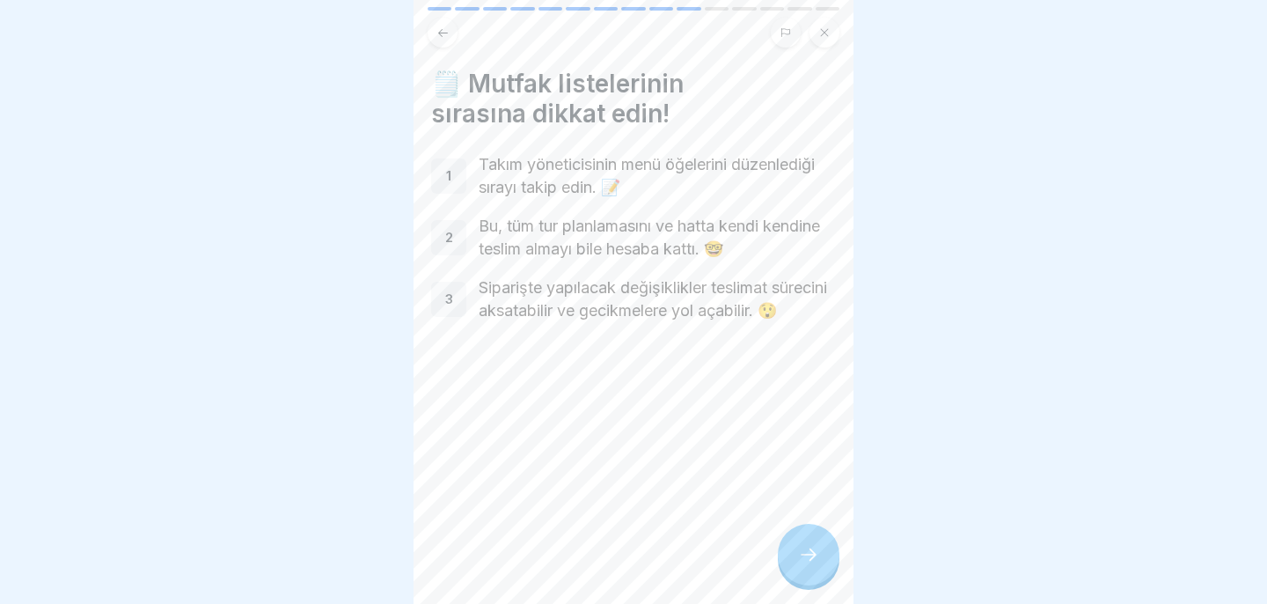
click at [811, 547] on icon at bounding box center [808, 554] width 21 height 21
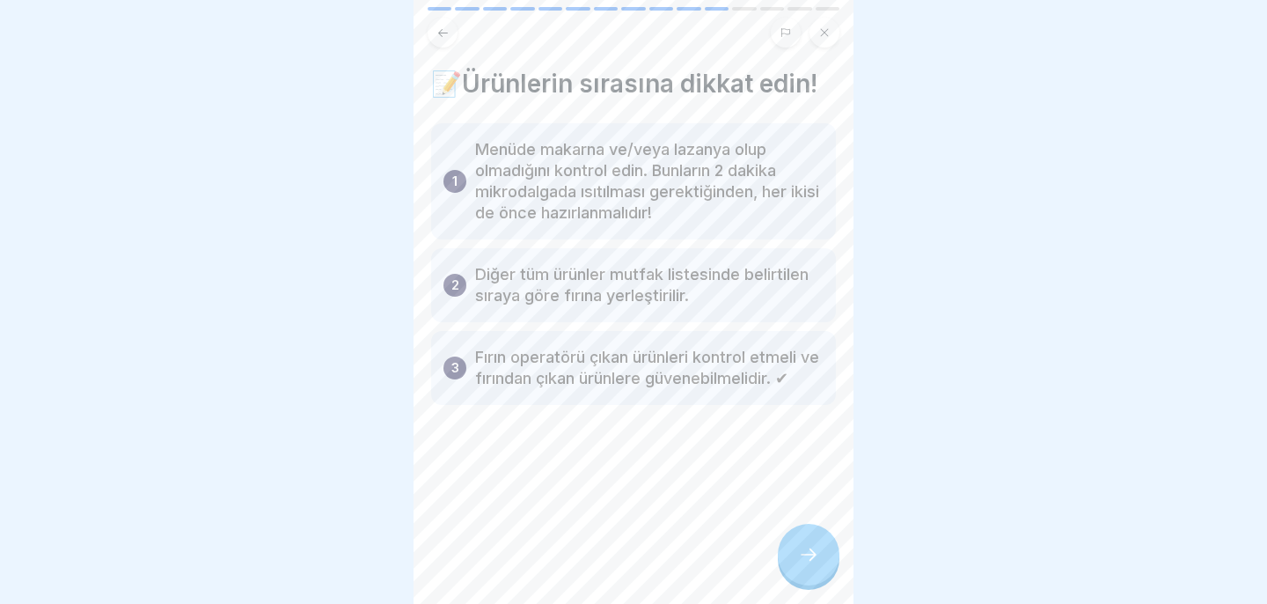
click at [811, 547] on icon at bounding box center [808, 554] width 21 height 21
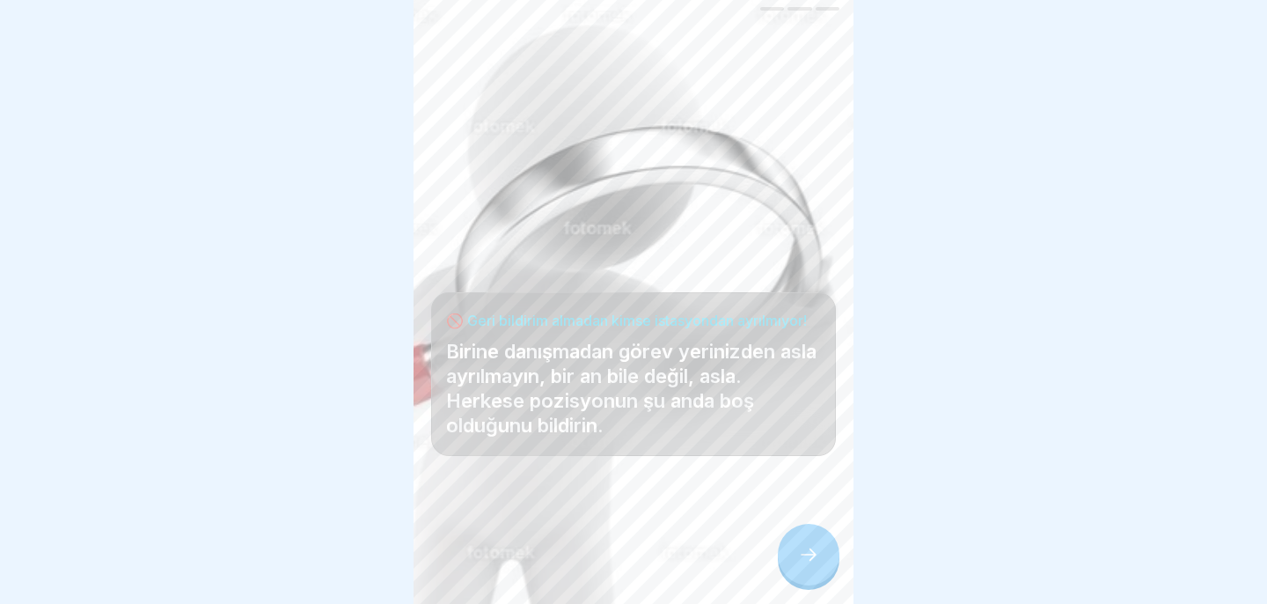
click at [811, 547] on icon at bounding box center [808, 554] width 21 height 21
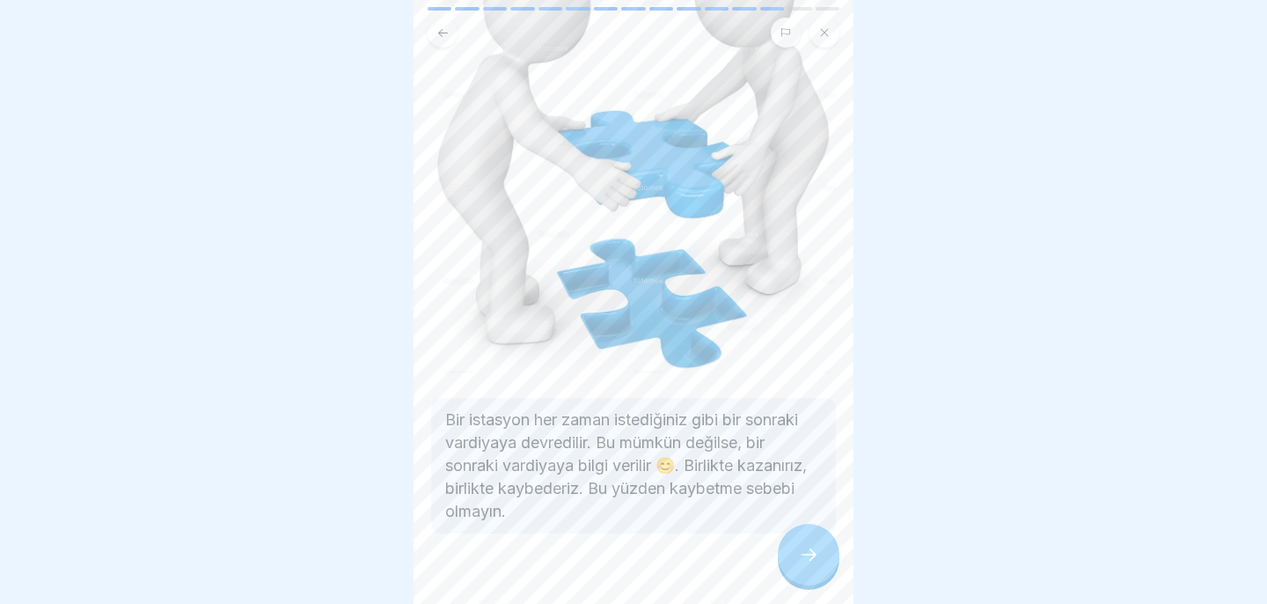
scroll to position [181, 0]
click at [806, 561] on icon at bounding box center [808, 554] width 21 height 21
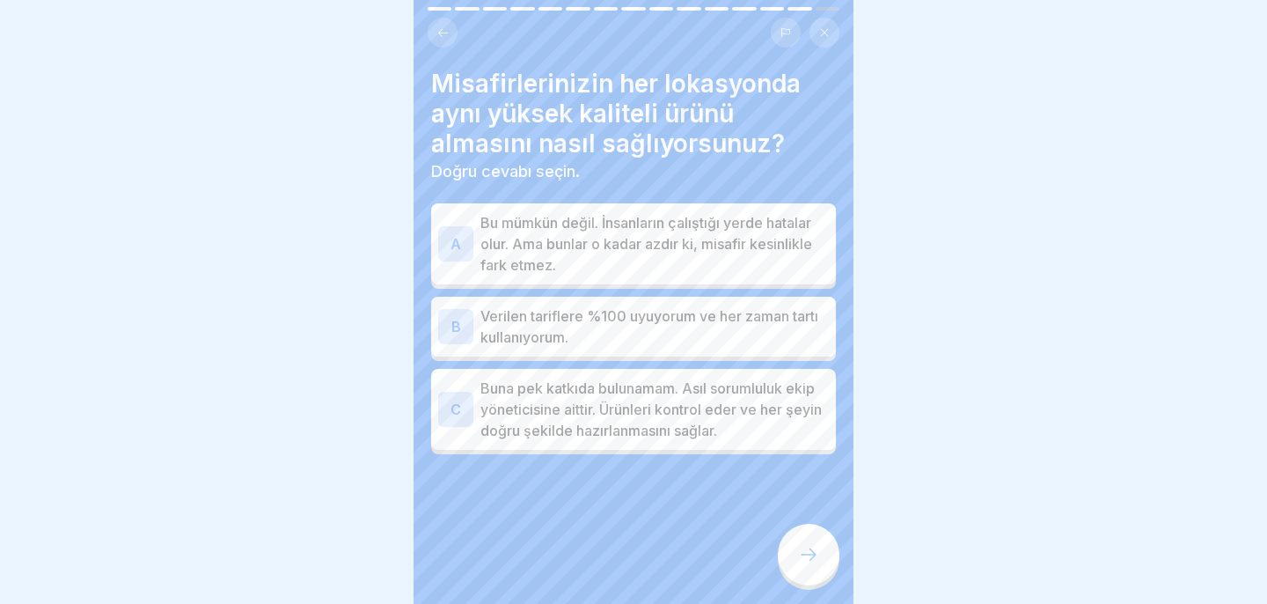
click at [740, 232] on p "Bu mümkün değil. İnsanların çalıştığı yerde hatalar olur. Ama bunlar o kadar az…" at bounding box center [654, 243] width 348 height 63
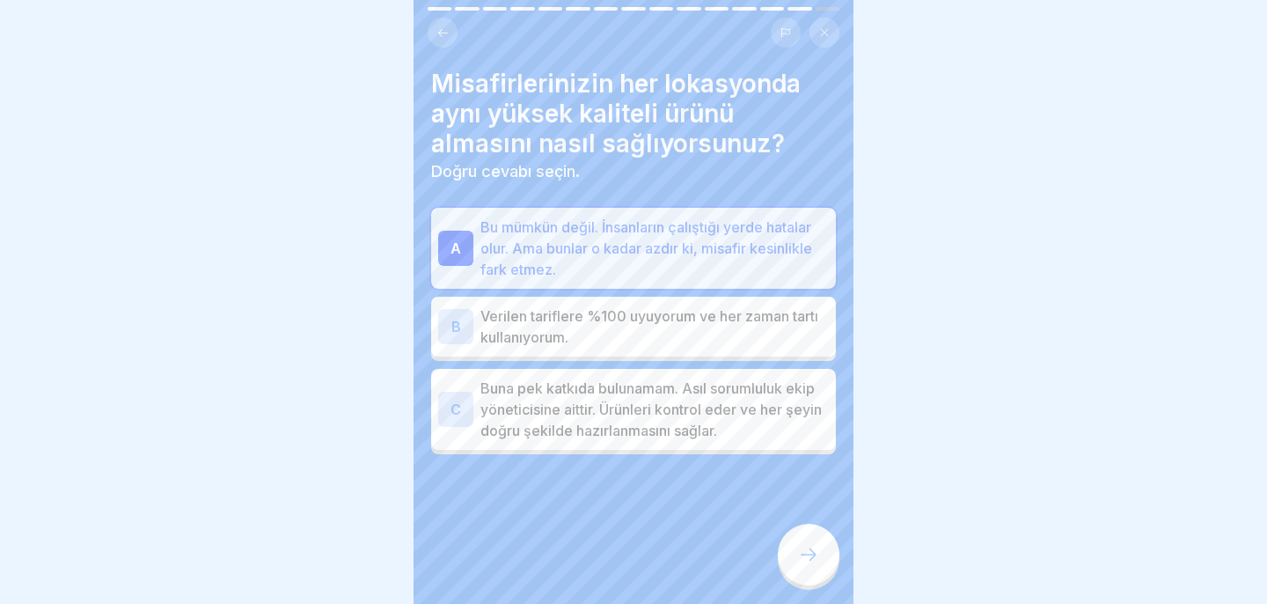
click at [736, 340] on p "Verilen tariflere %100 uyuyorum ve her zaman tartı kullanıyorum." at bounding box center [654, 326] width 348 height 42
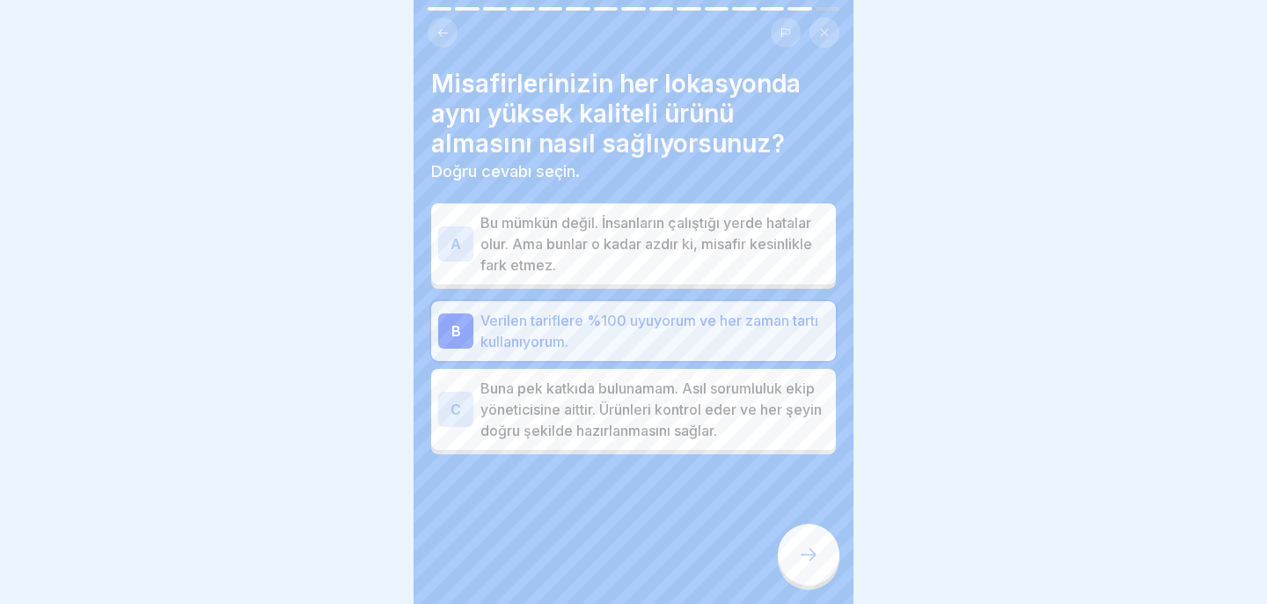
click at [810, 546] on icon at bounding box center [808, 554] width 21 height 21
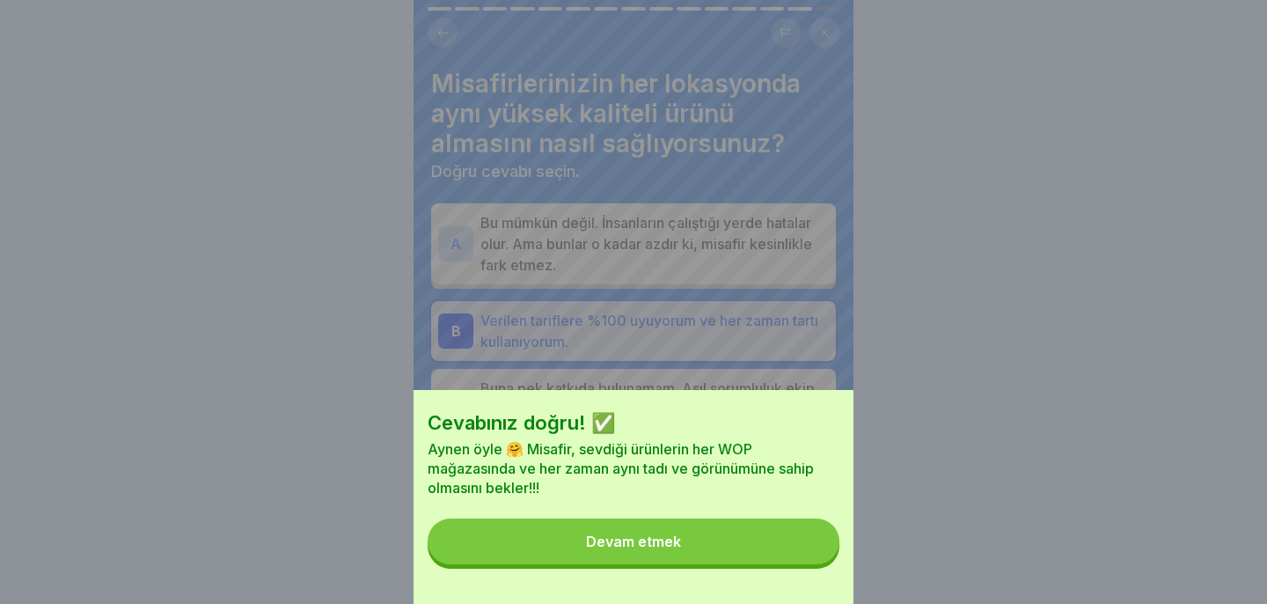
click at [810, 546] on button "Devam etmek" at bounding box center [634, 541] width 412 height 46
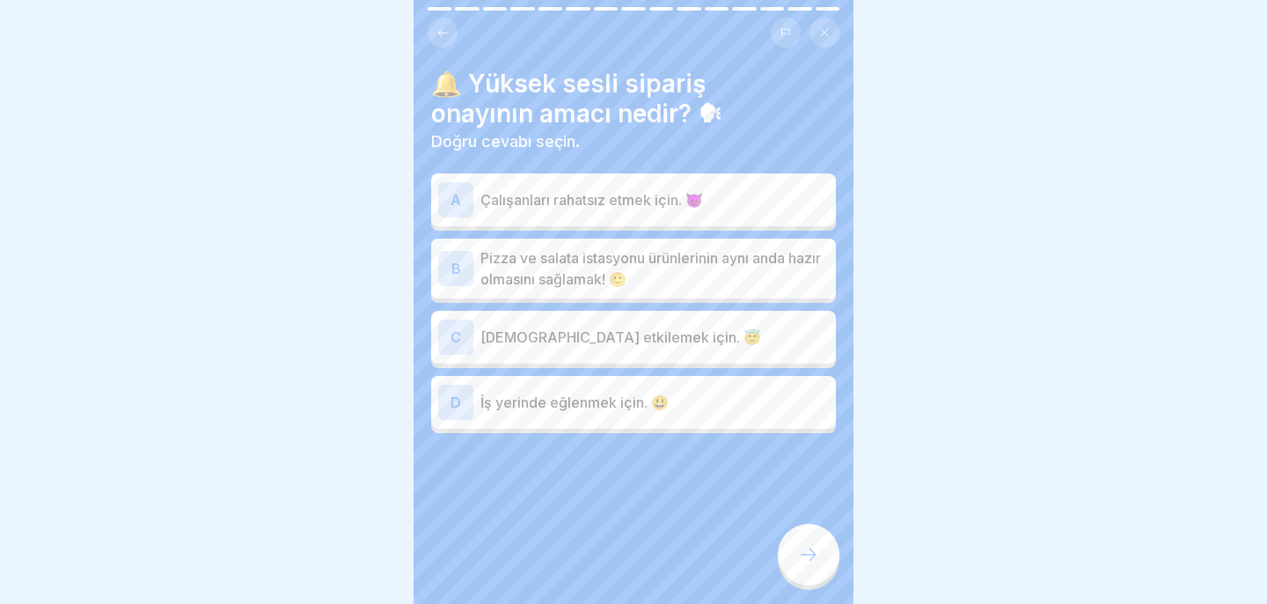
click at [761, 285] on p "Pizza ve salata istasyonu ürünlerinin aynı anda hazır olmasını sağlamak! 🙂" at bounding box center [654, 268] width 348 height 42
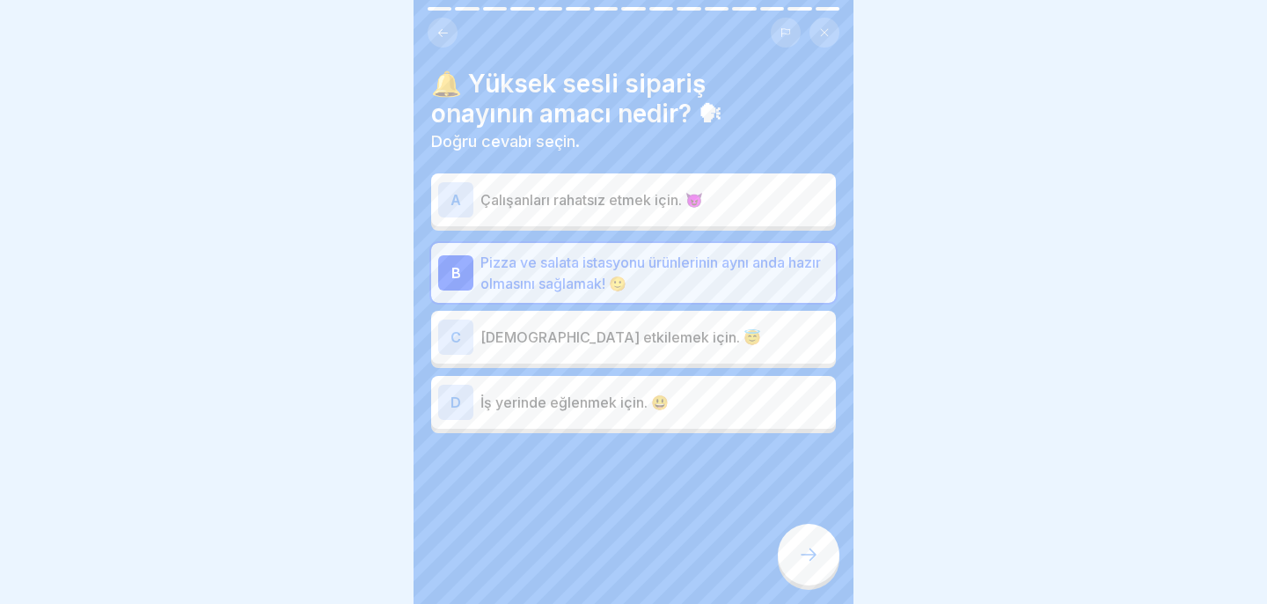
click at [819, 552] on div at bounding box center [809, 554] width 62 height 62
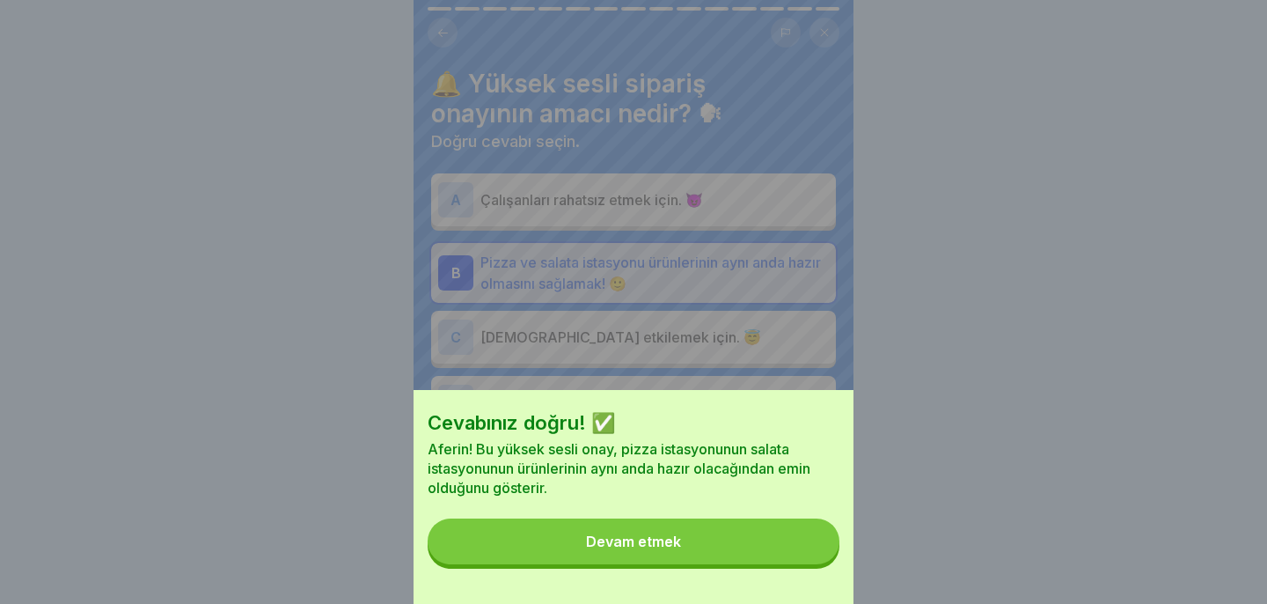
click at [814, 549] on button "Devam etmek" at bounding box center [634, 541] width 412 height 46
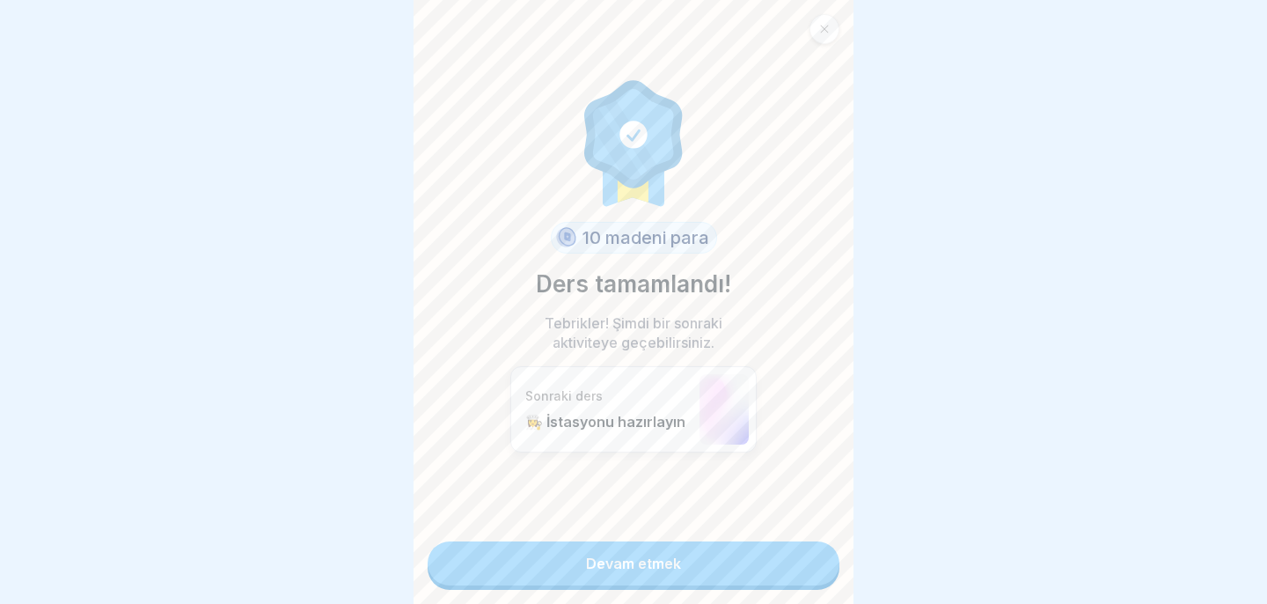
click at [812, 567] on link "Devam etmek" at bounding box center [634, 563] width 412 height 44
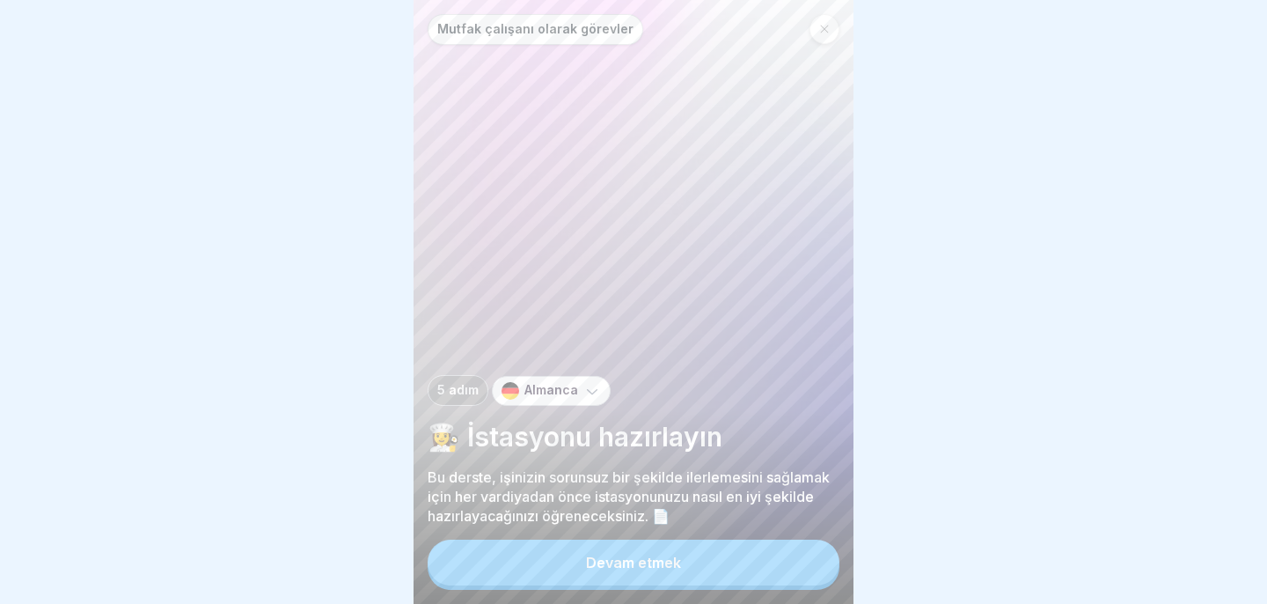
click at [811, 566] on button "Devam etmek" at bounding box center [634, 562] width 412 height 46
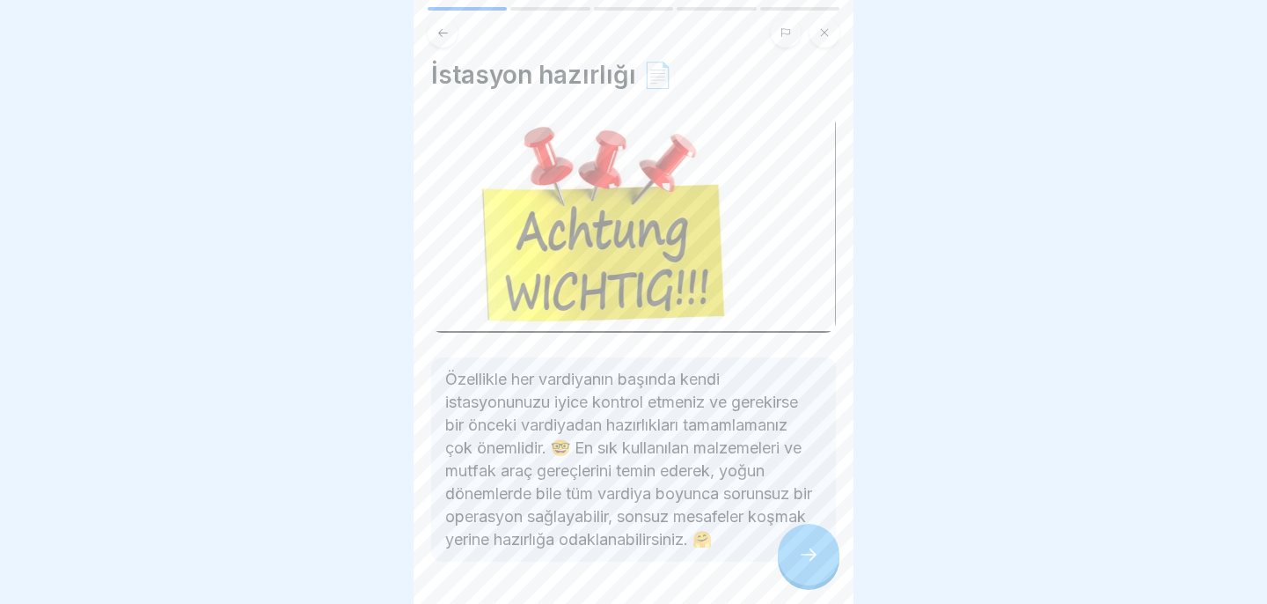
scroll to position [6, 0]
click at [810, 560] on icon at bounding box center [808, 554] width 21 height 21
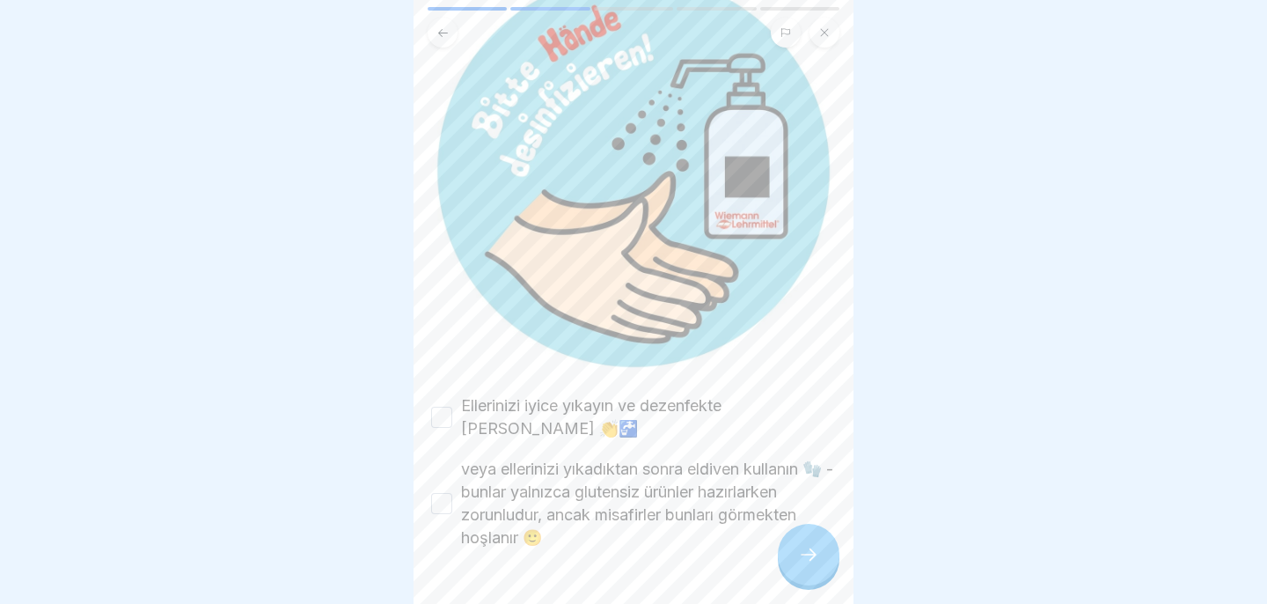
scroll to position [192, 0]
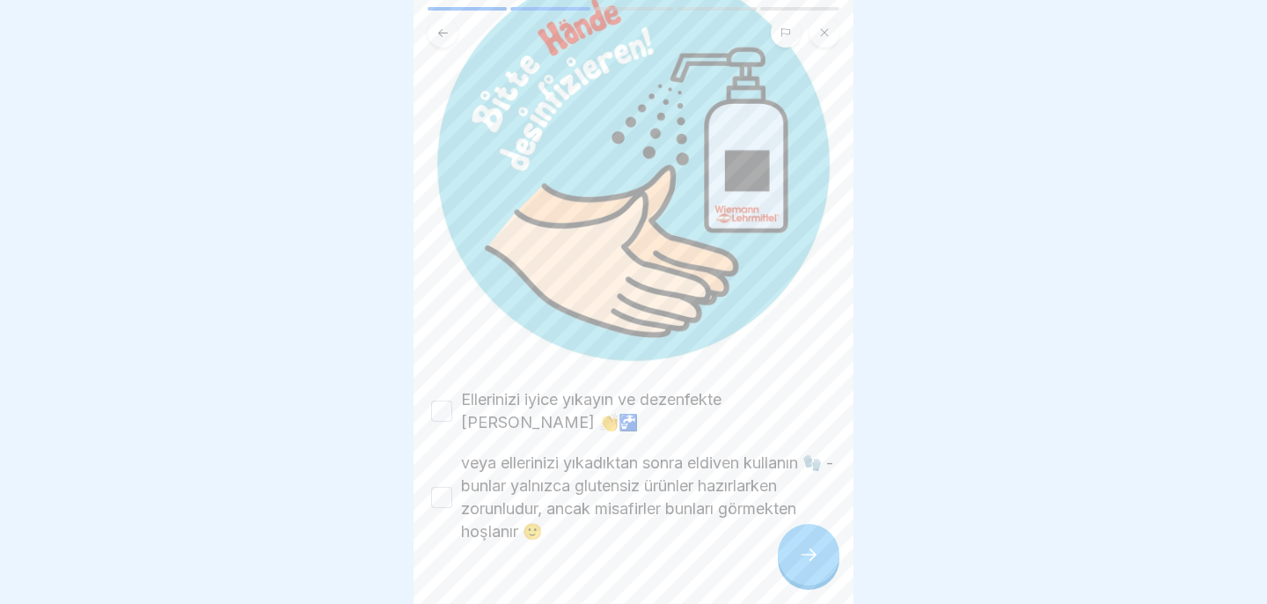
click at [545, 397] on font "Ellerinizi iyice yıkayın ve dezenfekte [PERSON_NAME] 👏🚰" at bounding box center [591, 410] width 260 height 41
click at [452, 400] on button "Ellerinizi iyice yıkayın ve dezenfekte [PERSON_NAME] 👏🚰" at bounding box center [441, 410] width 21 height 21
click at [450, 487] on button "veya ellerinizi yıkadıktan sonra eldiven kullanın 🧤 - bunlar yalnızca glutensiz…" at bounding box center [441, 497] width 21 height 21
click at [811, 545] on div at bounding box center [809, 554] width 62 height 62
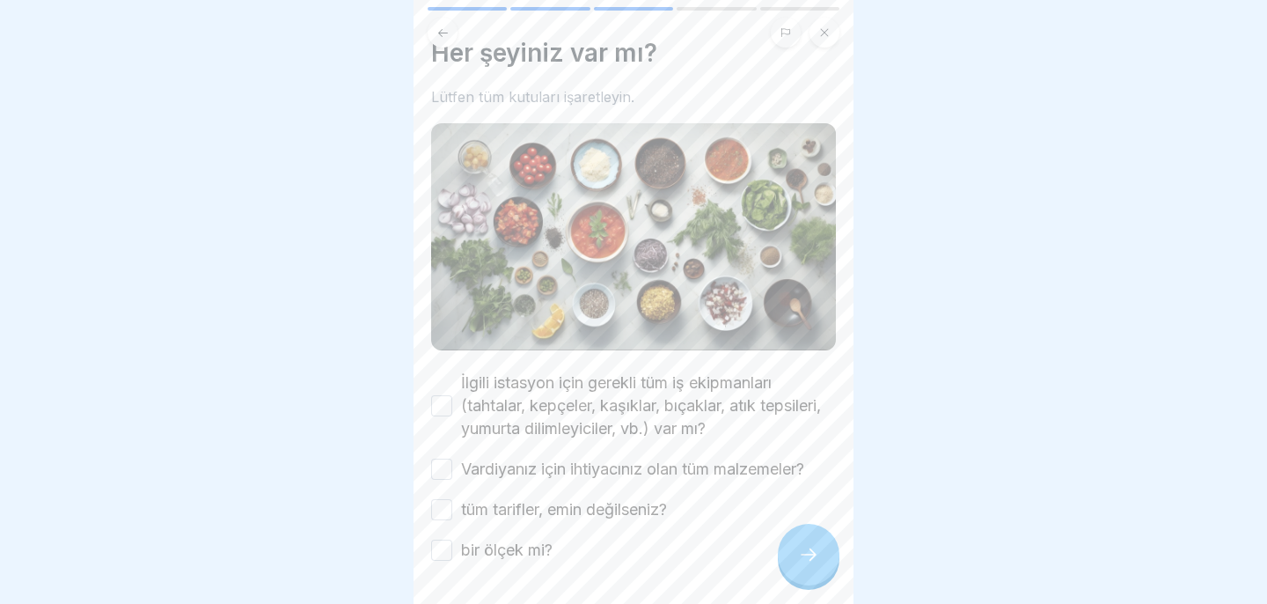
scroll to position [40, 0]
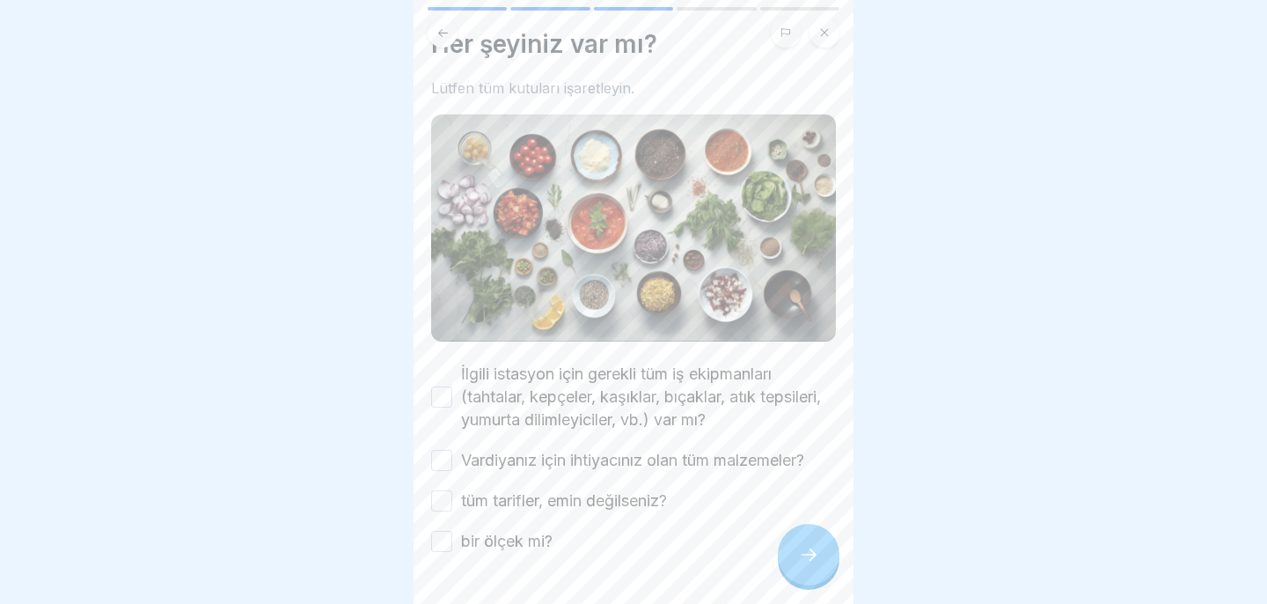
click at [441, 398] on button "İlgili istasyon için gerekli tüm iş ekipmanları (tahtalar, kepçeler, kaşıklar, …" at bounding box center [441, 396] width 21 height 21
click at [436, 461] on button "Vardiyanız için ihtiyacınız olan tüm malzemeler?" at bounding box center [441, 460] width 21 height 21
click at [441, 487] on div "İlgili istasyon için gerekli tüm iş ekipmanları (tahtalar, kepçeler, kaşıklar, …" at bounding box center [633, 457] width 405 height 190
click at [441, 496] on button "tüm tarifler, emin değilseniz?" at bounding box center [441, 500] width 21 height 21
click at [445, 542] on button "bir ölçek mi?" at bounding box center [441, 541] width 21 height 21
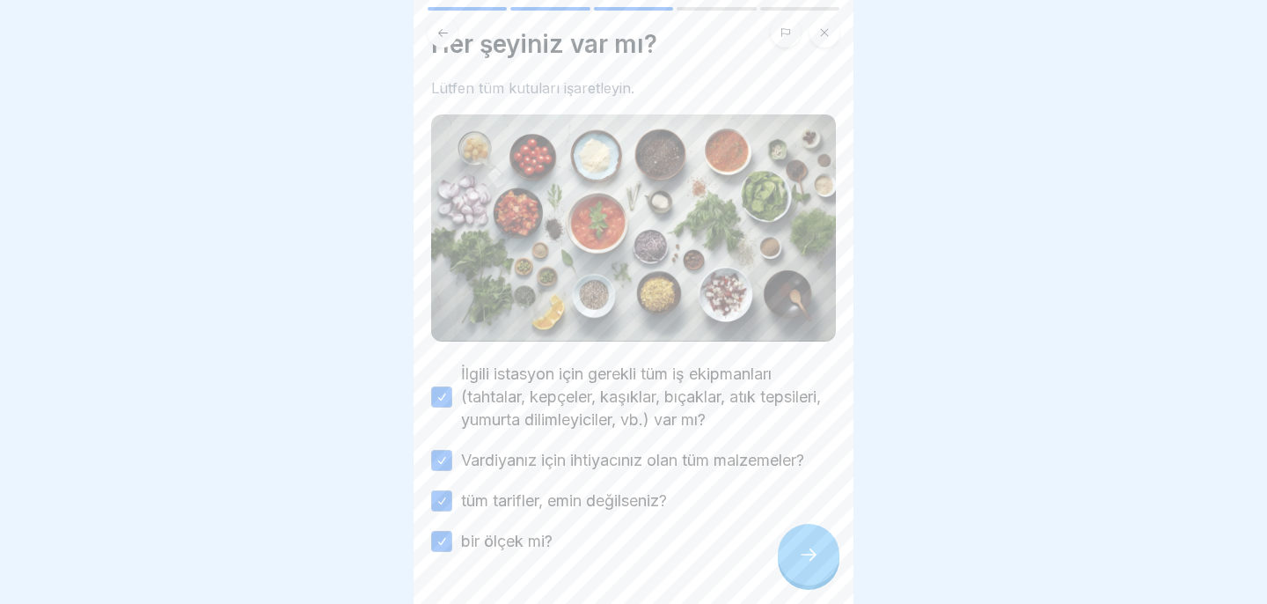
click at [812, 559] on icon at bounding box center [808, 554] width 21 height 21
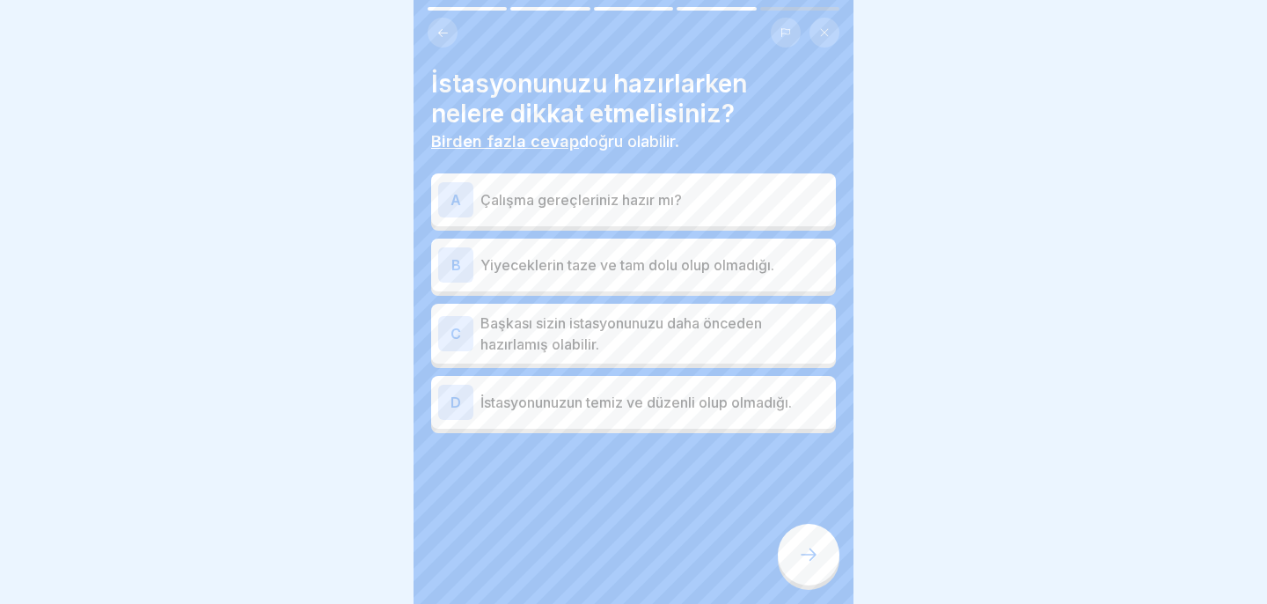
click at [686, 182] on div "A Çalışma gereçleriniz hazır mı?" at bounding box center [633, 199] width 391 height 35
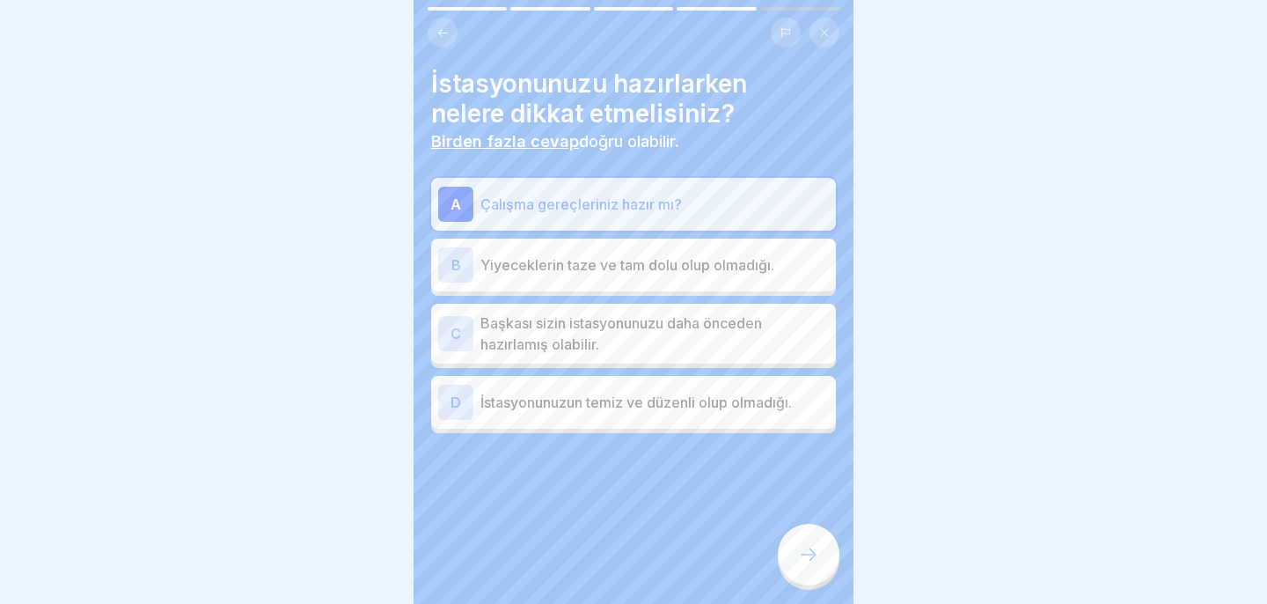
click at [691, 258] on font "Yiyeceklerin taze ve tam dolu olup olmadığı." at bounding box center [627, 265] width 294 height 18
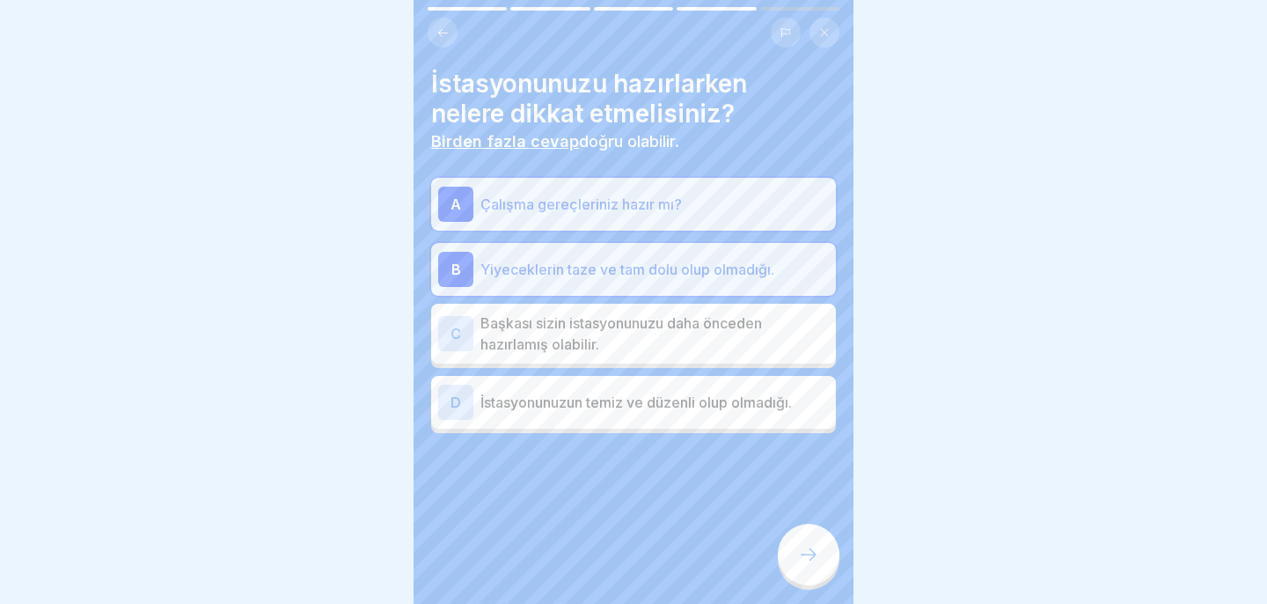
click at [707, 402] on font "İstasyonunuzun temiz ve düzenli olup olmadığı." at bounding box center [635, 402] width 311 height 18
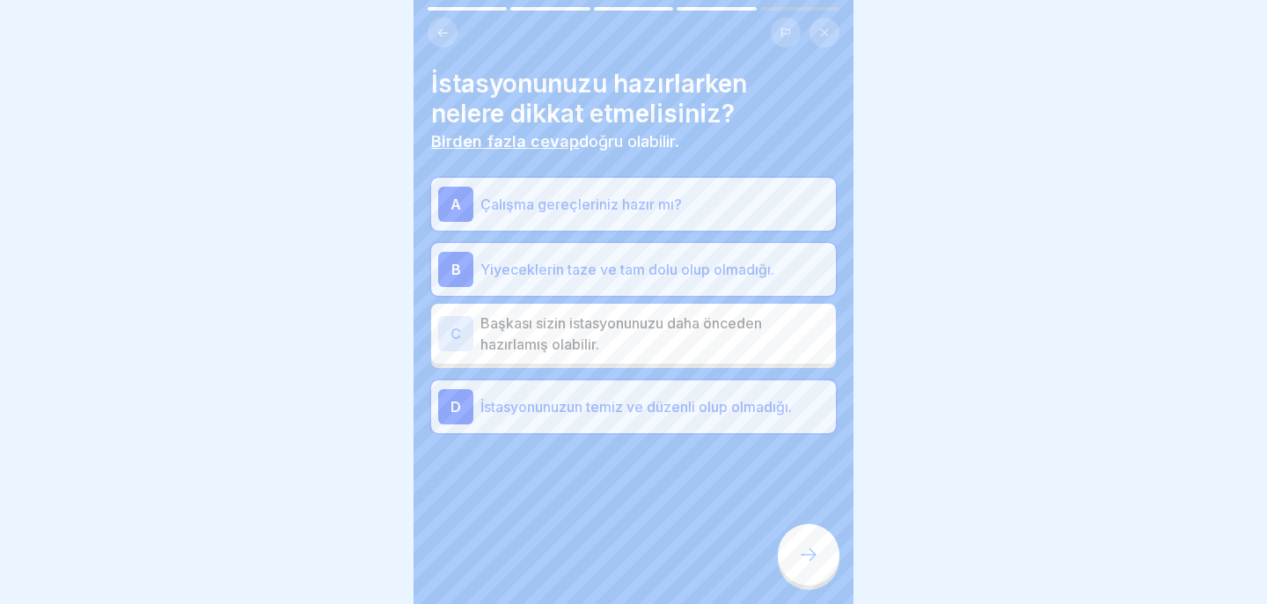
click at [820, 563] on div at bounding box center [809, 554] width 62 height 62
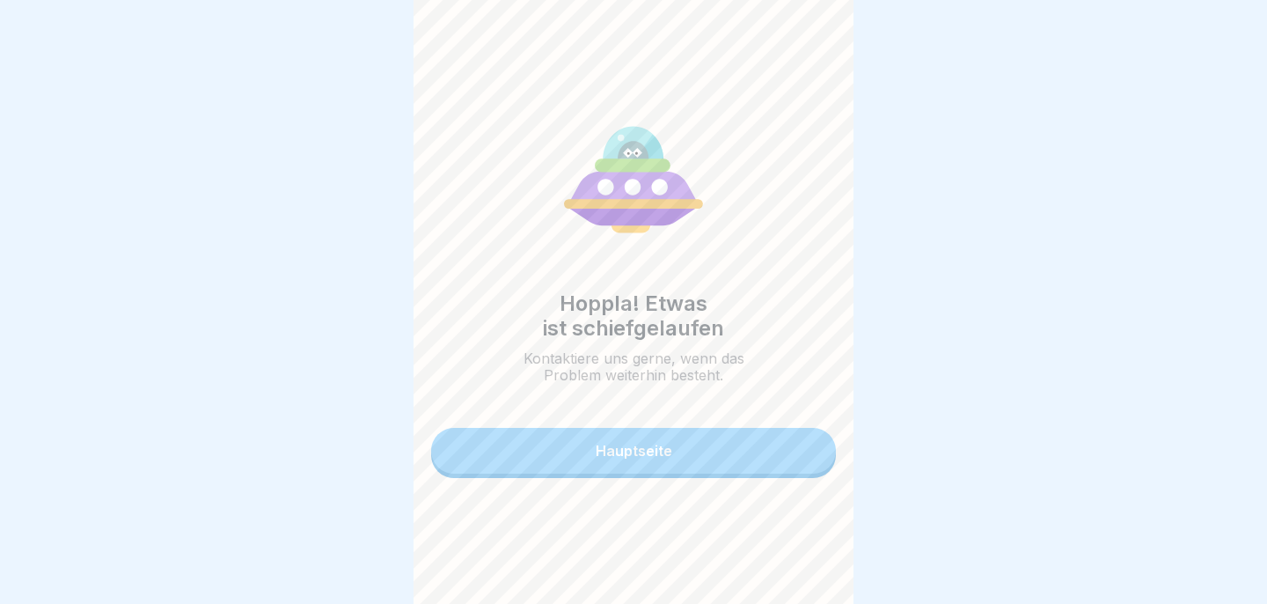
click at [752, 440] on button "Hauptseite" at bounding box center [633, 451] width 405 height 46
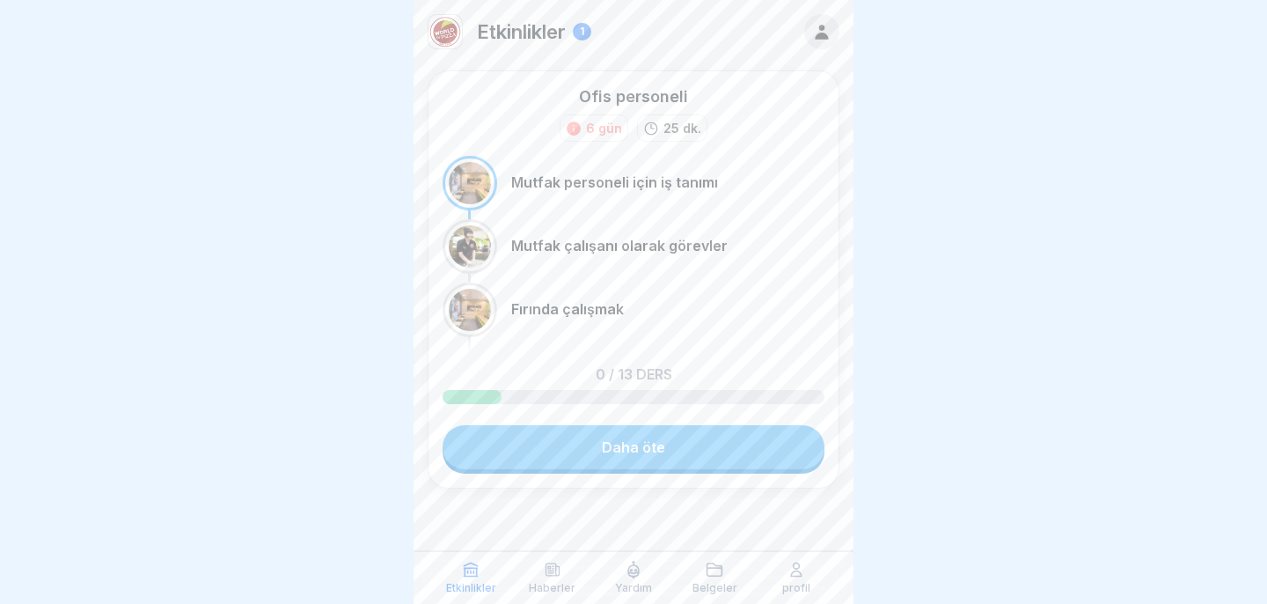
click at [728, 451] on link "Daha öte" at bounding box center [634, 447] width 382 height 44
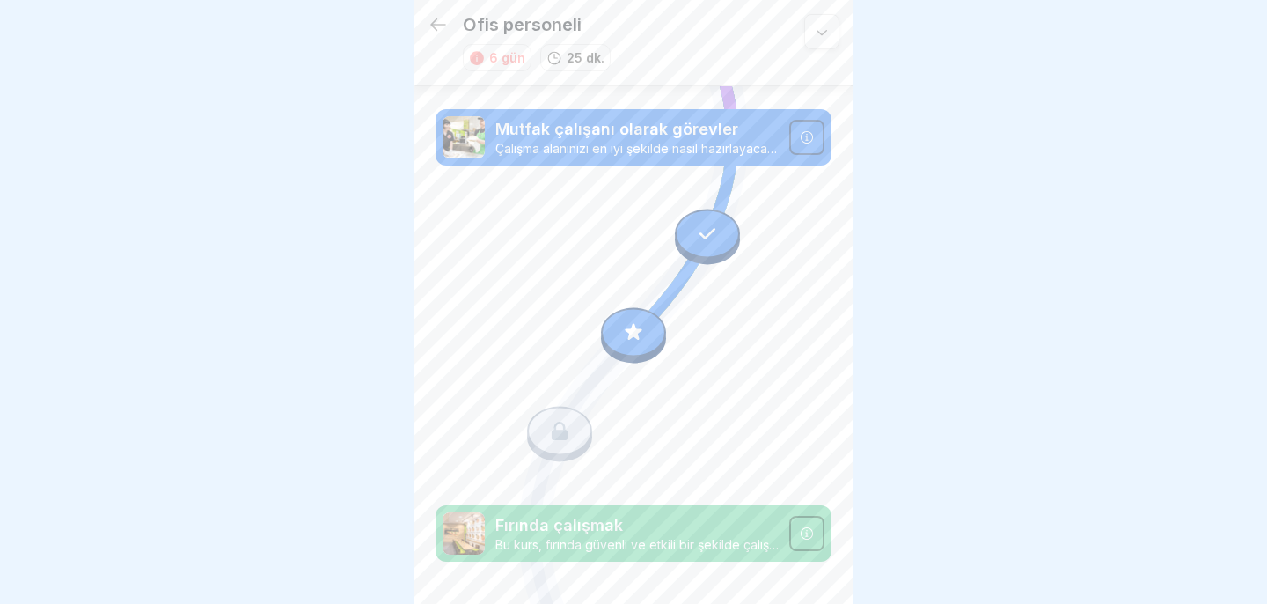
scroll to position [172, 0]
click at [820, 41] on div at bounding box center [821, 31] width 35 height 35
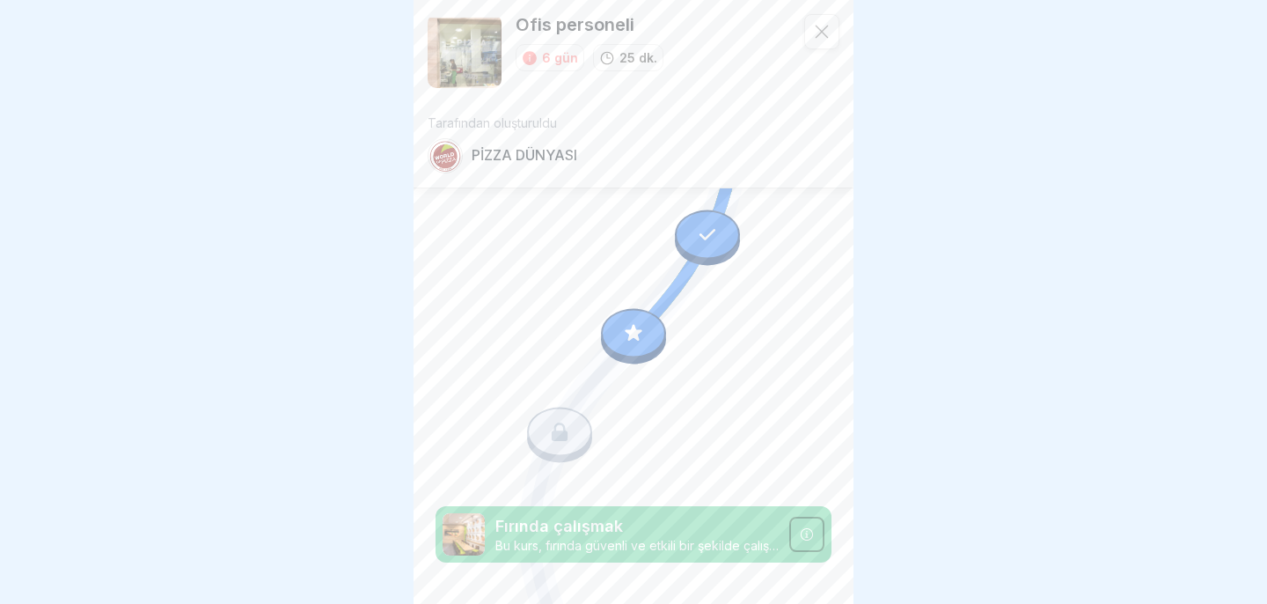
click at [823, 40] on div at bounding box center [821, 31] width 35 height 35
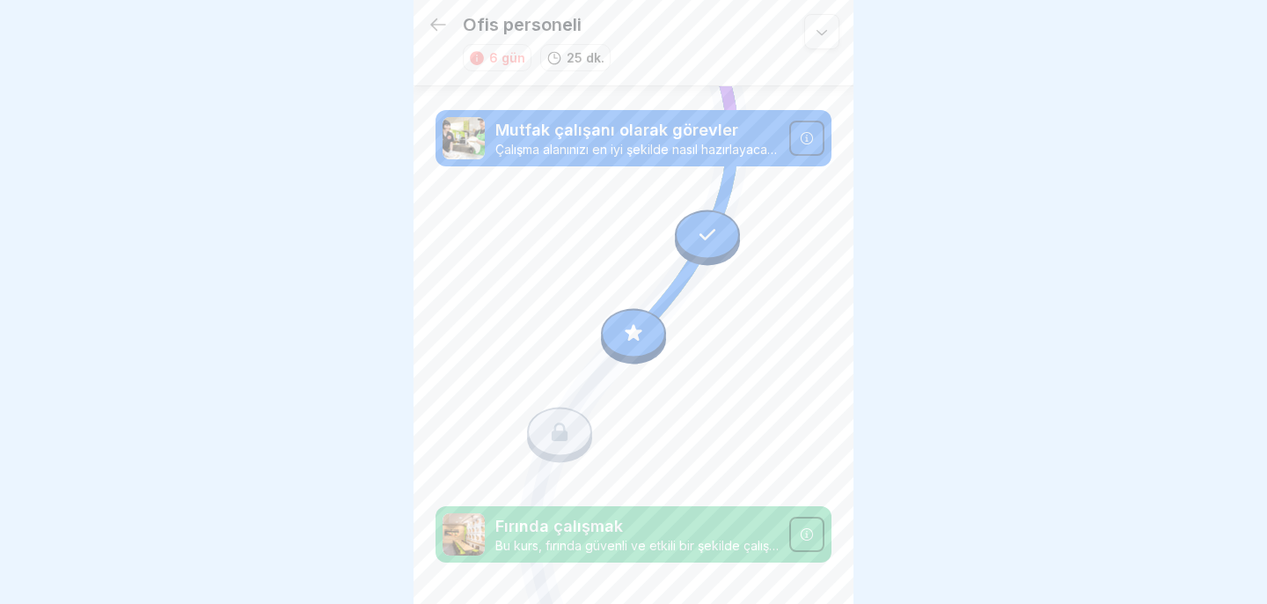
click at [956, 194] on div at bounding box center [633, 302] width 1267 height 604
click at [639, 335] on icon at bounding box center [633, 332] width 23 height 23
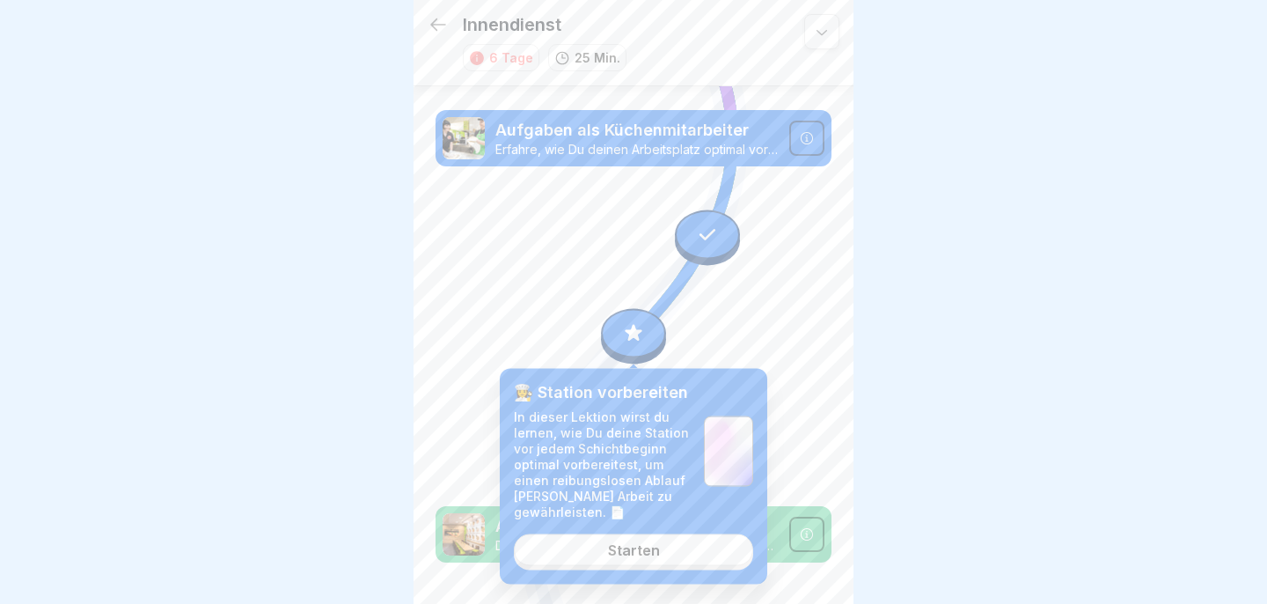
click at [670, 562] on link "Starten" at bounding box center [633, 549] width 239 height 32
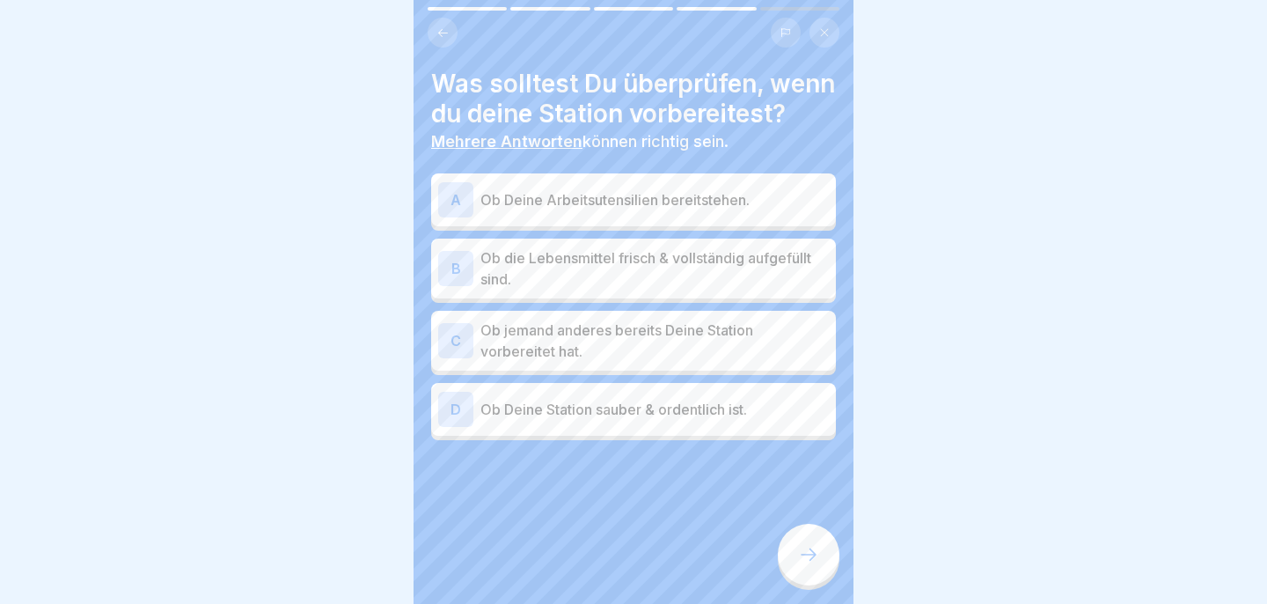
click at [636, 216] on div "A Ob Deine Arbeitsutensilien bereitstehen." at bounding box center [633, 199] width 391 height 35
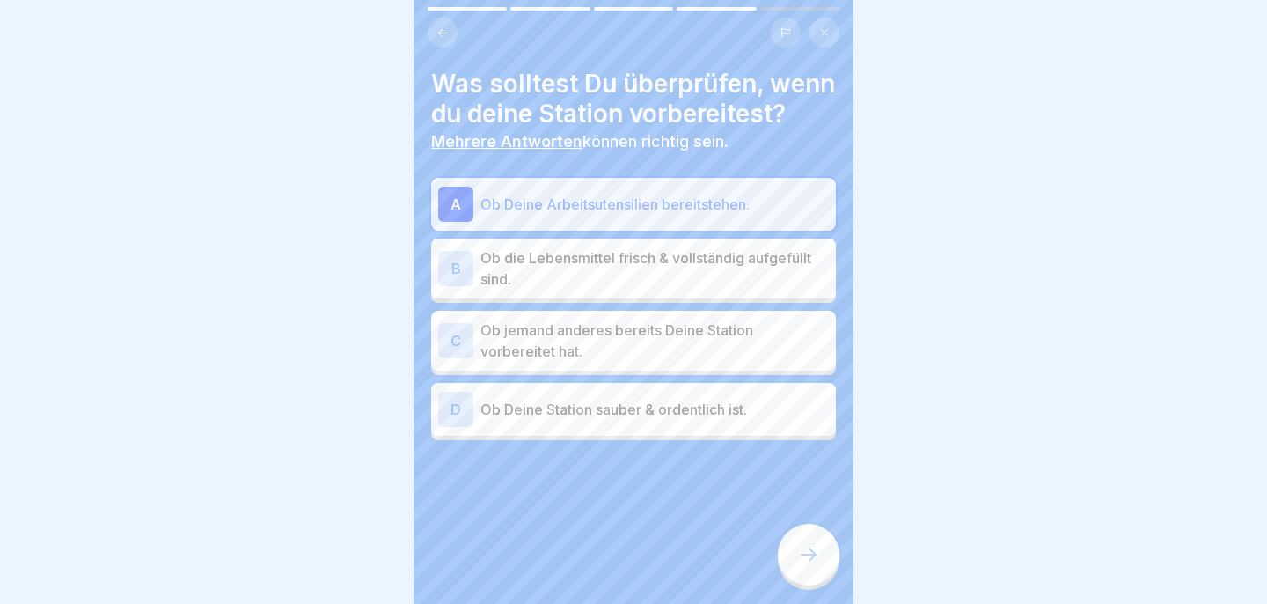
click at [638, 274] on p "Ob die Lebensmittel frisch & vollständig aufgefüllt sind." at bounding box center [654, 268] width 348 height 42
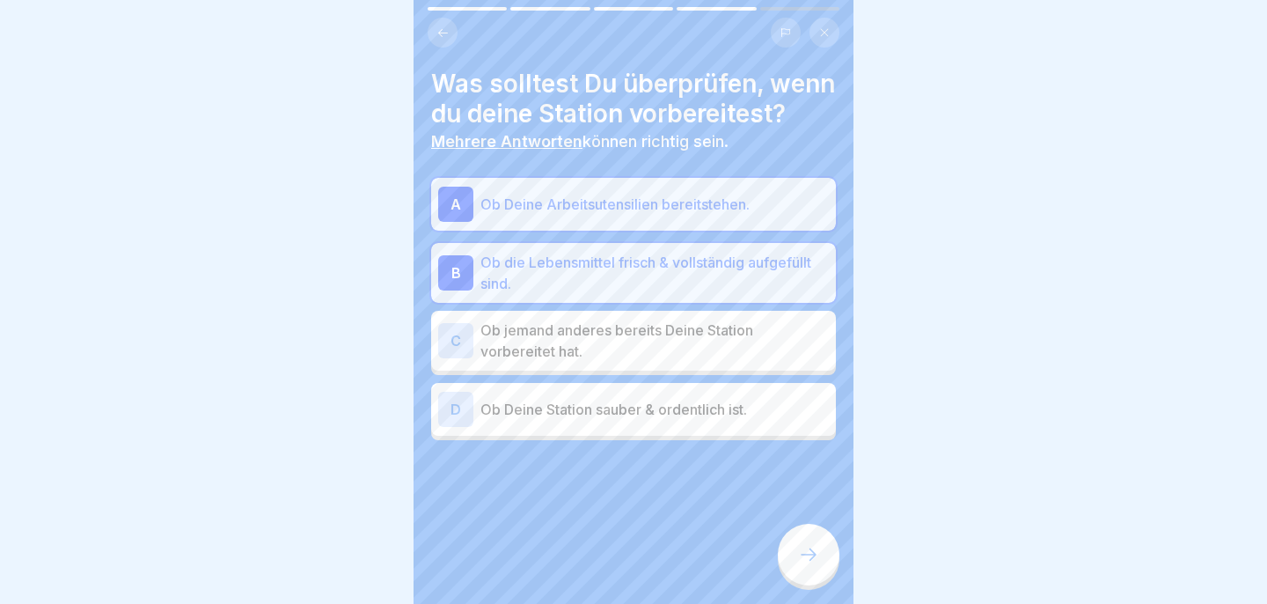
click at [662, 411] on p "Ob Deine Station sauber & ordentlich ist." at bounding box center [654, 409] width 348 height 21
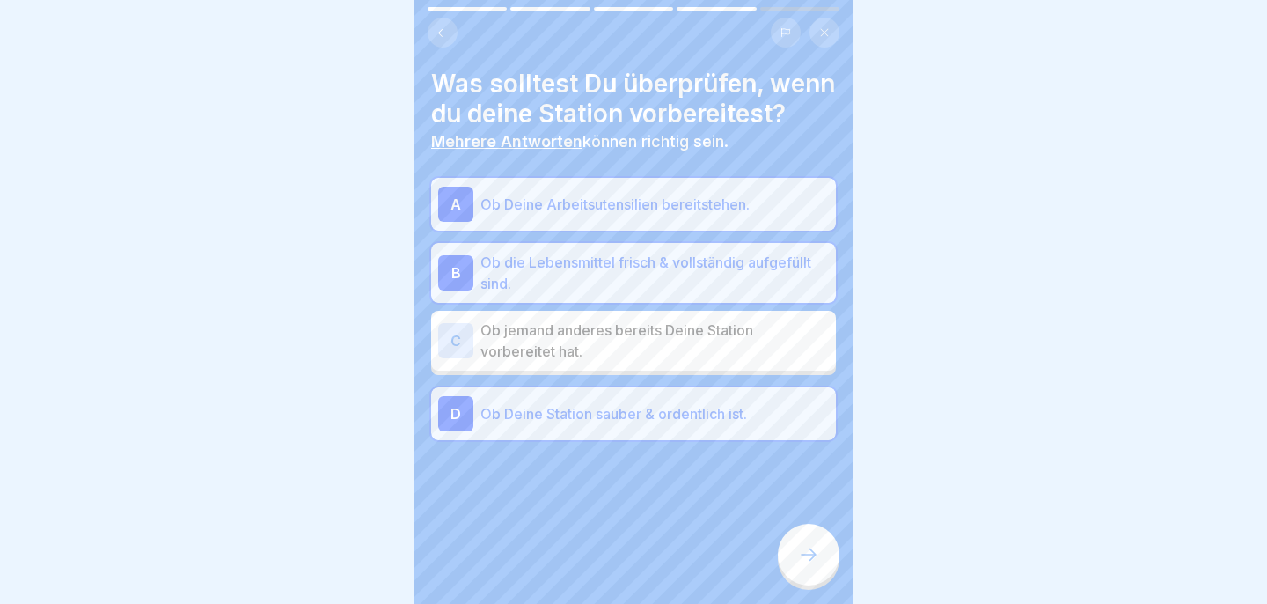
click at [812, 560] on icon at bounding box center [808, 554] width 21 height 21
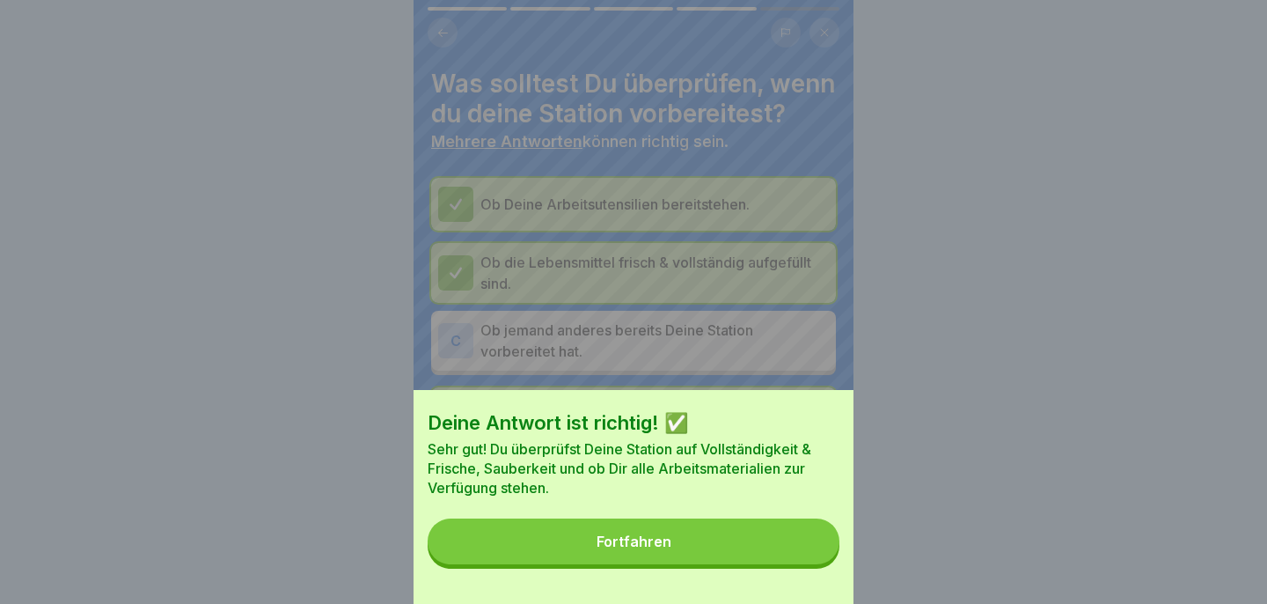
click at [812, 560] on button "Fortfahren" at bounding box center [634, 541] width 412 height 46
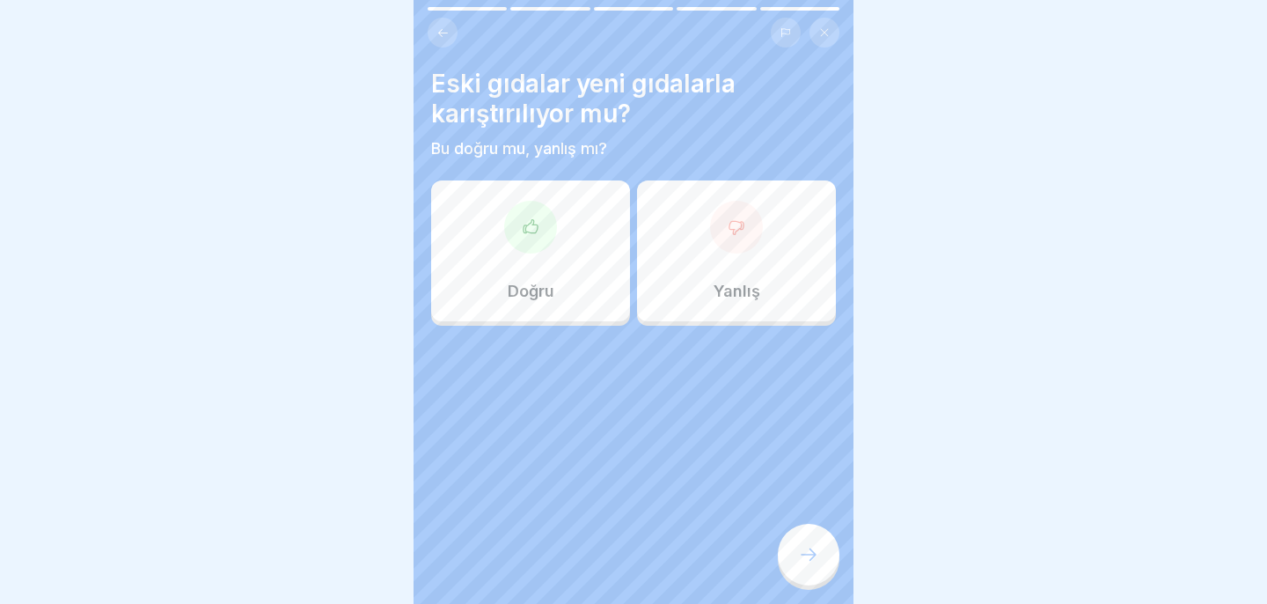
click at [730, 256] on div "Yanlış" at bounding box center [736, 250] width 199 height 141
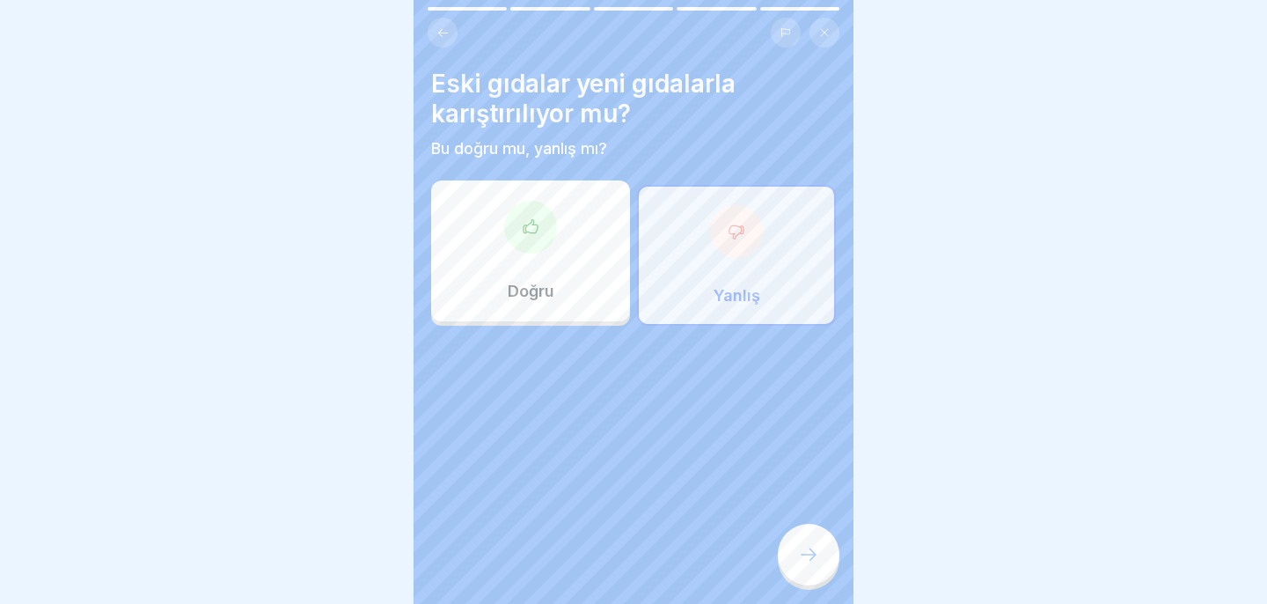
click at [817, 550] on icon at bounding box center [808, 554] width 21 height 21
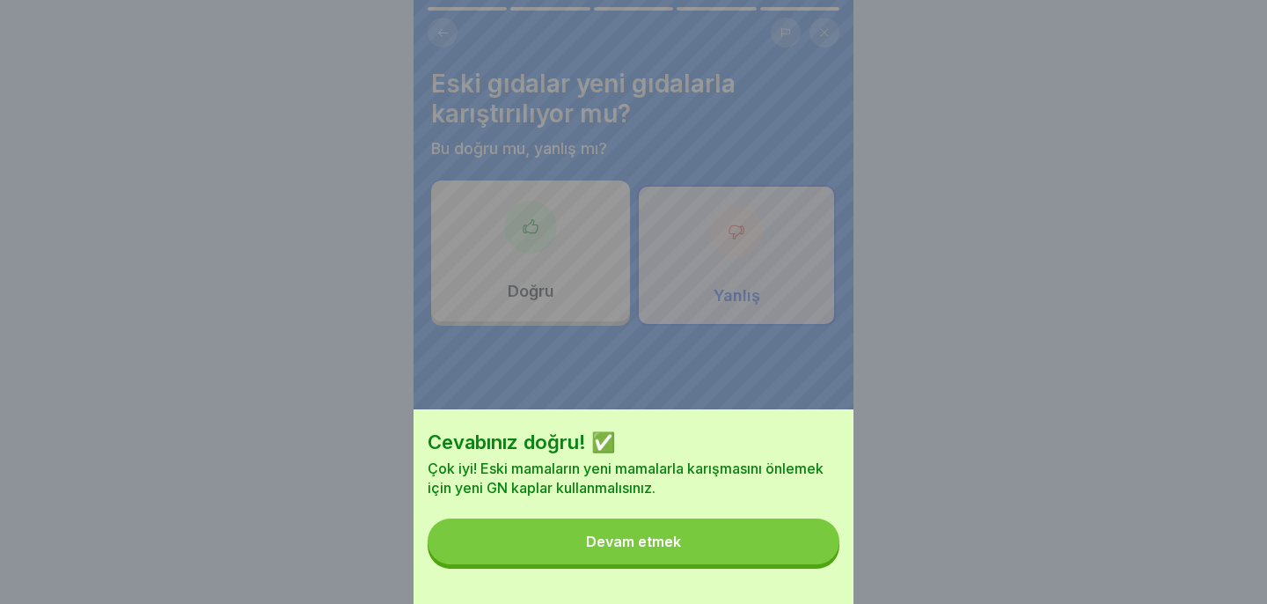
click at [806, 548] on button "Devam etmek" at bounding box center [634, 541] width 412 height 46
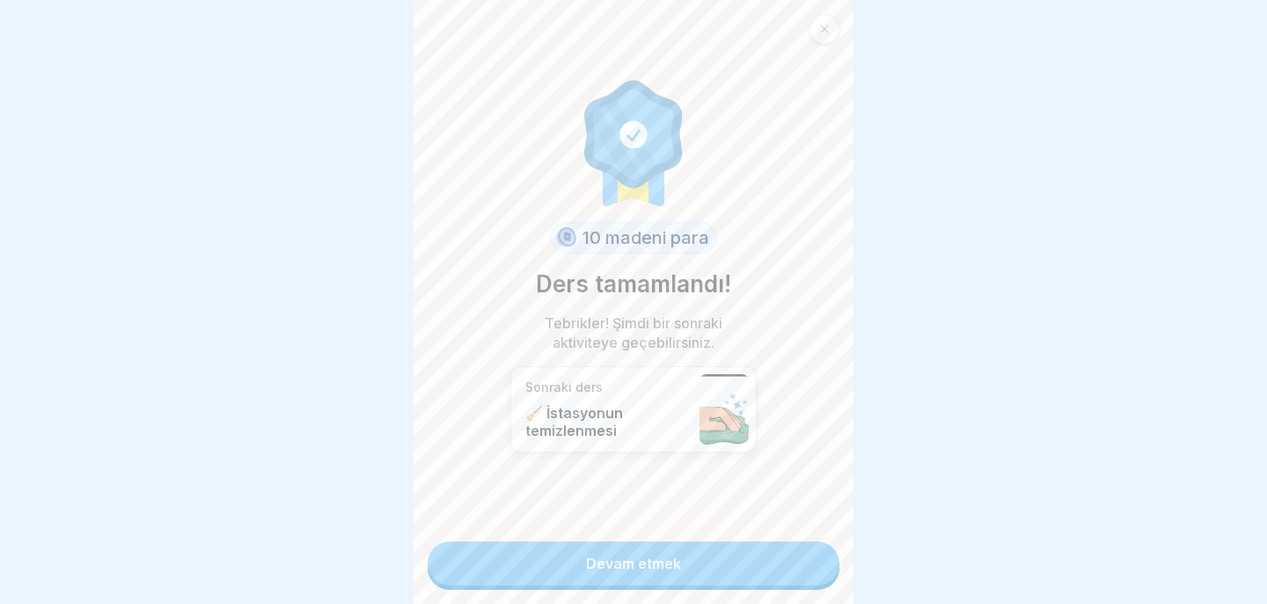
click at [805, 548] on link "Devam etmek" at bounding box center [634, 563] width 412 height 44
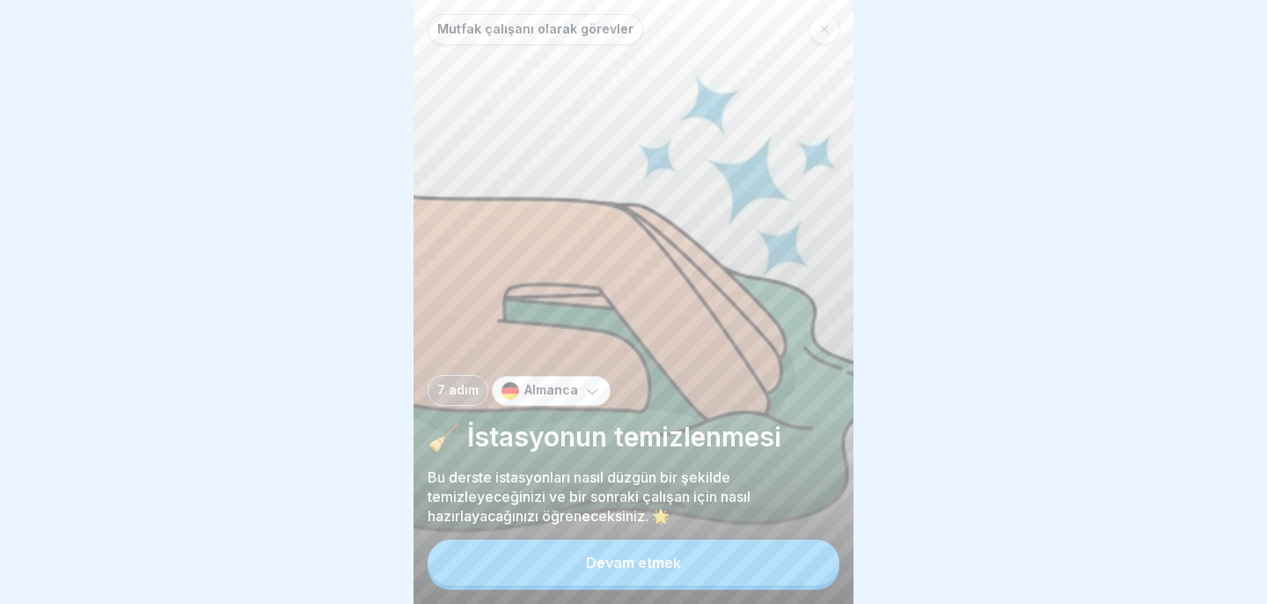
click at [690, 551] on button "Devam etmek" at bounding box center [634, 562] width 412 height 46
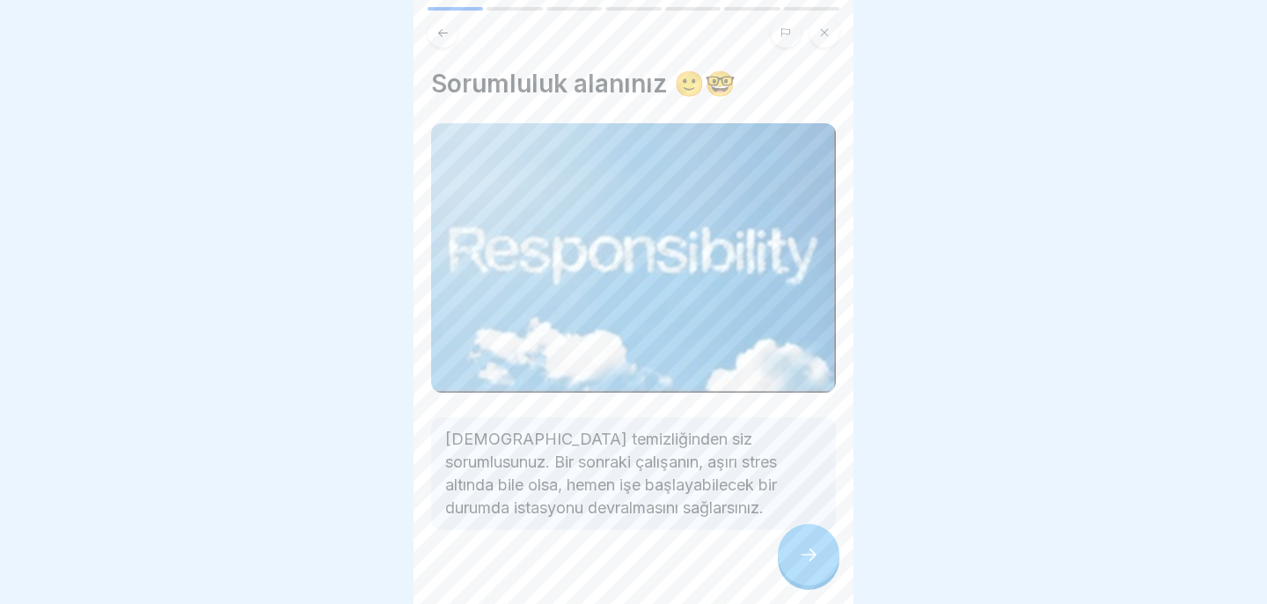
click at [792, 551] on div at bounding box center [809, 554] width 62 height 62
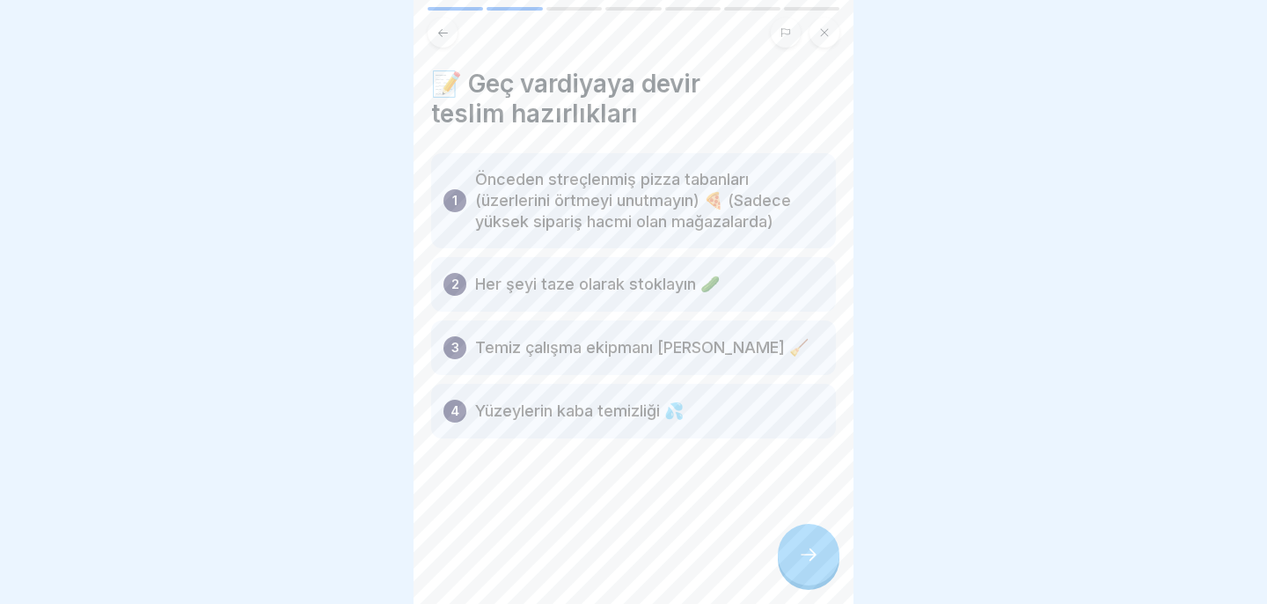
click at [803, 547] on icon at bounding box center [808, 554] width 21 height 21
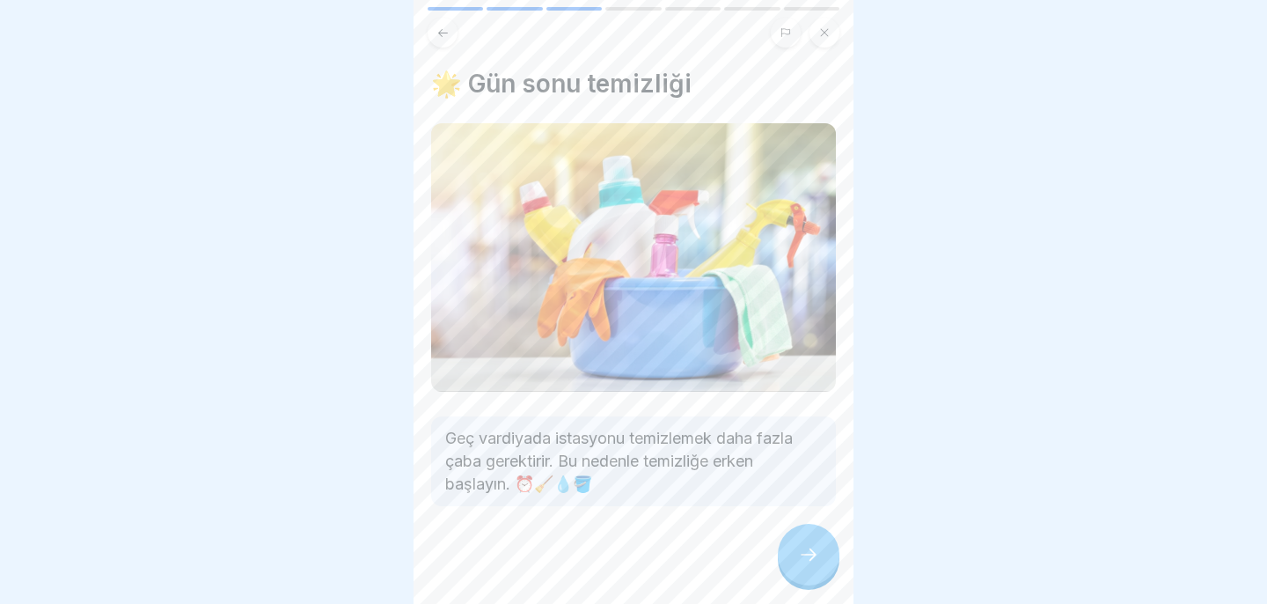
click at [803, 547] on icon at bounding box center [808, 554] width 21 height 21
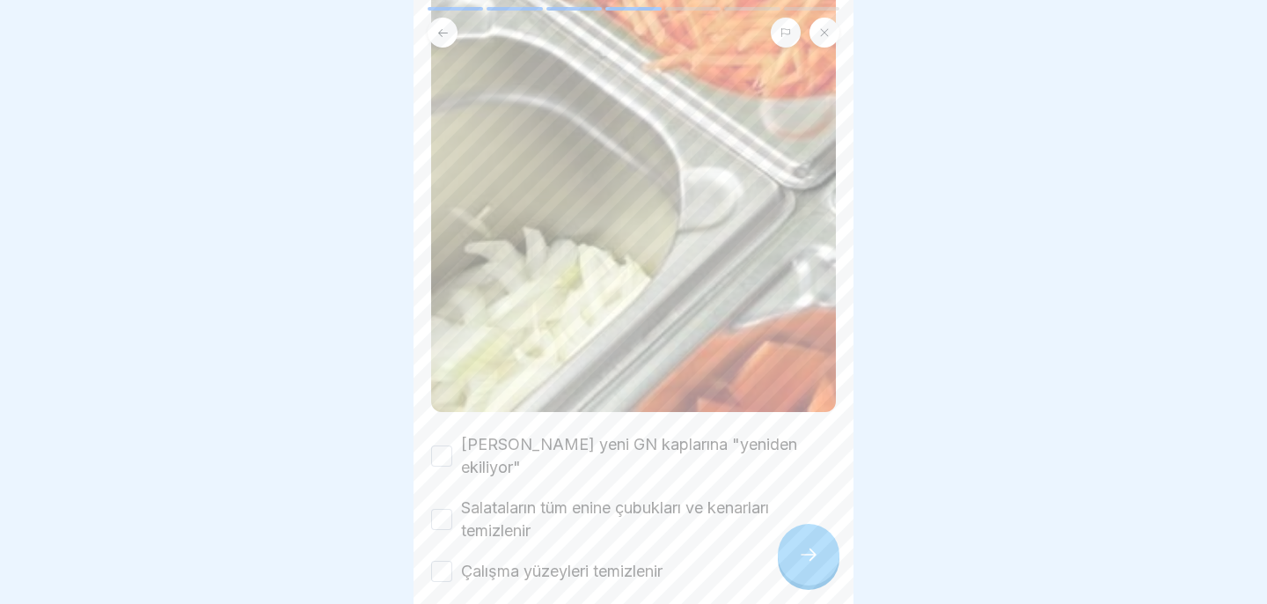
scroll to position [699, 0]
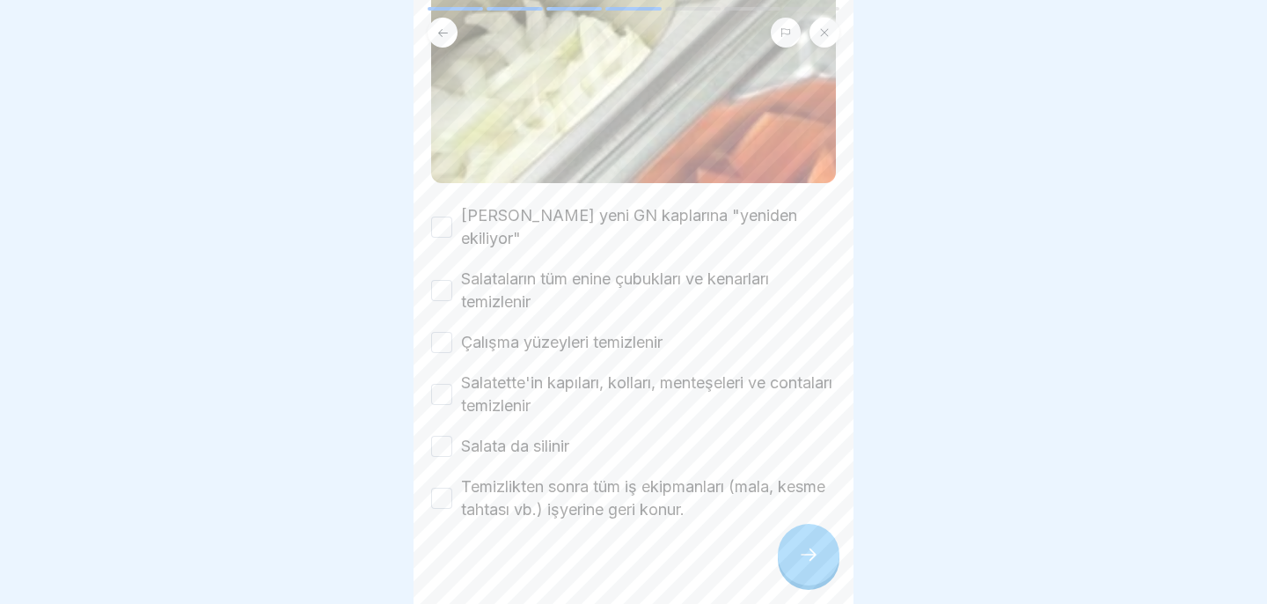
click at [575, 213] on font "[PERSON_NAME] yeni GN kaplarına "yeniden ekiliyor"" at bounding box center [629, 226] width 336 height 41
click at [452, 216] on button "[PERSON_NAME] yeni GN kaplarına "yeniden ekiliyor"" at bounding box center [441, 226] width 21 height 21
click at [566, 269] on font "Salataların tüm enine çubukları ve kenarları temizlenir" at bounding box center [615, 289] width 308 height 41
click at [452, 280] on button "Salataların tüm enine çubukları ve kenarları temizlenir" at bounding box center [441, 290] width 21 height 21
click at [553, 333] on font "Çalışma yüzeyleri temizlenir" at bounding box center [561, 342] width 201 height 18
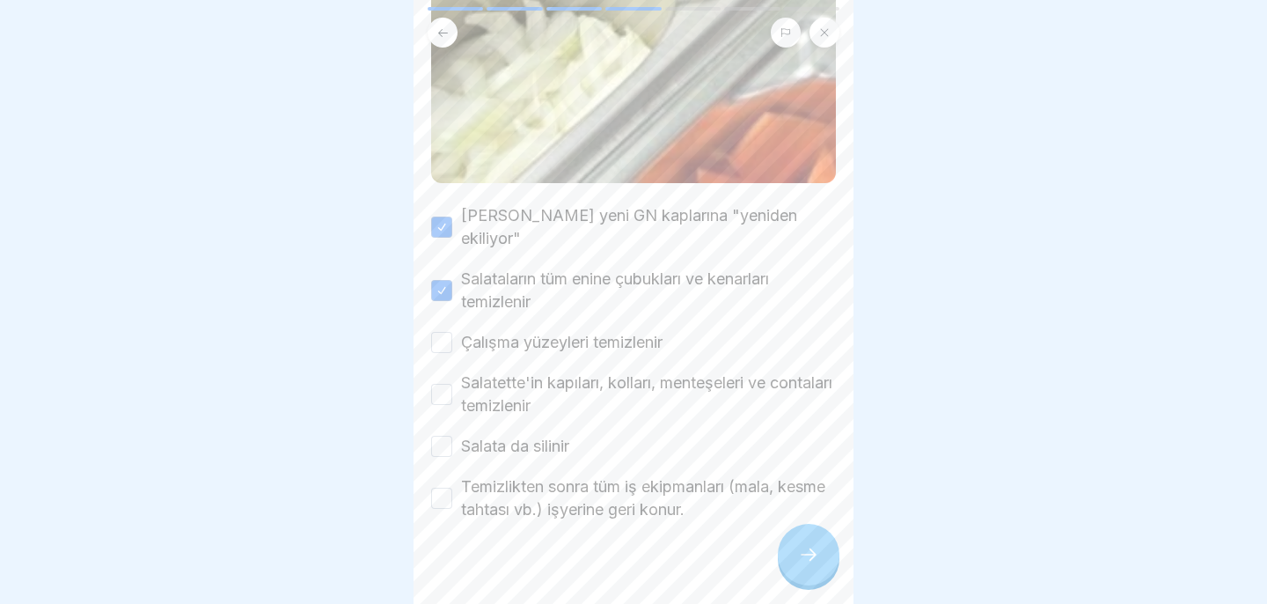
click at [452, 332] on button "Çalışma yüzeyleri temizlenir" at bounding box center [441, 342] width 21 height 21
click at [553, 373] on font "Salatette'in kapıları, kolları, menteşeleri ve contaları temizlenir" at bounding box center [646, 393] width 371 height 41
click at [452, 384] on button "Salatette'in kapıları, kolları, menteşeleri ve contaları temizlenir" at bounding box center [441, 394] width 21 height 21
click at [516, 436] on font "Salata da silinir" at bounding box center [515, 445] width 108 height 18
click at [452, 435] on button "Salata da silinir" at bounding box center [441, 445] width 21 height 21
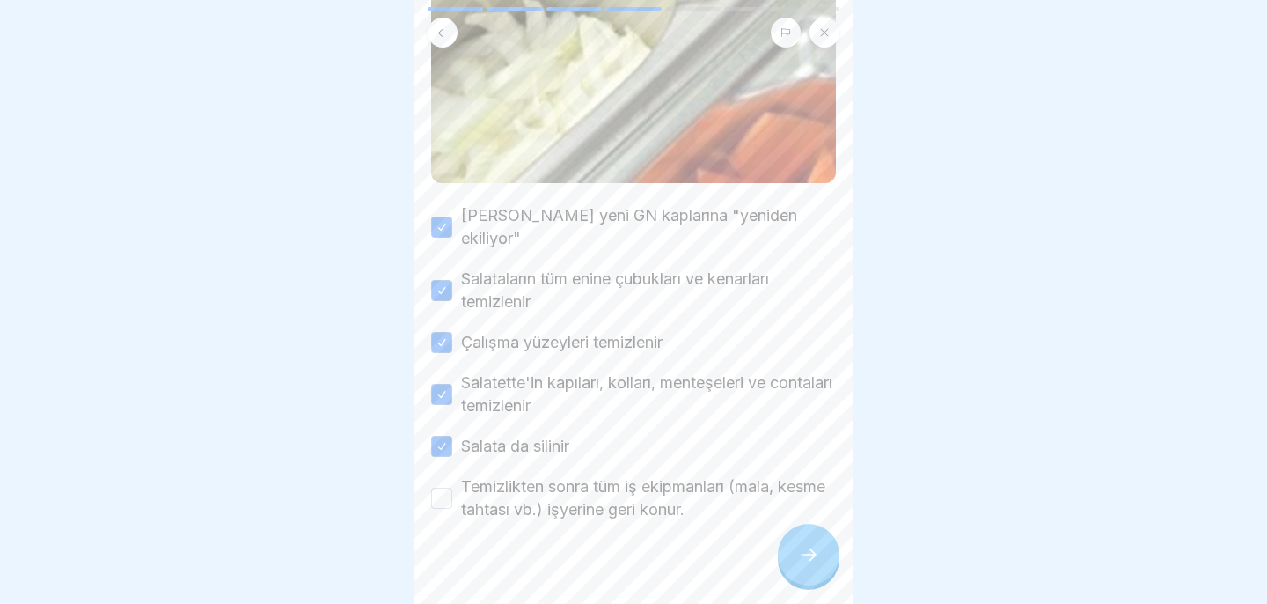
click at [442, 475] on div "Temizlikten sonra tüm iş ekipmanları (mala, kesme tahtası vb.) işyerine geri ko…" at bounding box center [633, 498] width 405 height 46
click at [442, 487] on button "Temizlikten sonra tüm iş ekipmanları (mala, kesme tahtası vb.) işyerine geri ko…" at bounding box center [441, 497] width 21 height 21
click at [816, 542] on div at bounding box center [809, 554] width 62 height 62
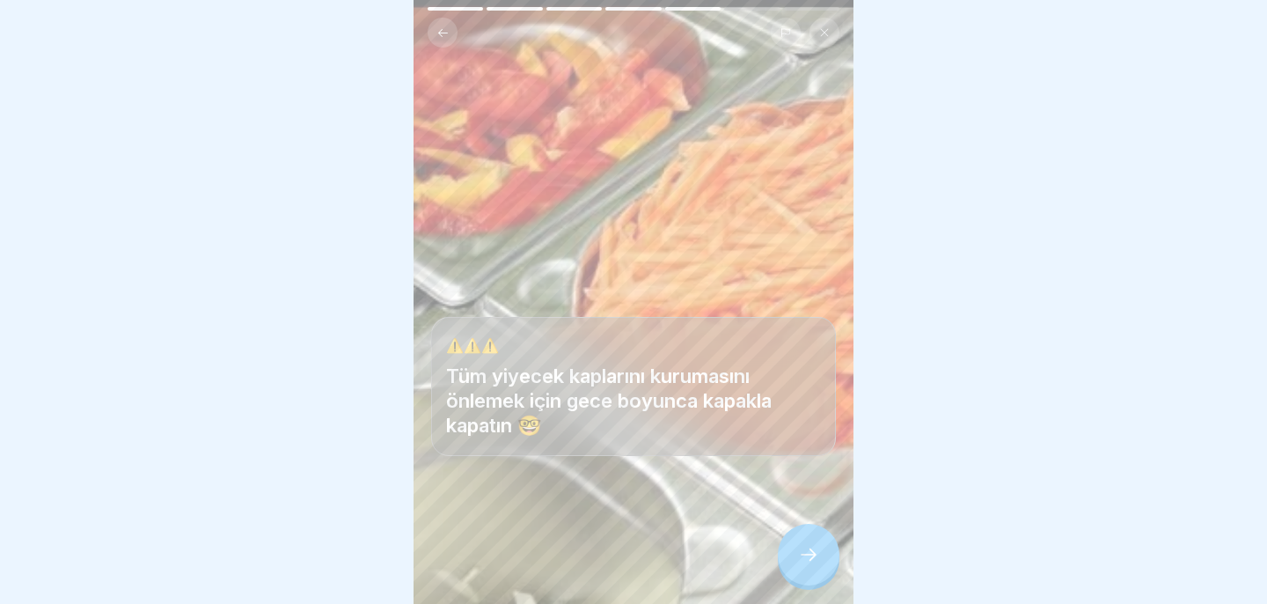
click at [803, 550] on icon at bounding box center [808, 554] width 21 height 21
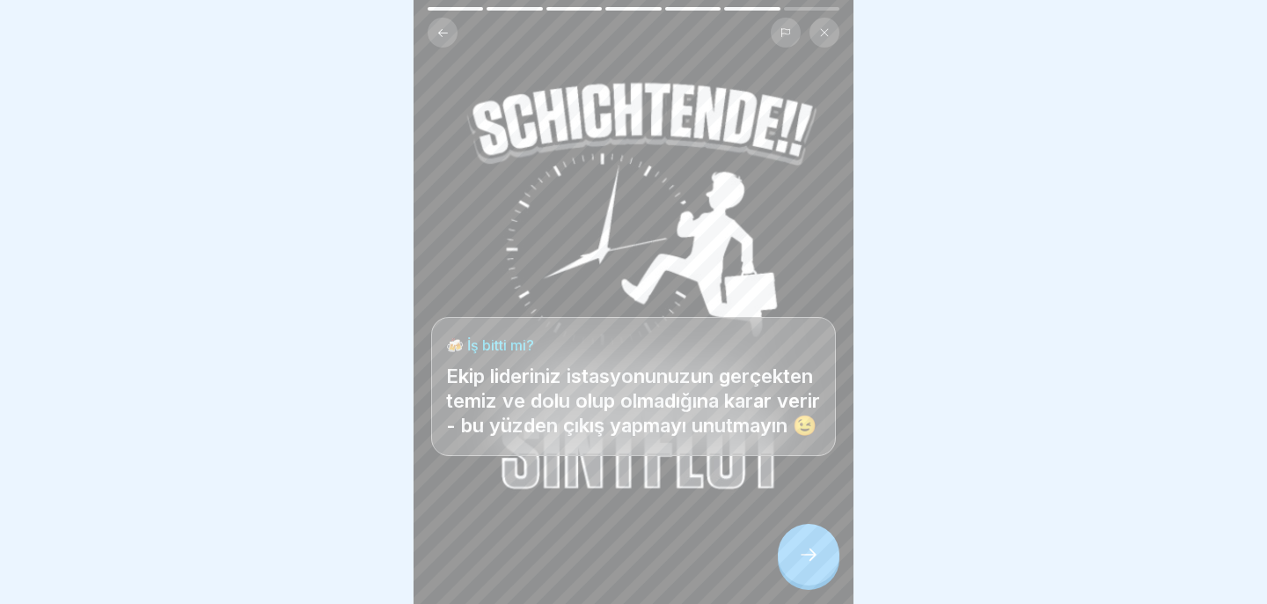
click at [803, 550] on icon at bounding box center [808, 554] width 21 height 21
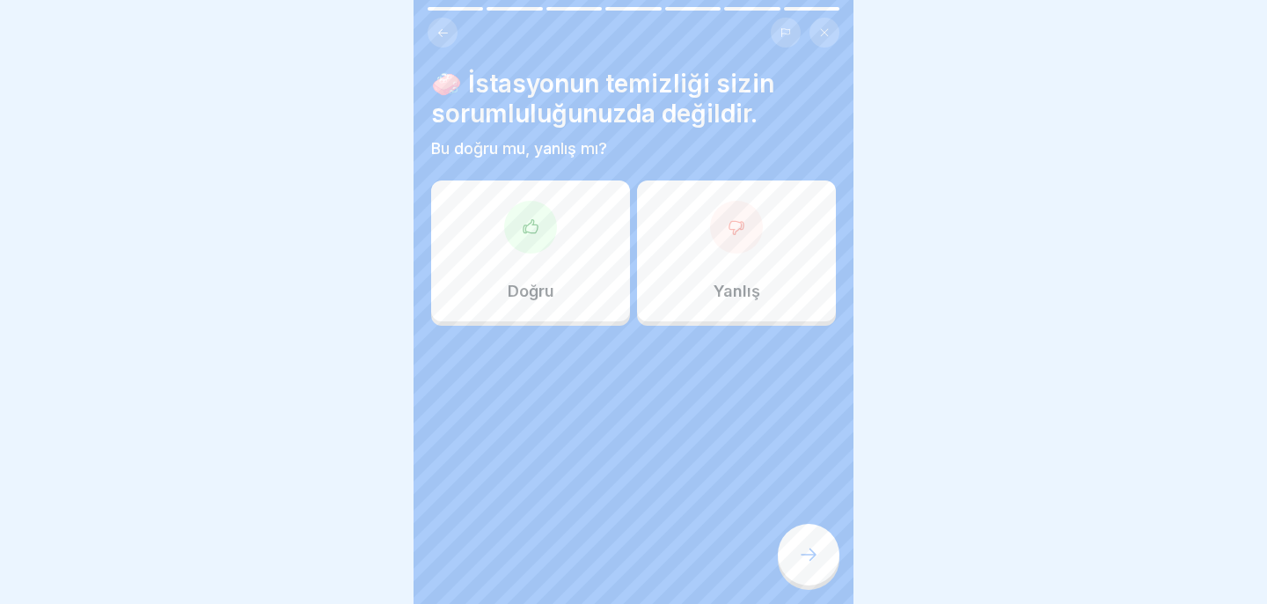
click at [563, 281] on div "Doğru" at bounding box center [530, 250] width 199 height 141
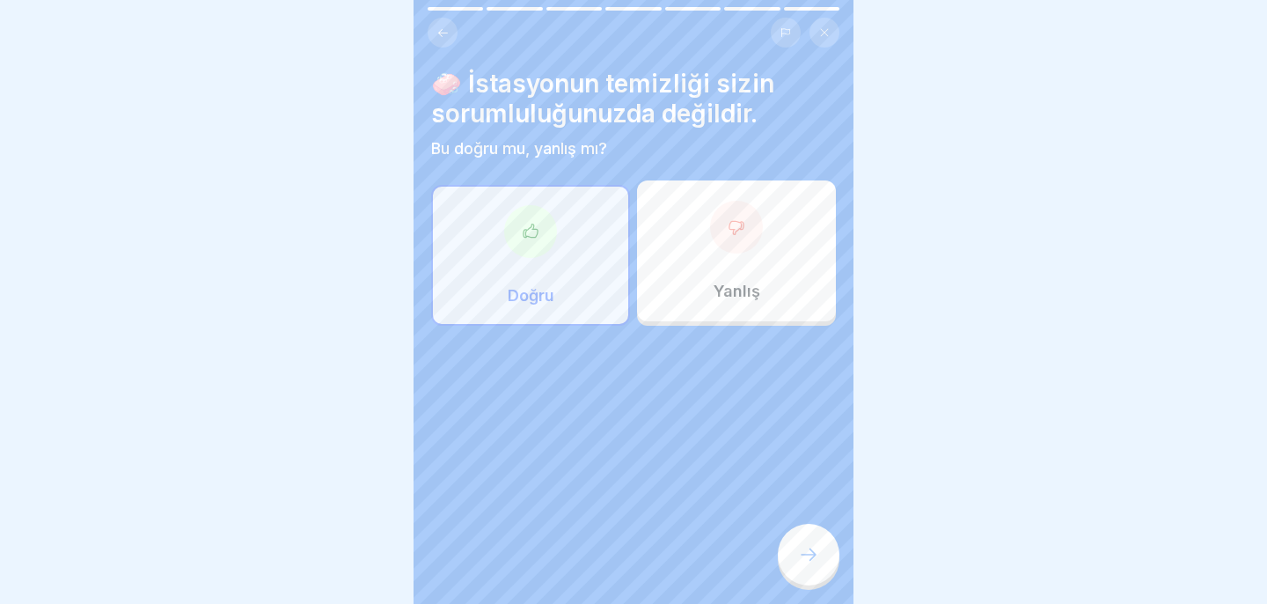
click at [809, 557] on icon at bounding box center [808, 554] width 21 height 21
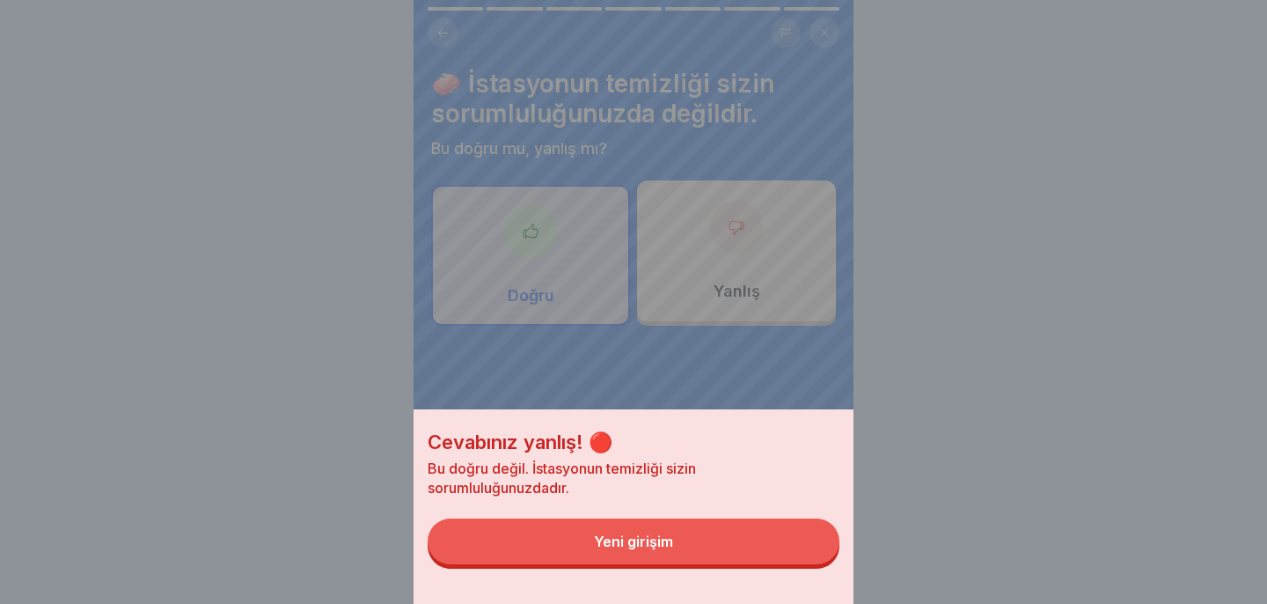
click at [807, 556] on button "Yeni girişim" at bounding box center [634, 541] width 412 height 46
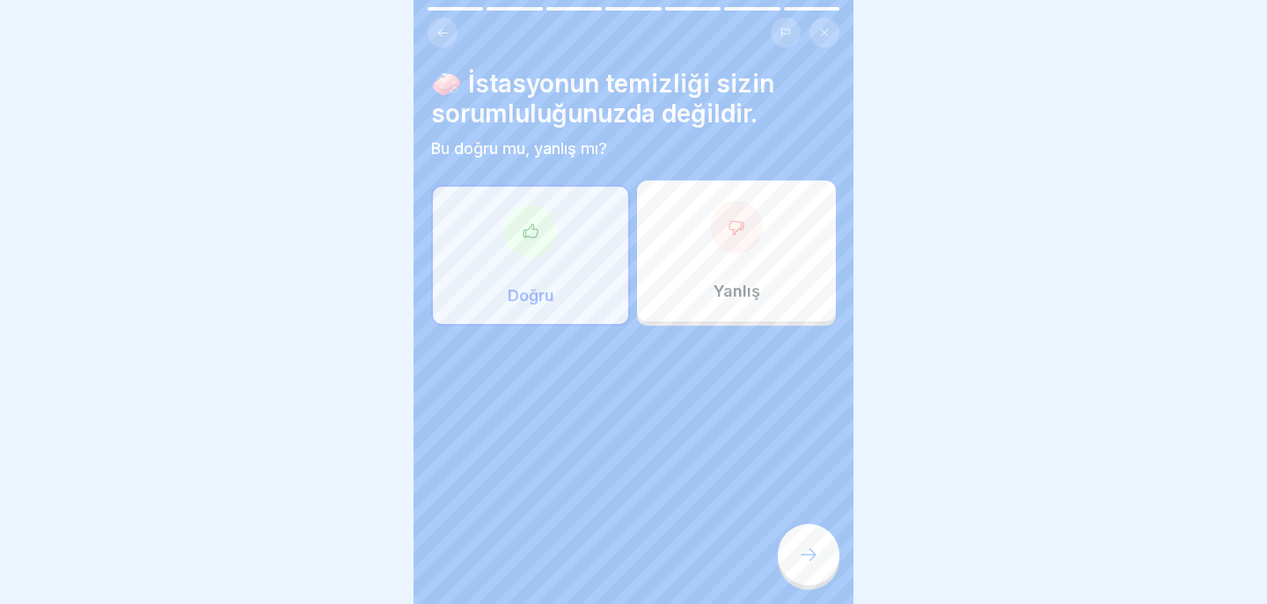
click at [801, 326] on div at bounding box center [633, 379] width 405 height 106
click at [788, 292] on div "Yanlış" at bounding box center [736, 250] width 199 height 141
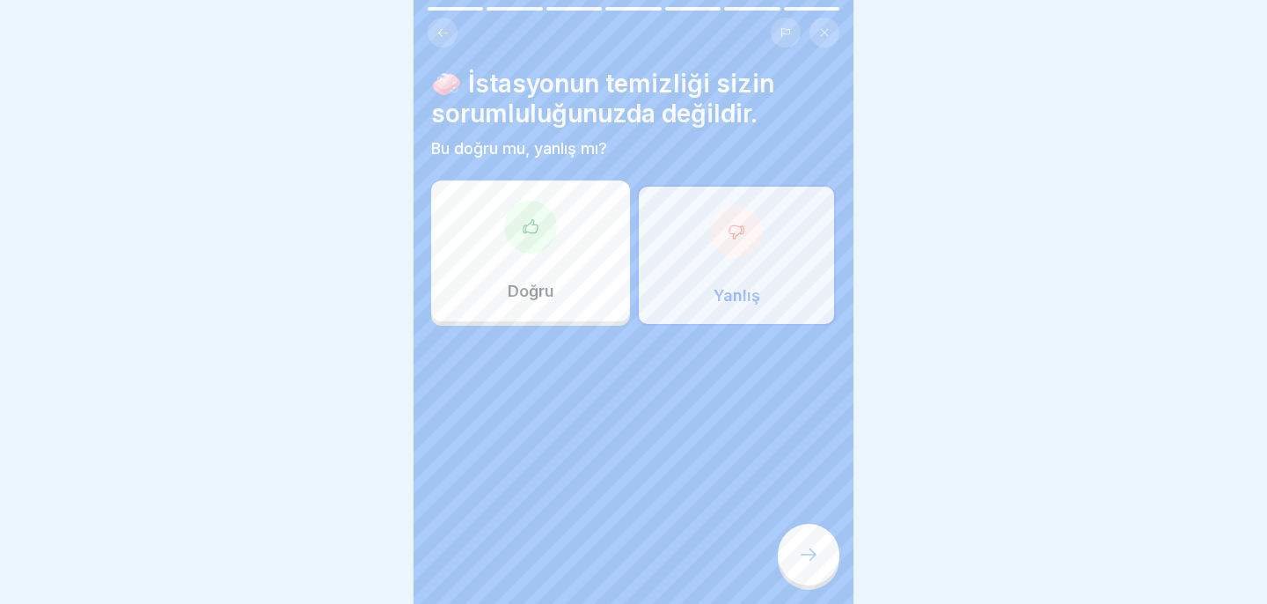
click at [809, 557] on icon at bounding box center [808, 554] width 21 height 21
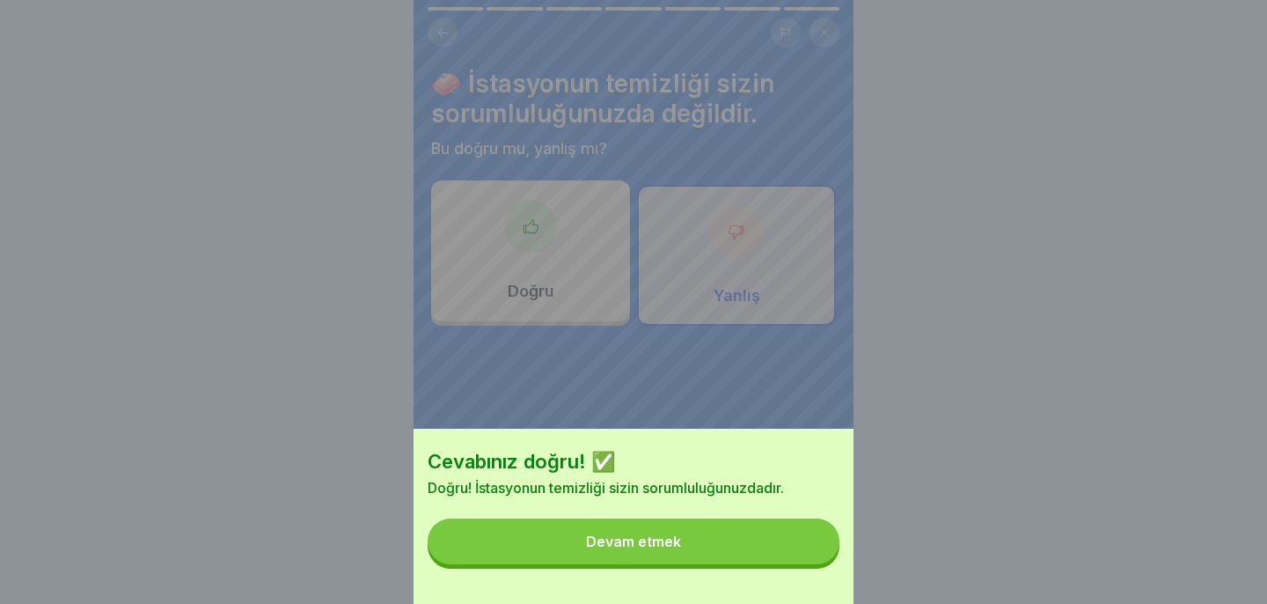
click at [809, 553] on button "Devam etmek" at bounding box center [634, 541] width 412 height 46
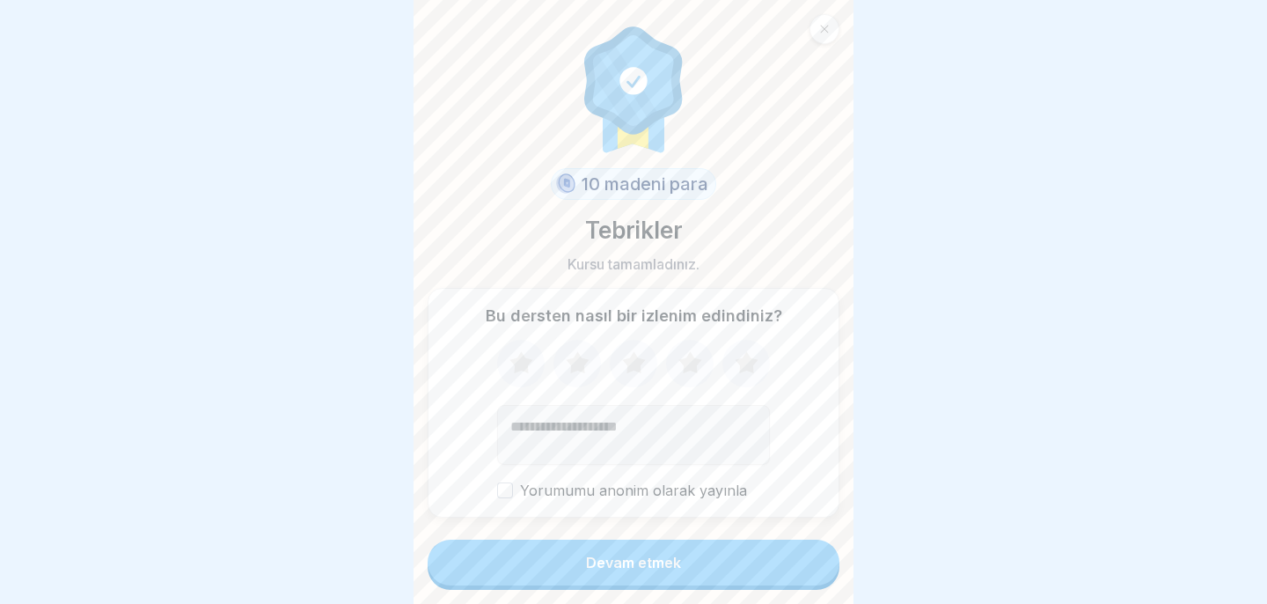
click at [787, 556] on button "Devam etmek" at bounding box center [634, 562] width 412 height 46
click at [706, 572] on button "Devam etmek" at bounding box center [634, 562] width 412 height 46
click at [704, 559] on button "Devam etmek" at bounding box center [634, 562] width 412 height 46
click at [678, 556] on button "Fortfahren" at bounding box center [634, 562] width 412 height 46
click at [630, 568] on div "Fortfahren" at bounding box center [633, 562] width 75 height 16
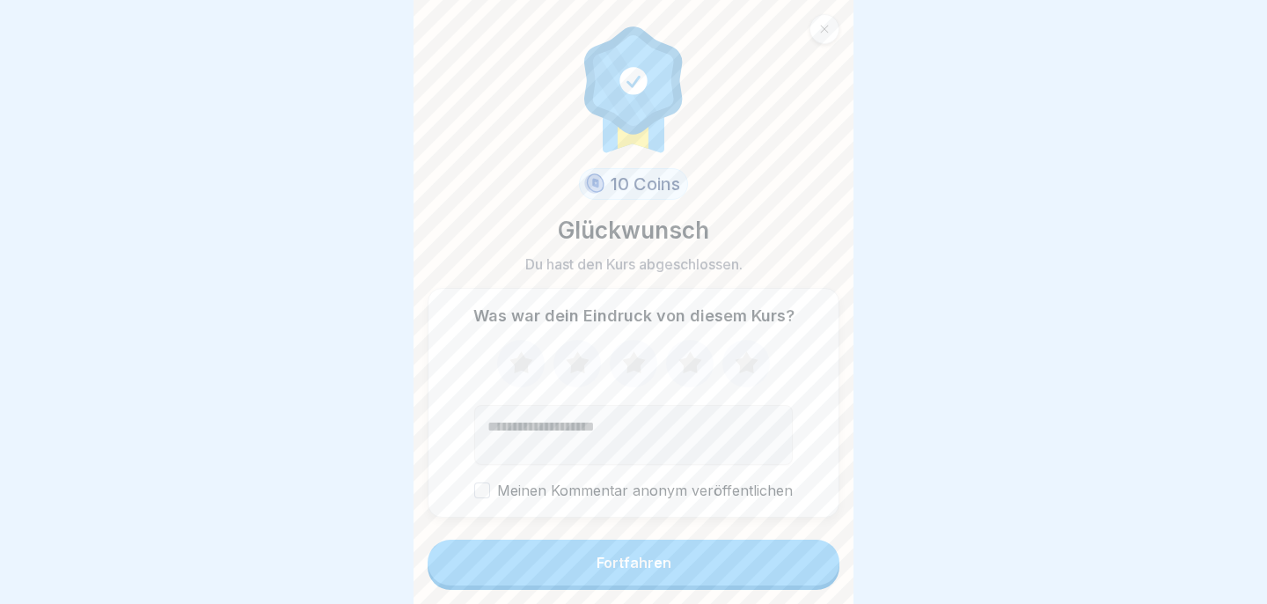
click at [630, 568] on div "Fortfahren" at bounding box center [633, 562] width 75 height 16
click at [826, 36] on div at bounding box center [824, 29] width 30 height 30
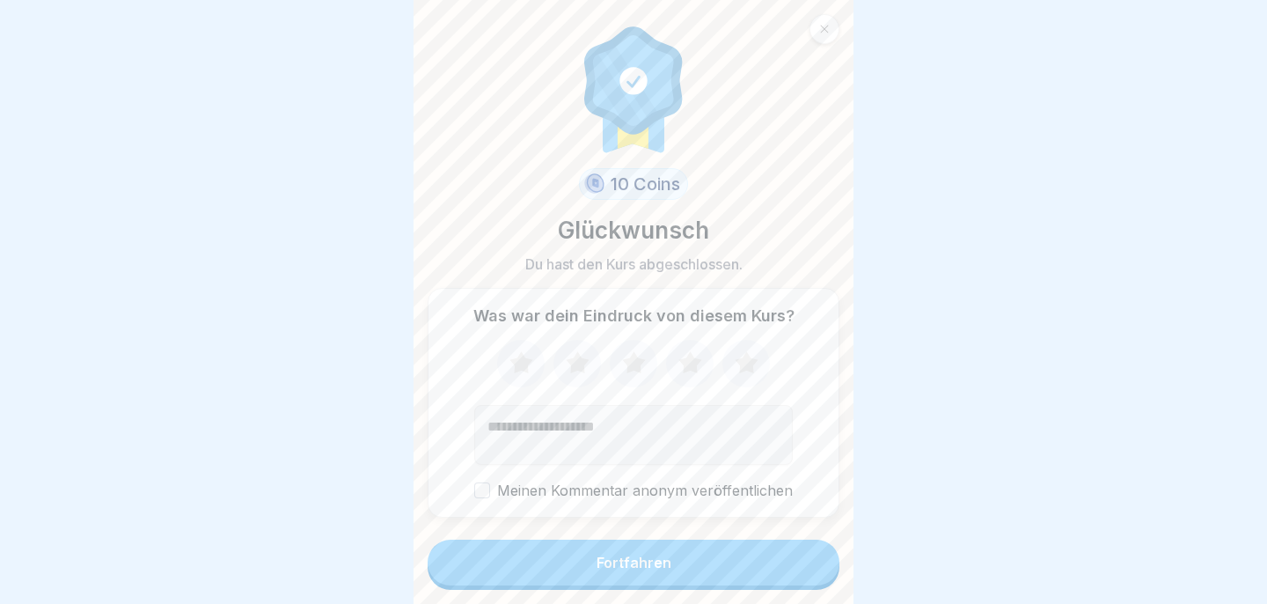
click at [823, 28] on icon at bounding box center [824, 29] width 11 height 11
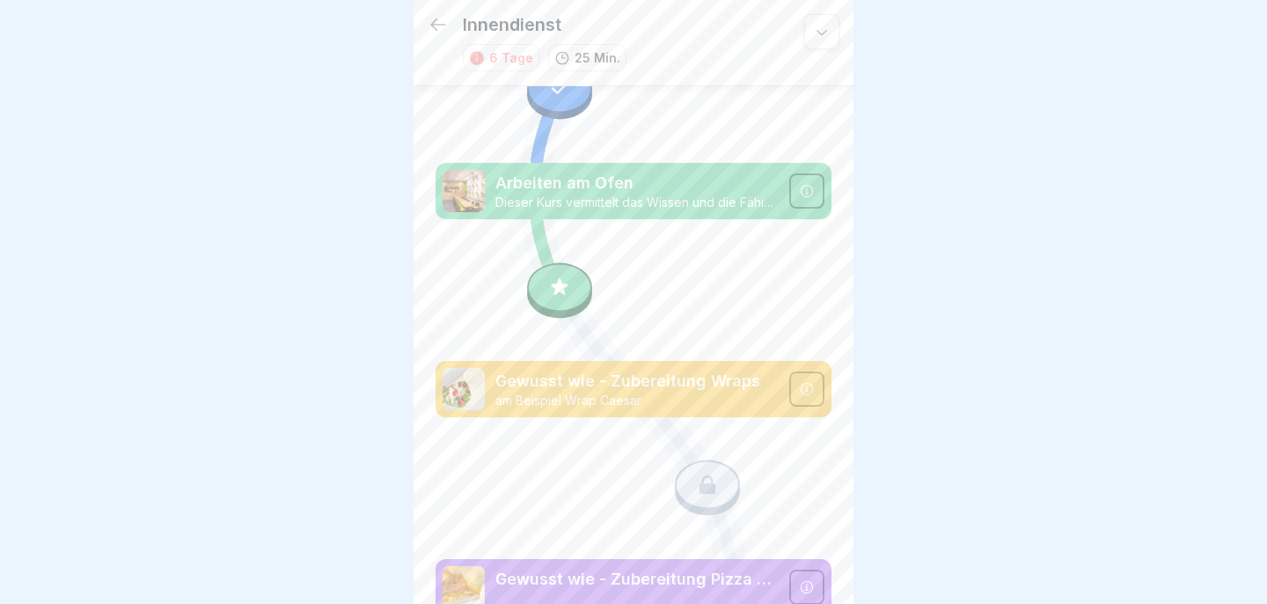
scroll to position [537, 0]
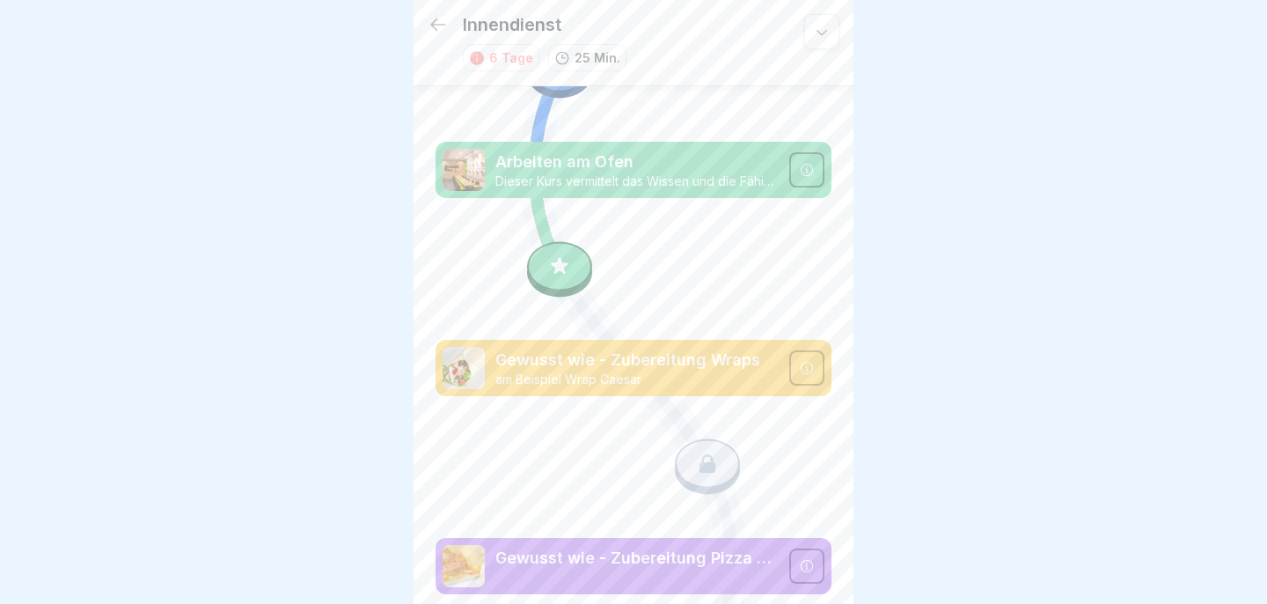
click at [557, 258] on div at bounding box center [559, 265] width 65 height 49
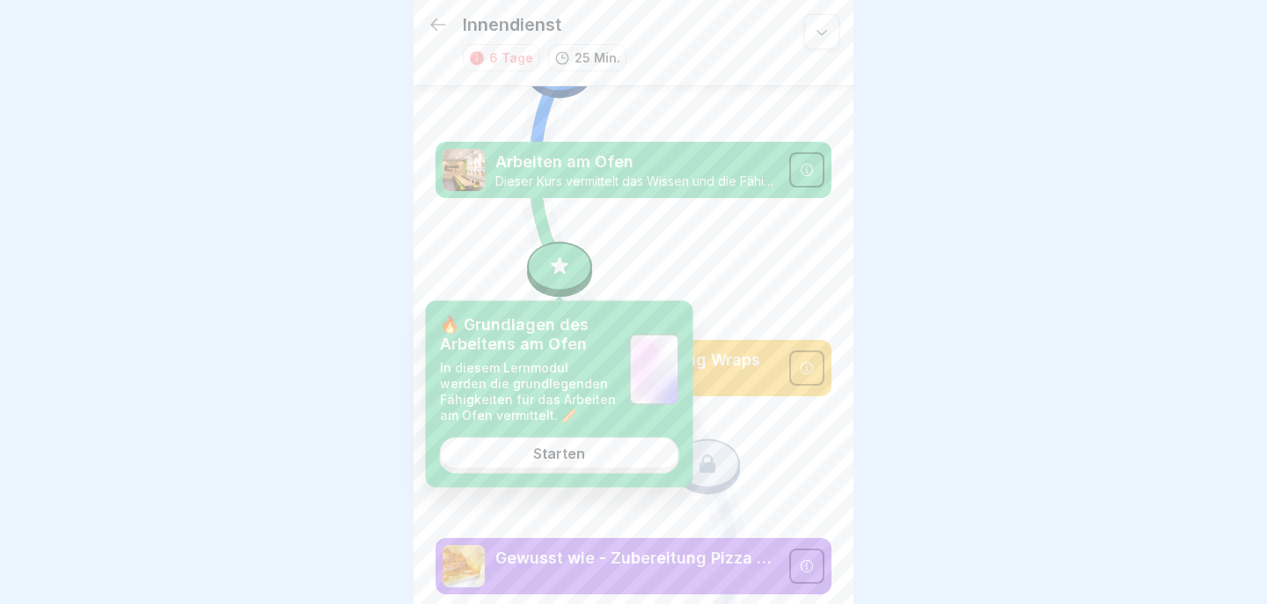
click at [588, 453] on link "Starten" at bounding box center [559, 453] width 239 height 32
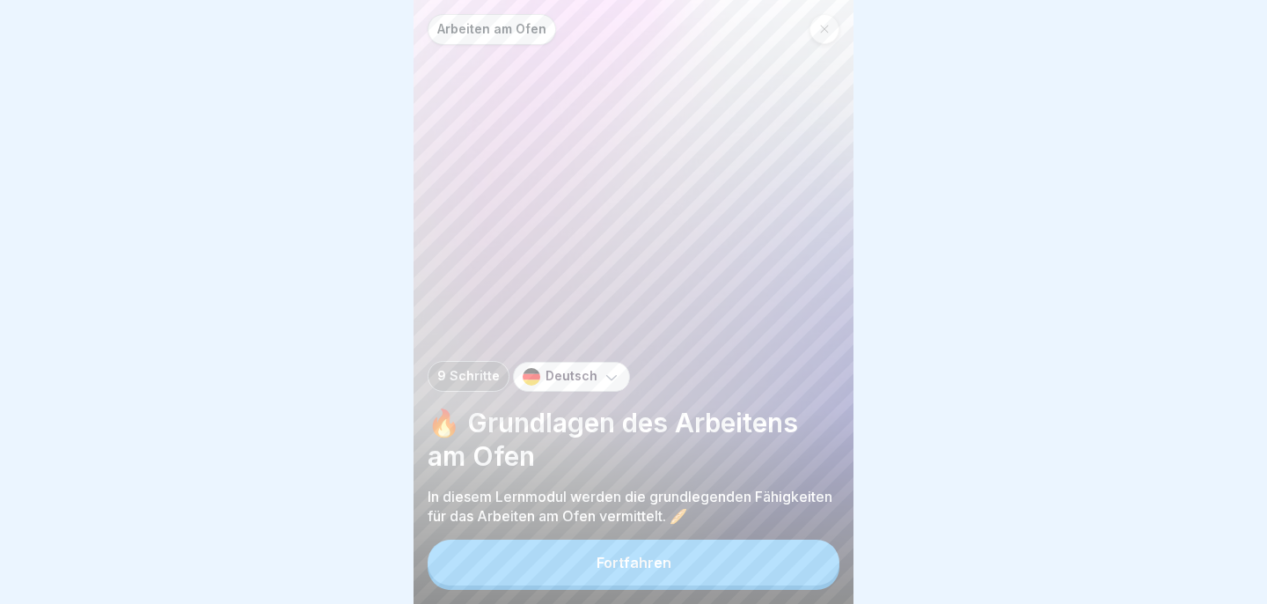
click at [911, 311] on div at bounding box center [633, 302] width 1267 height 604
click at [718, 567] on button "Fortfahren" at bounding box center [634, 562] width 412 height 46
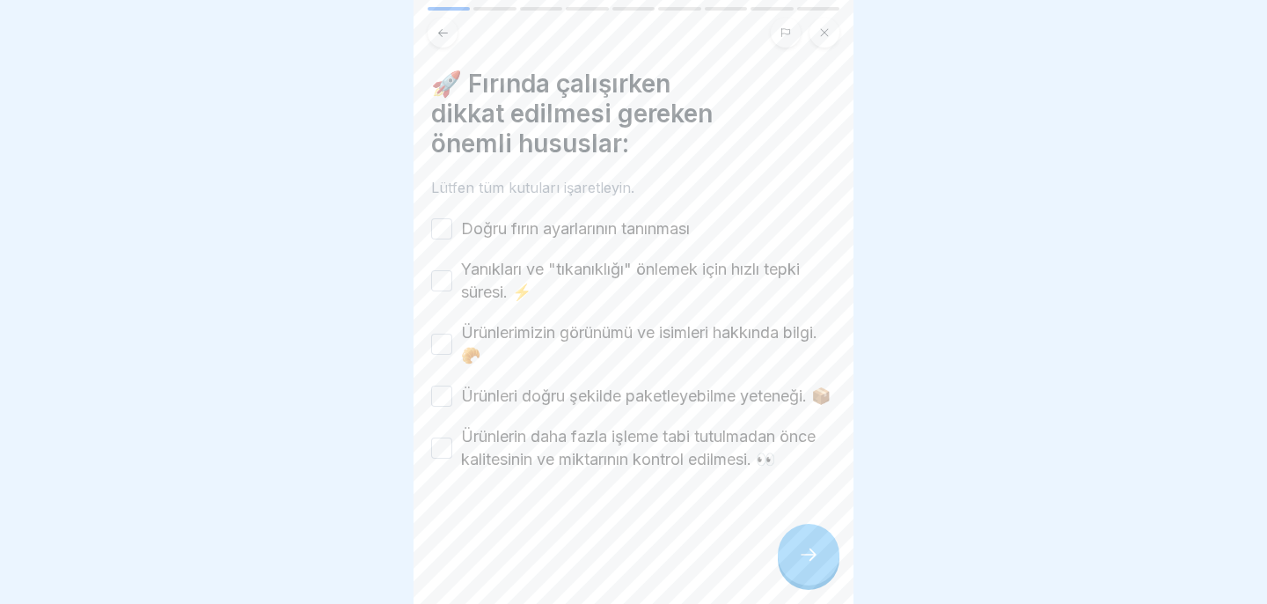
click at [457, 224] on div "Doğru fırın ayarlarının tanınması" at bounding box center [560, 228] width 259 height 23
click at [445, 230] on button "Doğru fırın ayarlarının tanınması" at bounding box center [441, 228] width 21 height 21
click at [445, 270] on button "Yanıkları ve "tıkanıklığı" önlemek için hızlı tepki süresi. ⚡️" at bounding box center [441, 280] width 21 height 21
click at [443, 345] on button "Ürünlerimizin görünümü ve isimleri hakkında bilgi. 🥐" at bounding box center [441, 343] width 21 height 21
click at [435, 406] on button "Ürünleri doğru şekilde paketleyebilme yeteneği. 📦" at bounding box center [441, 395] width 21 height 21
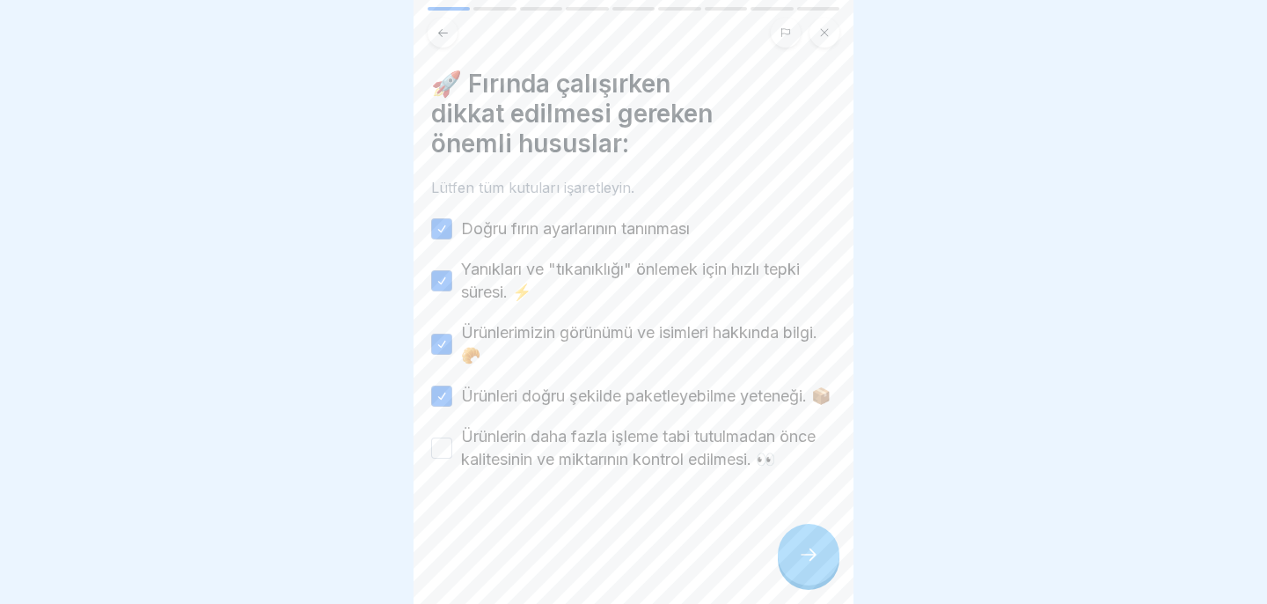
click at [439, 457] on div "Ürünlerin daha fazla işleme tabi tutulmadan önce kalitesinin ve miktarının kont…" at bounding box center [633, 448] width 405 height 46
click at [441, 458] on button "Ürünlerin daha fazla işleme tabi tutulmadan önce kalitesinin ve miktarının kont…" at bounding box center [441, 447] width 21 height 21
click at [811, 552] on icon at bounding box center [808, 554] width 21 height 21
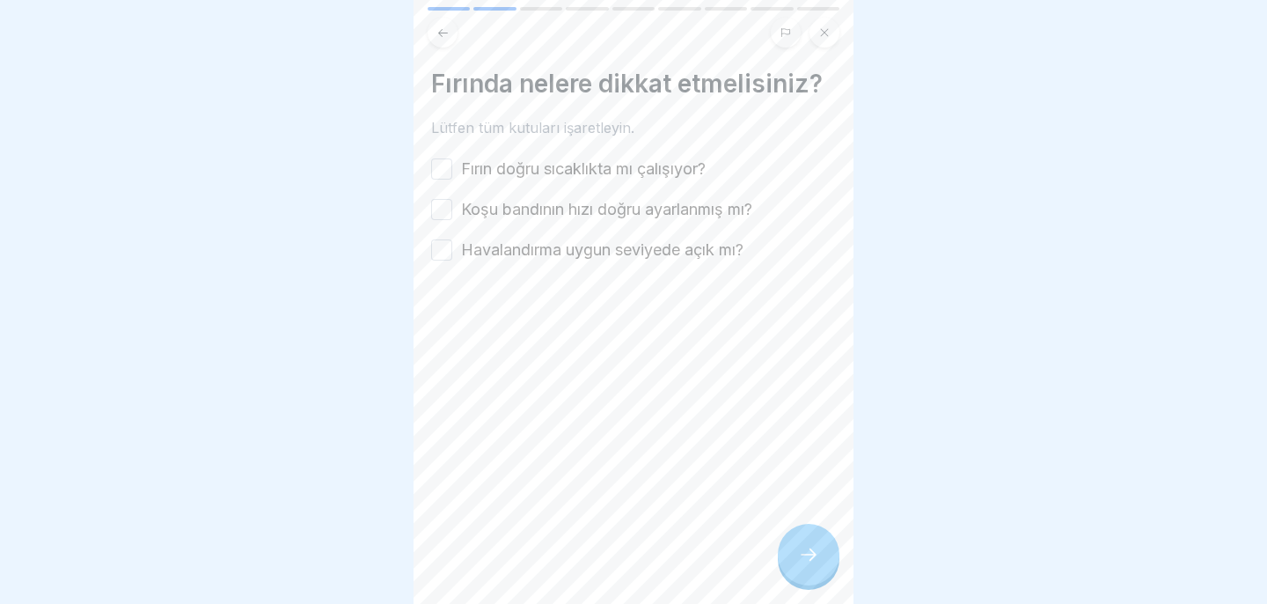
click at [449, 178] on button "Fırın doğru sıcaklıkta mı çalışıyor?" at bounding box center [441, 168] width 21 height 21
click at [457, 213] on div "Koşu bandının hızı doğru ayarlanmış mı?" at bounding box center [591, 209] width 321 height 23
click at [443, 212] on button "Koşu bandının hızı doğru ayarlanmış mı?" at bounding box center [441, 209] width 21 height 21
click at [450, 246] on button "Havalandırma uygun seviyede açık mı?" at bounding box center [441, 249] width 21 height 21
click at [806, 556] on icon at bounding box center [808, 554] width 21 height 21
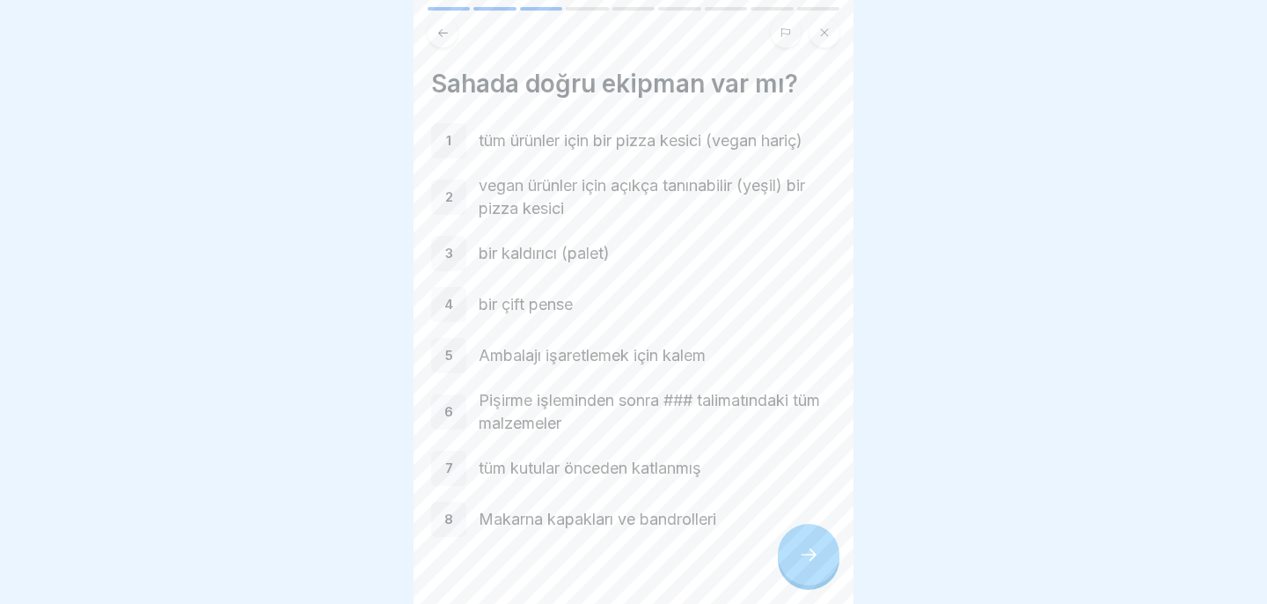
click at [800, 546] on icon at bounding box center [808, 554] width 21 height 21
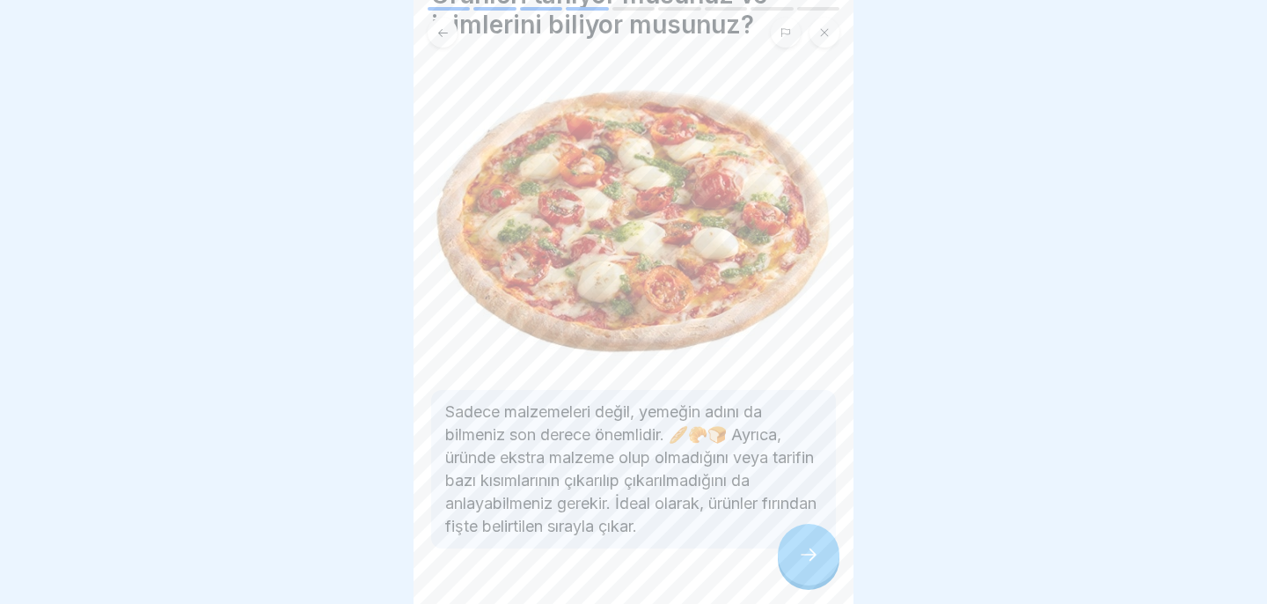
scroll to position [86, 0]
click at [810, 564] on icon at bounding box center [808, 554] width 21 height 21
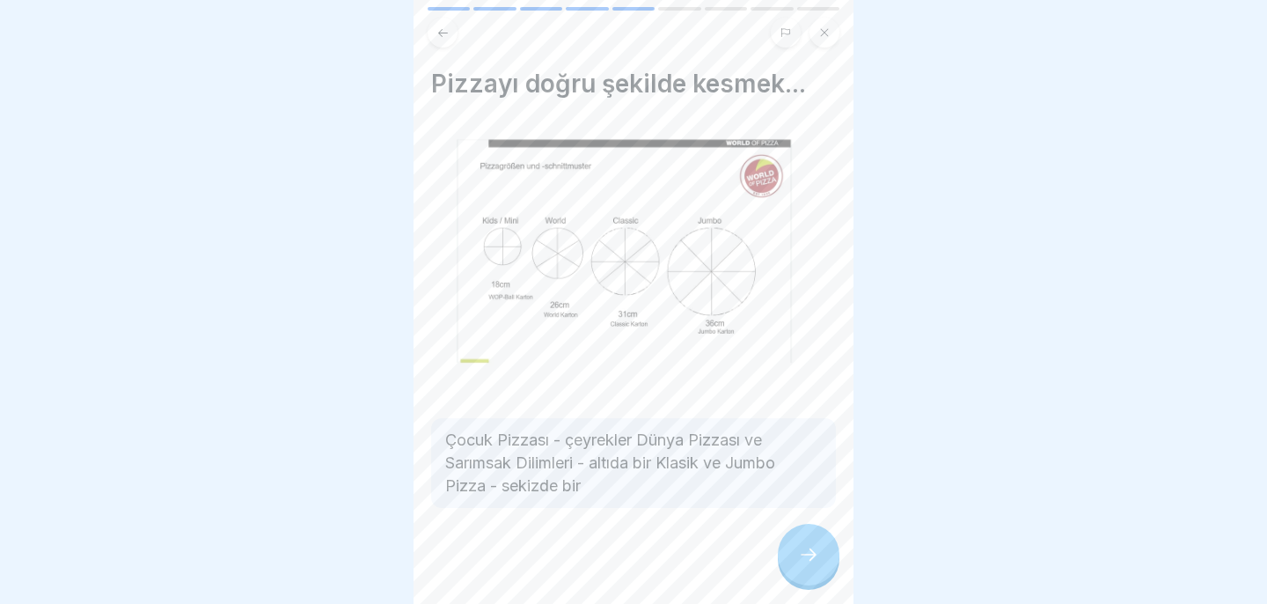
click at [808, 563] on icon at bounding box center [808, 554] width 21 height 21
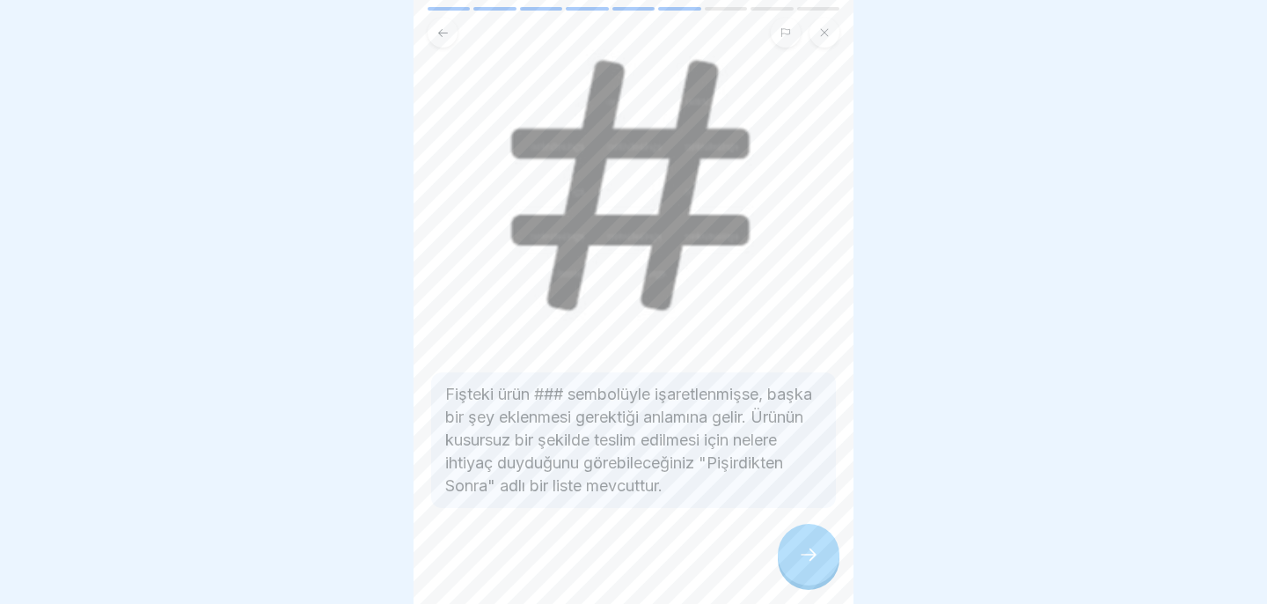
scroll to position [98, 0]
click at [807, 546] on icon at bounding box center [808, 554] width 21 height 21
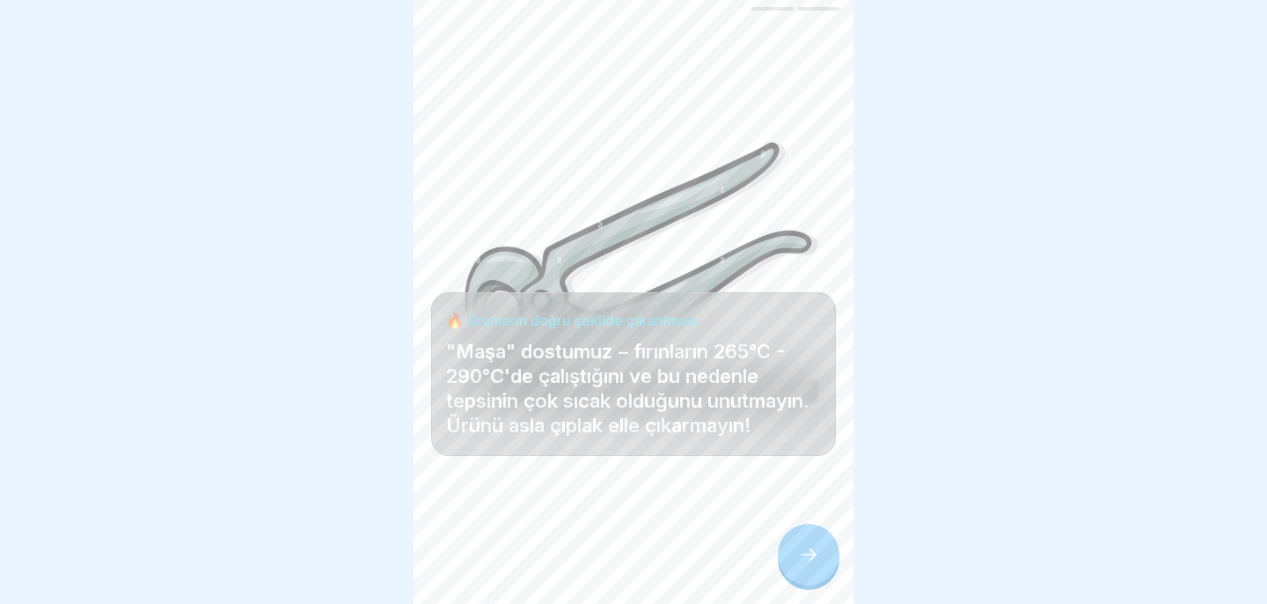
click at [801, 550] on icon at bounding box center [808, 554] width 21 height 21
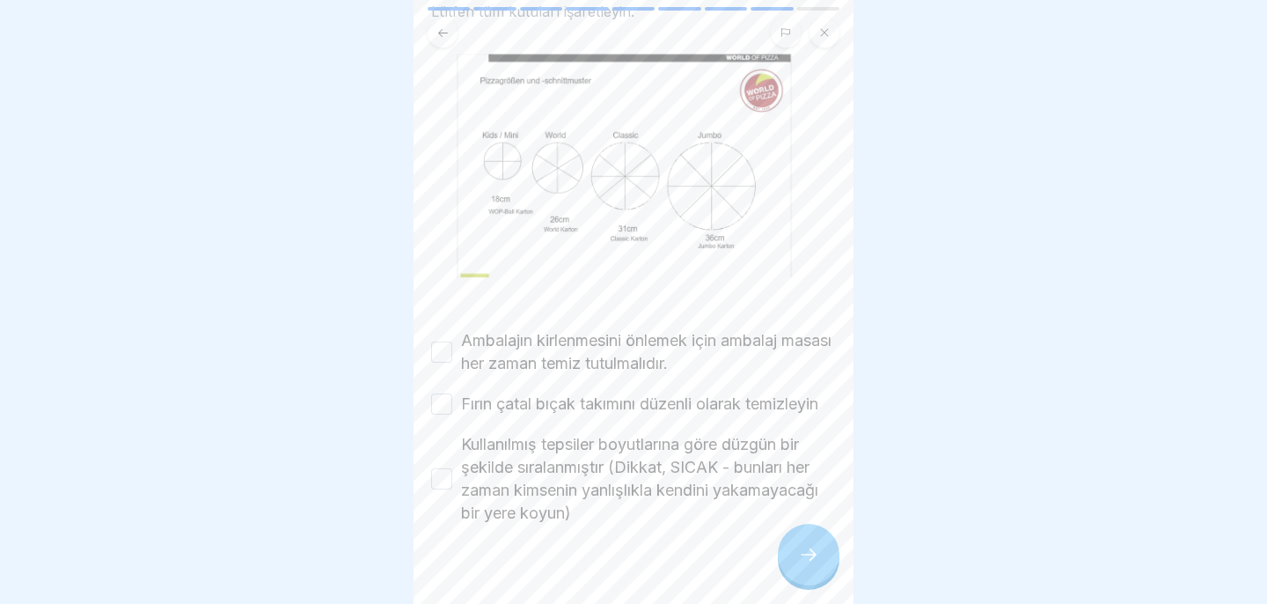
scroll to position [148, 0]
click at [749, 349] on label "Ambalajın kirlenmesini önlemek için ambalaj masası her zaman temiz tutulmalıdır." at bounding box center [648, 350] width 375 height 46
click at [452, 349] on button "Ambalajın kirlenmesini önlemek için ambalaj masası her zaman temiz tutulmalıdır." at bounding box center [441, 350] width 21 height 21
click at [711, 398] on font "Fırın çatal bıçak takımını düzenli olarak temizleyin" at bounding box center [639, 401] width 357 height 18
click at [452, 398] on button "Fırın çatal bıçak takımını düzenli olarak temizleyin" at bounding box center [441, 402] width 21 height 21
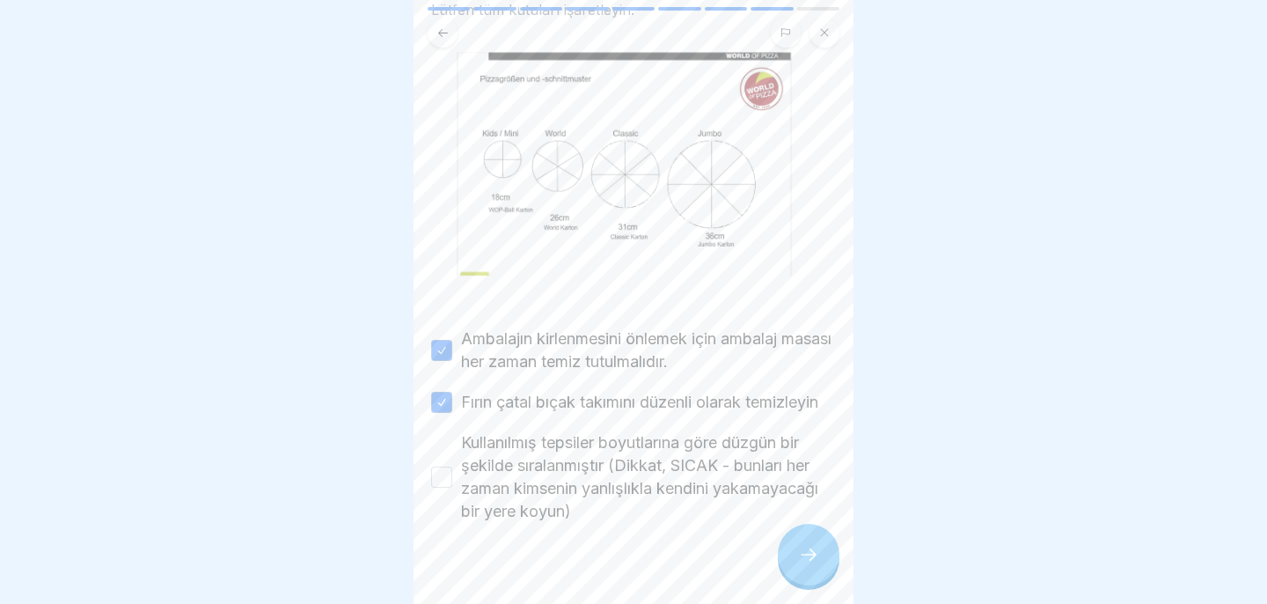
click at [703, 465] on font "Kullanılmış tepsiler boyutlarına göre düzgün bir şekilde sıralanmıştır (Dikkat,…" at bounding box center [639, 476] width 357 height 87
click at [452, 466] on button "Kullanılmış tepsiler boyutlarına göre düzgün bir şekilde sıralanmıştır (Dikkat,…" at bounding box center [441, 476] width 21 height 21
click at [805, 569] on div at bounding box center [809, 554] width 62 height 62
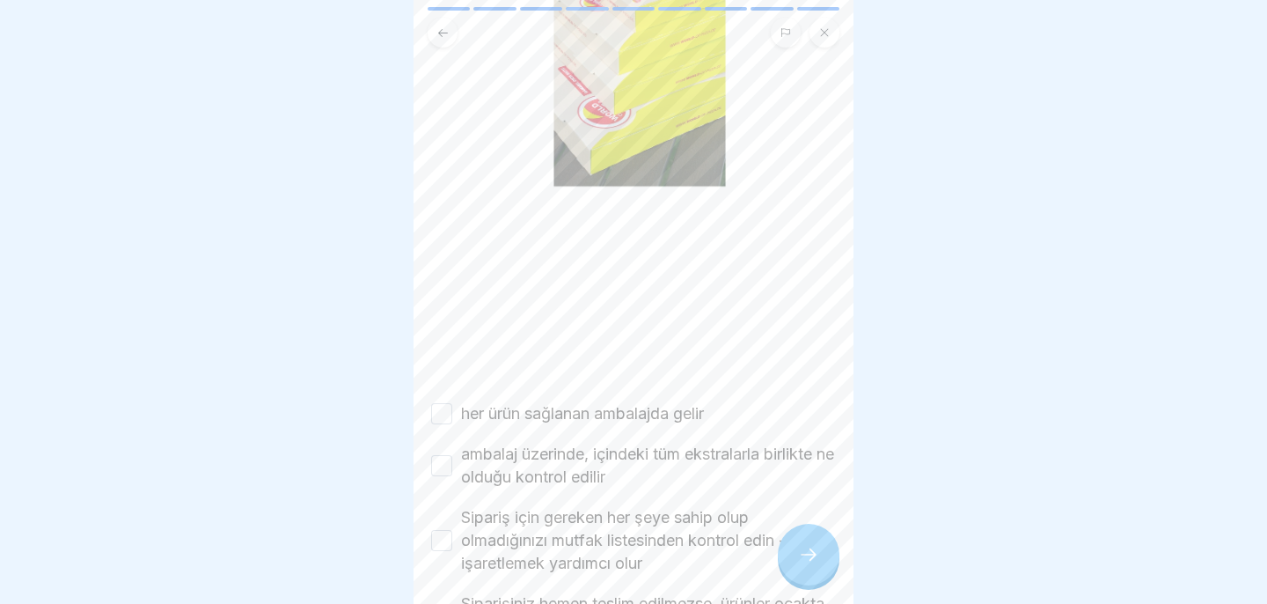
scroll to position [419, 0]
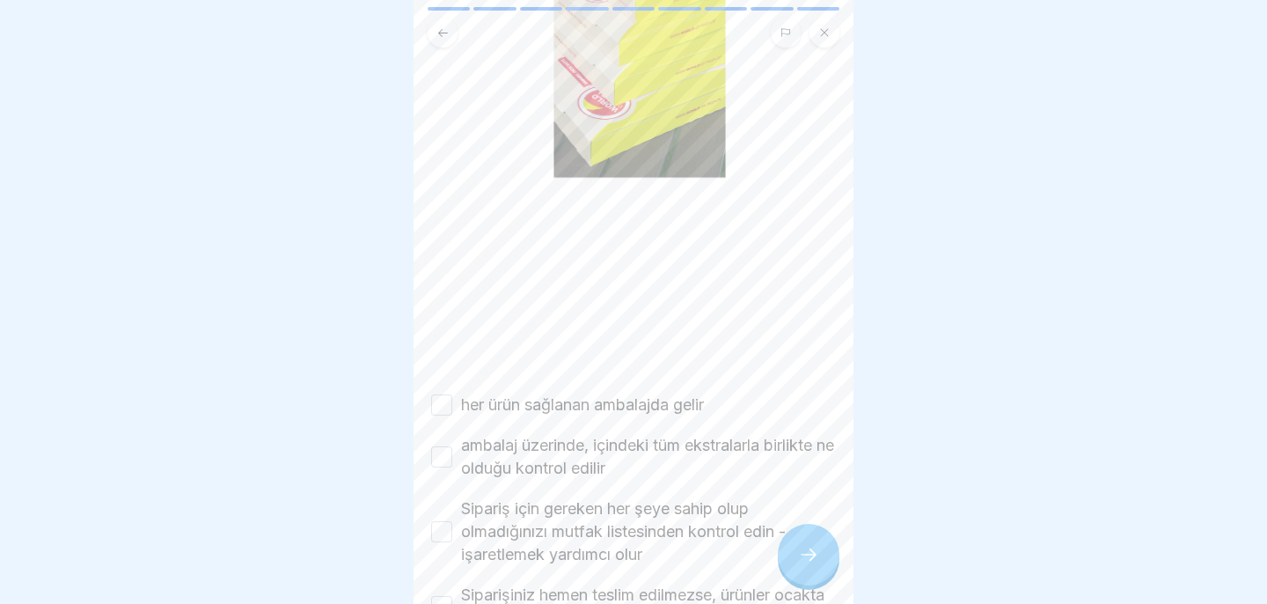
click at [634, 406] on font "her ürün sağlanan ambalajda gelir" at bounding box center [582, 404] width 243 height 18
click at [452, 406] on button "her ürün sağlanan ambalajda gelir" at bounding box center [441, 404] width 21 height 21
click at [611, 455] on label "ambalaj üzerinde, içindeki tüm ekstralarla birlikte ne olduğu kontrol edilir" at bounding box center [648, 457] width 375 height 46
click at [452, 455] on button "ambalaj üzerinde, içindeki tüm ekstralarla birlikte ne olduğu kontrol edilir" at bounding box center [441, 456] width 21 height 21
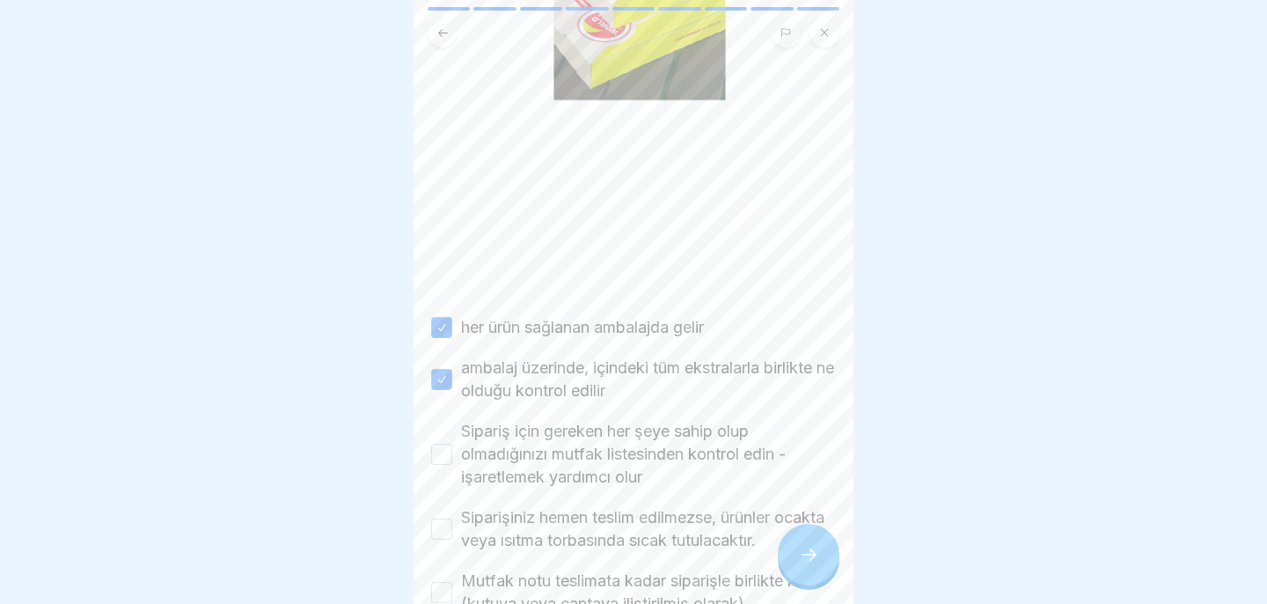
scroll to position [499, 0]
click at [611, 455] on font "Sipariş için gereken her şeye sahip olup olmadığınızı mutfak listesinden kontro…" at bounding box center [623, 451] width 325 height 64
click at [452, 455] on button "Sipariş için gereken her şeye sahip olup olmadığınızı mutfak listesinden kontro…" at bounding box center [441, 451] width 21 height 21
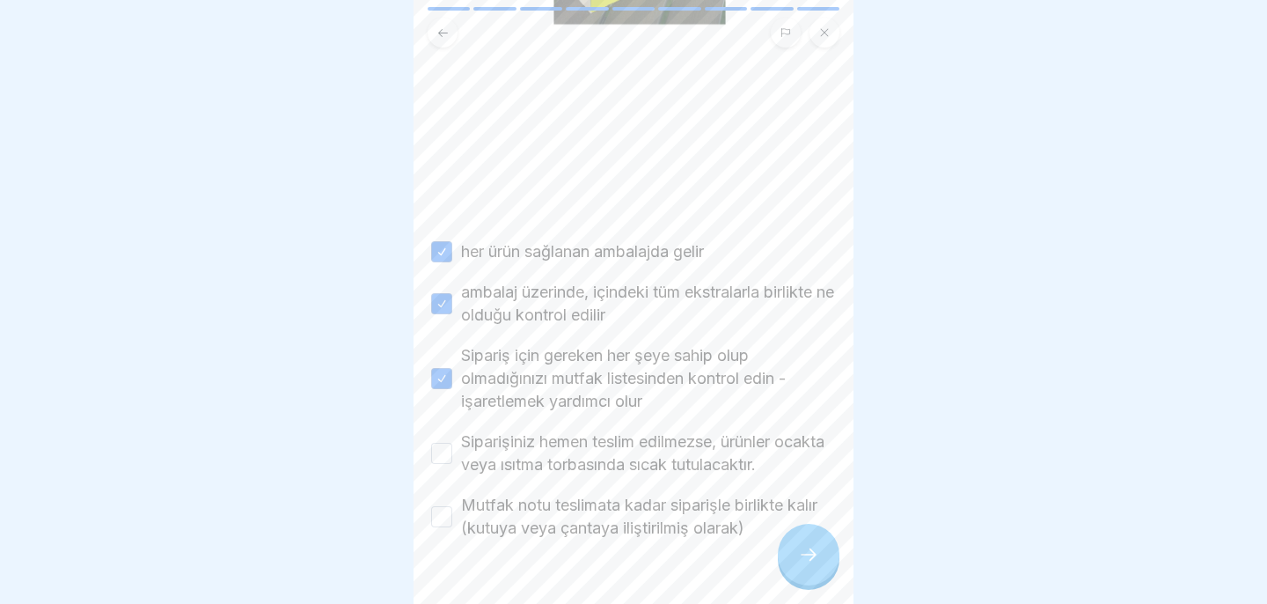
scroll to position [578, 0]
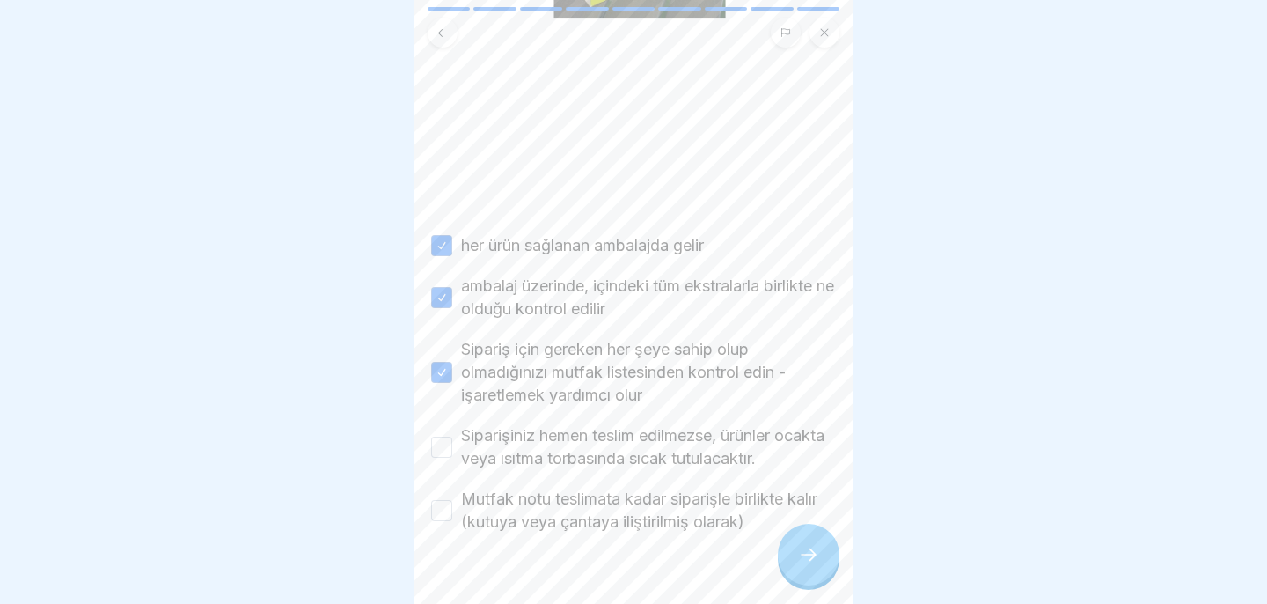
click at [588, 433] on font "Siparişiniz hemen teslim edilmezse, ürünler ocakta veya ısıtma torbasında sıcak…" at bounding box center [642, 446] width 363 height 41
click at [452, 436] on button "Siparişiniz hemen teslim edilmezse, ürünler ocakta veya ısıtma torbasında sıcak…" at bounding box center [441, 446] width 21 height 21
click at [582, 510] on label "Mutfak notu teslimata kadar siparişle birlikte kalır (kutuya veya çantaya ilişt…" at bounding box center [648, 510] width 375 height 46
click at [452, 510] on button "Mutfak notu teslimata kadar siparişle birlikte kalır (kutuya veya çantaya ilişt…" at bounding box center [441, 510] width 21 height 21
click at [801, 558] on icon at bounding box center [808, 554] width 21 height 21
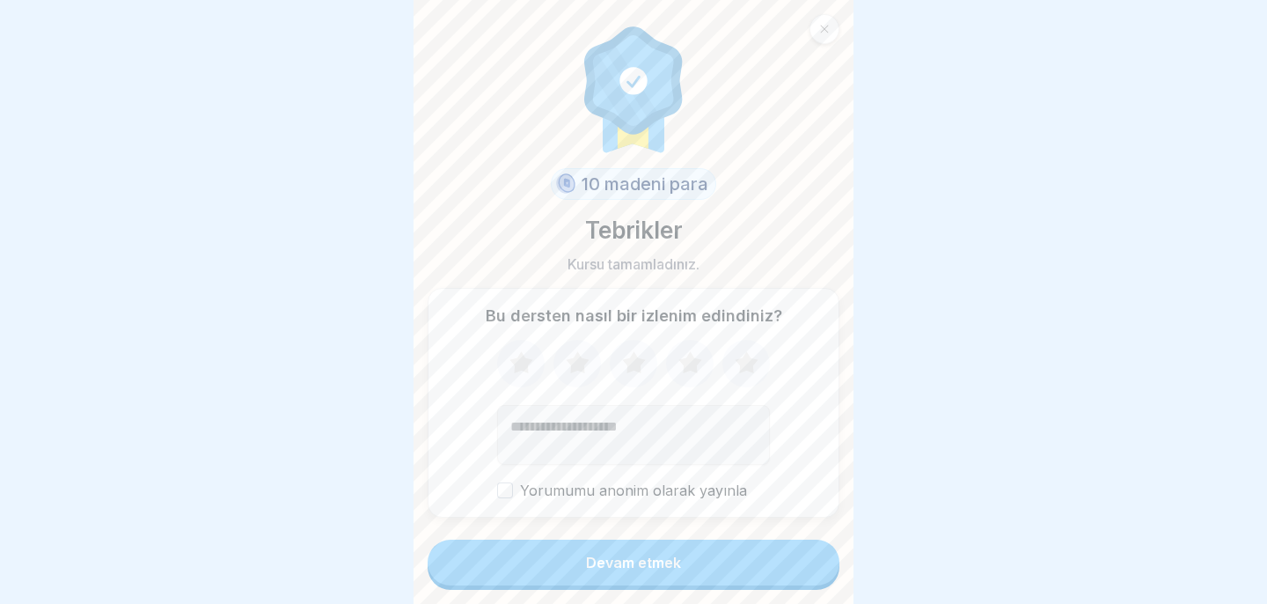
click at [769, 568] on button "Devam etmek" at bounding box center [634, 562] width 412 height 46
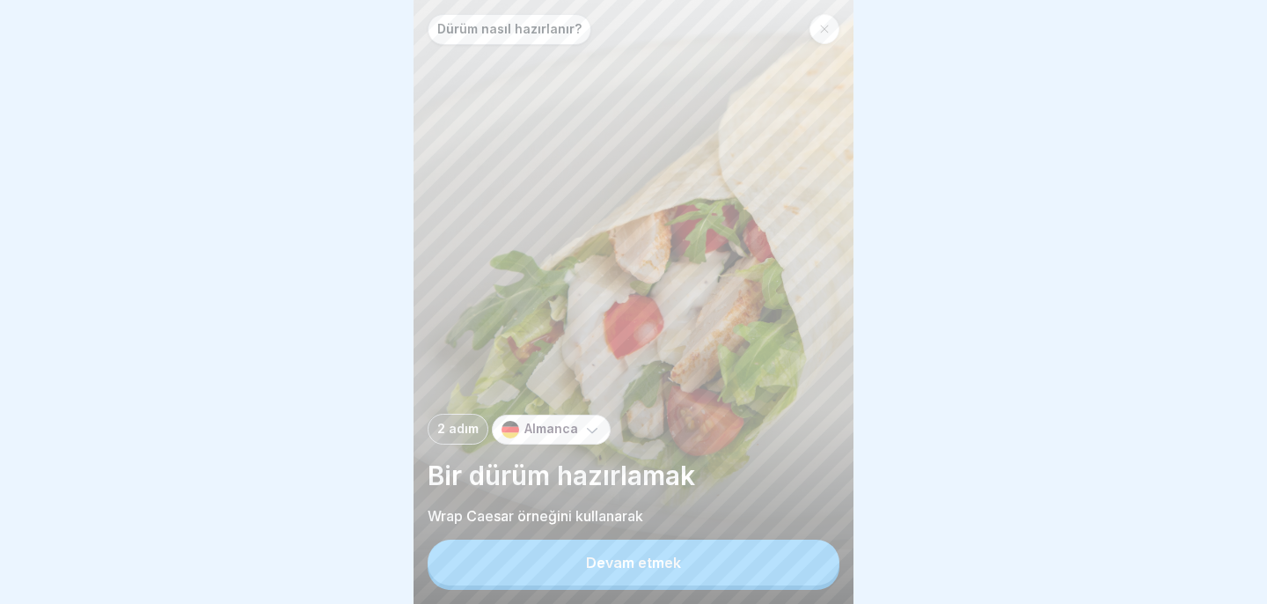
click at [769, 569] on button "Devam etmek" at bounding box center [634, 562] width 412 height 46
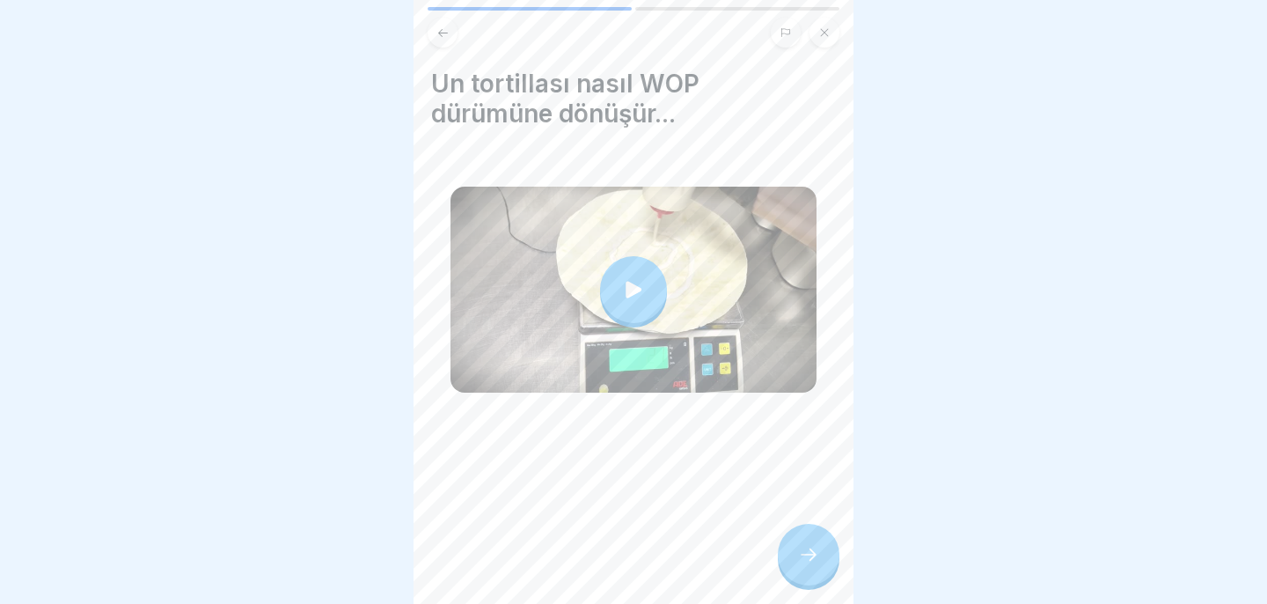
click at [638, 276] on div at bounding box center [633, 289] width 67 height 67
click at [821, 505] on div "Un tortillası nasıl WOP dürümüne dönüşür..." at bounding box center [634, 302] width 440 height 604
click at [808, 553] on icon at bounding box center [808, 554] width 21 height 21
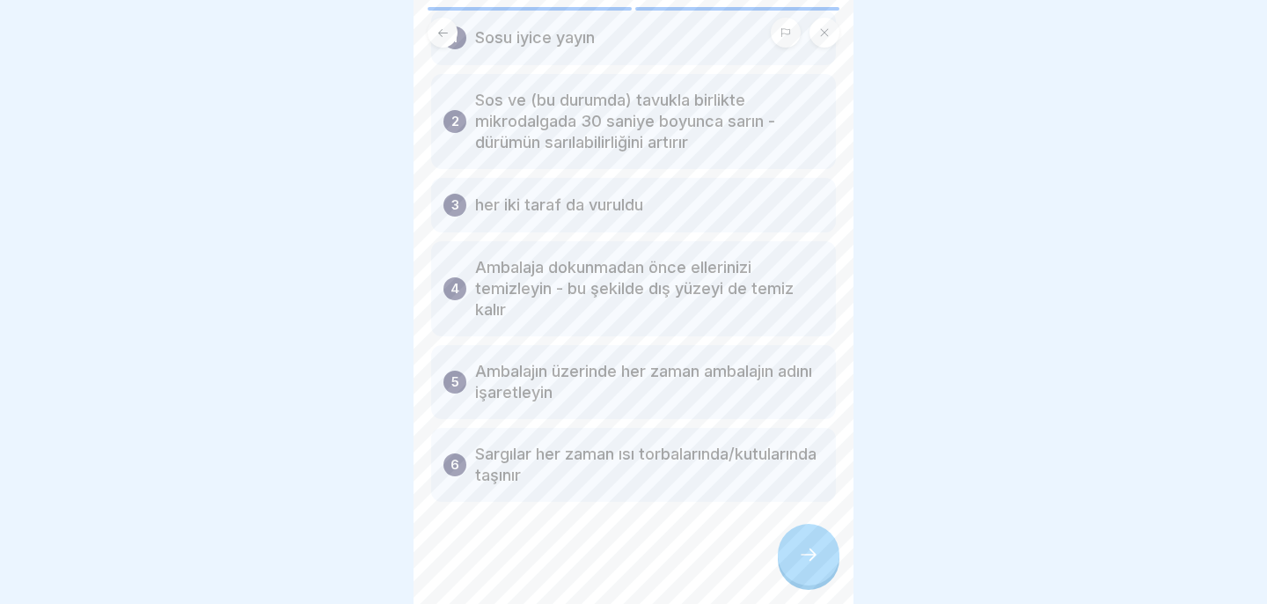
scroll to position [116, 0]
click at [802, 553] on icon at bounding box center [808, 554] width 21 height 21
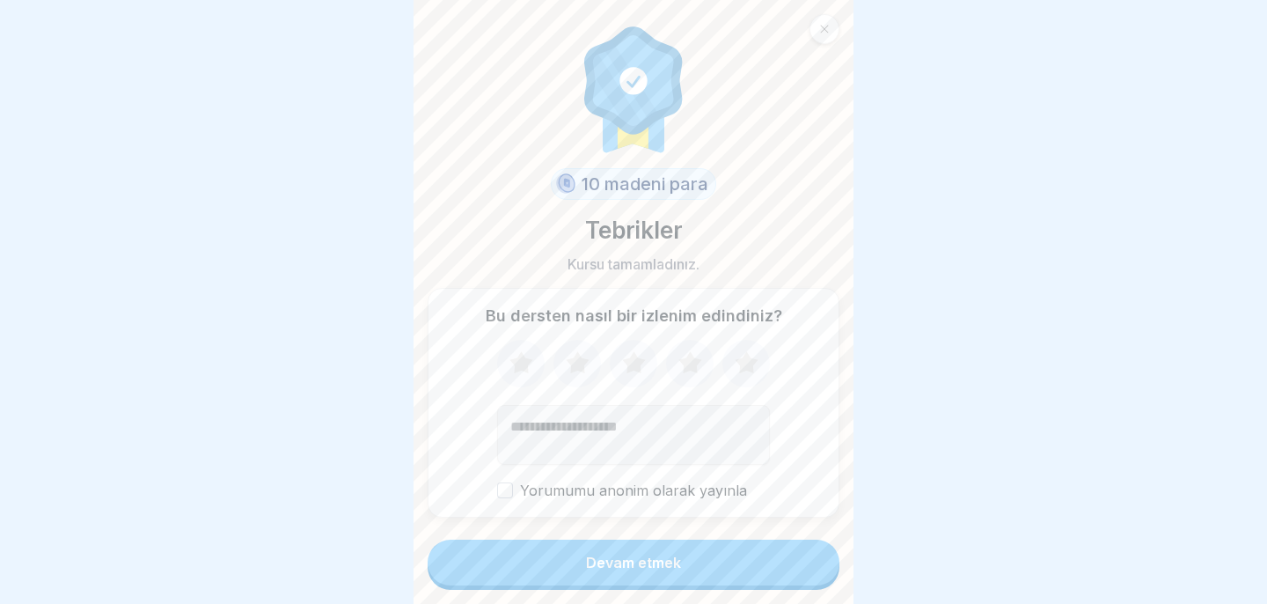
click at [802, 554] on button "Devam etmek" at bounding box center [634, 562] width 412 height 46
click at [772, 562] on button "Devam etmek" at bounding box center [634, 562] width 412 height 46
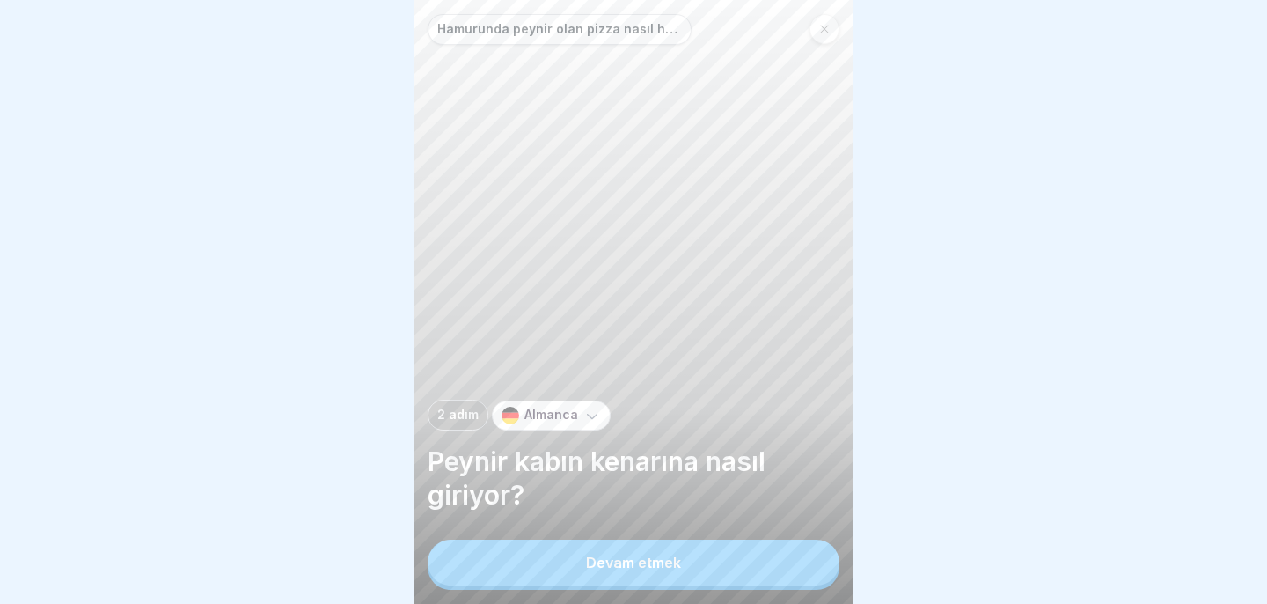
click at [662, 560] on font "Devam etmek" at bounding box center [633, 562] width 95 height 18
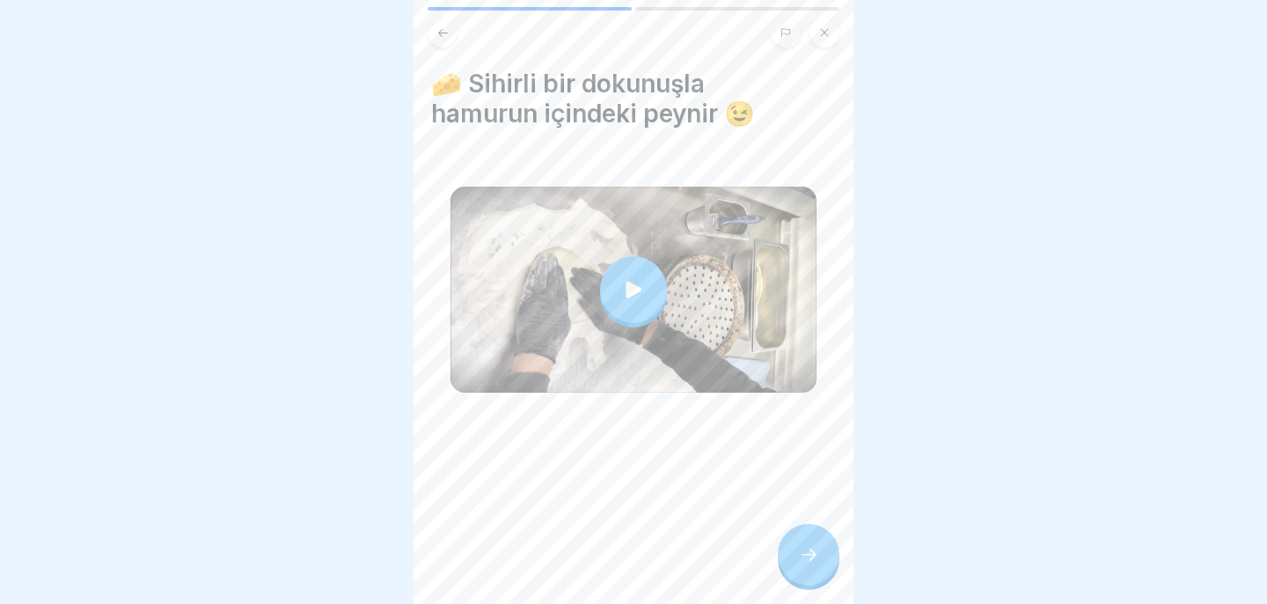
click at [633, 287] on icon at bounding box center [634, 289] width 16 height 17
click at [808, 556] on icon at bounding box center [808, 554] width 21 height 21
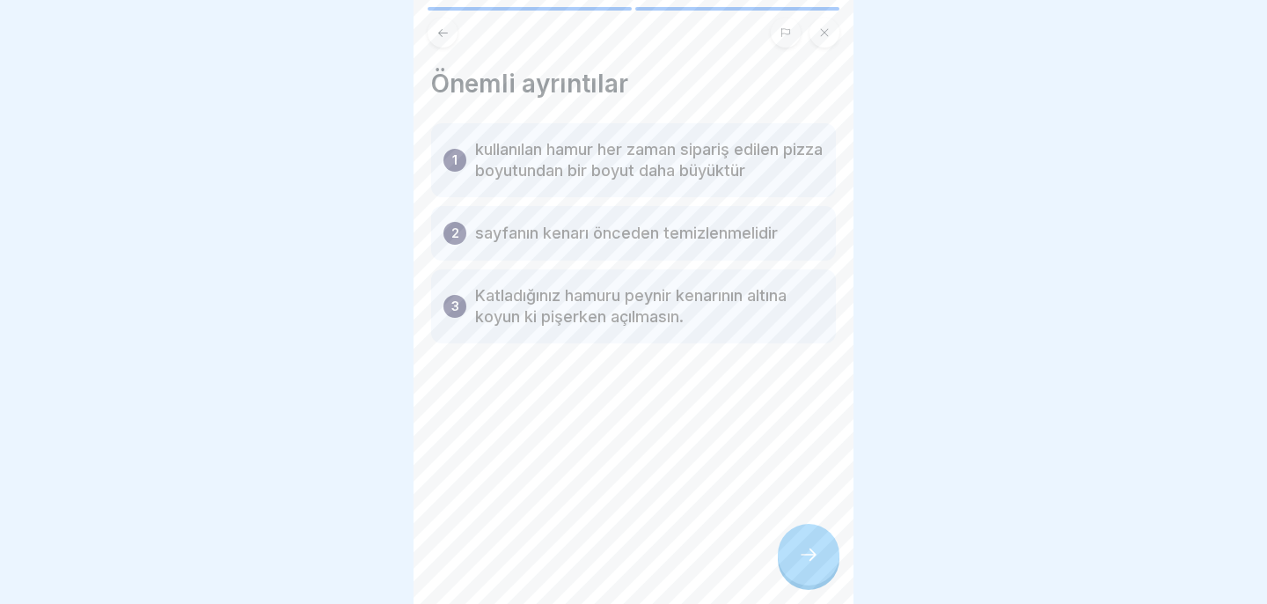
click at [809, 557] on icon at bounding box center [808, 554] width 21 height 21
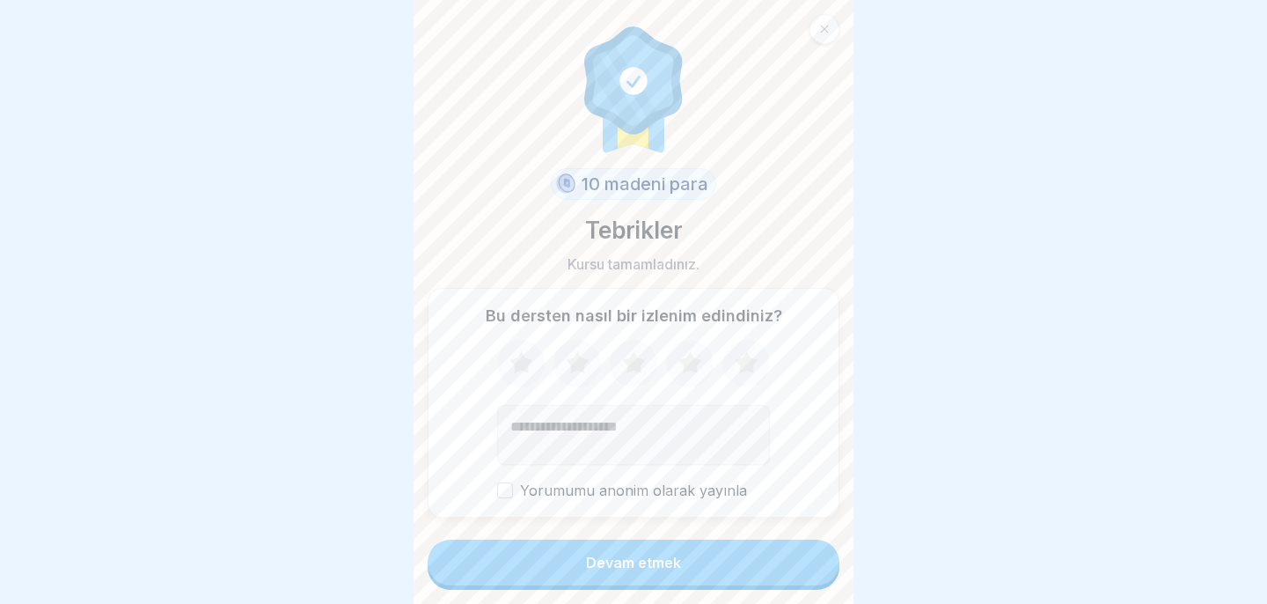
click at [809, 559] on button "Devam etmek" at bounding box center [634, 562] width 412 height 46
click at [659, 558] on font "Devam etmek" at bounding box center [633, 562] width 95 height 18
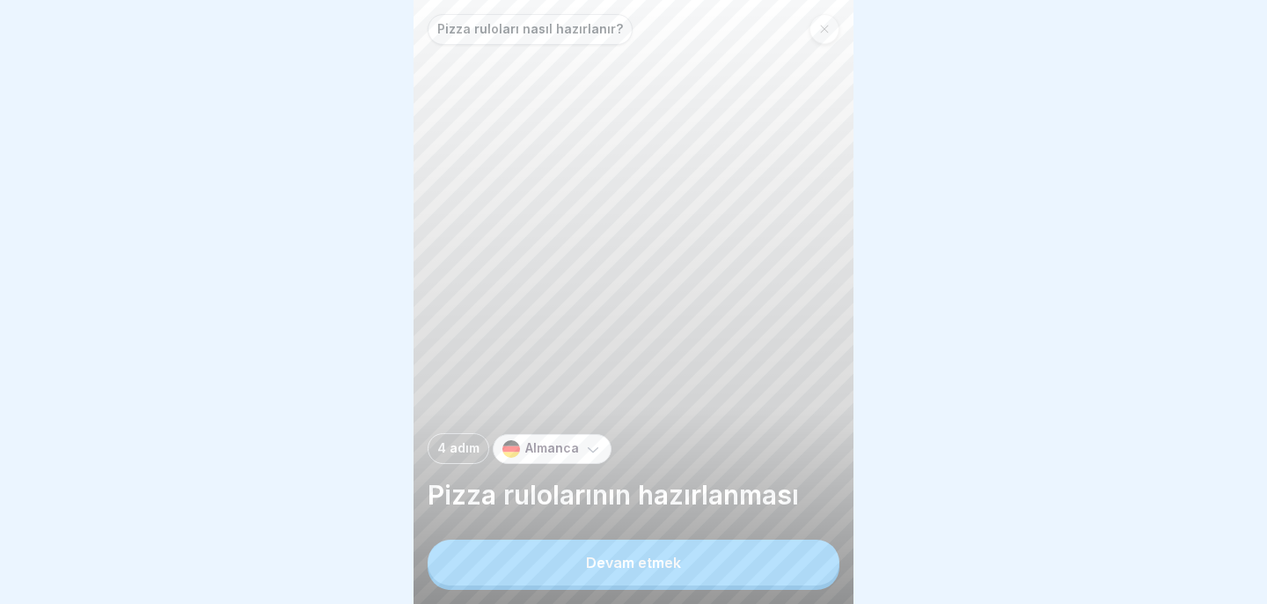
click at [662, 560] on font "Devam etmek" at bounding box center [633, 562] width 95 height 18
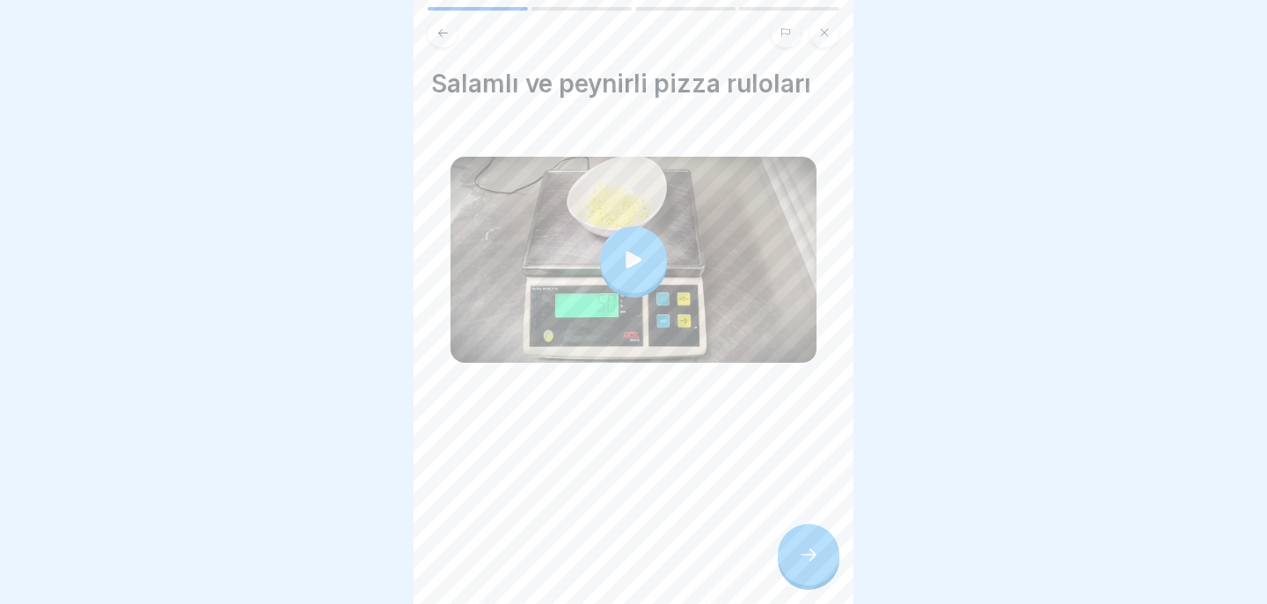
click at [644, 270] on icon at bounding box center [633, 259] width 25 height 25
click at [827, 545] on div at bounding box center [809, 554] width 62 height 62
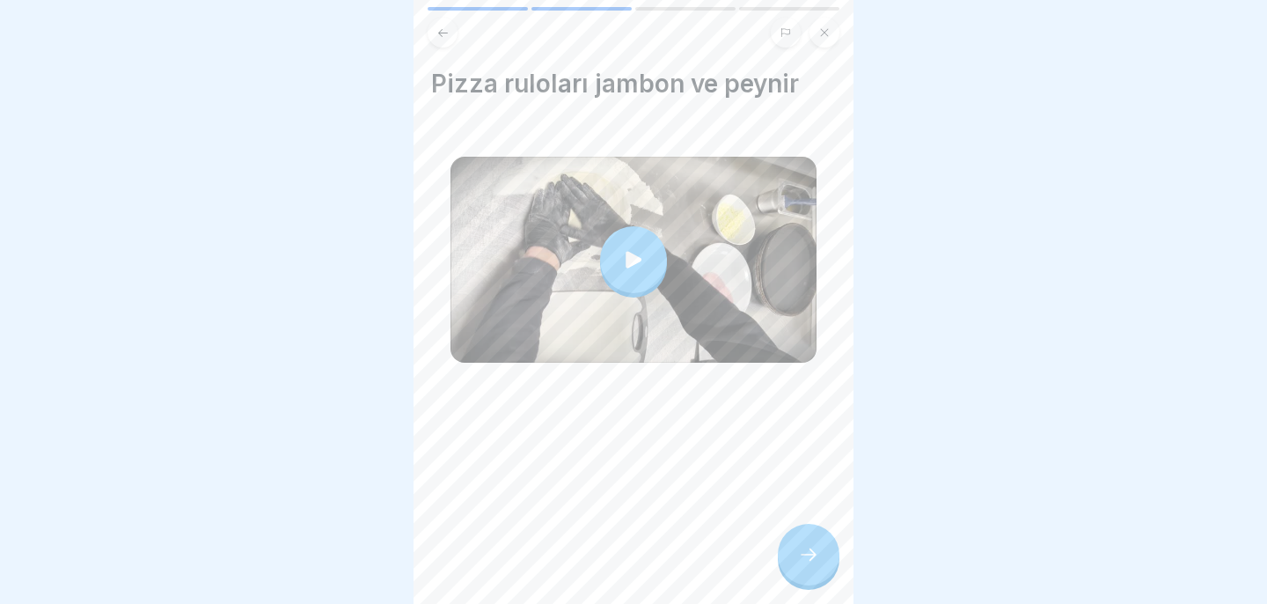
click at [652, 237] on div at bounding box center [633, 259] width 67 height 67
click at [800, 547] on icon at bounding box center [808, 554] width 21 height 21
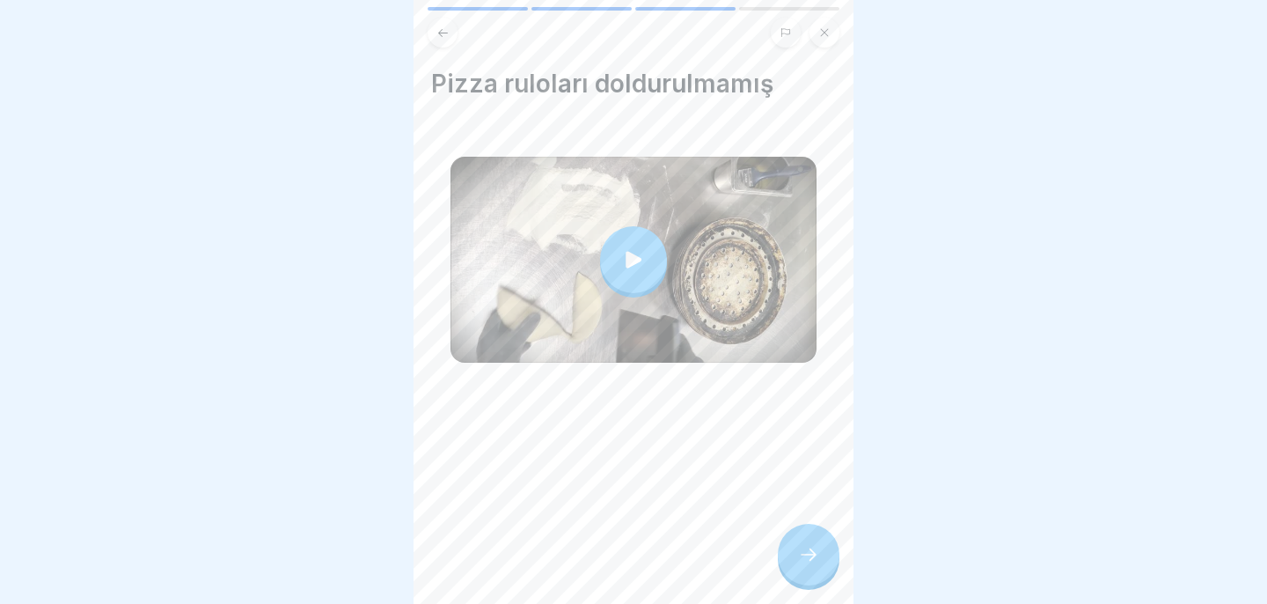
click at [654, 252] on div at bounding box center [633, 259] width 67 height 67
click at [818, 580] on div at bounding box center [809, 554] width 62 height 62
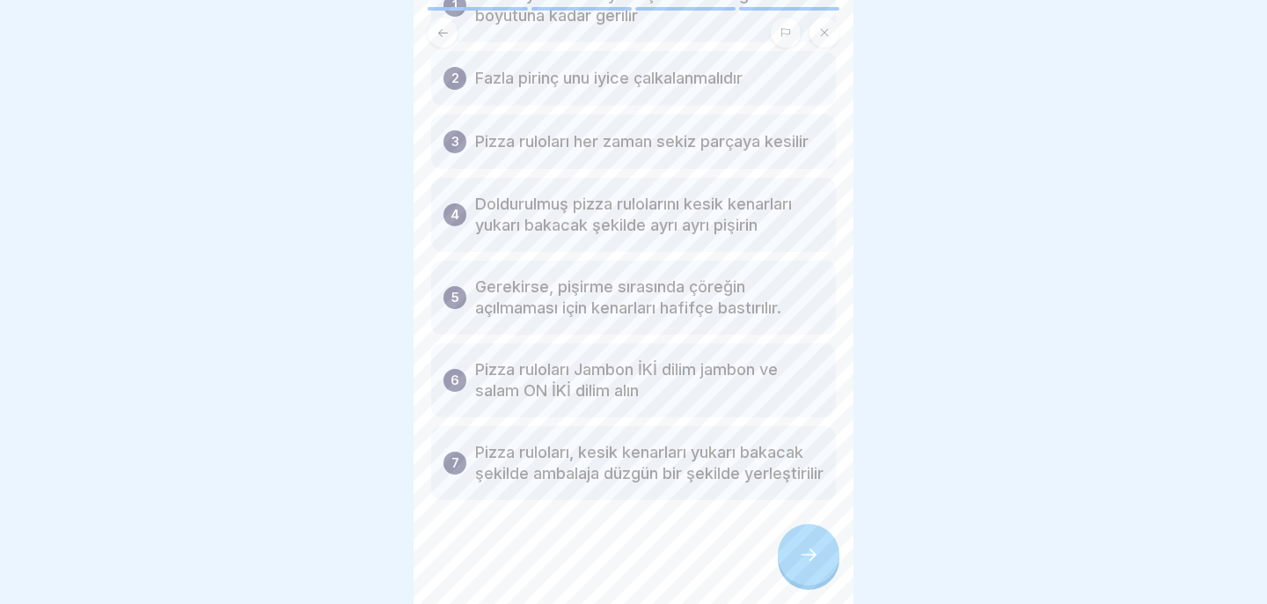
scroll to position [157, 0]
click at [816, 558] on icon at bounding box center [808, 554] width 21 height 21
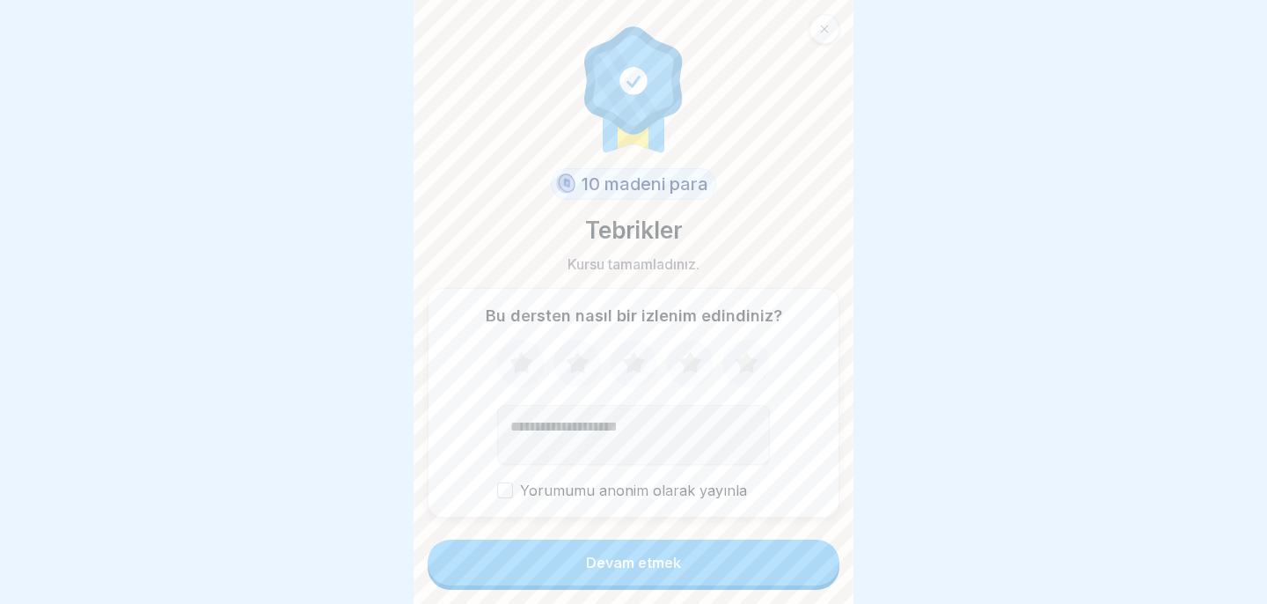
click at [816, 558] on button "Devam etmek" at bounding box center [634, 562] width 412 height 46
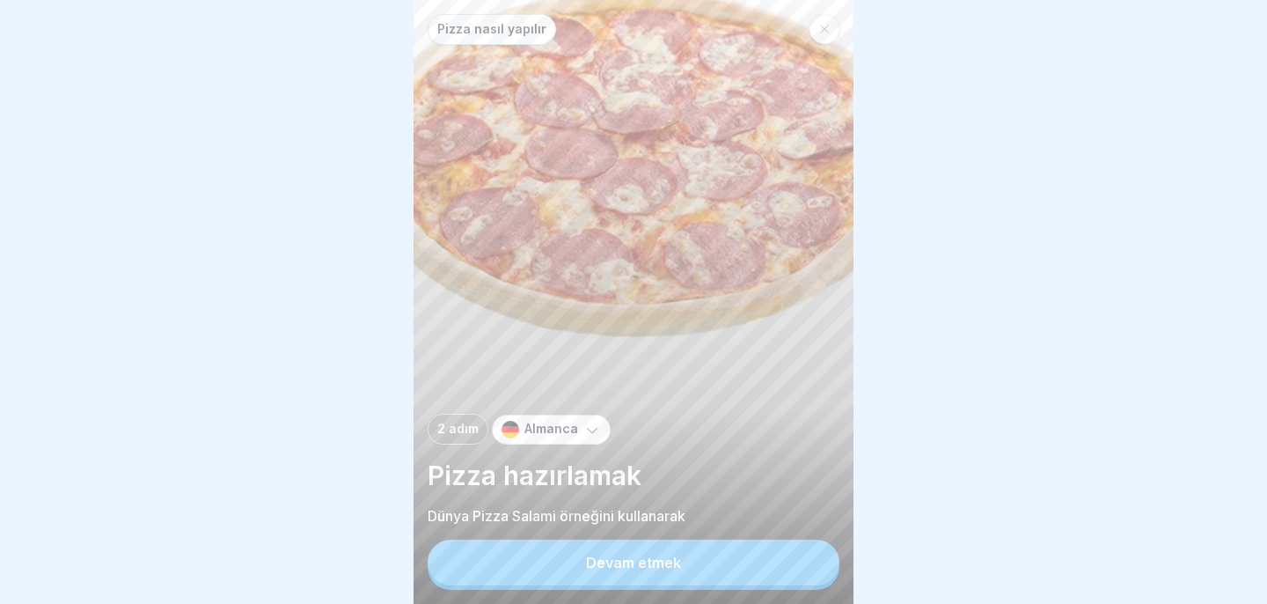
click at [714, 568] on button "Devam etmek" at bounding box center [634, 562] width 412 height 46
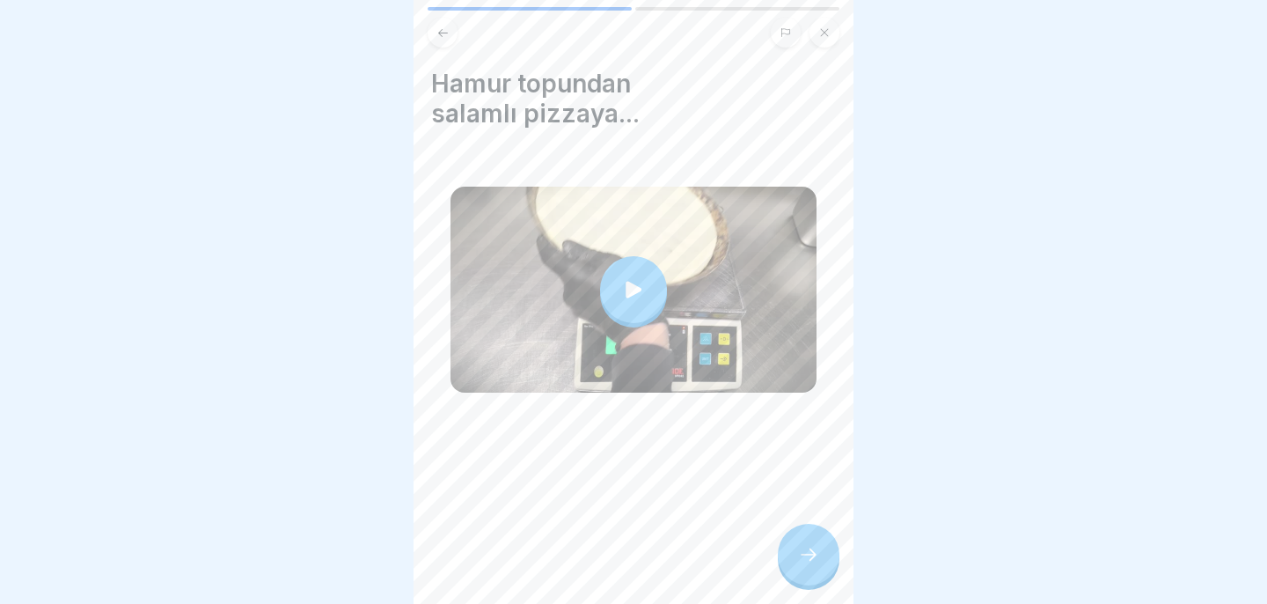
click at [630, 303] on div at bounding box center [633, 289] width 67 height 67
click at [806, 557] on icon at bounding box center [808, 554] width 21 height 21
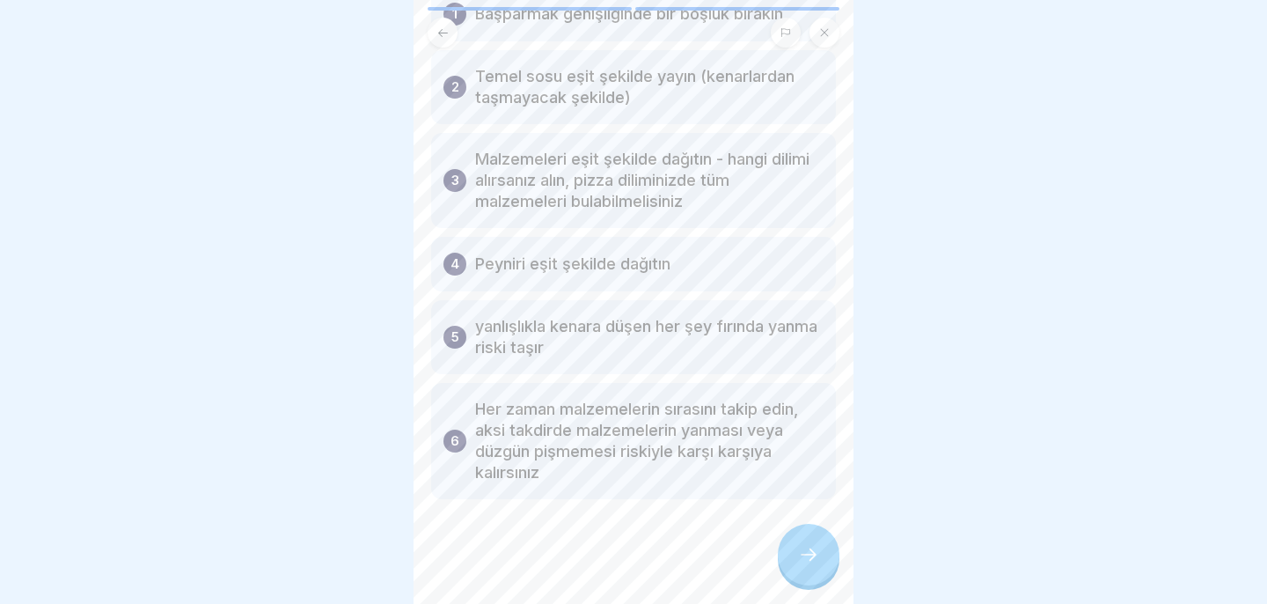
scroll to position [137, 0]
click at [815, 554] on icon at bounding box center [808, 554] width 21 height 21
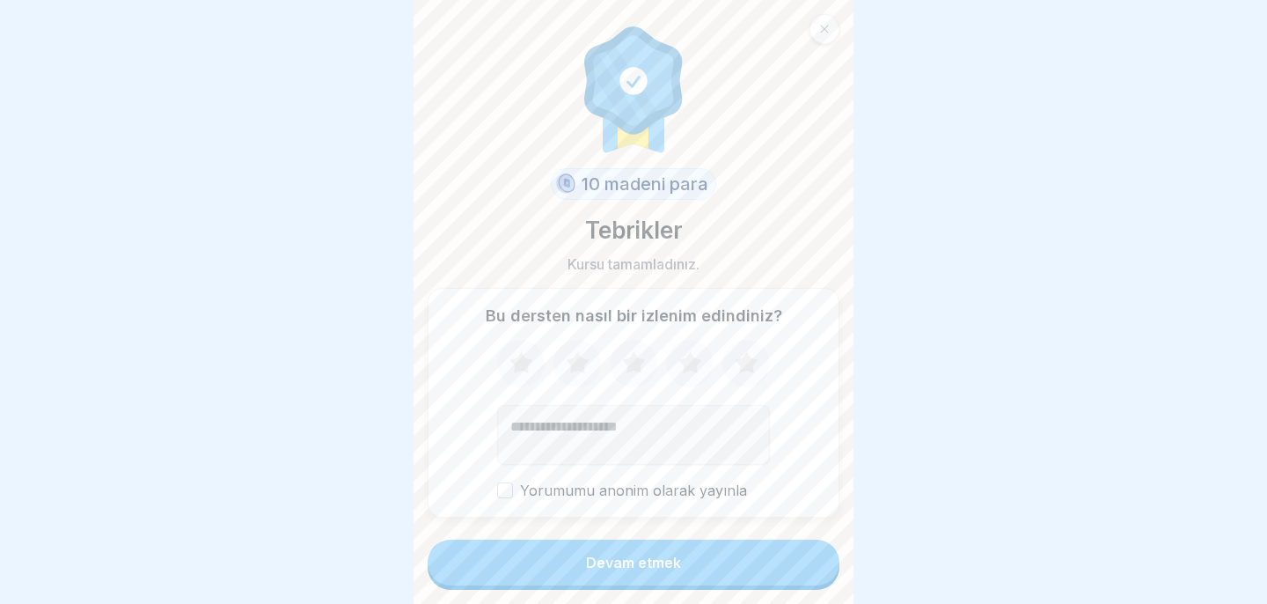
click at [815, 554] on button "Devam etmek" at bounding box center [634, 562] width 412 height 46
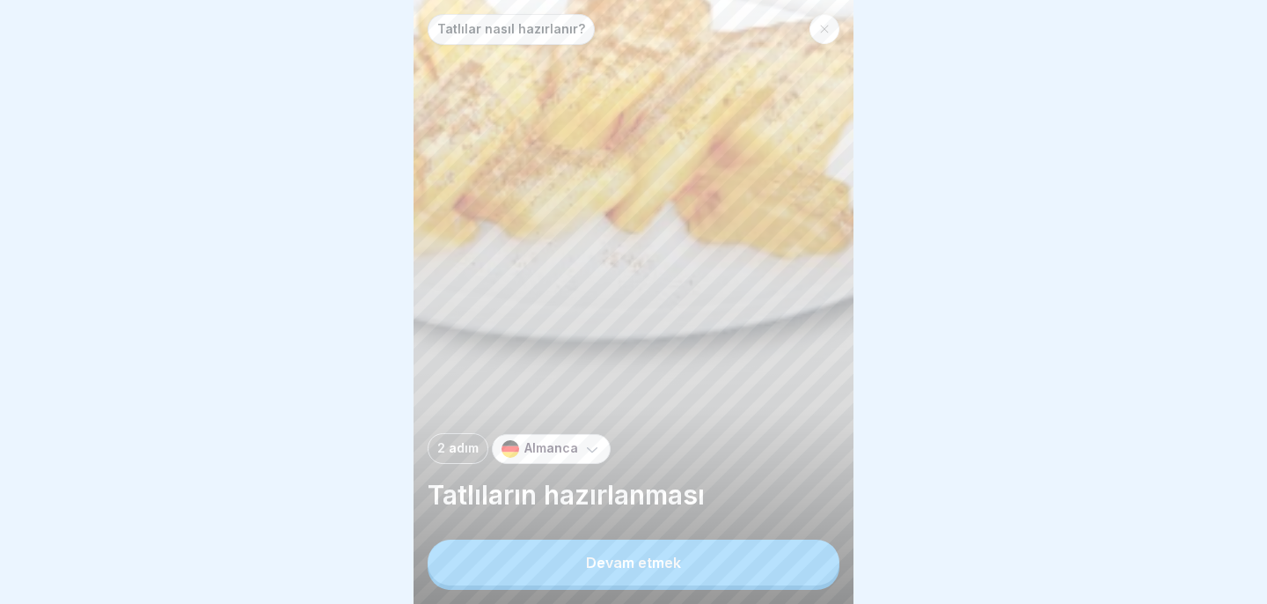
click at [815, 554] on button "Devam etmek" at bounding box center [634, 562] width 412 height 46
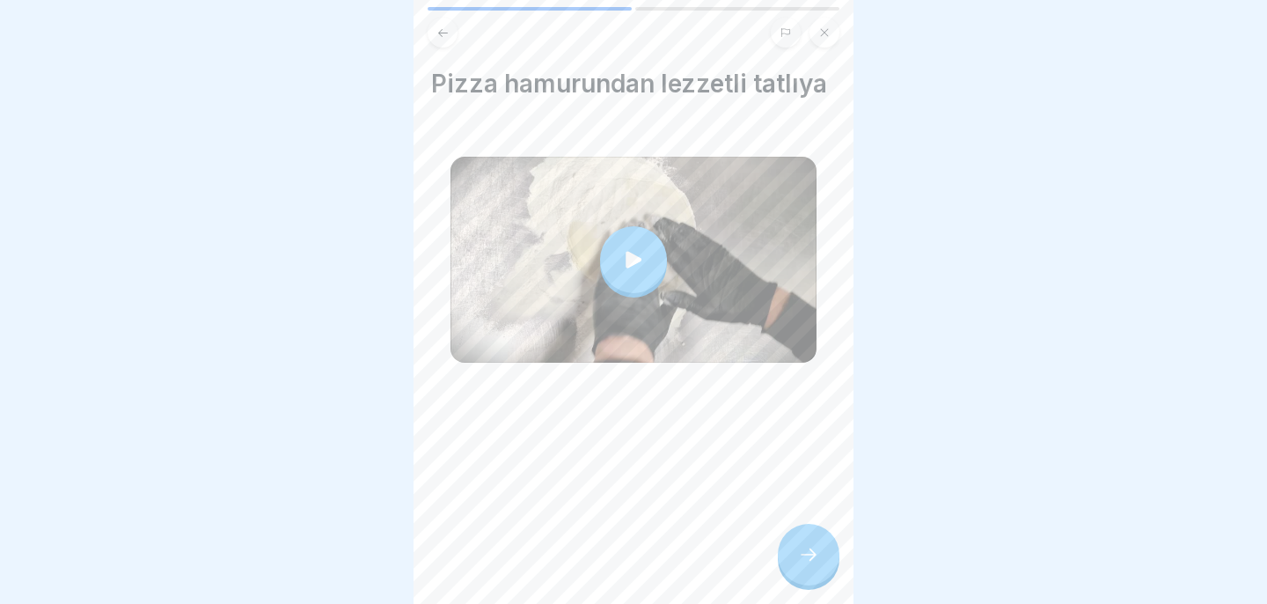
click at [662, 247] on div at bounding box center [633, 259] width 67 height 67
click at [801, 535] on div at bounding box center [809, 554] width 62 height 62
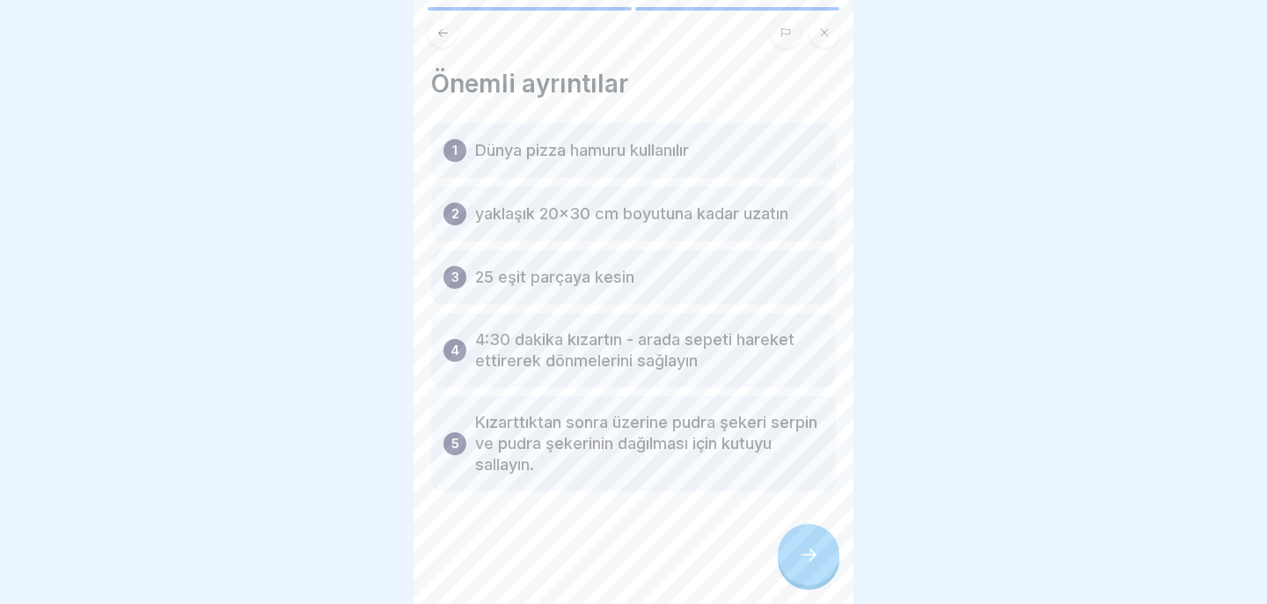
click at [801, 535] on div at bounding box center [809, 554] width 62 height 62
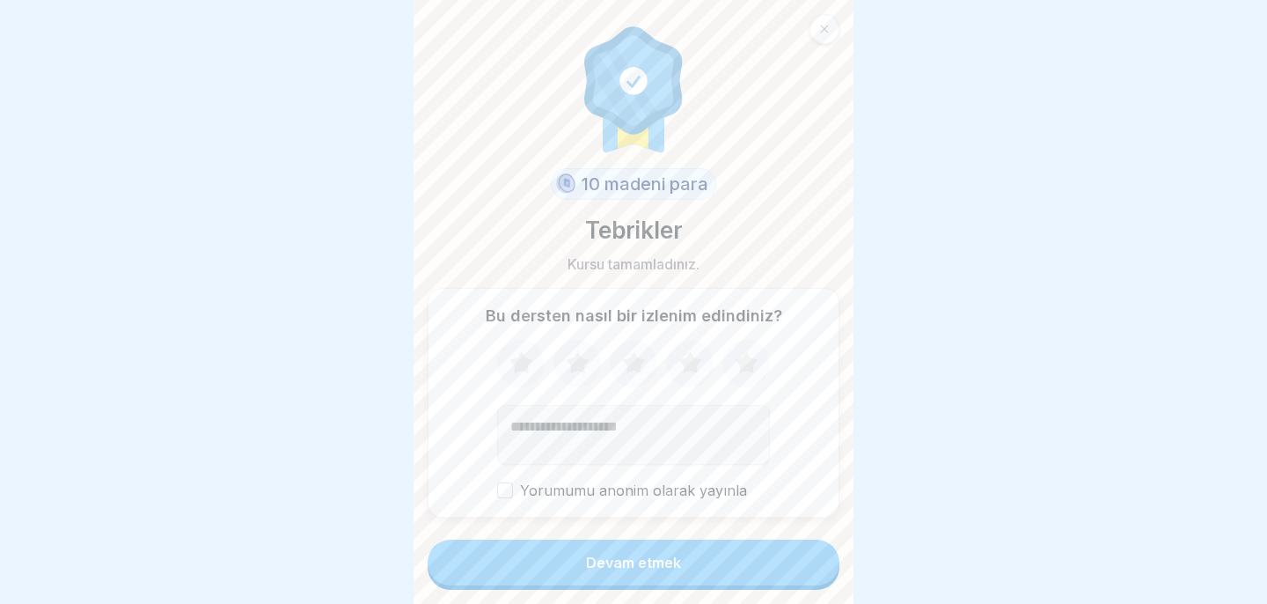
click at [784, 559] on button "Devam etmek" at bounding box center [634, 562] width 412 height 46
click at [636, 560] on font "Devam etmek" at bounding box center [633, 562] width 95 height 18
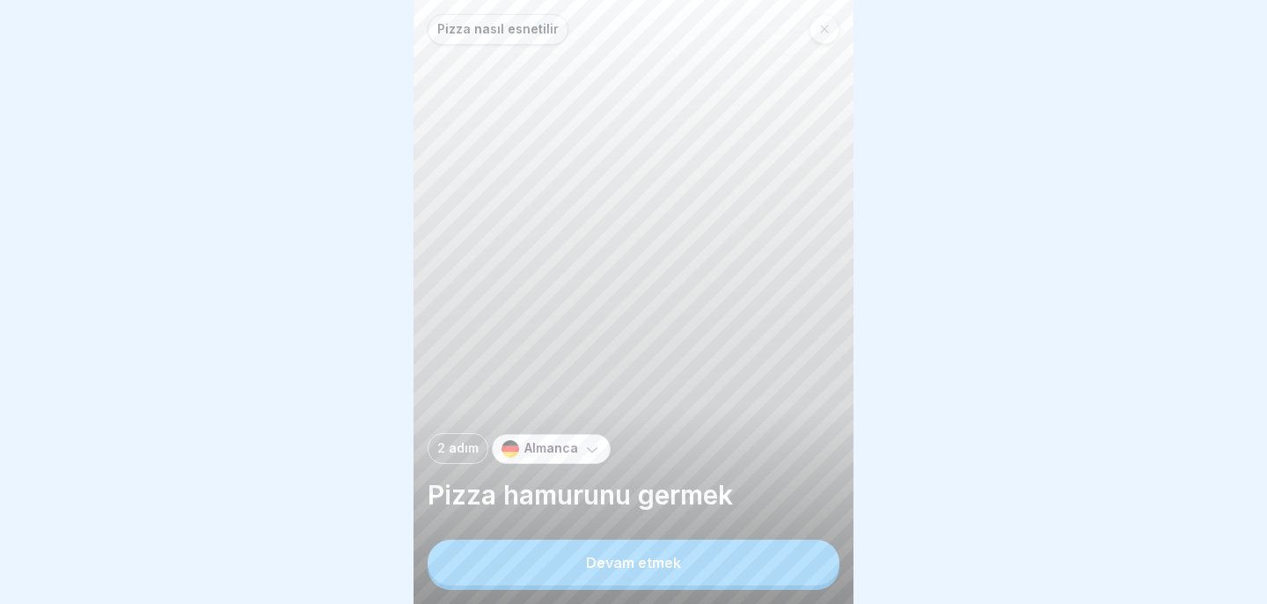
click at [636, 560] on font "Devam etmek" at bounding box center [633, 562] width 95 height 18
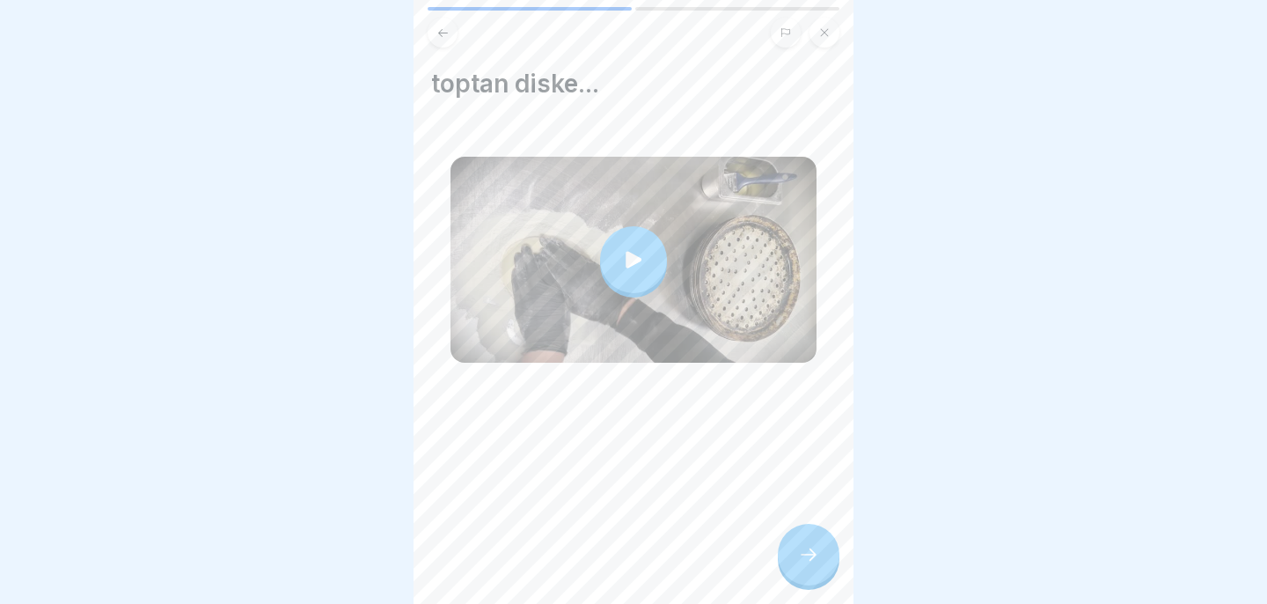
click at [628, 255] on icon at bounding box center [634, 259] width 16 height 17
click at [815, 553] on icon at bounding box center [808, 554] width 21 height 21
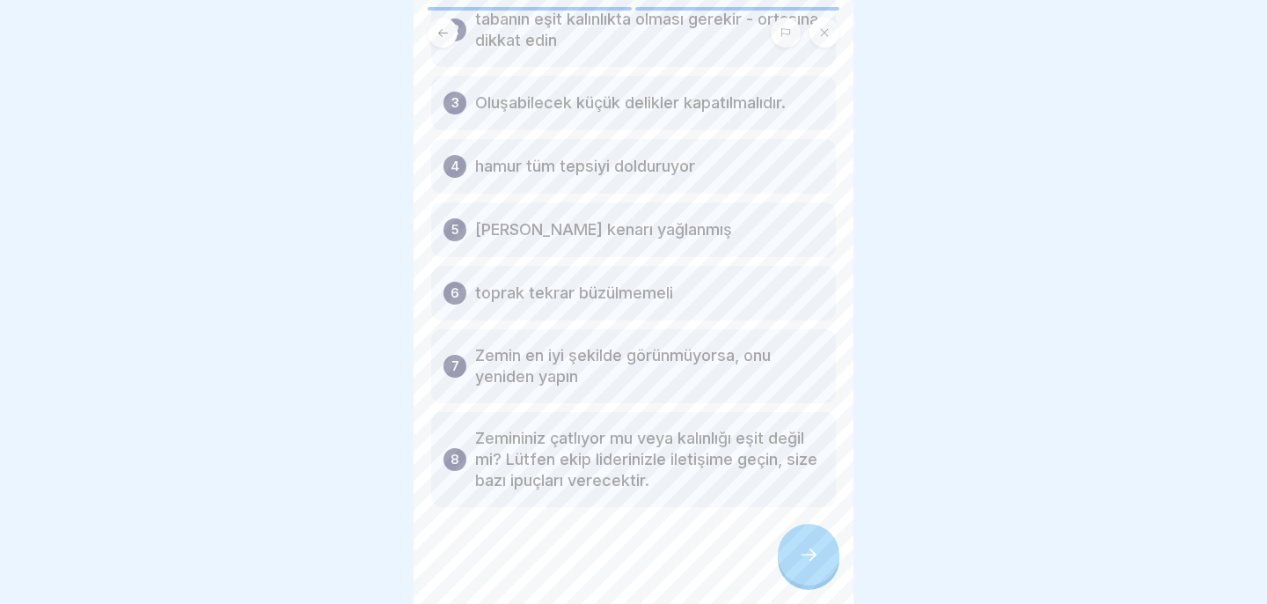
scroll to position [202, 0]
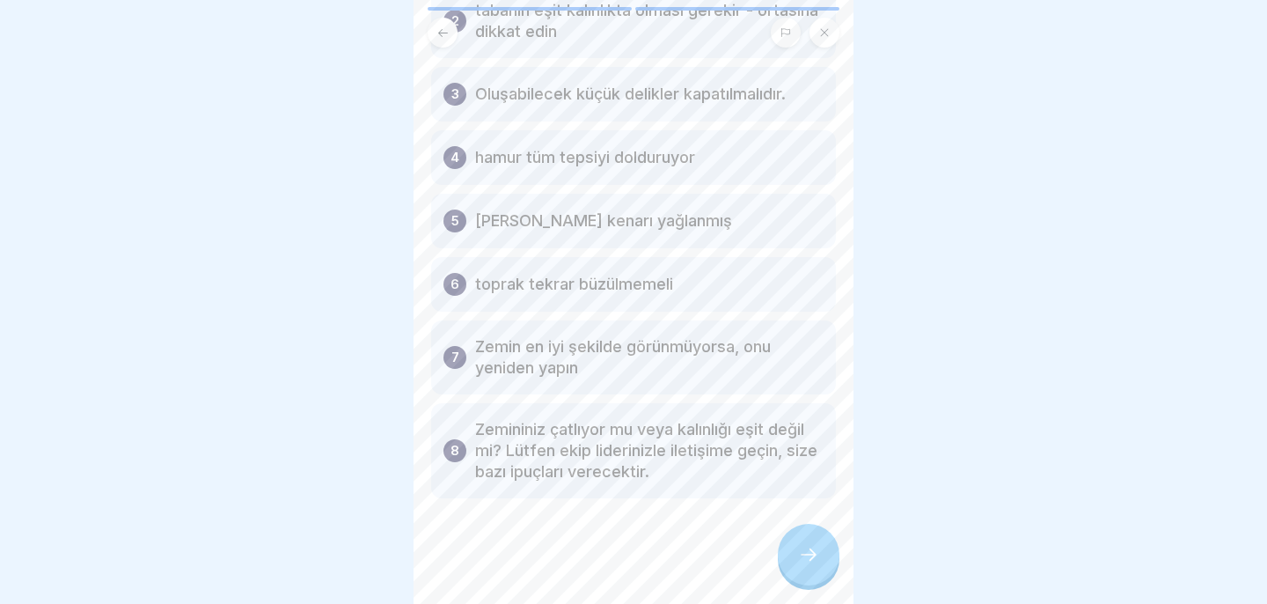
click at [805, 547] on icon at bounding box center [808, 554] width 21 height 21
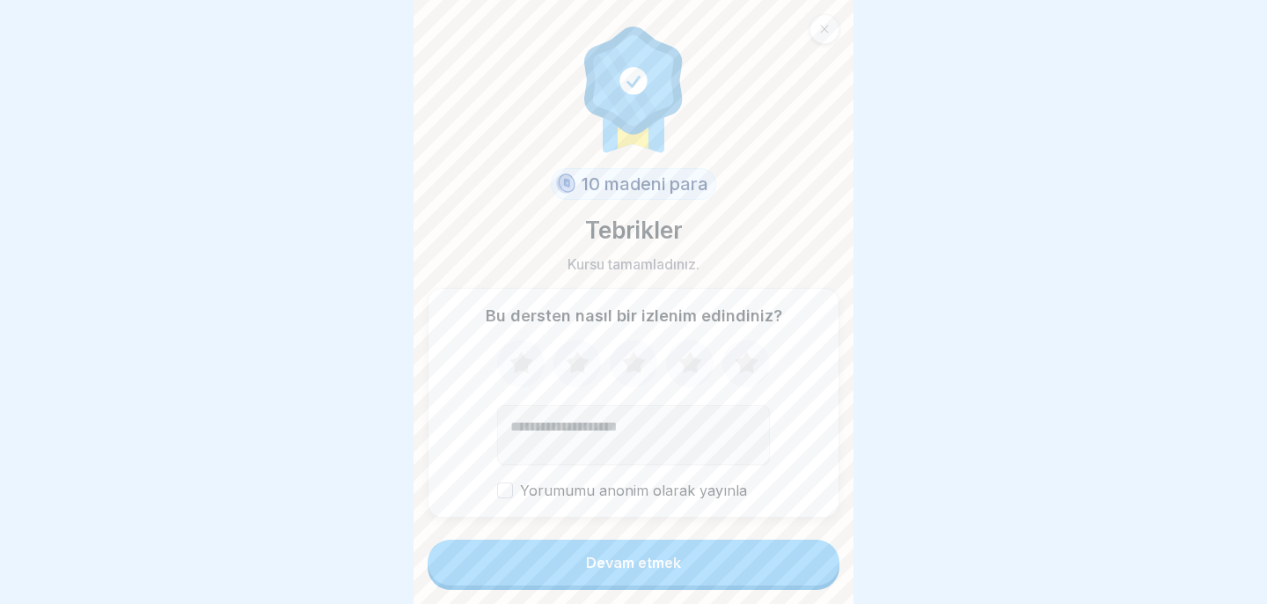
click at [805, 567] on button "Devam etmek" at bounding box center [634, 562] width 412 height 46
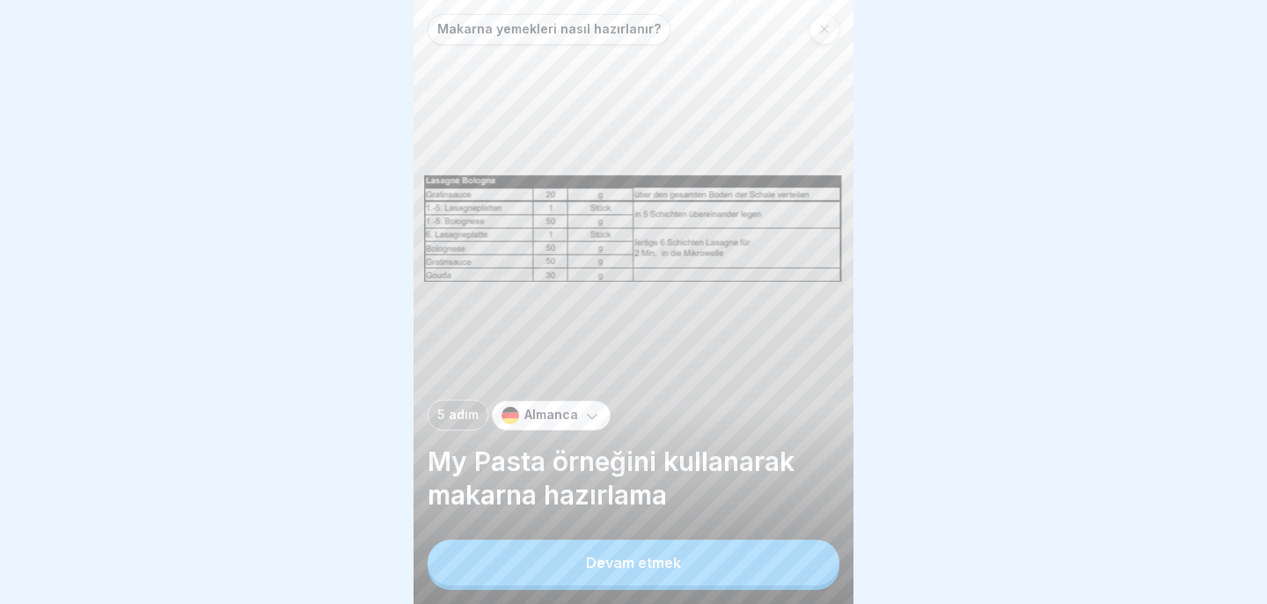
click at [804, 567] on button "Devam etmek" at bounding box center [634, 562] width 412 height 46
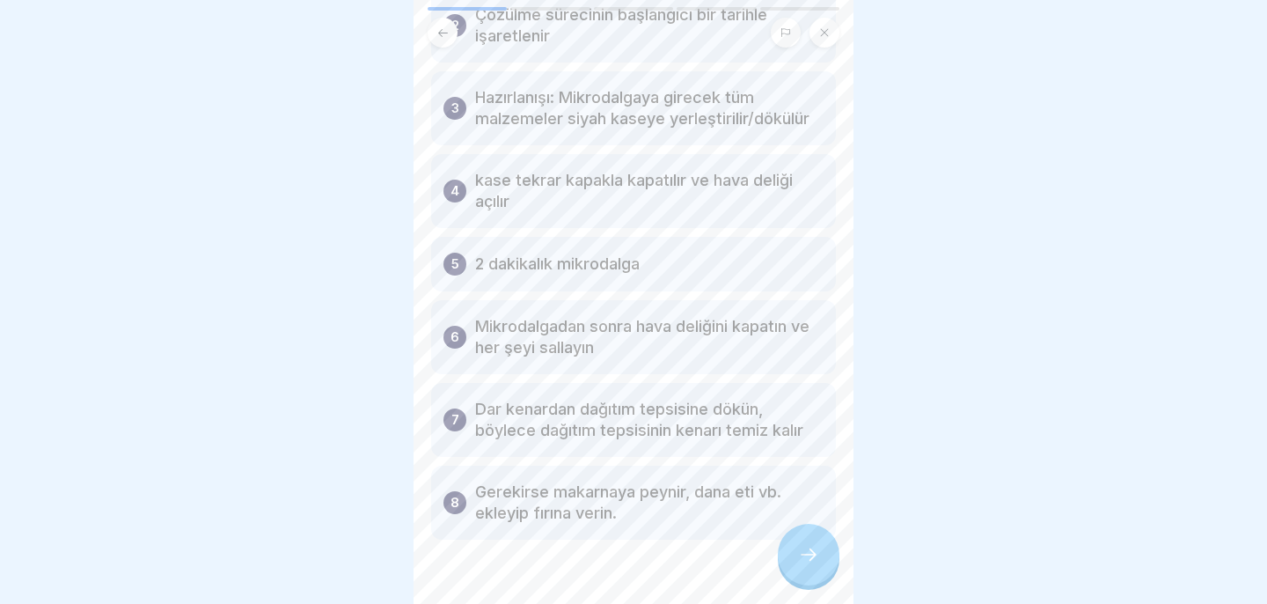
scroll to position [218, 0]
click at [886, 333] on div at bounding box center [633, 302] width 1267 height 604
click at [803, 556] on icon at bounding box center [808, 554] width 21 height 21
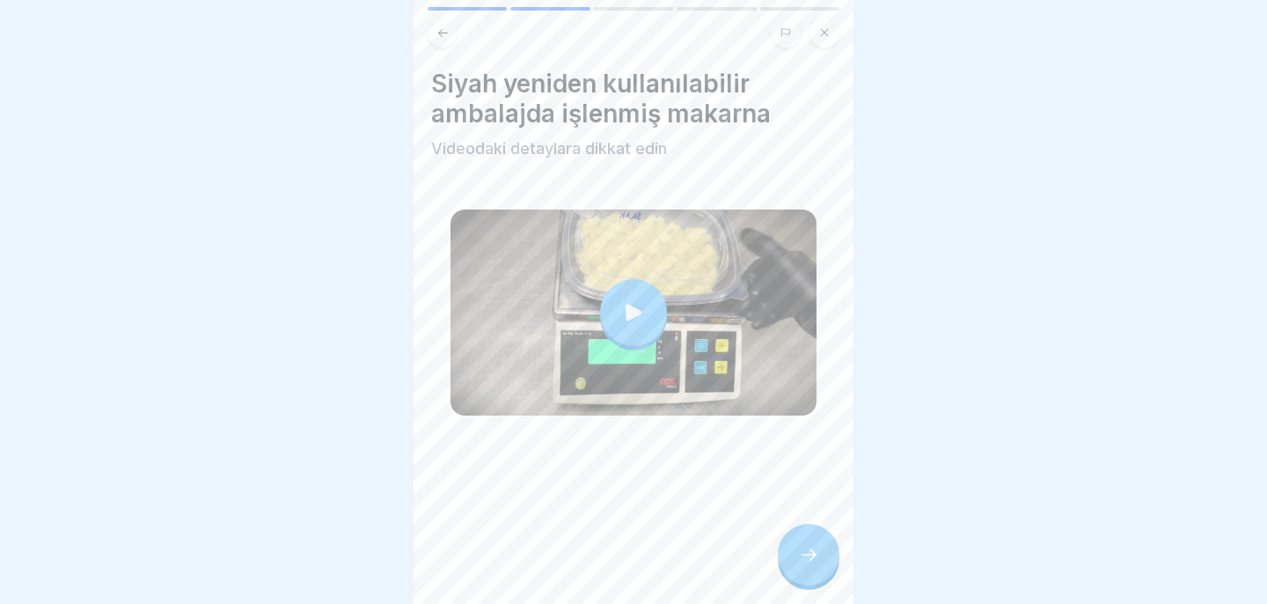
click at [668, 316] on div at bounding box center [633, 312] width 366 height 206
click at [626, 285] on div at bounding box center [633, 312] width 67 height 67
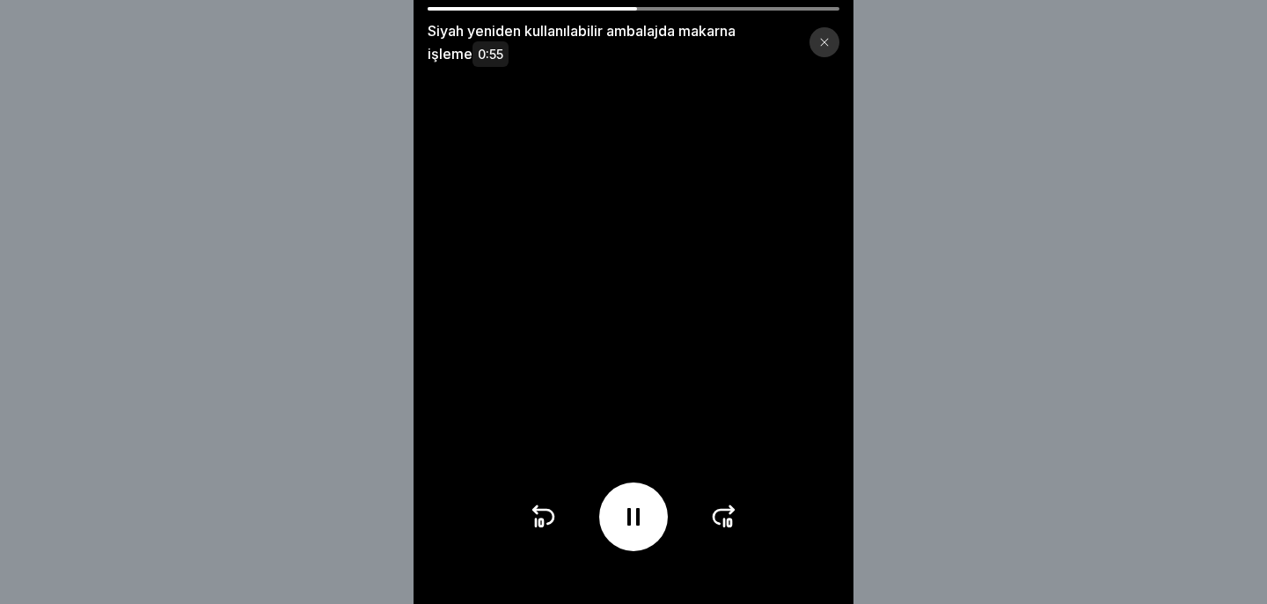
click at [652, 510] on div at bounding box center [633, 516] width 69 height 69
click at [630, 538] on div at bounding box center [633, 516] width 69 height 69
click at [720, 513] on icon at bounding box center [724, 516] width 28 height 28
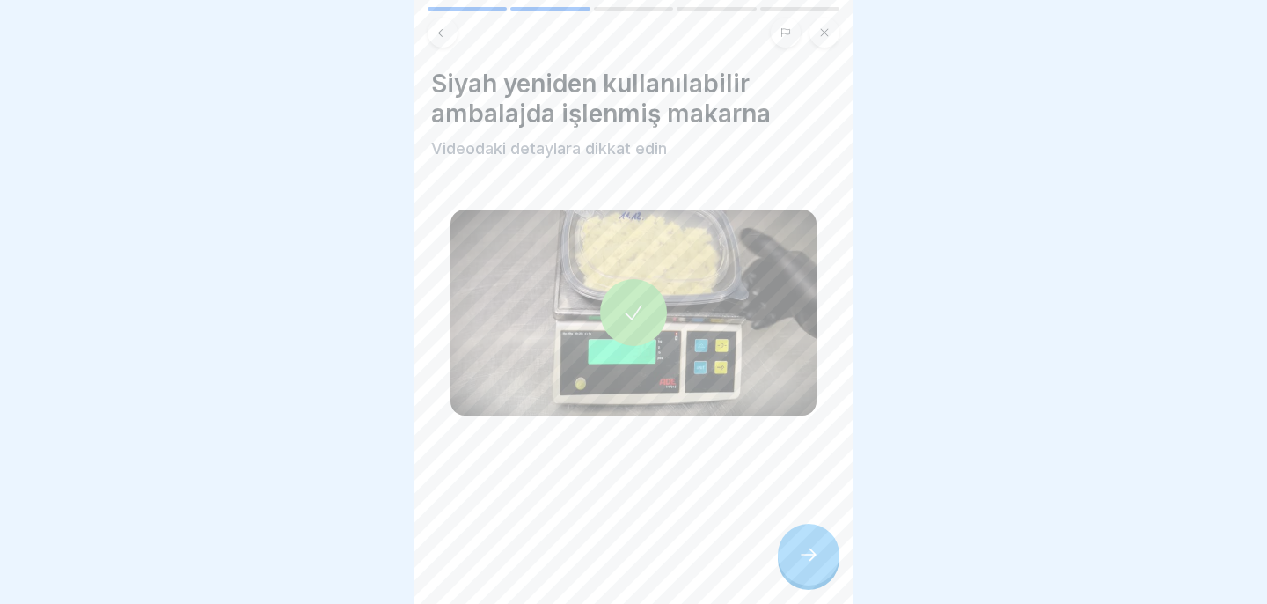
click at [813, 560] on icon at bounding box center [808, 554] width 21 height 21
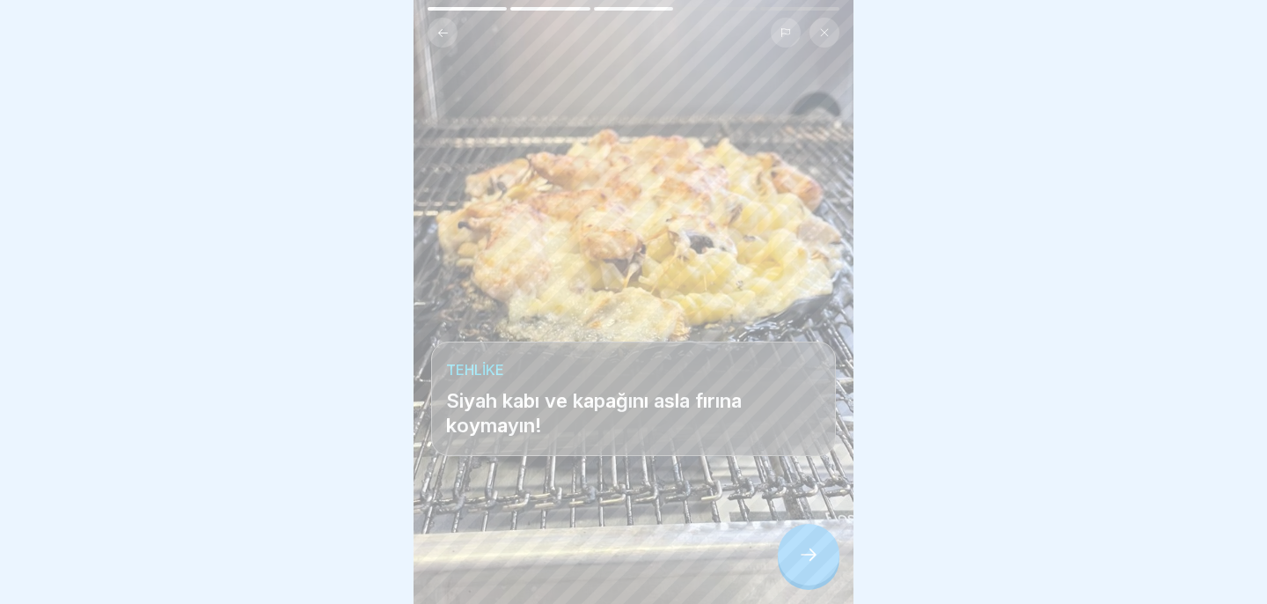
click at [813, 560] on icon at bounding box center [808, 554] width 21 height 21
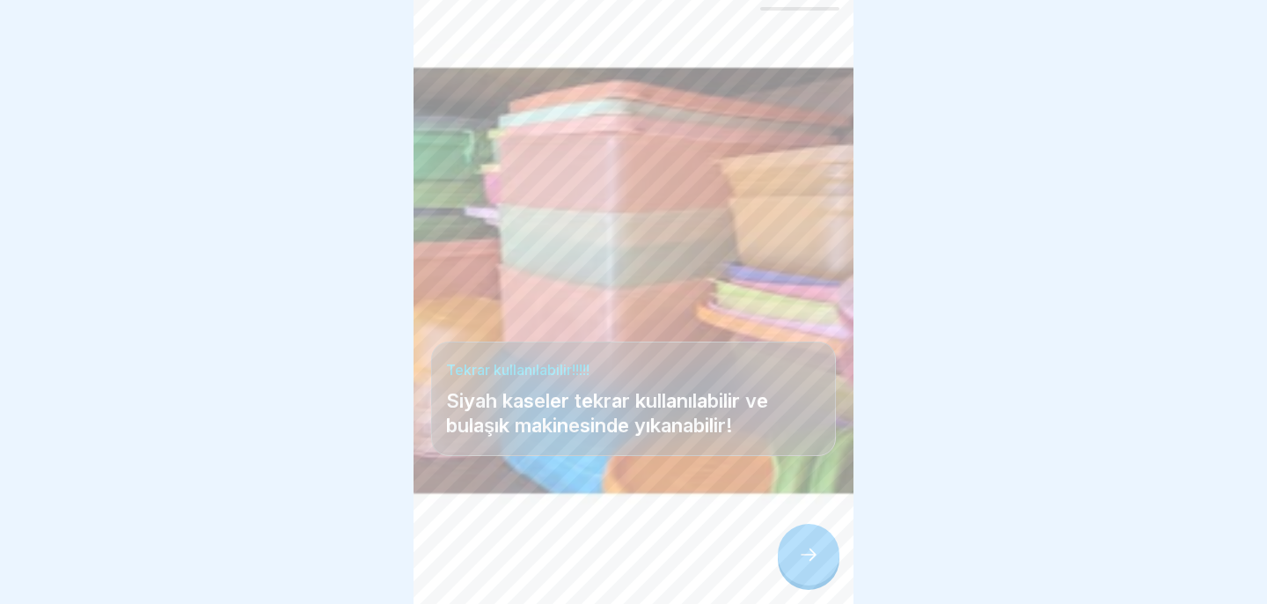
click at [812, 560] on icon at bounding box center [808, 554] width 21 height 21
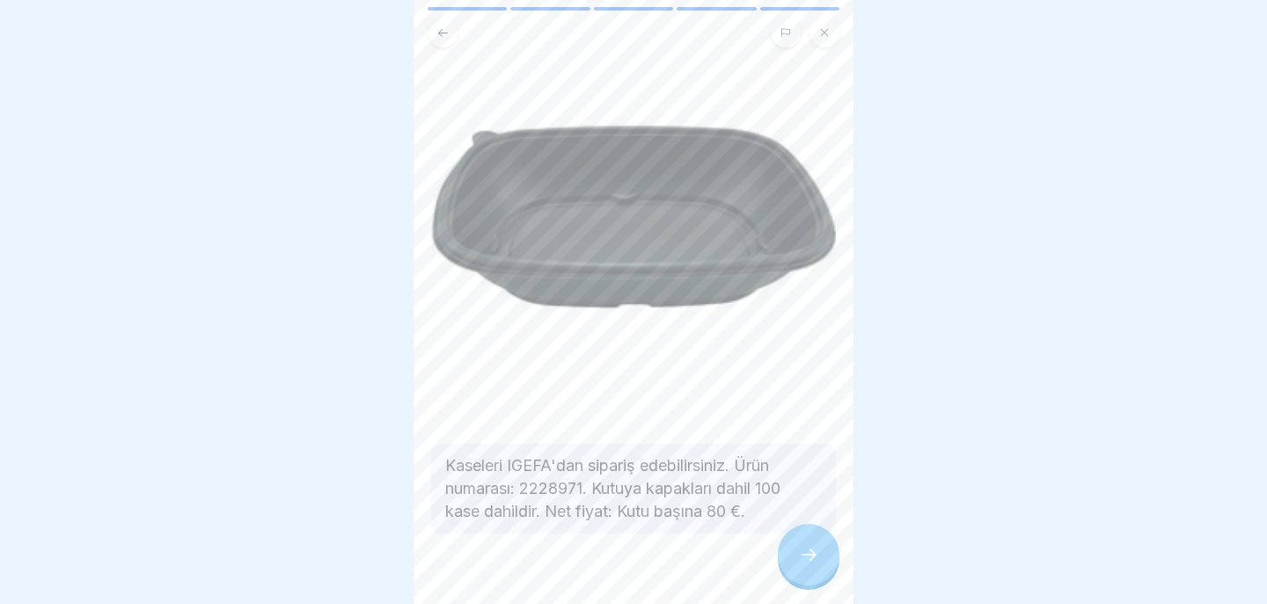
scroll to position [111, 0]
click at [810, 560] on icon at bounding box center [808, 554] width 21 height 21
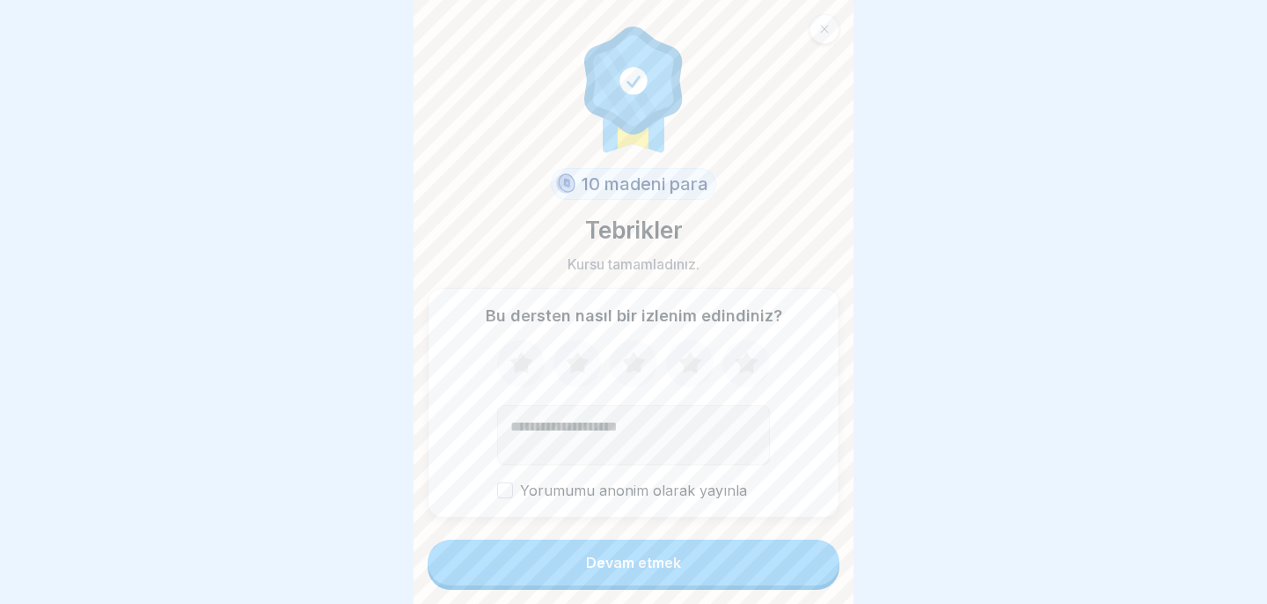
click at [801, 573] on button "Devam etmek" at bounding box center [634, 562] width 412 height 46
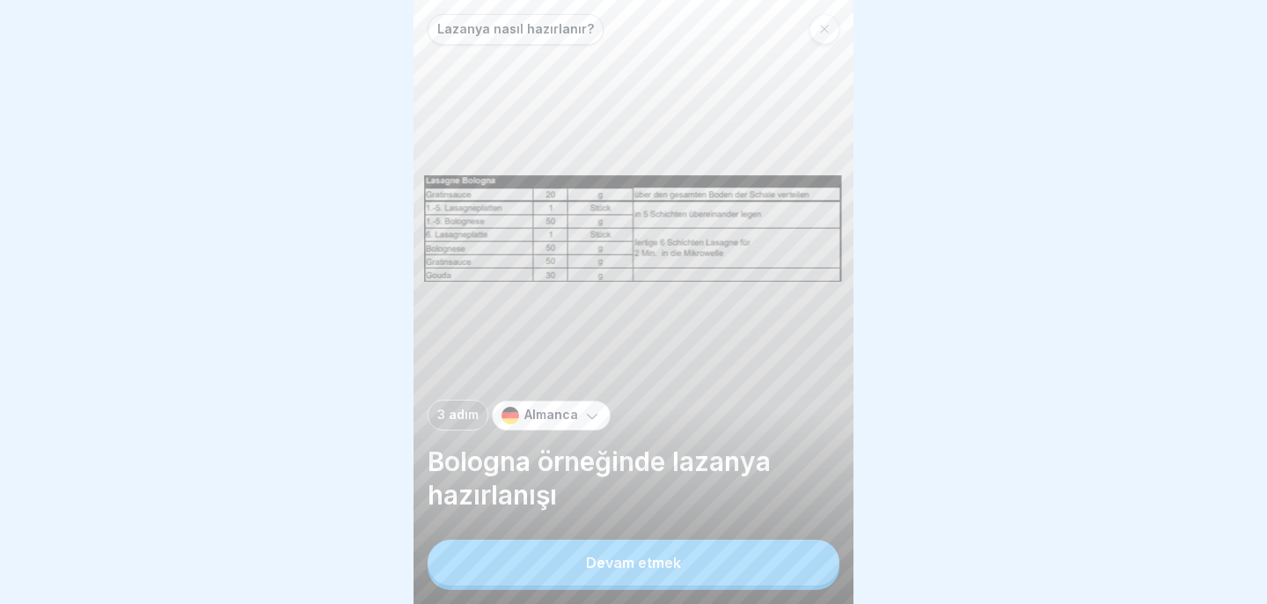
click at [801, 571] on button "Devam etmek" at bounding box center [634, 562] width 412 height 46
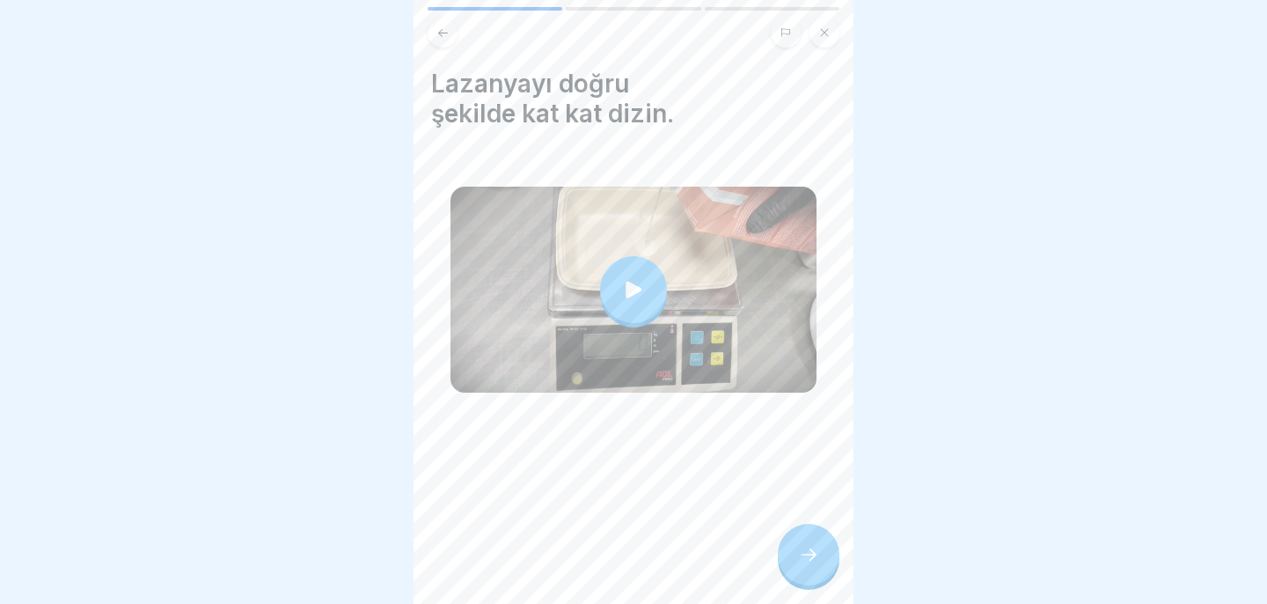
click at [625, 266] on div at bounding box center [633, 289] width 67 height 67
click at [812, 551] on icon at bounding box center [808, 554] width 21 height 21
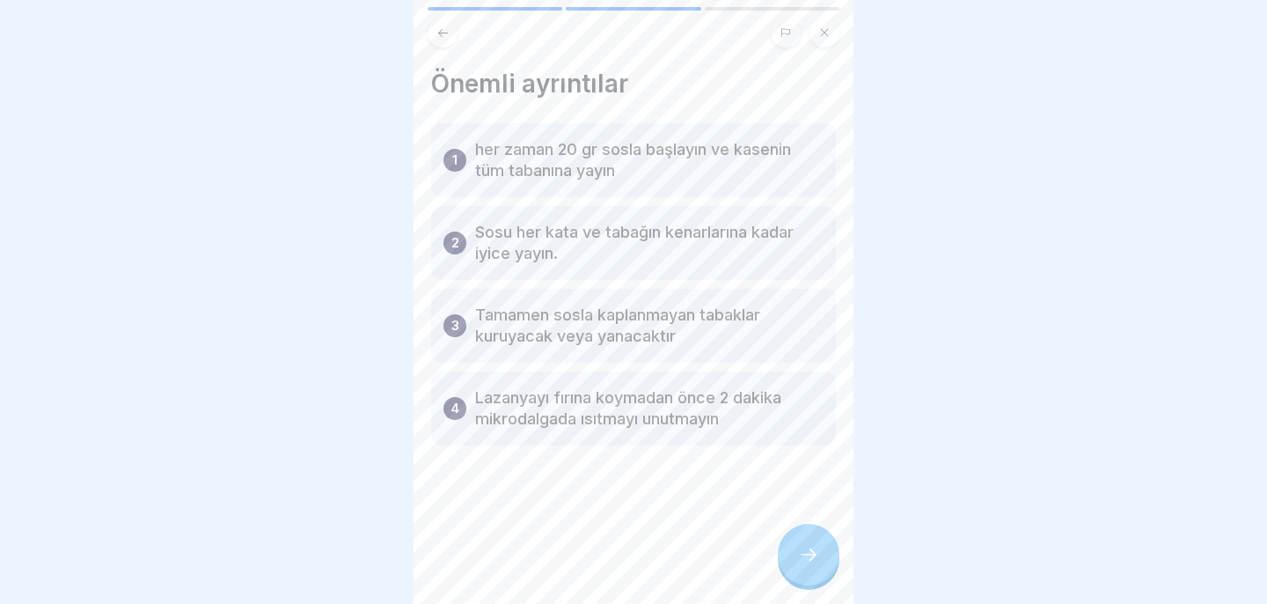
click at [813, 552] on icon at bounding box center [808, 554] width 21 height 21
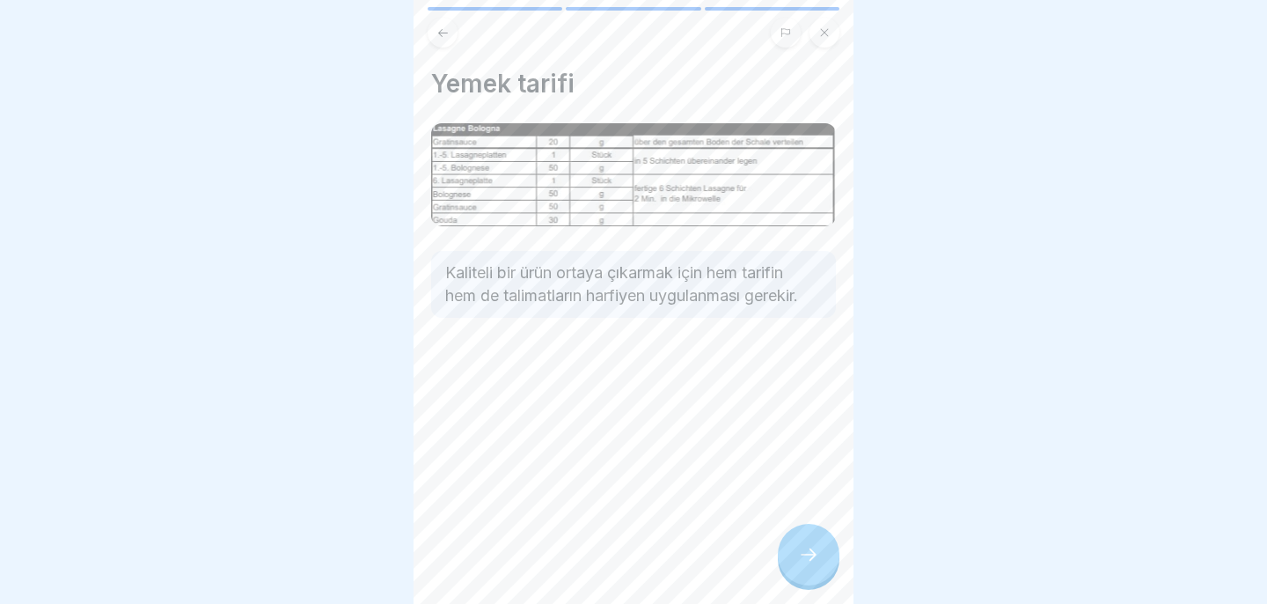
click at [814, 553] on icon at bounding box center [808, 554] width 21 height 21
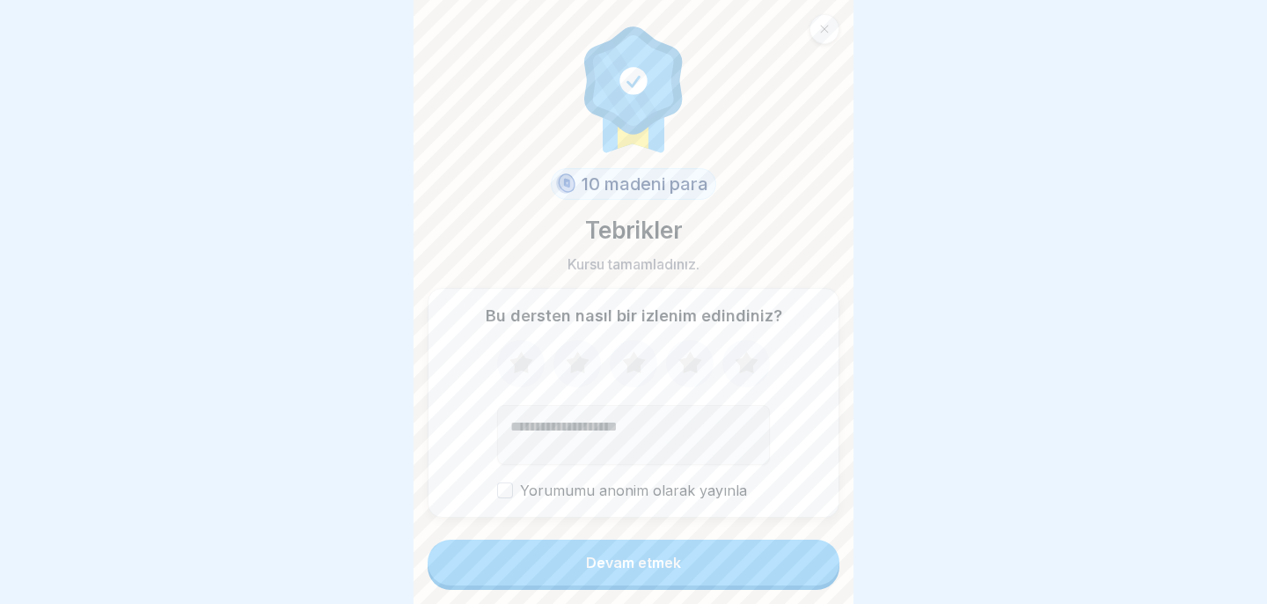
click at [814, 553] on button "Devam etmek" at bounding box center [634, 562] width 412 height 46
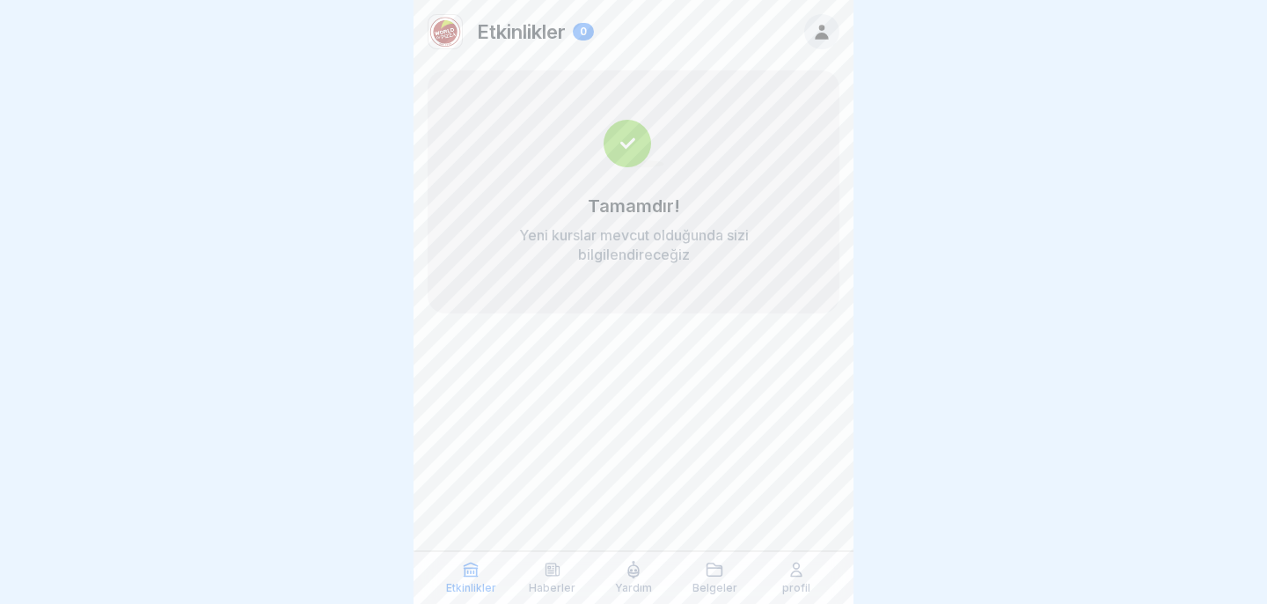
click at [785, 582] on font "profil" at bounding box center [796, 587] width 28 height 13
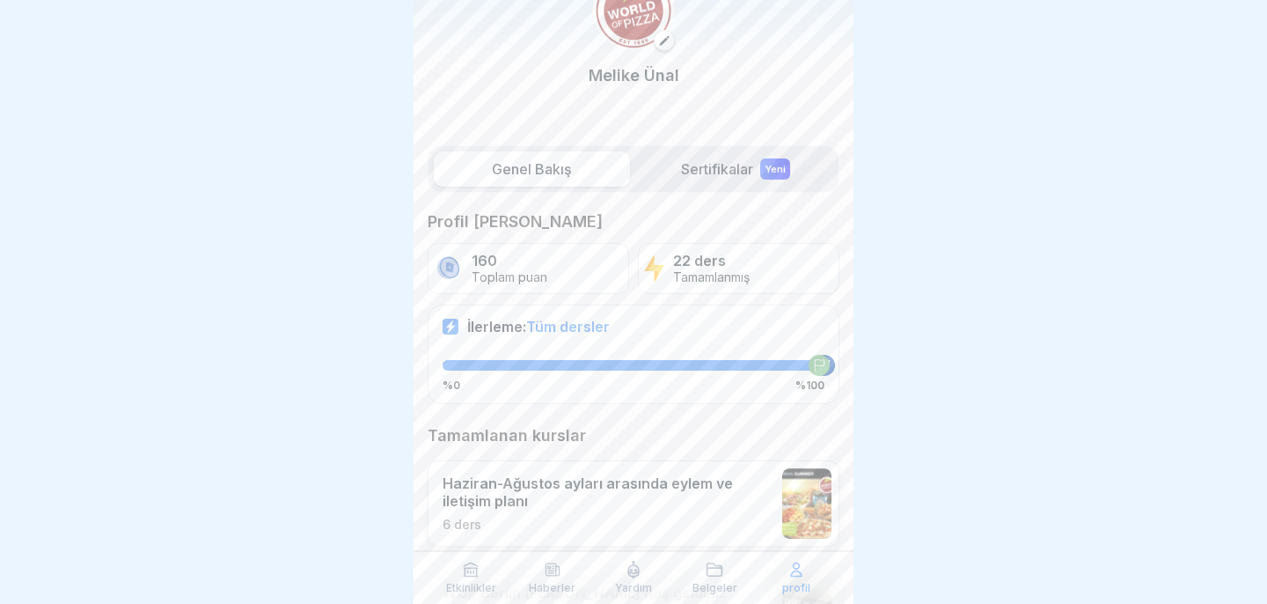
scroll to position [89, 0]
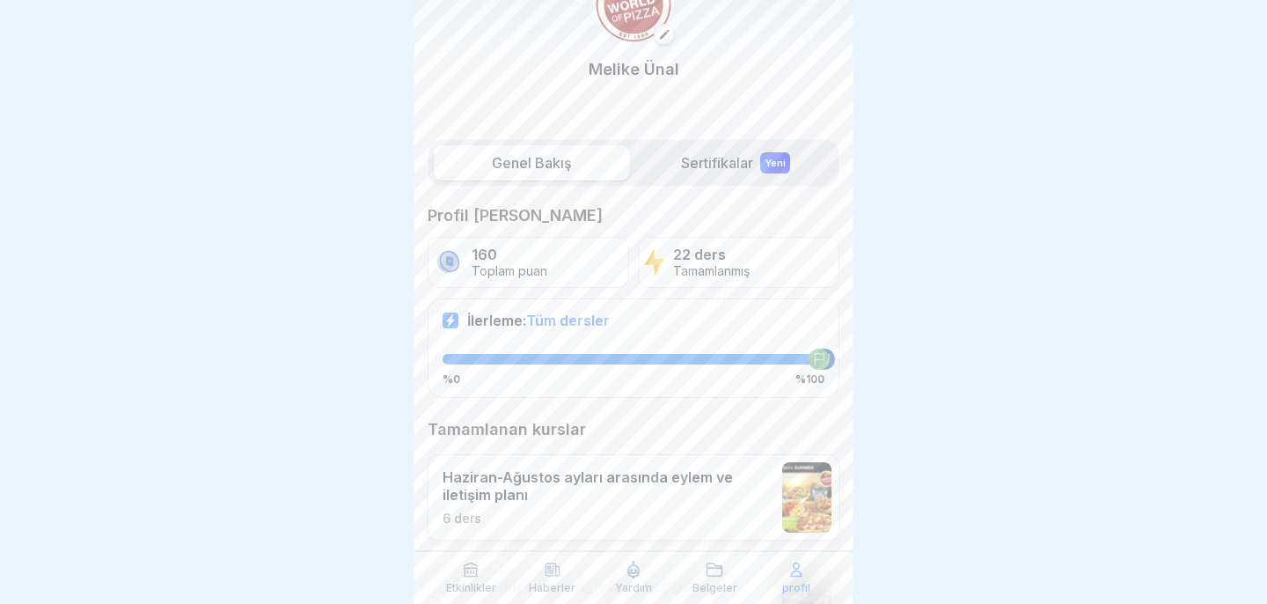
click at [721, 167] on font "Sertifikalar" at bounding box center [717, 163] width 72 height 18
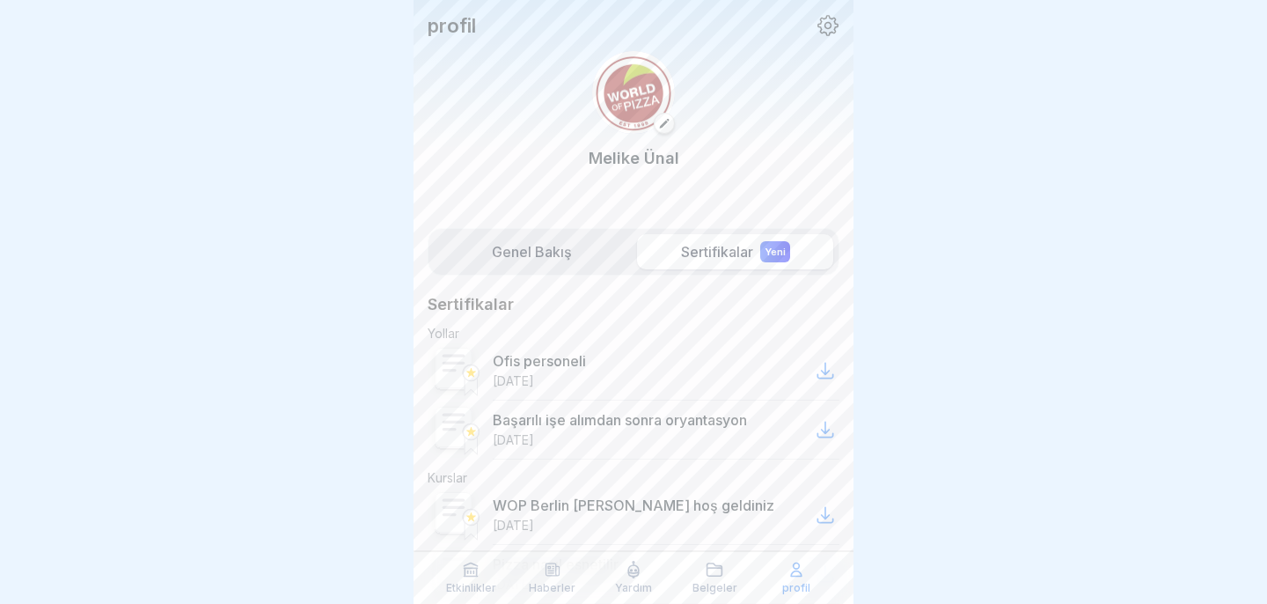
click at [545, 258] on font "Genel Bakış" at bounding box center [532, 252] width 80 height 18
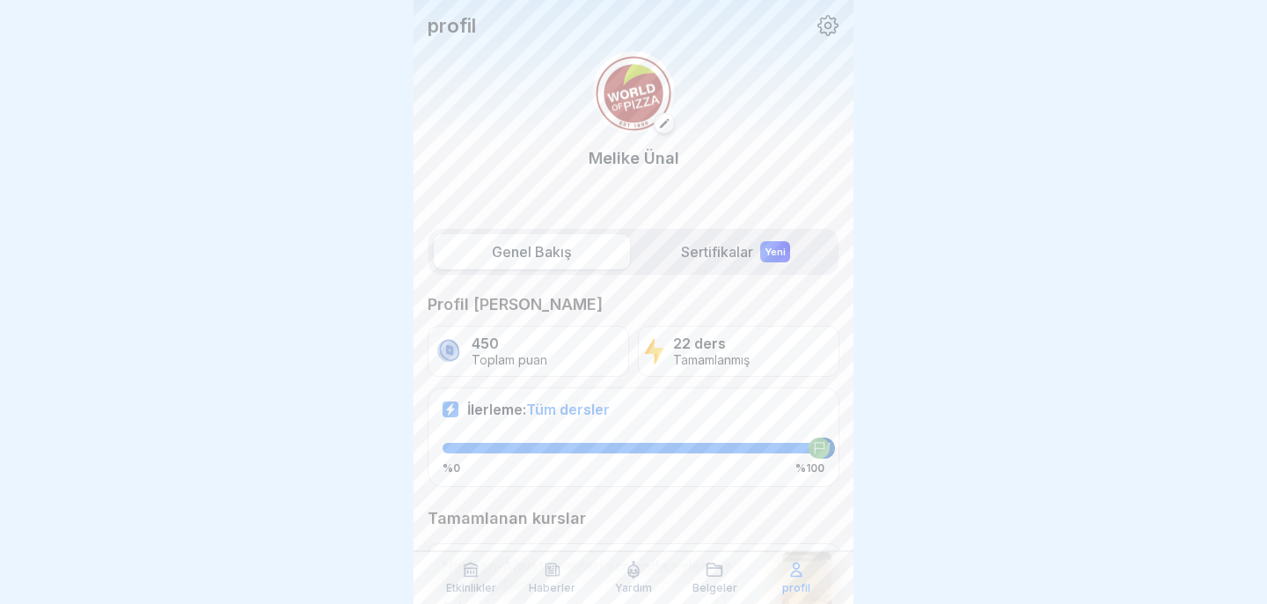
click at [550, 570] on icon at bounding box center [551, 569] width 13 height 12
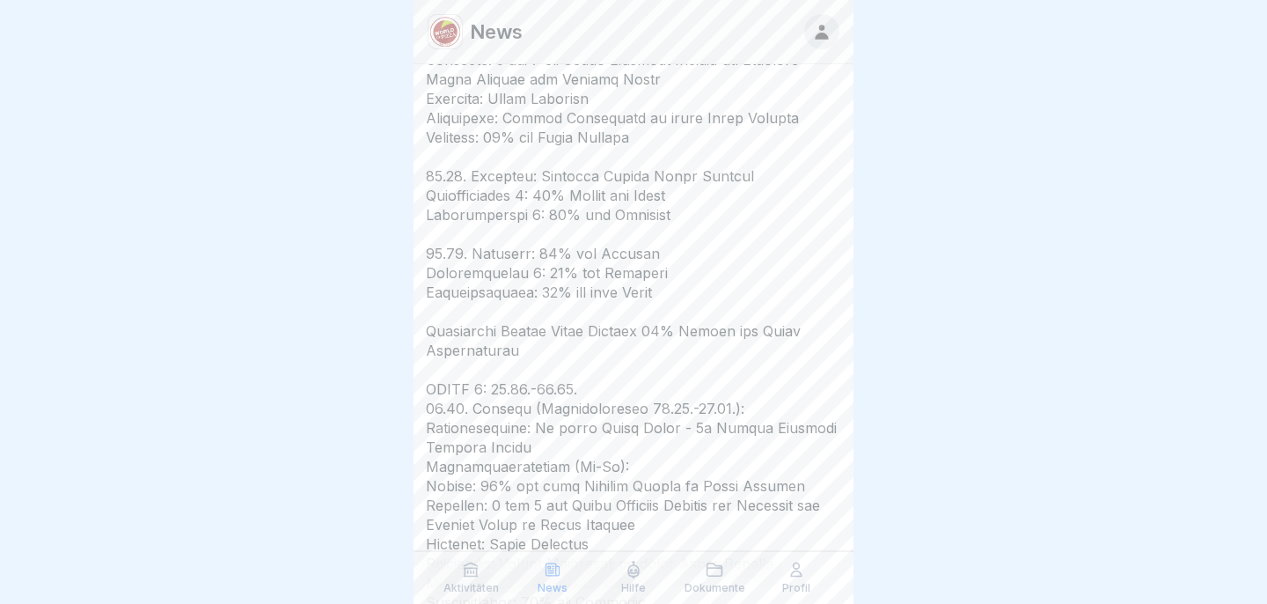
scroll to position [9648, 0]
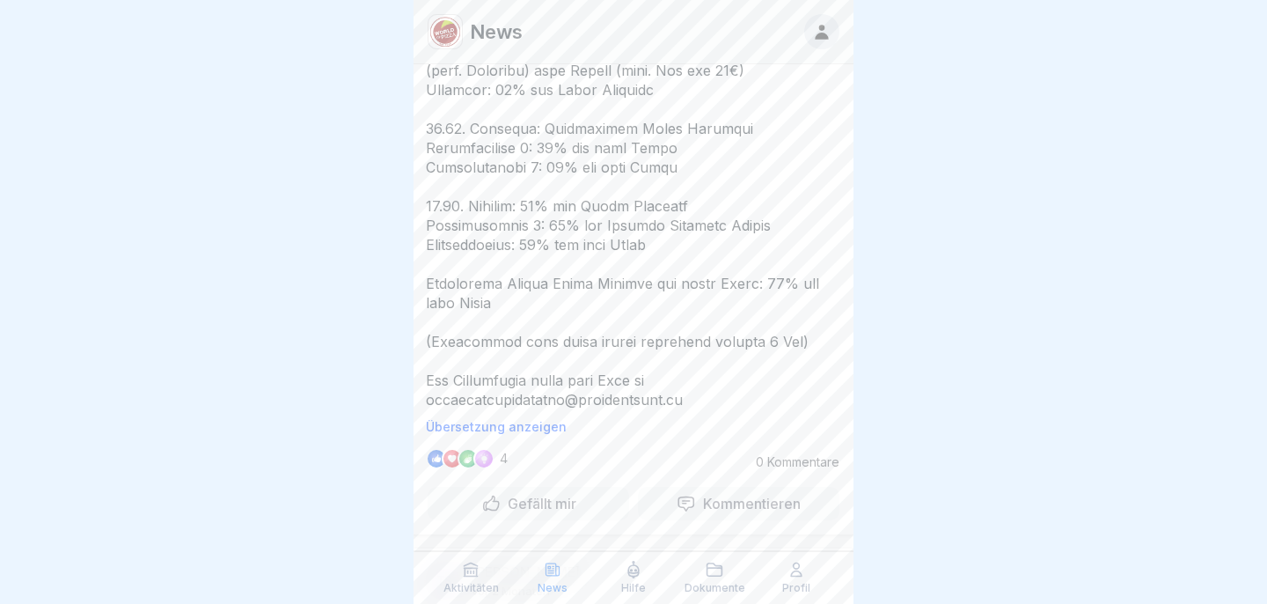
click at [471, 575] on icon at bounding box center [471, 569] width 13 height 13
